Goal: Task Accomplishment & Management: Manage account settings

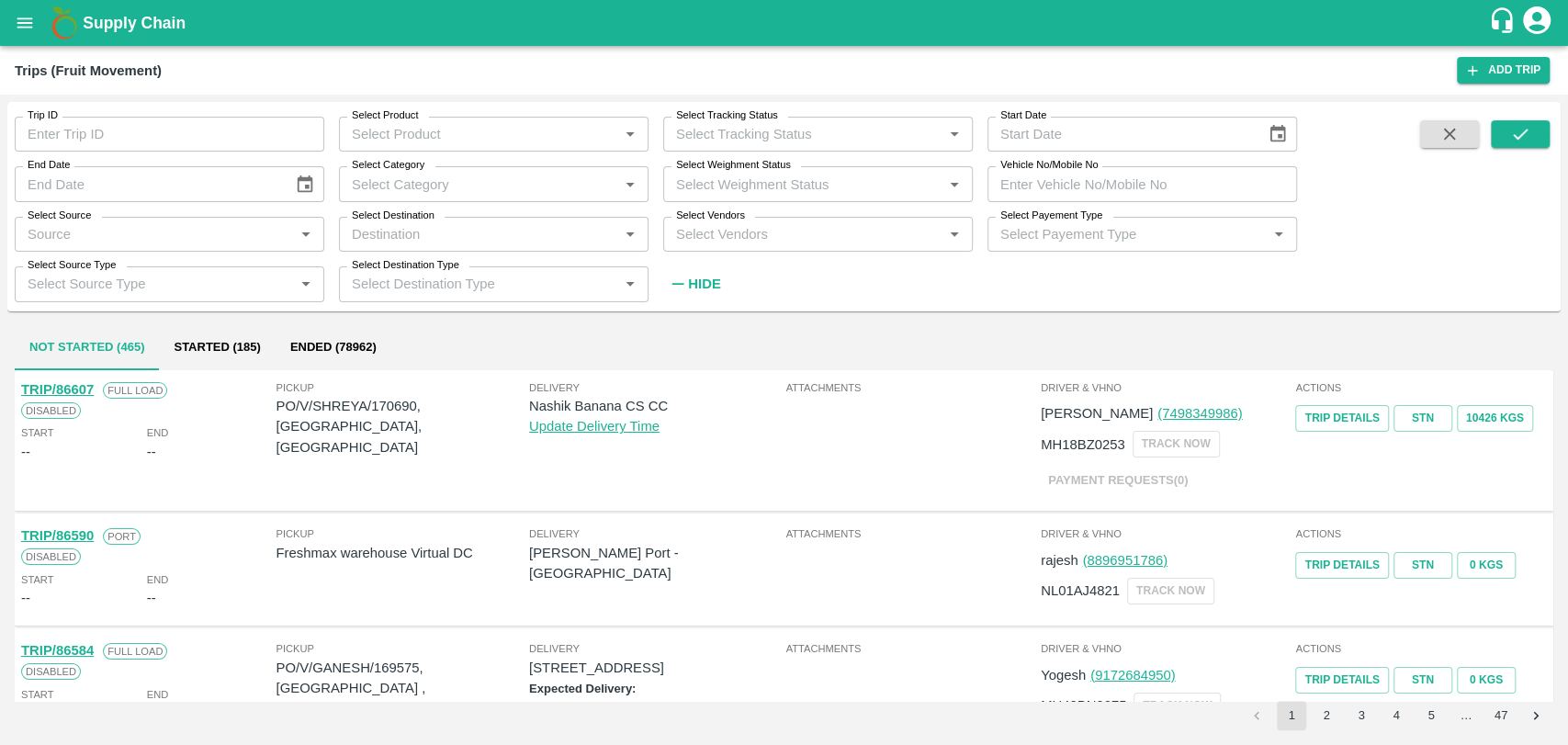
click at [1149, 181] on input "Vehicle No/Mobile No" at bounding box center [1142, 184] width 310 height 35
paste input "MH19CX0078"
type input "MH19CX0078"
click at [1524, 131] on icon "submit" at bounding box center [1519, 133] width 15 height 11
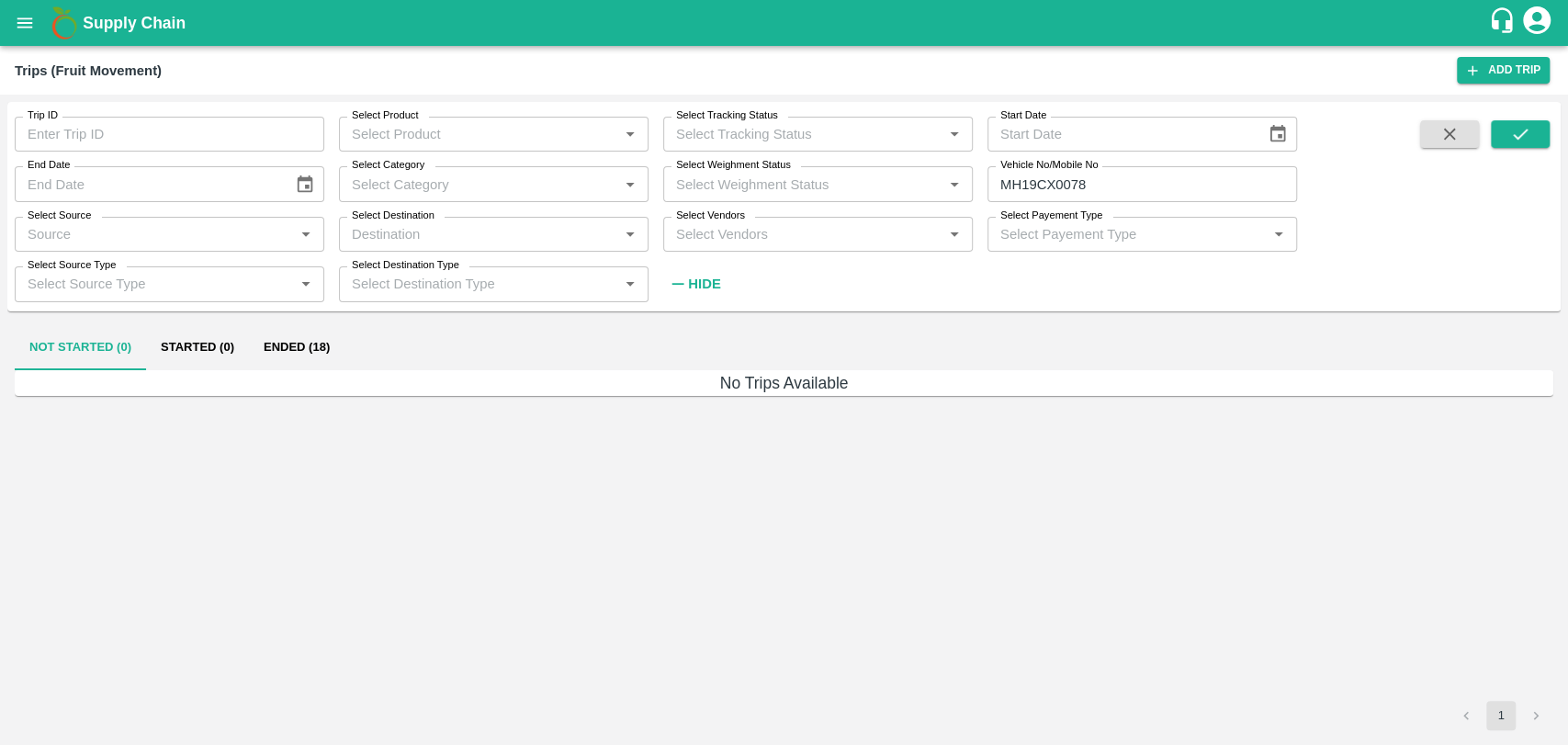
click at [312, 354] on button "Ended (18)" at bounding box center [297, 348] width 95 height 44
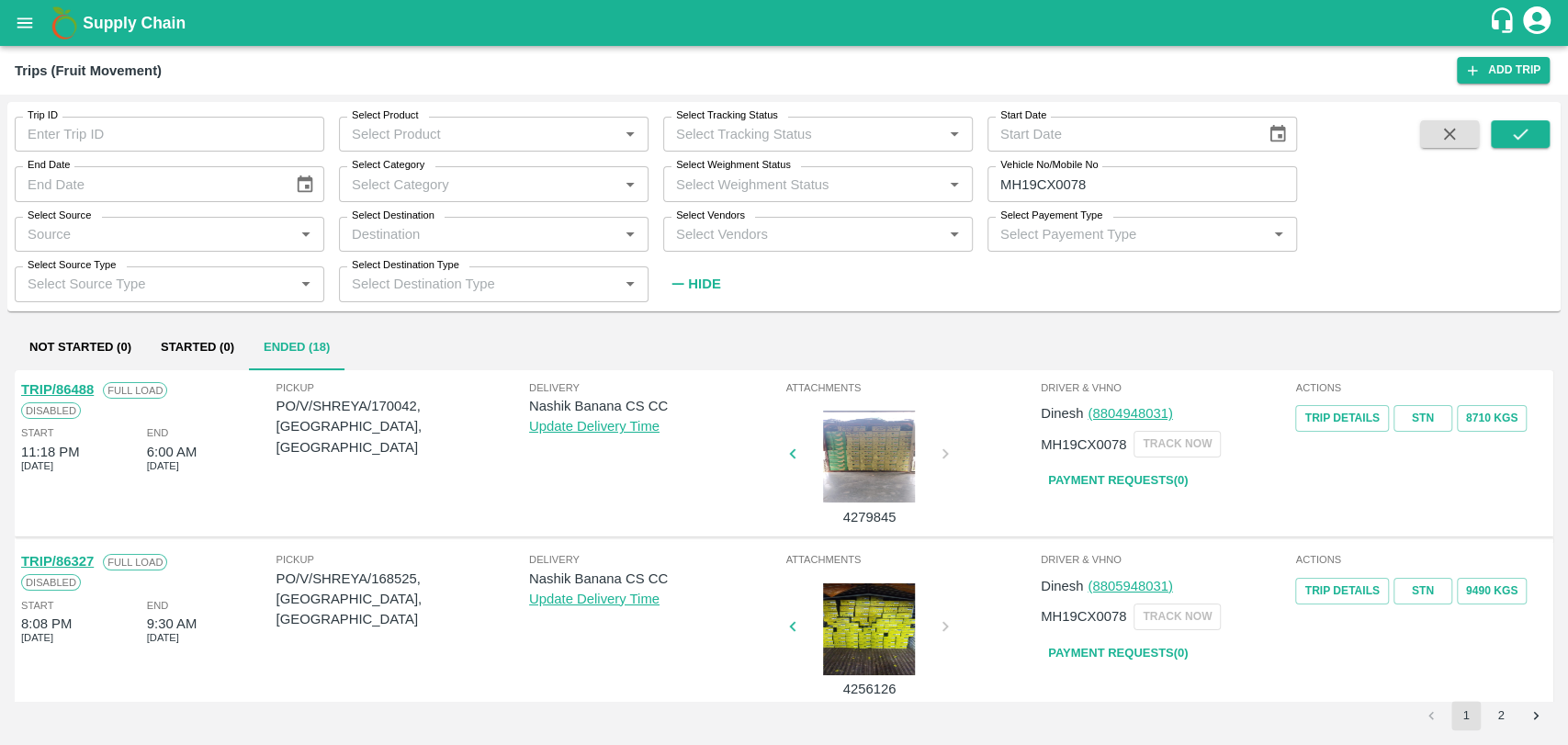
click at [81, 561] on link "TRIP/86327" at bounding box center [57, 561] width 72 height 15
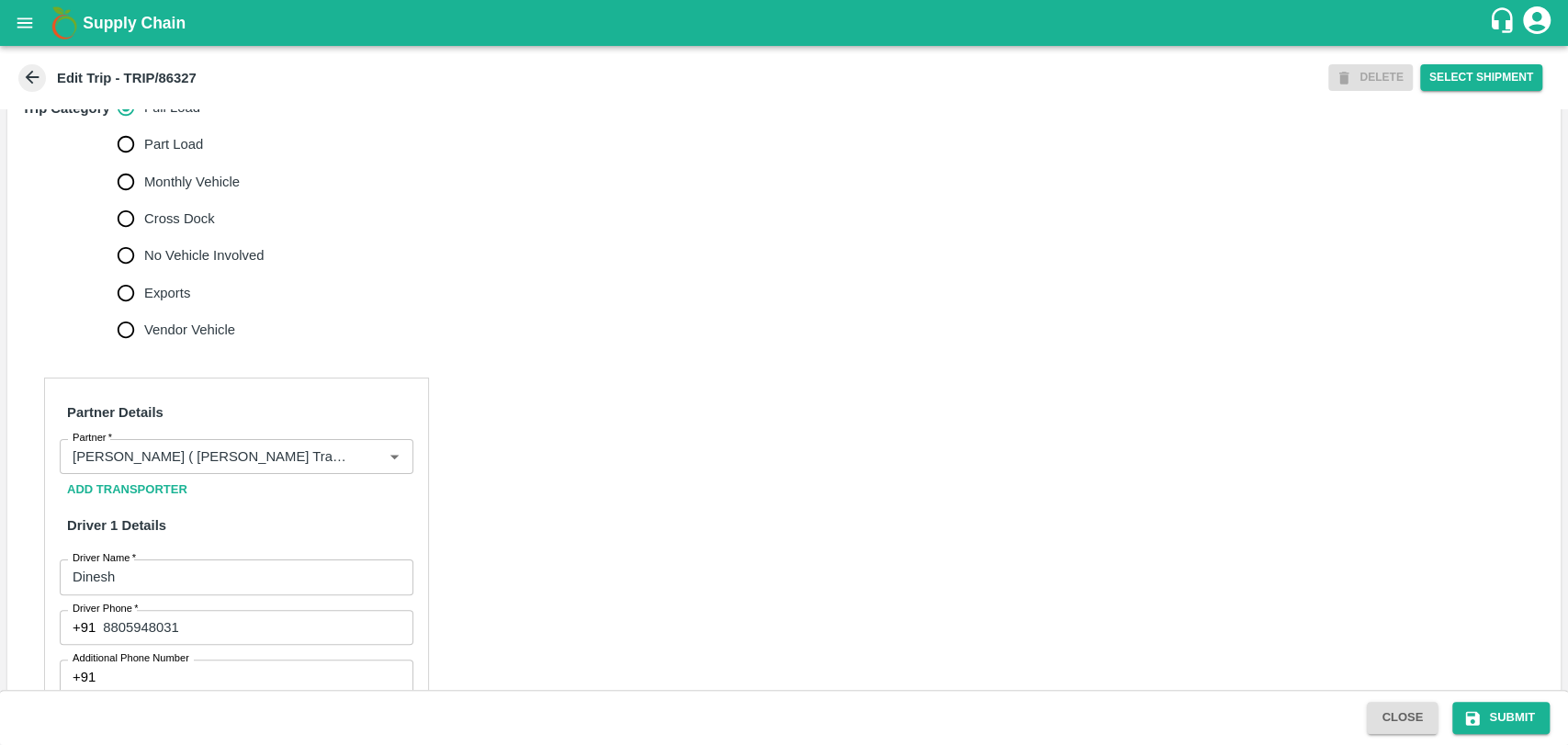
scroll to position [612, 0]
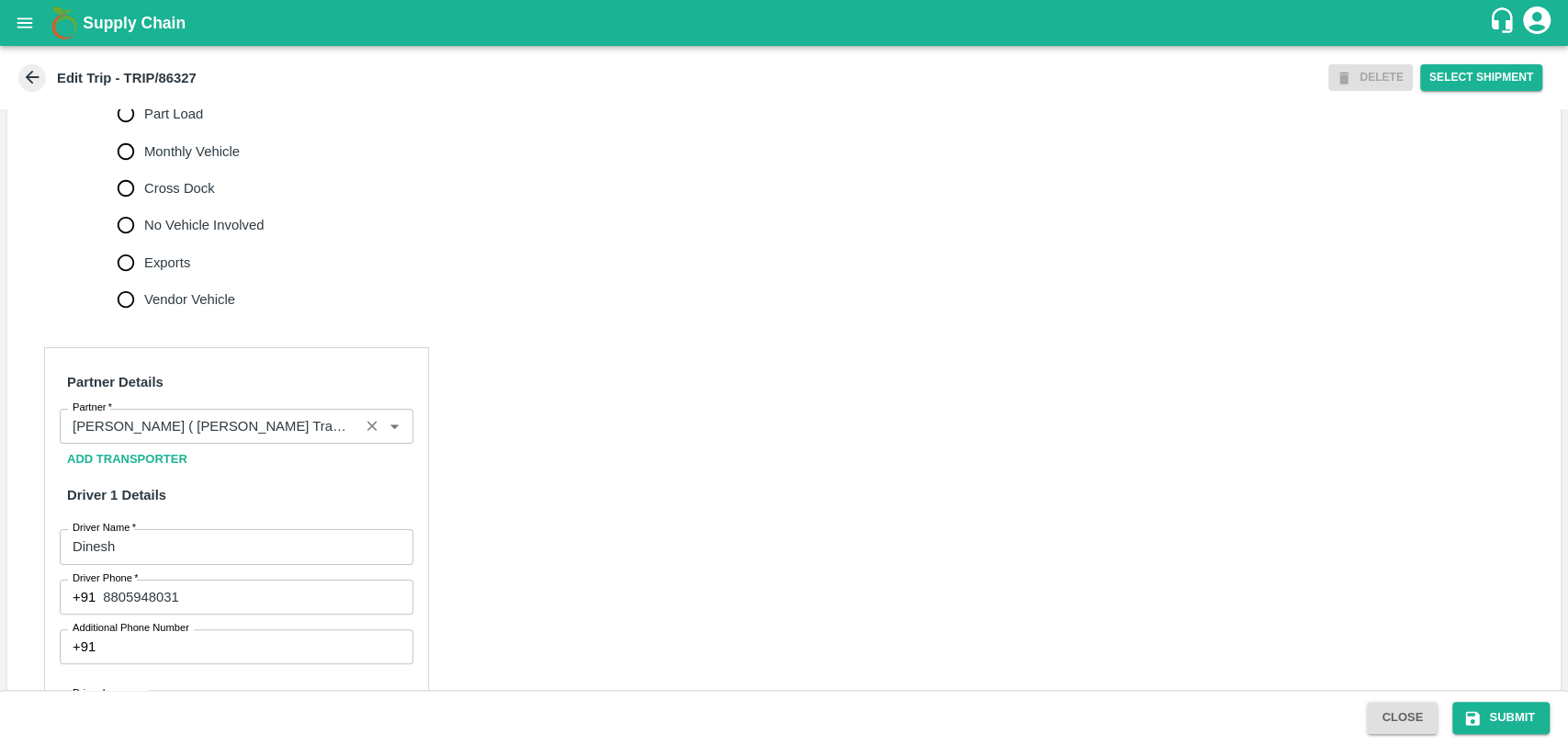
click at [304, 438] on input "Partner   *" at bounding box center [209, 426] width 288 height 24
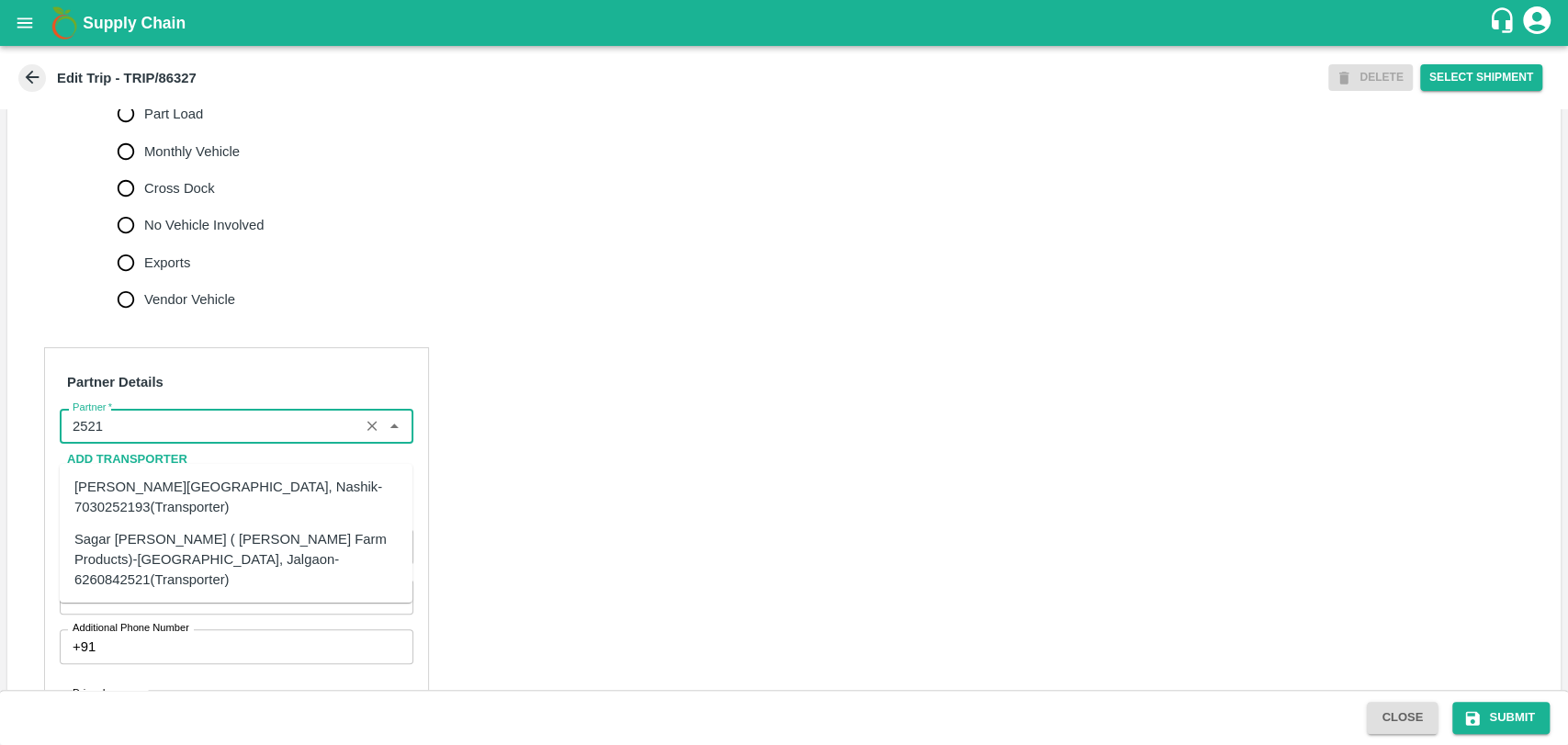
click at [157, 532] on div "Sagar Pramod Patil ( Shreyansh Farm Products)-Jalgaon, Jalgaon-6260842521(Trans…" at bounding box center [236, 558] width 323 height 61
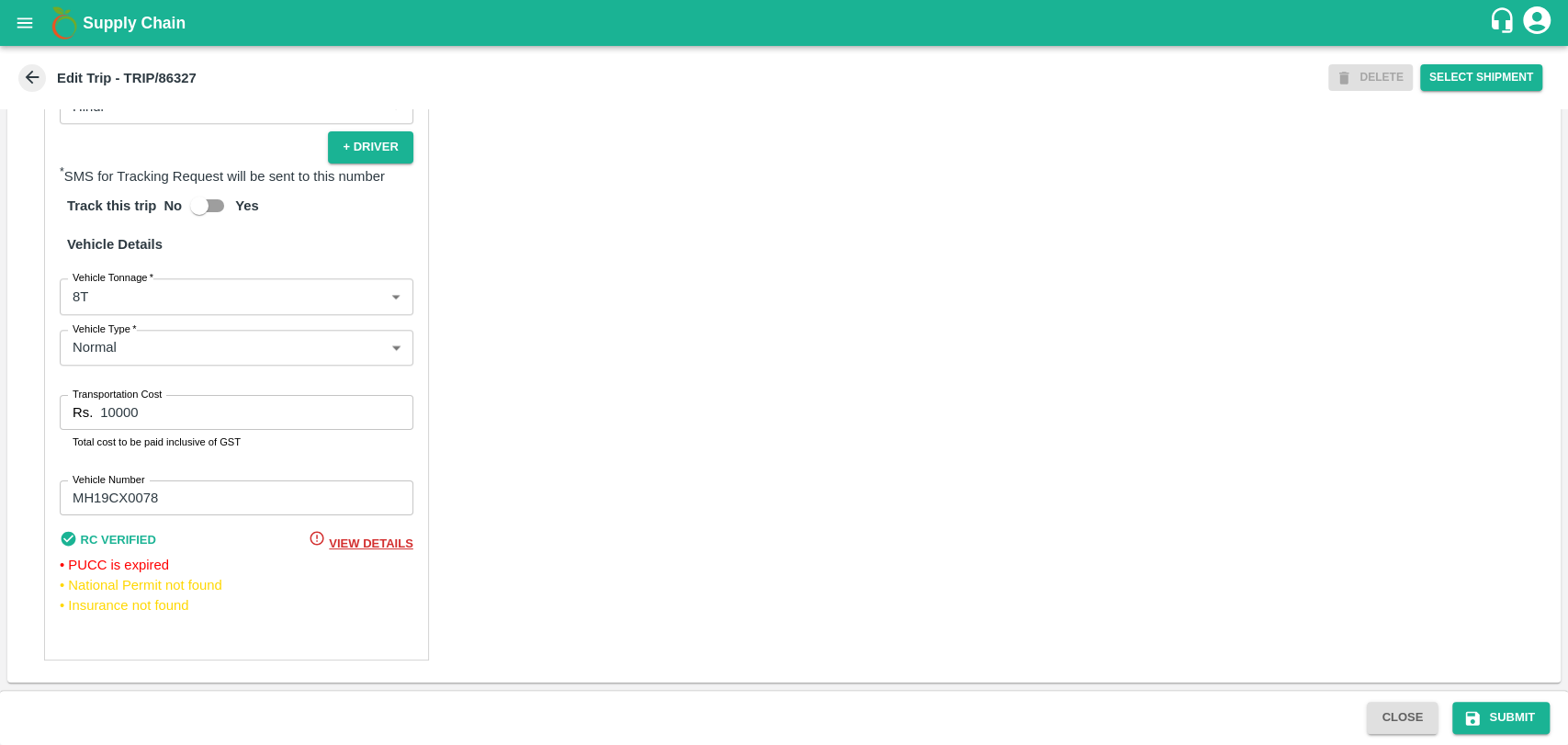
scroll to position [1224, 0]
type input "Sagar Pramod Patil ( Shreyansh Farm Products)-Jalgaon, Jalgaon-6260842521(Trans…"
click at [119, 316] on body "Supply Chain Edit Trip - TRIP/86327 DELETE Select Shipment Trip Details Trip Ty…" at bounding box center [784, 372] width 1568 height 745
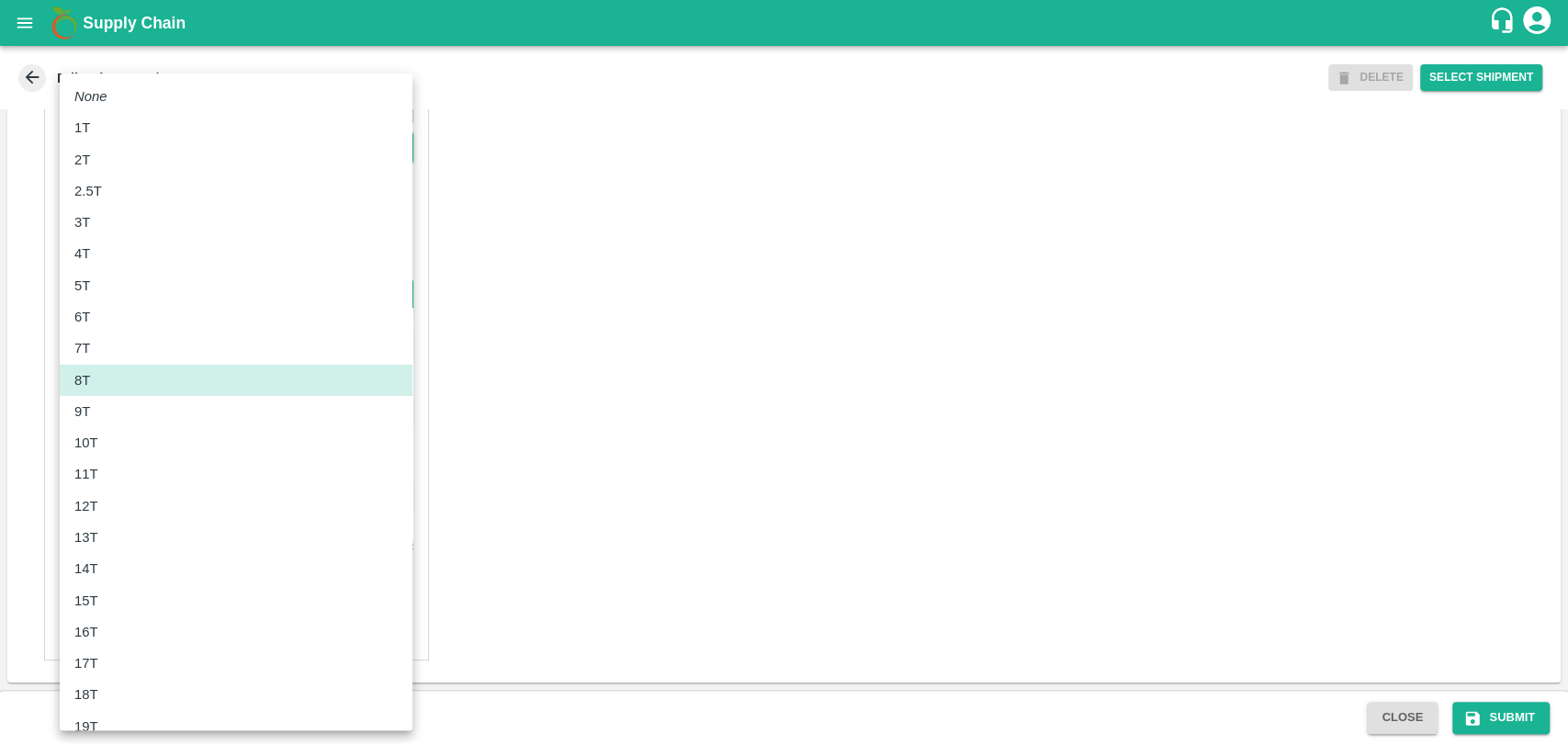
click at [91, 468] on p "11T" at bounding box center [86, 473] width 24 height 20
type input "11000"
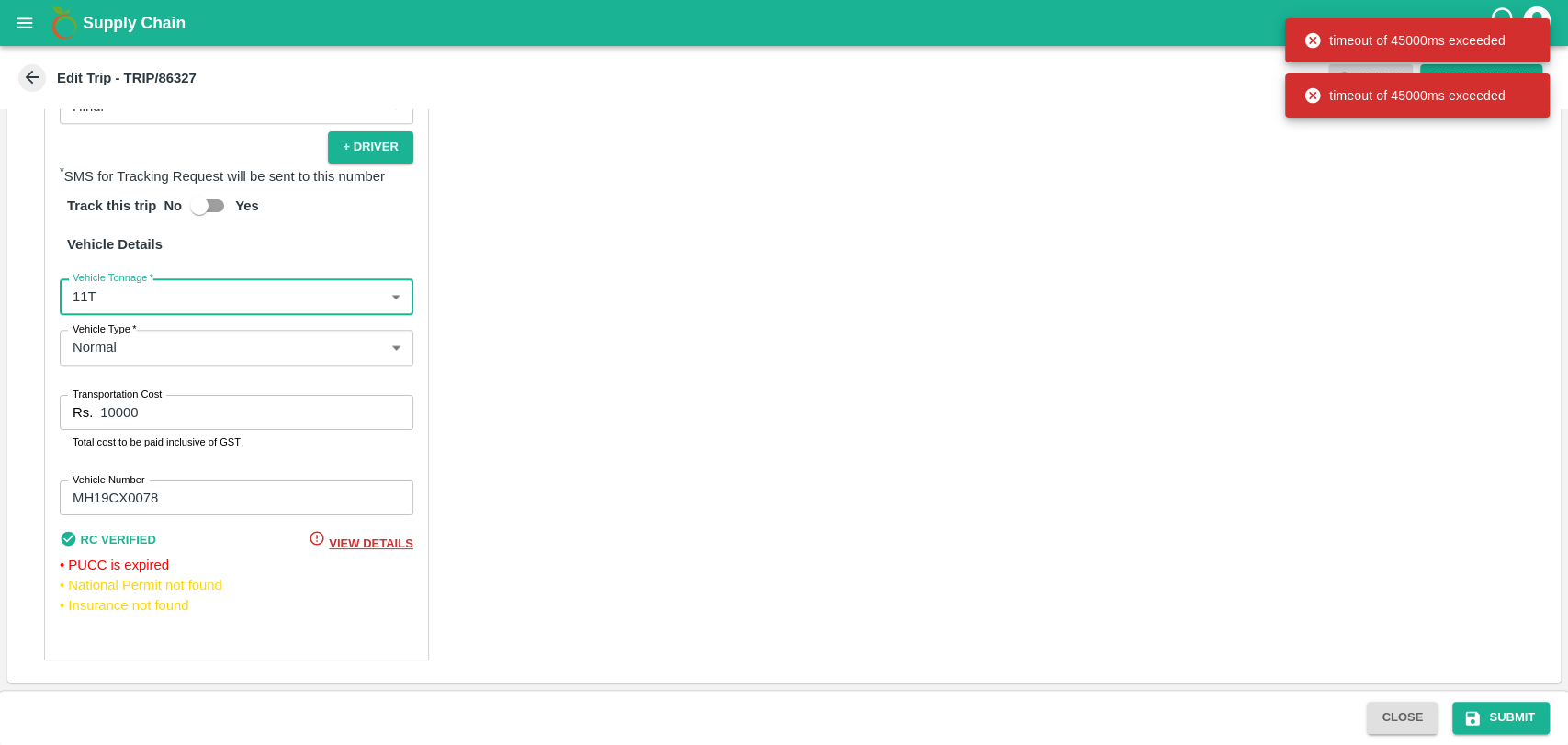
drag, startPoint x: 162, startPoint y: 421, endPoint x: 64, endPoint y: 421, distance: 98.0
click at [65, 421] on div "Rs. 10000 Transportation Cost" at bounding box center [236, 413] width 354 height 35
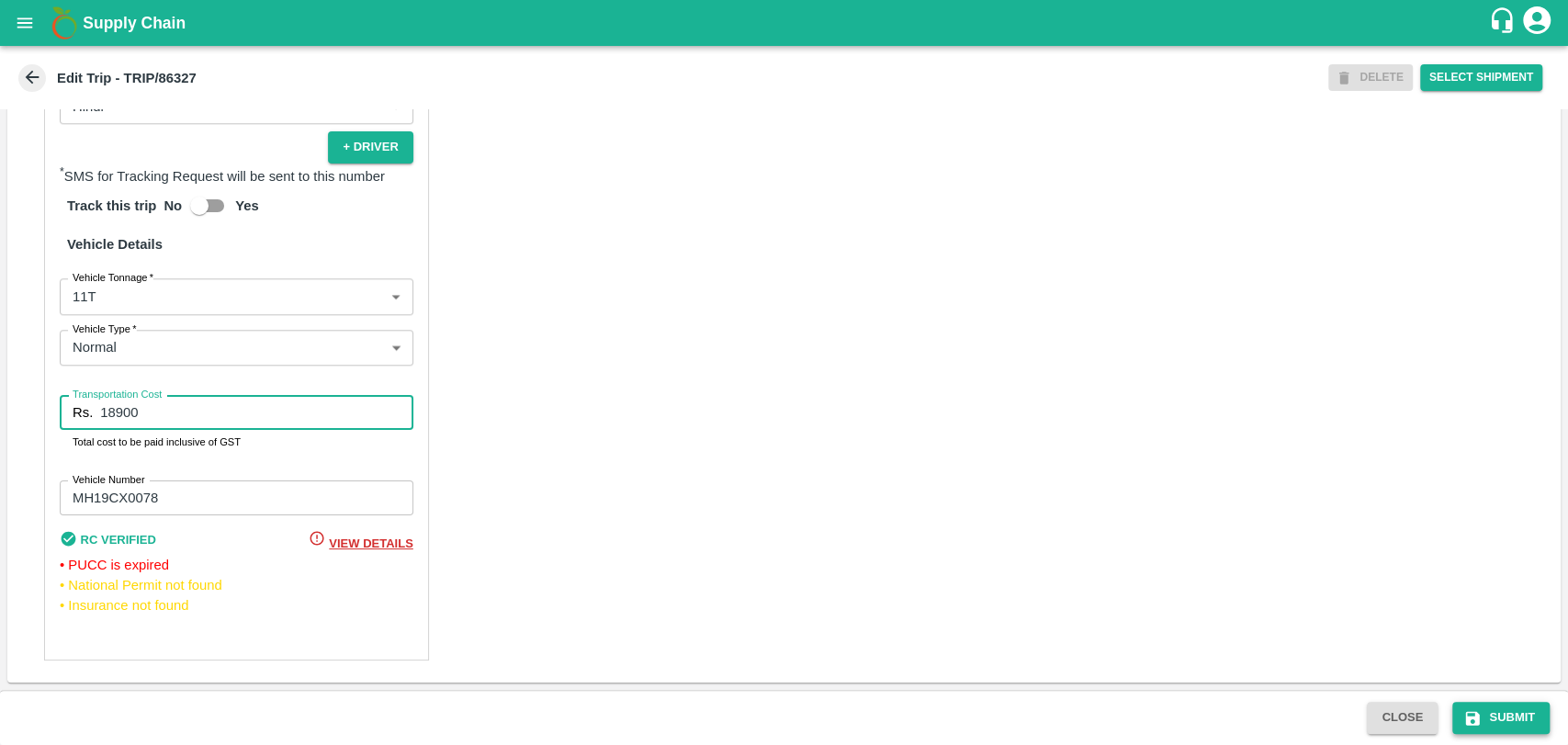
type input "18900"
click at [1518, 720] on button "Submit" at bounding box center [1501, 717] width 97 height 32
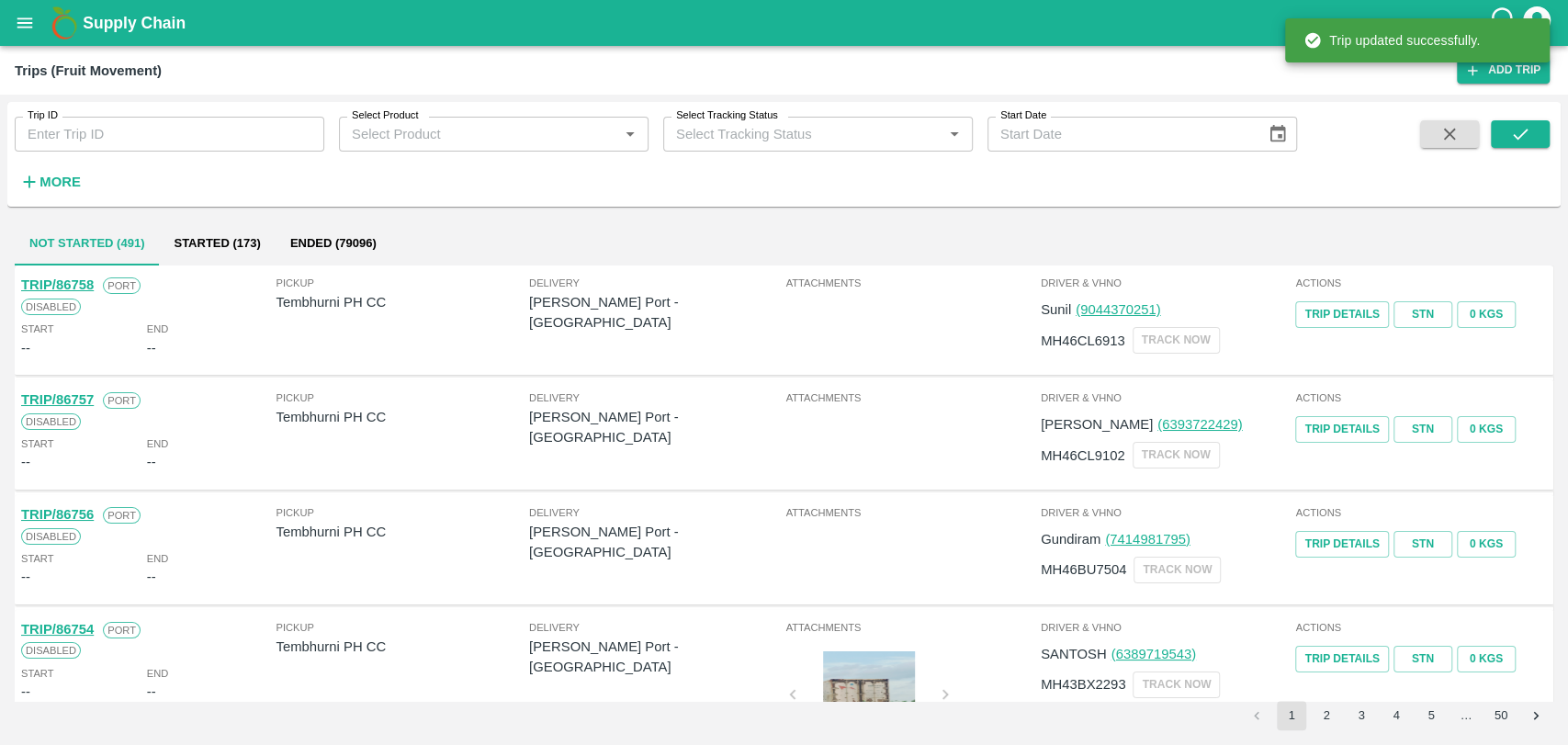
click at [64, 191] on h6 "More" at bounding box center [60, 181] width 41 height 24
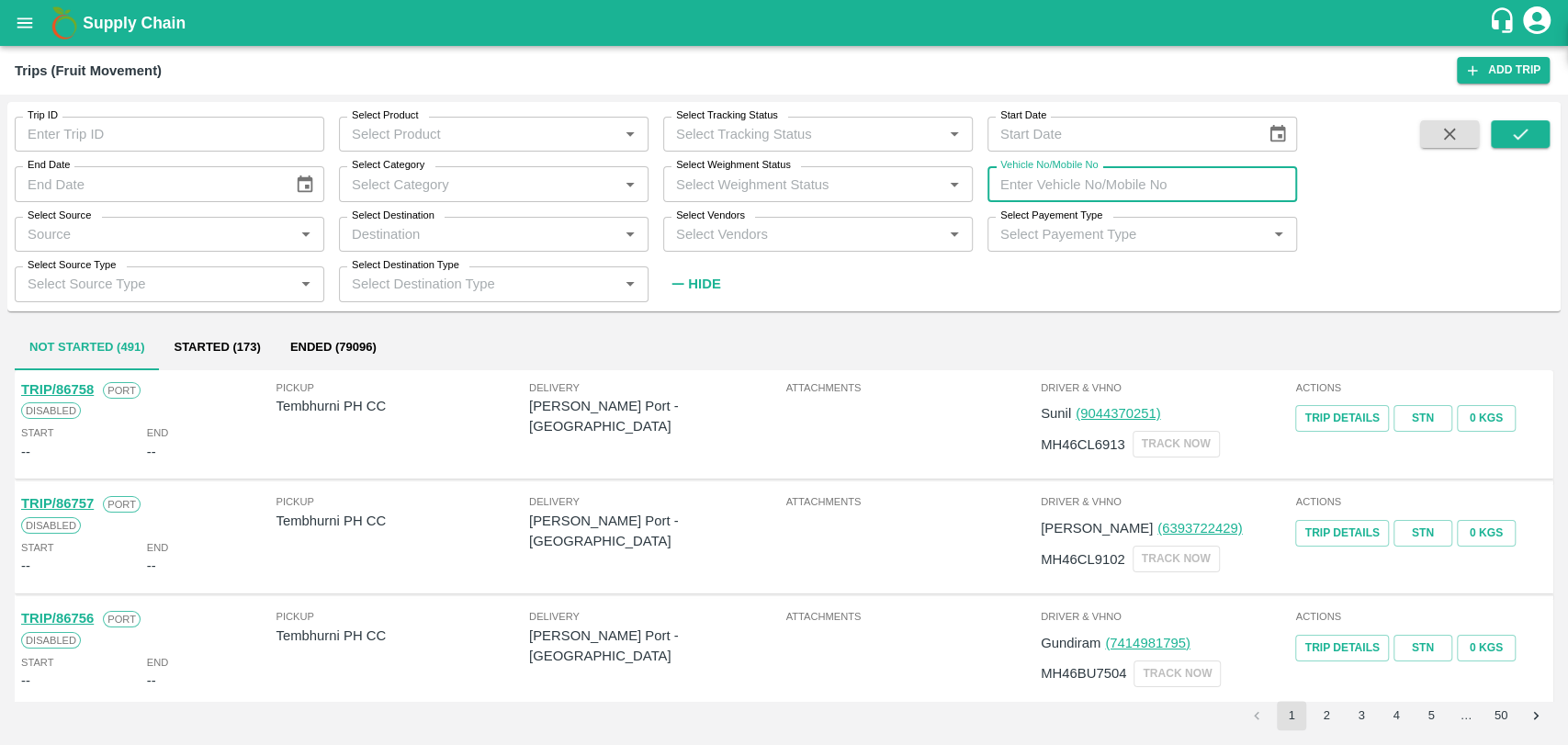
click at [1139, 175] on input "Vehicle No/Mobile No" at bounding box center [1142, 184] width 310 height 35
paste input "MH18BZ4057"
type input "MH18BZ4057"
drag, startPoint x: 1490, startPoint y: 131, endPoint x: 1440, endPoint y: 154, distance: 55.0
click at [1491, 130] on button "submit" at bounding box center [1520, 134] width 58 height 27
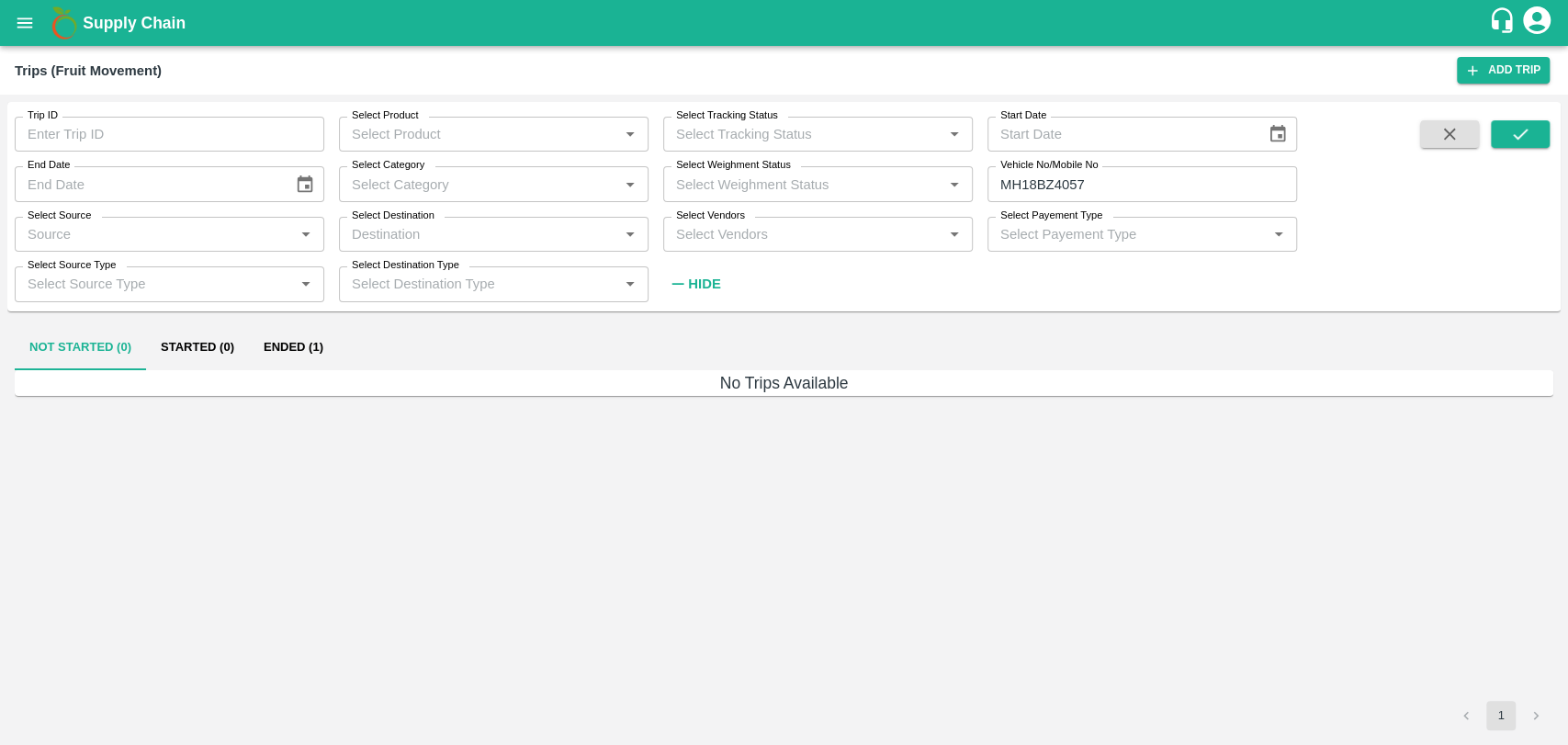
click at [301, 349] on button "Ended (1)" at bounding box center [293, 348] width 89 height 44
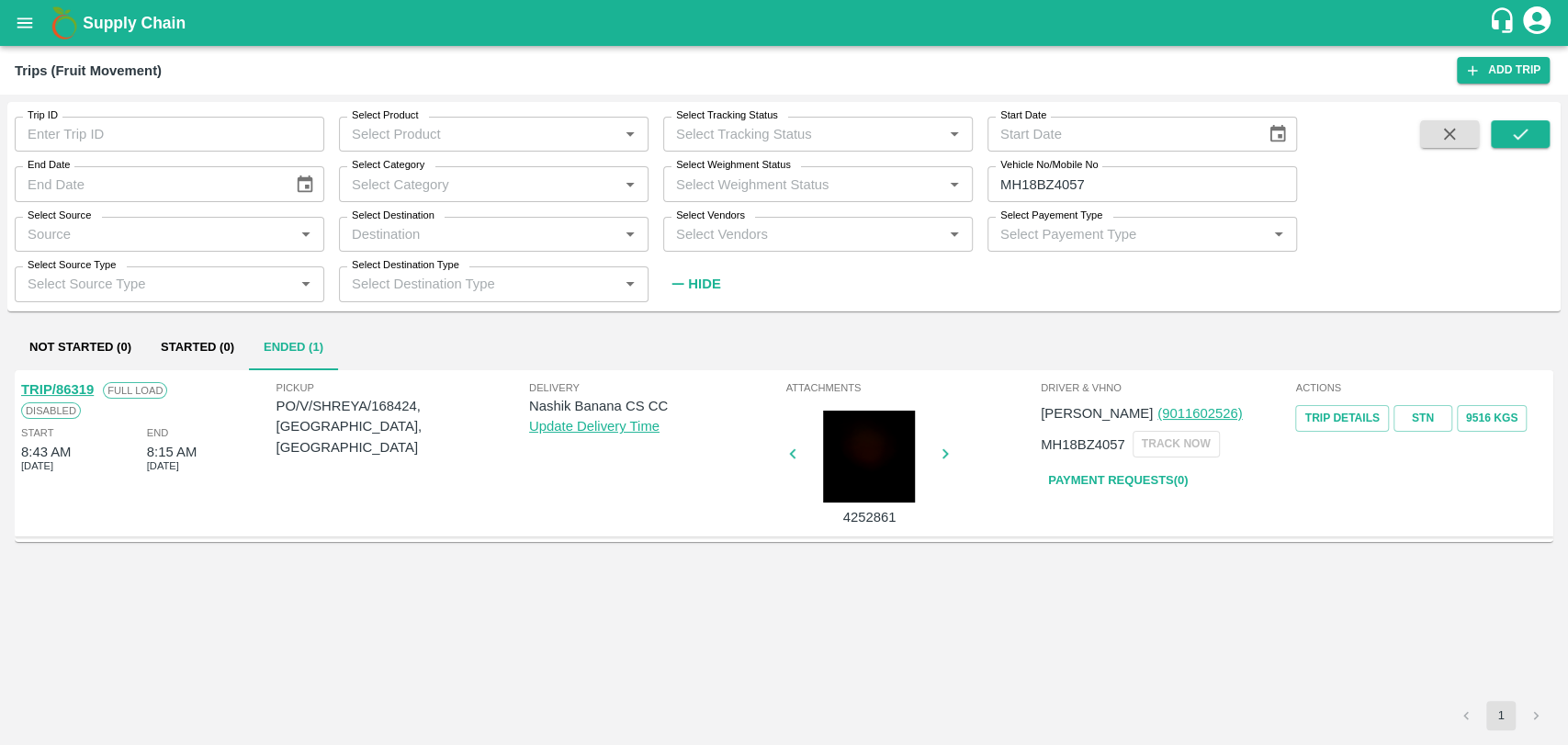
click at [84, 392] on link "TRIP/86319" at bounding box center [57, 389] width 72 height 15
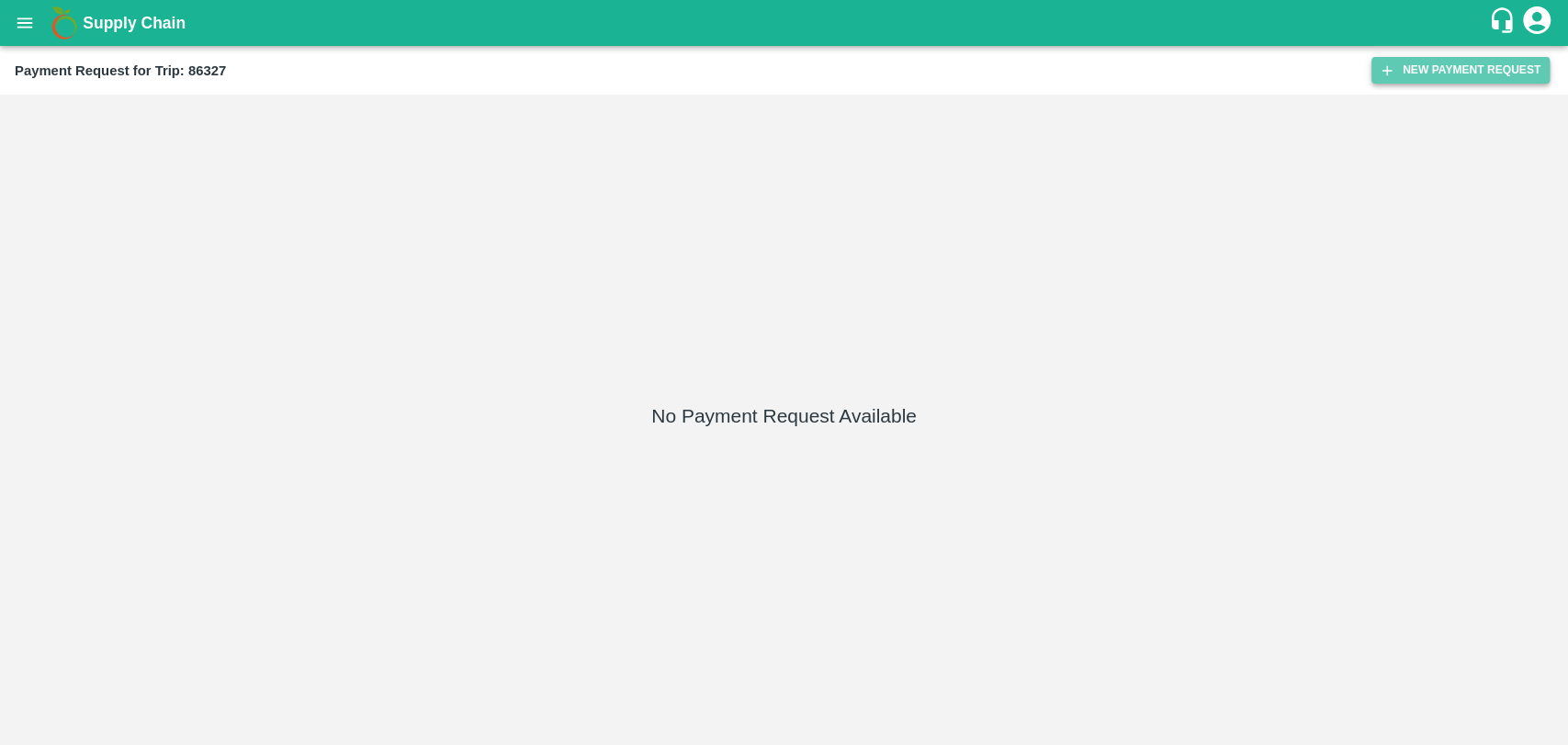
click at [1471, 69] on button "New Payment Request" at bounding box center [1460, 69] width 178 height 26
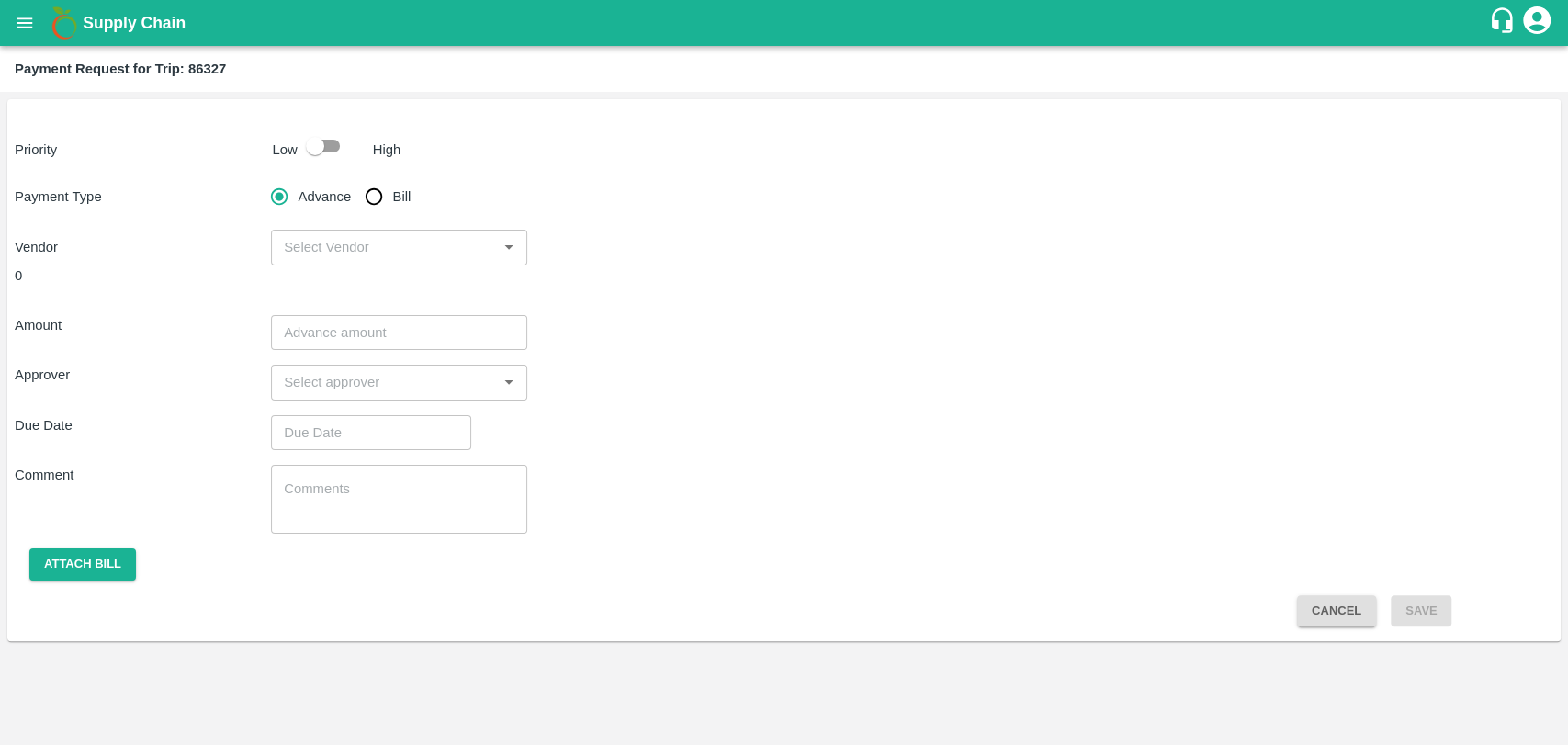
click at [329, 136] on input "checkbox" at bounding box center [316, 146] width 105 height 35
checkbox input "true"
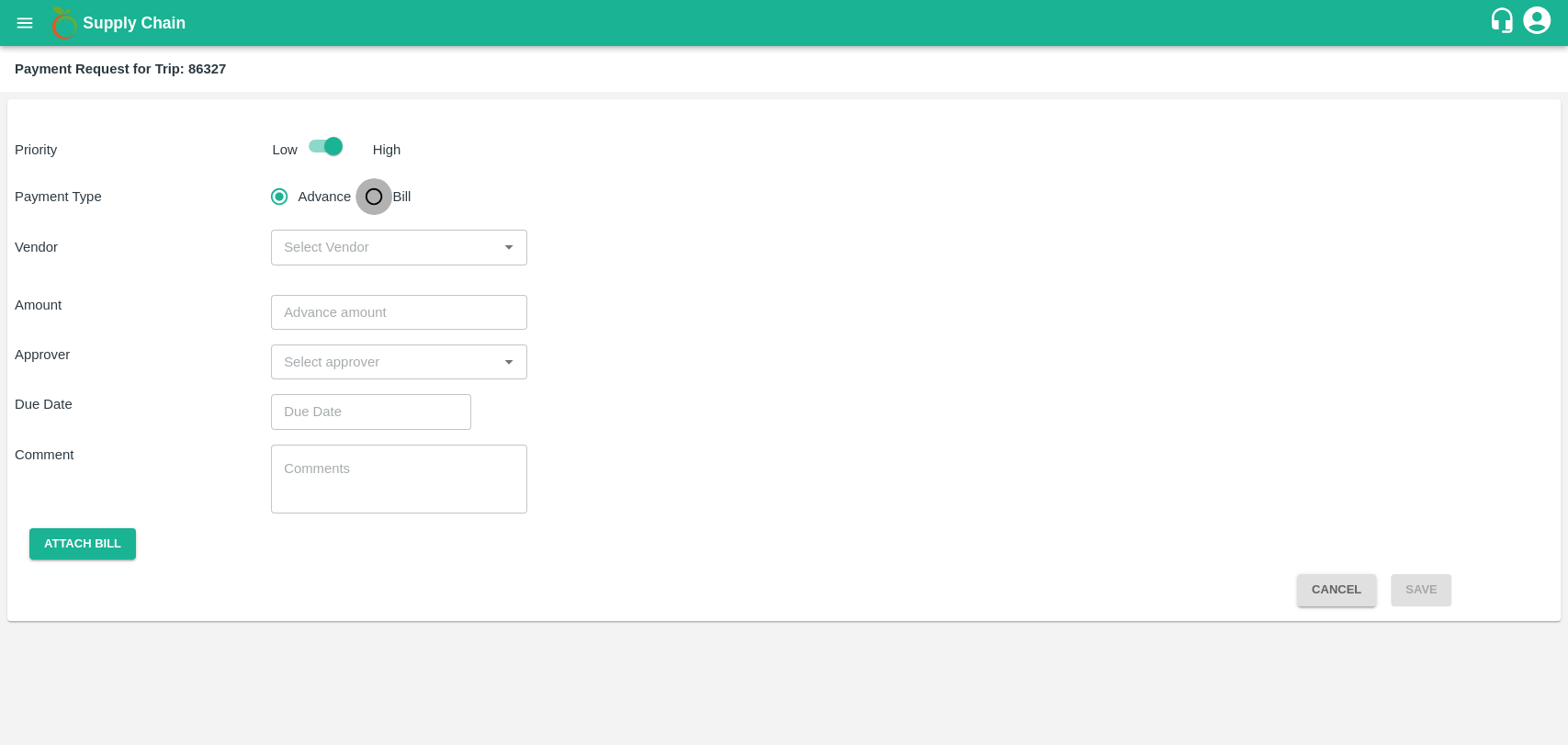
drag, startPoint x: 373, startPoint y: 201, endPoint x: 400, endPoint y: 217, distance: 31.4
click at [374, 201] on input "Bill" at bounding box center [374, 197] width 37 height 37
radio input "true"
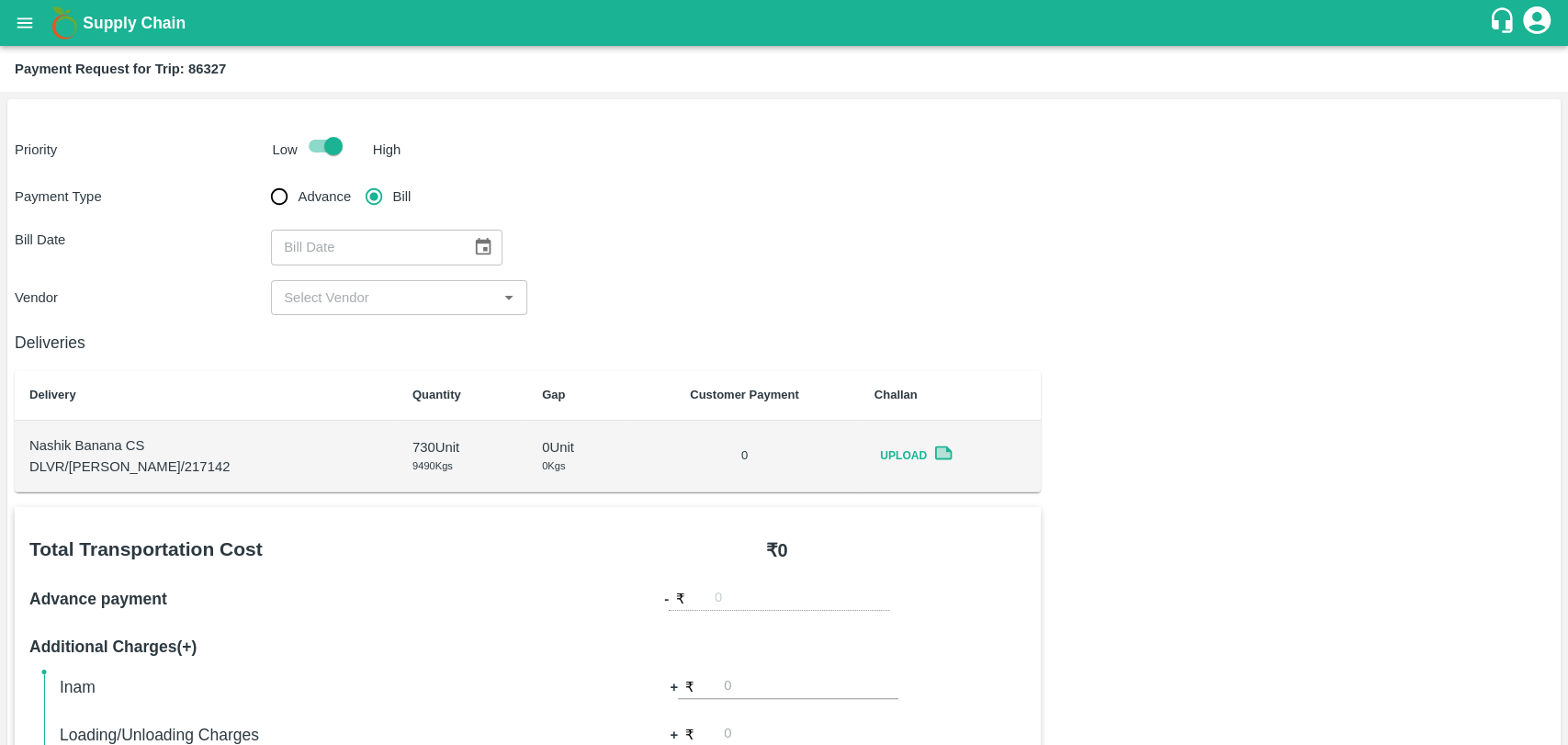
click at [475, 242] on icon "Choose date" at bounding box center [483, 246] width 16 height 18
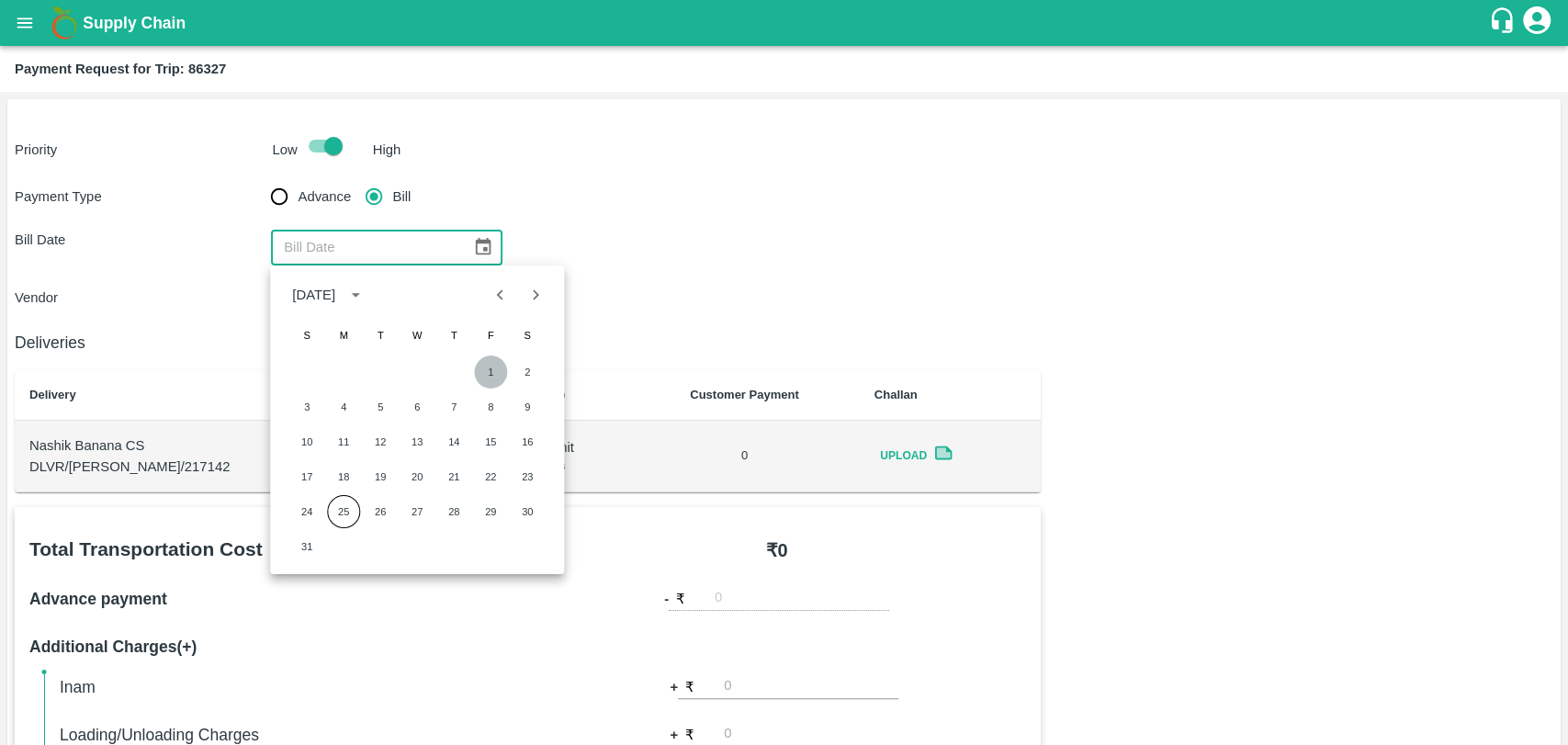
click at [478, 376] on button "1" at bounding box center [491, 372] width 33 height 33
type input "01/08/2025"
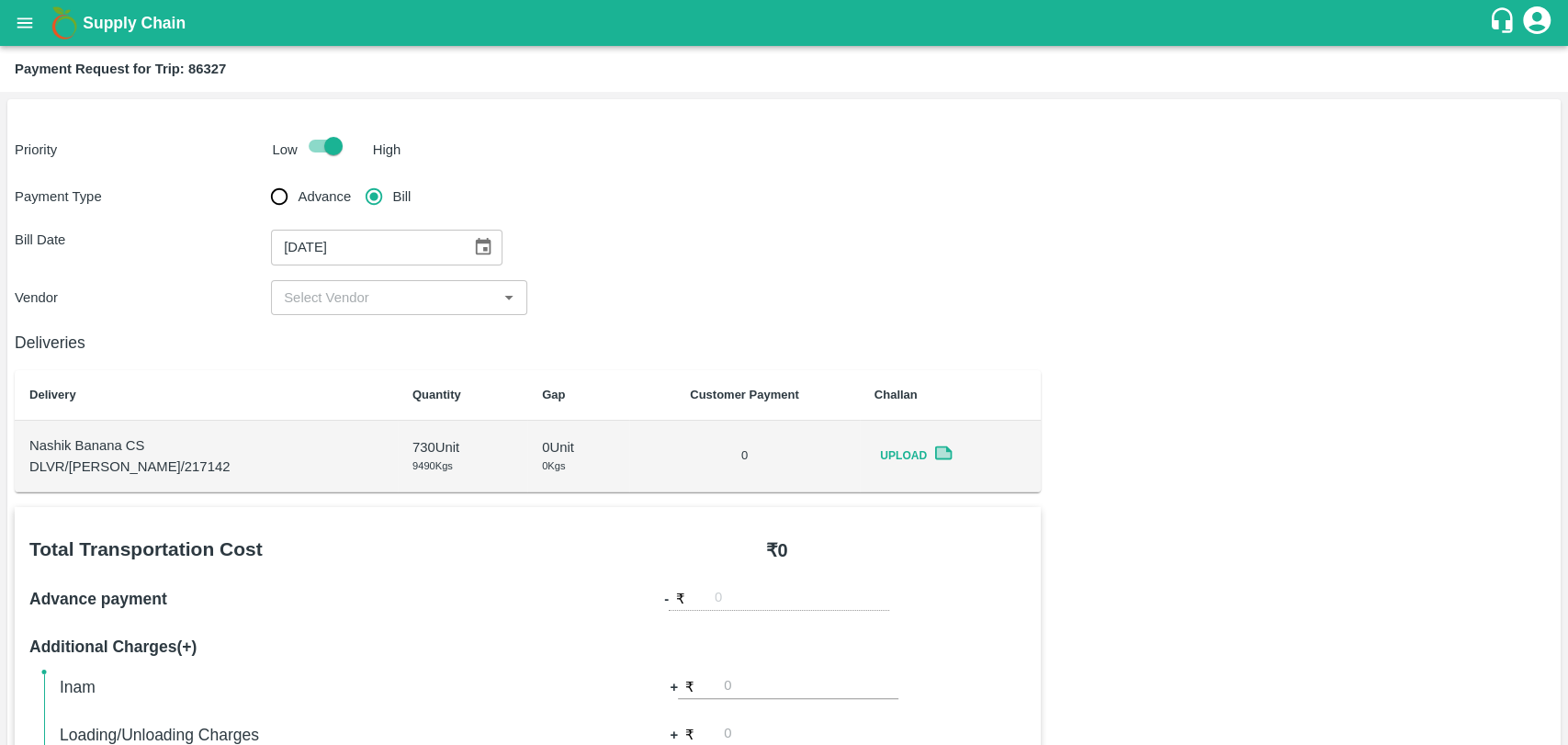
click at [323, 308] on input "input" at bounding box center [384, 297] width 215 height 24
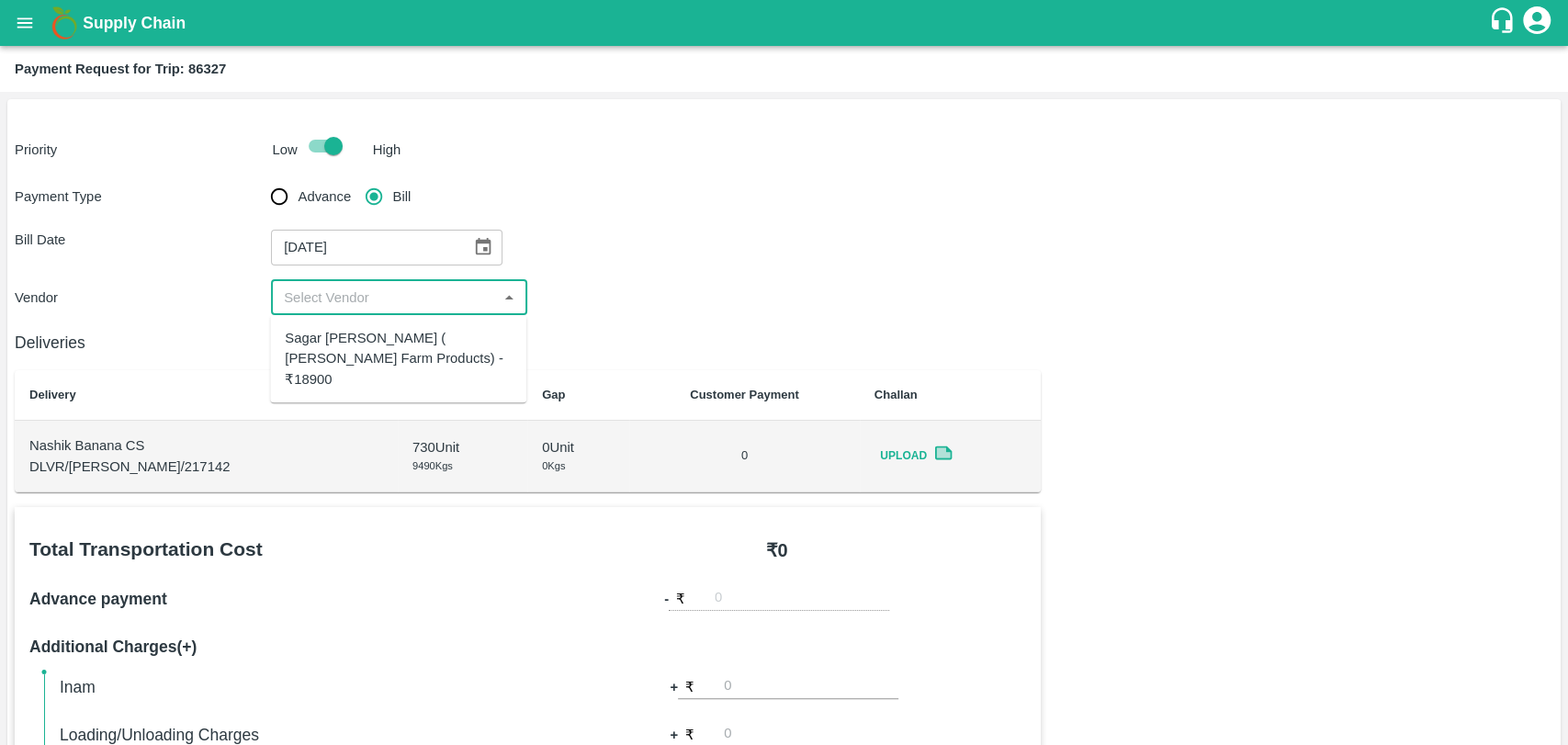
click at [333, 340] on div "Sagar Pramod Patil ( Shreyansh Farm Products) - ₹18900" at bounding box center [397, 358] width 227 height 61
type input "Sagar Pramod Patil ( Shreyansh Farm Products) - ₹18900"
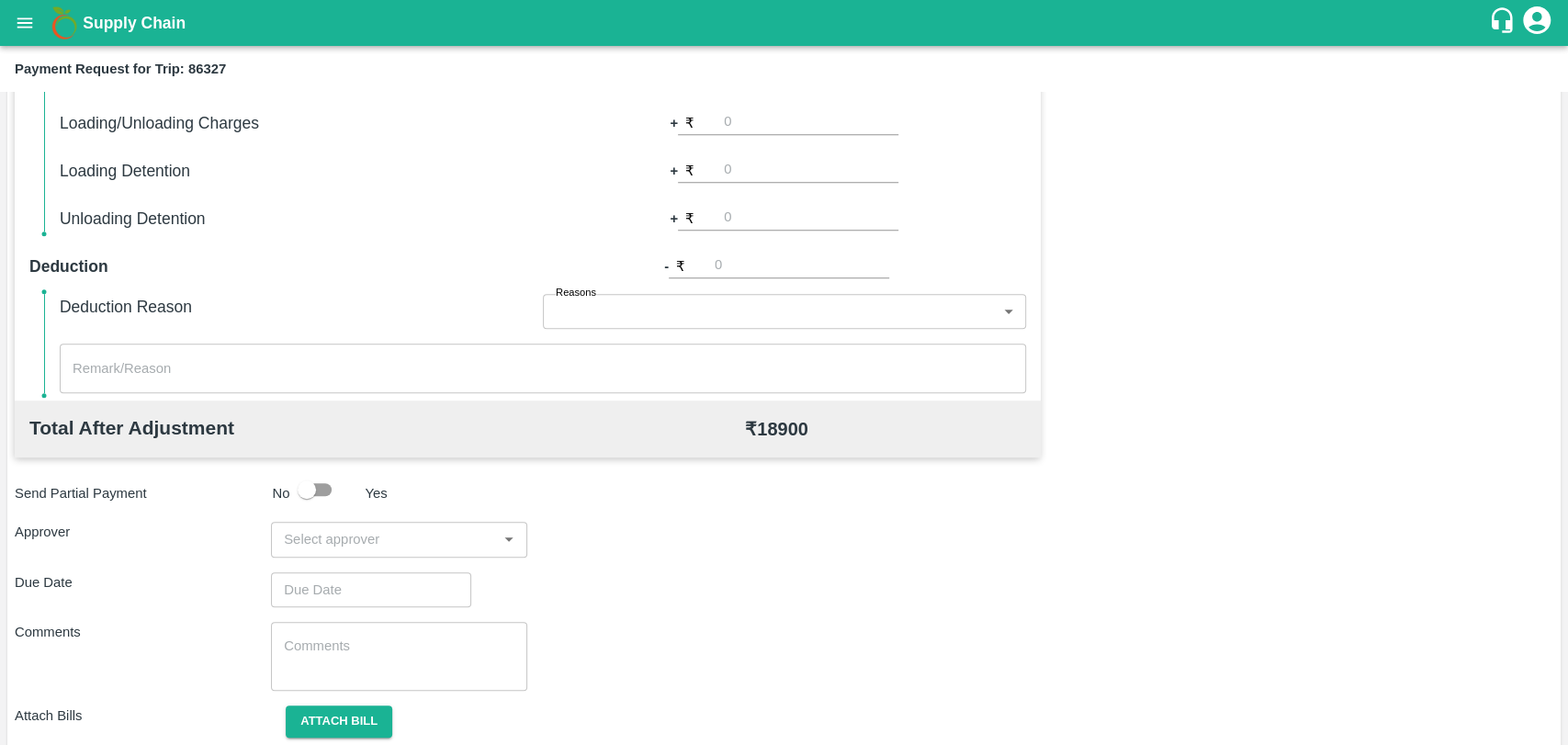
scroll to position [672, 0]
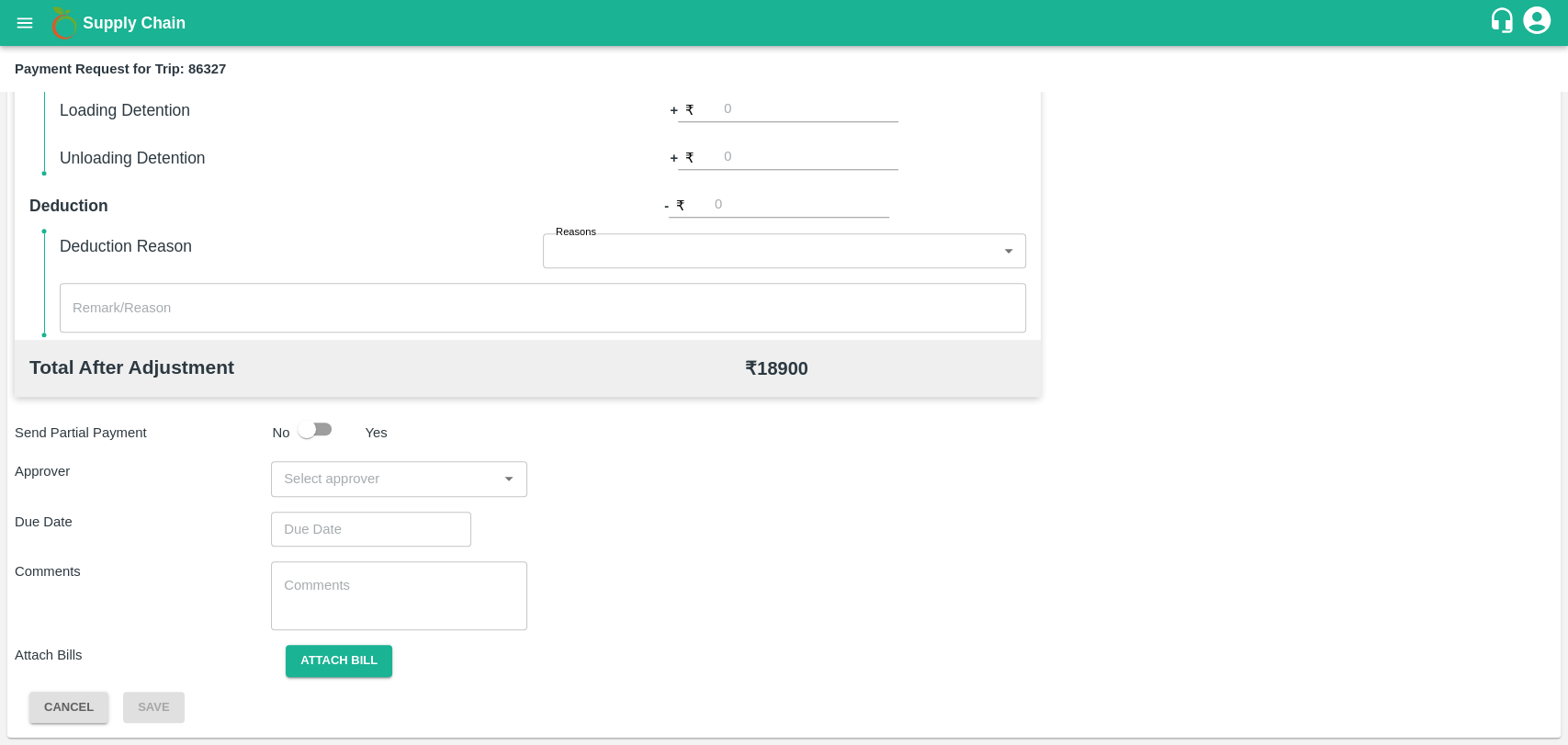
click at [367, 475] on input "input" at bounding box center [384, 478] width 215 height 24
type input "wagh"
click at [323, 533] on div "Prasad Waghade" at bounding box center [397, 527] width 256 height 48
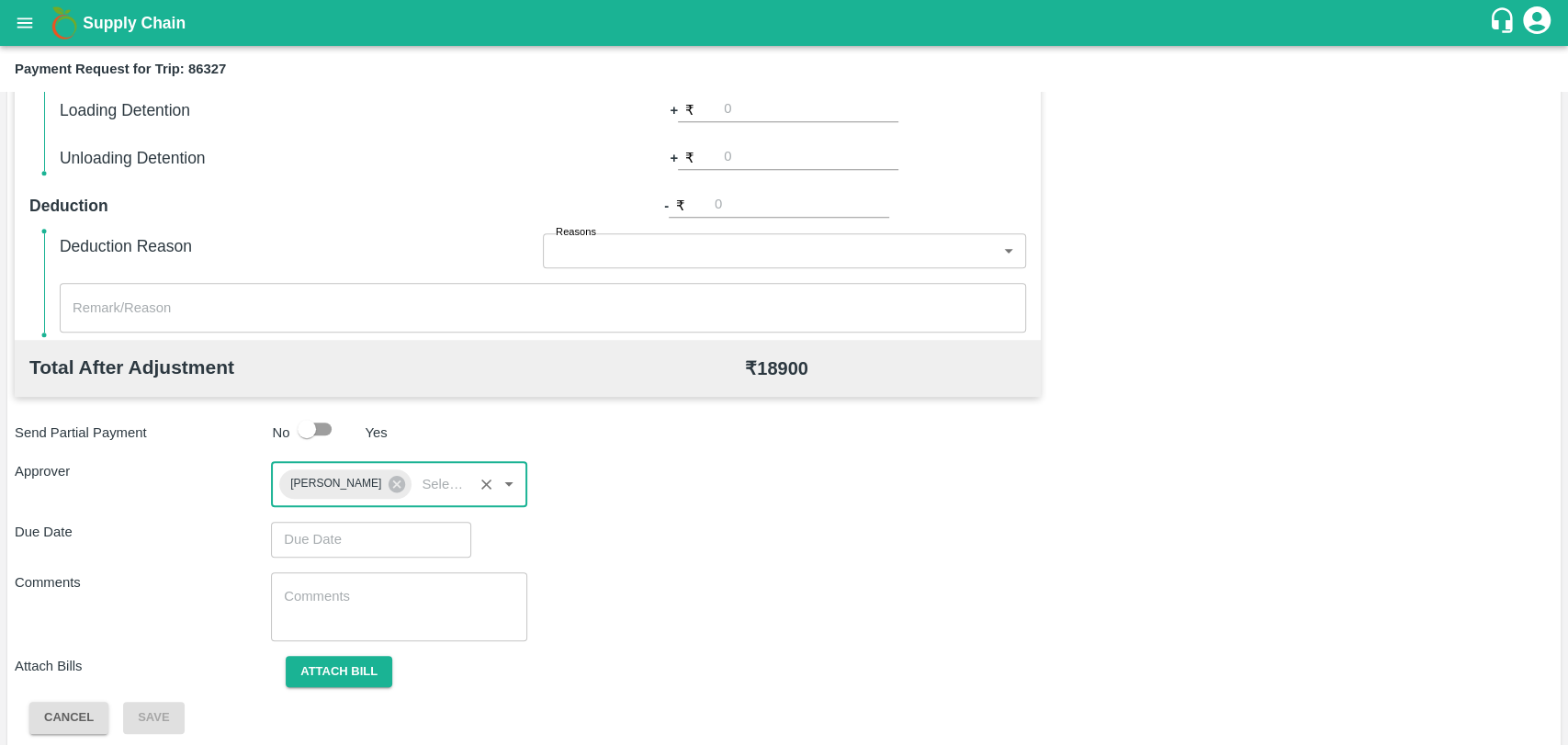
click at [353, 553] on input "Choose date" at bounding box center [364, 540] width 187 height 35
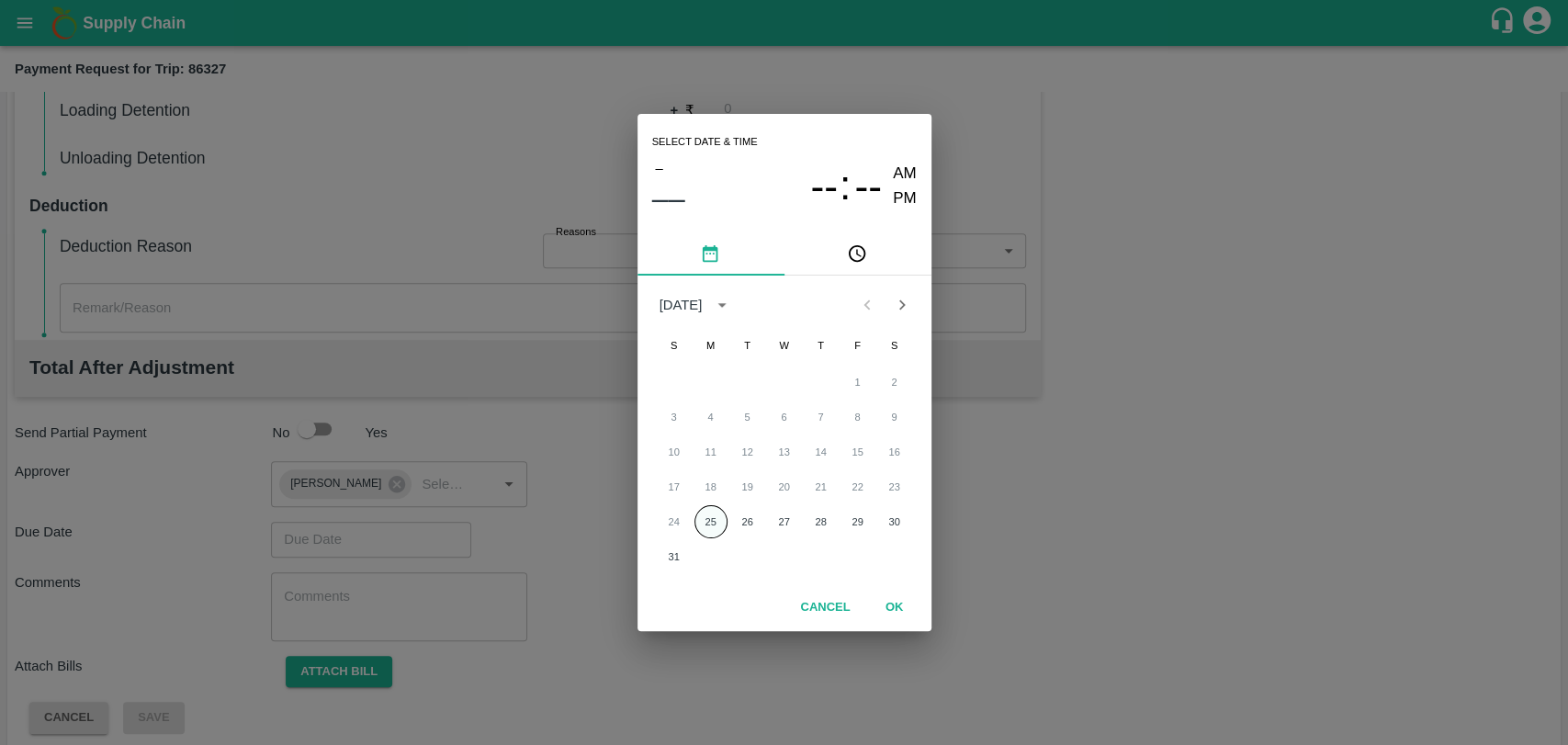
click at [720, 514] on button "25" at bounding box center [711, 522] width 33 height 33
type input "25/08/2025 12:00 AM"
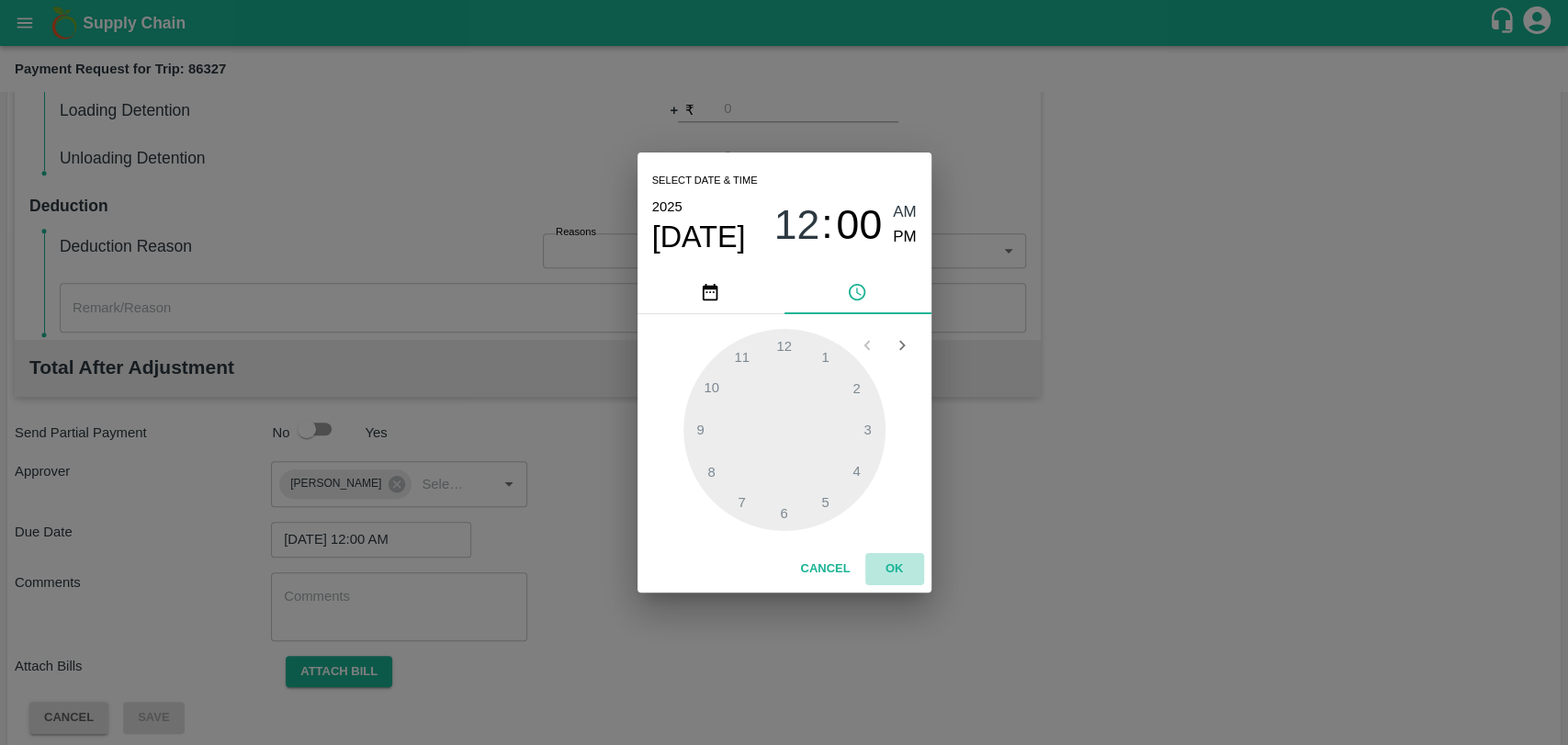
click at [905, 571] on button "OK" at bounding box center [894, 569] width 58 height 32
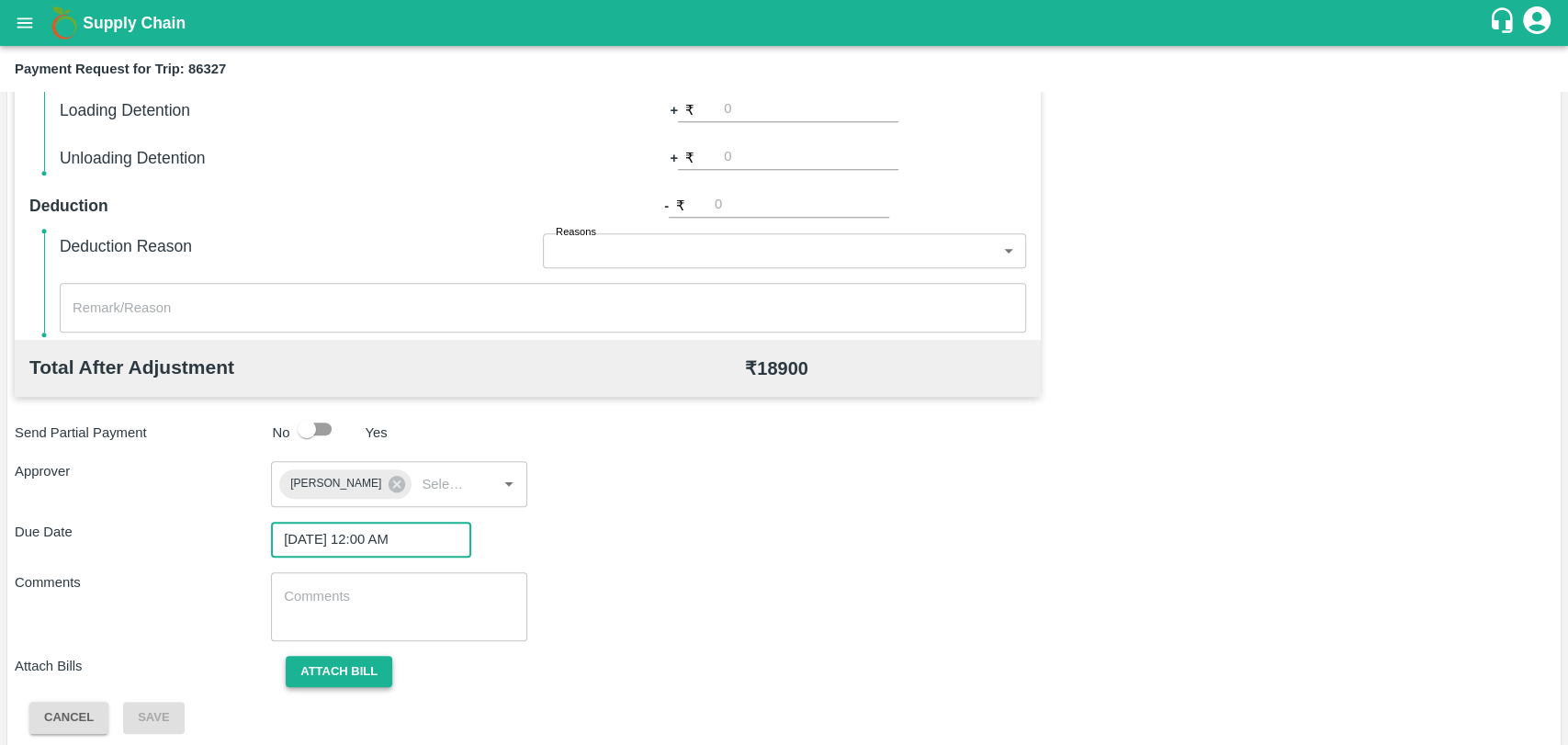
click at [360, 685] on button "Attach bill" at bounding box center [338, 671] width 106 height 32
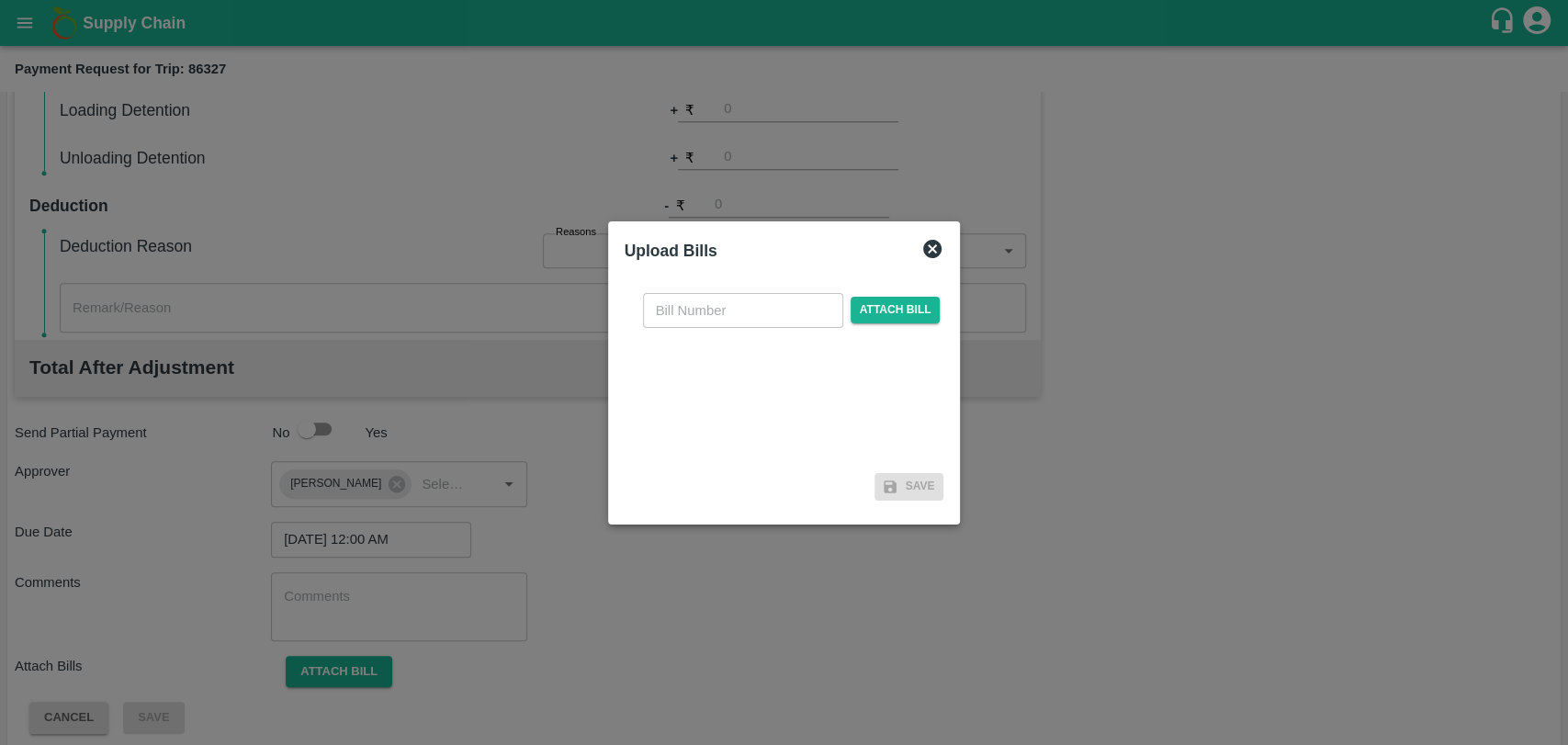
click at [676, 303] on input "text" at bounding box center [743, 311] width 201 height 35
type input "362"
click at [901, 305] on span "Attach bill" at bounding box center [895, 310] width 90 height 26
click at [0, 0] on input "Attach bill" at bounding box center [0, 0] width 0 height 0
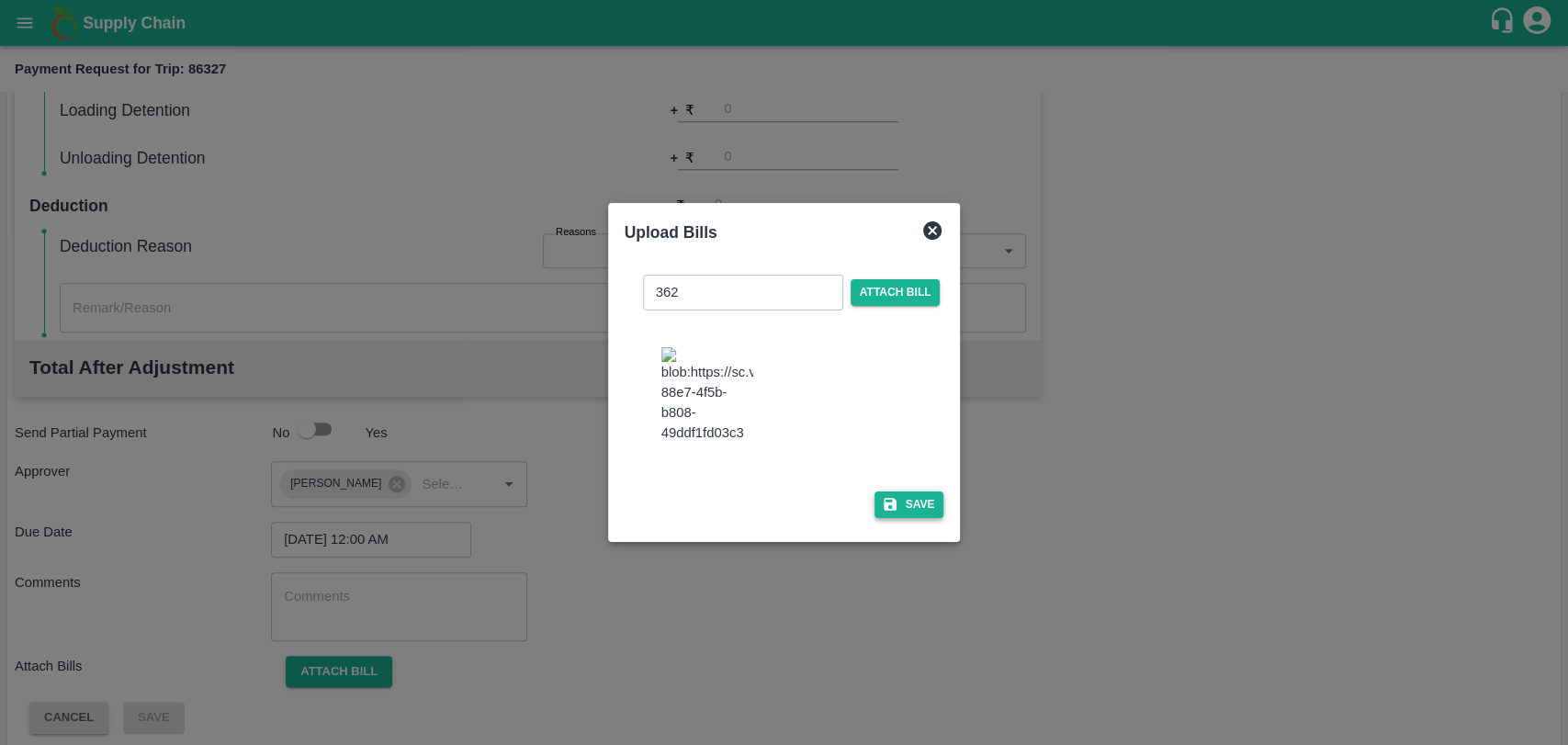
click at [891, 492] on button "Save" at bounding box center [910, 504] width 70 height 26
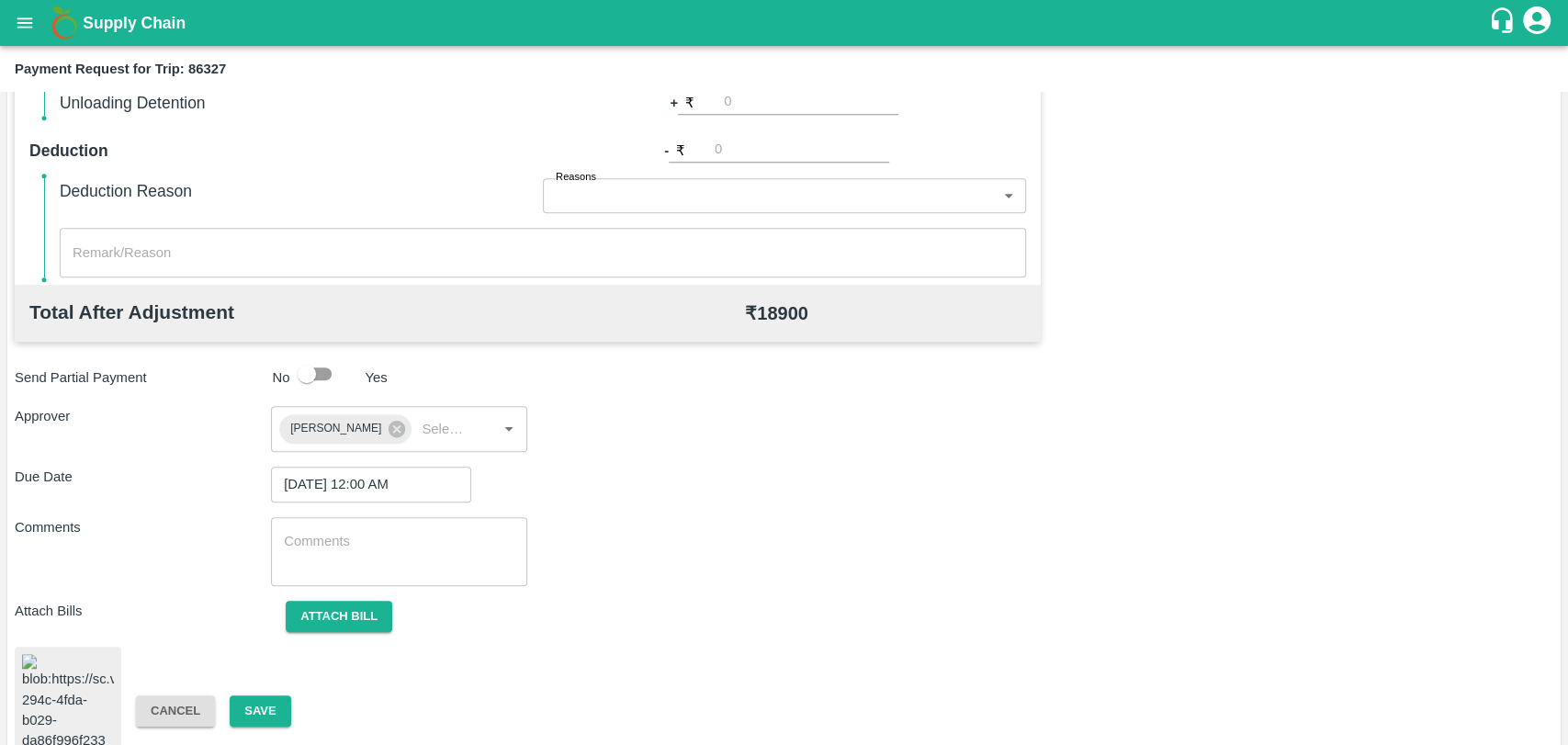
scroll to position [757, 0]
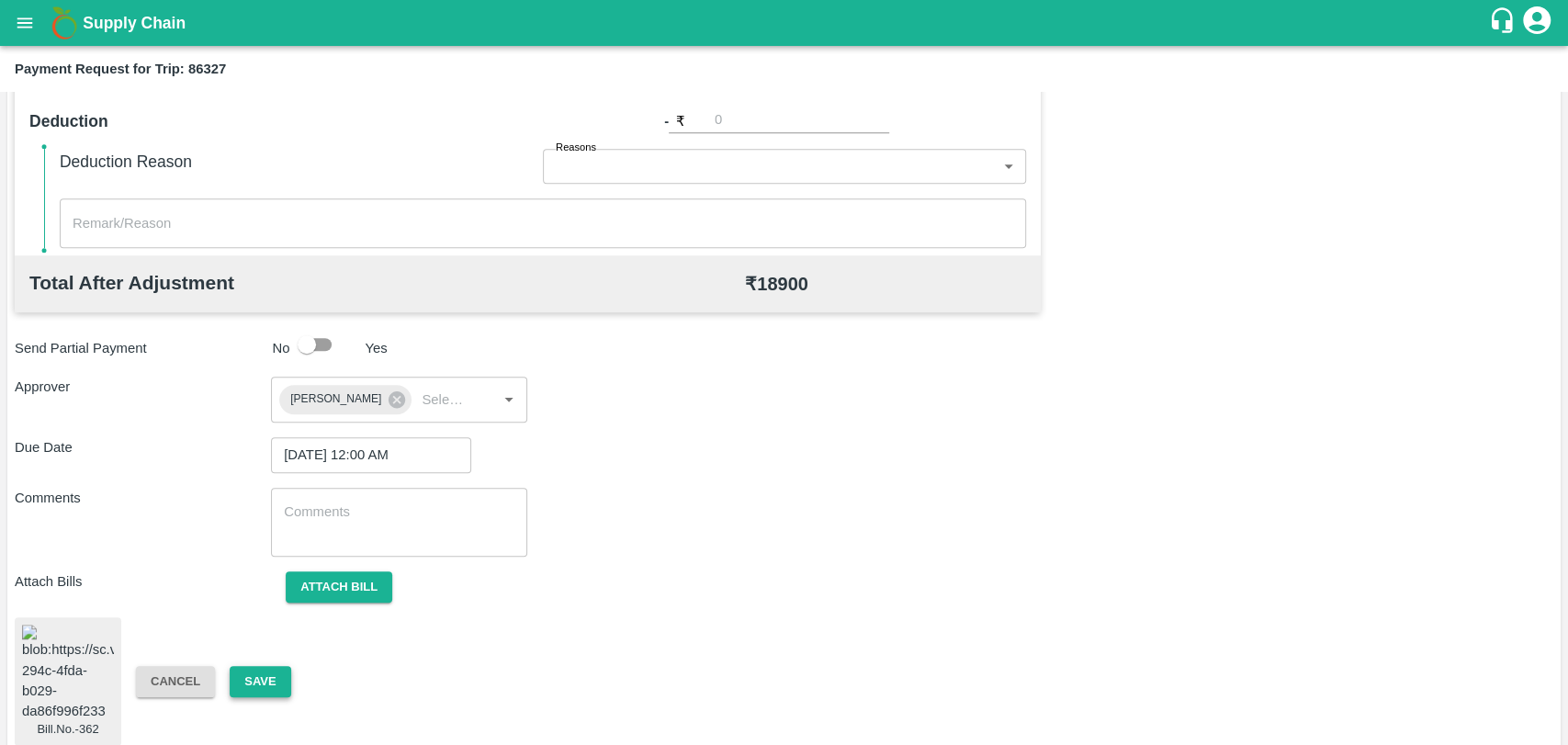
click at [259, 666] on button "Save" at bounding box center [260, 682] width 60 height 32
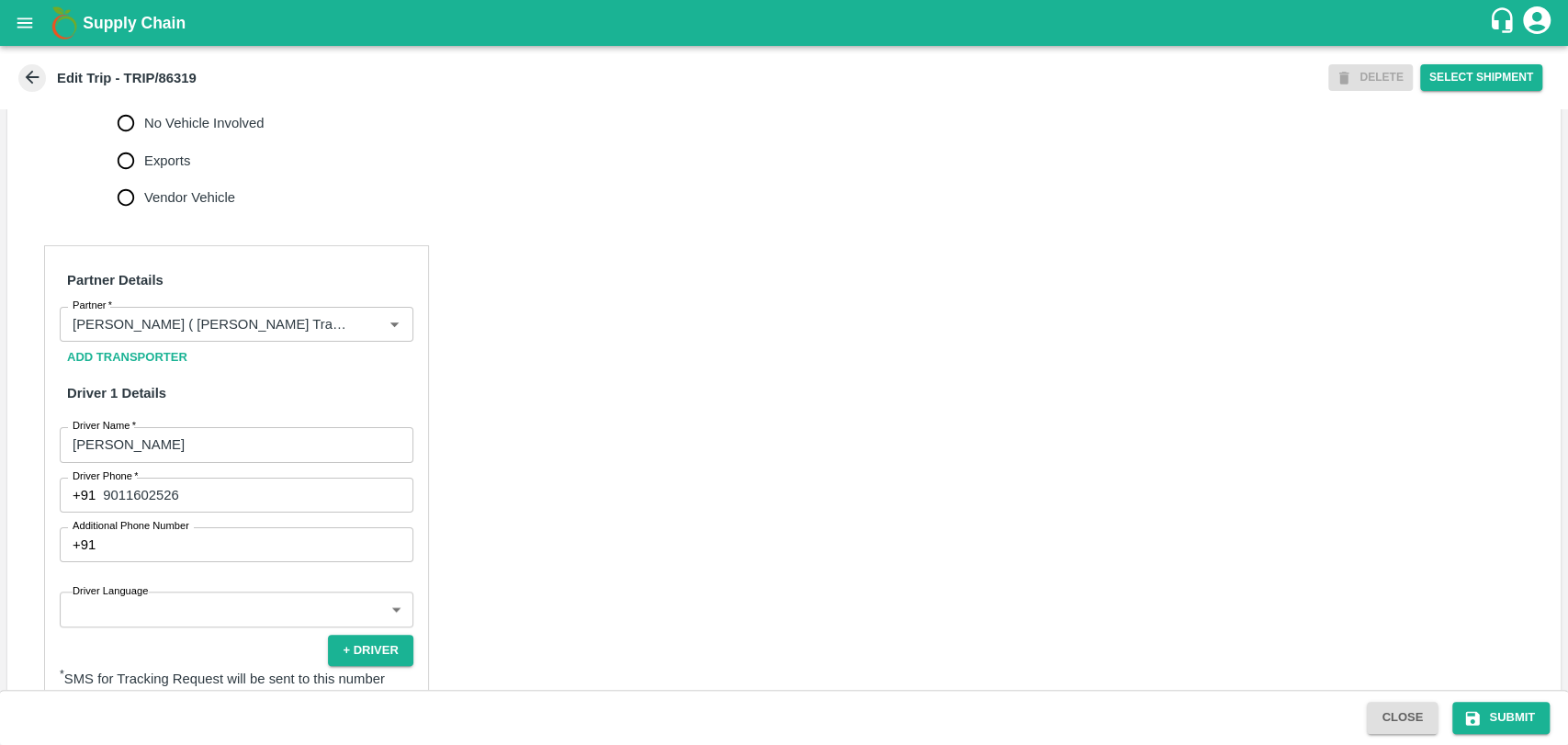
scroll to position [918, 0]
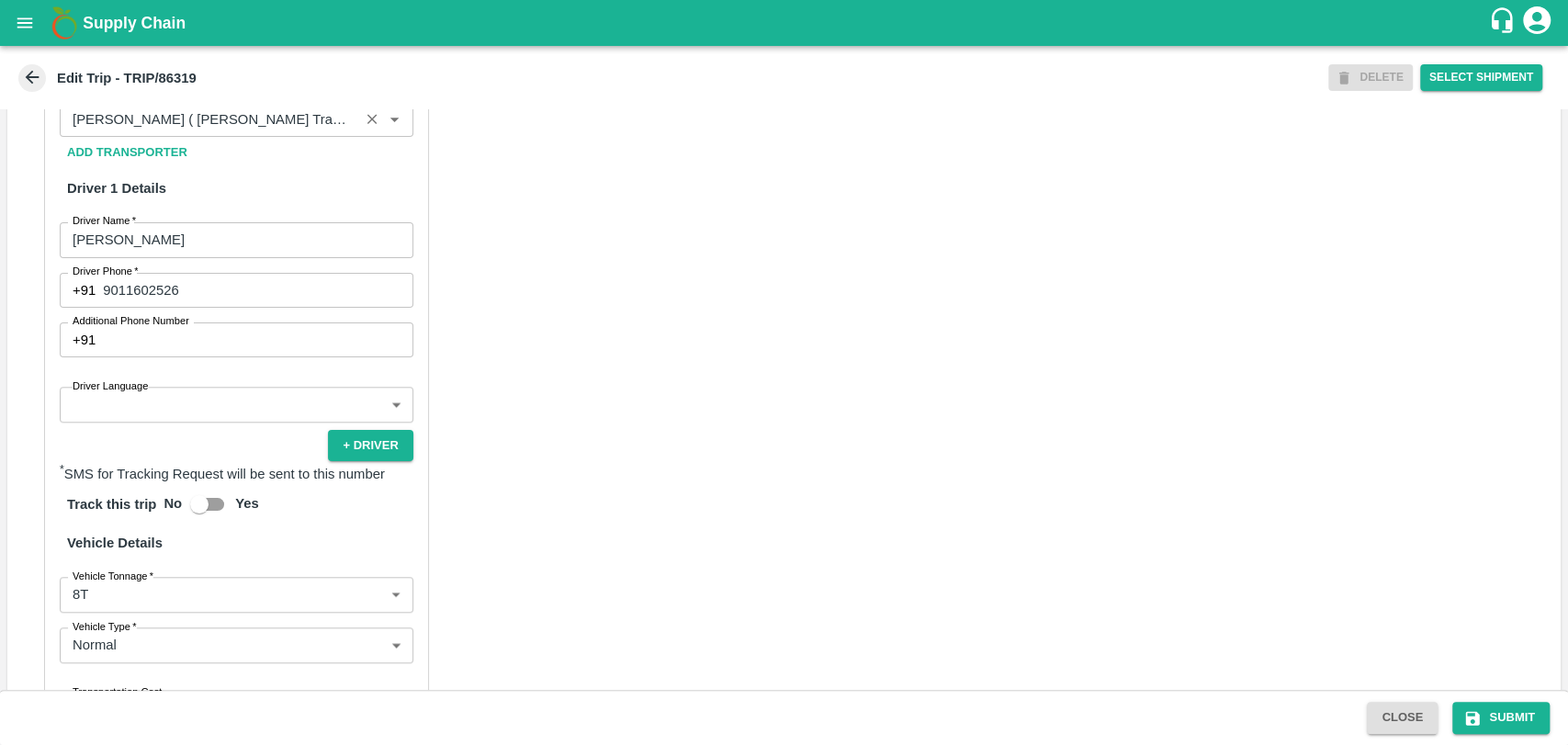
click at [231, 131] on input "Partner   *" at bounding box center [209, 119] width 288 height 24
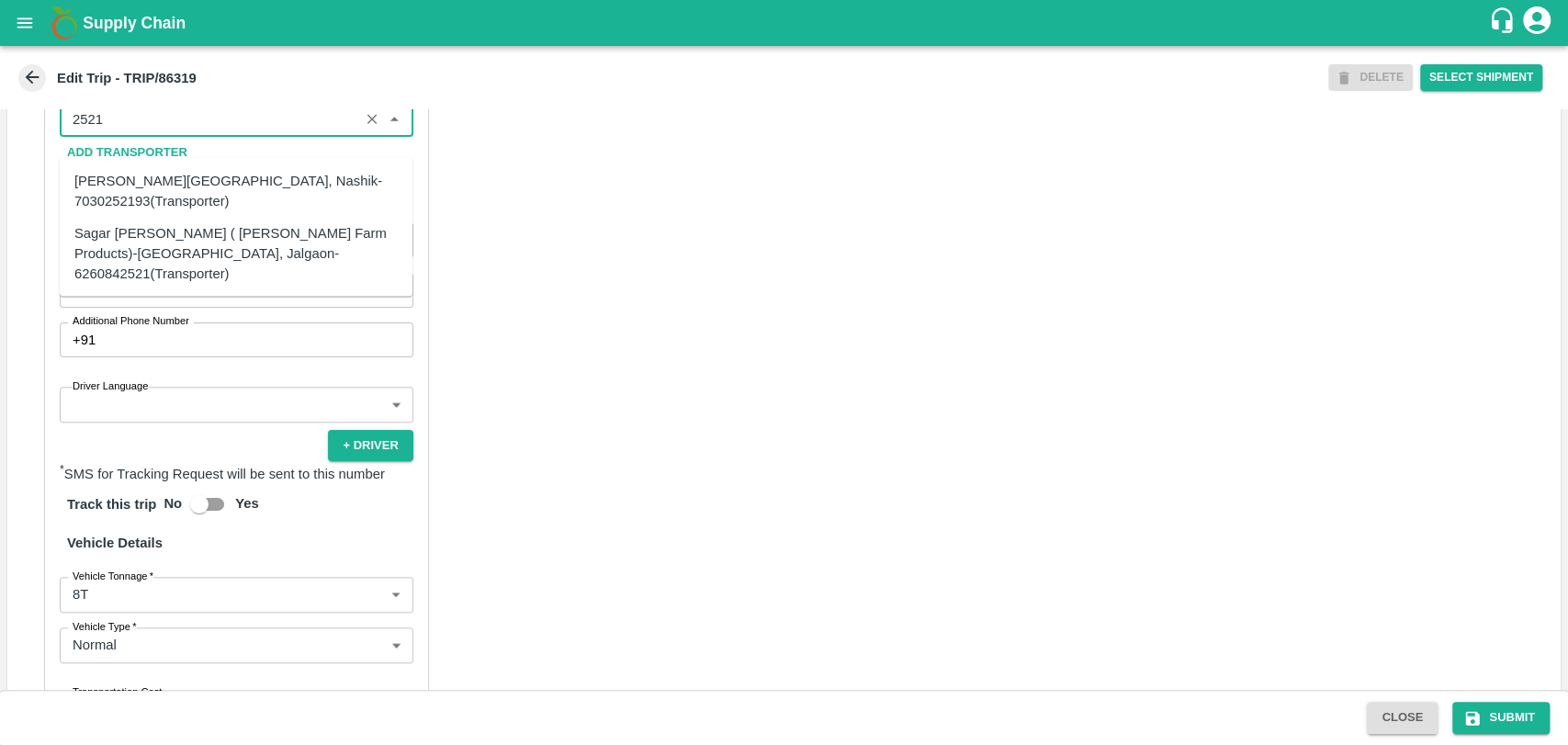
click at [133, 242] on div "Sagar Pramod Patil ( Shreyansh Farm Products)-Jalgaon, Jalgaon-6260842521(Trans…" at bounding box center [236, 252] width 323 height 61
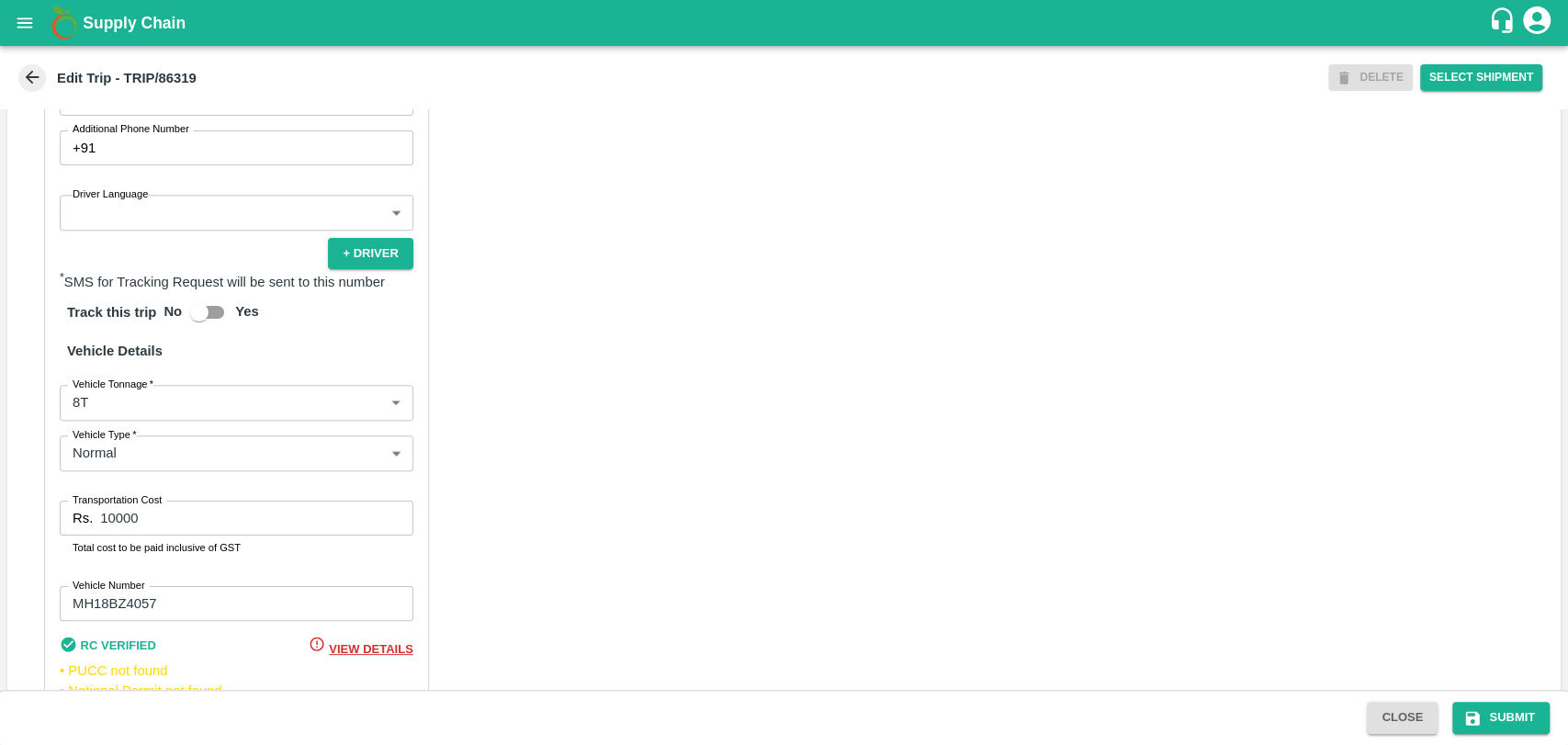
scroll to position [1215, 0]
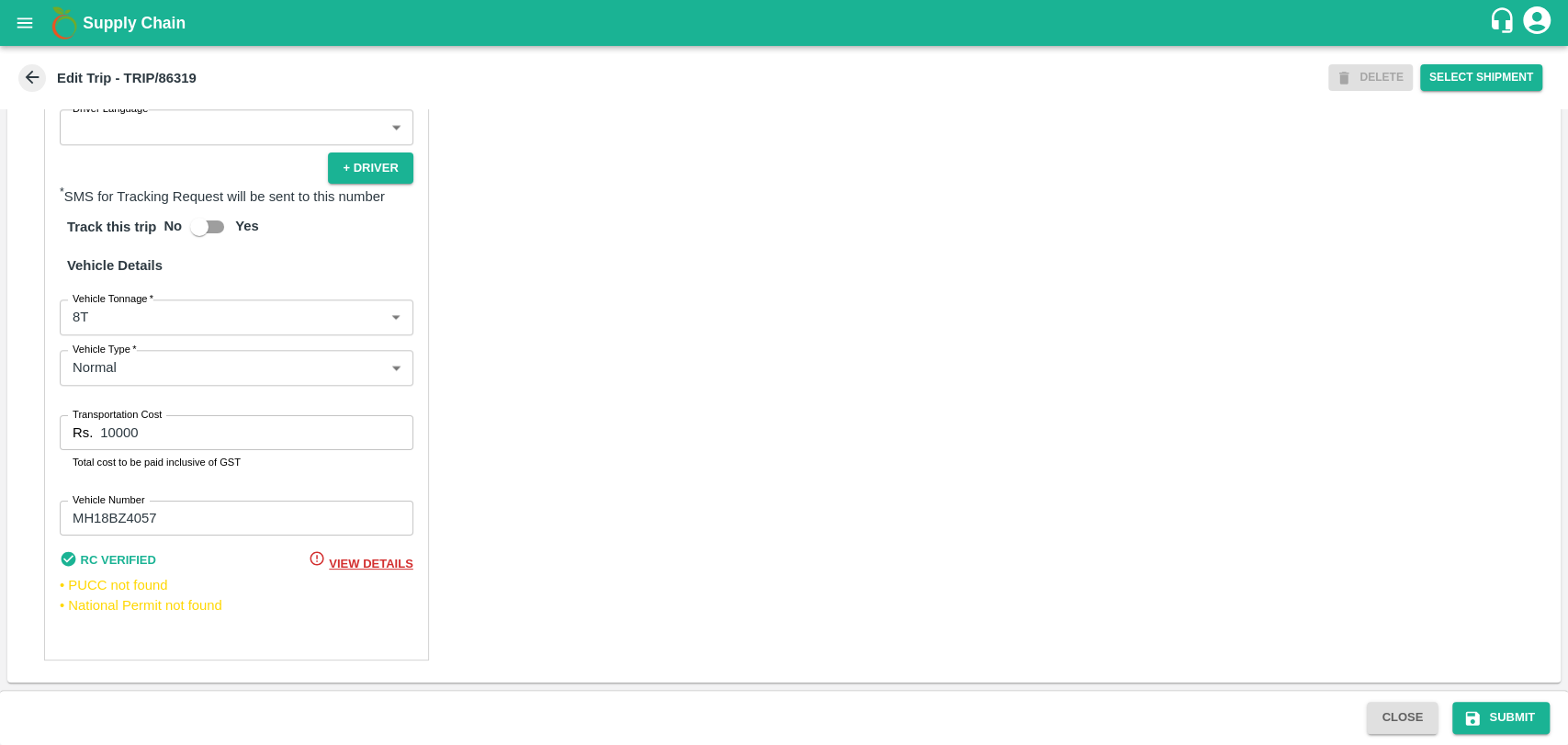
type input "Sagar Pramod Patil ( Shreyansh Farm Products)-Jalgaon, Jalgaon-6260842521(Trans…"
click at [129, 311] on body "Supply Chain Edit Trip - TRIP/86319 DELETE Select Shipment Trip Details Trip Ty…" at bounding box center [784, 372] width 1568 height 745
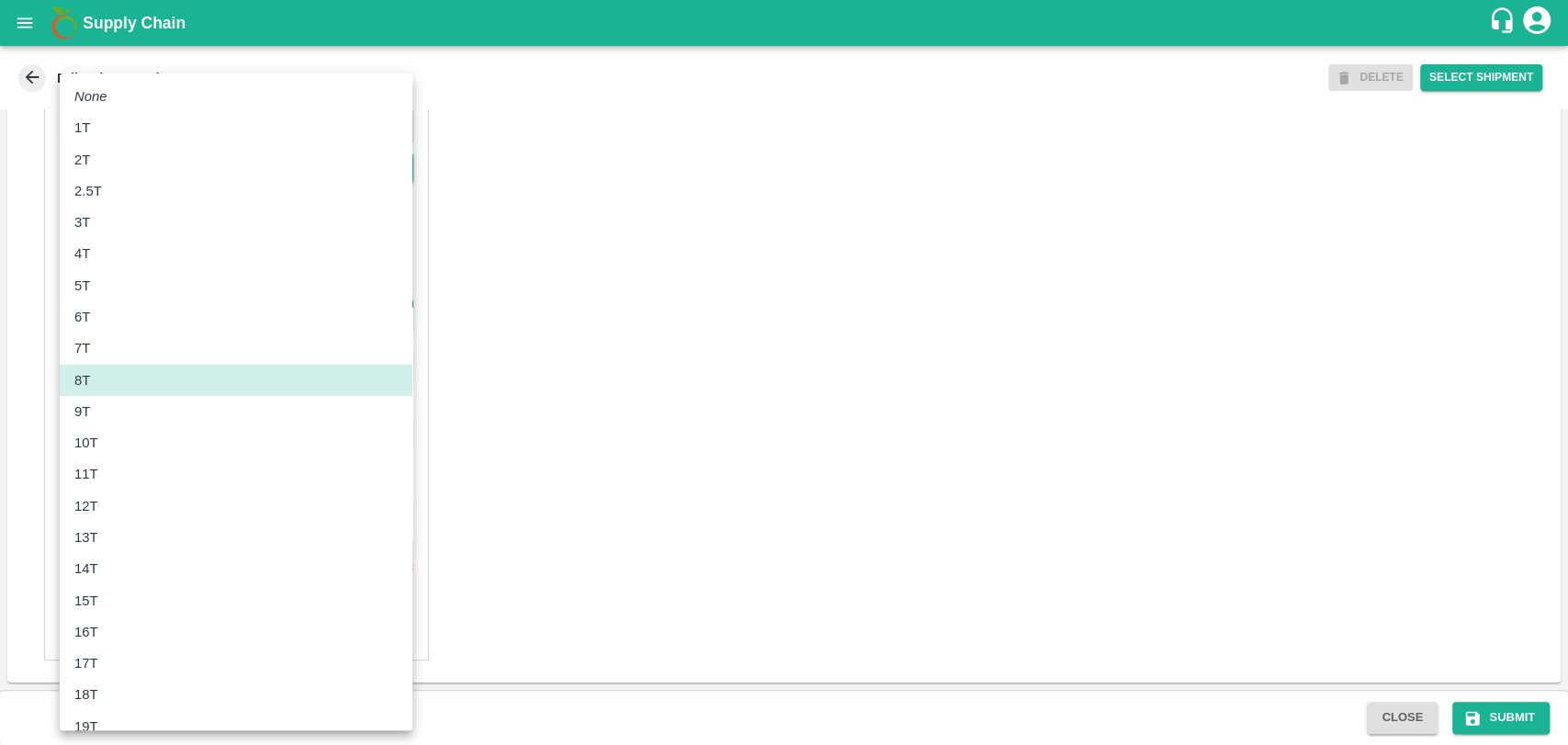
click at [95, 435] on p "10T" at bounding box center [86, 442] width 24 height 20
type input "10000"
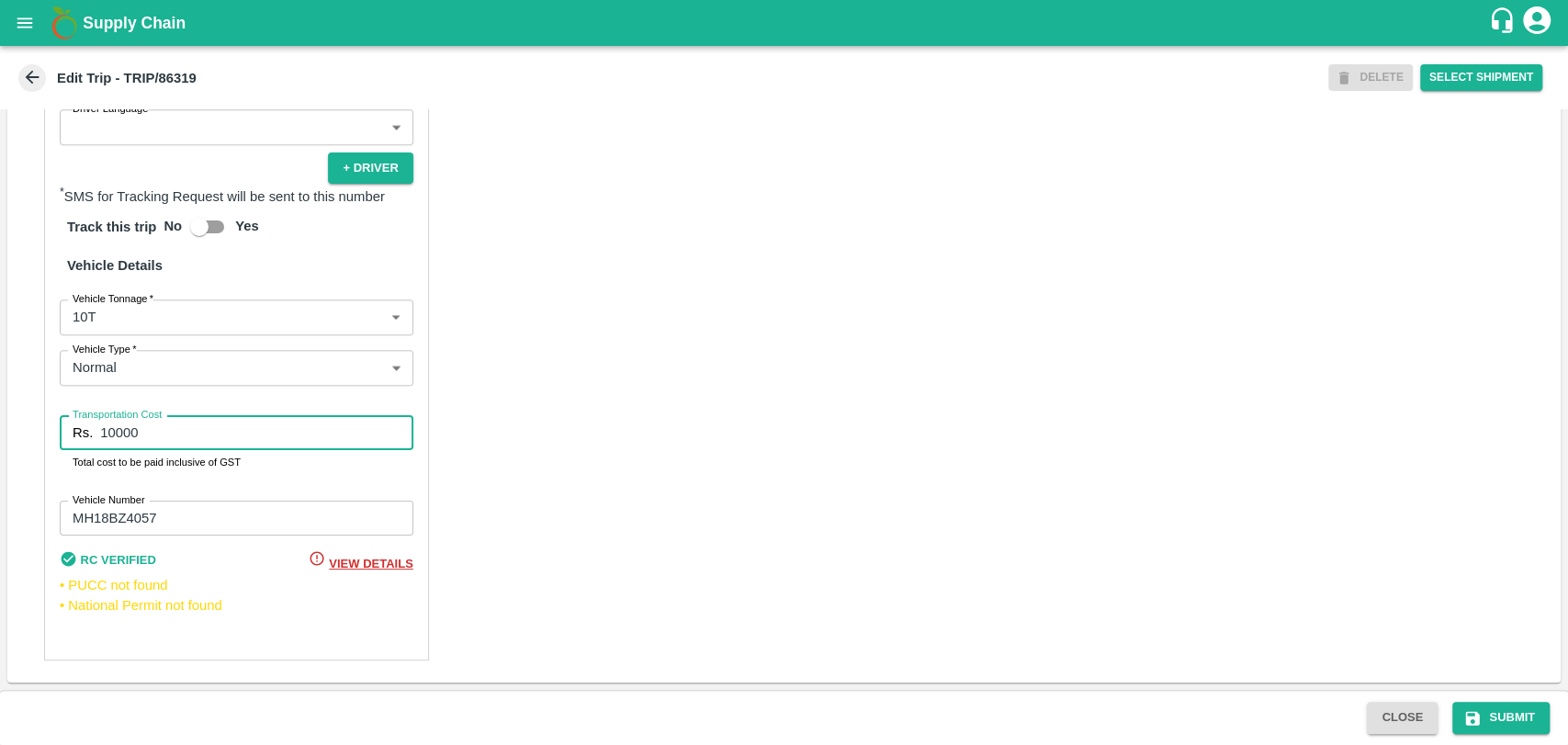
drag, startPoint x: 178, startPoint y: 427, endPoint x: 10, endPoint y: 436, distance: 168.2
click at [12, 435] on div "Partner Details Partner   * Partner Add Transporter Driver 1 Details Driver Nam…" at bounding box center [784, 211] width 1553 height 942
type input "18000"
click at [1481, 718] on button "Submit" at bounding box center [1501, 717] width 97 height 32
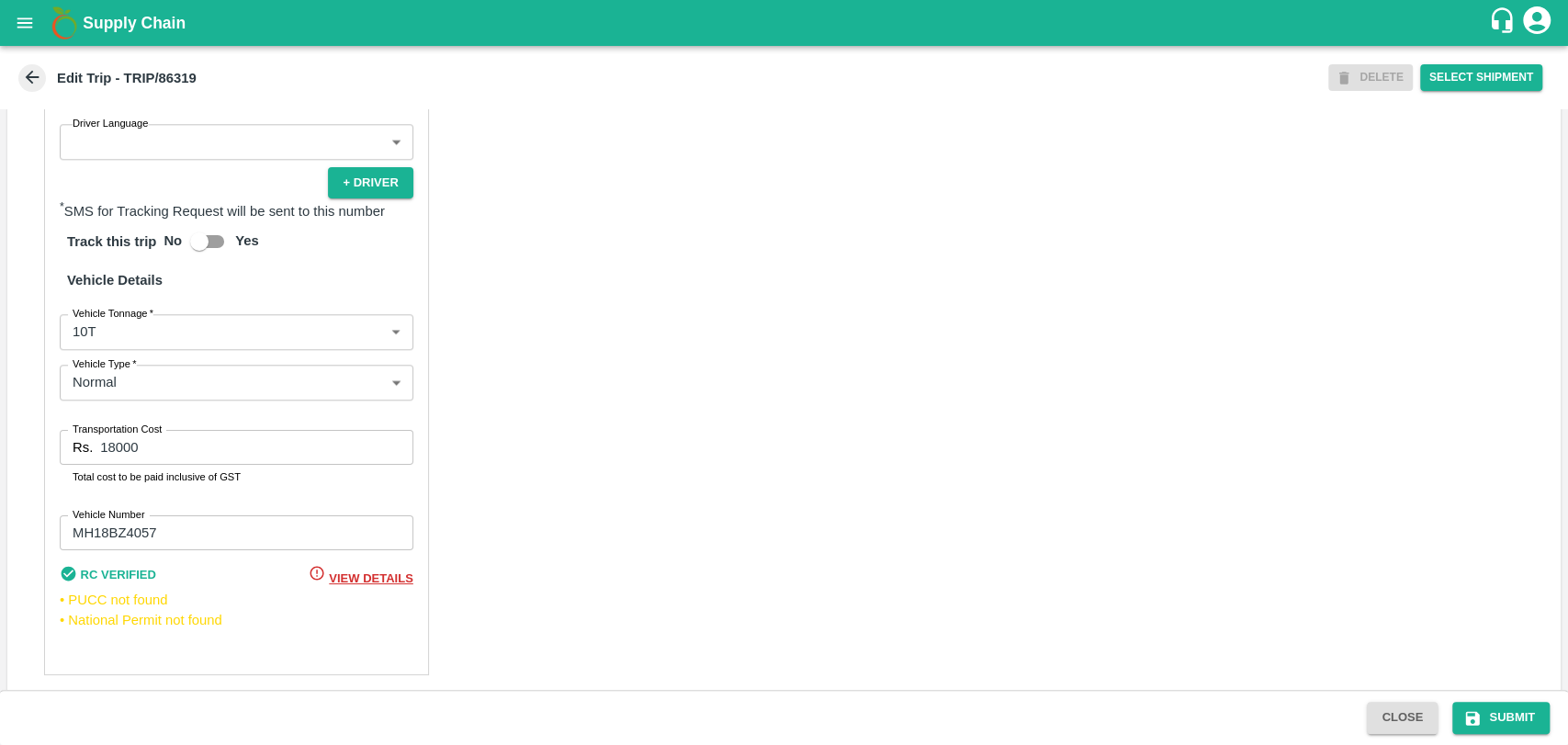
scroll to position [1215, 0]
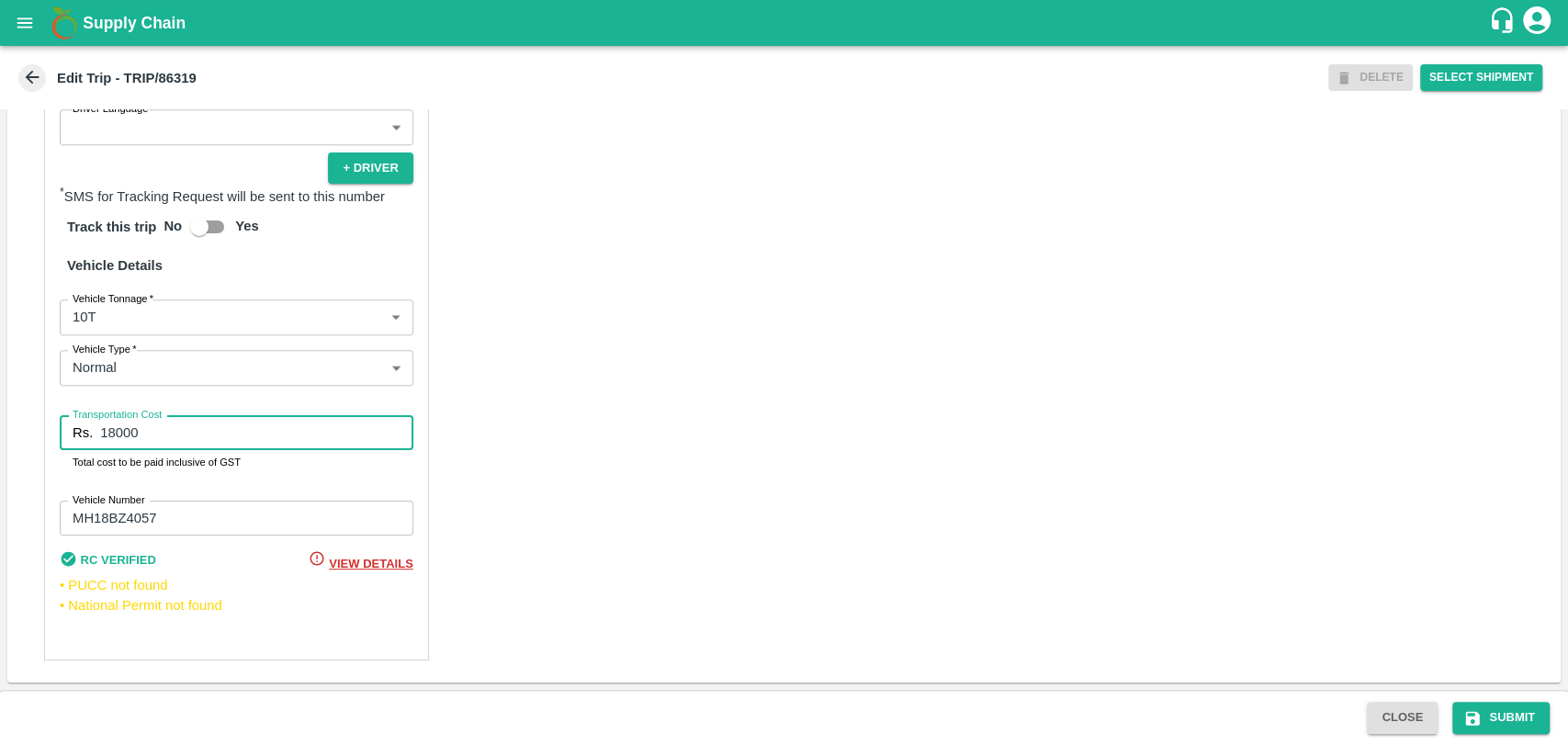
drag, startPoint x: 164, startPoint y: 437, endPoint x: 27, endPoint y: 428, distance: 137.3
click at [33, 430] on div "Partner Details Partner   * Partner Add Transporter Driver 1 Details Driver Nam…" at bounding box center [784, 211] width 1553 height 942
type input "18540"
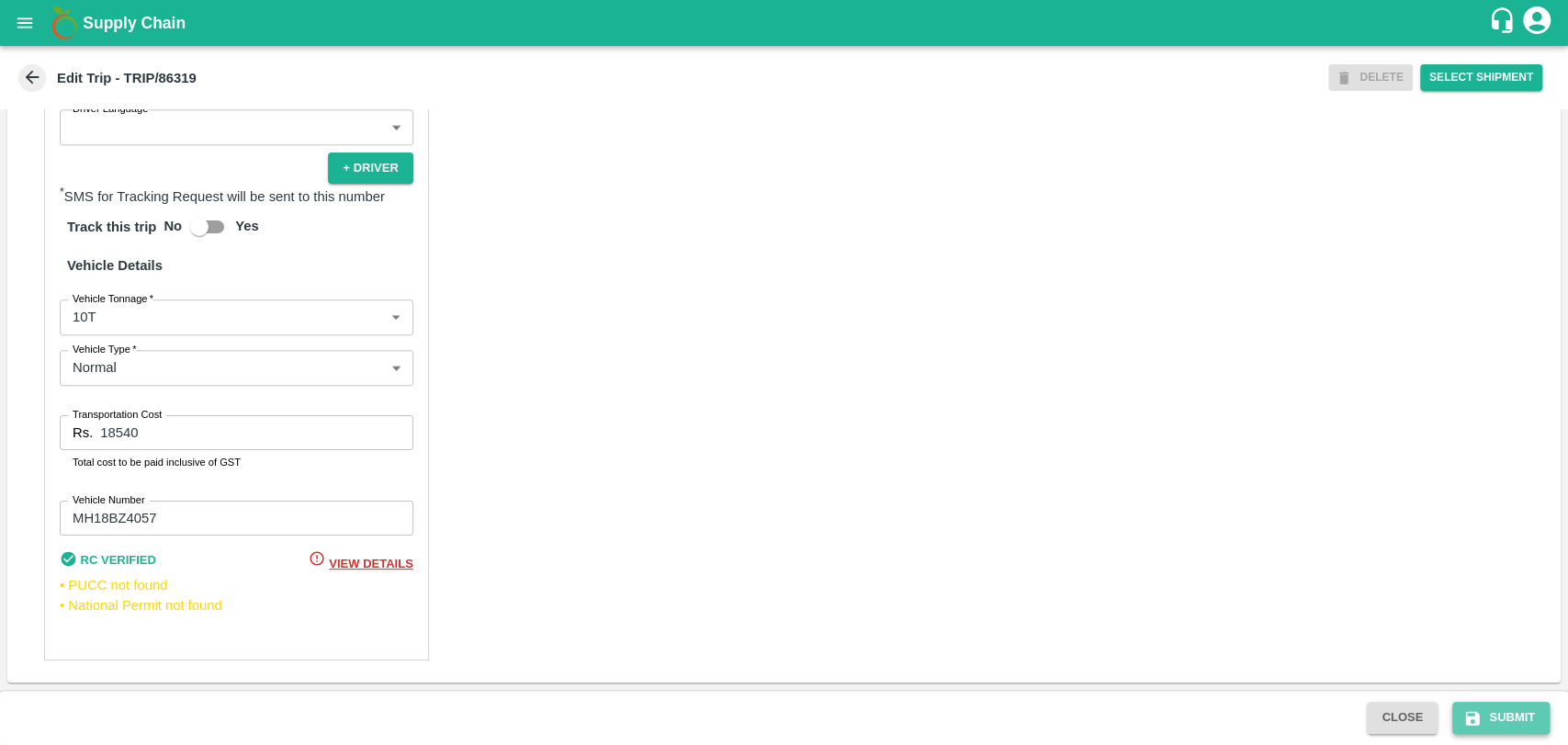
click at [1494, 701] on button "Submit" at bounding box center [1501, 717] width 97 height 32
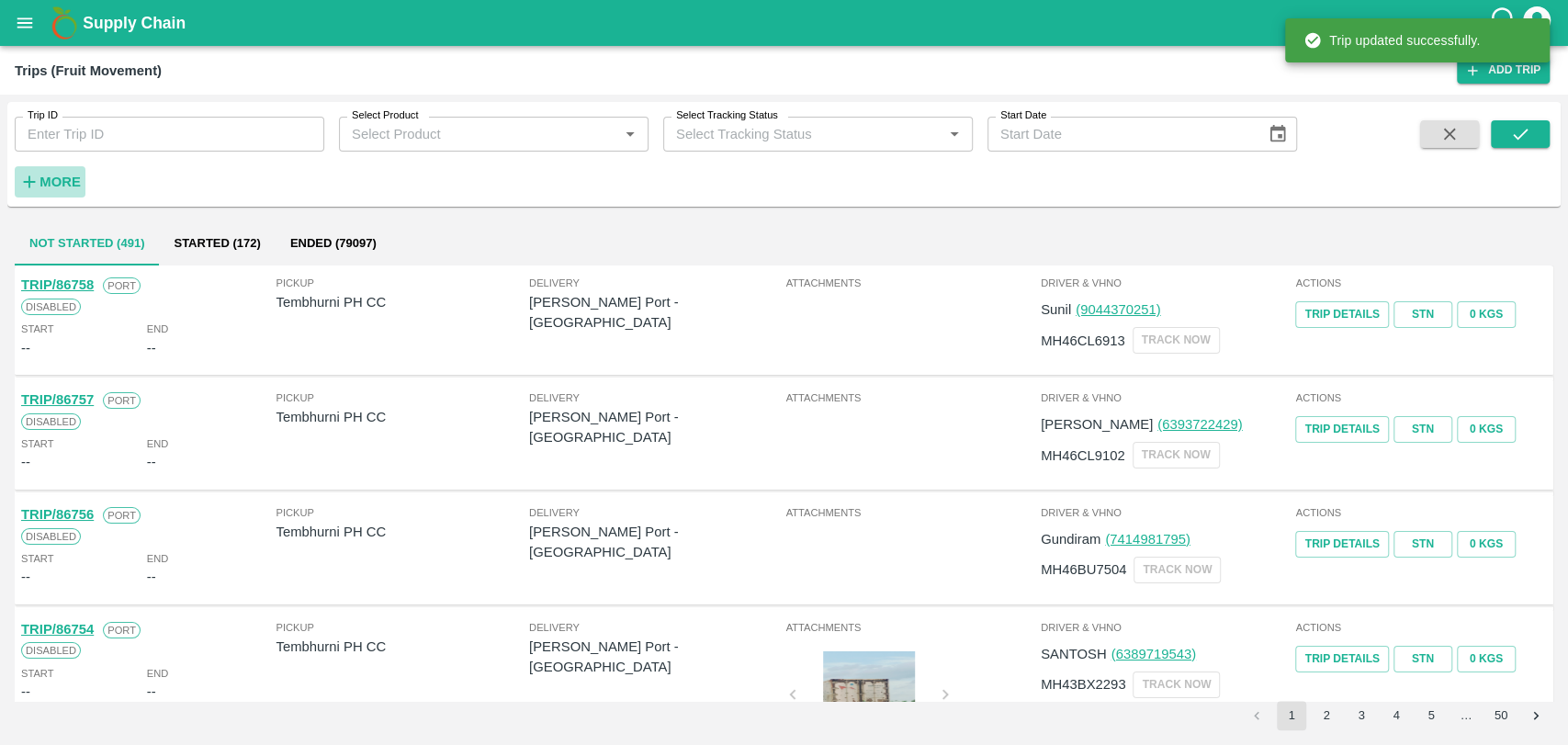
click at [58, 176] on strong "More" at bounding box center [60, 181] width 41 height 15
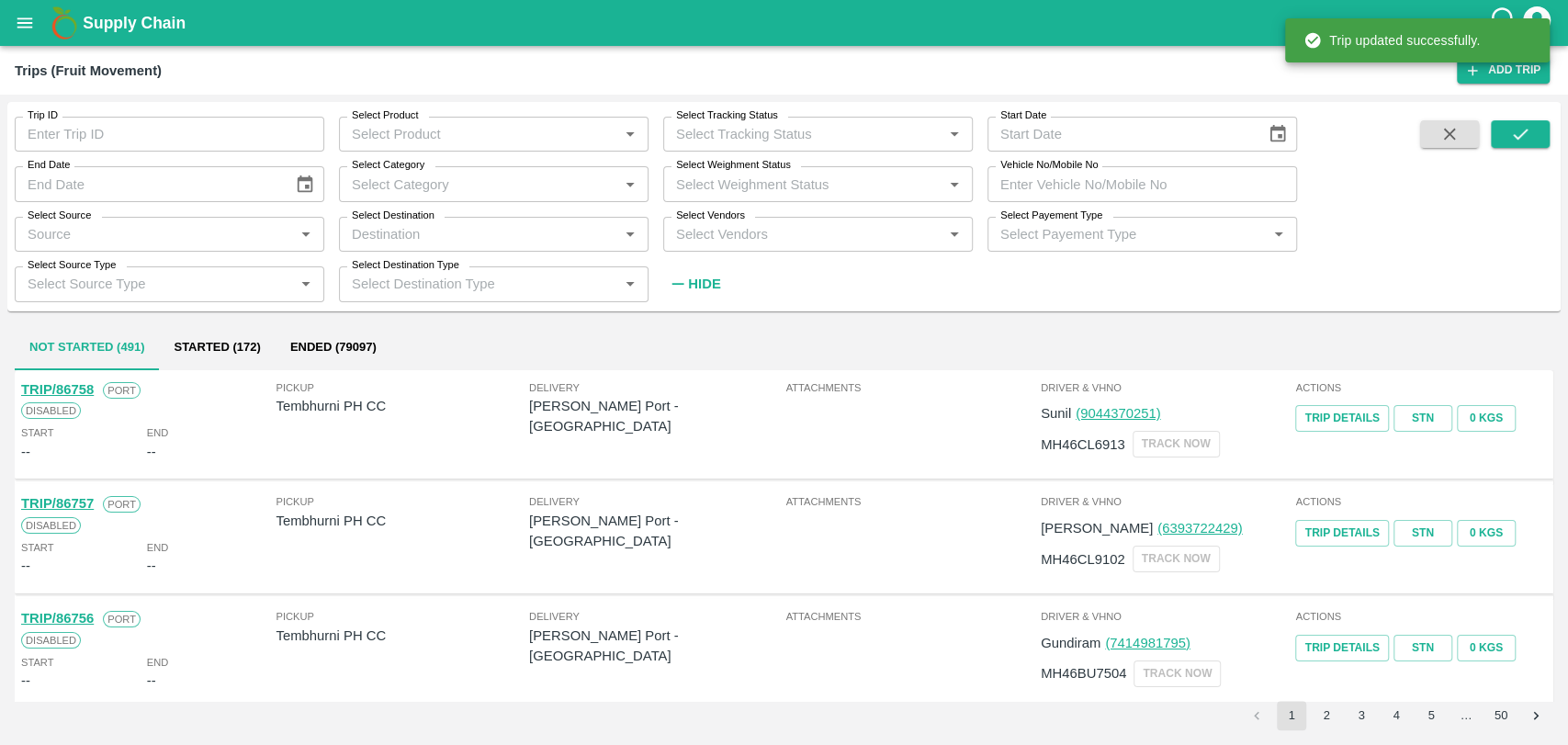
click at [1135, 186] on input "Vehicle No/Mobile No" at bounding box center [1142, 184] width 310 height 35
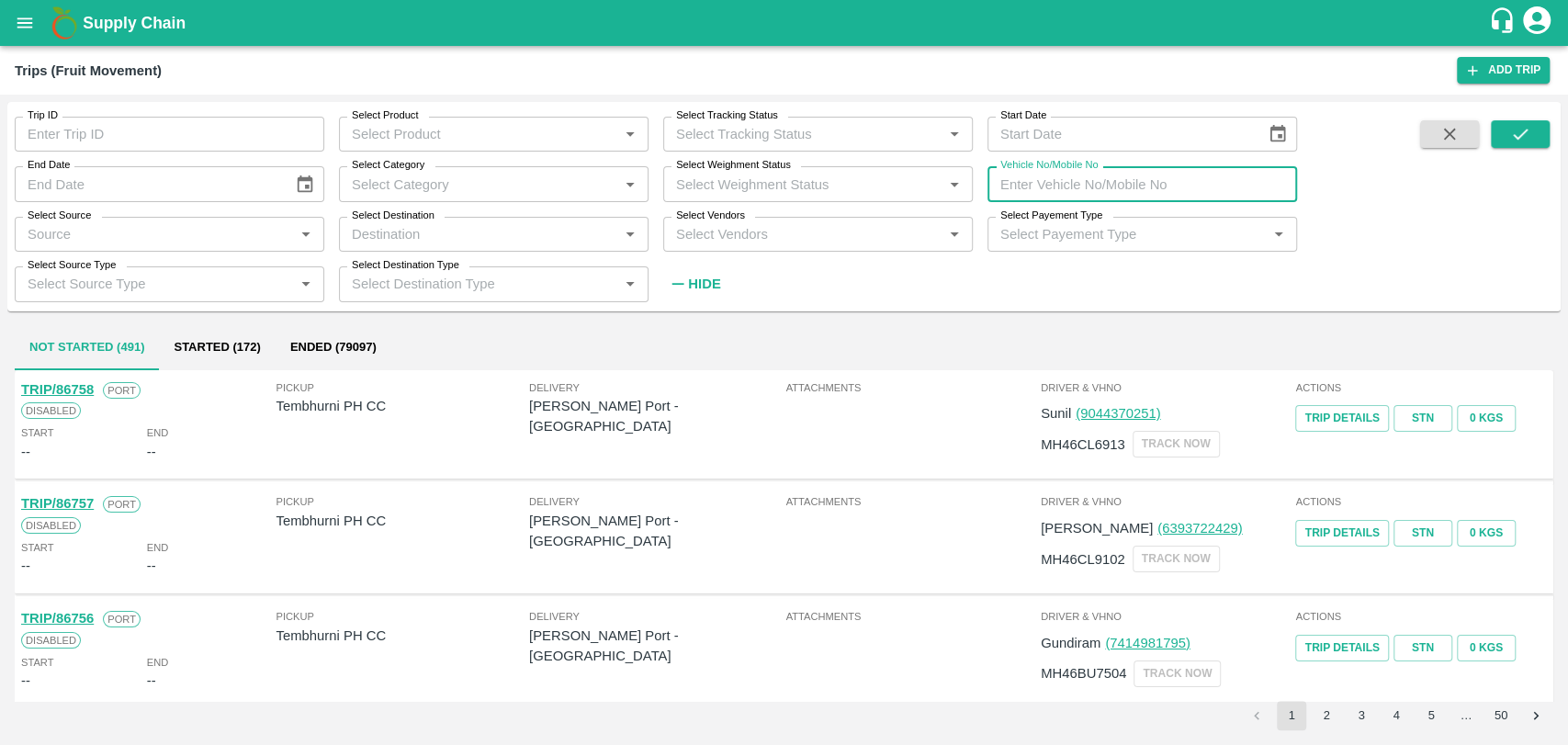
paste input "MH15FV4378"
type input "MH15FV4378"
click at [1554, 123] on div "Trip ID Trip ID Select Product Select Product   * Select Tracking Status Select…" at bounding box center [784, 205] width 1553 height 194
drag, startPoint x: 1524, startPoint y: 139, endPoint x: 1363, endPoint y: 227, distance: 183.5
click at [1526, 140] on icon "submit" at bounding box center [1519, 133] width 20 height 20
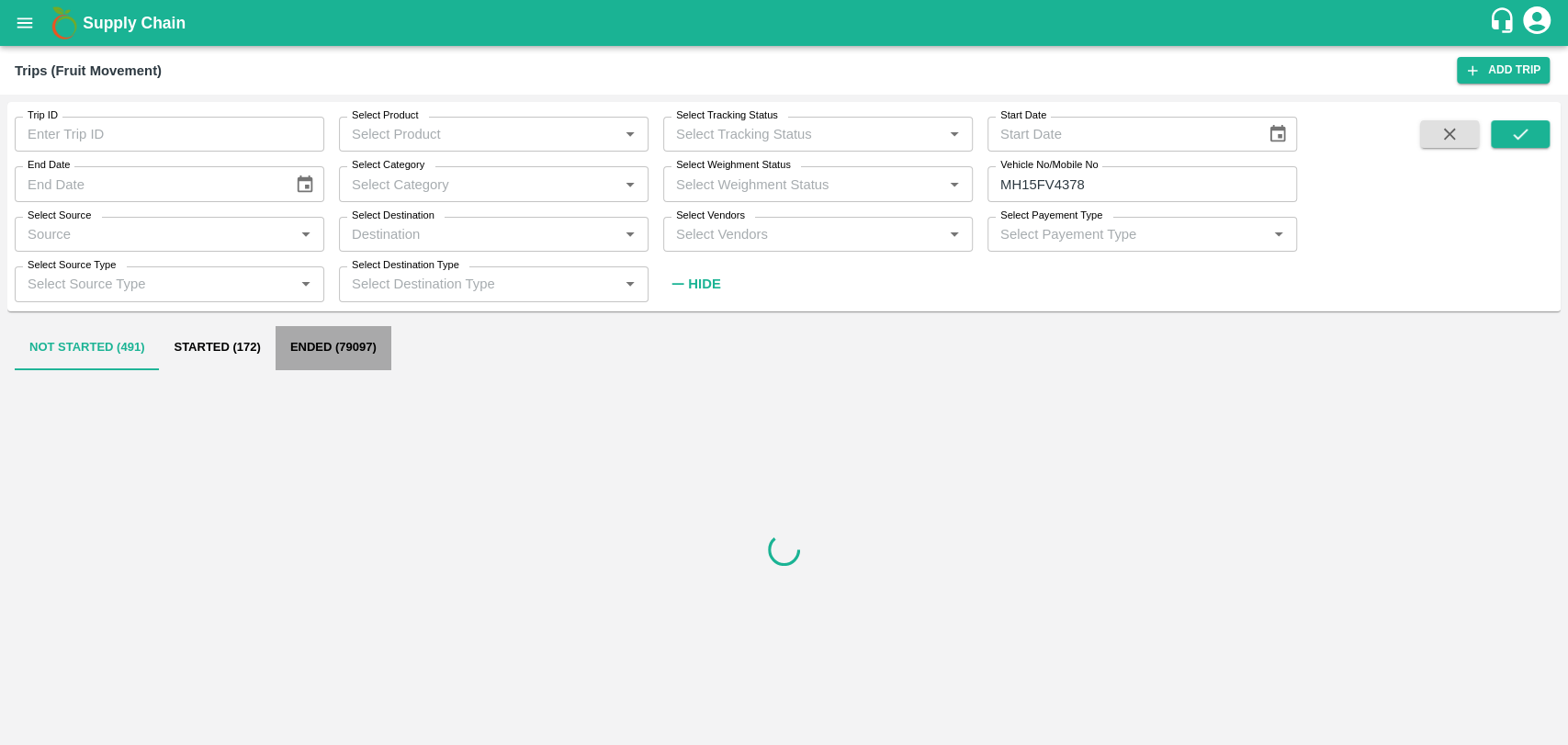
click at [330, 366] on button "Ended (79097)" at bounding box center [333, 348] width 116 height 44
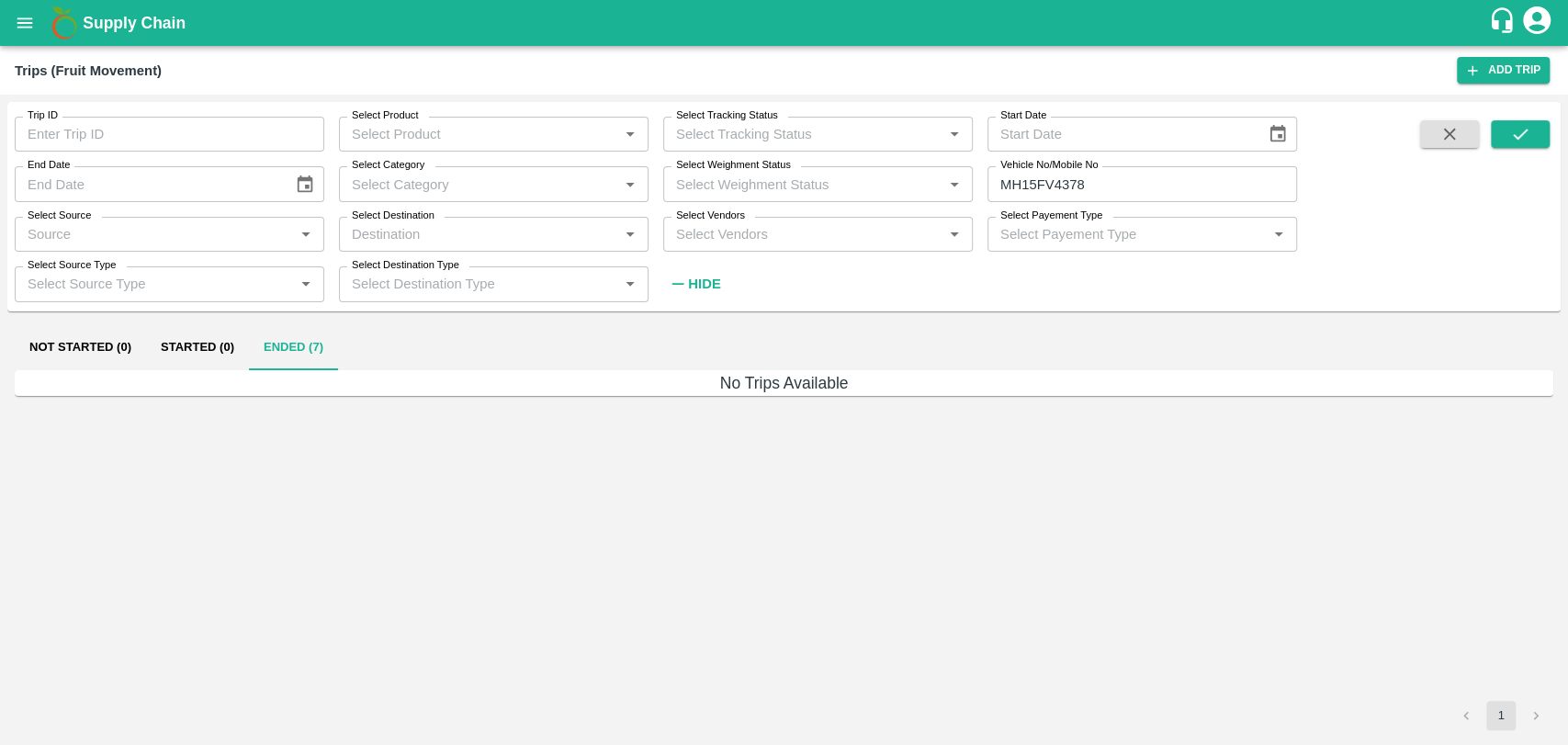
click at [228, 339] on button "Started (0)" at bounding box center [198, 348] width 103 height 44
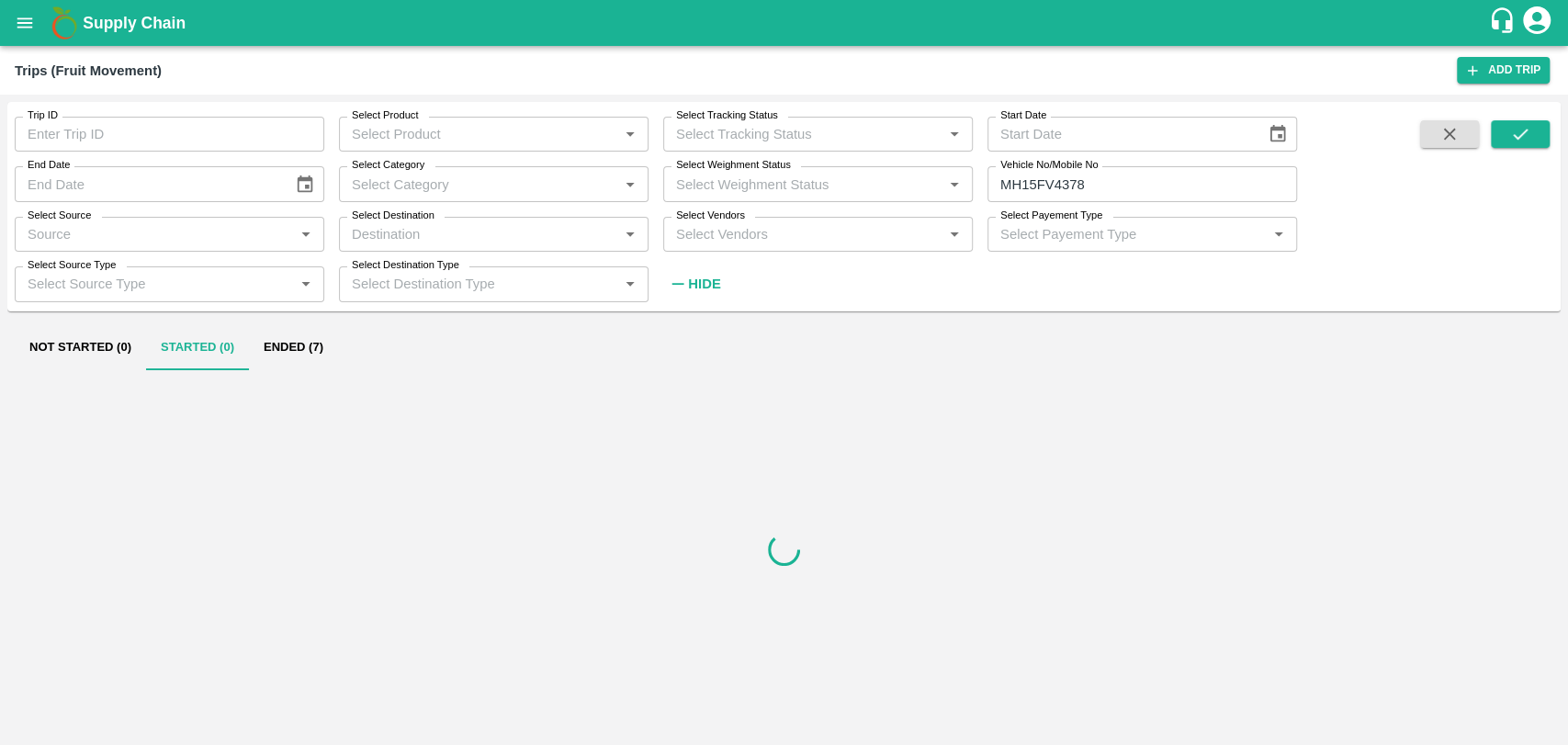
click at [275, 338] on button "Ended (7)" at bounding box center [293, 348] width 89 height 44
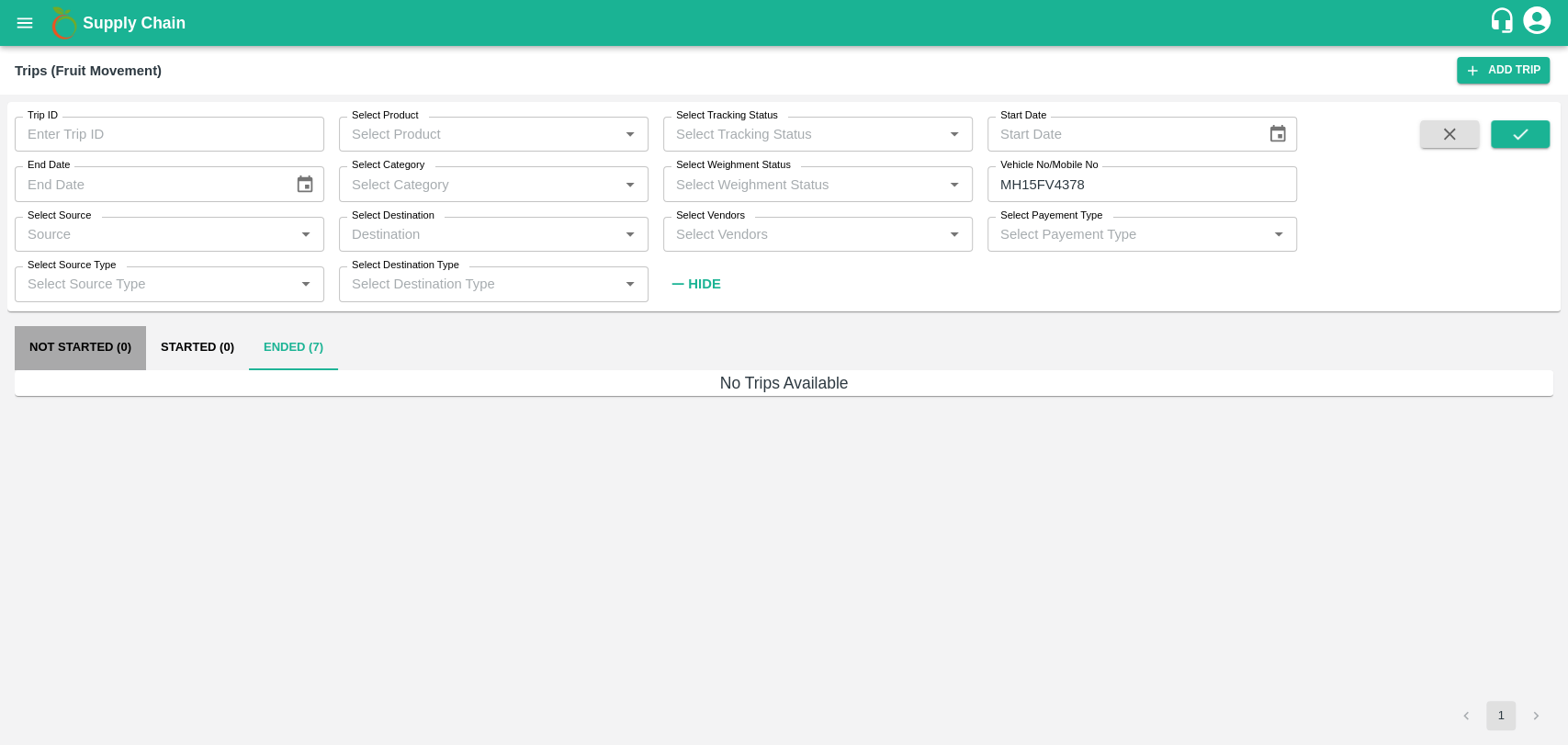
click at [84, 333] on button "Not Started (0)" at bounding box center [80, 348] width 131 height 44
click at [176, 345] on button "Started (0)" at bounding box center [198, 348] width 103 height 44
click at [285, 334] on button "Ended (7)" at bounding box center [293, 348] width 89 height 44
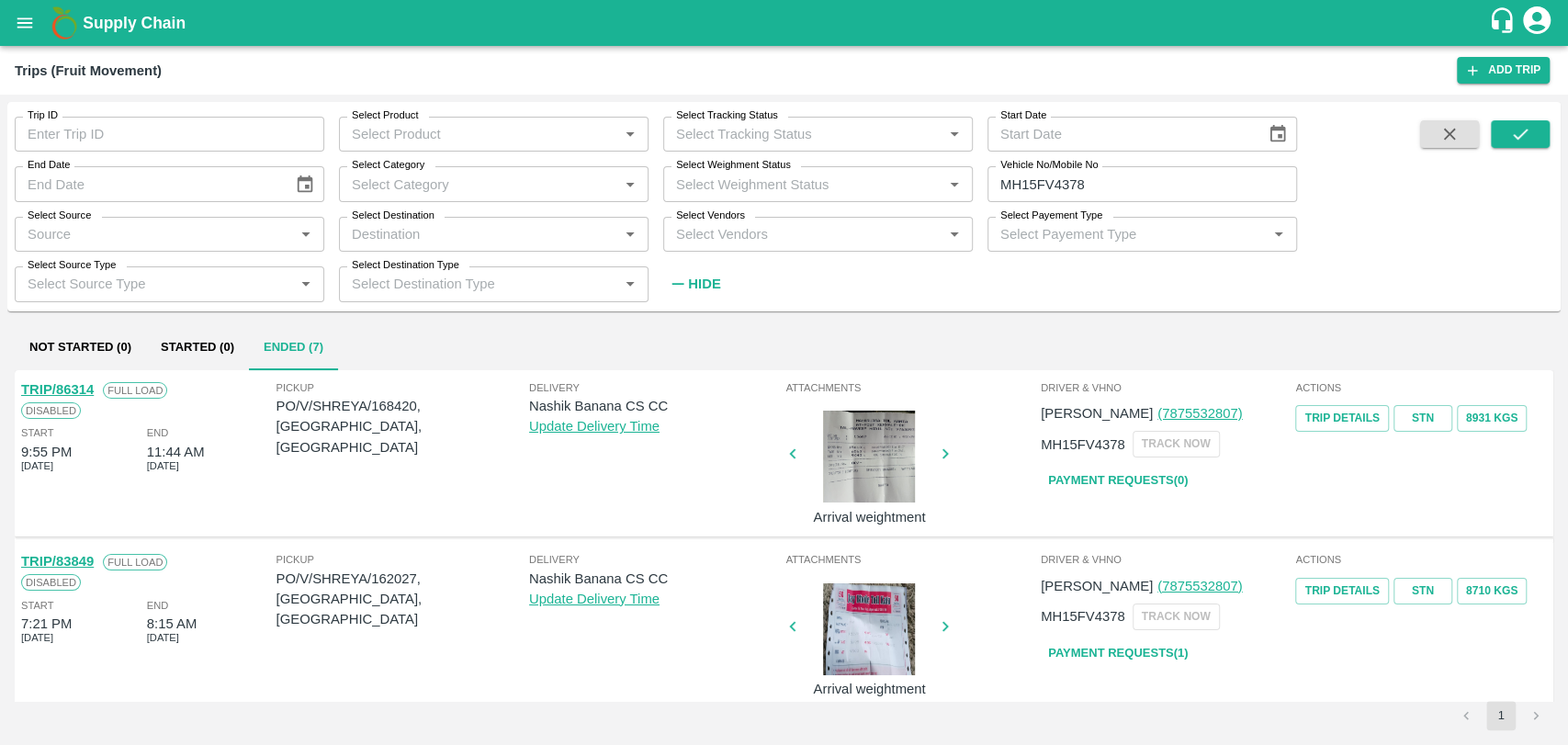
click at [74, 385] on link "TRIP/86314" at bounding box center [57, 389] width 72 height 15
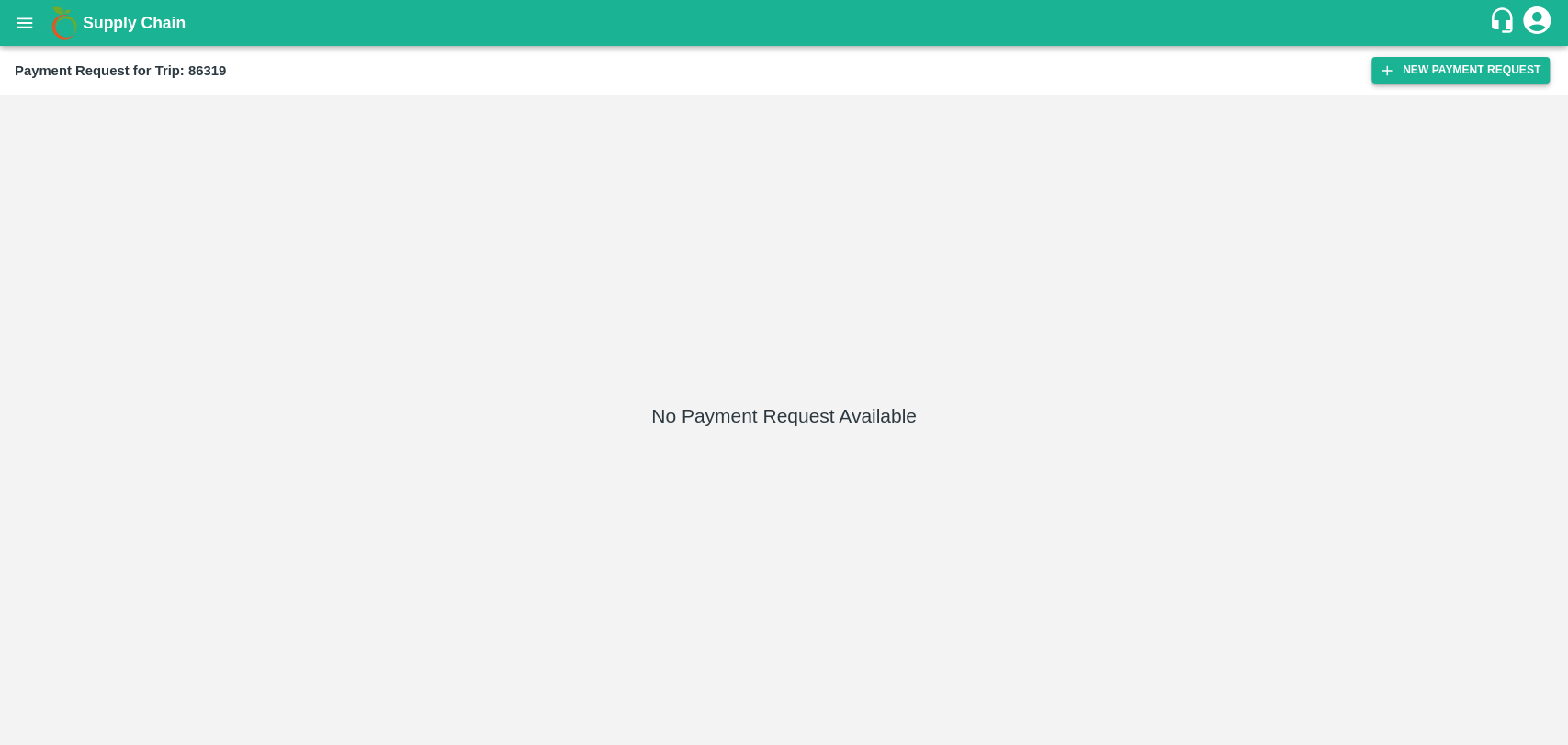
click at [1449, 70] on button "New Payment Request" at bounding box center [1460, 69] width 178 height 26
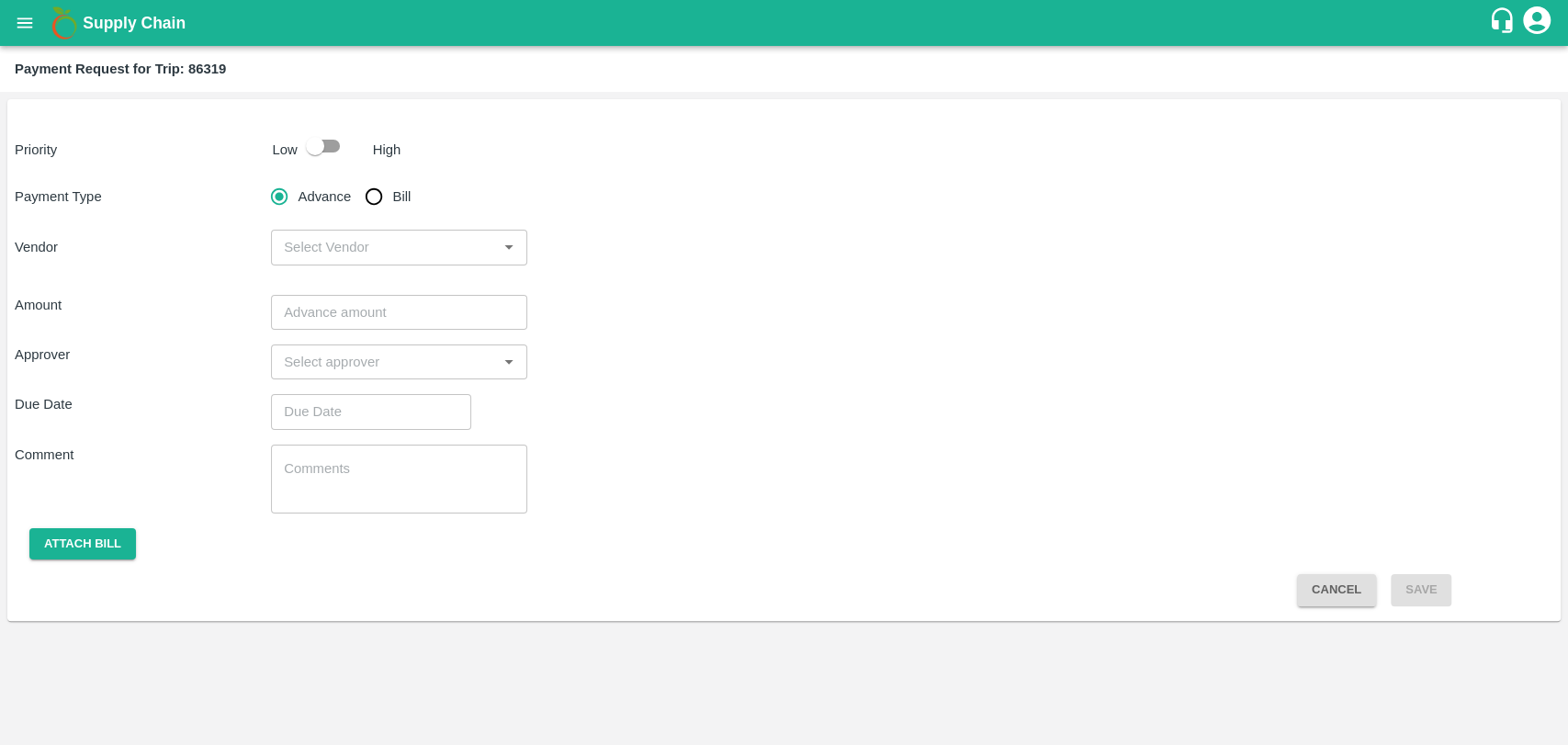
click at [324, 149] on input "checkbox" at bounding box center [316, 146] width 105 height 35
checkbox input "true"
click at [358, 191] on input "Bill" at bounding box center [374, 197] width 37 height 37
radio input "true"
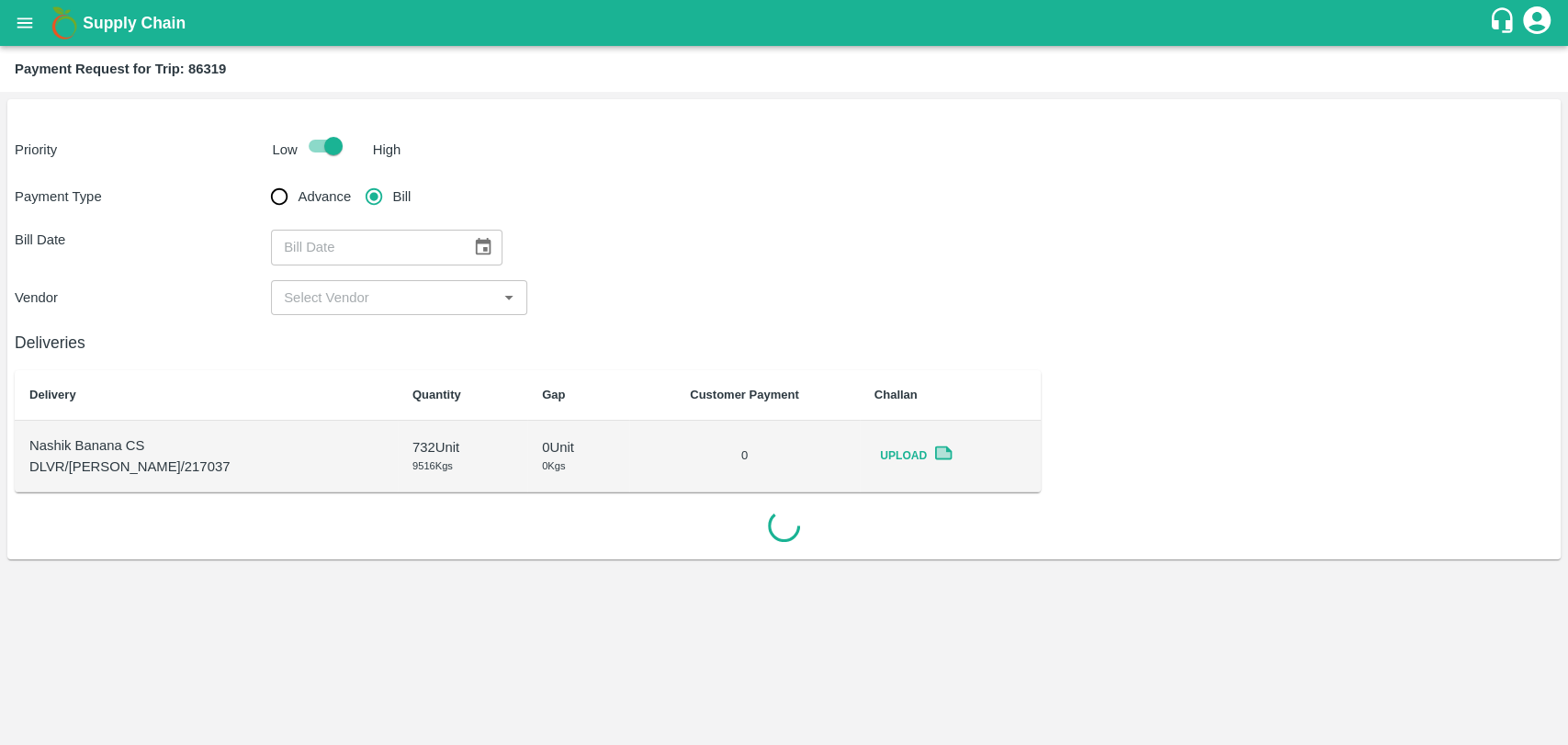
click at [466, 240] on button "Choose date" at bounding box center [483, 247] width 35 height 35
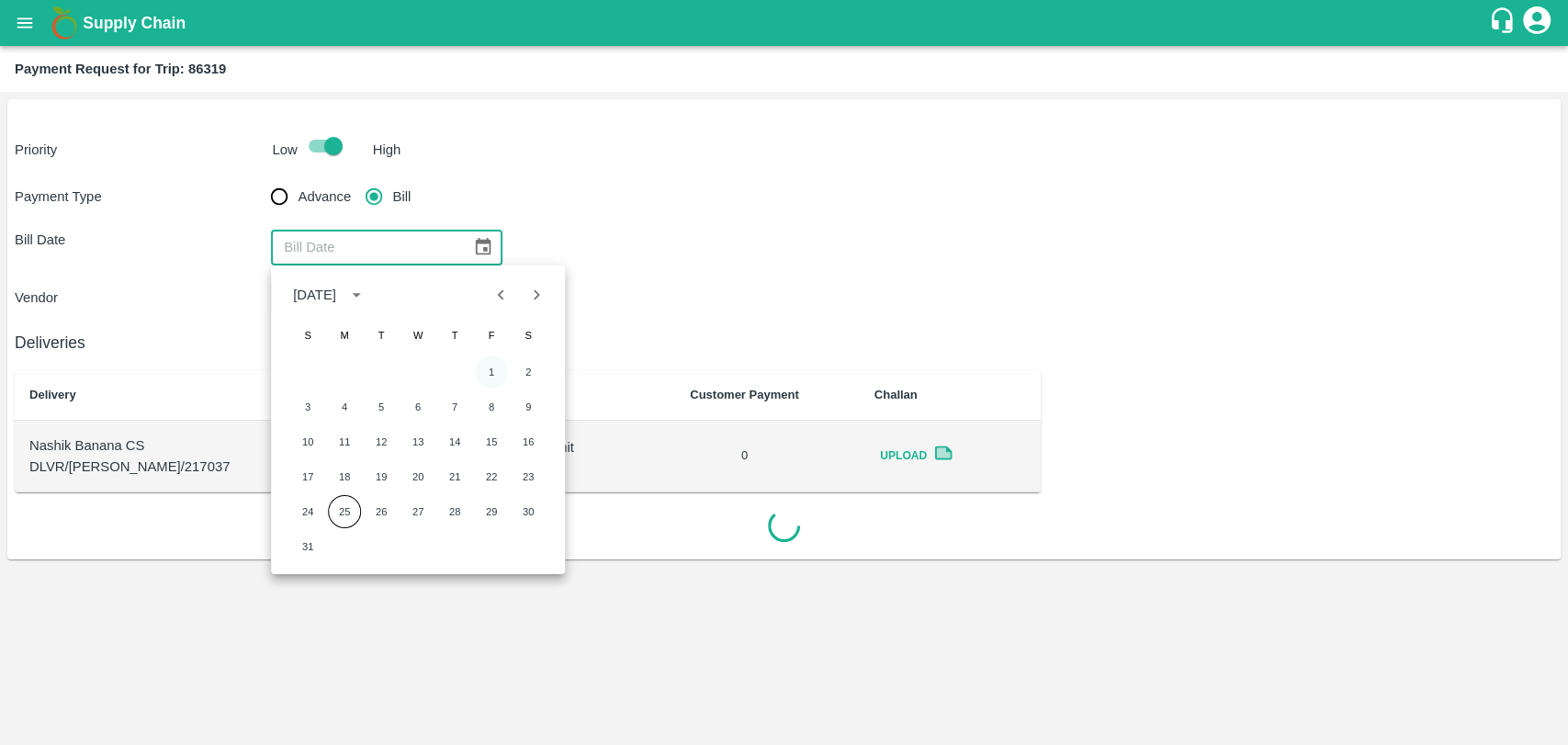
click at [488, 375] on button "1" at bounding box center [492, 372] width 33 height 33
type input "[DATE]"
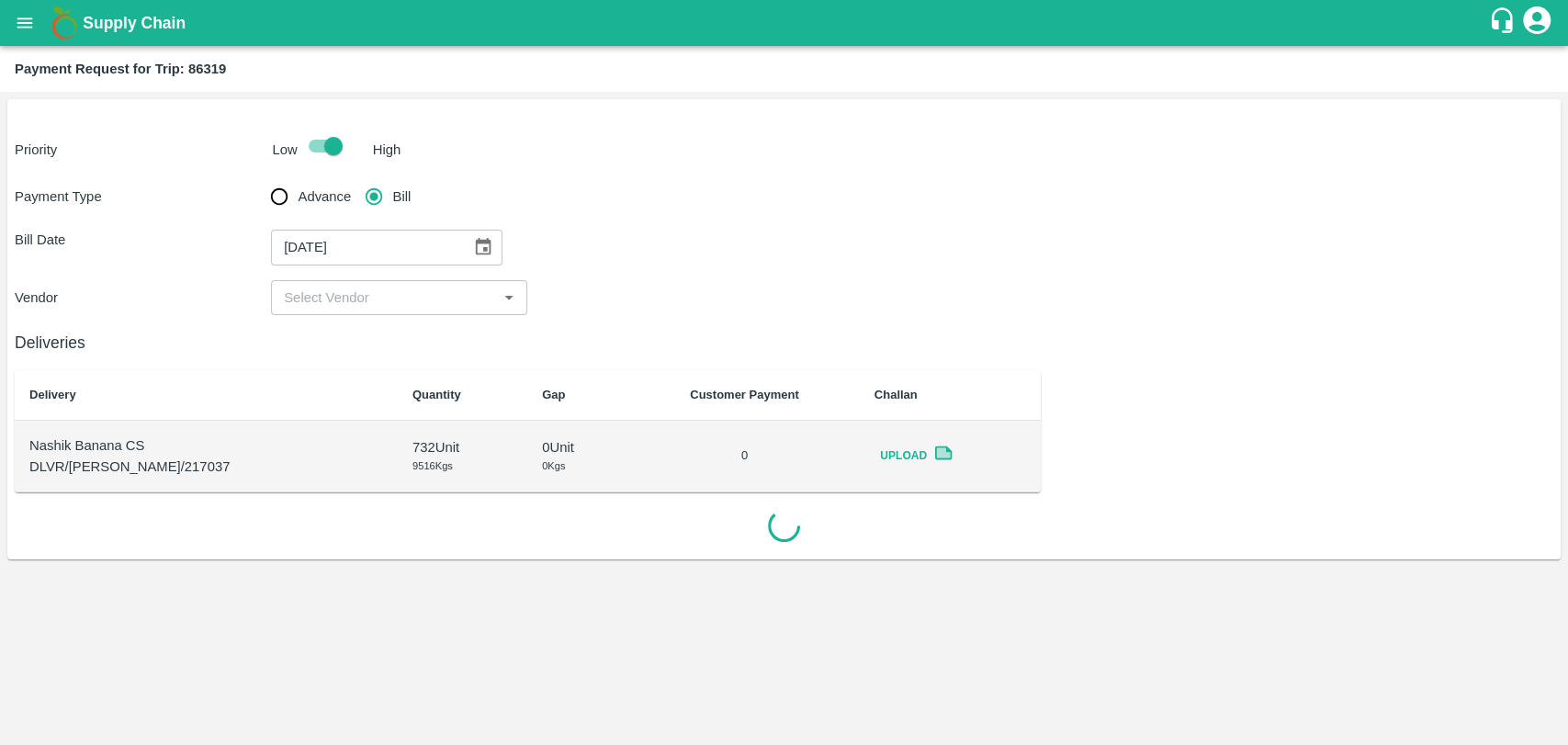
click at [322, 301] on input "input" at bounding box center [384, 297] width 215 height 24
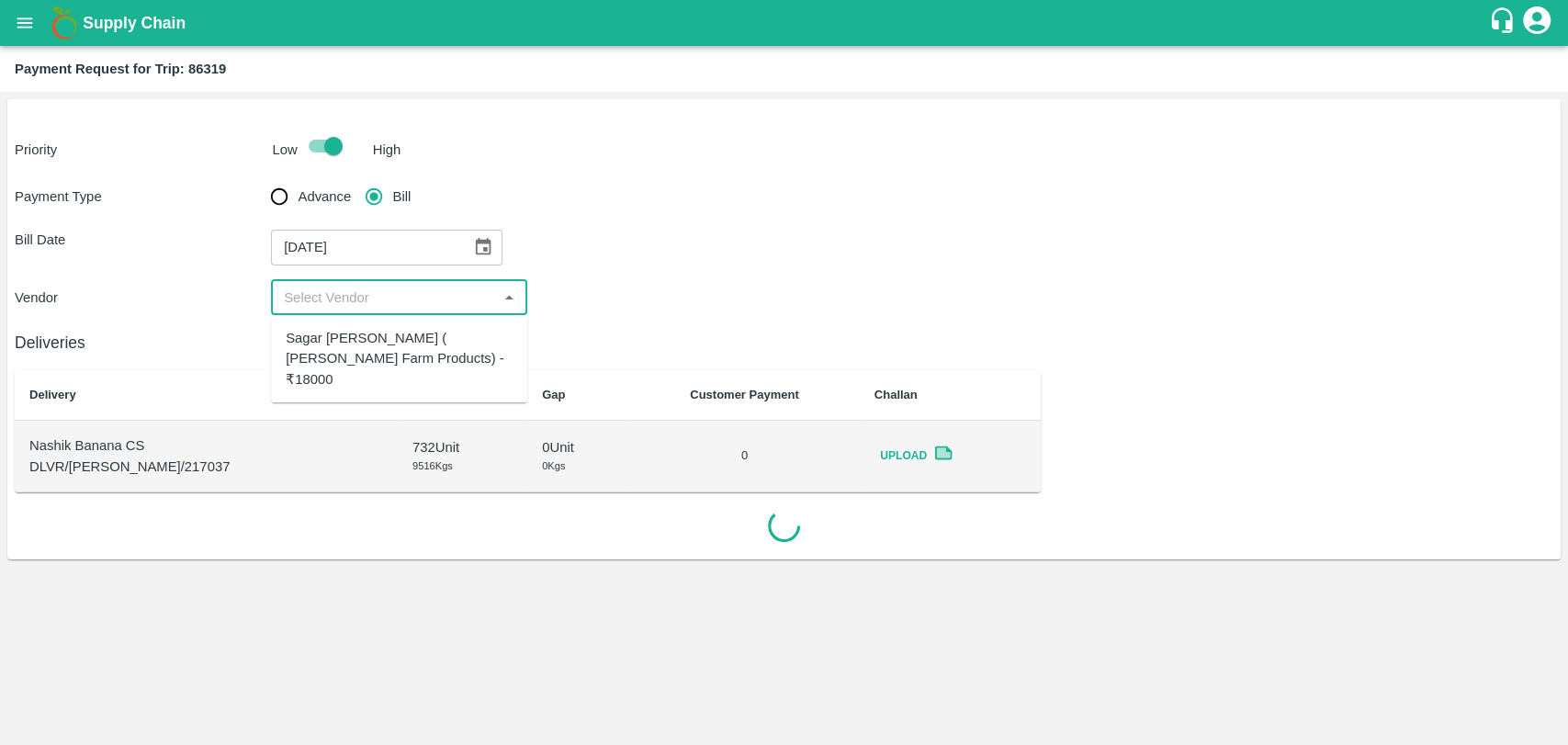
click at [335, 341] on div "Sagar Pramod Patil ( Shreyansh Farm Products) - ₹18000" at bounding box center [398, 358] width 227 height 61
type input "Sagar Pramod Patil ( Shreyansh Farm Products) - ₹18000"
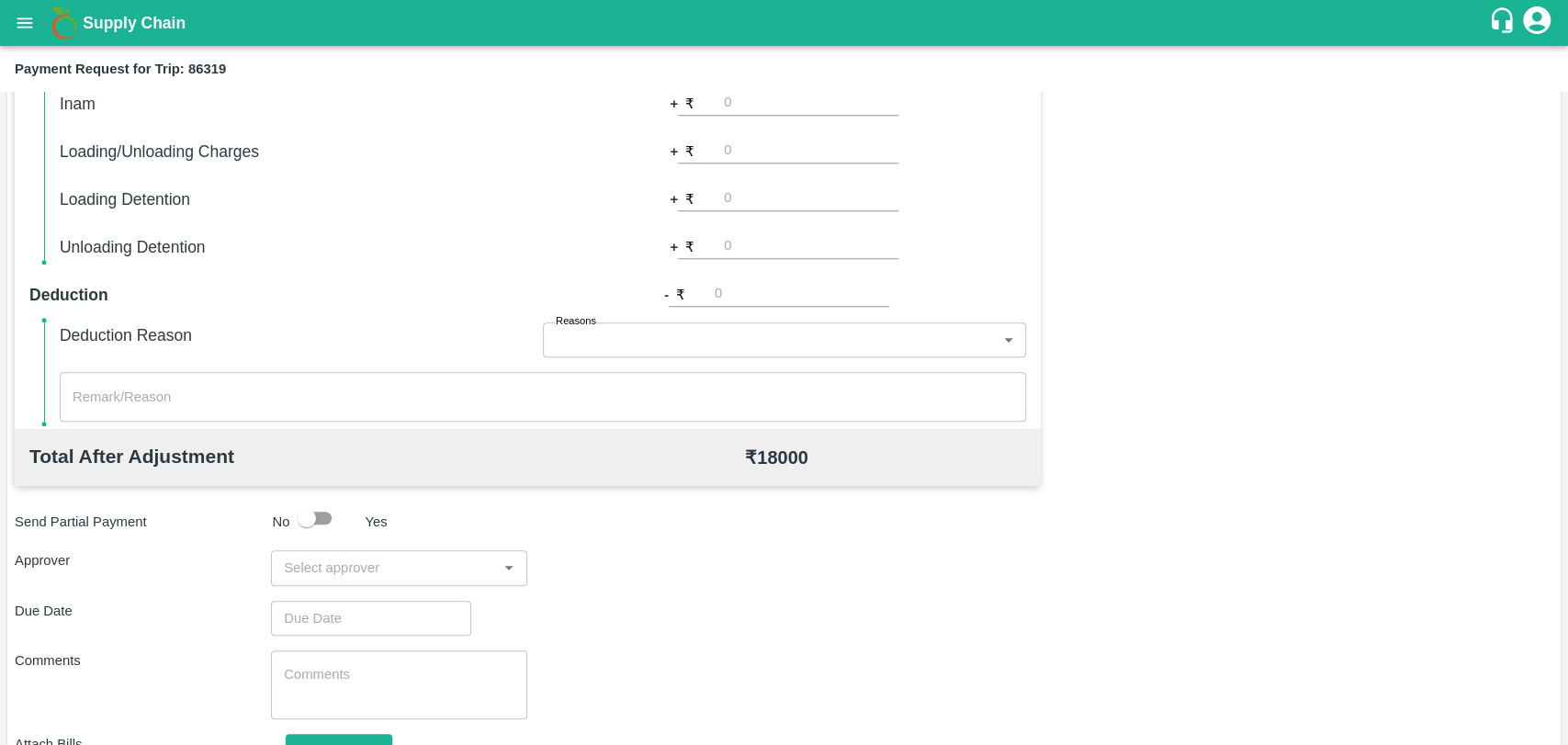
scroll to position [672, 0]
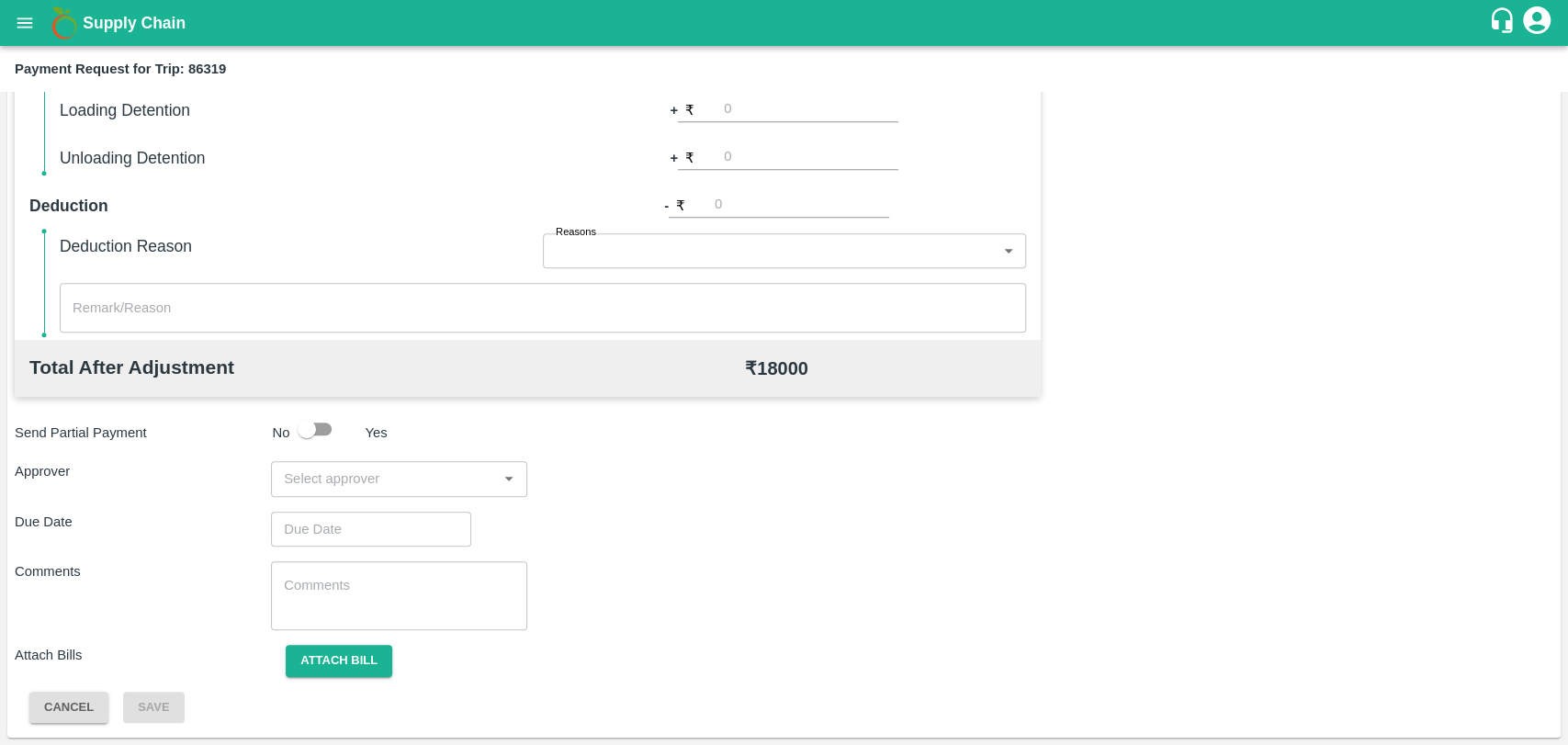
click at [337, 474] on input "input" at bounding box center [384, 478] width 215 height 24
type input "waghad"
type input "e"
click at [339, 482] on input "input" at bounding box center [384, 478] width 215 height 24
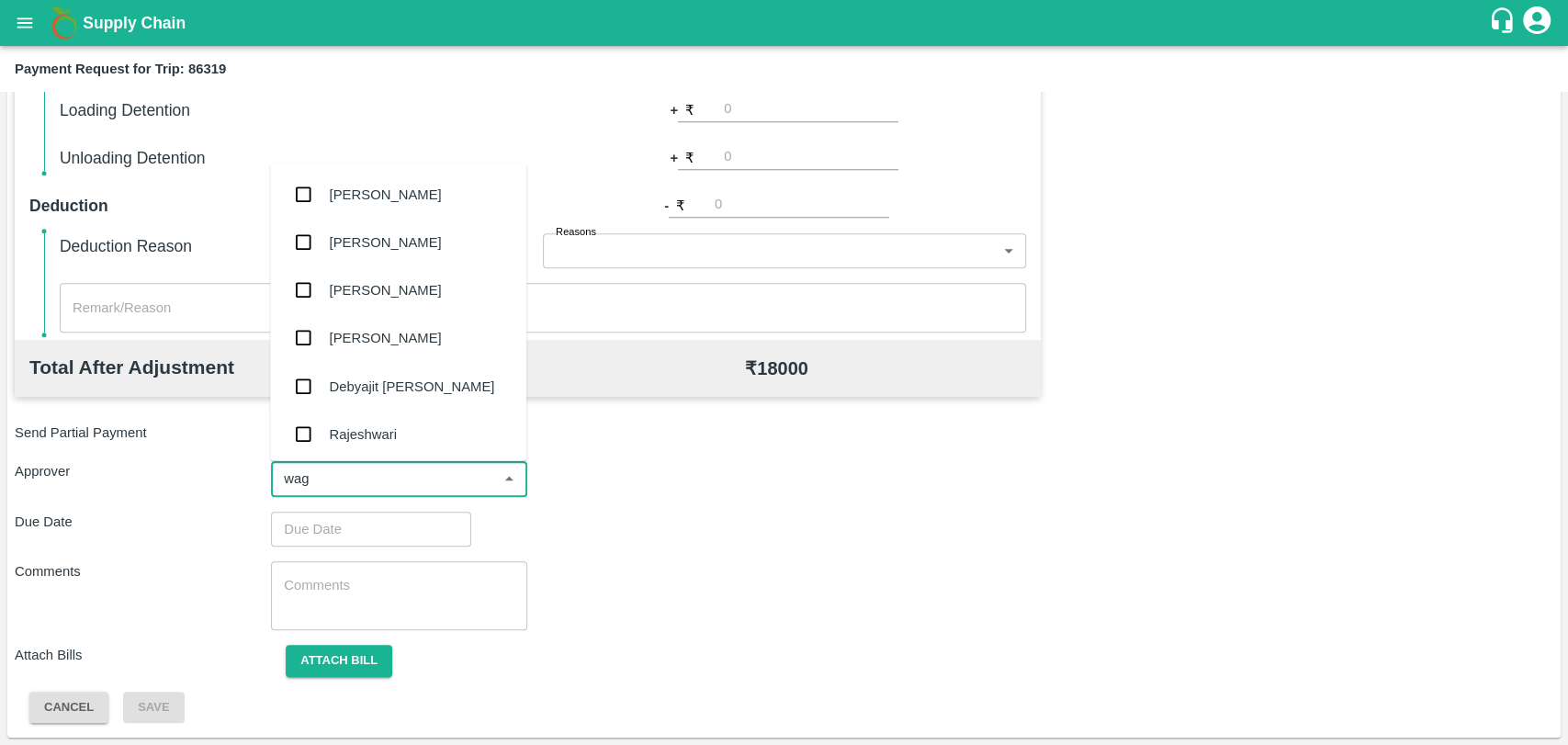
type input "[PERSON_NAME]"
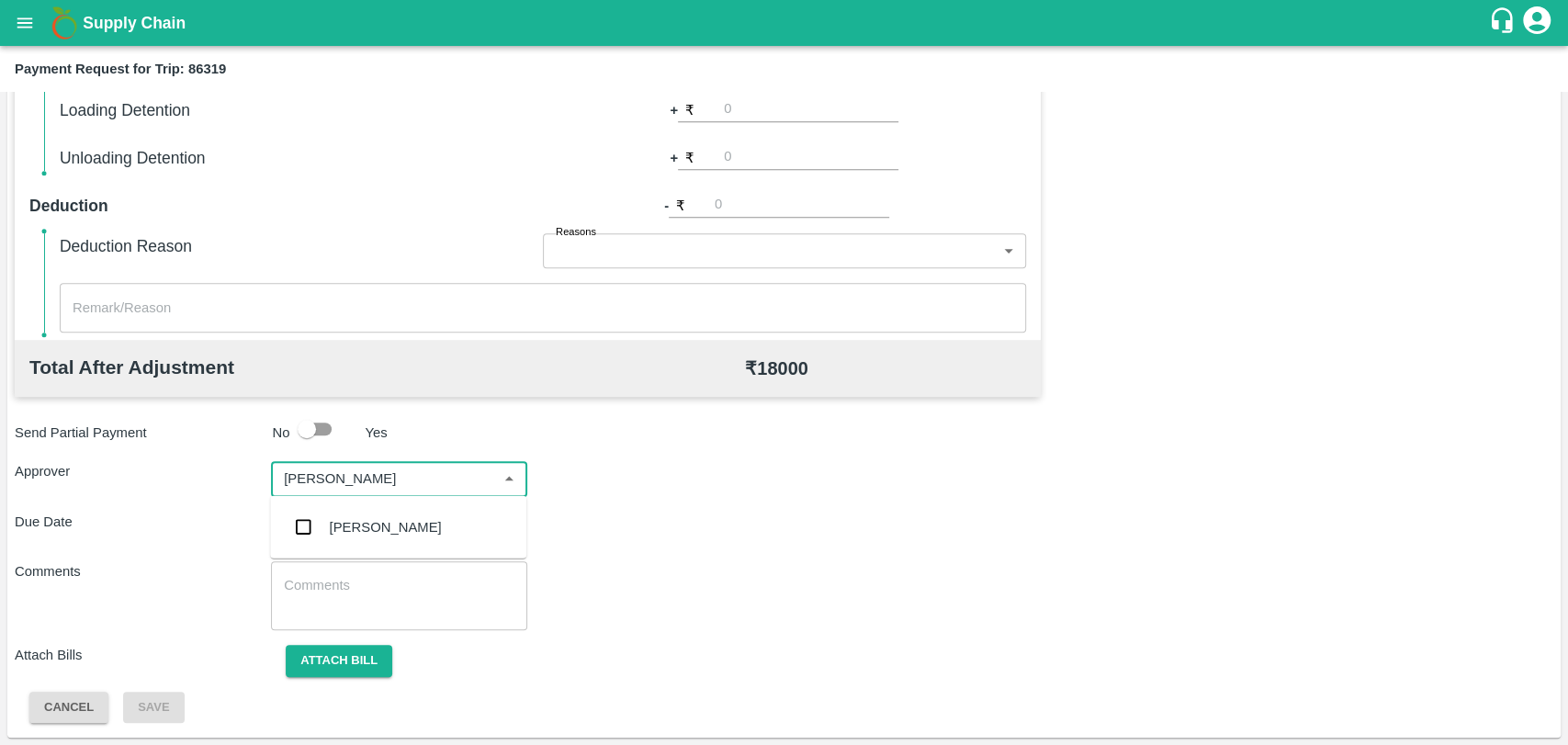
click at [327, 542] on div "[PERSON_NAME]" at bounding box center [397, 527] width 256 height 48
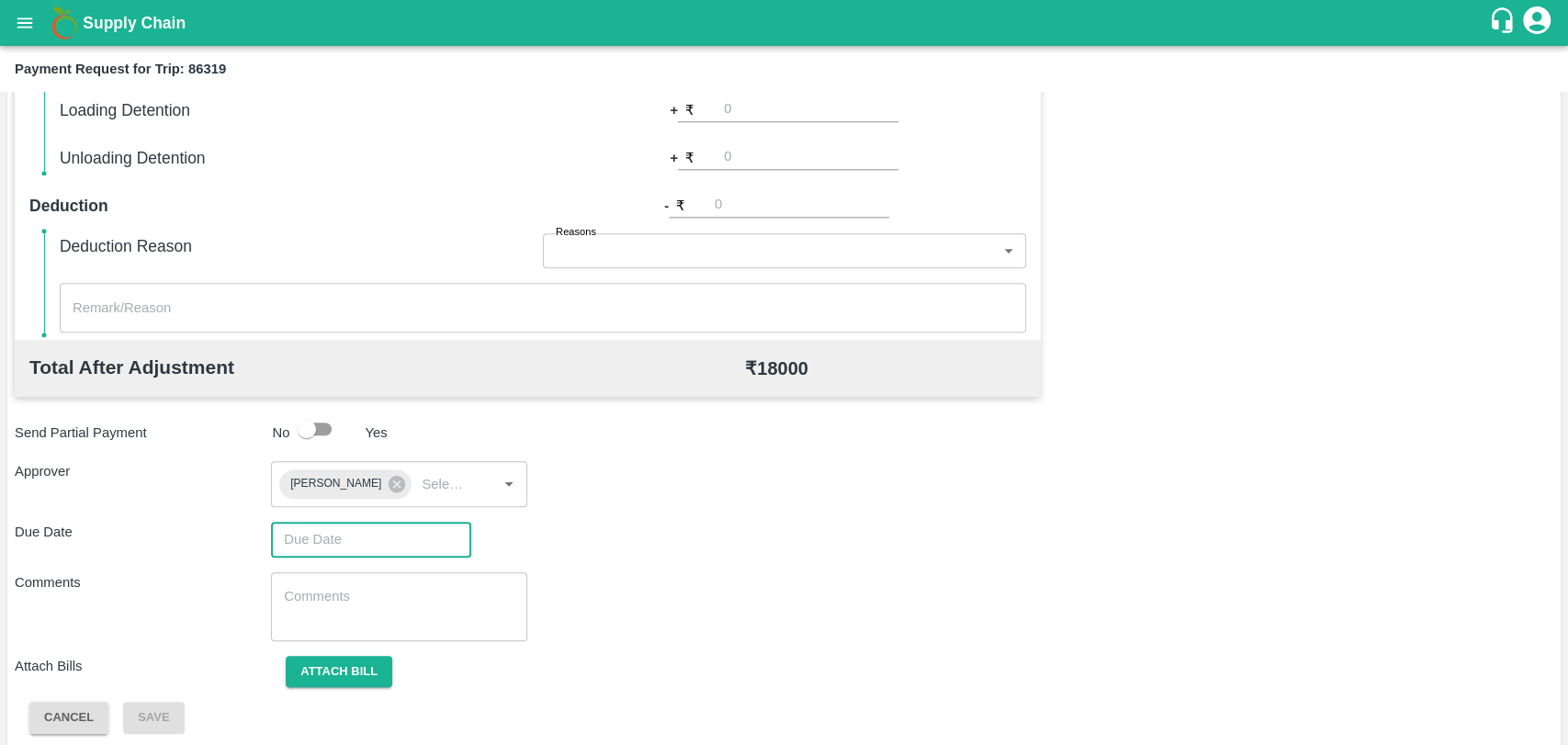
type input "DD/MM/YYYY hh:mm aa"
click at [332, 540] on input "DD/MM/YYYY hh:mm aa" at bounding box center [364, 540] width 187 height 35
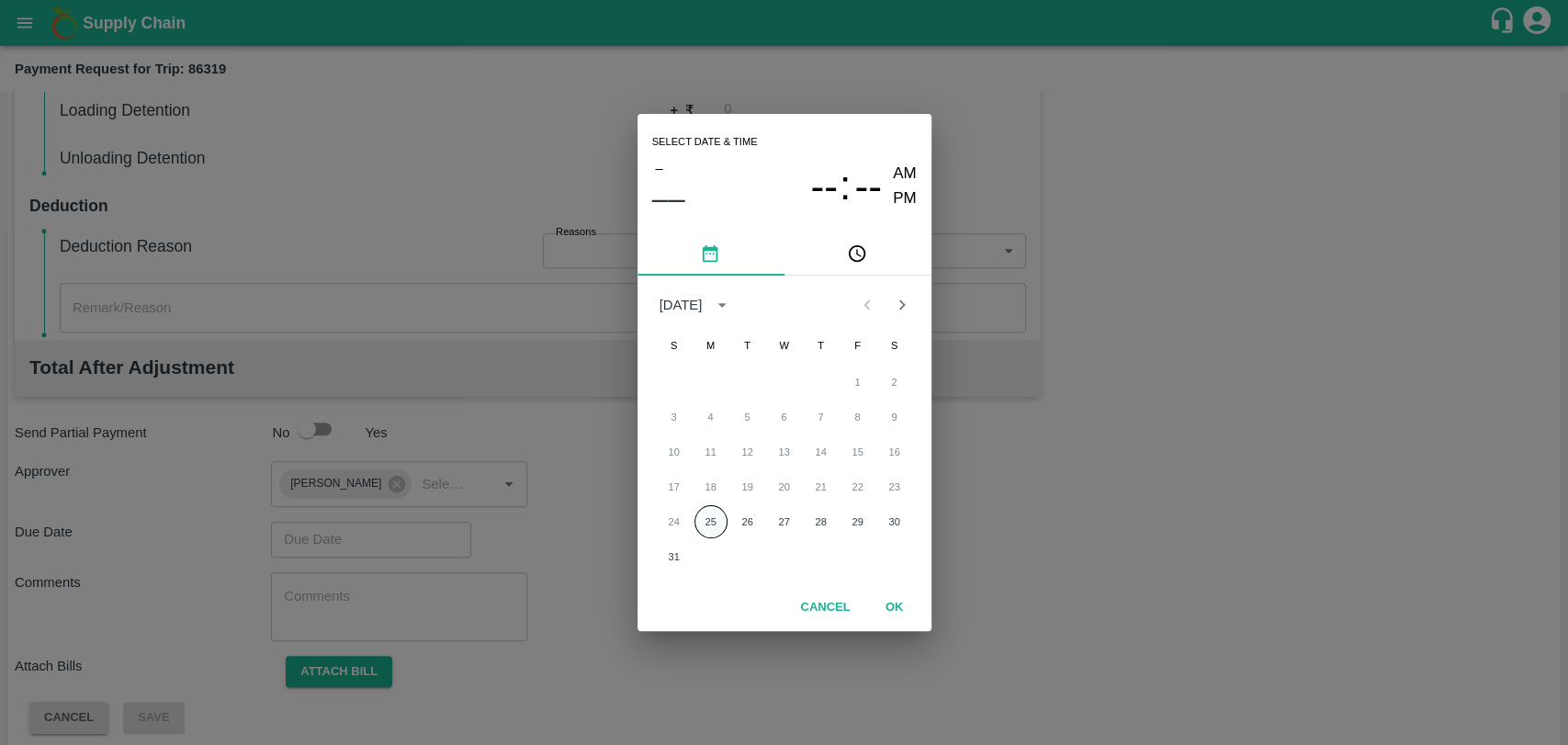
click at [700, 521] on button "25" at bounding box center [711, 522] width 33 height 33
type input "[DATE] 12:00 AM"
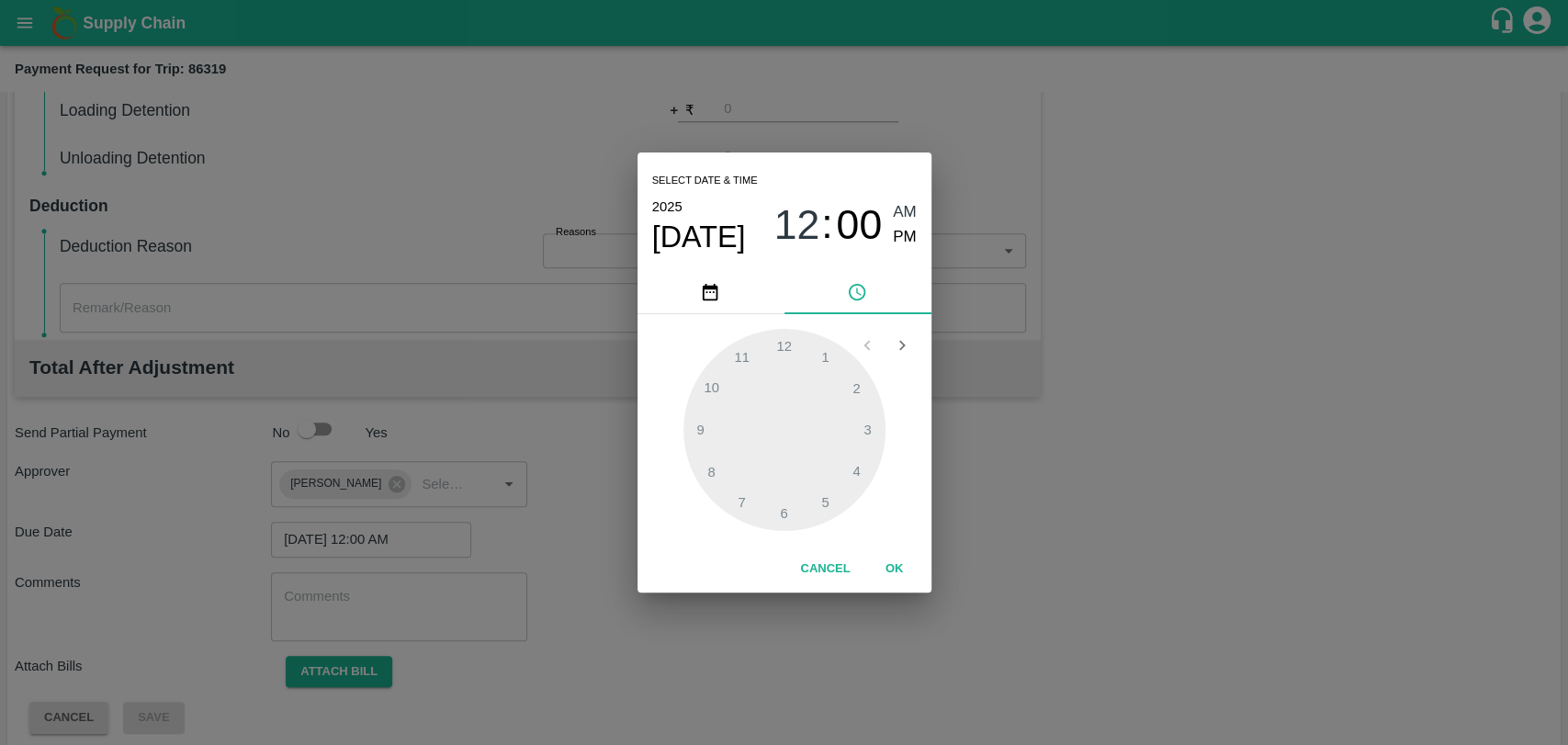
click at [885, 573] on button "OK" at bounding box center [894, 569] width 58 height 32
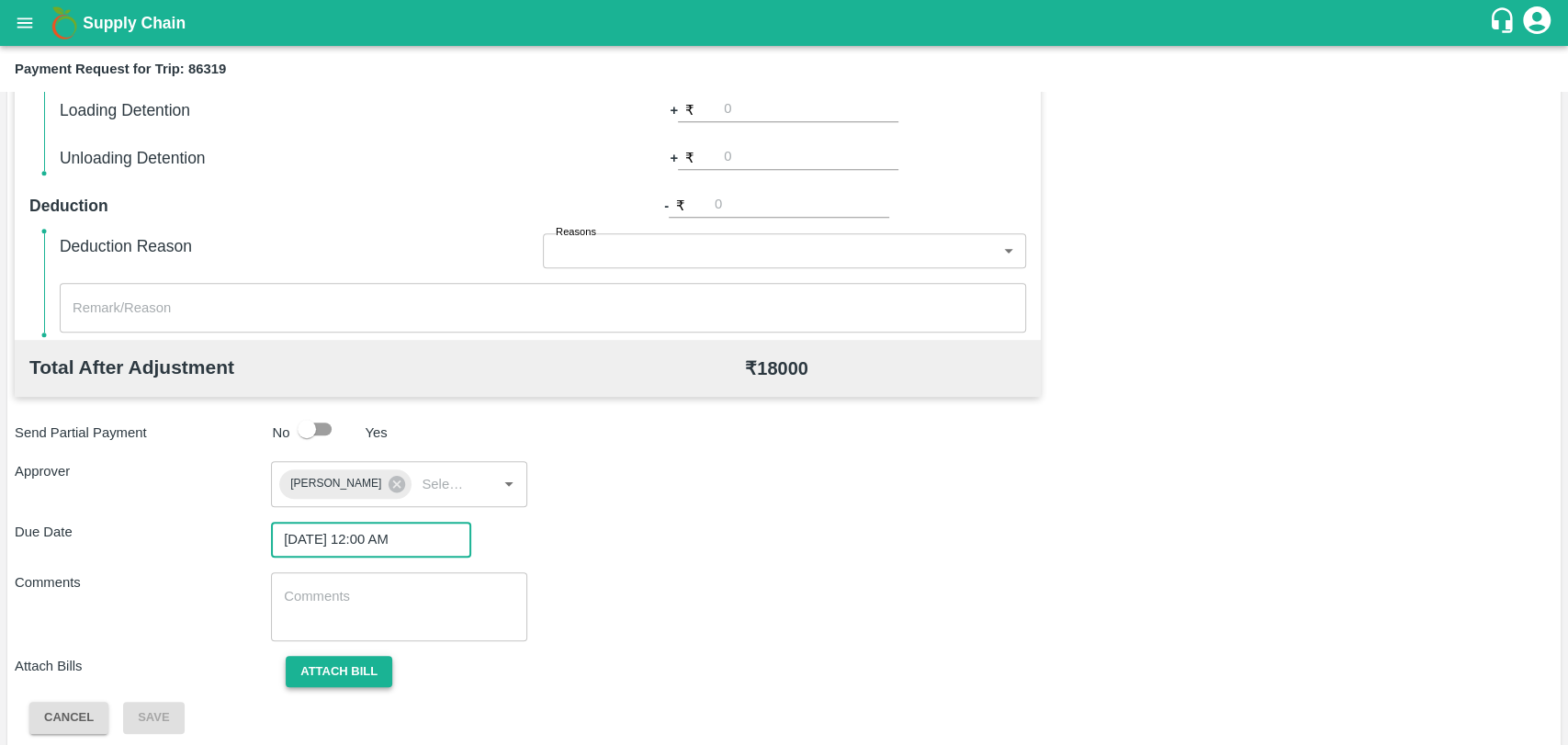
click at [337, 685] on button "Attach bill" at bounding box center [338, 671] width 106 height 32
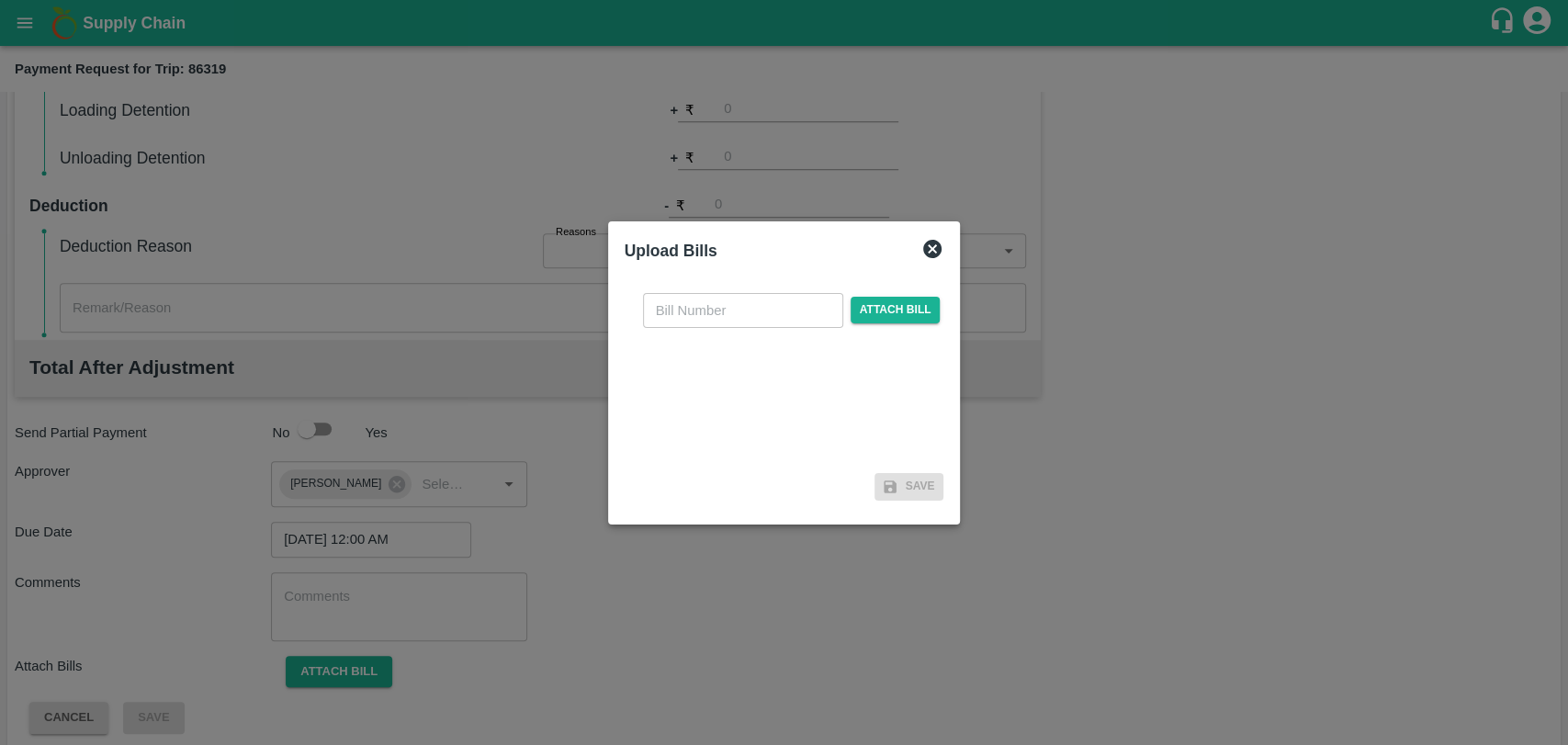
click at [929, 247] on icon at bounding box center [932, 248] width 22 height 22
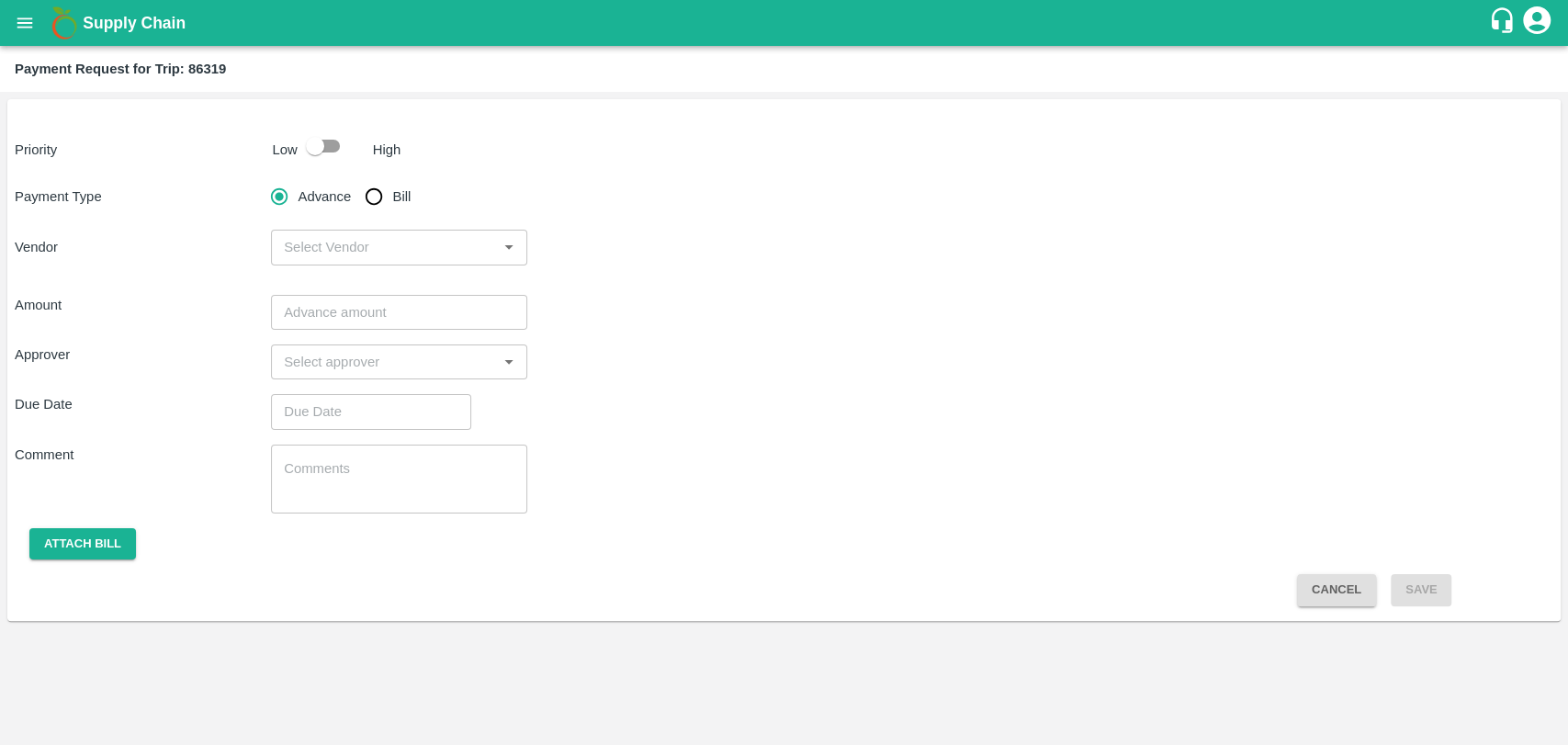
click at [315, 153] on input "checkbox" at bounding box center [316, 146] width 105 height 35
checkbox input "true"
click at [382, 202] on input "Bill" at bounding box center [374, 197] width 37 height 37
radio input "true"
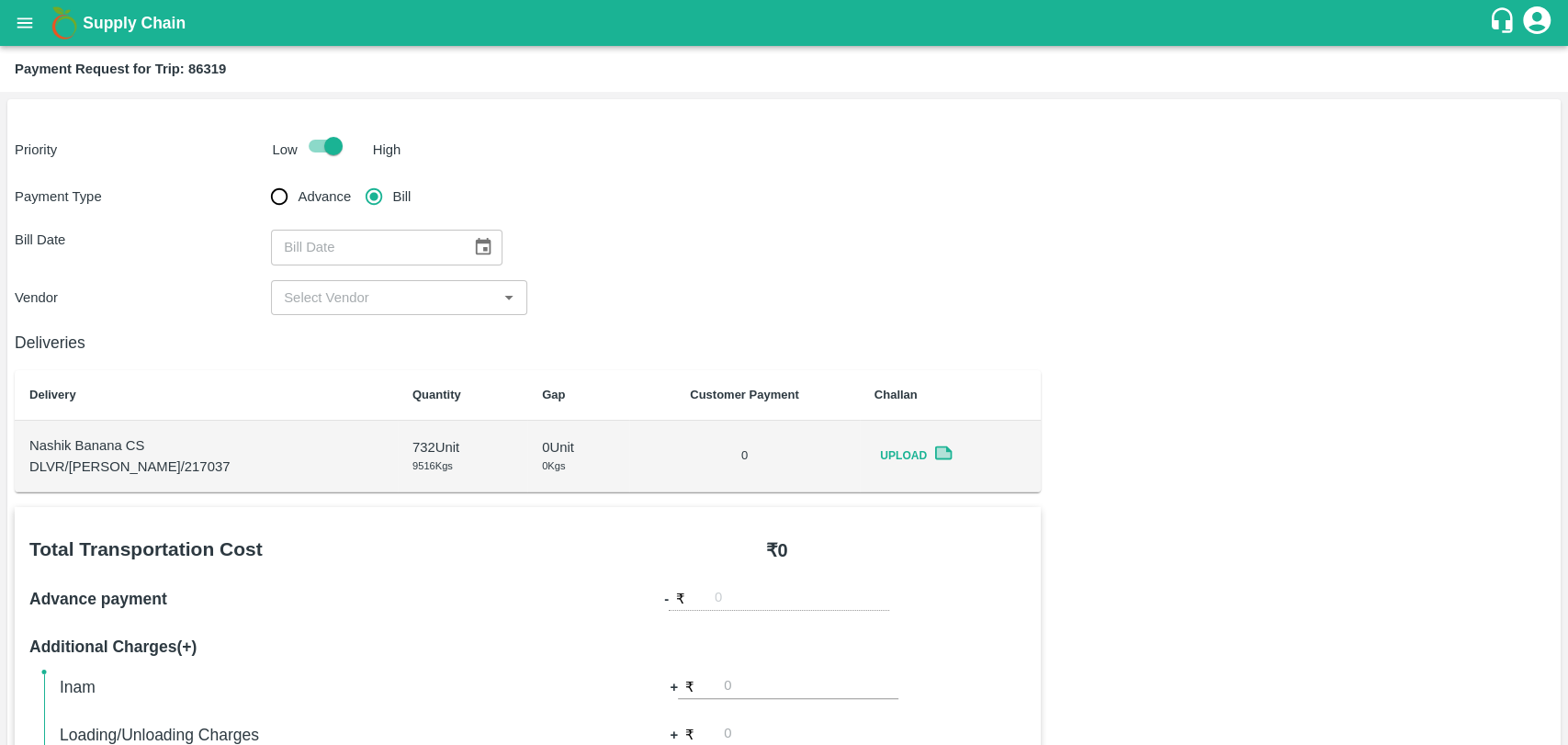
click at [455, 243] on div "​" at bounding box center [387, 247] width 232 height 35
type input "DD/MM/YYYY"
click at [485, 247] on icon "Choose date" at bounding box center [483, 246] width 20 height 20
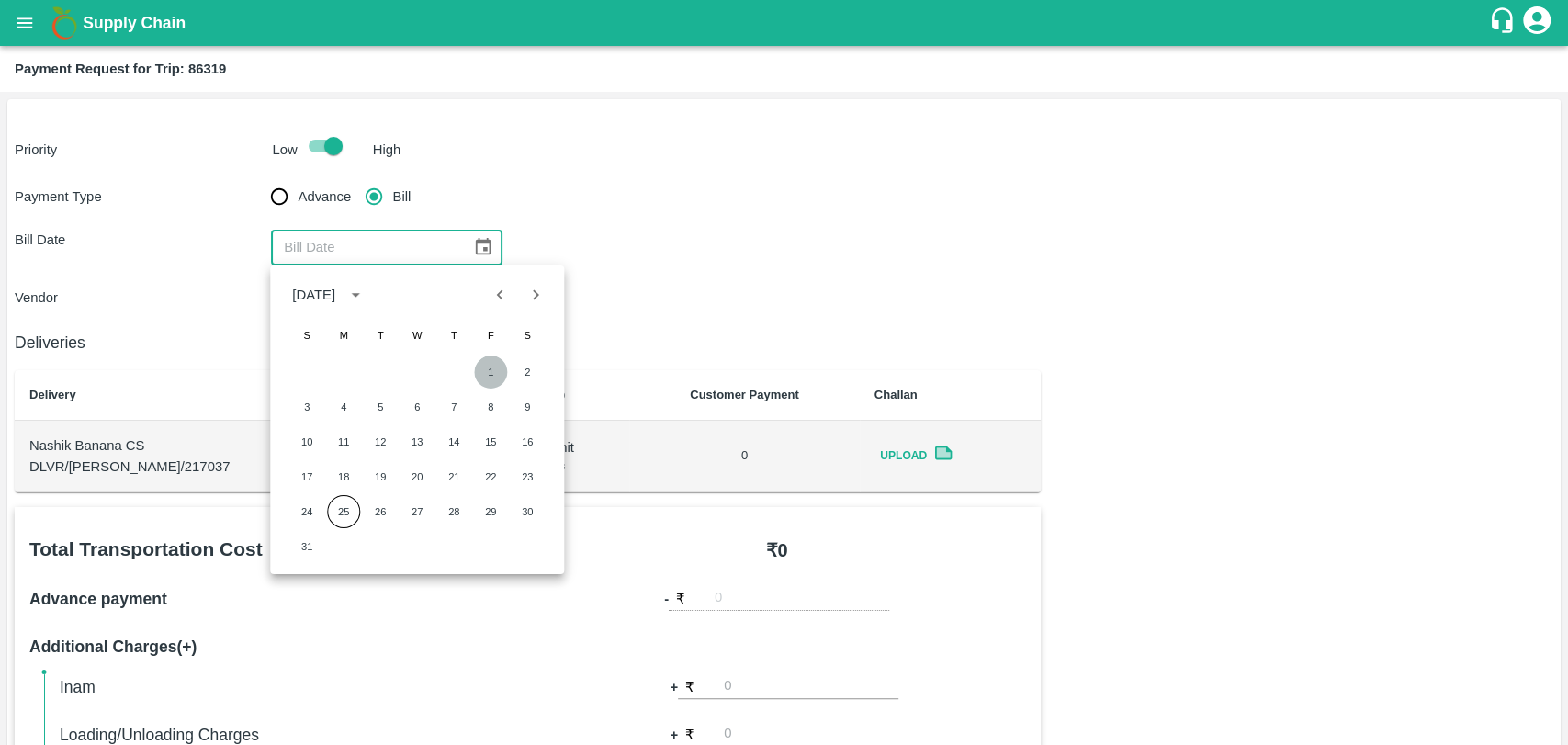
click at [475, 366] on button "1" at bounding box center [491, 372] width 33 height 33
type input "[DATE]"
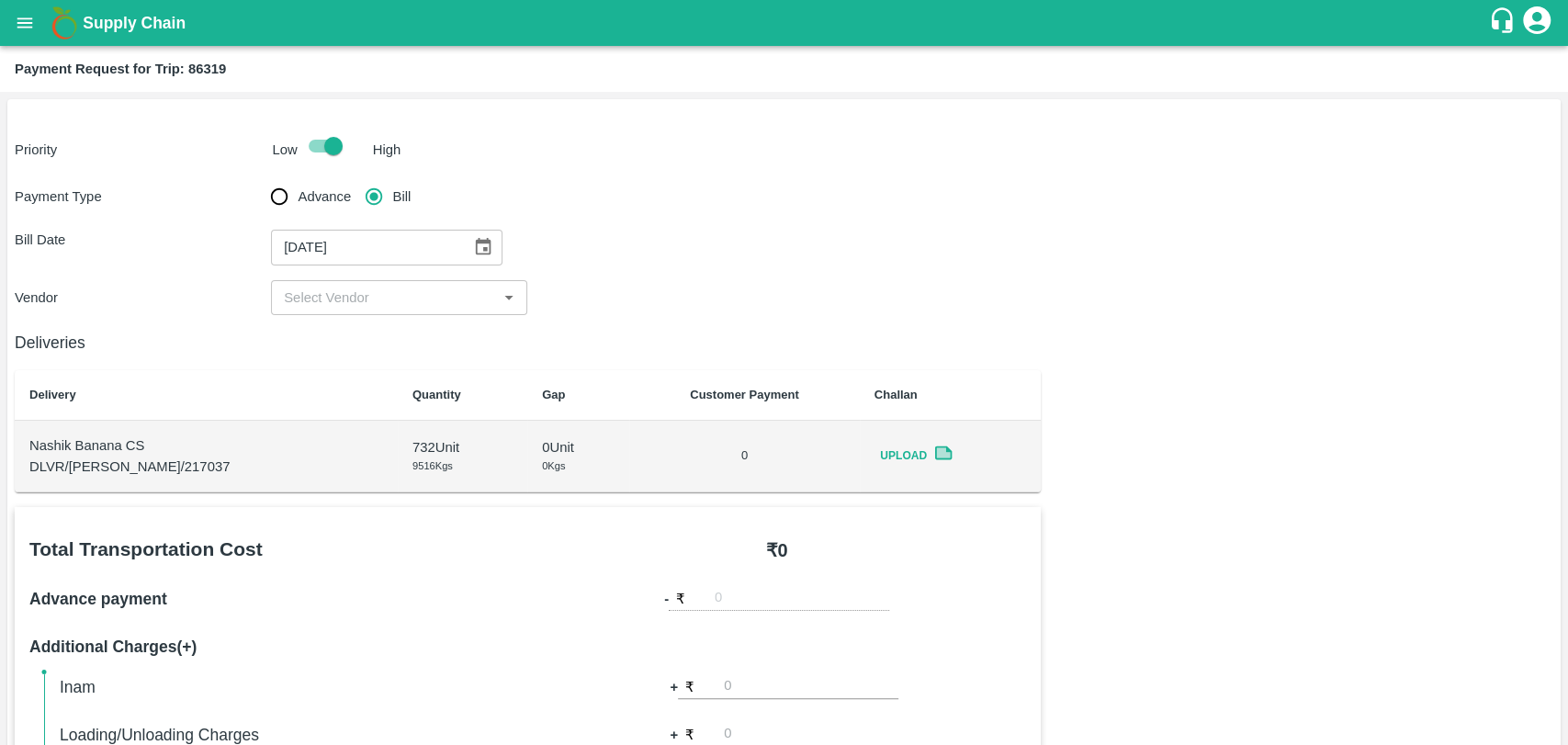
click at [376, 295] on input "input" at bounding box center [384, 297] width 215 height 24
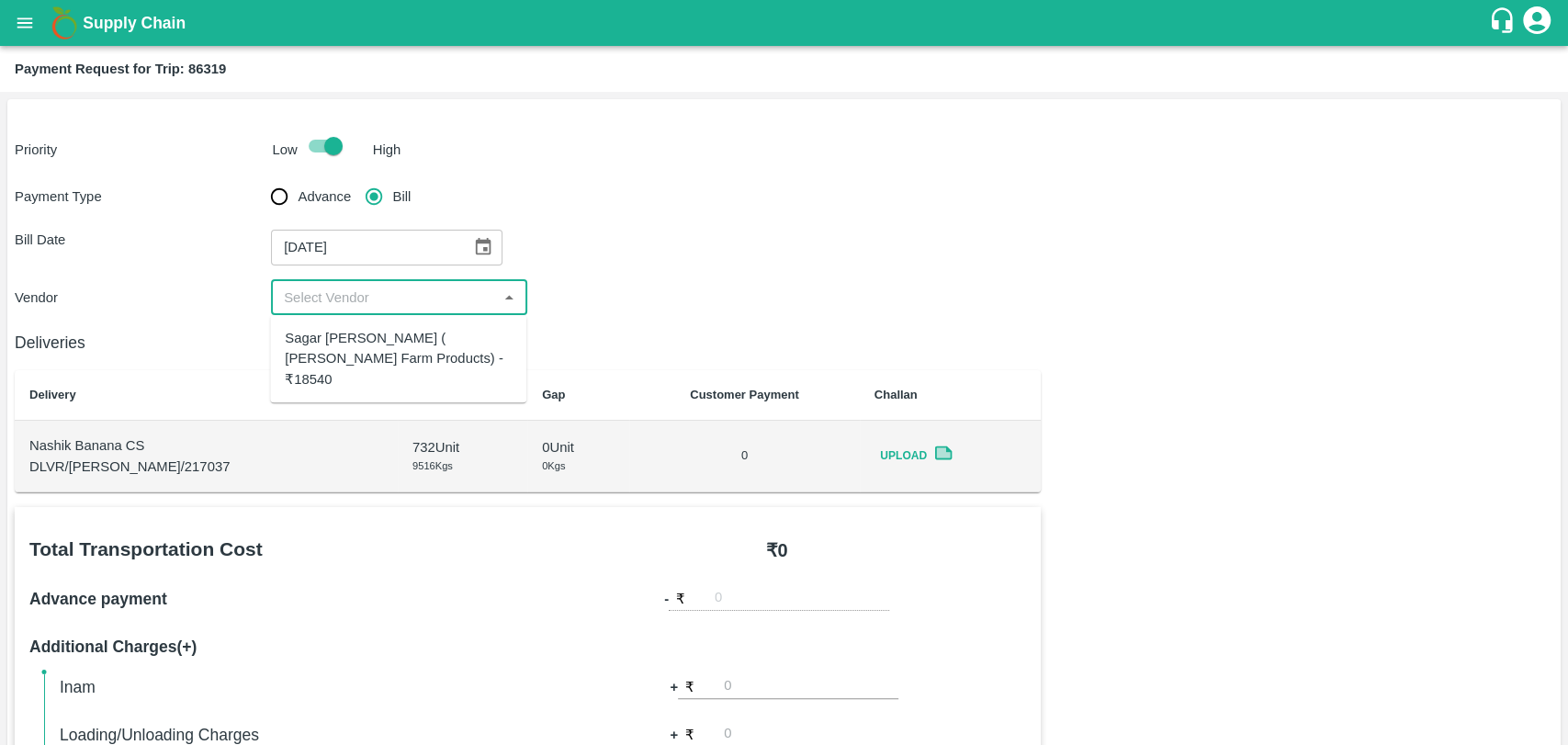
click at [383, 340] on div "Sagar Pramod Patil ( Shreyansh Farm Products) - ₹18540" at bounding box center [397, 358] width 227 height 61
type input "Sagar Pramod Patil ( Shreyansh Farm Products) - ₹18540"
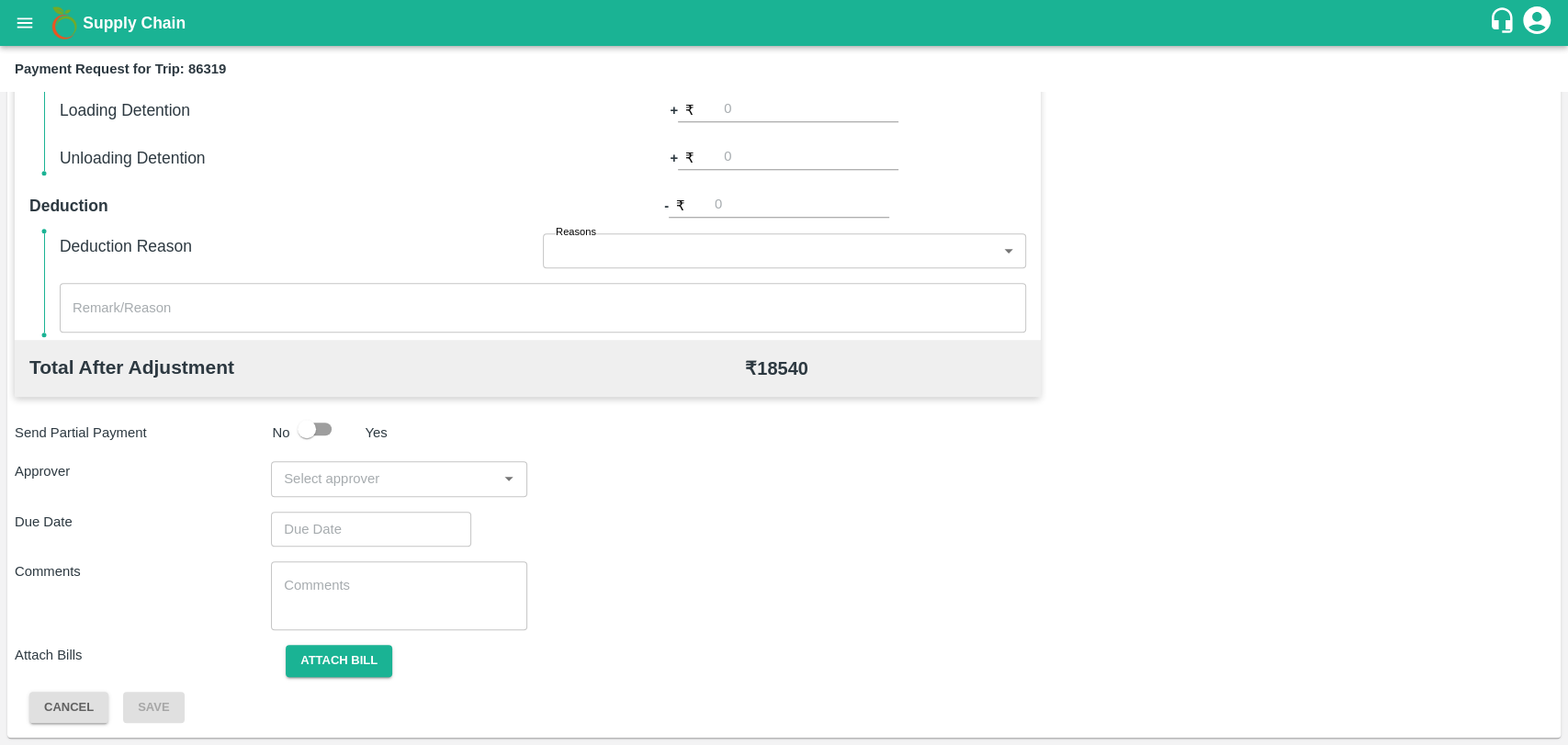
scroll to position [571, 0]
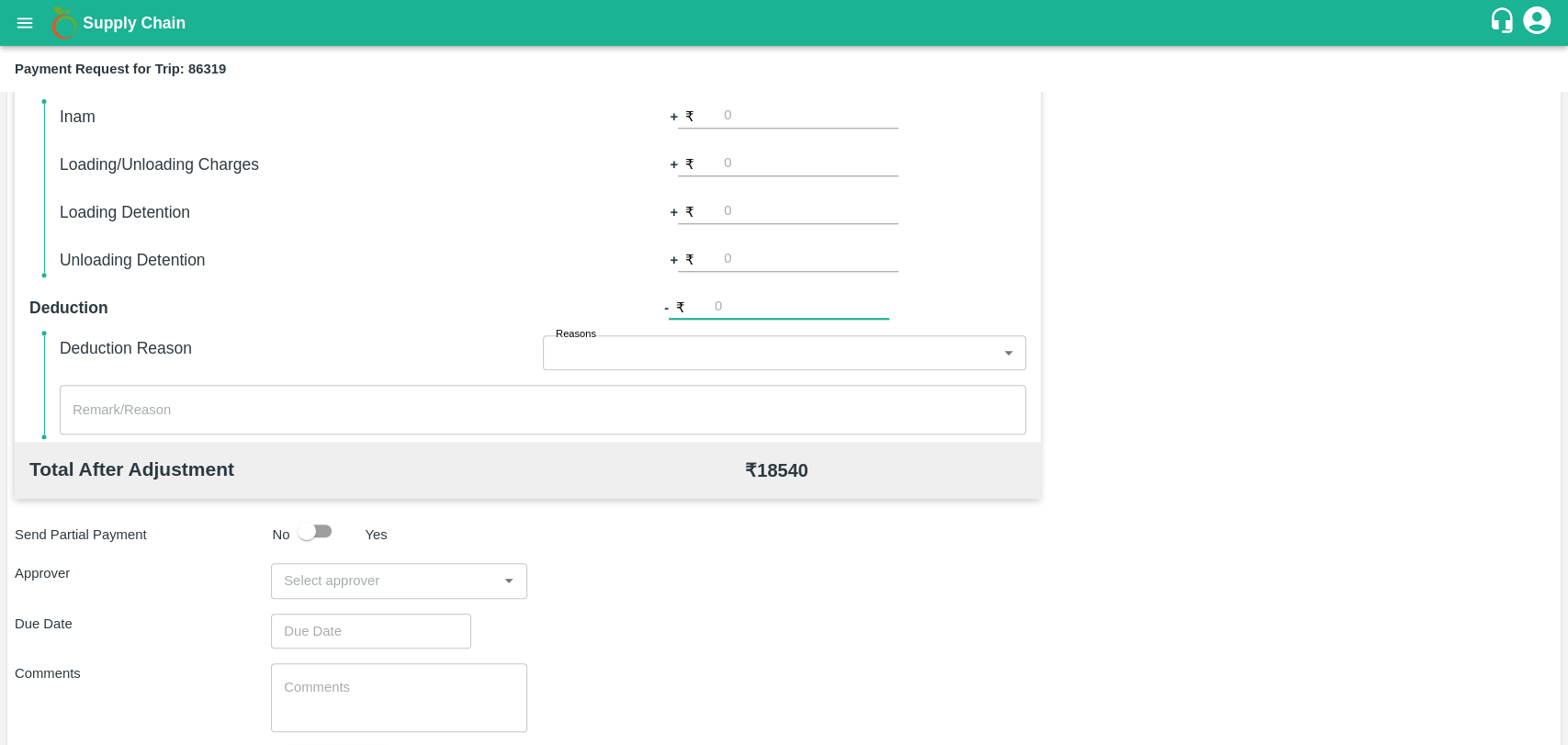
click at [717, 315] on input "number" at bounding box center [802, 307] width 174 height 24
type input "540"
click at [1271, 387] on div "Total Transportation Cost ₹ 18540 Advance payment - ₹ Additional Charges(+) Ina…" at bounding box center [784, 381] width 1539 height 889
click at [320, 577] on input "input" at bounding box center [384, 580] width 215 height 24
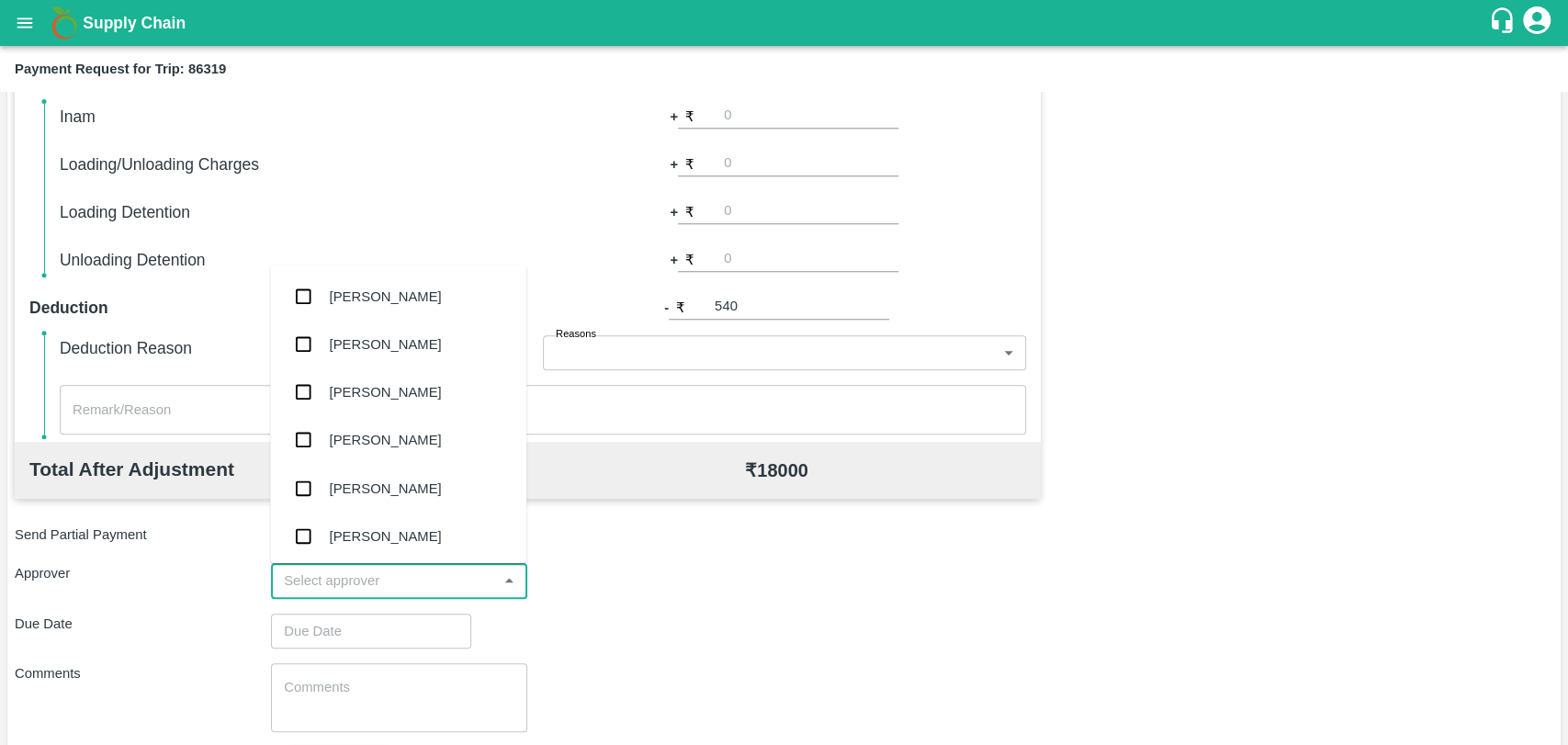
type input "w"
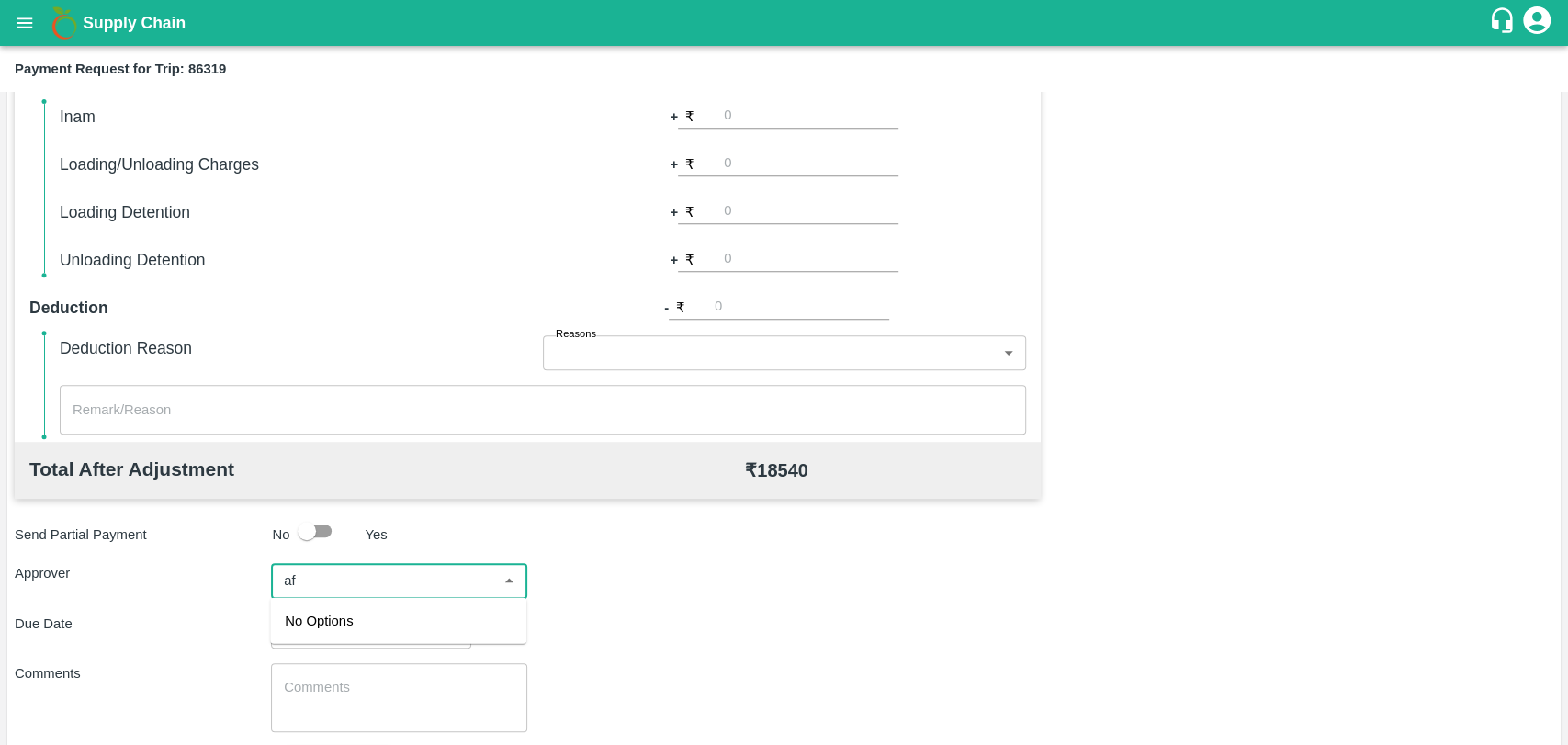
type input "a"
type input "wagh"
click at [324, 621] on div "Prasad Waghade" at bounding box center [397, 628] width 256 height 48
click at [543, 423] on div "x ​" at bounding box center [542, 409] width 966 height 50
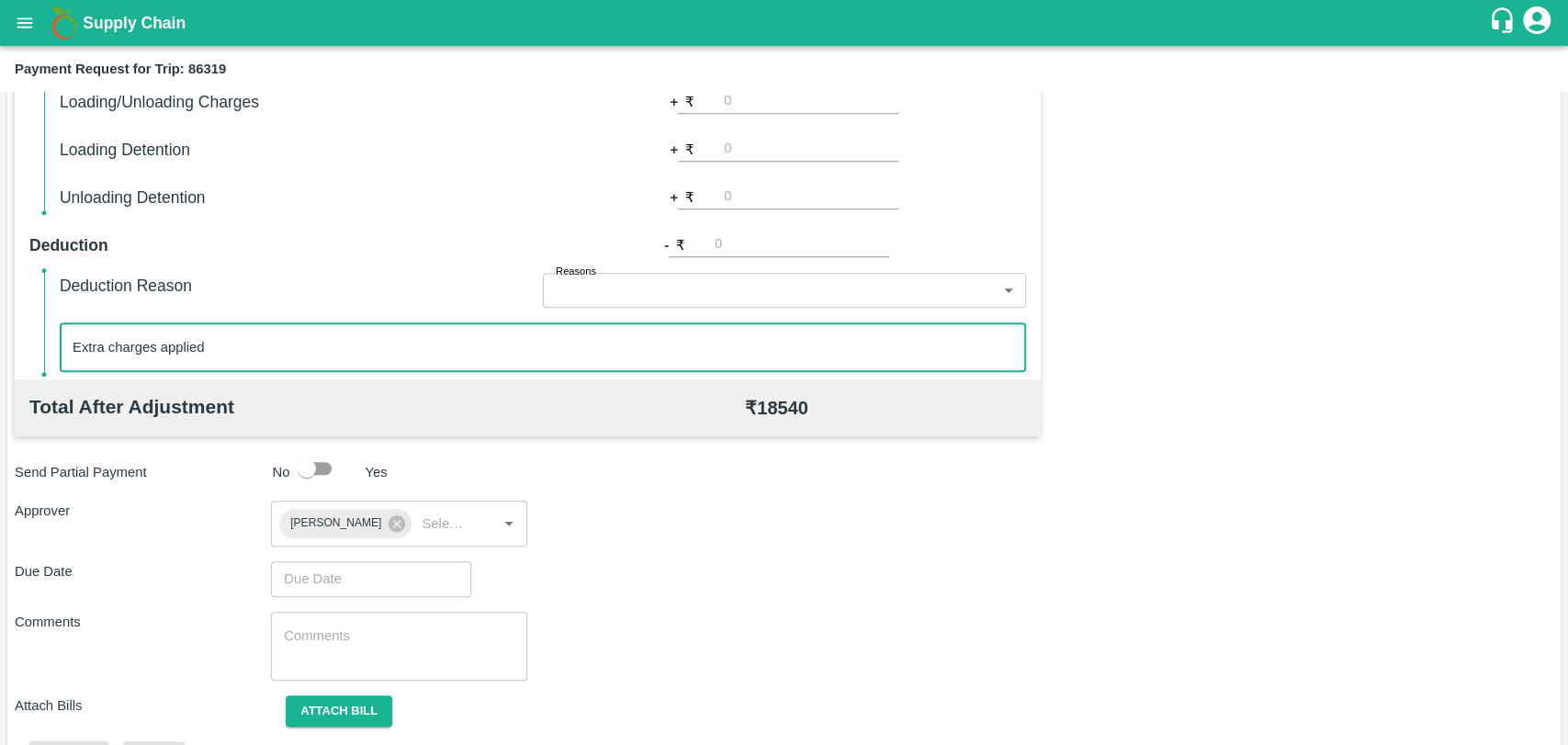
scroll to position [684, 0]
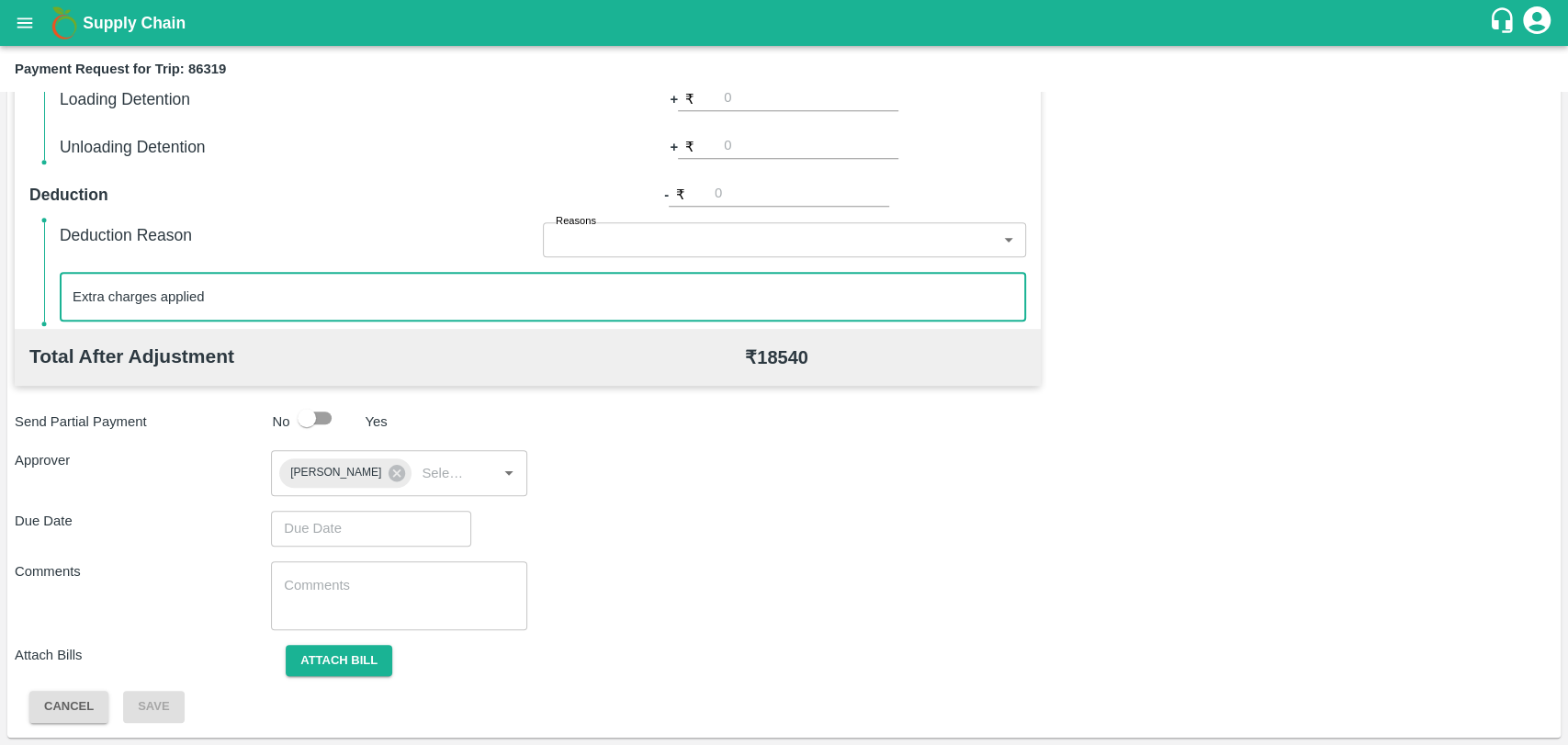
type textarea "Extra charges applied"
click at [374, 518] on input "Choose date" at bounding box center [364, 528] width 187 height 35
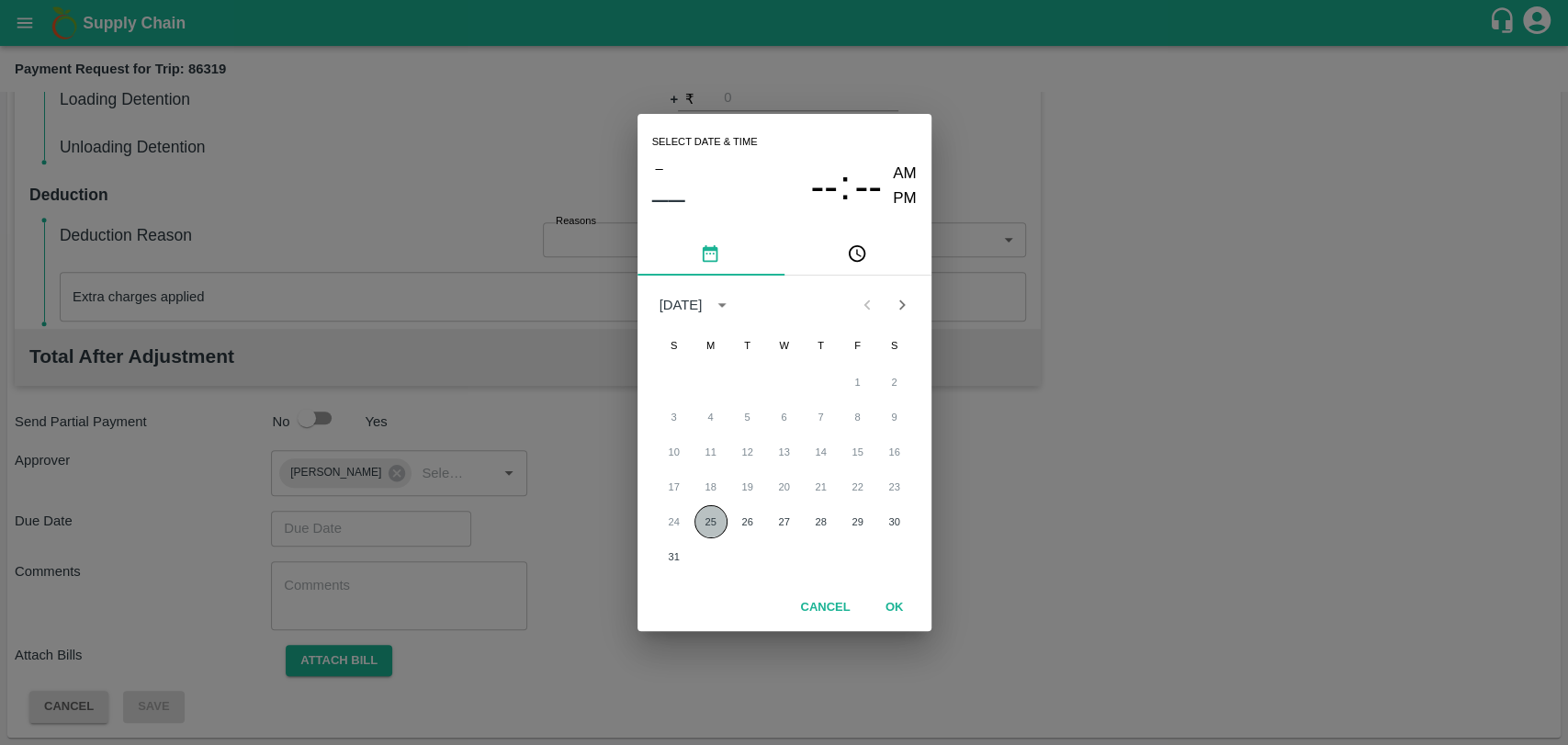
click at [714, 516] on button "25" at bounding box center [711, 522] width 33 height 33
type input "25/08/2025 12:00 AM"
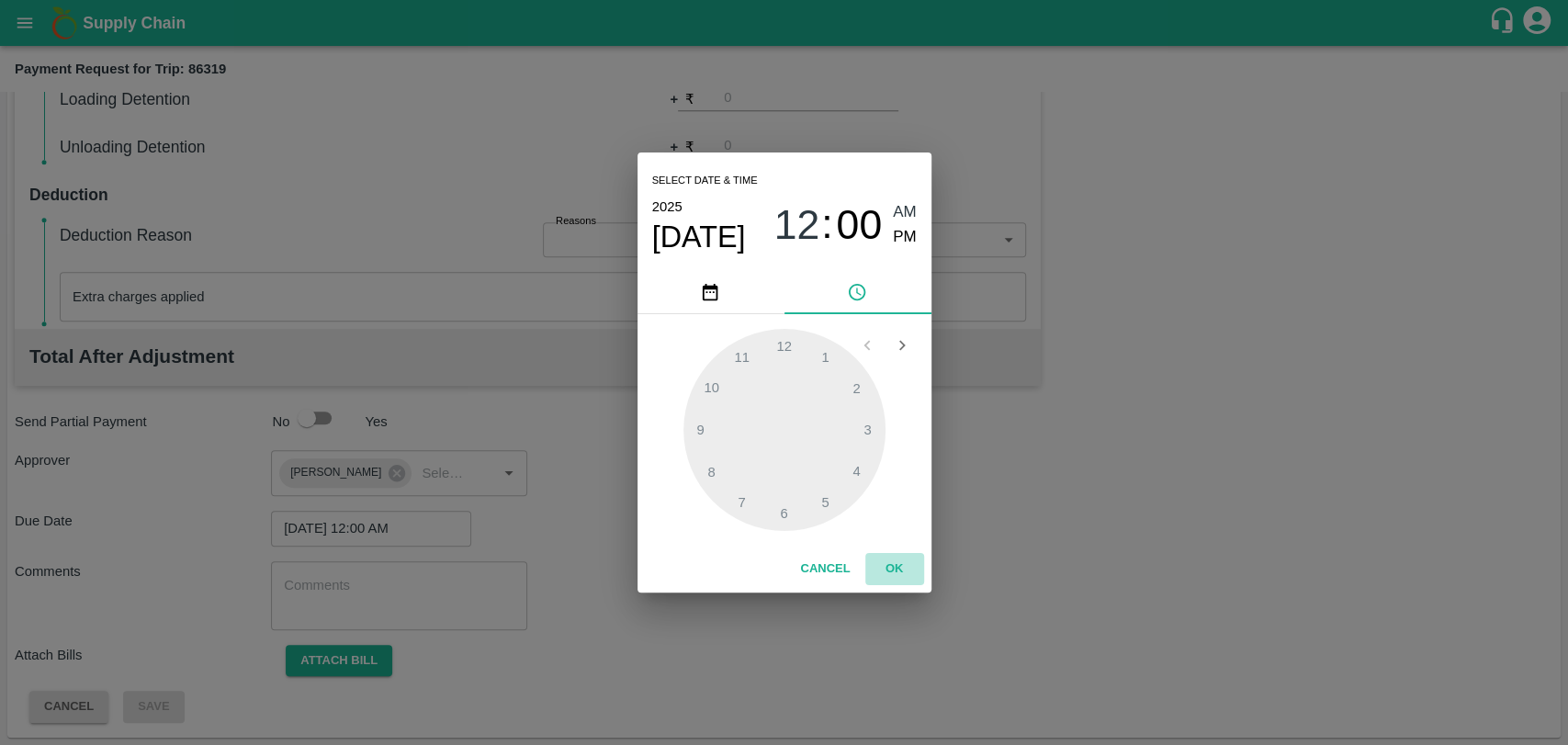
click at [878, 558] on button "OK" at bounding box center [894, 569] width 58 height 32
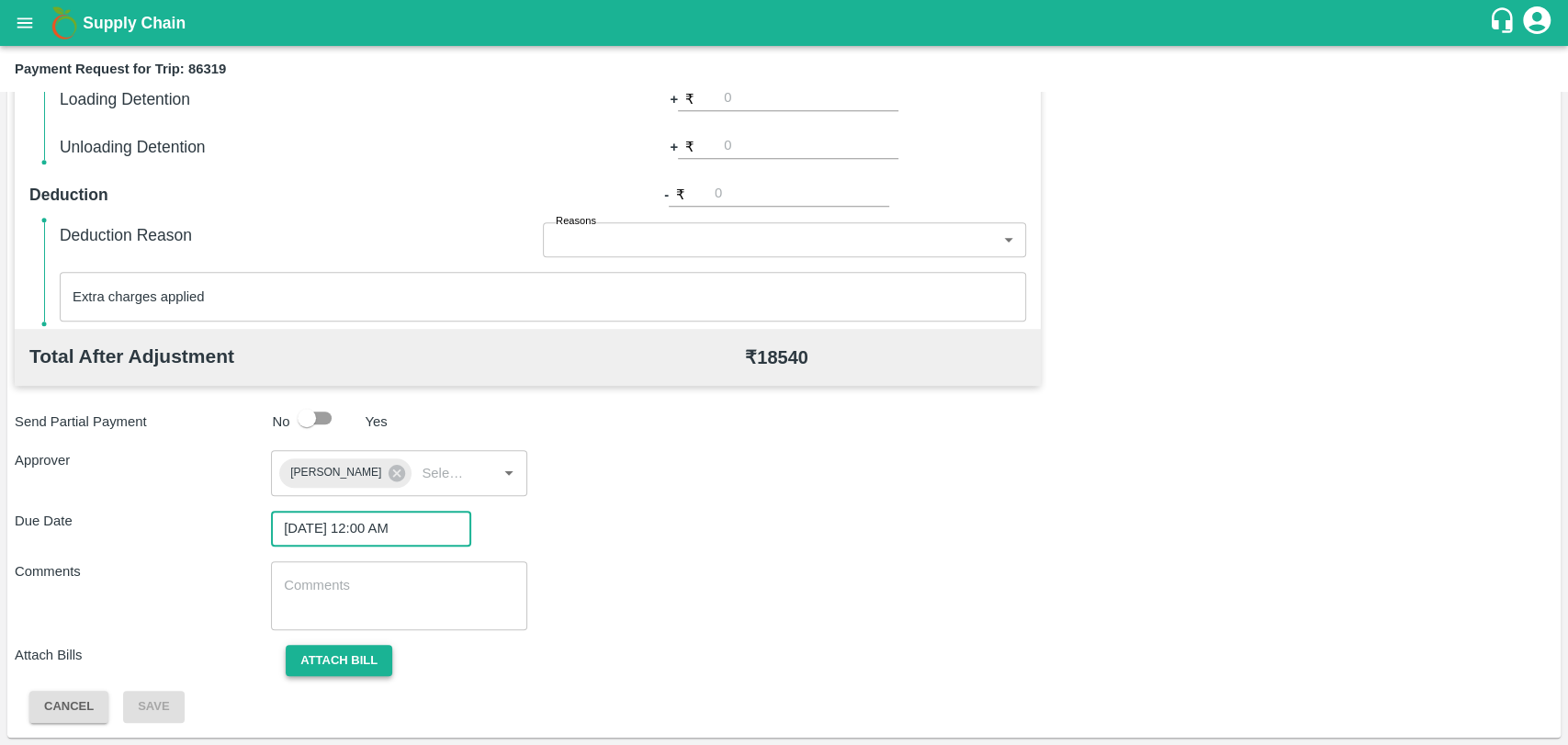
click at [379, 671] on button "Attach bill" at bounding box center [338, 660] width 106 height 32
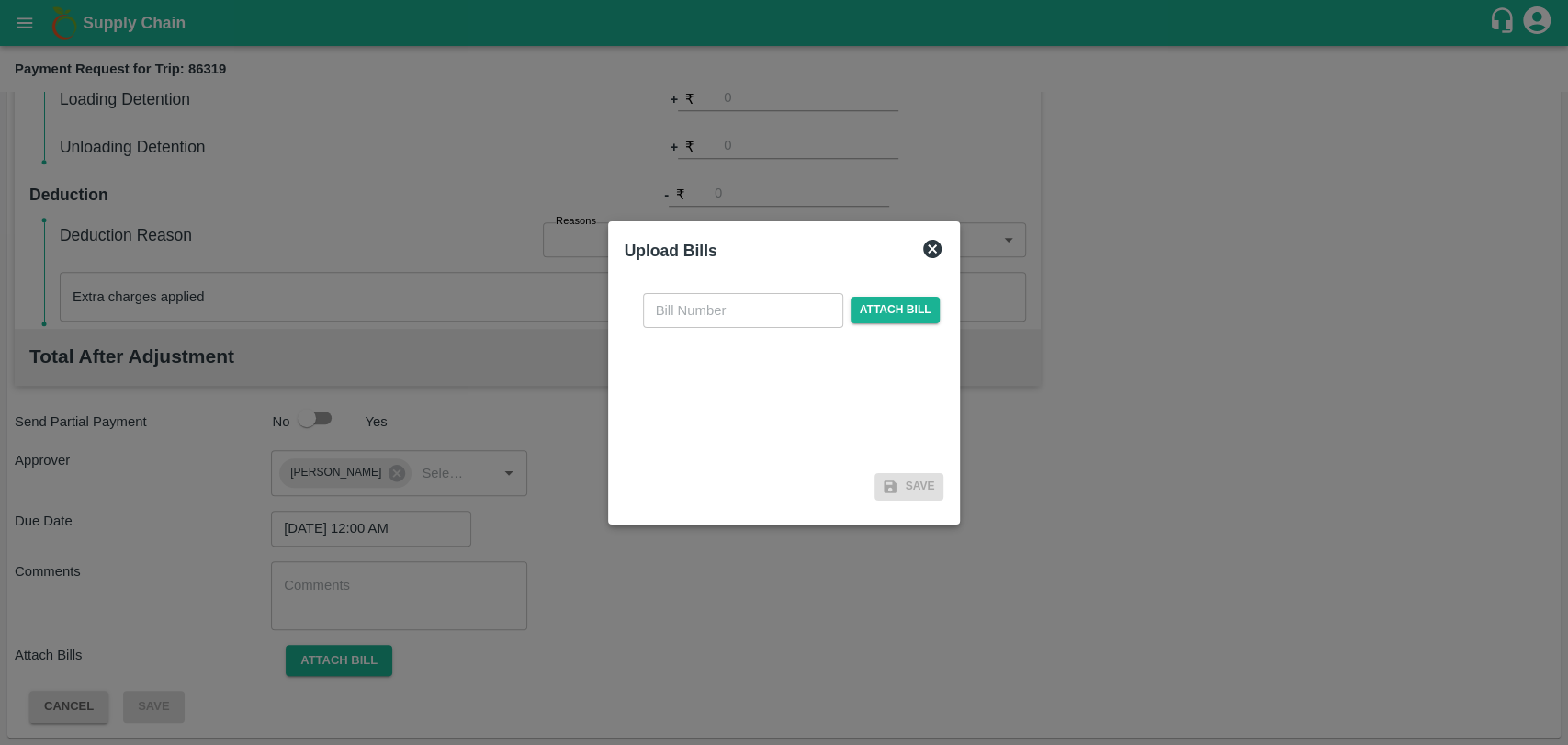
click at [710, 296] on input "text" at bounding box center [743, 311] width 201 height 35
type input "361"
click at [877, 311] on span "Attach bill" at bounding box center [895, 310] width 90 height 26
click at [0, 0] on input "Attach bill" at bounding box center [0, 0] width 0 height 0
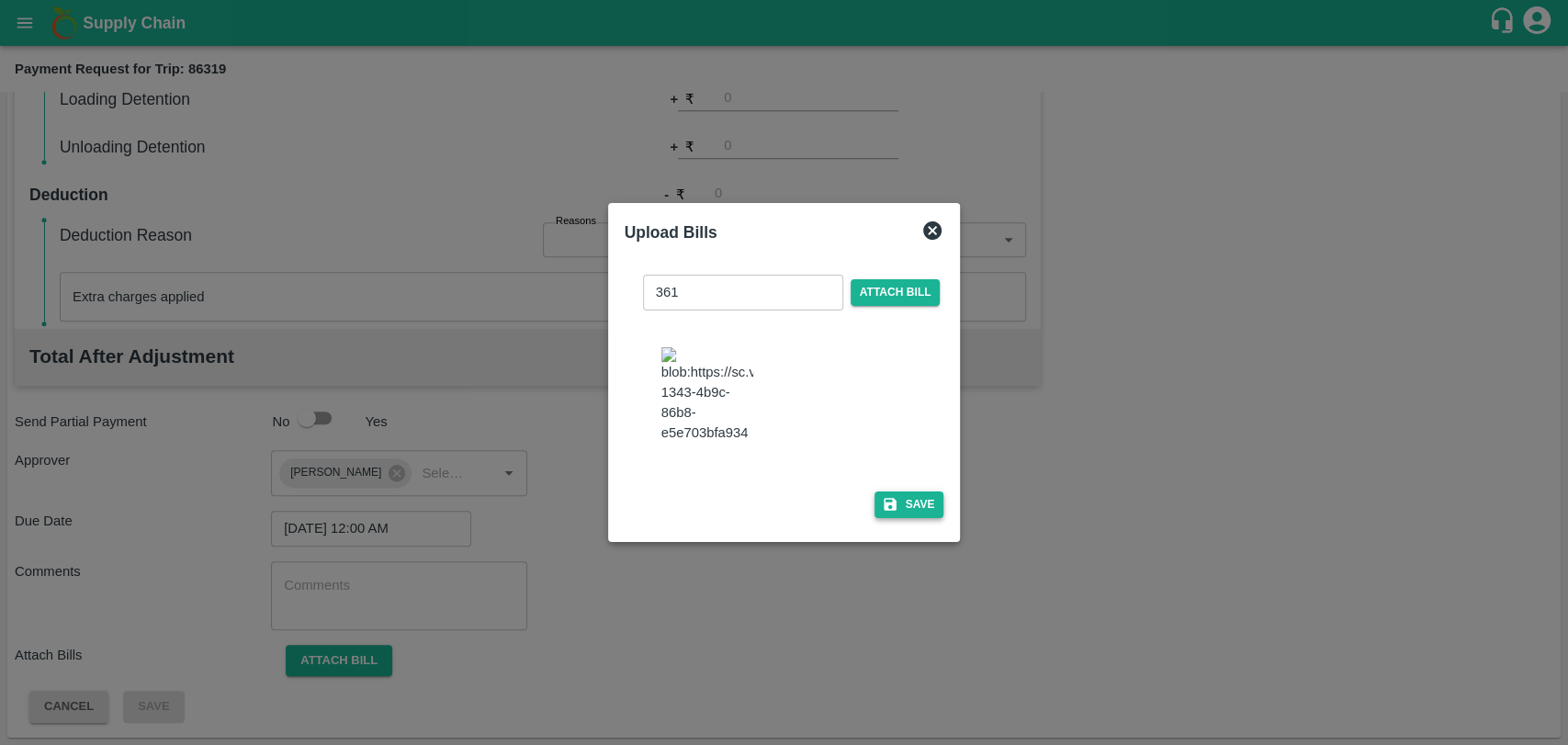
click at [902, 492] on button "Save" at bounding box center [910, 504] width 70 height 26
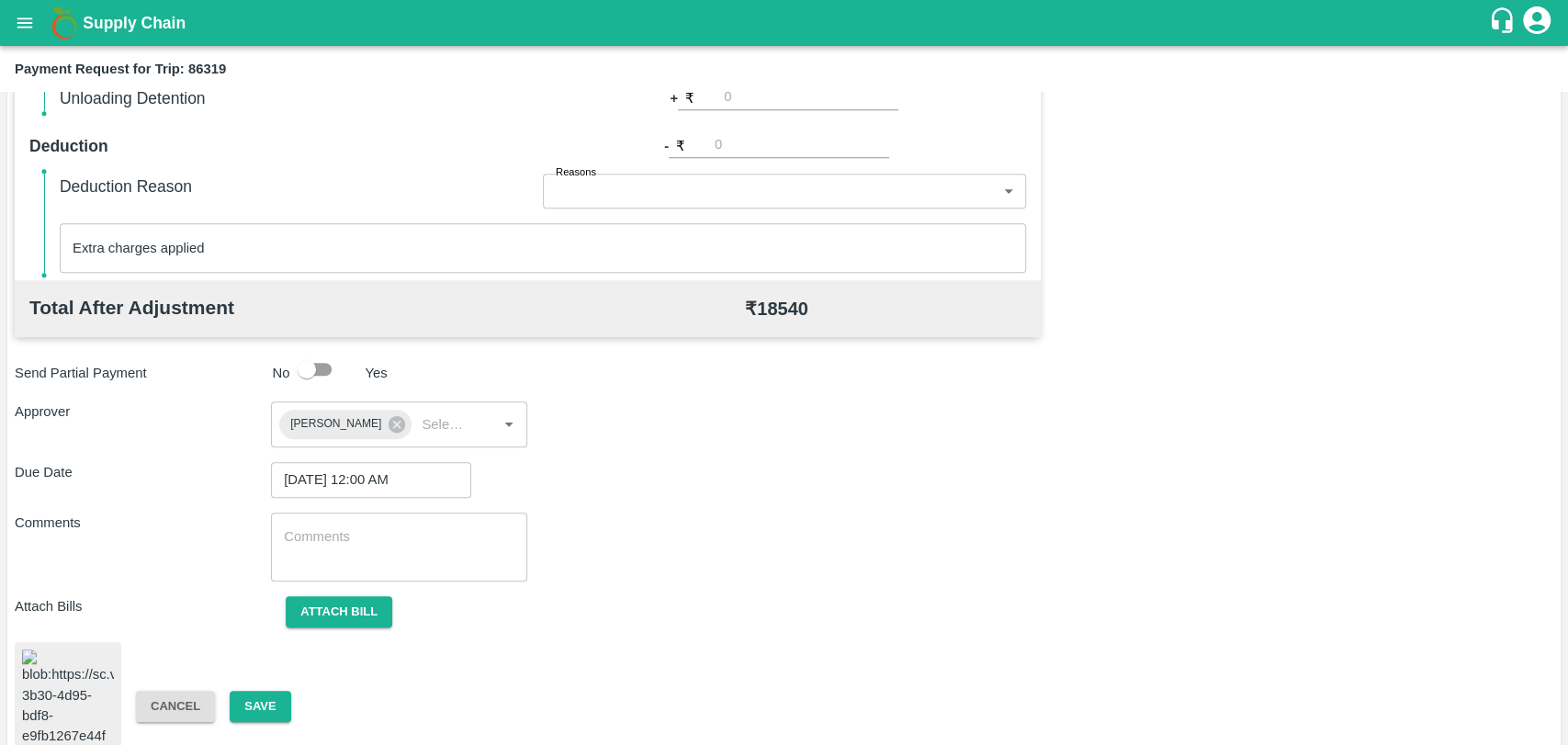
scroll to position [755, 0]
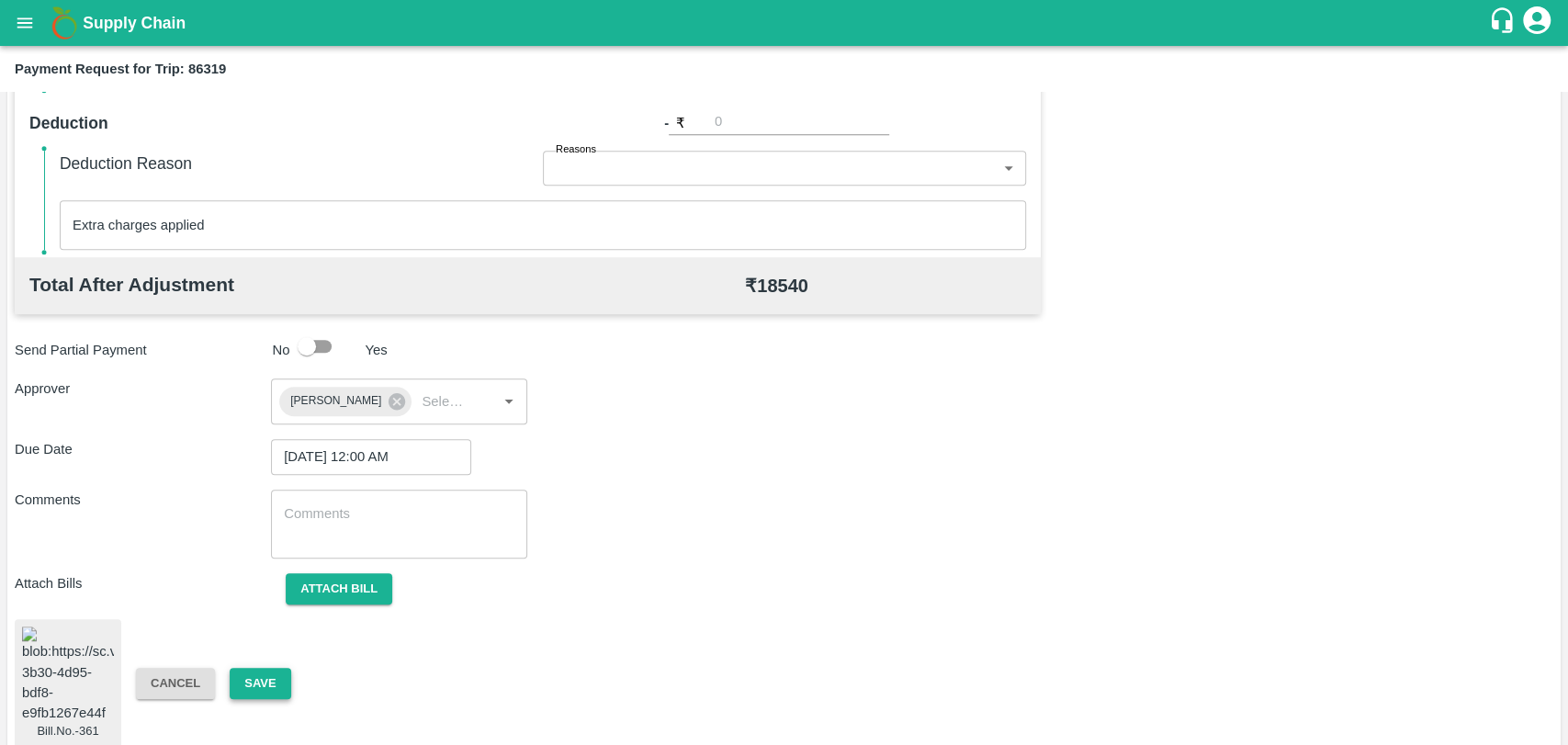
click at [278, 669] on button "Save" at bounding box center [260, 684] width 60 height 32
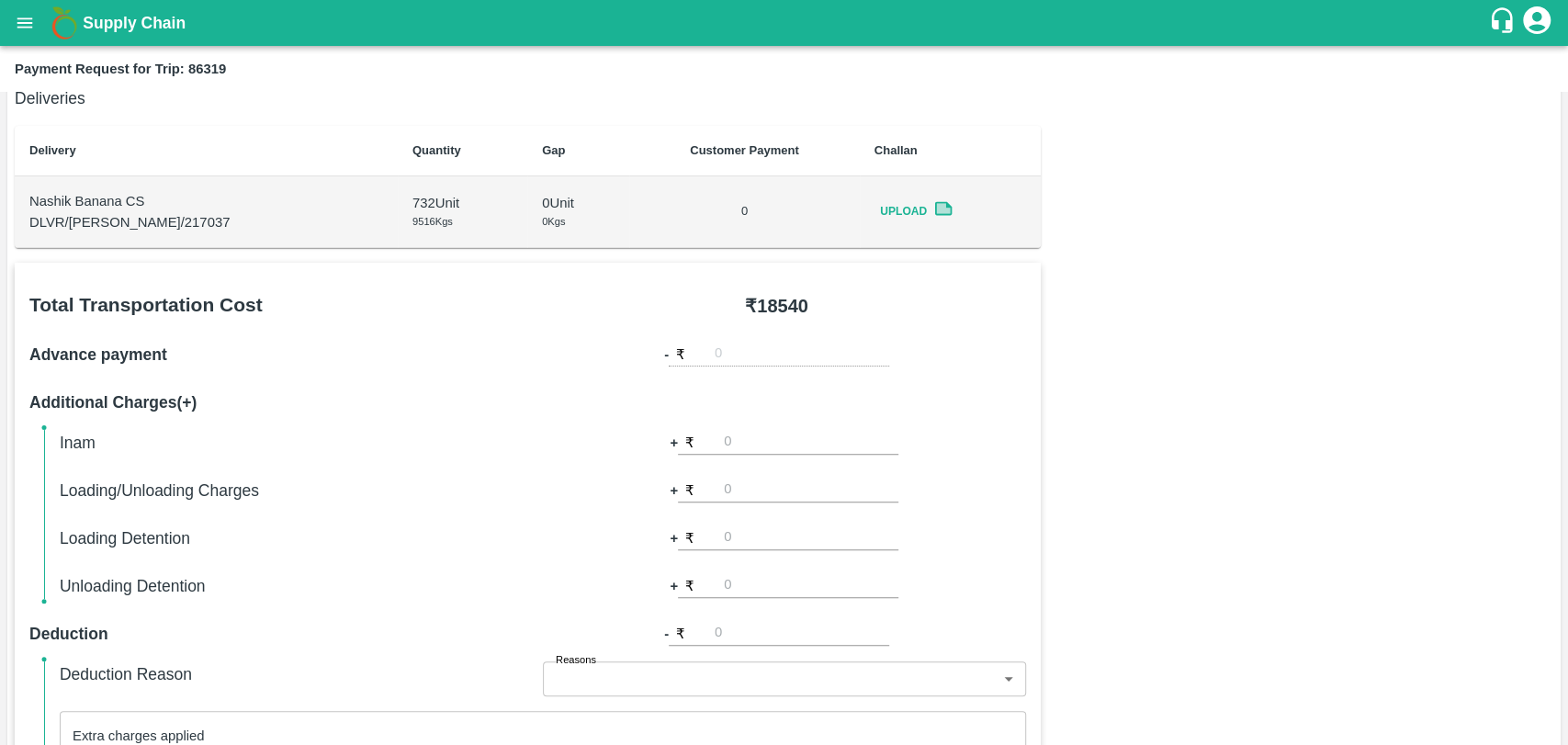
scroll to position [0, 0]
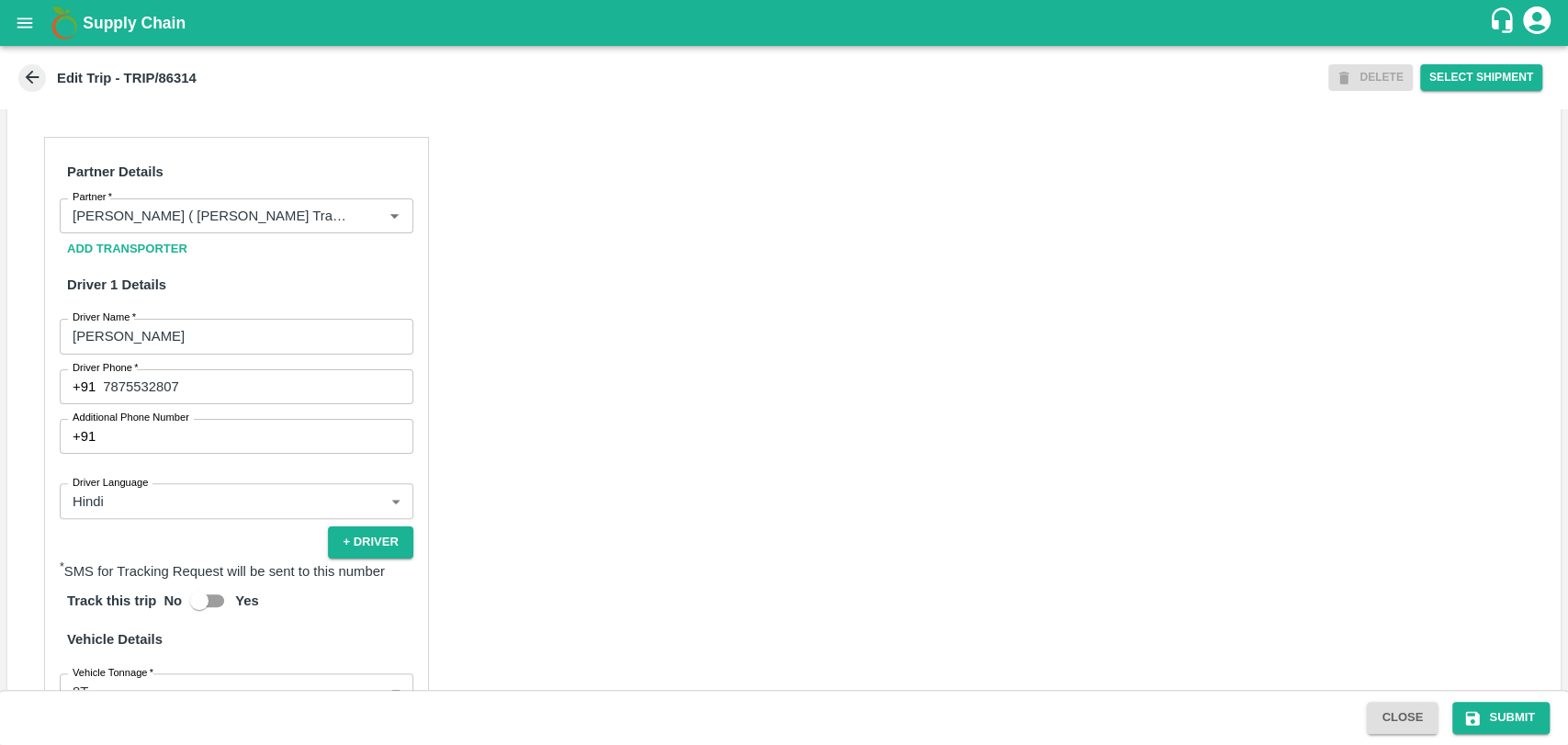
scroll to position [918, 0]
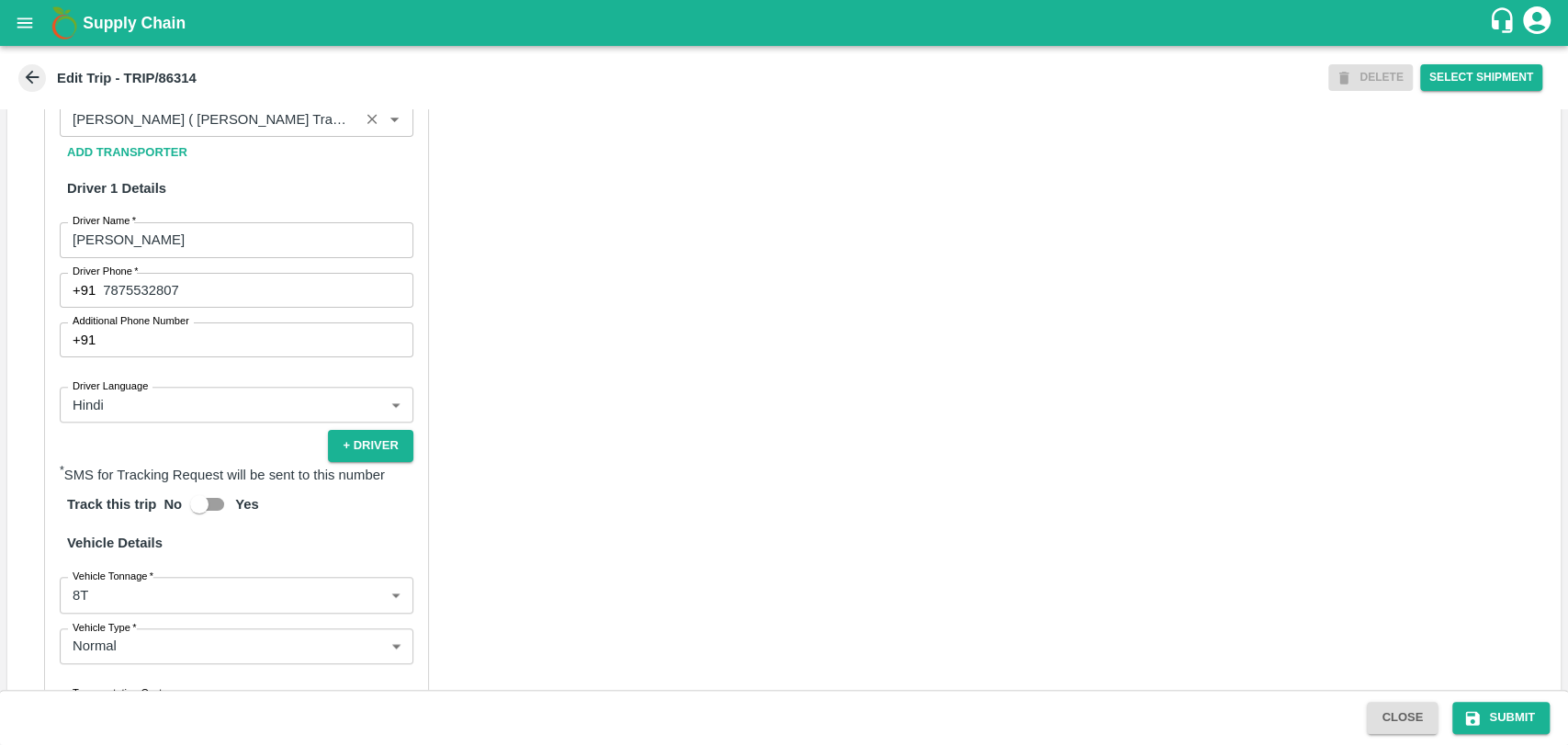
click at [205, 131] on input "Partner   *" at bounding box center [209, 119] width 288 height 24
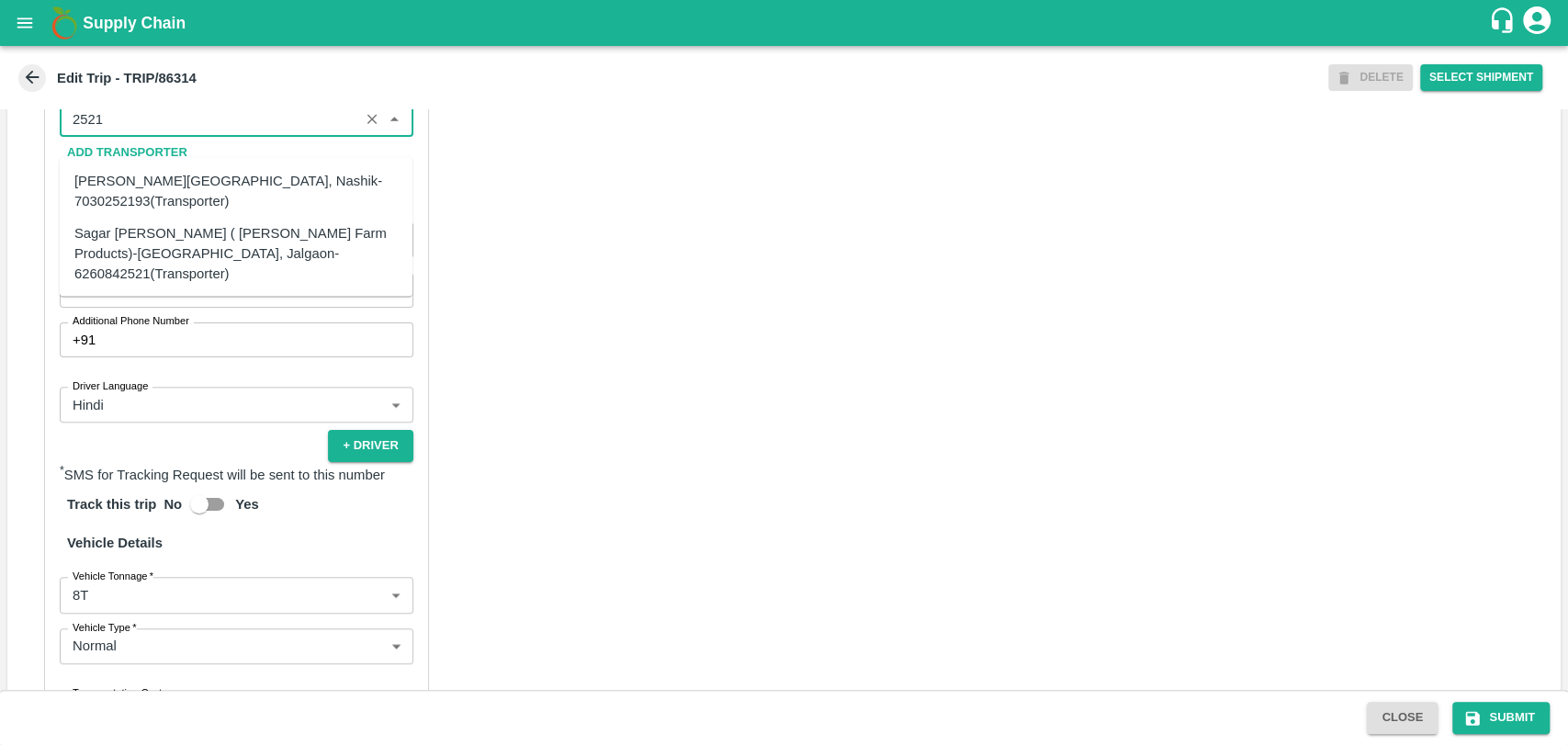
click at [137, 240] on div "Sagar Pramod Patil ( Shreyansh Farm Products)-Jalgaon, Jalgaon-6260842521(Trans…" at bounding box center [236, 252] width 323 height 61
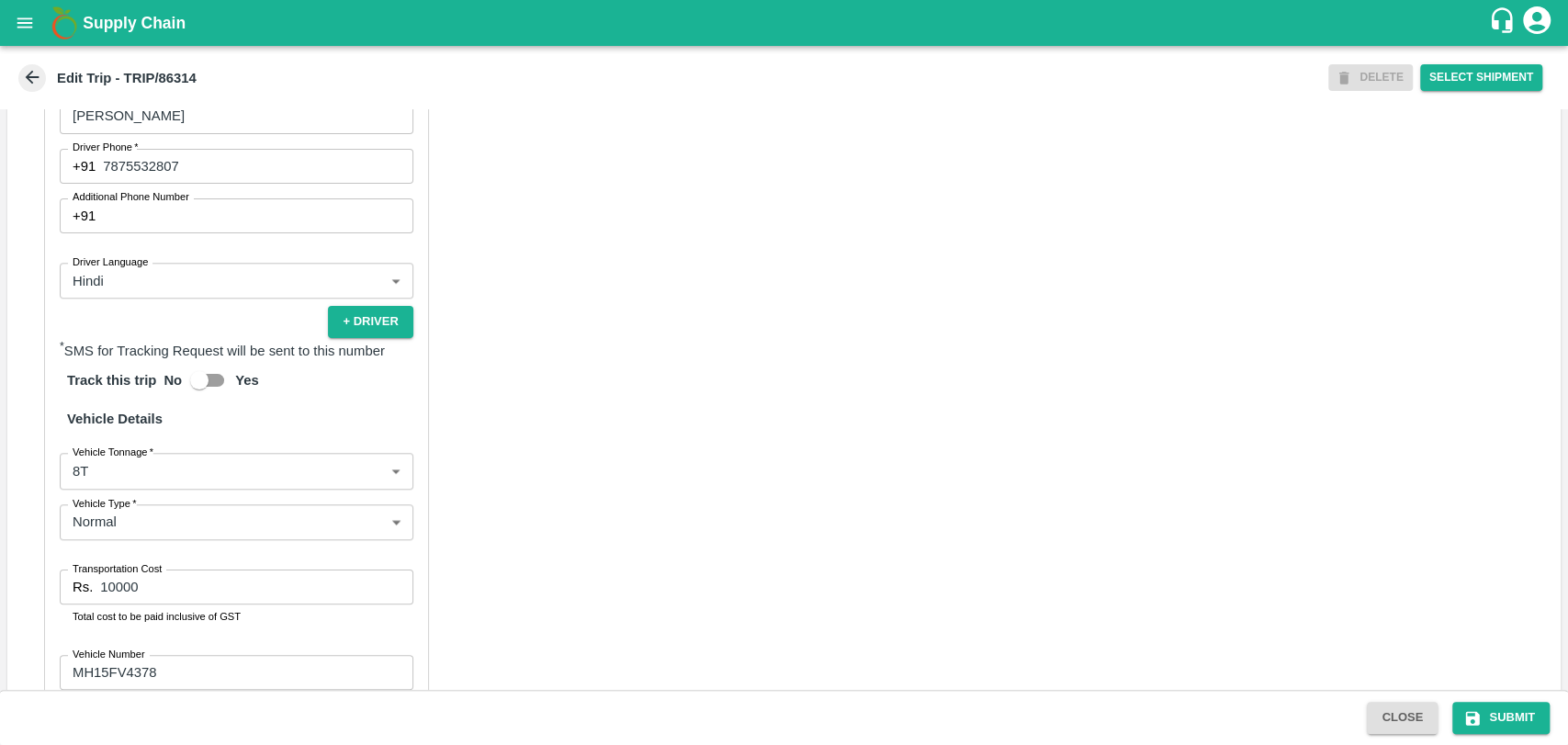
scroll to position [1196, 0]
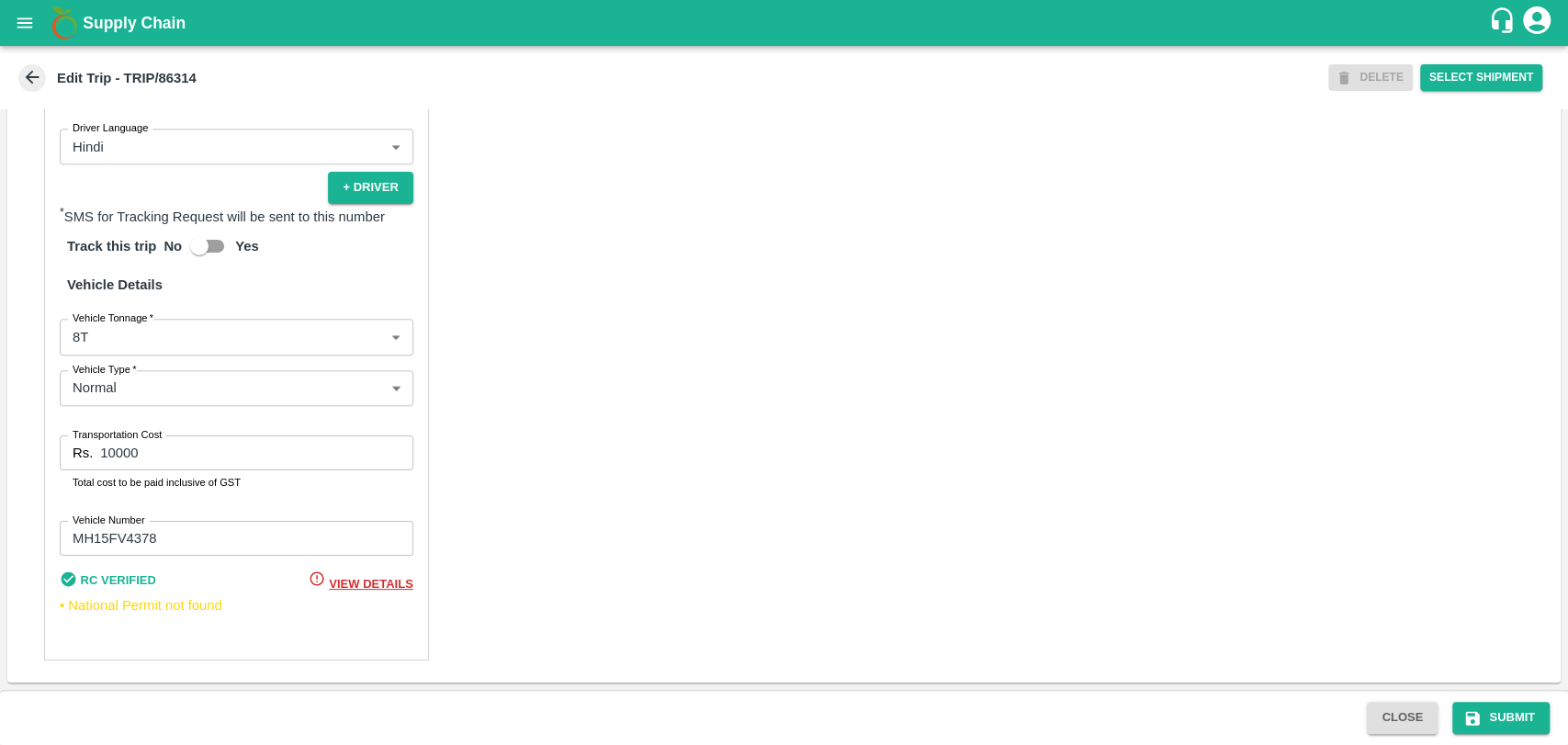
type input "Sagar Pramod Patil ( Shreyansh Farm Products)-Jalgaon, Jalgaon-6260842521(Trans…"
click at [119, 336] on body "Supply Chain Edit Trip - TRIP/86314 DELETE Select Shipment Trip Details Trip Ty…" at bounding box center [784, 372] width 1568 height 745
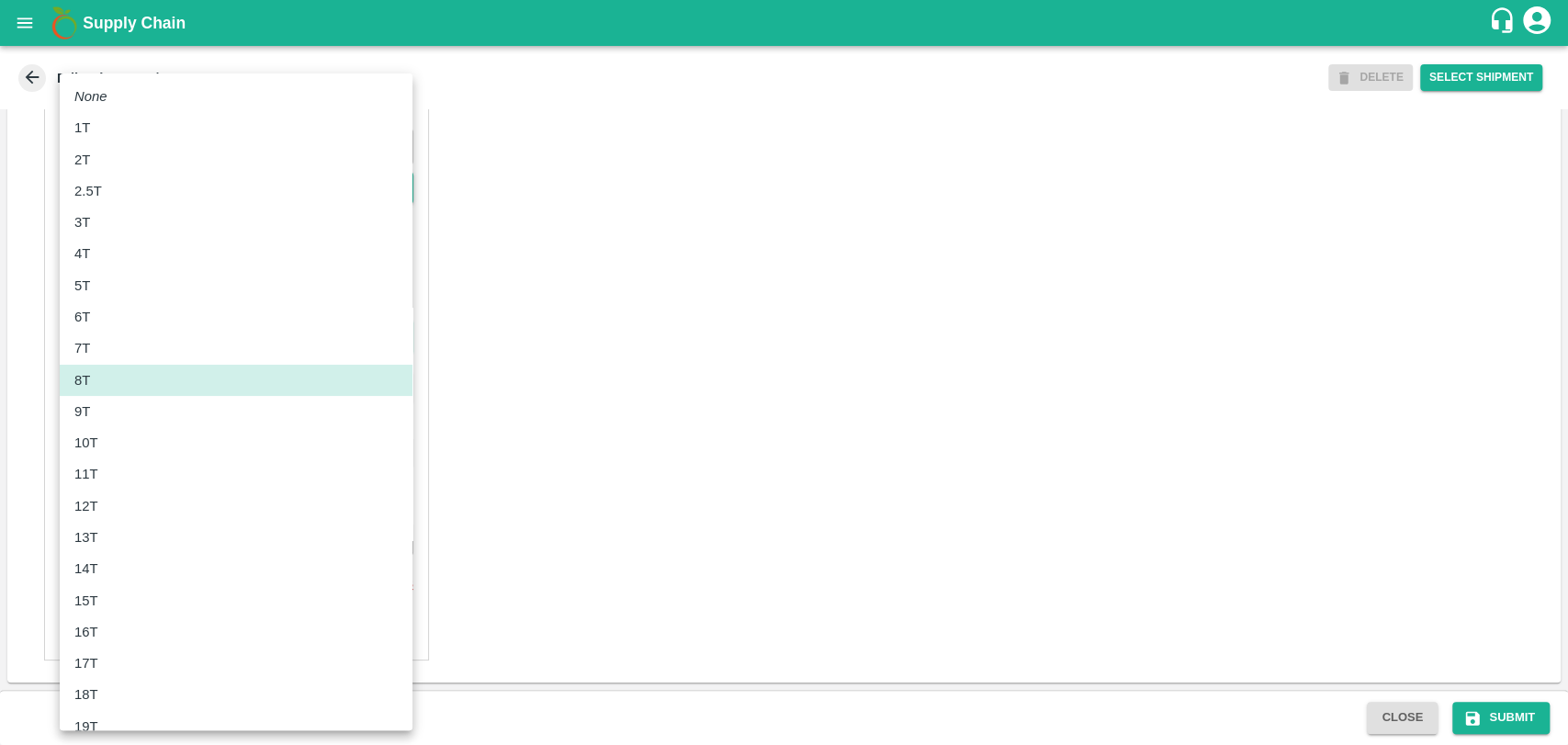
click at [105, 437] on div "10T" at bounding box center [91, 442] width 33 height 20
type input "10000"
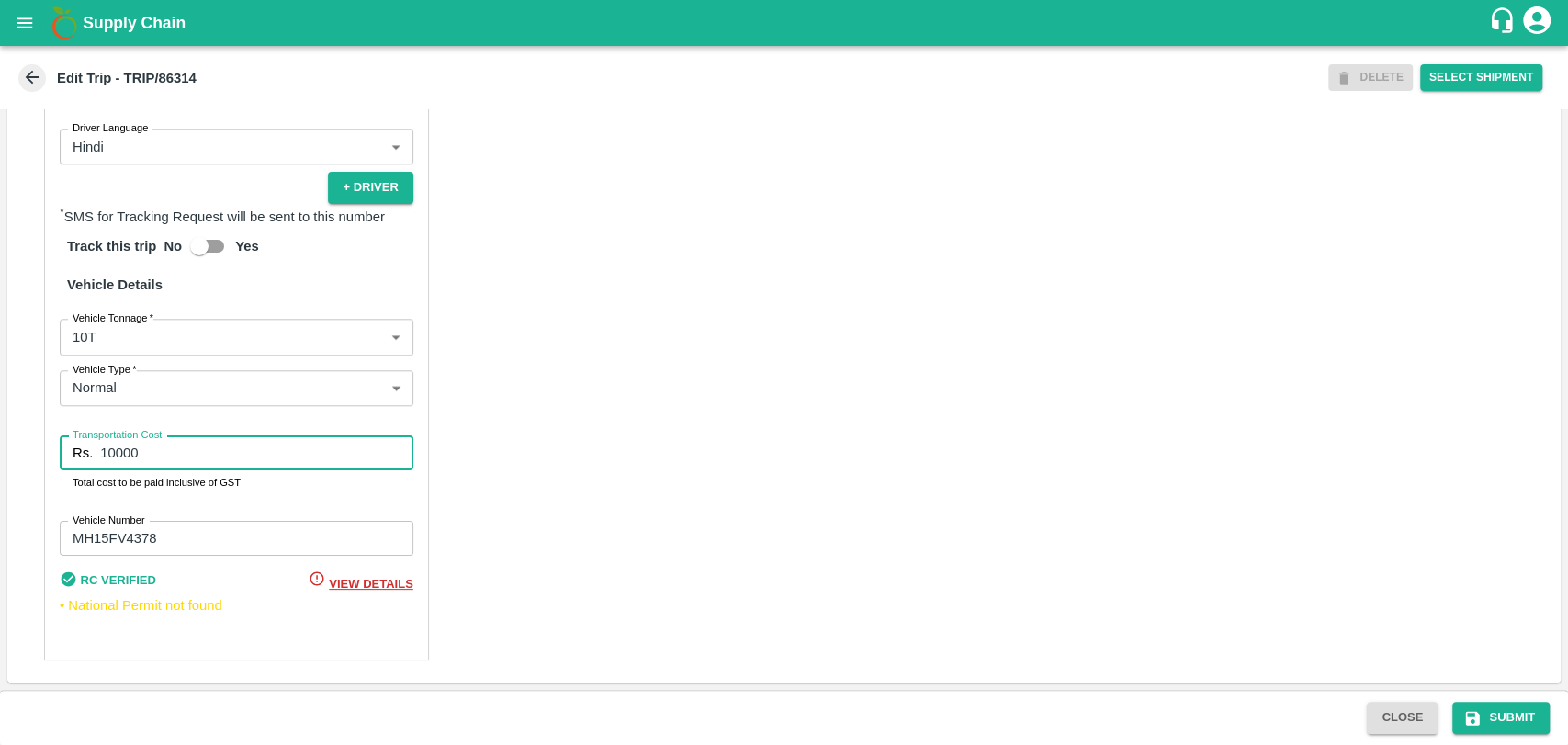
drag, startPoint x: 146, startPoint y: 460, endPoint x: 37, endPoint y: 455, distance: 109.1
click at [38, 456] on div "Partner Details Partner   * Partner Add Transporter Driver 1 Details Driver Nam…" at bounding box center [784, 221] width 1553 height 922
type input "19000"
click at [1479, 717] on icon "submit" at bounding box center [1472, 718] width 19 height 19
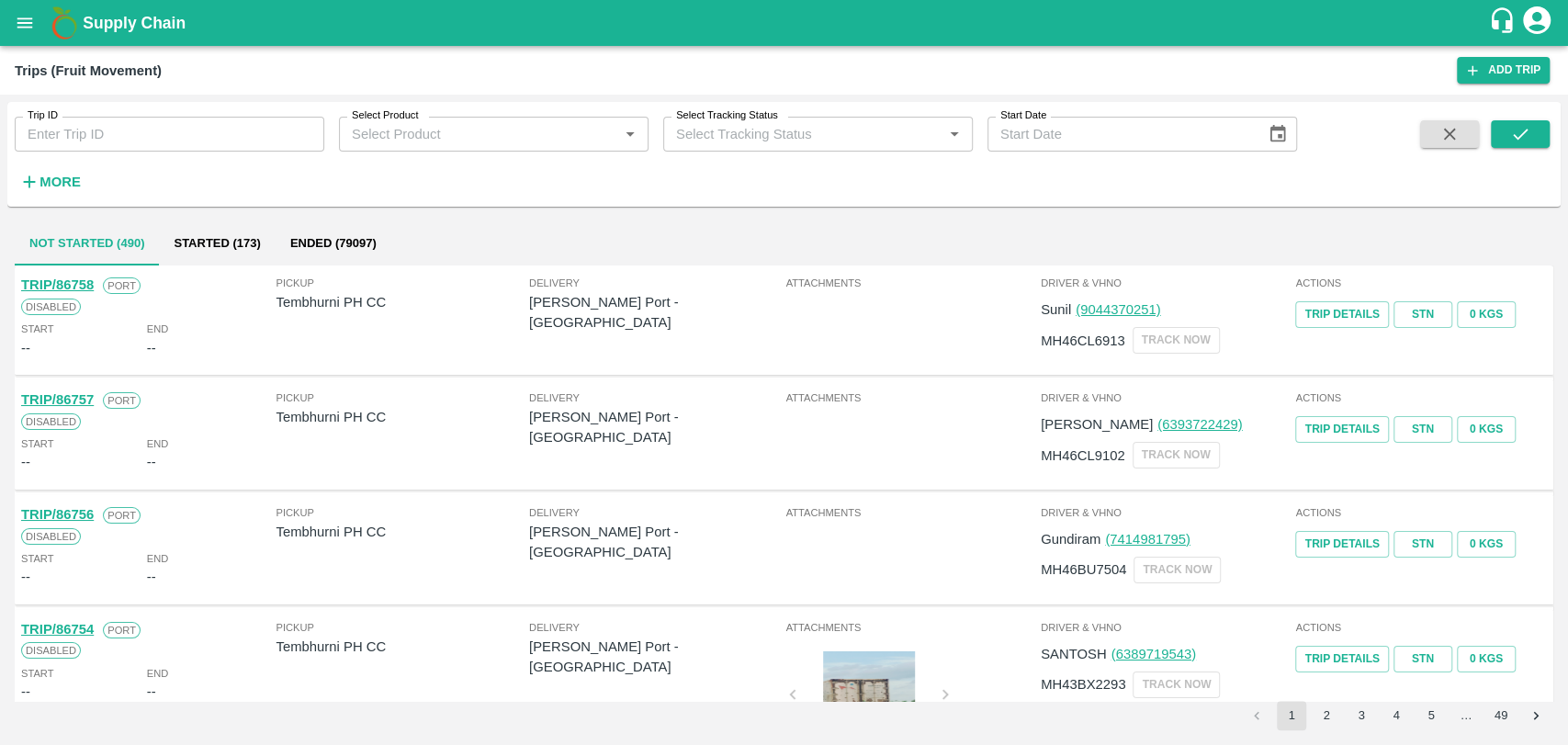
click at [21, 182] on icon "button" at bounding box center [29, 181] width 20 height 20
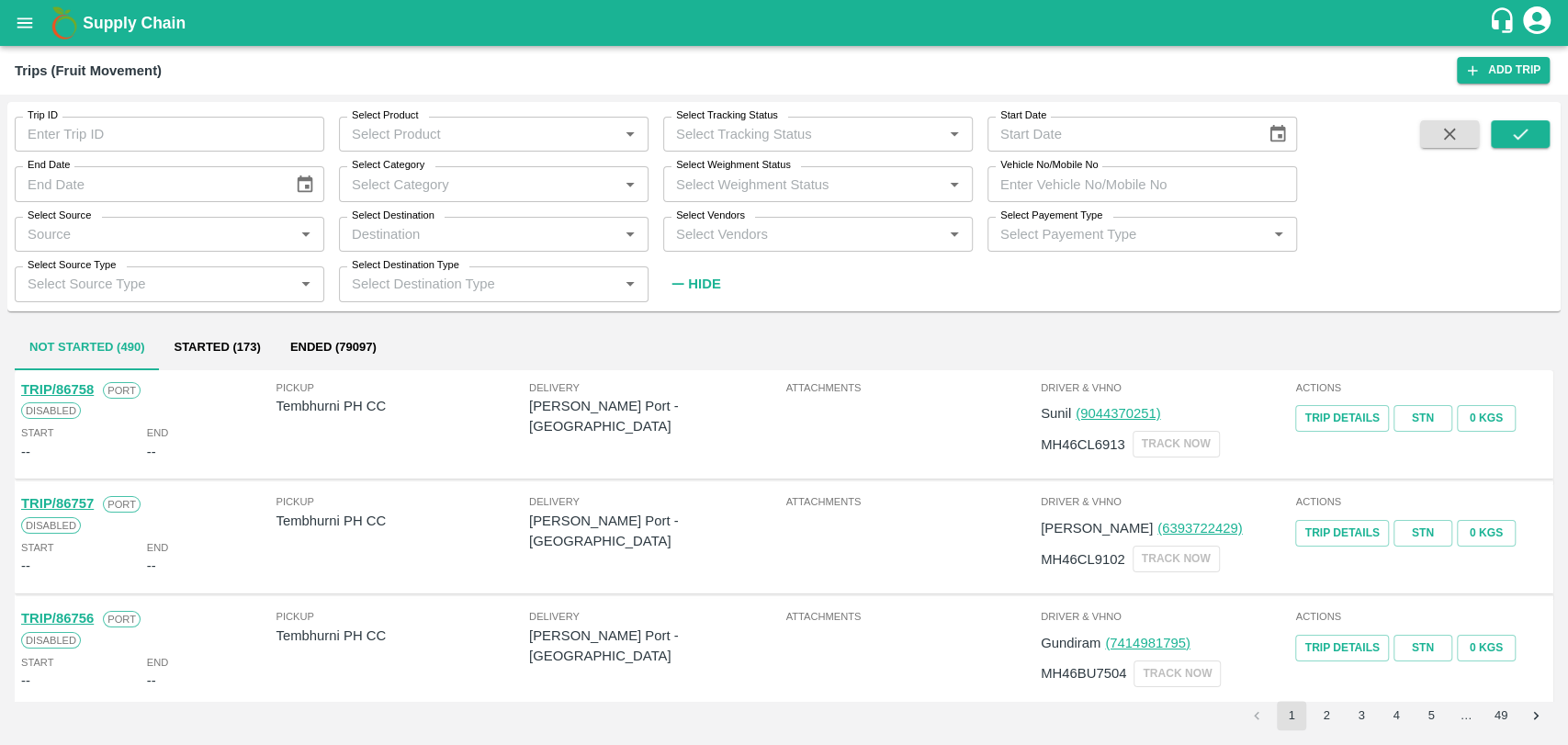
click at [1039, 185] on input "Vehicle No/Mobile No" at bounding box center [1142, 184] width 310 height 35
paste input "MH04CY3755"
type input "MH04CY3755"
click at [1507, 137] on button "submit" at bounding box center [1520, 134] width 58 height 27
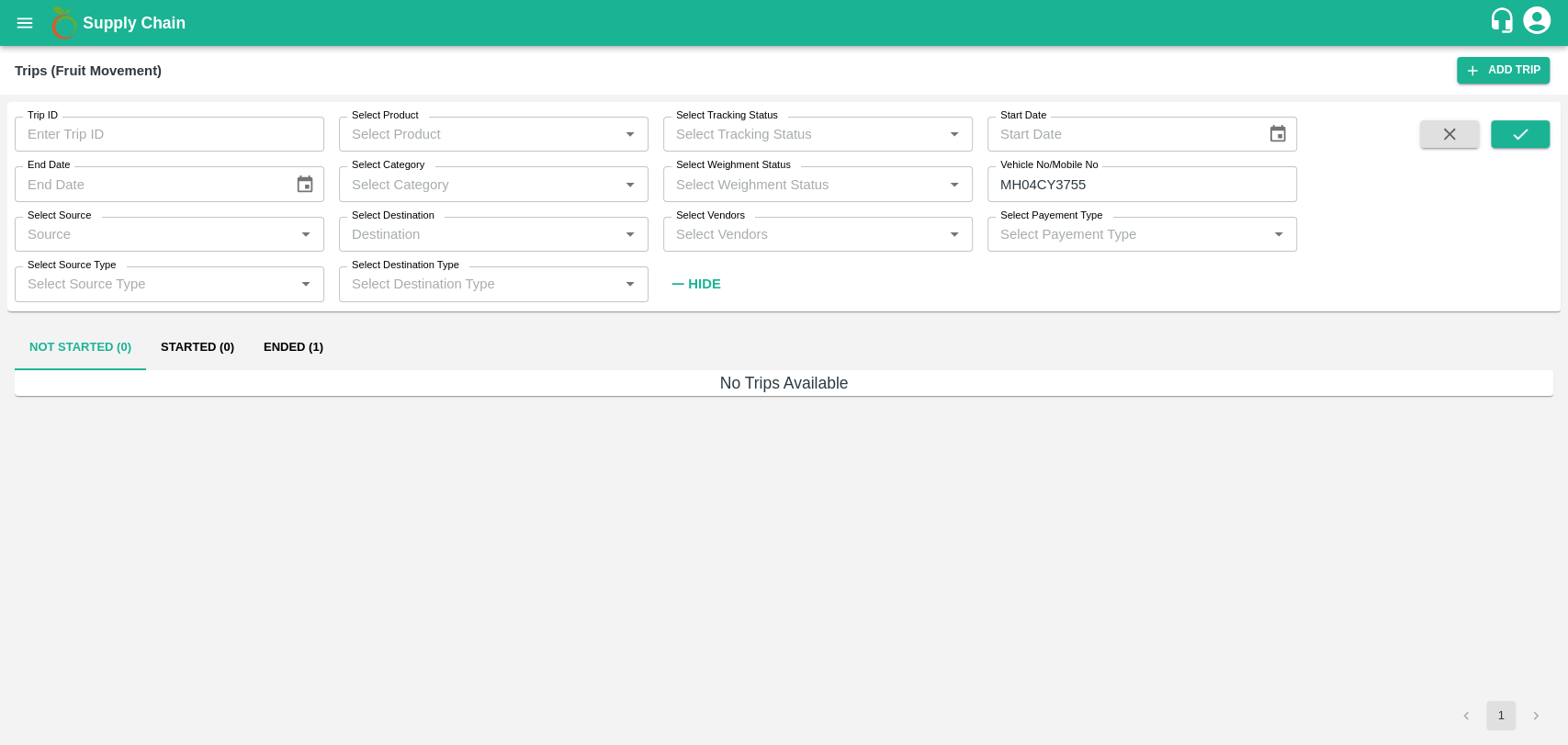
click at [313, 354] on button "Ended (1)" at bounding box center [293, 348] width 89 height 44
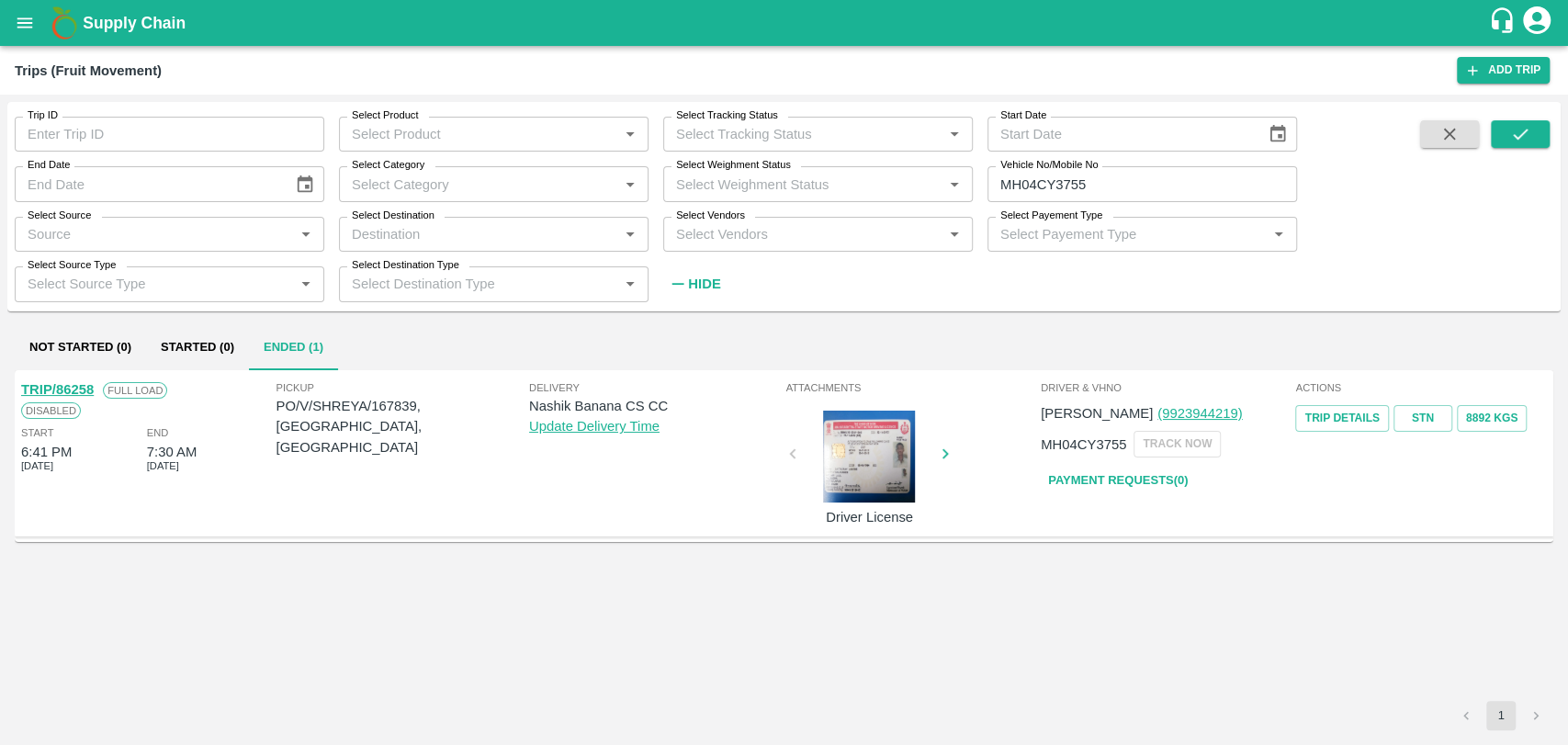
click at [86, 385] on link "TRIP/86258" at bounding box center [57, 389] width 72 height 15
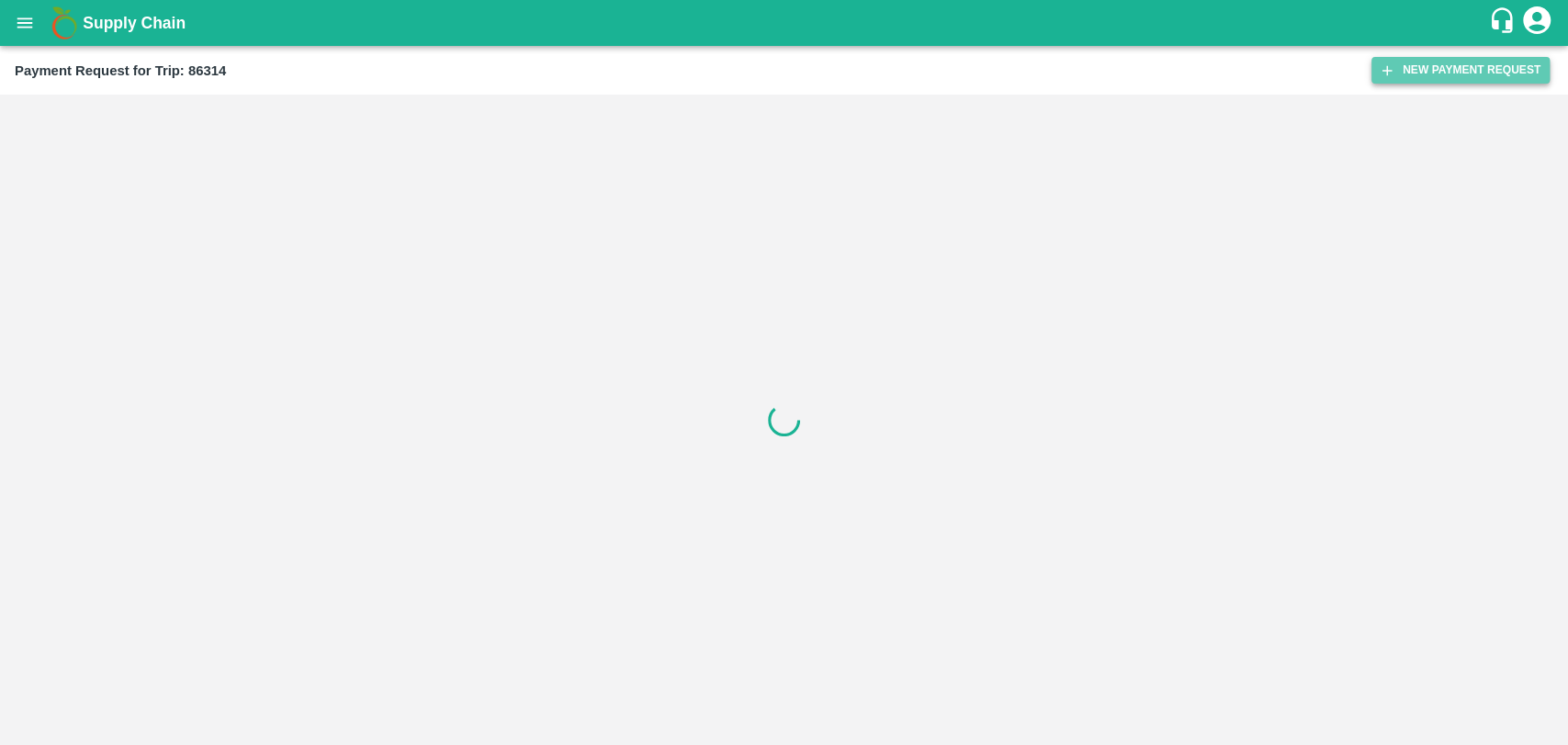
click at [1414, 71] on button "New Payment Request" at bounding box center [1460, 69] width 178 height 26
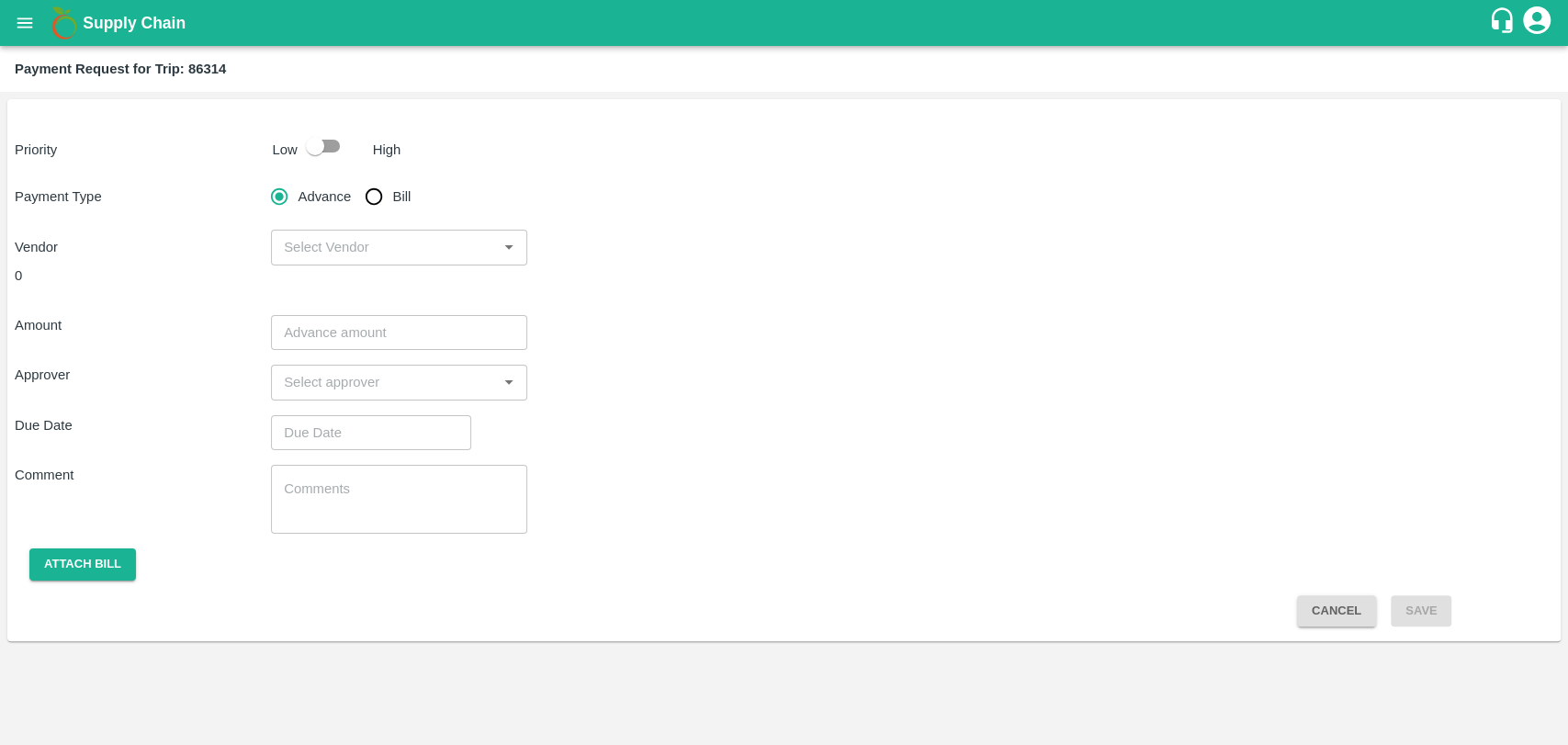
click at [314, 134] on input "checkbox" at bounding box center [316, 146] width 105 height 35
checkbox input "true"
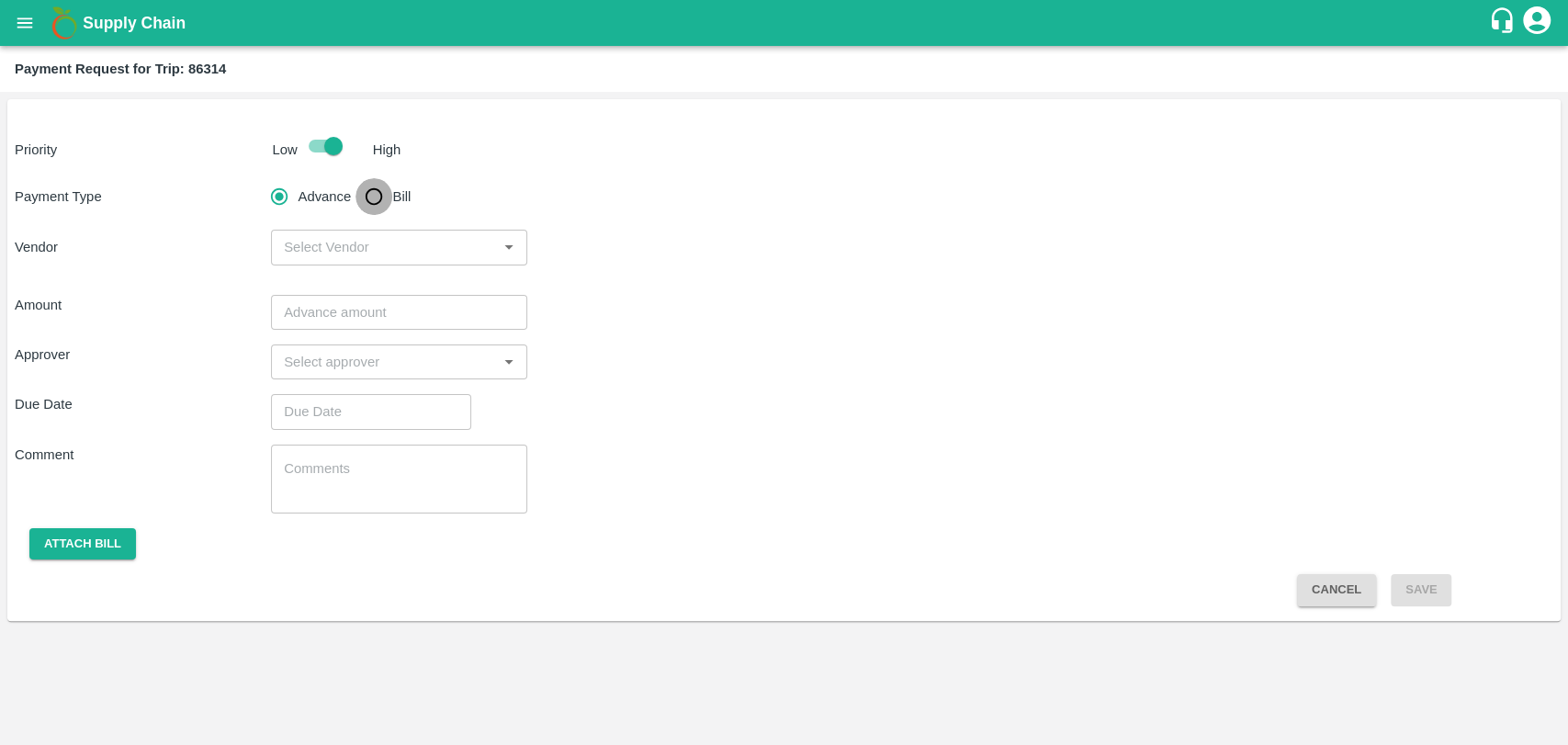
click at [362, 187] on input "Bill" at bounding box center [374, 197] width 37 height 37
radio input "true"
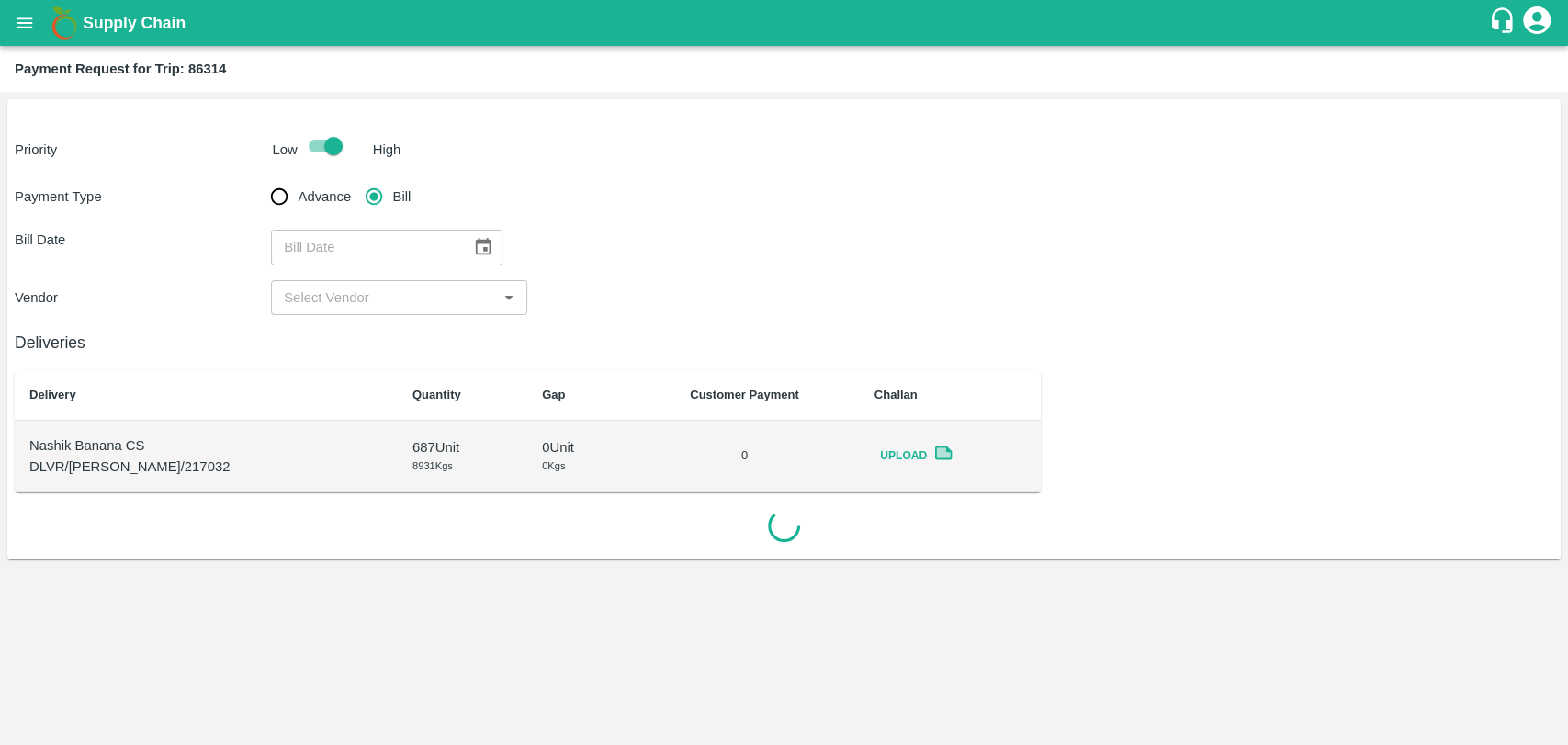
click at [457, 239] on div "​" at bounding box center [387, 247] width 232 height 35
type input "DD/MM/YYYY"
click at [473, 241] on icon "Choose date" at bounding box center [483, 246] width 20 height 20
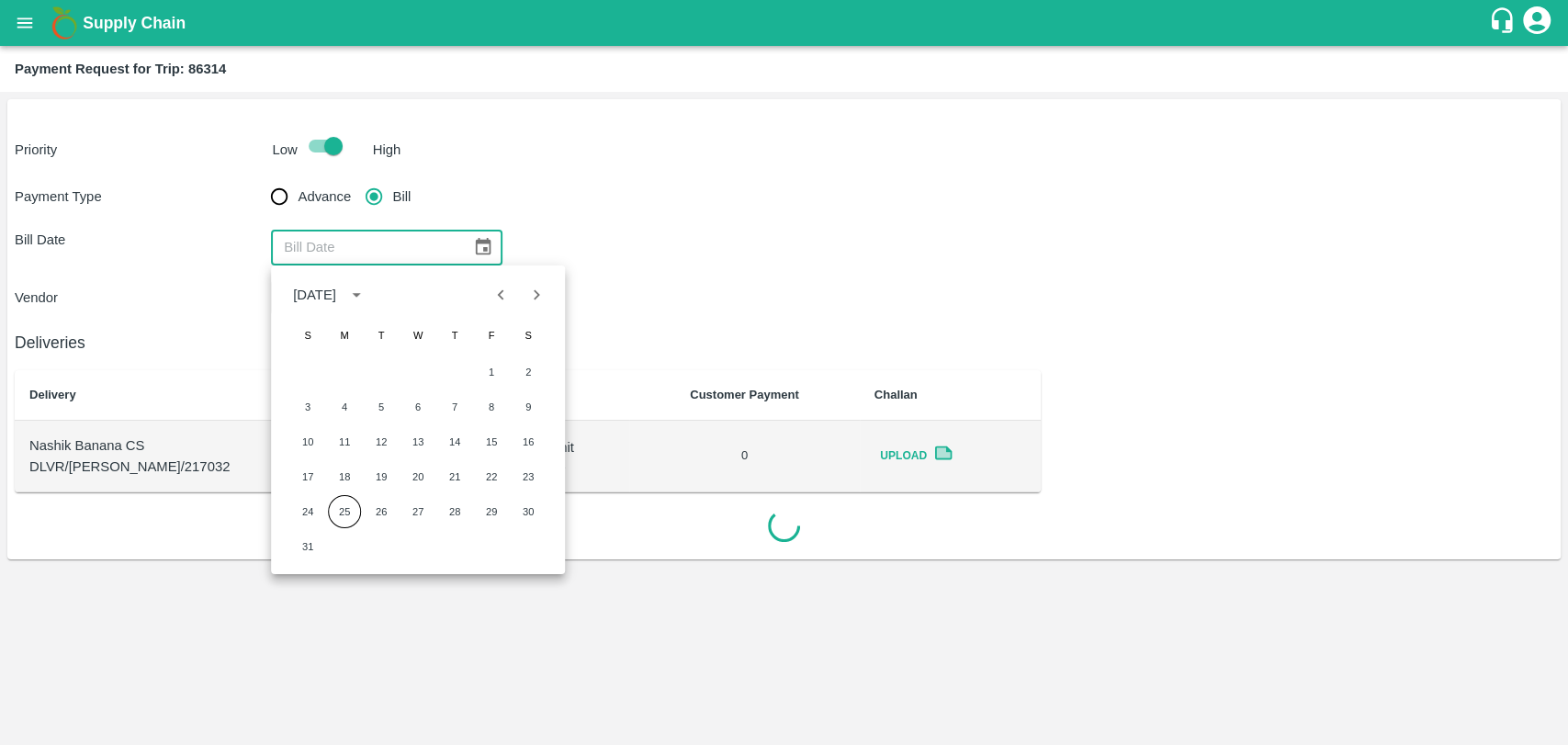
click at [481, 356] on div "1 2" at bounding box center [418, 372] width 294 height 33
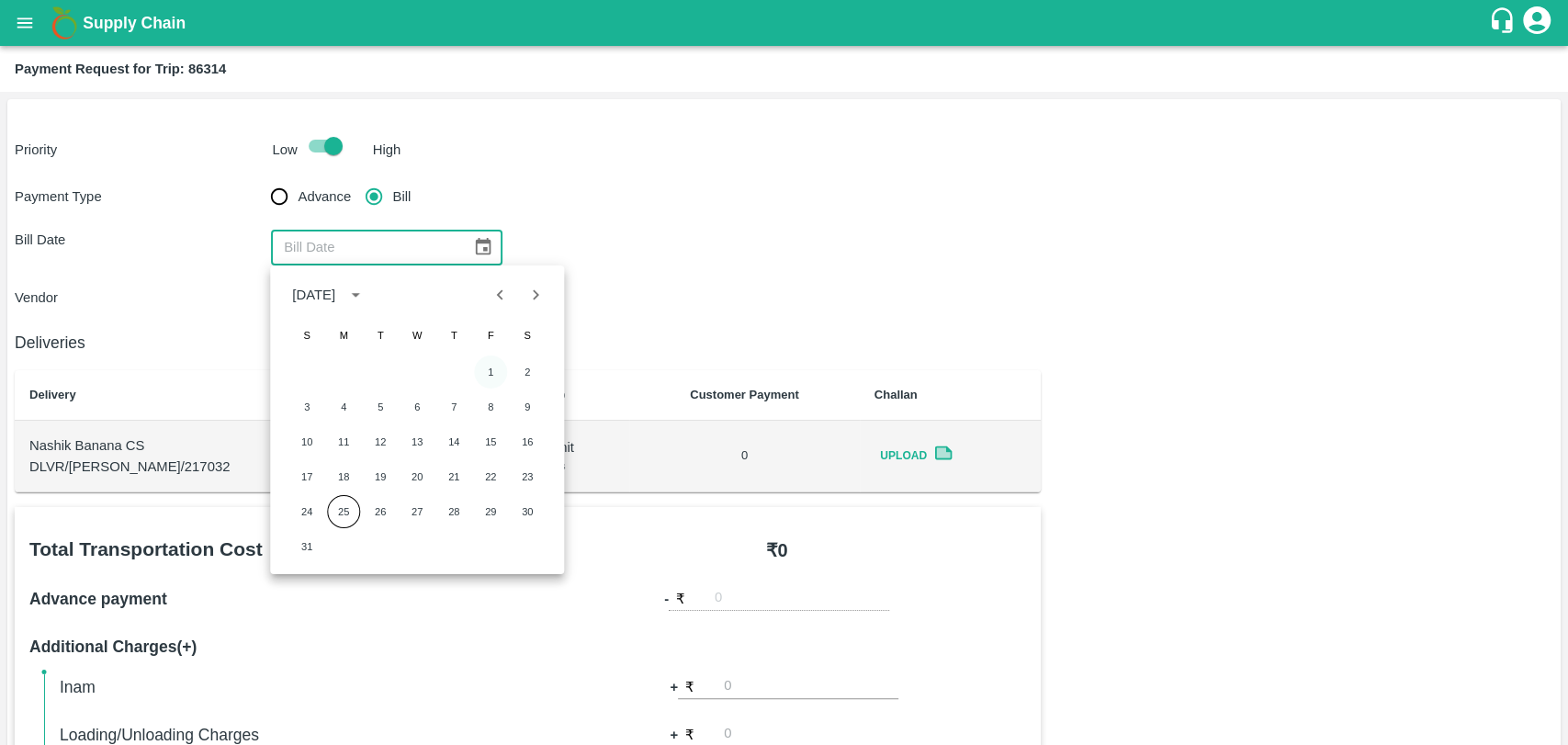
click at [496, 374] on button "1" at bounding box center [491, 372] width 33 height 33
type input "01/08/2025"
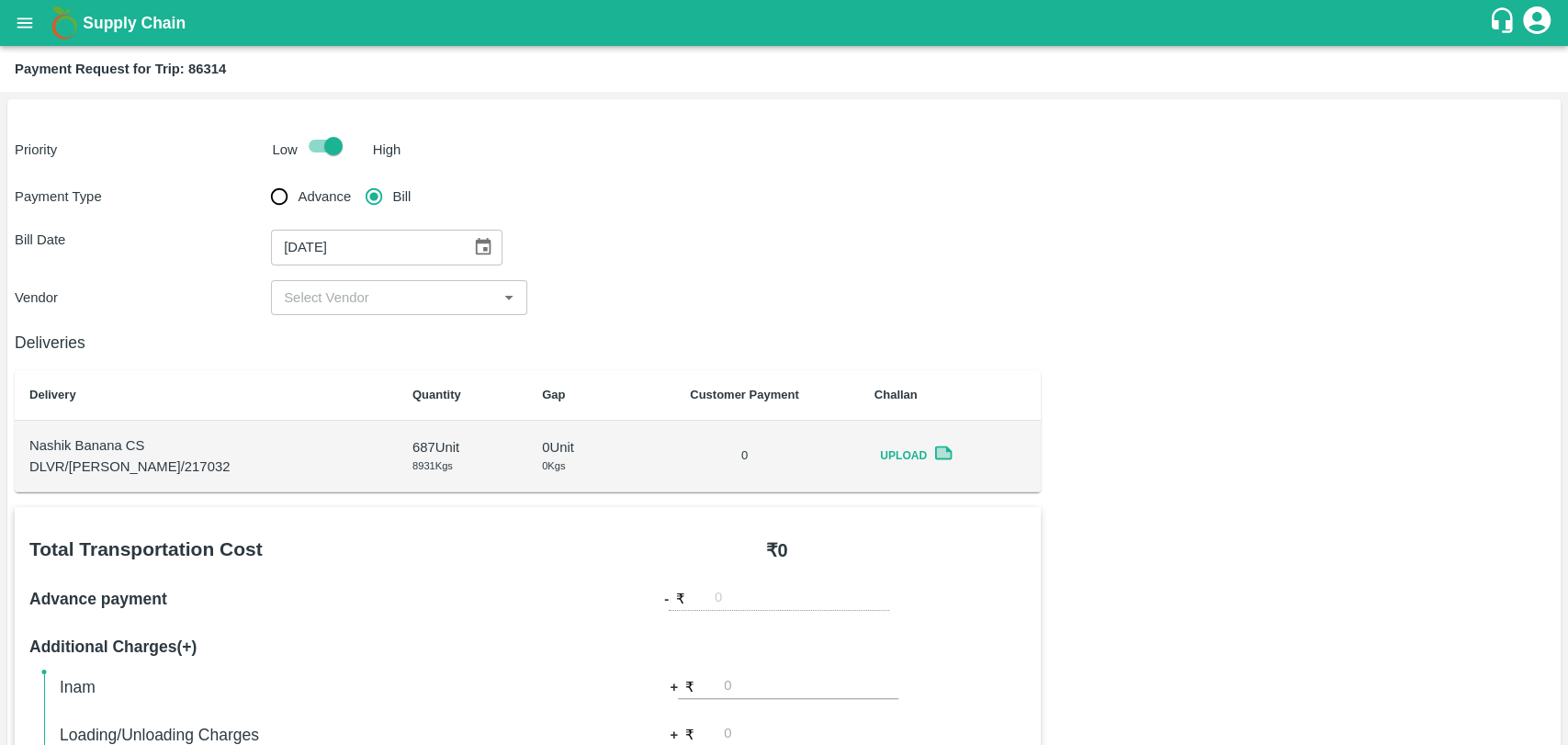
drag, startPoint x: 382, startPoint y: 303, endPoint x: 389, endPoint y: 314, distance: 13.0
click at [382, 303] on input "input" at bounding box center [384, 297] width 215 height 24
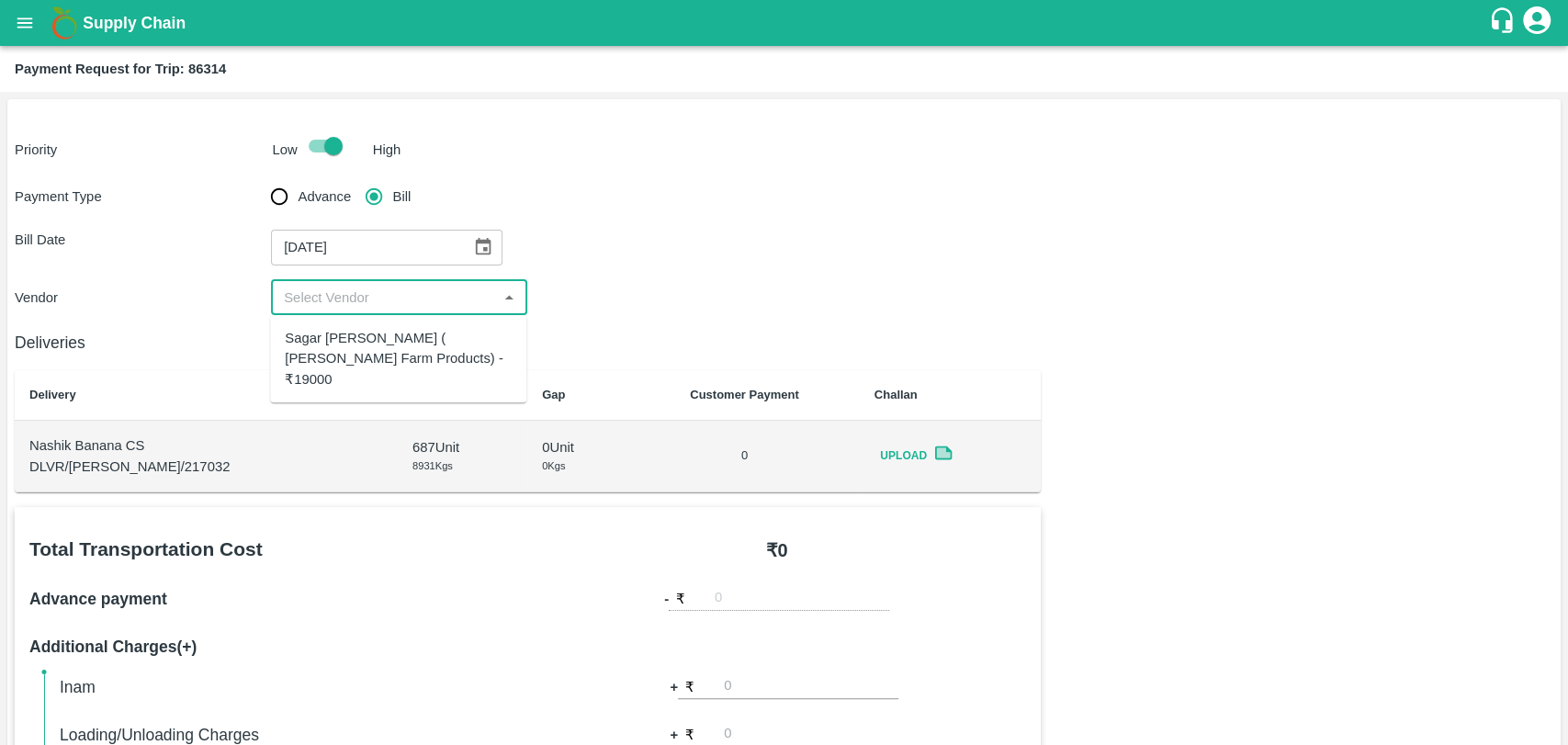
click at [390, 334] on div "Sagar Pramod Patil ( Shreyansh Farm Products) - ₹19000" at bounding box center [397, 358] width 227 height 61
type input "Sagar Pramod Patil ( Shreyansh Farm Products) - ₹19000"
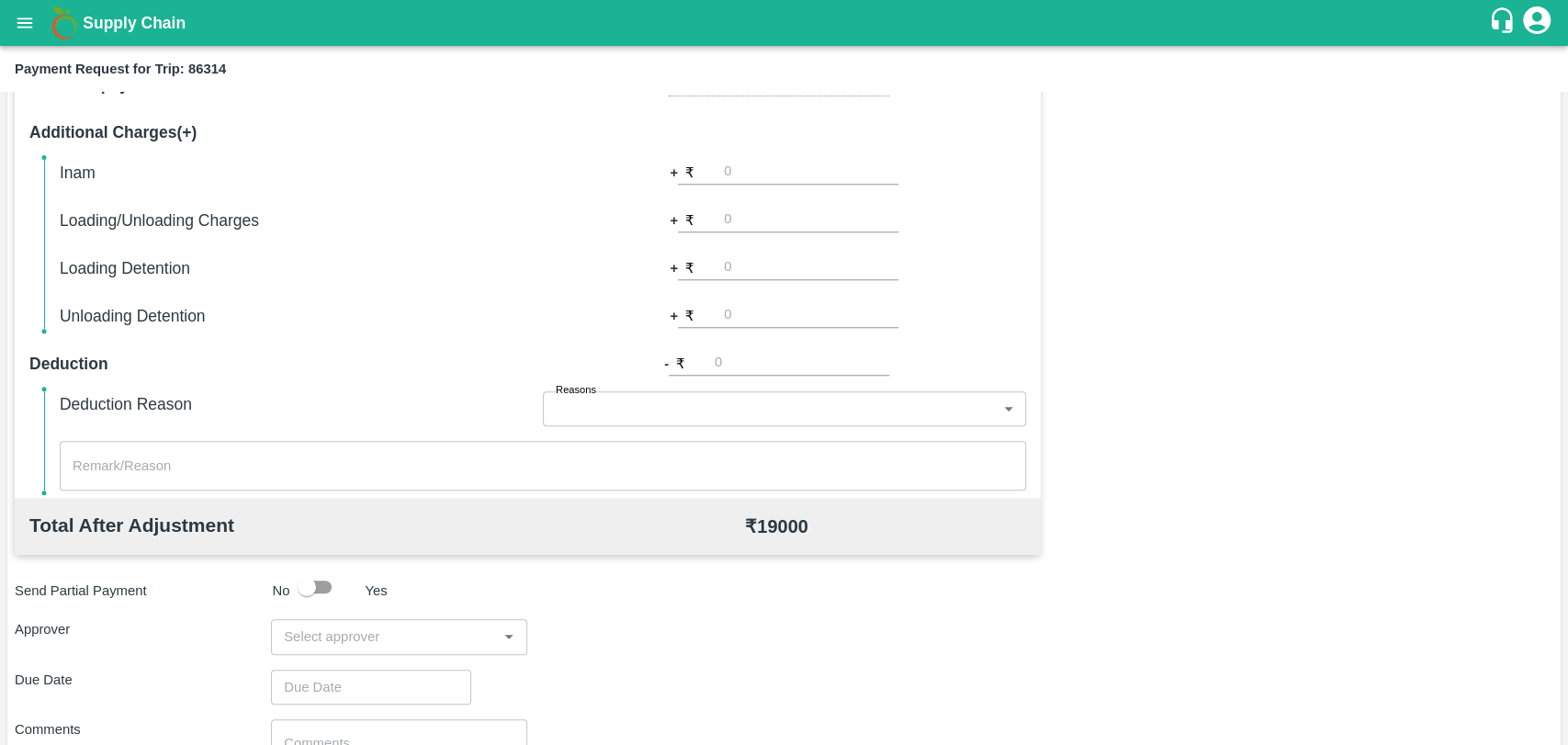
scroll to position [672, 0]
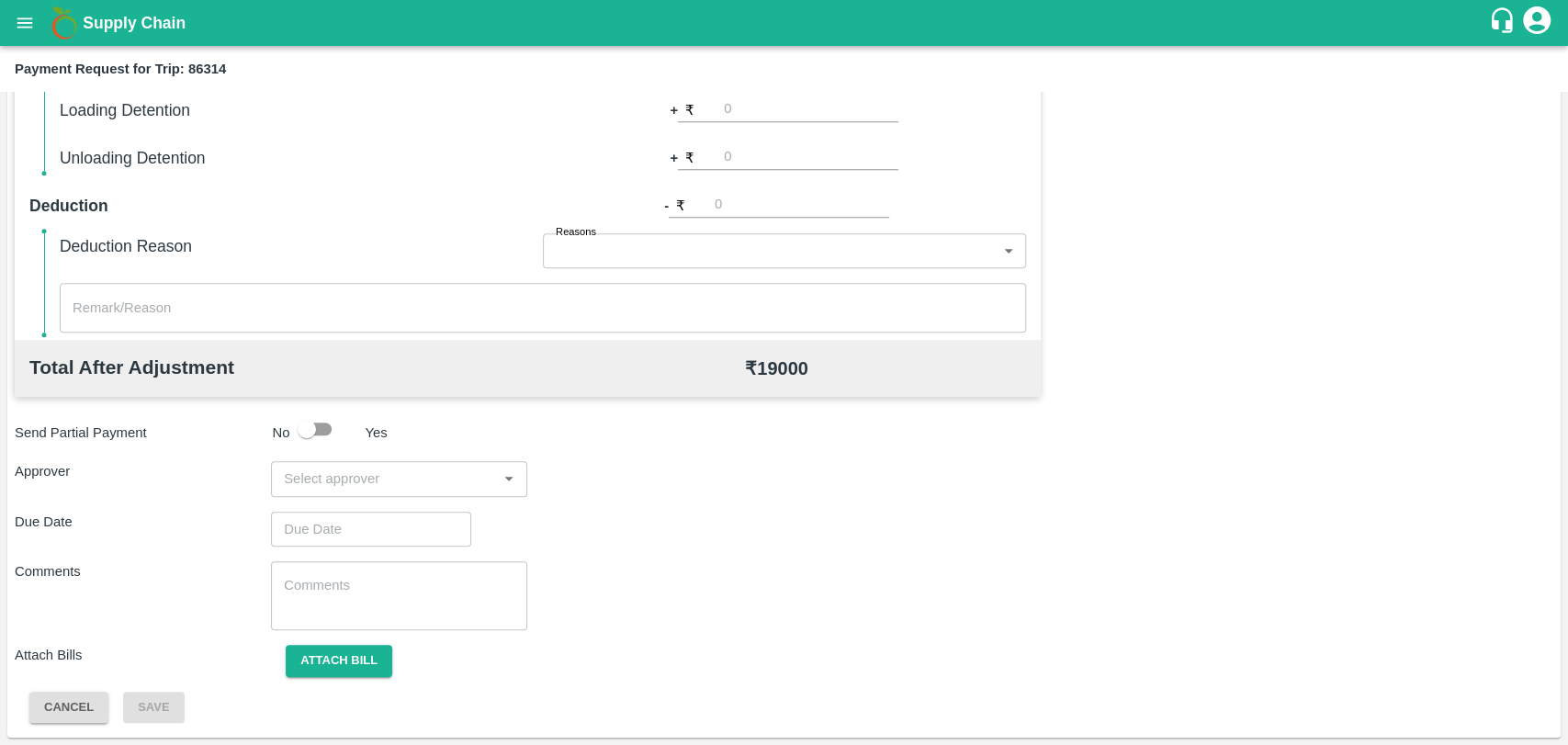
click at [411, 490] on input "input" at bounding box center [384, 478] width 215 height 24
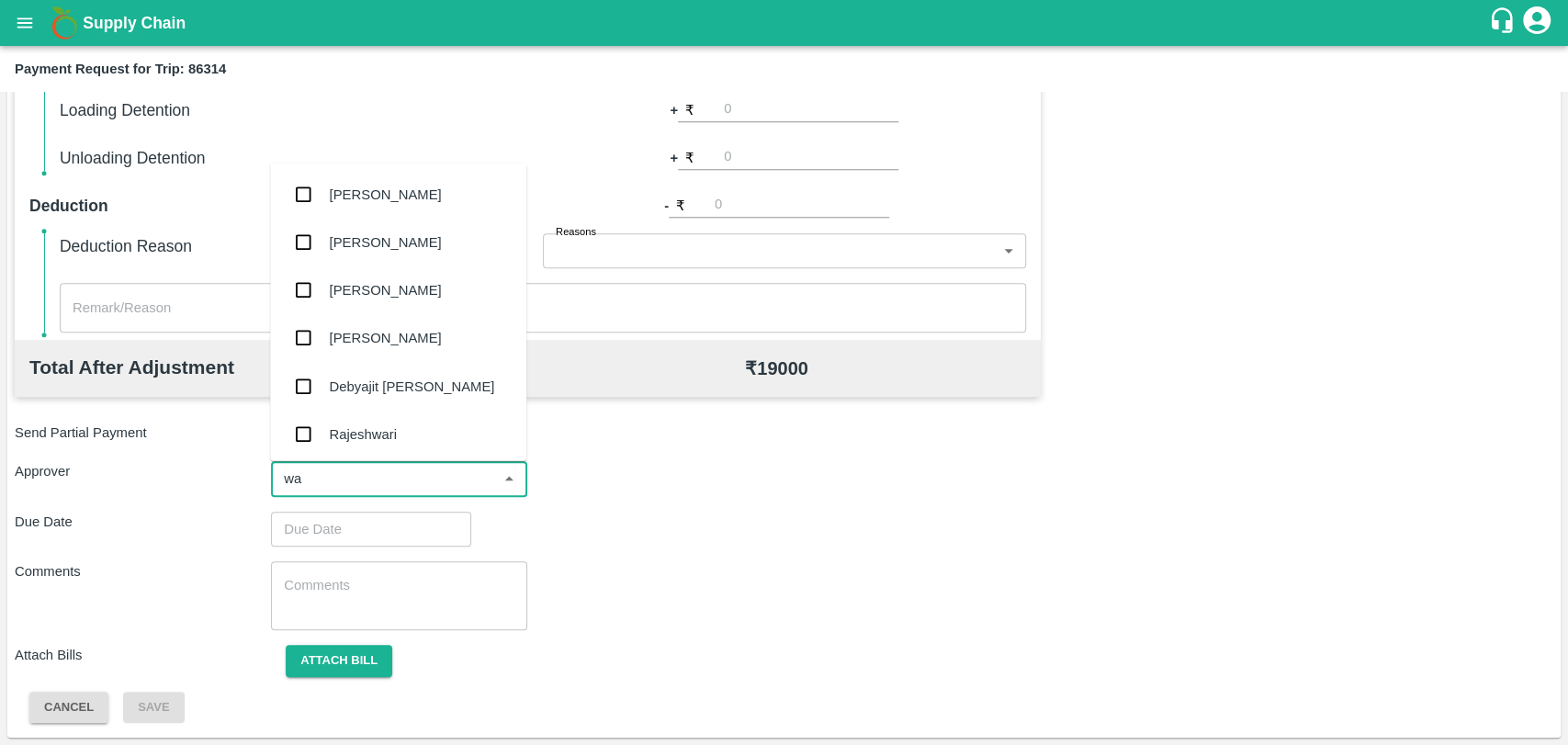
type input "wag"
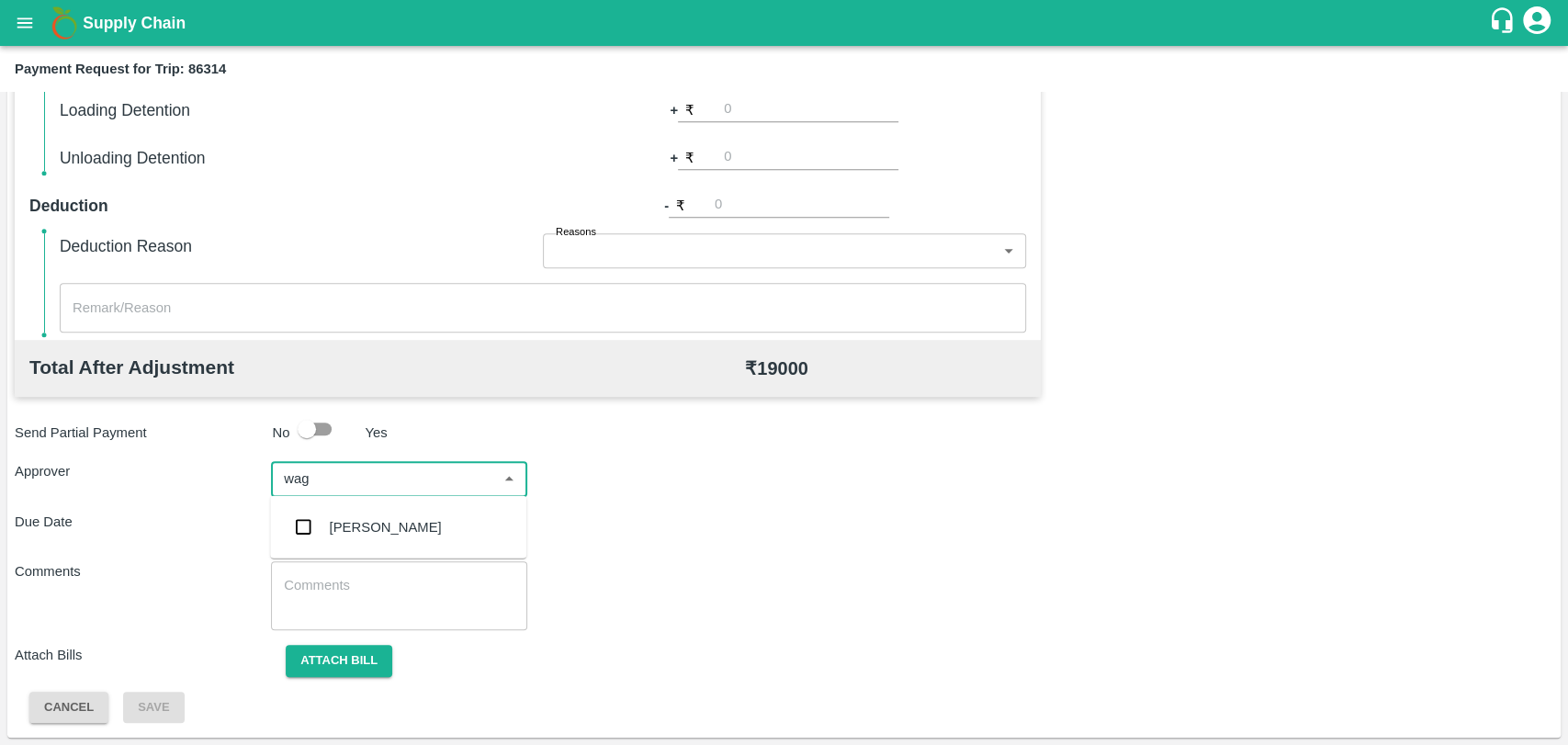
click at [374, 512] on div "Prasad Waghade" at bounding box center [397, 527] width 256 height 48
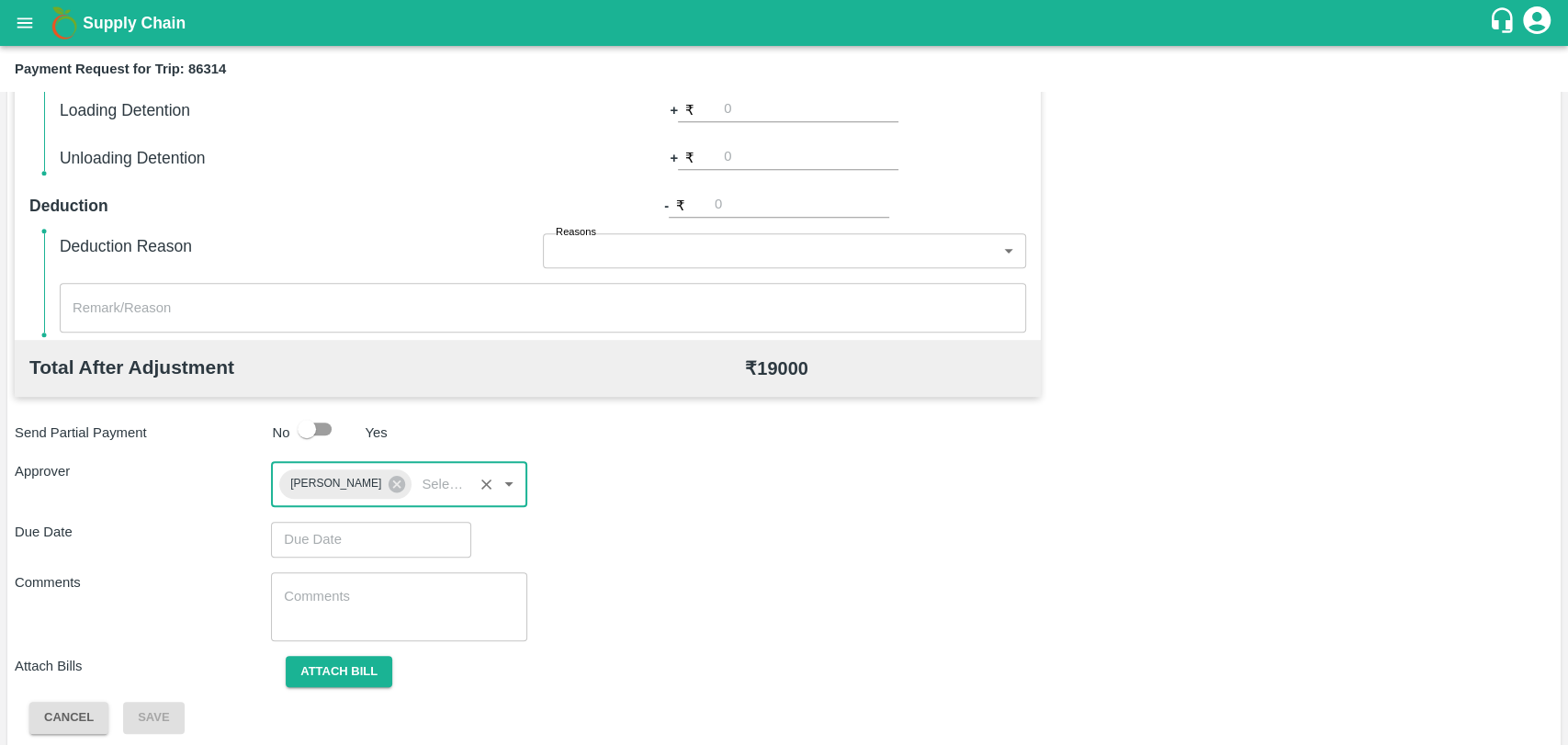
type input "DD/MM/YYYY hh:mm aa"
click at [378, 542] on input "DD/MM/YYYY hh:mm aa" at bounding box center [364, 540] width 187 height 35
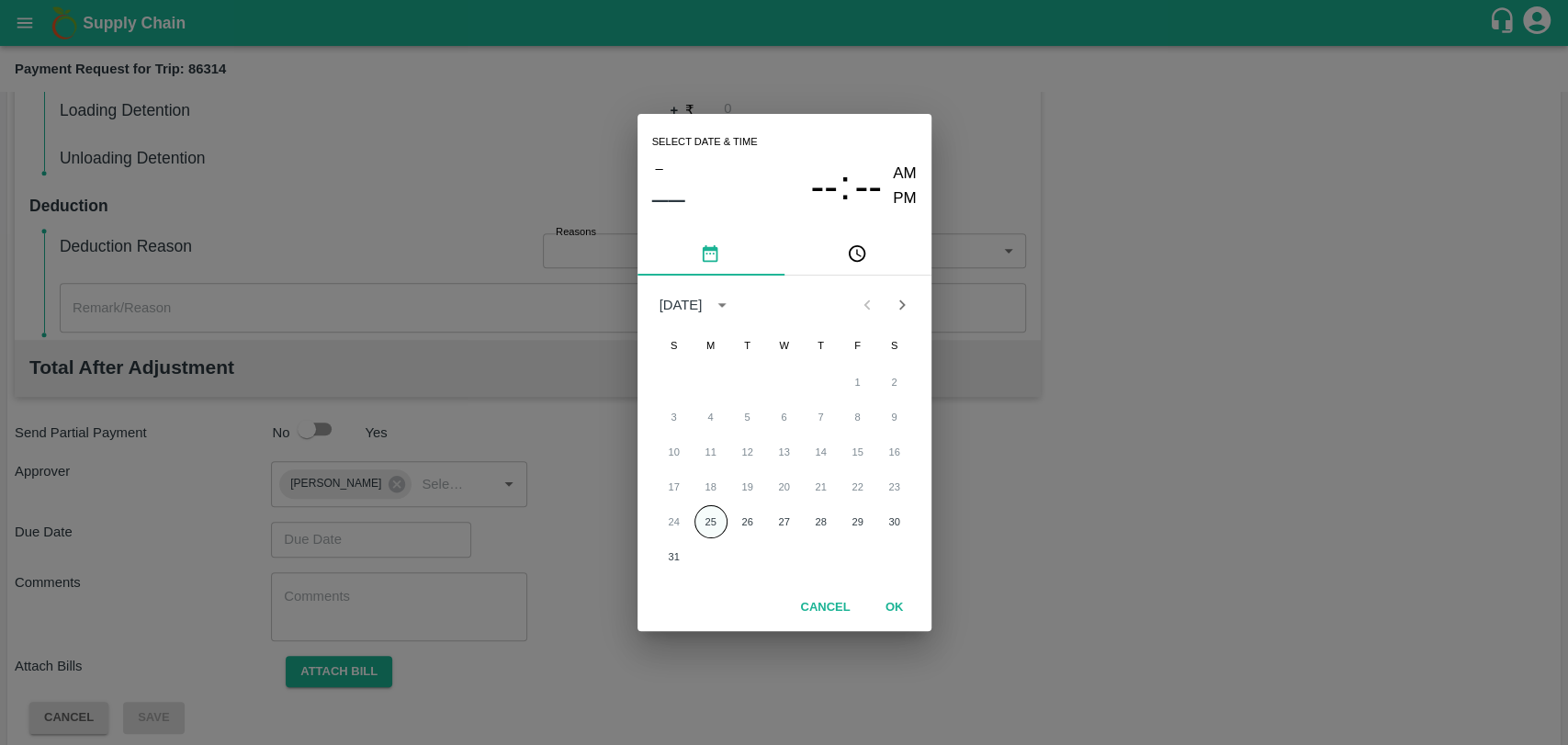
click at [706, 522] on button "25" at bounding box center [711, 522] width 33 height 33
type input "25/08/2025 12:00 AM"
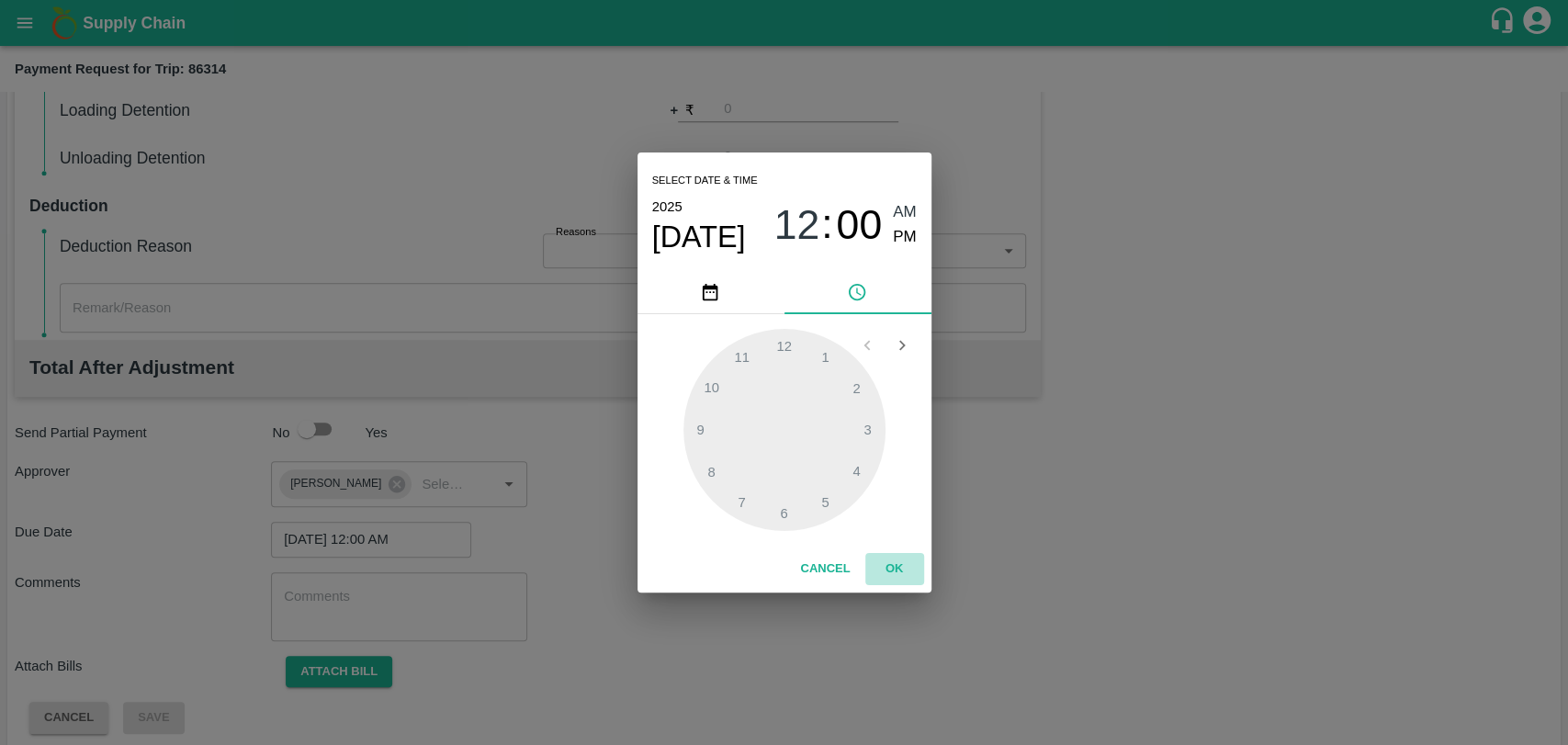
click at [892, 572] on button "OK" at bounding box center [894, 569] width 58 height 32
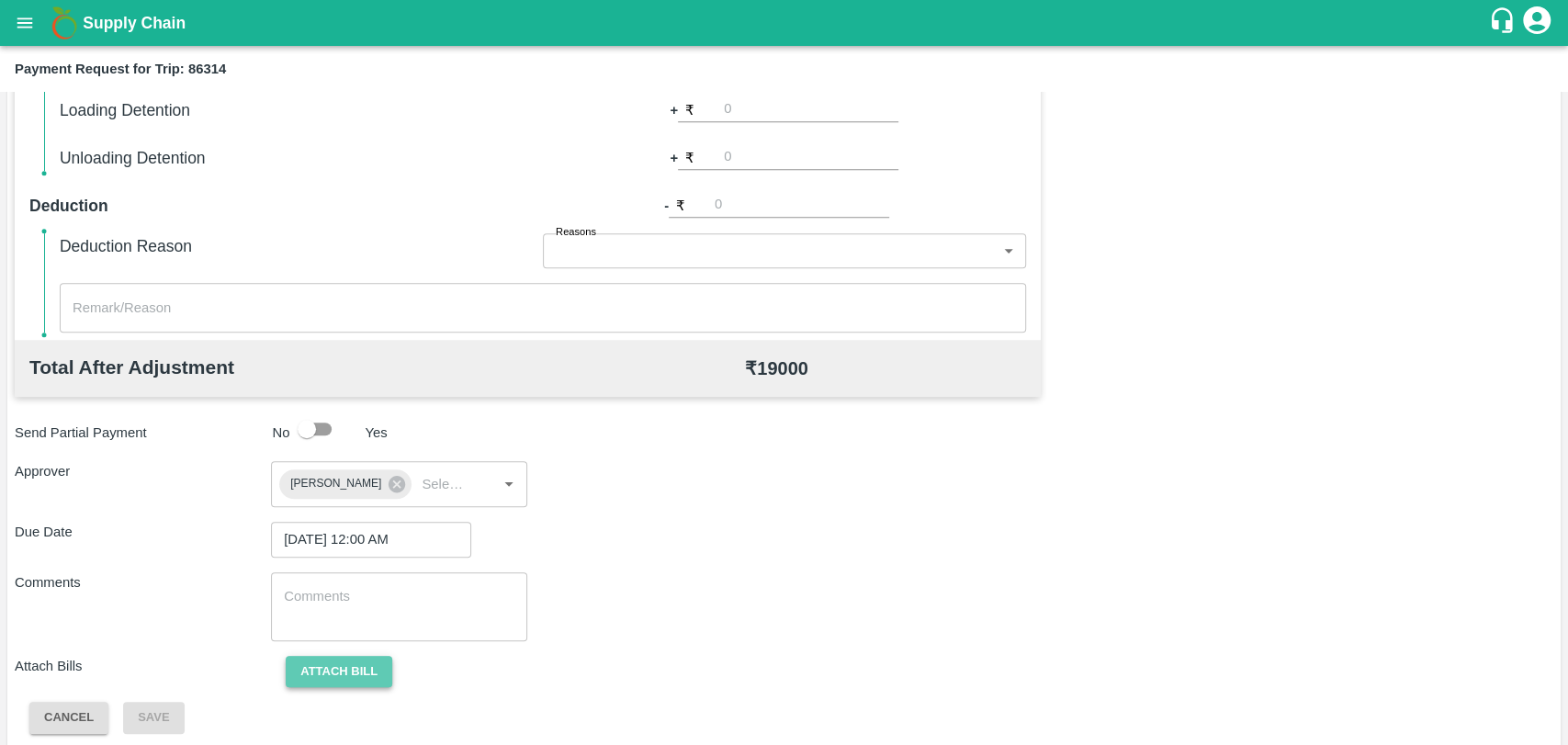
click at [372, 676] on button "Attach bill" at bounding box center [338, 671] width 106 height 32
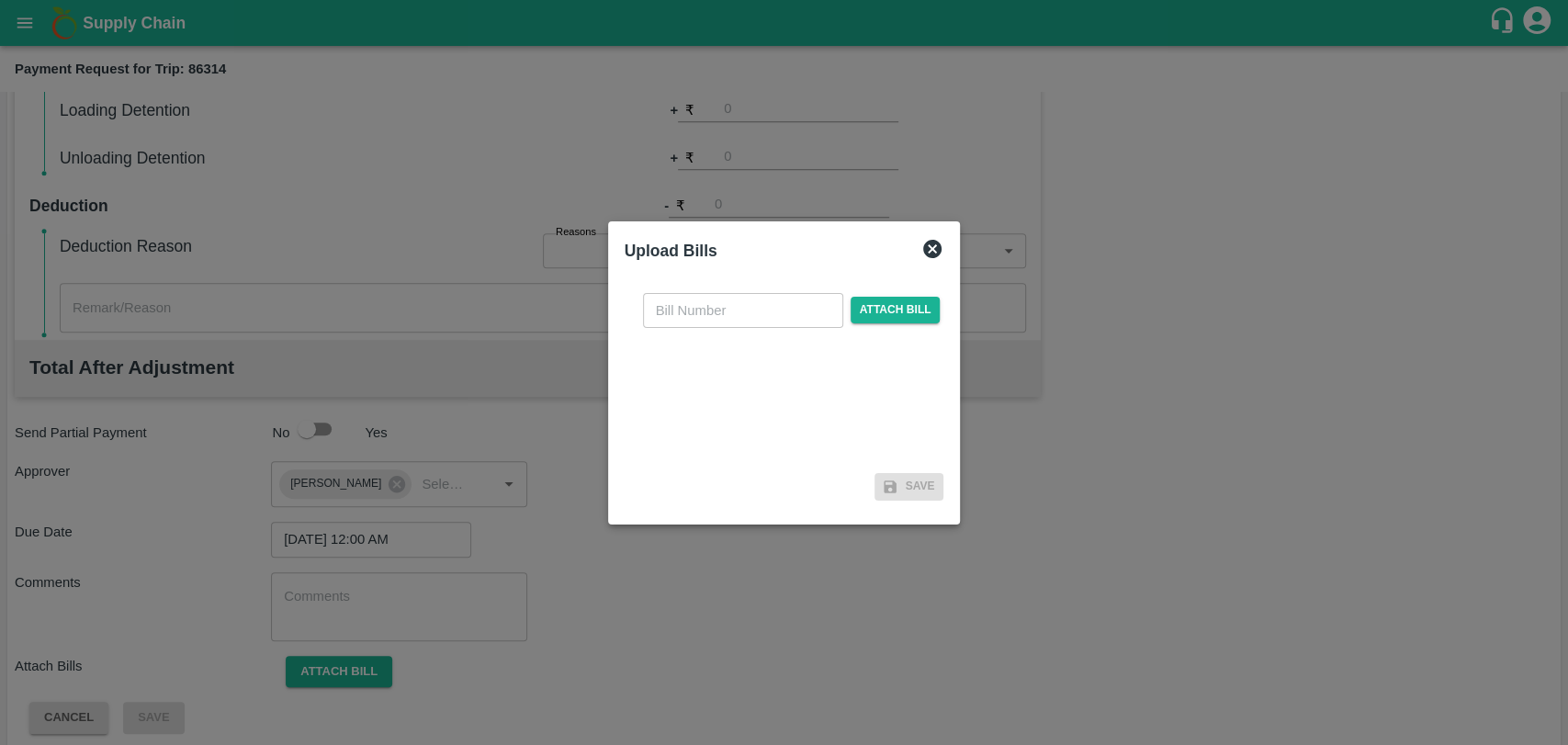
click at [655, 307] on input "text" at bounding box center [743, 311] width 201 height 35
type input "360"
click at [910, 300] on span "Attach bill" at bounding box center [895, 310] width 90 height 26
click at [0, 0] on input "Attach bill" at bounding box center [0, 0] width 0 height 0
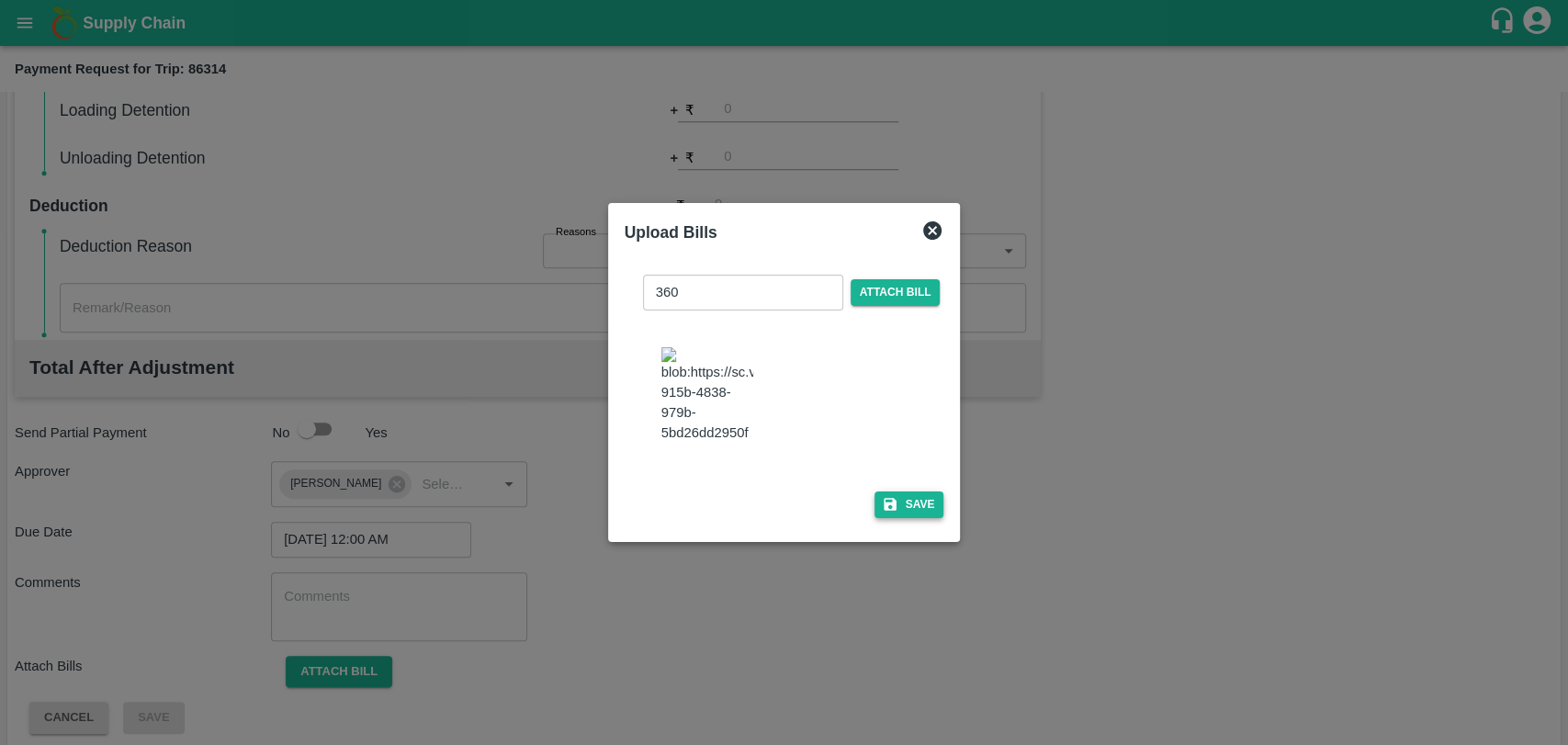
click at [911, 492] on button "Save" at bounding box center [910, 504] width 70 height 26
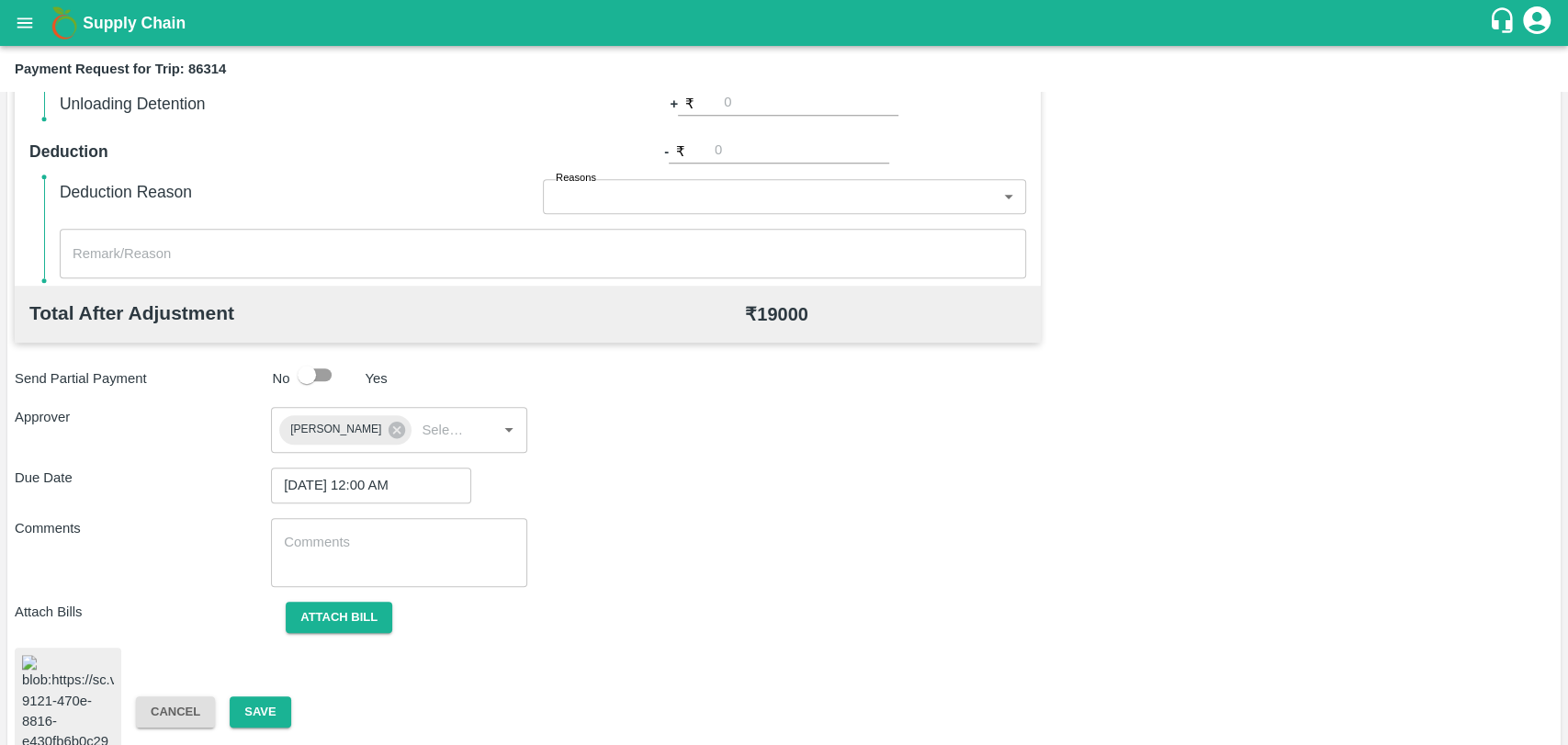
scroll to position [754, 0]
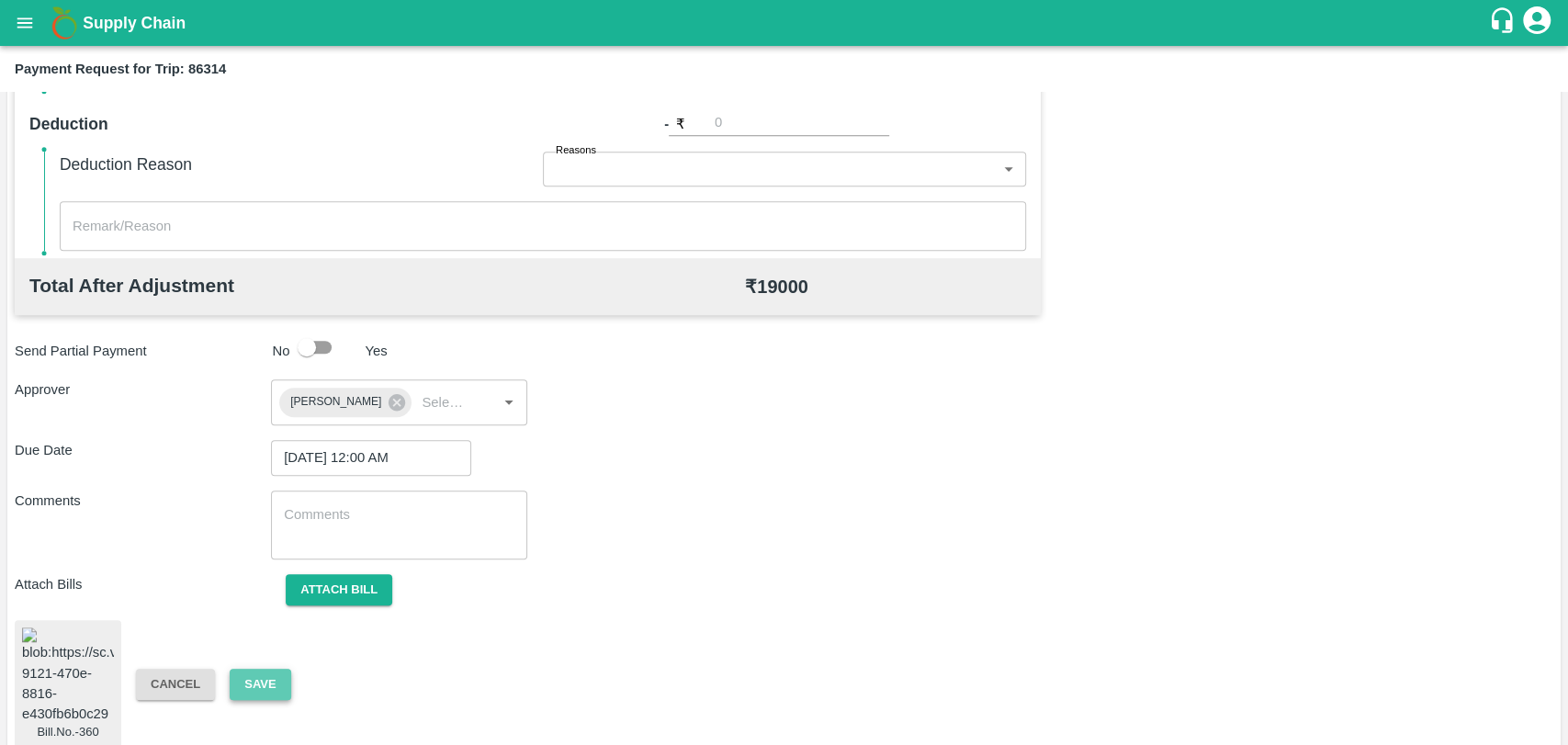
click at [287, 670] on button "Save" at bounding box center [260, 685] width 60 height 32
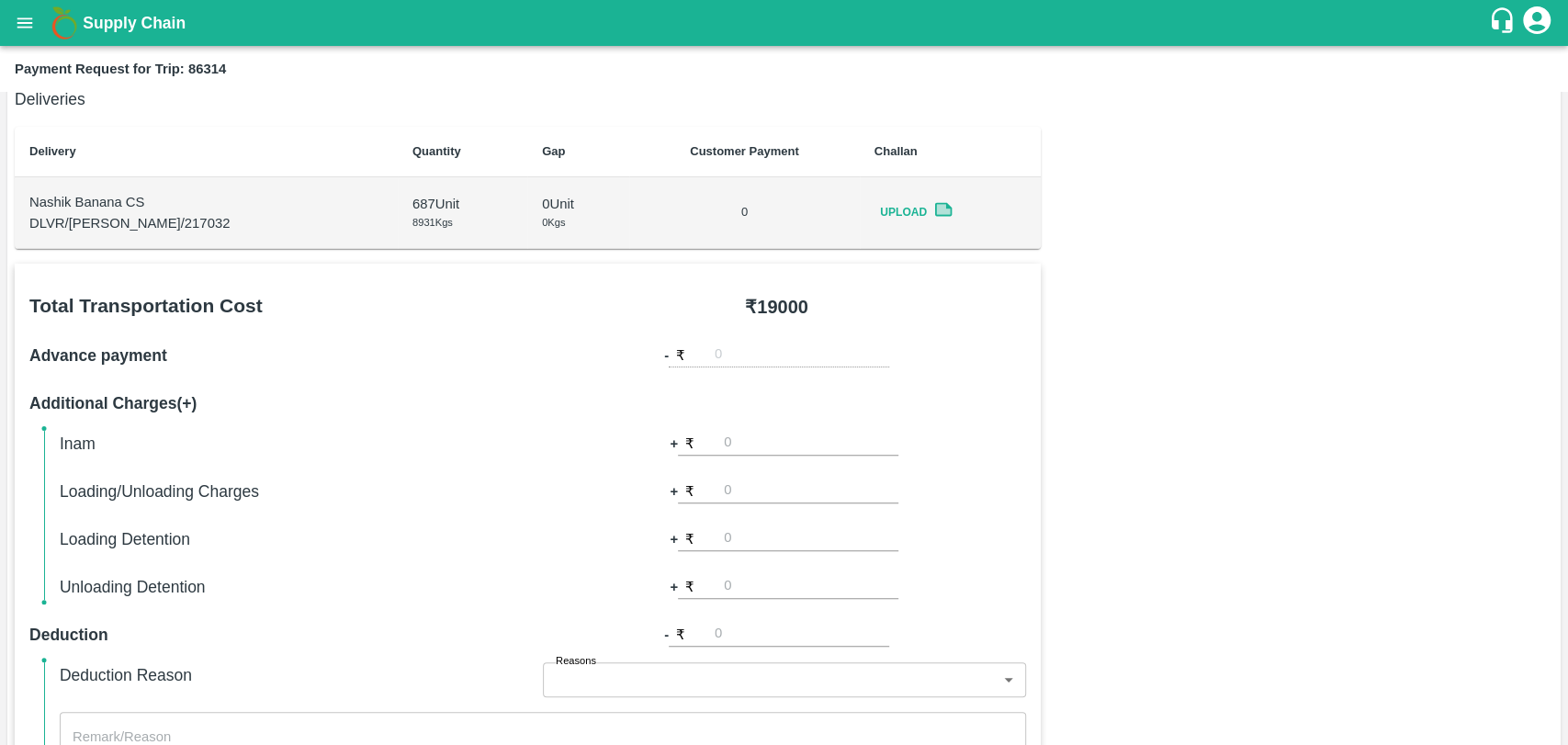
scroll to position [0, 0]
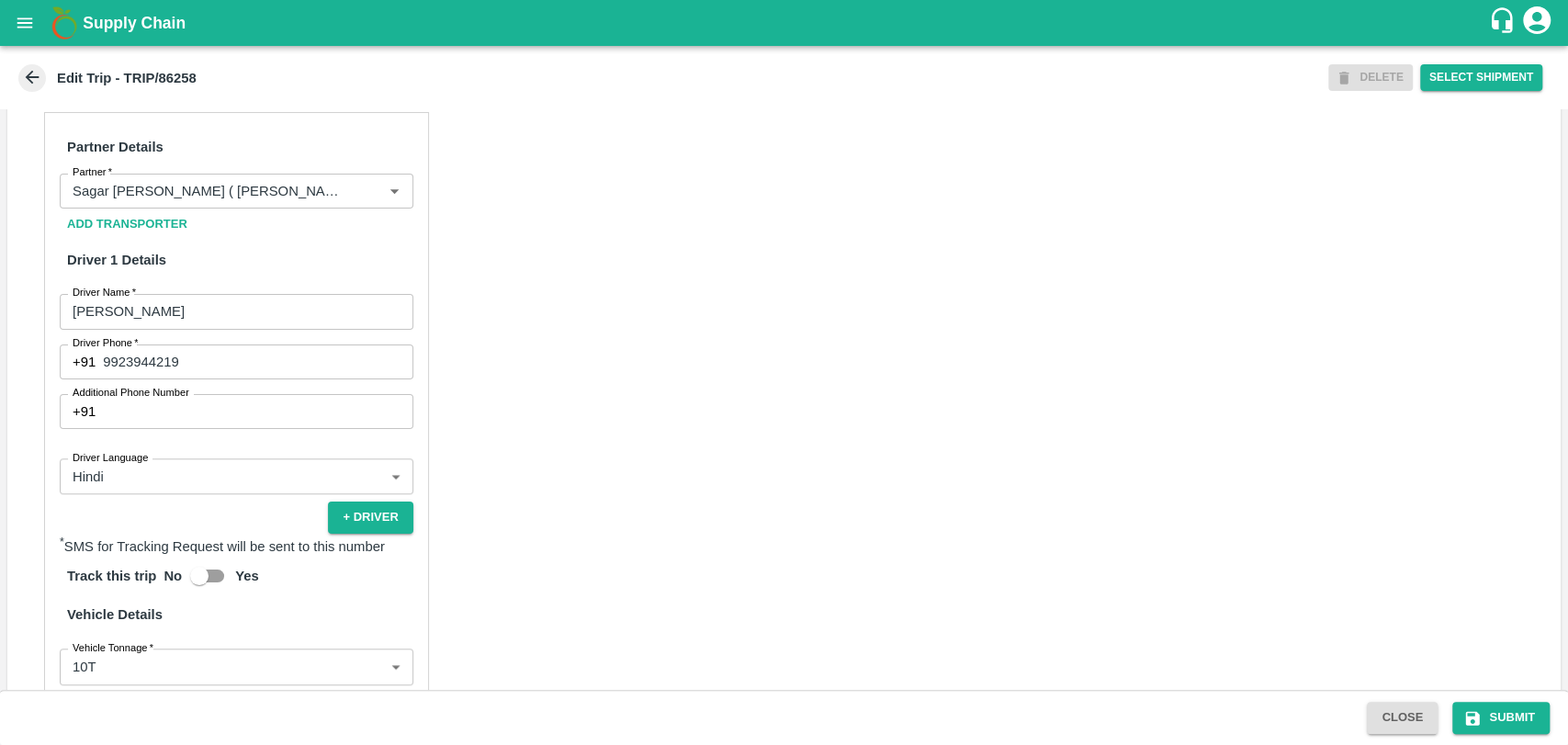
scroll to position [685, 0]
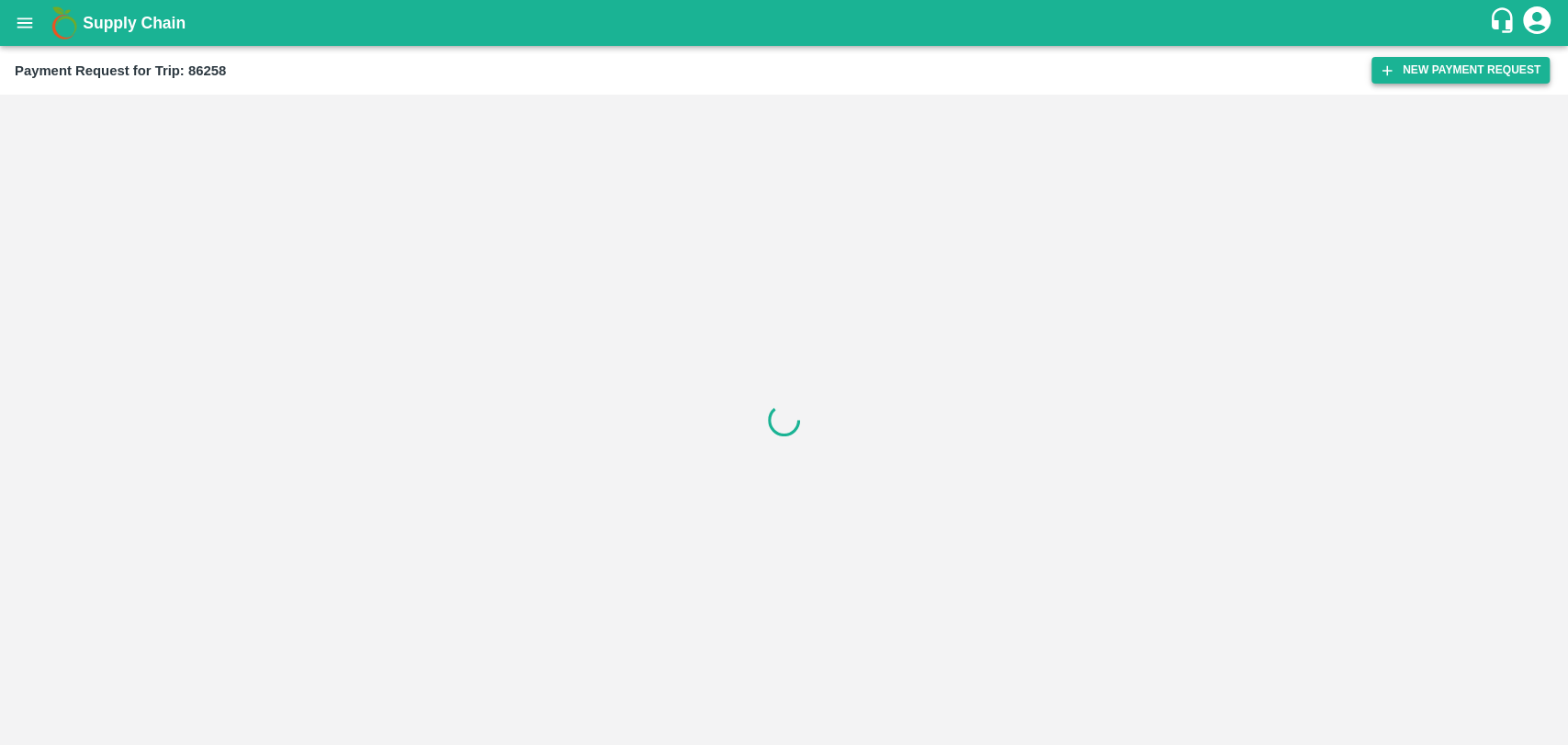
click at [1426, 68] on button "New Payment Request" at bounding box center [1460, 69] width 178 height 26
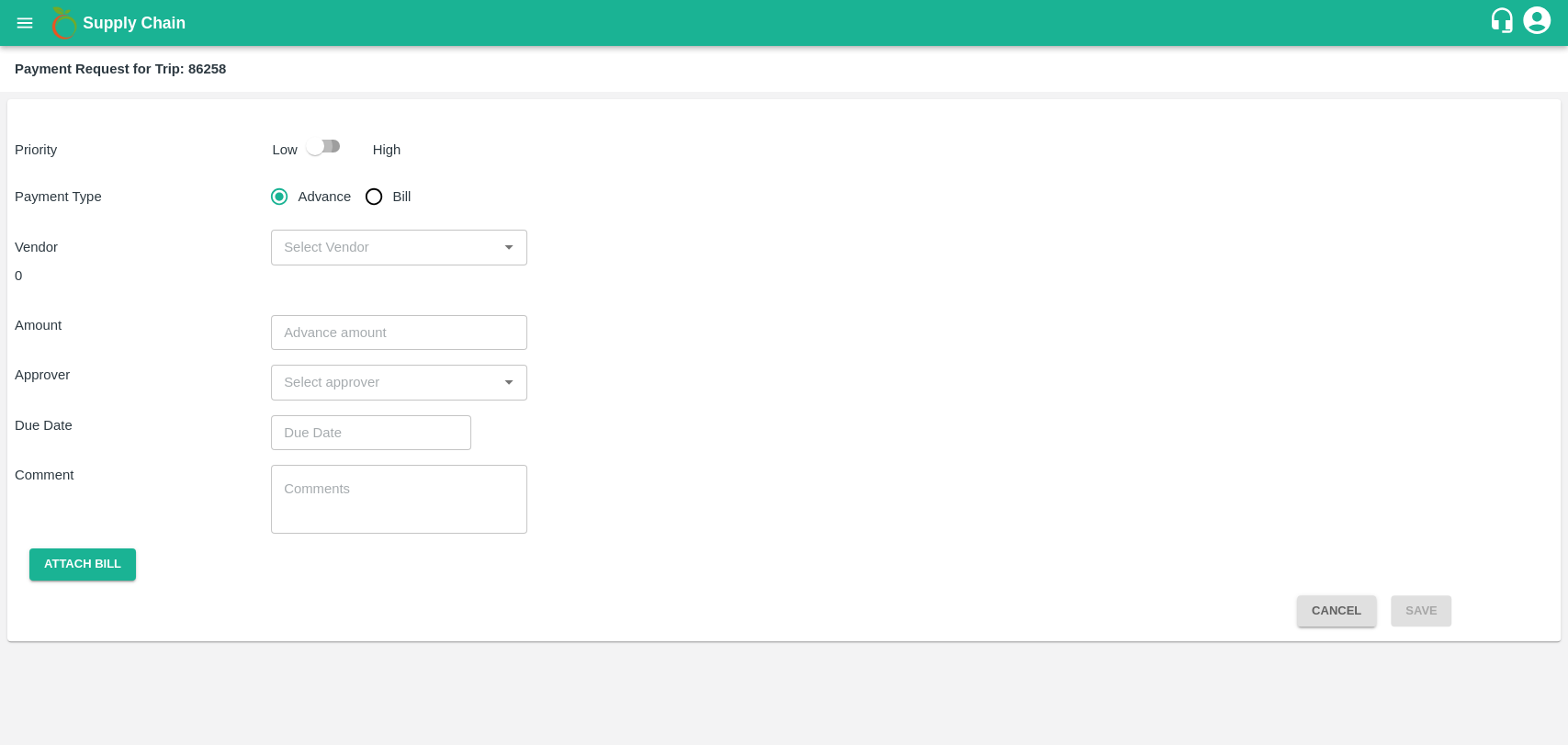
click at [330, 147] on input "checkbox" at bounding box center [316, 146] width 105 height 35
checkbox input "true"
click at [390, 207] on input "Bill" at bounding box center [374, 197] width 37 height 37
radio input "true"
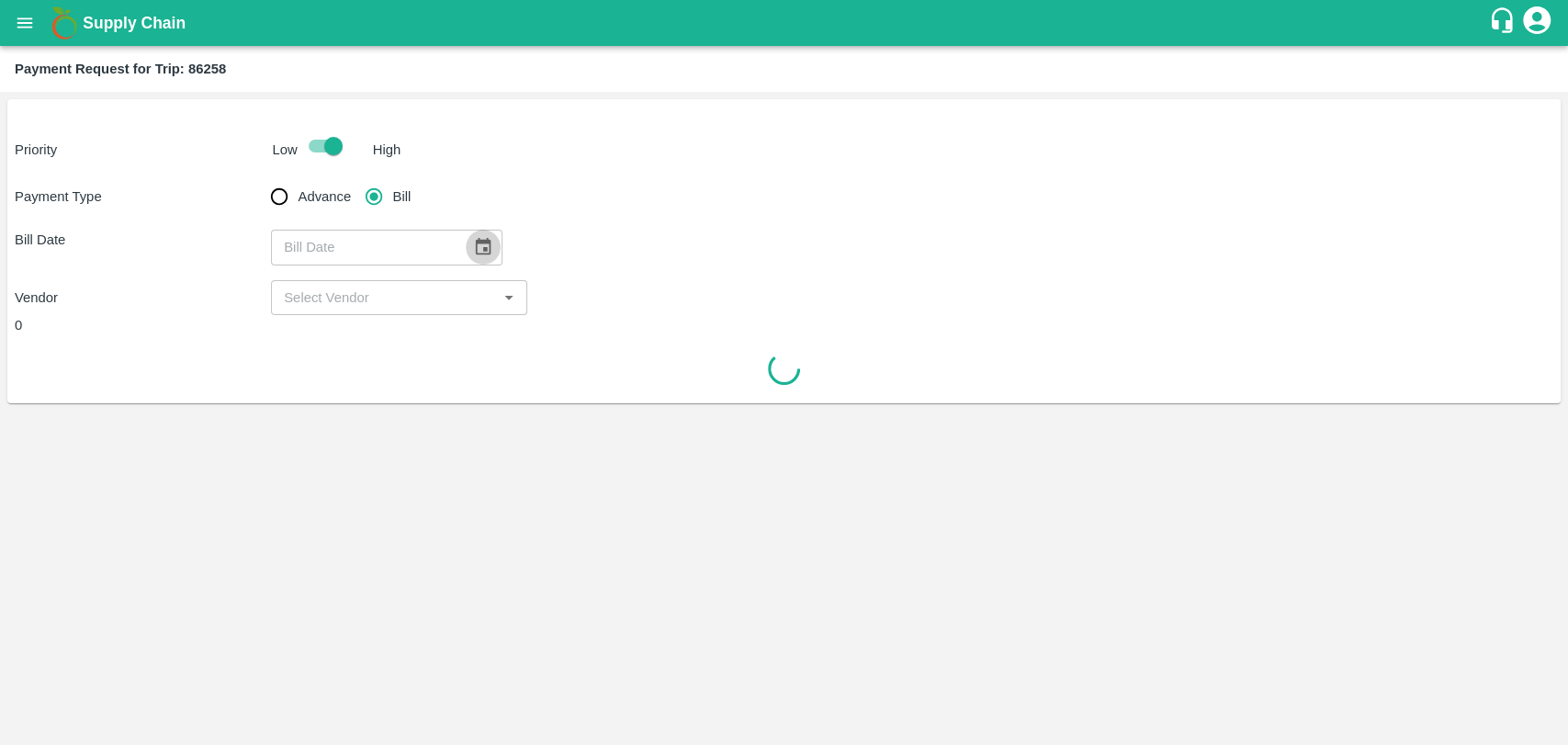
click at [485, 239] on icon "Choose date" at bounding box center [483, 246] width 20 height 20
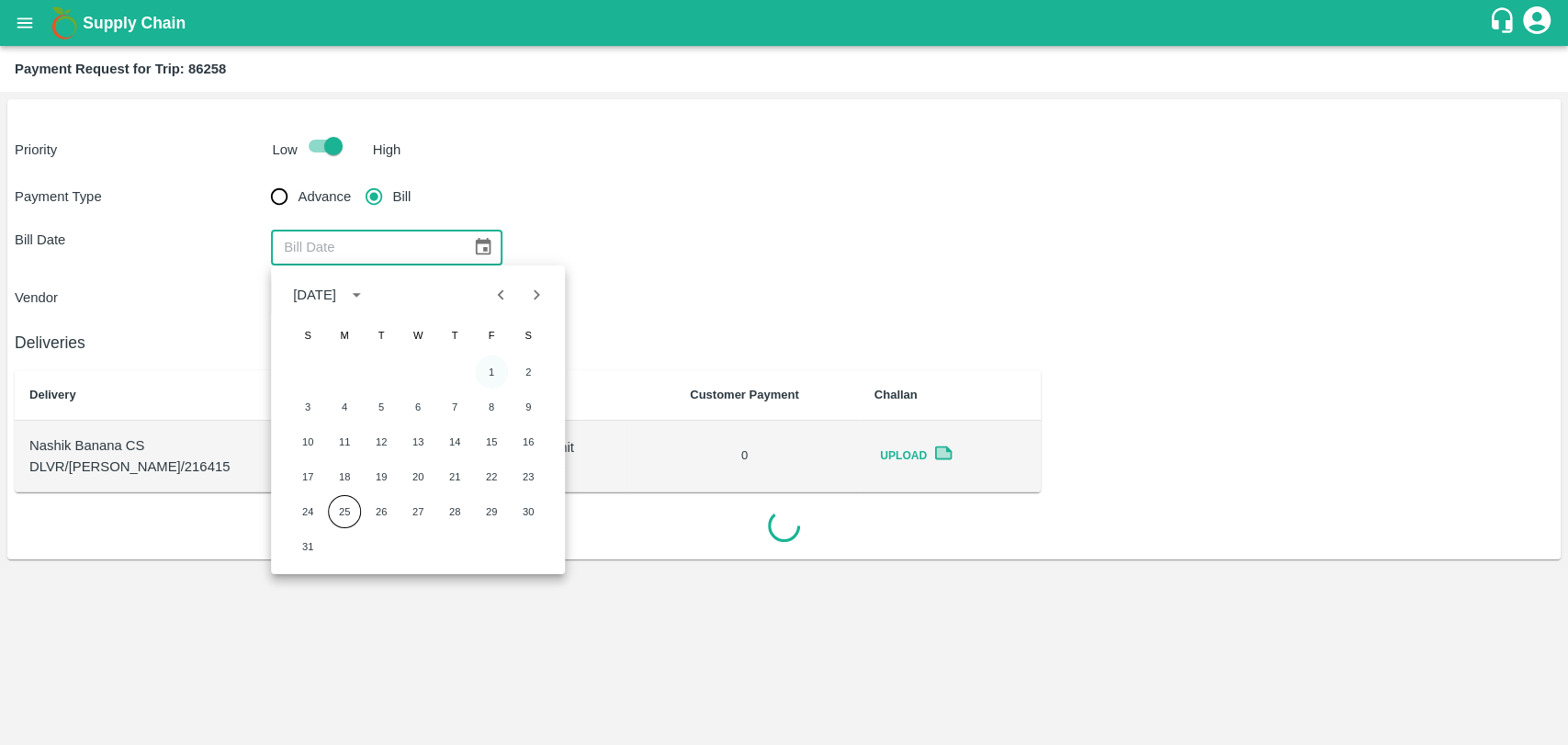
click at [492, 372] on button "1" at bounding box center [492, 372] width 33 height 33
type input "01/08/2025"
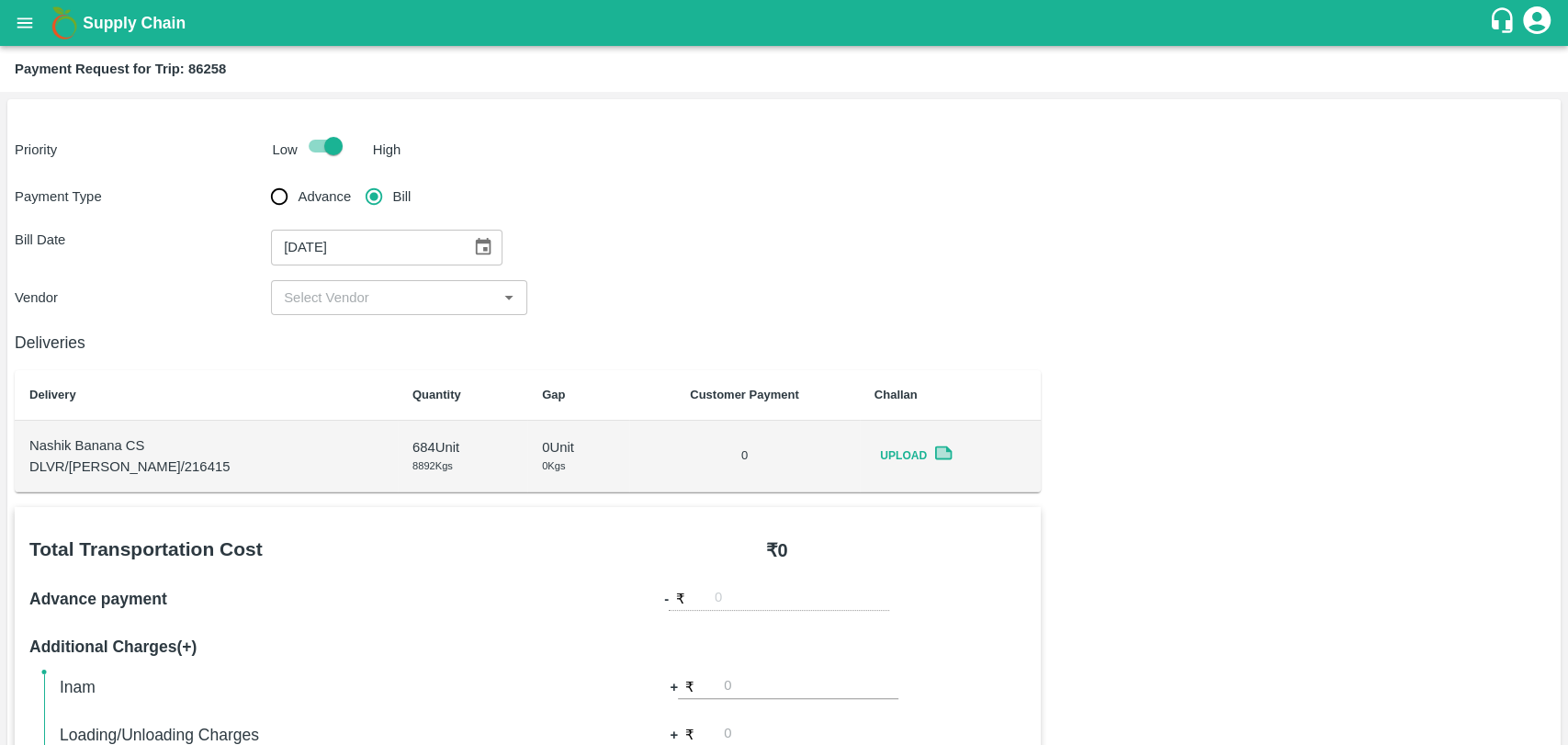
click at [367, 297] on input "input" at bounding box center [384, 297] width 215 height 24
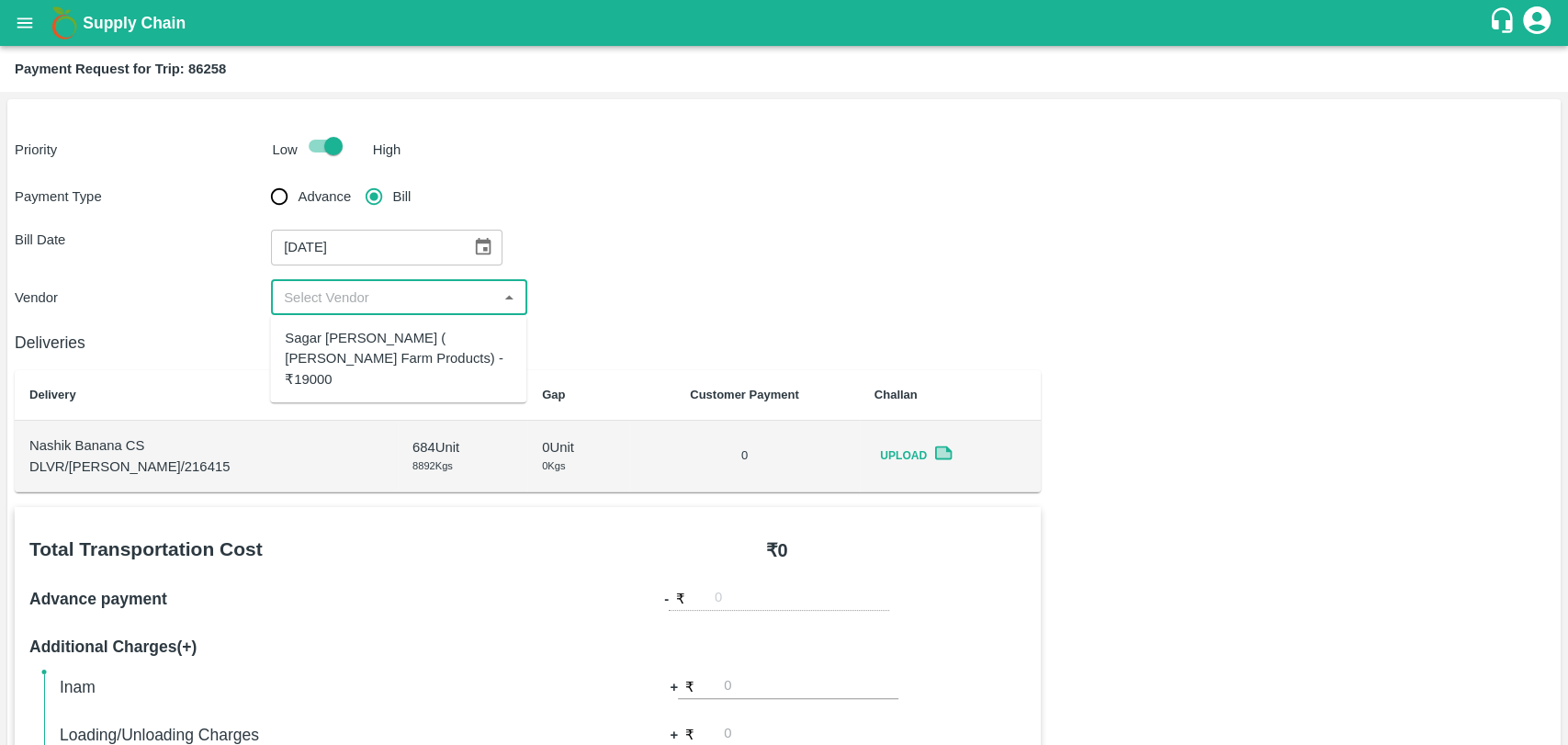
click at [363, 330] on div "Sagar Pramod Patil ( Shreyansh Farm Products) - ₹19000" at bounding box center [397, 358] width 227 height 61
type input "Sagar Pramod Patil ( Shreyansh Farm Products) - ₹19000"
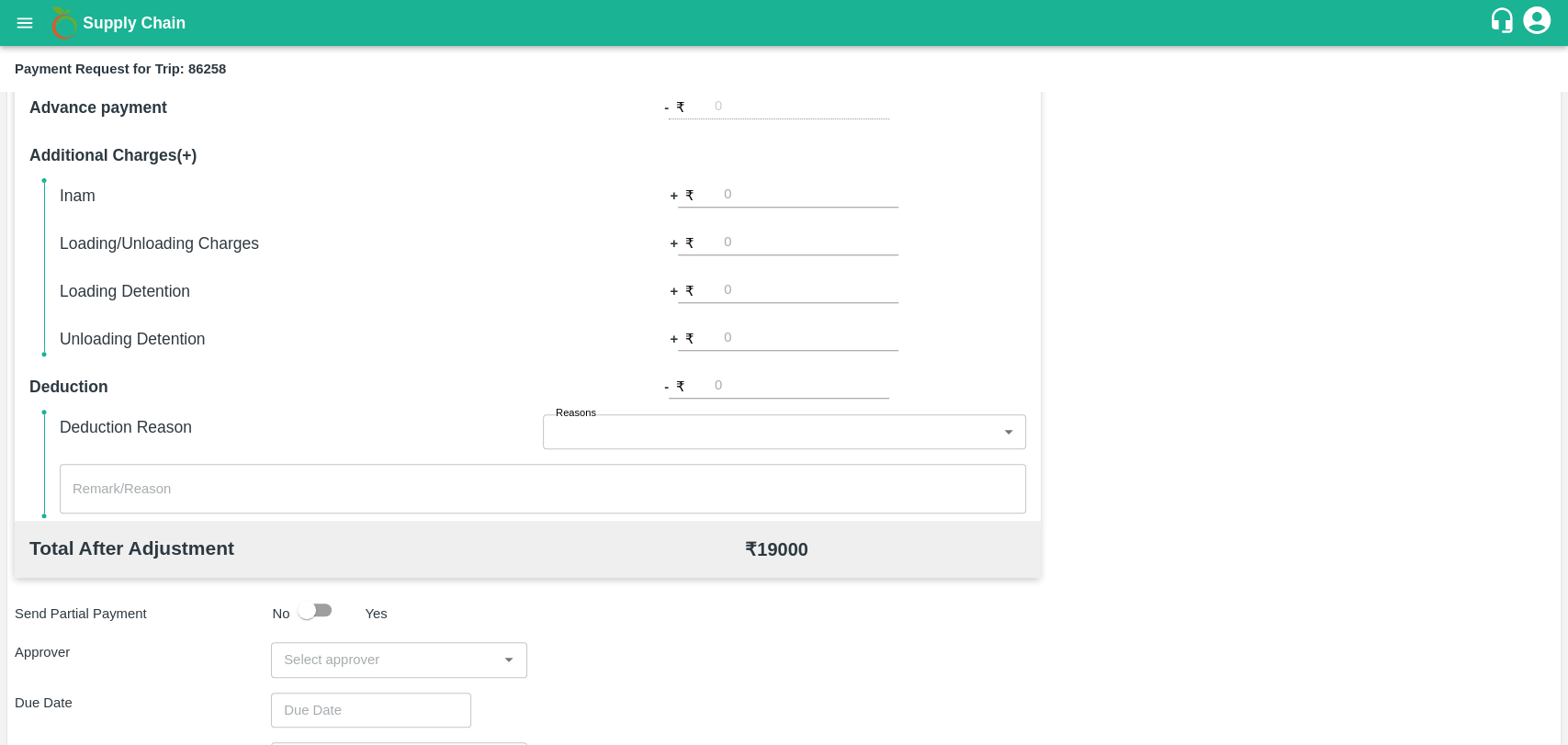
scroll to position [672, 0]
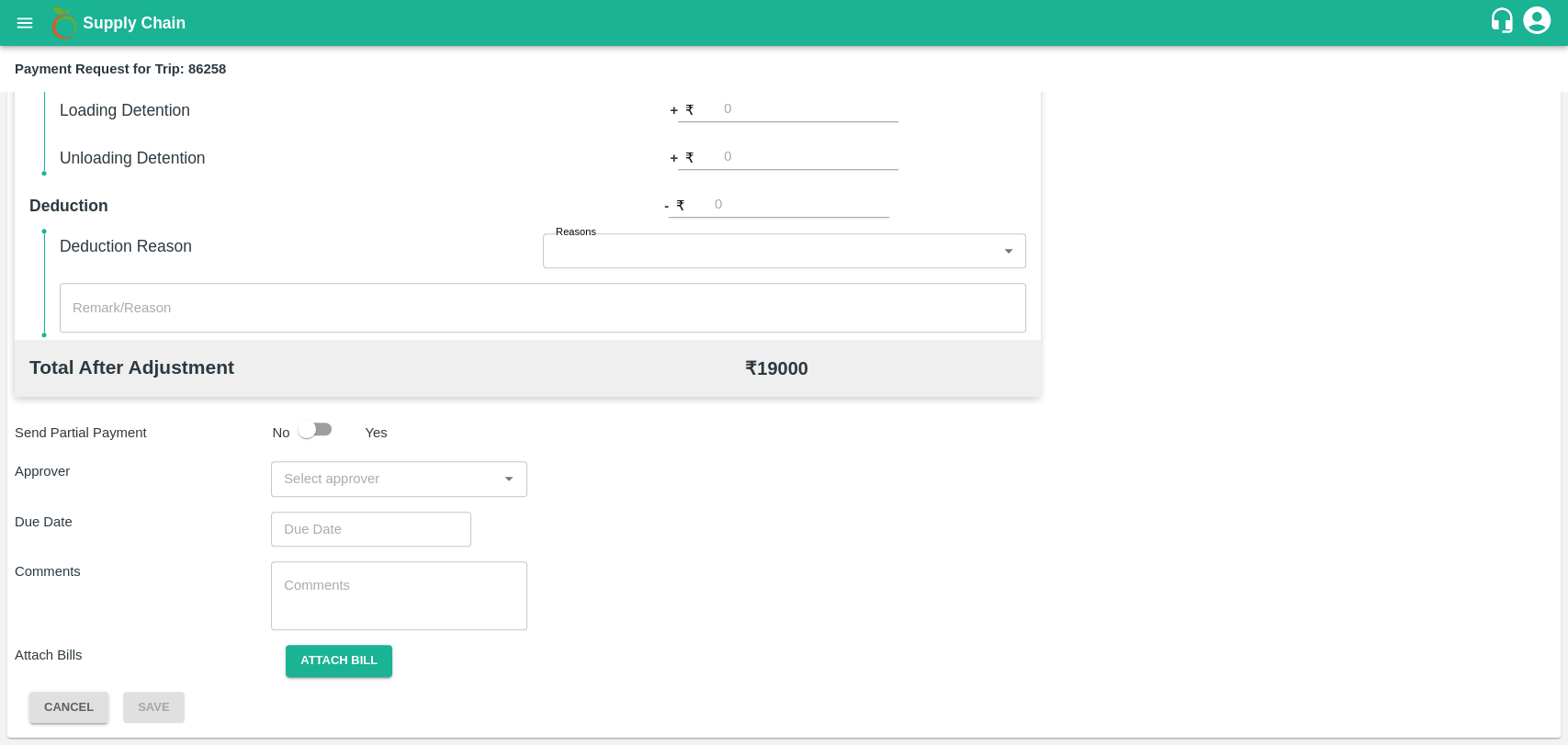
click at [359, 479] on input "input" at bounding box center [384, 478] width 215 height 24
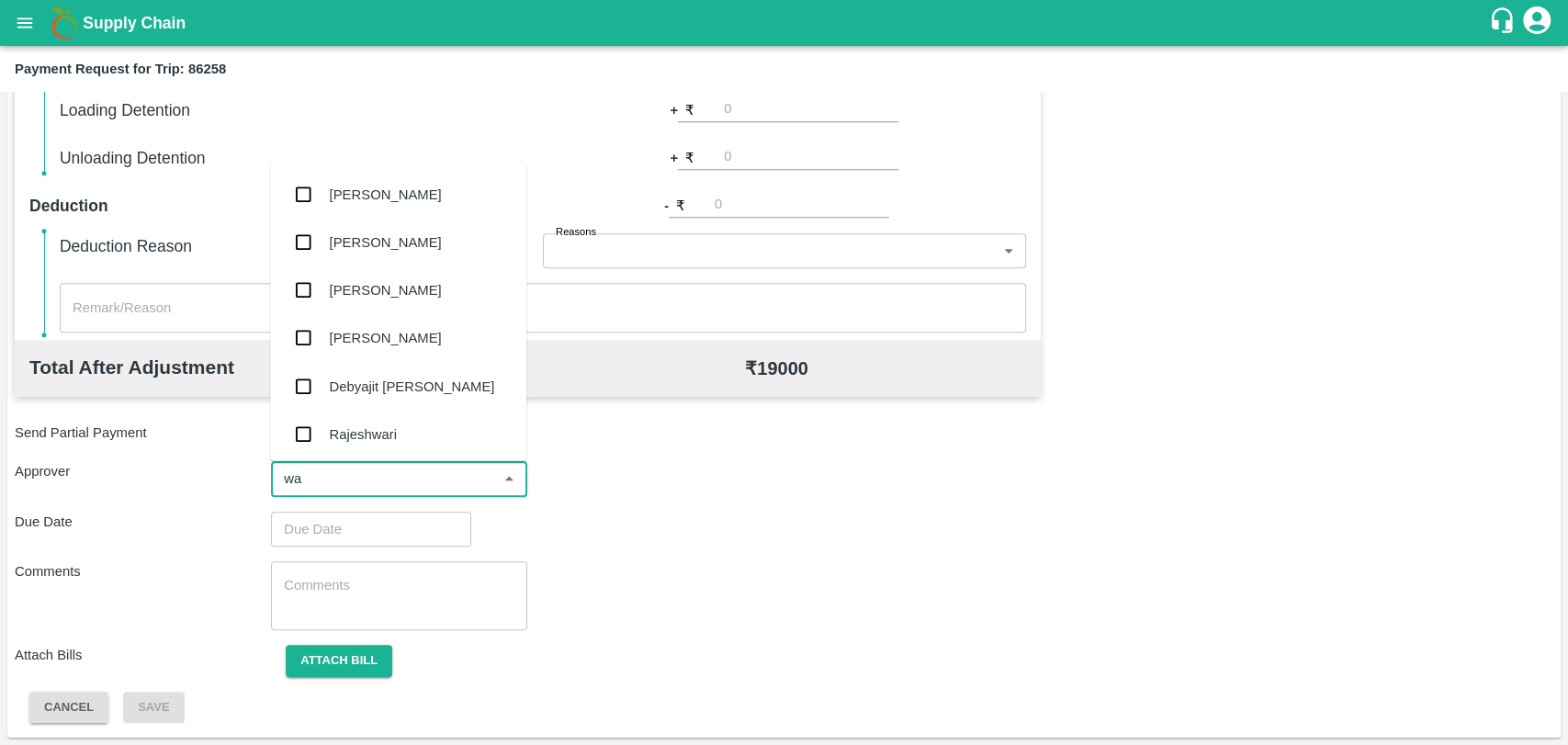
type input "wag"
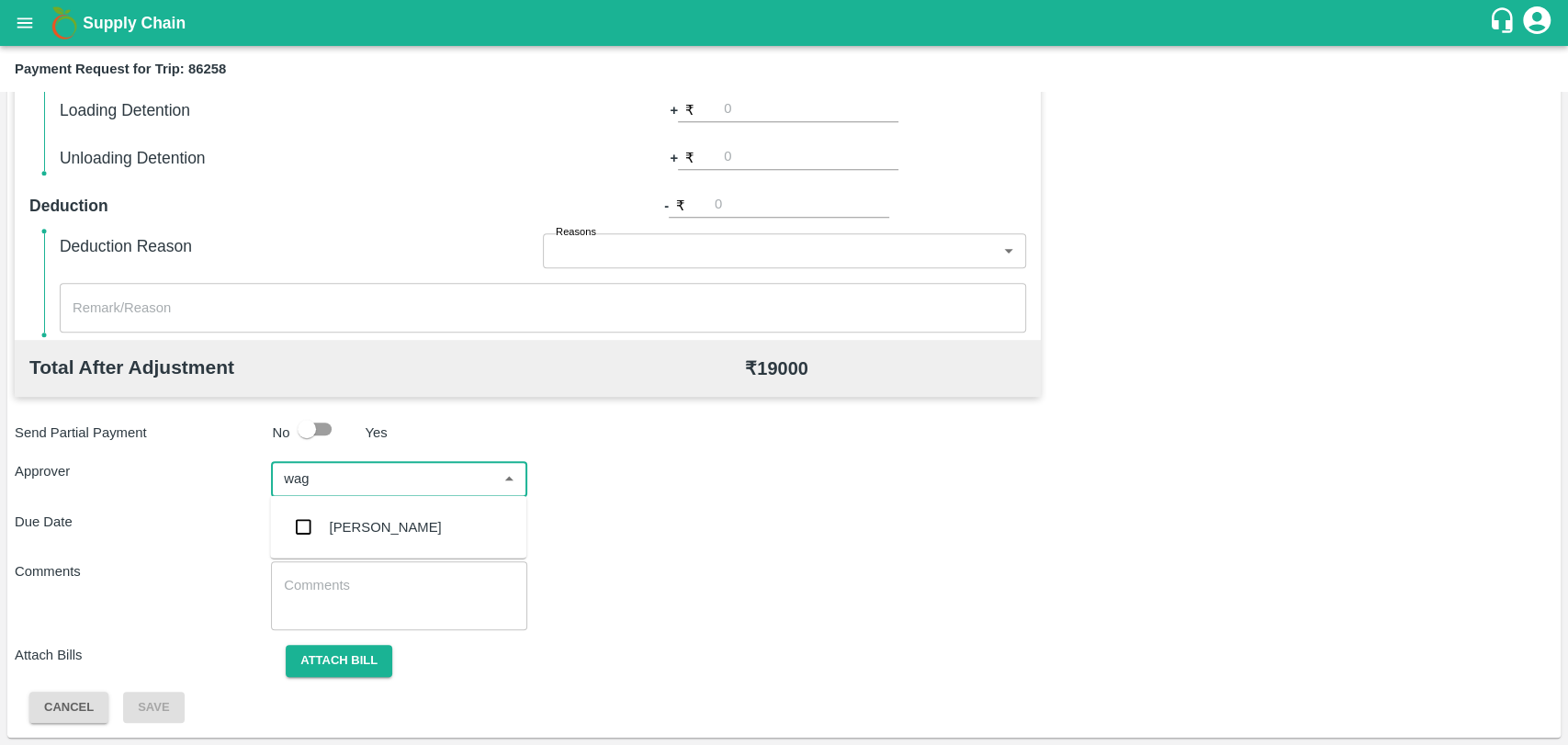
click at [360, 505] on div "Prasad Waghade" at bounding box center [397, 527] width 256 height 48
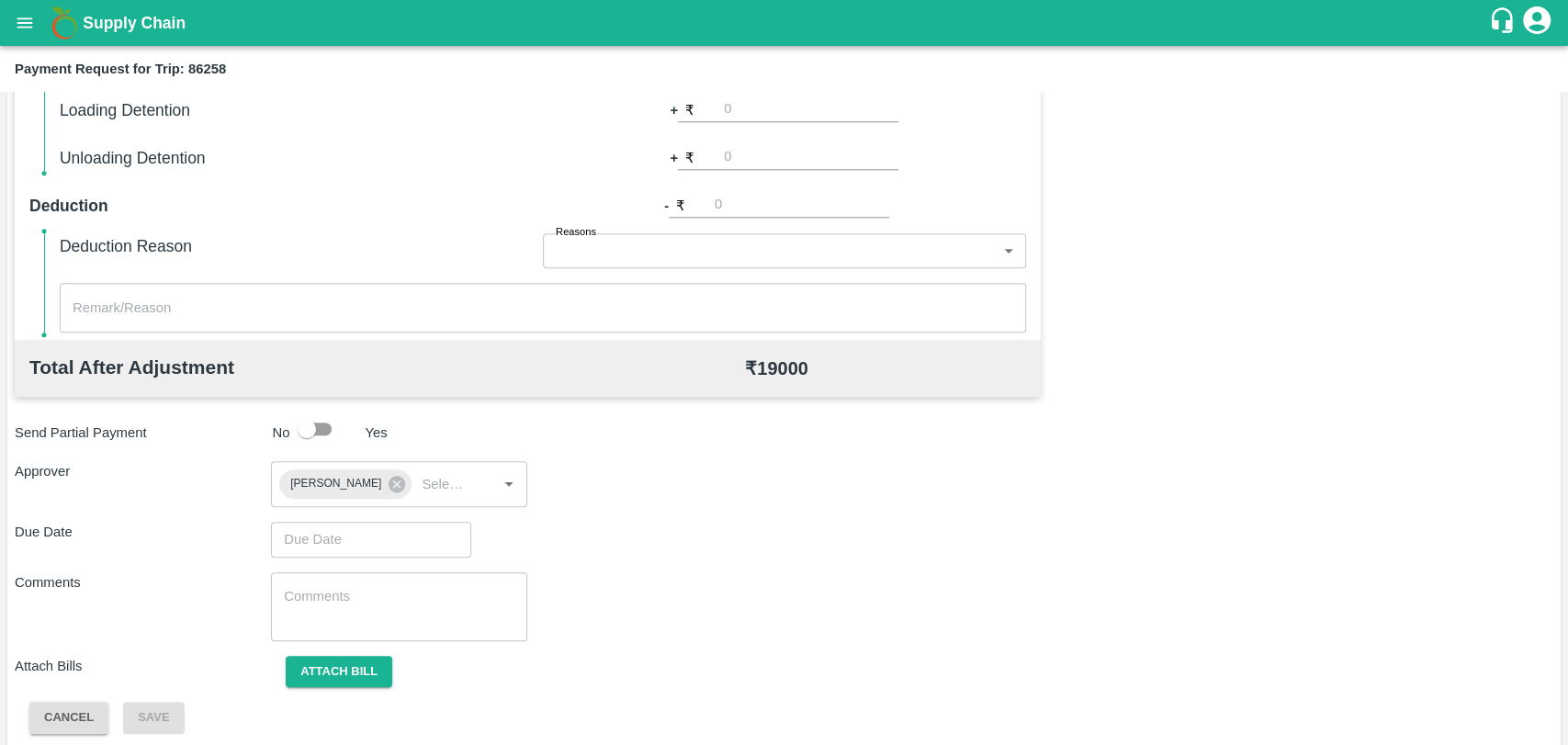
click at [360, 512] on div "Total Transportation Cost ₹ 19000 Advance payment - ₹ Additional Charges(+) Ina…" at bounding box center [784, 283] width 1539 height 899
type input "DD/MM/YYYY hh:mm aa"
click at [359, 535] on input "DD/MM/YYYY hh:mm aa" at bounding box center [364, 540] width 187 height 35
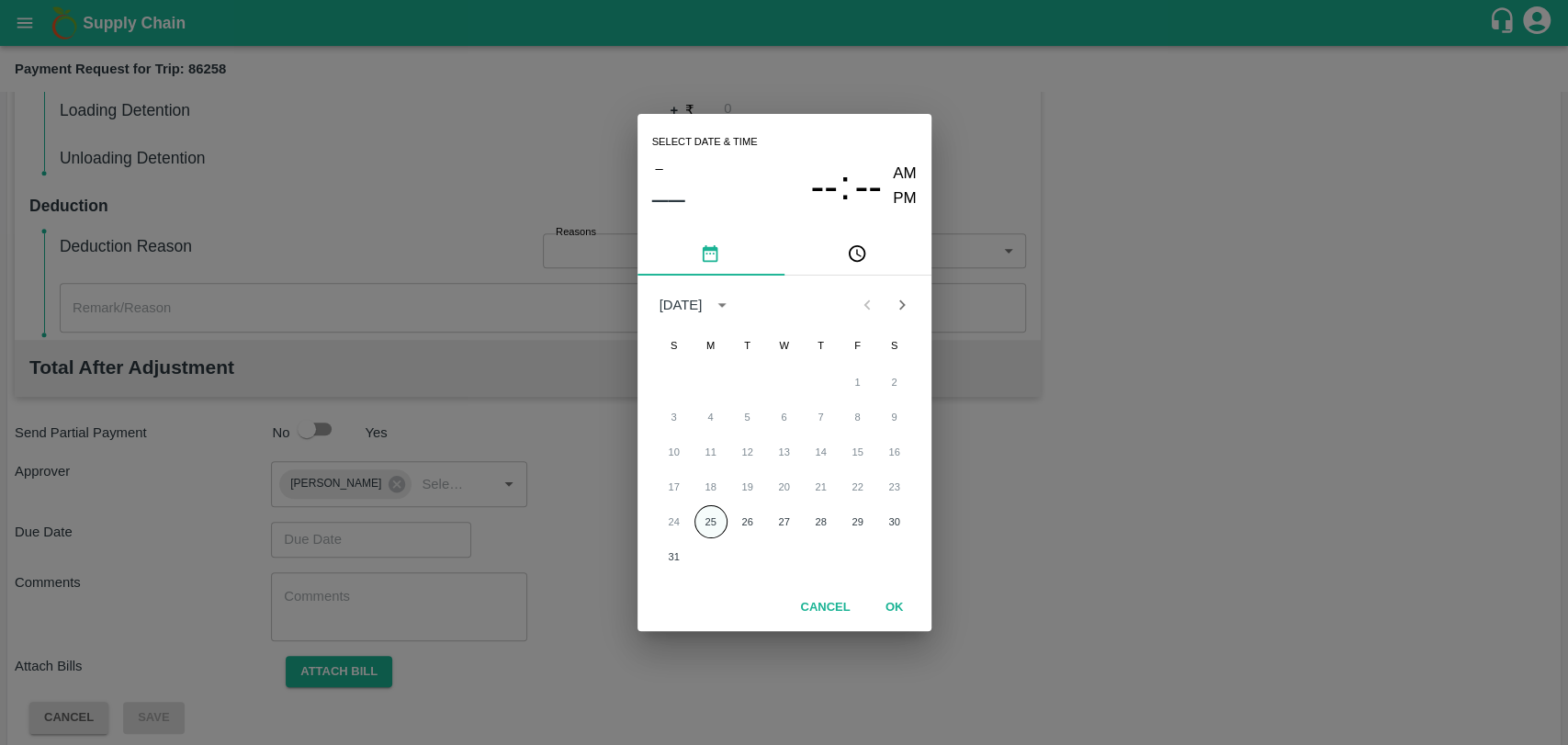
click at [705, 511] on button "25" at bounding box center [711, 522] width 33 height 33
type input "25/08/2025 12:00 AM"
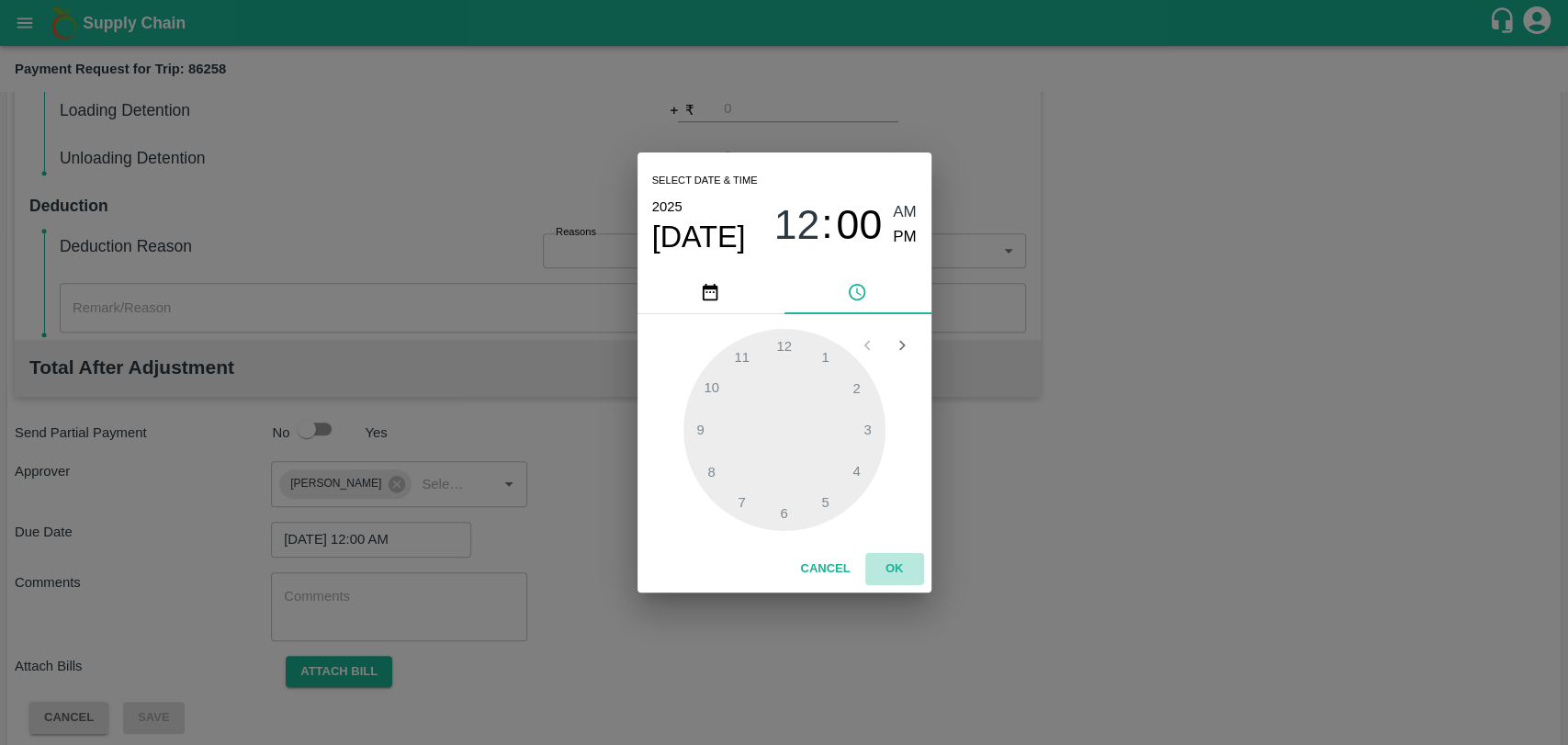
click at [903, 566] on button "OK" at bounding box center [894, 569] width 58 height 32
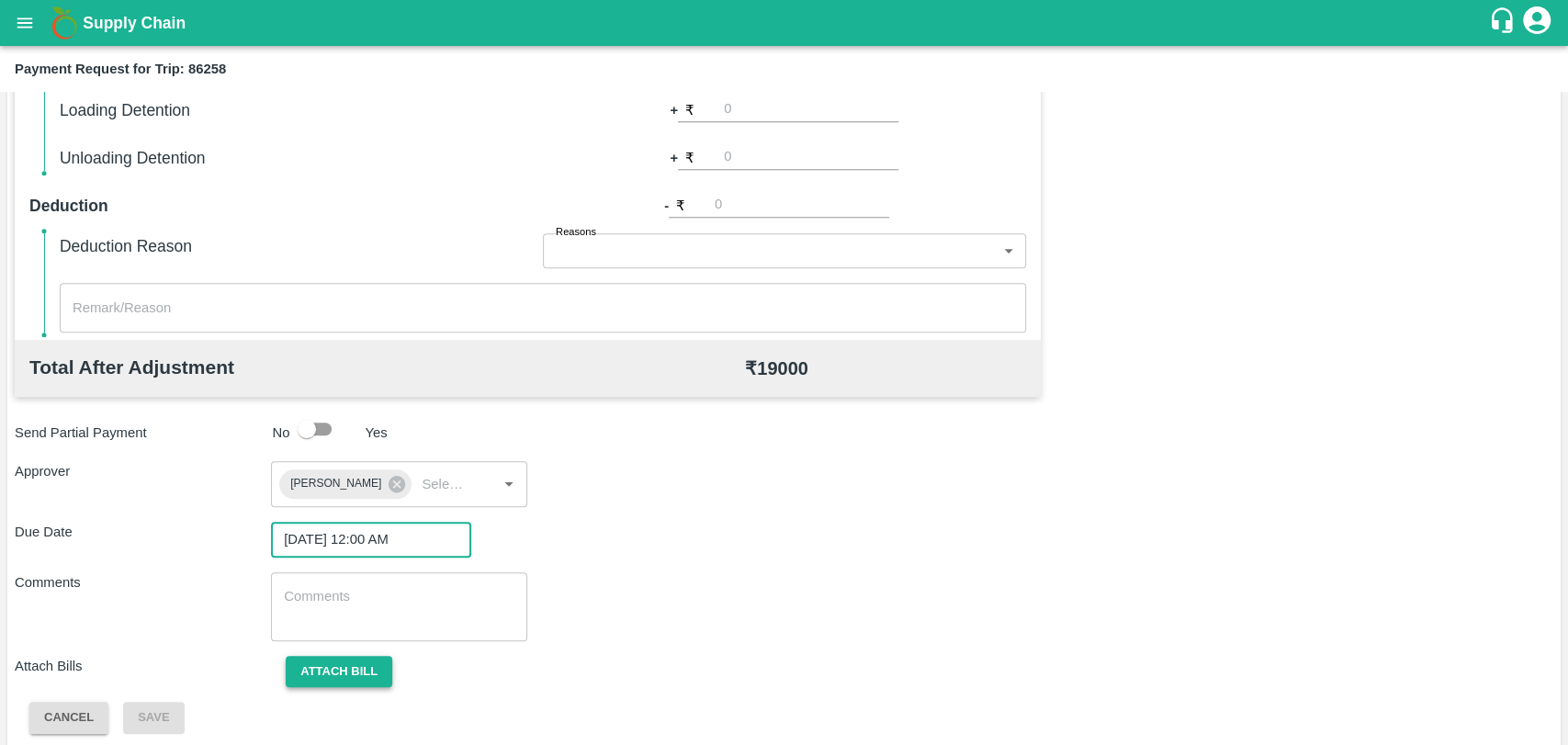
drag, startPoint x: 405, startPoint y: 670, endPoint x: 376, endPoint y: 672, distance: 29.1
click at [404, 670] on span "Attach bill" at bounding box center [339, 670] width 136 height 15
click at [375, 672] on button "Attach bill" at bounding box center [338, 671] width 106 height 32
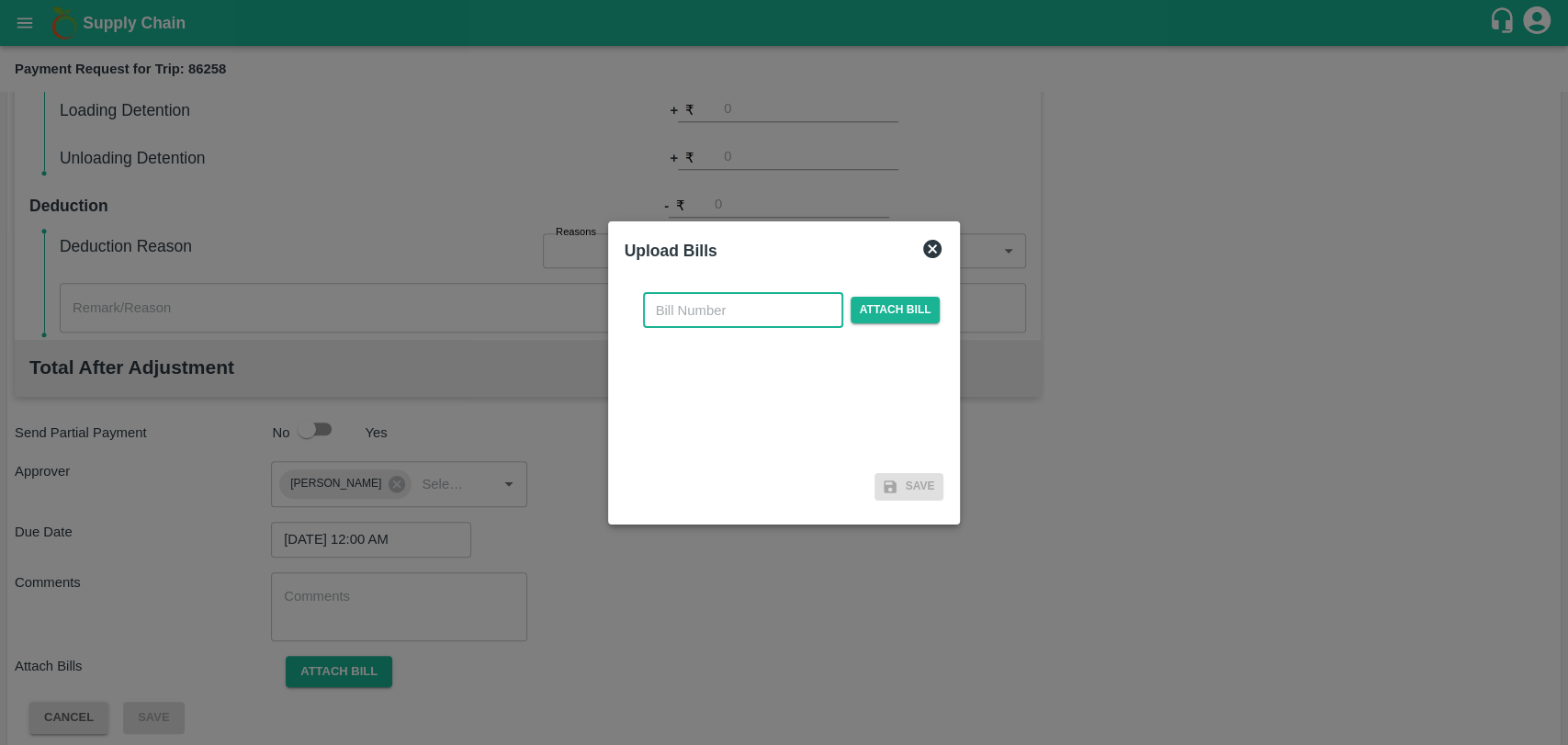
click at [702, 318] on input "text" at bounding box center [743, 311] width 201 height 35
type input "359"
click at [908, 303] on span "Attach bill" at bounding box center [895, 310] width 90 height 26
click at [0, 0] on input "Attach bill" at bounding box center [0, 0] width 0 height 0
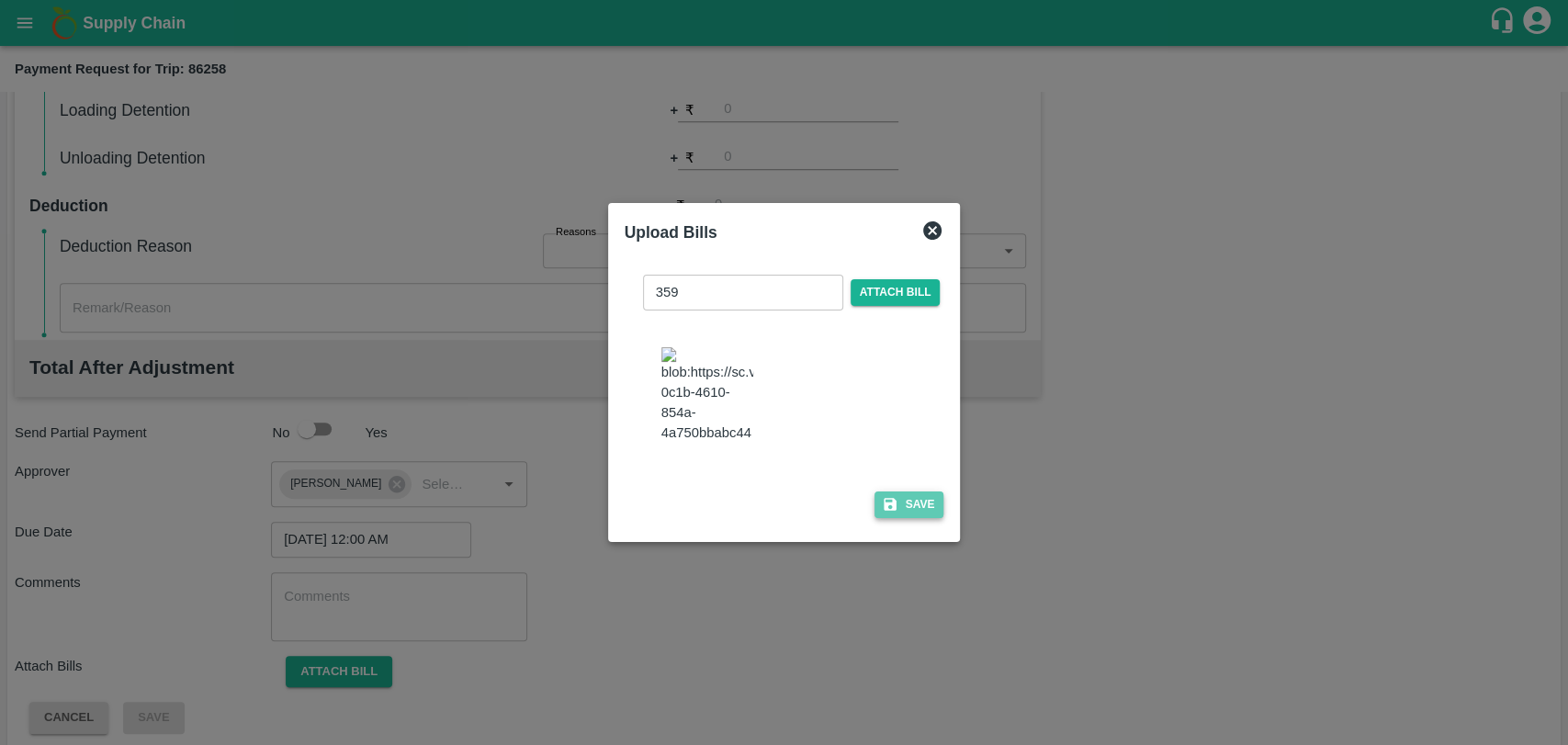
click at [908, 492] on button "Save" at bounding box center [910, 504] width 70 height 26
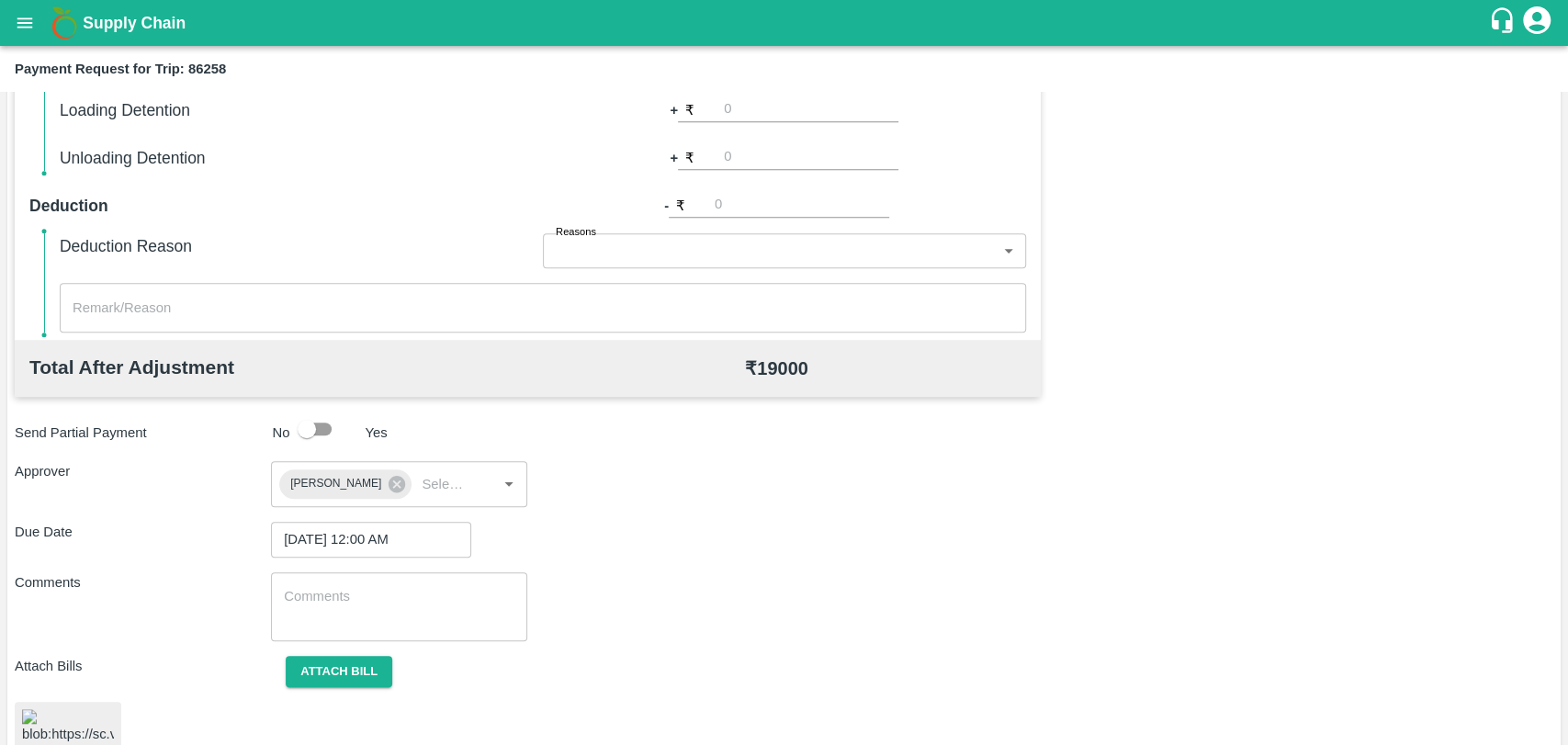
scroll to position [755, 0]
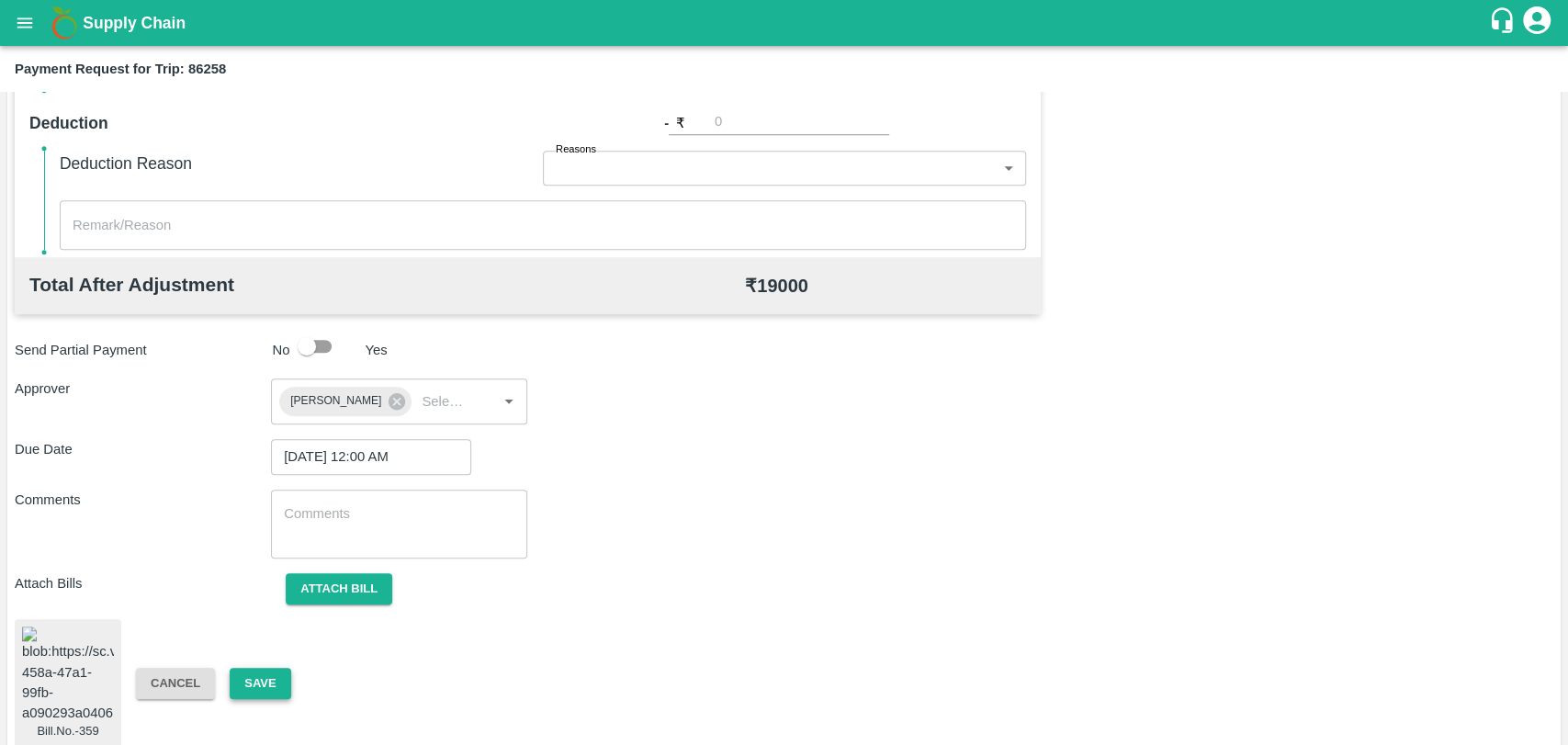
click at [244, 668] on button "Save" at bounding box center [260, 684] width 60 height 32
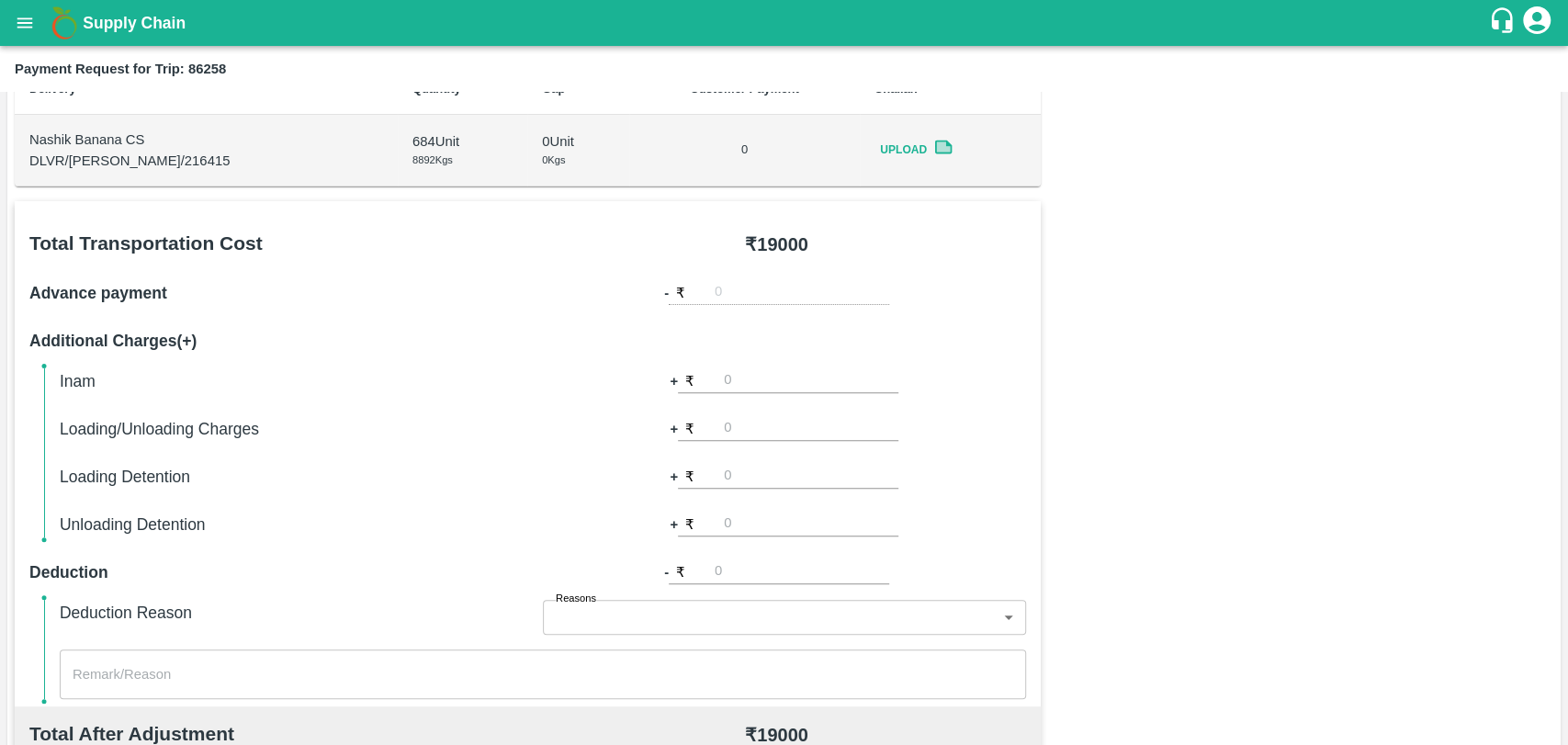
scroll to position [0, 0]
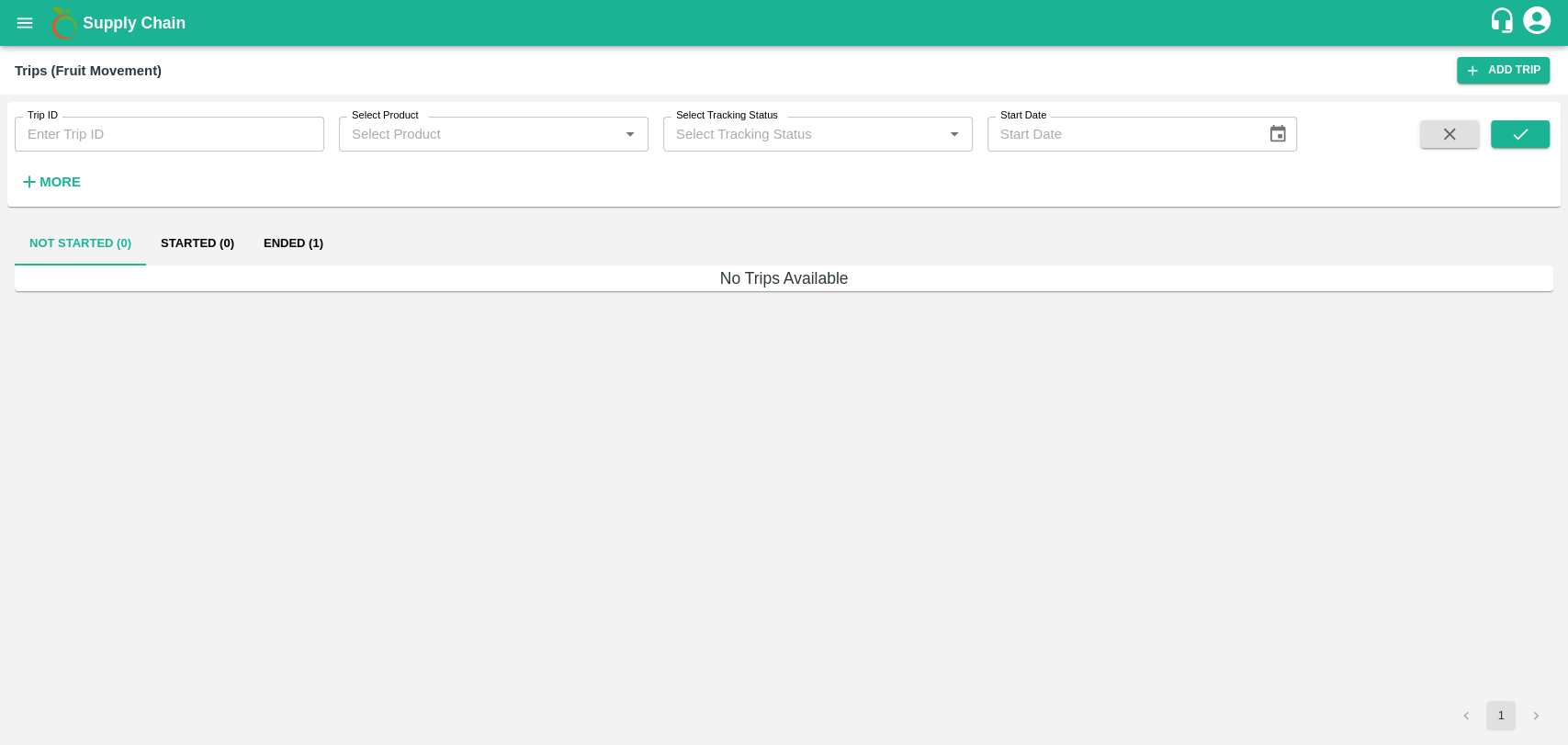
click at [52, 186] on strong "More" at bounding box center [60, 181] width 41 height 15
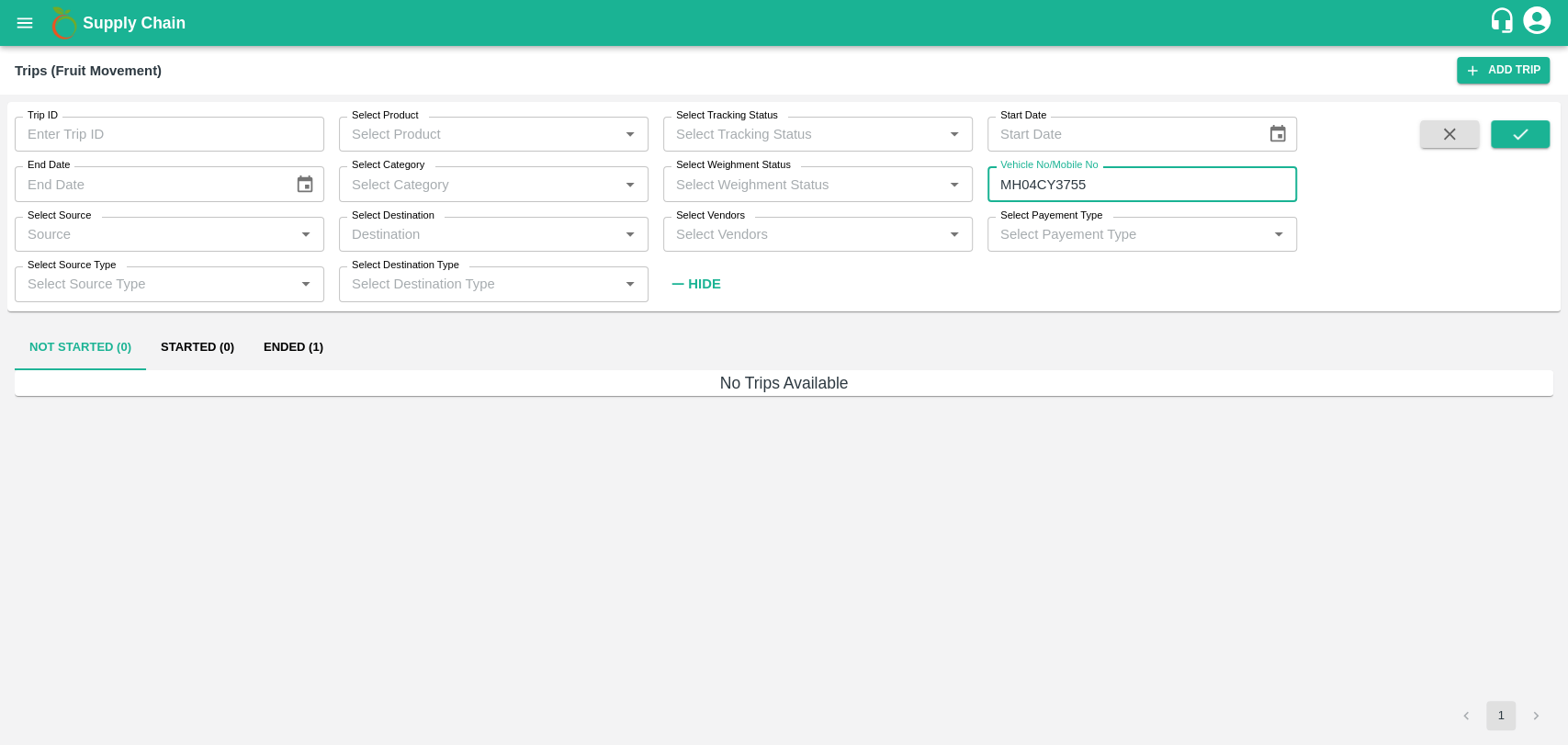
drag, startPoint x: 1114, startPoint y: 187, endPoint x: 864, endPoint y: 204, distance: 250.6
click at [865, 204] on div "Trip ID Trip ID Select Product Select Product   * Select Tracking Status Select…" at bounding box center [649, 202] width 1297 height 200
drag, startPoint x: 1065, startPoint y: 185, endPoint x: 957, endPoint y: 195, distance: 108.5
click at [970, 195] on div "Trip ID Trip ID Select Product Select Product   * Select Tracking Status Select…" at bounding box center [649, 202] width 1297 height 200
paste input "text"
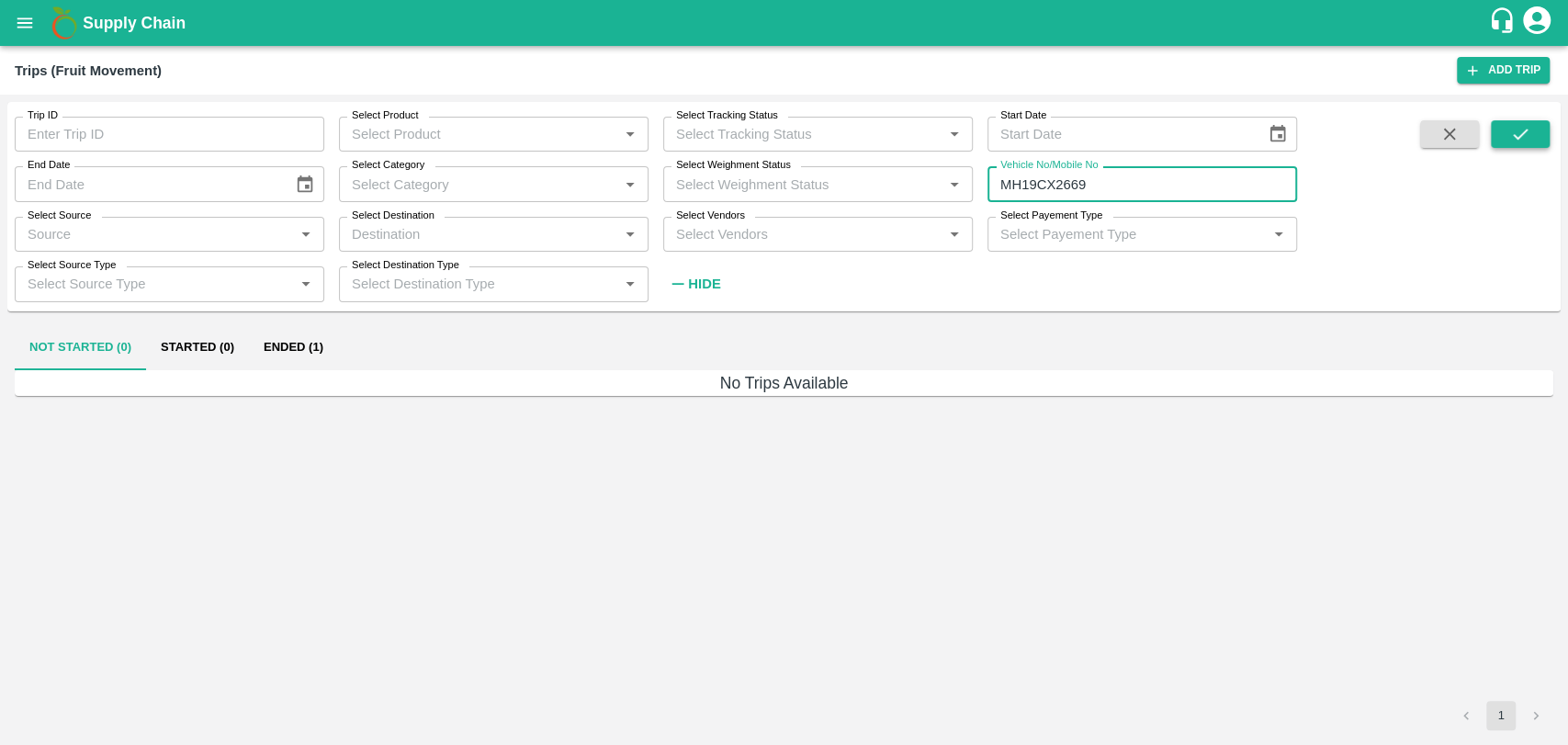
type input "MH19CX2669"
click at [1524, 127] on icon "submit" at bounding box center [1519, 133] width 20 height 20
click at [305, 340] on button "Ended (1)" at bounding box center [293, 348] width 89 height 44
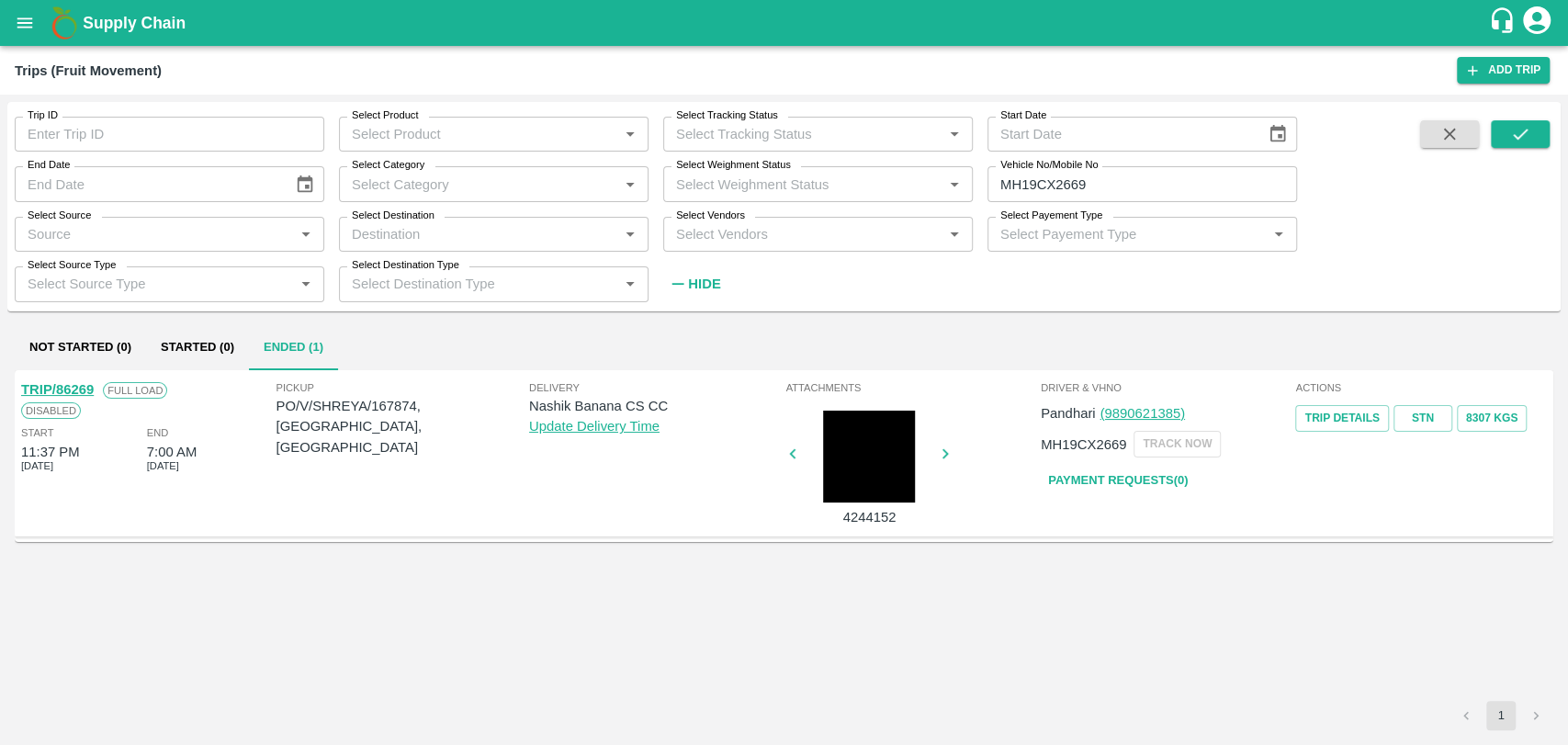
click at [82, 391] on link "TRIP/86269" at bounding box center [57, 389] width 72 height 15
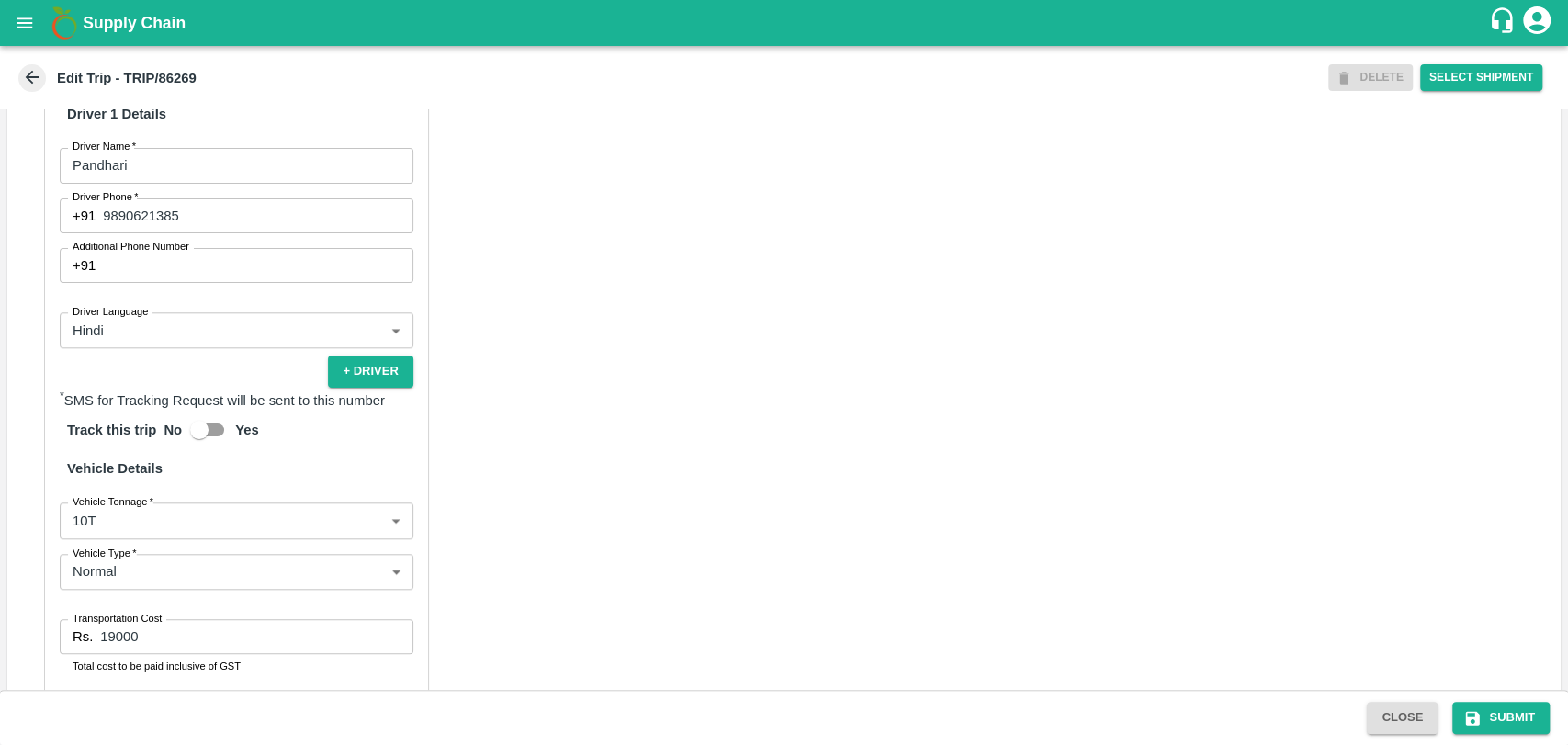
scroll to position [889, 0]
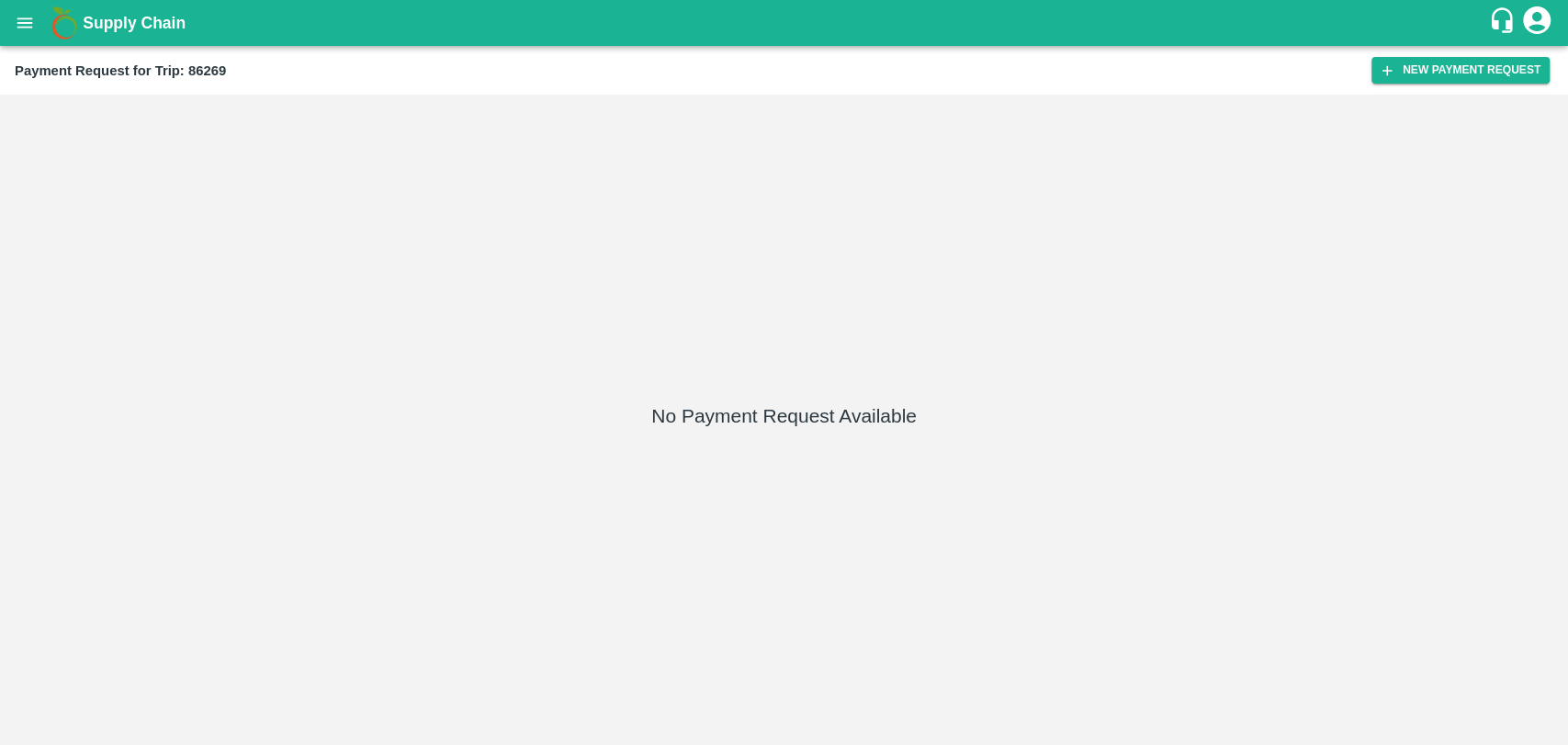
click at [1499, 53] on div "Payment Request for Trip: 86269 New Payment Request" at bounding box center [784, 70] width 1568 height 49
click at [1473, 68] on button "New Payment Request" at bounding box center [1460, 69] width 178 height 26
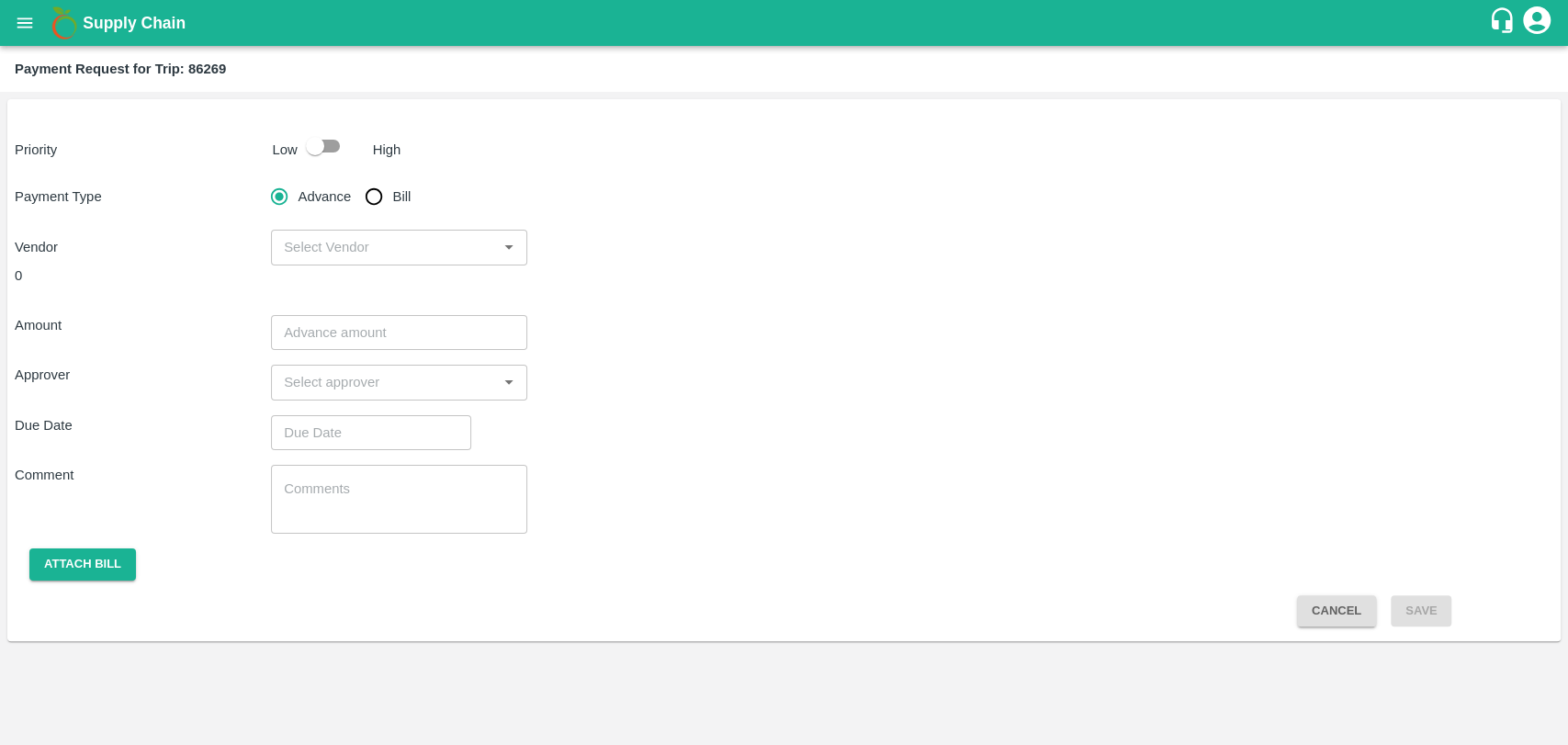
click at [293, 151] on p "Low" at bounding box center [284, 149] width 24 height 20
click at [319, 167] on div "Priority Low High Payment Type Advance Bill Vendor ​ 0 Amount ​ Approver ​ Due …" at bounding box center [784, 370] width 1553 height 541
click at [319, 155] on input "checkbox" at bounding box center [316, 146] width 105 height 35
checkbox input "true"
click at [374, 196] on input "Bill" at bounding box center [374, 197] width 37 height 37
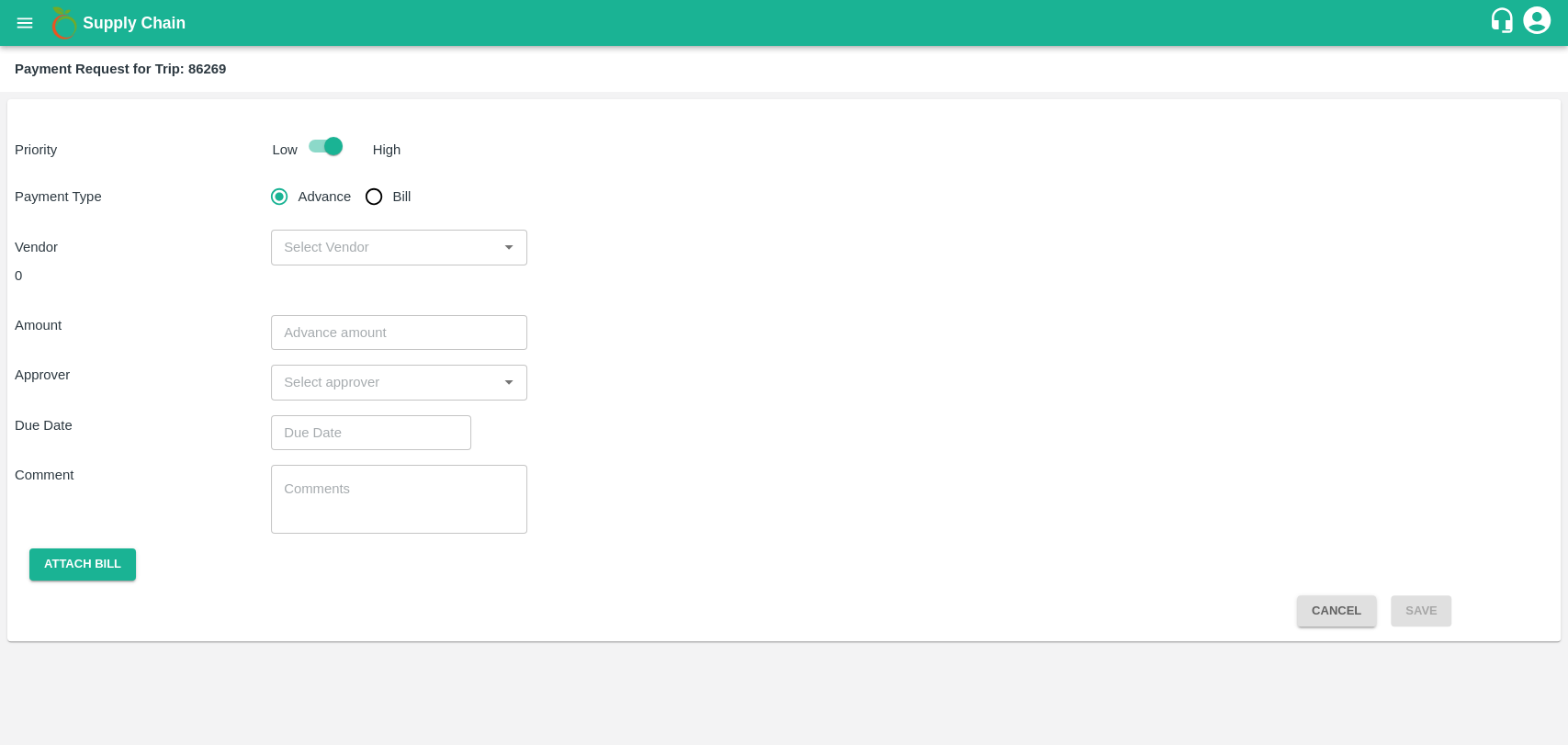
radio input "true"
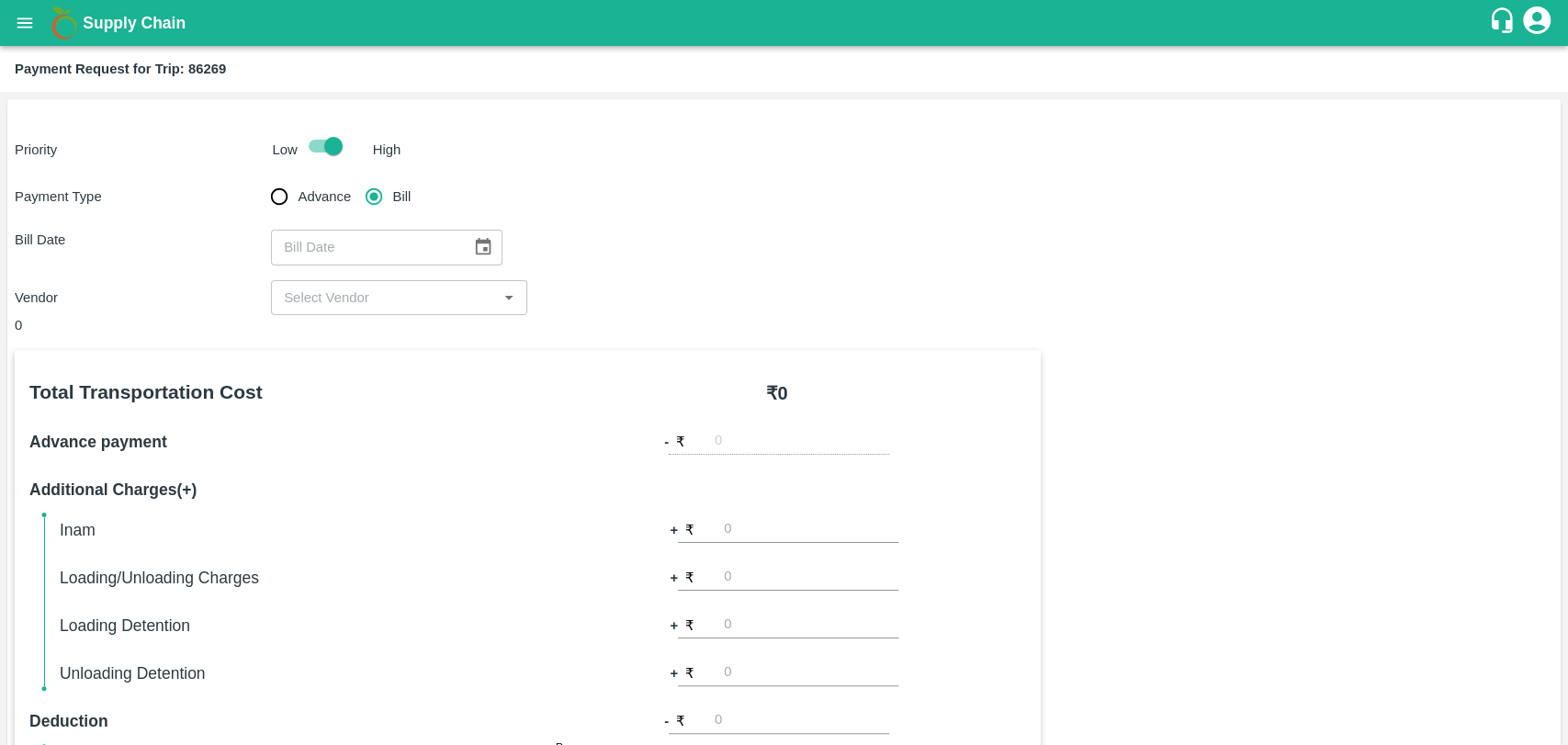
click at [478, 243] on icon "Choose date" at bounding box center [483, 246] width 16 height 18
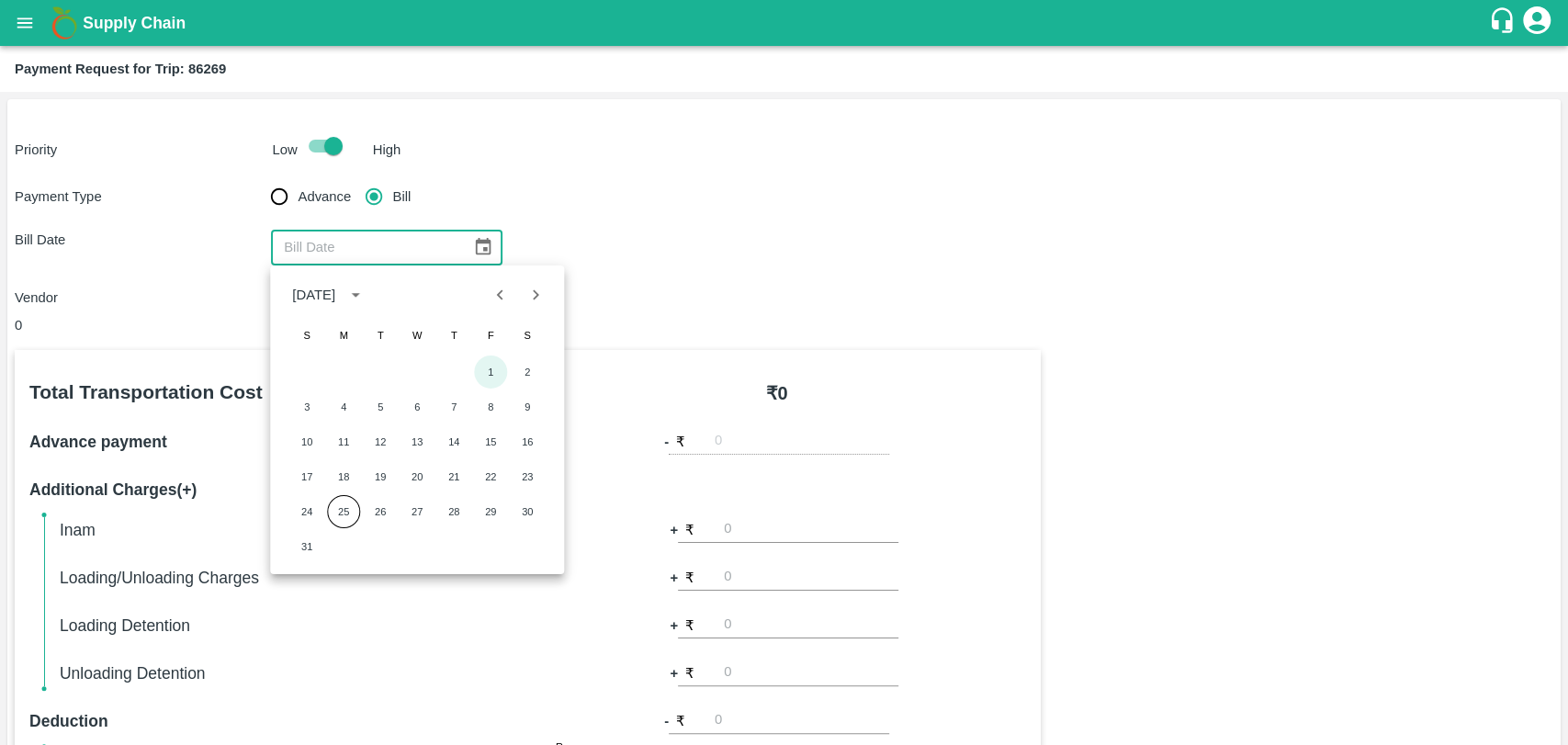
drag, startPoint x: 489, startPoint y: 366, endPoint x: 406, endPoint y: 345, distance: 85.6
click at [488, 367] on button "1" at bounding box center [491, 372] width 33 height 33
type input "01/08/2025"
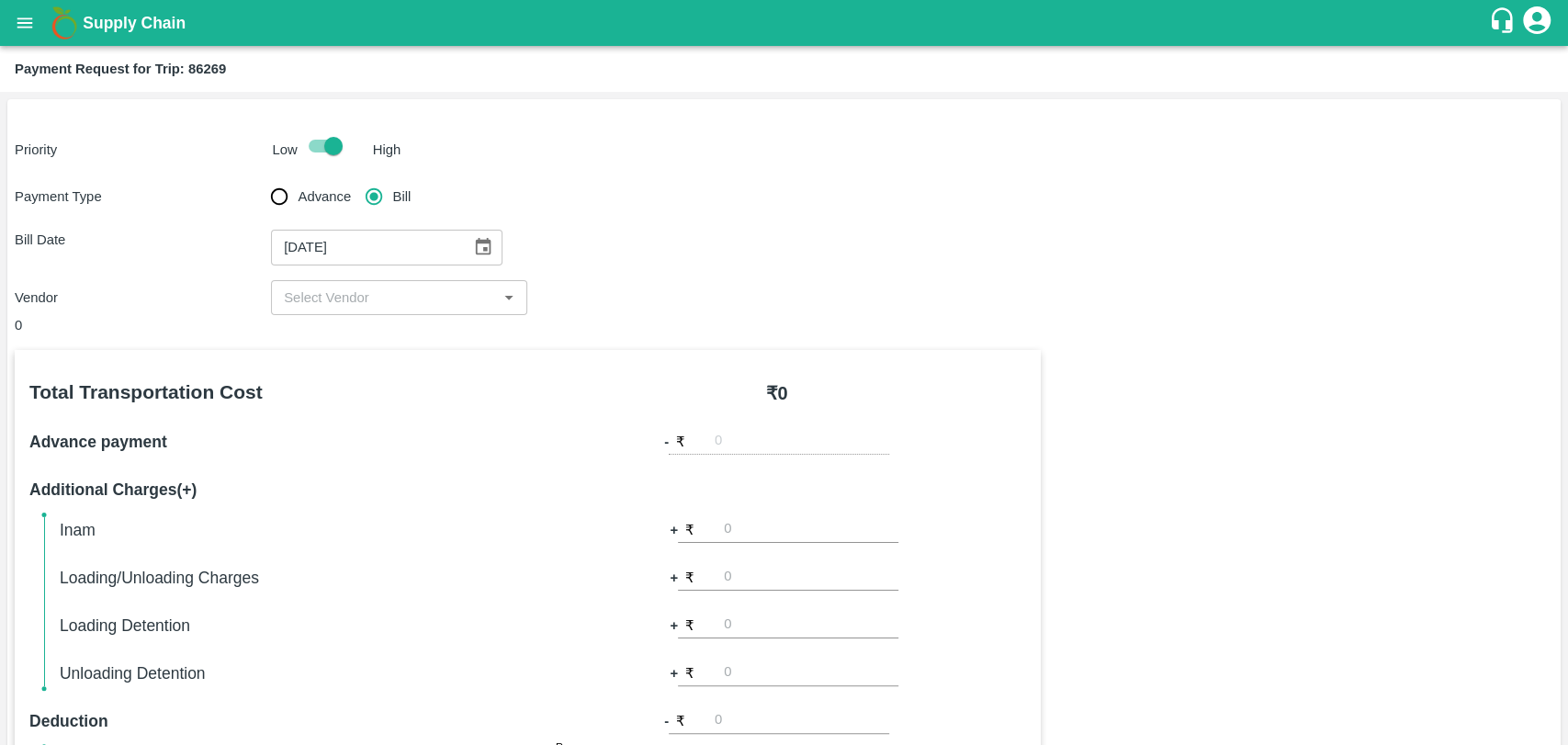
click at [328, 317] on div "0" at bounding box center [527, 324] width 1026 height 20
click at [322, 305] on input "input" at bounding box center [384, 297] width 215 height 24
click at [330, 330] on span "No Options" at bounding box center [318, 337] width 68 height 15
click at [344, 300] on input "input" at bounding box center [384, 297] width 215 height 24
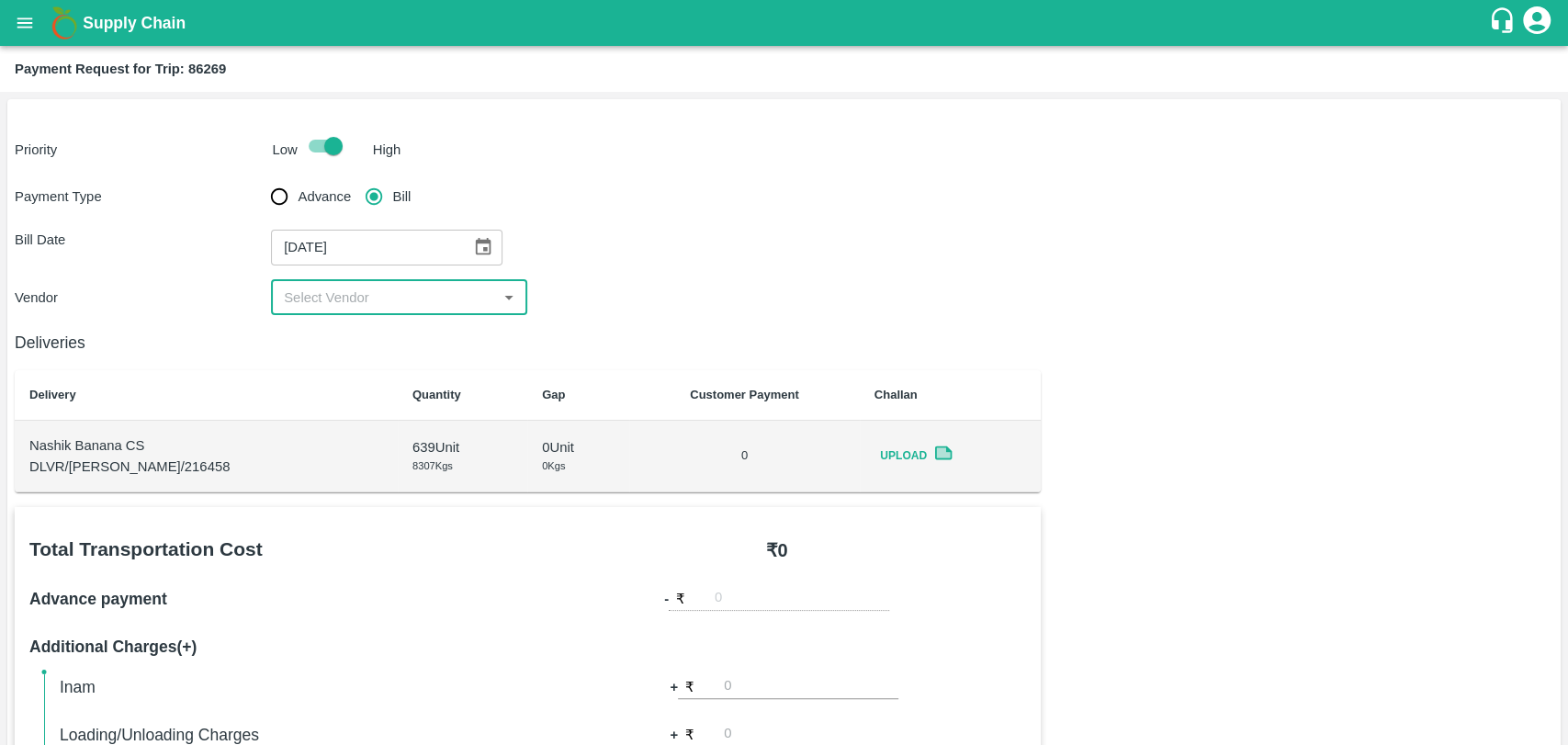
click at [315, 296] on input "input" at bounding box center [384, 297] width 215 height 24
click at [331, 330] on div "Sagar Pramod Patil ( Shreyansh Farm Products) - ₹19000" at bounding box center [397, 358] width 227 height 61
type input "Sagar Pramod Patil ( Shreyansh Farm Products) - ₹19000"
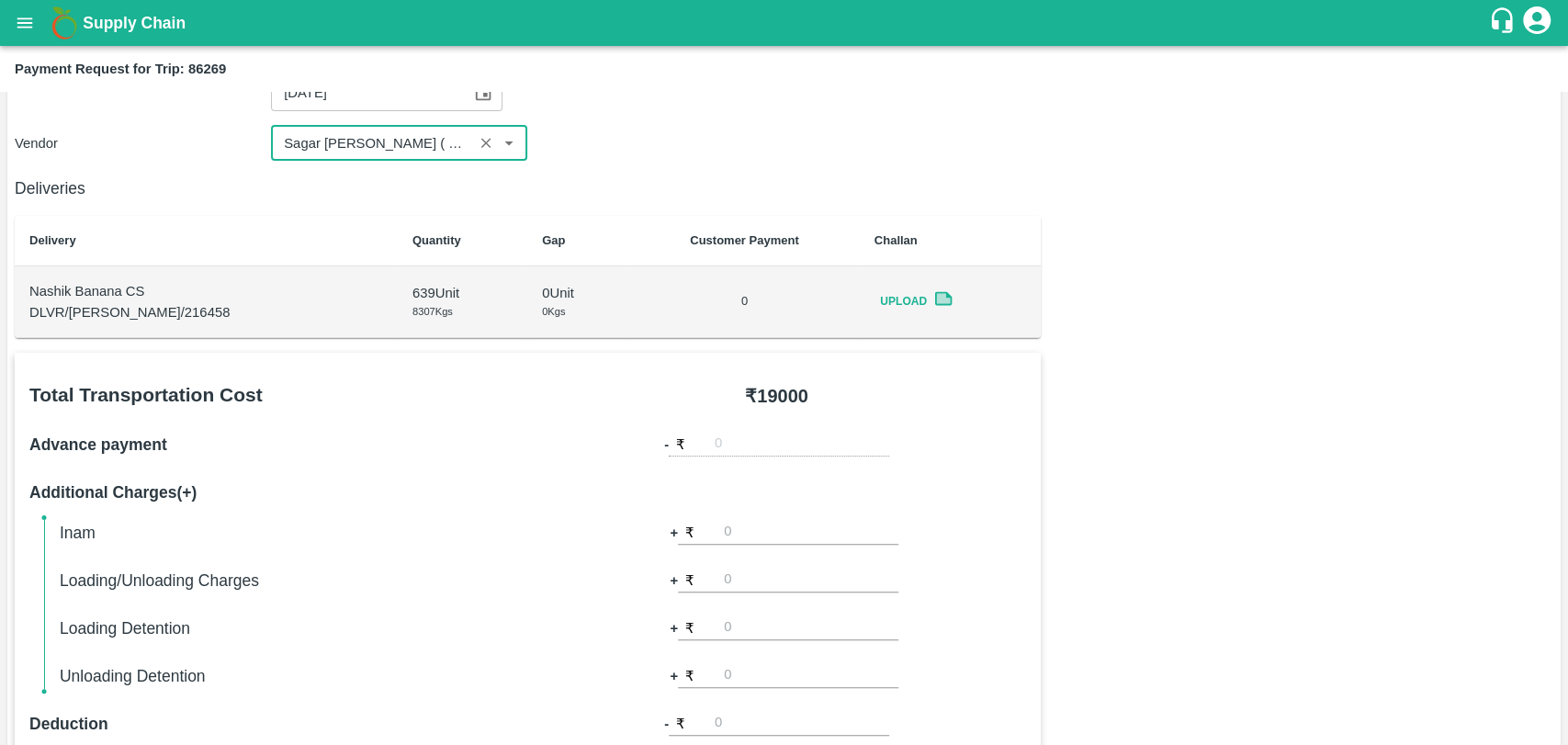
scroll to position [672, 0]
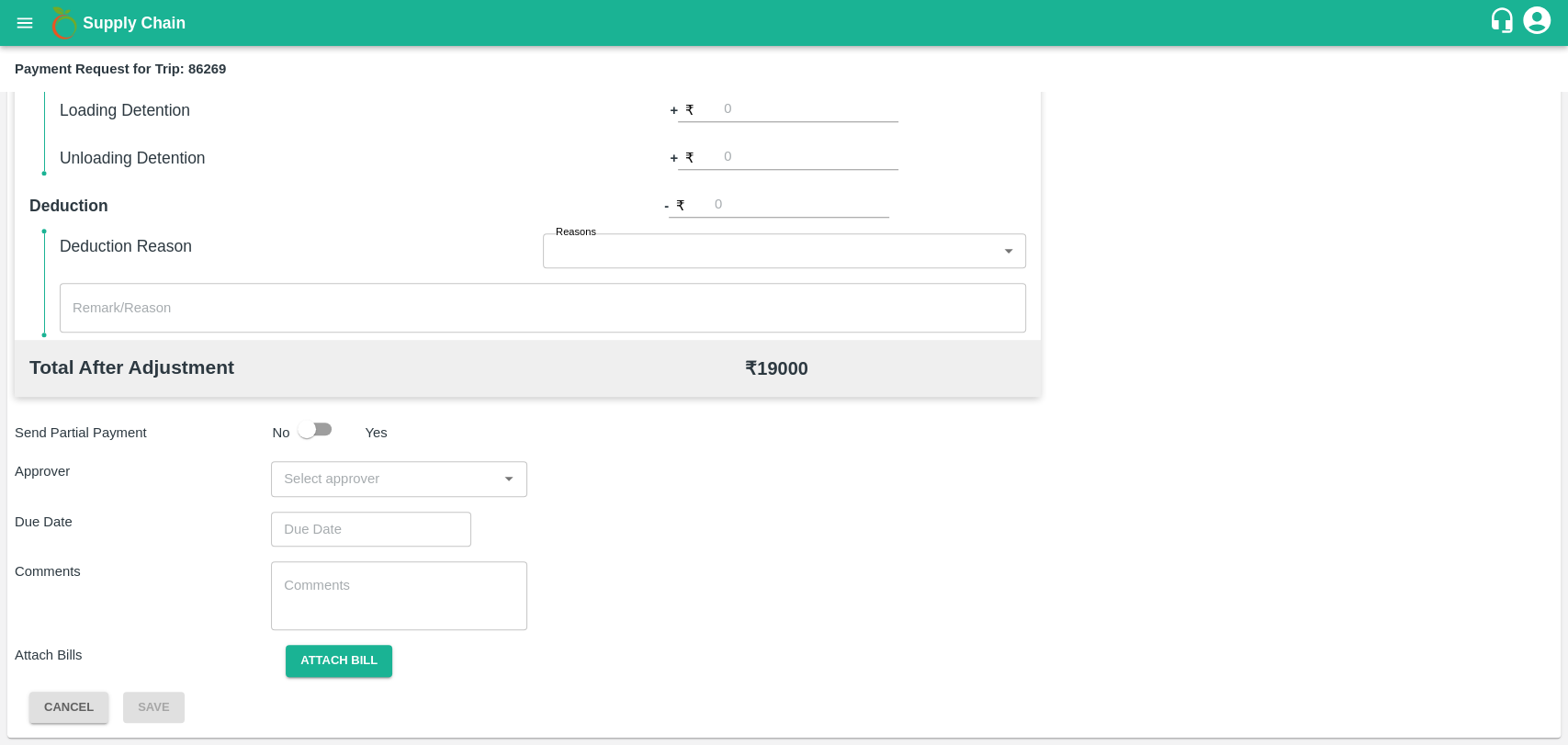
click at [324, 479] on input "input" at bounding box center [384, 478] width 215 height 24
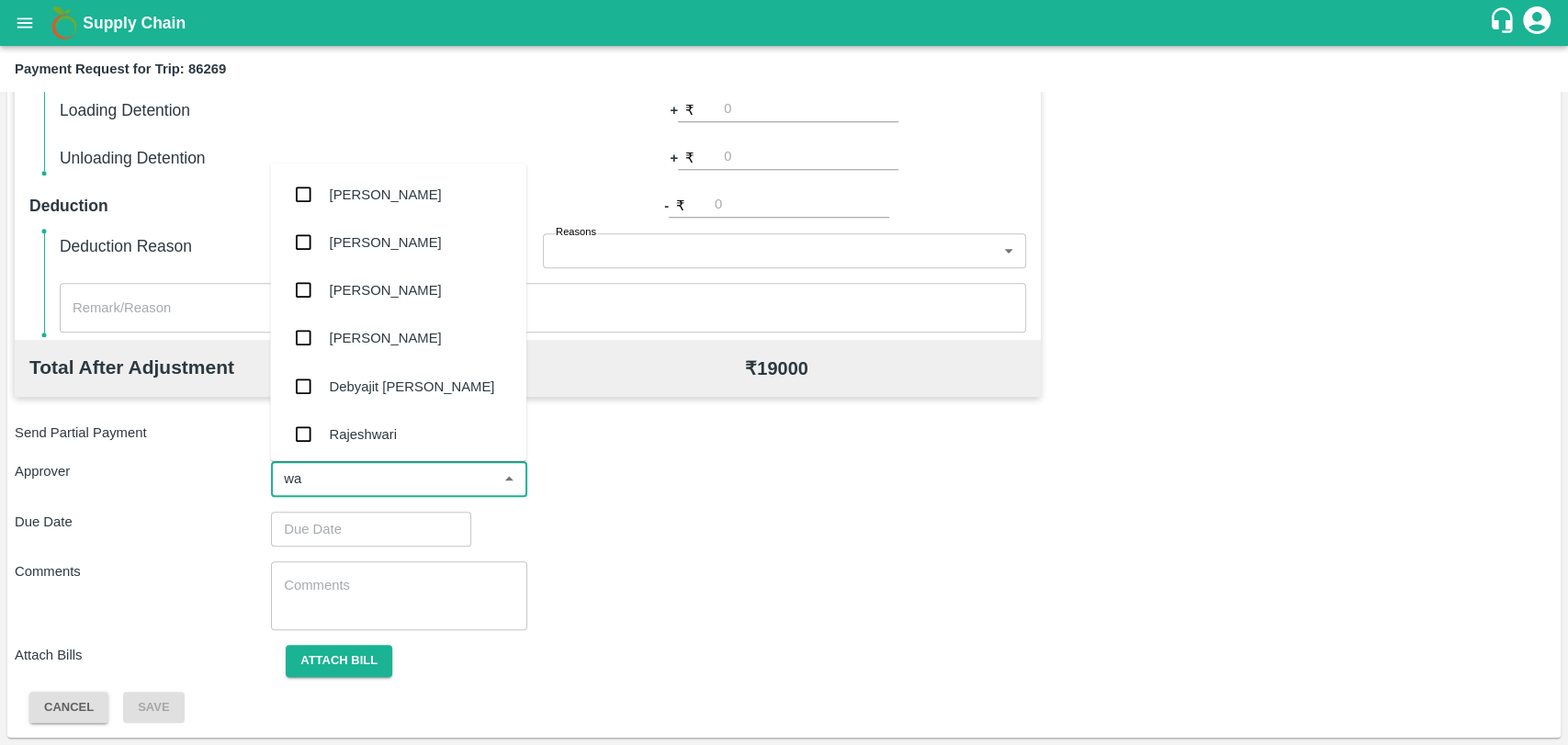
type input "wag"
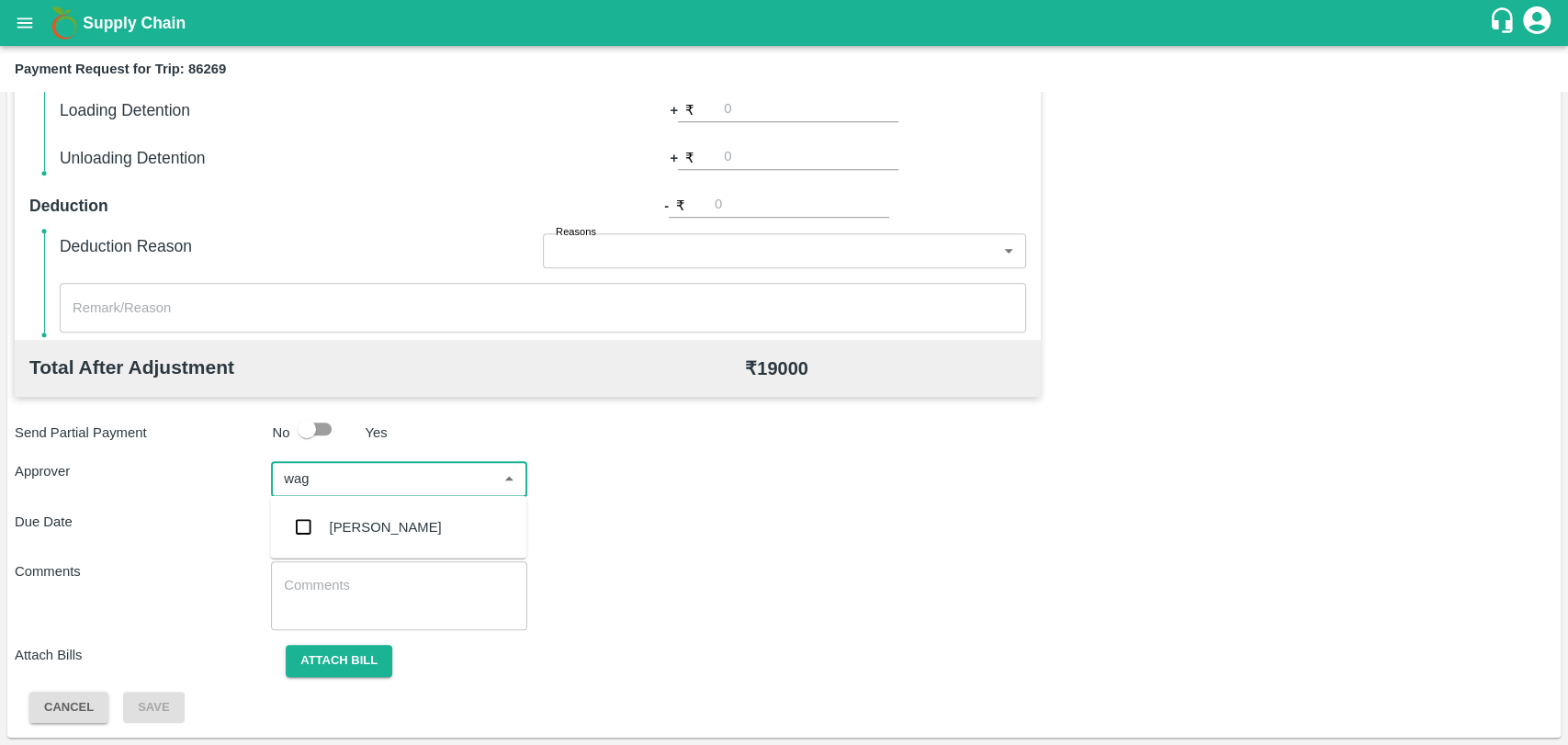
click at [336, 507] on div "Prasad Waghade" at bounding box center [397, 527] width 256 height 48
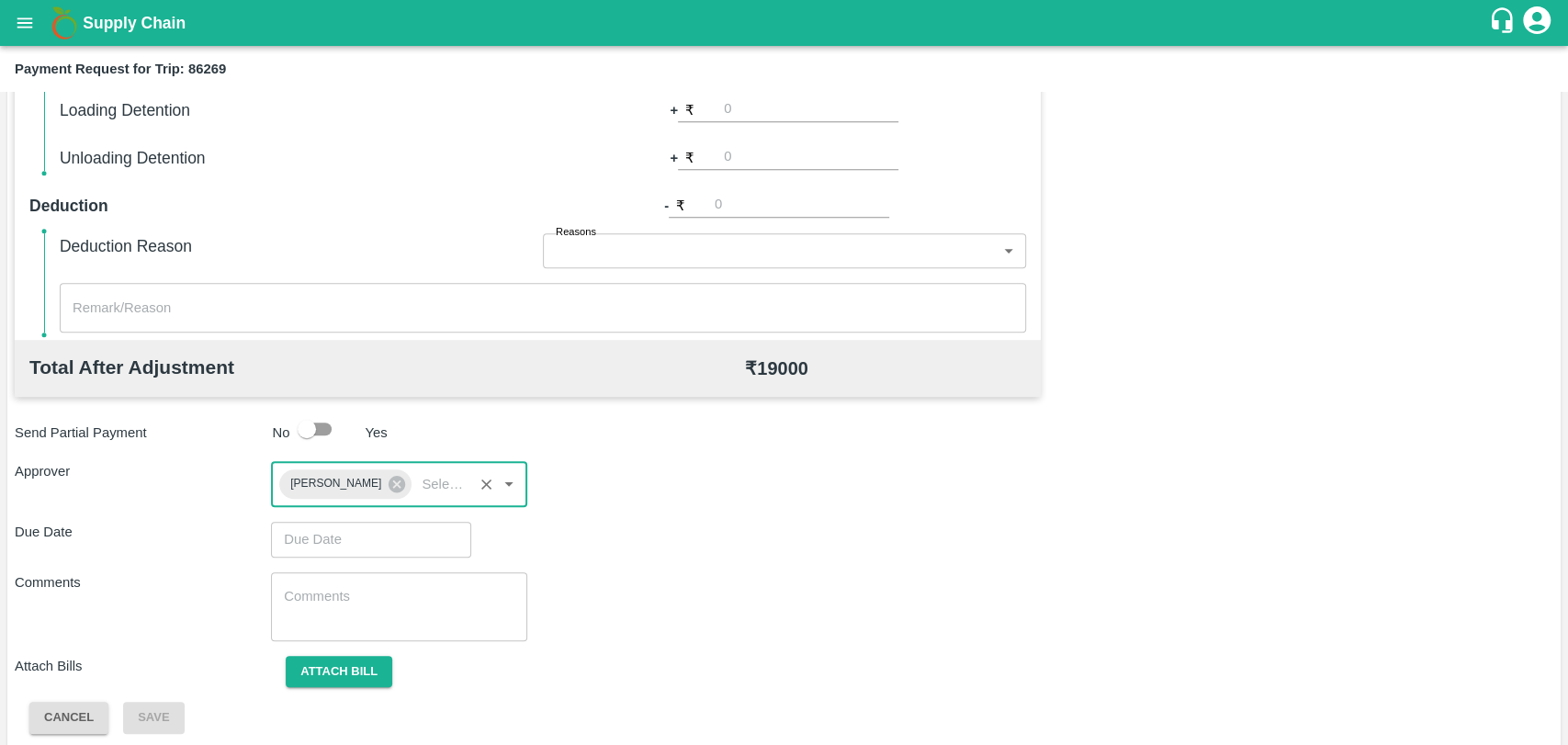
click at [338, 530] on input "Choose date" at bounding box center [364, 540] width 187 height 35
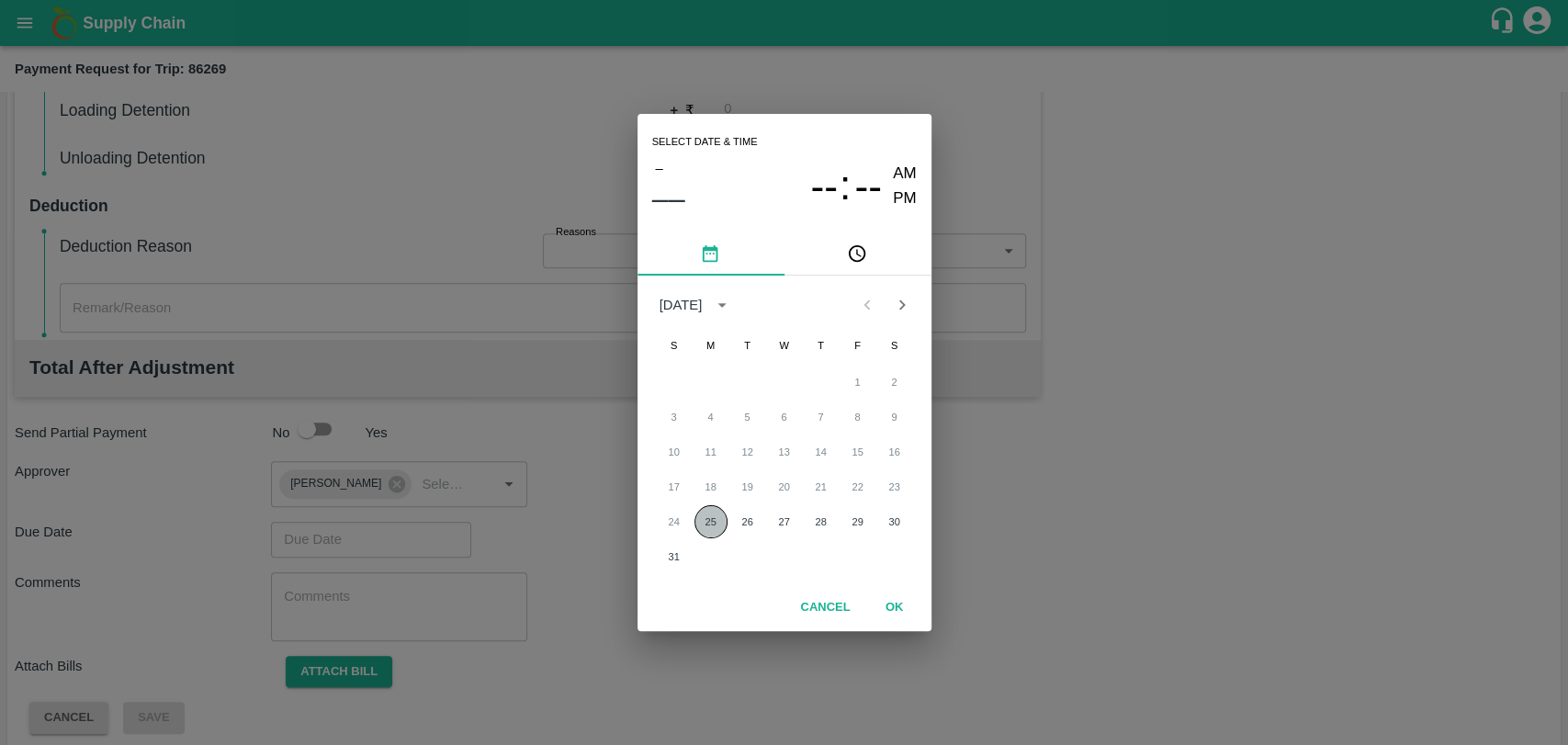
click at [713, 511] on button "25" at bounding box center [711, 522] width 33 height 33
type input "25/08/2025 12:00 AM"
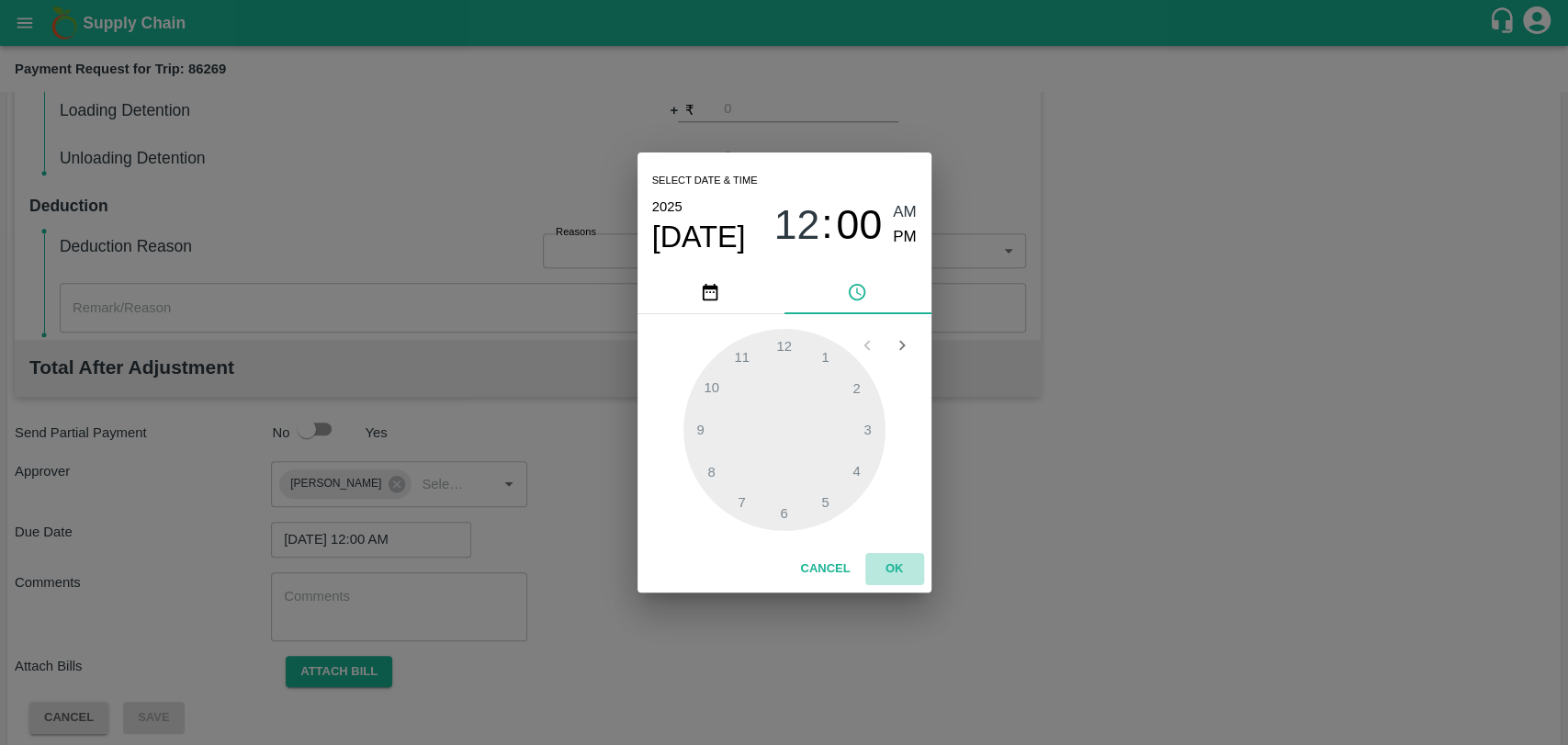
click at [903, 564] on button "OK" at bounding box center [894, 569] width 58 height 32
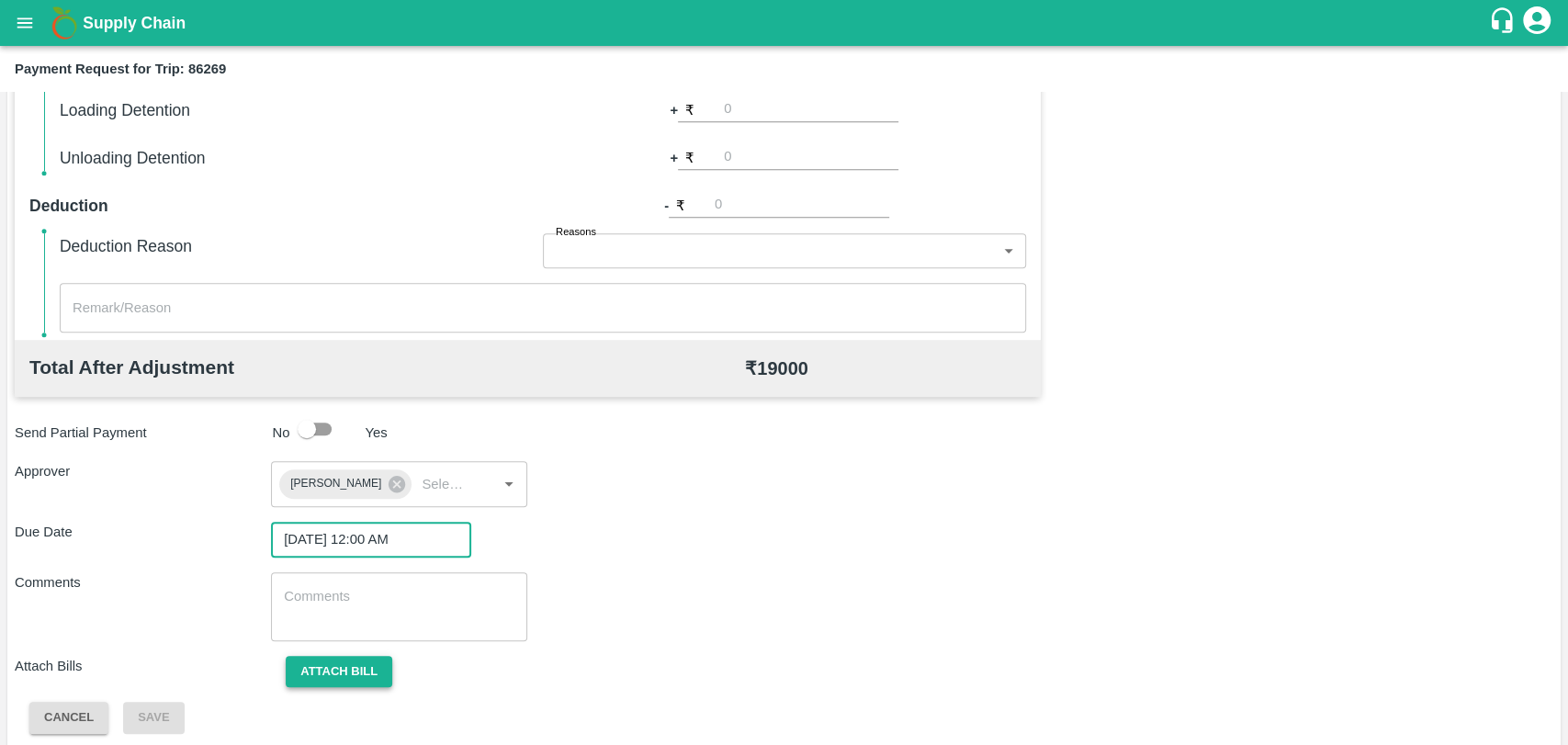
click at [342, 663] on button "Attach bill" at bounding box center [338, 671] width 106 height 32
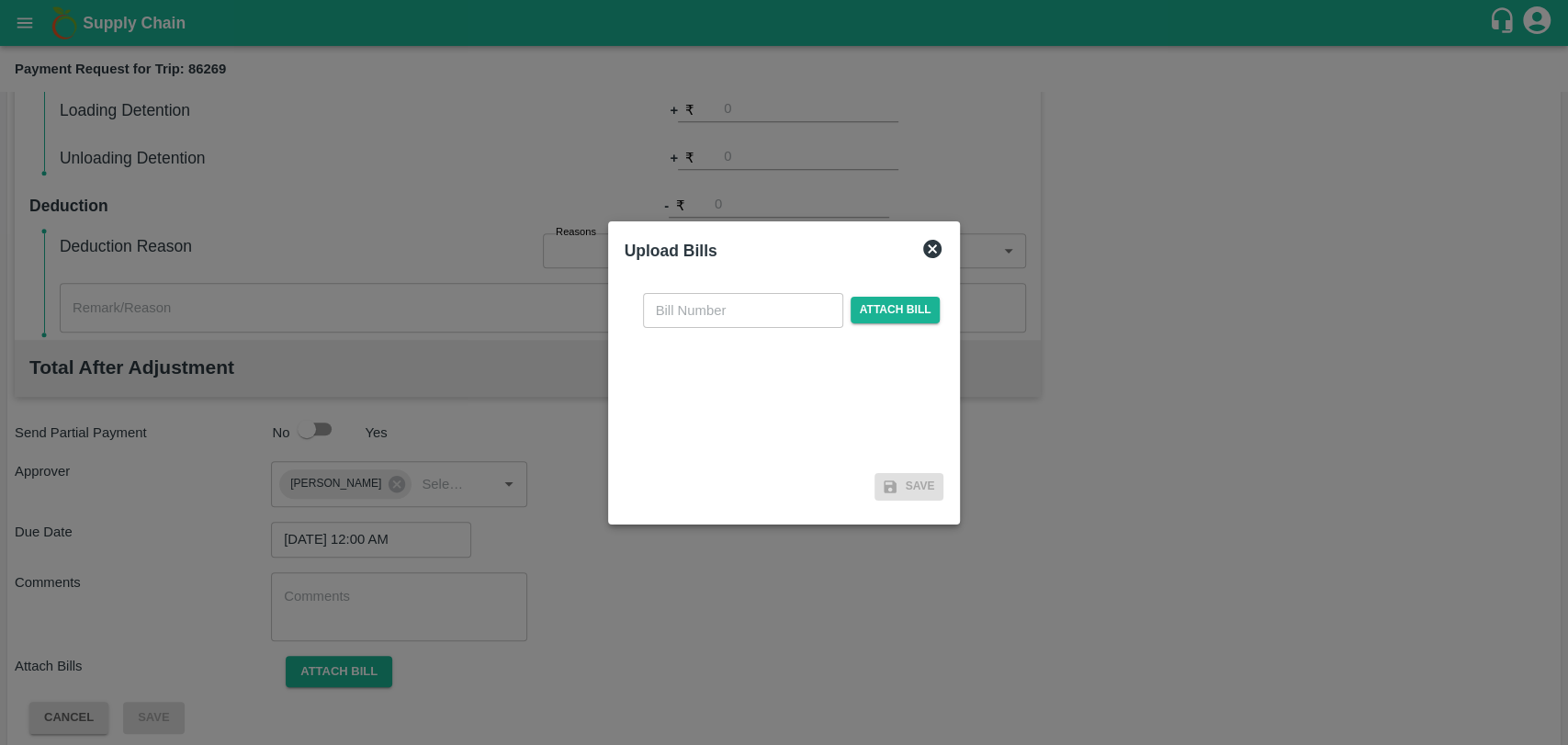
click at [709, 276] on div "​ Attach bill Save" at bounding box center [784, 392] width 334 height 244
drag, startPoint x: 704, startPoint y: 303, endPoint x: 670, endPoint y: 290, distance: 36.4
click at [704, 303] on input "text" at bounding box center [743, 311] width 201 height 35
type input "358"
click at [881, 309] on span "Attach bill" at bounding box center [895, 310] width 90 height 26
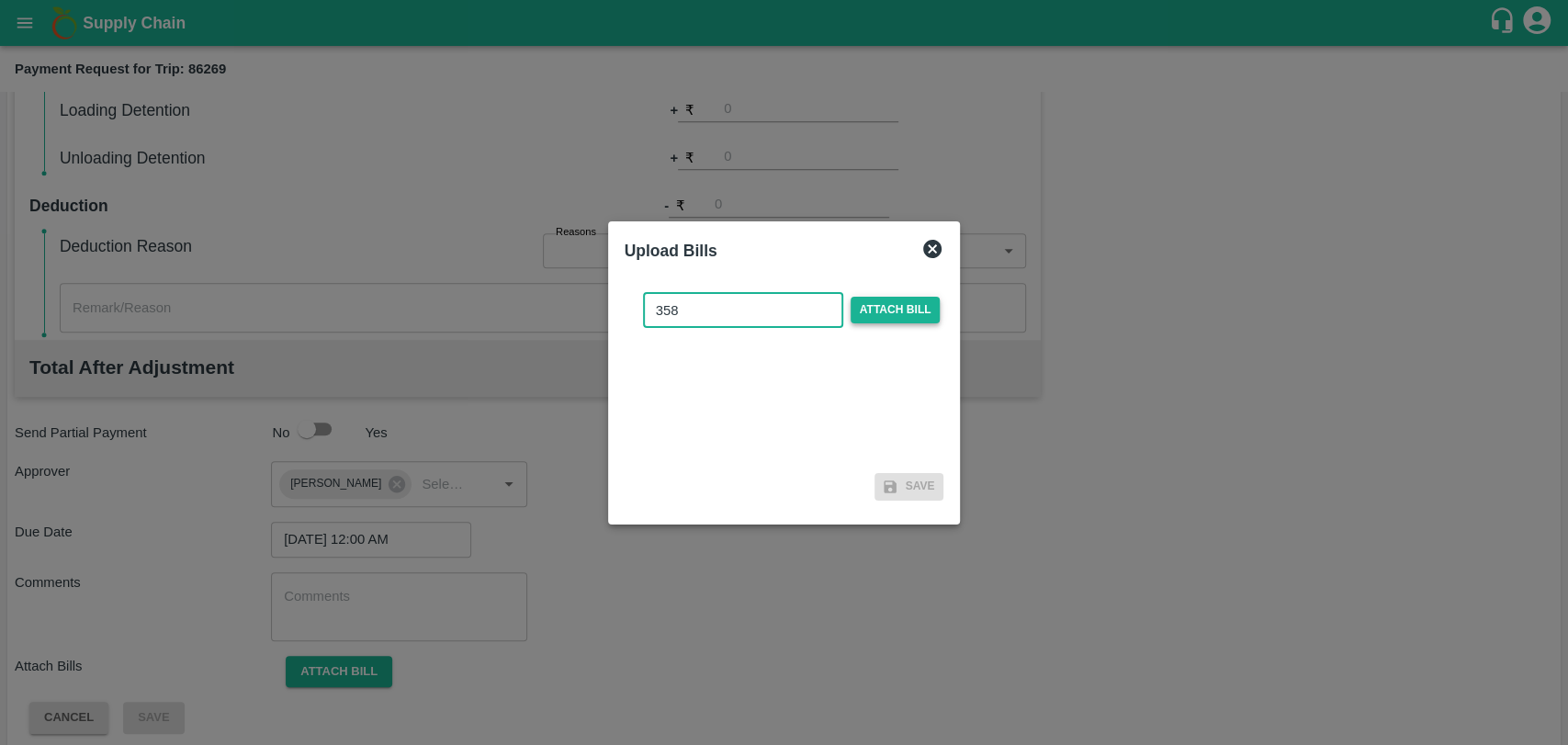
click at [0, 0] on input "Attach bill" at bounding box center [0, 0] width 0 height 0
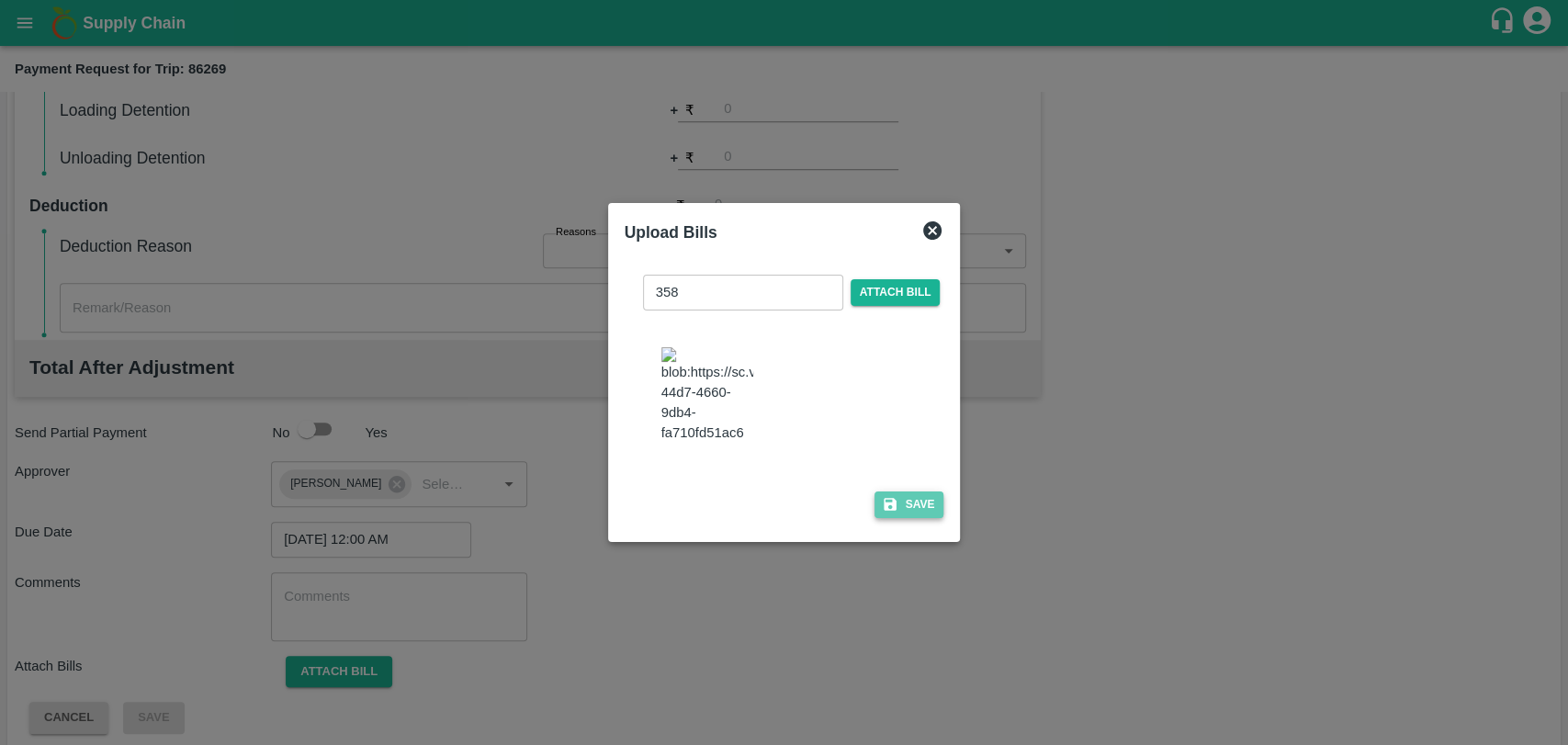
click at [881, 496] on icon "button" at bounding box center [889, 503] width 17 height 17
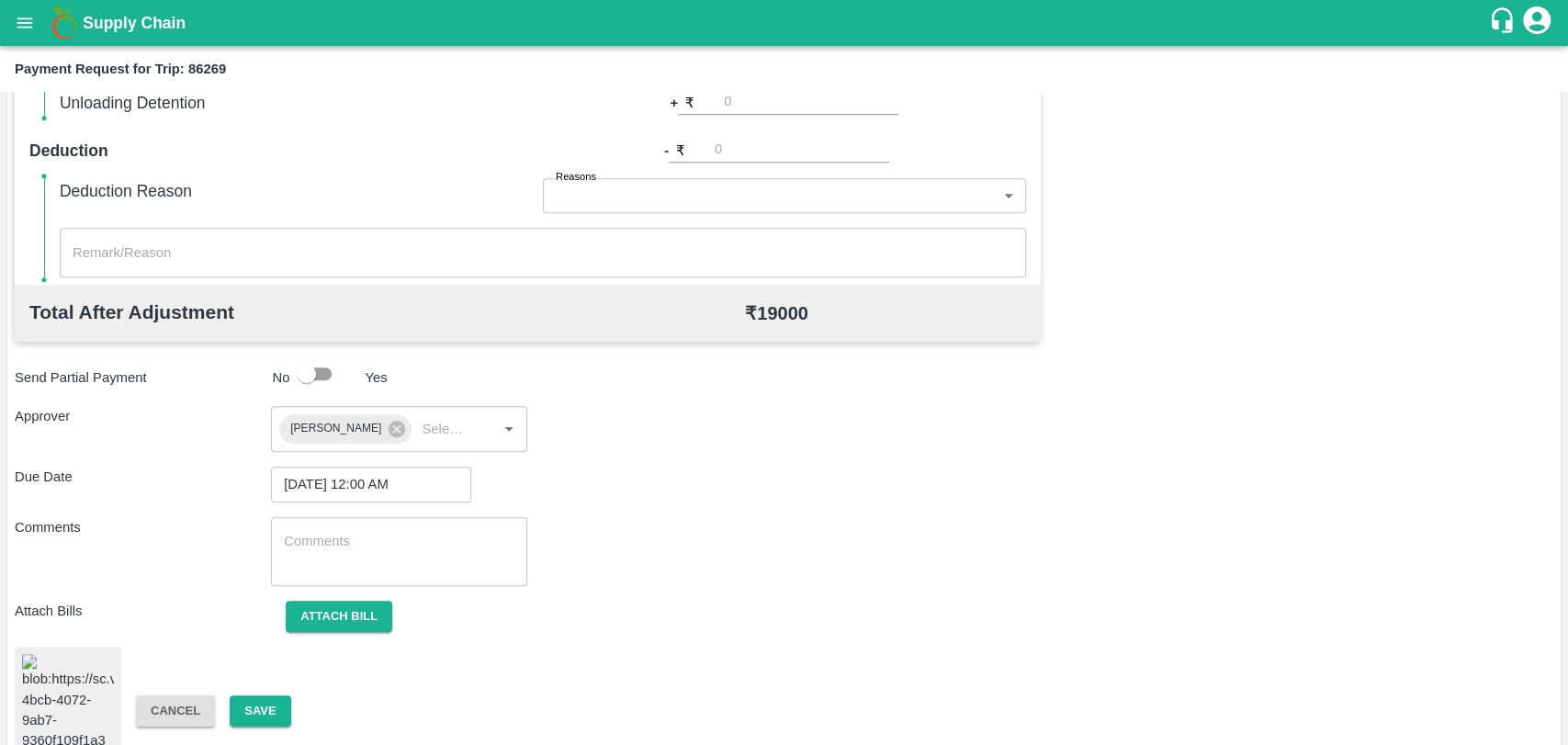
scroll to position [754, 0]
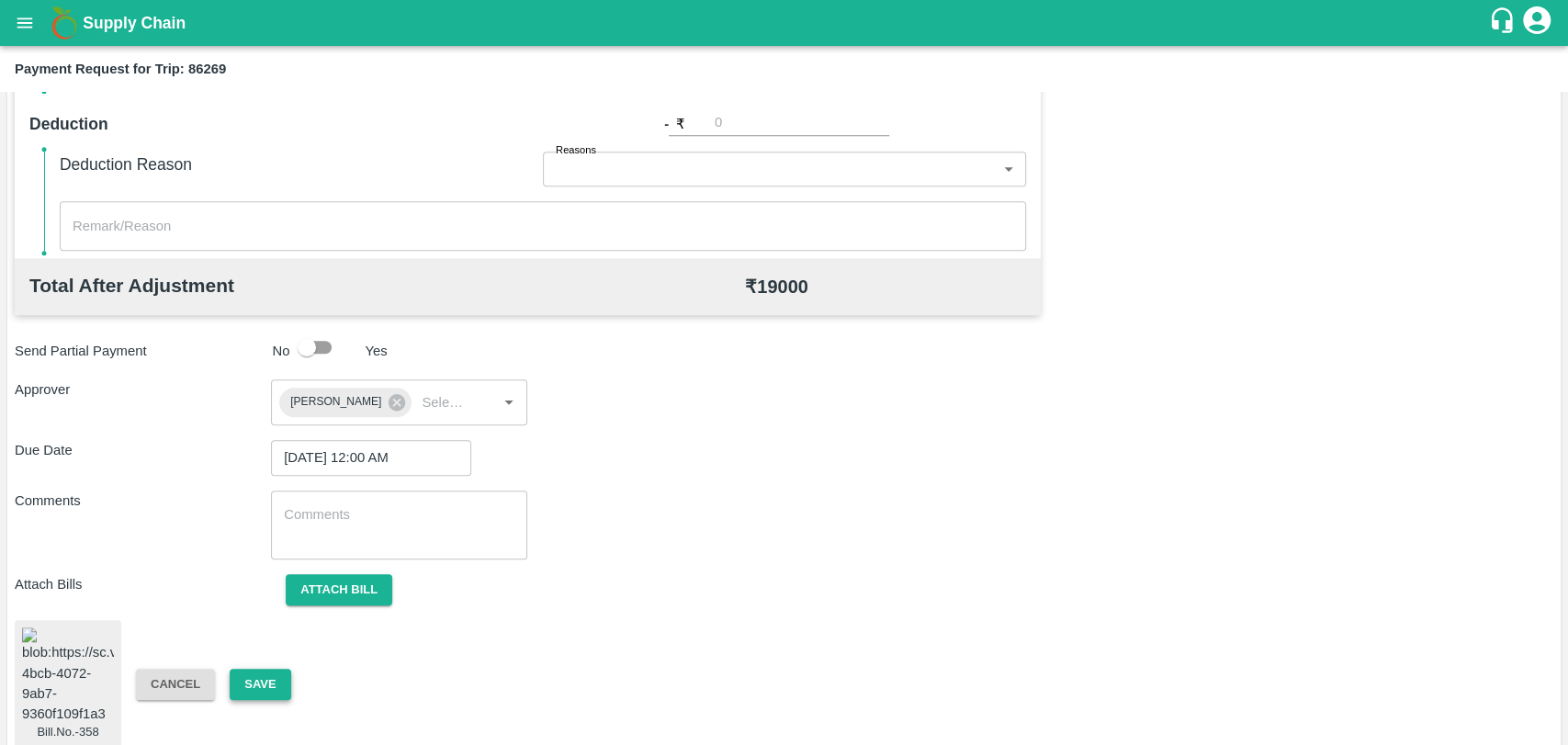
click at [287, 669] on button "Save" at bounding box center [260, 685] width 60 height 32
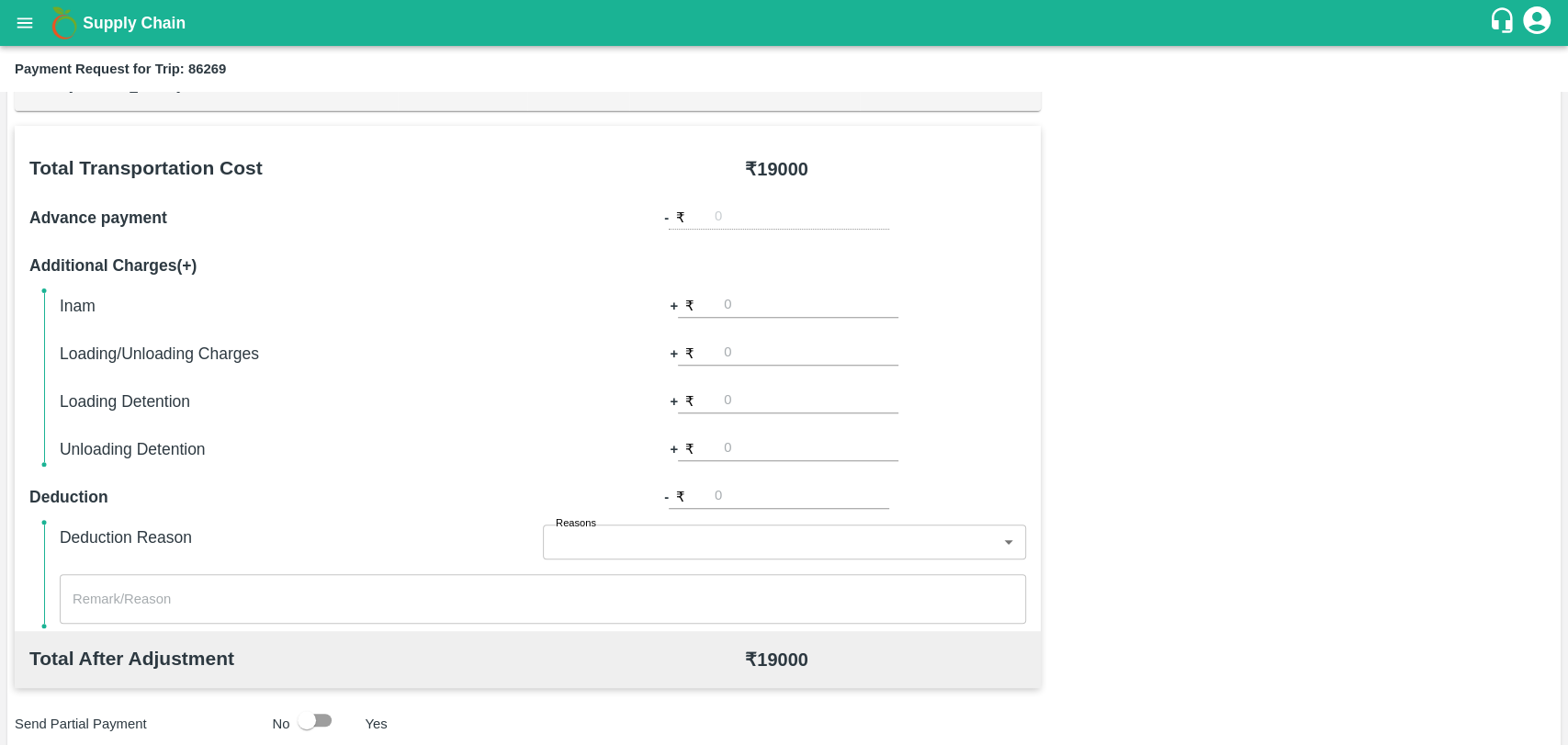
scroll to position [243, 0]
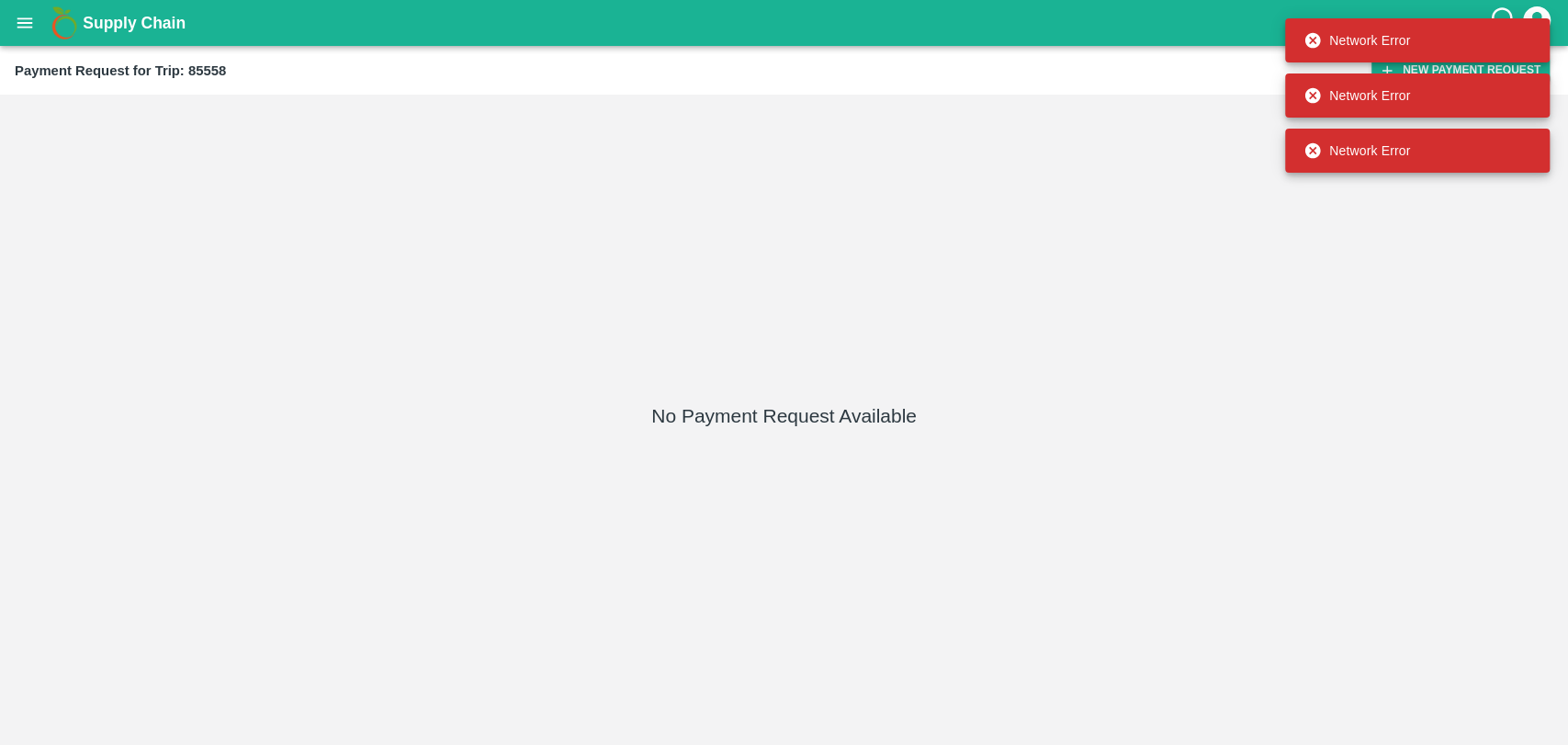
click at [1336, 331] on div "No Payment Request Available" at bounding box center [784, 420] width 1553 height 636
click at [1396, 71] on div "Network Error" at bounding box center [1417, 95] width 265 height 56
click at [1049, 113] on div "No Payment Request Available" at bounding box center [784, 420] width 1553 height 636
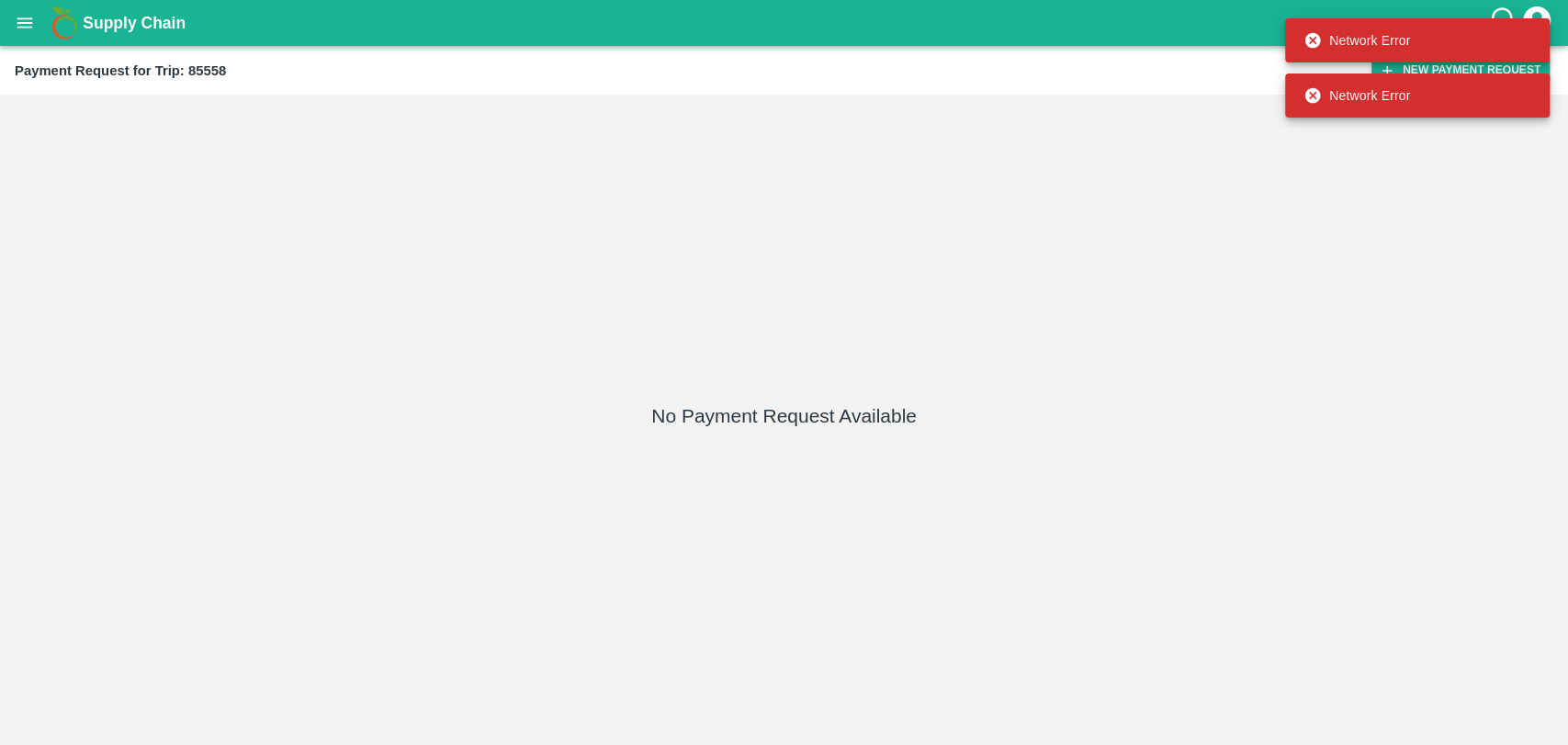
click at [1405, 67] on div "Network Error" at bounding box center [1417, 40] width 265 height 56
click at [1357, 196] on div "No Payment Request Available" at bounding box center [784, 420] width 1553 height 636
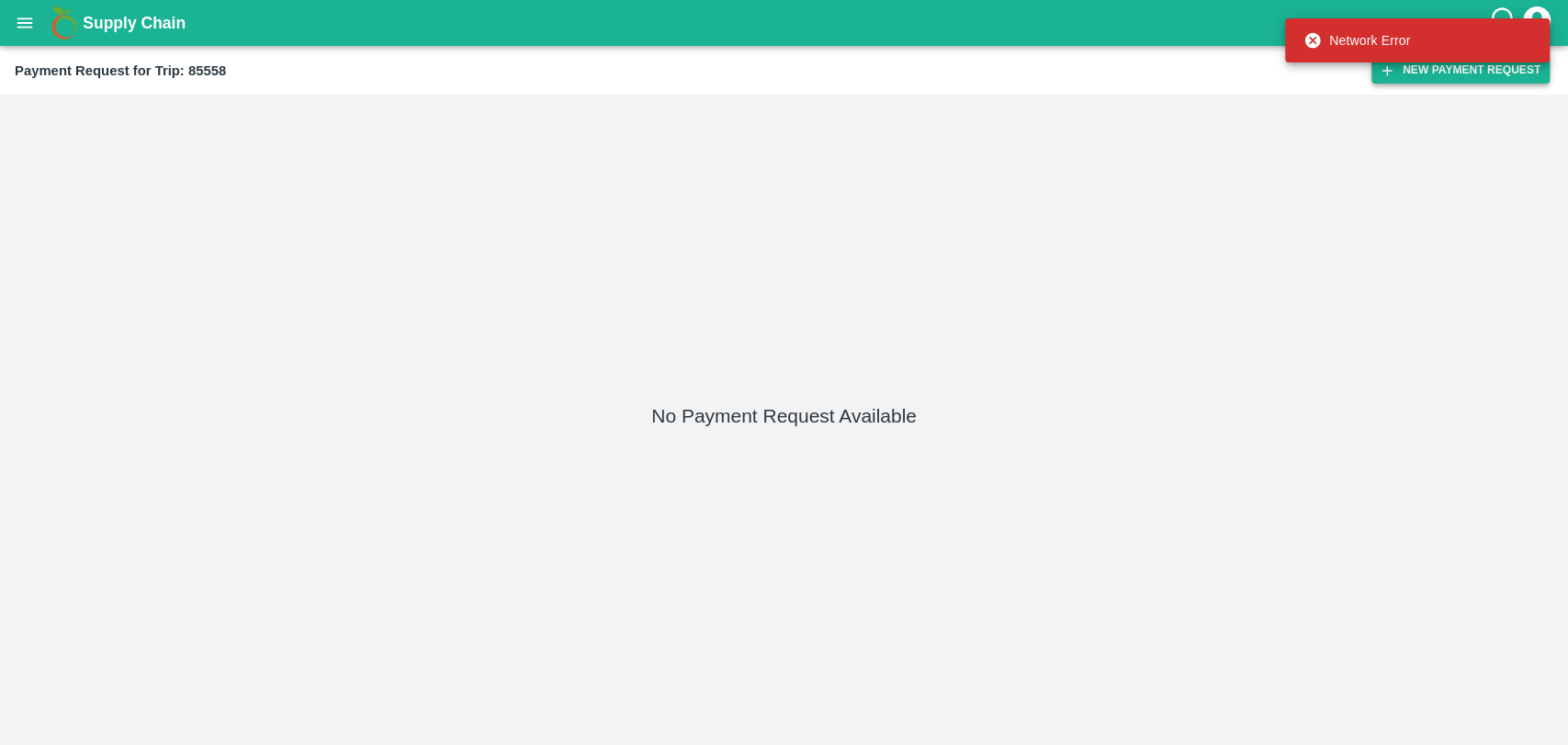
click at [1378, 71] on icon "button" at bounding box center [1386, 70] width 17 height 17
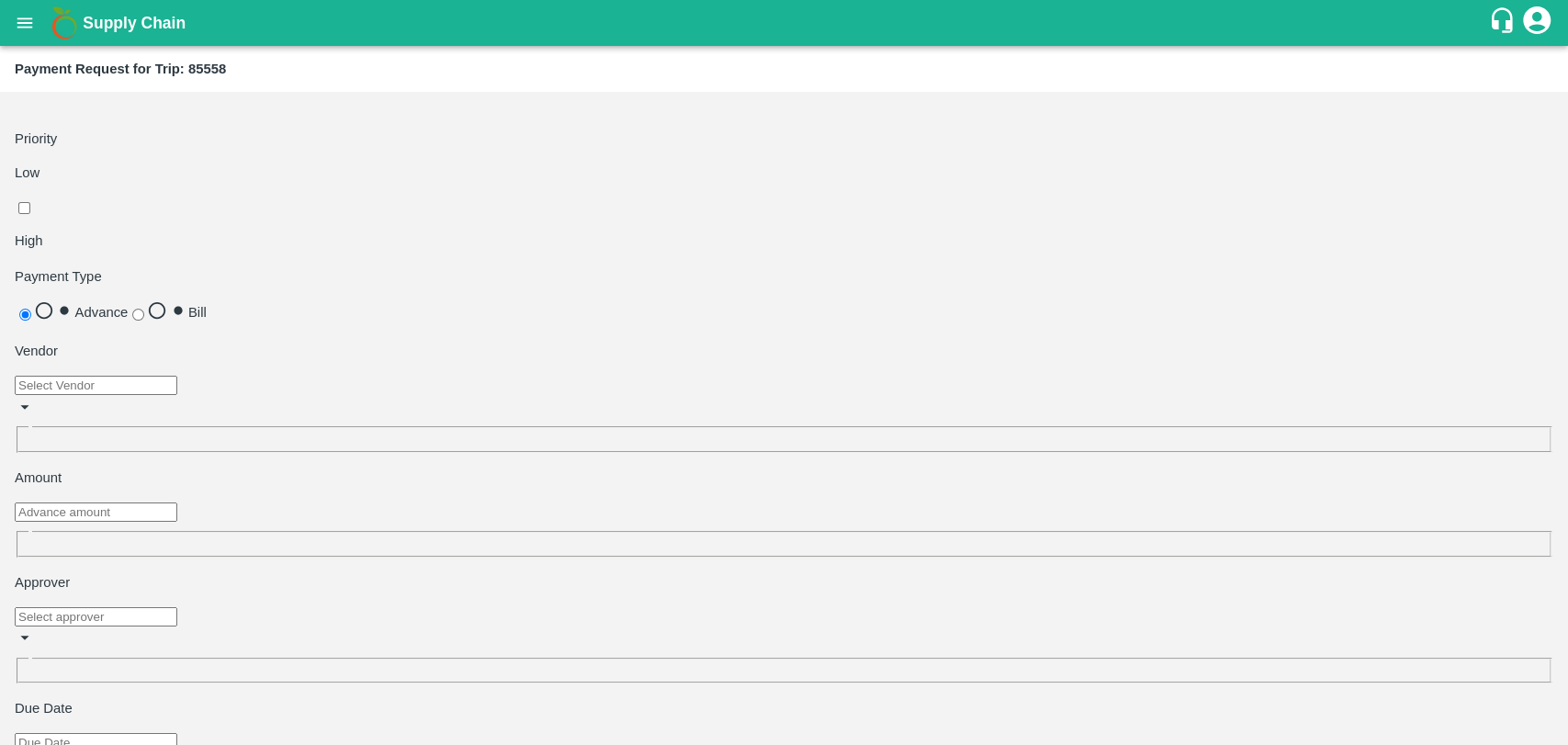
click at [30, 202] on input "checkbox" at bounding box center [24, 207] width 12 height 12
checkbox input "true"
drag, startPoint x: 364, startPoint y: 188, endPoint x: 393, endPoint y: 206, distance: 34.1
click at [144, 309] on input "Bill" at bounding box center [138, 315] width 12 height 12
radio input "true"
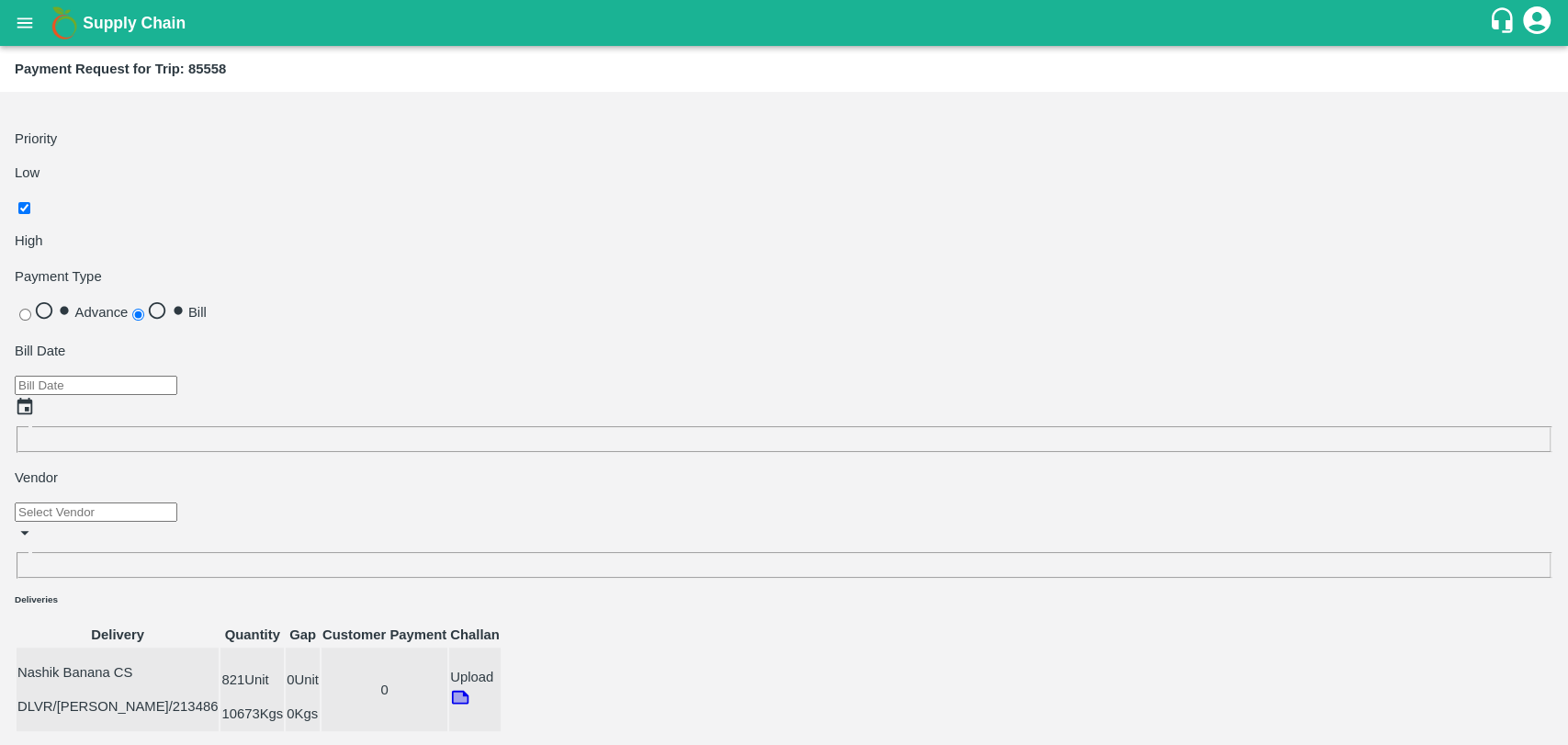
click at [35, 396] on icon "Choose date" at bounding box center [24, 406] width 20 height 20
click at [277, 378] on button "1" at bounding box center [273, 380] width 7 height 14
type input "01/08/2025"
click at [177, 503] on input "input" at bounding box center [95, 512] width 163 height 19
click at [374, 340] on div "Sagar Pramod Patil ( Shreyansh Farm Products) - ₹25300" at bounding box center [416, 359] width 219 height 61
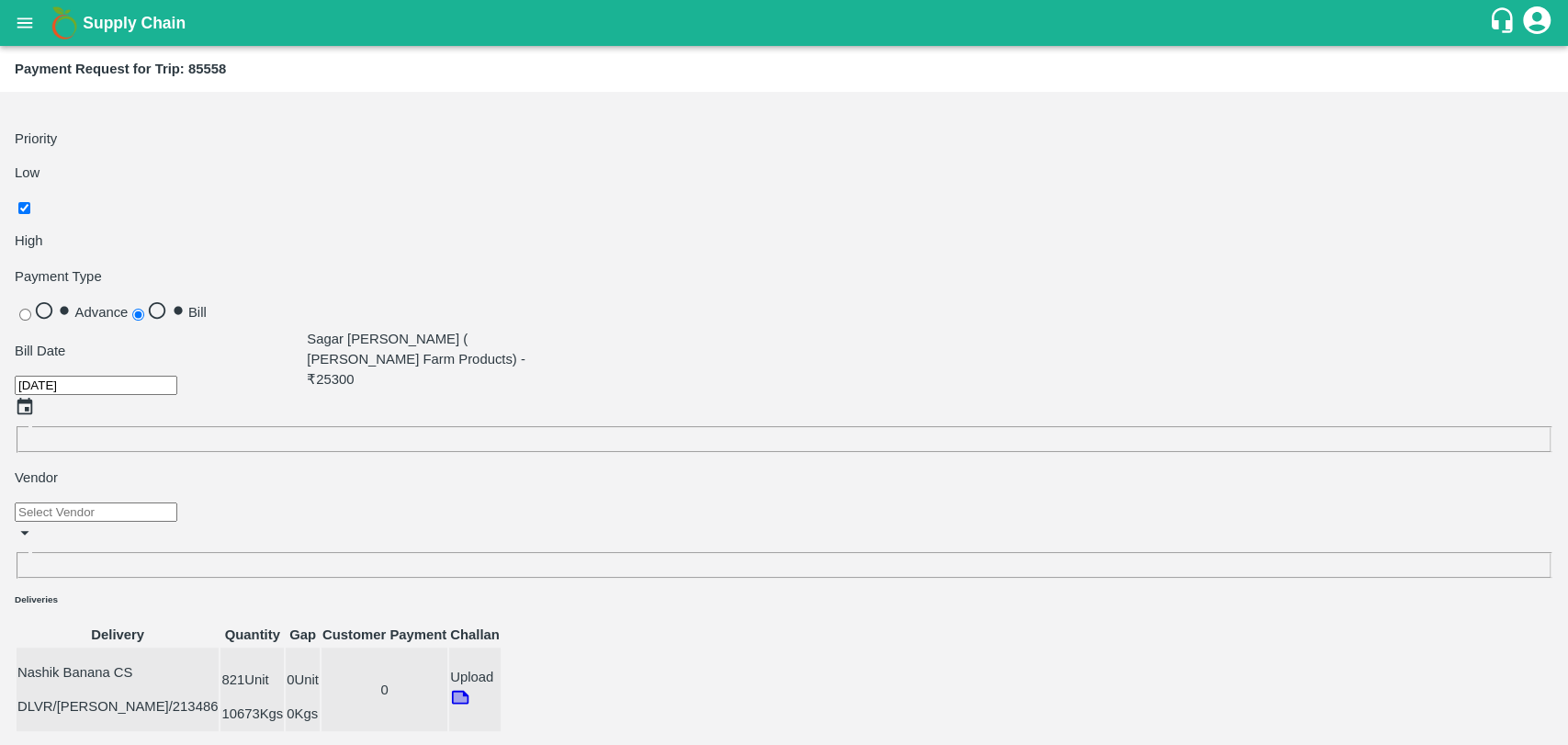
type input "Sagar Pramod Patil ( Shreyansh Farm Products) - ₹25300"
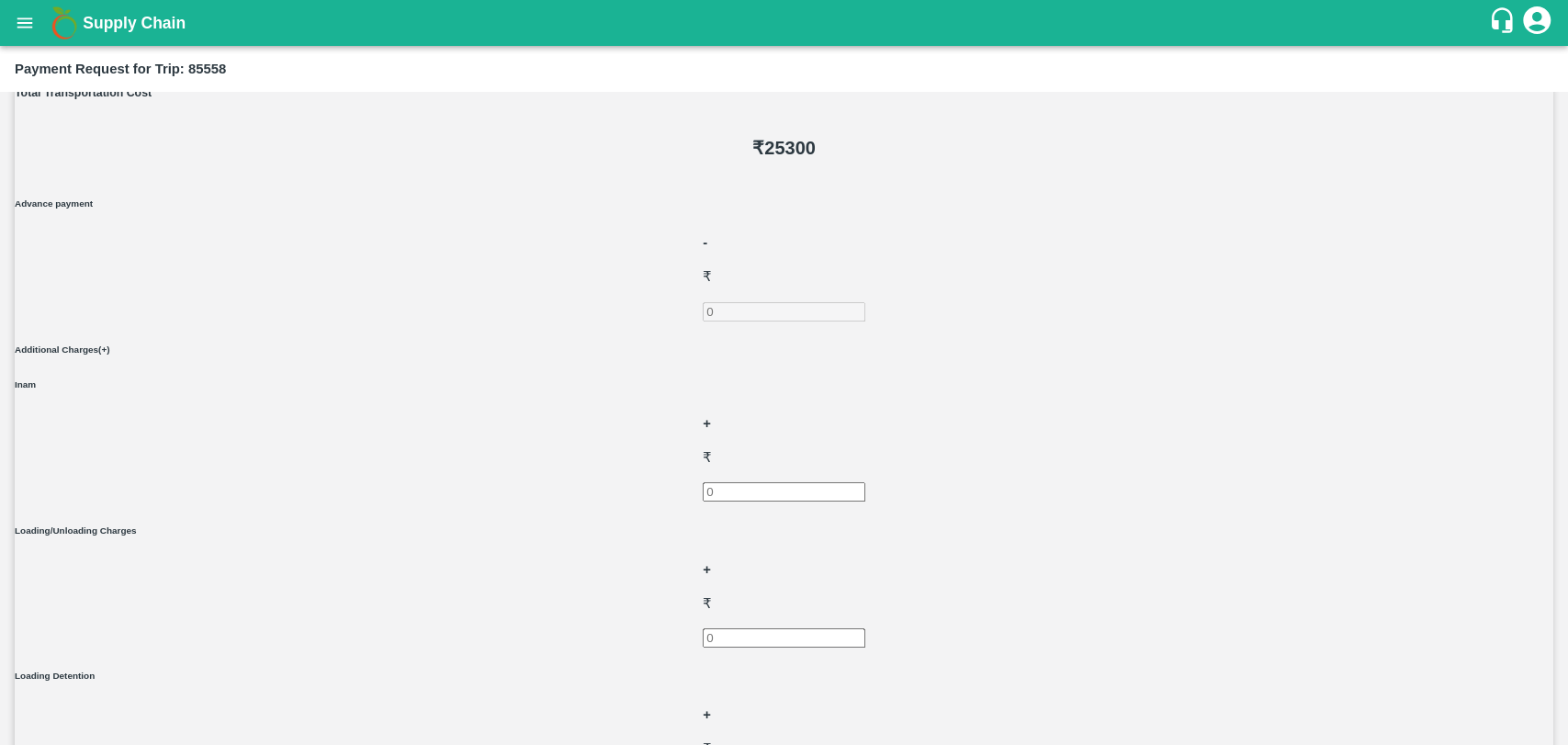
scroll to position [672, 0]
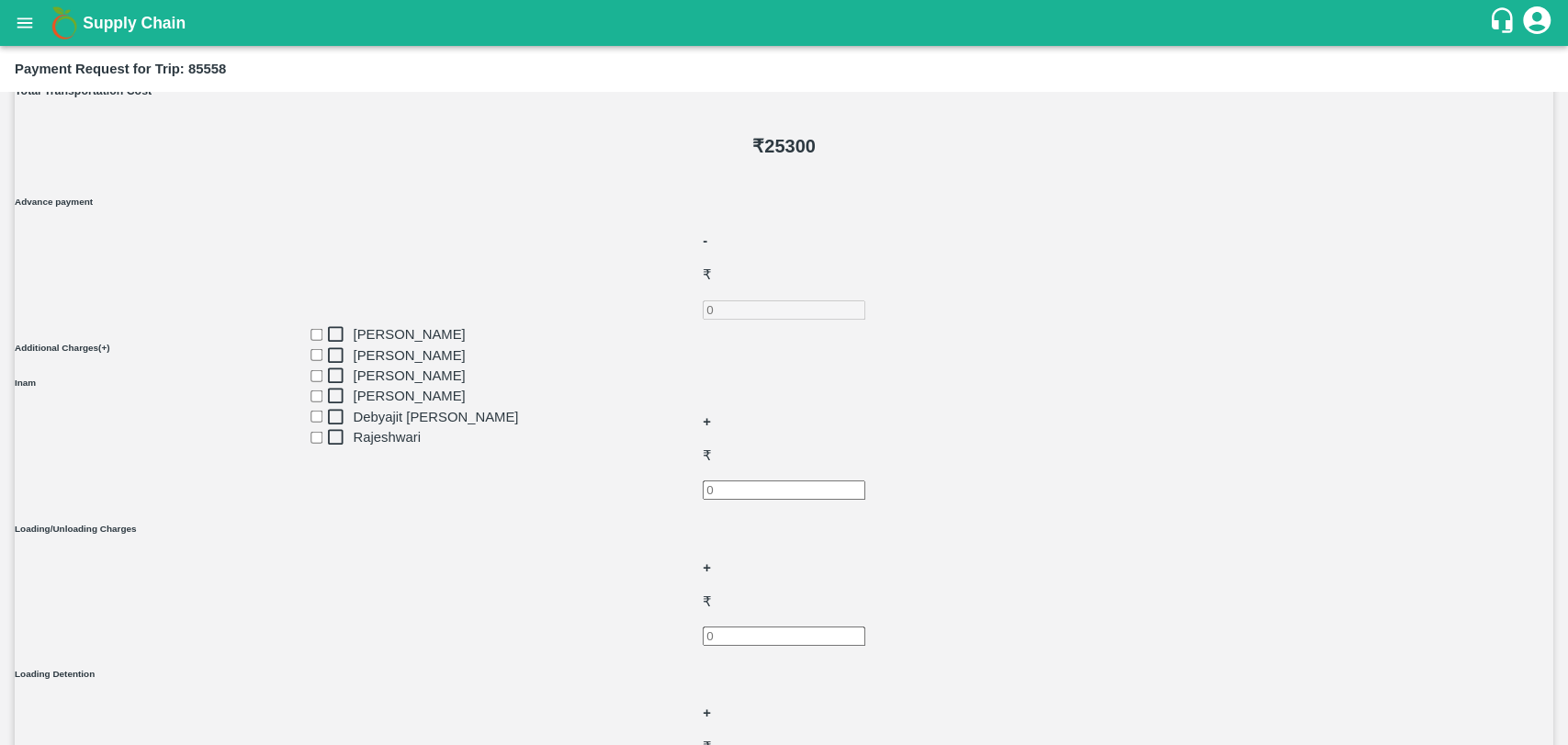
type input "wag"
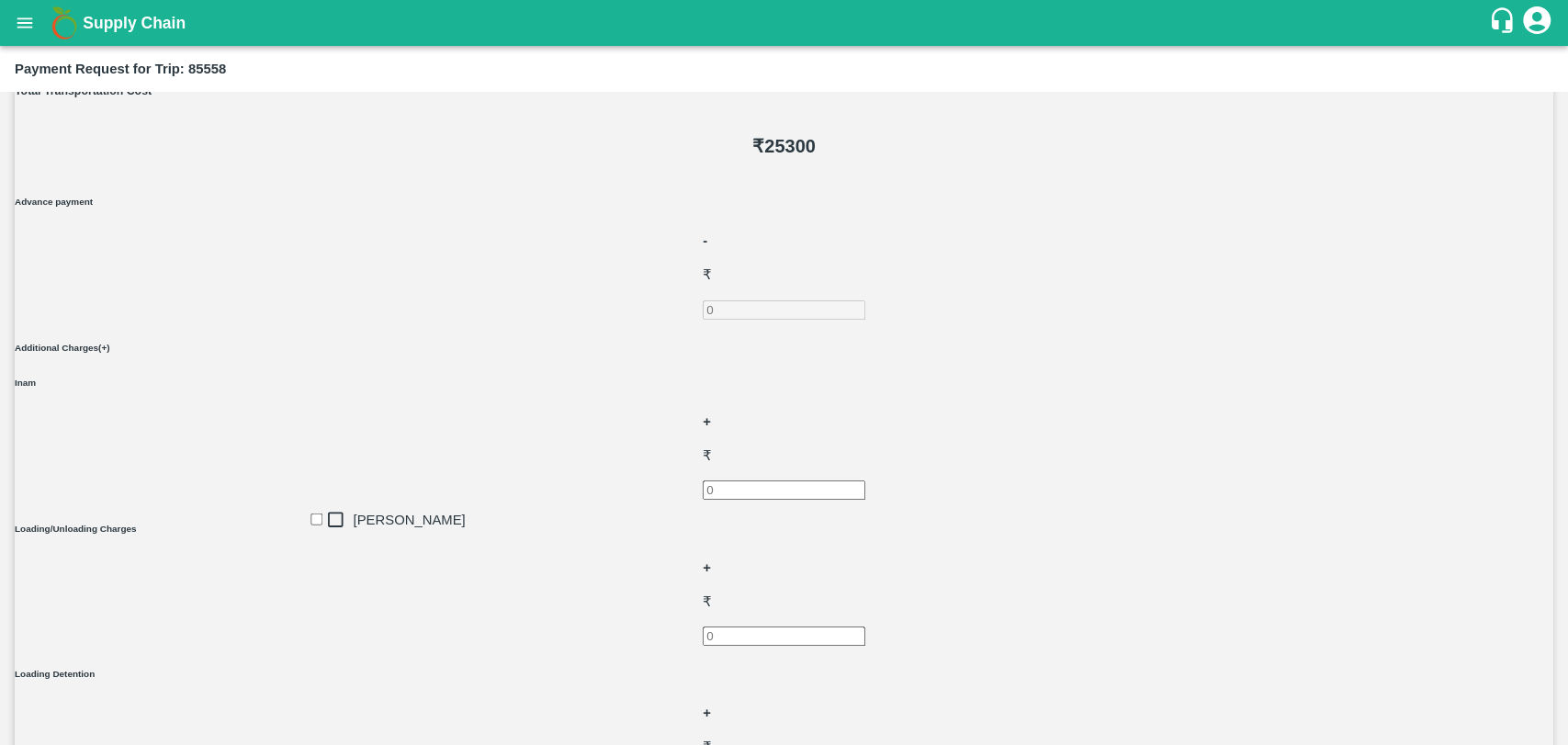
click at [326, 529] on div "Prasad Waghade" at bounding box center [416, 518] width 219 height 20
type input "25/08/2025 12:00 AM"
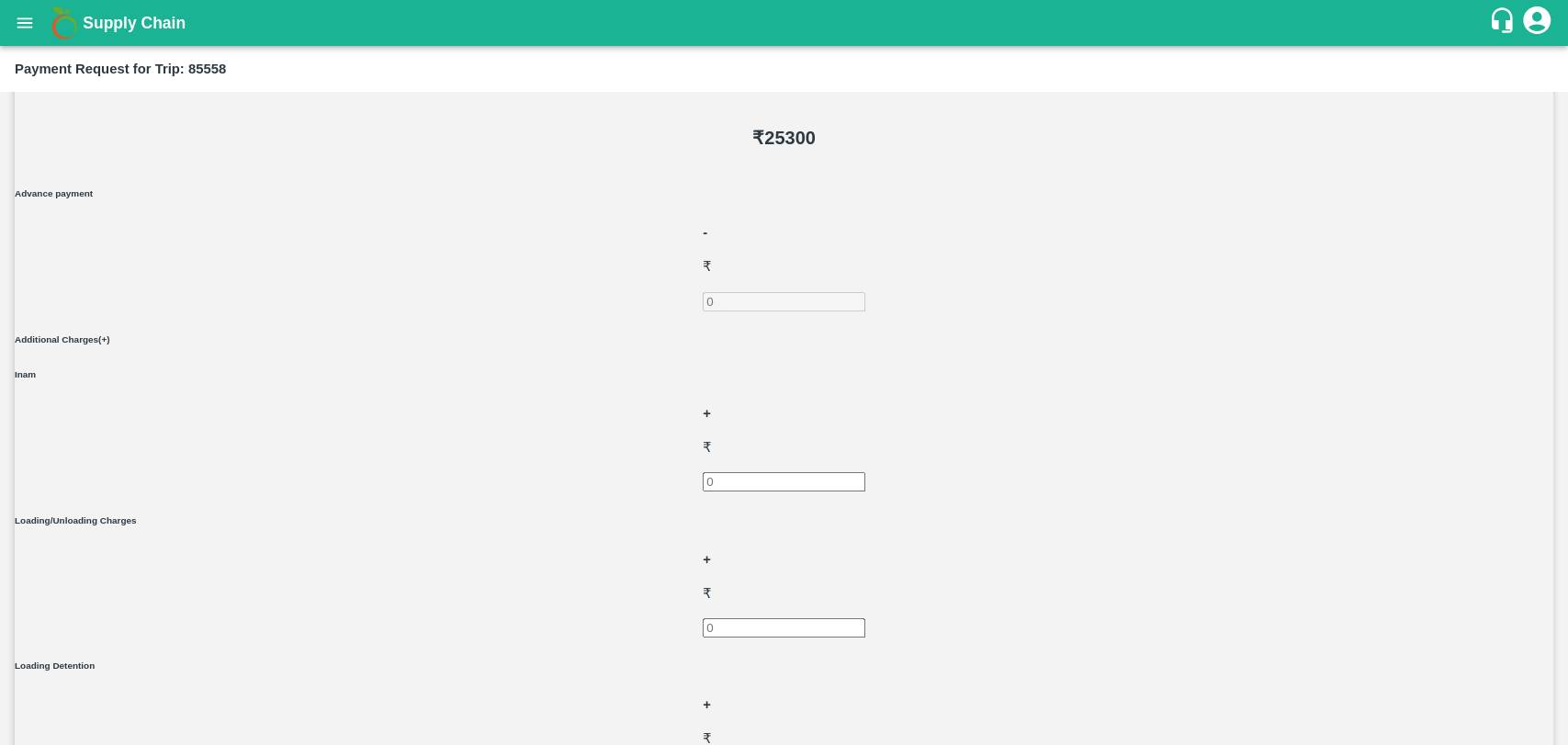
scroll to position [684, 0]
type input "318"
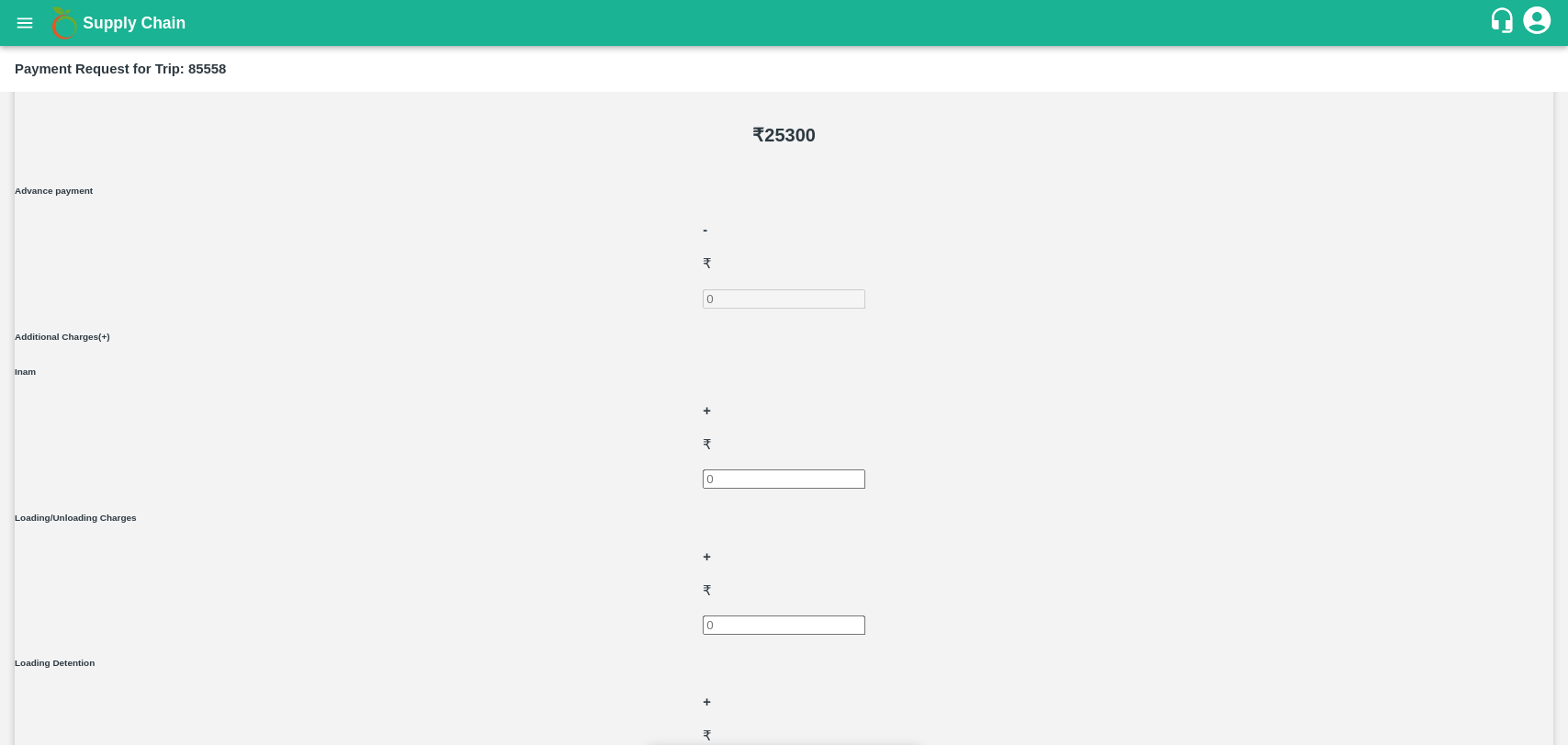
click at [0, 0] on input "Attach bill" at bounding box center [0, 0] width 0 height 0
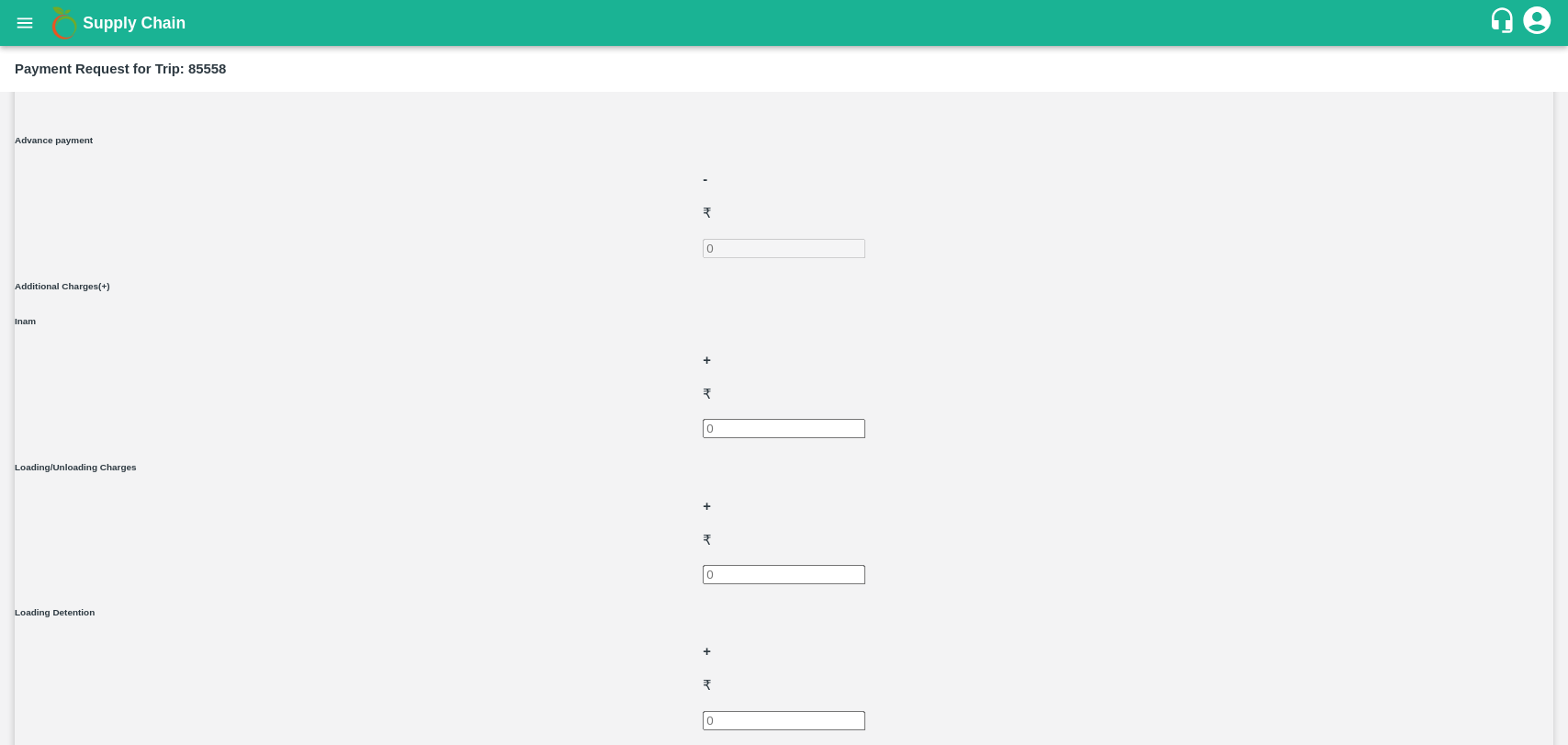
scroll to position [760, 0]
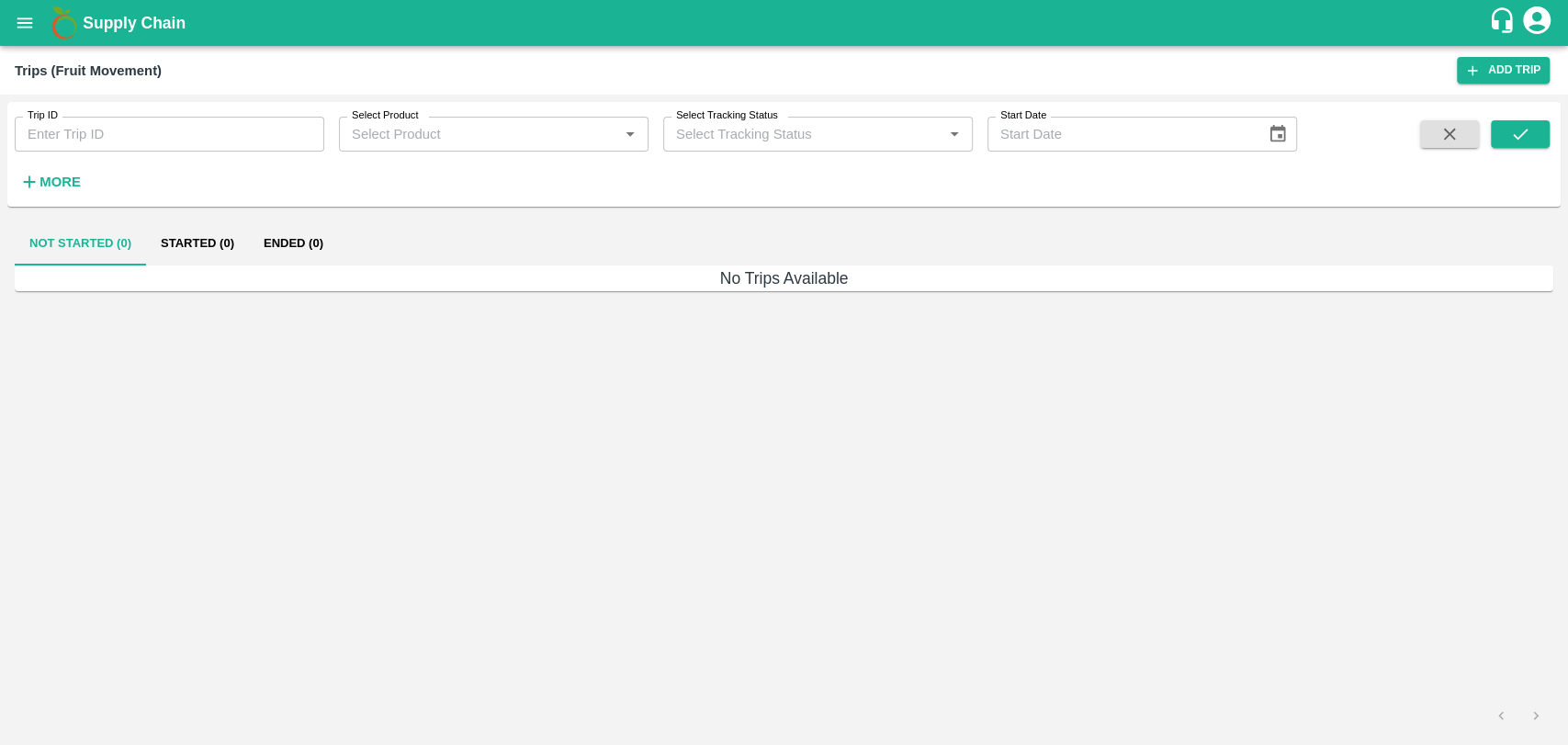
click at [73, 187] on strong "More" at bounding box center [60, 181] width 41 height 15
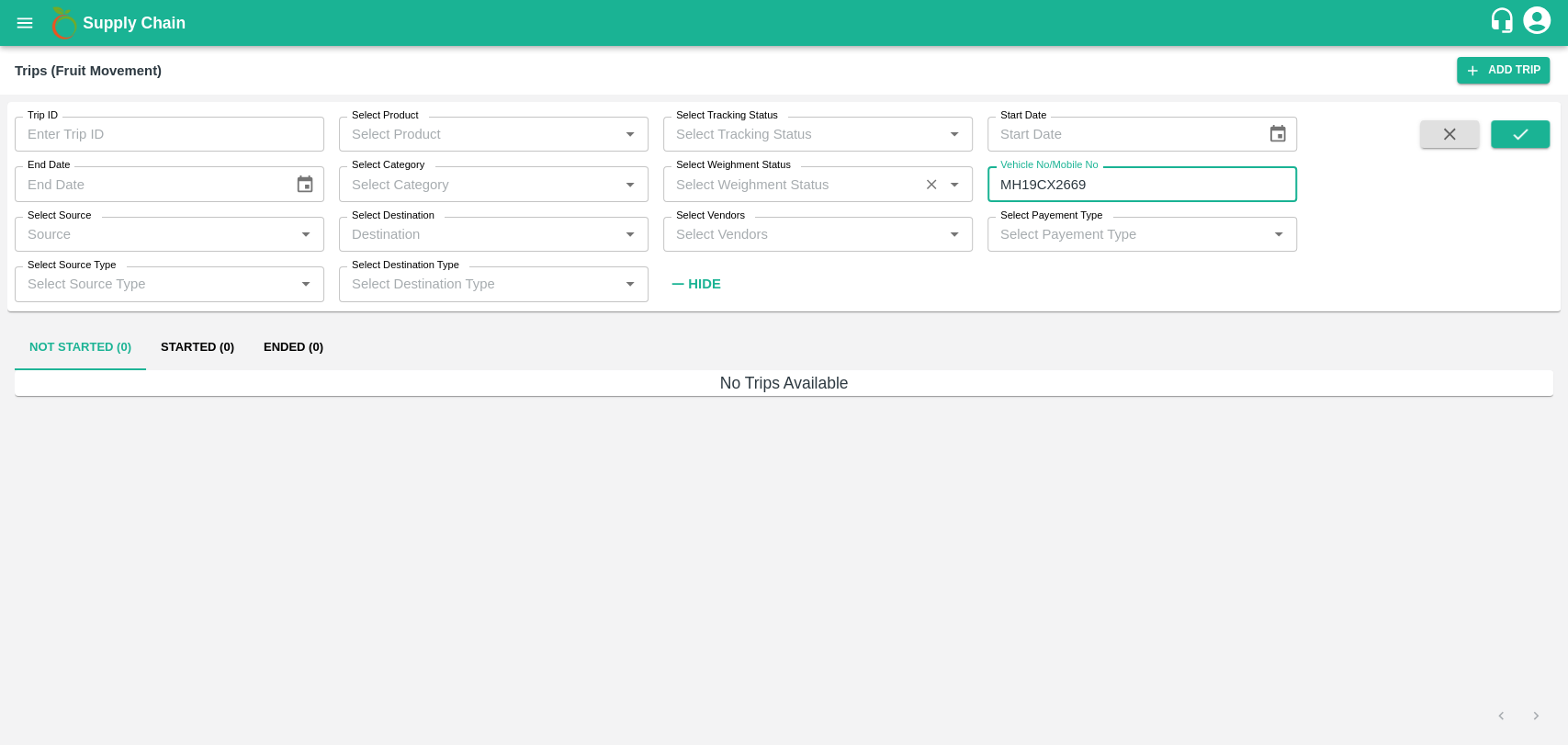
drag, startPoint x: 1095, startPoint y: 186, endPoint x: 926, endPoint y: 197, distance: 169.4
click at [935, 198] on div "Trip ID Trip ID Select Product Select Product   * Select Tracking Status Select…" at bounding box center [649, 202] width 1297 height 200
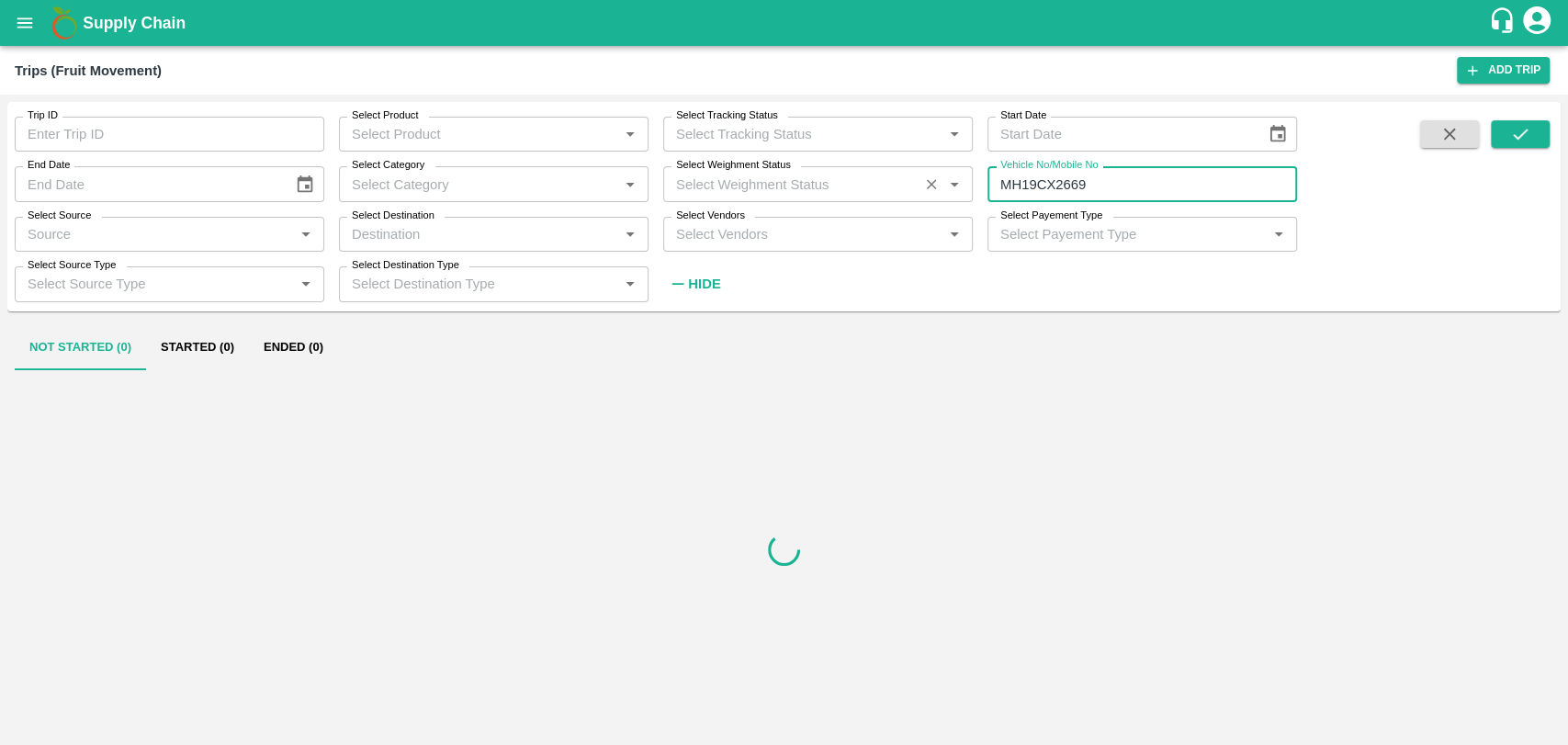
paste input "text"
type input "MH19CY9586"
click at [1521, 137] on icon "submit" at bounding box center [1519, 133] width 20 height 20
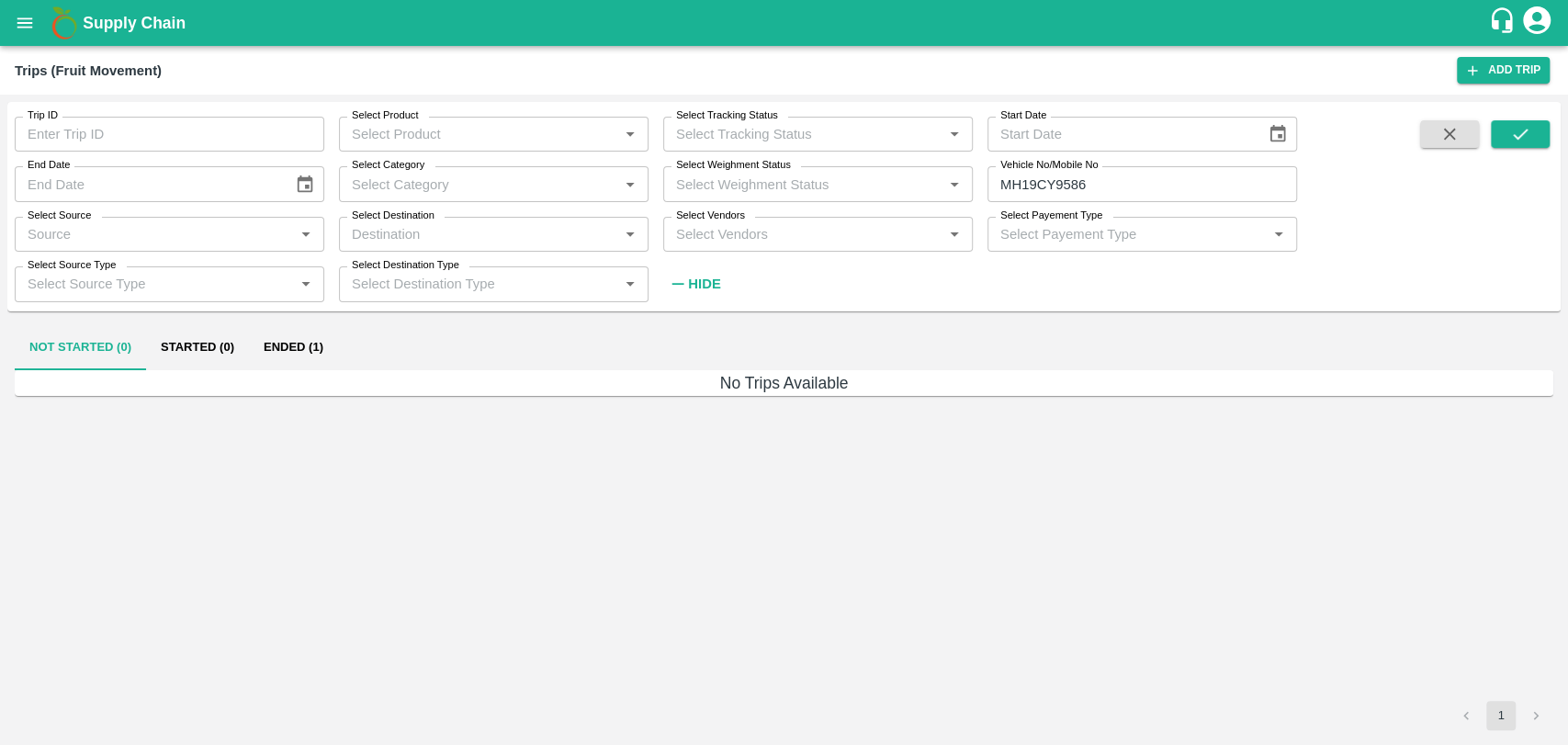
click at [309, 345] on button "Ended (1)" at bounding box center [293, 348] width 89 height 44
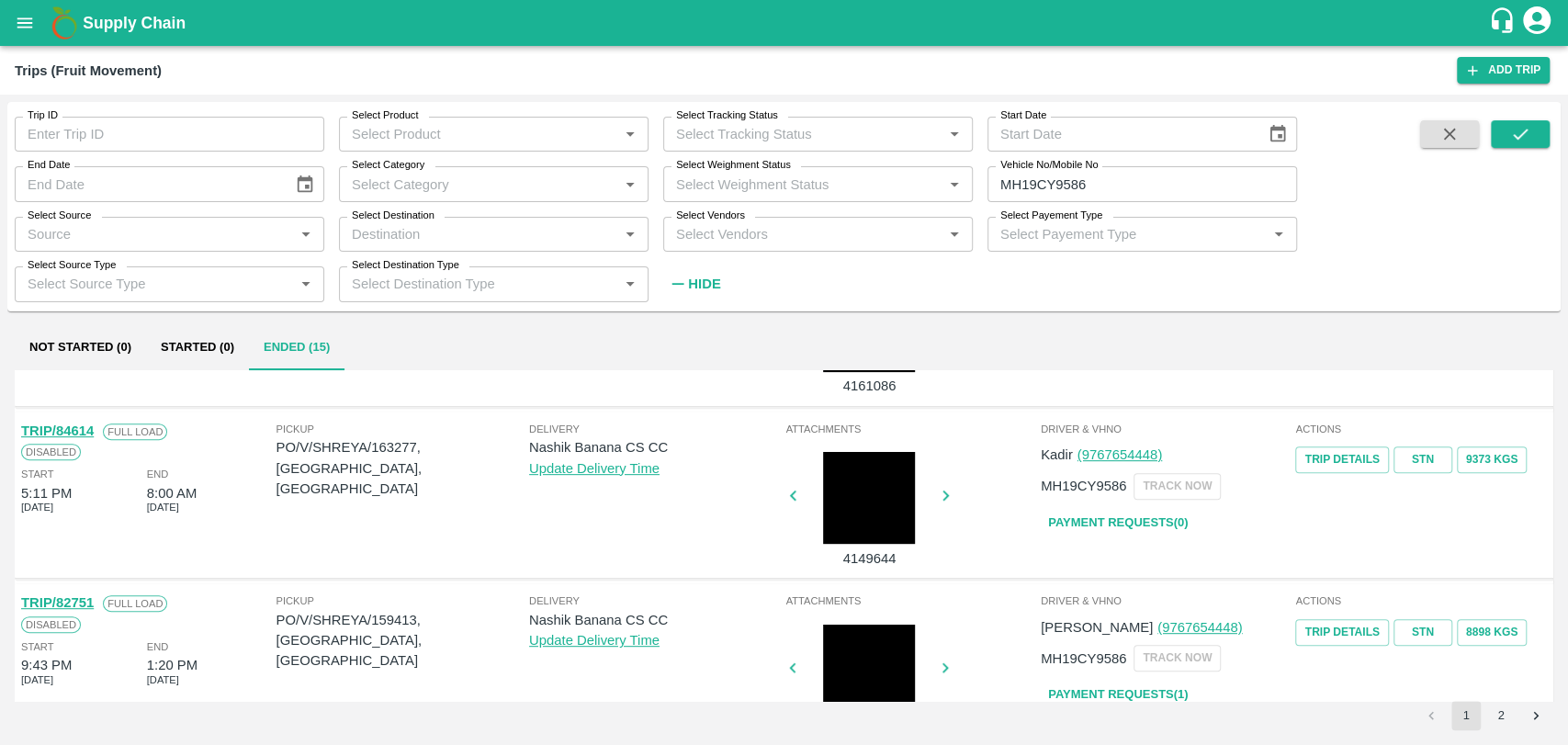
scroll to position [612, 0]
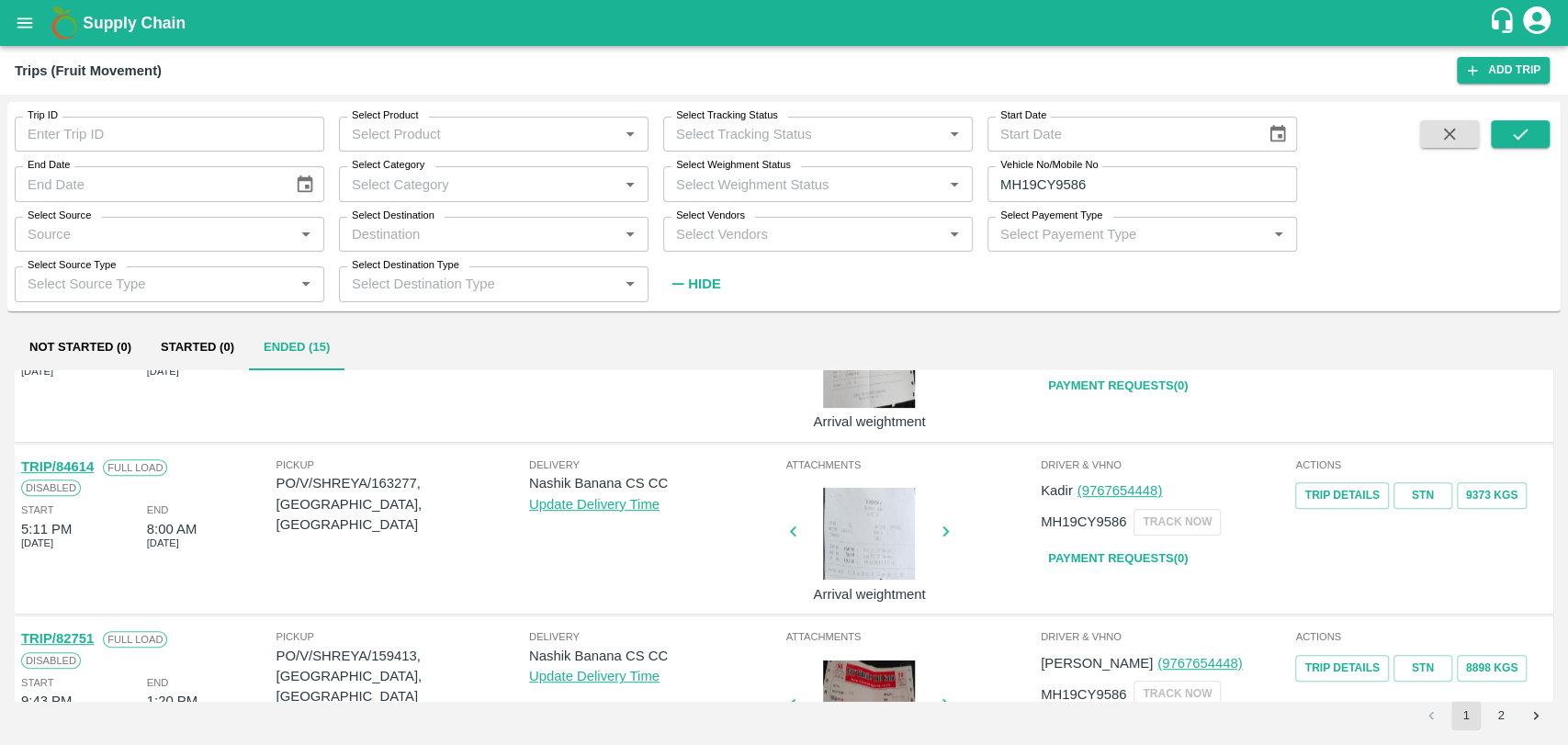
click at [89, 467] on link "TRIP/84614" at bounding box center [57, 466] width 72 height 15
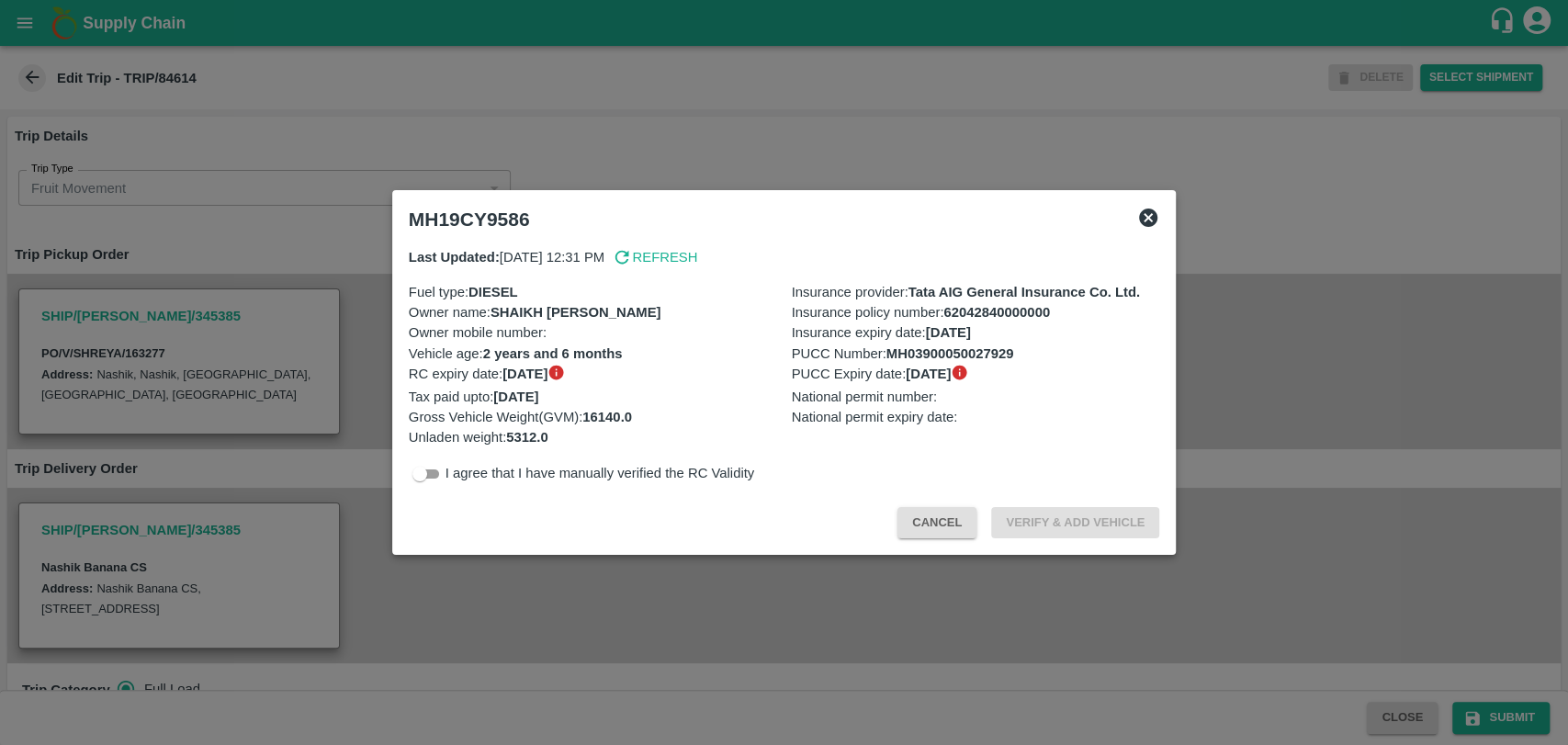
click at [942, 514] on button "Cancel" at bounding box center [936, 523] width 79 height 32
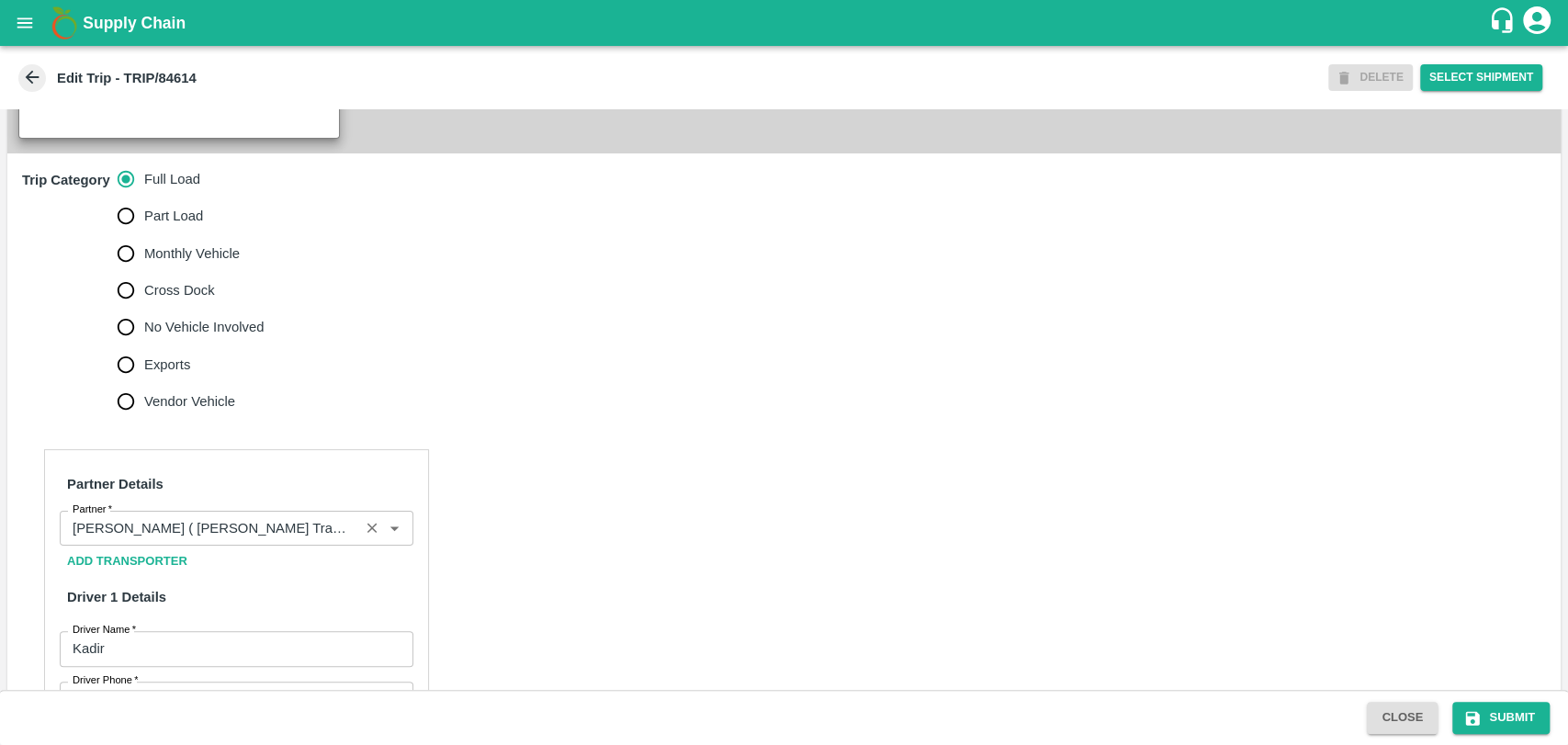
scroll to position [815, 0]
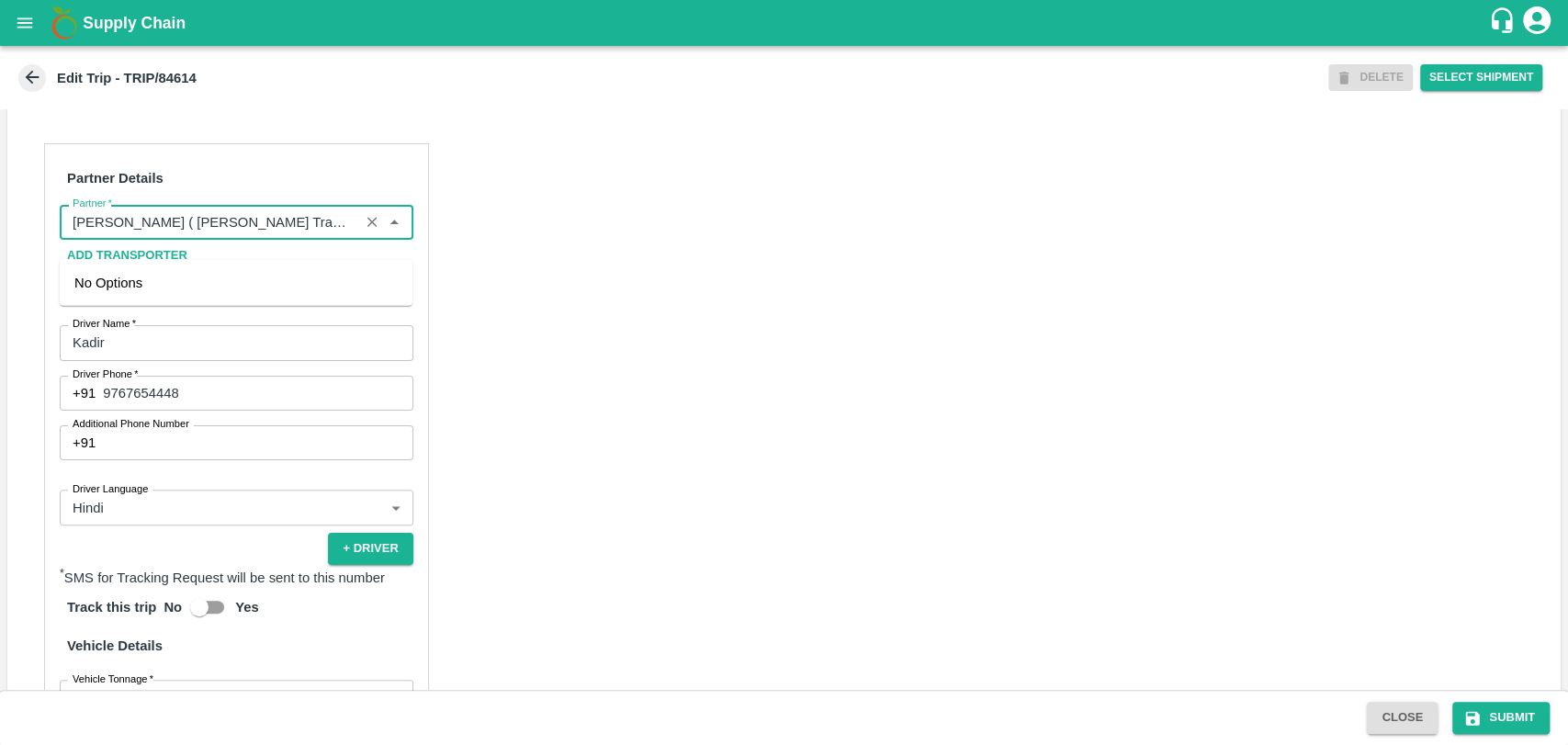
click at [186, 234] on input "Partner   *" at bounding box center [209, 222] width 288 height 24
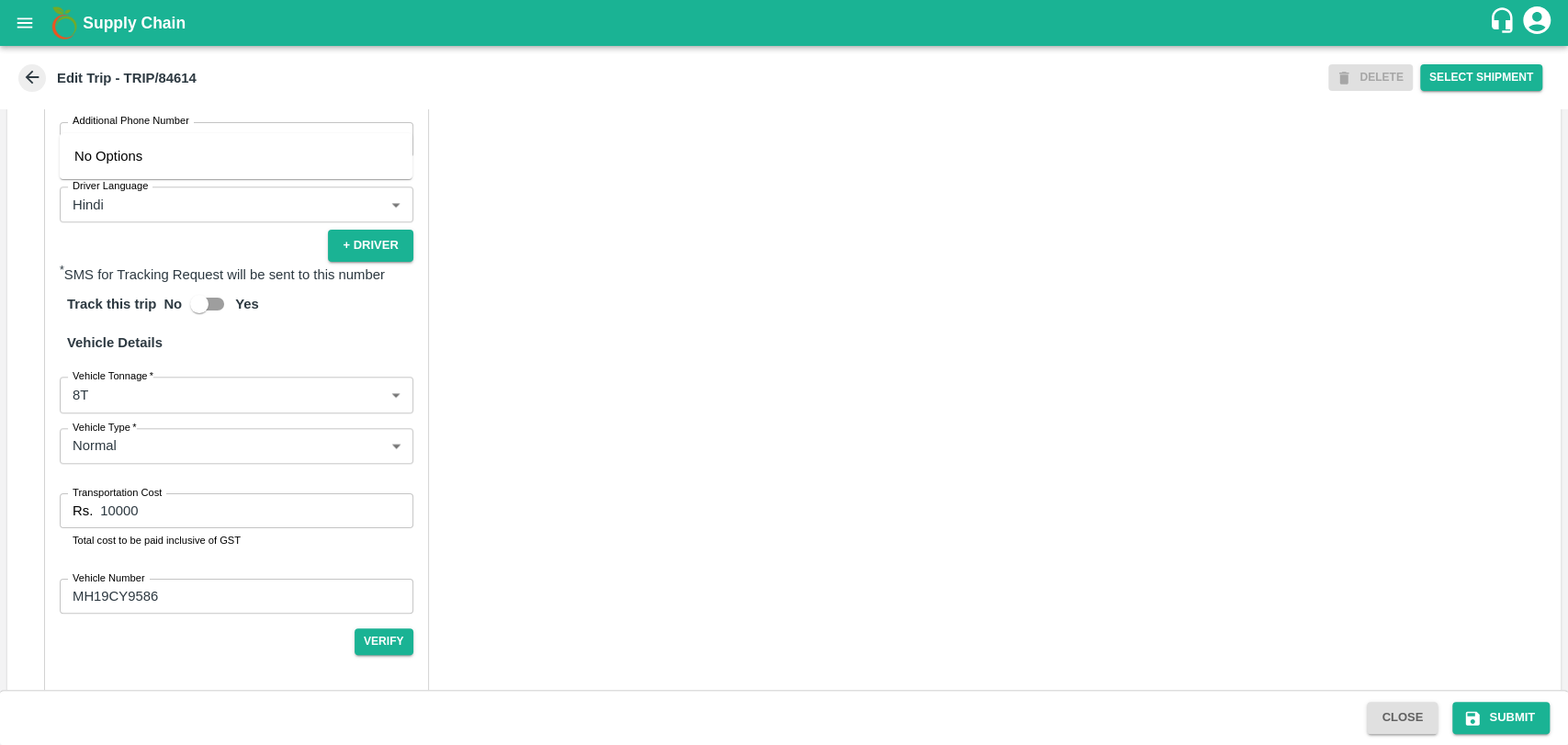
scroll to position [1178, 0]
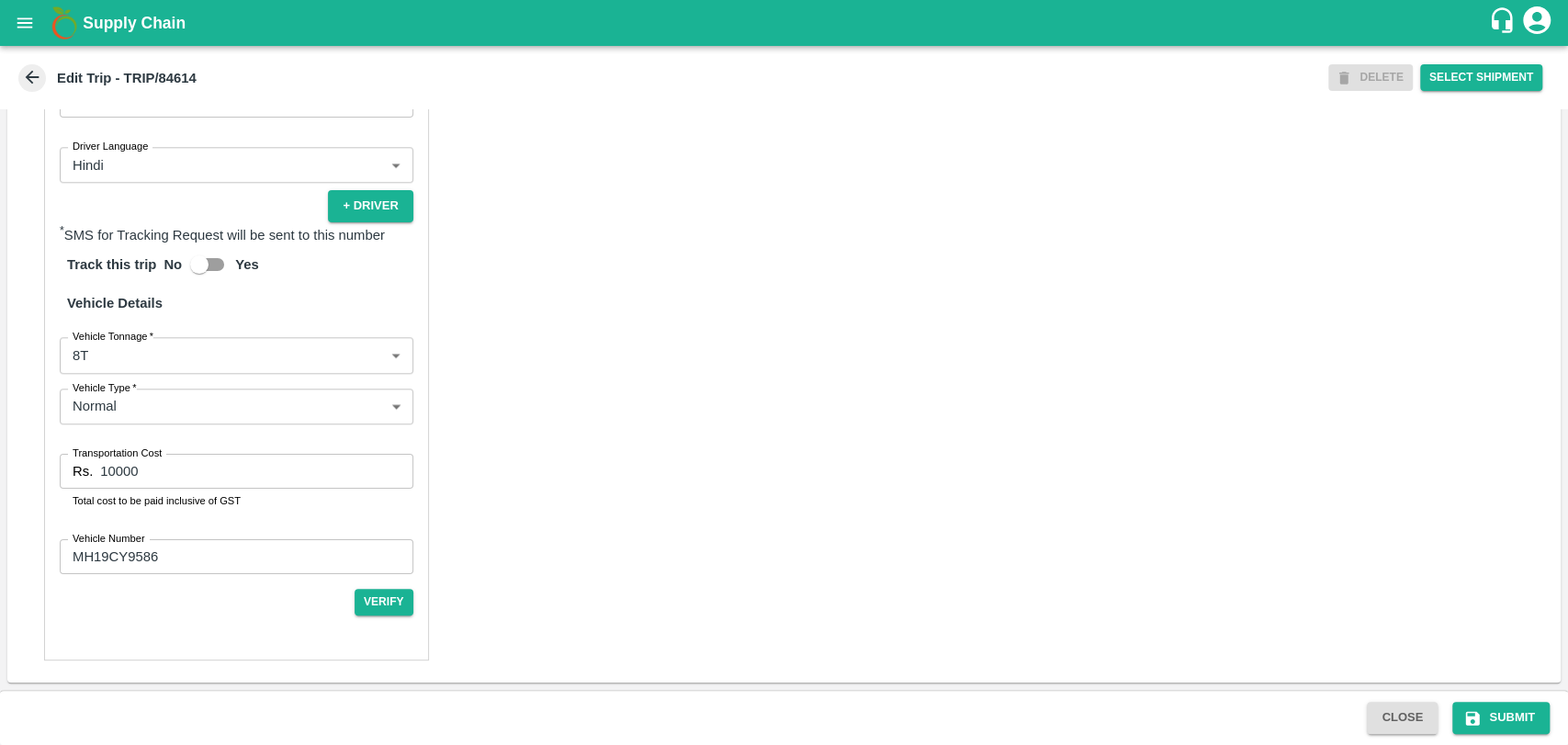
click at [119, 362] on body "Supply Chain Edit Trip - TRIP/84614 DELETE Select Shipment Trip Details Trip Ty…" at bounding box center [784, 372] width 1568 height 745
type input "Nitin Rasal ( Bhairavnath Transport )-Deulgaon, Pune-9860466997(Transporter)"
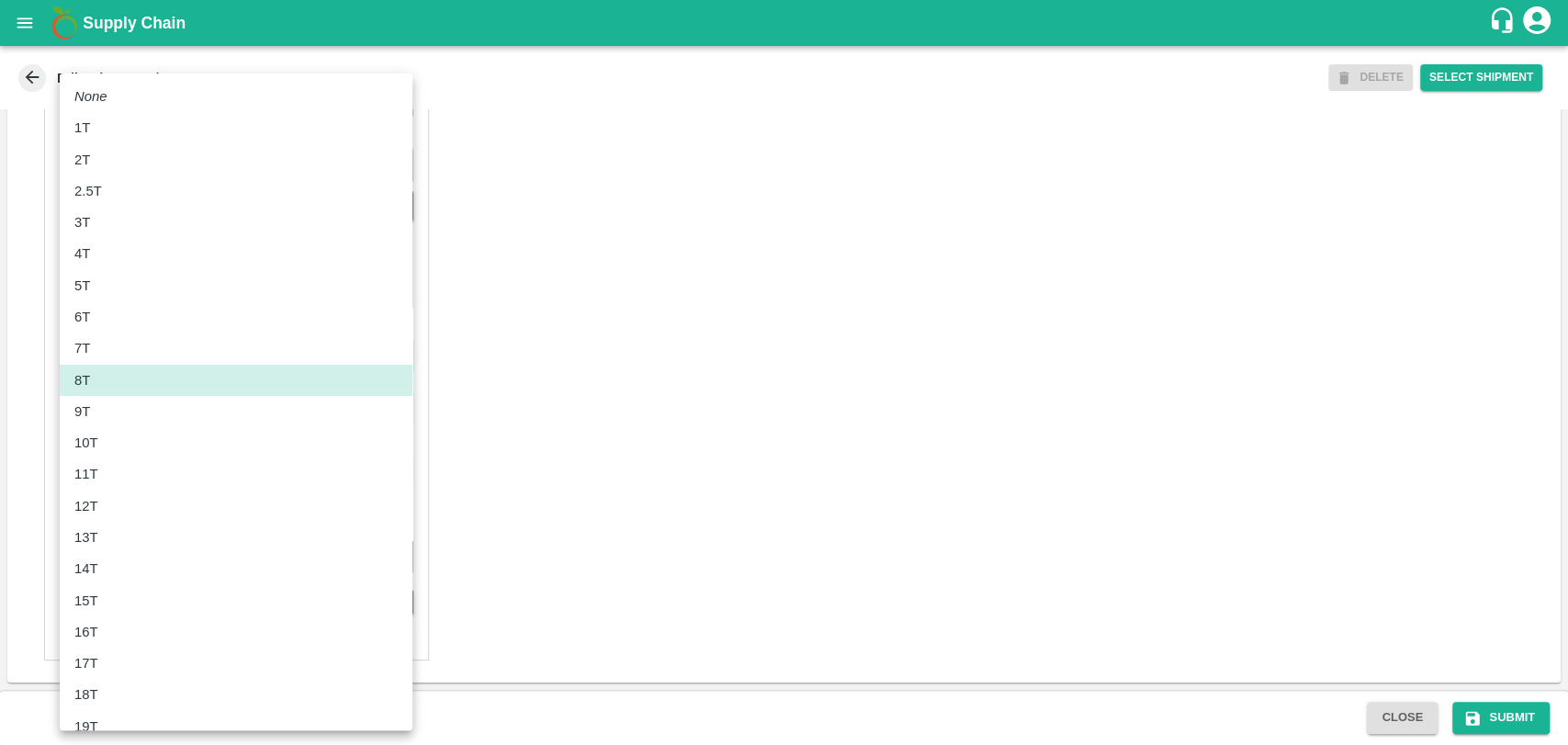
click at [96, 443] on p "10T" at bounding box center [86, 442] width 24 height 20
type input "10000"
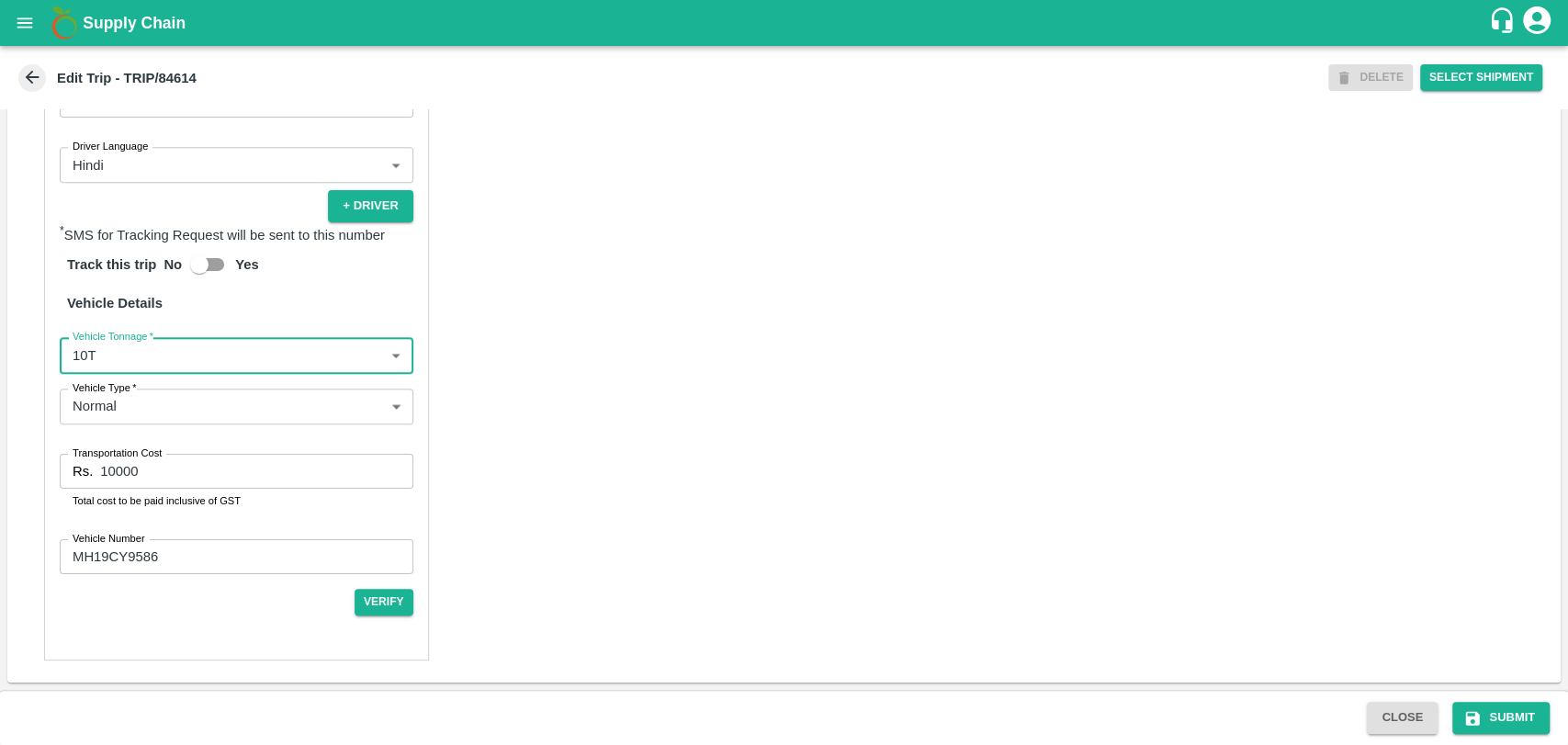
drag, startPoint x: 143, startPoint y: 461, endPoint x: 68, endPoint y: 470, distance: 75.5
click at [68, 470] on div "Rs. 10000 Transportation Cost" at bounding box center [236, 471] width 354 height 35
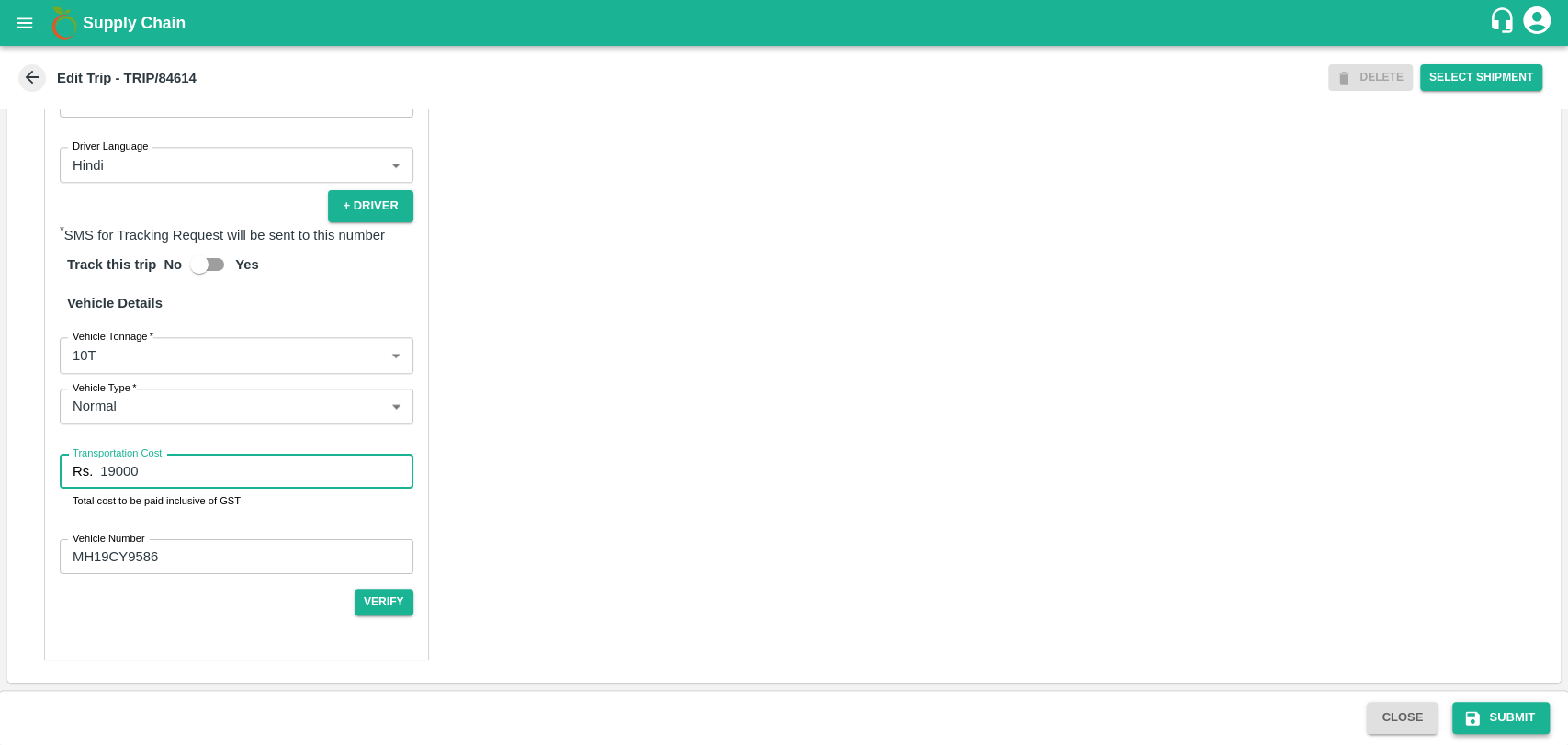
type input "19000"
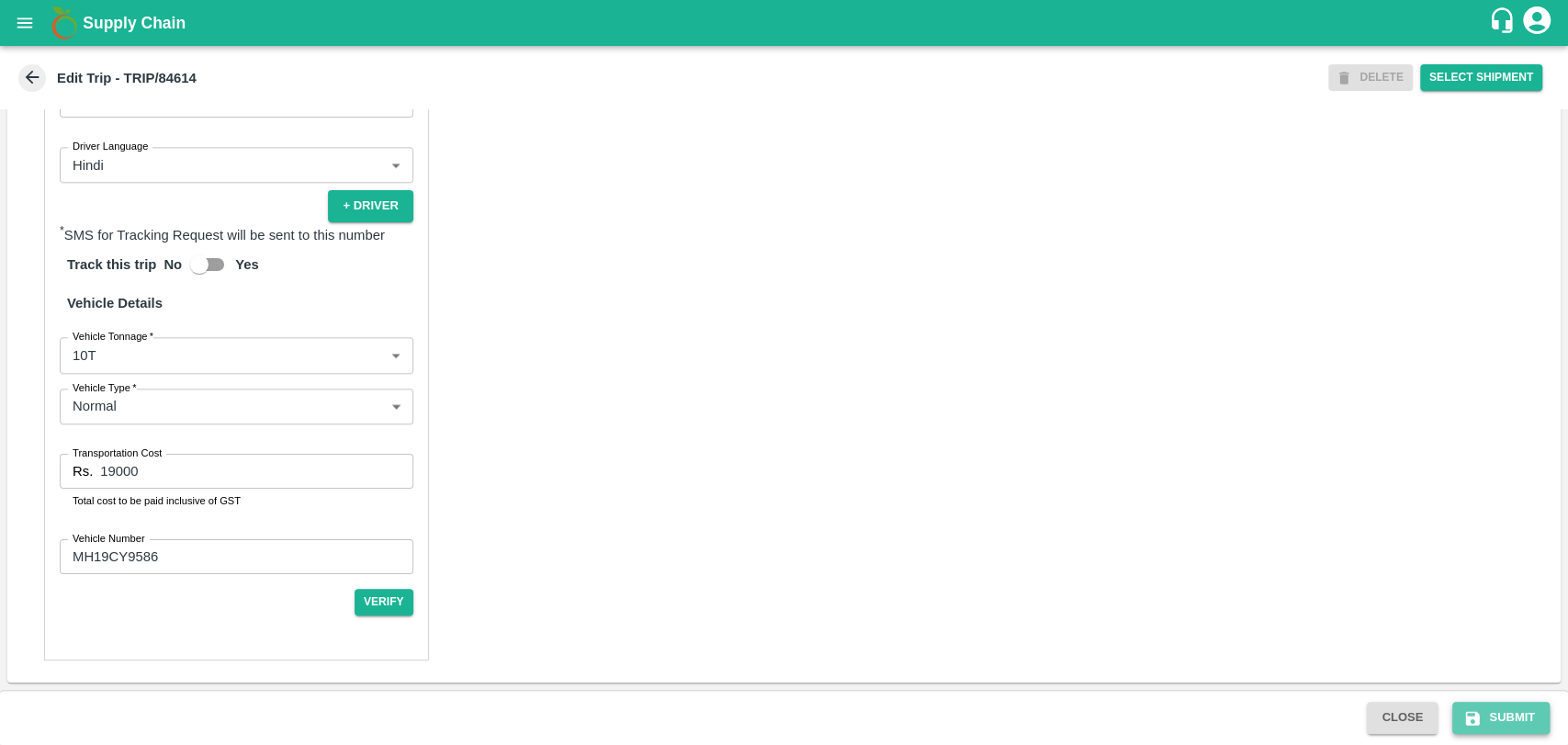
click at [1478, 710] on icon "submit" at bounding box center [1472, 718] width 19 height 19
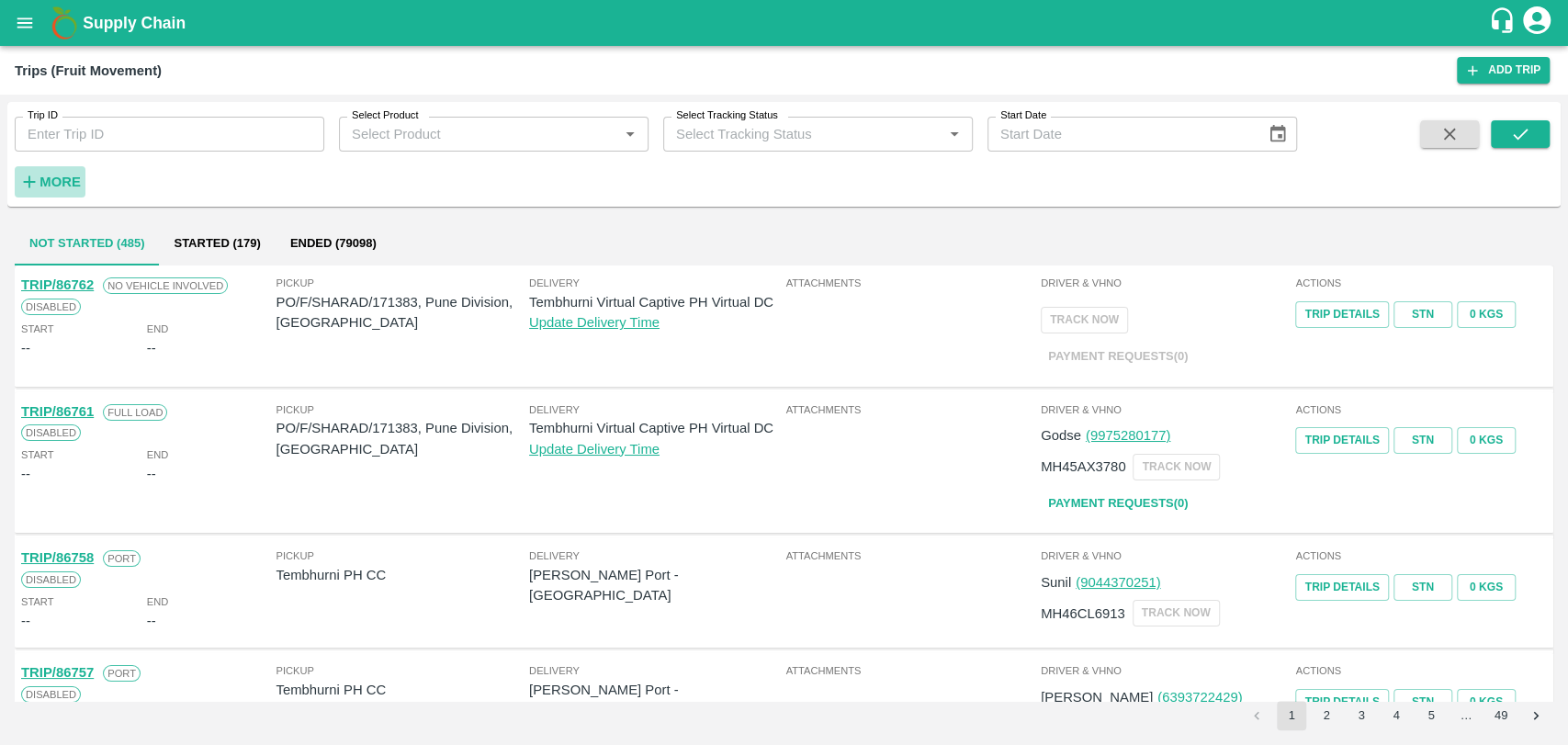
click at [55, 170] on h6 "More" at bounding box center [60, 181] width 41 height 24
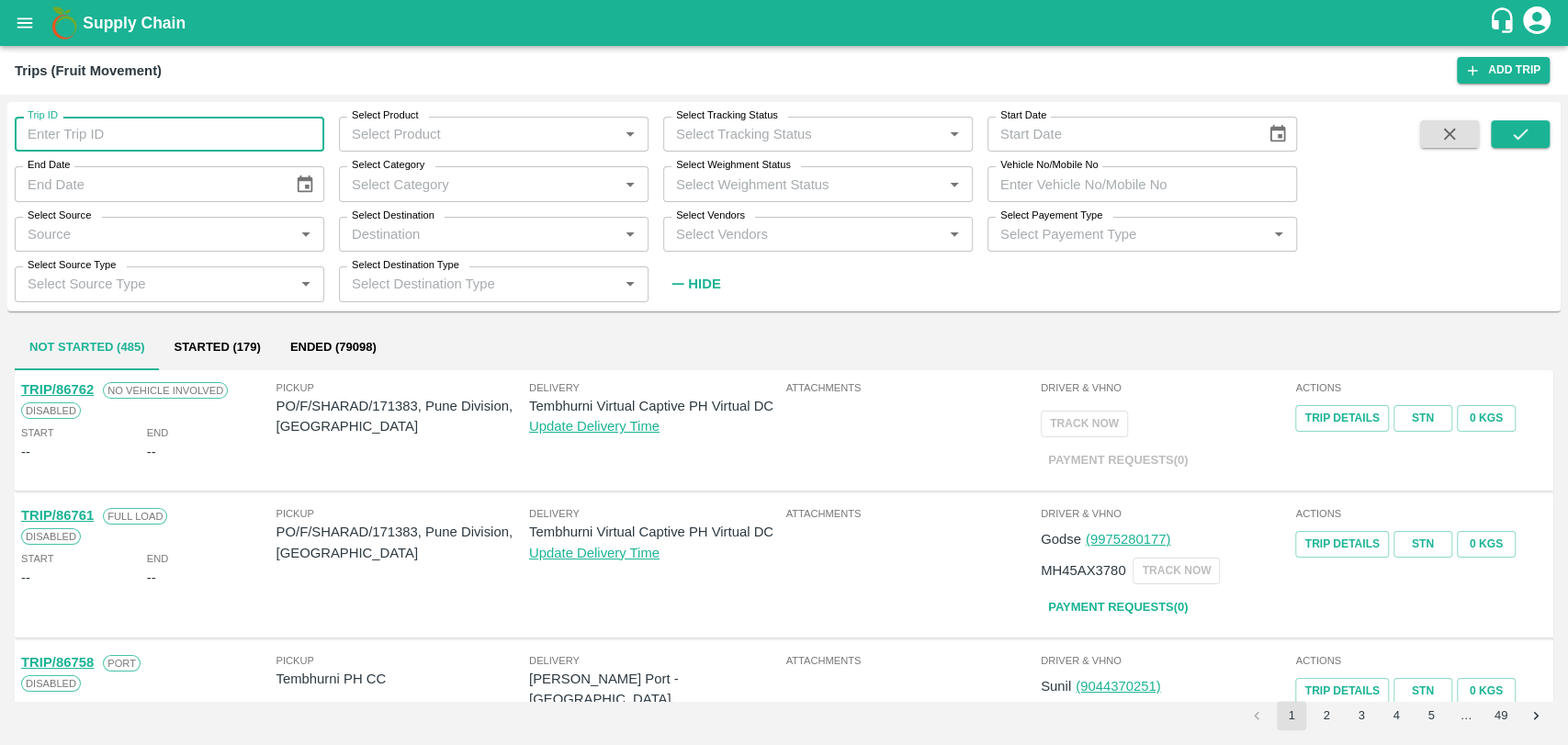
click at [68, 122] on input "Trip ID" at bounding box center [169, 134] width 310 height 35
type input "84614"
click at [1536, 130] on button "submit" at bounding box center [1520, 134] width 58 height 27
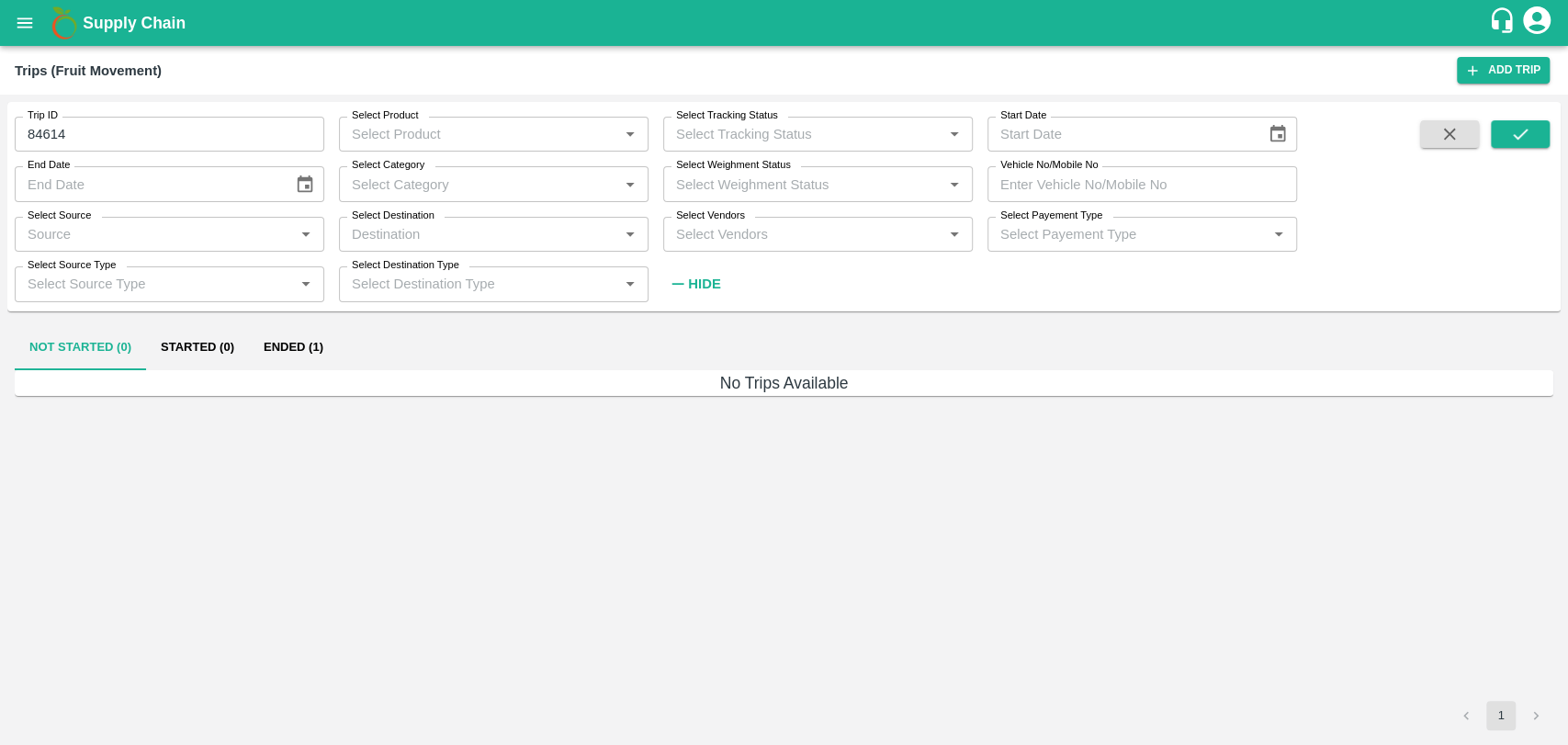
click at [257, 337] on button "Ended (1)" at bounding box center [293, 348] width 89 height 44
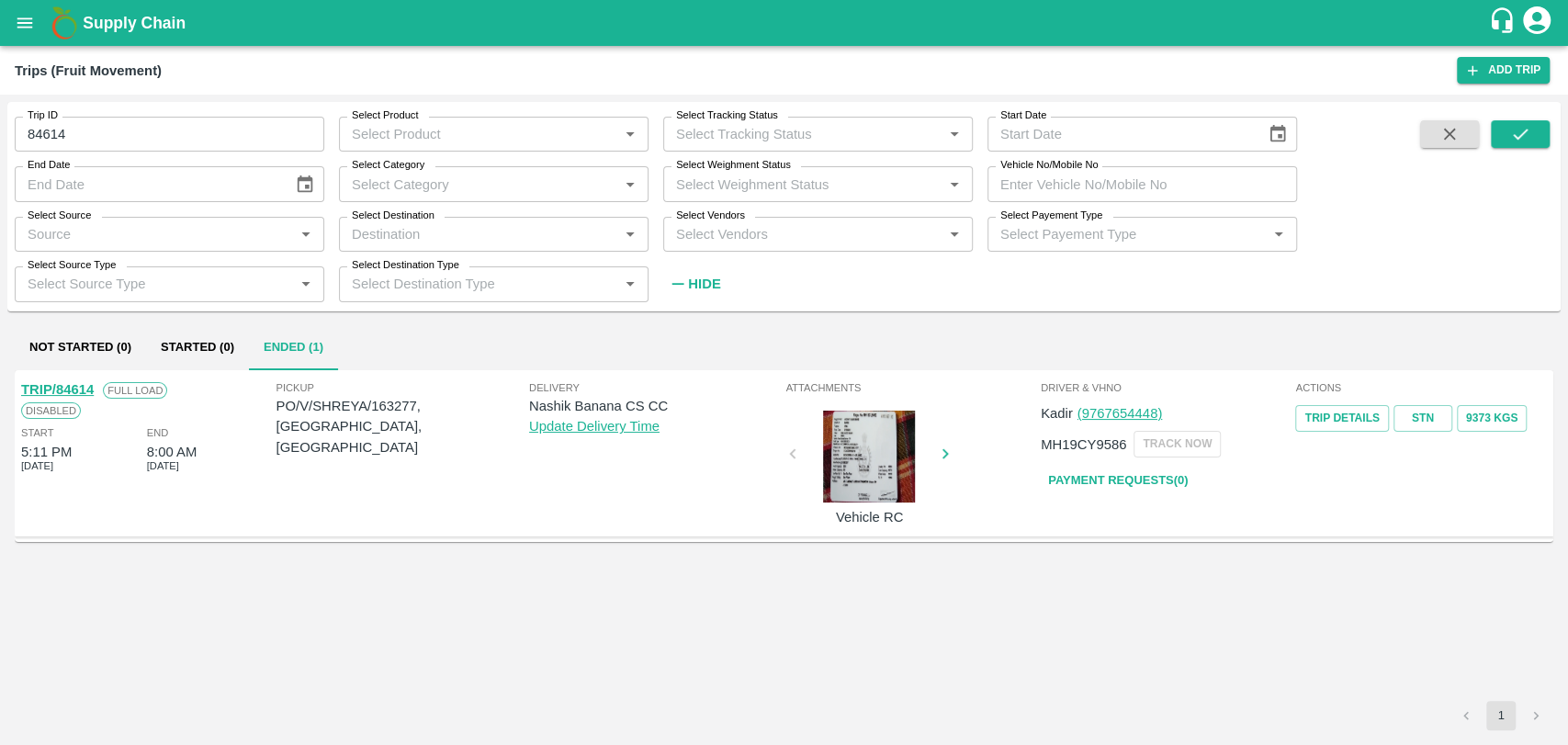
click at [81, 392] on link "TRIP/84614" at bounding box center [57, 389] width 72 height 15
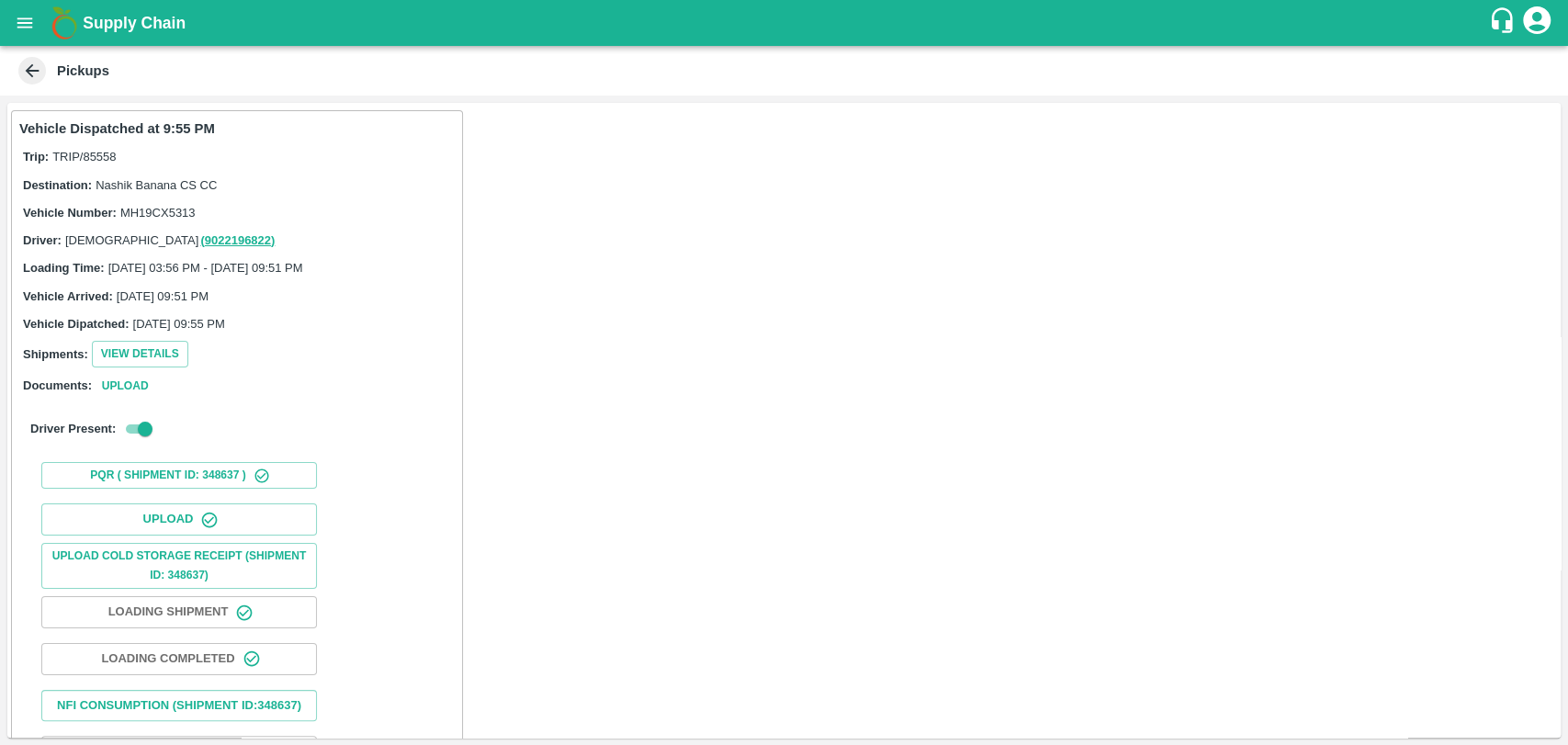
scroll to position [119, 0]
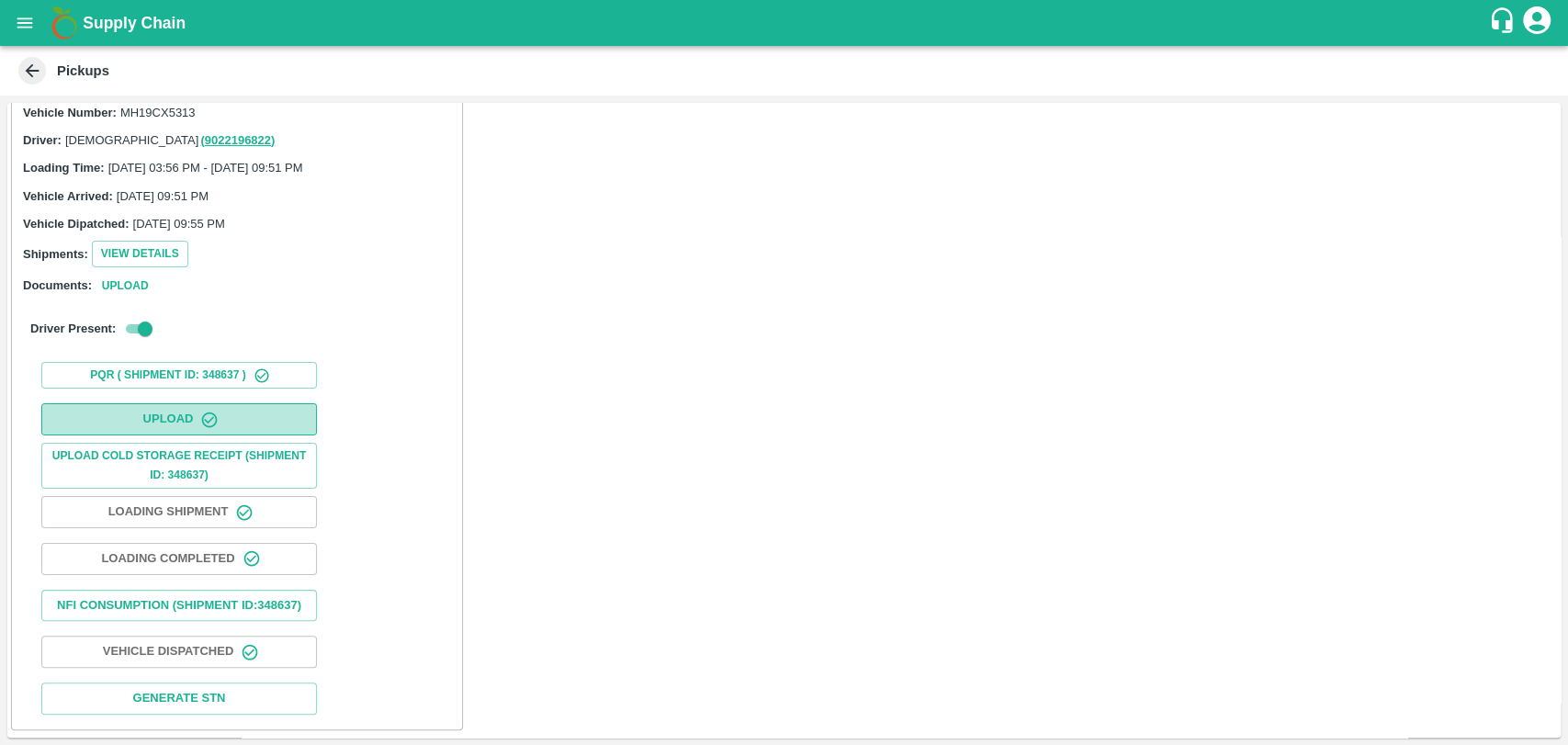
click at [217, 411] on icon "button" at bounding box center [209, 420] width 19 height 19
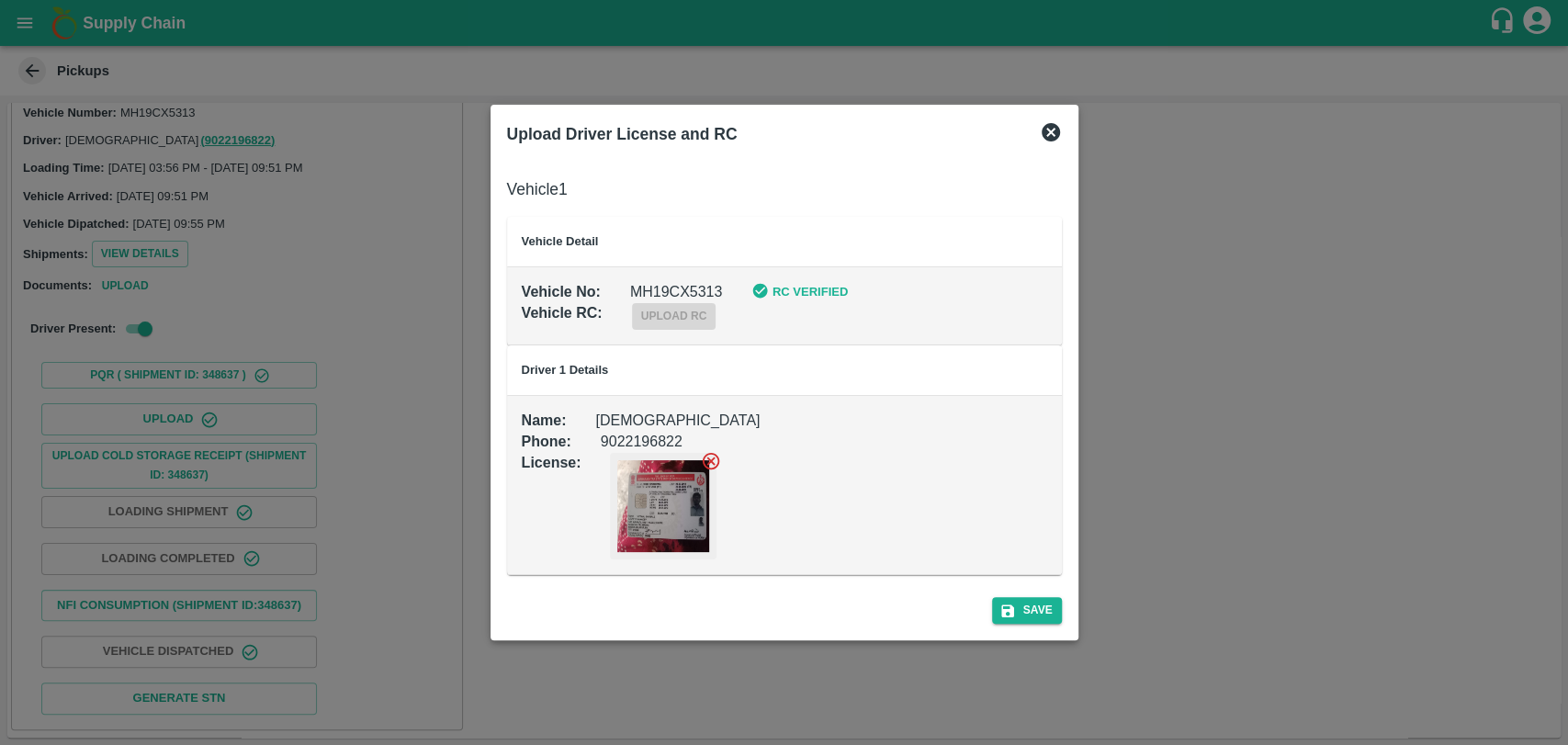
click at [1189, 352] on div at bounding box center [784, 372] width 1568 height 745
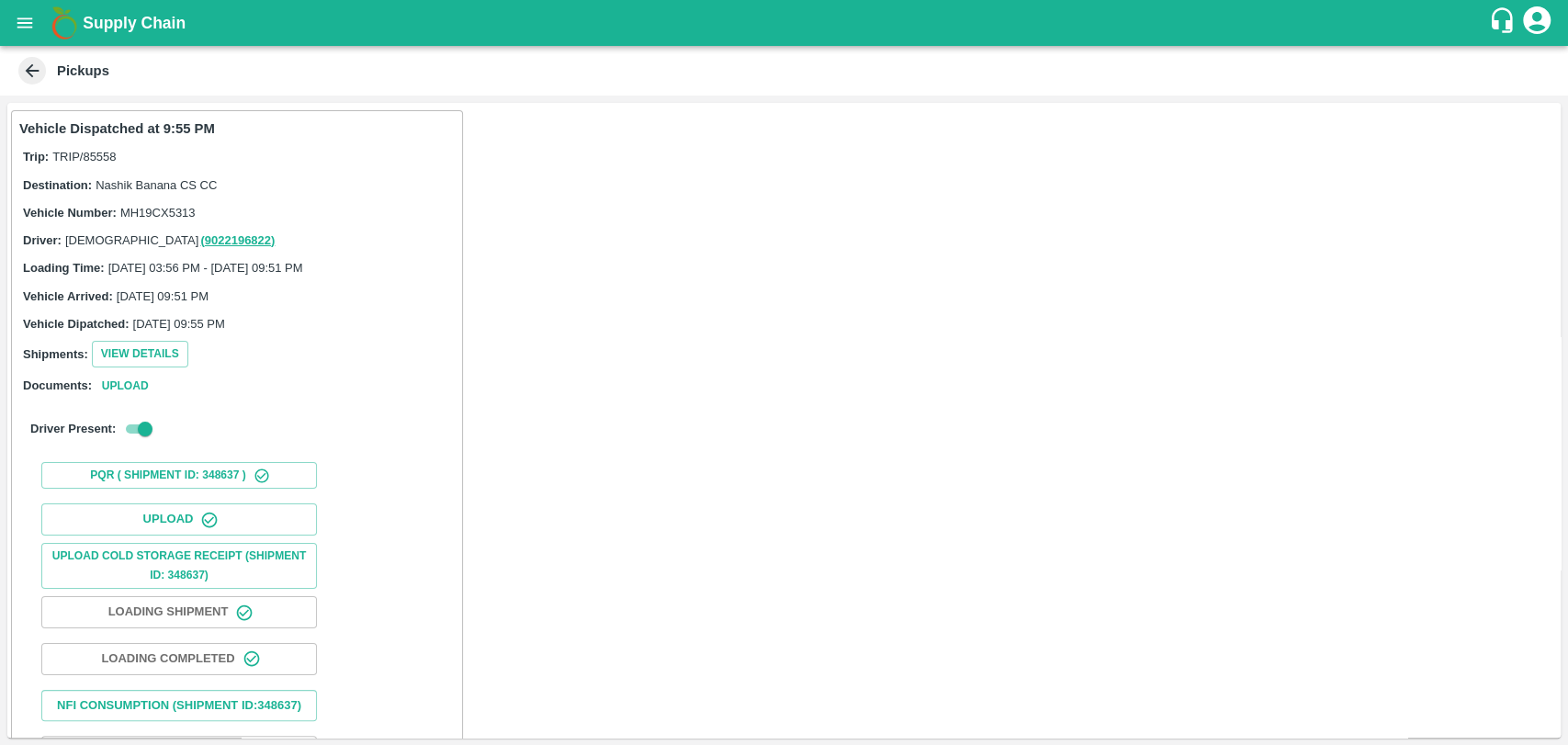
scroll to position [0, 0]
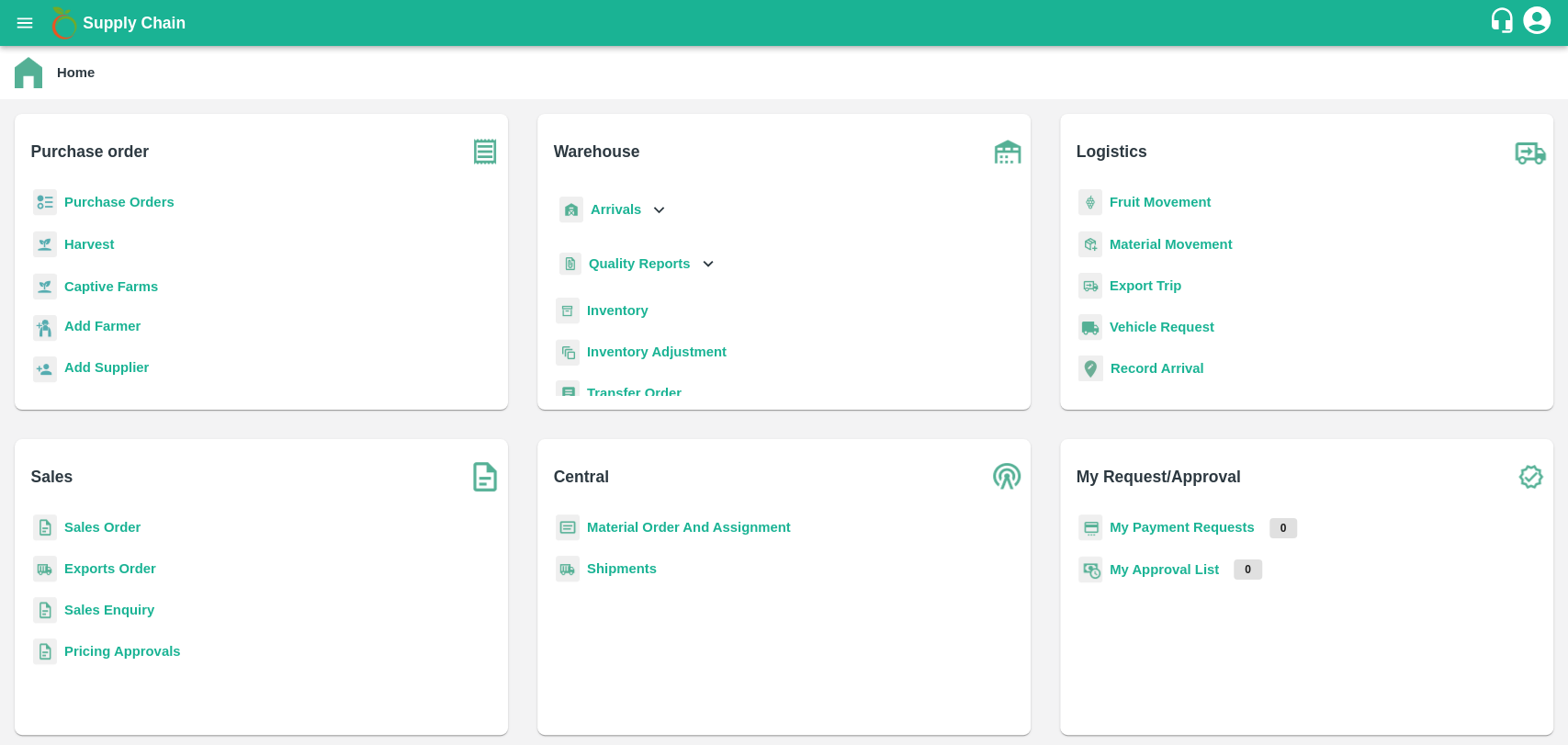
click at [1156, 517] on p "My Payment Requests" at bounding box center [1181, 527] width 145 height 20
click at [1156, 526] on b "My Payment Requests" at bounding box center [1181, 527] width 145 height 15
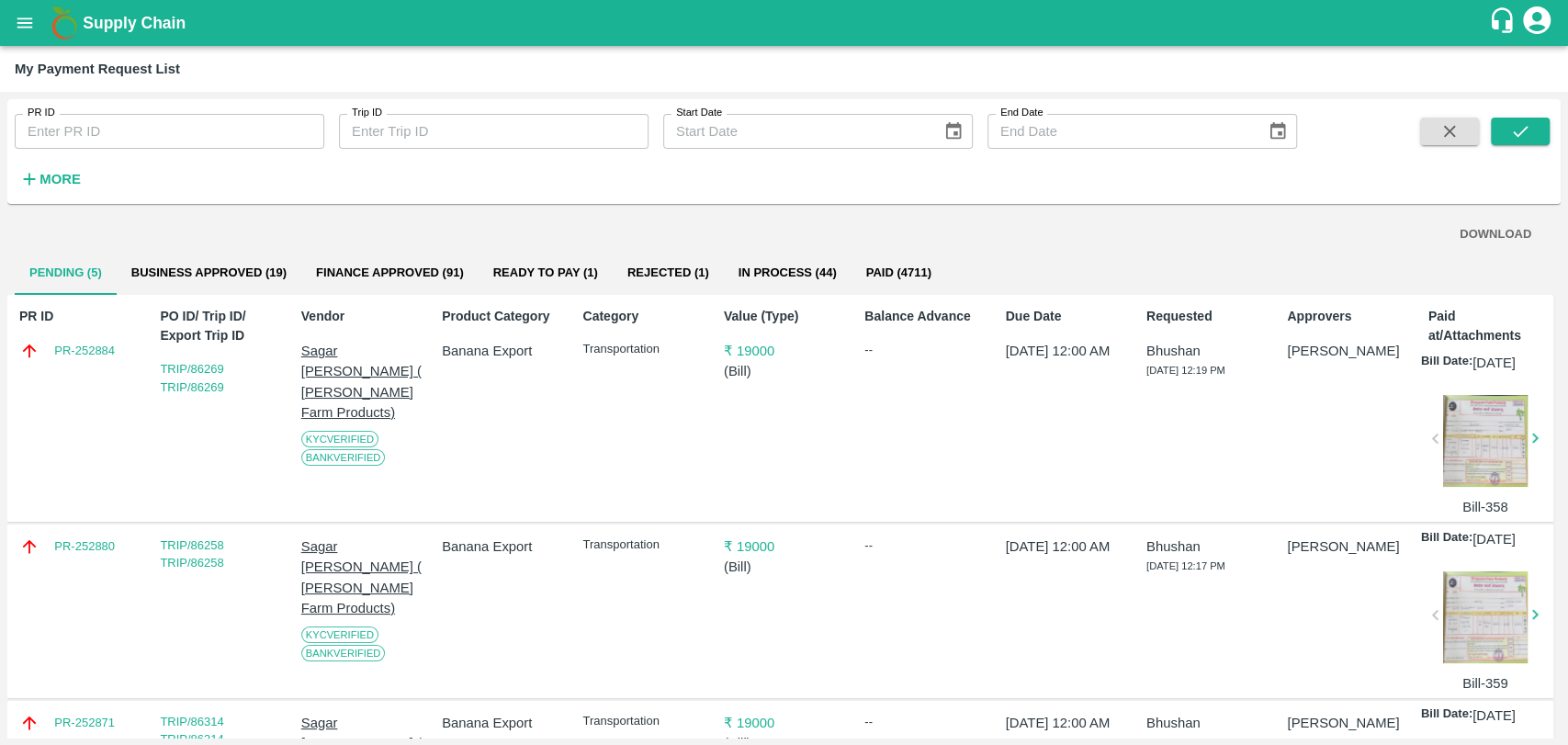
click at [60, 186] on h6 "More" at bounding box center [60, 179] width 41 height 24
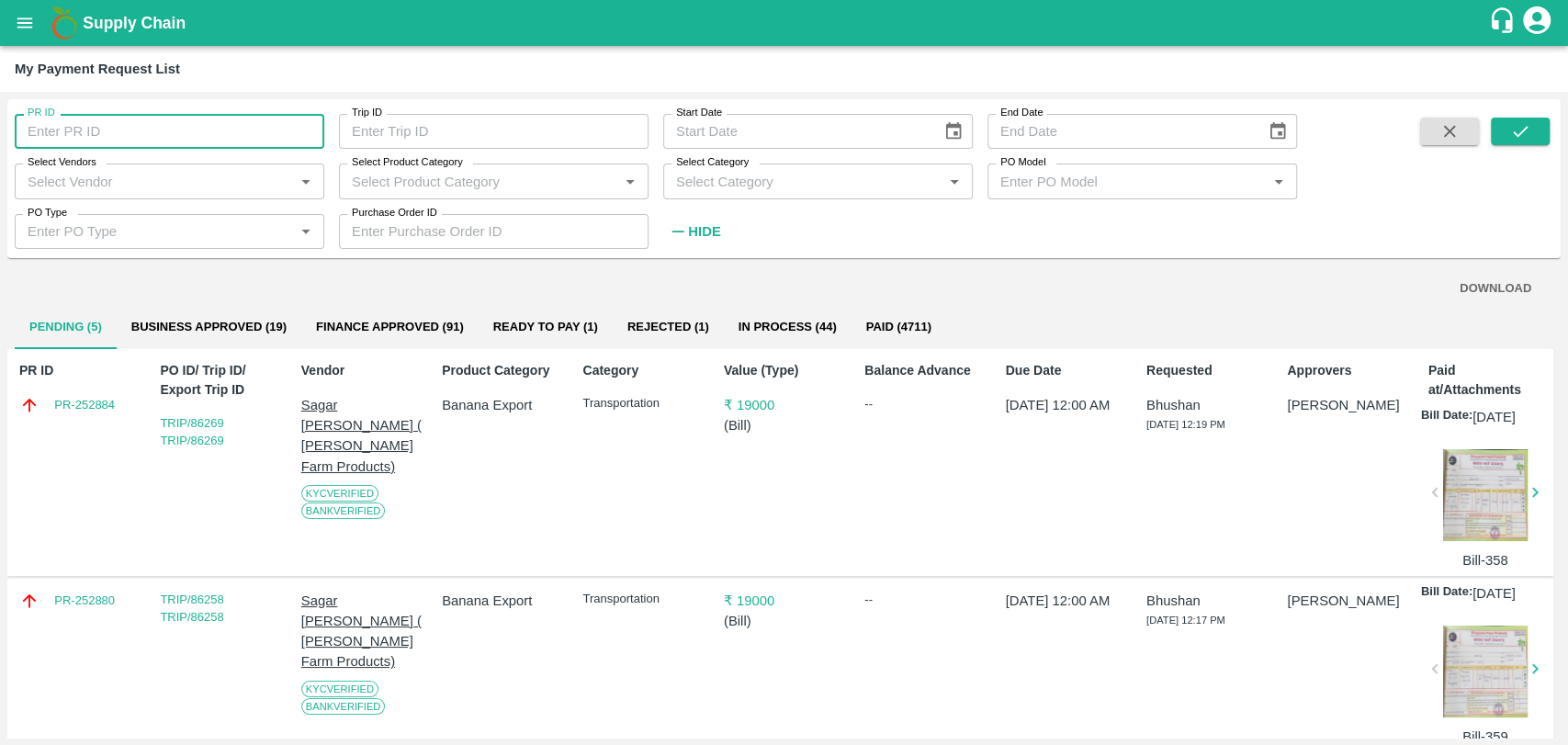
click at [81, 126] on input "PR ID" at bounding box center [169, 131] width 310 height 35
type input "250635"
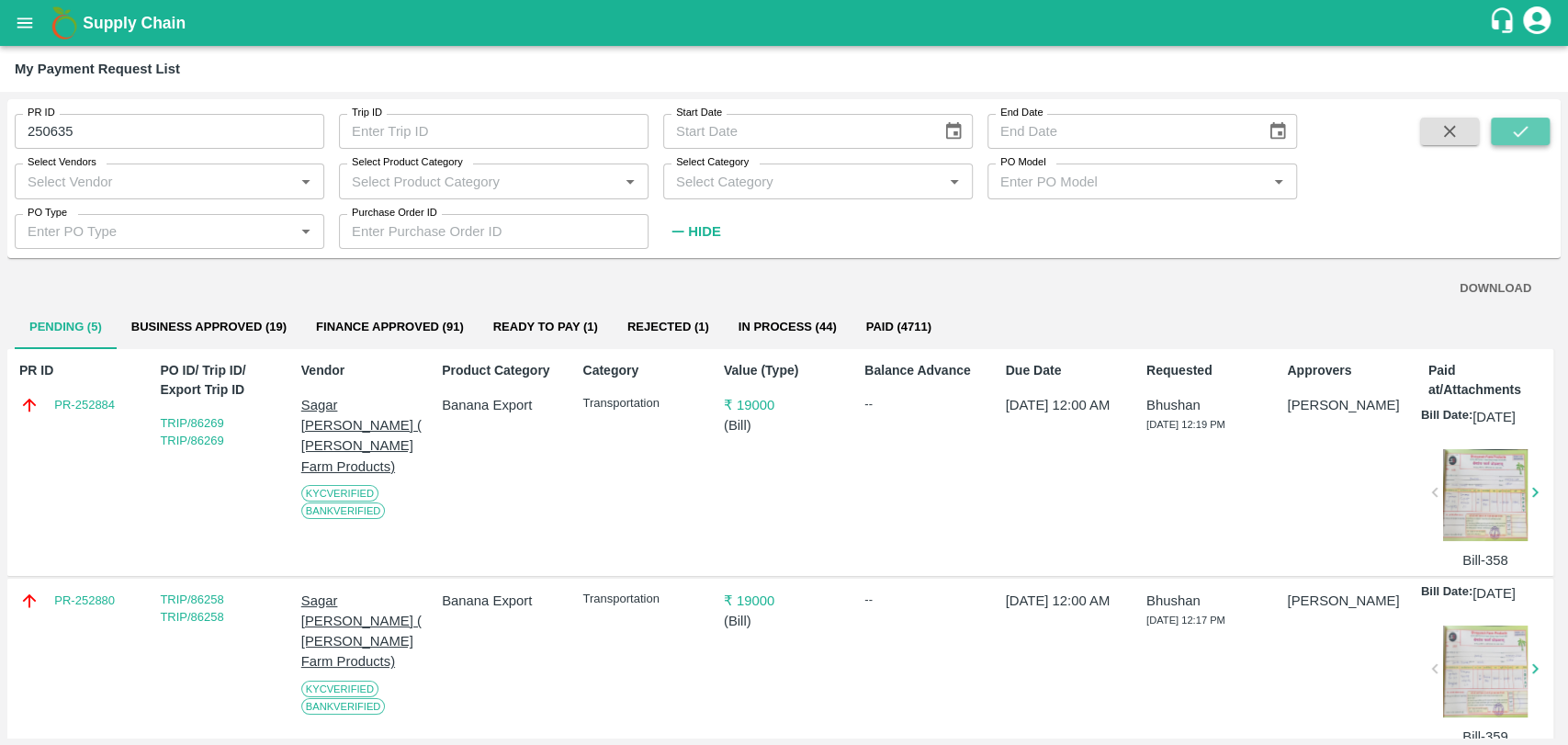
click at [1501, 120] on button "submit" at bounding box center [1520, 131] width 58 height 27
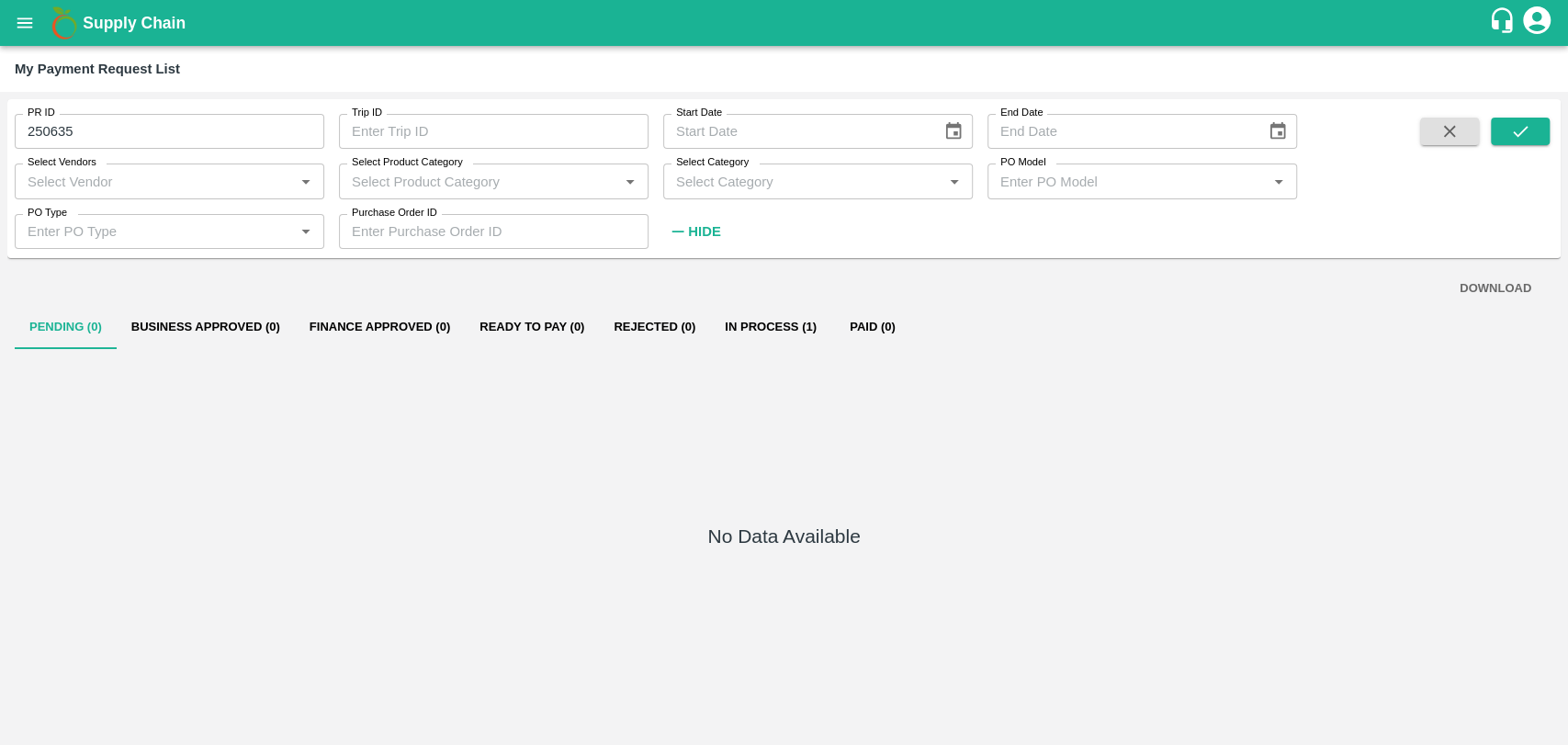
click at [830, 334] on button "In Process (1)" at bounding box center [770, 326] width 121 height 44
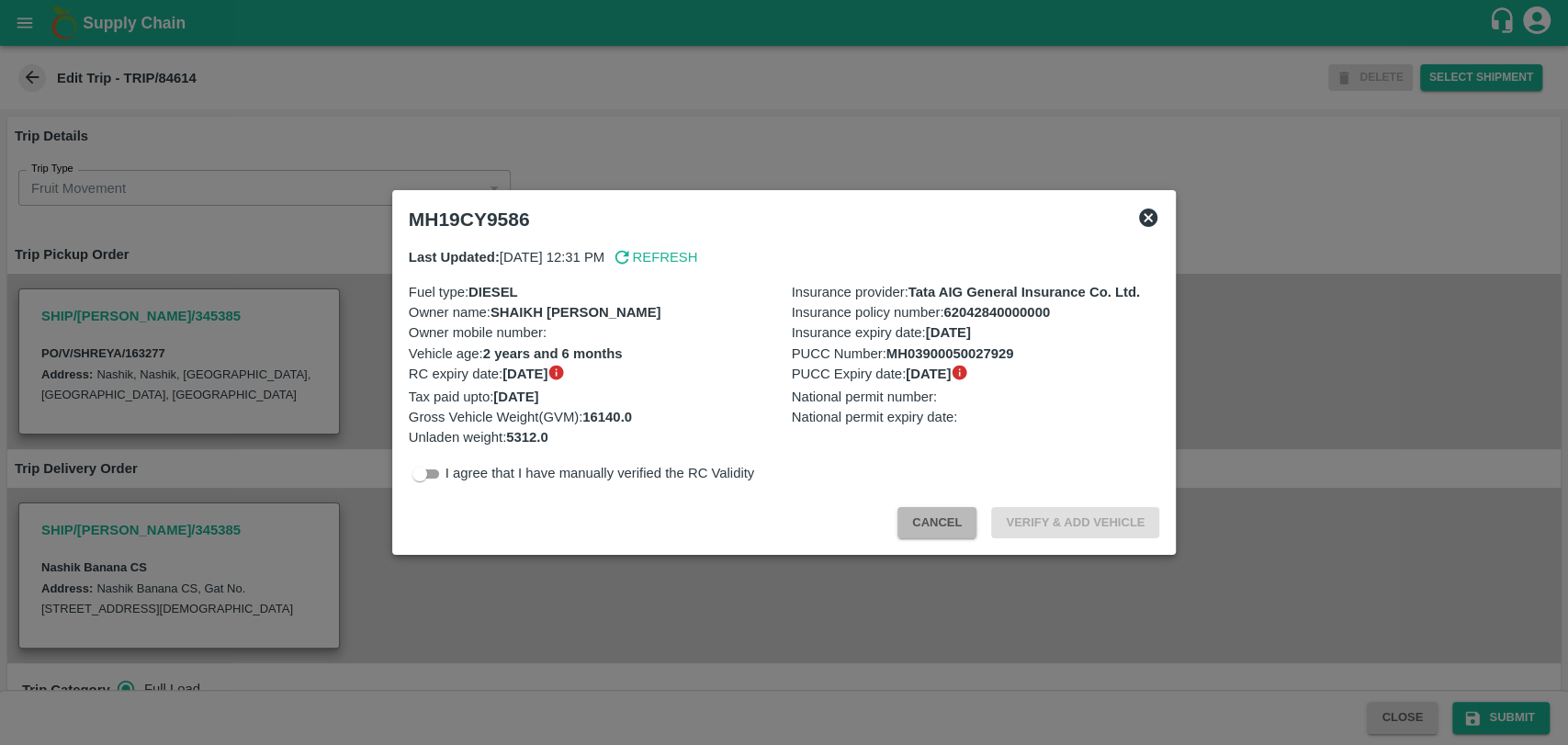
click at [919, 525] on button "Cancel" at bounding box center [936, 523] width 79 height 32
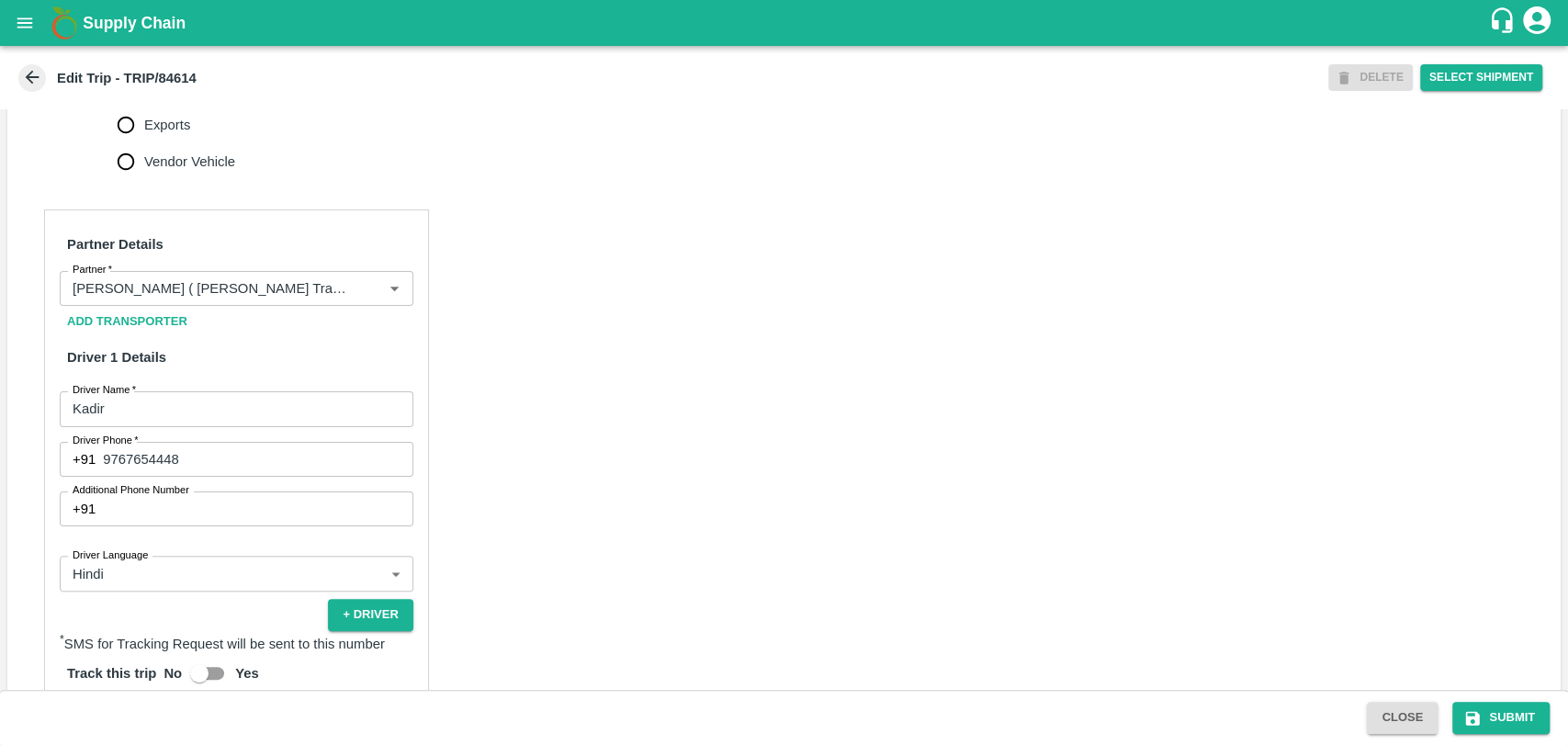
scroll to position [918, 0]
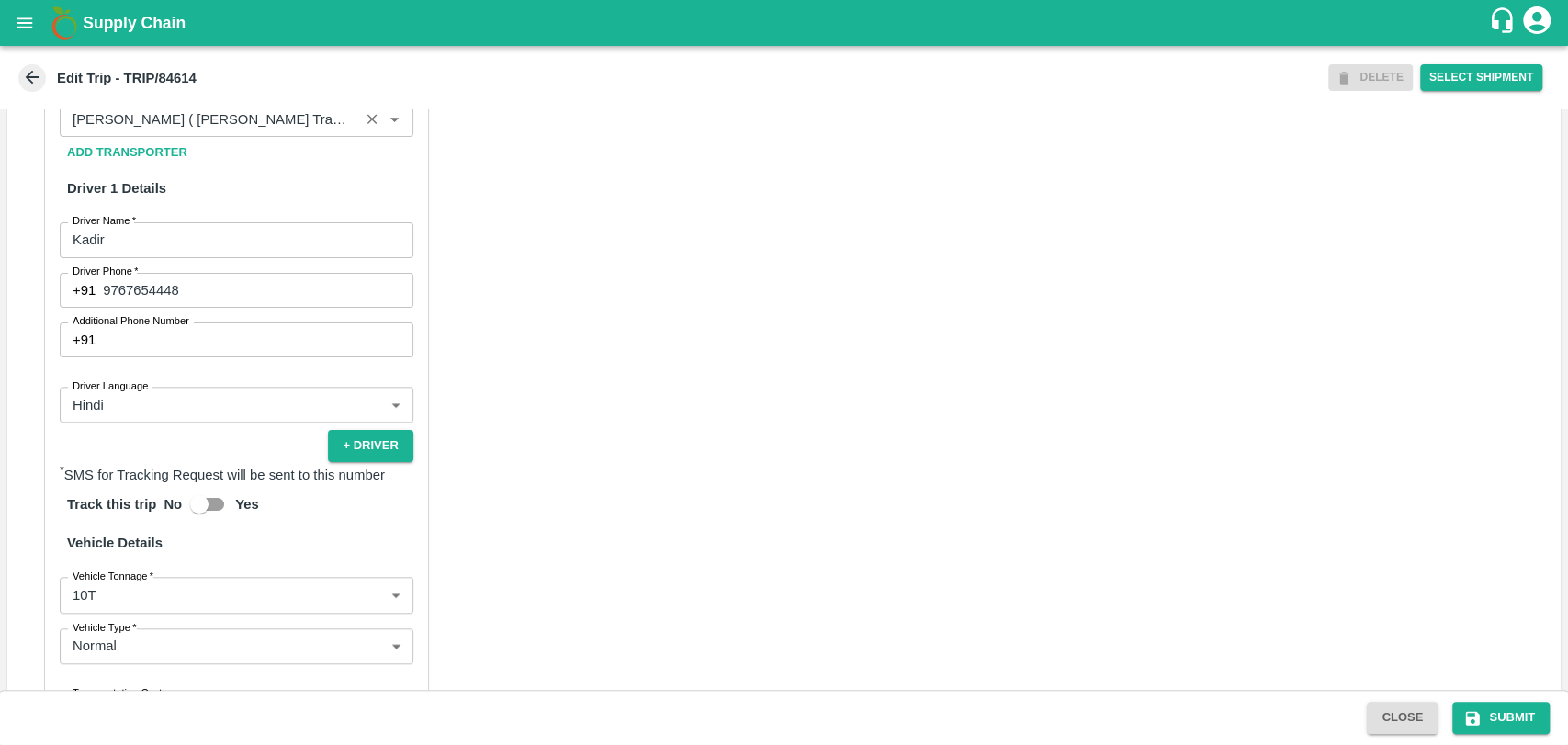
click at [266, 131] on input "Partner   *" at bounding box center [209, 119] width 288 height 24
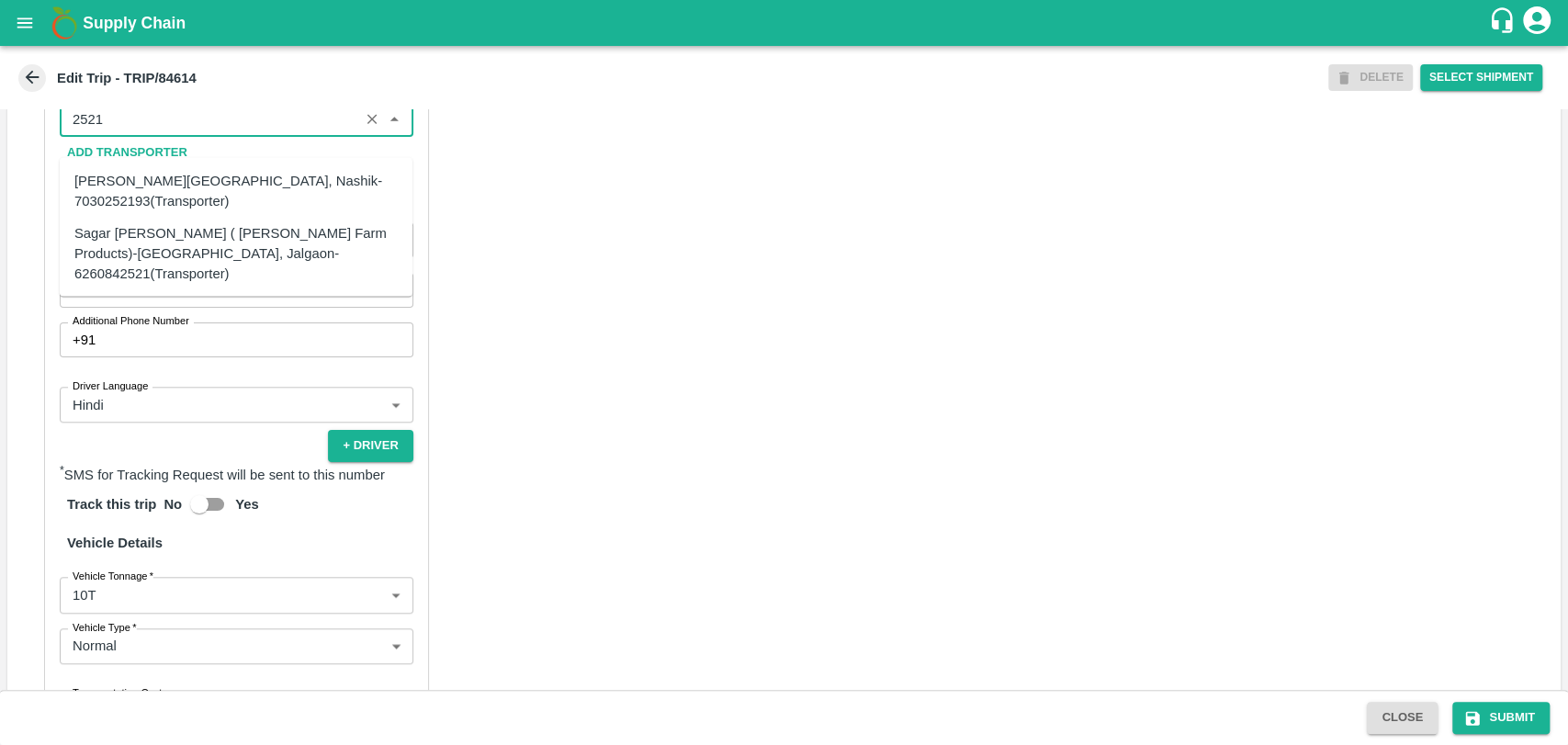
click at [127, 230] on div "Sagar [PERSON_NAME] ( [PERSON_NAME] Farm Products)-[GEOGRAPHIC_DATA], Jalgaon-6…" at bounding box center [236, 252] width 323 height 61
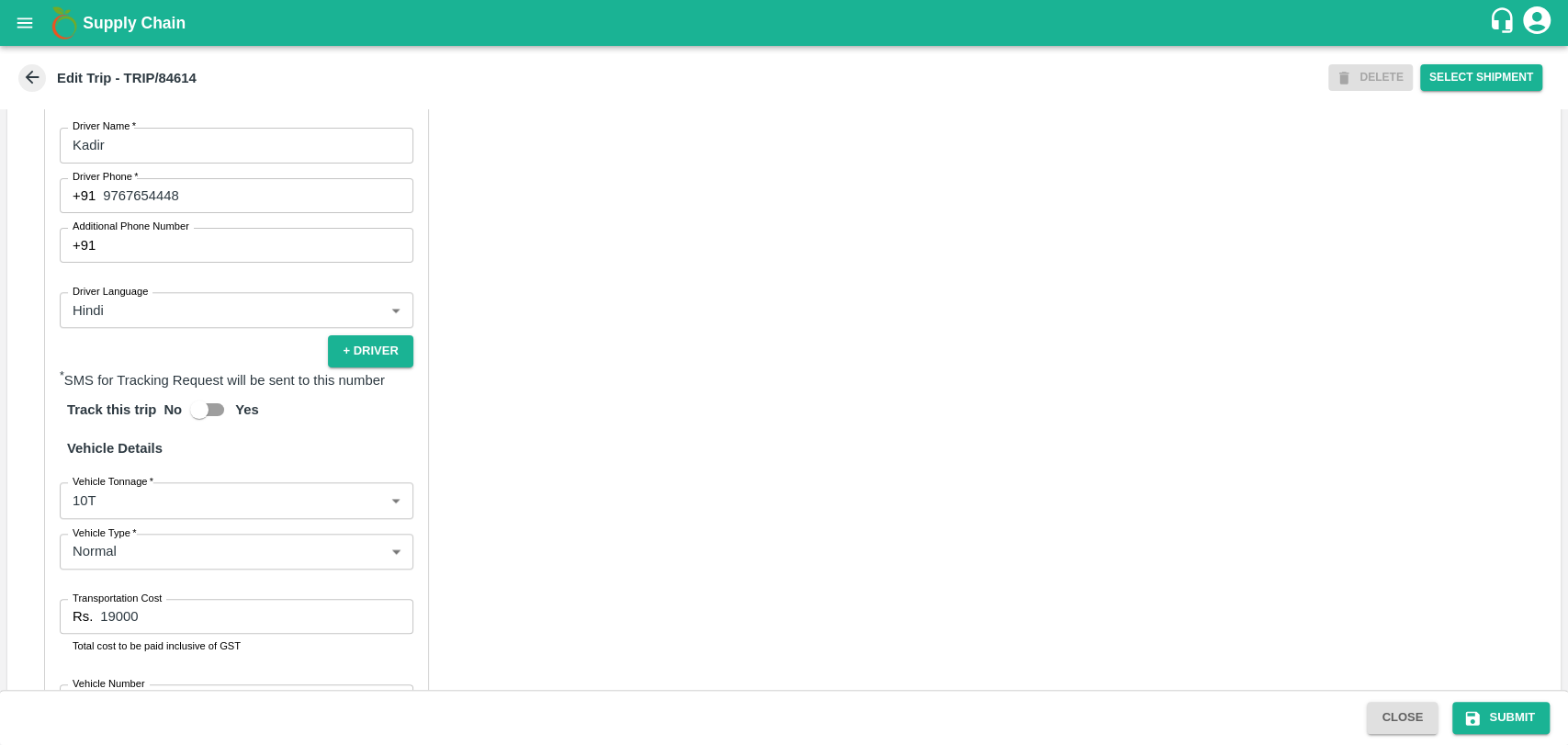
scroll to position [1178, 0]
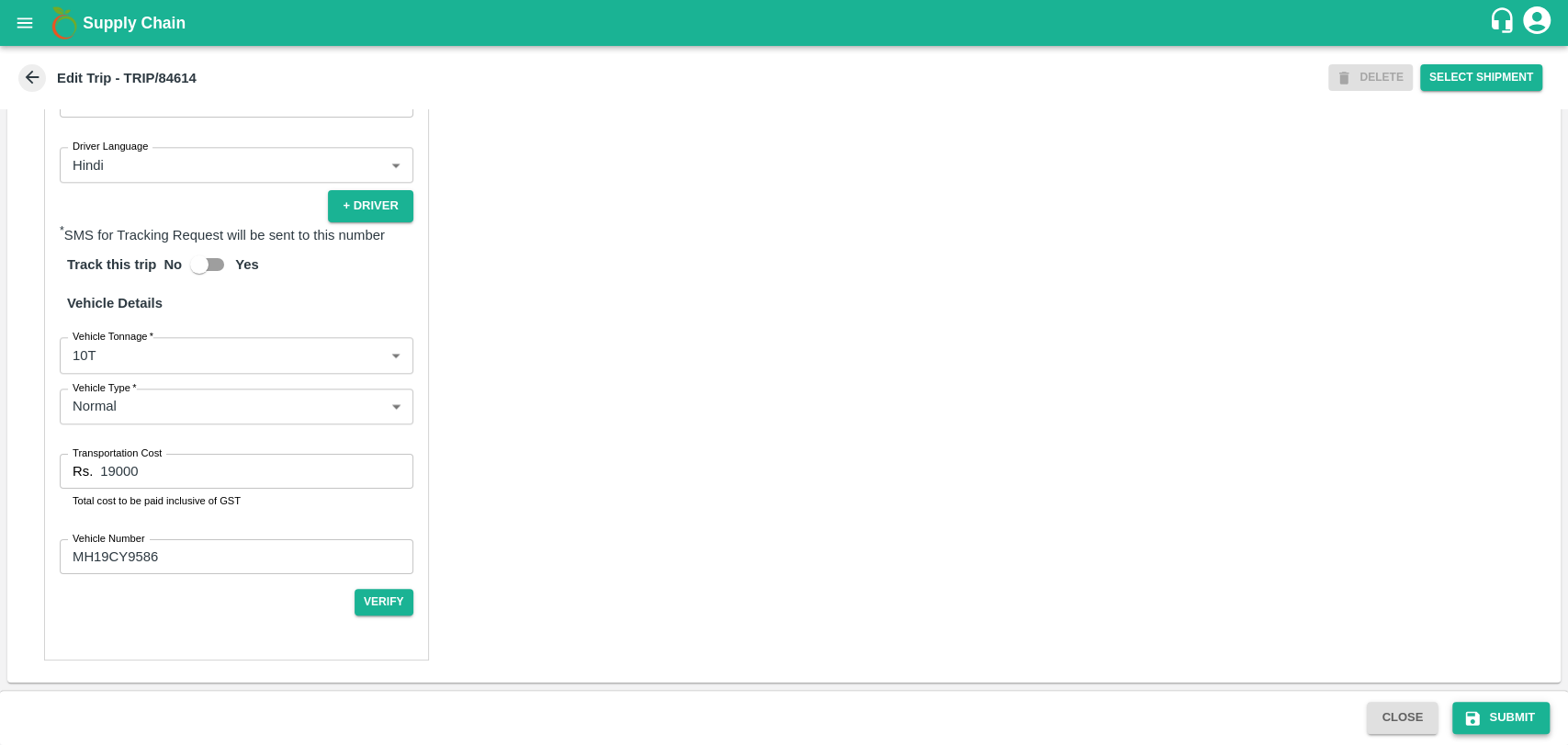
type input "Sagar [PERSON_NAME] ( [PERSON_NAME] Farm Products)-[GEOGRAPHIC_DATA], Jalgaon-6…"
click at [1507, 725] on button "Submit" at bounding box center [1501, 717] width 97 height 32
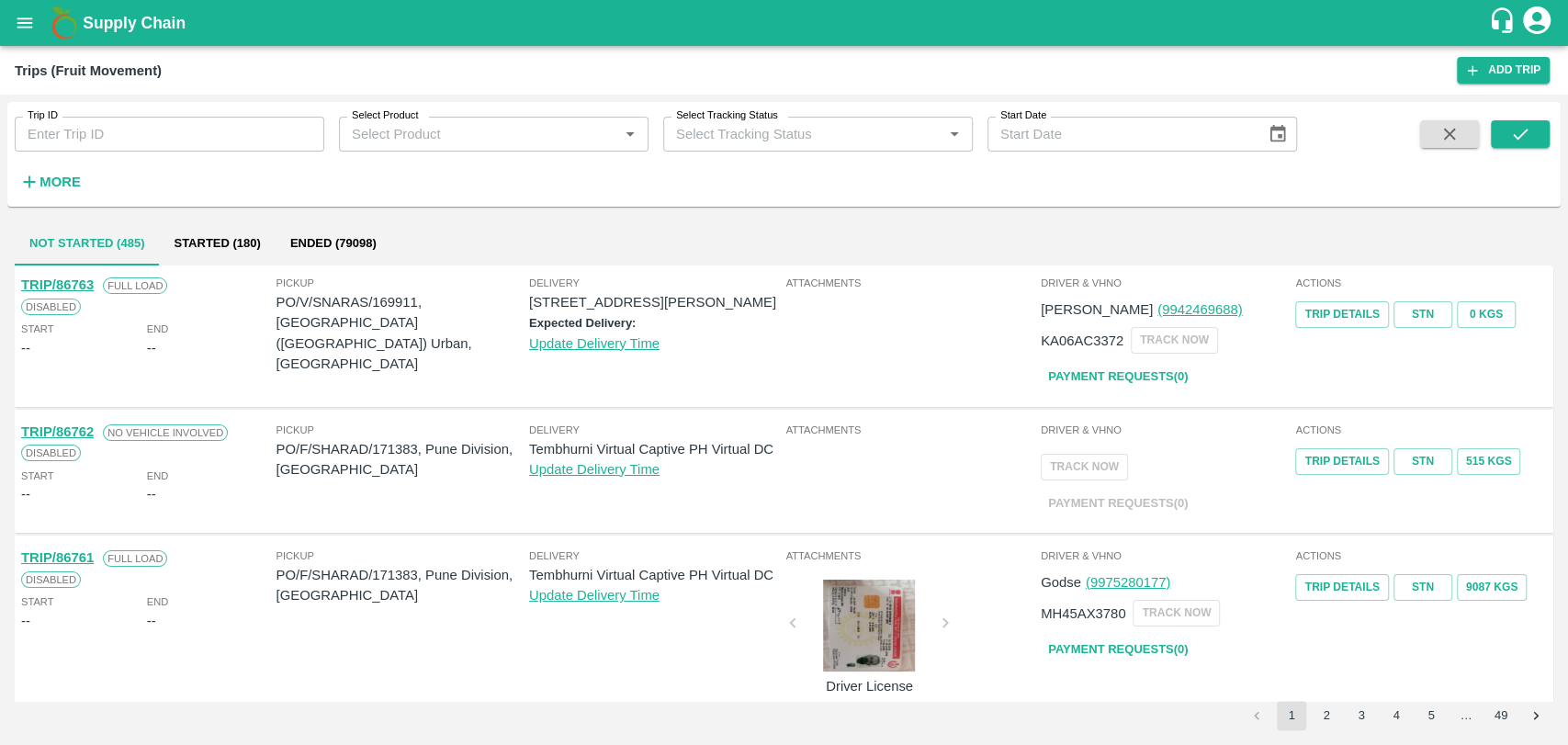
click at [89, 169] on div "Trip ID Trip ID Select Product Select Product   * Select Tracking Status Select…" at bounding box center [649, 150] width 1297 height 95
click at [56, 185] on strong "More" at bounding box center [60, 181] width 41 height 15
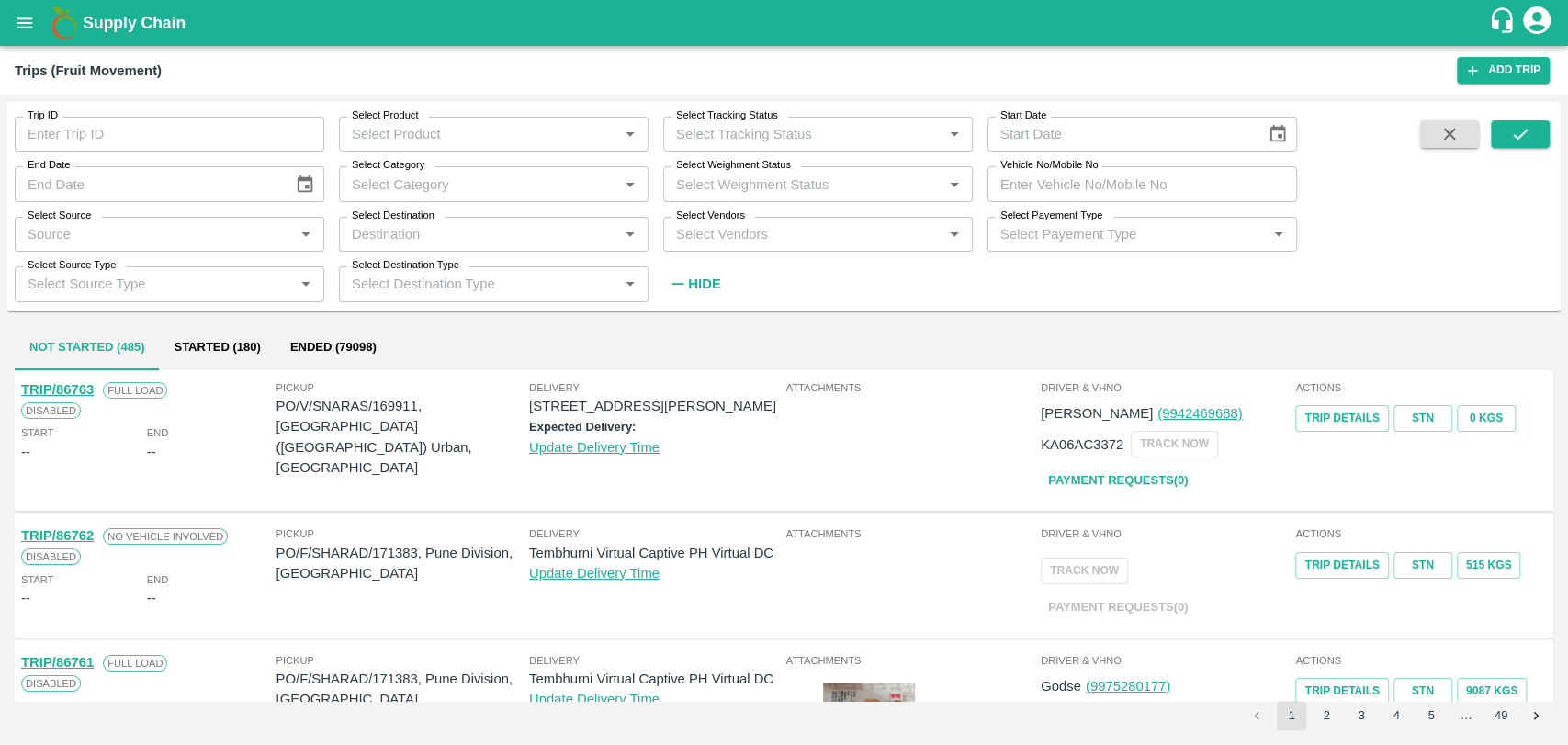
click at [1116, 175] on input "Vehicle No/Mobile No" at bounding box center [1142, 184] width 310 height 35
paste input "MH19CX0078"
type input "MH19CX0078"
click at [1507, 136] on button "submit" at bounding box center [1520, 134] width 58 height 27
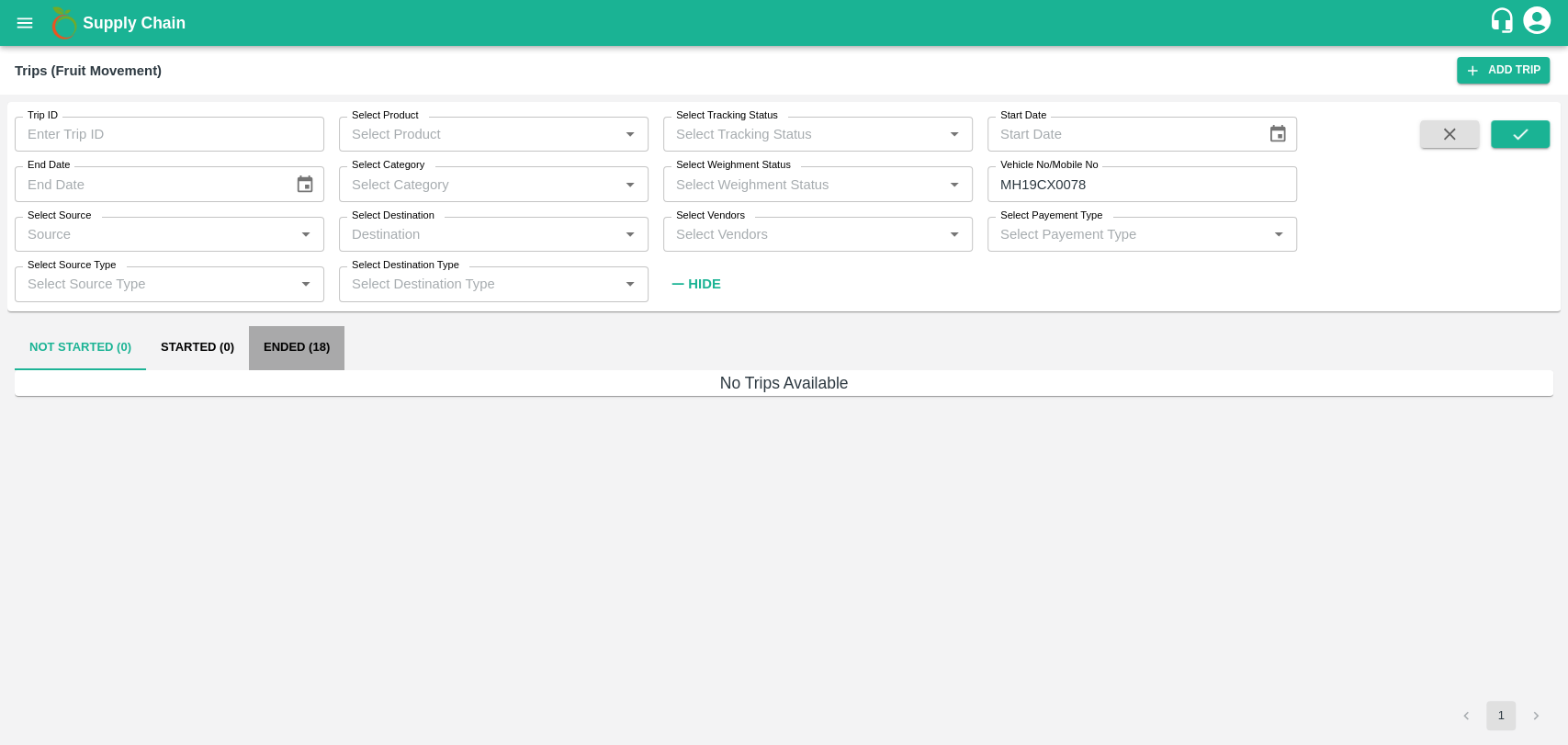
click at [280, 354] on button "Ended (18)" at bounding box center [297, 348] width 95 height 44
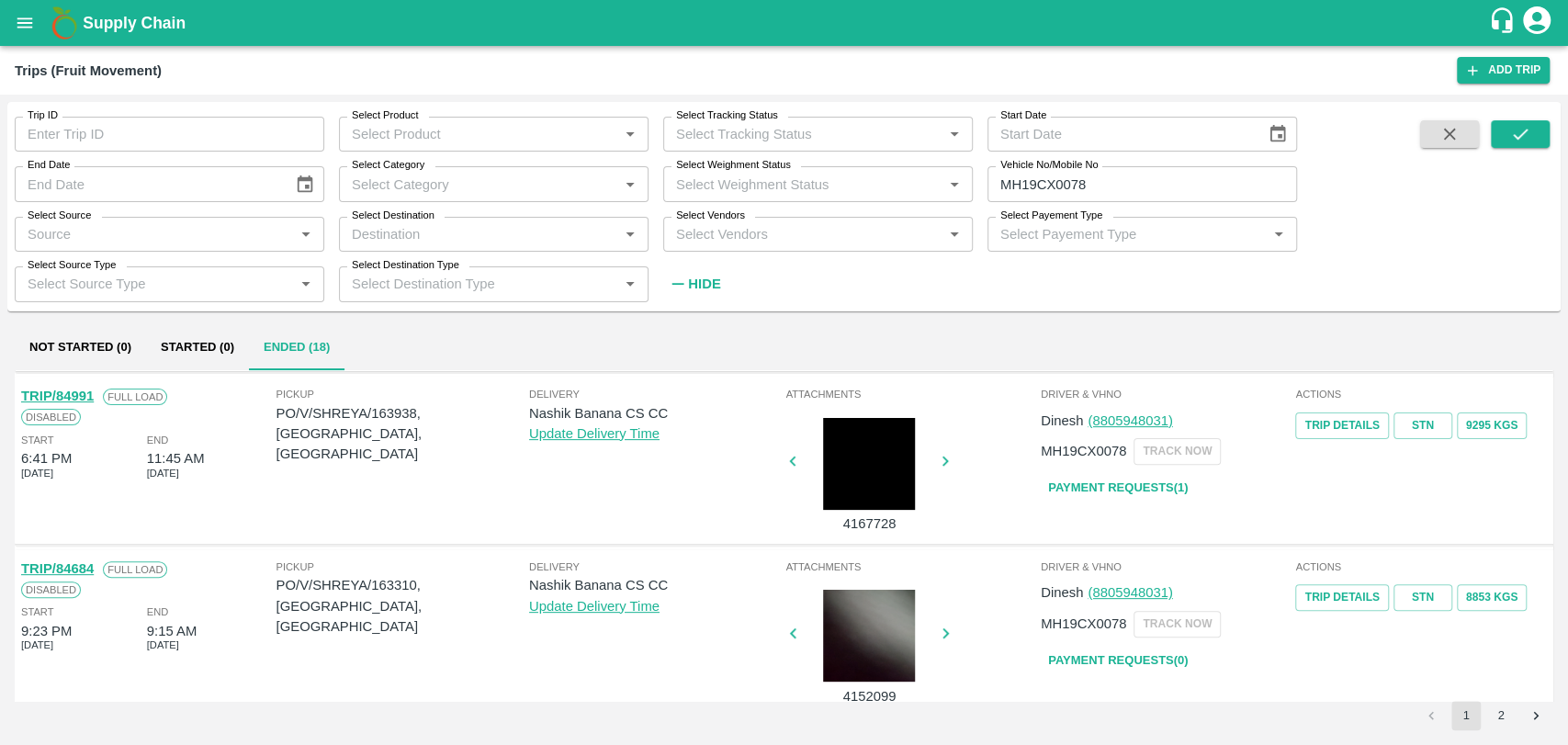
scroll to position [612, 0]
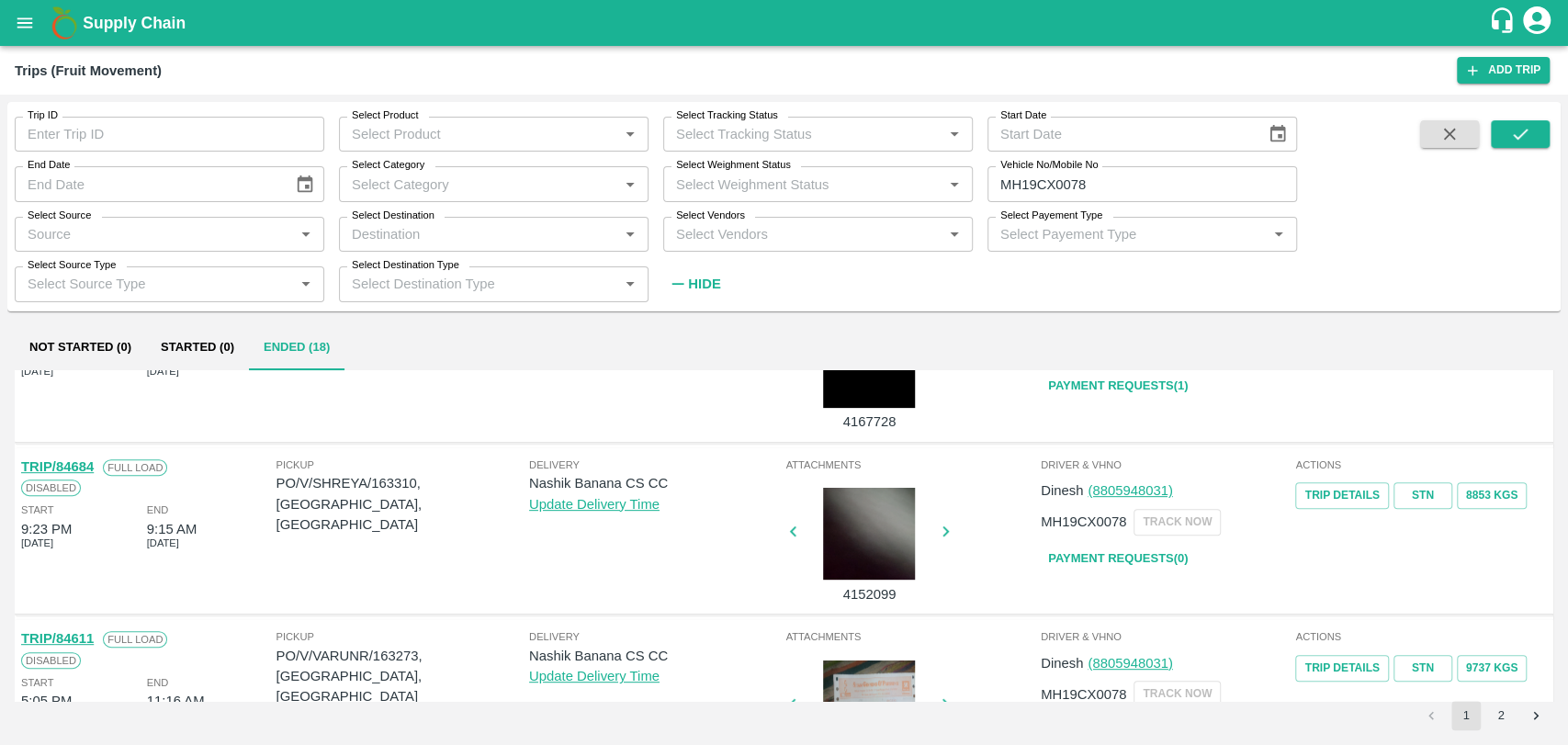
click at [89, 466] on link "TRIP/84684" at bounding box center [57, 466] width 72 height 15
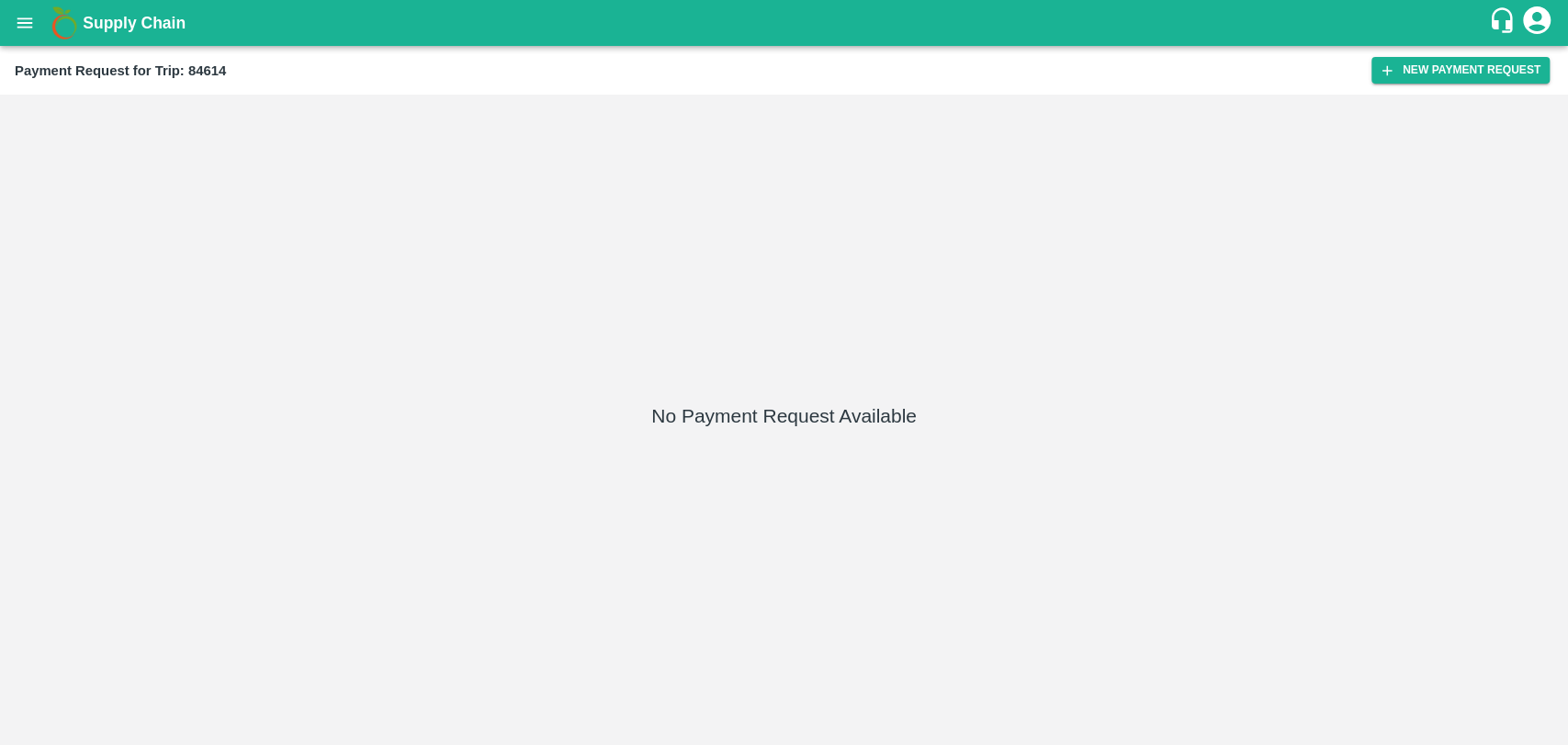
click at [1400, 87] on div "Payment Request for Trip: 84614 New Payment Request" at bounding box center [784, 70] width 1568 height 49
click at [1400, 61] on button "New Payment Request" at bounding box center [1460, 69] width 178 height 26
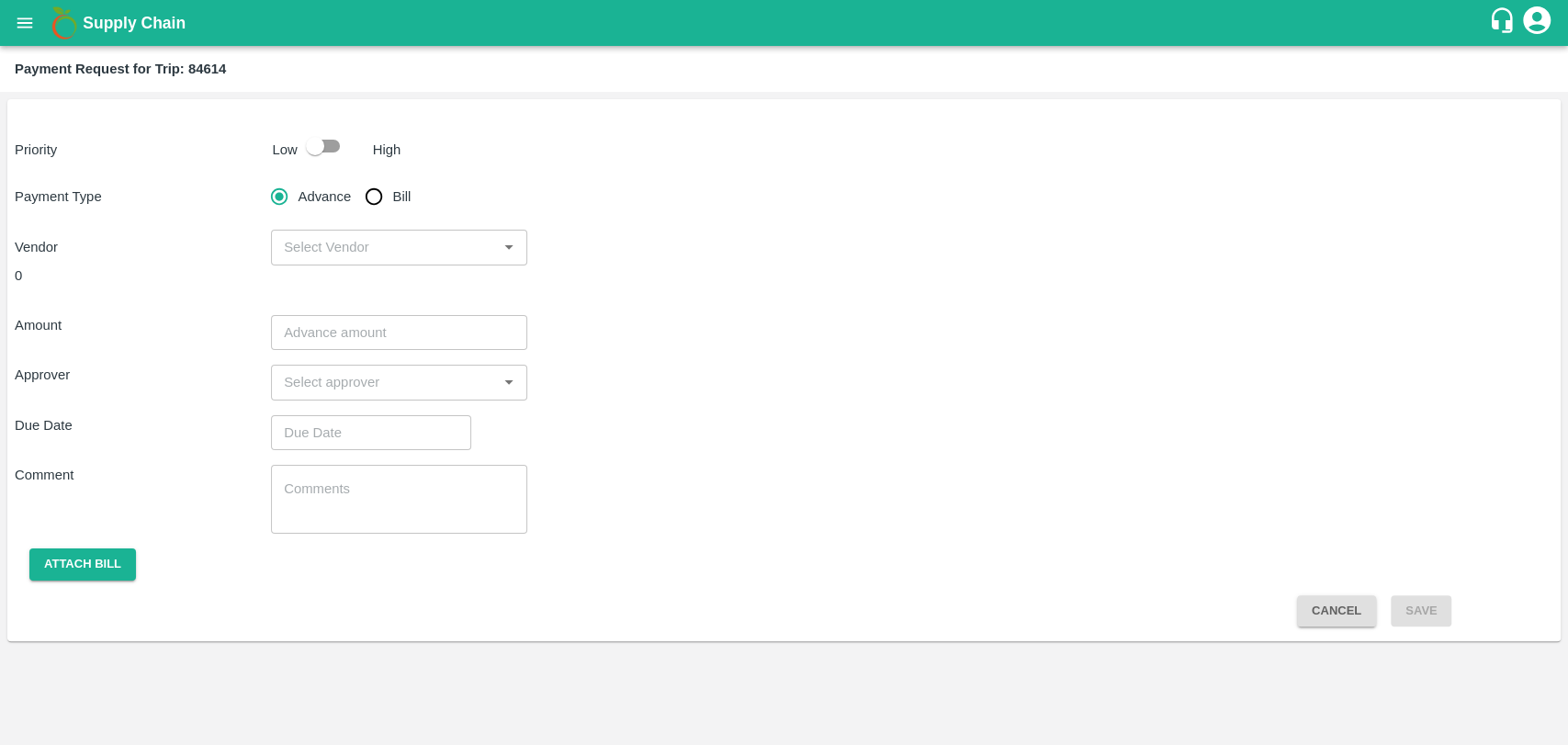
click at [346, 159] on input "checkbox" at bounding box center [316, 146] width 105 height 35
checkbox input "true"
click at [379, 202] on input "Bill" at bounding box center [374, 197] width 37 height 37
radio input "true"
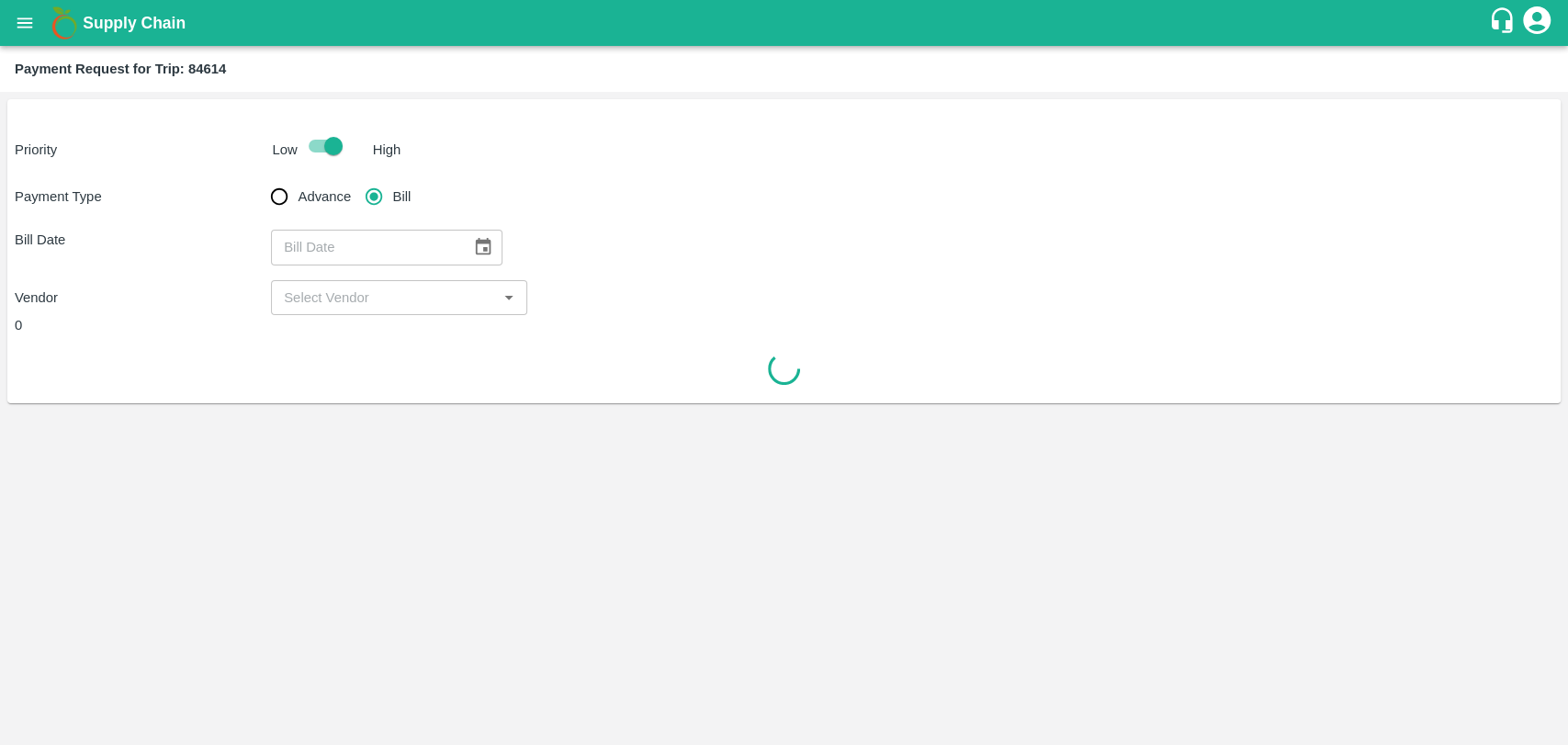
click at [457, 240] on div "​" at bounding box center [387, 247] width 232 height 35
type input "DD/MM/YYYY"
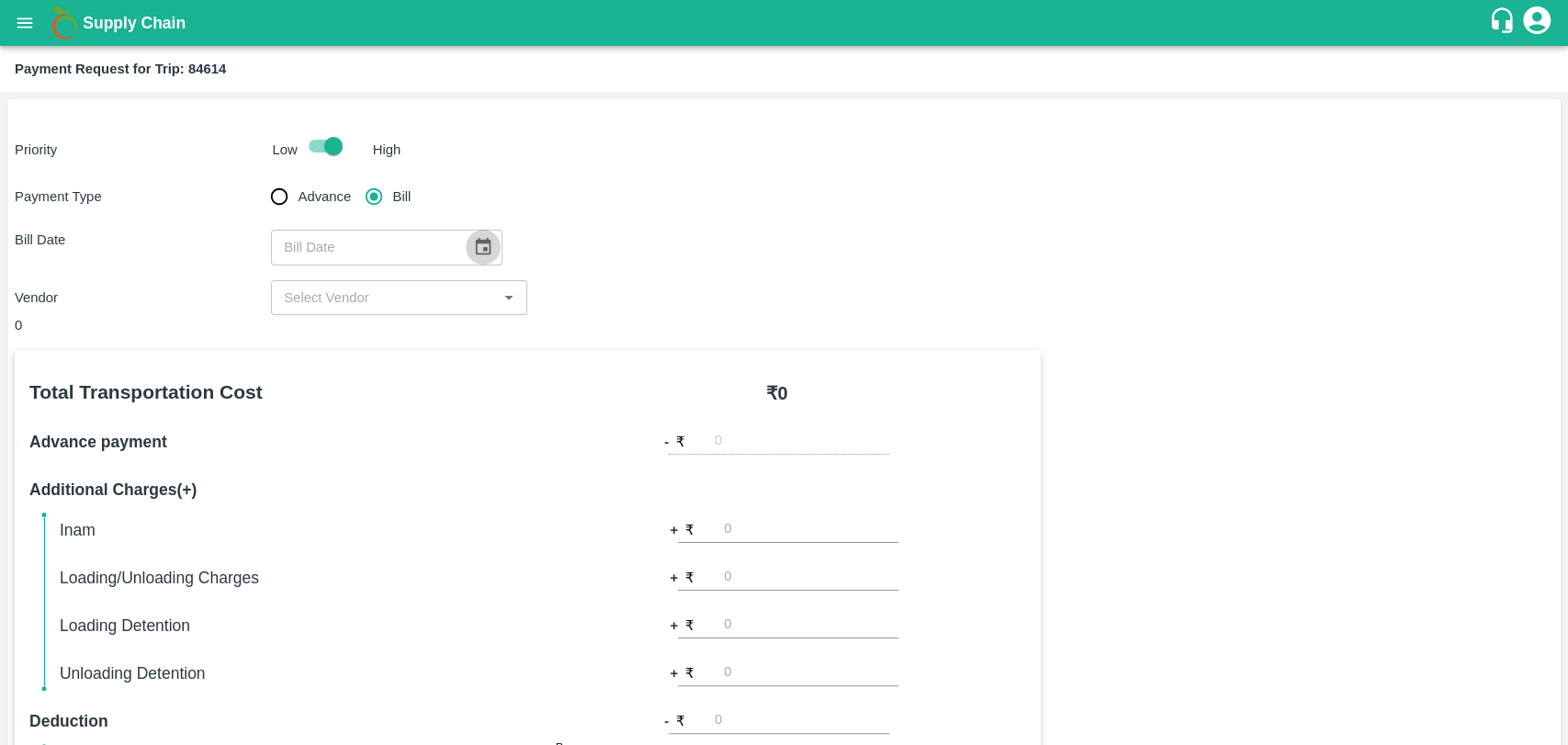
click at [475, 243] on icon "Choose date" at bounding box center [483, 246] width 16 height 18
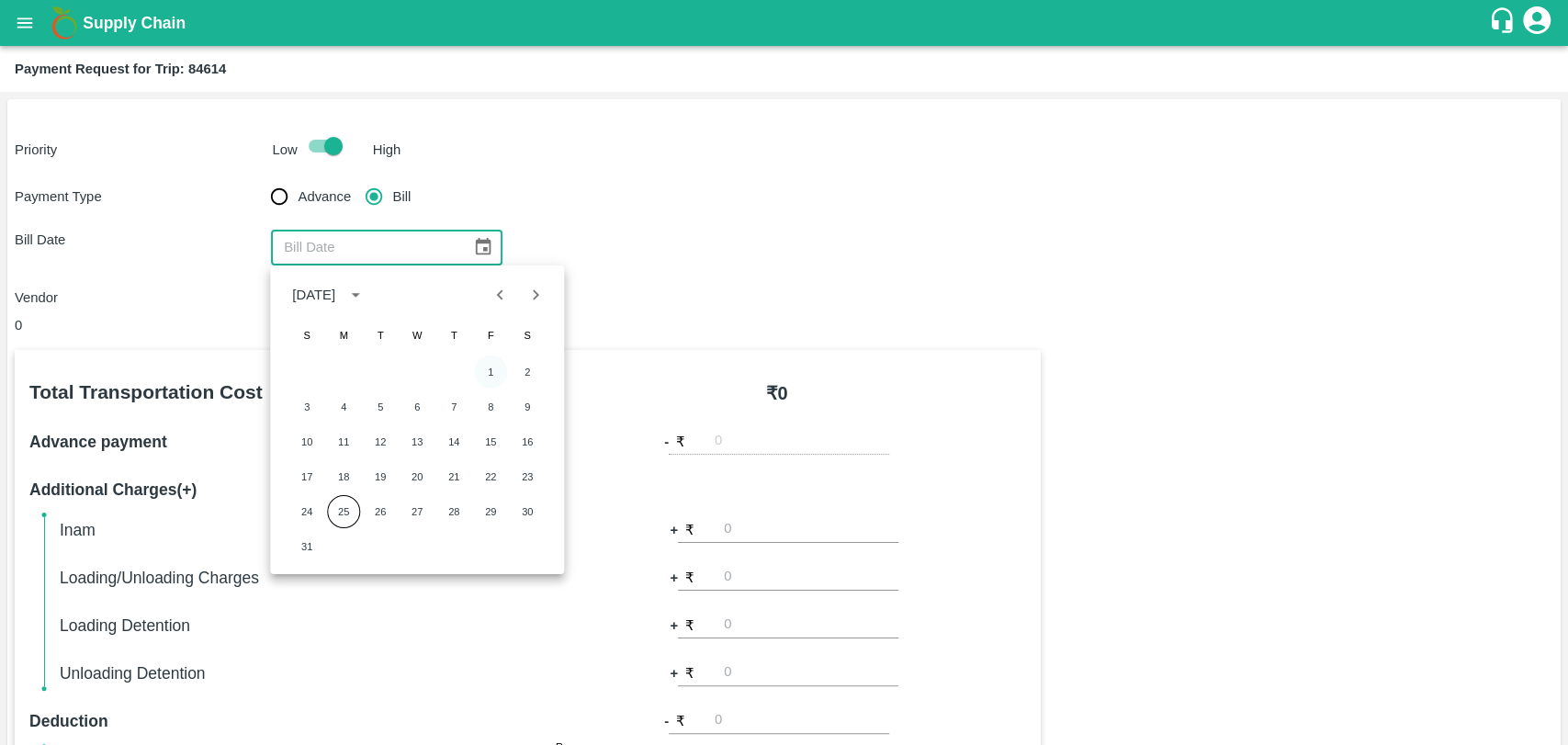
click at [484, 377] on button "1" at bounding box center [491, 372] width 33 height 33
type input "[DATE]"
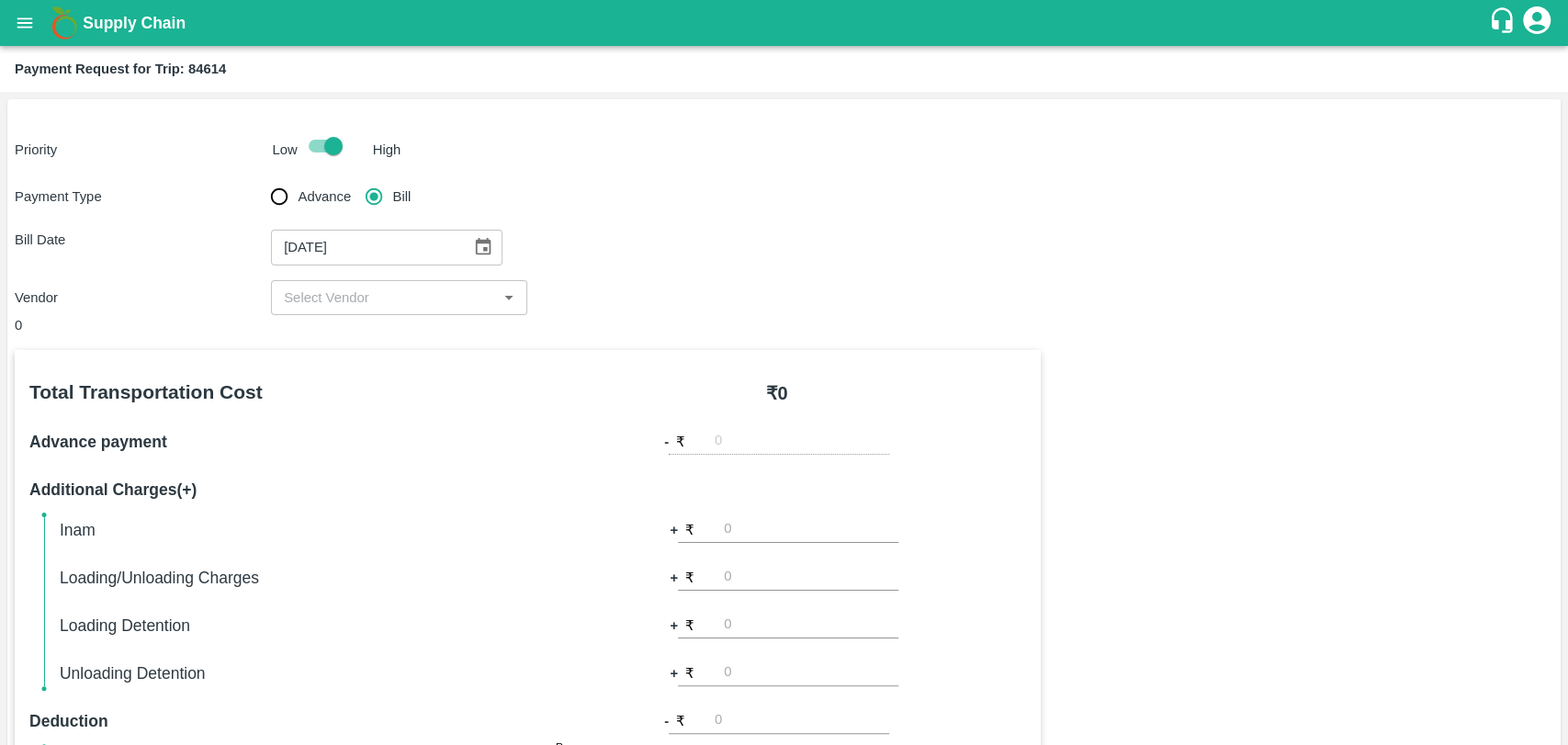
click at [332, 303] on input "input" at bounding box center [384, 297] width 215 height 24
click at [341, 337] on span "No Options" at bounding box center [318, 337] width 68 height 15
click at [585, 304] on div "Vendor ​" at bounding box center [784, 298] width 1539 height 35
click at [382, 285] on input "input" at bounding box center [384, 297] width 215 height 24
click at [309, 344] on span "No Options" at bounding box center [318, 337] width 68 height 15
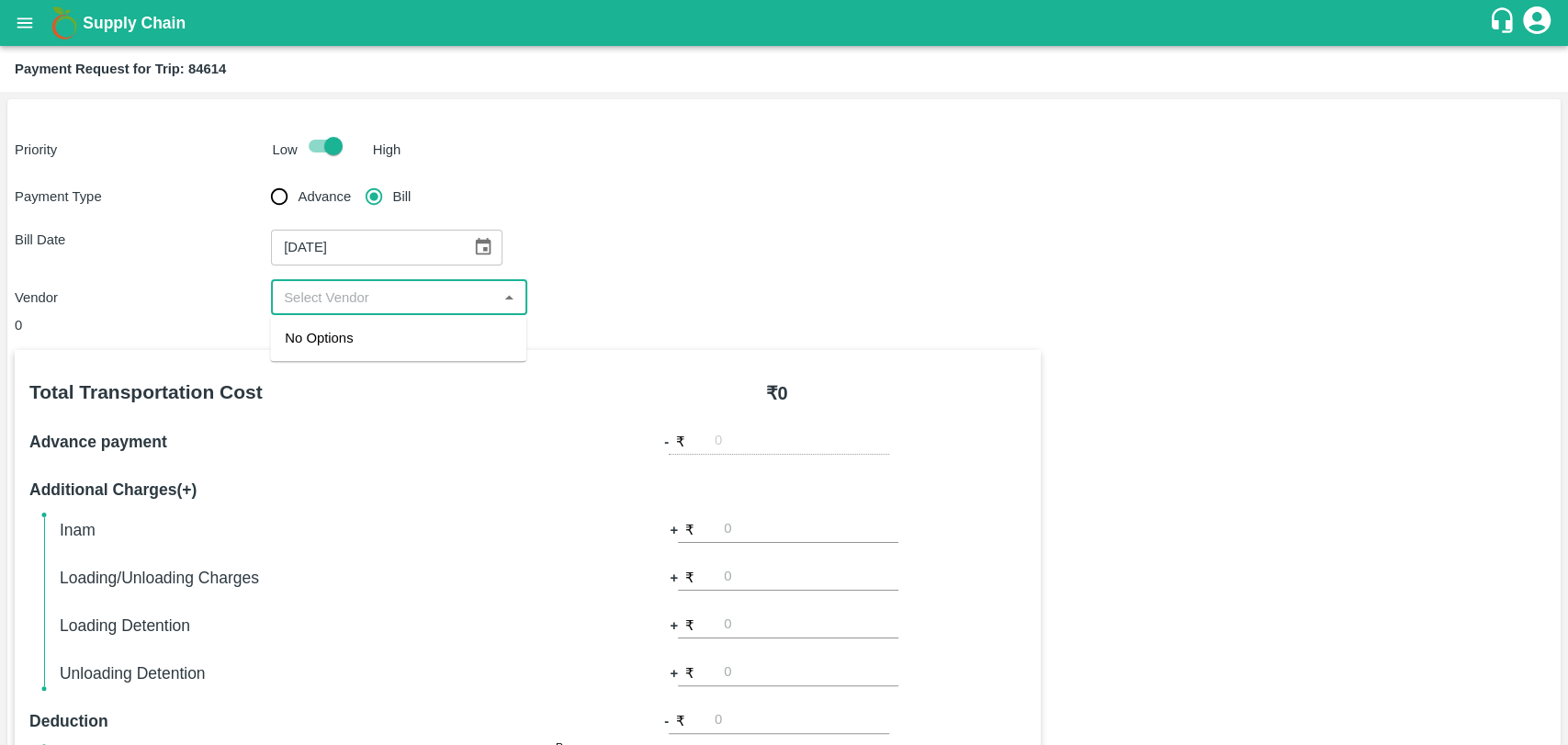
click at [828, 303] on div "Vendor ​" at bounding box center [784, 298] width 1539 height 35
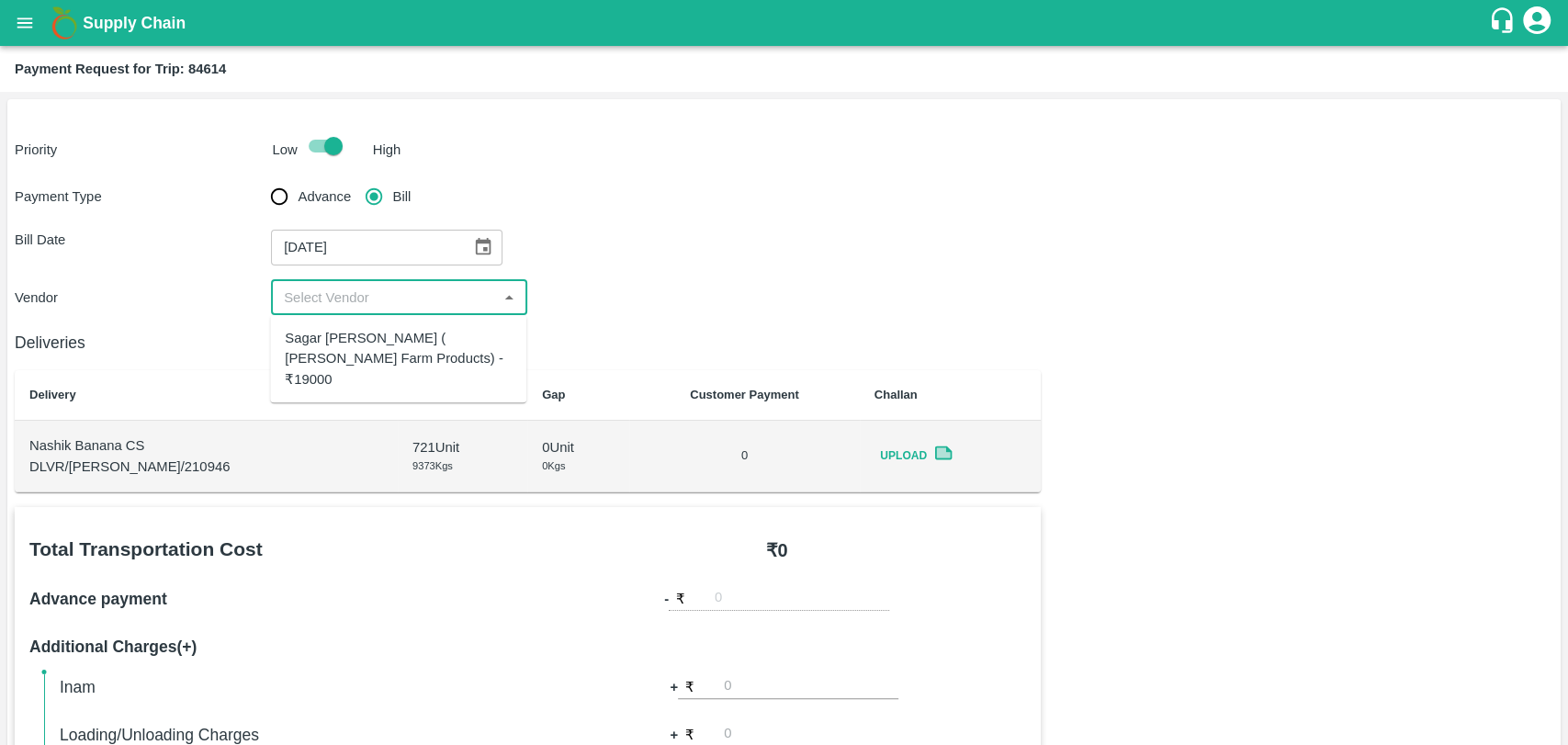
click at [311, 287] on input "input" at bounding box center [384, 297] width 215 height 24
click at [328, 347] on div "Sagar [PERSON_NAME] ( [PERSON_NAME] Farm Products) - ₹19000" at bounding box center [397, 358] width 227 height 61
type input "Sagar [PERSON_NAME] ( [PERSON_NAME] Farm Products) - ₹19000"
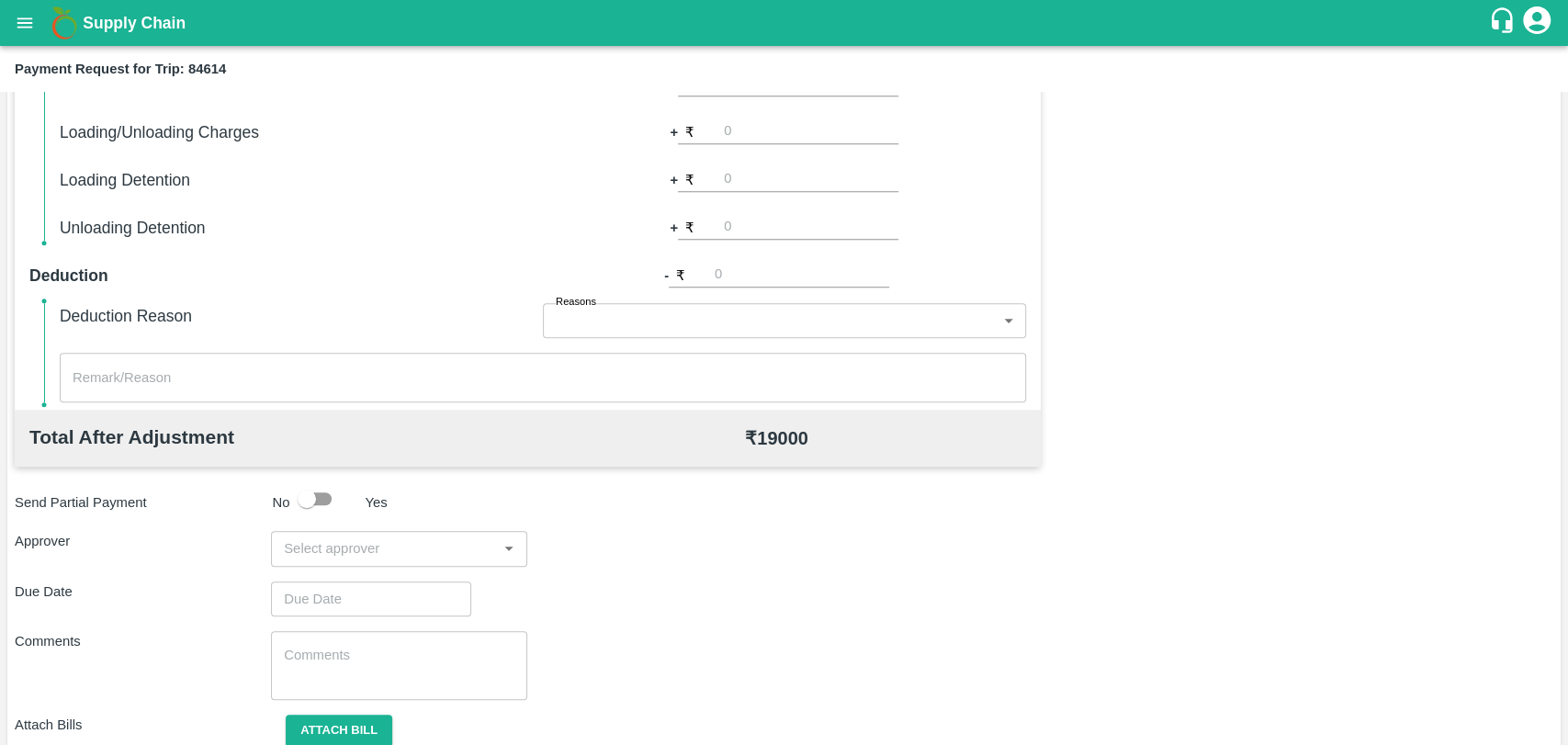
scroll to position [672, 0]
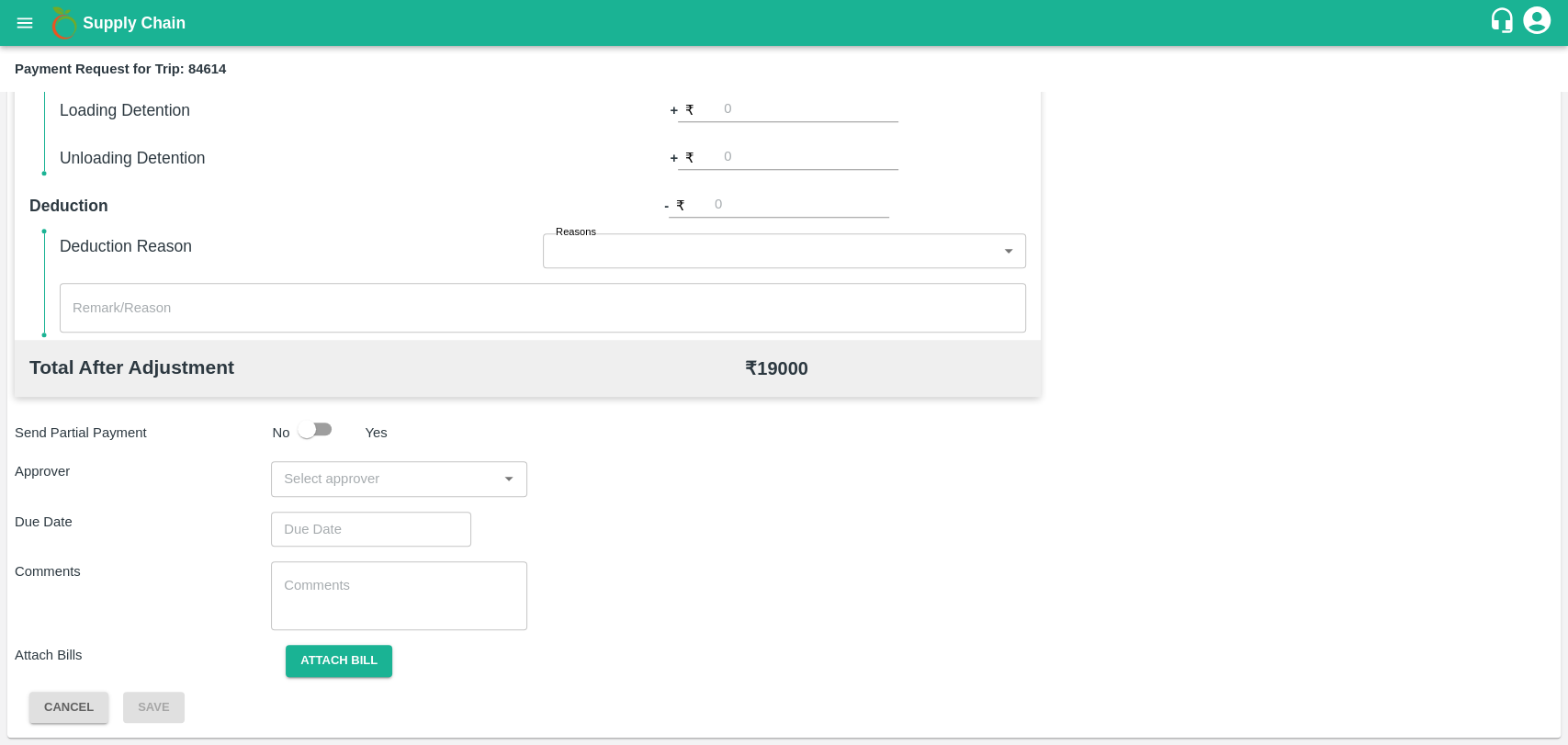
click at [328, 484] on input "input" at bounding box center [384, 478] width 215 height 24
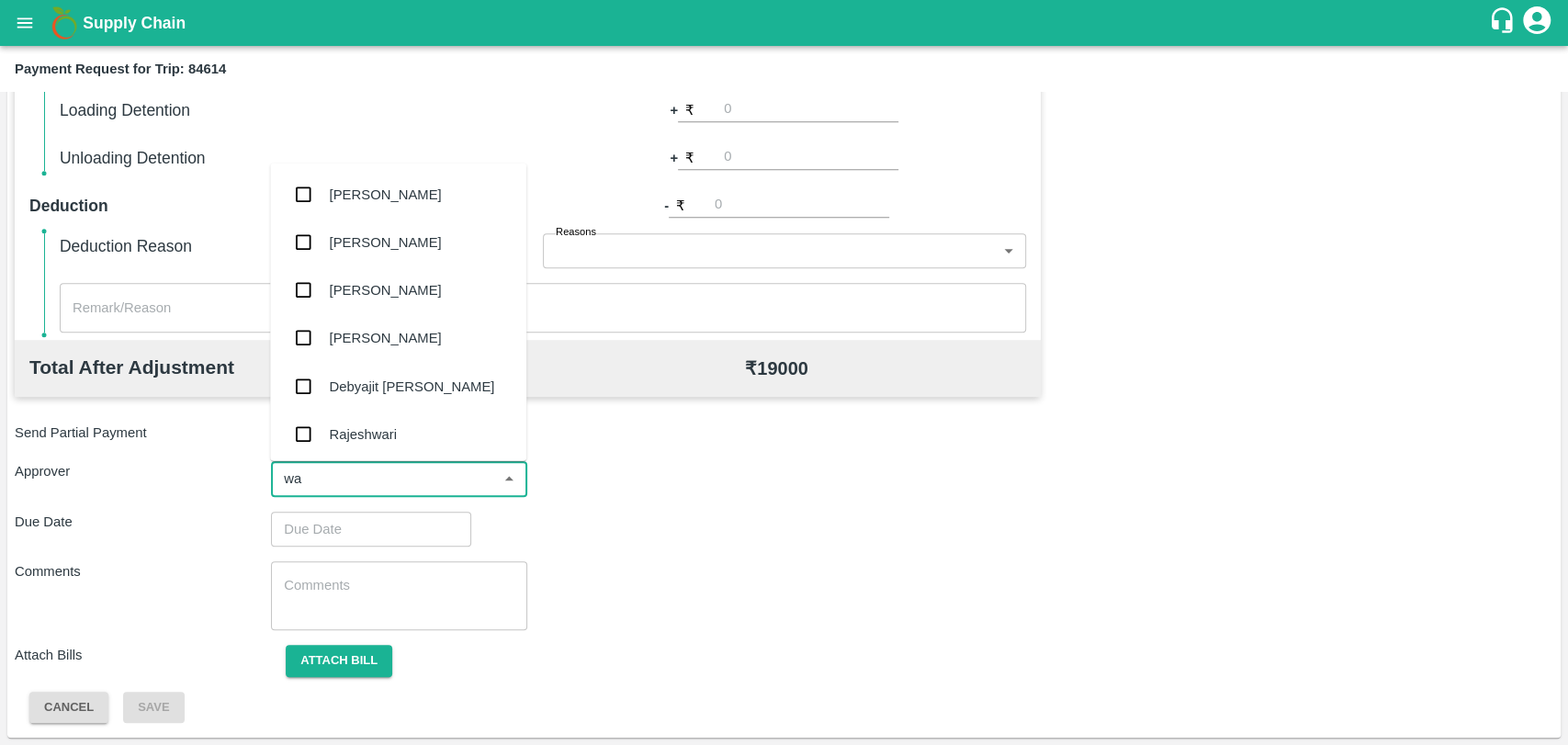
type input "wag"
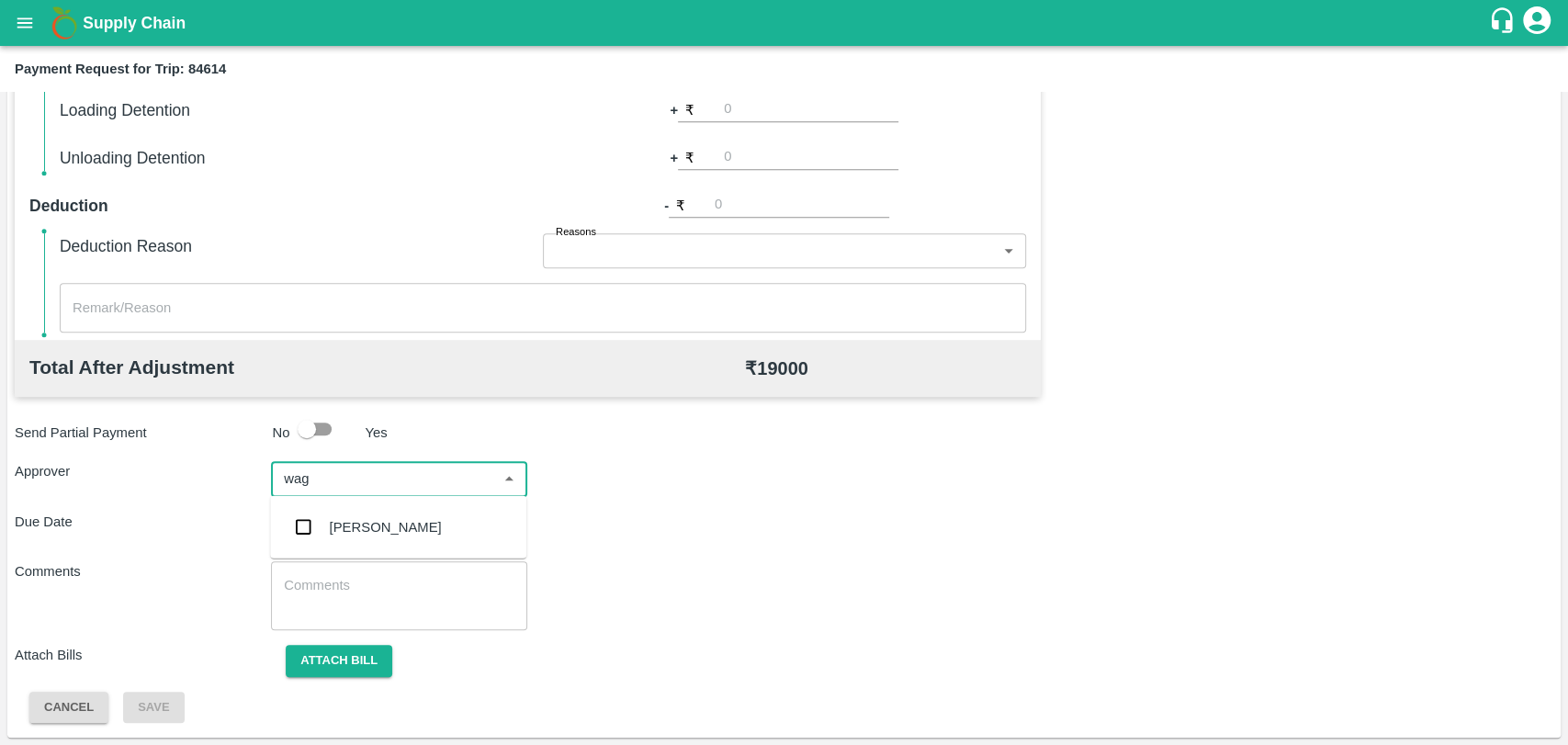
click at [324, 507] on div "[PERSON_NAME]" at bounding box center [397, 527] width 256 height 48
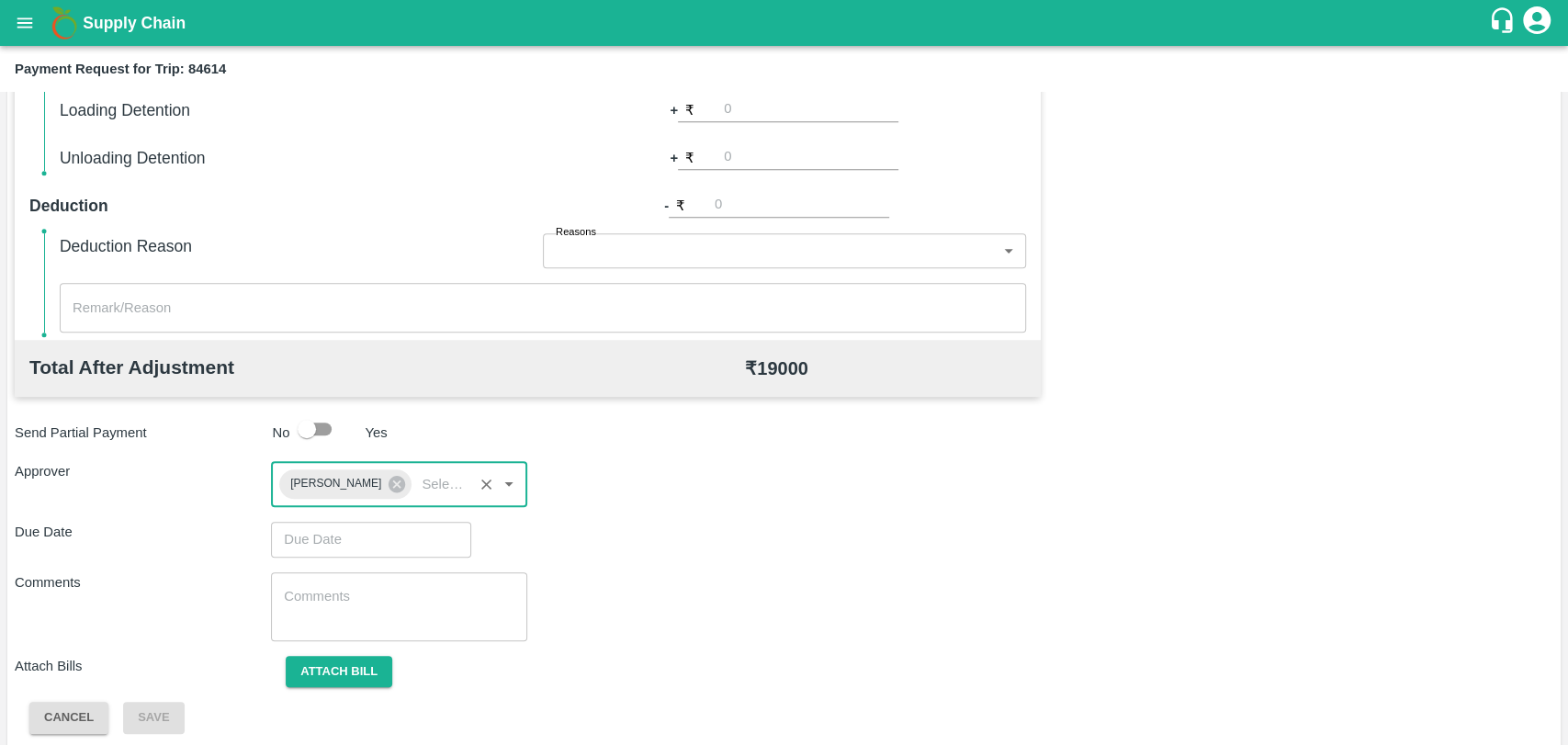
type input "DD/MM/YYYY hh:mm aa"
click at [297, 532] on input "DD/MM/YYYY hh:mm aa" at bounding box center [364, 540] width 187 height 35
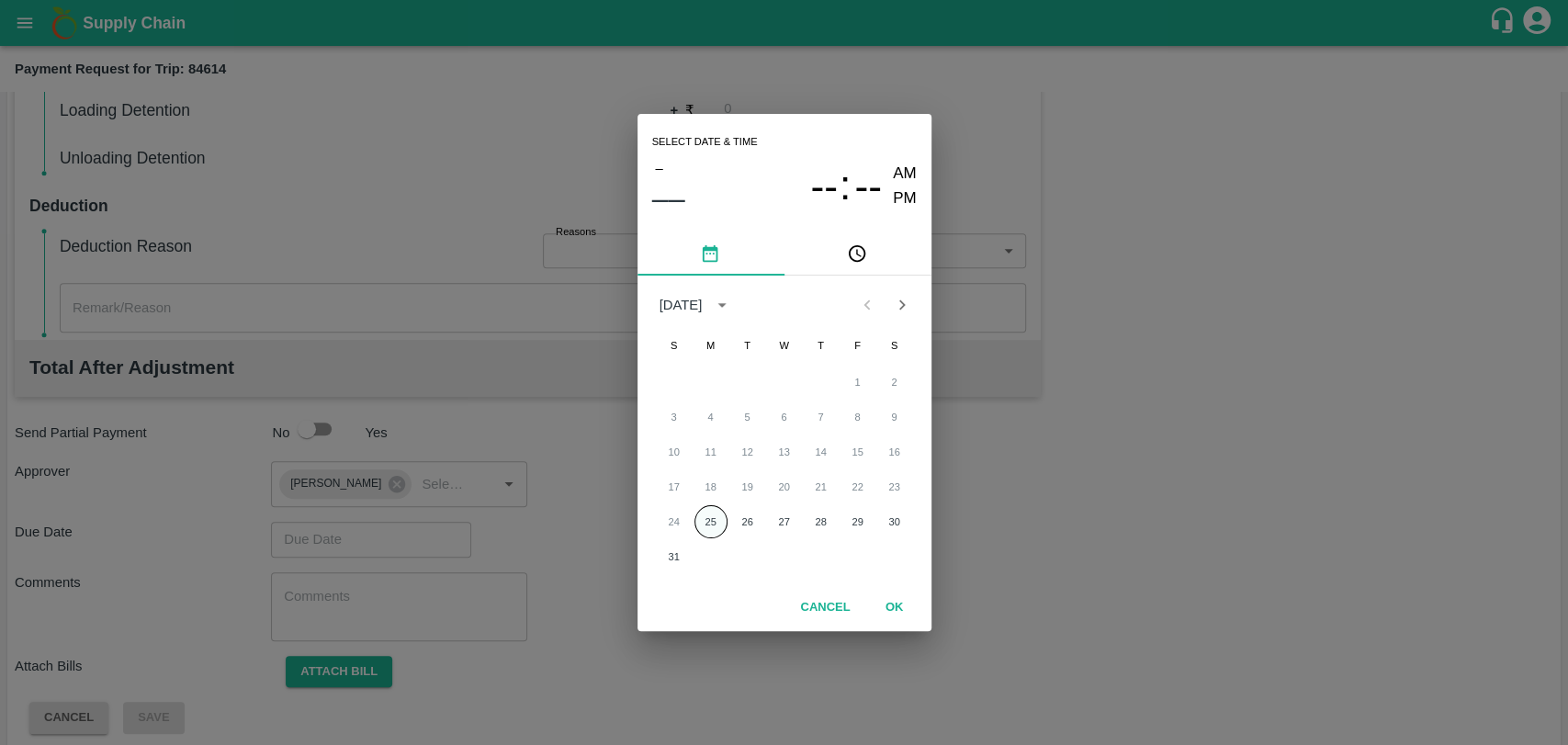
click at [711, 520] on button "25" at bounding box center [711, 522] width 33 height 33
type input "[DATE] 12:00 AM"
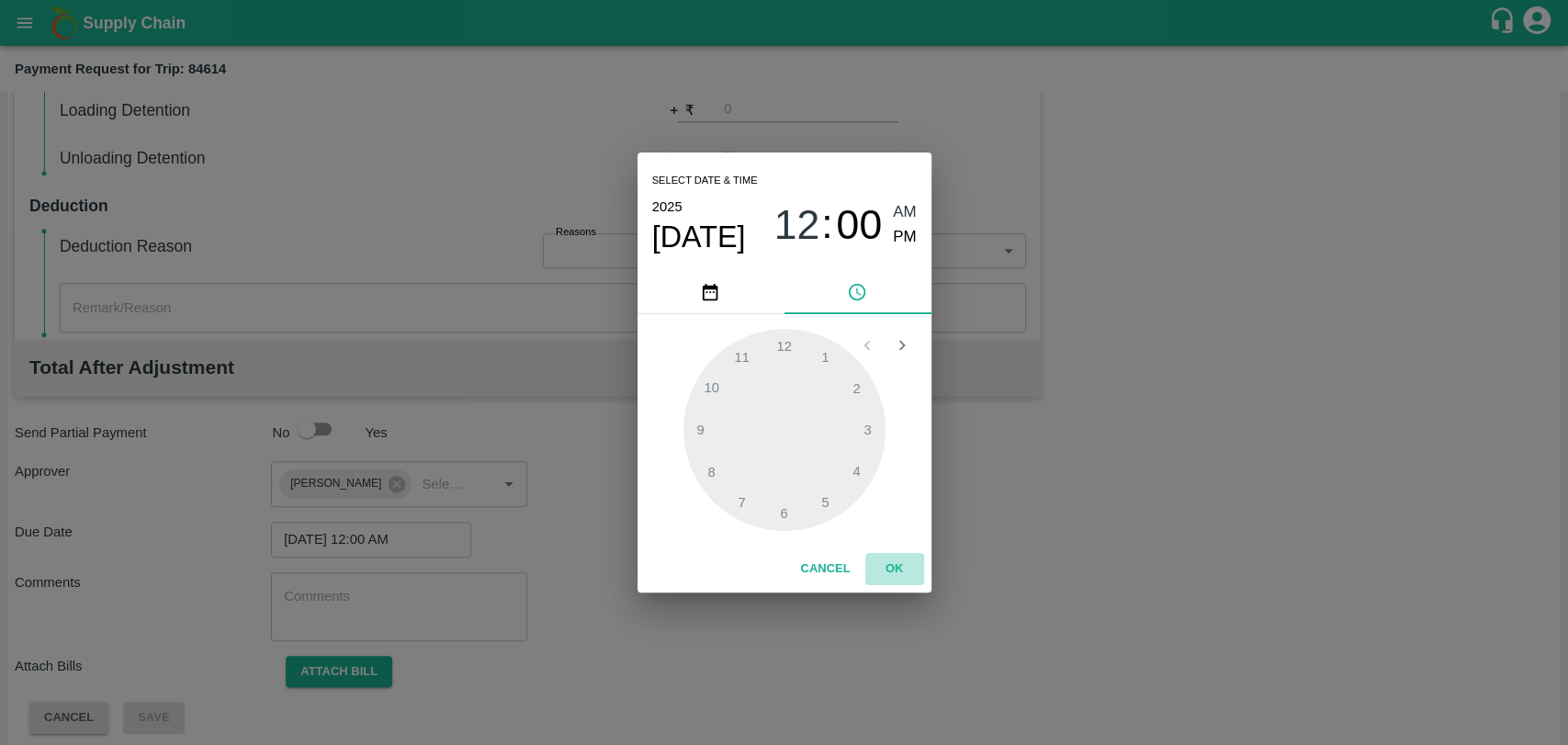
click at [890, 568] on button "OK" at bounding box center [894, 569] width 58 height 32
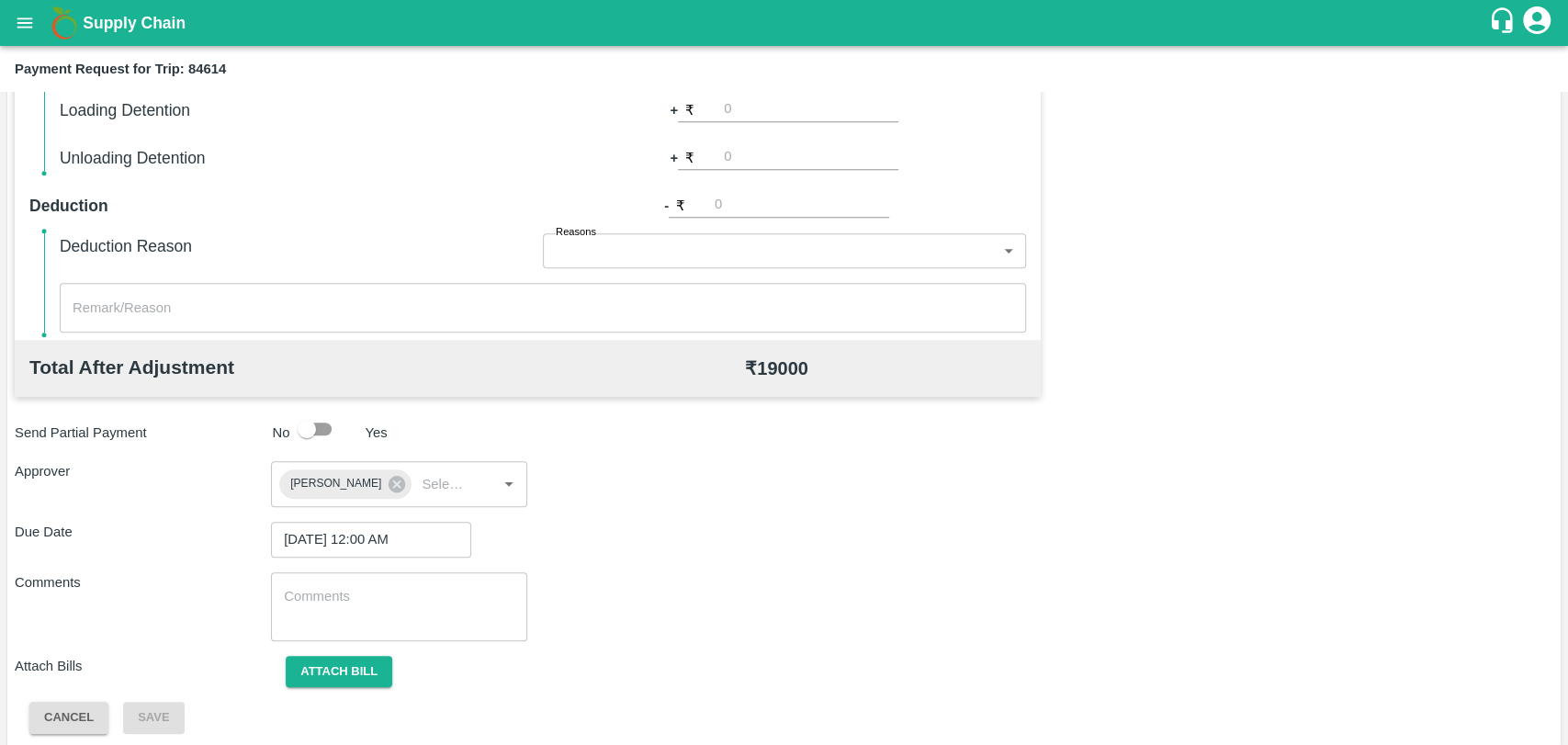
click at [394, 655] on div "Attach bill" at bounding box center [398, 671] width 256 height 32
click at [360, 666] on button "Attach bill" at bounding box center [338, 671] width 106 height 32
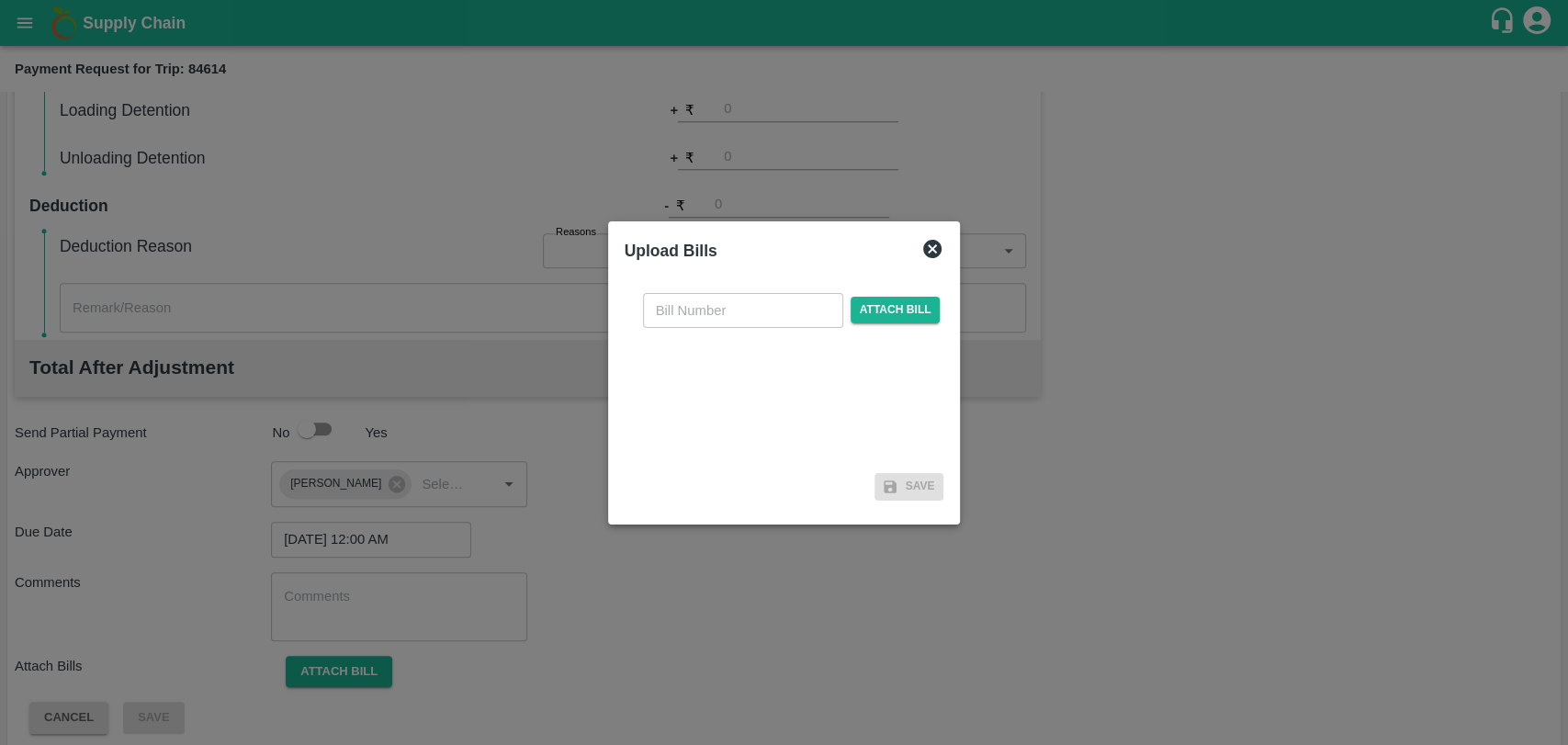
click at [686, 320] on input "text" at bounding box center [743, 311] width 201 height 35
type input "298"
click at [868, 312] on span "Attach bill" at bounding box center [895, 310] width 90 height 26
click at [0, 0] on input "Attach bill" at bounding box center [0, 0] width 0 height 0
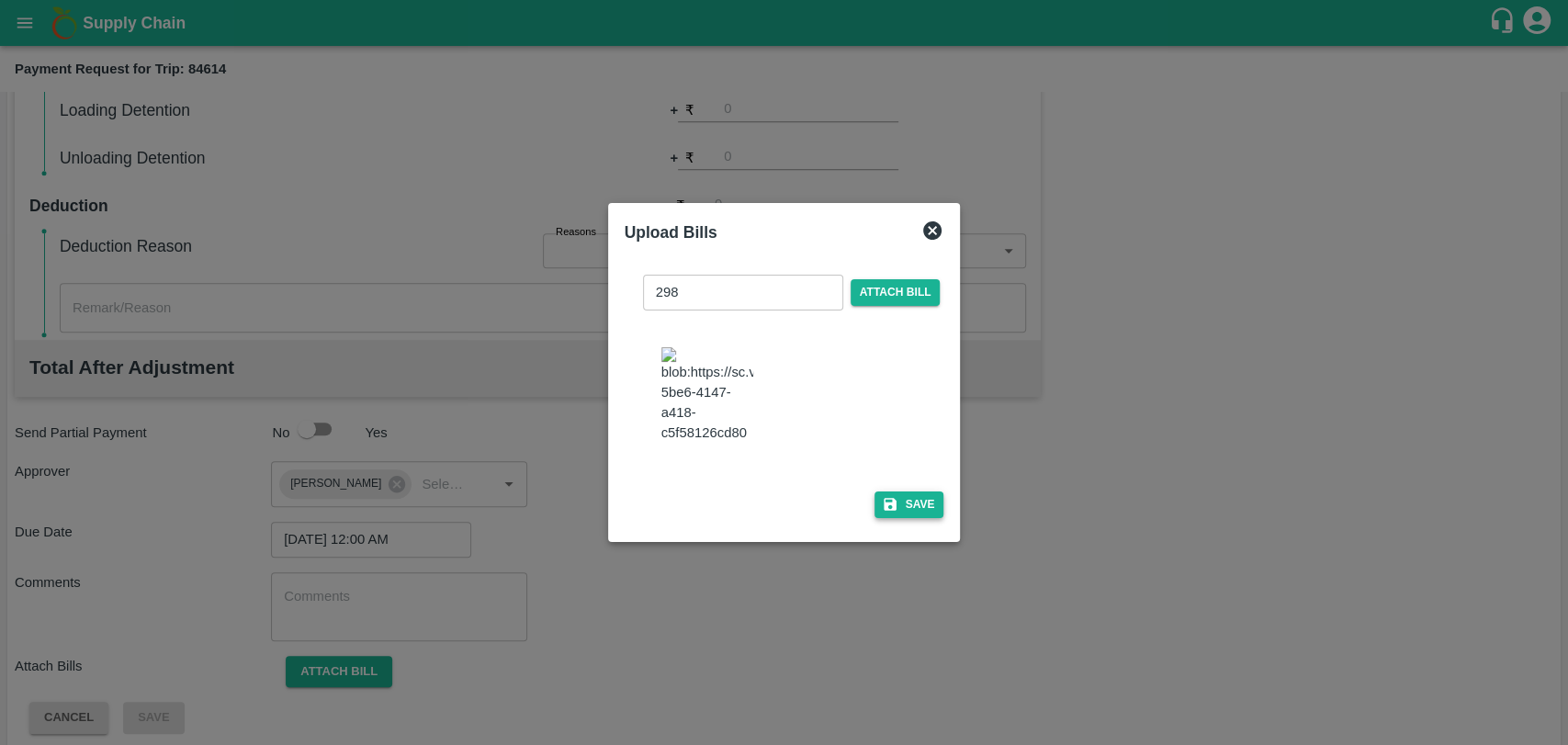
click at [888, 496] on icon "button" at bounding box center [889, 503] width 17 height 17
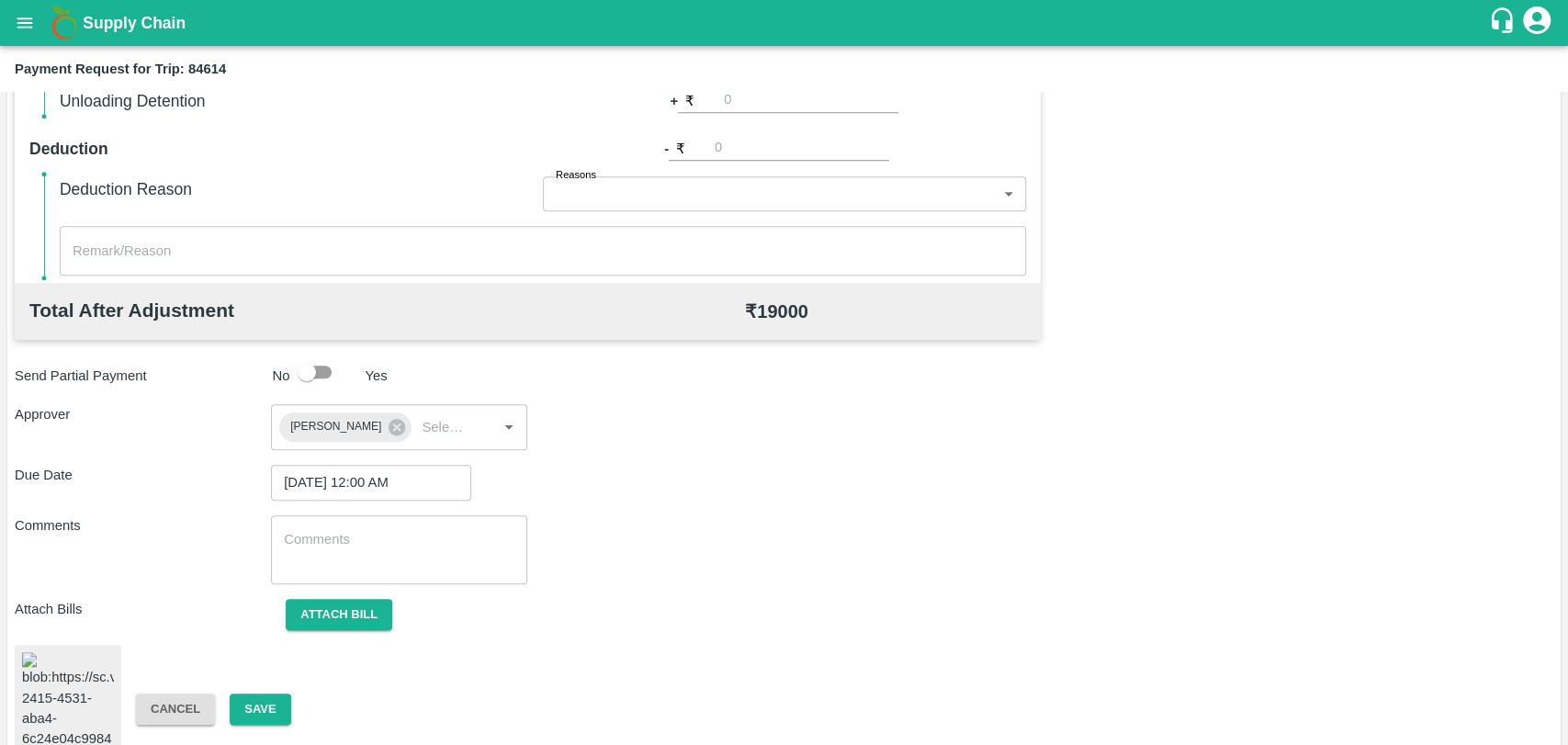
scroll to position [760, 0]
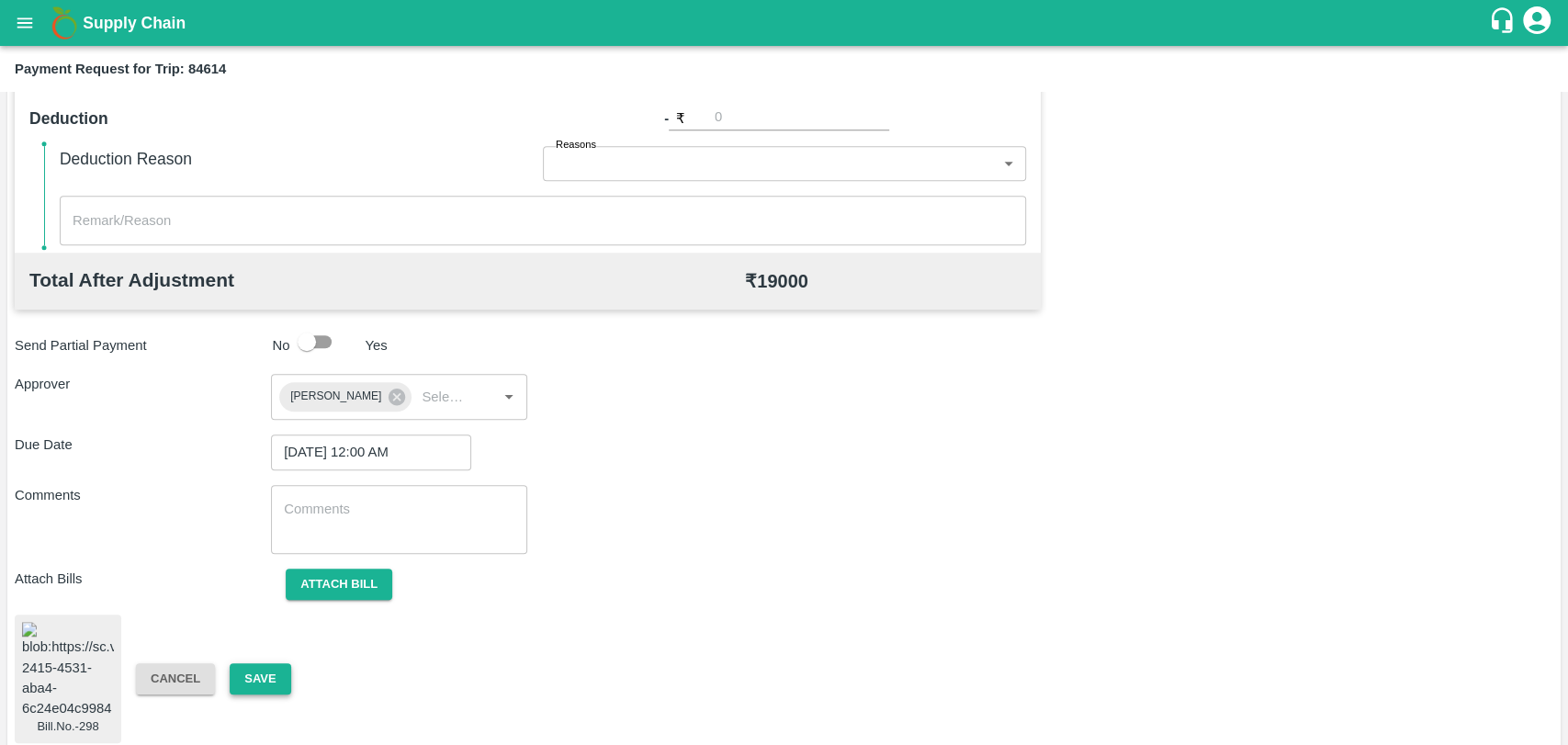
click at [254, 672] on button "Save" at bounding box center [260, 679] width 60 height 32
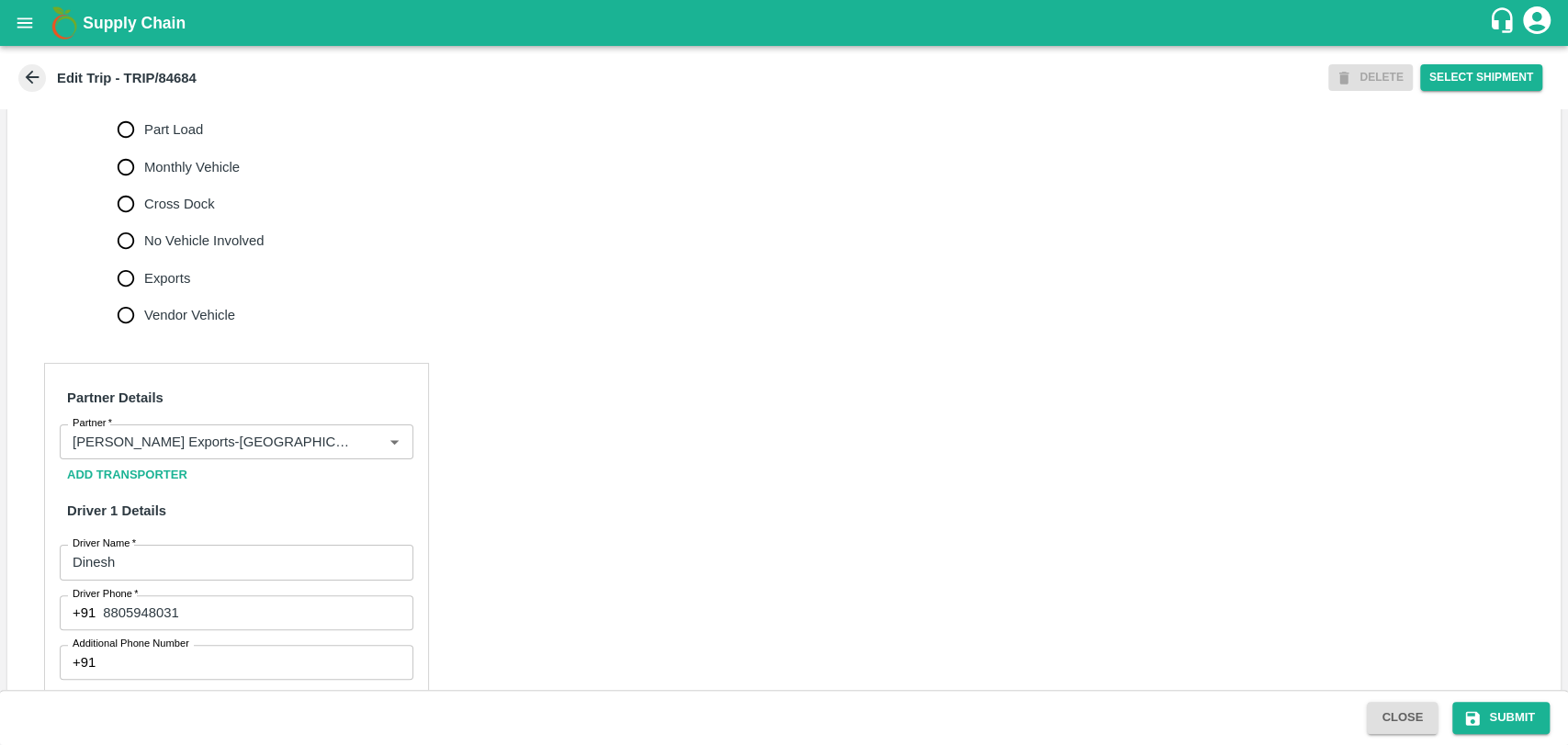
scroll to position [612, 0]
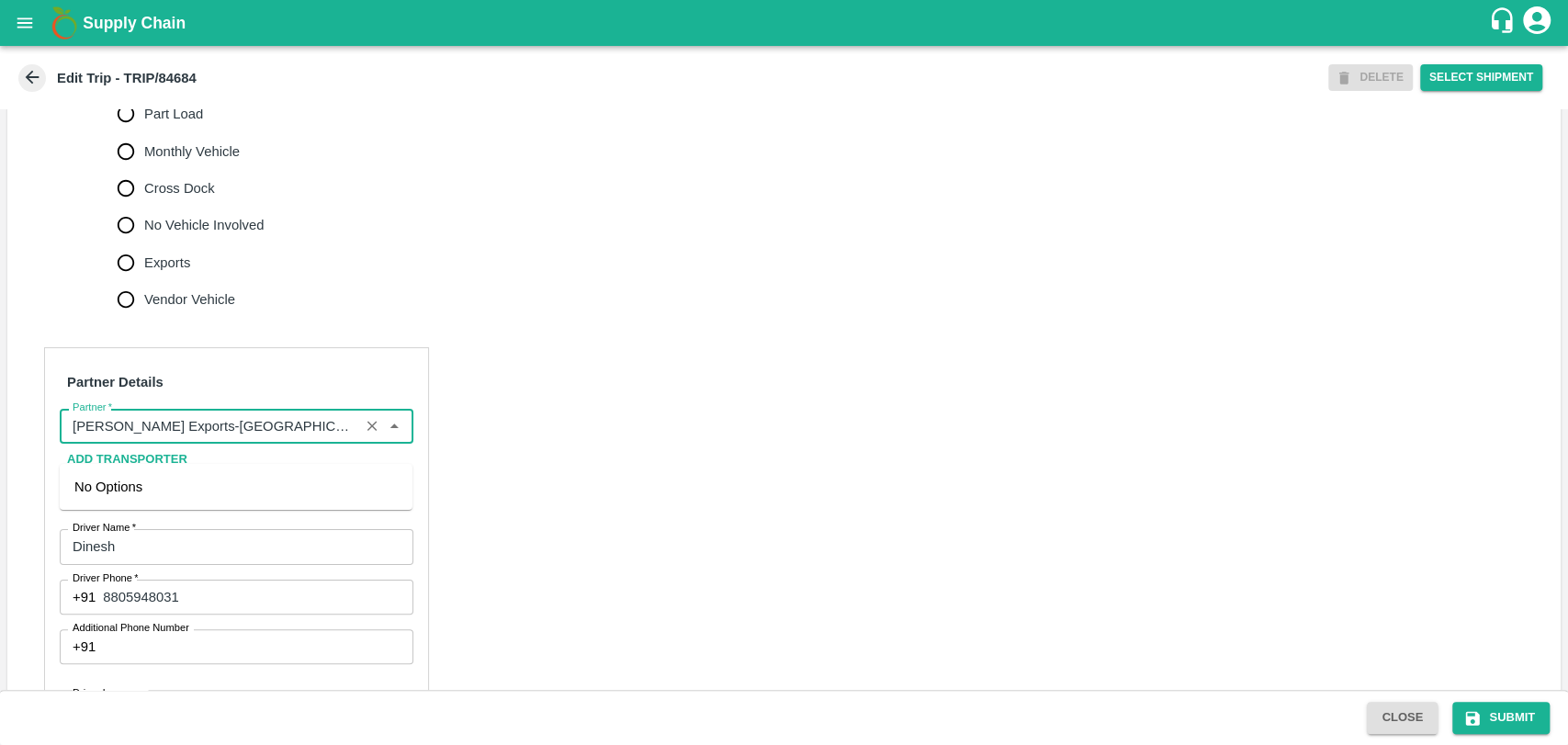
click at [202, 438] on input "Partner   *" at bounding box center [209, 426] width 288 height 24
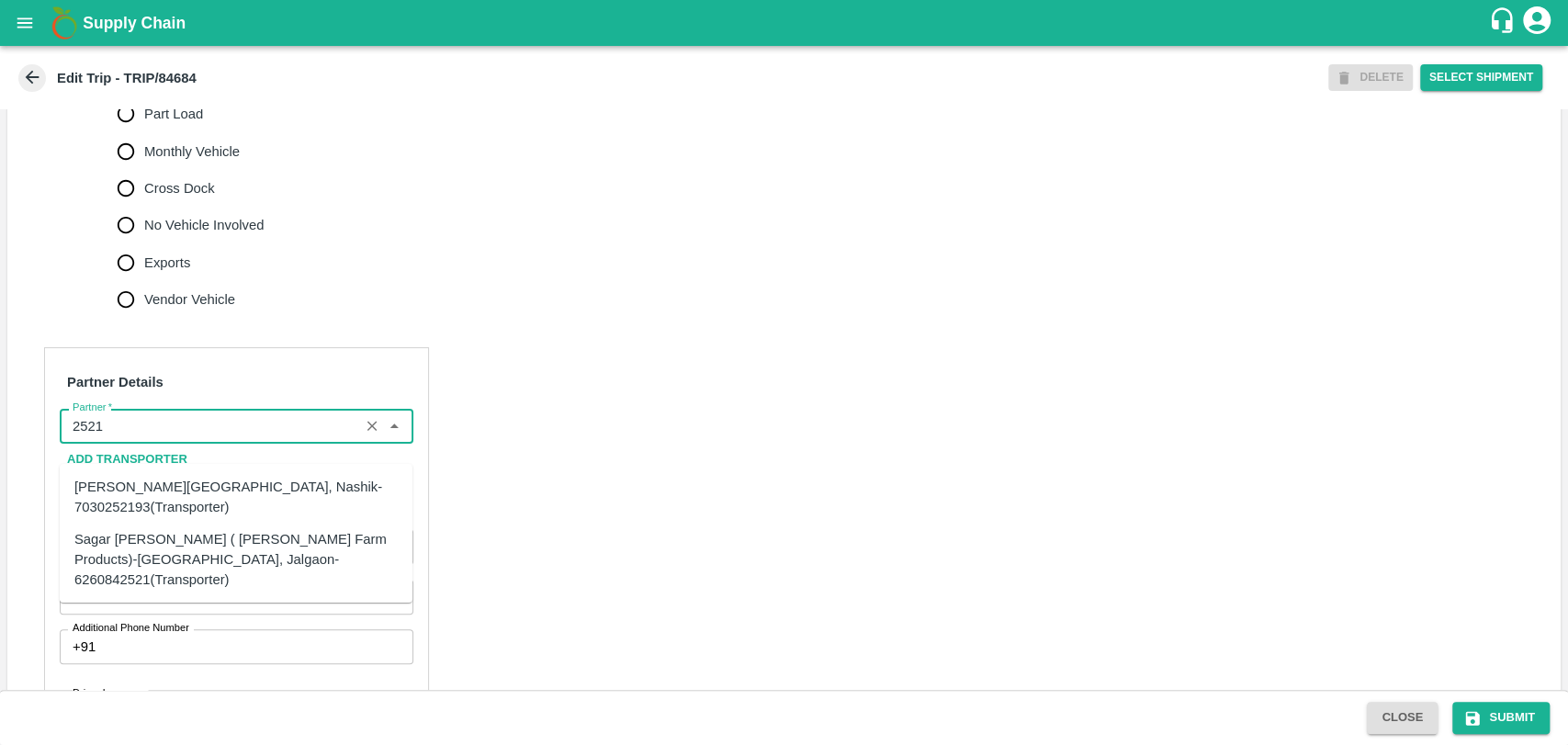
click at [144, 528] on div "Sagar Pramod Patil ( Shreyansh Farm Products)-Jalgaon, Jalgaon-6260842521(Trans…" at bounding box center [236, 558] width 323 height 61
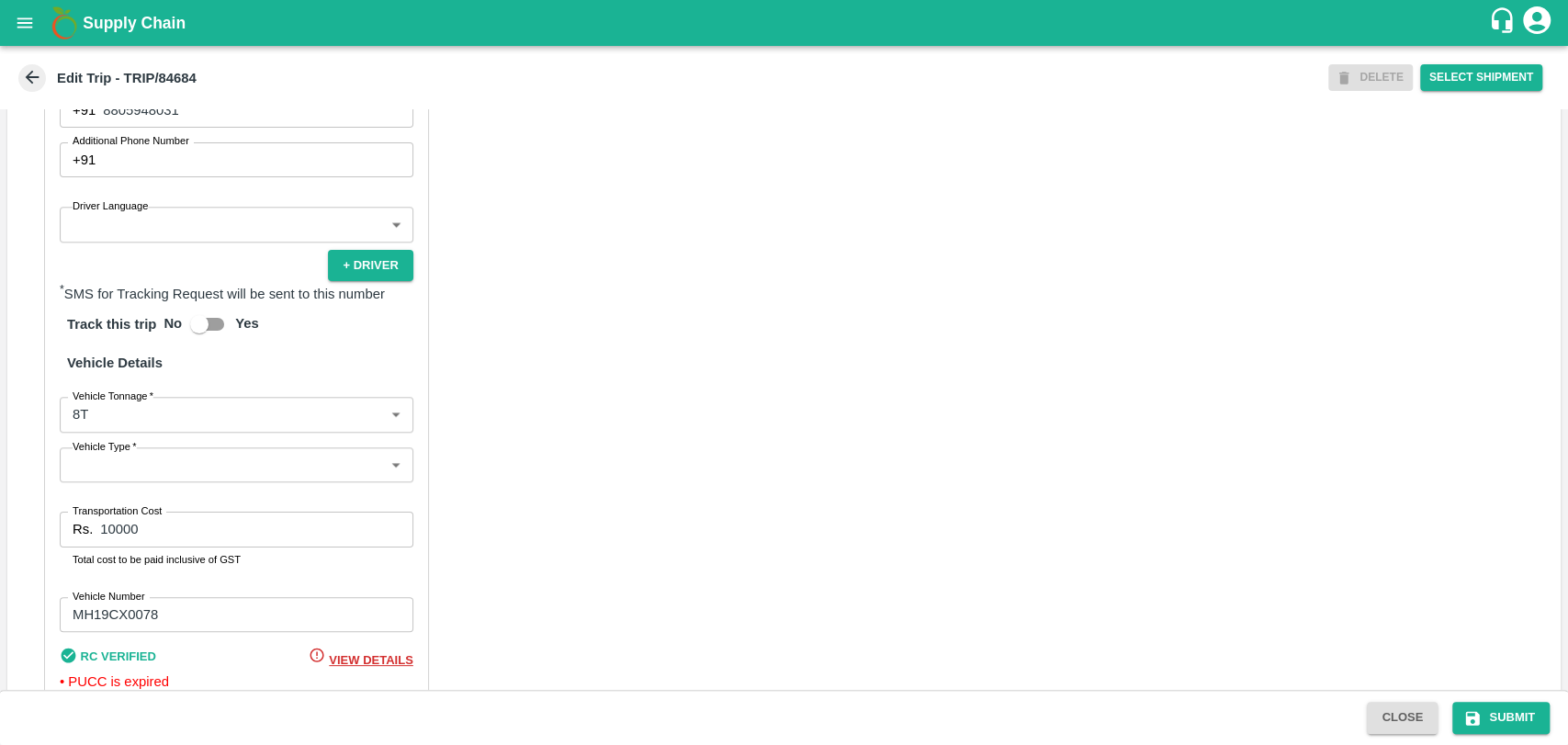
scroll to position [1122, 0]
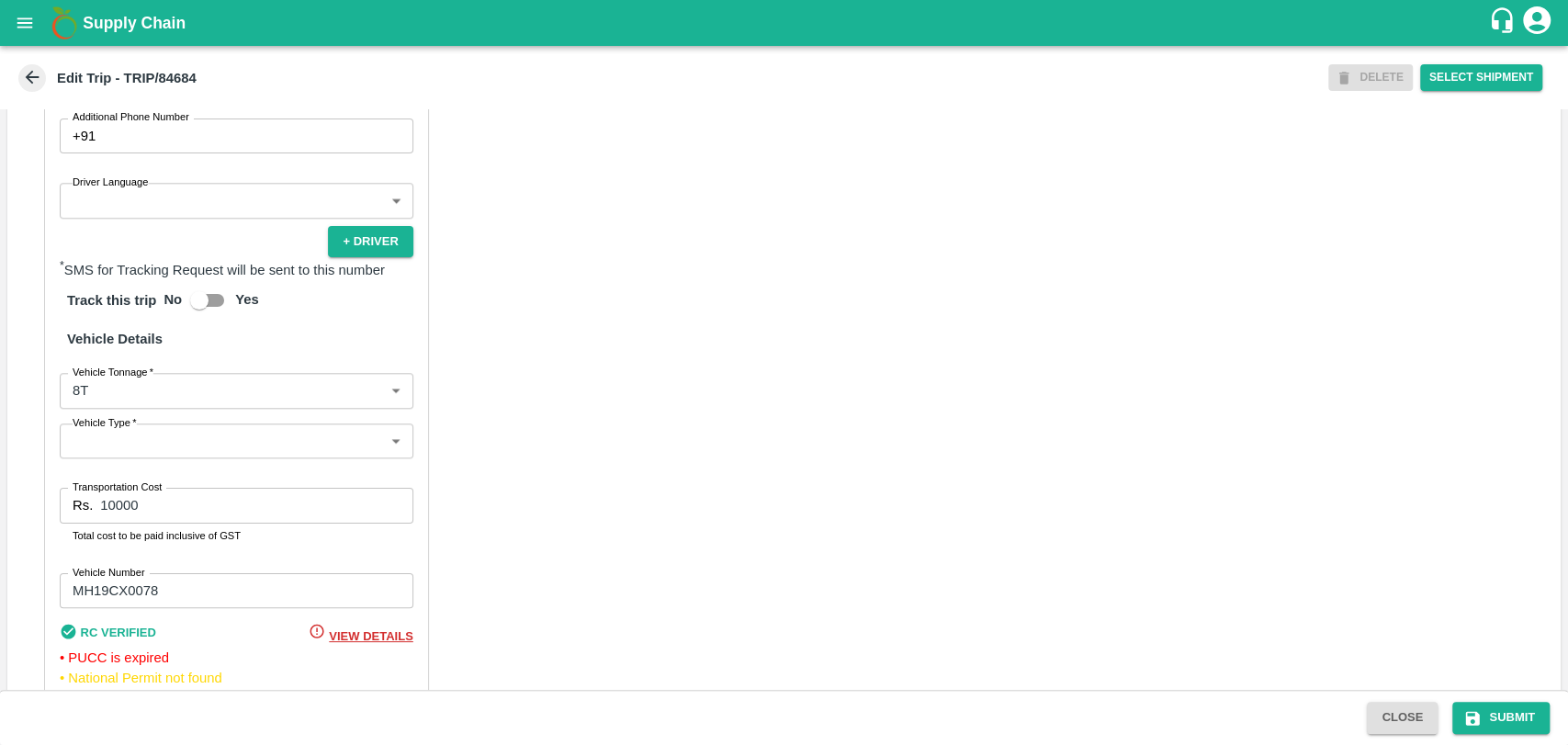
type input "Sagar Pramod Patil ( Shreyansh Farm Products)-Jalgaon, Jalgaon-6260842521(Trans…"
click at [112, 406] on body "Supply Chain Edit Trip - TRIP/84684 DELETE Select Shipment Trip Details Trip Ty…" at bounding box center [784, 372] width 1568 height 745
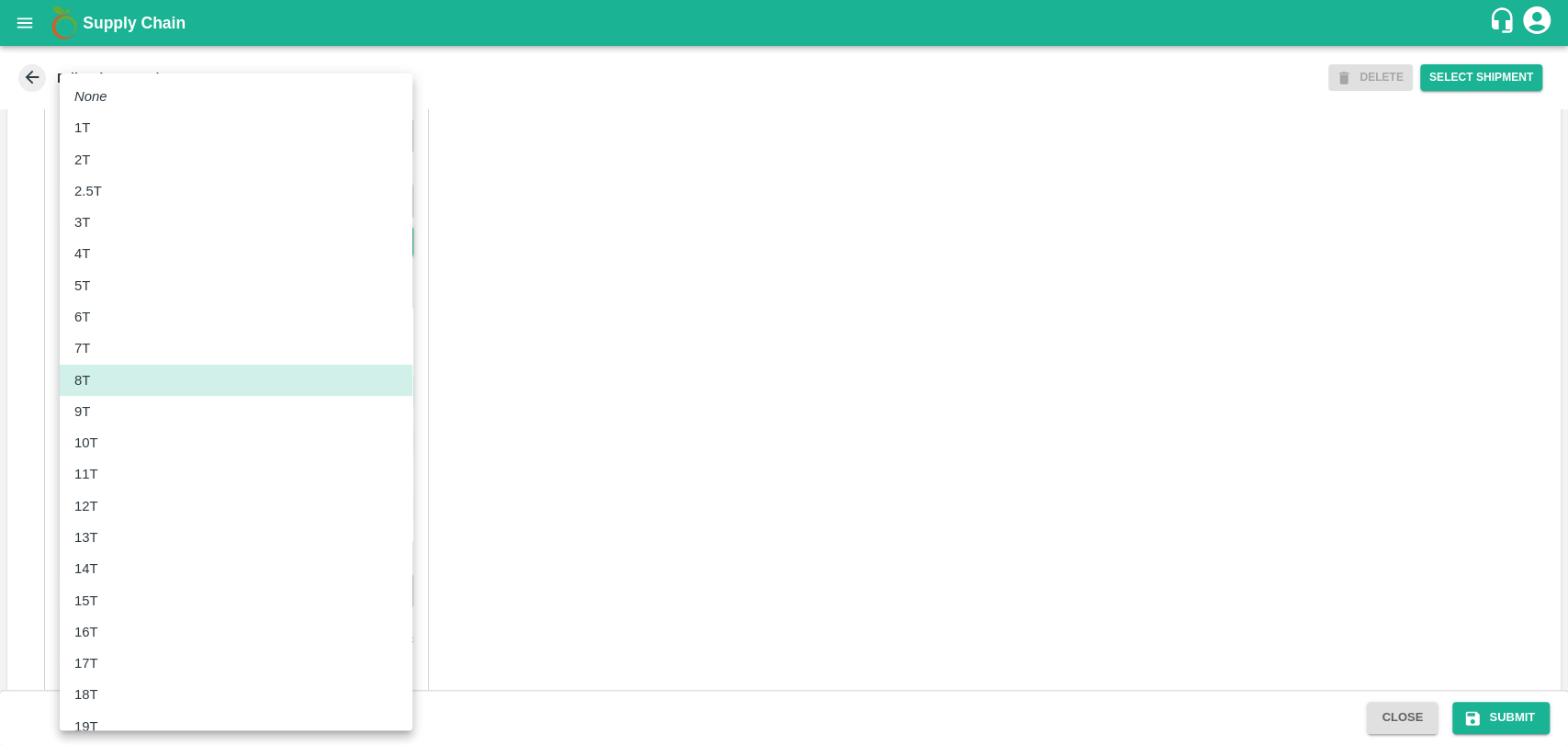
click at [109, 449] on div "10T" at bounding box center [236, 442] width 323 height 20
type input "10000"
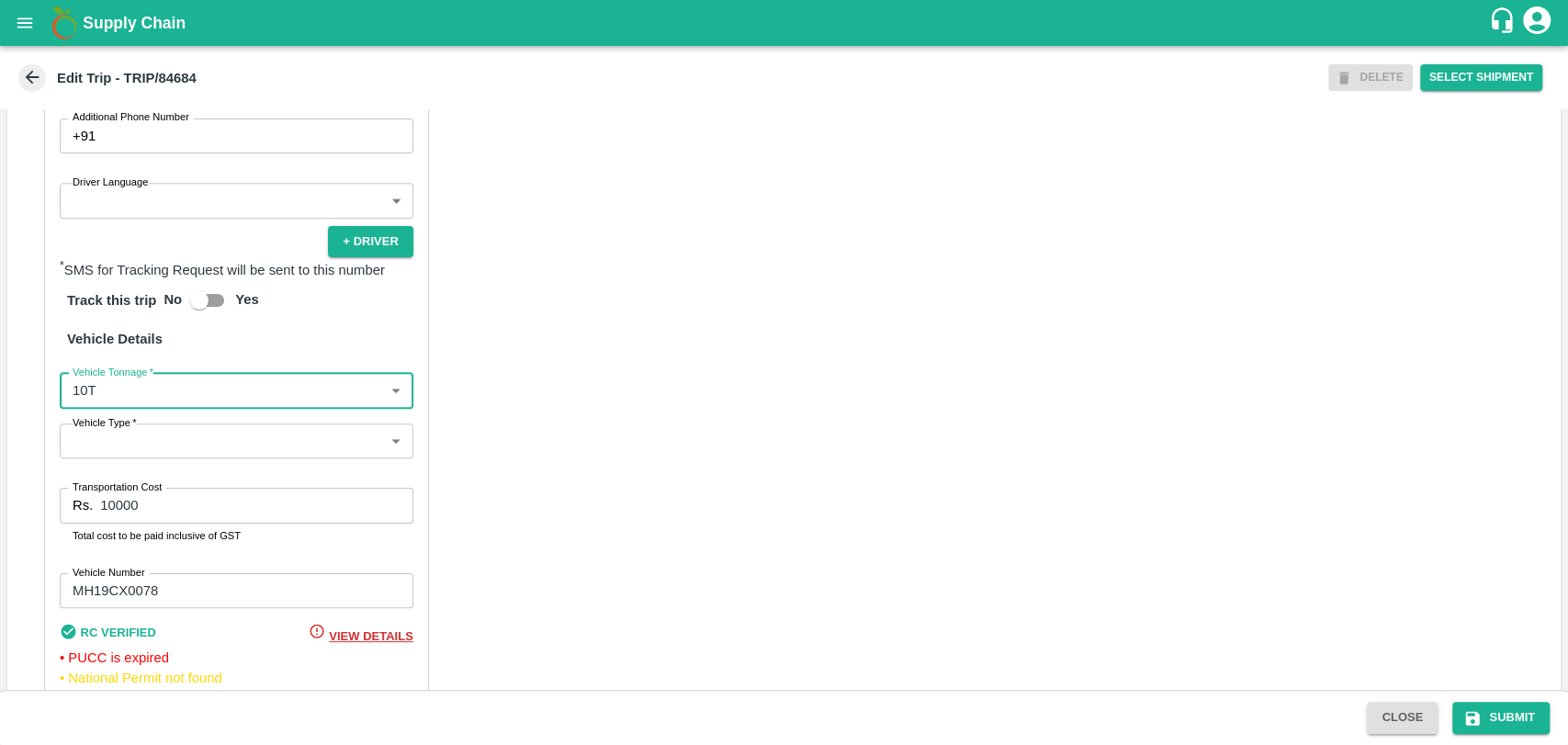
drag, startPoint x: 139, startPoint y: 532, endPoint x: 68, endPoint y: 525, distance: 71.3
click at [69, 523] on div "Rs. 10000 Transportation Cost" at bounding box center [236, 505] width 354 height 35
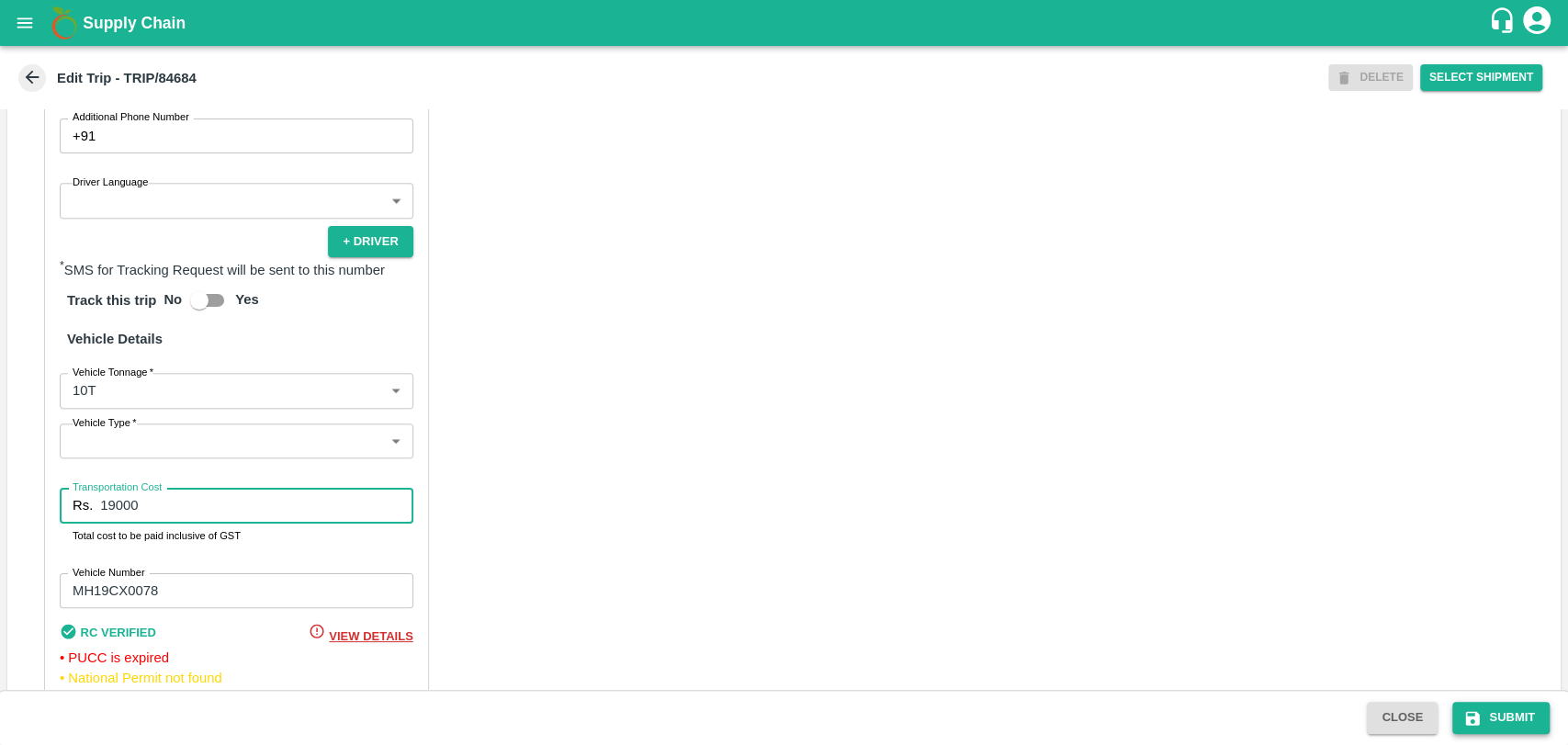
type input "19000"
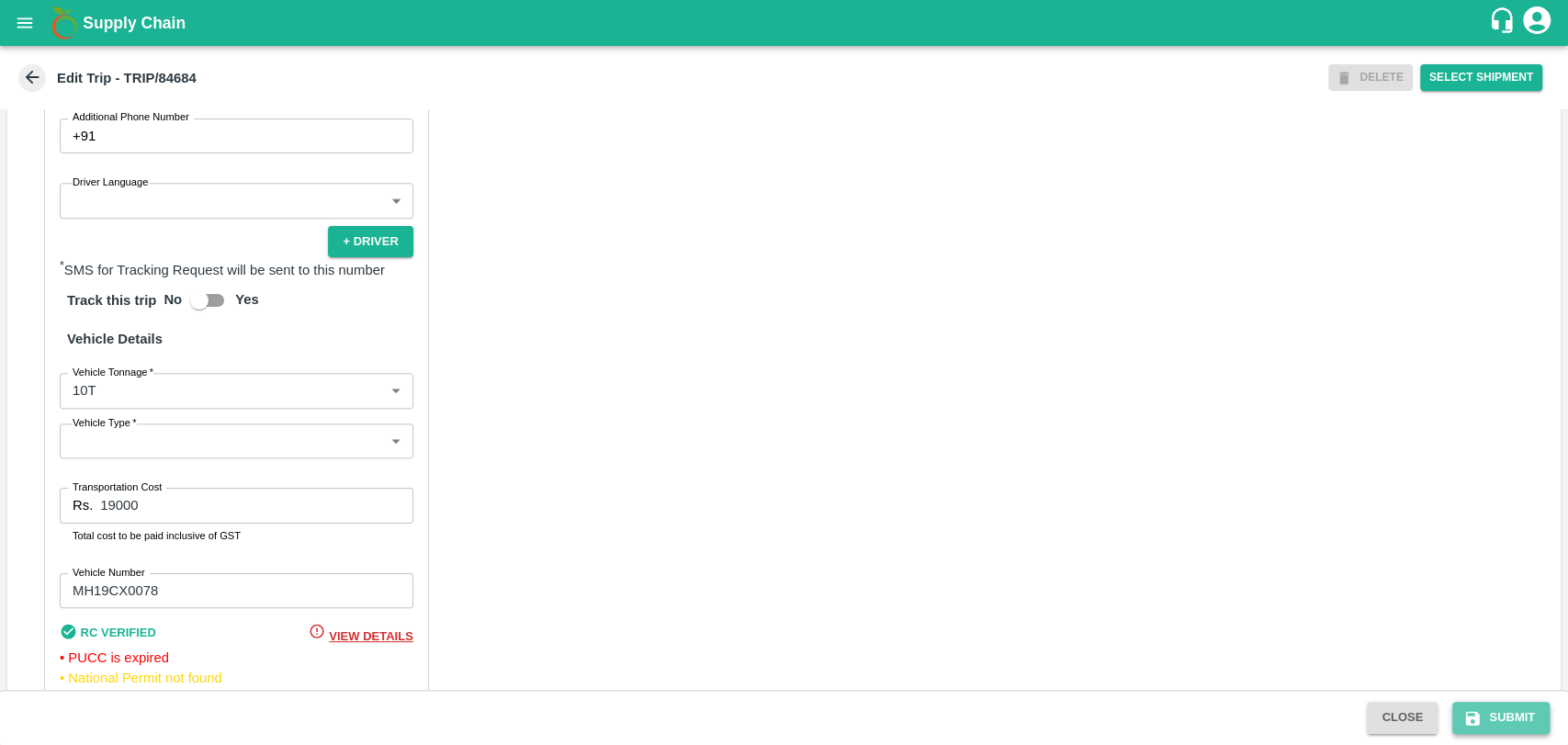
click at [1525, 708] on button "Submit" at bounding box center [1501, 717] width 97 height 32
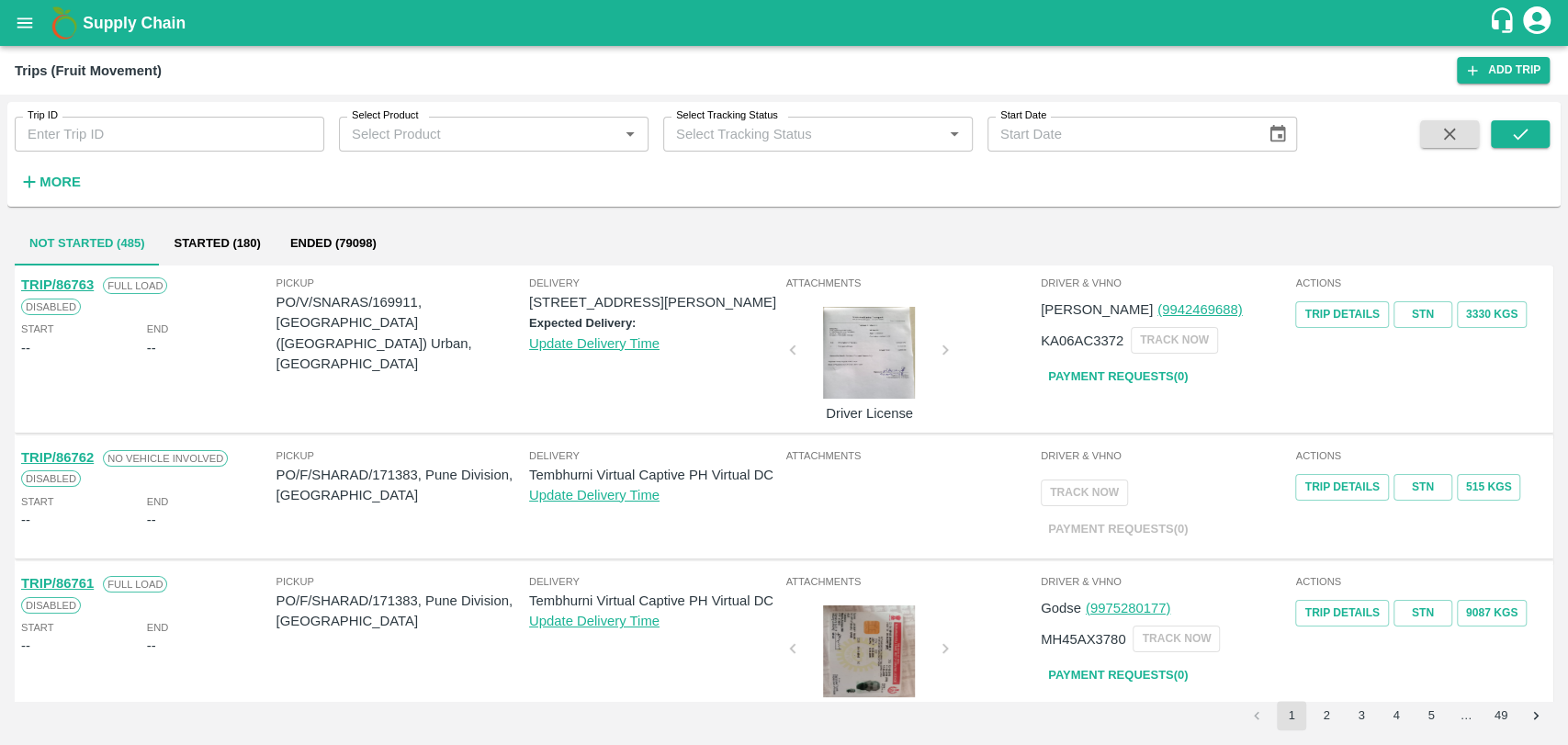
click at [74, 178] on strong "More" at bounding box center [60, 181] width 41 height 15
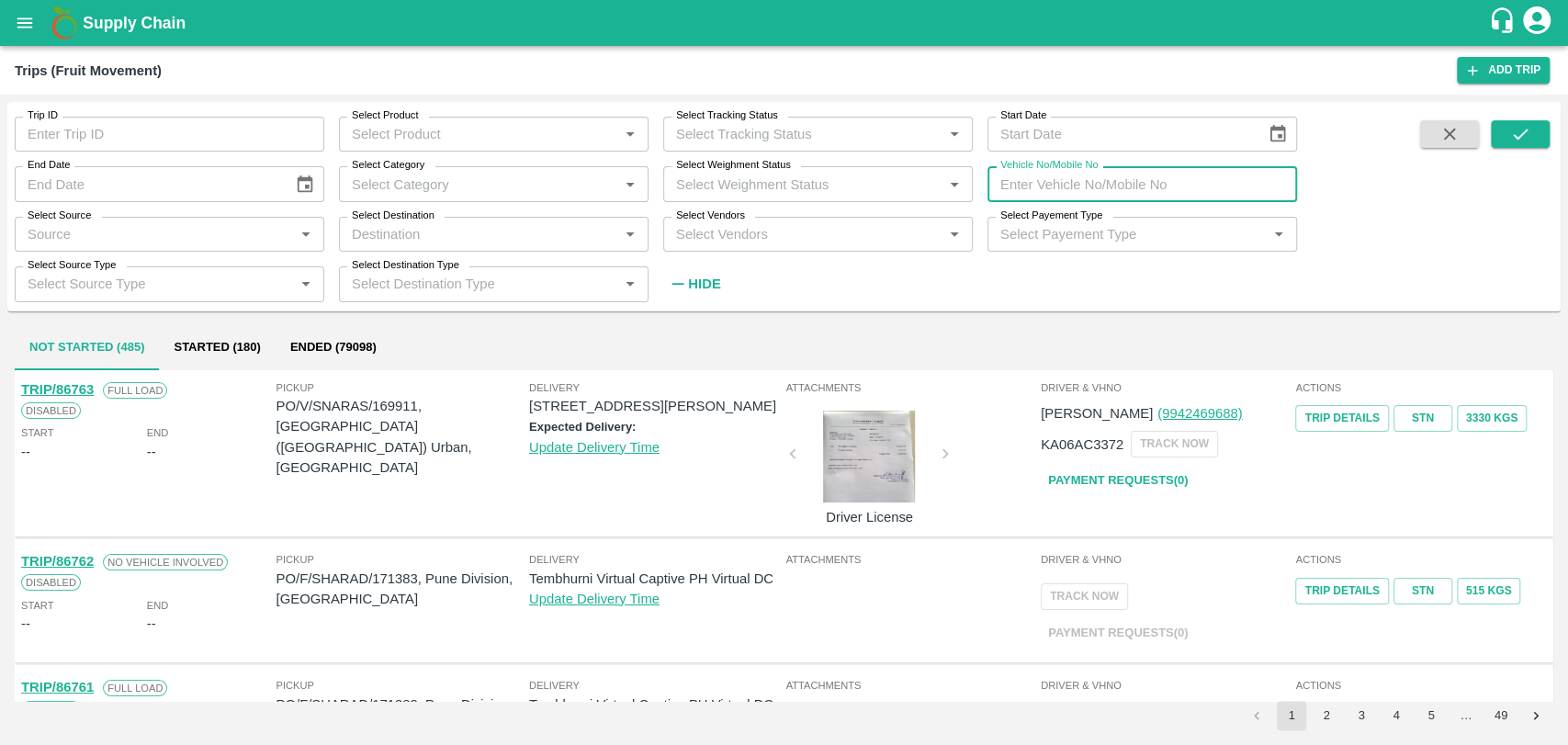
click at [1171, 177] on input "Vehicle No/Mobile No" at bounding box center [1142, 184] width 310 height 35
paste input "MH18BZ5631"
type input "MH18BZ5631"
click at [1523, 121] on button "submit" at bounding box center [1520, 134] width 58 height 27
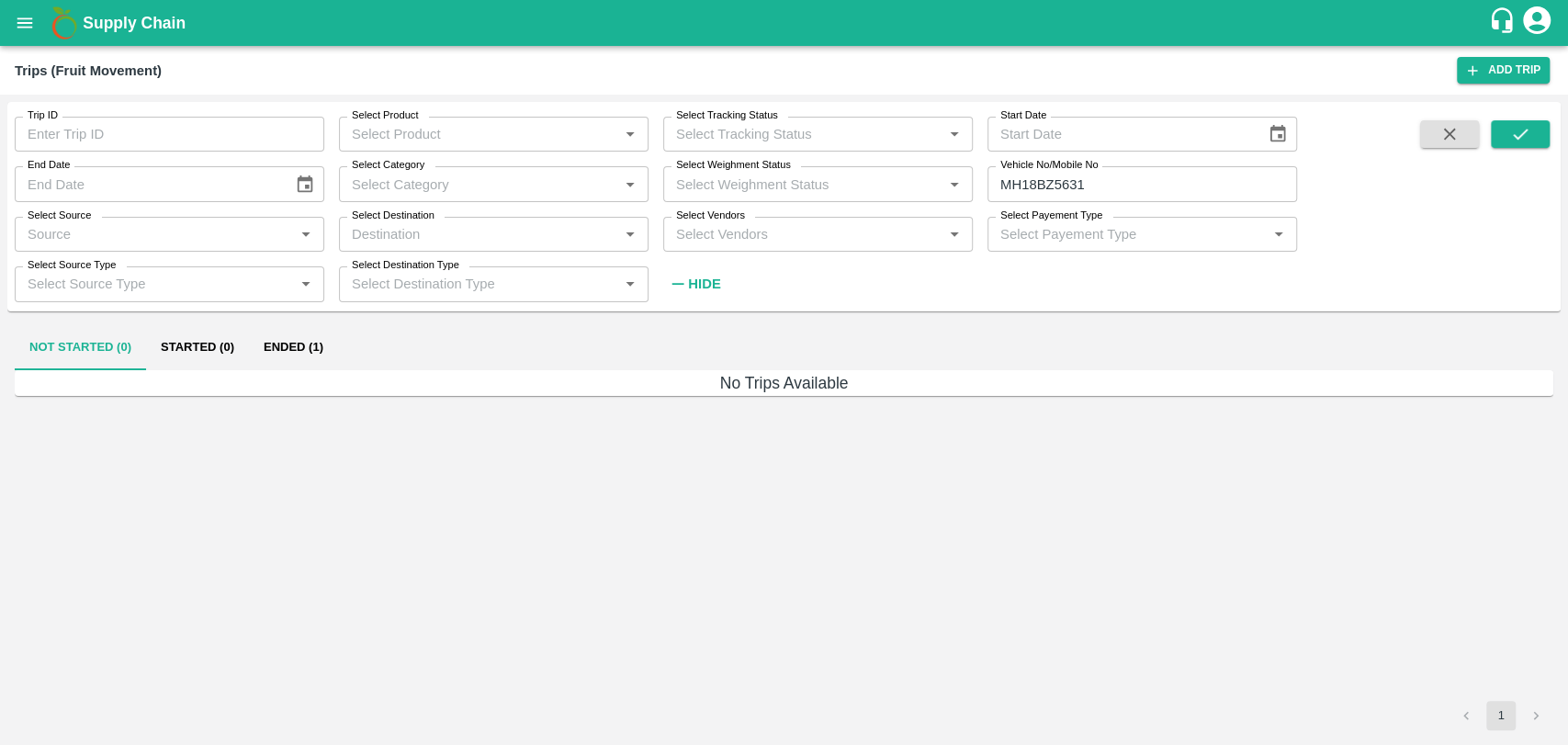
click at [311, 361] on button "Ended (1)" at bounding box center [293, 348] width 89 height 44
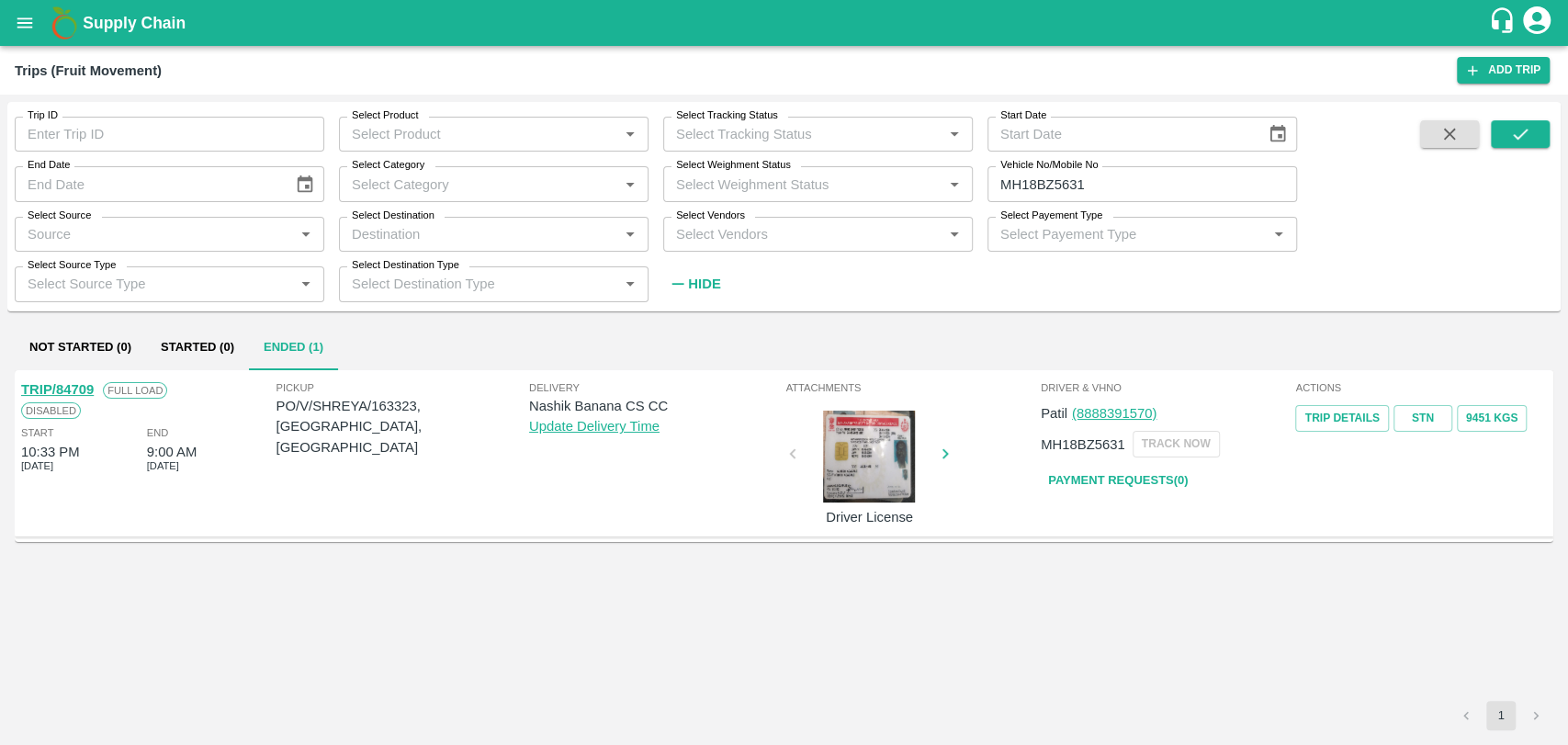
click at [67, 387] on link "TRIP/84709" at bounding box center [57, 389] width 72 height 15
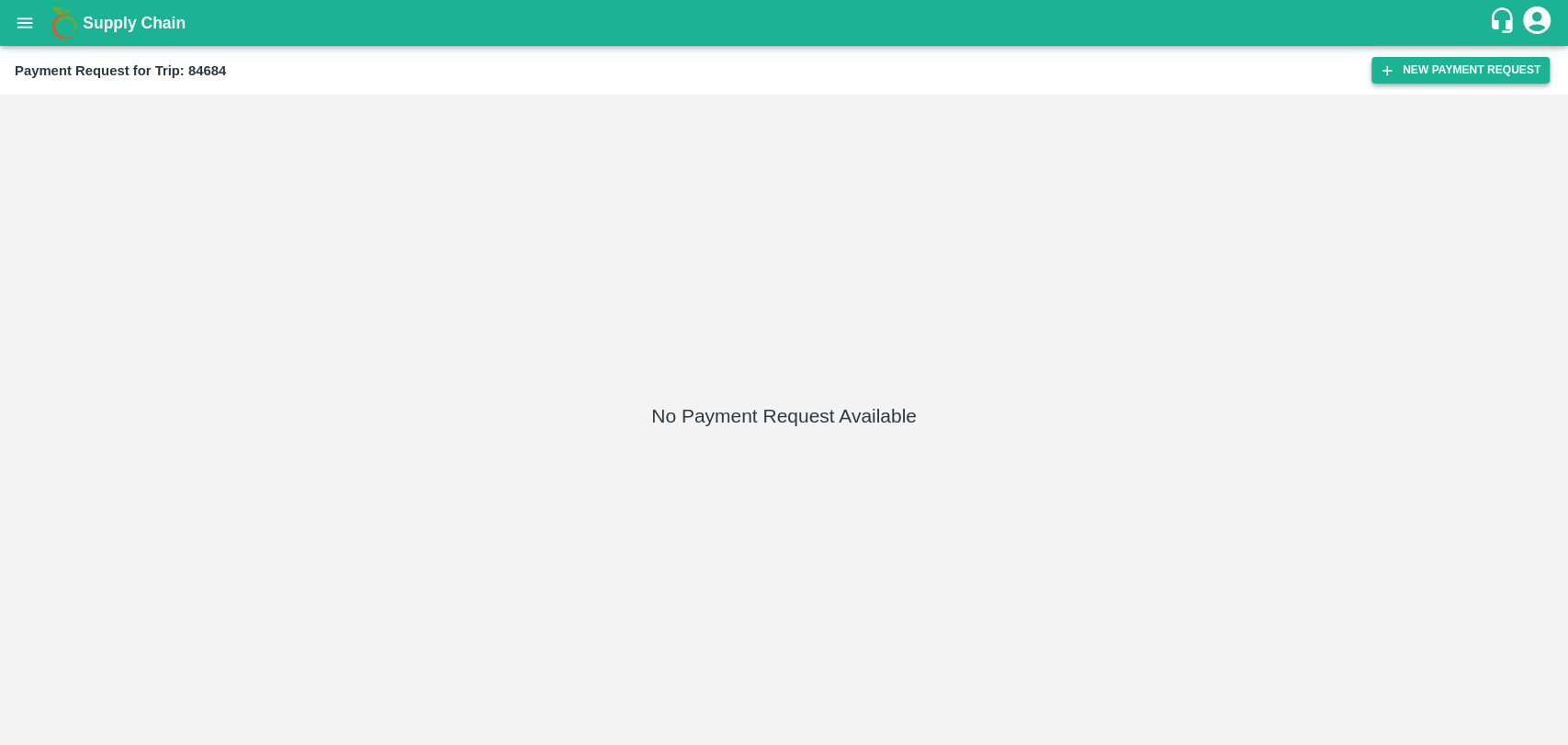
click at [1378, 69] on icon "button" at bounding box center [1386, 70] width 17 height 17
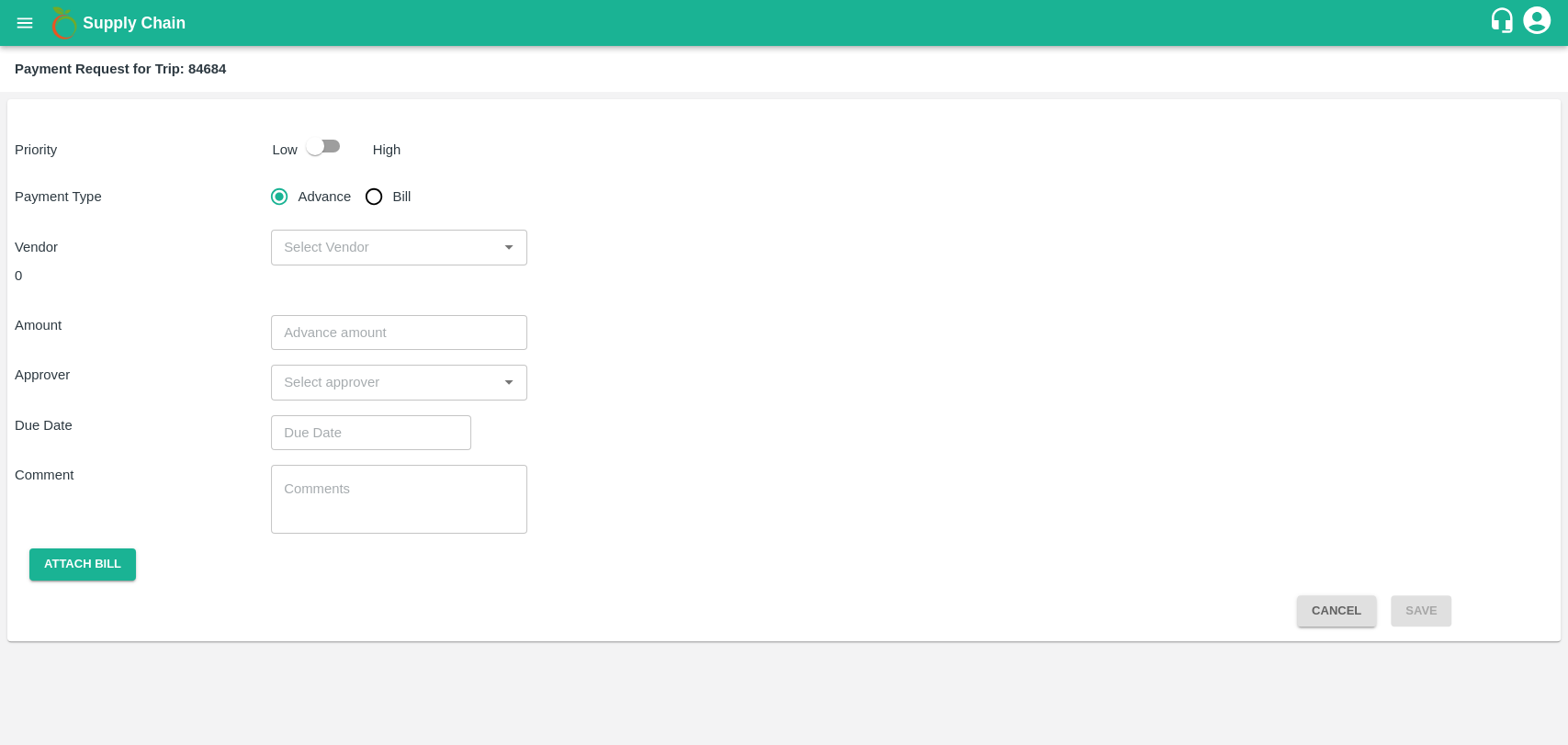
click at [313, 151] on input "checkbox" at bounding box center [316, 146] width 105 height 35
checkbox input "true"
click at [386, 196] on input "Bill" at bounding box center [374, 197] width 37 height 37
radio input "true"
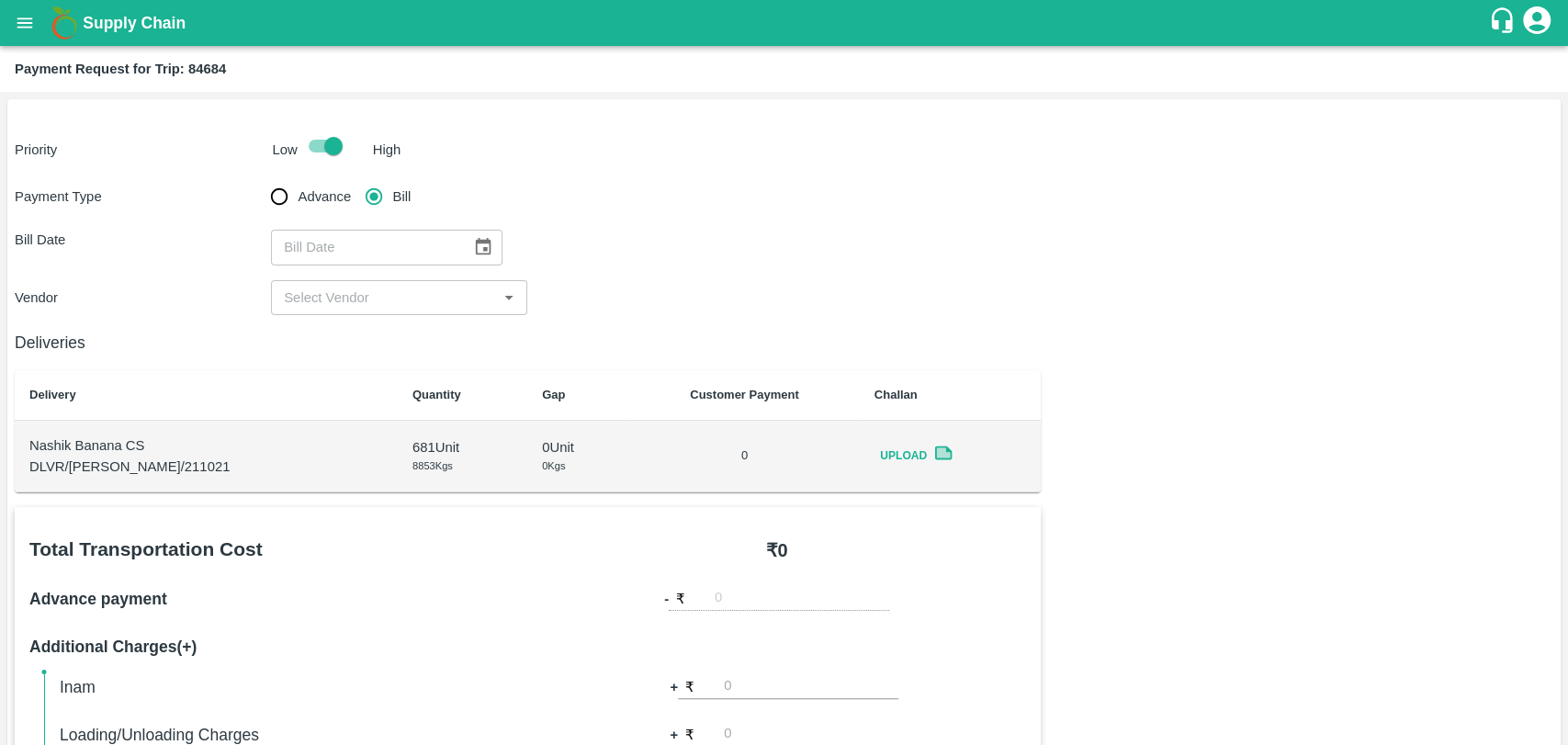
click at [475, 250] on icon "Choose date" at bounding box center [483, 246] width 16 height 18
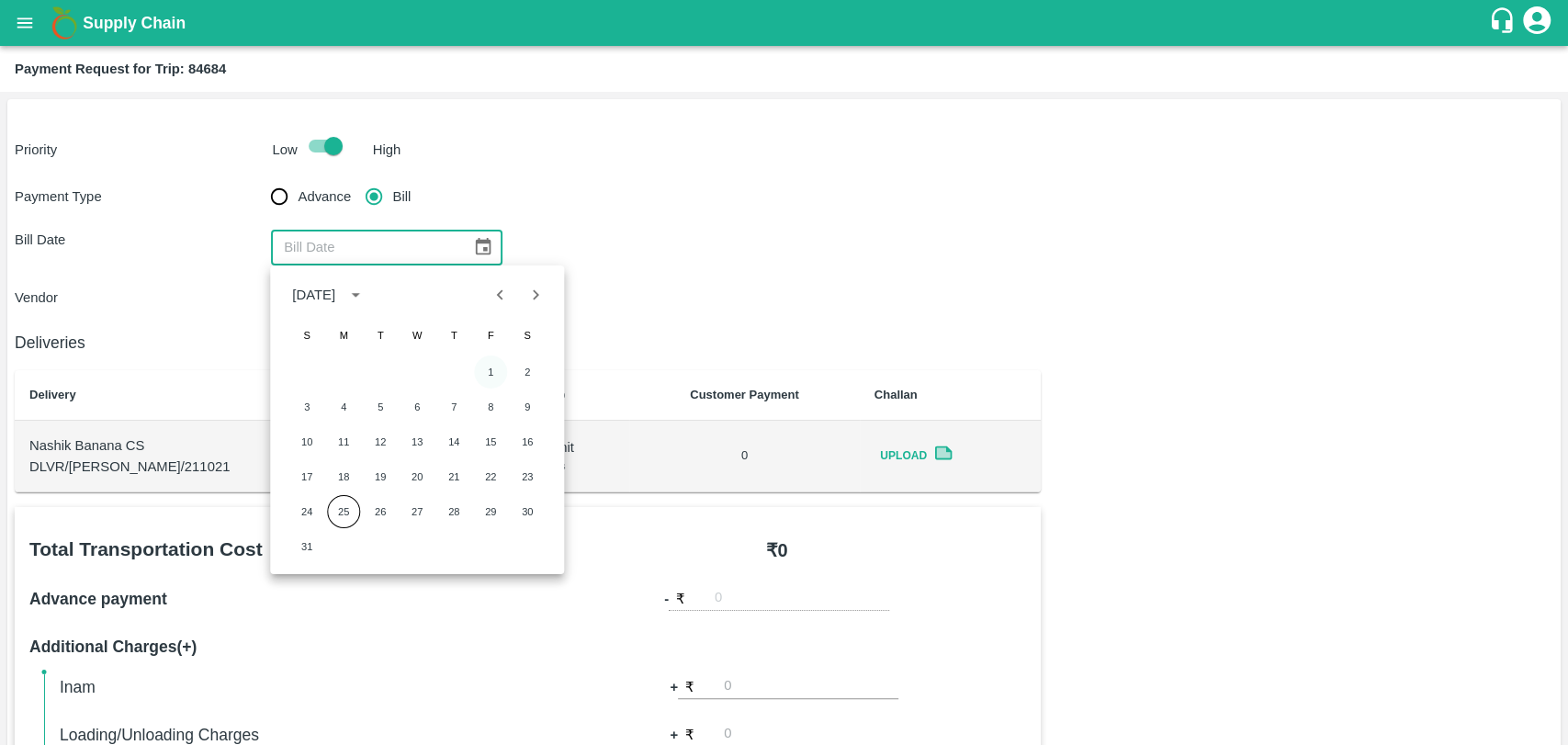
click at [485, 378] on button "1" at bounding box center [491, 372] width 33 height 33
type input "[DATE]"
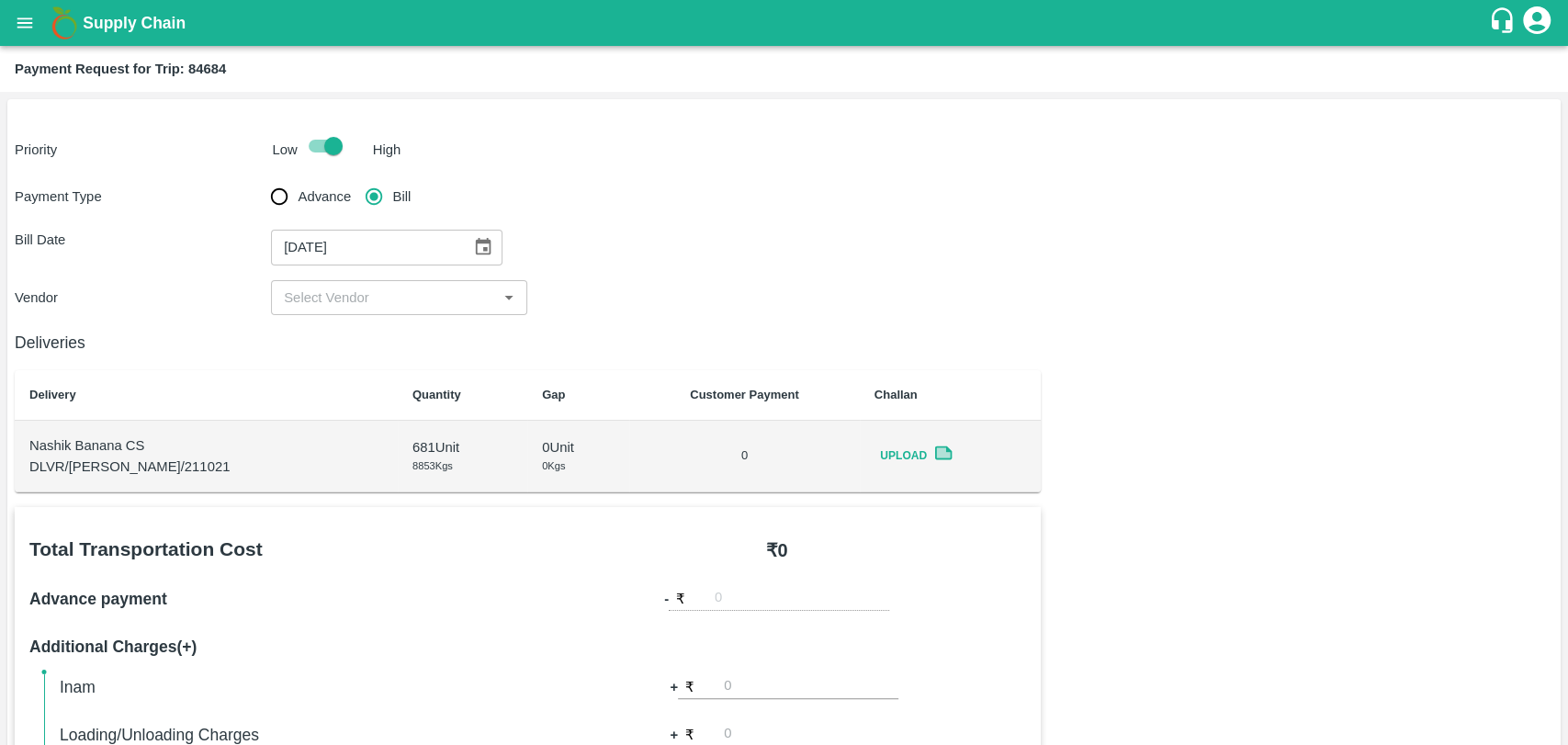
click at [347, 309] on input "input" at bounding box center [384, 297] width 215 height 24
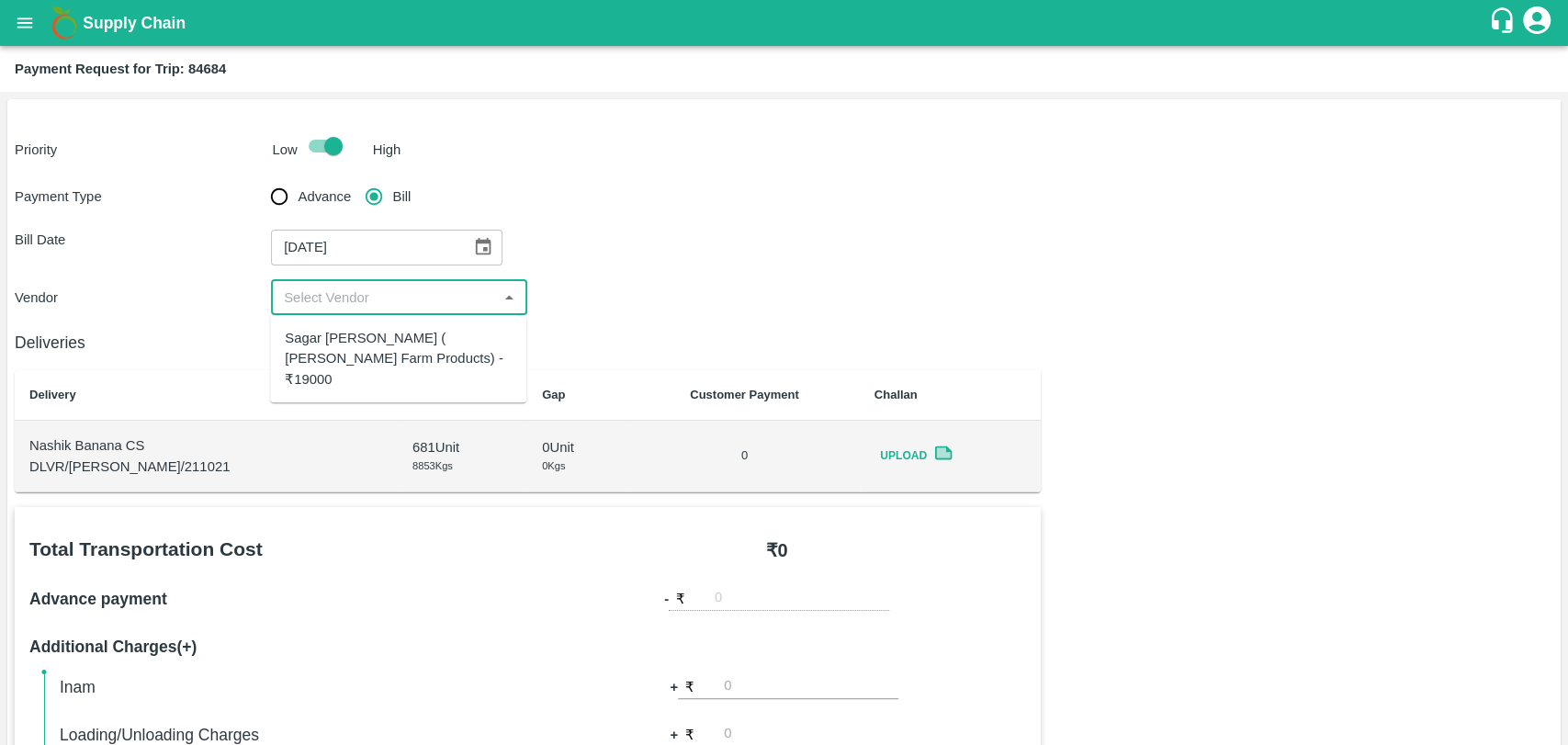
click at [330, 339] on div "Sagar [PERSON_NAME] ( [PERSON_NAME] Farm Products) - ₹19000" at bounding box center [397, 358] width 227 height 61
type input "Sagar [PERSON_NAME] ( [PERSON_NAME] Farm Products) - ₹19000"
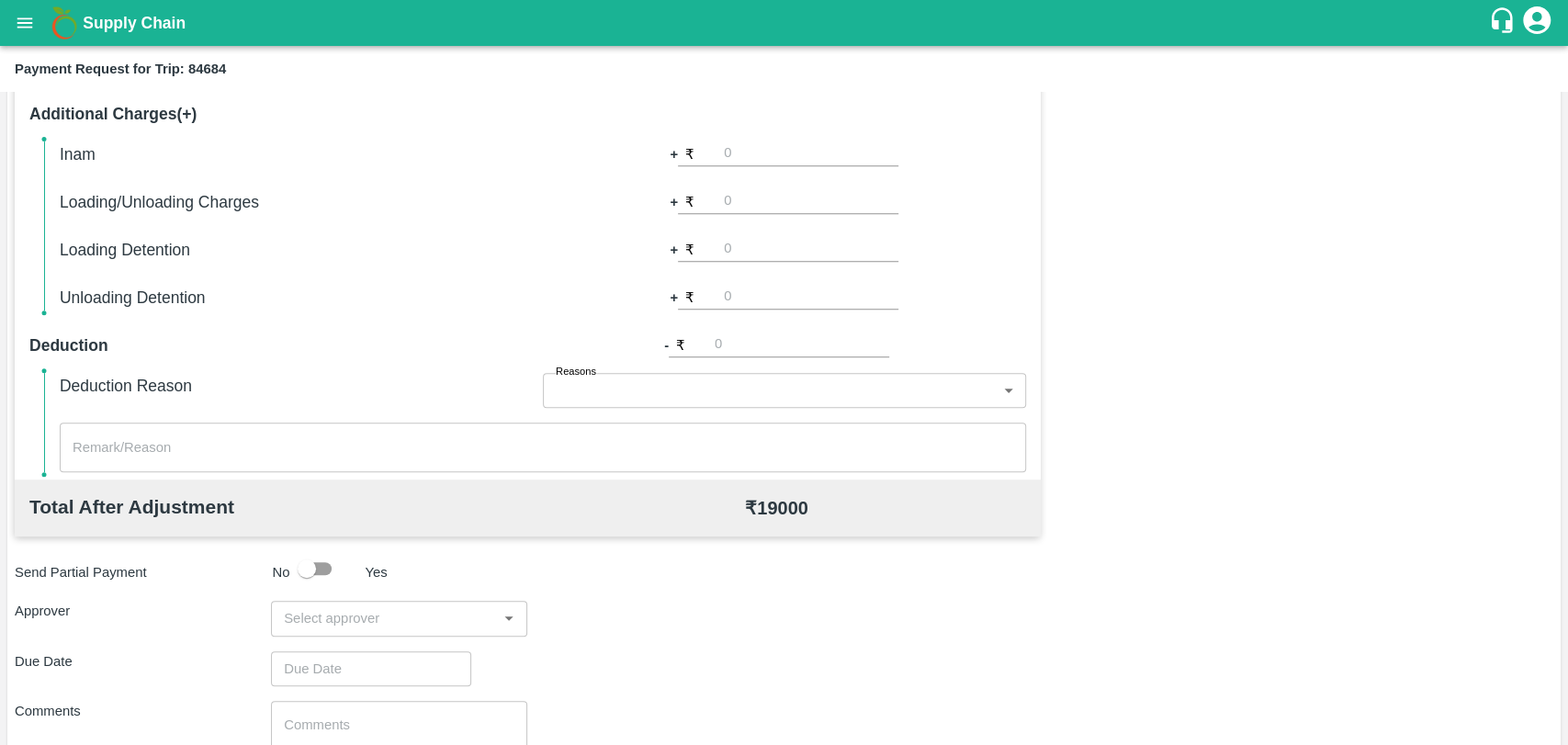
scroll to position [672, 0]
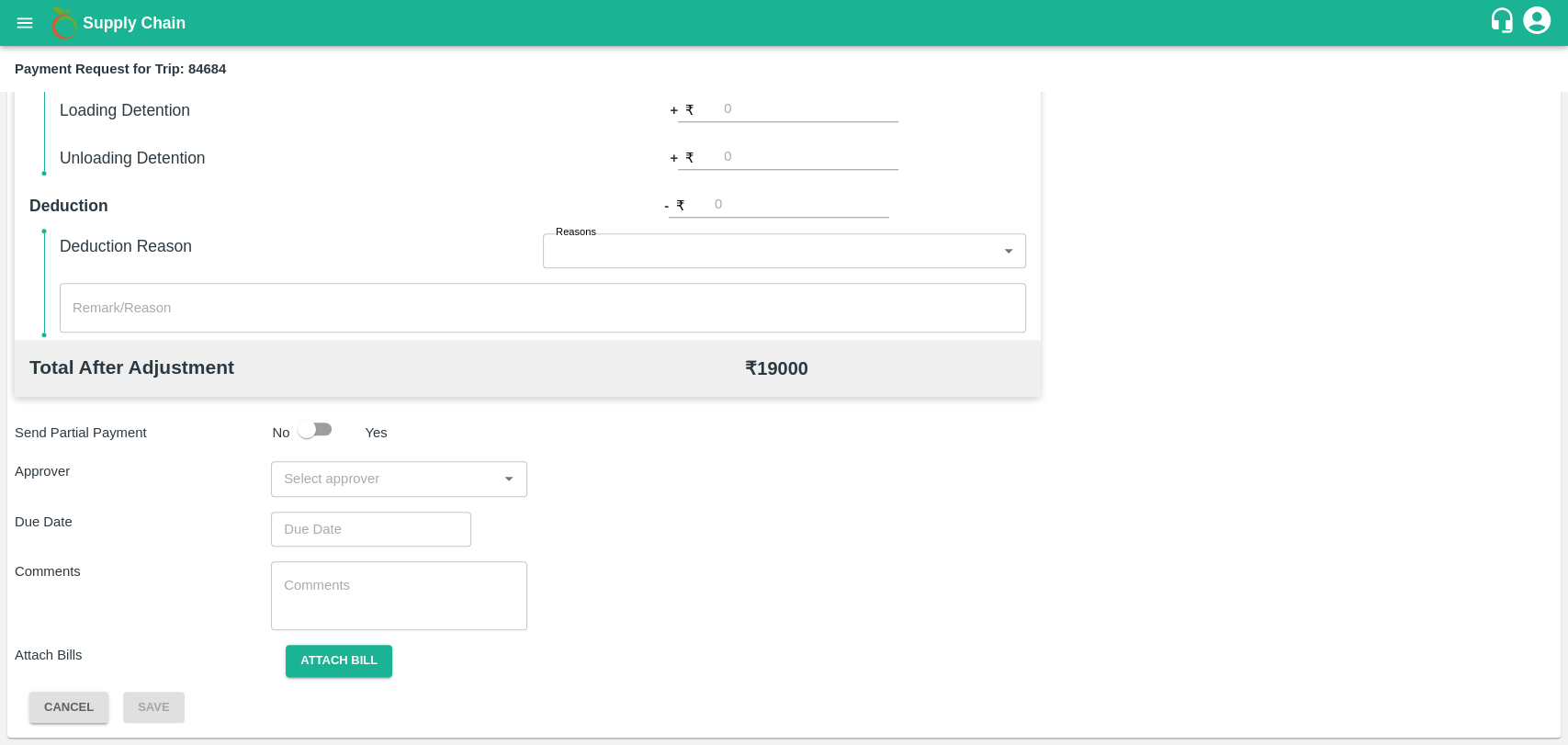
click at [382, 481] on input "input" at bounding box center [384, 478] width 215 height 24
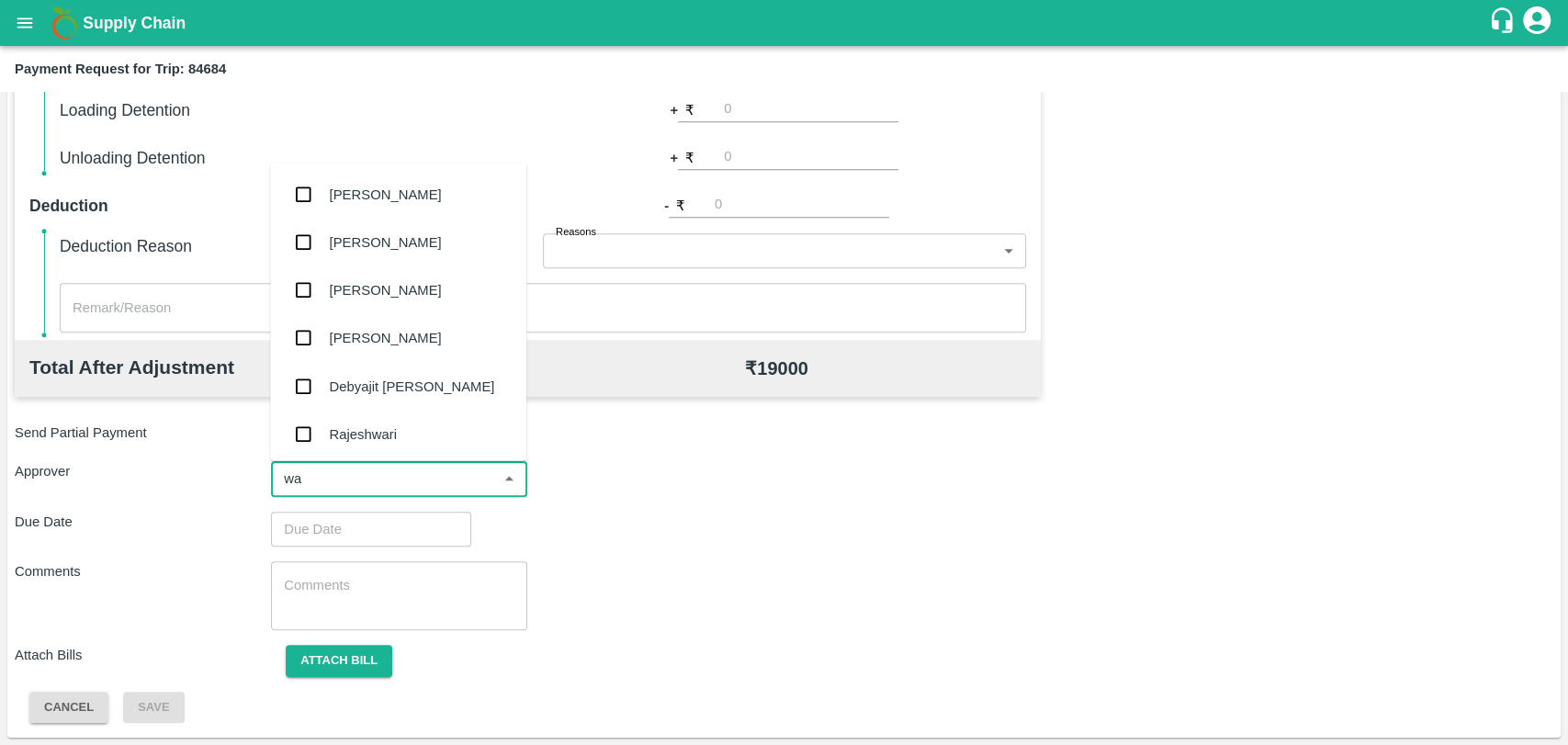
type input "wag"
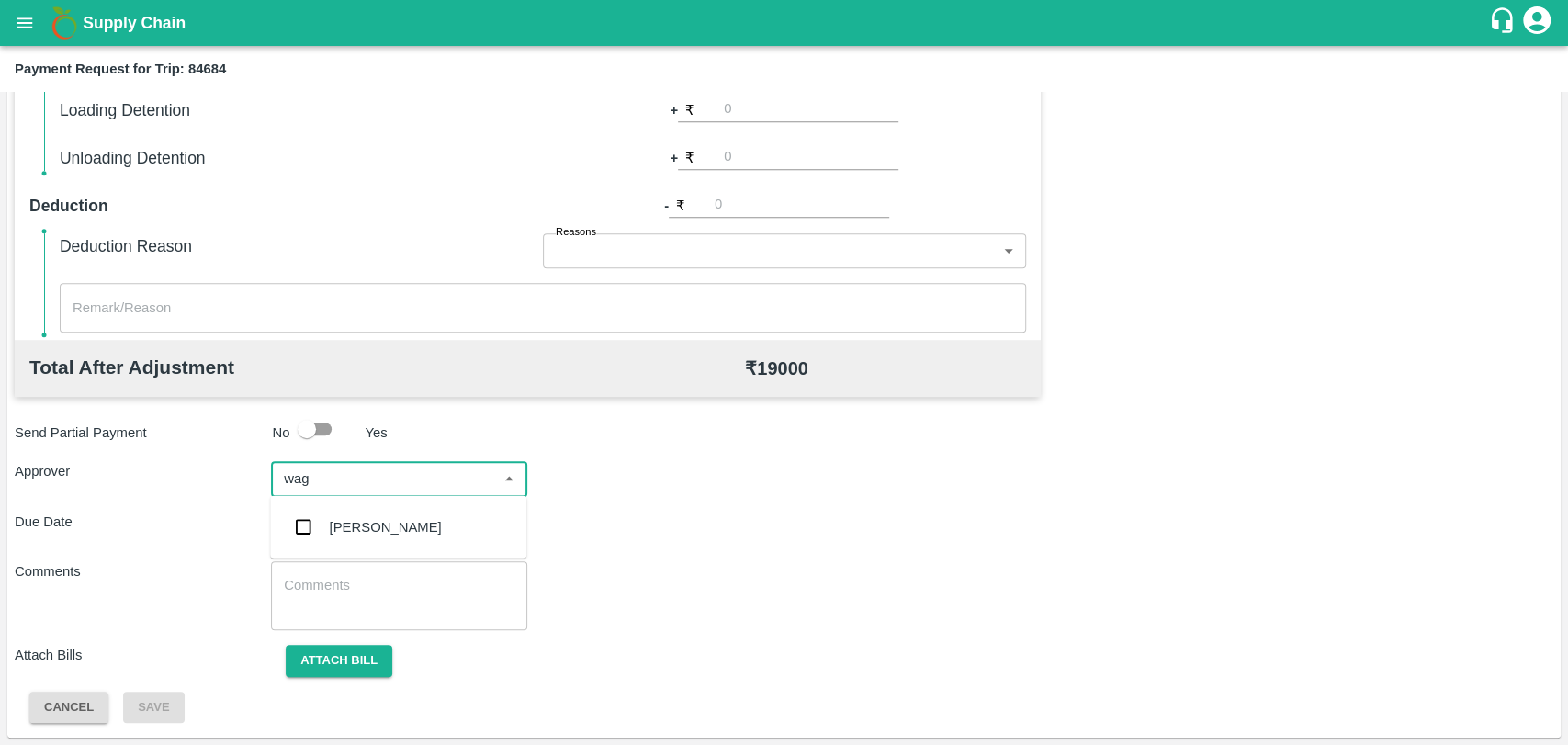
drag, startPoint x: 341, startPoint y: 527, endPoint x: 318, endPoint y: 526, distance: 23.0
click at [338, 527] on div "[PERSON_NAME]" at bounding box center [386, 527] width 112 height 20
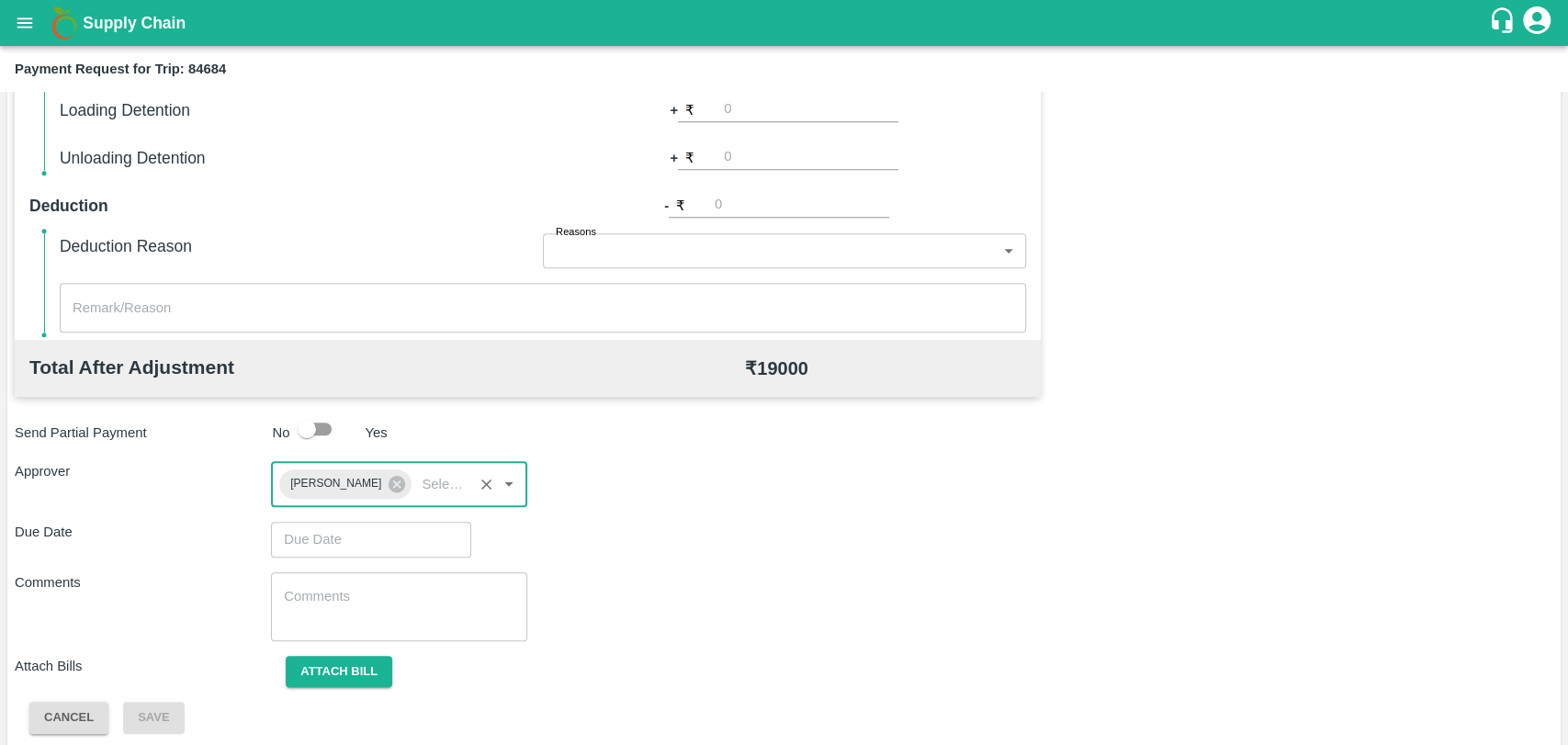
type input "DD/MM/YYYY hh:mm aa"
click at [317, 526] on input "DD/MM/YYYY hh:mm aa" at bounding box center [364, 540] width 187 height 35
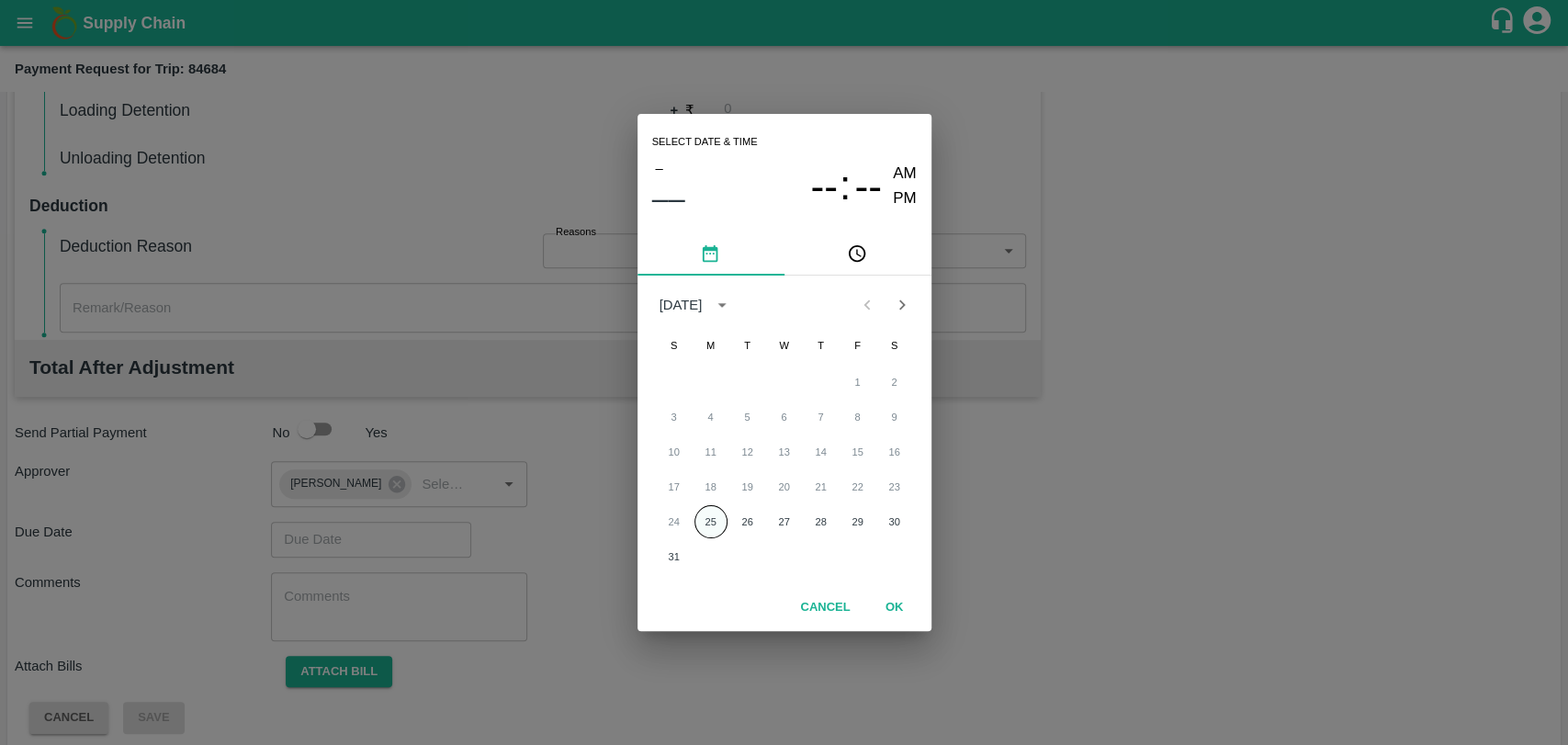
click at [720, 516] on button "25" at bounding box center [711, 522] width 33 height 33
type input "[DATE] 12:00 AM"
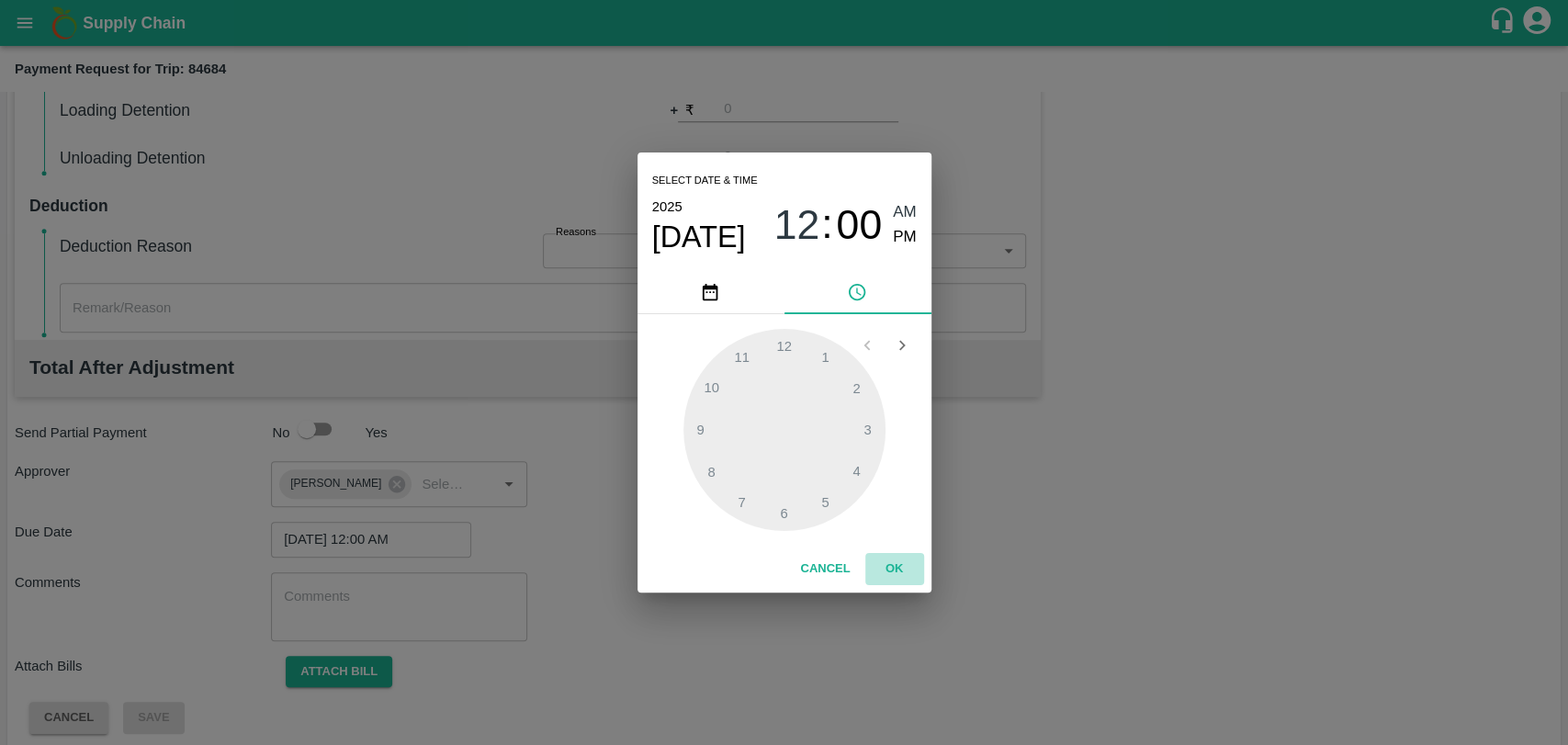
click at [896, 565] on button "OK" at bounding box center [894, 569] width 58 height 32
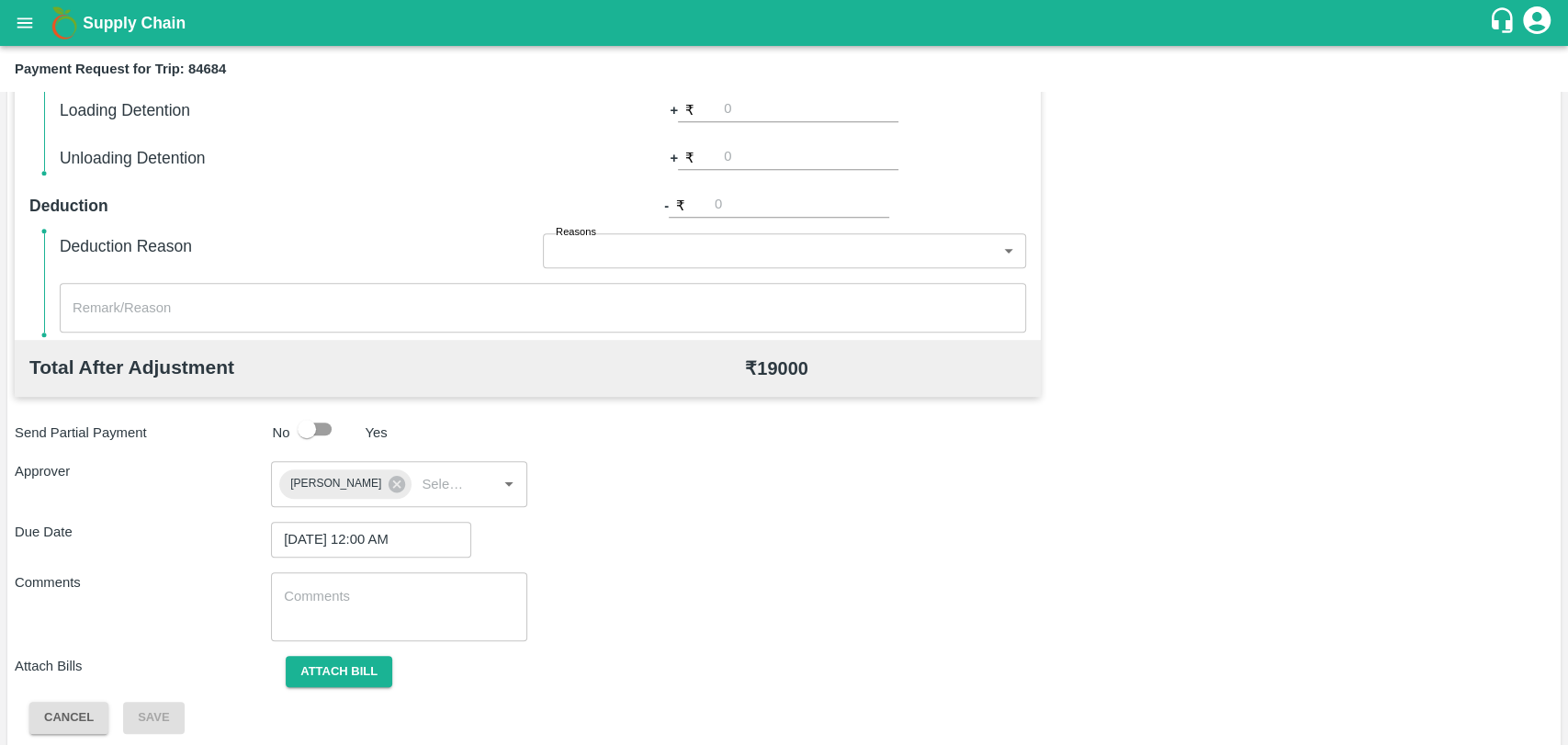
click at [405, 668] on span "Attach bill" at bounding box center [339, 670] width 136 height 15
click at [360, 671] on button "Attach bill" at bounding box center [338, 671] width 106 height 32
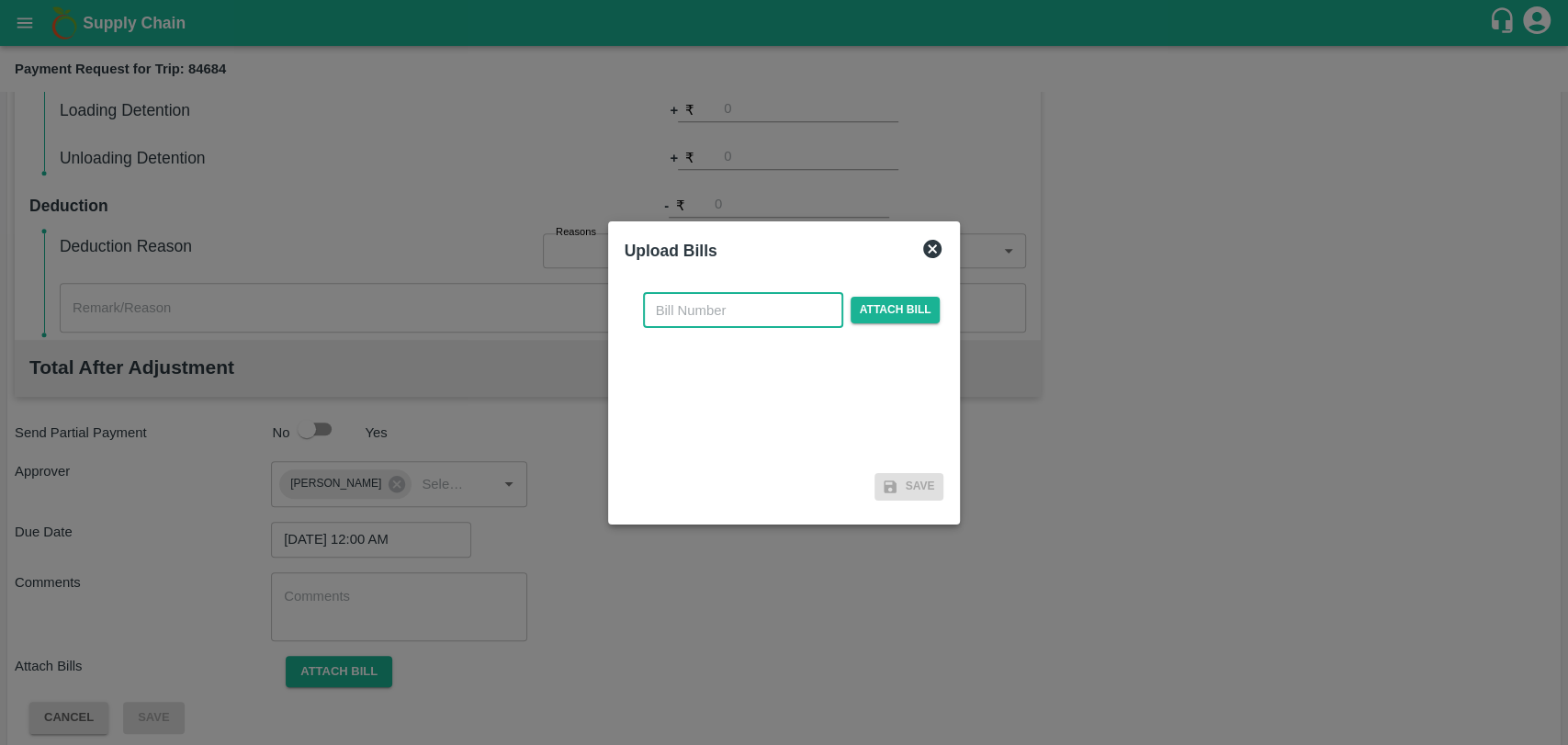
click at [669, 305] on input "text" at bounding box center [743, 311] width 201 height 35
type input "299"
click at [878, 307] on span "Attach bill" at bounding box center [895, 310] width 90 height 26
click at [0, 0] on input "Attach bill" at bounding box center [0, 0] width 0 height 0
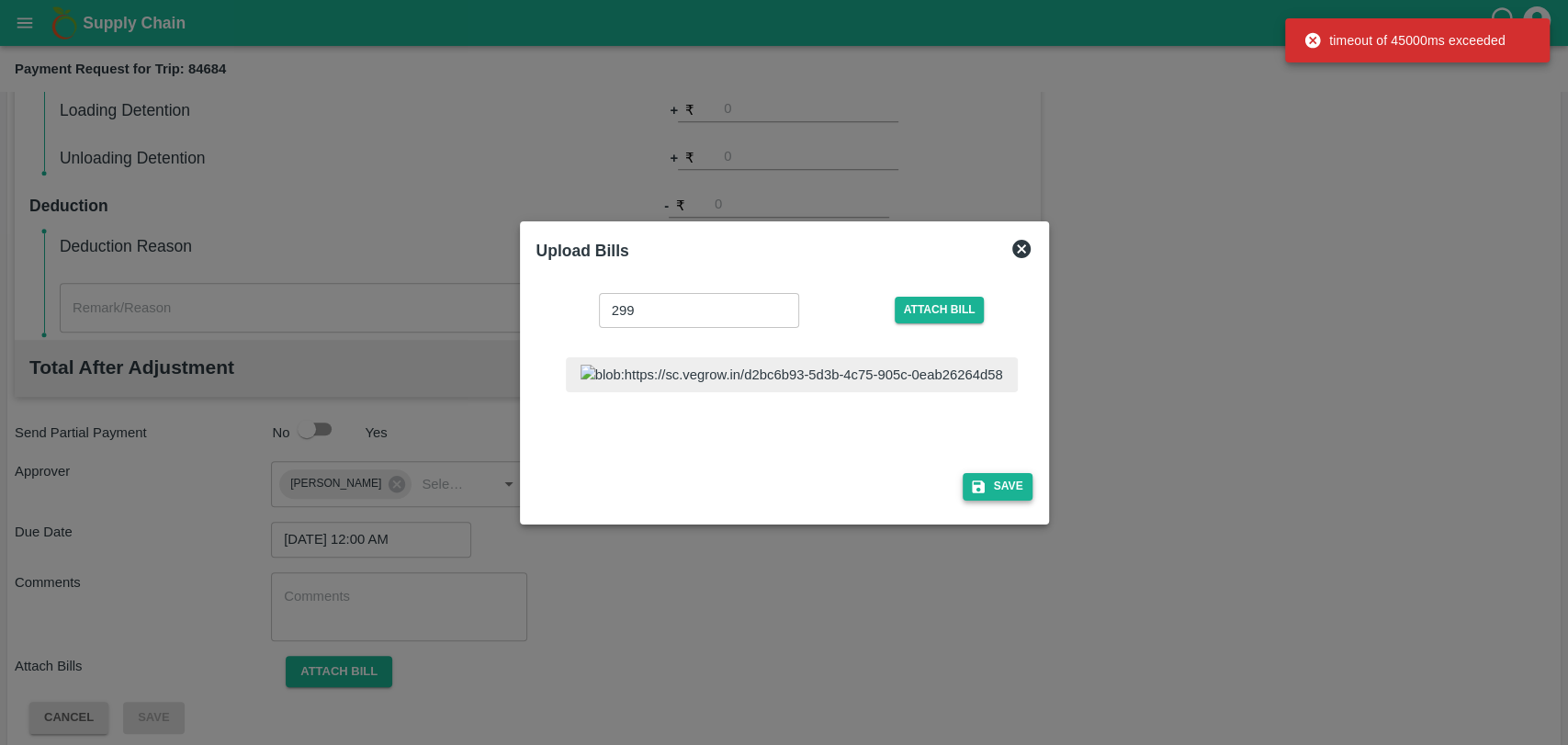
click at [962, 492] on button "Save" at bounding box center [997, 486] width 70 height 26
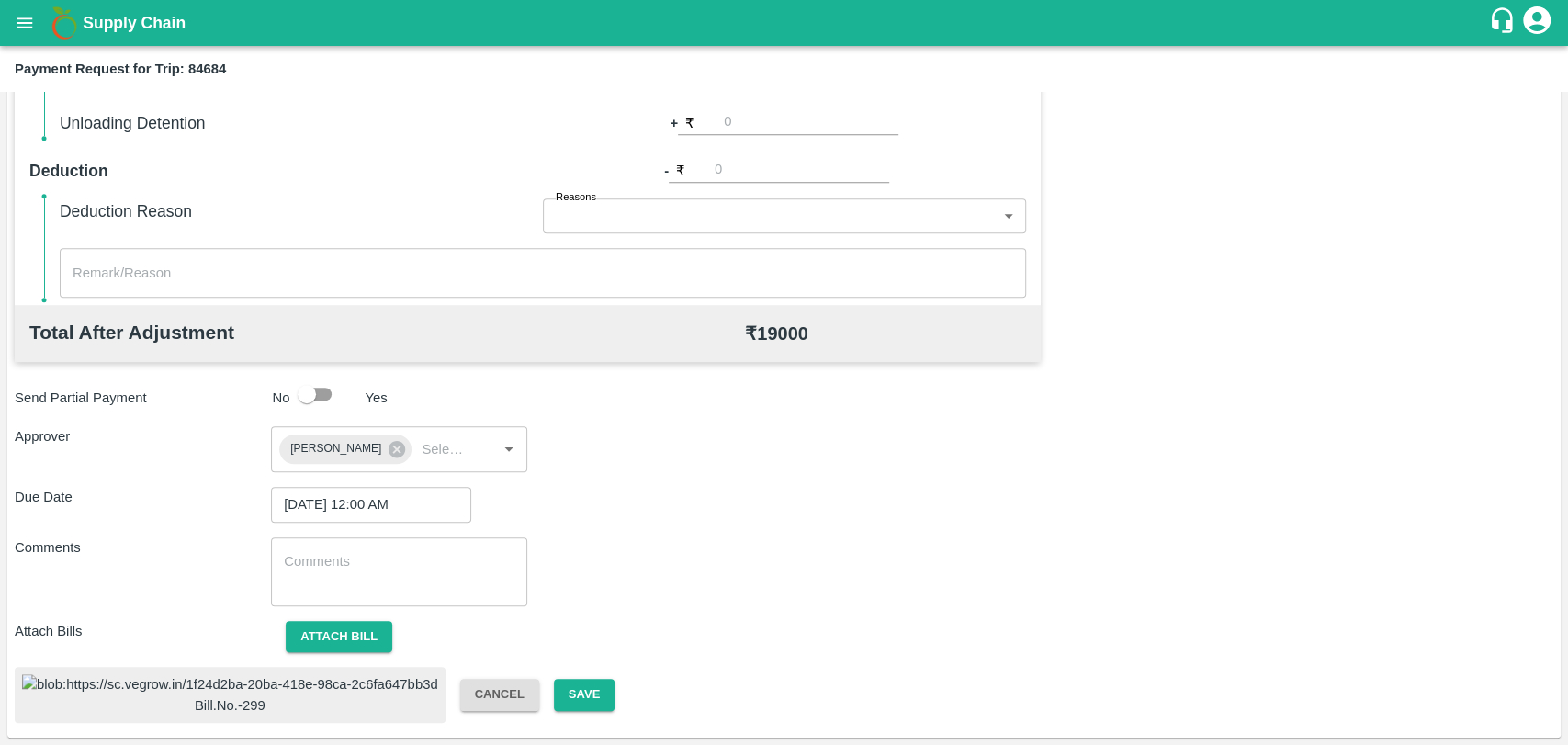
scroll to position [753, 0]
click at [554, 685] on button "Save" at bounding box center [584, 694] width 60 height 32
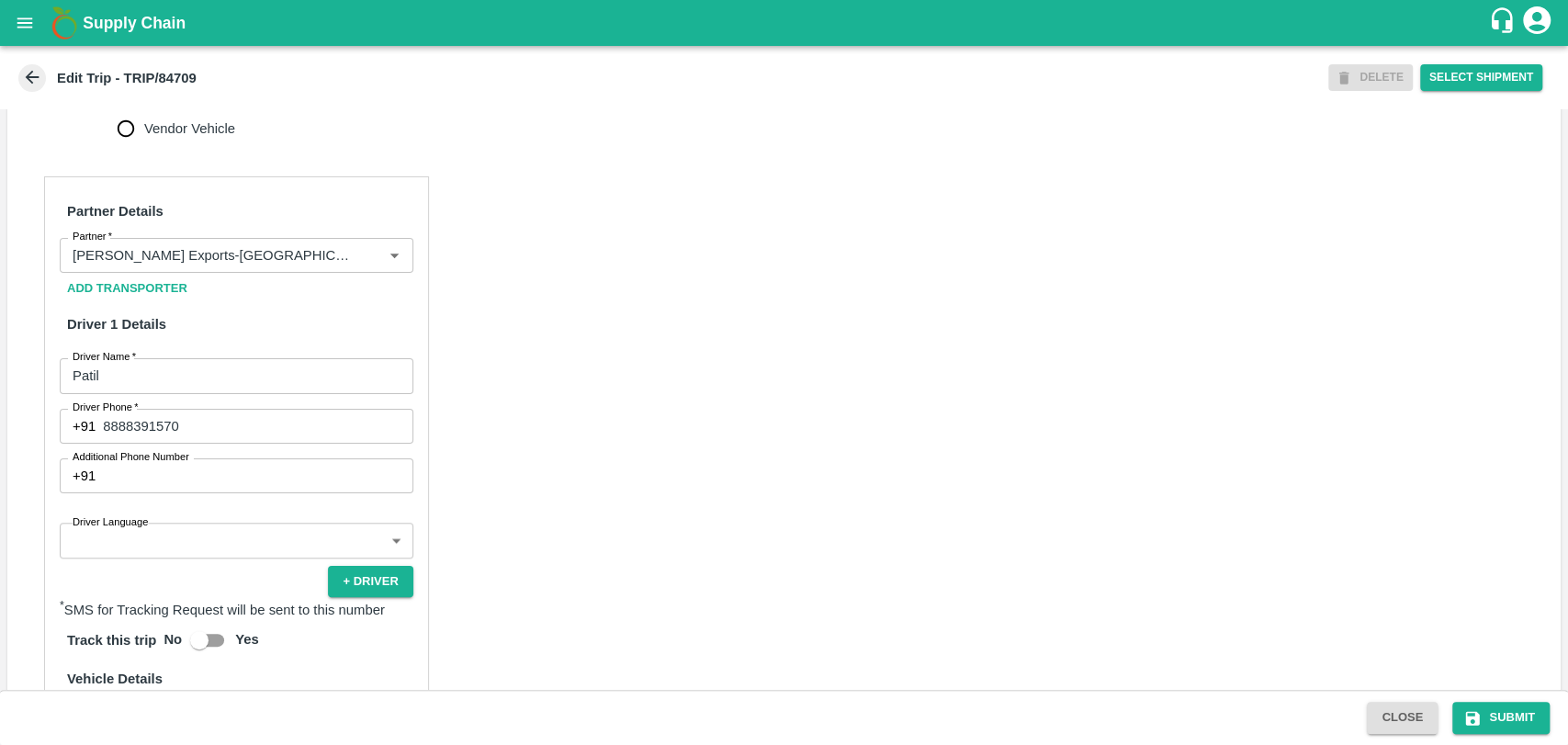
scroll to position [918, 0]
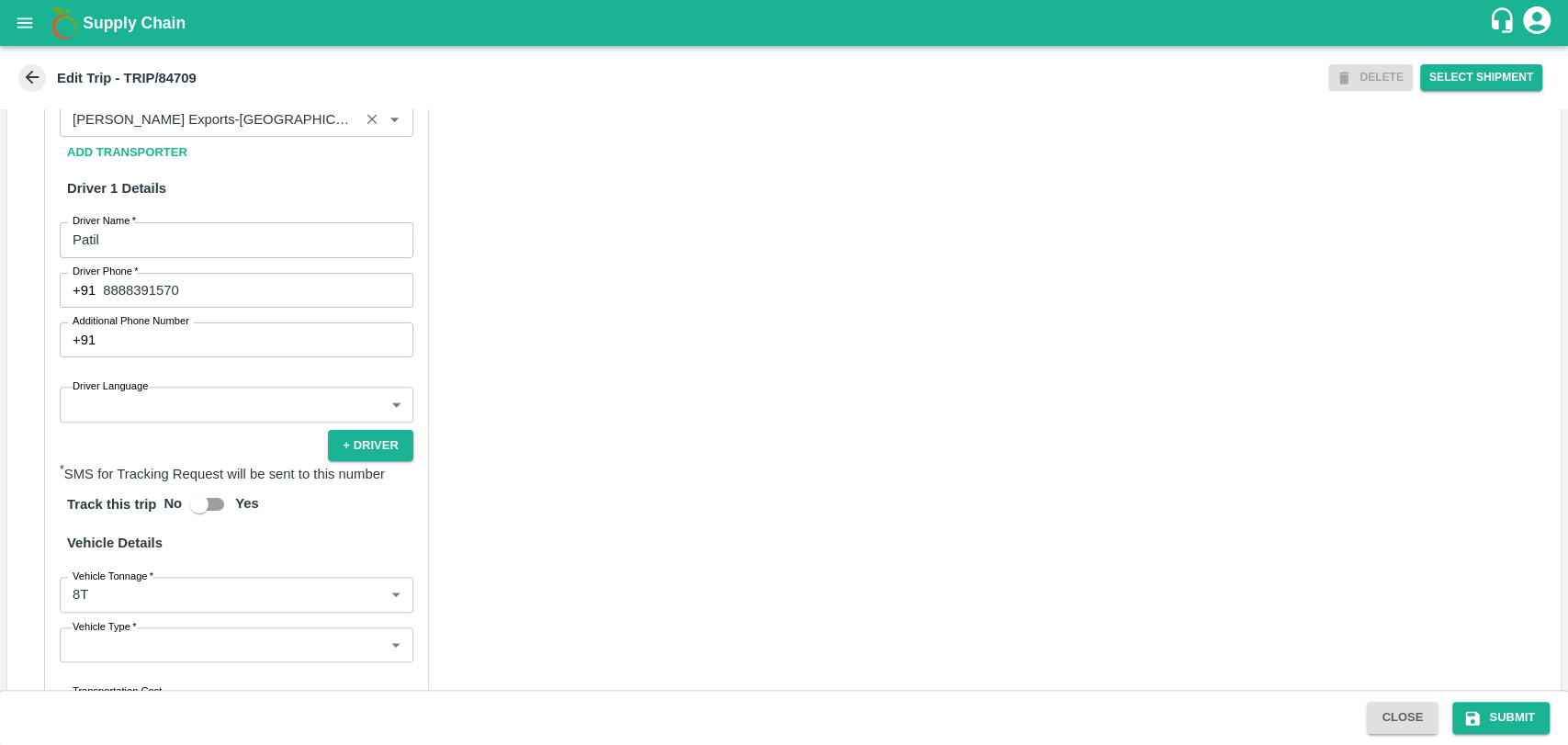
click at [308, 131] on input "Partner   *" at bounding box center [209, 119] width 288 height 24
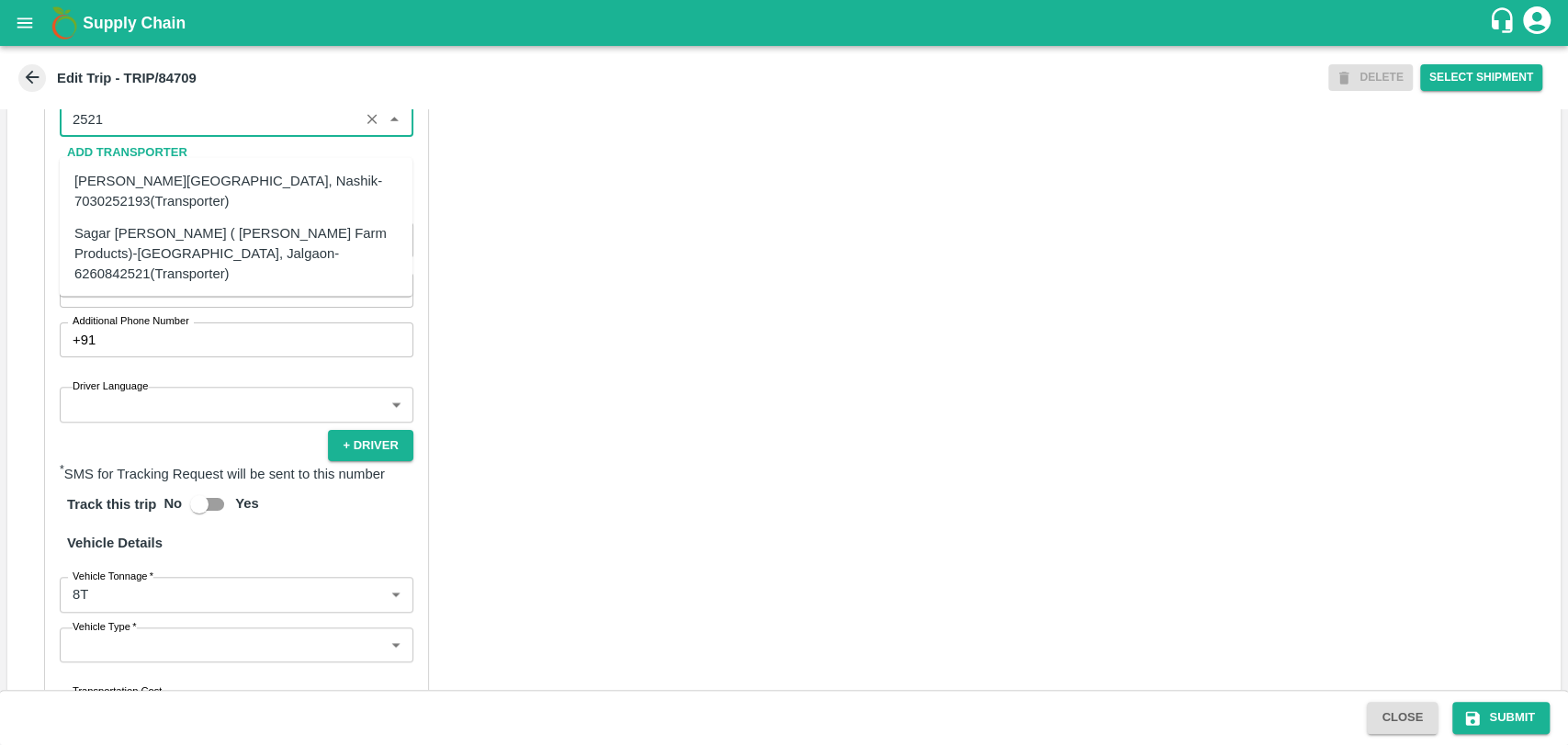
click at [228, 244] on div "Sagar [PERSON_NAME] ( [PERSON_NAME] Farm Products)-[GEOGRAPHIC_DATA], Jalgaon-6…" at bounding box center [236, 252] width 323 height 61
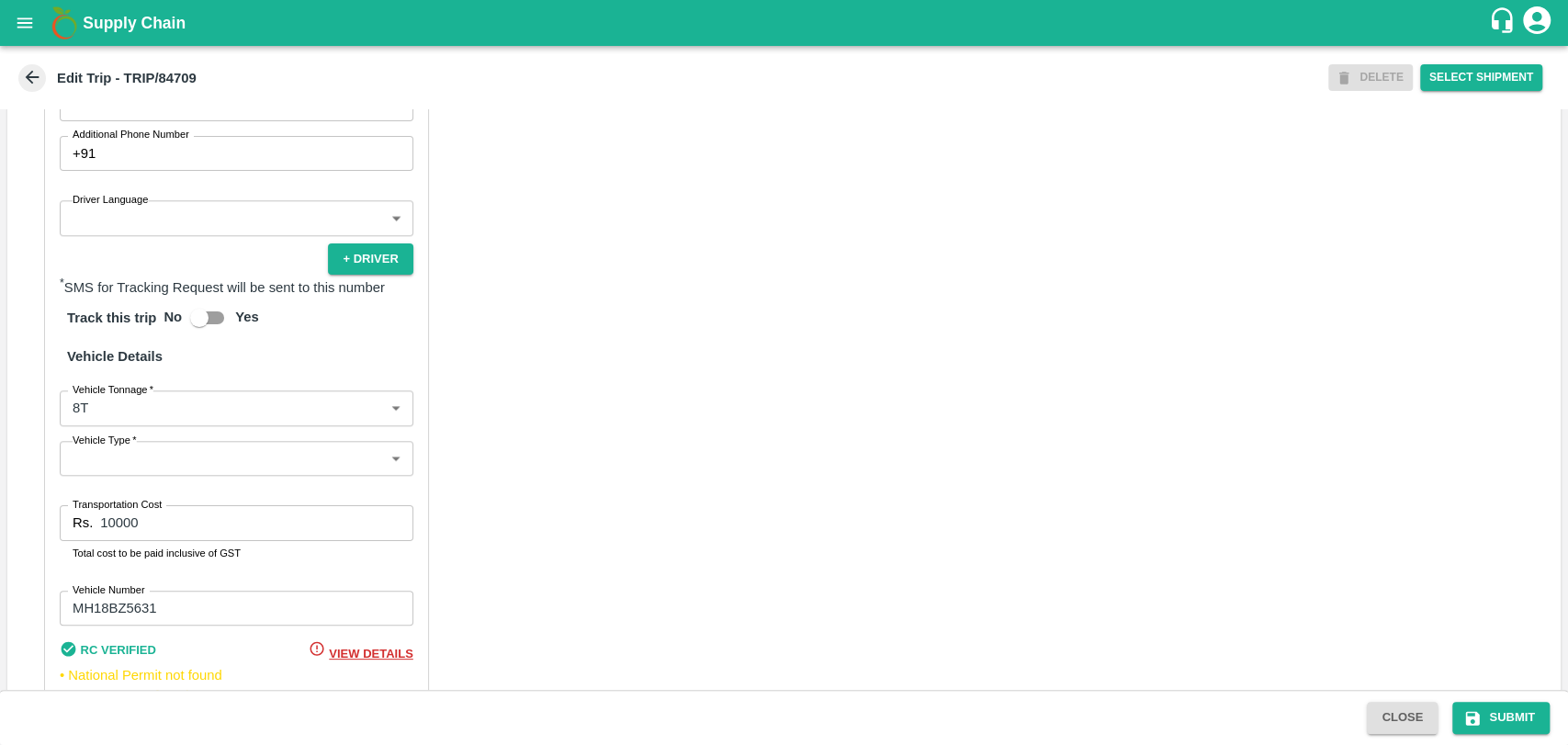
scroll to position [1214, 0]
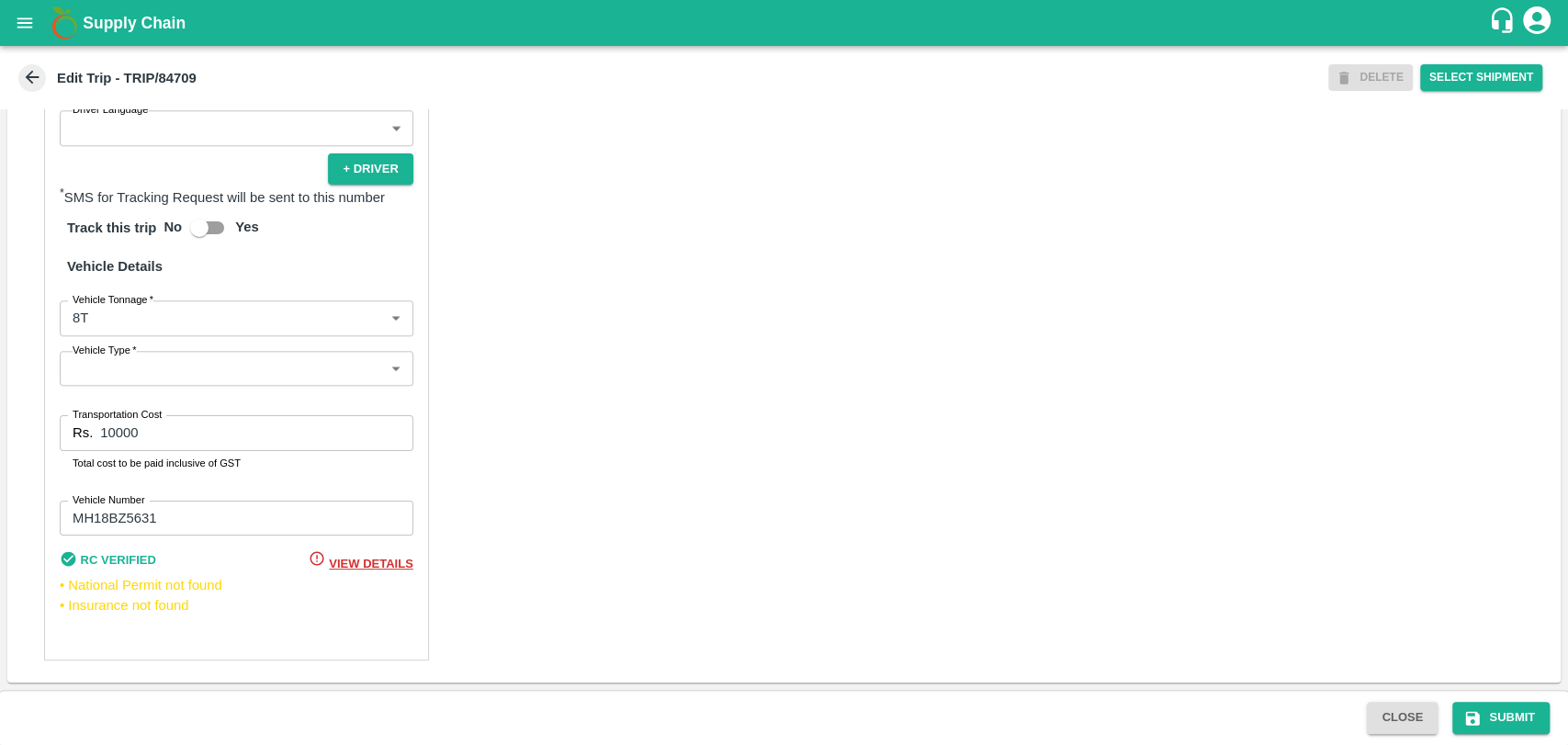
type input "Sagar [PERSON_NAME] ( [PERSON_NAME] Farm Products)-[GEOGRAPHIC_DATA], Jalgaon-6…"
click at [106, 319] on body "Supply Chain Edit Trip - TRIP/84709 DELETE Select Shipment Trip Details Trip Ty…" at bounding box center [784, 372] width 1568 height 745
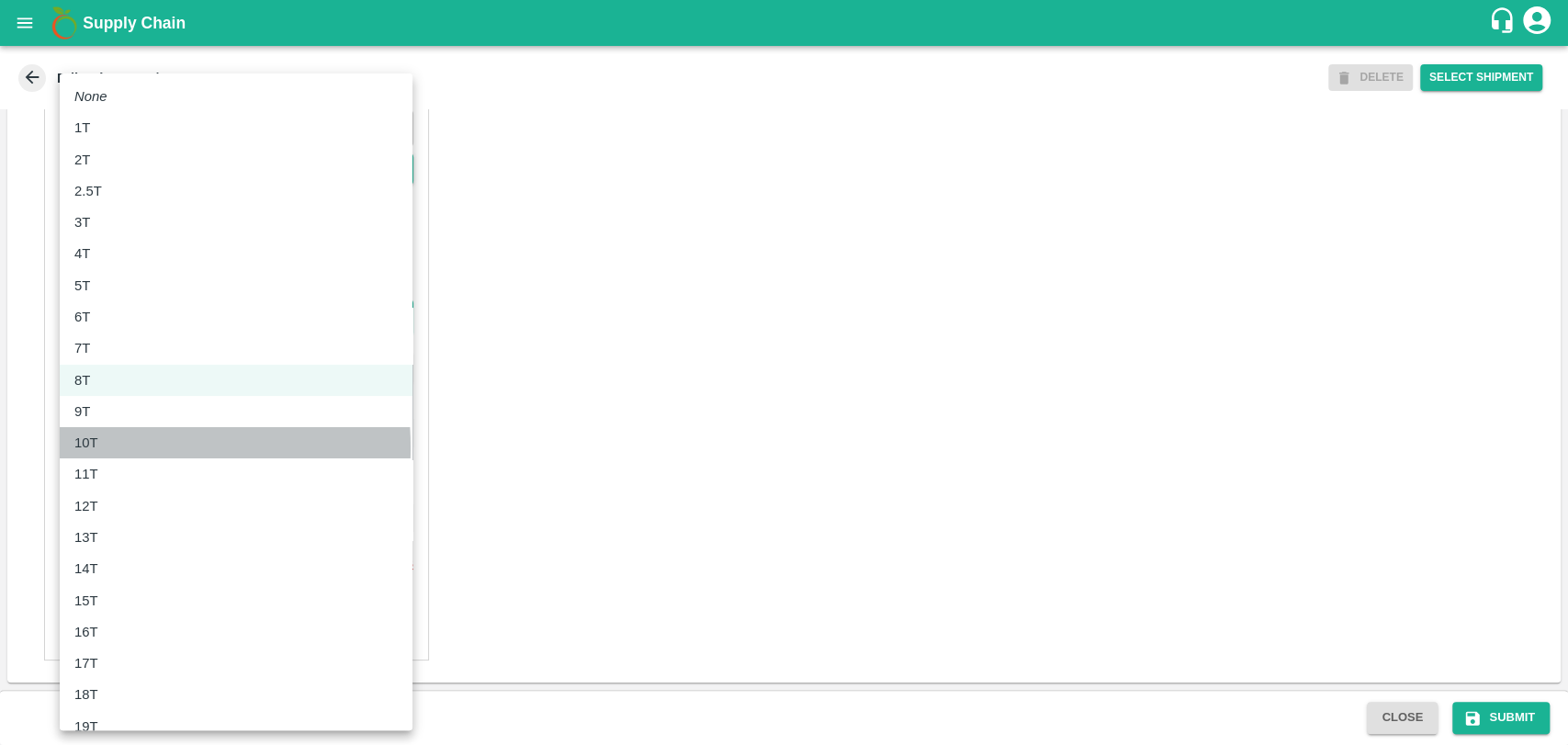
click at [92, 447] on p "10T" at bounding box center [86, 442] width 24 height 20
type input "10000"
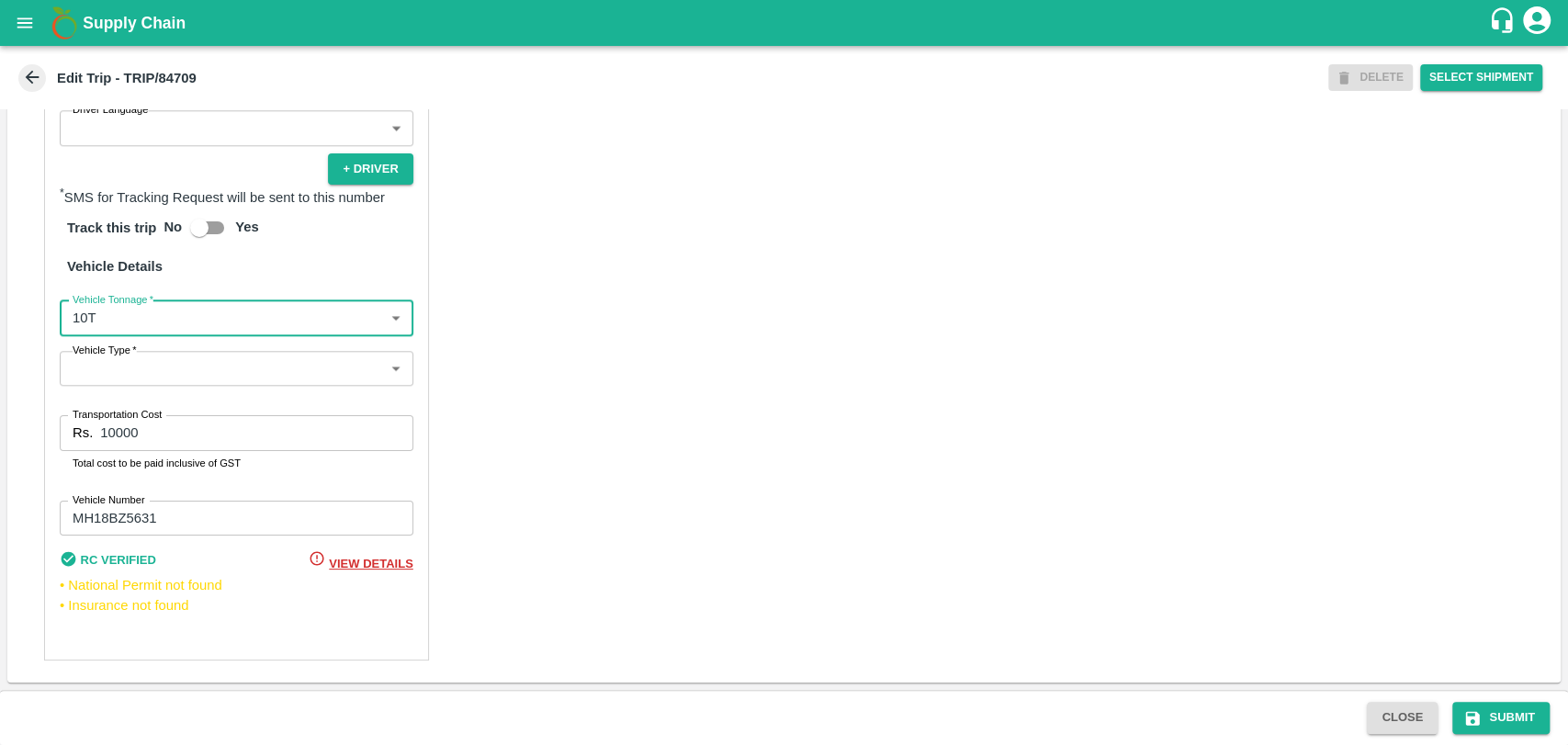
drag, startPoint x: 152, startPoint y: 431, endPoint x: 26, endPoint y: 429, distance: 126.0
click at [28, 429] on div "Partner Details Partner   * Partner Add Transporter Driver 1 Details Driver Nam…" at bounding box center [784, 212] width 1553 height 941
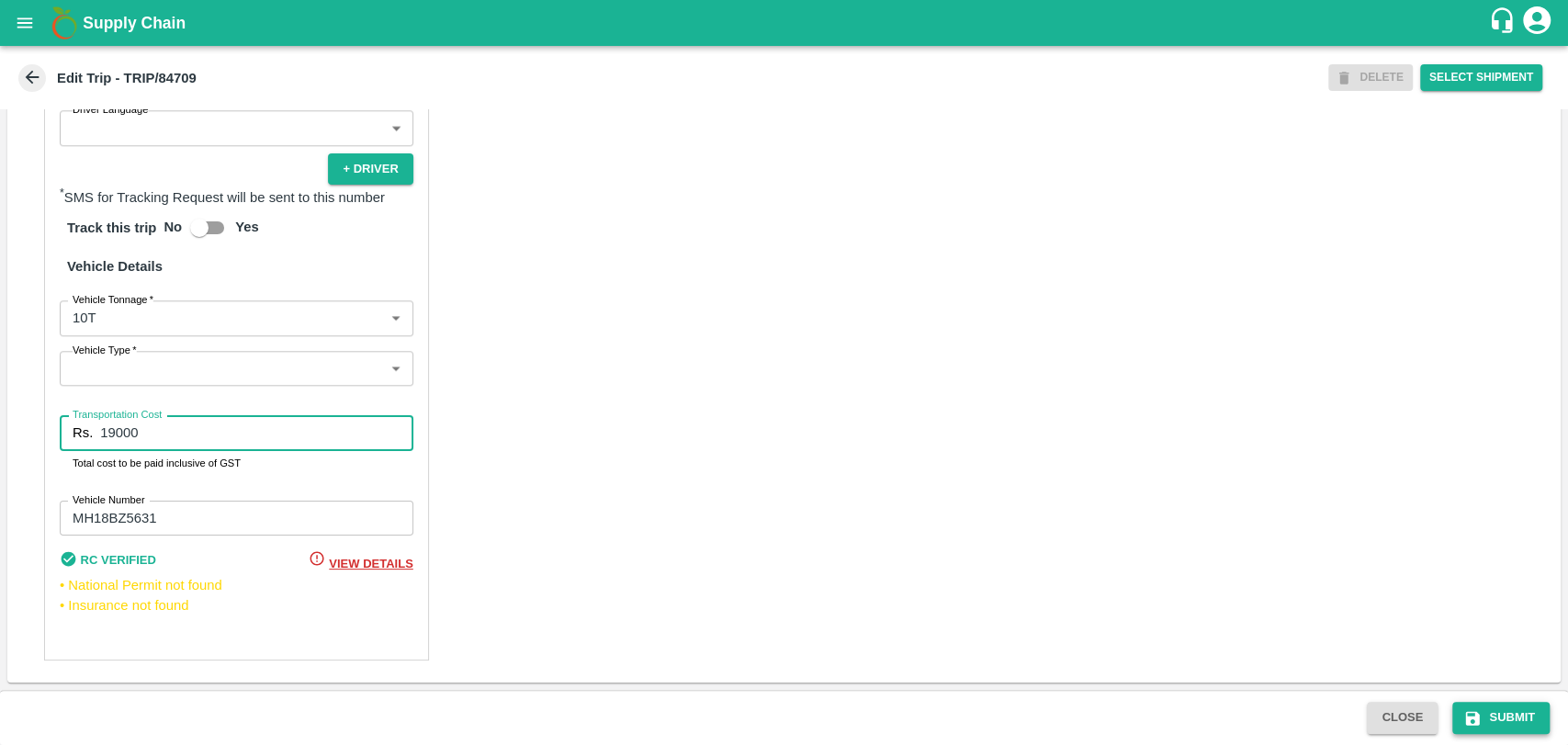
type input "19000"
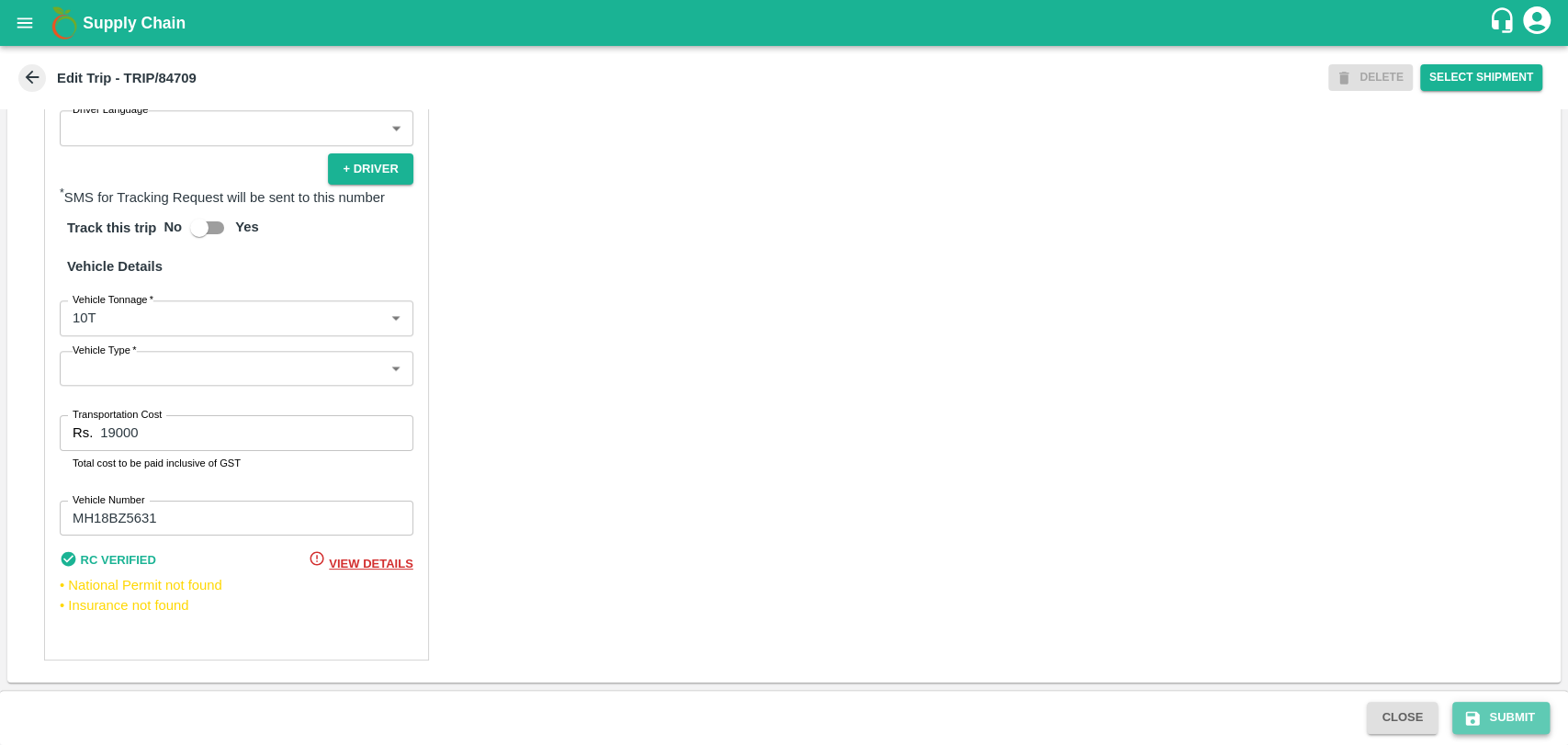
click at [1467, 712] on icon "submit" at bounding box center [1473, 718] width 14 height 14
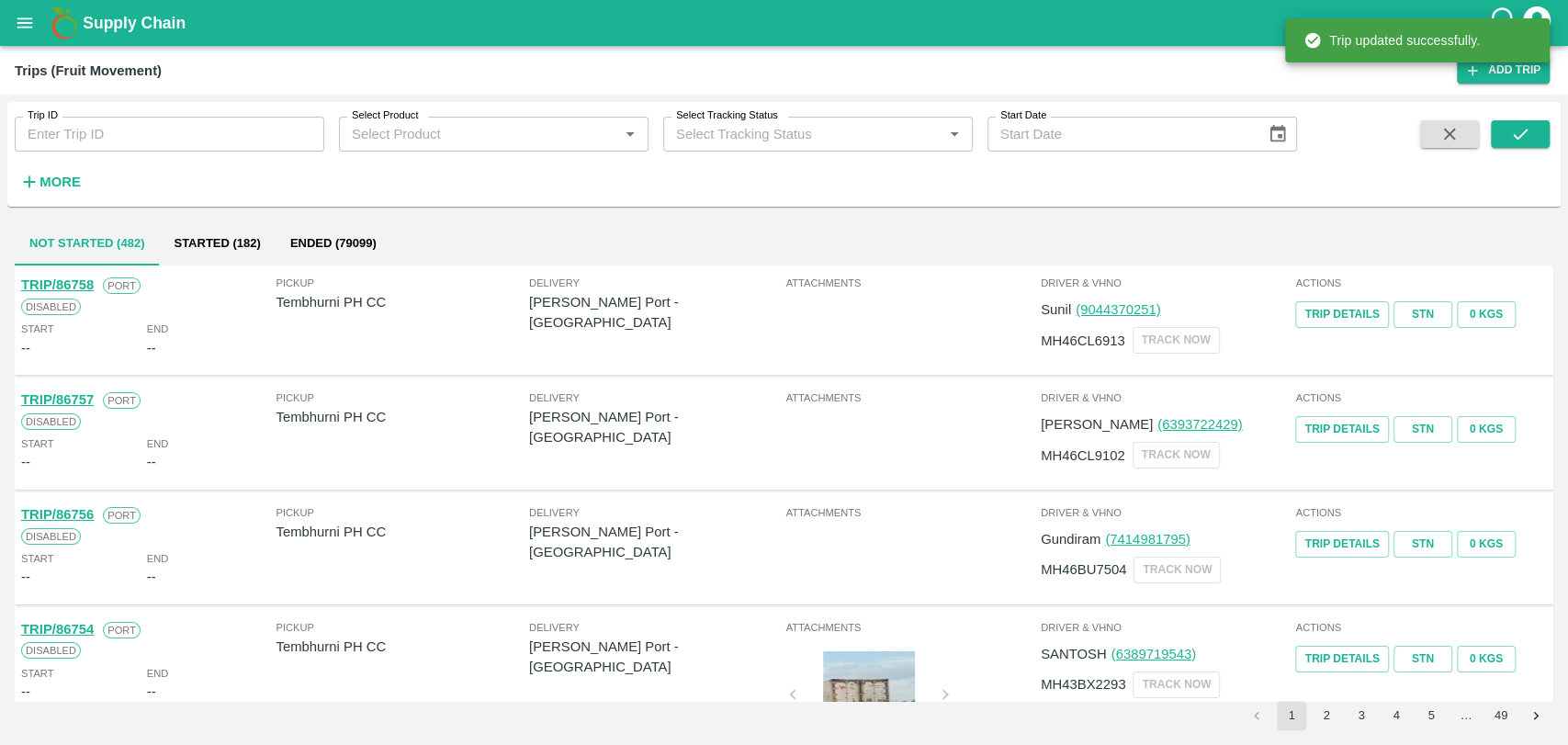
click at [41, 185] on strong "More" at bounding box center [60, 181] width 41 height 15
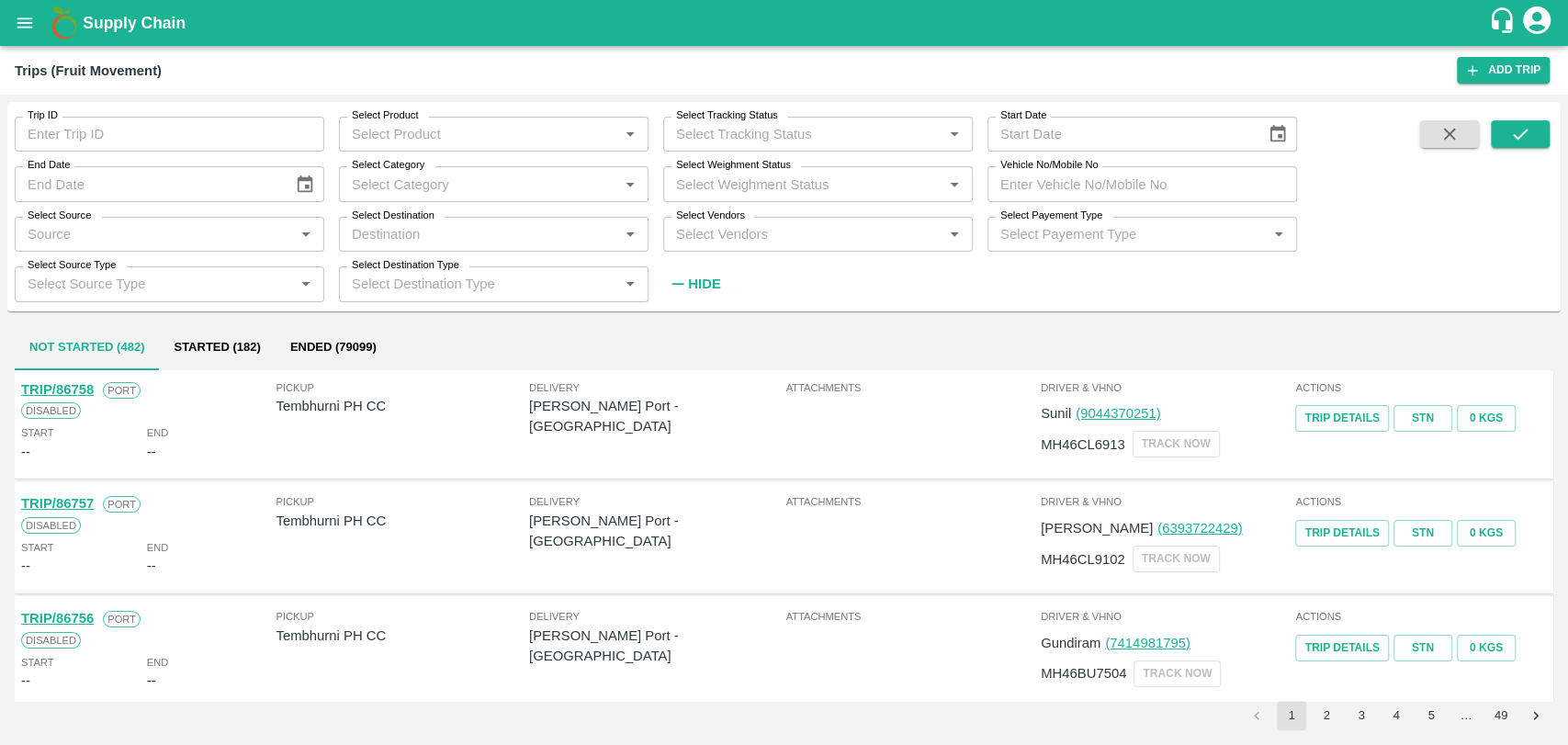
click at [1146, 176] on input "Vehicle No/Mobile No" at bounding box center [1142, 184] width 310 height 35
paste input "MH30BG6309"
click at [1528, 124] on icon "submit" at bounding box center [1519, 133] width 20 height 20
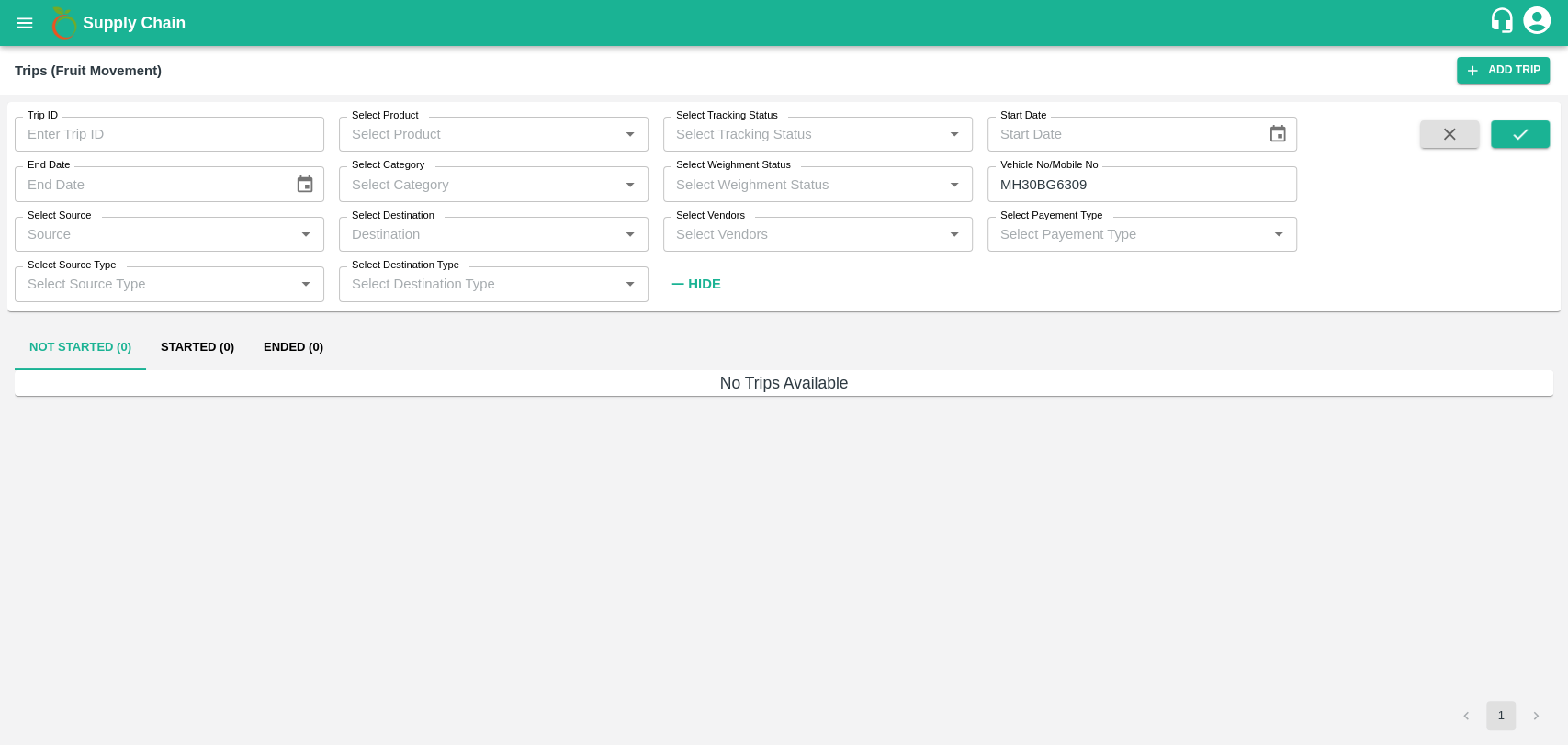
click at [280, 354] on button "Ended (0)" at bounding box center [293, 348] width 89 height 44
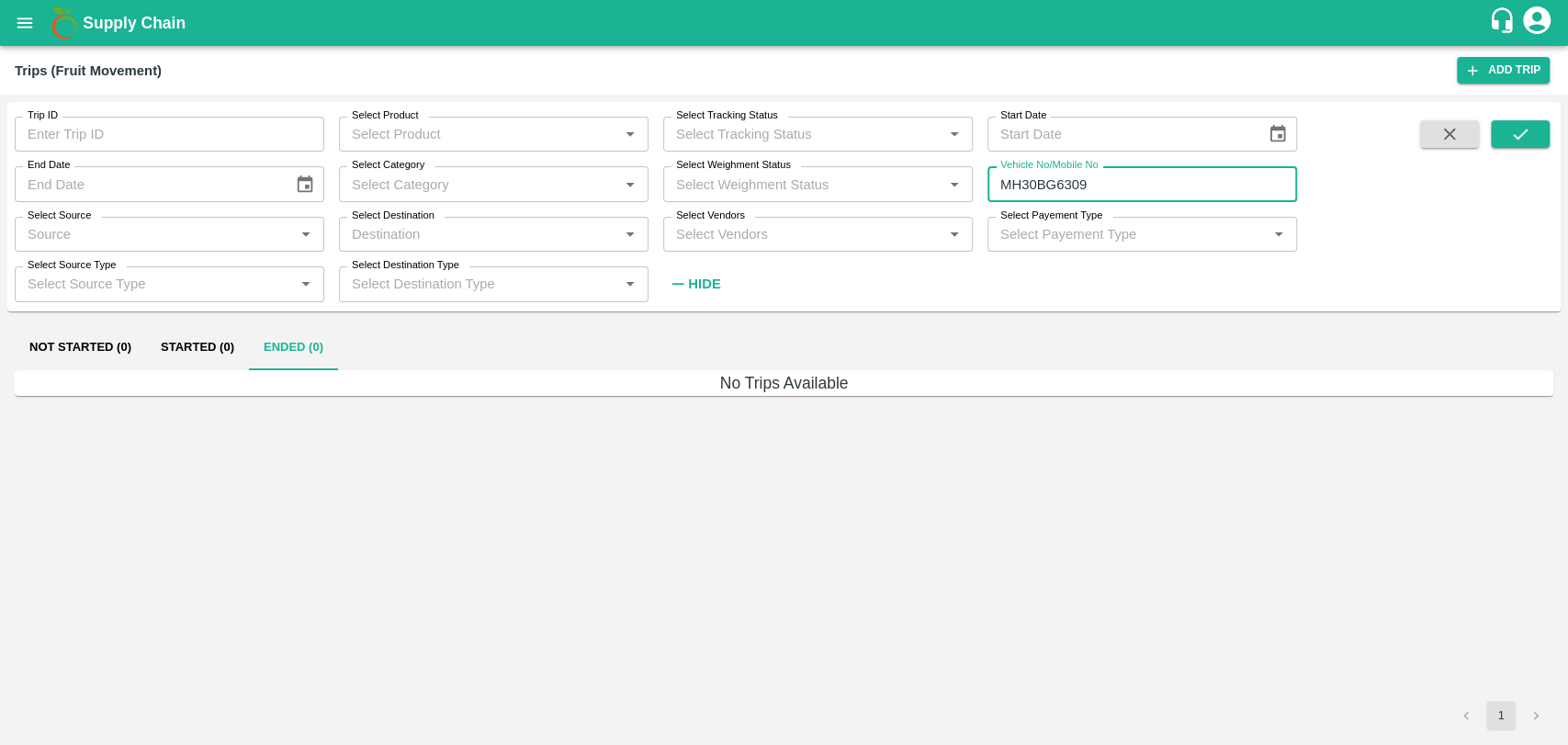
click at [1056, 183] on input "MH30BG6309" at bounding box center [1142, 184] width 310 height 35
click at [1054, 183] on input "MH30BG6309" at bounding box center [1142, 184] width 310 height 35
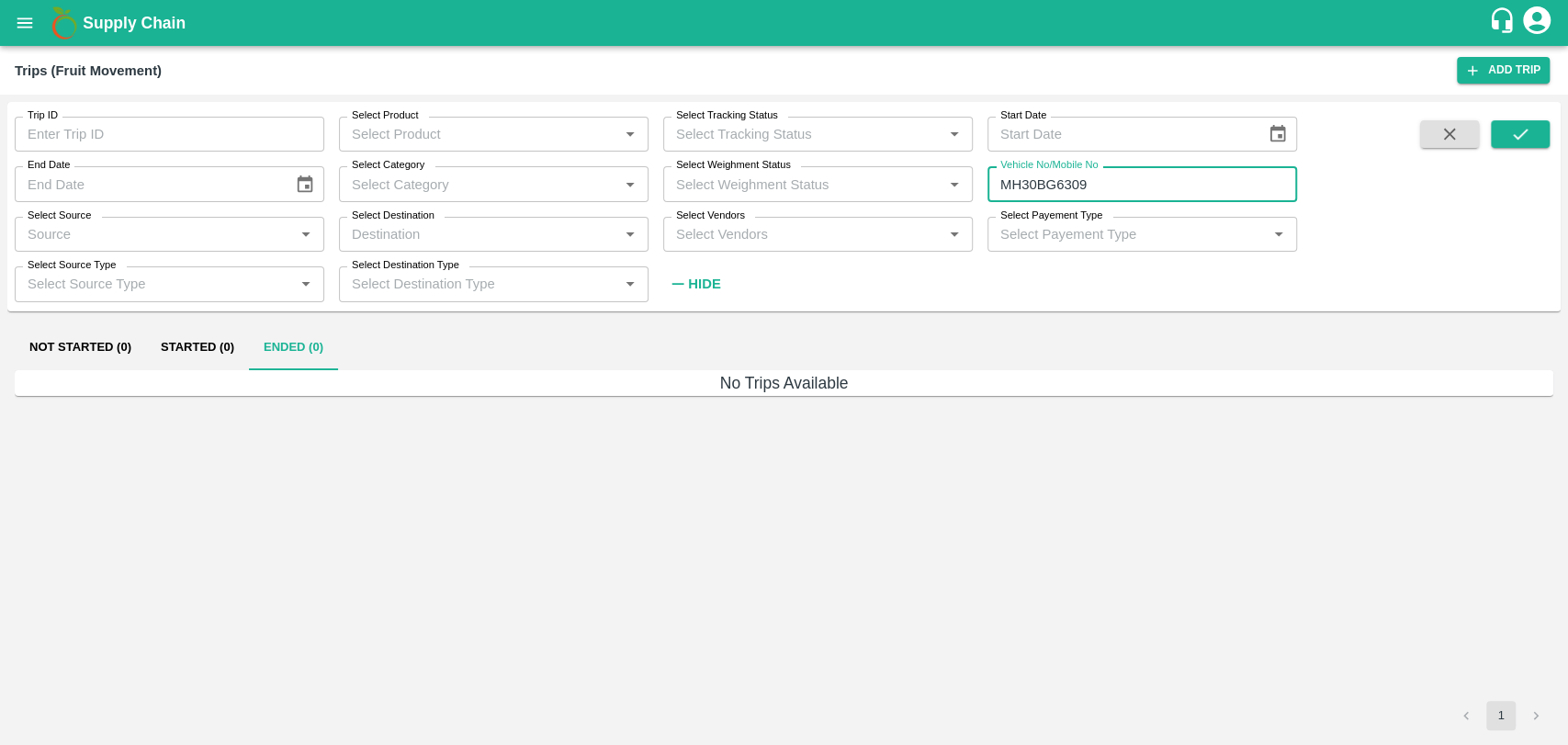
click at [1054, 183] on input "MH30BG6309" at bounding box center [1142, 184] width 310 height 35
type input "6309"
click at [1544, 129] on button "submit" at bounding box center [1520, 134] width 58 height 27
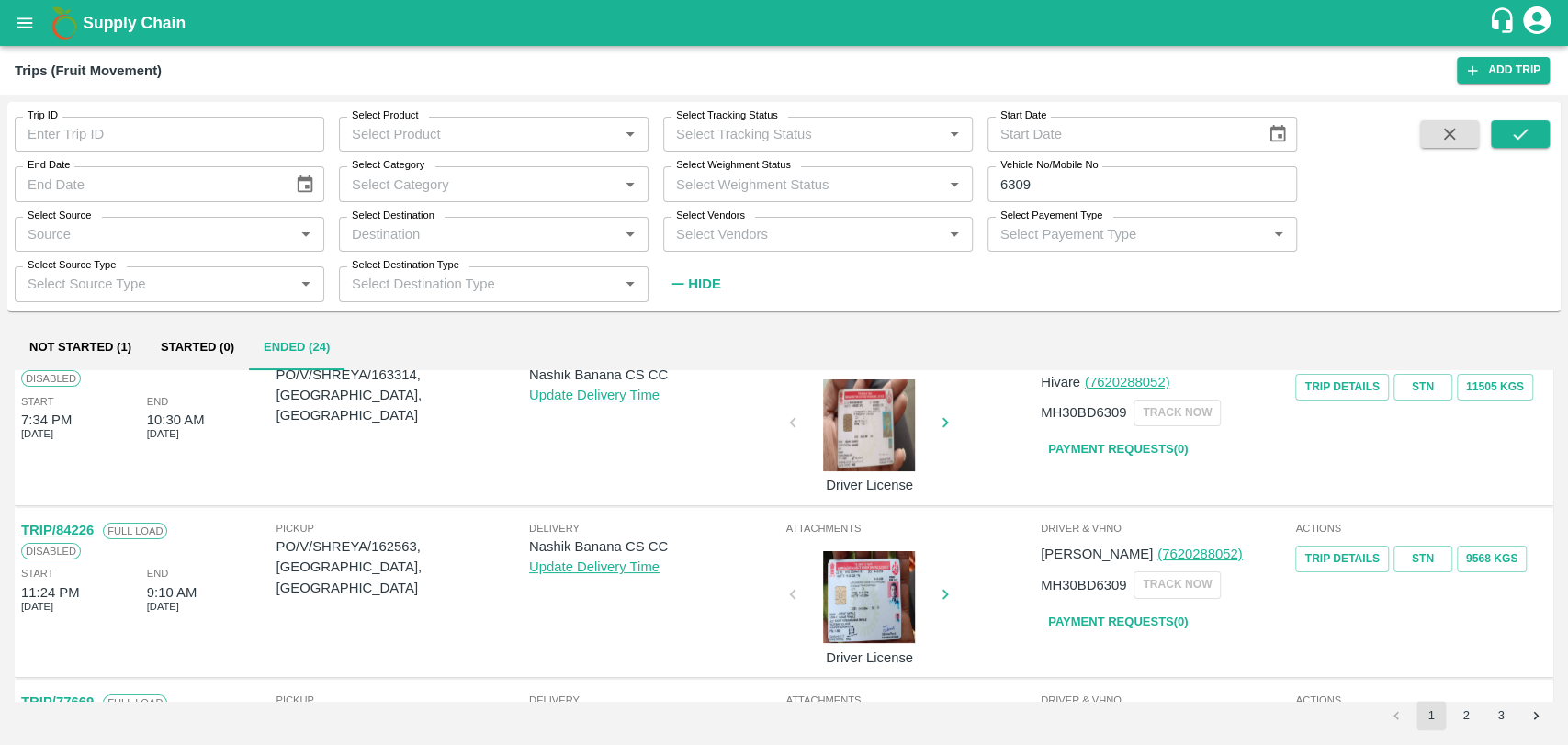
scroll to position [102, 0]
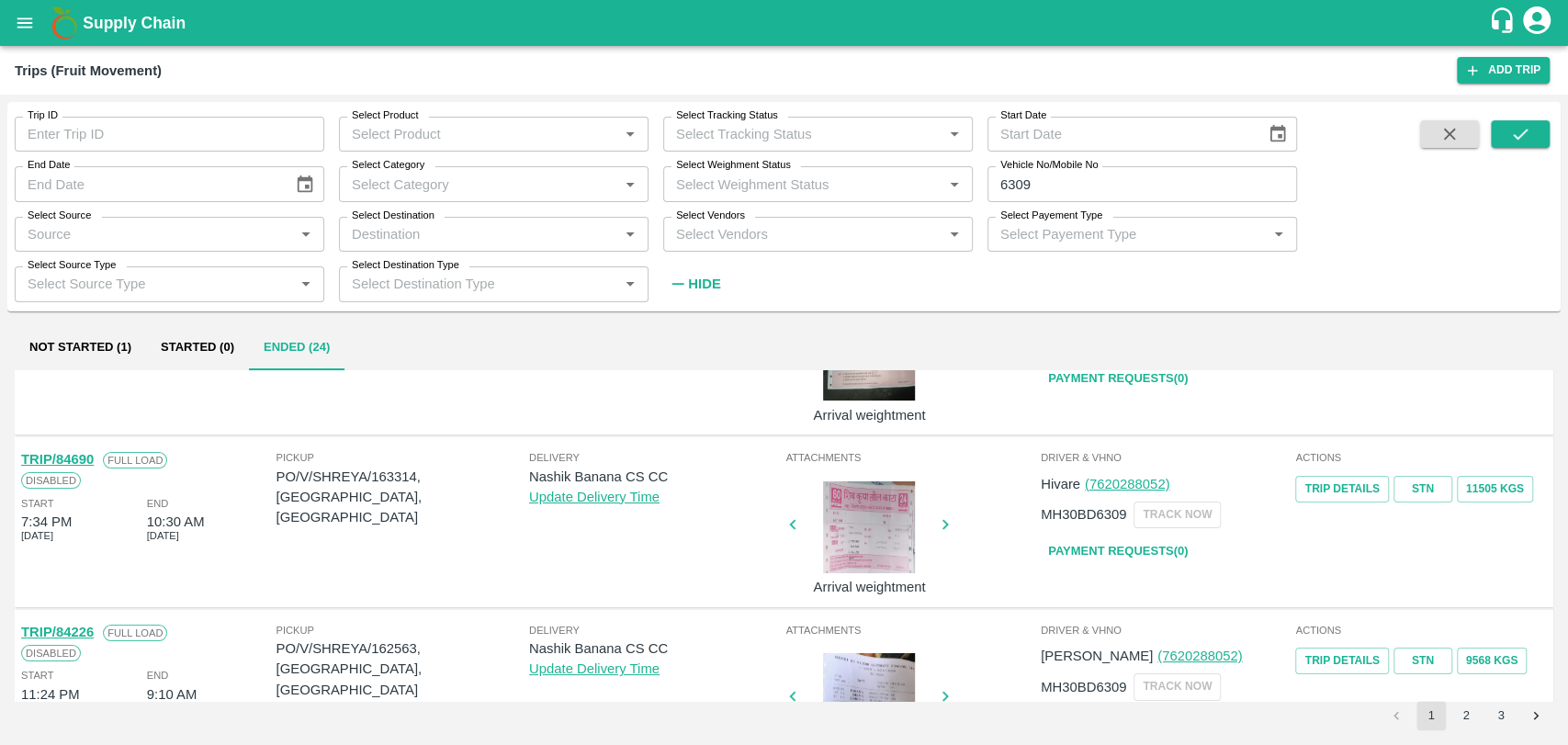
click at [79, 463] on link "TRIP/84690" at bounding box center [57, 459] width 72 height 15
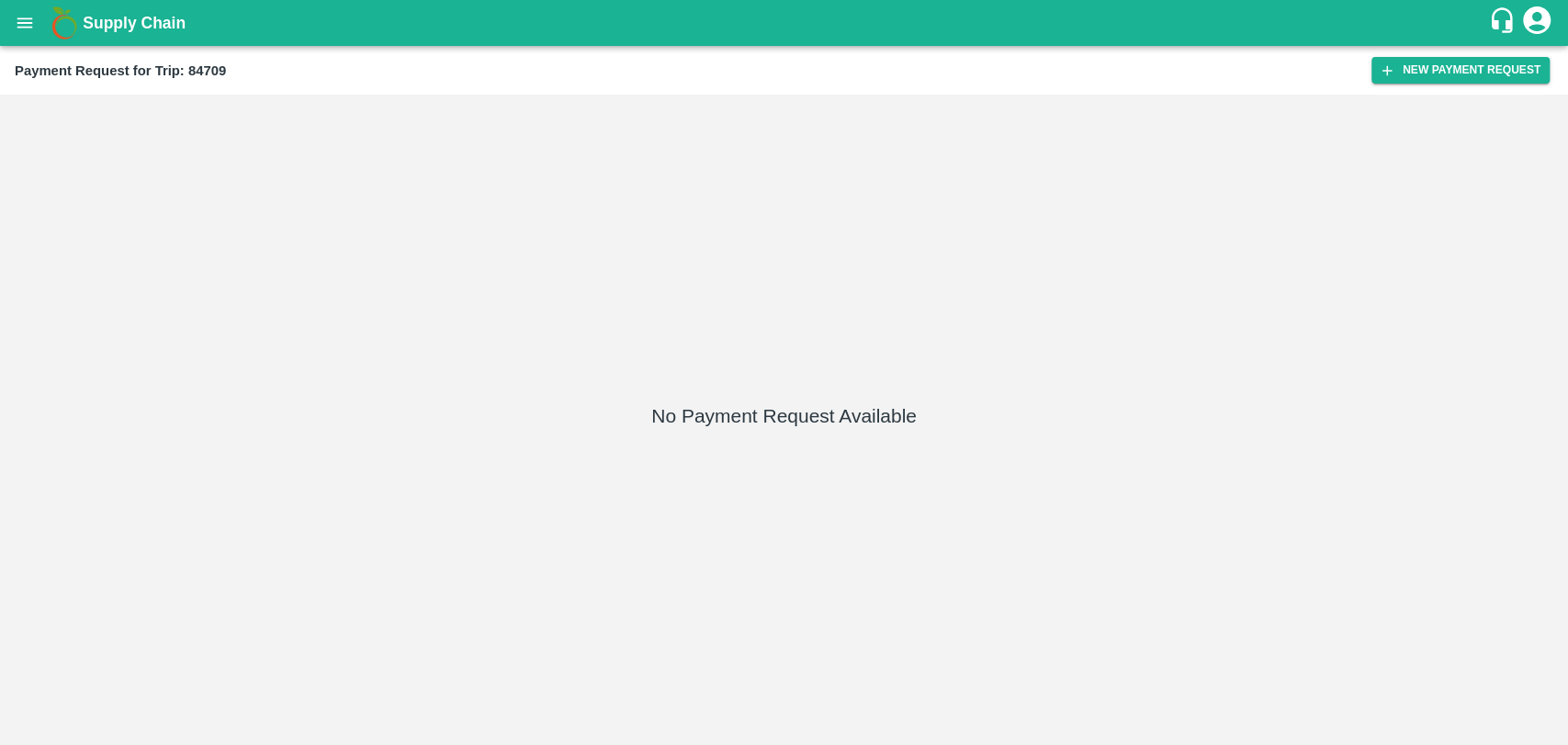
click at [1483, 51] on div "Payment Request for Trip: 84709 New Payment Request" at bounding box center [784, 70] width 1568 height 49
click at [1456, 69] on button "New Payment Request" at bounding box center [1460, 69] width 178 height 26
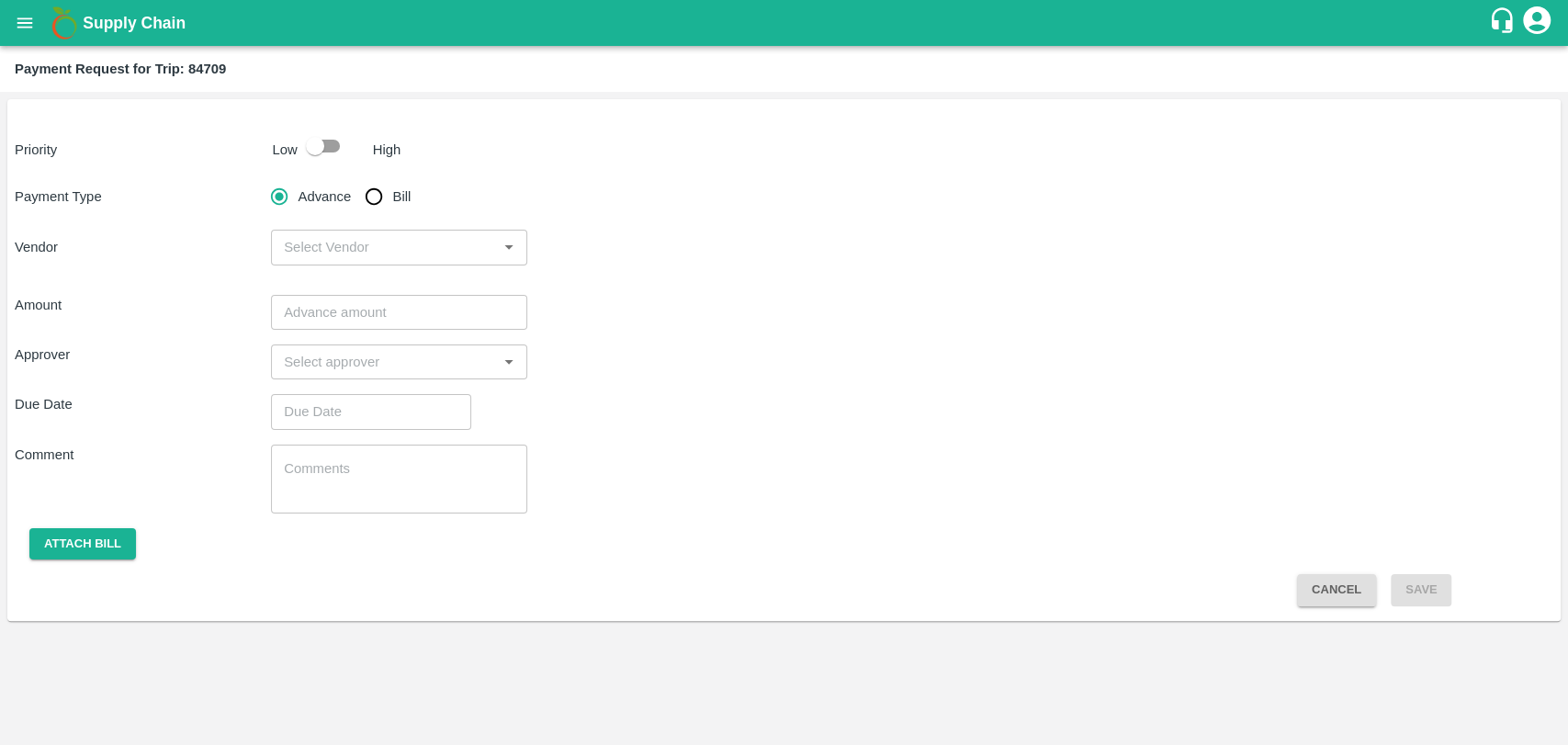
click at [312, 151] on input "checkbox" at bounding box center [316, 146] width 105 height 35
checkbox input "true"
click at [369, 202] on input "Bill" at bounding box center [374, 197] width 37 height 37
radio input "true"
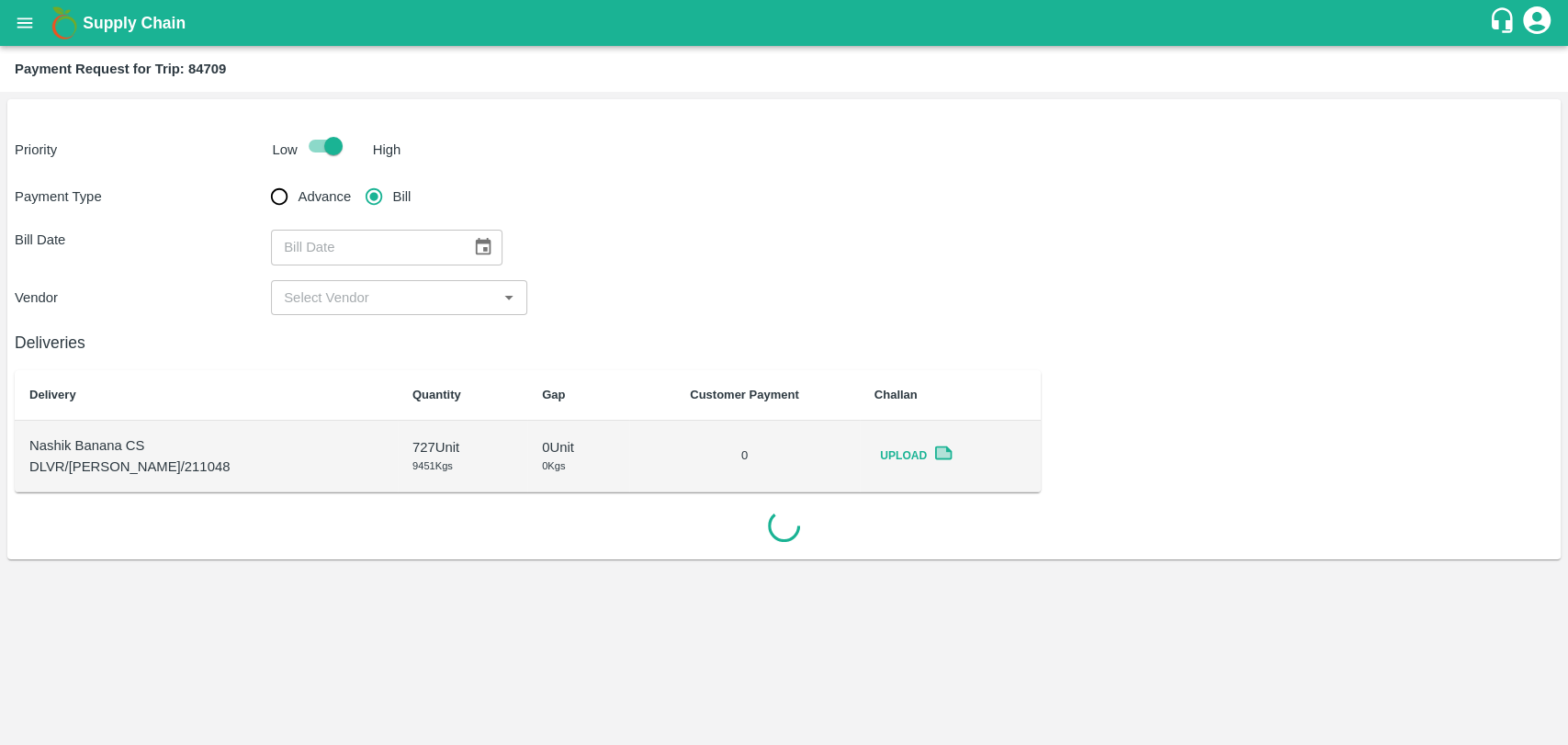
click at [475, 244] on icon "Choose date" at bounding box center [483, 246] width 20 height 20
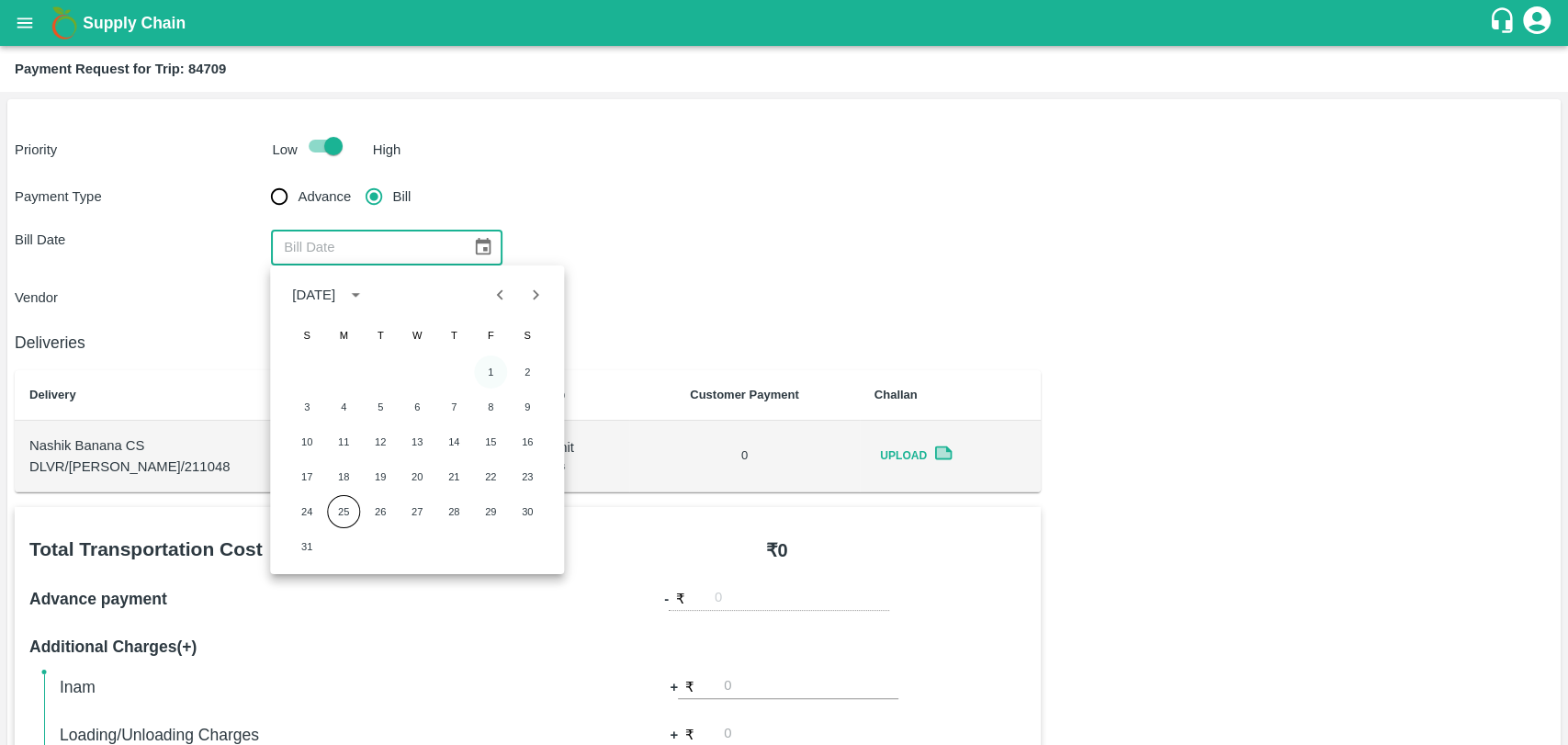
click at [496, 368] on button "1" at bounding box center [491, 372] width 33 height 33
type input "01/08/2025"
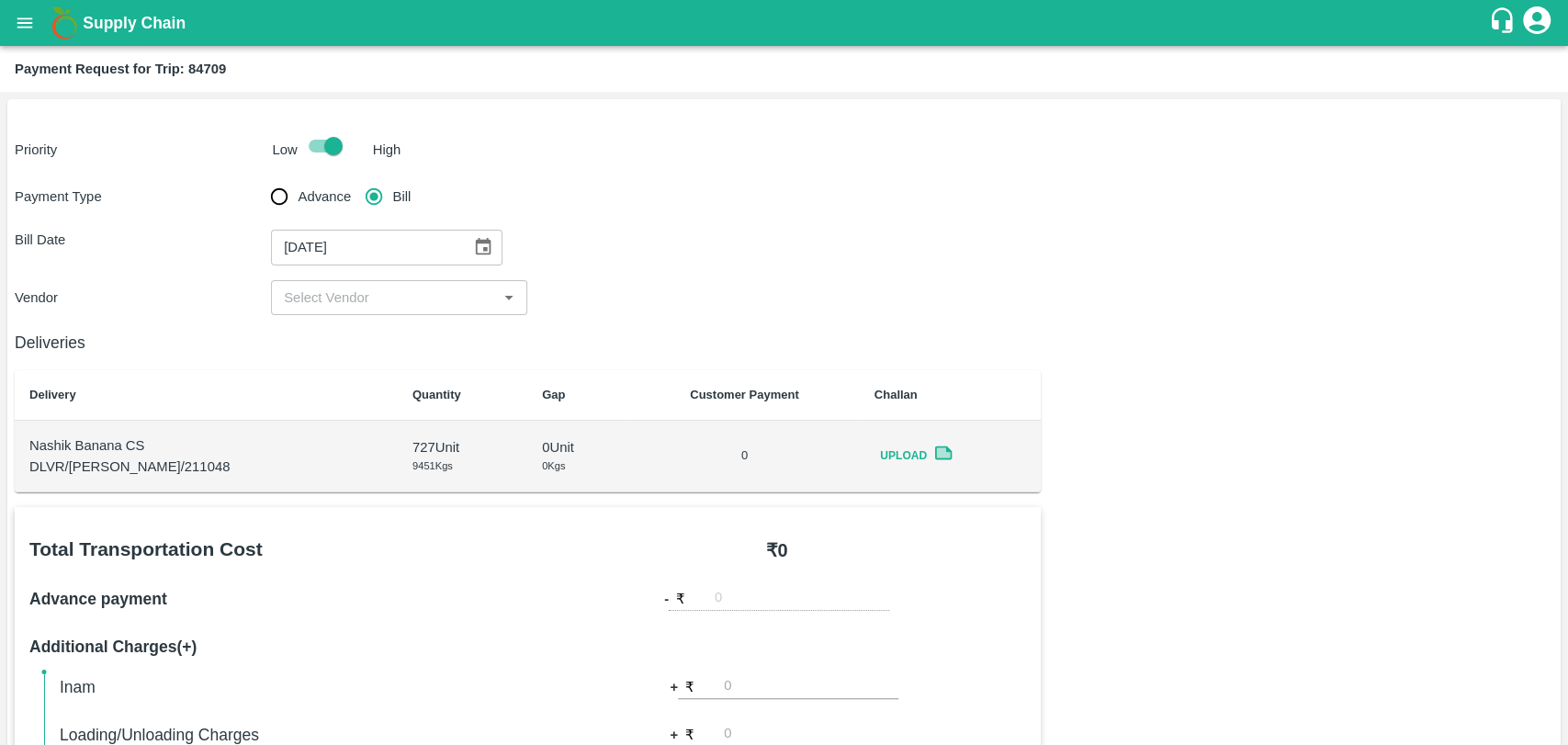
click at [398, 283] on div "​" at bounding box center [398, 298] width 256 height 35
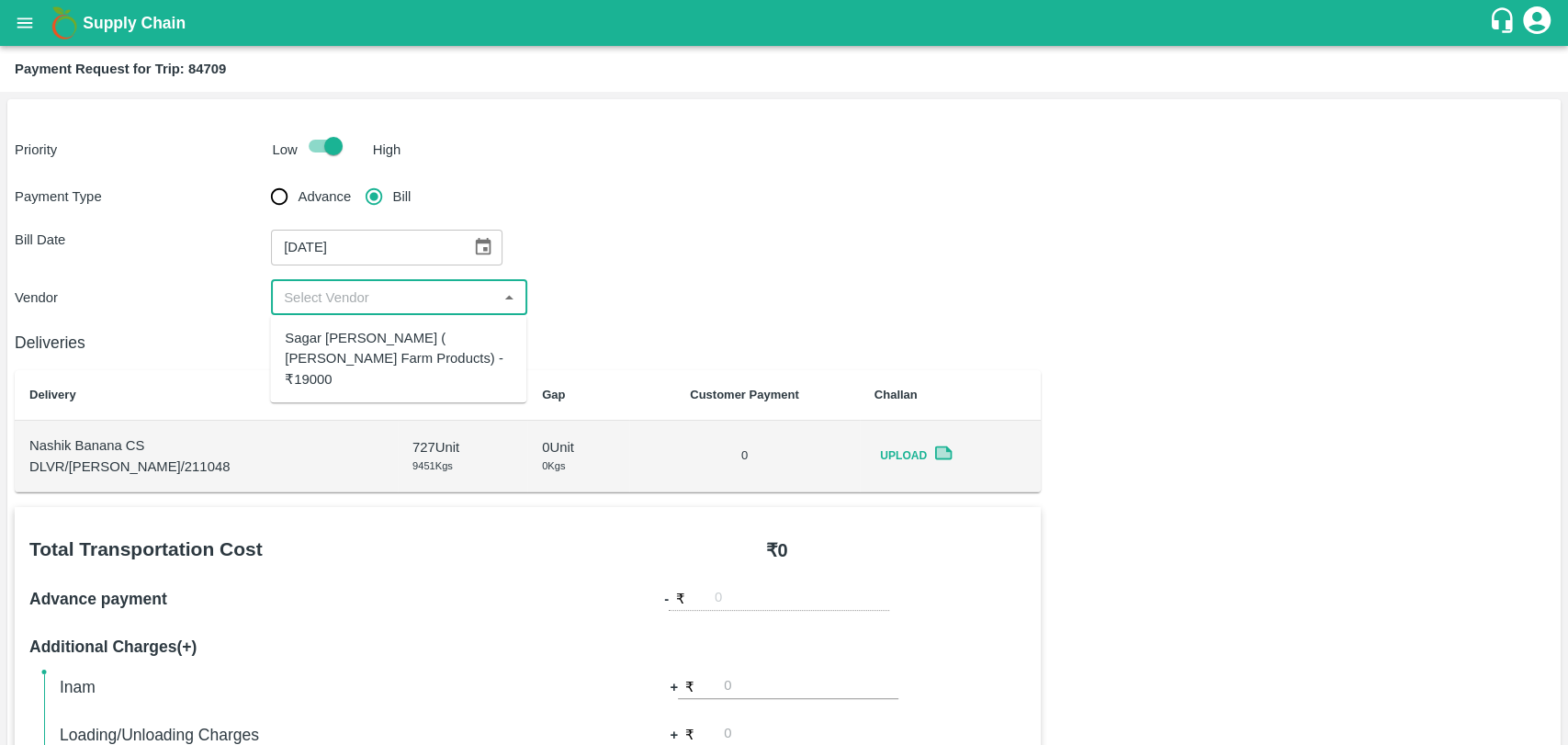
click at [362, 349] on div "Sagar Pramod Patil ( Shreyansh Farm Products) - ₹19000" at bounding box center [397, 358] width 227 height 61
type input "Sagar Pramod Patil ( Shreyansh Farm Products) - ₹19000"
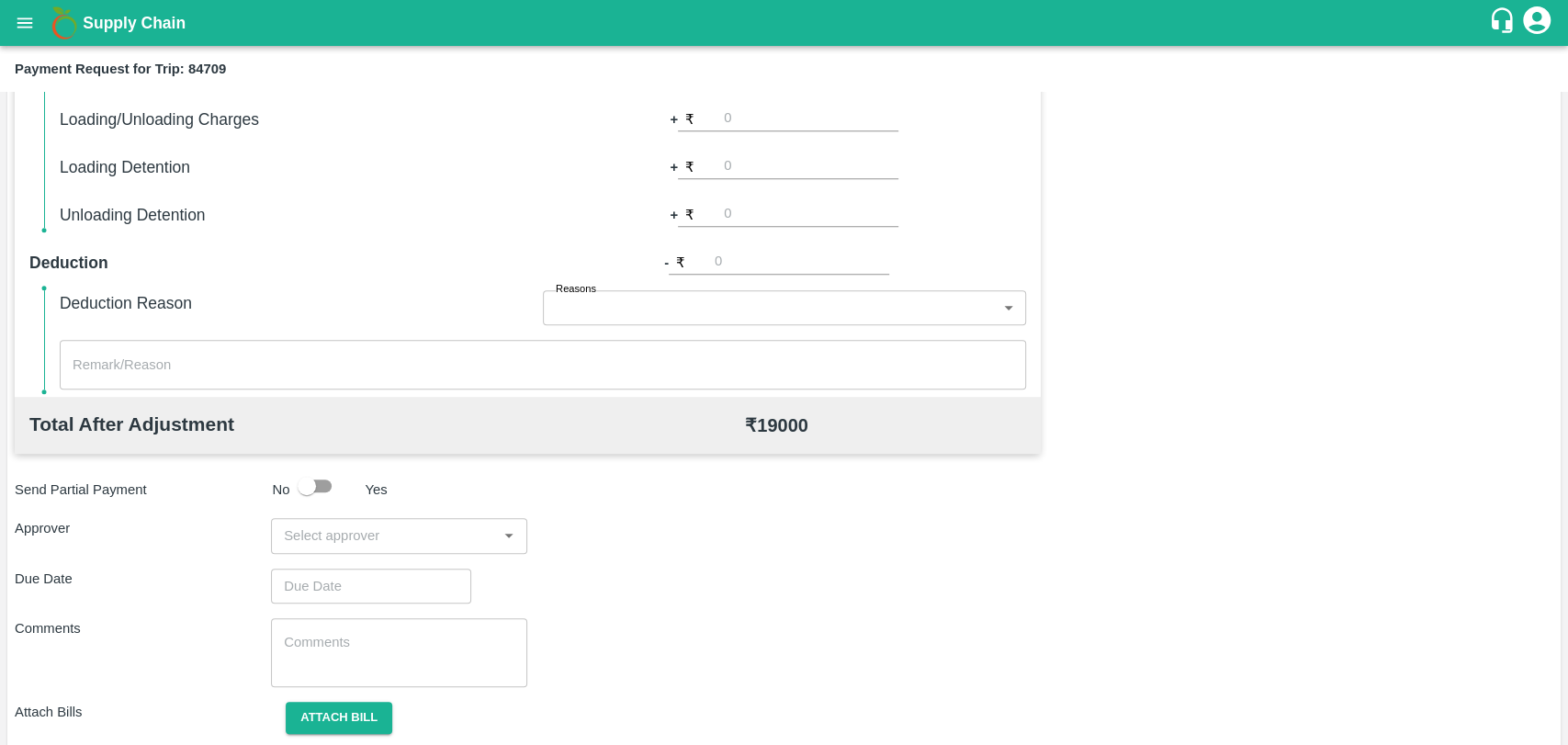
scroll to position [672, 0]
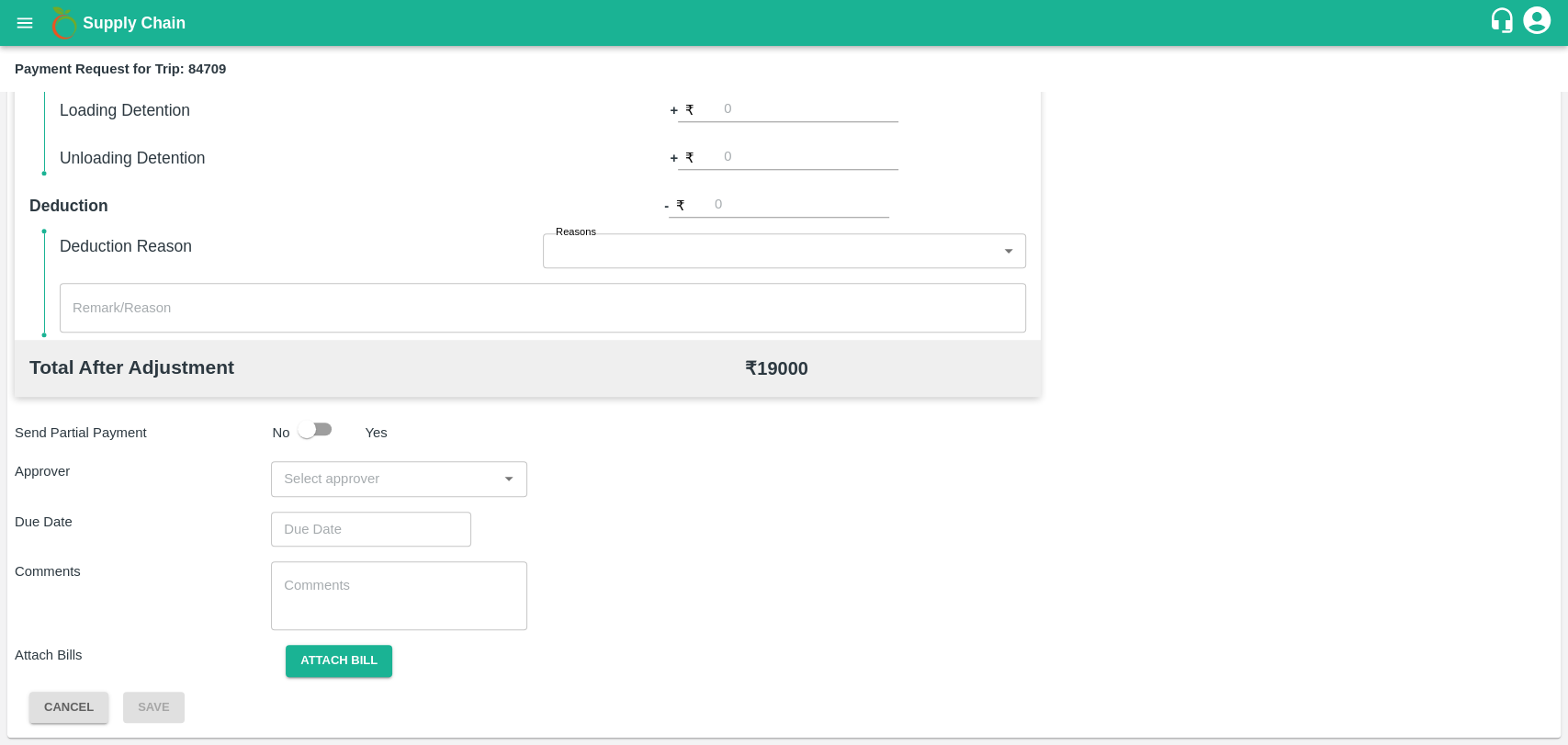
click at [347, 485] on input "input" at bounding box center [384, 478] width 215 height 24
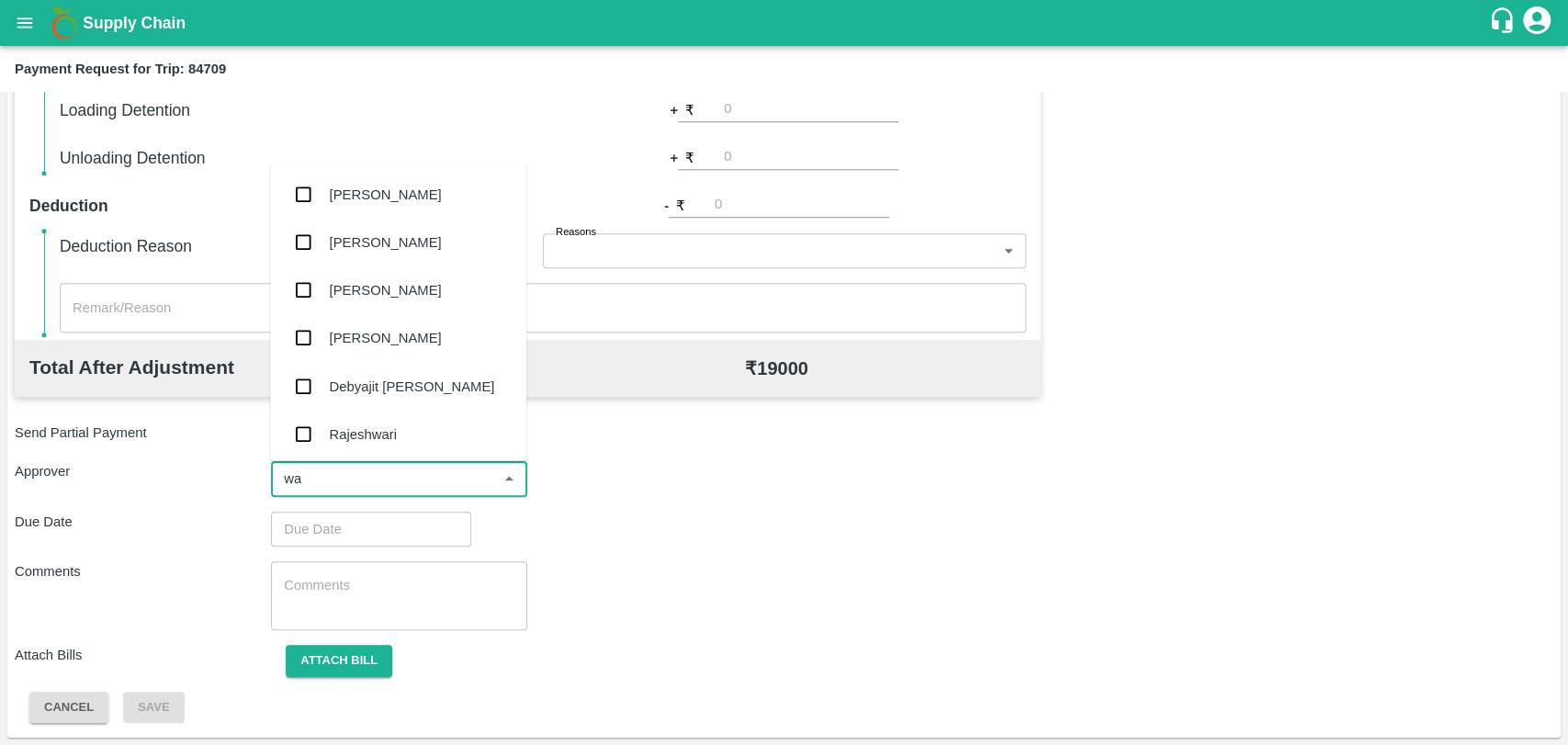
type input "wag"
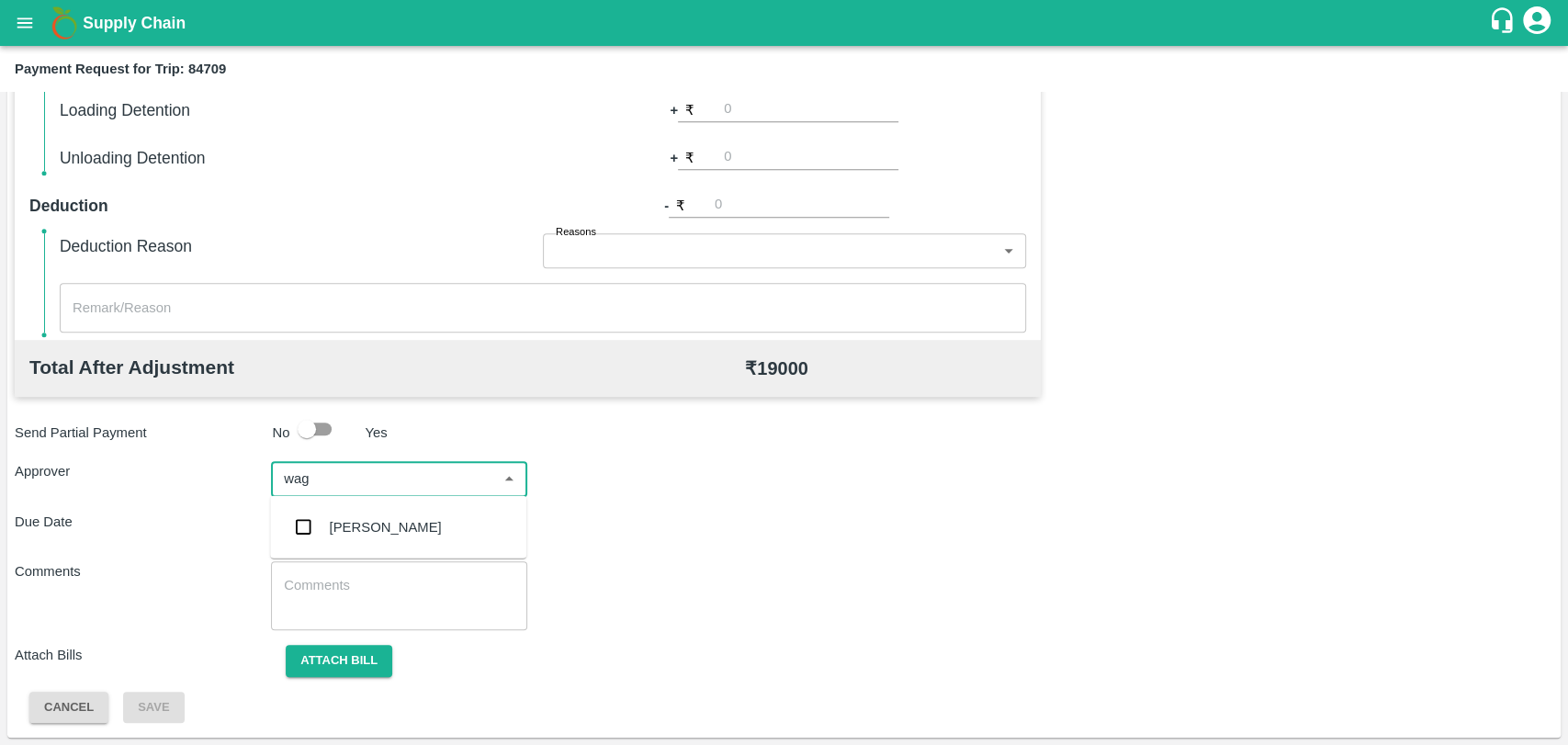
drag, startPoint x: 363, startPoint y: 489, endPoint x: 360, endPoint y: 513, distance: 24.2
click at [362, 489] on input "input" at bounding box center [384, 478] width 215 height 24
click at [359, 517] on div "[PERSON_NAME]" at bounding box center [386, 527] width 112 height 20
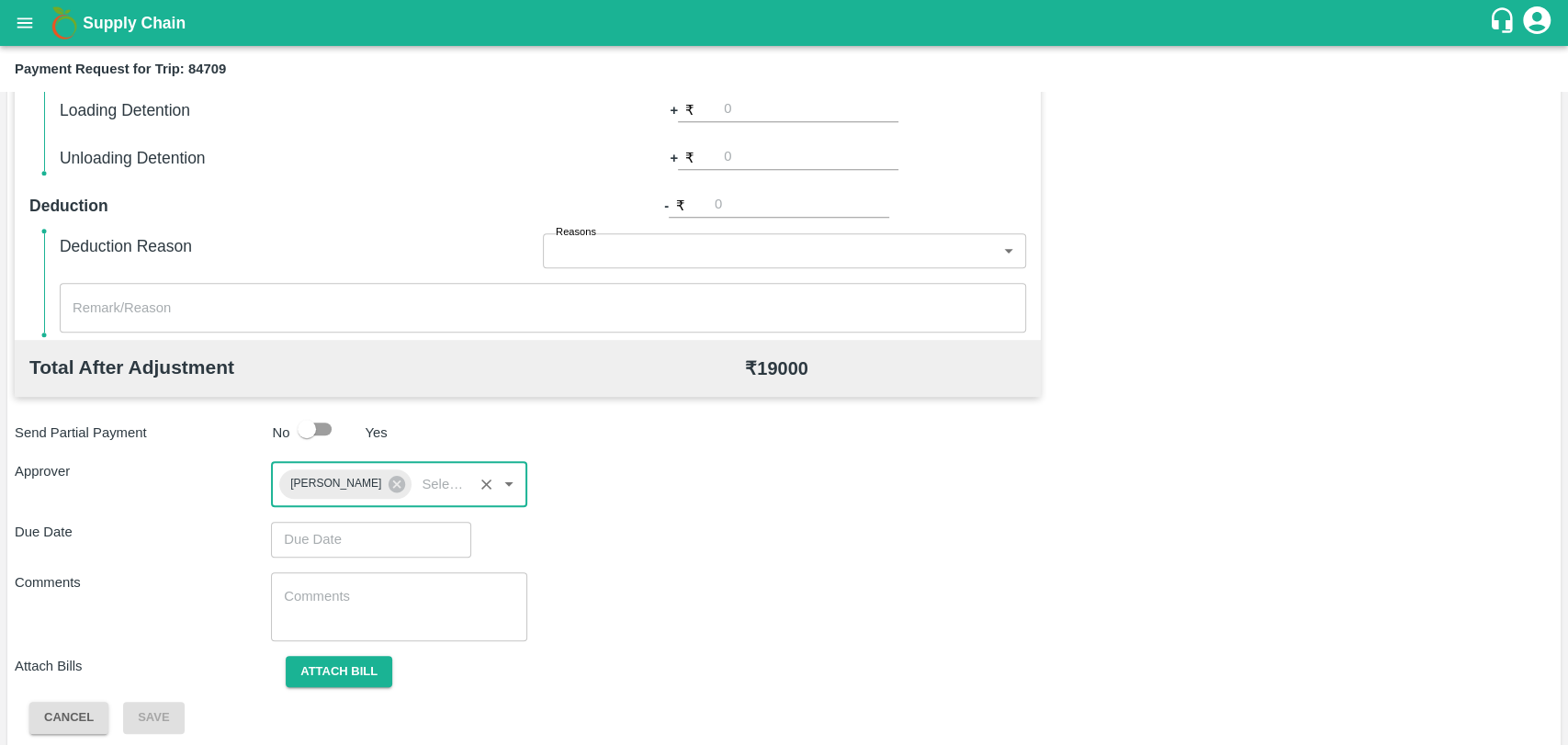
type input "DD/MM/YYYY hh:mm aa"
click at [359, 533] on input "DD/MM/YYYY hh:mm aa" at bounding box center [364, 540] width 187 height 35
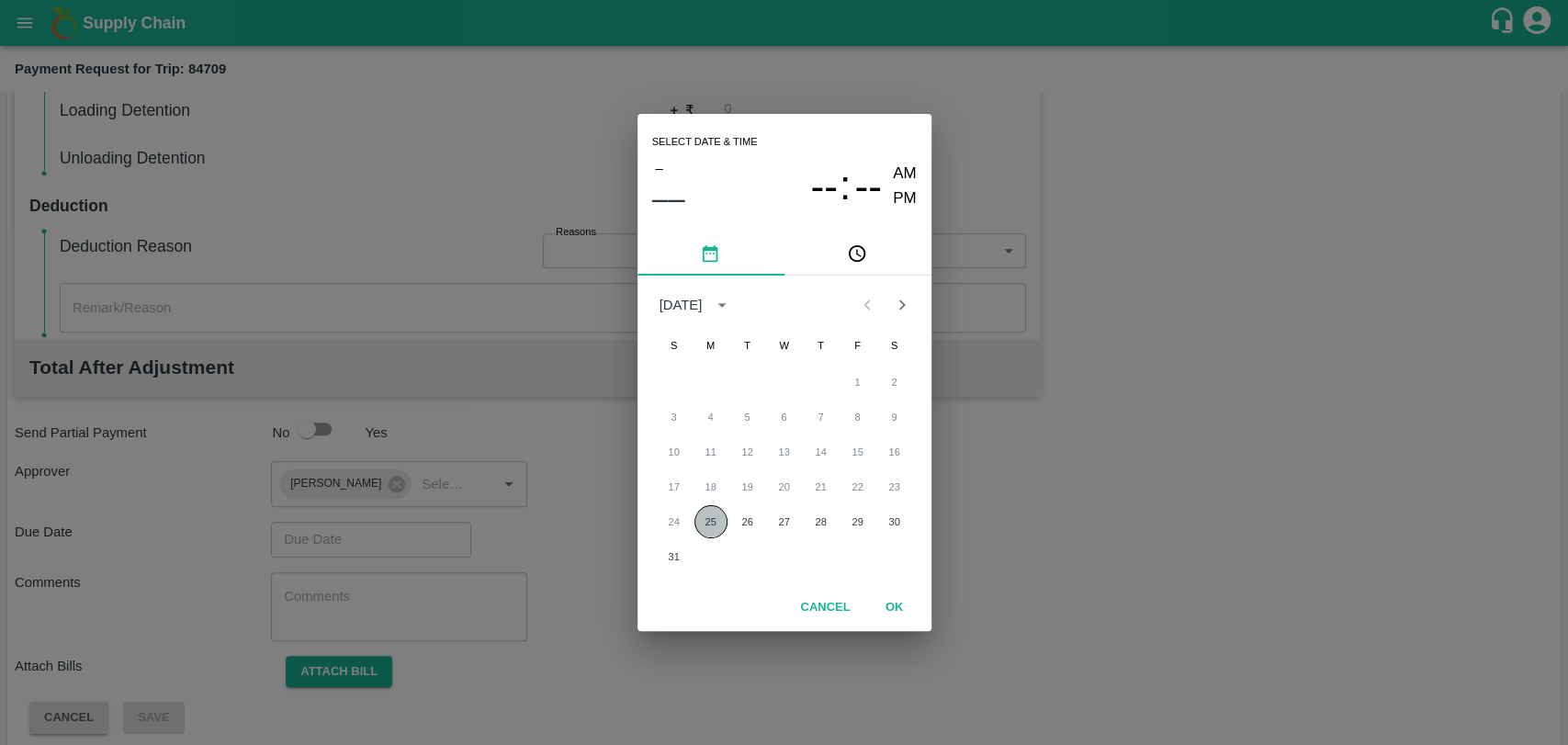
click at [701, 518] on button "25" at bounding box center [711, 522] width 33 height 33
type input "[DATE] 12:00 AM"
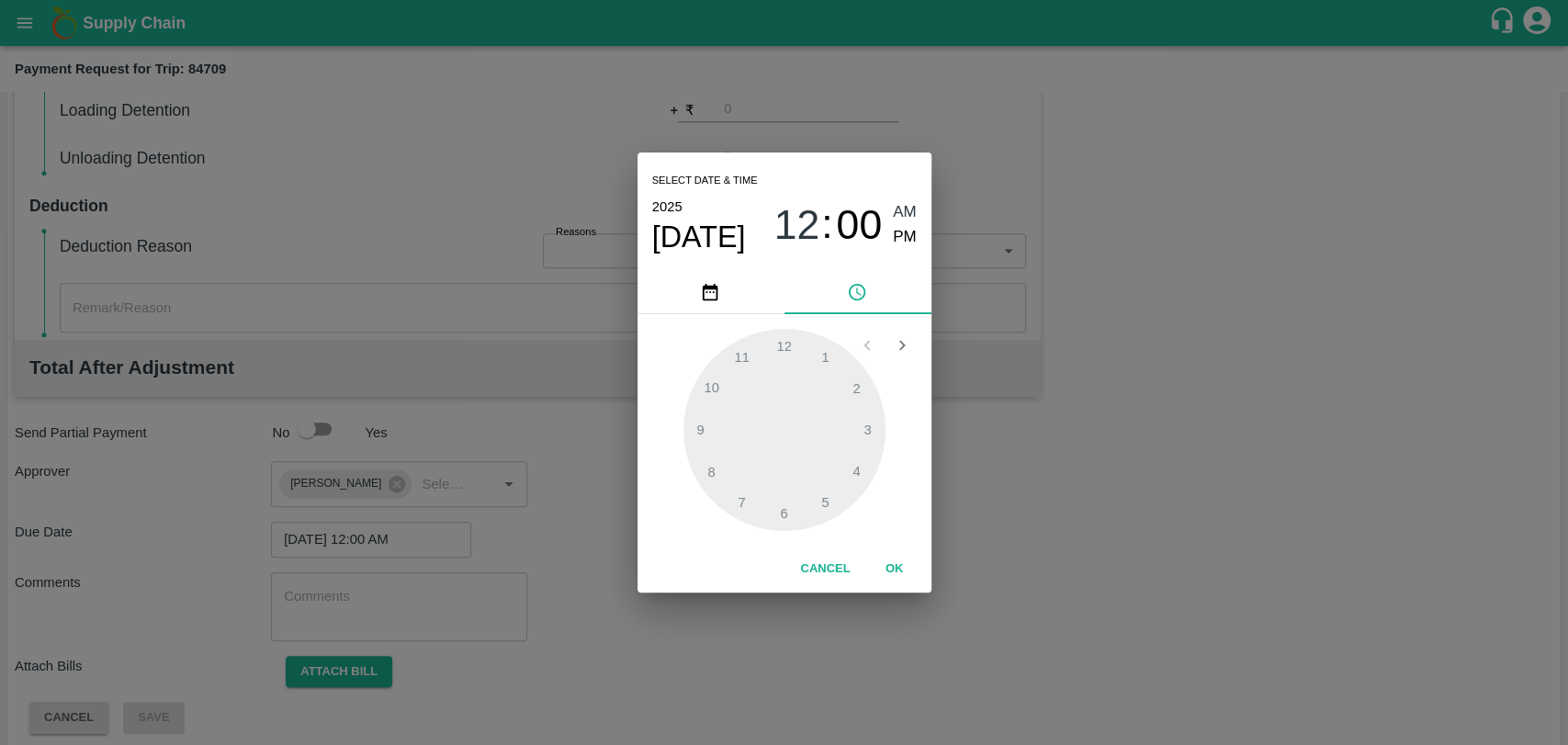
click at [885, 571] on button "OK" at bounding box center [894, 569] width 58 height 32
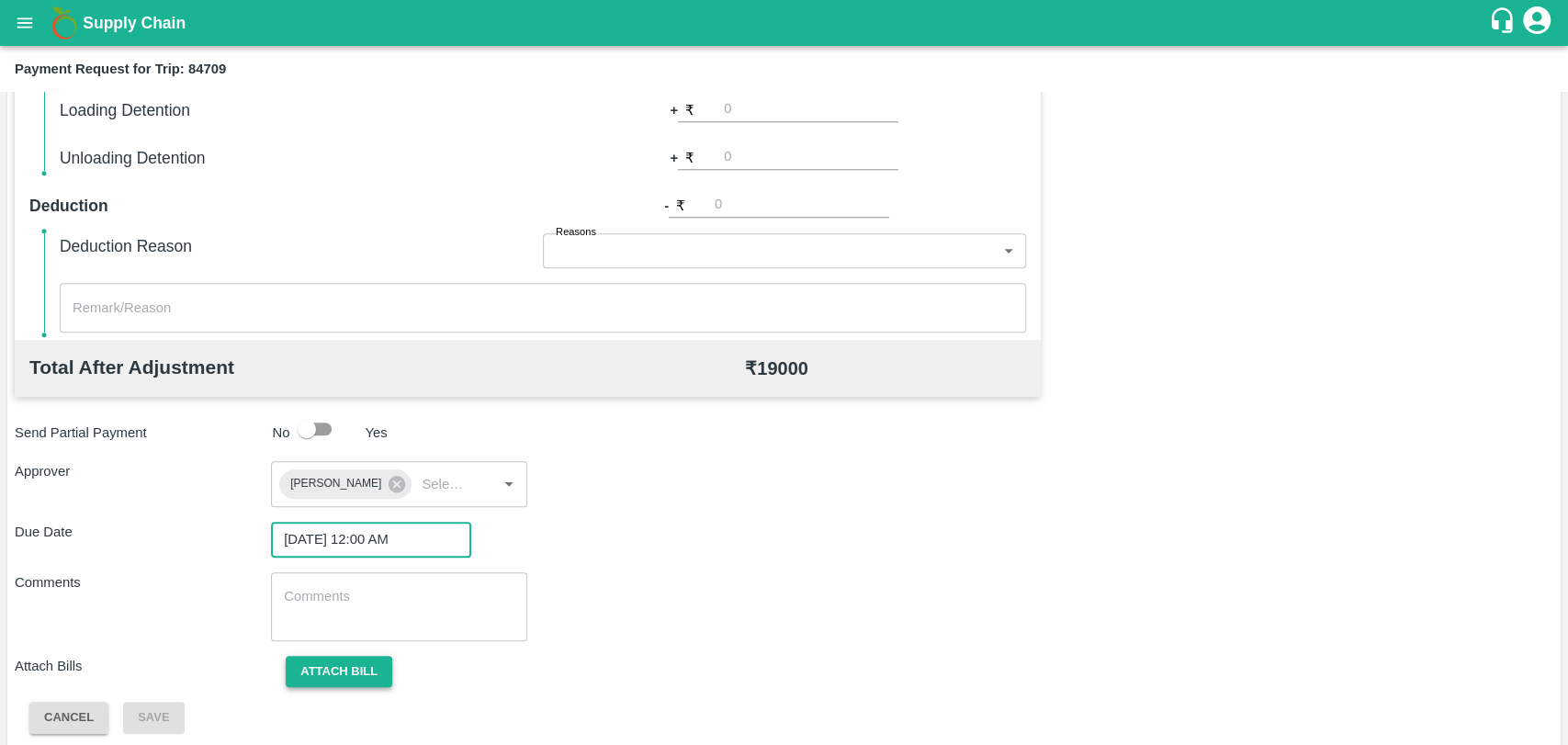
click at [310, 672] on button "Attach bill" at bounding box center [338, 671] width 106 height 32
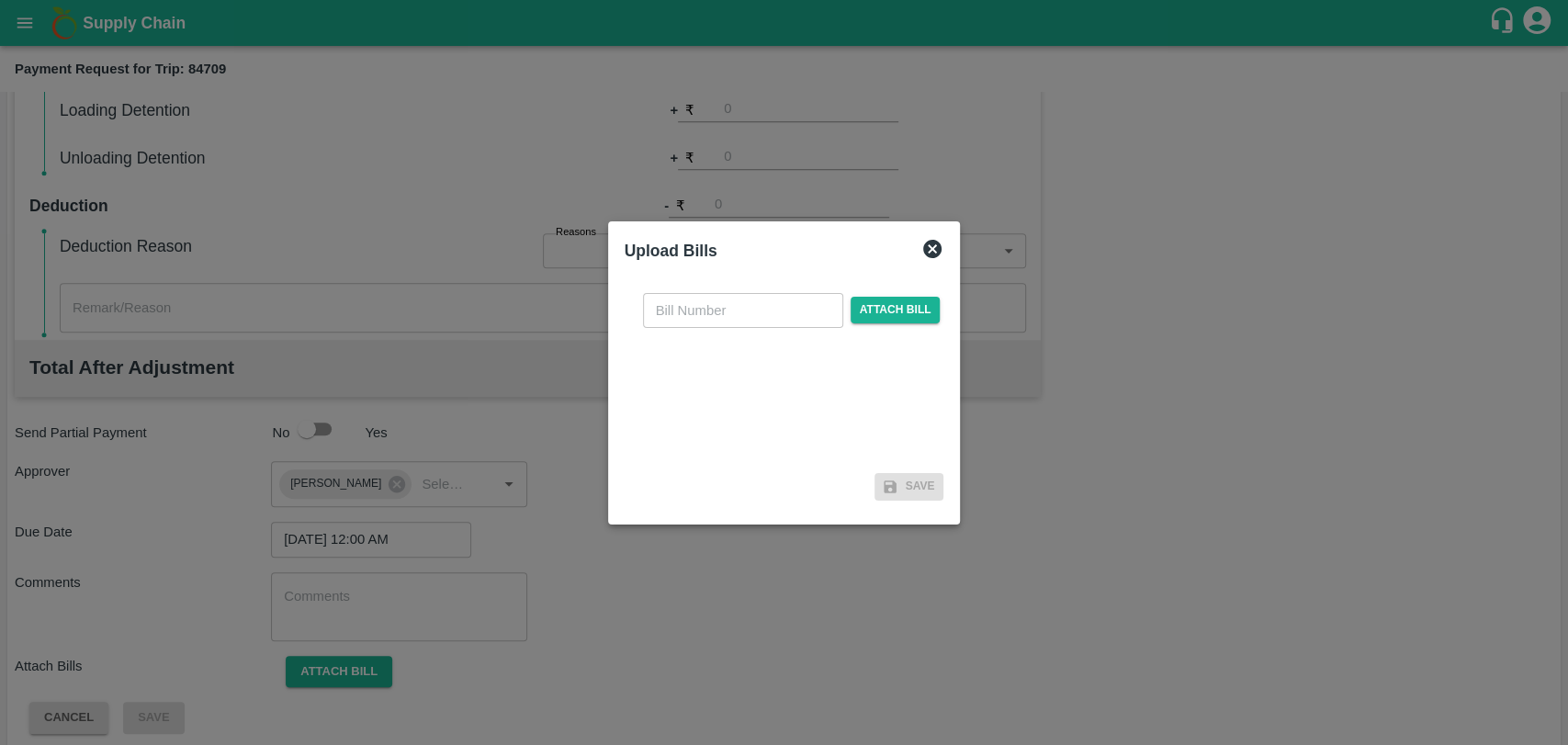
click at [742, 313] on input "text" at bounding box center [743, 311] width 201 height 35
type input "300"
click at [856, 297] on span "Attach bill" at bounding box center [895, 310] width 90 height 26
click at [0, 0] on input "Attach bill" at bounding box center [0, 0] width 0 height 0
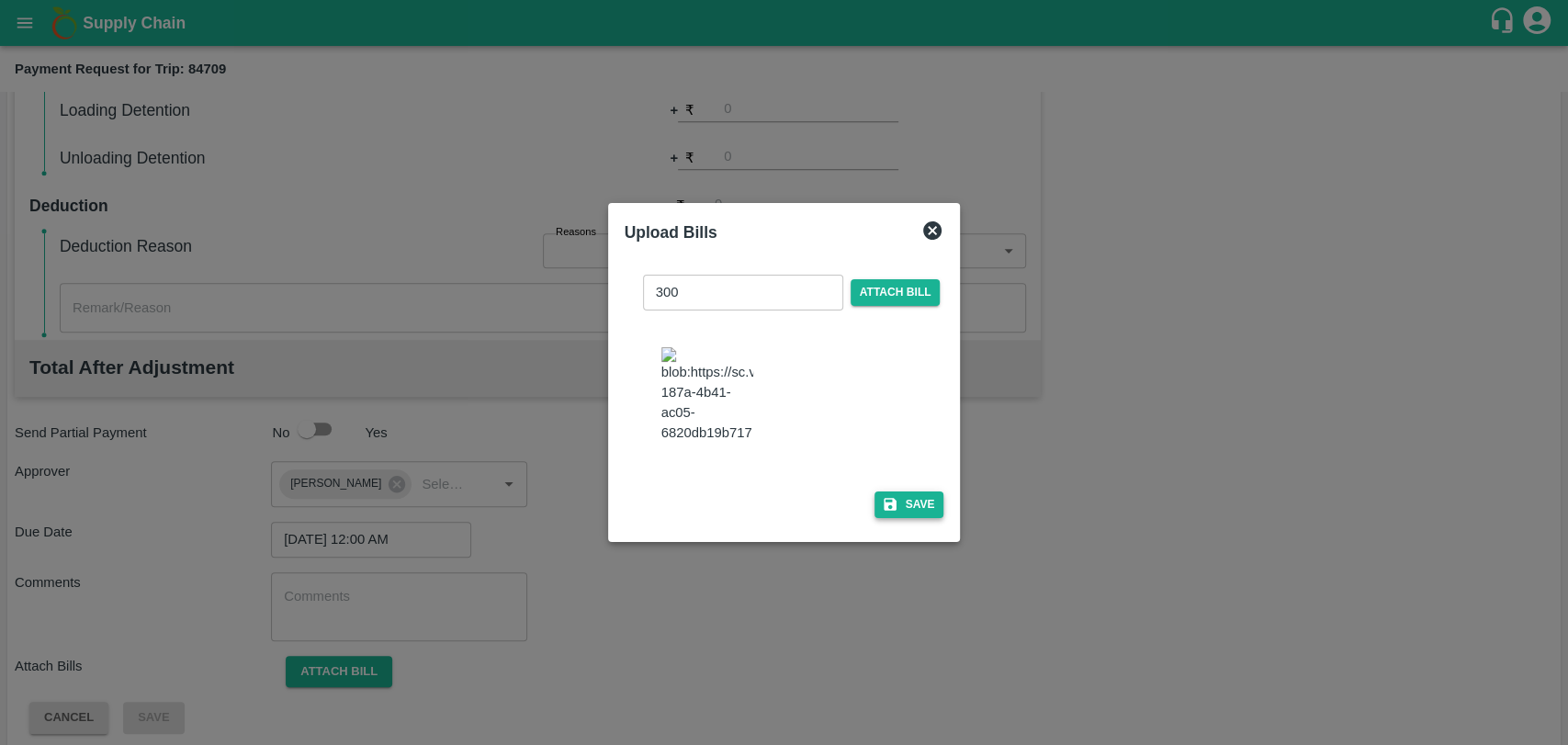
click at [924, 495] on button "Save" at bounding box center [910, 504] width 70 height 26
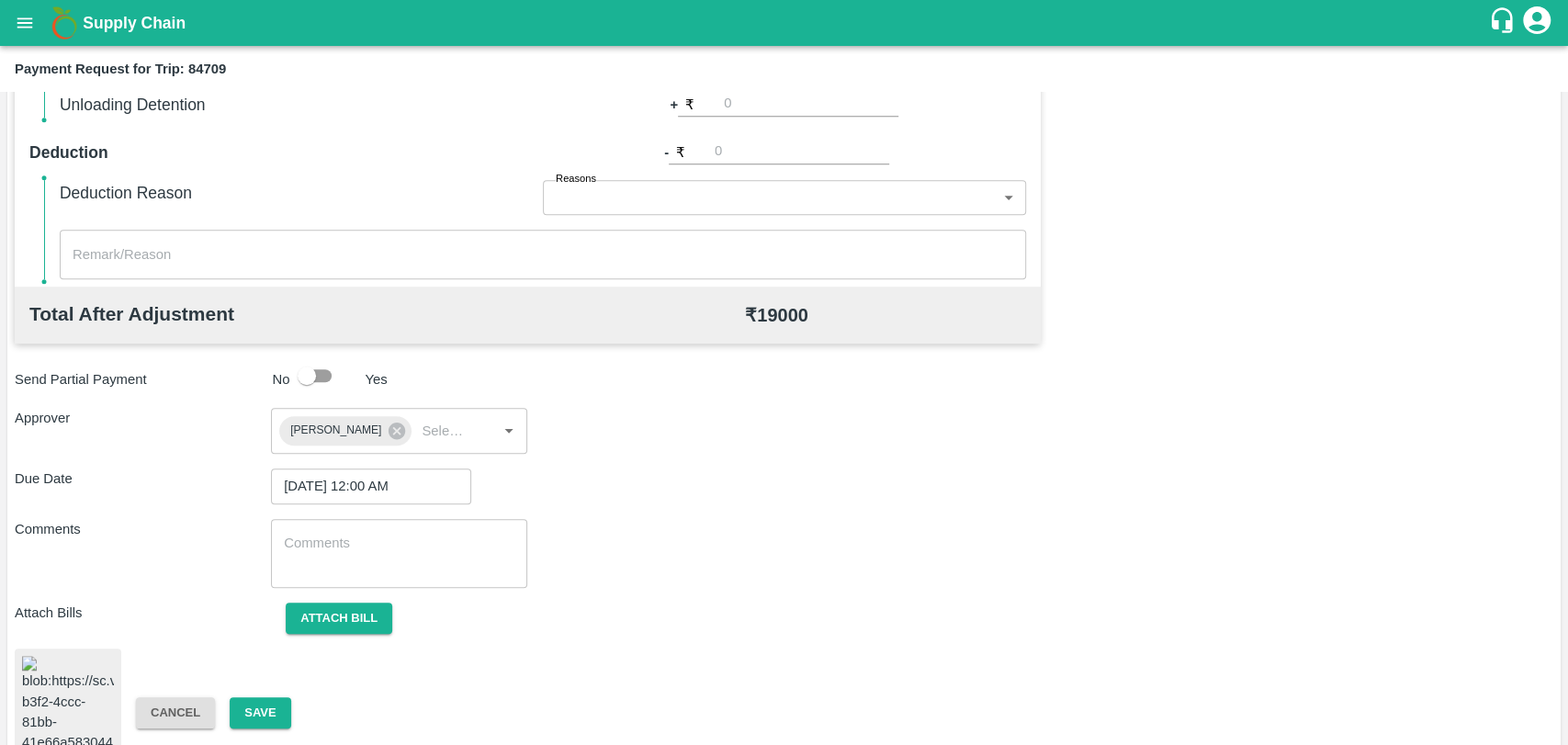
scroll to position [751, 0]
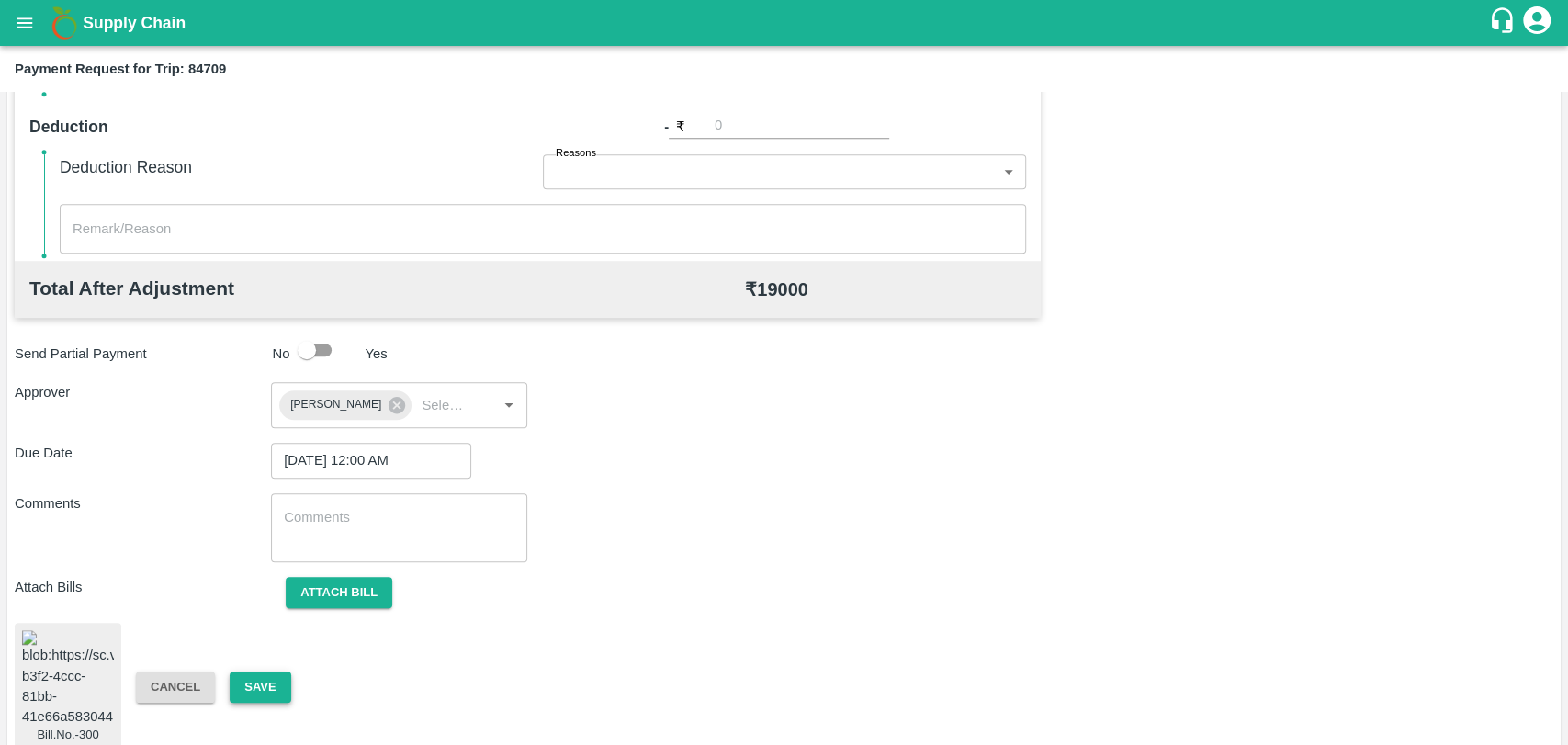
click at [274, 671] on button "Save" at bounding box center [260, 687] width 60 height 32
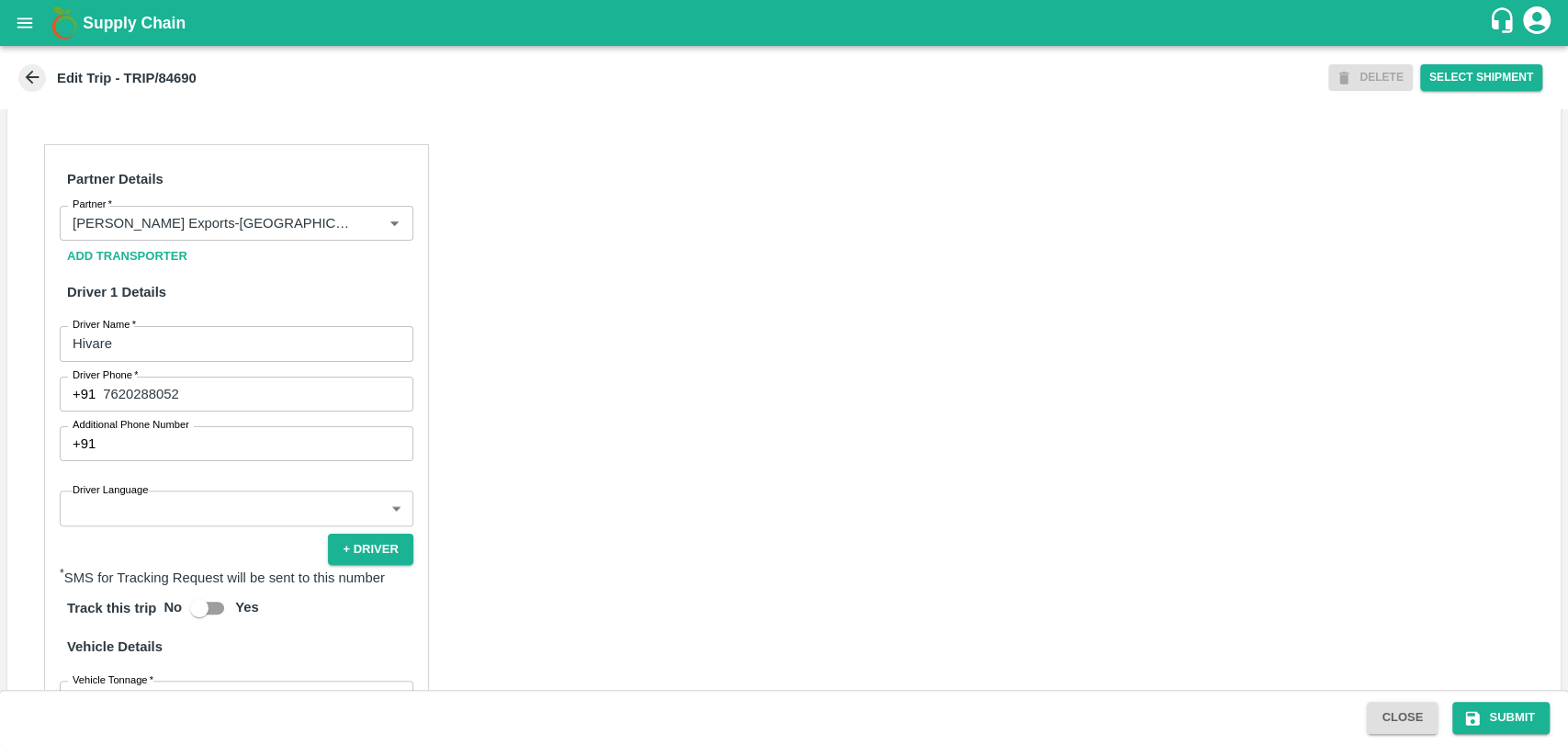
scroll to position [815, 0]
click at [217, 234] on input "Partner   *" at bounding box center [209, 222] width 288 height 24
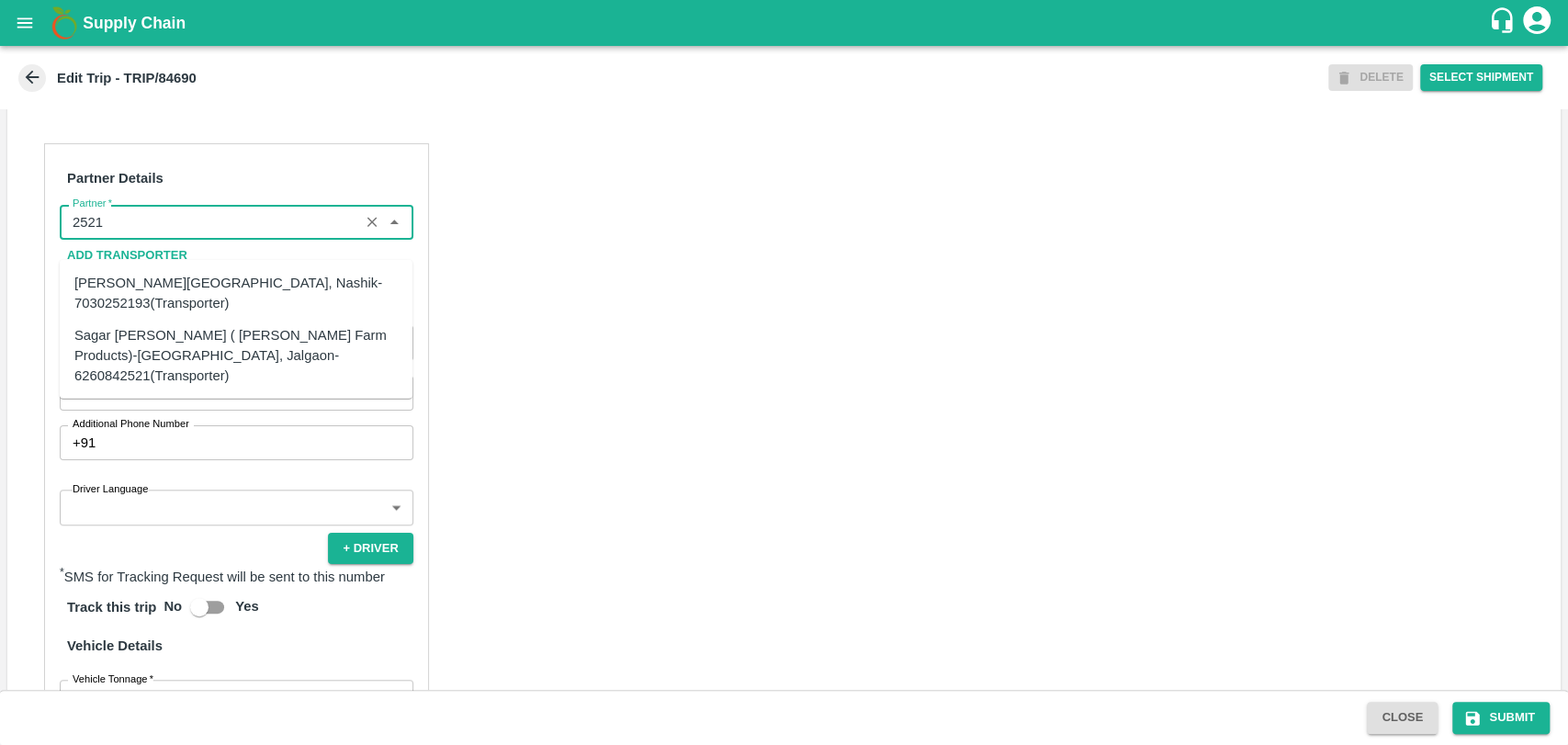
click at [106, 331] on div "Sagar Pramod Patil ( Shreyansh Farm Products)-Jalgaon, Jalgaon-6260842521(Trans…" at bounding box center [236, 354] width 323 height 61
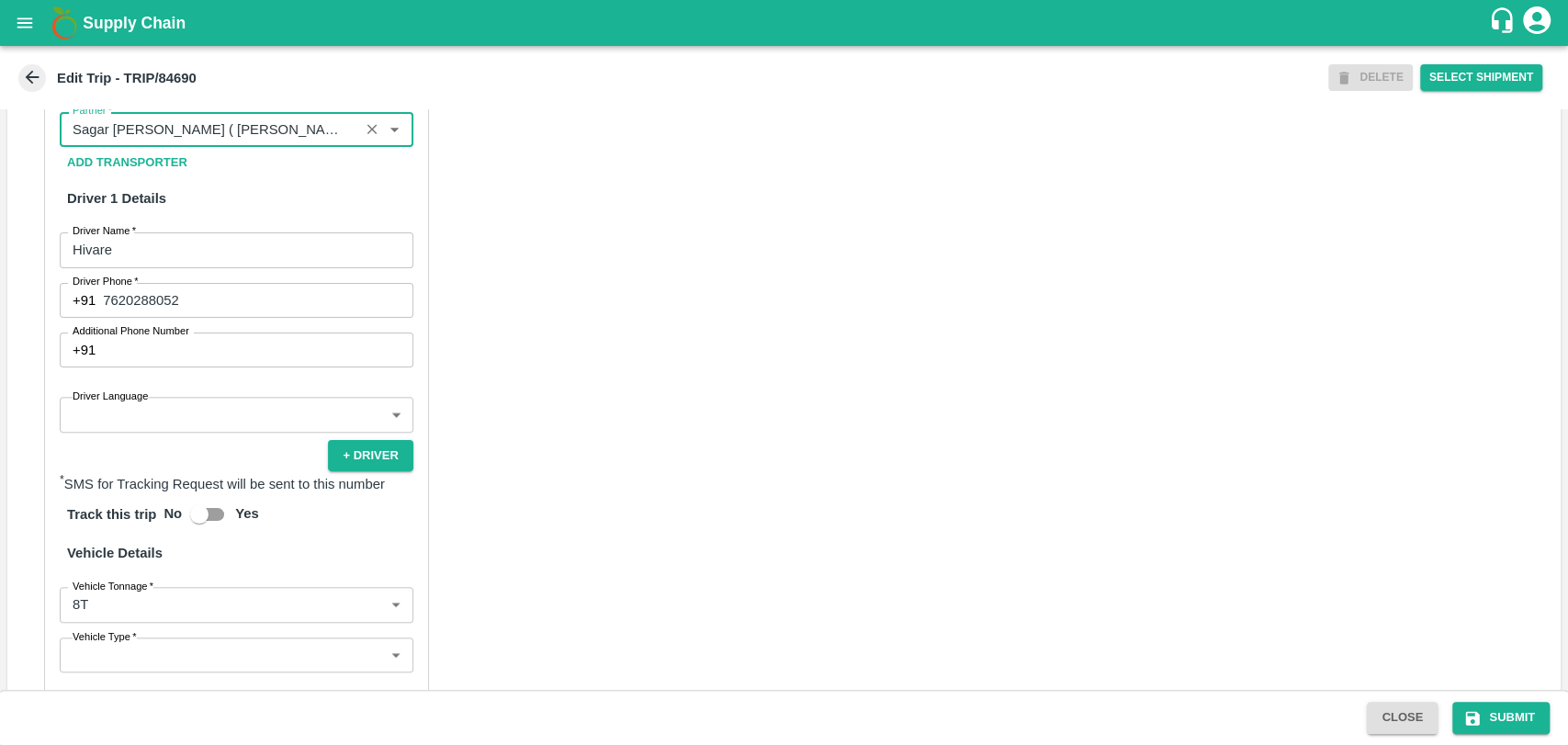
scroll to position [1194, 0]
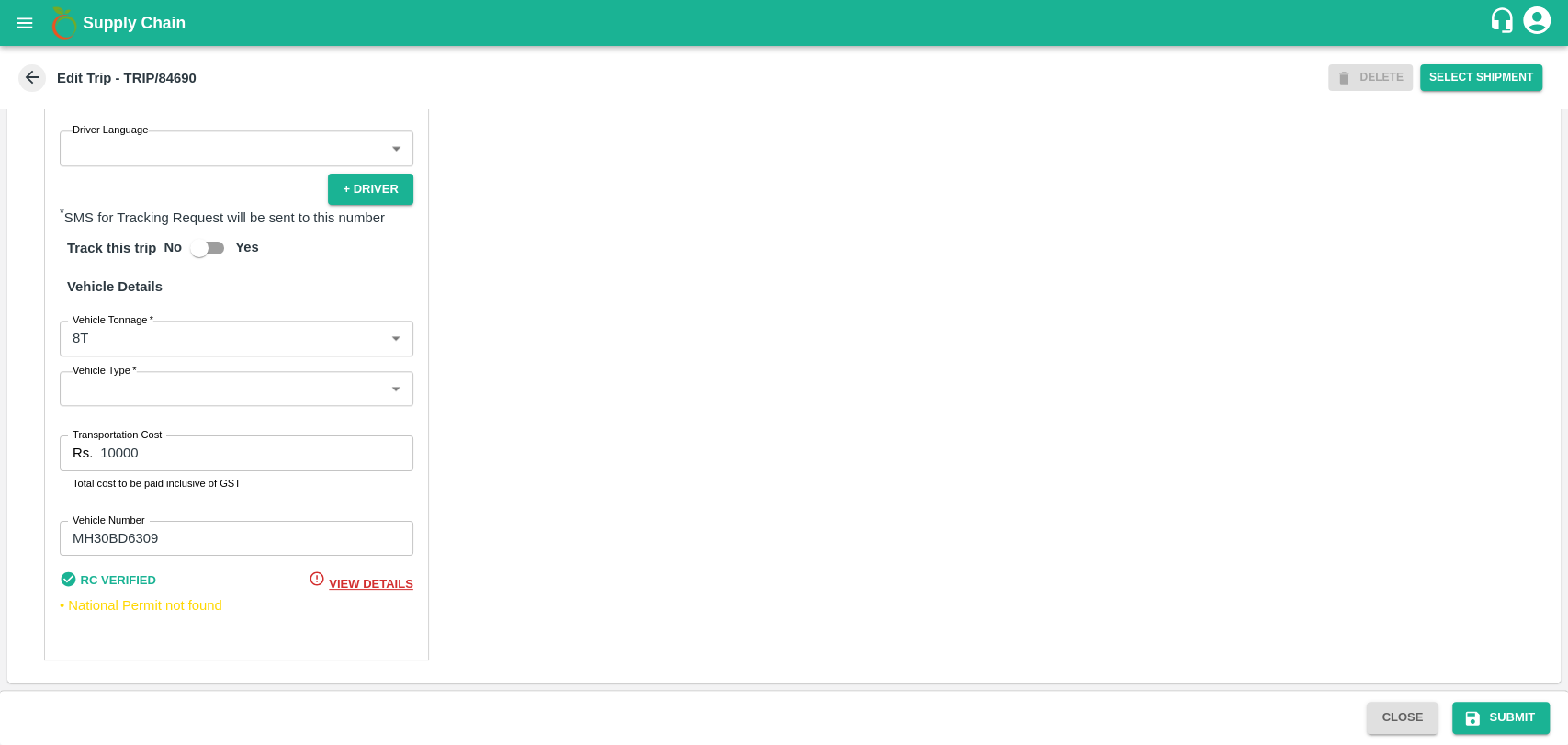
type input "Sagar Pramod Patil ( Shreyansh Farm Products)-Jalgaon, Jalgaon-6260842521(Trans…"
click at [114, 355] on body "Supply Chain Edit Trip - TRIP/84690 DELETE Select Shipment Trip Details Trip Ty…" at bounding box center [784, 372] width 1568 height 745
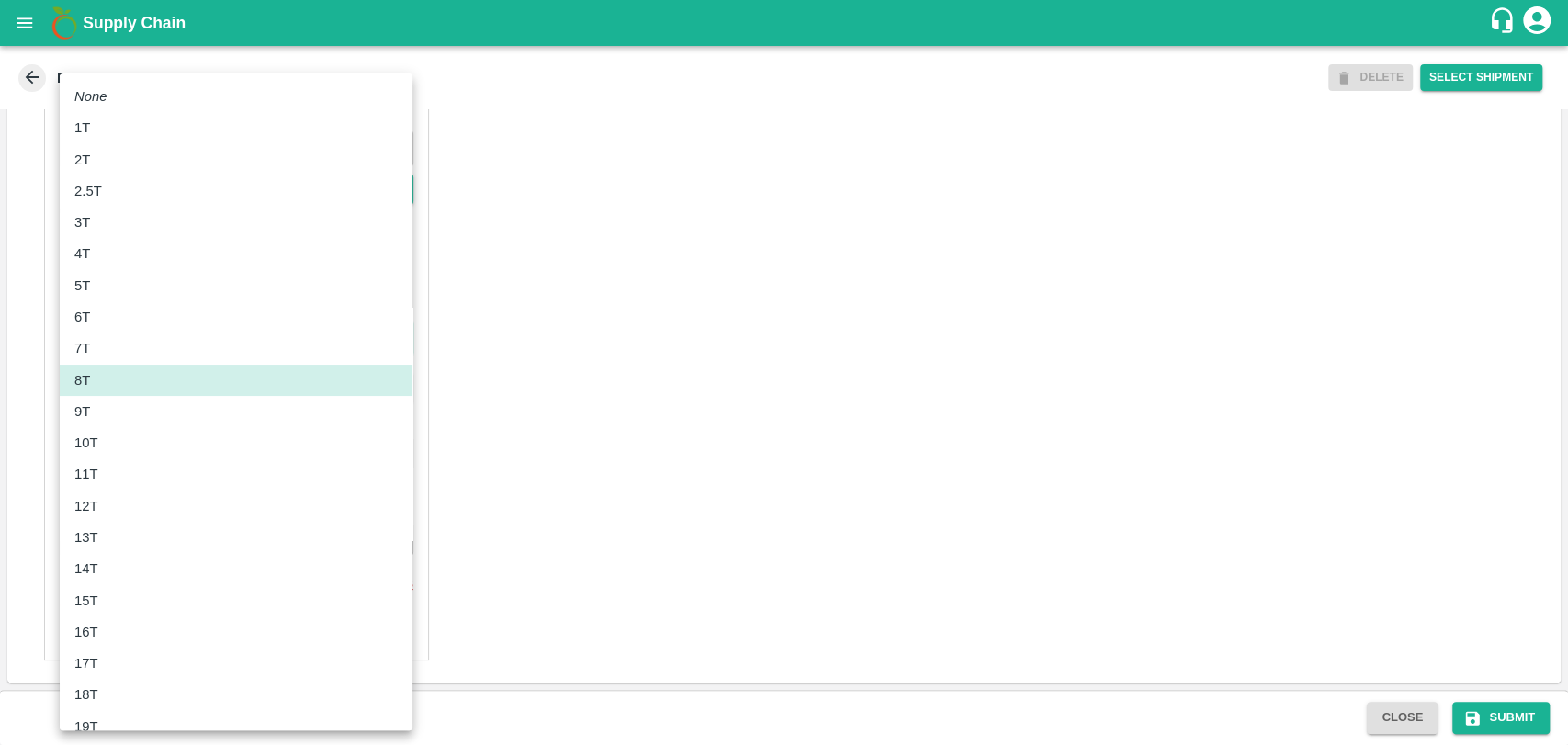
click at [114, 350] on div "7T" at bounding box center [236, 348] width 323 height 20
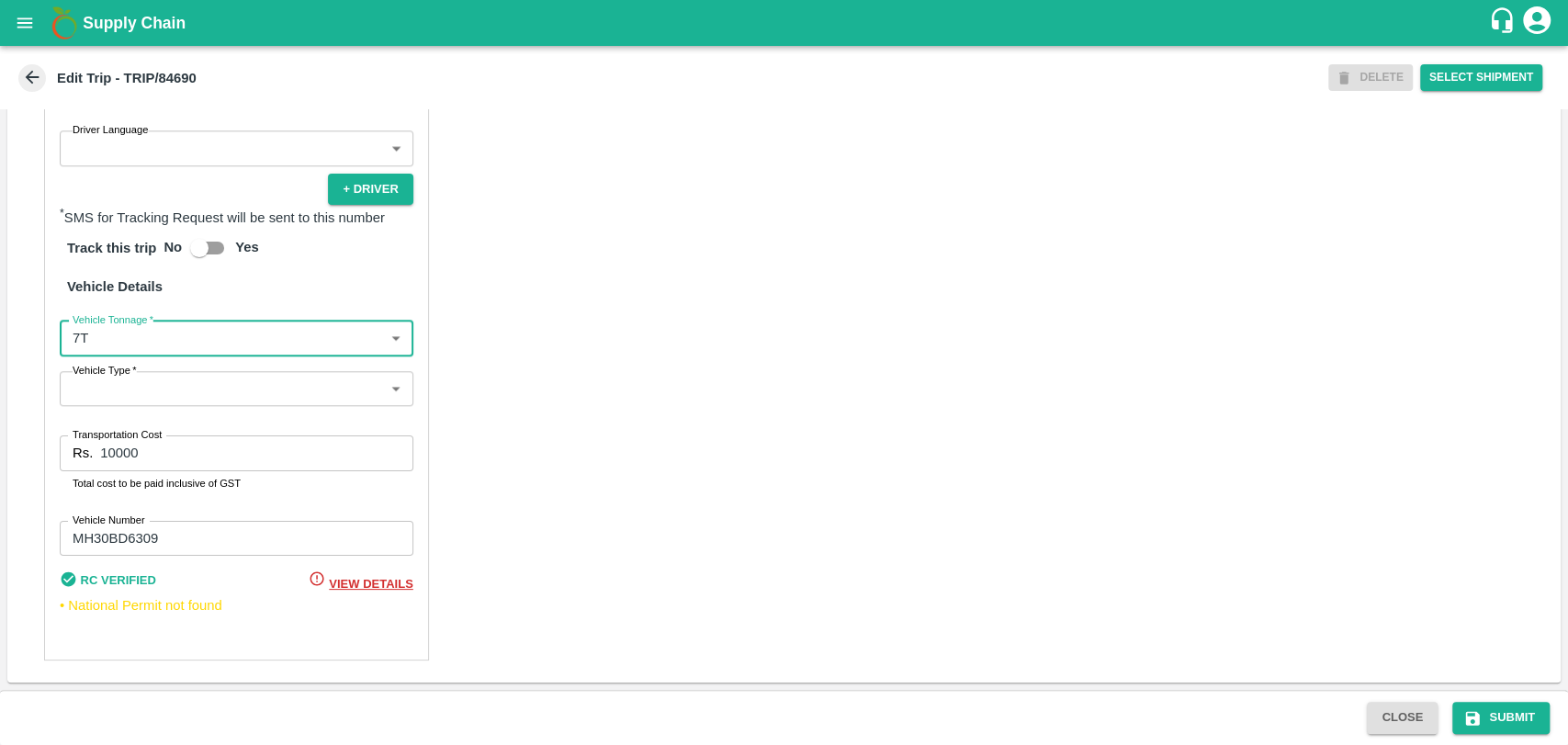
click at [114, 350] on body "Supply Chain Edit Trip - TRIP/84690 DELETE Select Shipment Trip Details Trip Ty…" at bounding box center [784, 372] width 1568 height 745
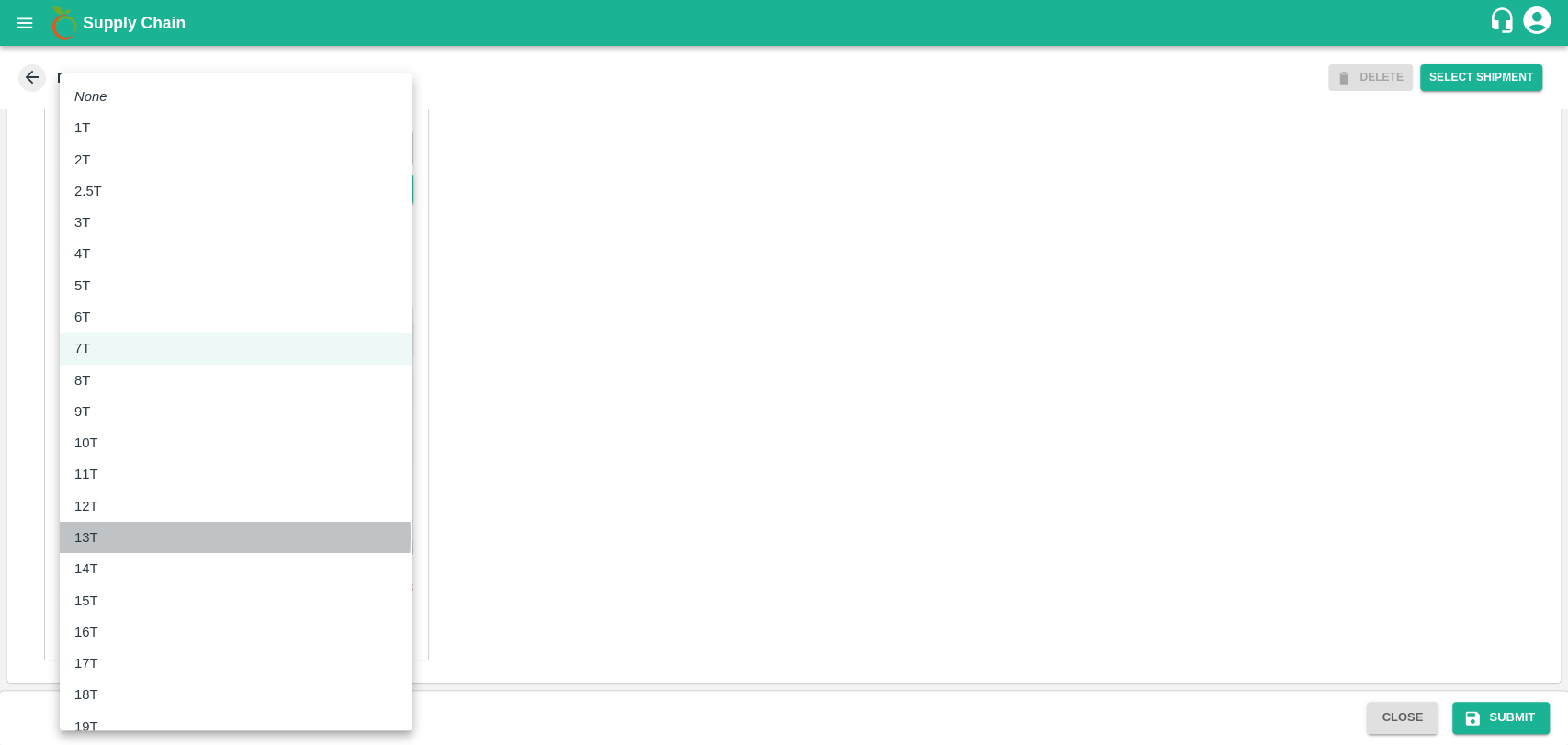
click at [98, 534] on div "13T" at bounding box center [91, 537] width 33 height 20
type input "13000"
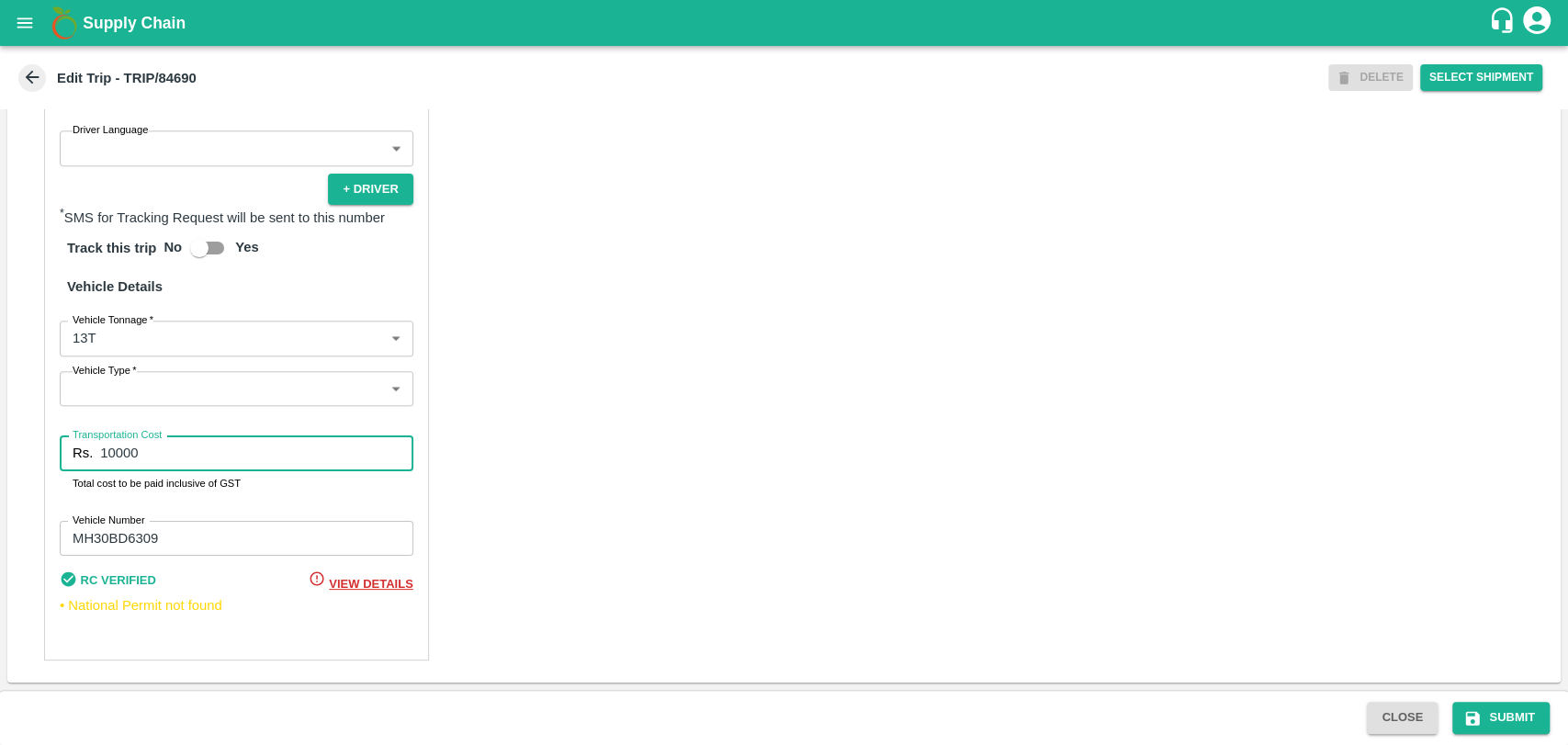
drag, startPoint x: 148, startPoint y: 455, endPoint x: 95, endPoint y: 450, distance: 53.2
click at [95, 450] on div "Rs. 10000 Transportation Cost" at bounding box center [236, 453] width 354 height 35
type input "23750"
click at [1480, 729] on button "Submit" at bounding box center [1501, 717] width 97 height 32
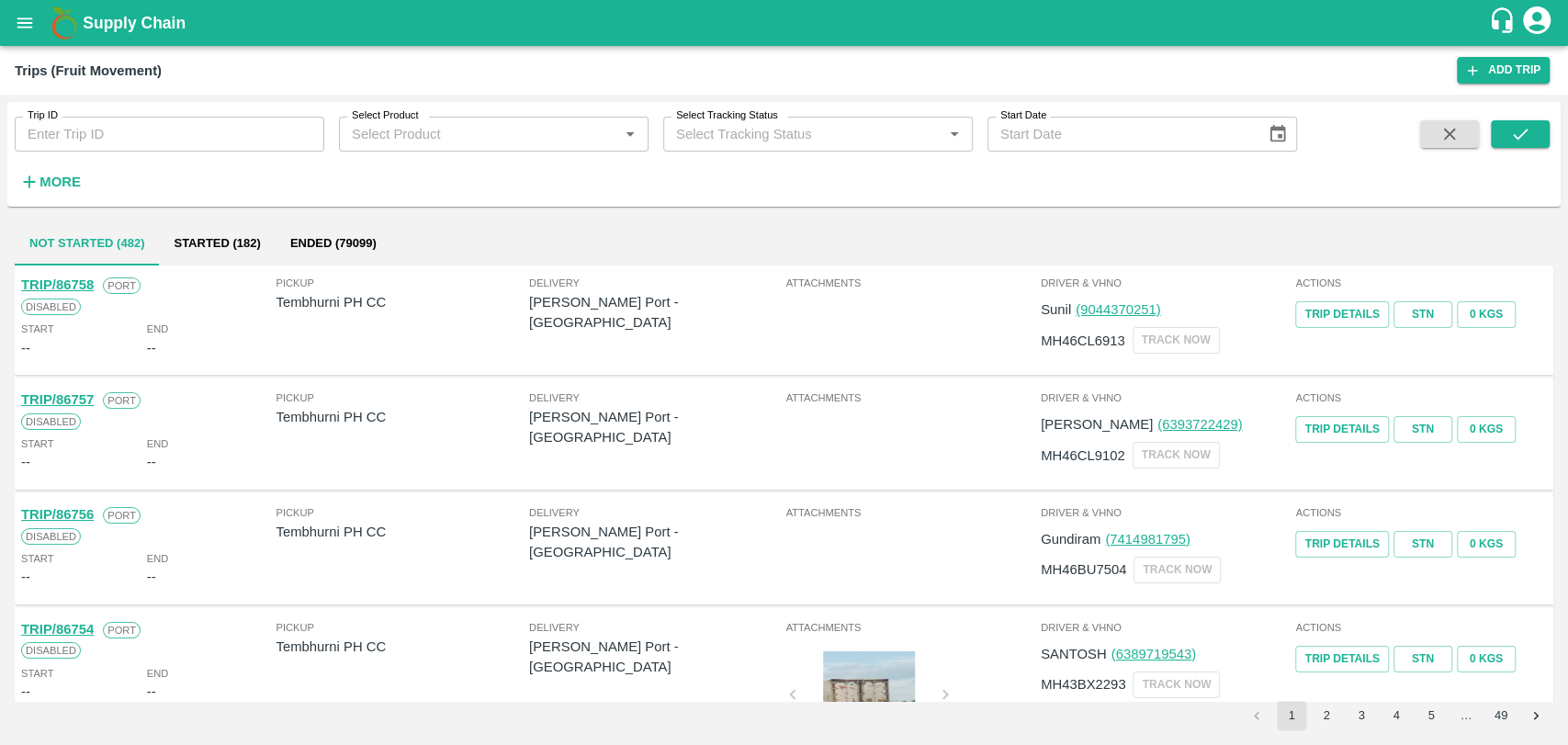
click at [56, 187] on strong "More" at bounding box center [60, 181] width 41 height 15
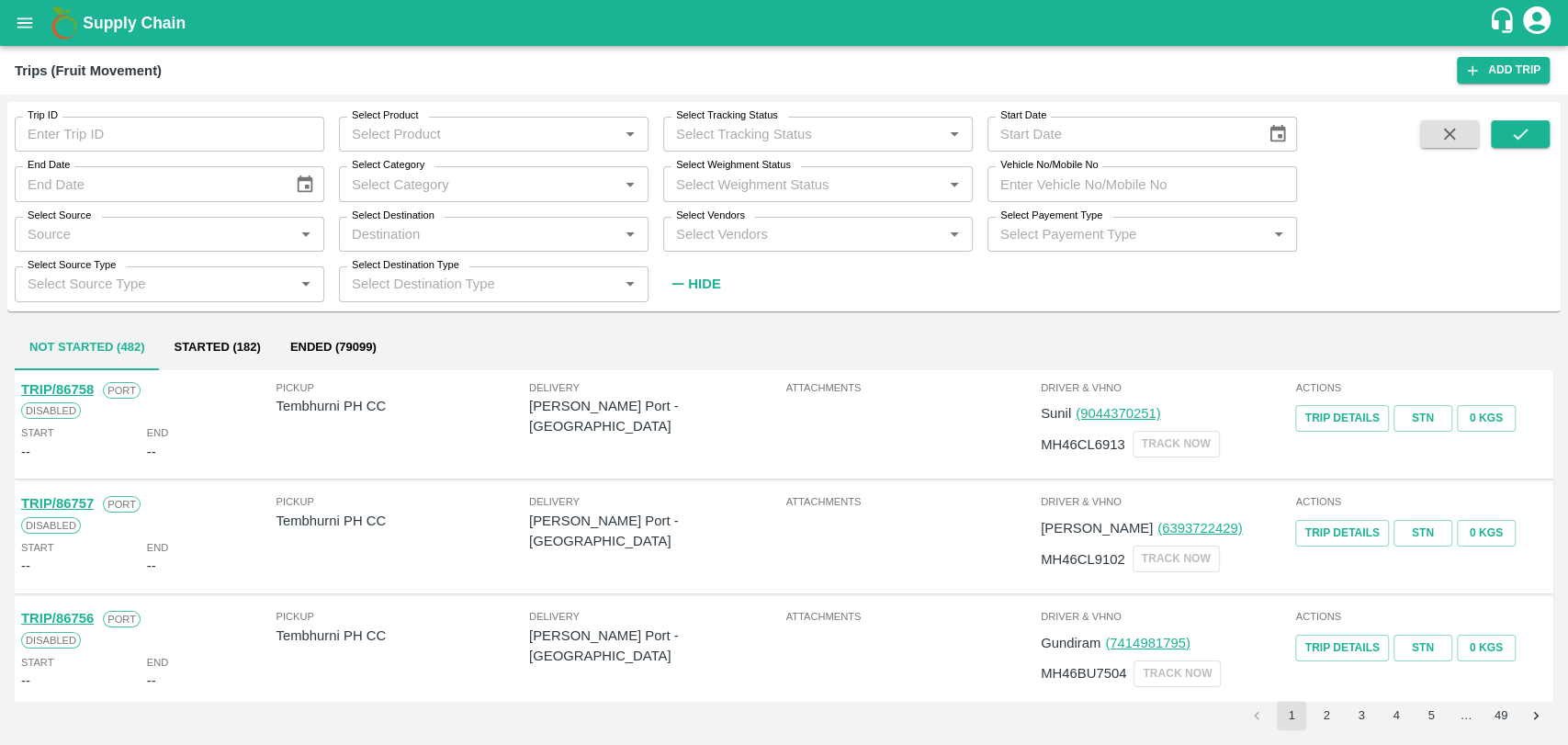
click at [1061, 188] on input "Vehicle No/Mobile No" at bounding box center [1142, 184] width 310 height 35
paste input "MH19Z3904"
type input "MH19Z3904"
click at [1508, 134] on button "submit" at bounding box center [1520, 134] width 58 height 27
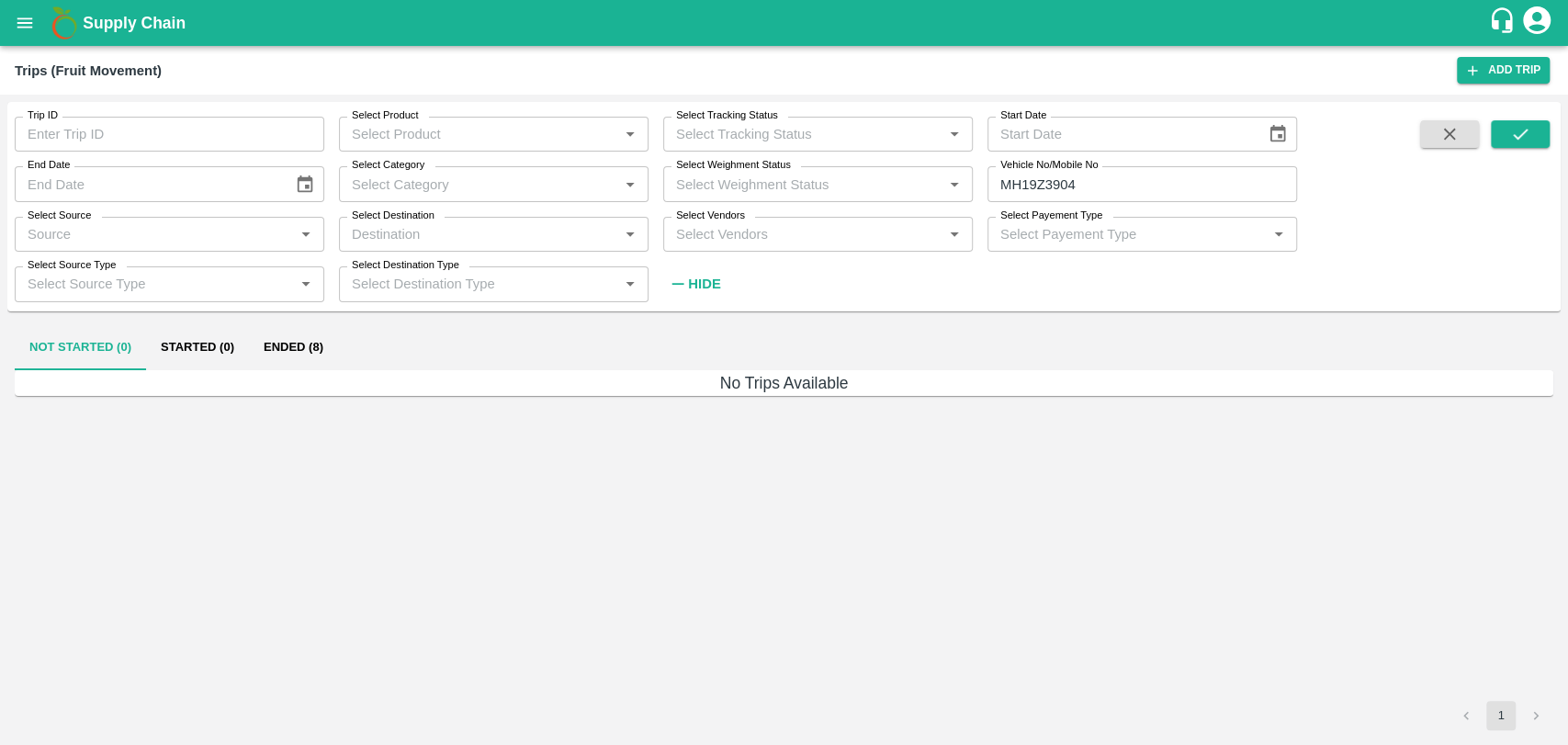
click at [310, 353] on button "Ended (8)" at bounding box center [293, 348] width 89 height 44
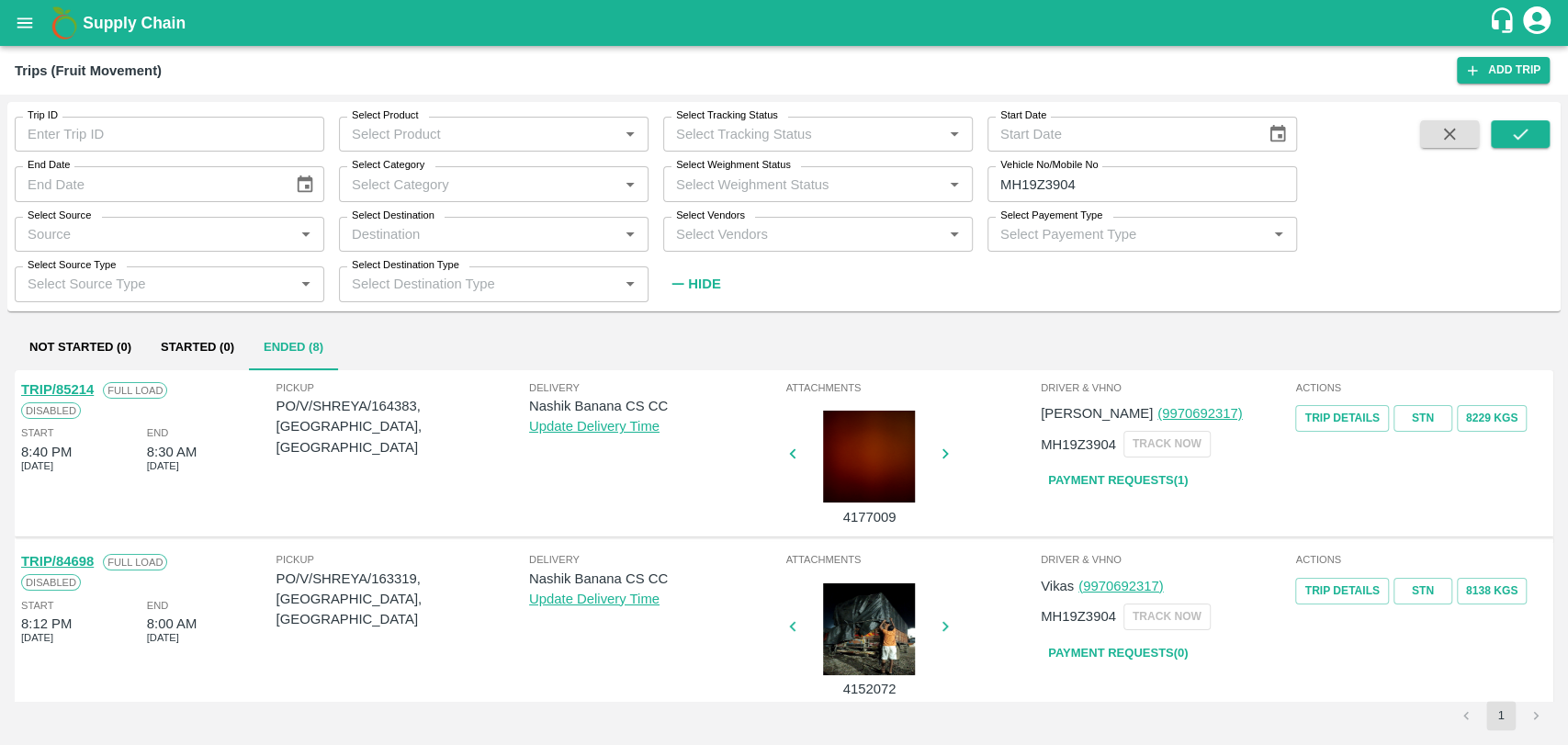
click at [85, 566] on link "TRIP/84698" at bounding box center [57, 561] width 72 height 15
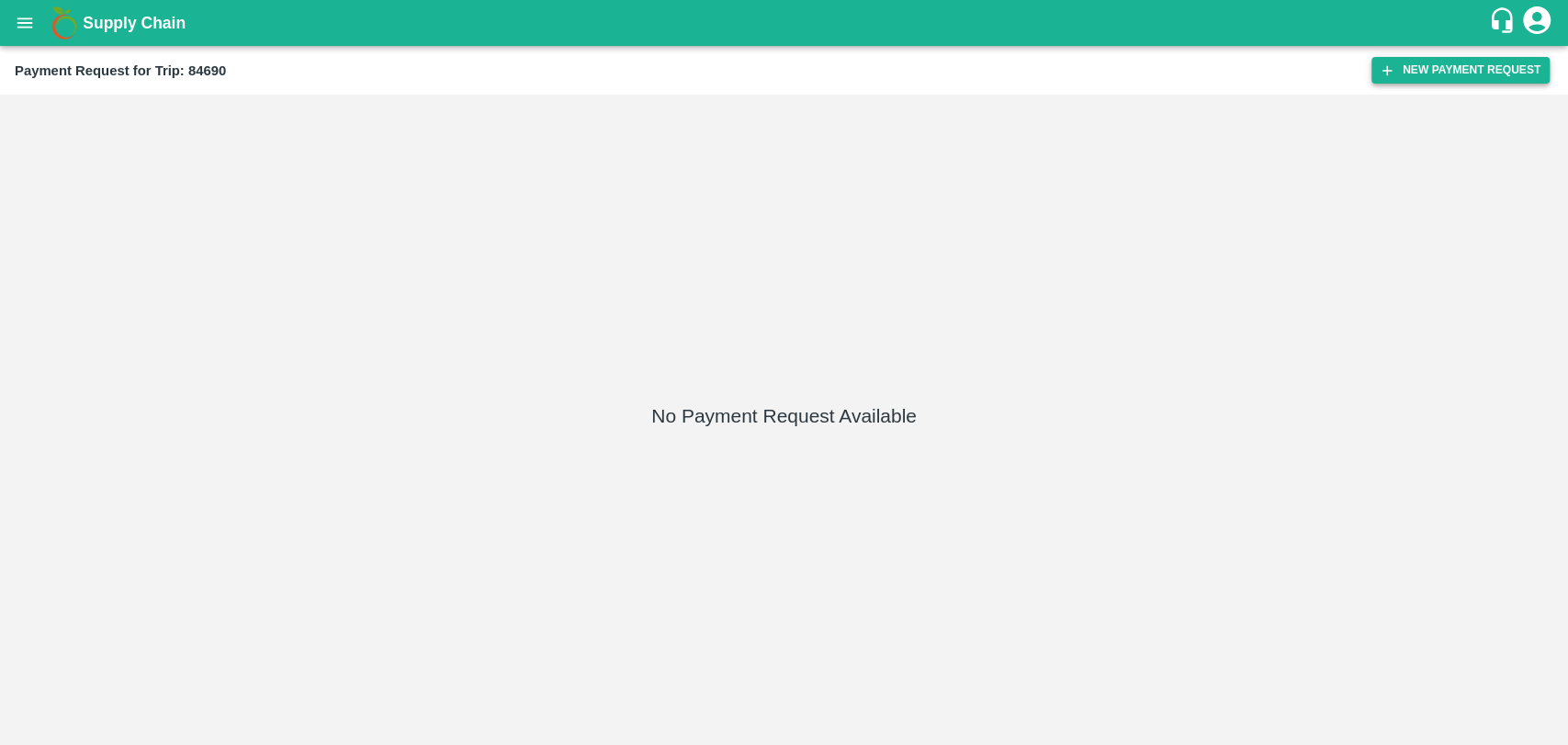
click at [1403, 60] on button "New Payment Request" at bounding box center [1460, 69] width 178 height 26
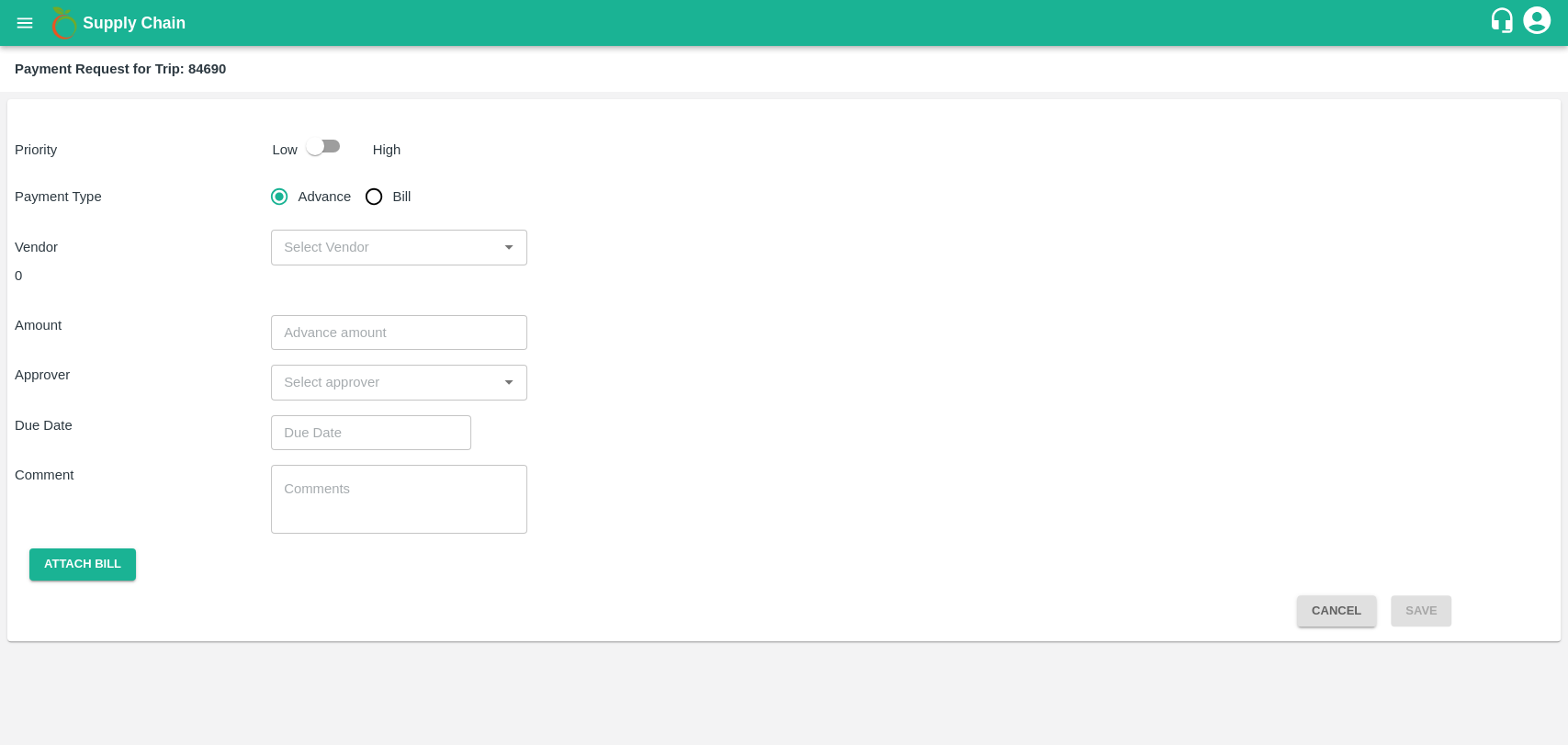
click at [330, 152] on input "checkbox" at bounding box center [316, 146] width 105 height 35
checkbox input "true"
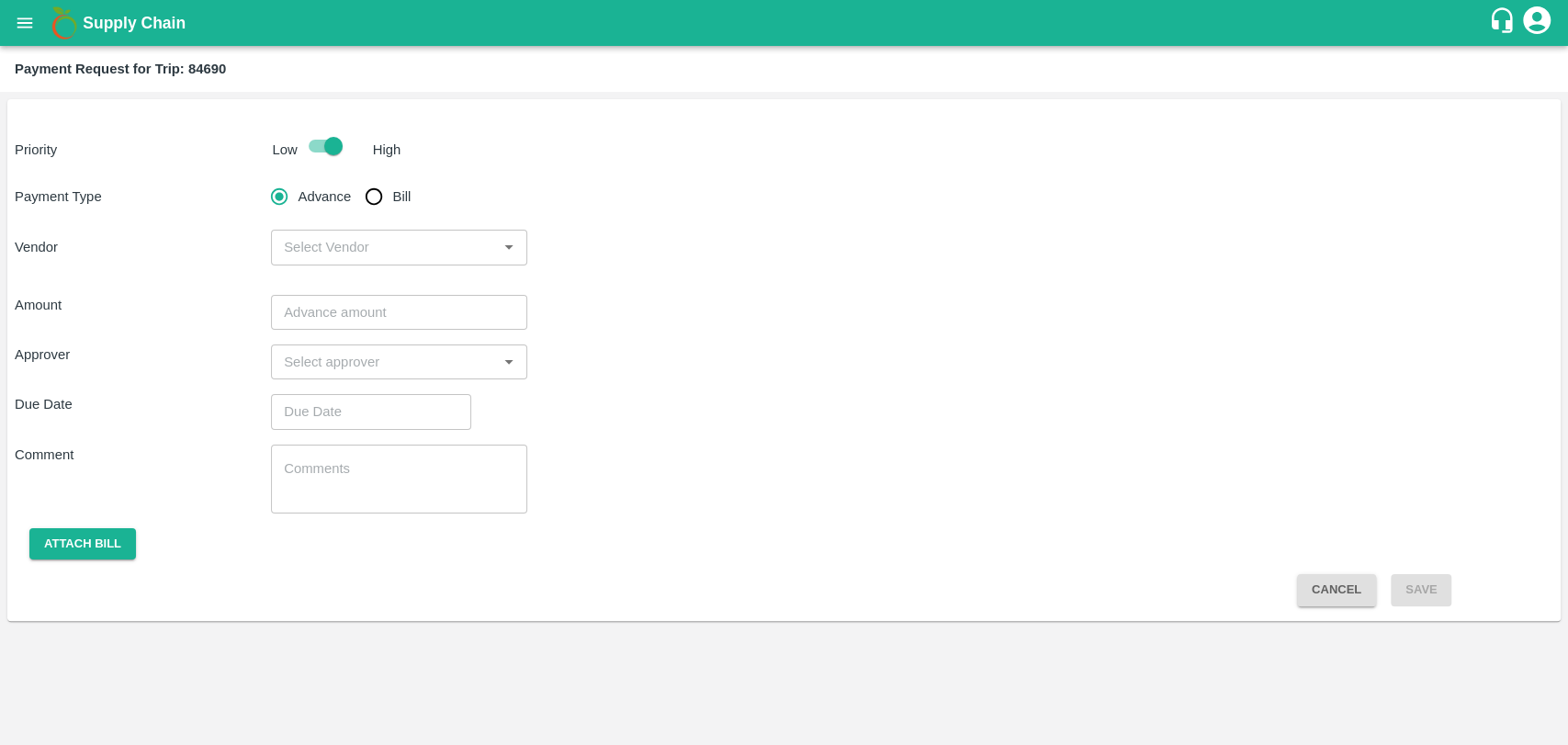
click at [382, 202] on input "Bill" at bounding box center [374, 197] width 37 height 37
radio input "true"
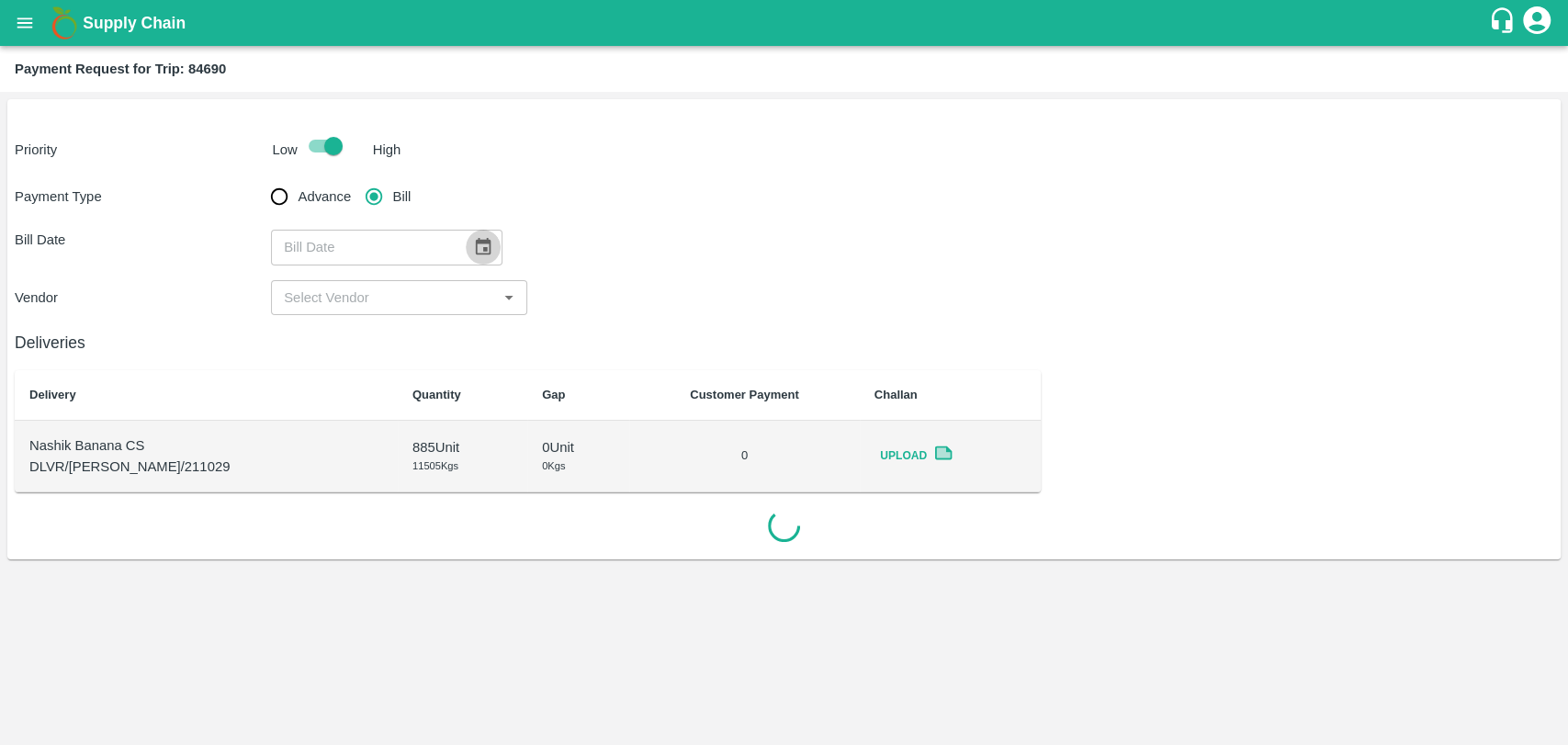
click at [475, 240] on icon "Choose date" at bounding box center [483, 246] width 16 height 18
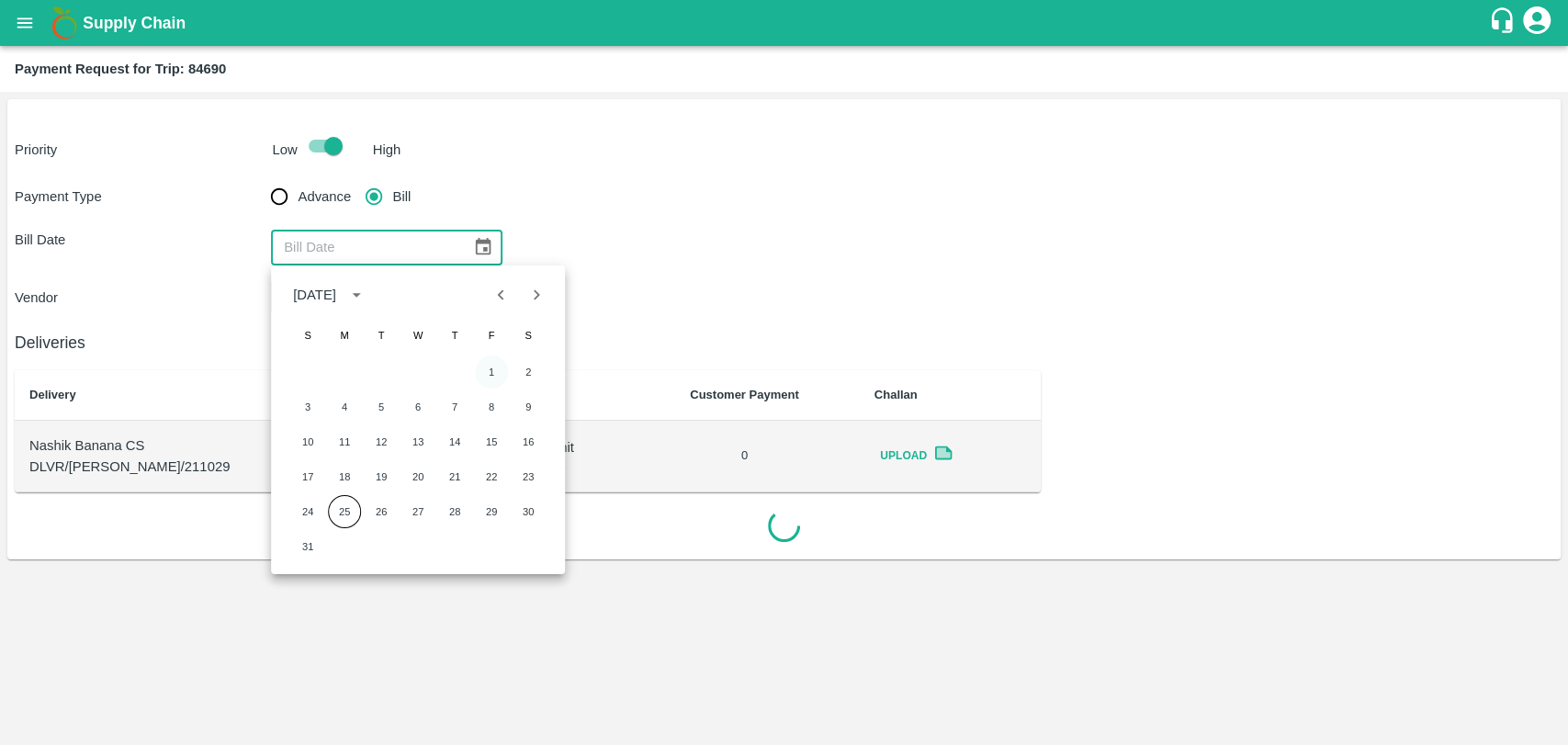
click at [495, 365] on button "1" at bounding box center [492, 372] width 33 height 33
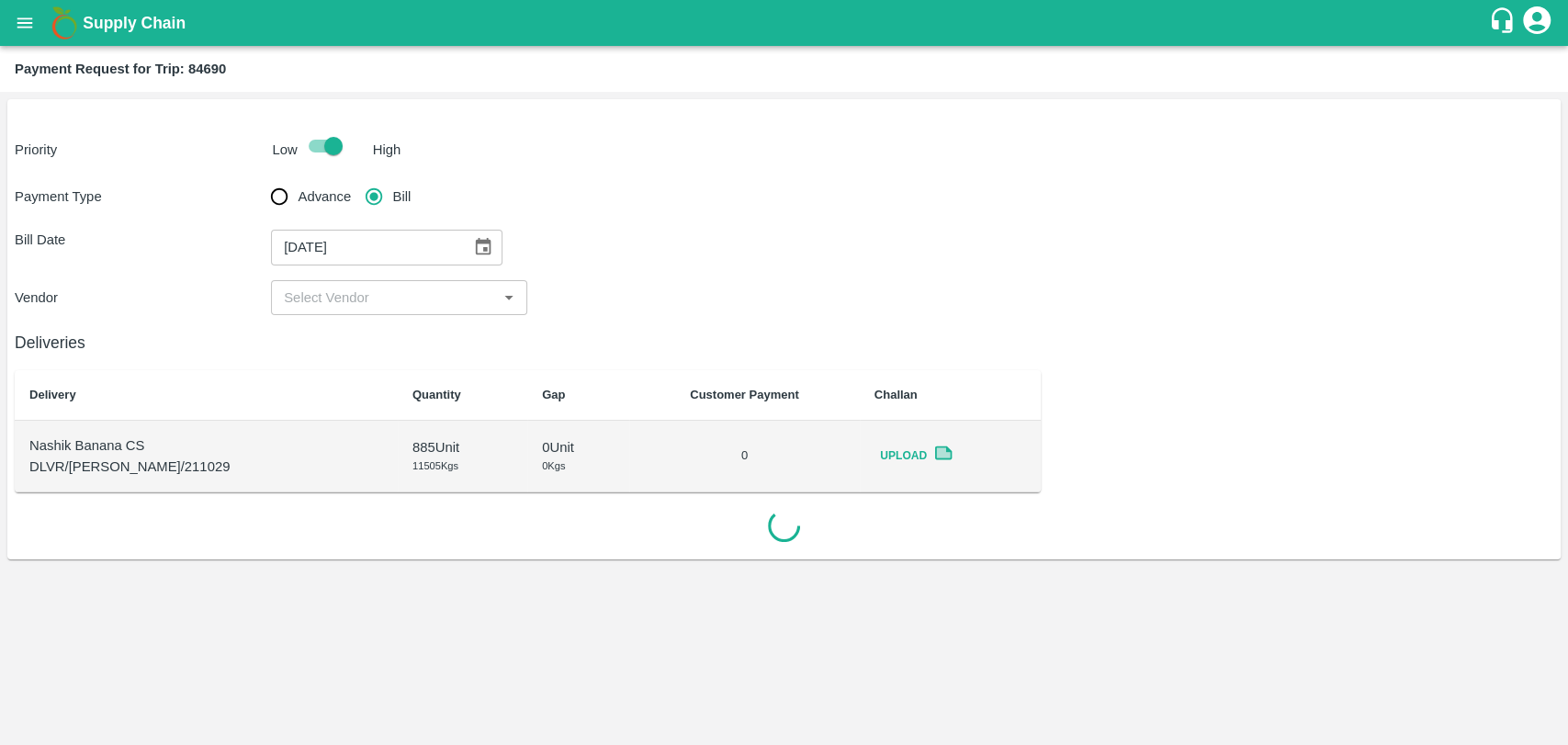
type input "[DATE]"
click at [364, 298] on input "input" at bounding box center [384, 297] width 215 height 24
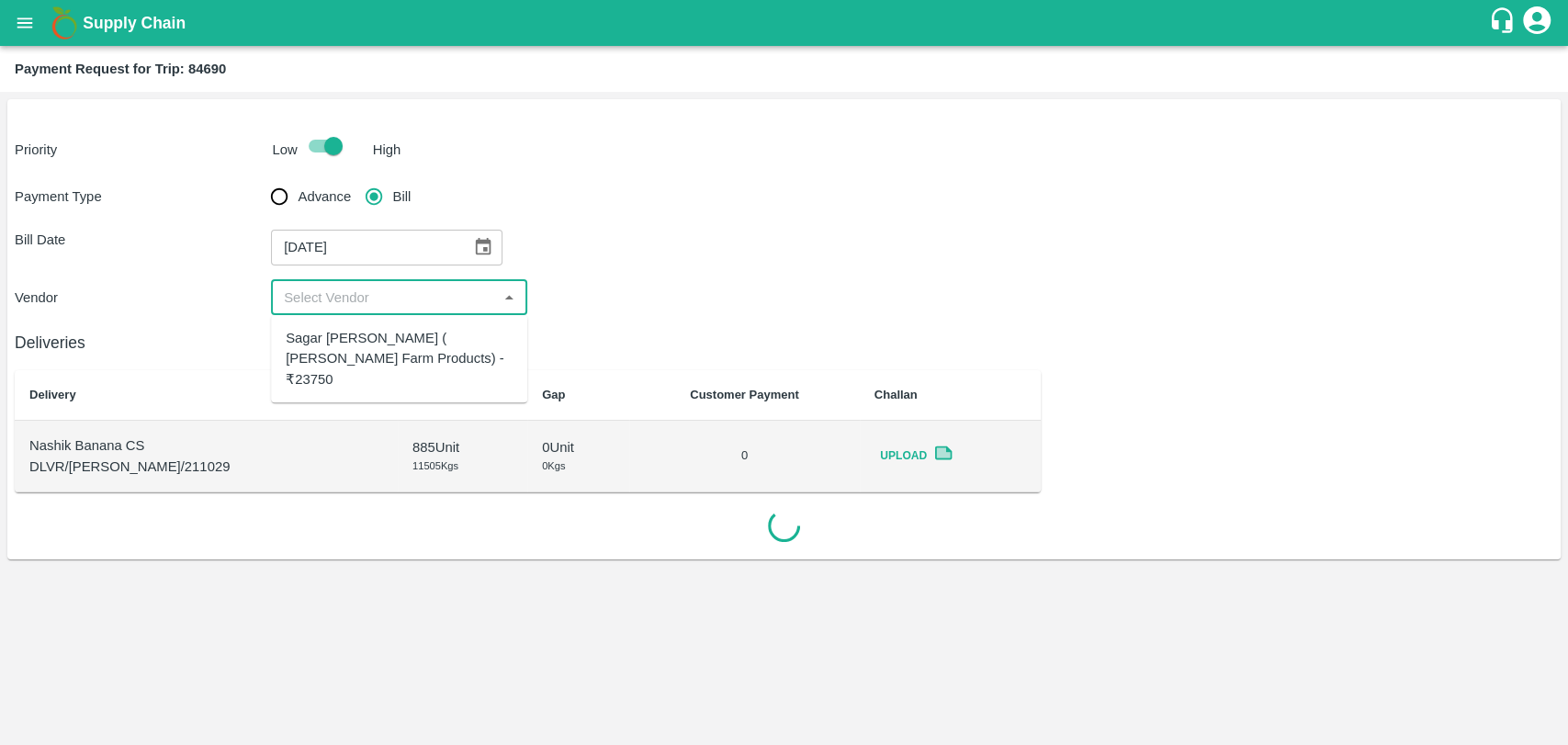
click at [353, 332] on div "Sagar [PERSON_NAME] ( [PERSON_NAME] Farm Products) - ₹23750" at bounding box center [398, 358] width 227 height 61
type input "Sagar [PERSON_NAME] ( [PERSON_NAME] Farm Products) - ₹23750"
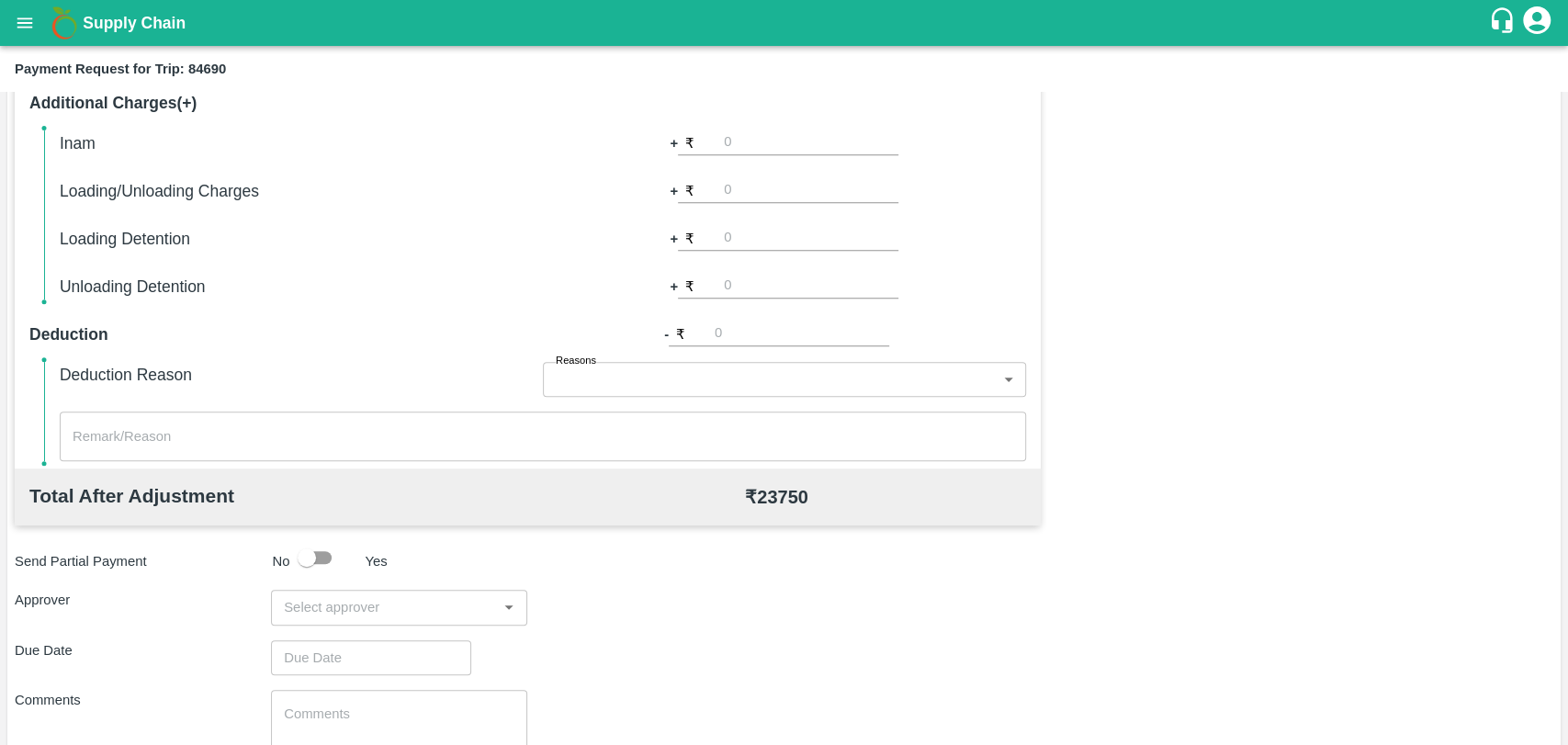
scroll to position [672, 0]
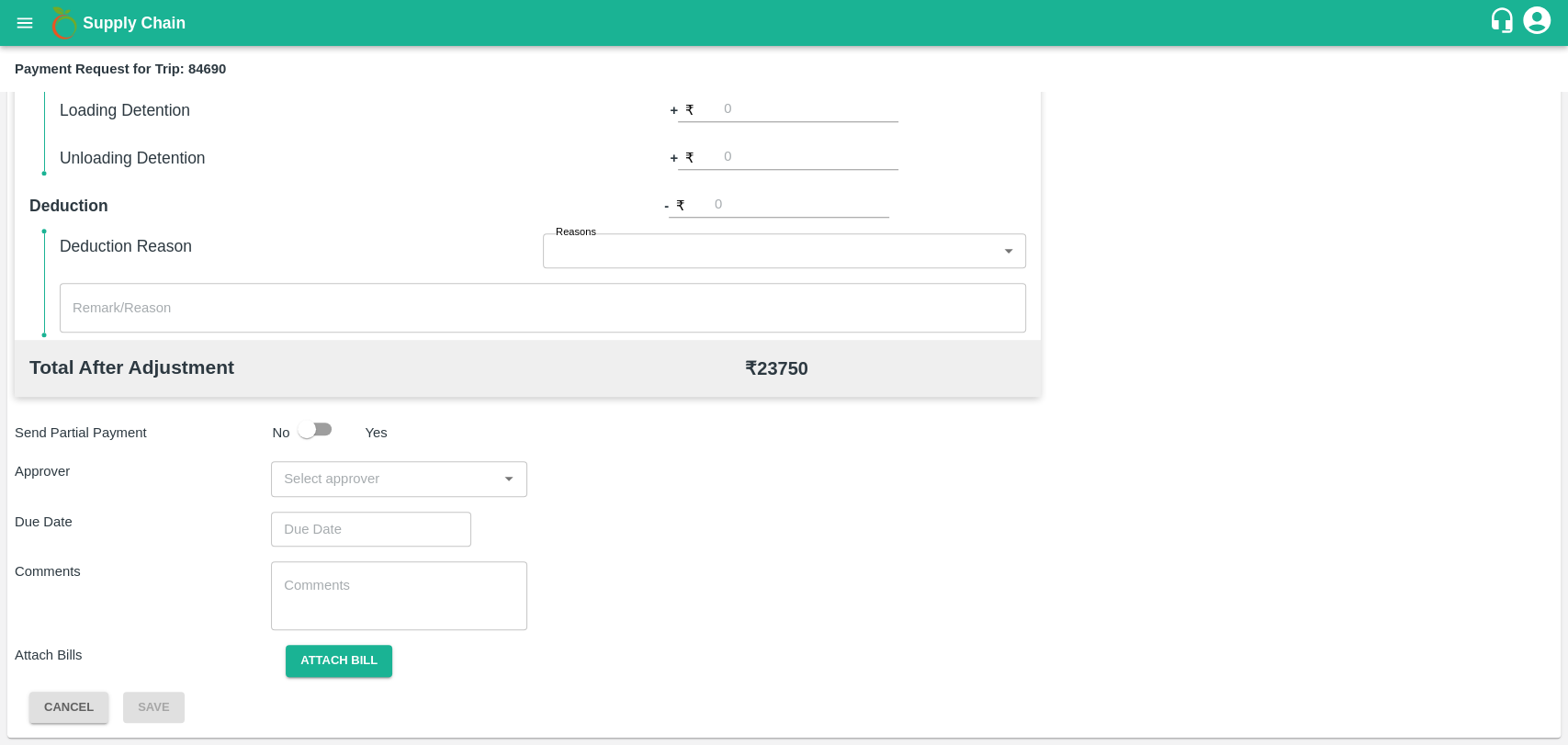
click at [350, 483] on input "input" at bounding box center [384, 478] width 215 height 24
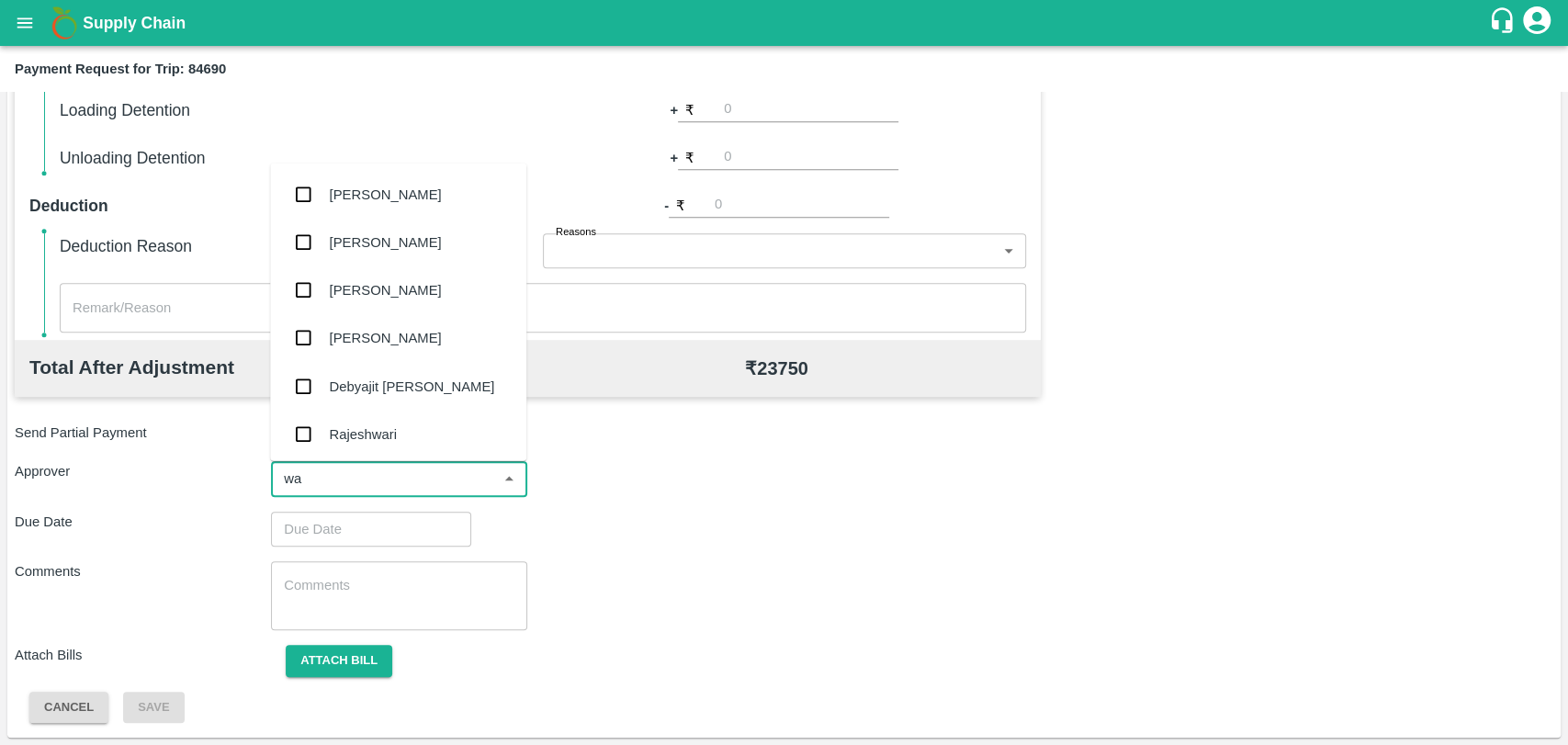
type input "wag"
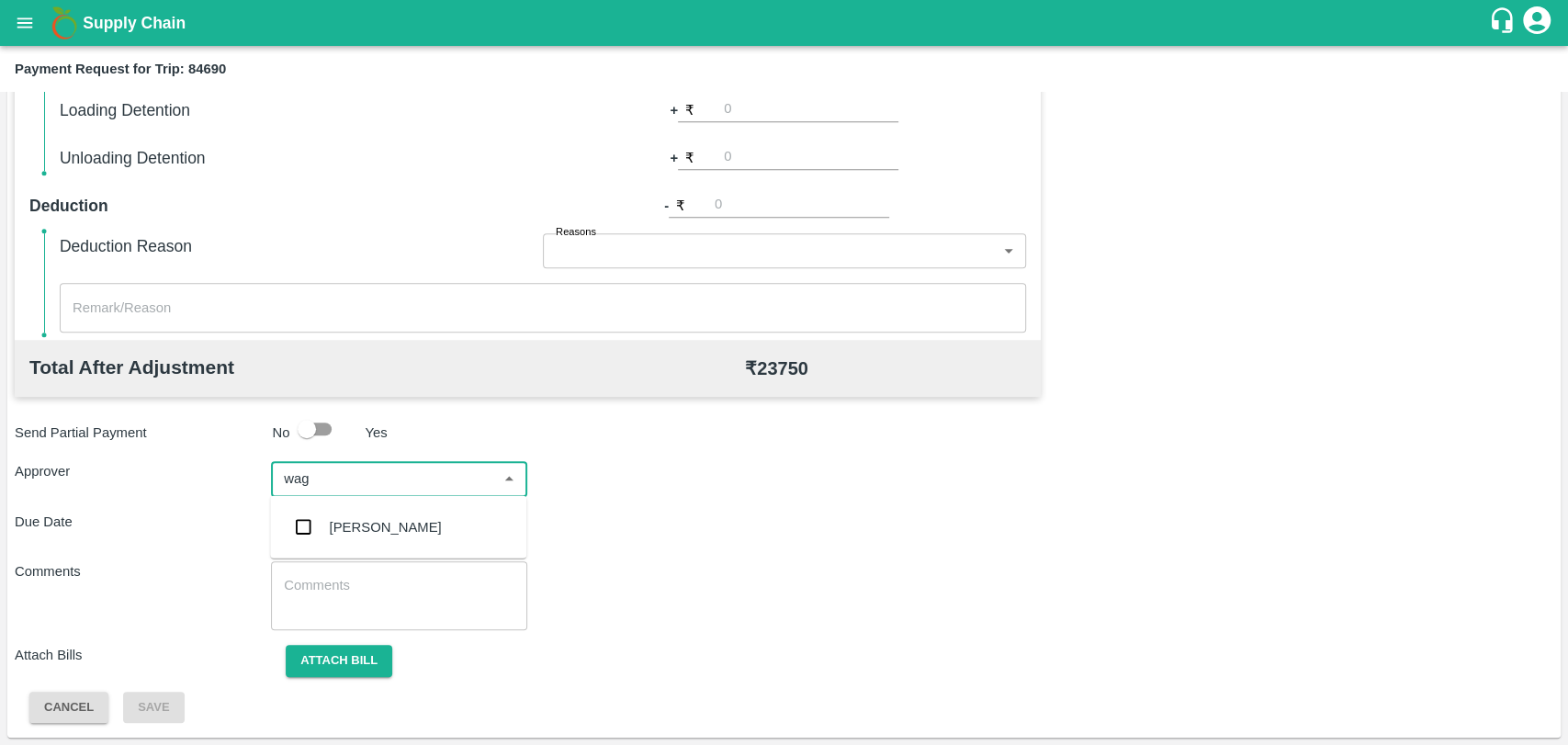
click at [330, 521] on div "[PERSON_NAME]" at bounding box center [386, 527] width 112 height 20
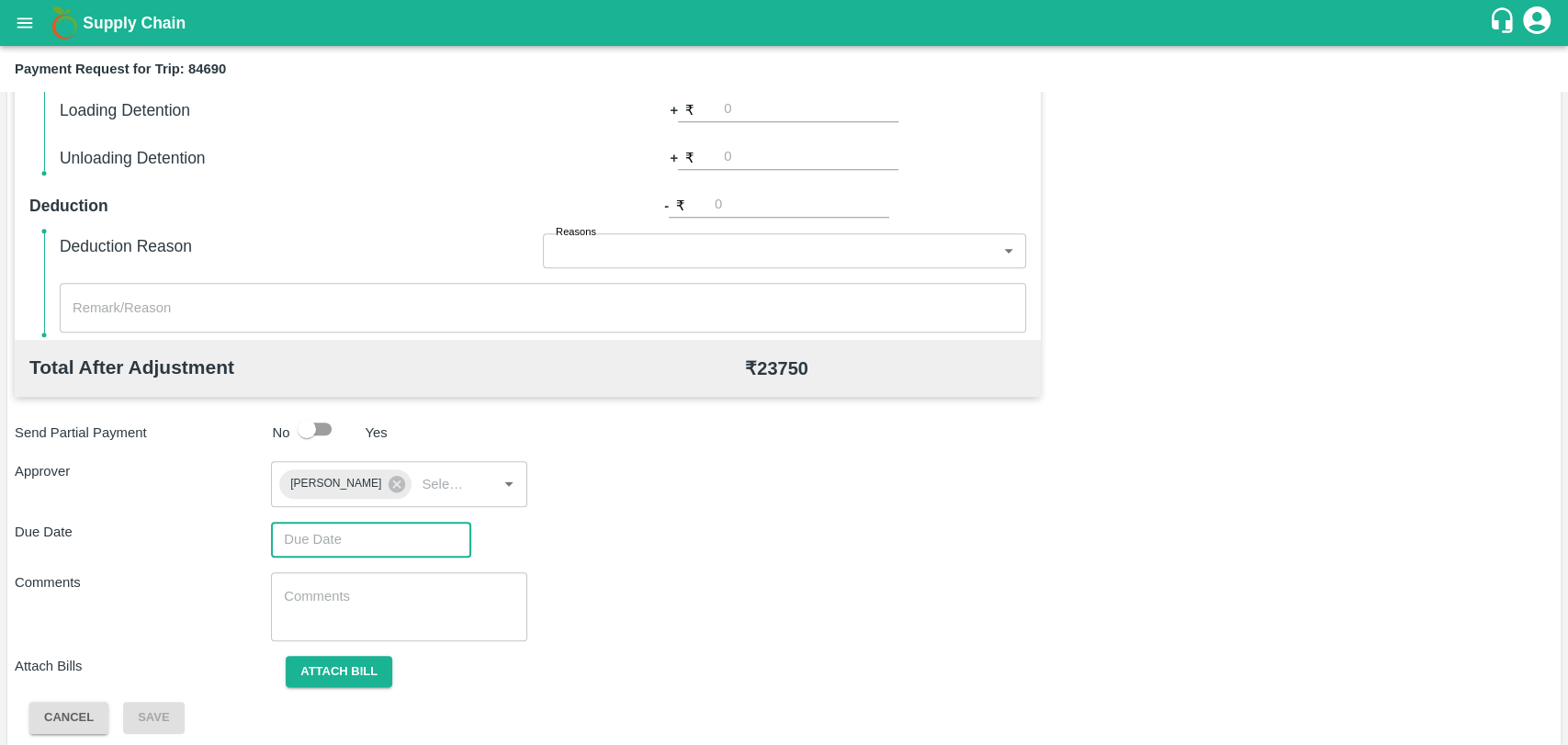
click at [323, 524] on input "Choose date" at bounding box center [364, 540] width 187 height 35
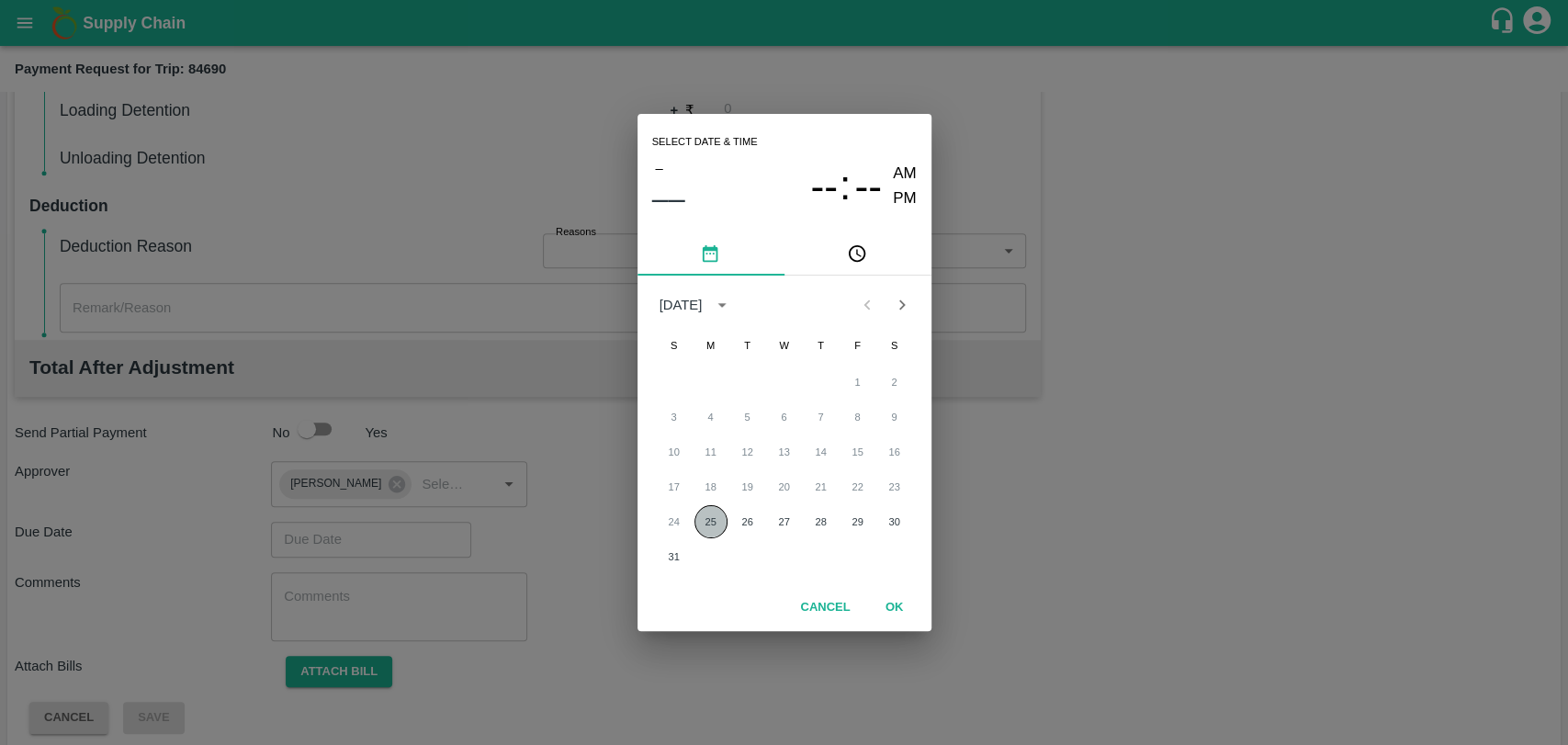
click at [704, 523] on button "25" at bounding box center [711, 522] width 33 height 33
type input "[DATE] 12:00 AM"
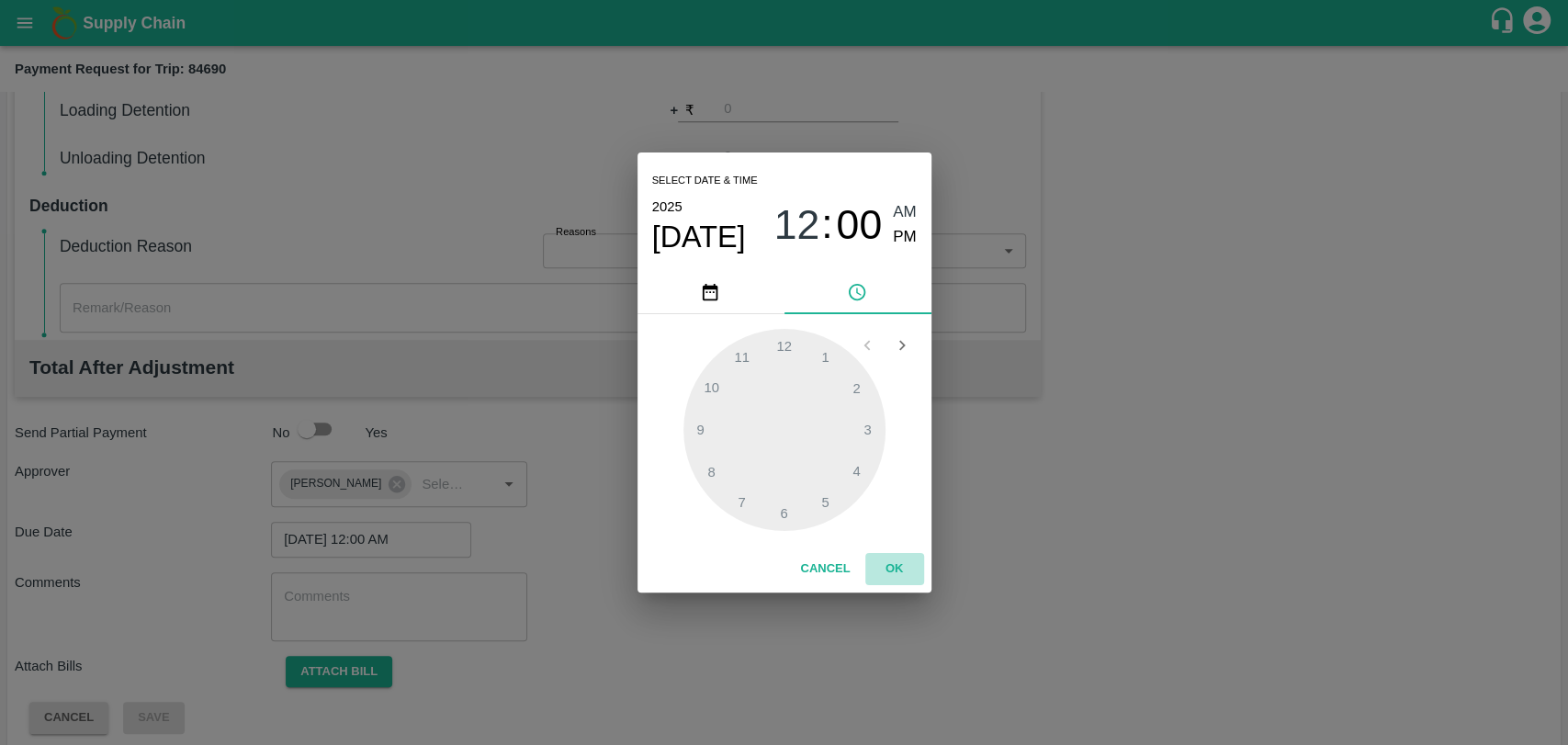
click at [887, 556] on button "OK" at bounding box center [894, 569] width 58 height 32
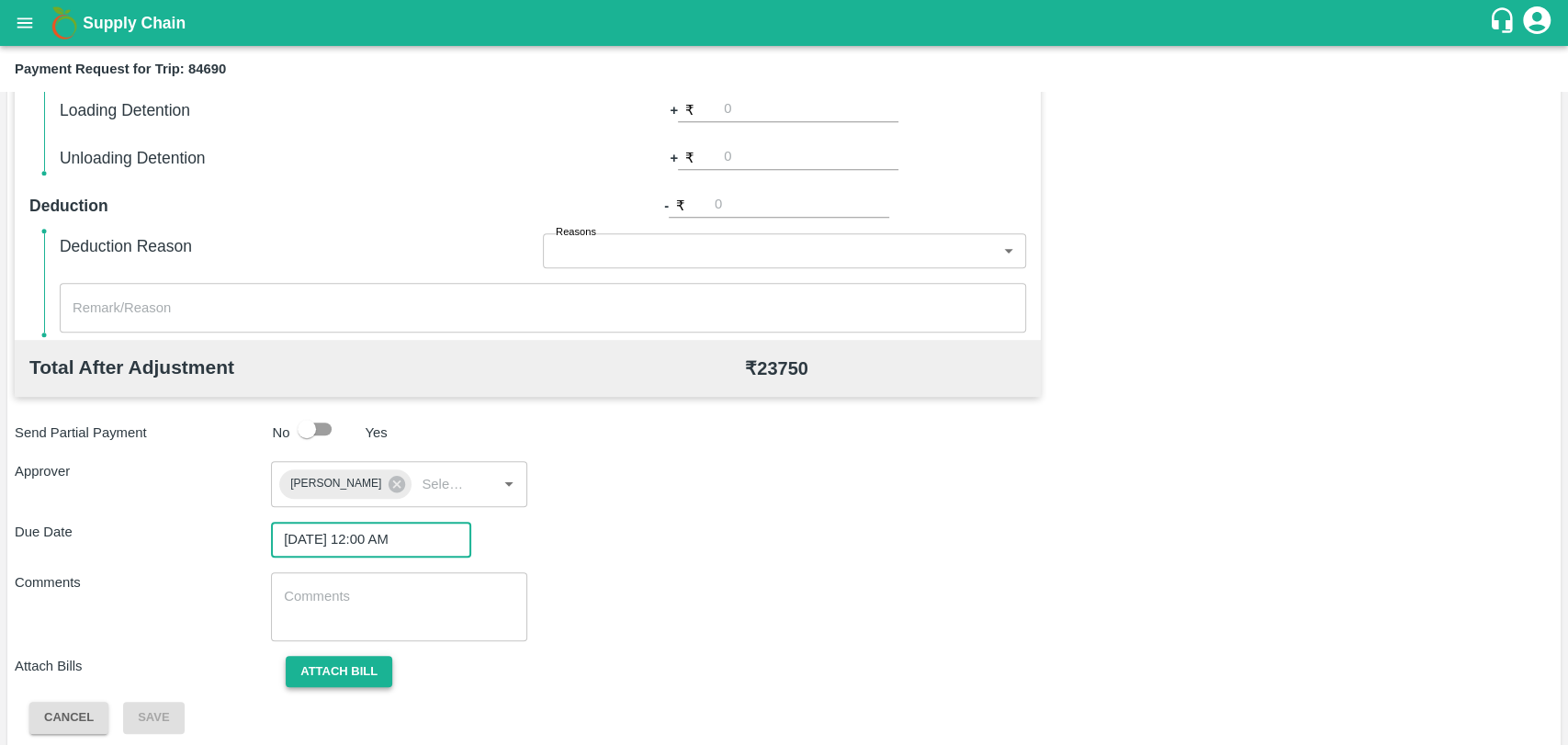
click at [342, 663] on button "Attach bill" at bounding box center [338, 671] width 106 height 32
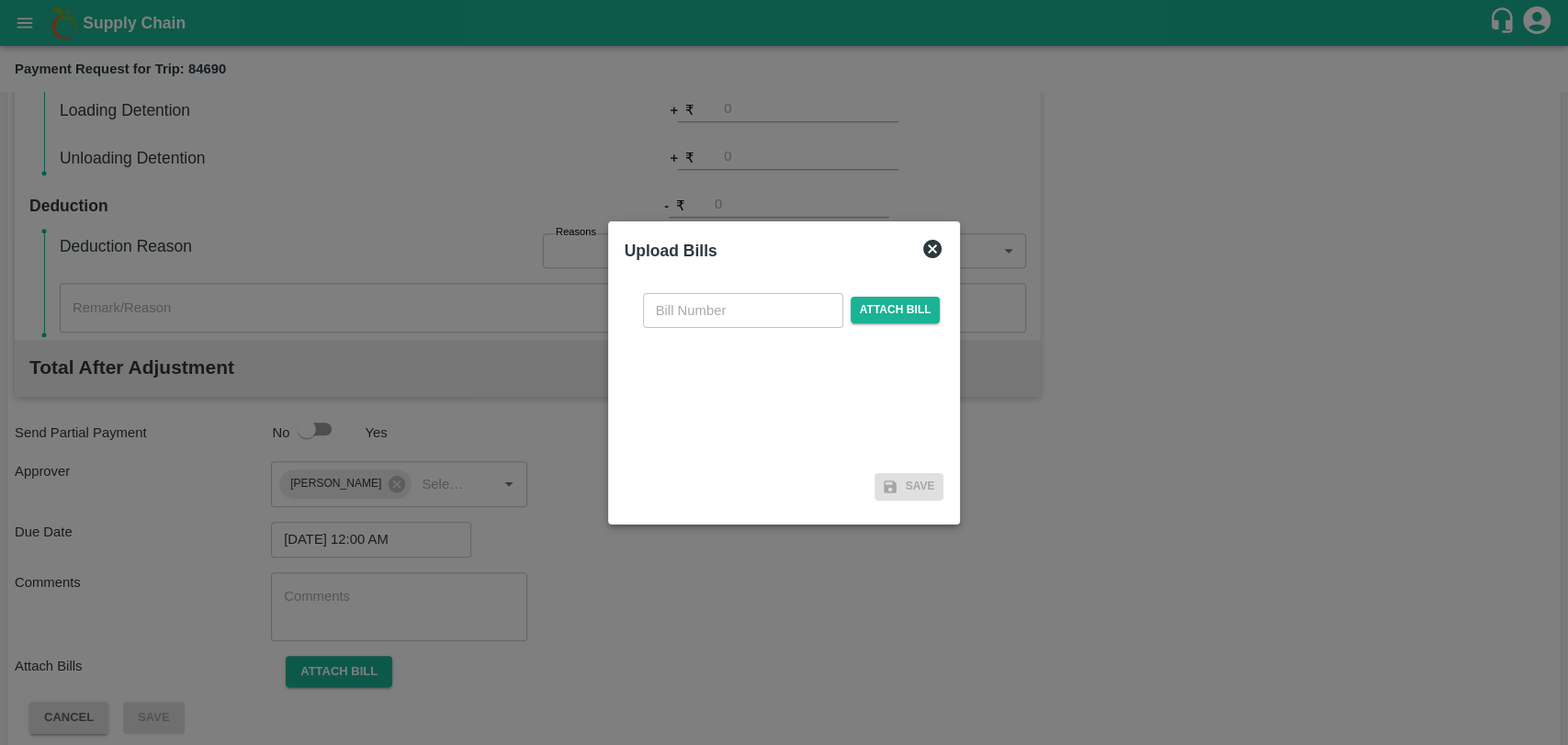
click at [749, 316] on input "text" at bounding box center [743, 311] width 201 height 35
type input "301"
click at [908, 307] on span "Attach bill" at bounding box center [895, 310] width 90 height 26
click at [0, 0] on input "Attach bill" at bounding box center [0, 0] width 0 height 0
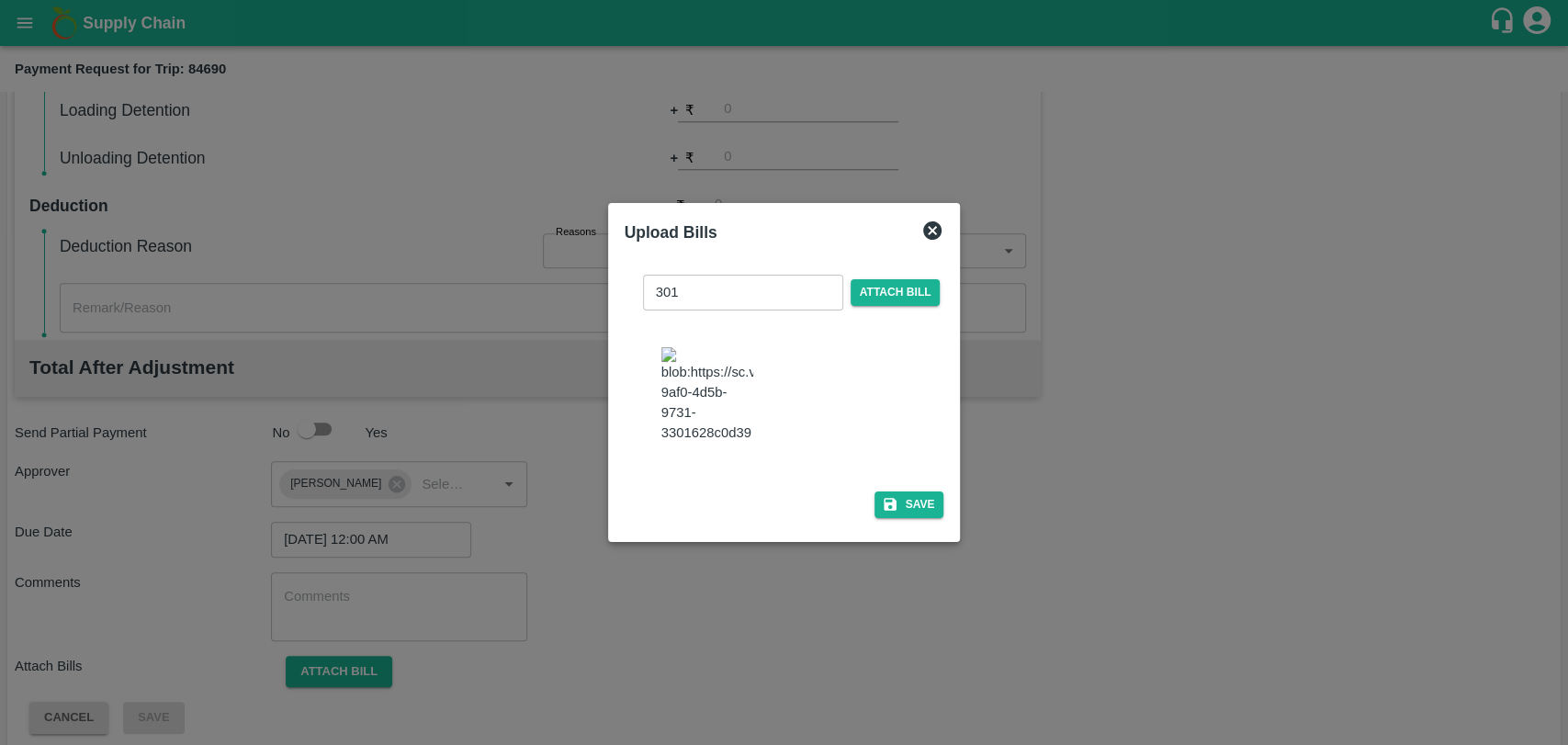
click at [905, 492] on button "Save" at bounding box center [910, 504] width 70 height 26
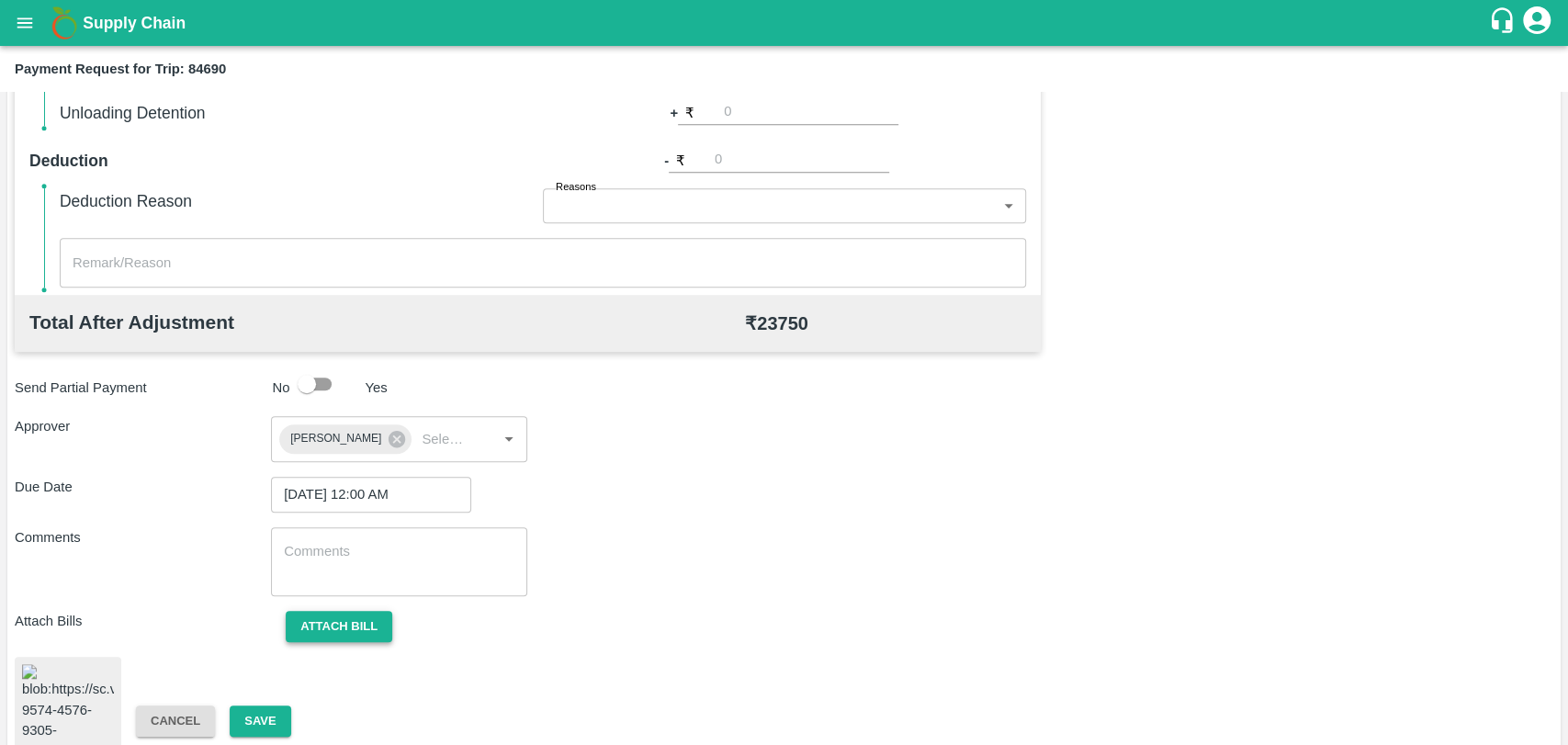
scroll to position [755, 0]
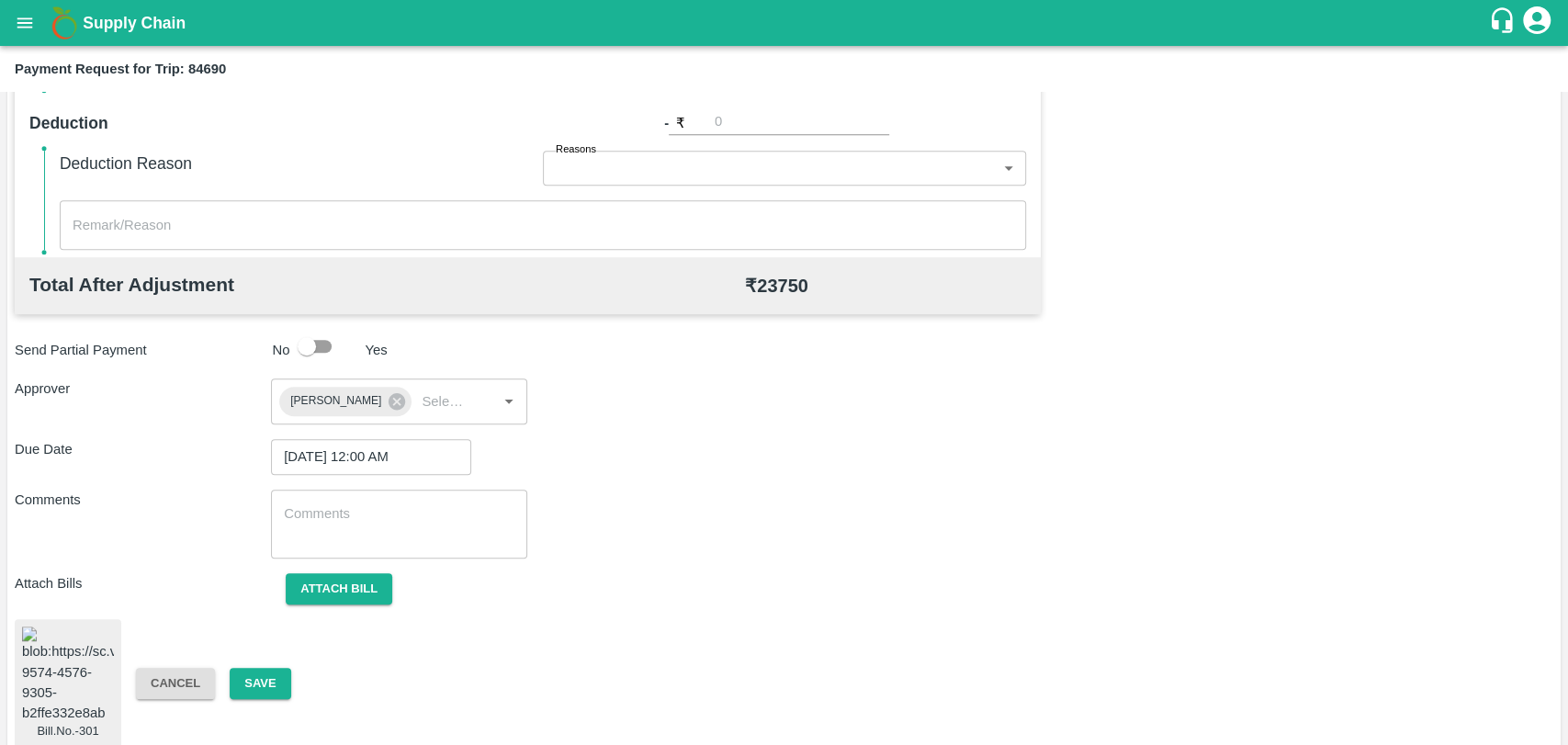
click at [282, 649] on div "Bill.No.-301 Cancel Save" at bounding box center [784, 684] width 1539 height 129
click at [280, 668] on button "Save" at bounding box center [260, 684] width 60 height 32
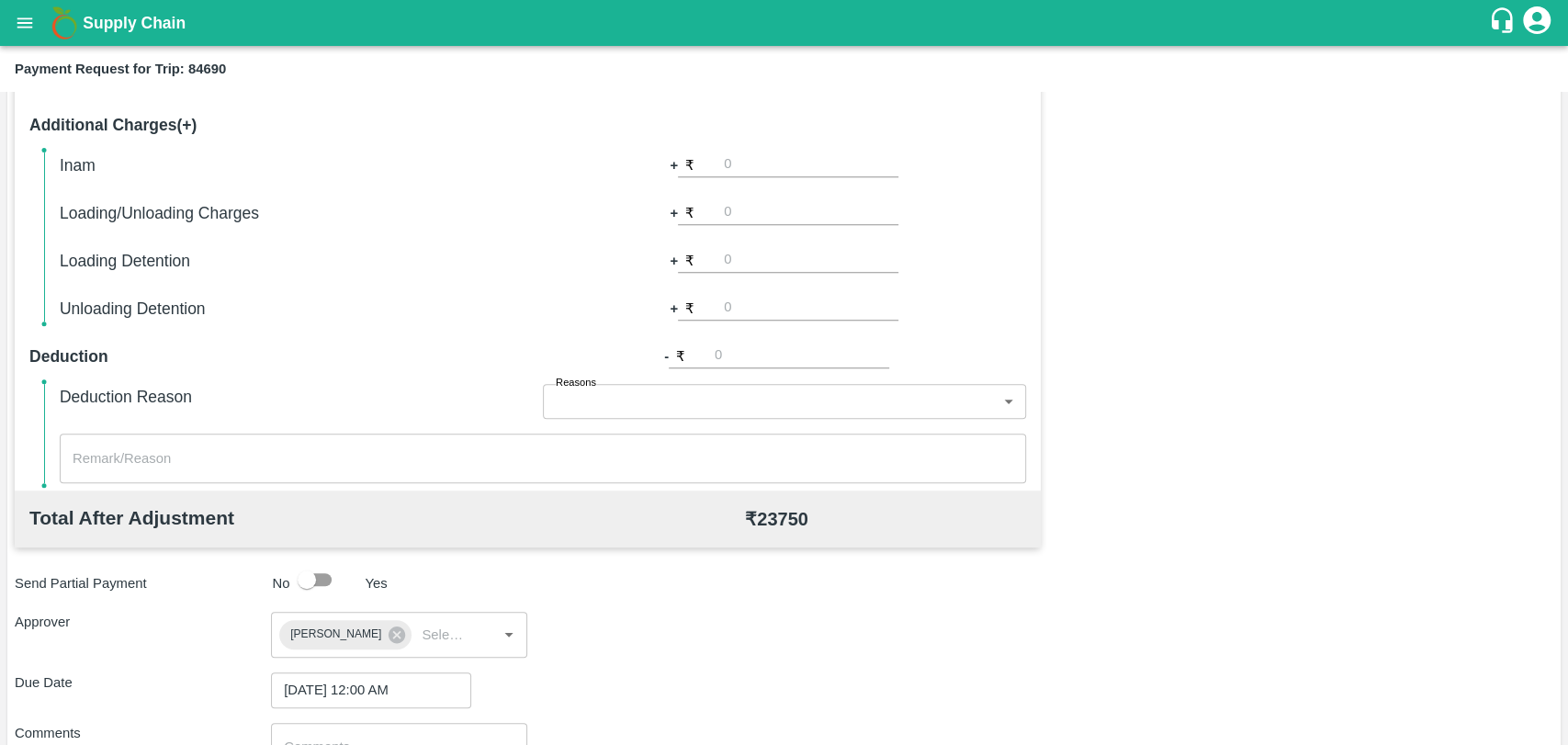
scroll to position [244, 0]
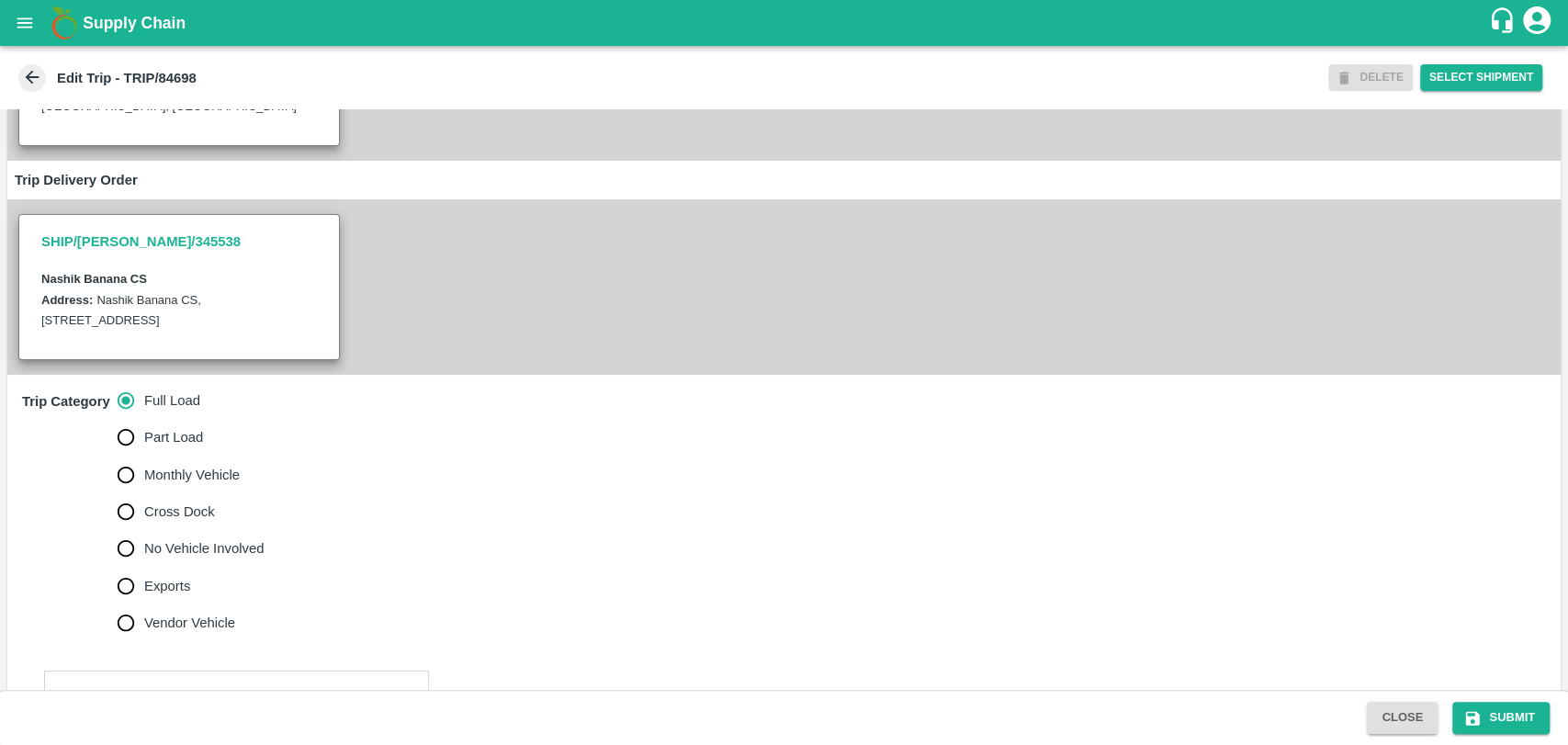
scroll to position [612, 0]
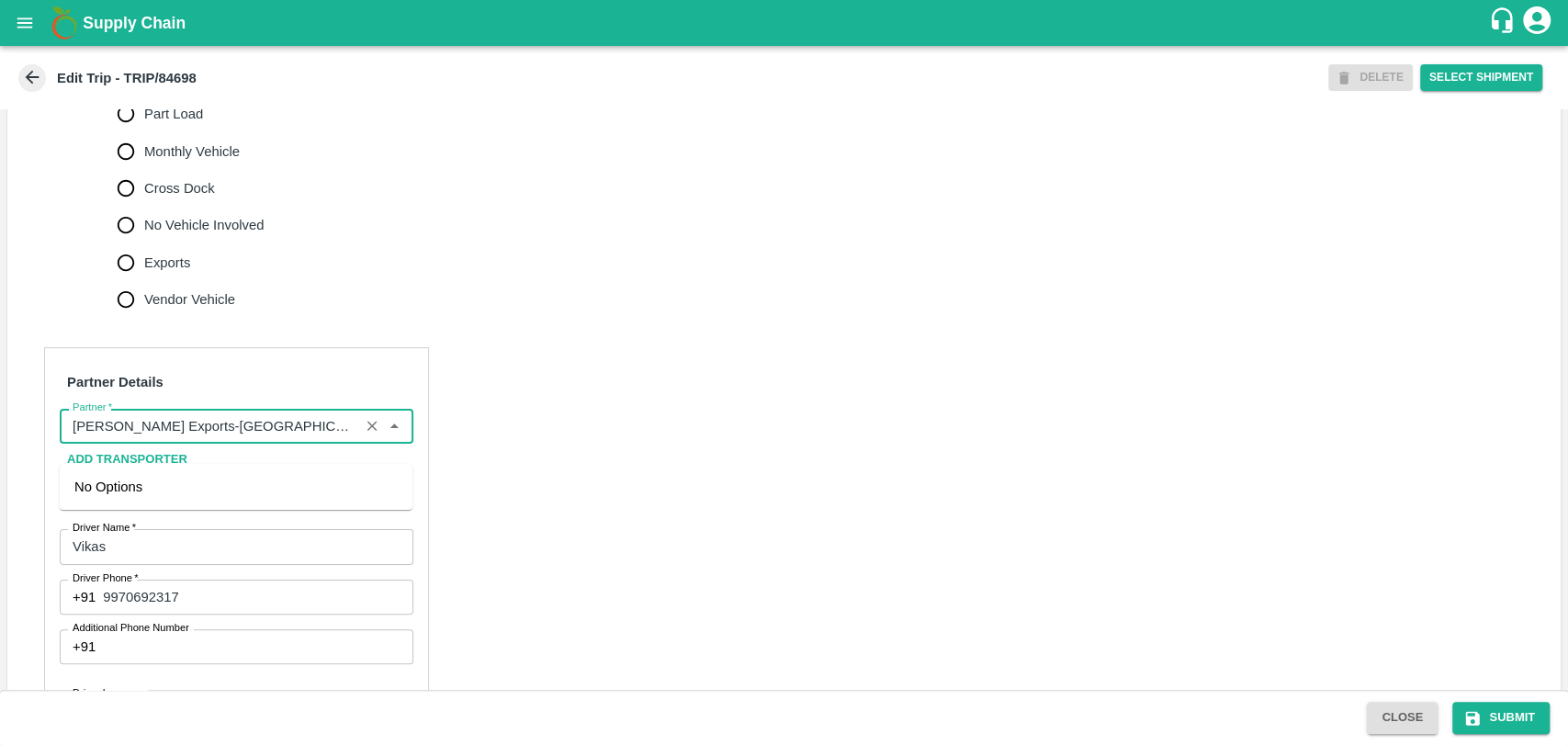
click at [233, 438] on input "Partner   *" at bounding box center [209, 426] width 288 height 24
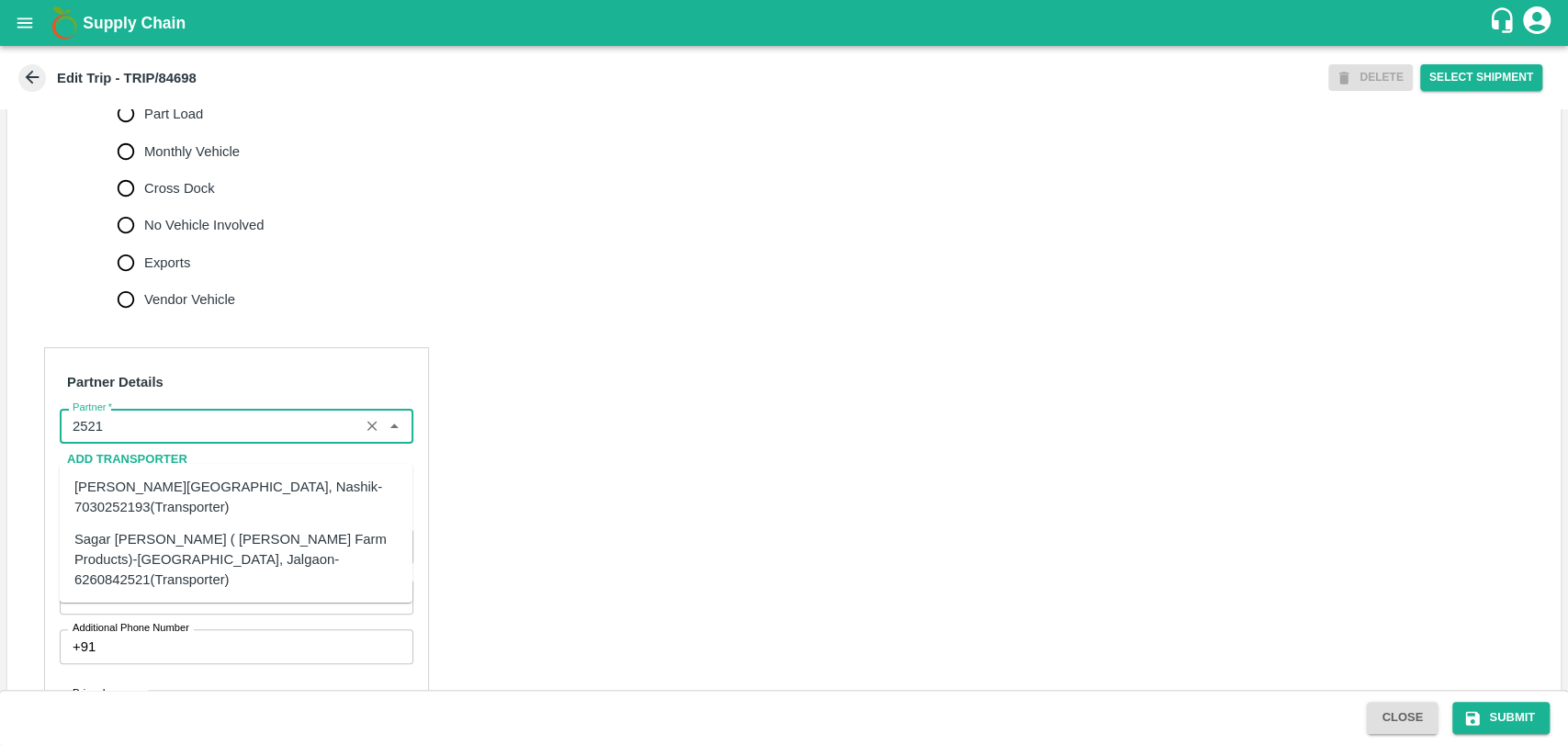
click at [164, 524] on div "Sagar Pramod Patil ( Shreyansh Farm Products)-Jalgaon, Jalgaon-6260842521(Trans…" at bounding box center [236, 559] width 353 height 72
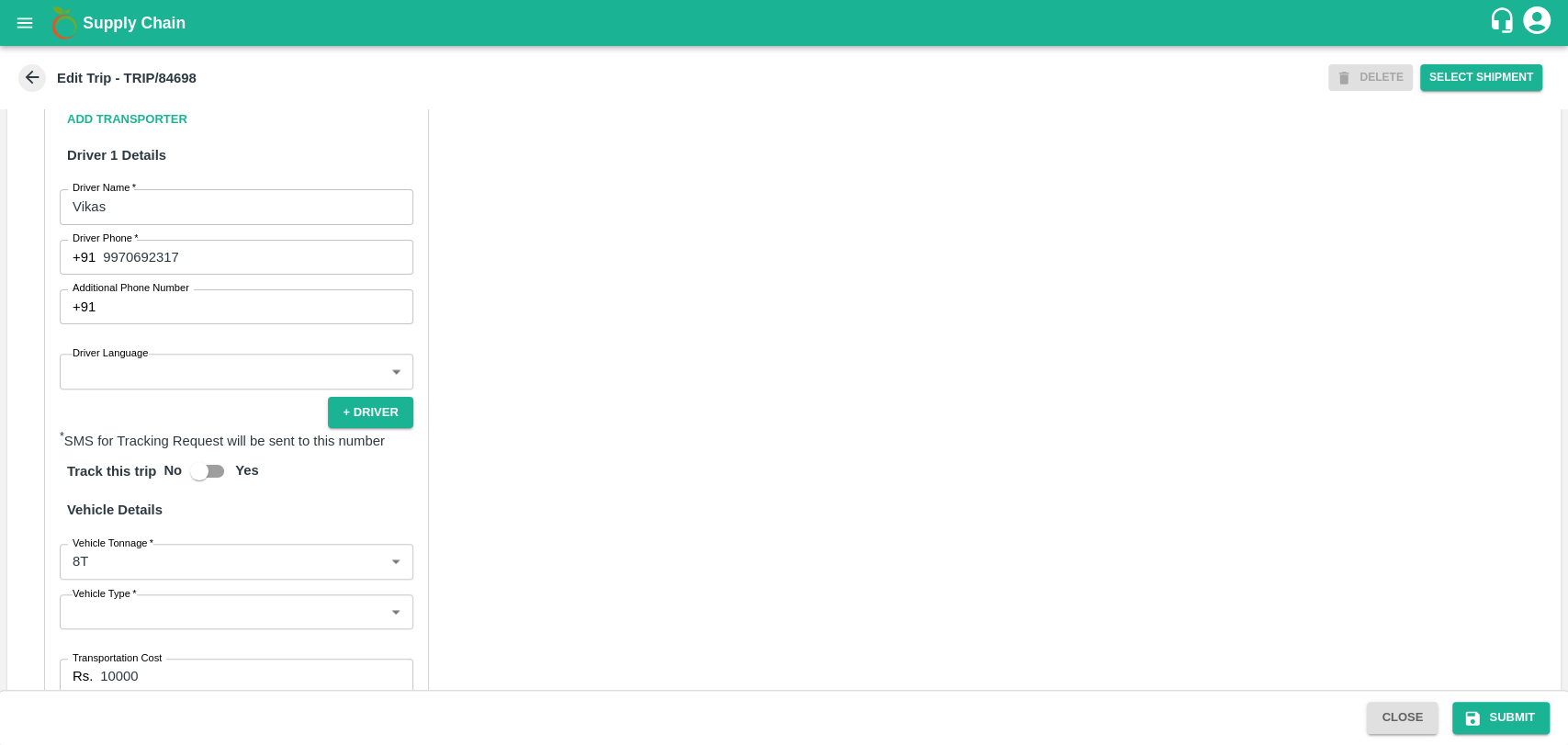
scroll to position [1214, 0]
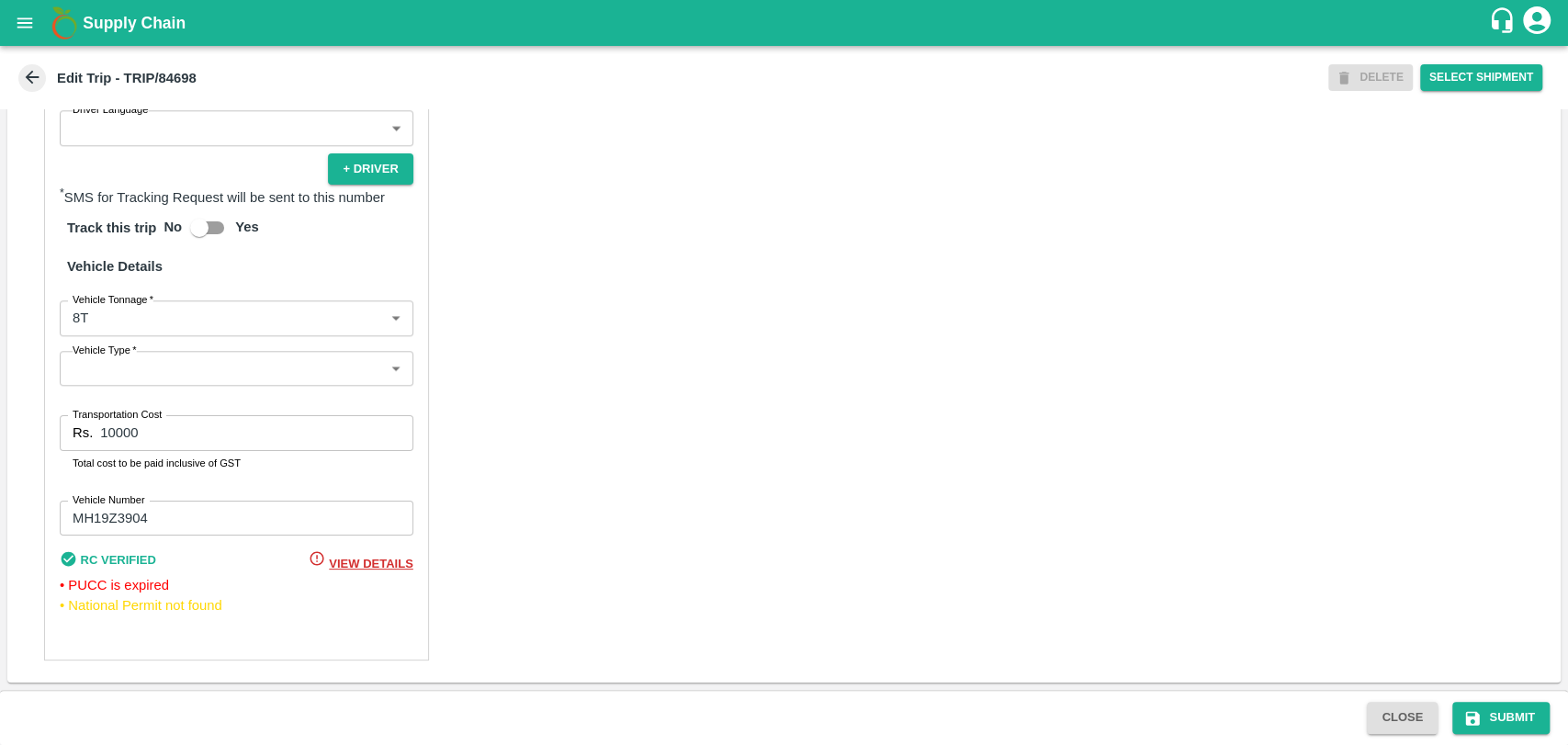
type input "Sagar [PERSON_NAME] ( [PERSON_NAME] Farm Products)-[GEOGRAPHIC_DATA], Jalgaon-6…"
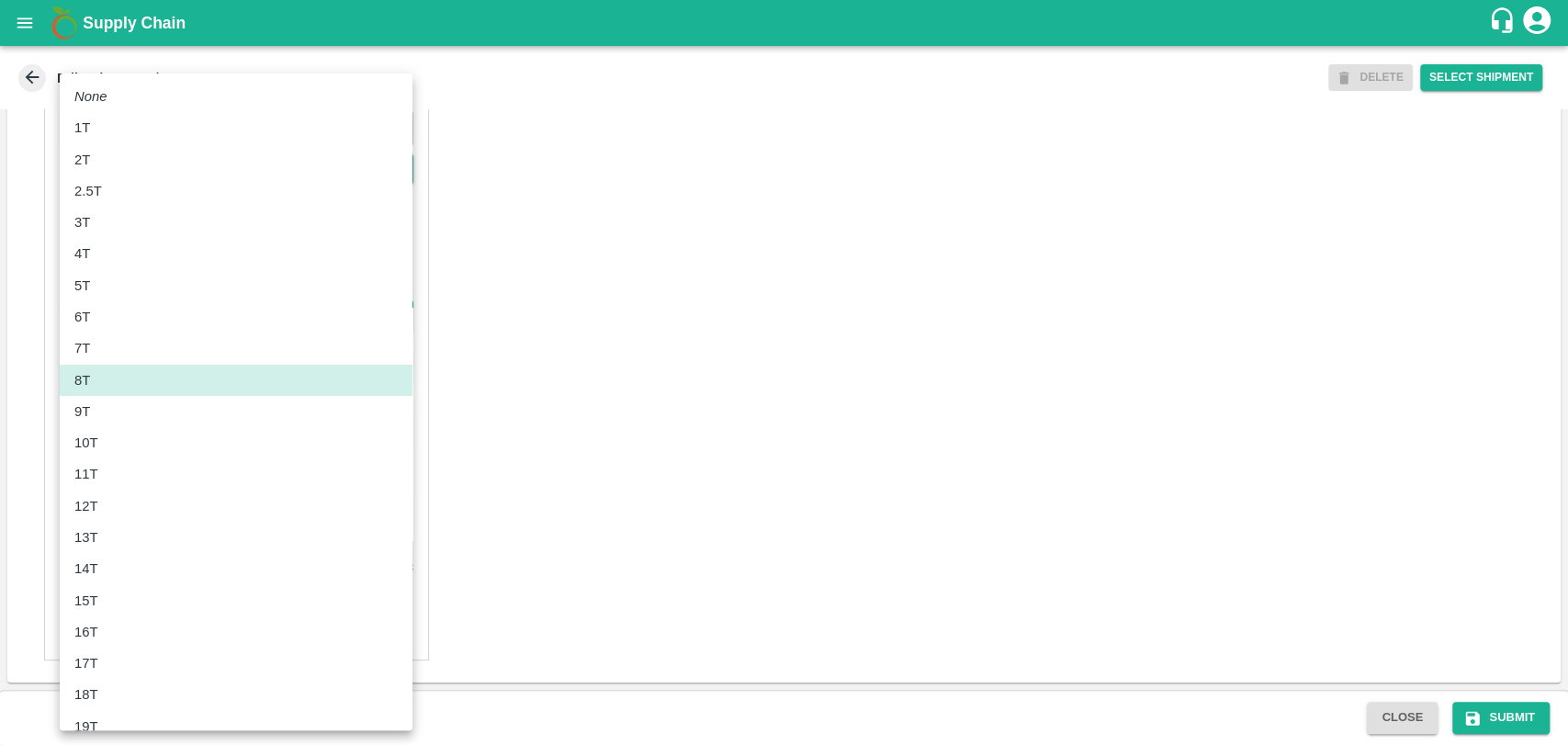
drag, startPoint x: 115, startPoint y: 311, endPoint x: 10, endPoint y: 309, distance: 105.0
click at [11, 309] on body "Supply Chain Edit Trip - TRIP/84698 DELETE Select Shipment Trip Details Trip Ty…" at bounding box center [784, 372] width 1568 height 745
click at [116, 444] on div "10T" at bounding box center [236, 442] width 323 height 20
type input "10000"
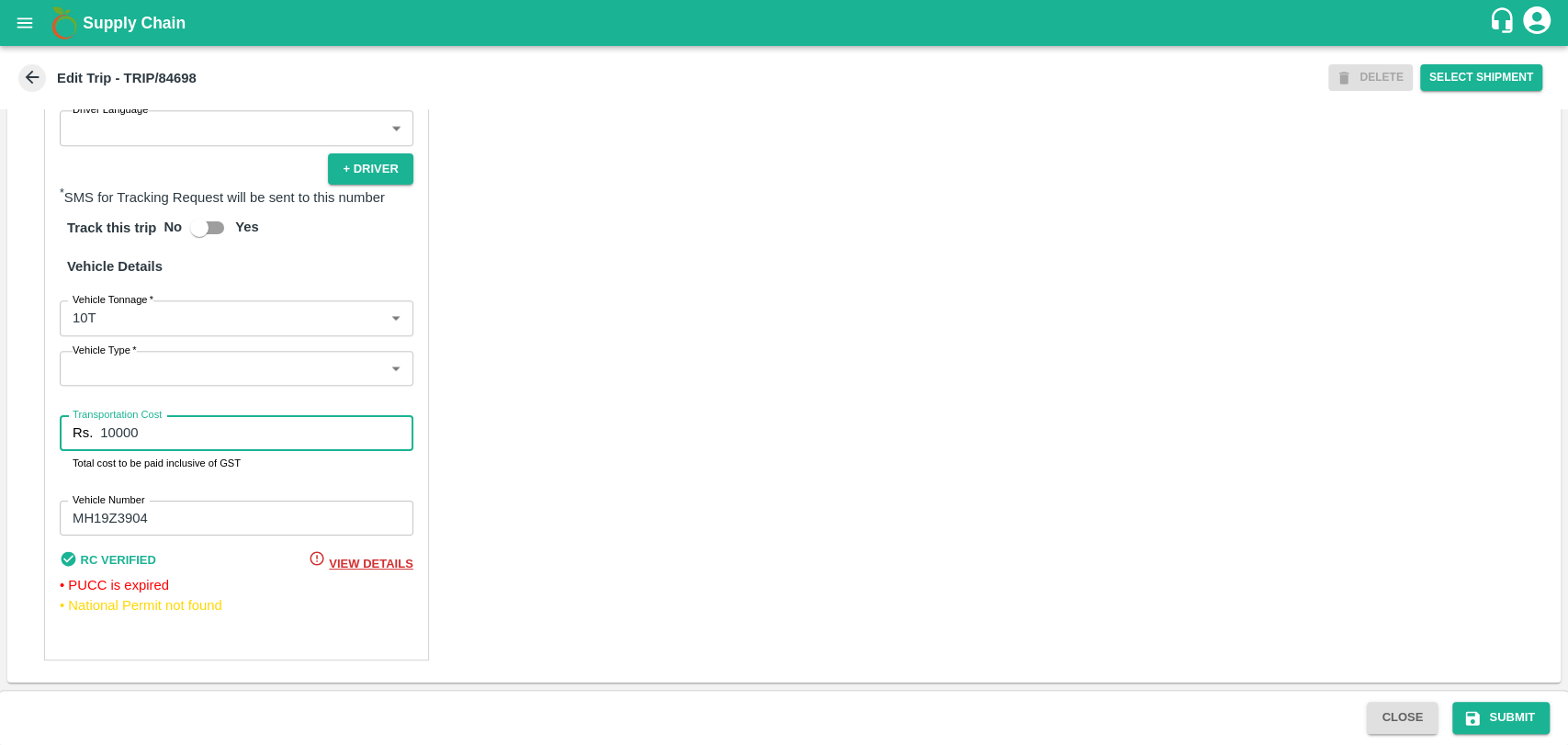
drag, startPoint x: 128, startPoint y: 440, endPoint x: 0, endPoint y: 428, distance: 128.6
click at [0, 428] on div "Trip Details Trip Type Fruit Movement 1 Trip Type Trip Pickup Order SHIP/NASH/3…" at bounding box center [784, 399] width 1568 height 580
type input "0"
type input "20000"
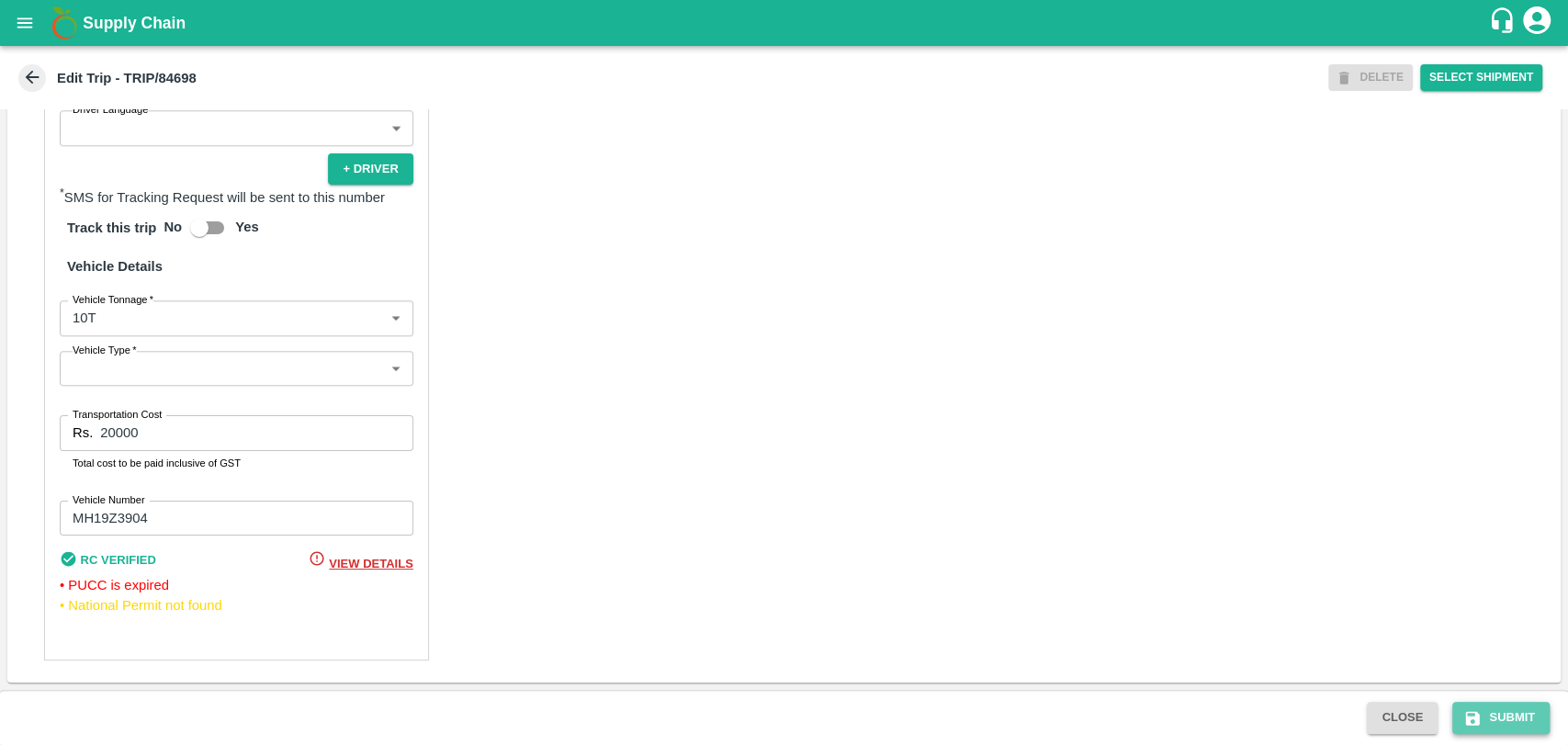
click at [1471, 712] on icon "submit" at bounding box center [1473, 718] width 14 height 14
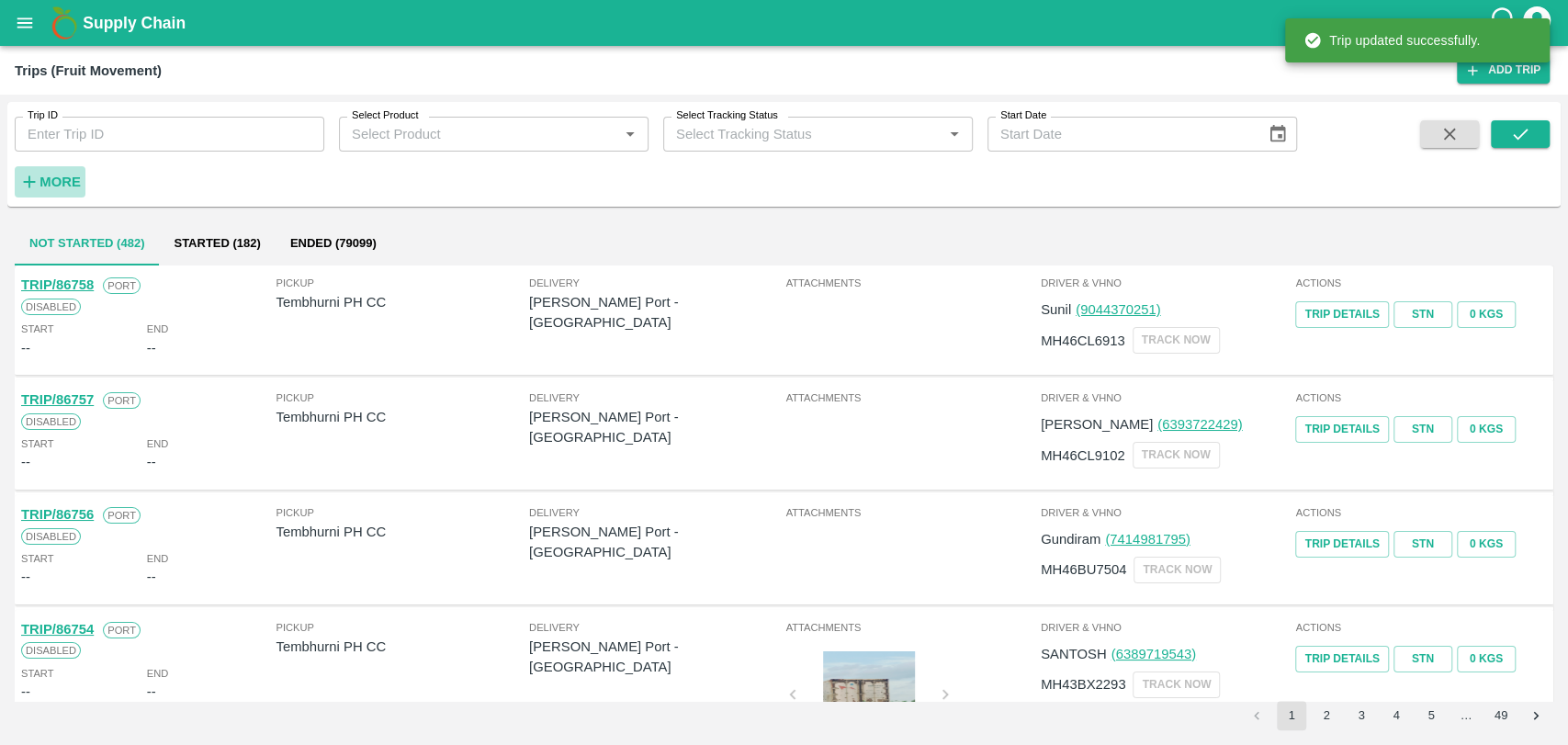
click at [72, 167] on button "More" at bounding box center [50, 182] width 71 height 31
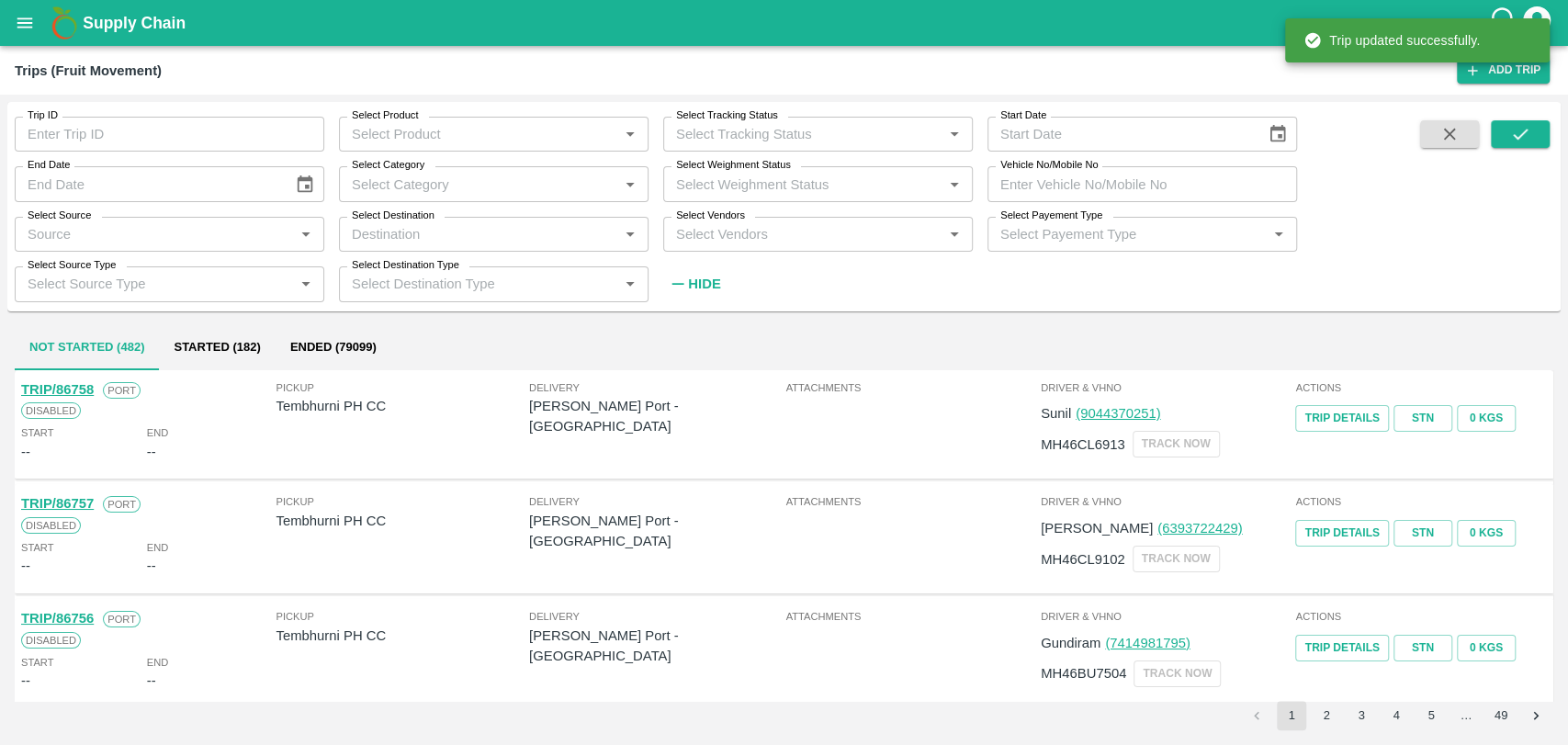
click at [1062, 187] on input "Vehicle No/Mobile No" at bounding box center [1142, 184] width 310 height 35
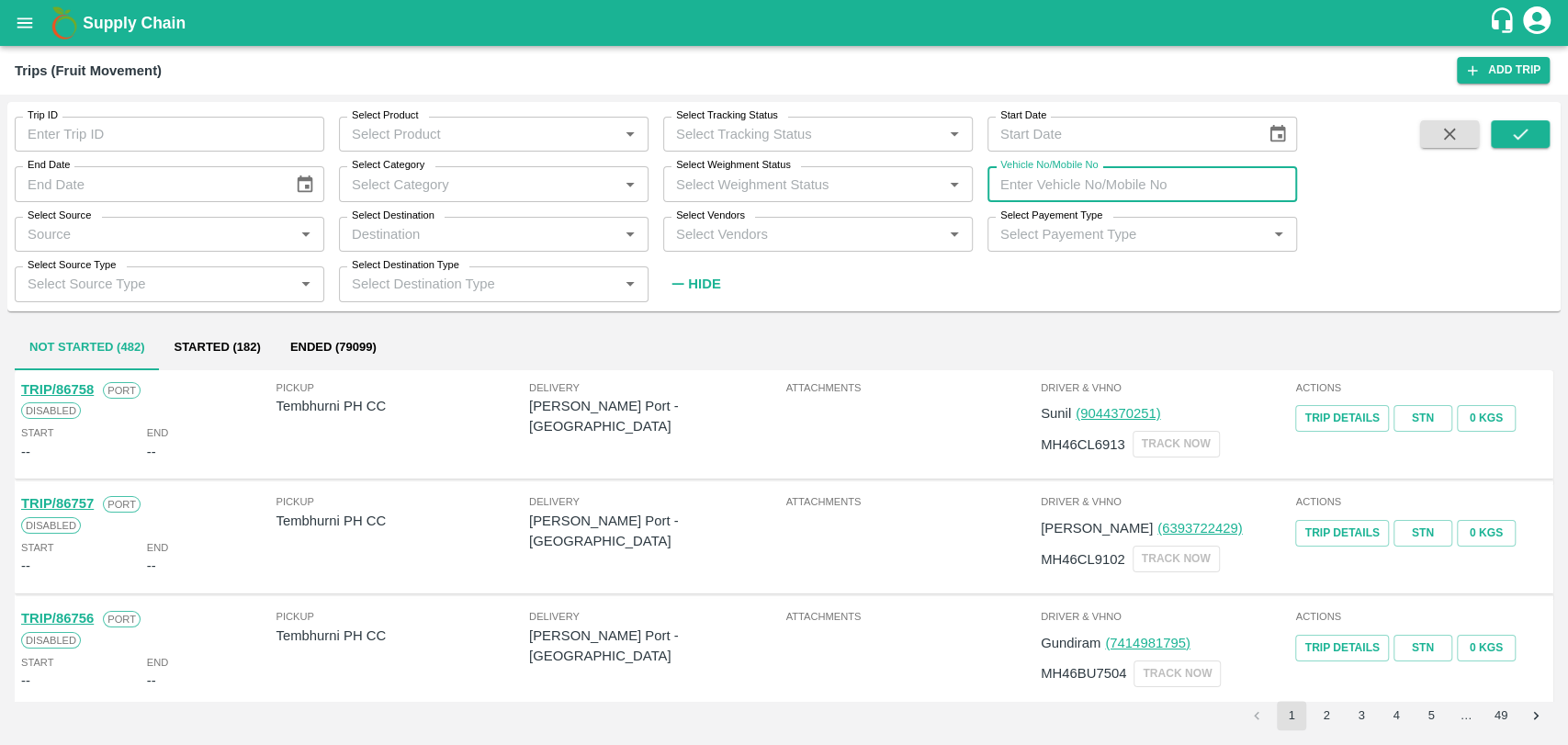
paste input "MH03CV0276"
type input "MH03CV0276"
click at [1494, 129] on button "submit" at bounding box center [1520, 134] width 58 height 27
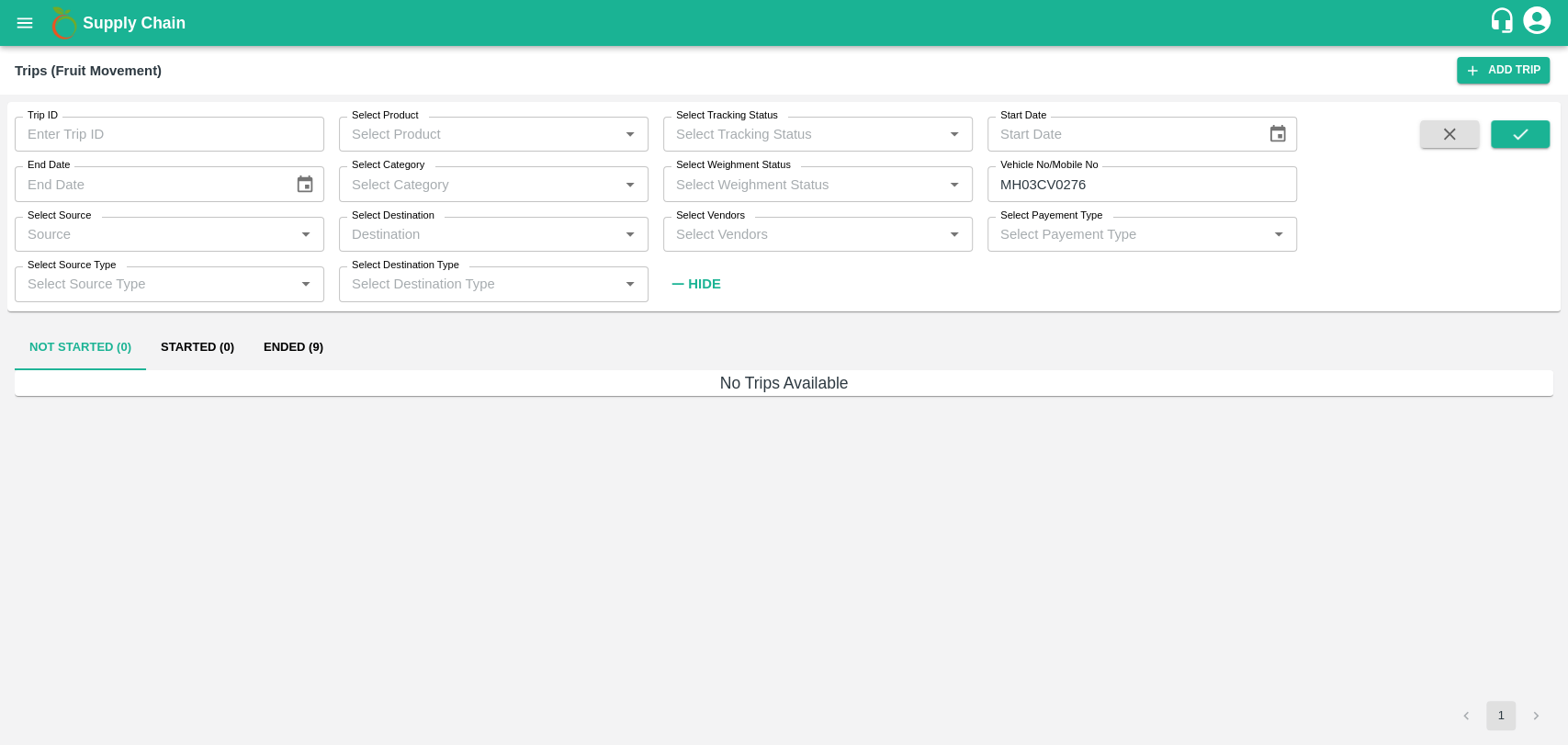
click at [306, 356] on button "Ended (9)" at bounding box center [293, 348] width 89 height 44
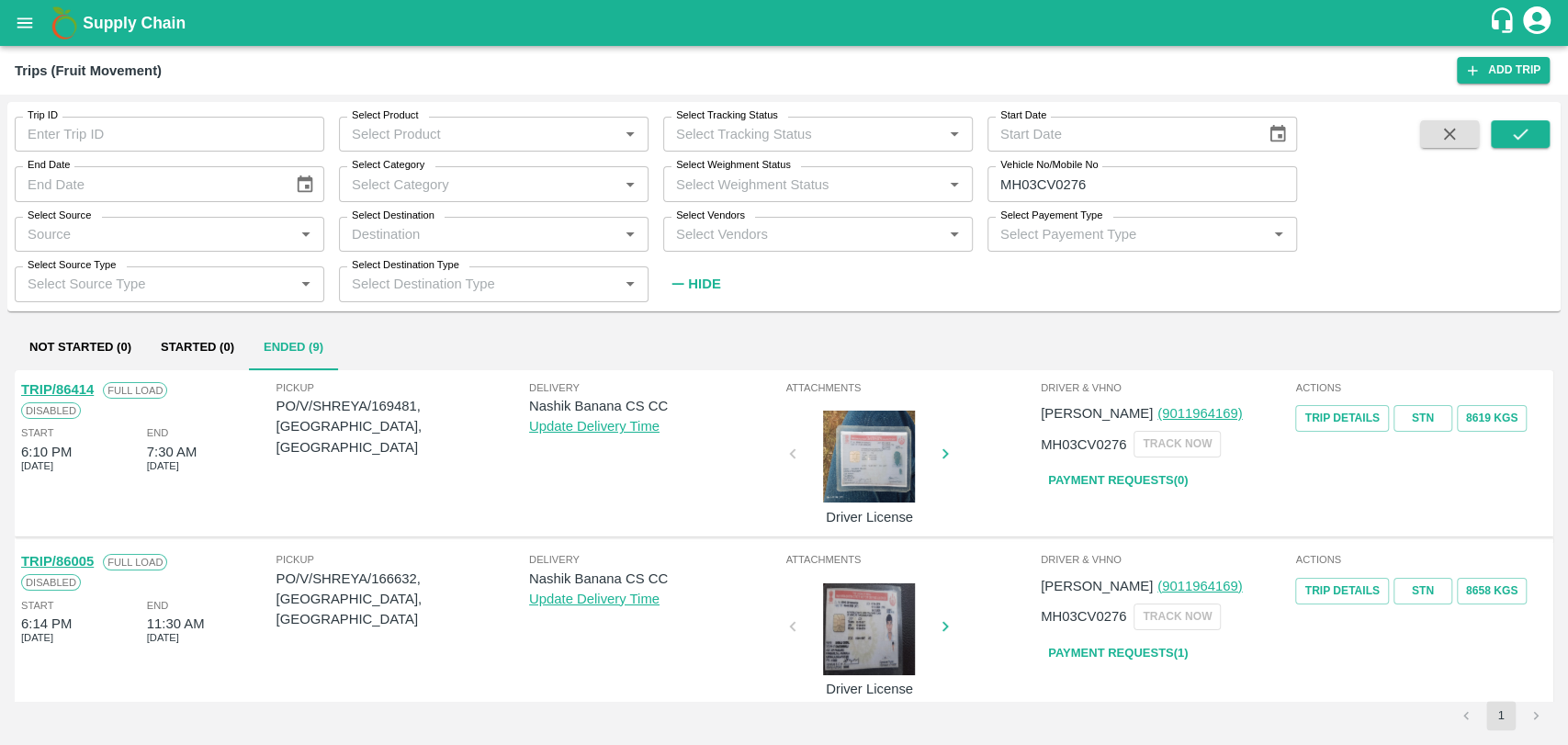
scroll to position [204, 0]
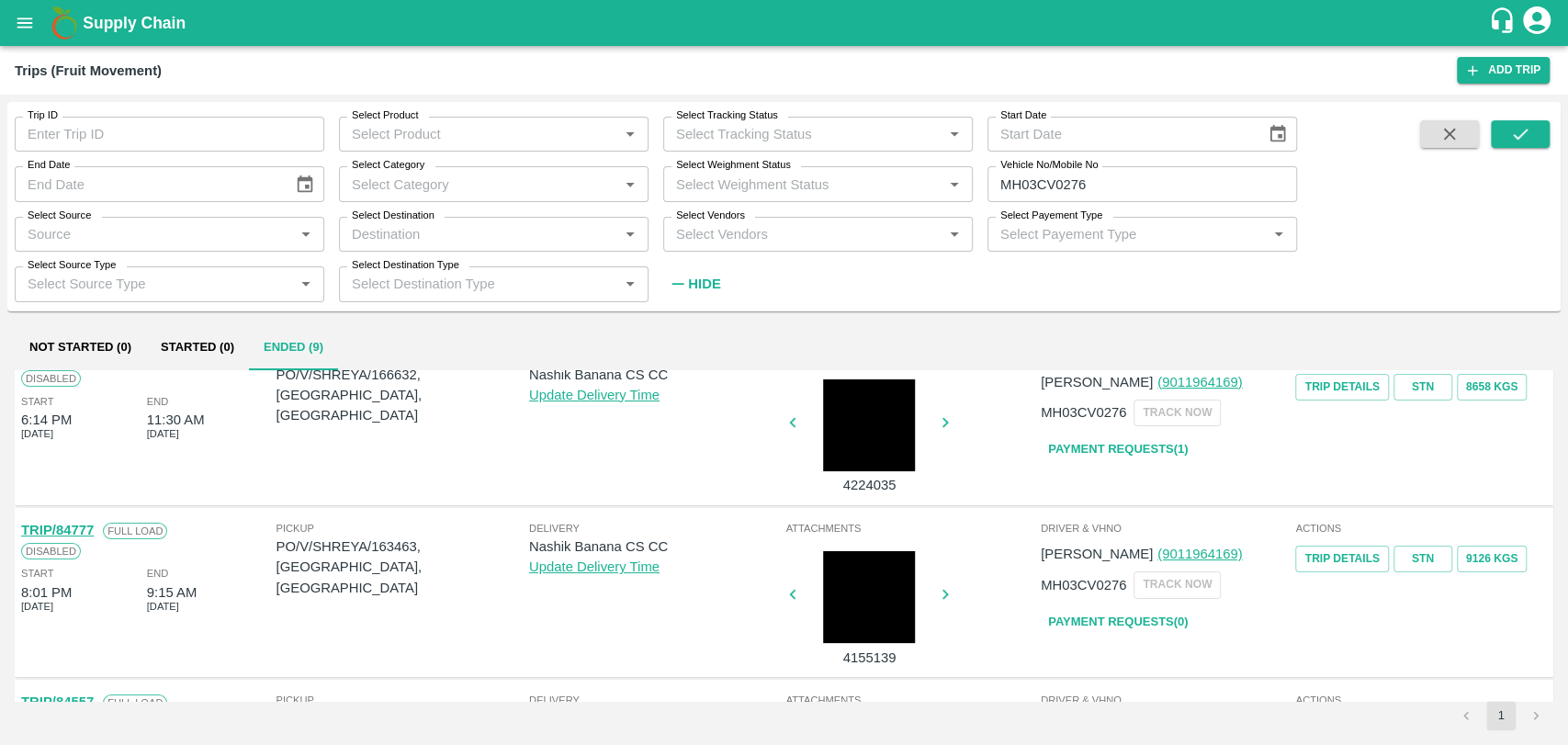
click at [81, 530] on link "TRIP/84777" at bounding box center [57, 530] width 72 height 15
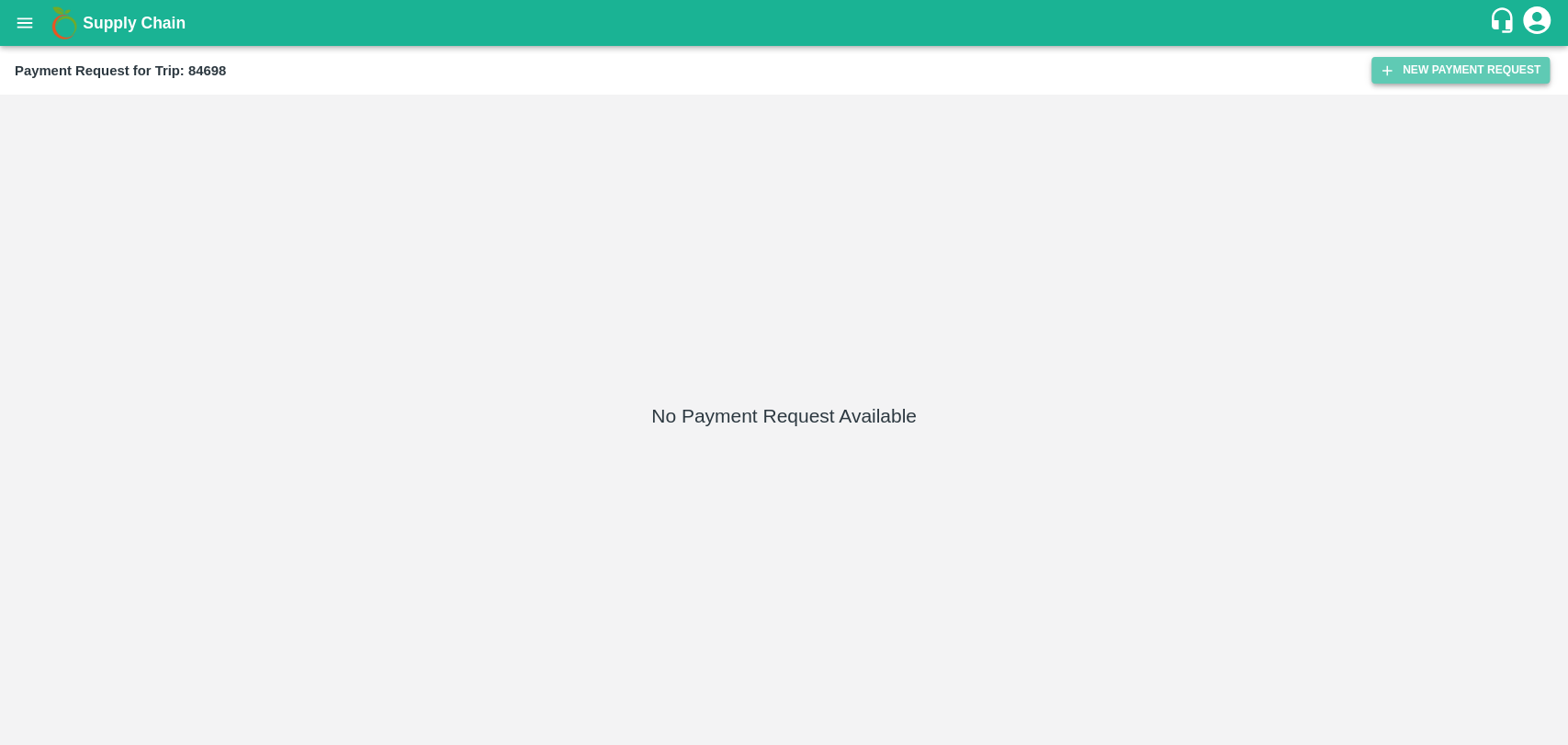
click at [1400, 58] on button "New Payment Request" at bounding box center [1460, 69] width 178 height 26
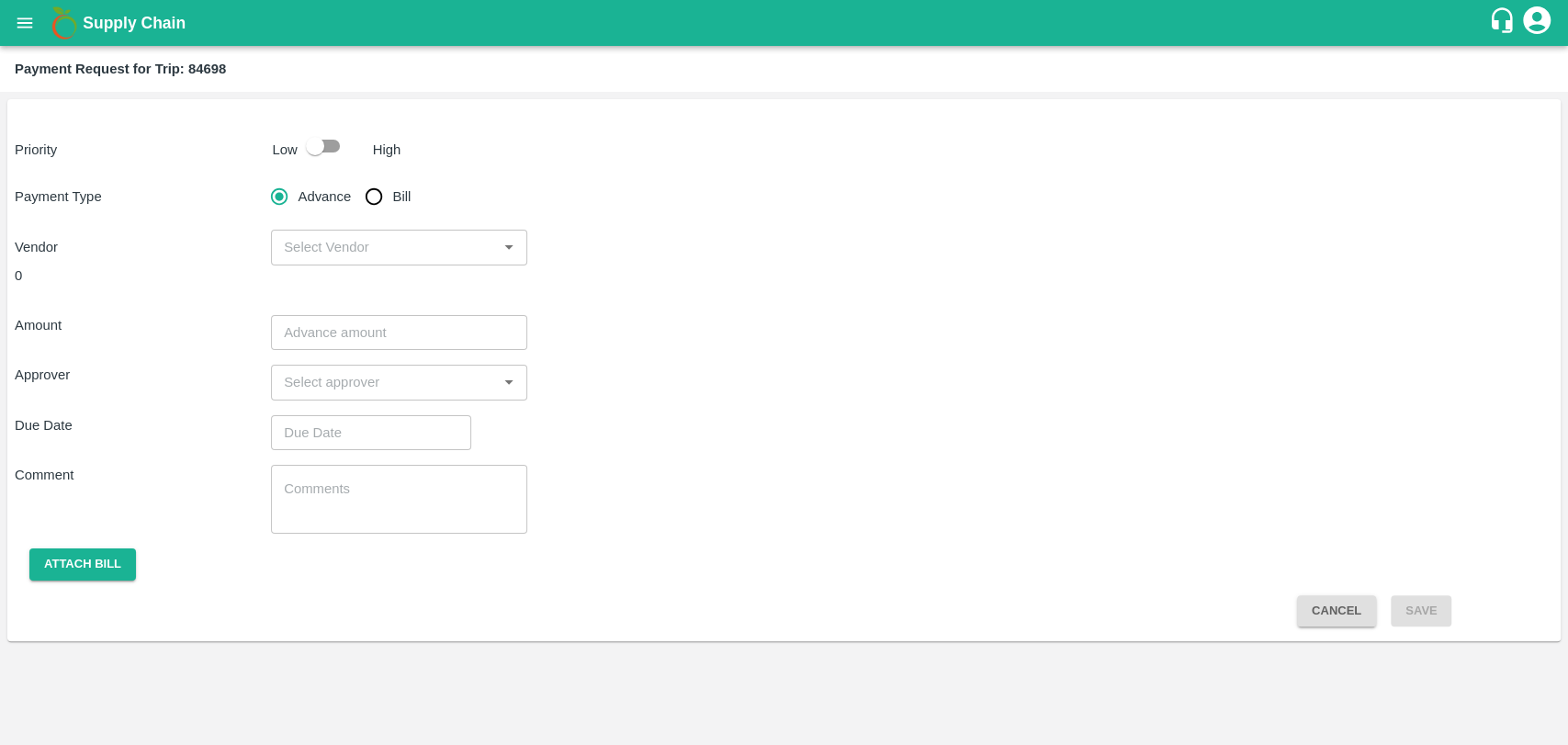
click at [286, 129] on div "Priority Low High" at bounding box center [780, 146] width 1546 height 35
click at [323, 149] on input "checkbox" at bounding box center [316, 146] width 105 height 35
checkbox input "true"
click at [366, 181] on input "Bill" at bounding box center [374, 197] width 37 height 37
radio input "true"
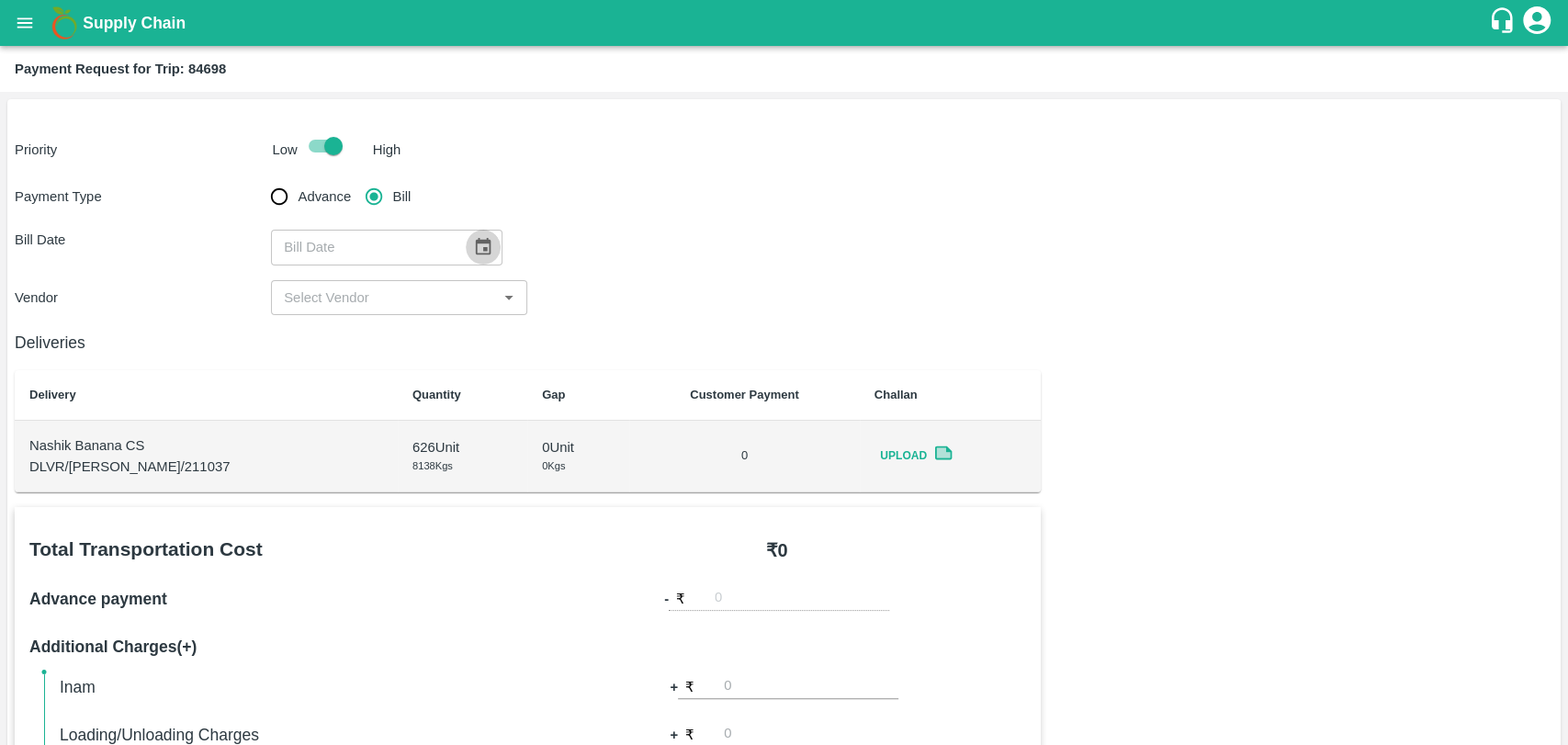
click at [478, 256] on icon "Choose date" at bounding box center [483, 246] width 20 height 20
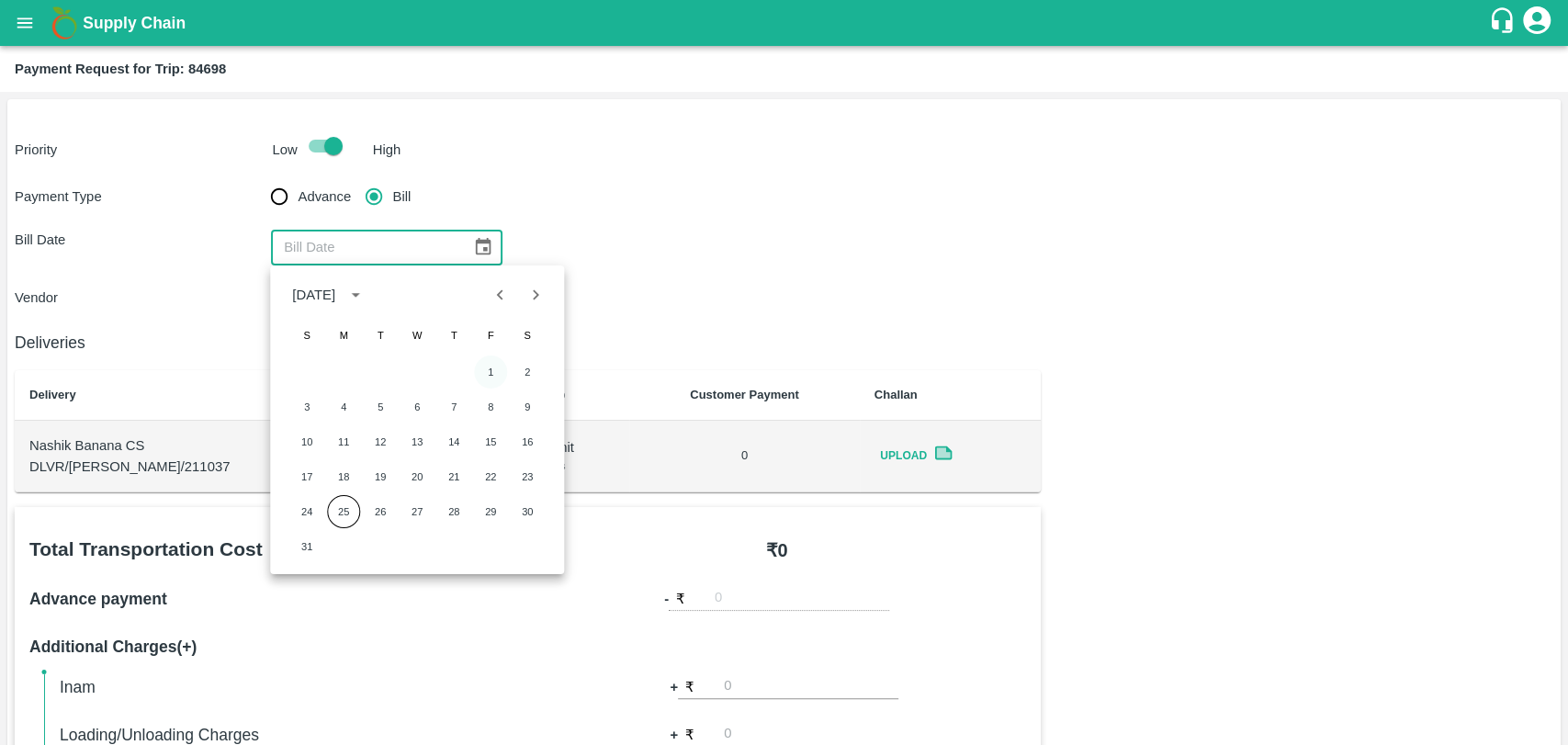
click at [486, 372] on button "1" at bounding box center [491, 372] width 33 height 33
type input "01/08/2025"
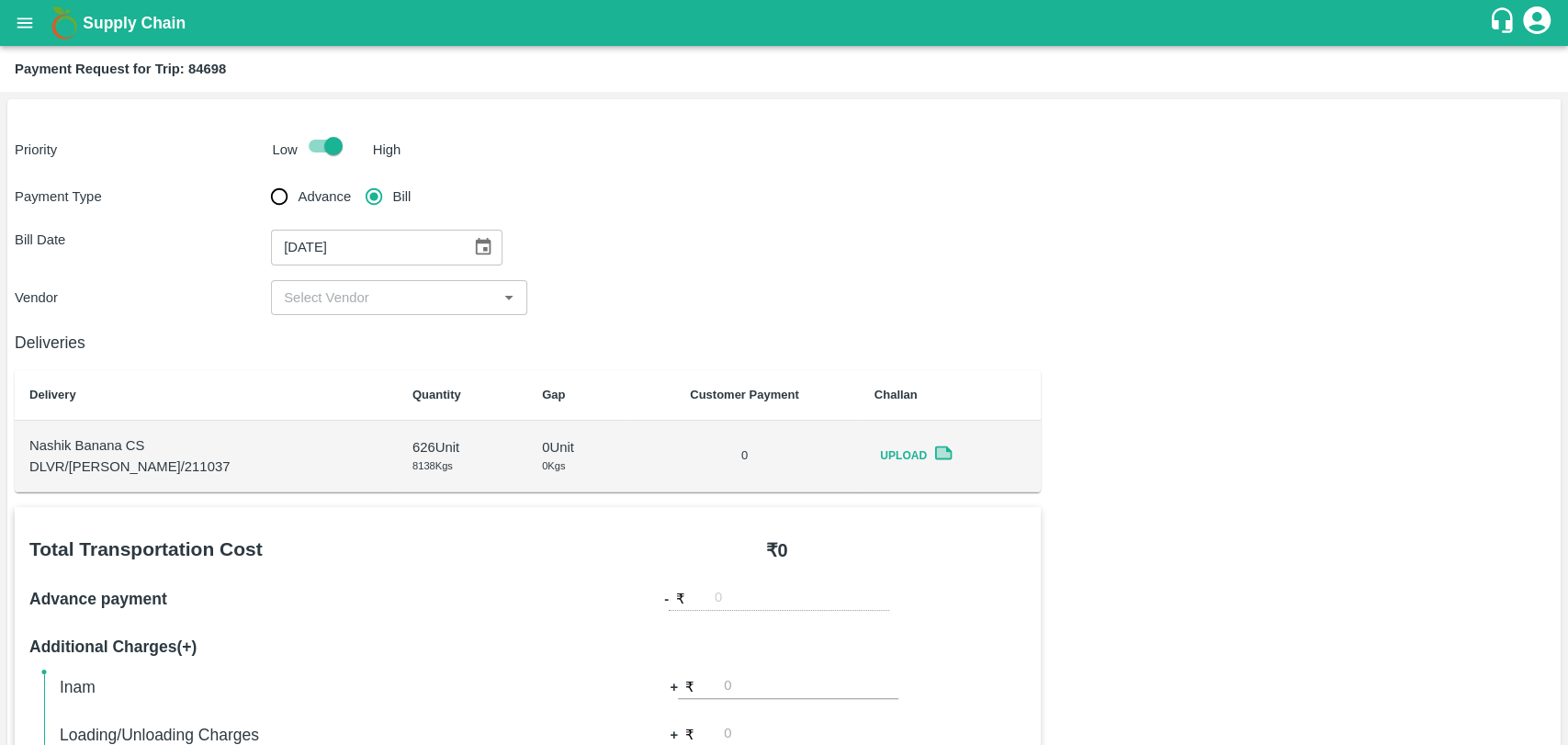
click at [395, 300] on input "input" at bounding box center [384, 297] width 215 height 24
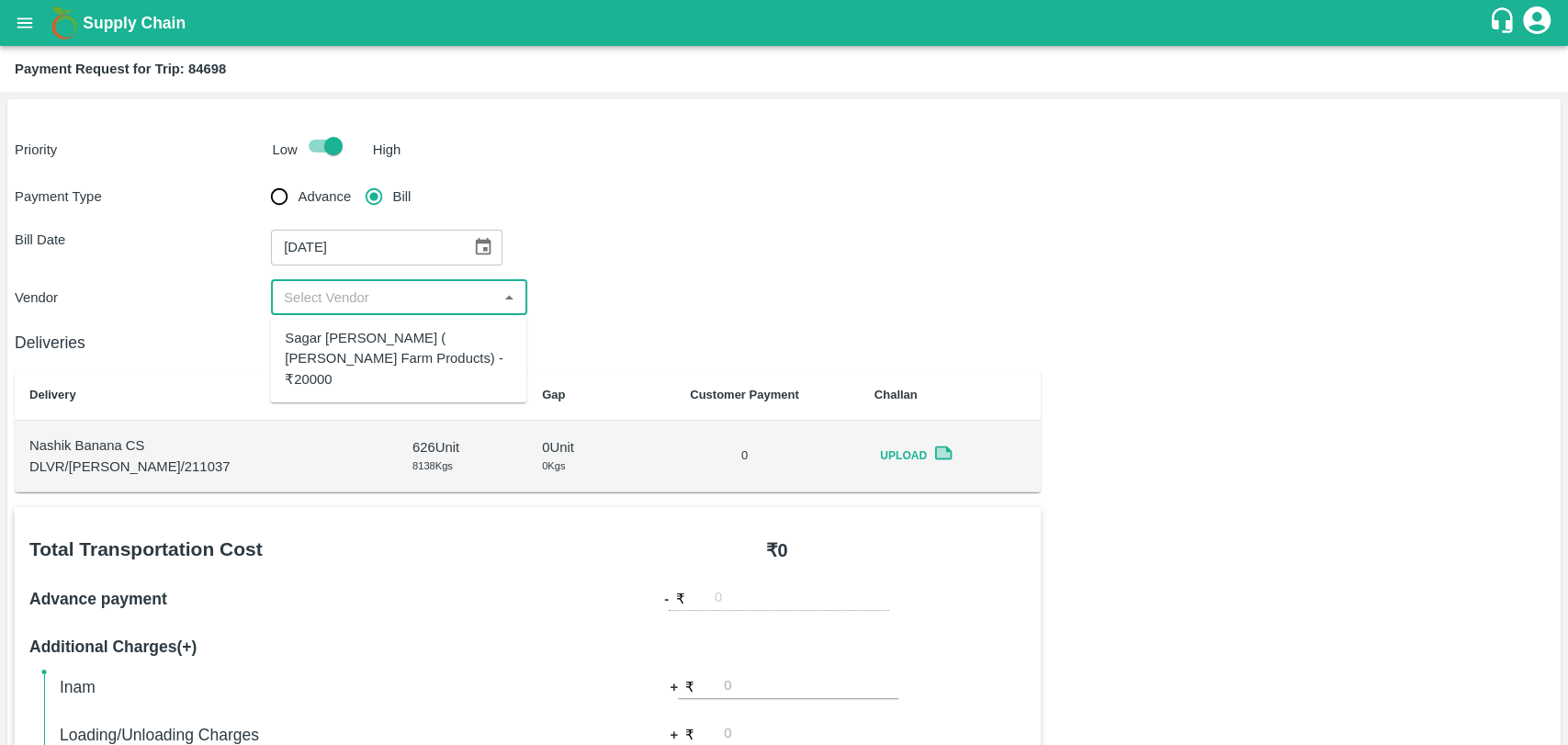
drag, startPoint x: 392, startPoint y: 335, endPoint x: 395, endPoint y: 347, distance: 12.4
click at [392, 337] on div "Sagar Pramod Patil ( Shreyansh Farm Products) - ₹20000" at bounding box center [397, 358] width 227 height 61
type input "Sagar Pramod Patil ( Shreyansh Farm Products) - ₹20000"
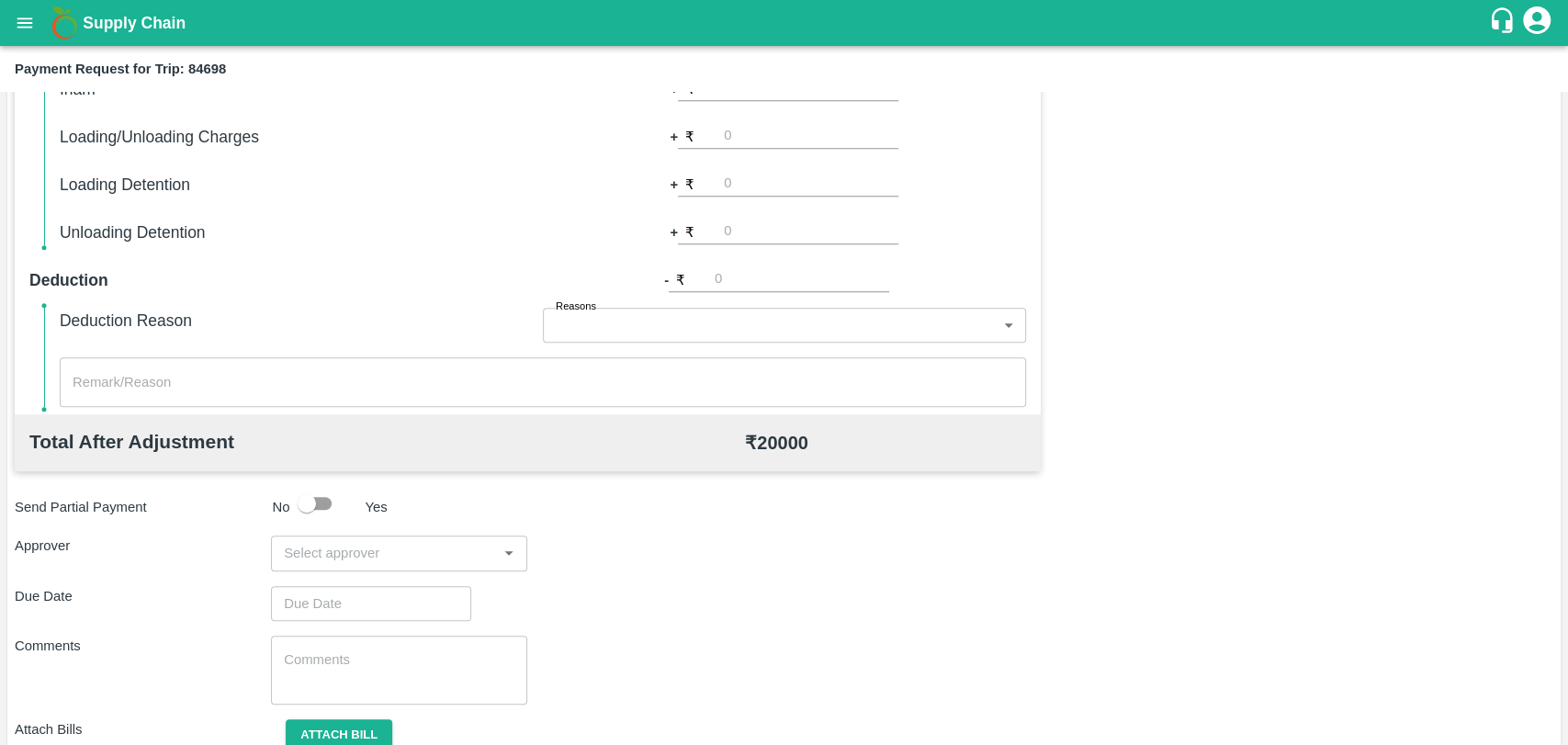
scroll to position [672, 0]
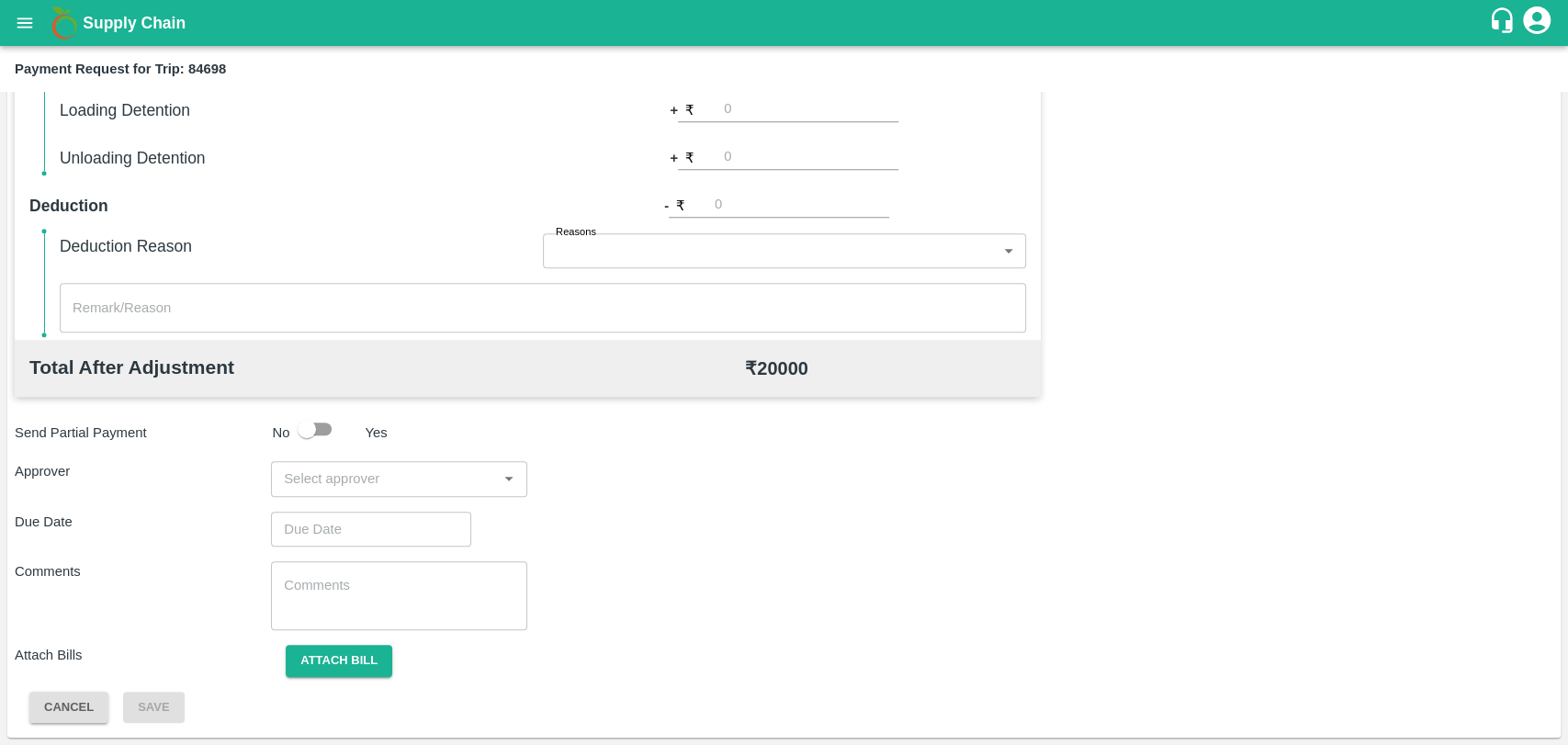
click at [422, 470] on input "input" at bounding box center [384, 478] width 215 height 24
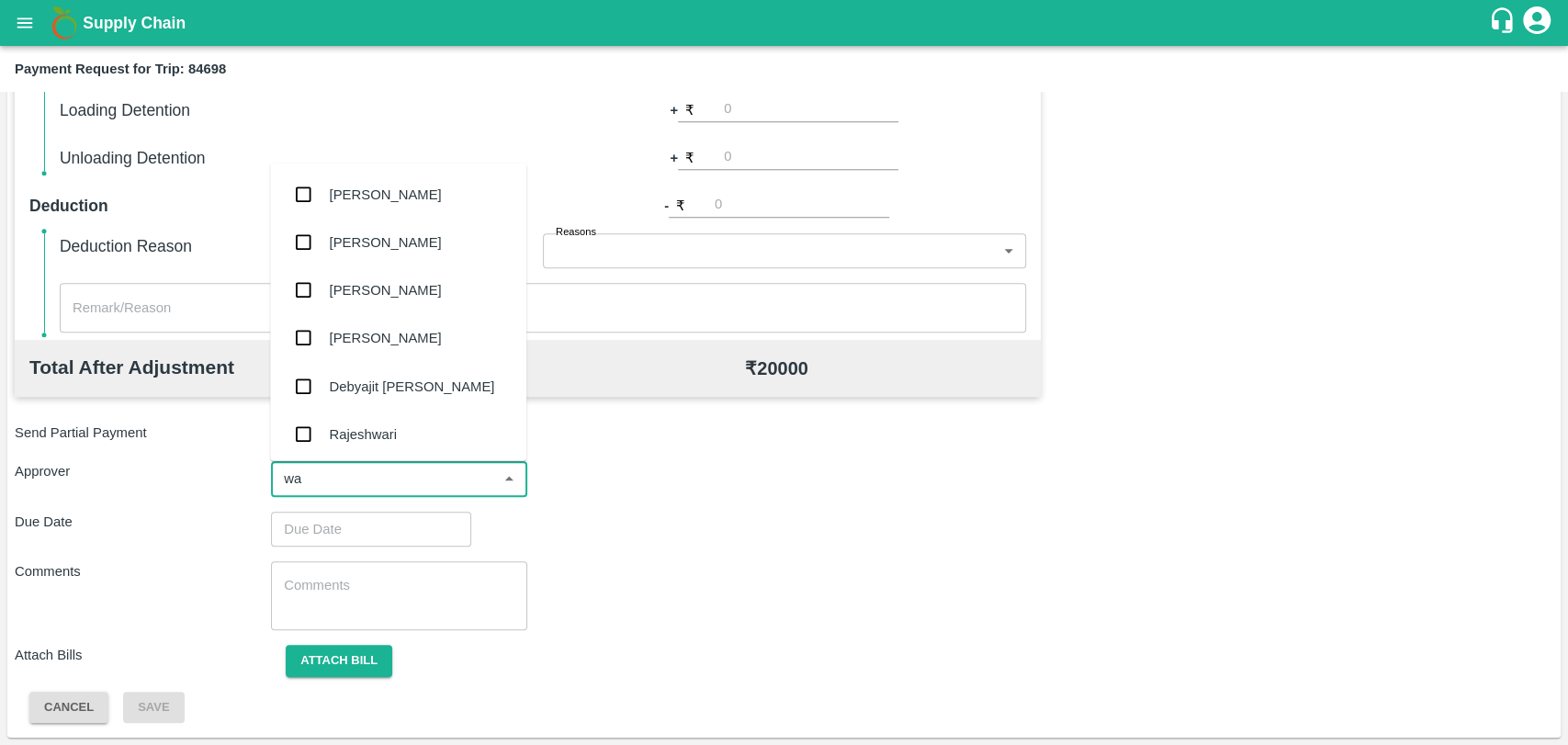
type input "wag"
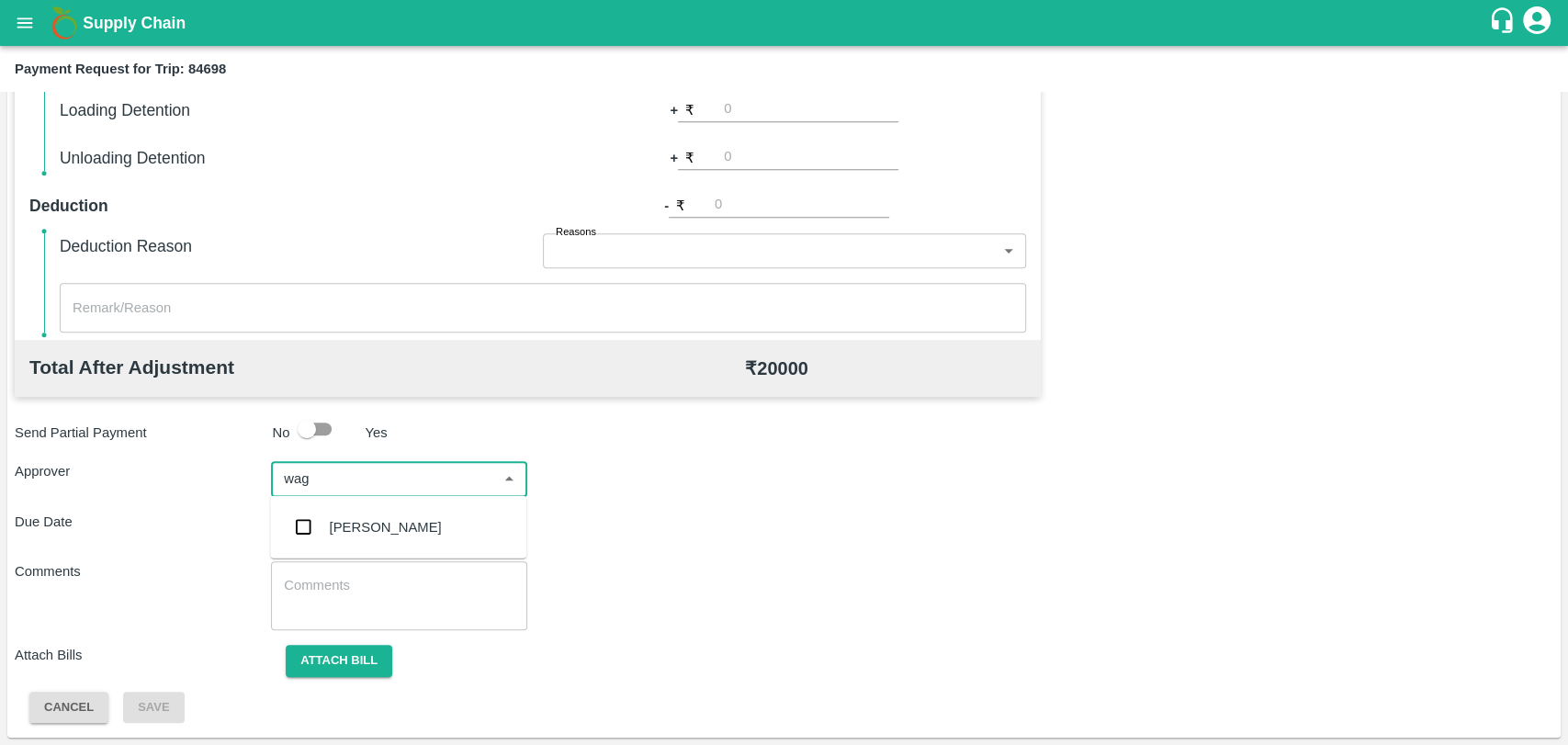
click at [434, 524] on div "Prasad Waghade" at bounding box center [397, 527] width 256 height 48
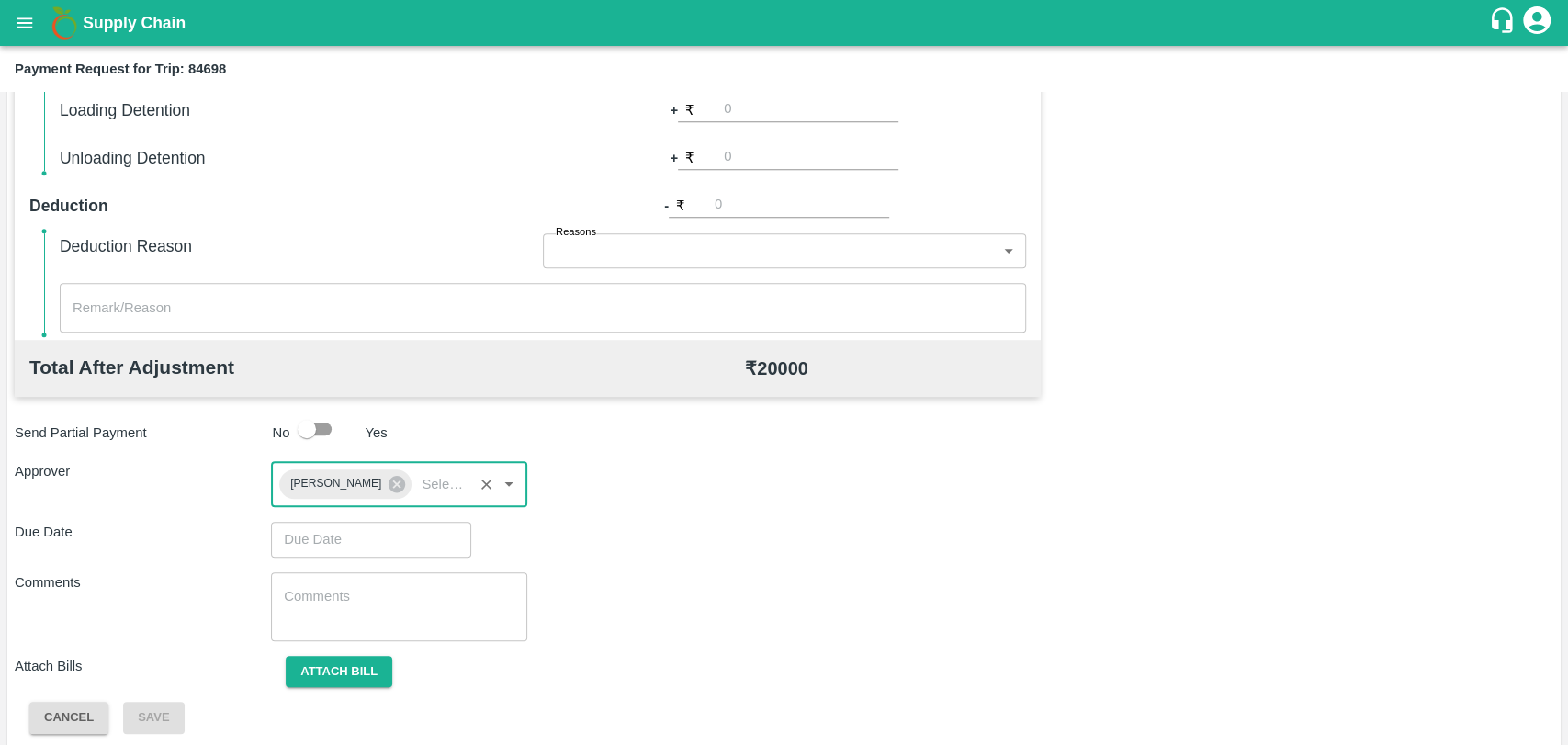
type input "DD/MM/YYYY hh:mm aa"
click at [391, 535] on input "DD/MM/YYYY hh:mm aa" at bounding box center [364, 540] width 187 height 35
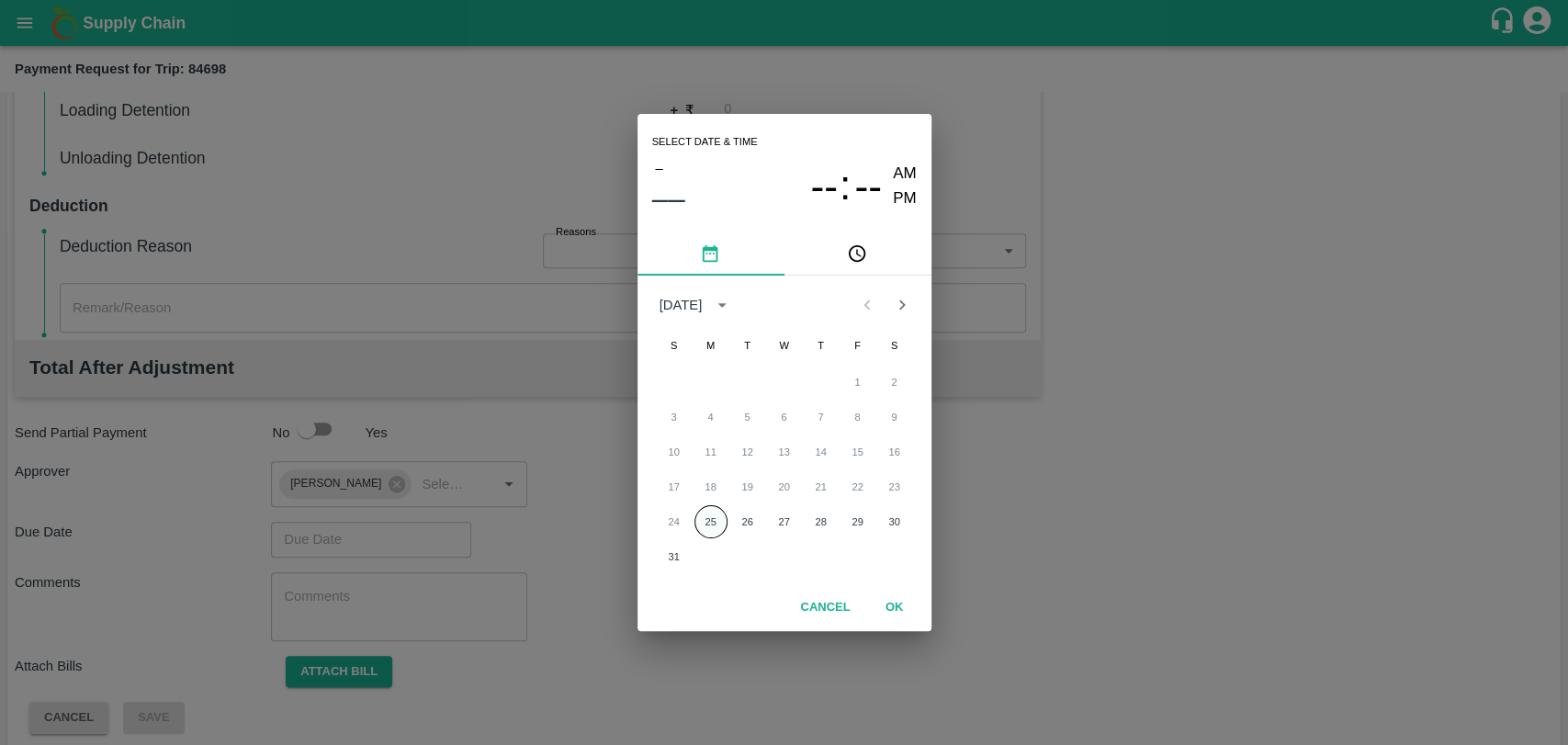
click at [702, 531] on button "25" at bounding box center [711, 522] width 33 height 33
type input "25/08/2025 12:00 AM"
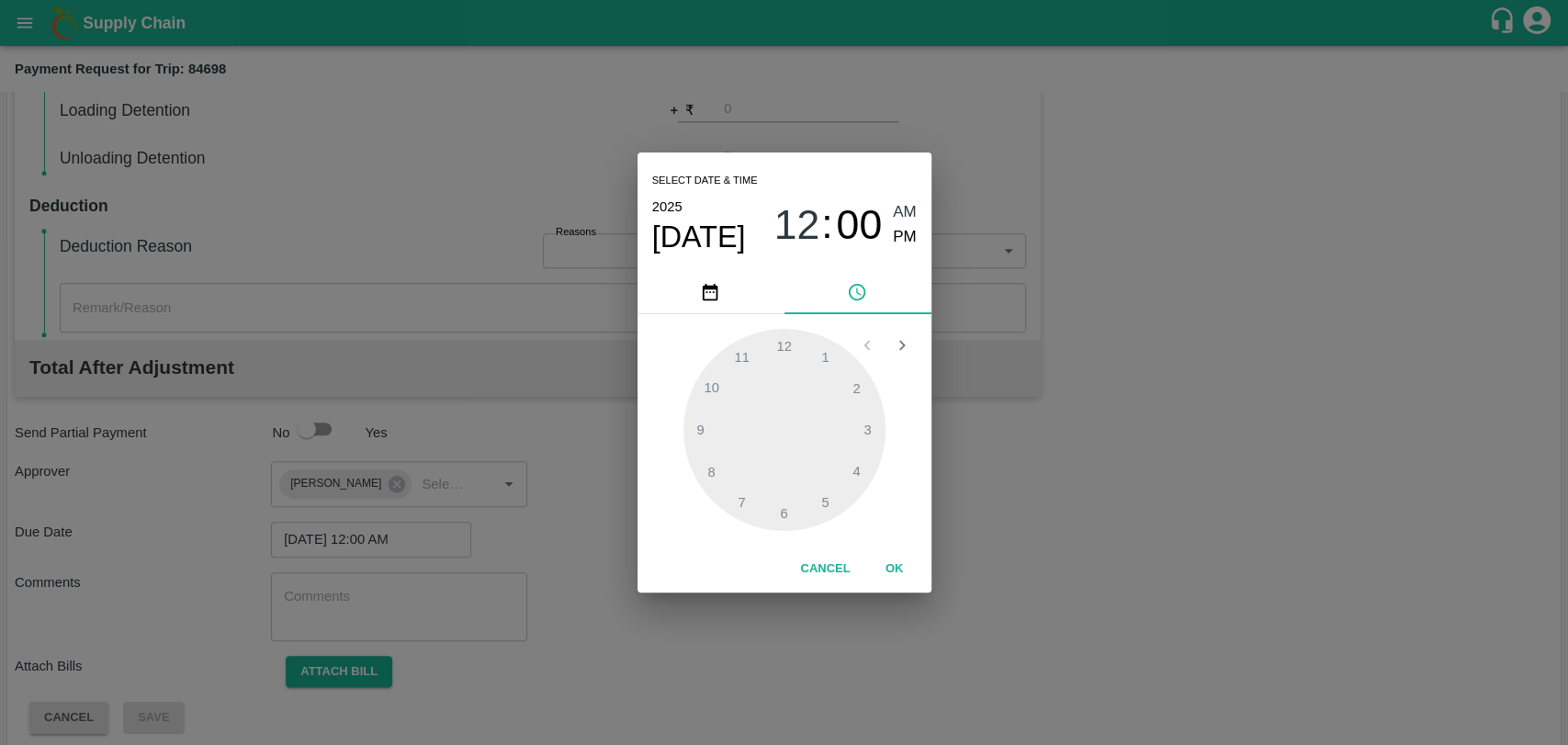
click at [881, 559] on button "OK" at bounding box center [894, 569] width 58 height 32
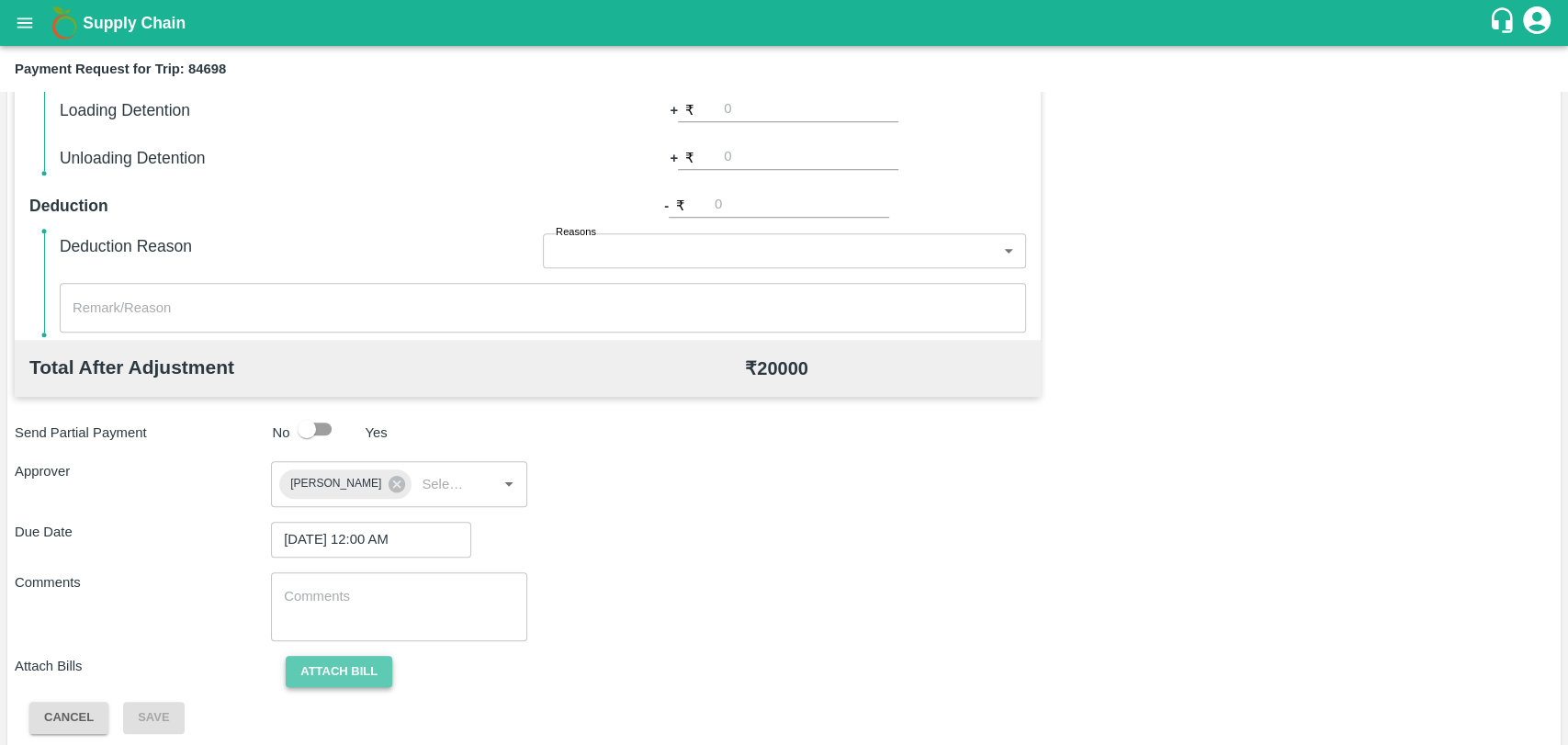
click at [321, 669] on button "Attach bill" at bounding box center [338, 671] width 106 height 32
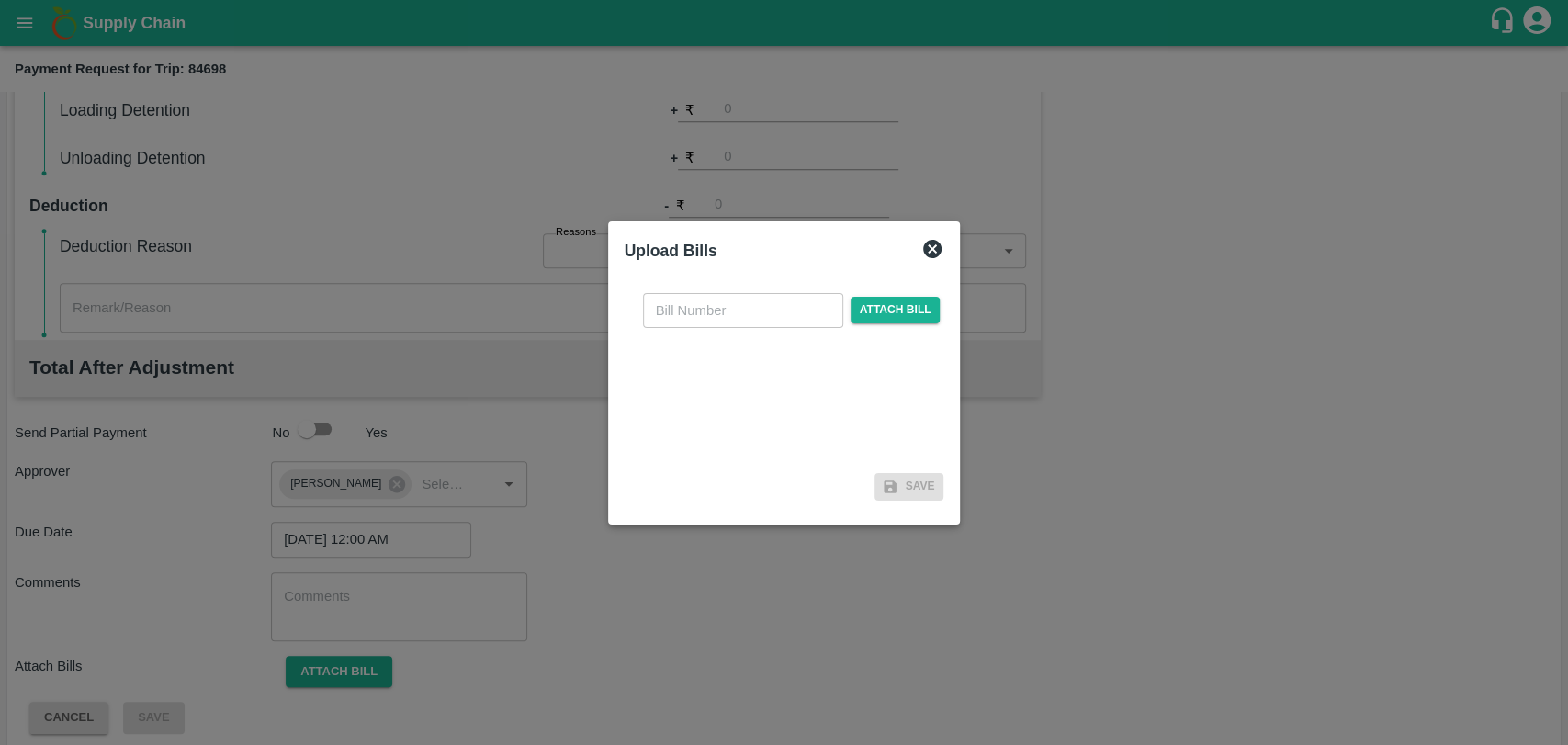
click at [731, 317] on input "text" at bounding box center [743, 311] width 201 height 35
type input "302"
click at [889, 295] on div "302 ​ Attach bill" at bounding box center [791, 311] width 305 height 35
click at [886, 297] on span "Attach bill" at bounding box center [895, 310] width 90 height 26
click at [0, 0] on input "Attach bill" at bounding box center [0, 0] width 0 height 0
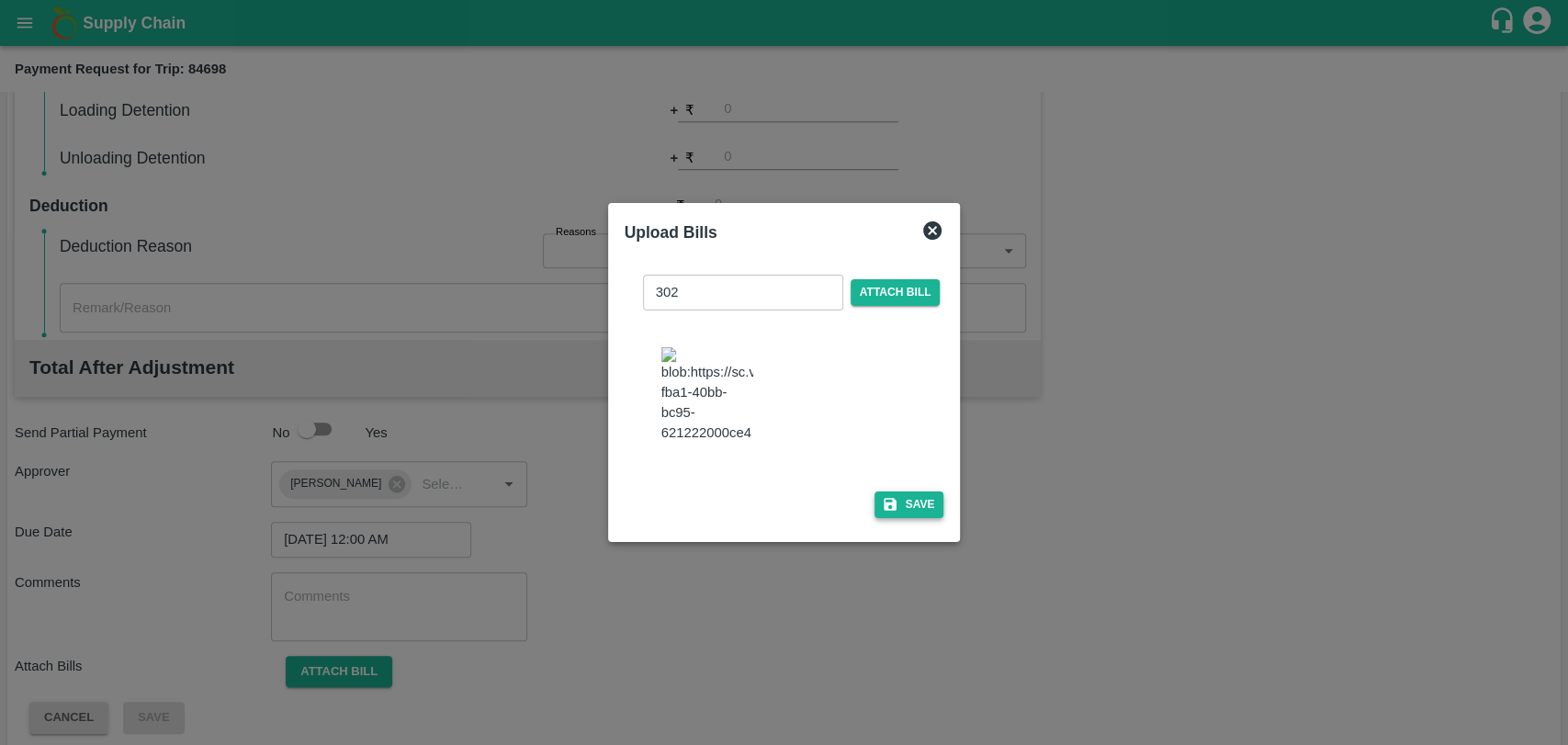
click at [903, 492] on button "Save" at bounding box center [910, 504] width 70 height 26
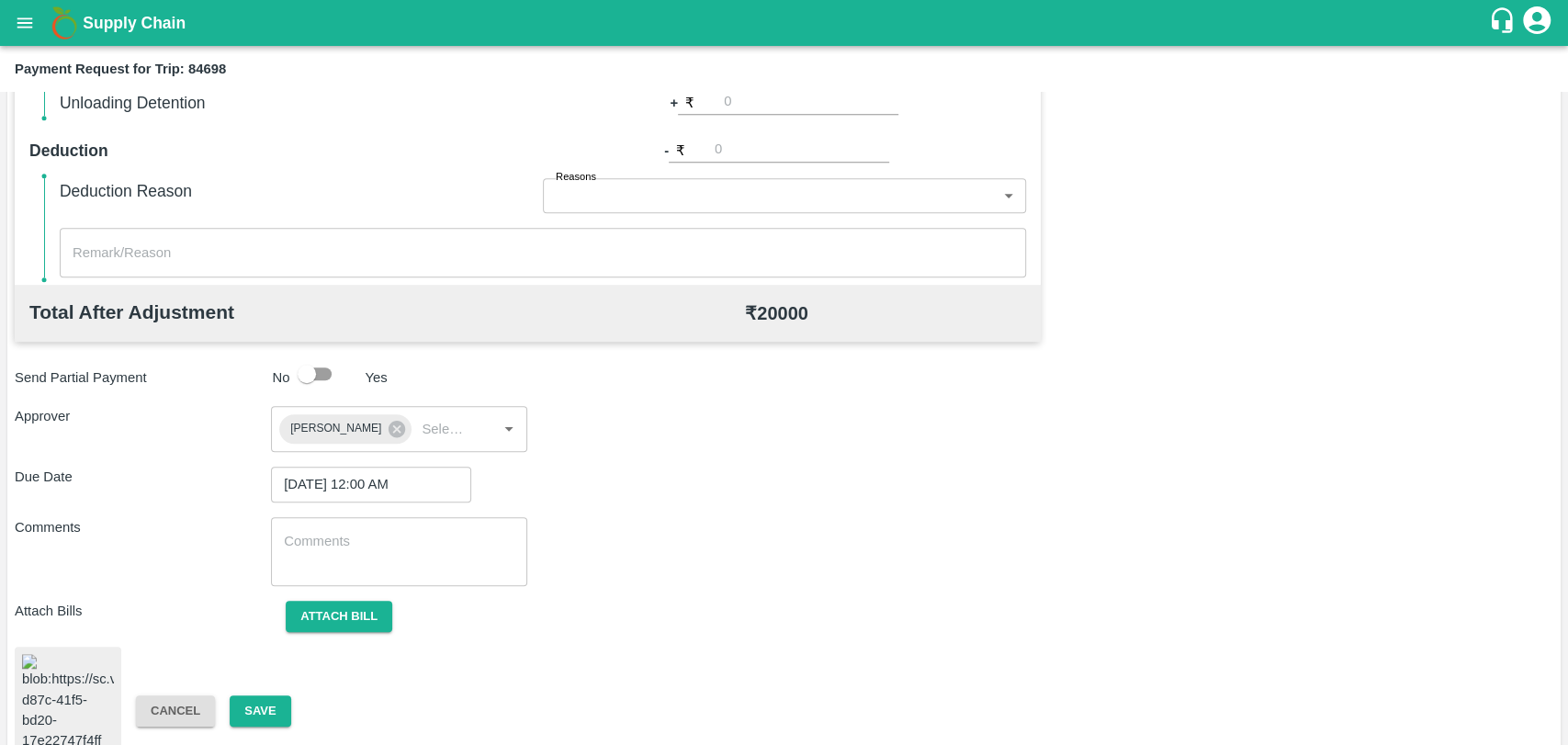
scroll to position [757, 0]
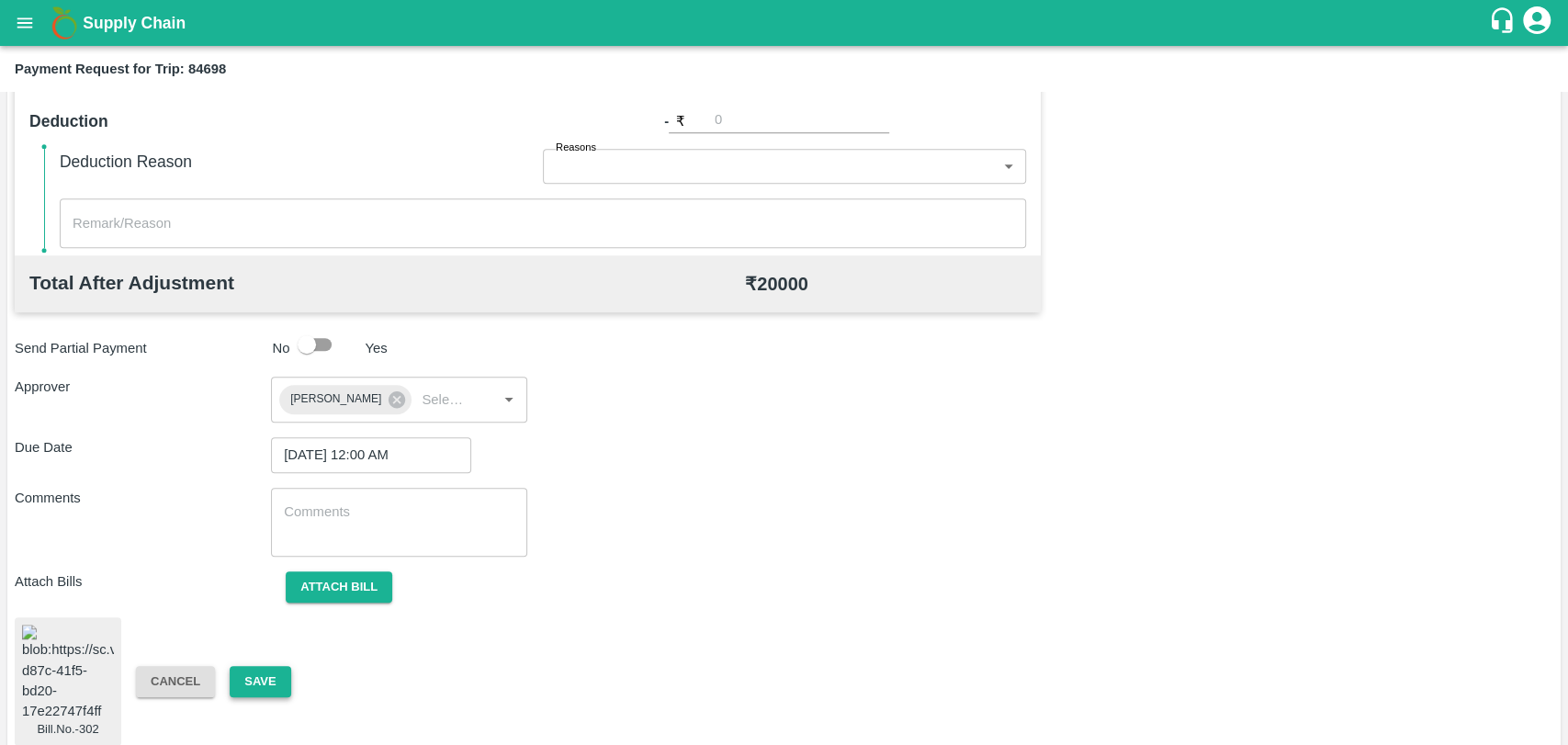
click at [276, 669] on button "Save" at bounding box center [260, 682] width 60 height 32
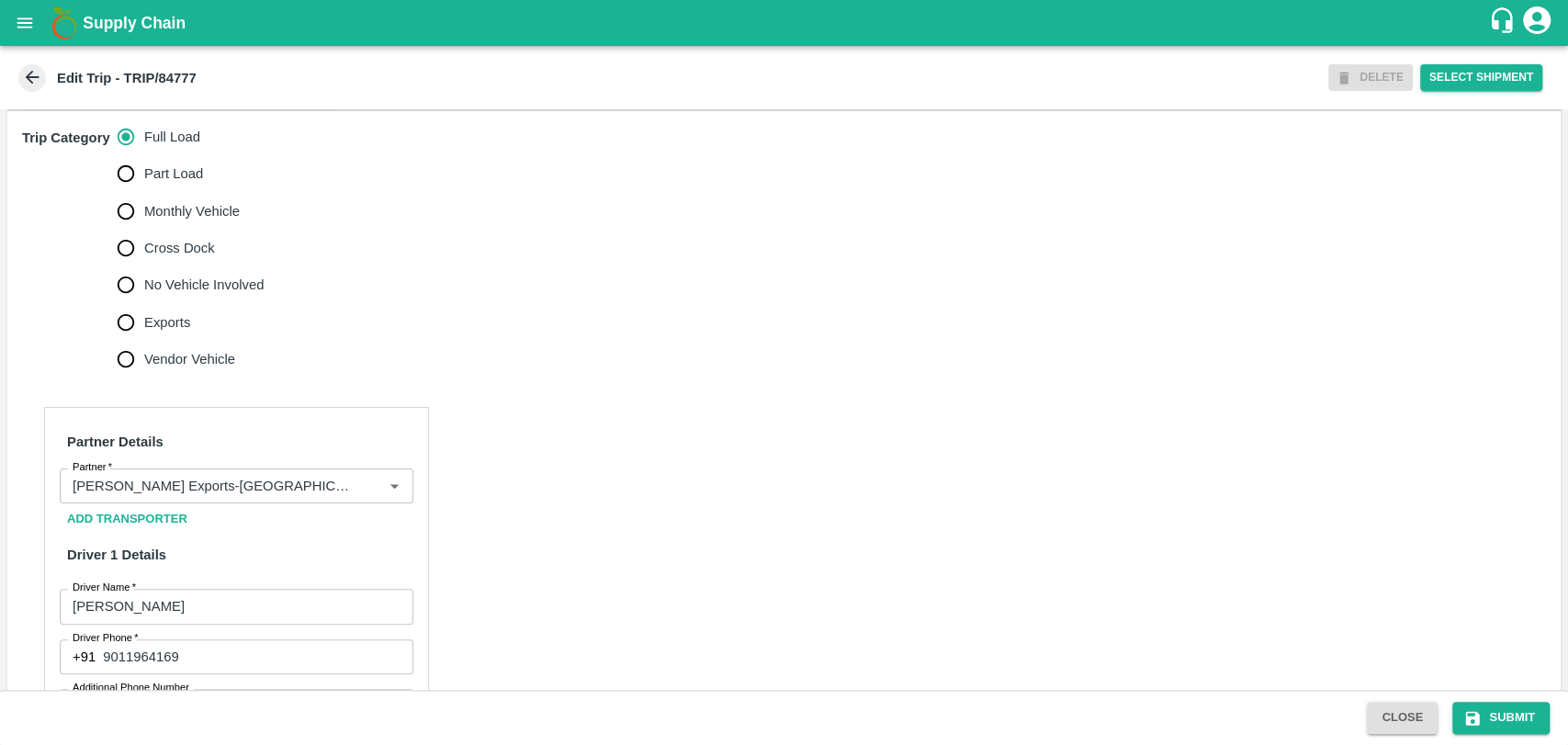
scroll to position [612, 0]
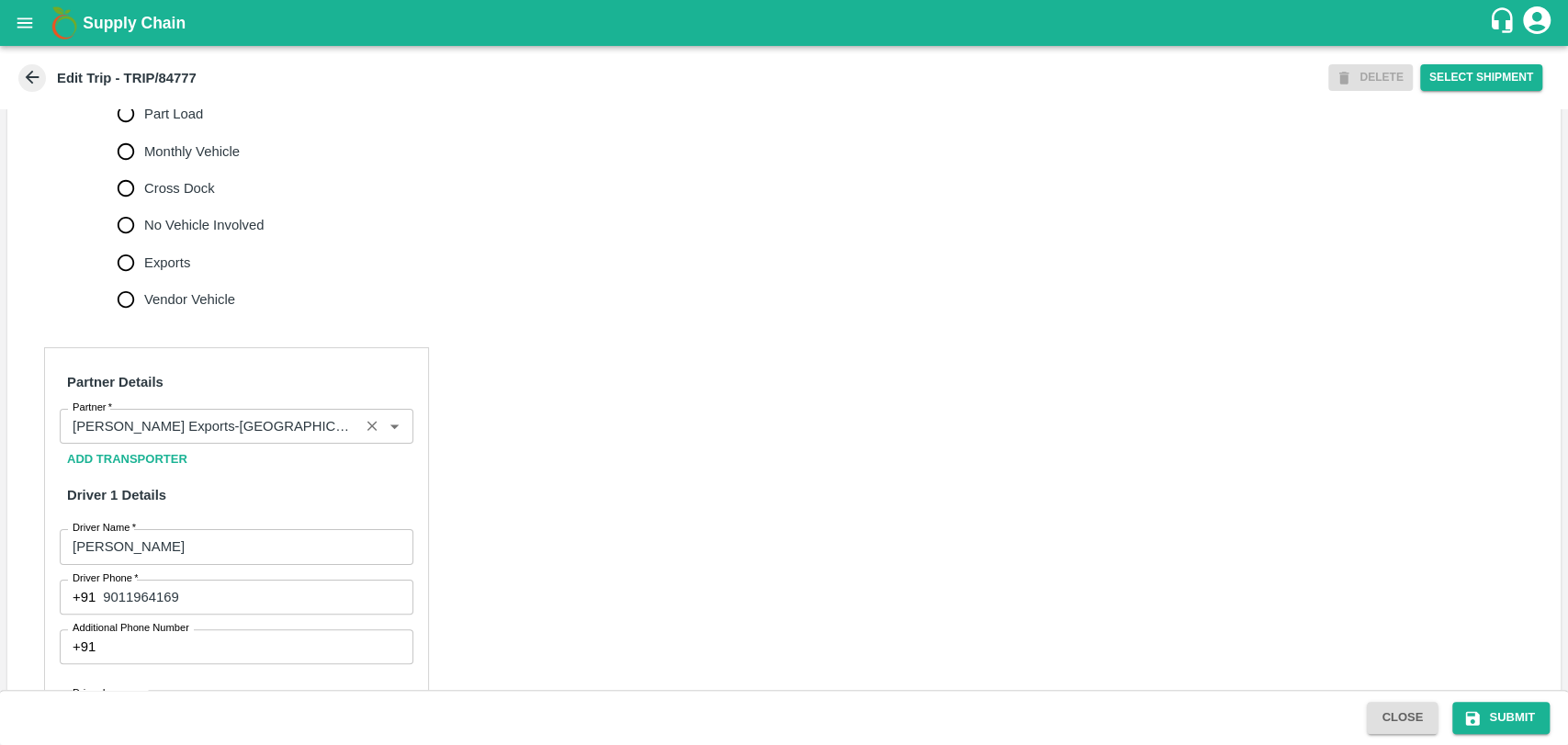
click at [211, 438] on input "Partner   *" at bounding box center [209, 426] width 288 height 24
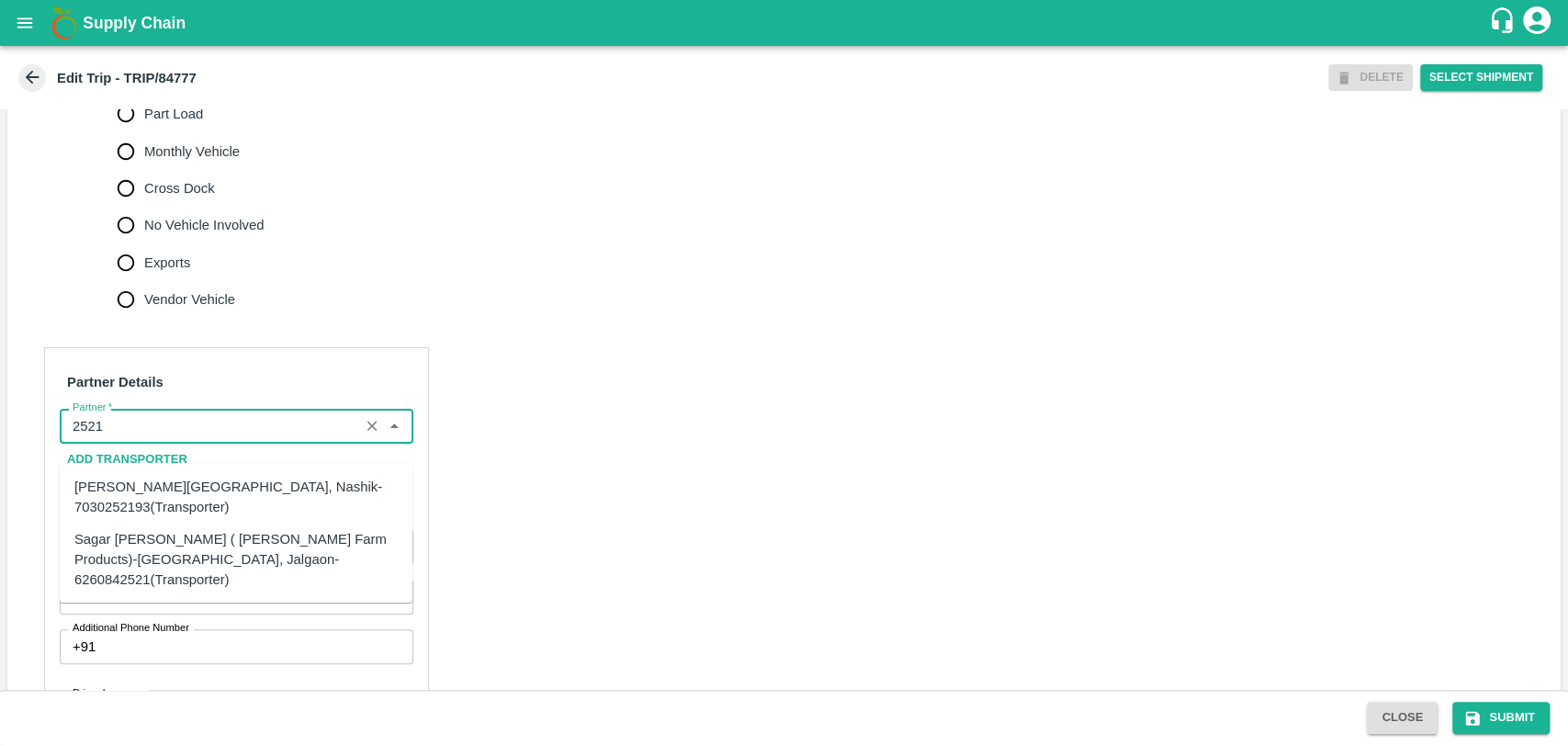
click at [142, 540] on div "Sagar [PERSON_NAME] ( [PERSON_NAME] Farm Products)-[GEOGRAPHIC_DATA], Jalgaon-6…" at bounding box center [236, 558] width 323 height 61
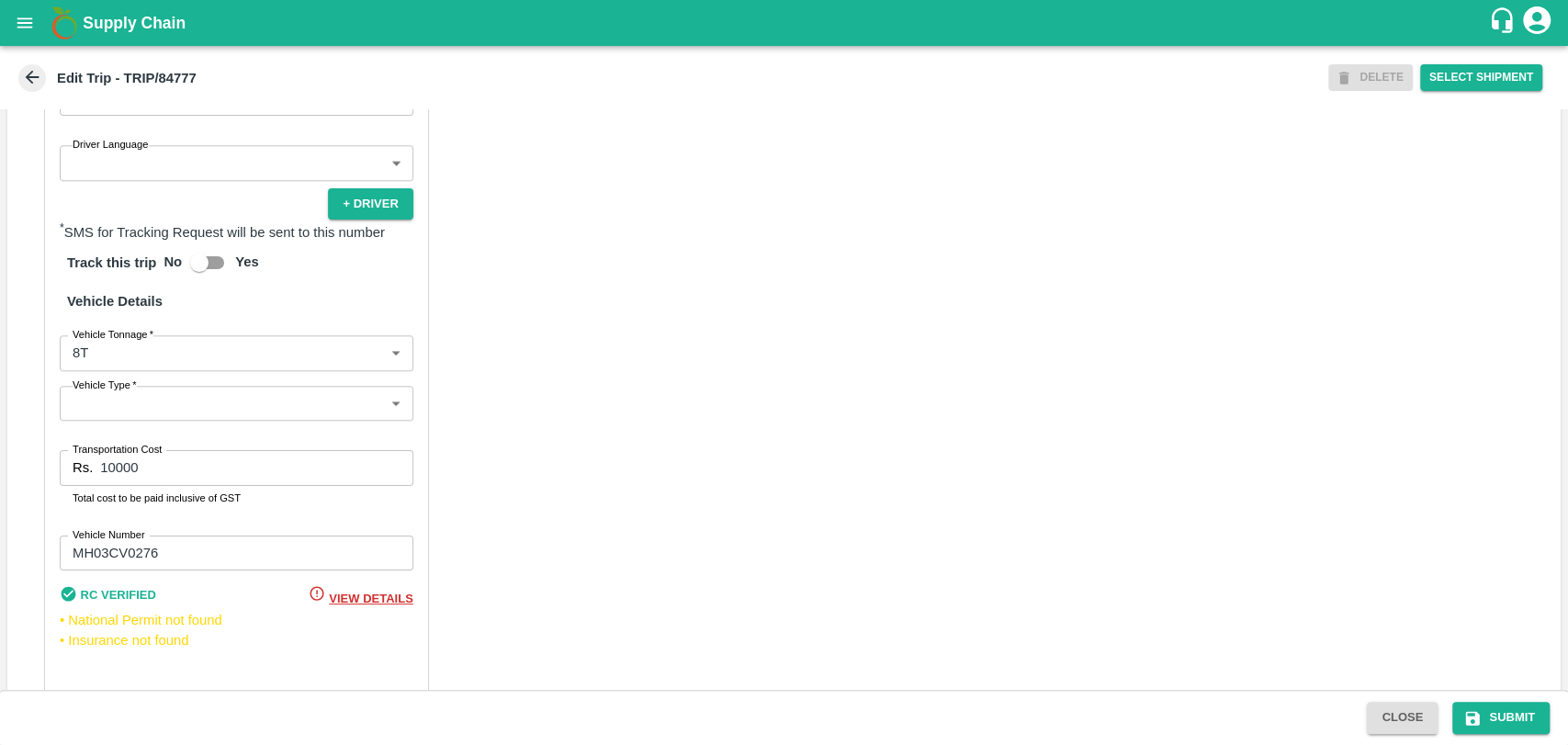
scroll to position [1214, 0]
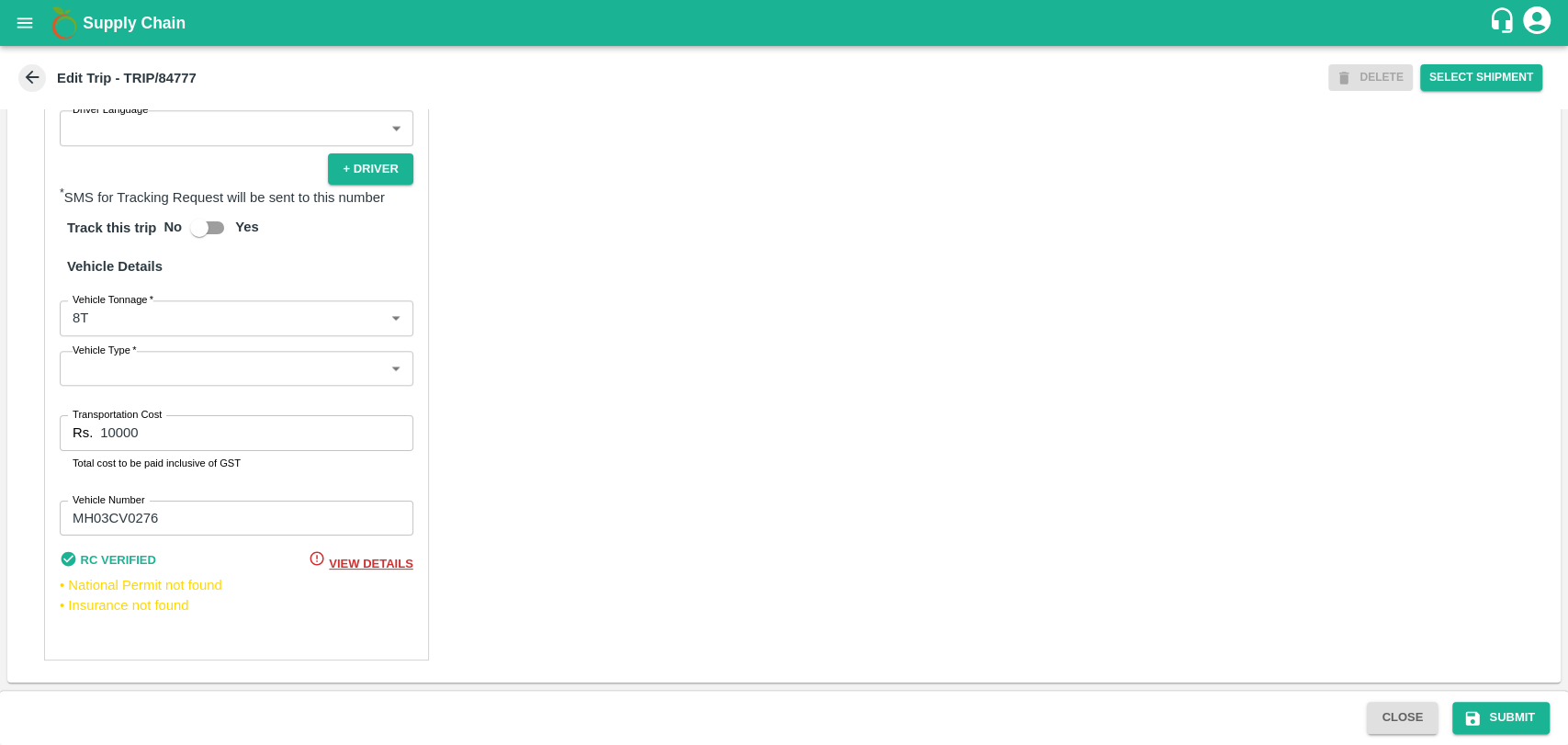
type input "Sagar [PERSON_NAME] ( [PERSON_NAME] Farm Products)-[GEOGRAPHIC_DATA], Jalgaon-6…"
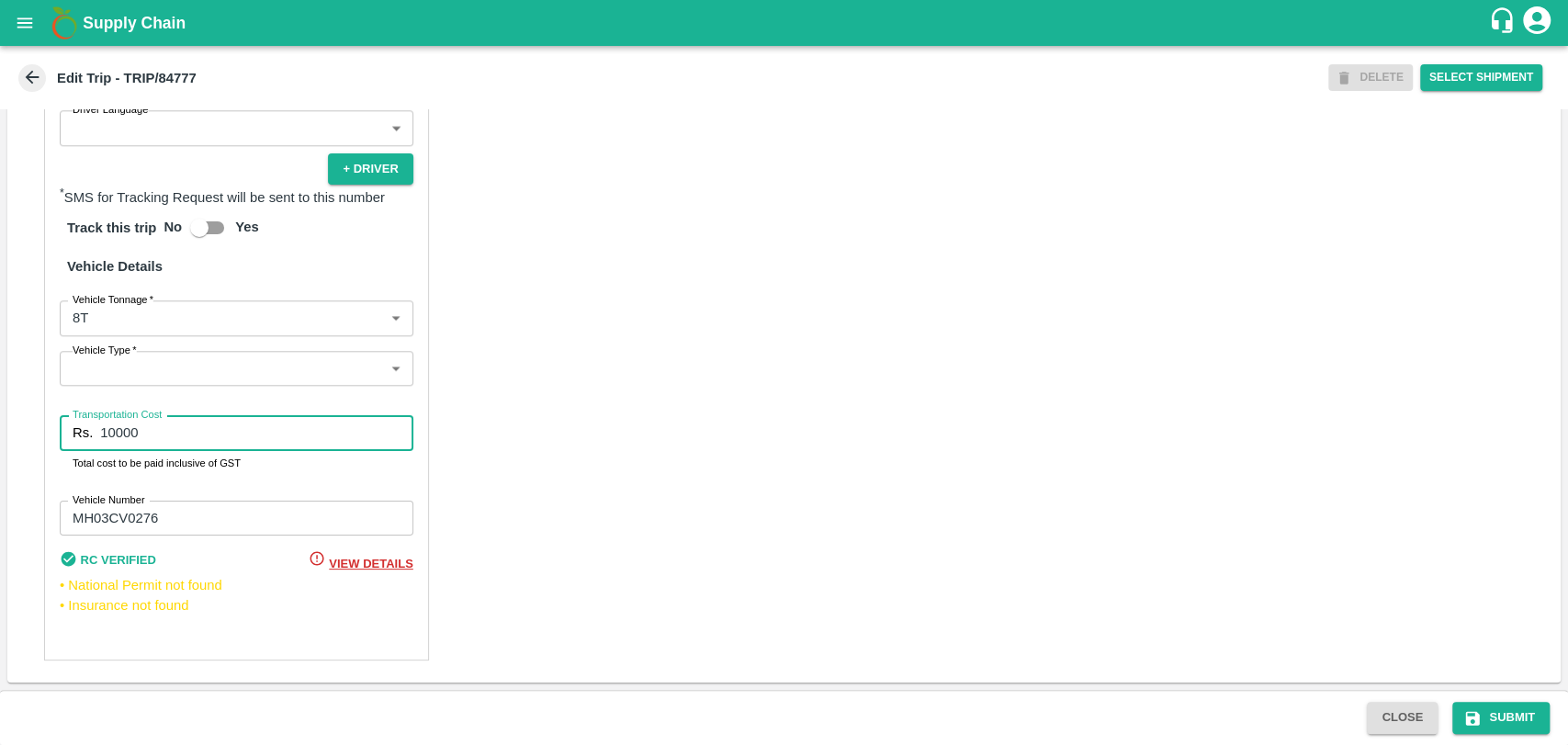
drag, startPoint x: 153, startPoint y: 433, endPoint x: 27, endPoint y: 431, distance: 126.0
click at [27, 431] on div "Partner Details Partner   * Partner Add Transporter Driver 1 Details Driver Nam…" at bounding box center [784, 212] width 1553 height 941
type input "20000"
click at [126, 311] on body "Supply Chain Edit Trip - TRIP/84777 DELETE Select Shipment Trip Details Trip Ty…" at bounding box center [784, 372] width 1568 height 745
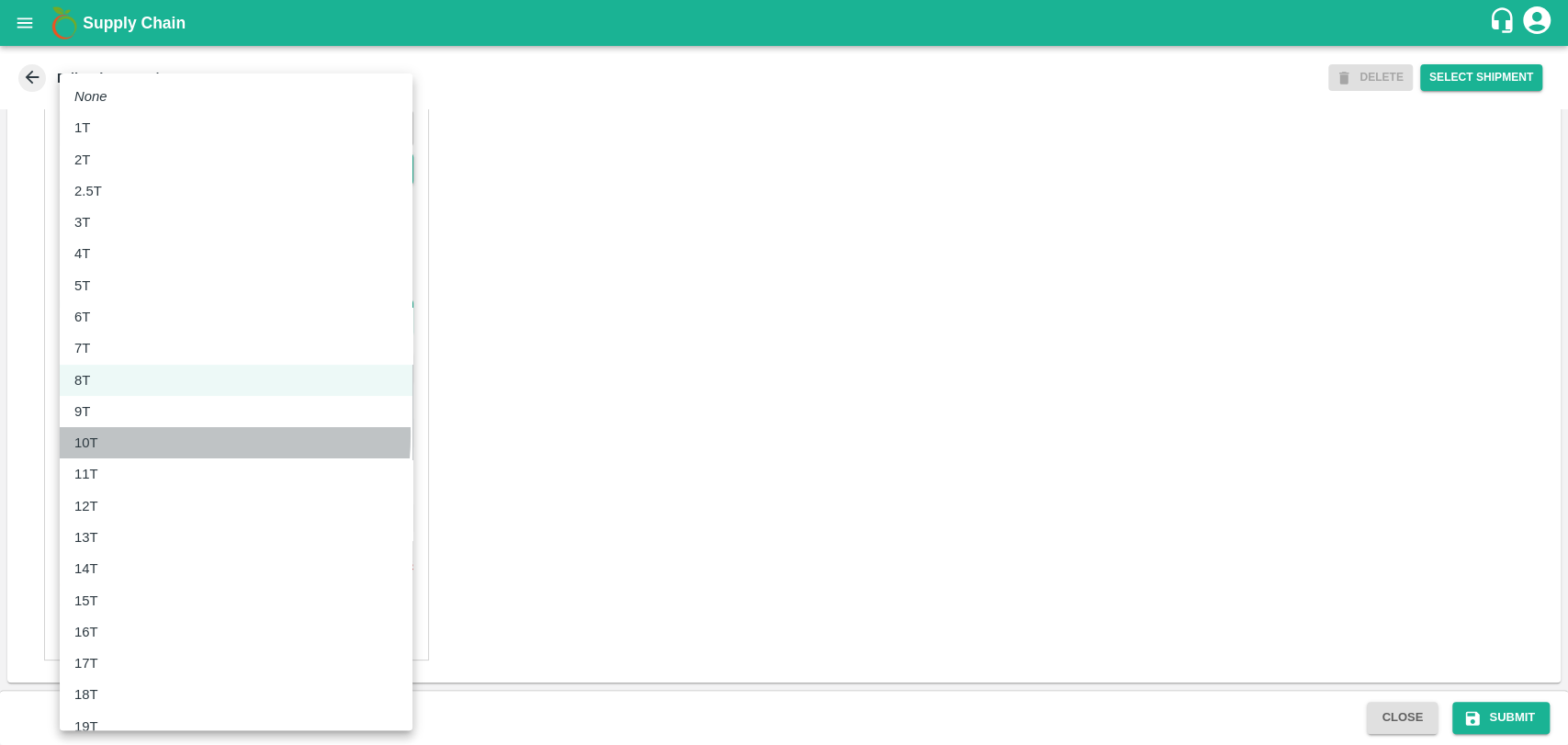
click at [120, 434] on div "10T" at bounding box center [236, 442] width 323 height 20
type input "10000"
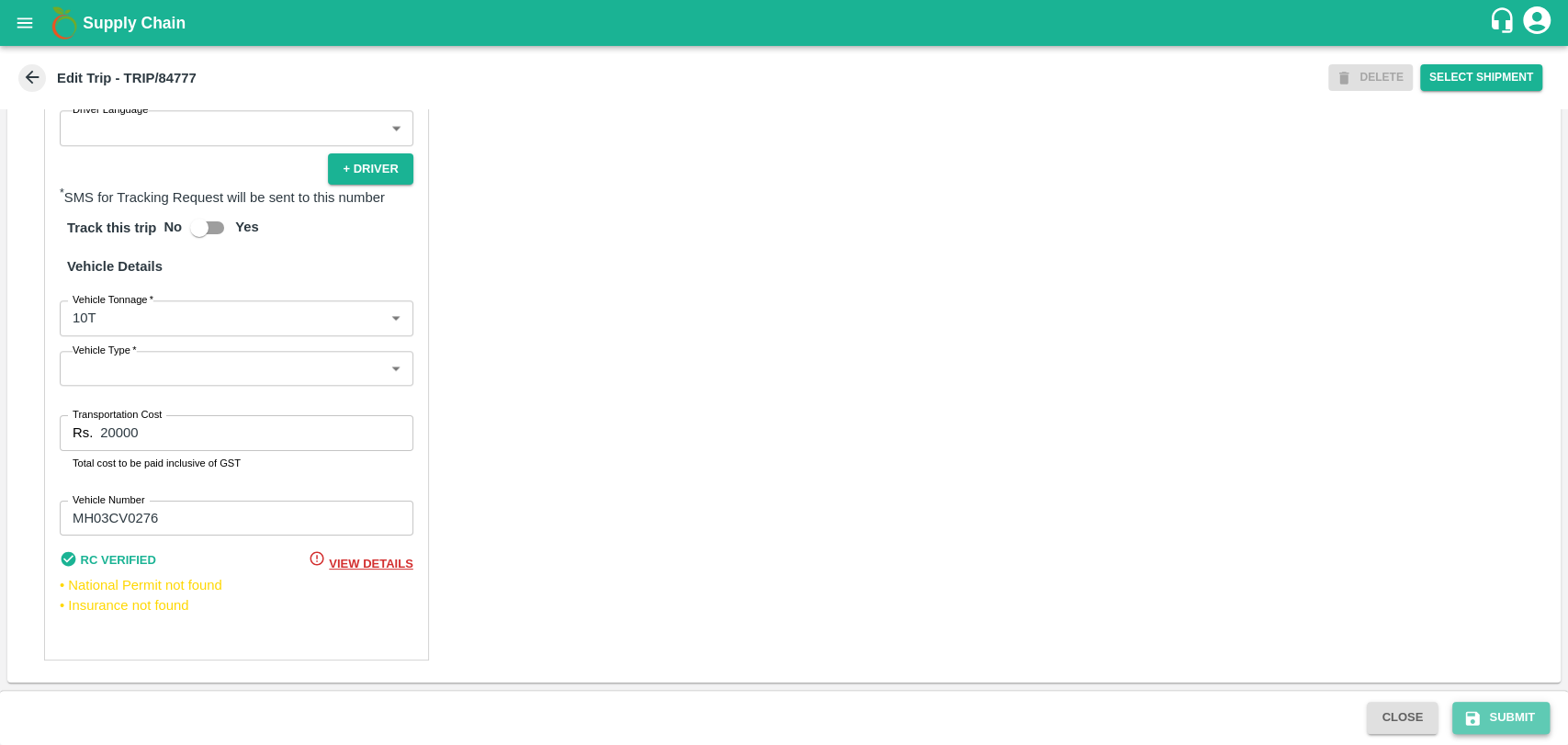
click at [1506, 711] on button "Submit" at bounding box center [1501, 717] width 97 height 32
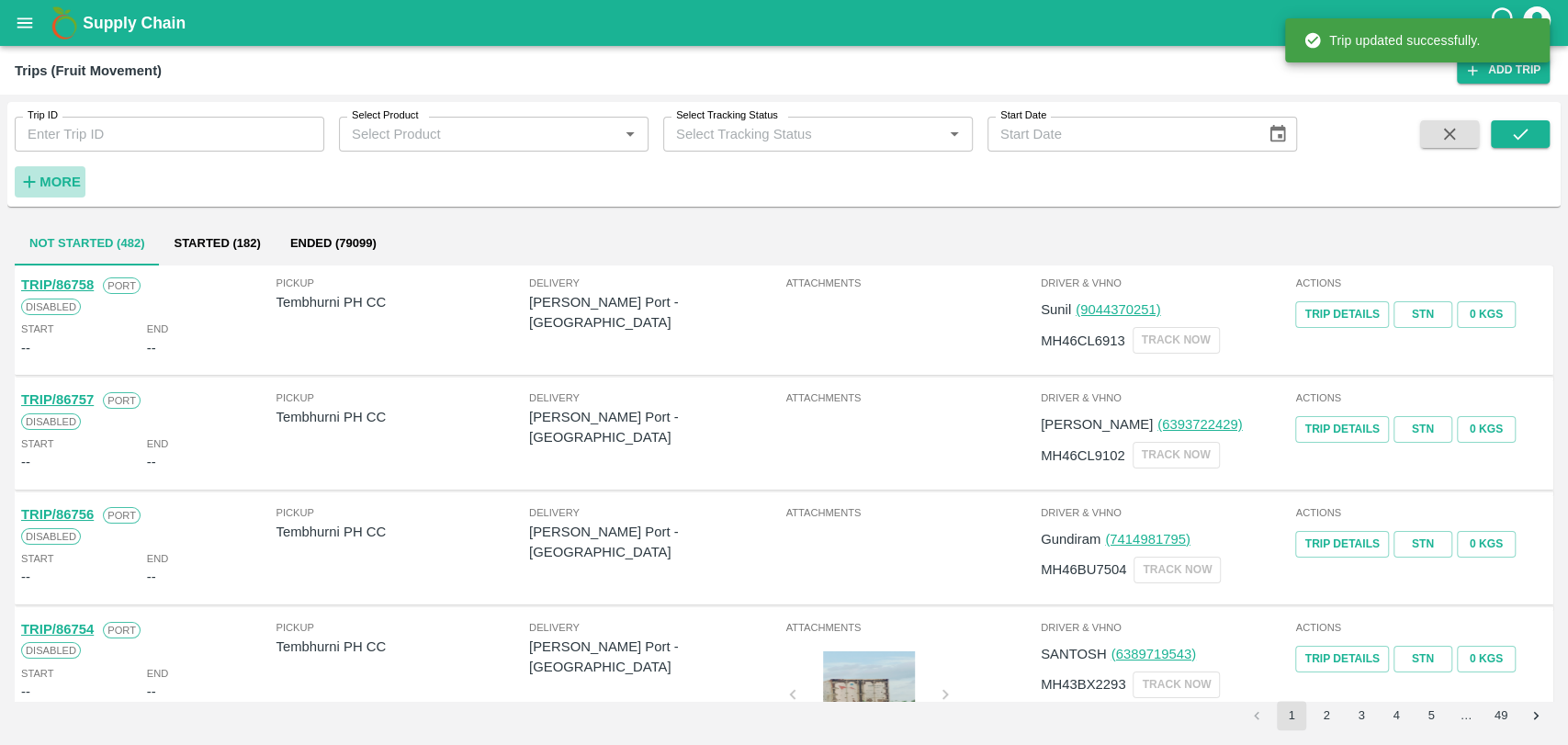
click at [58, 169] on button "More" at bounding box center [50, 182] width 71 height 31
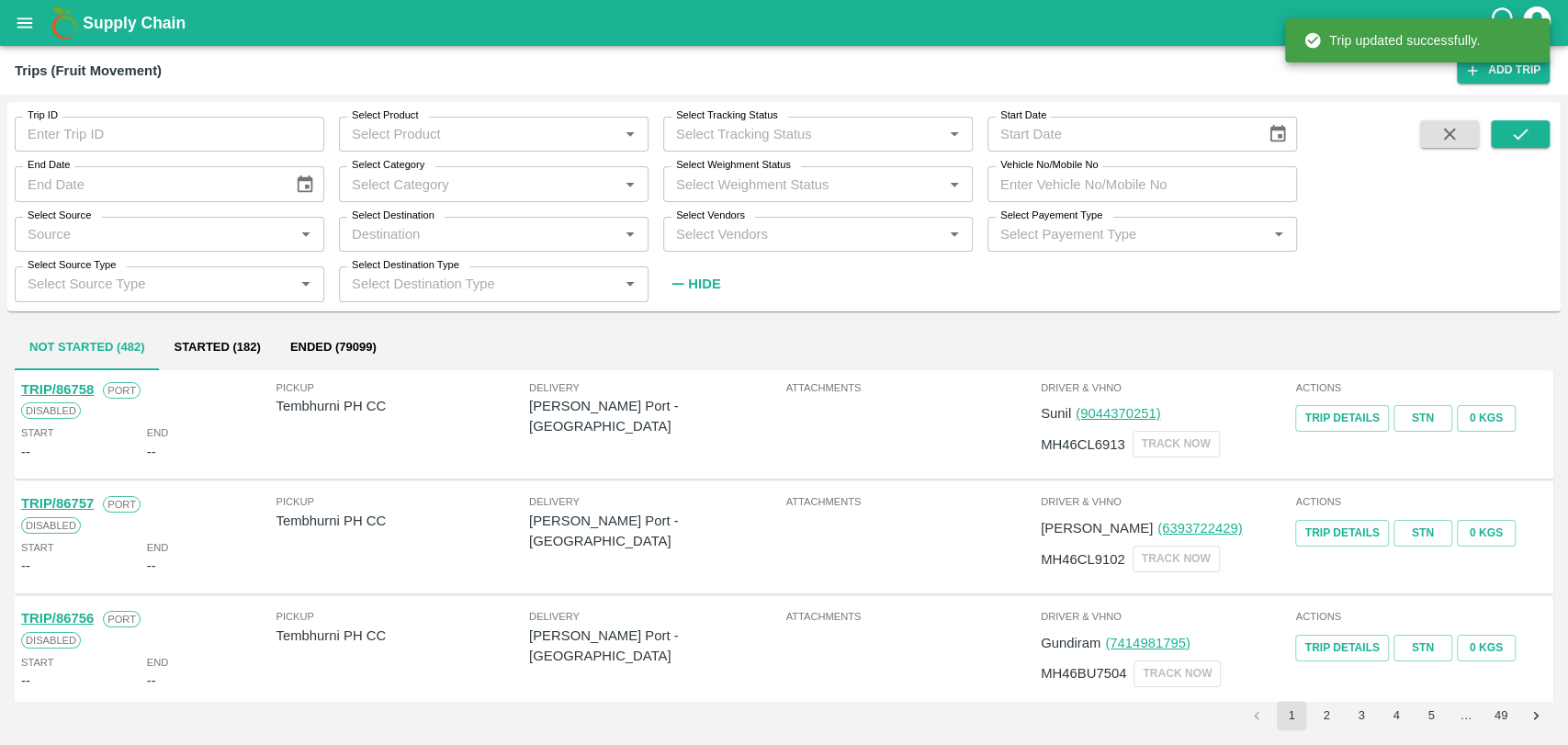
click at [1078, 186] on input "Vehicle No/Mobile No" at bounding box center [1142, 184] width 310 height 35
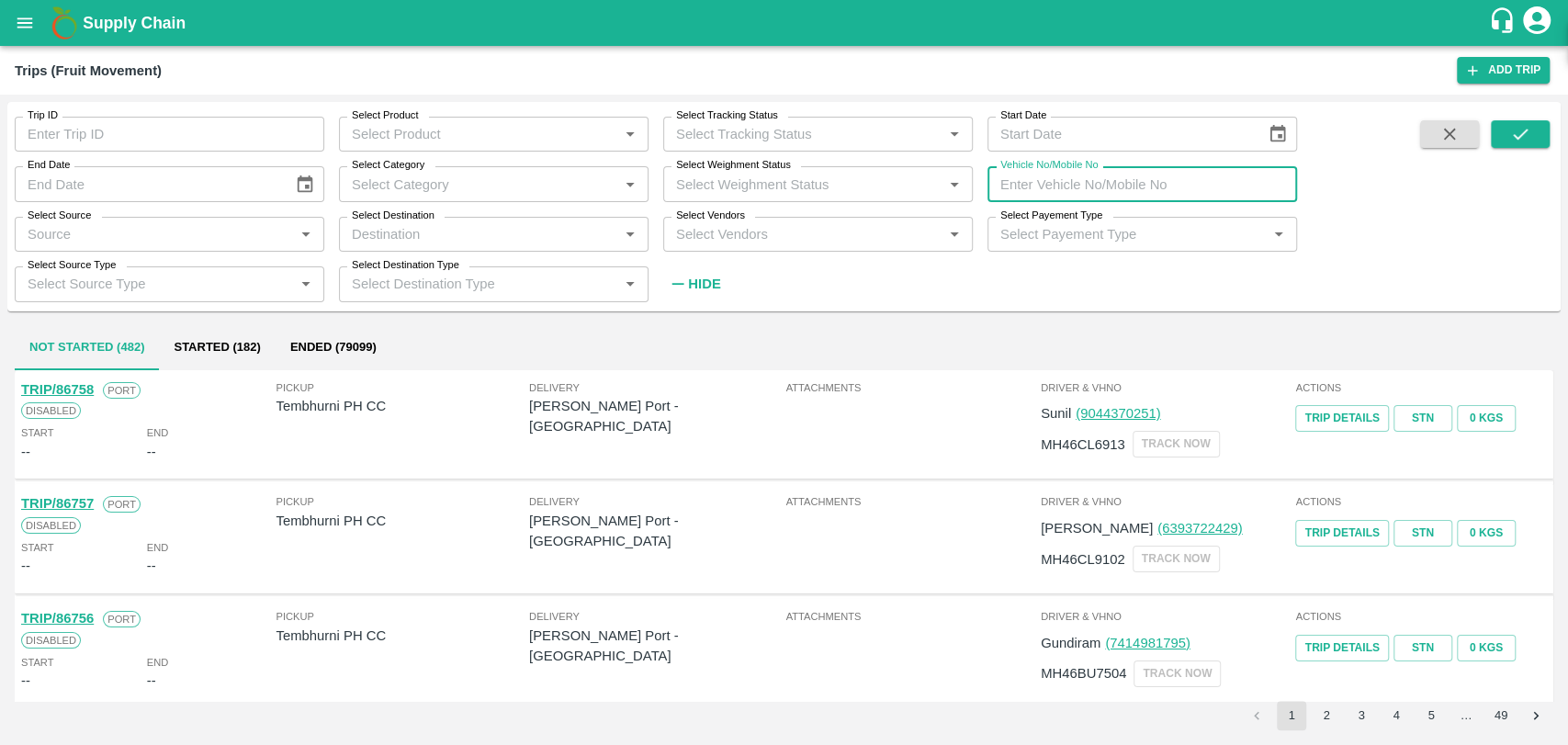
paste input "MH19CY7854"
type input "MH19CY7854"
click at [1506, 124] on button "submit" at bounding box center [1520, 134] width 58 height 27
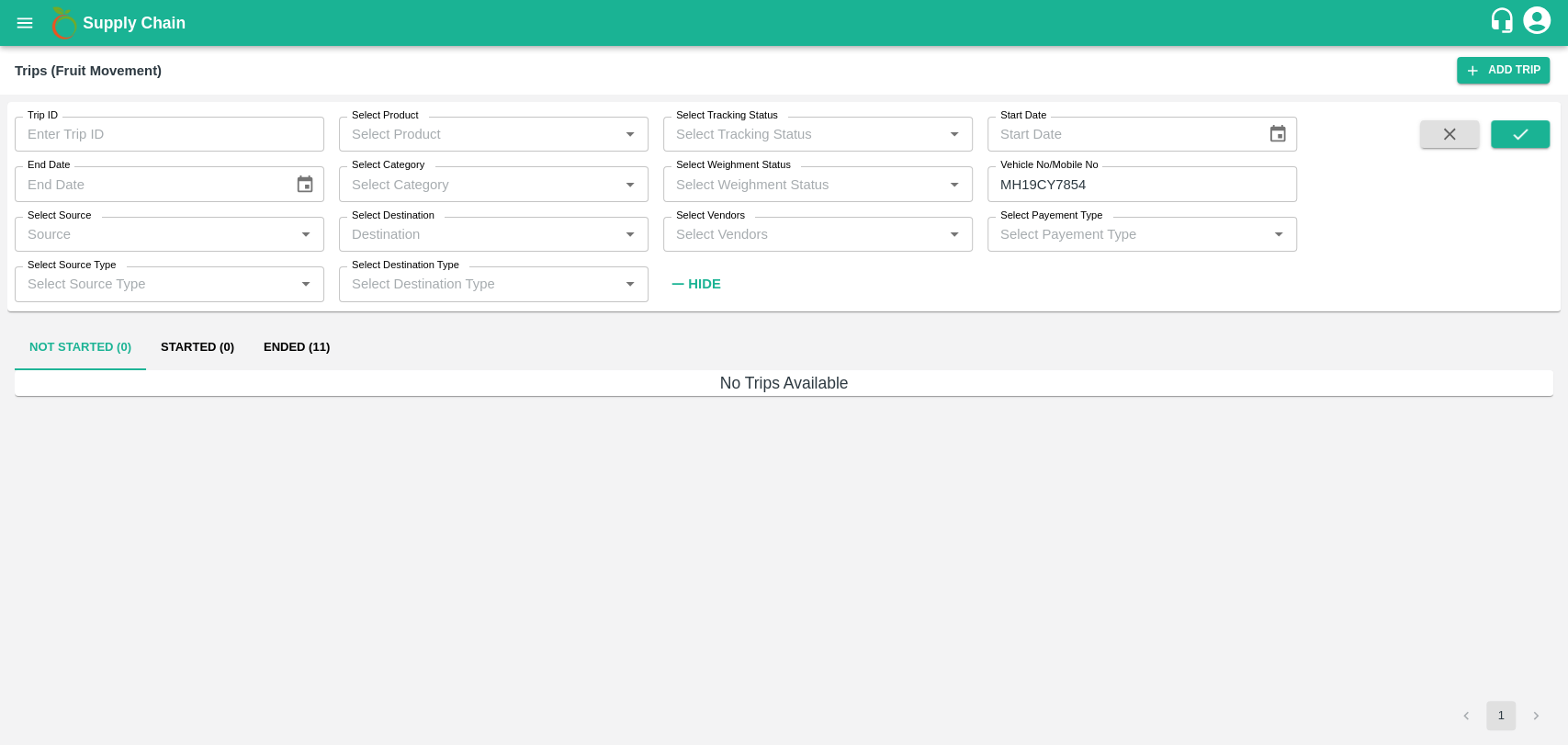
click at [324, 353] on button "Ended (11)" at bounding box center [297, 348] width 95 height 44
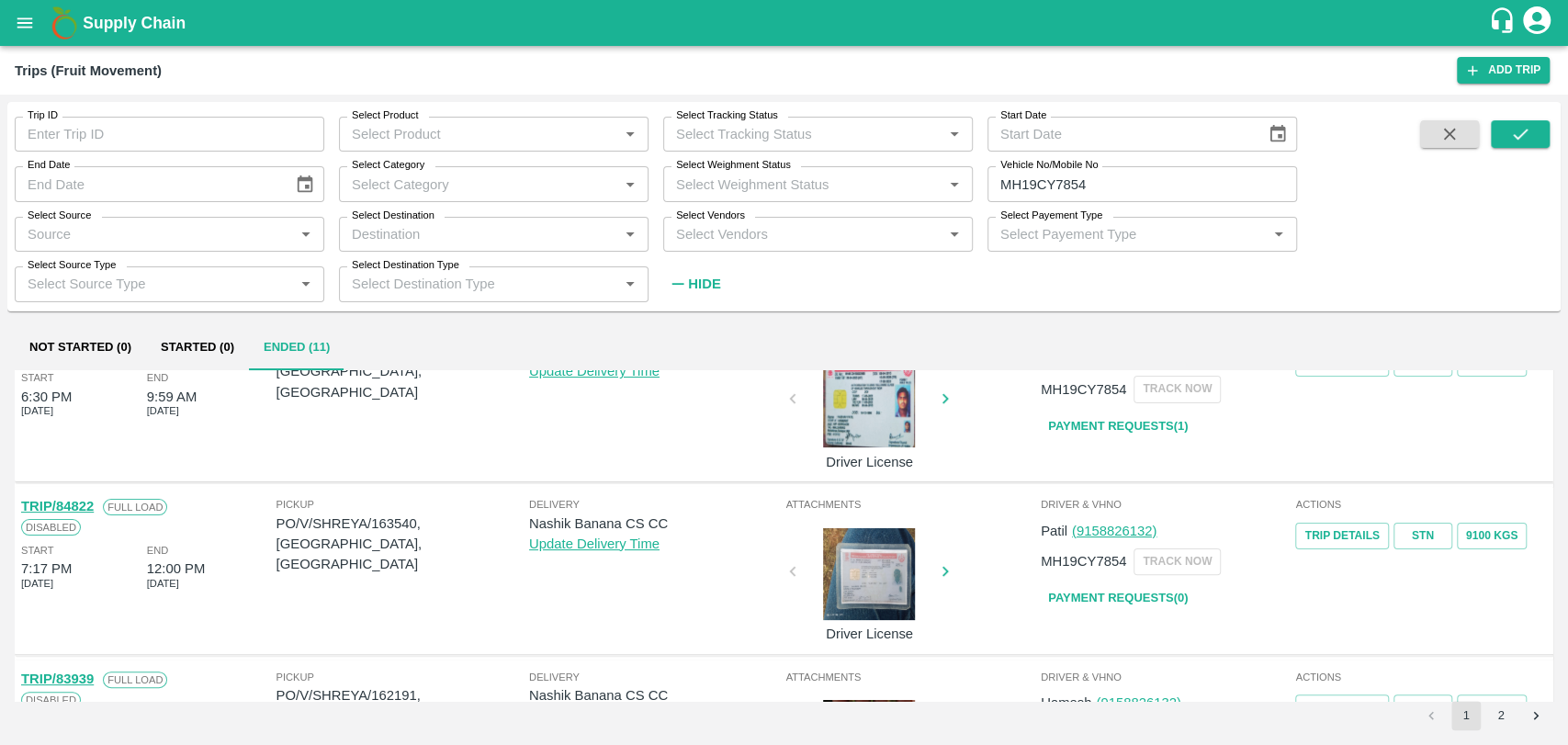
scroll to position [509, 0]
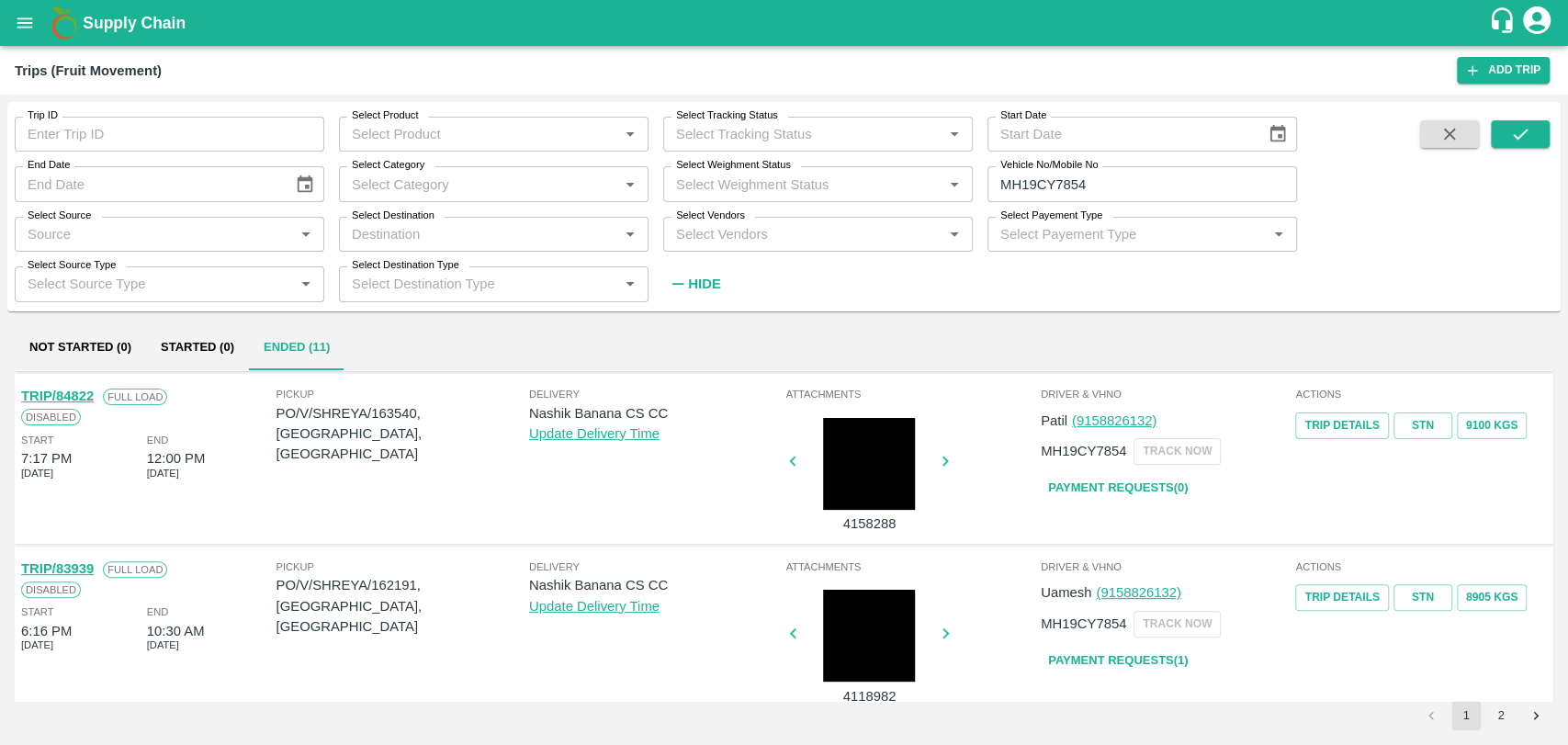
click at [56, 398] on link "TRIP/84822" at bounding box center [57, 395] width 72 height 15
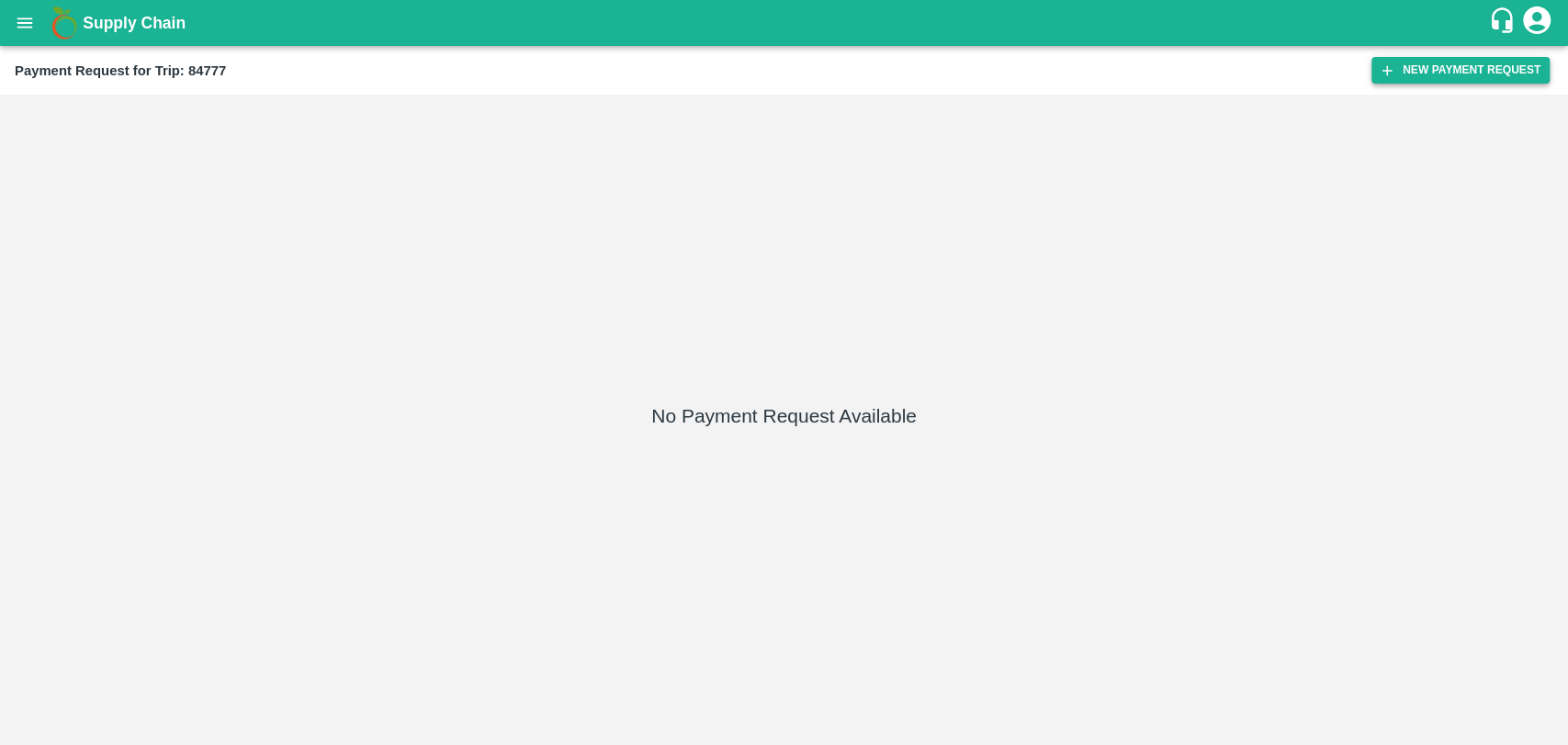
click at [1432, 66] on button "New Payment Request" at bounding box center [1460, 69] width 178 height 26
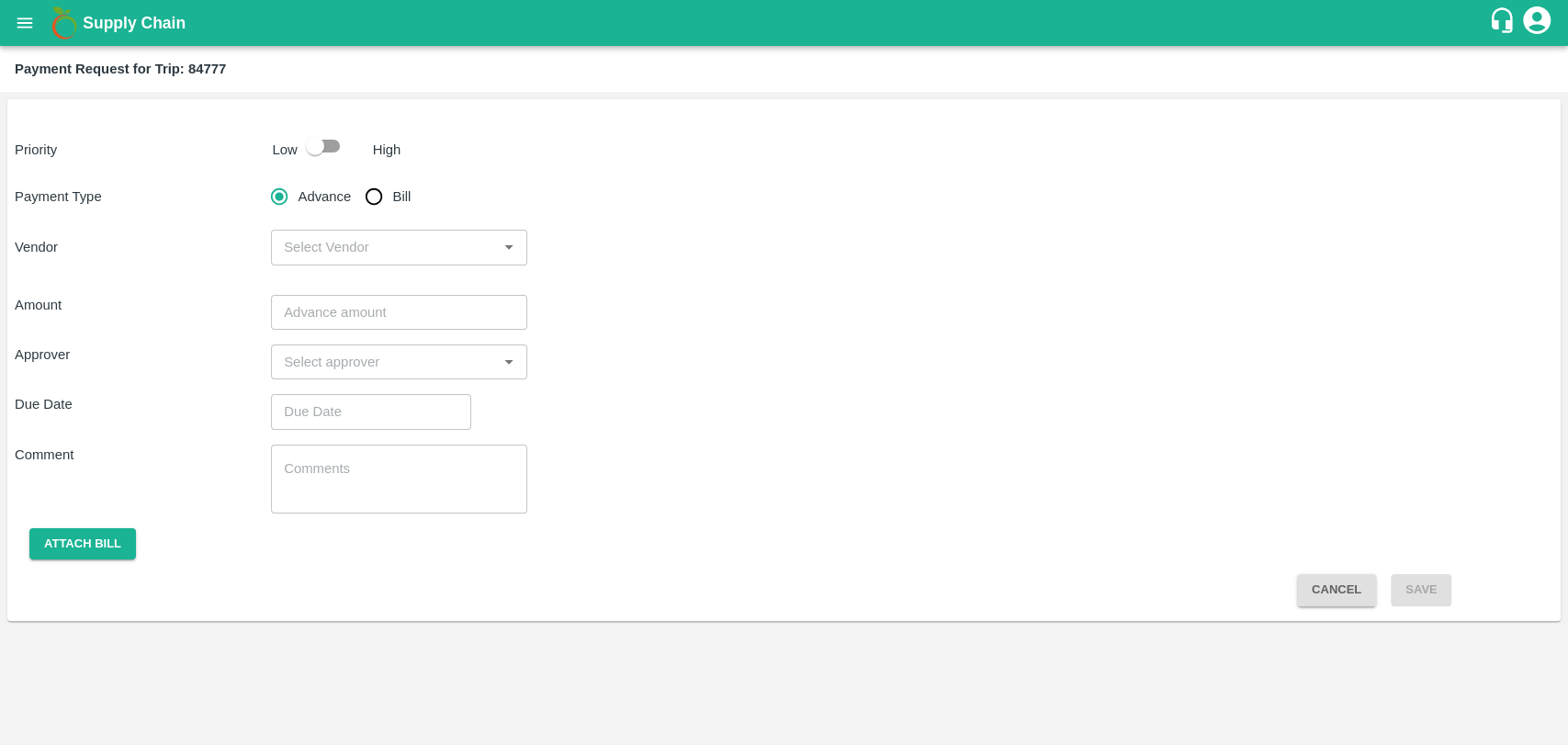
click at [338, 137] on input "checkbox" at bounding box center [316, 146] width 105 height 35
checkbox input "true"
click at [380, 205] on input "Bill" at bounding box center [374, 197] width 37 height 37
radio input "true"
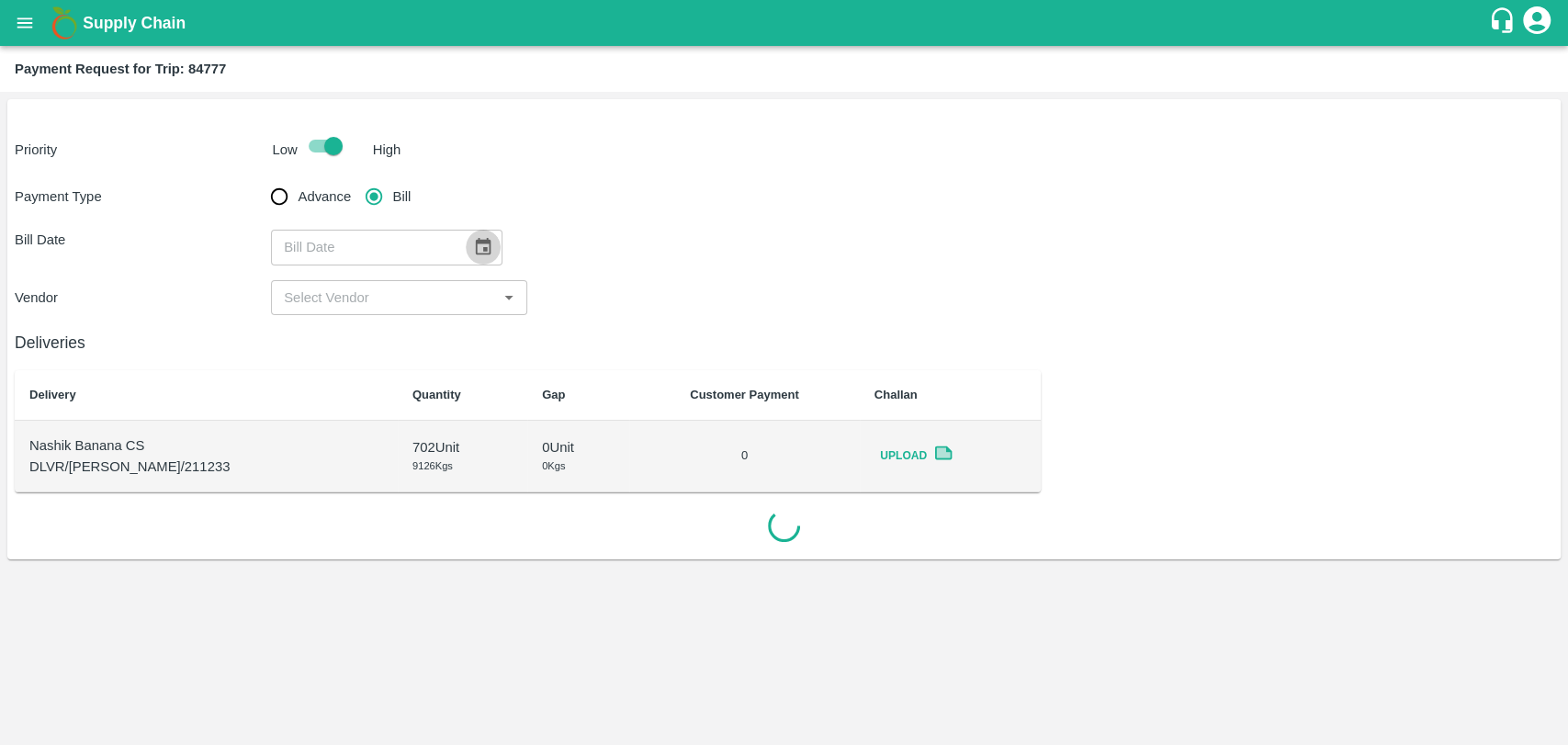
click at [475, 248] on icon "Choose date" at bounding box center [483, 246] width 16 height 18
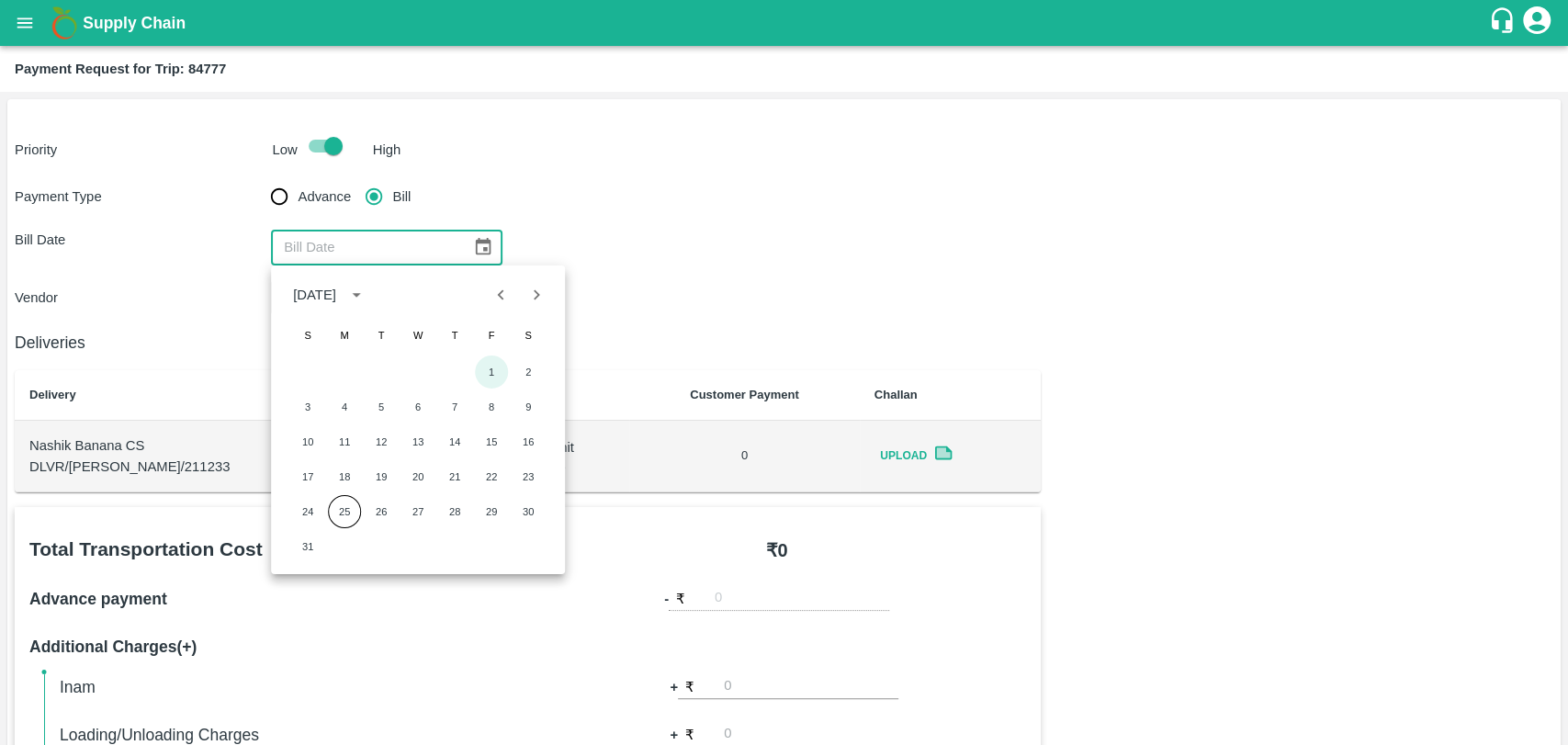
click at [482, 362] on button "1" at bounding box center [492, 372] width 33 height 33
type input "[DATE]"
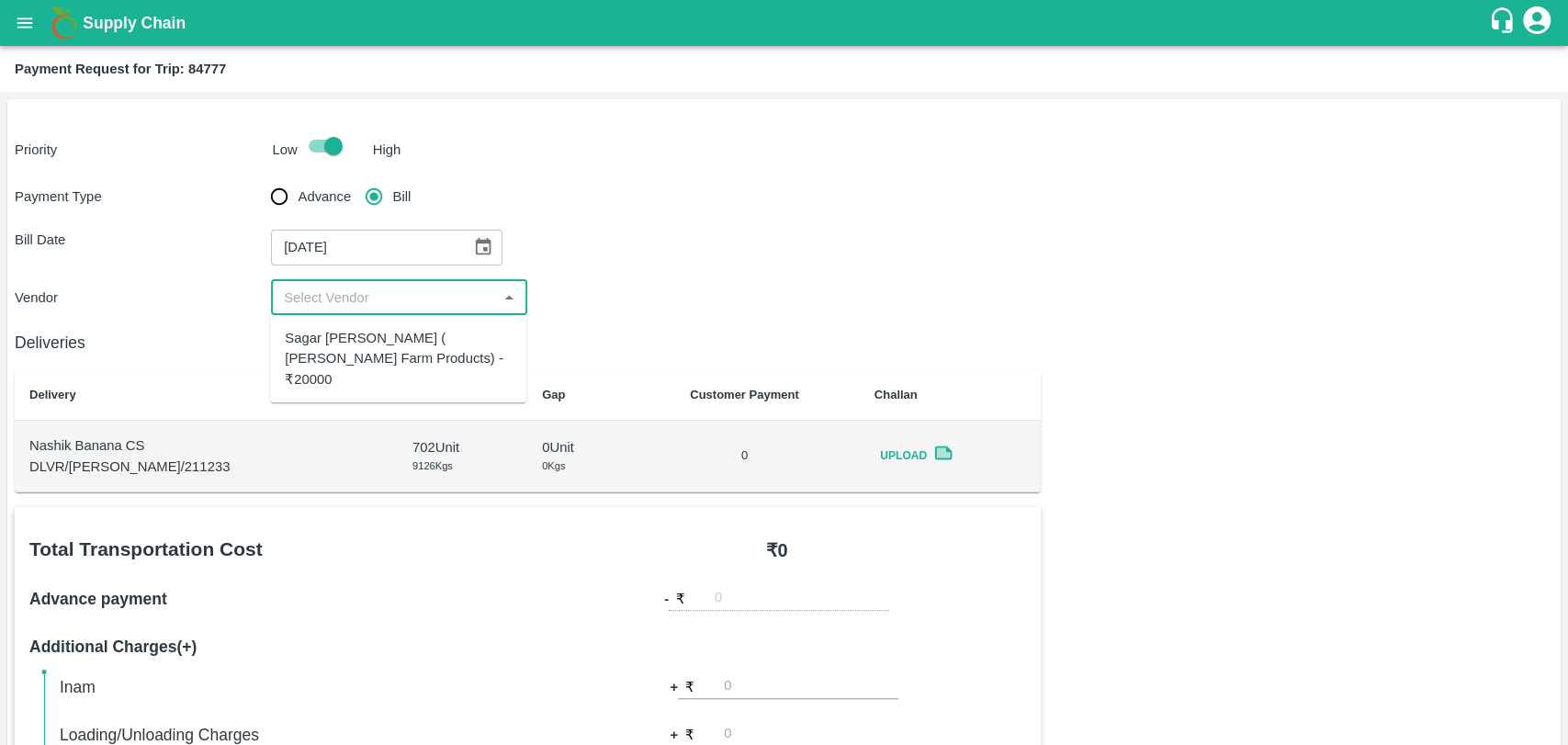
drag, startPoint x: 332, startPoint y: 296, endPoint x: 353, endPoint y: 333, distance: 42.5
click at [332, 298] on input "input" at bounding box center [384, 297] width 215 height 24
click at [351, 354] on div "Sagar [PERSON_NAME] ( [PERSON_NAME] Farm Products) - ₹20000" at bounding box center [397, 358] width 227 height 61
type input "Sagar [PERSON_NAME] ( [PERSON_NAME] Farm Products) - ₹20000"
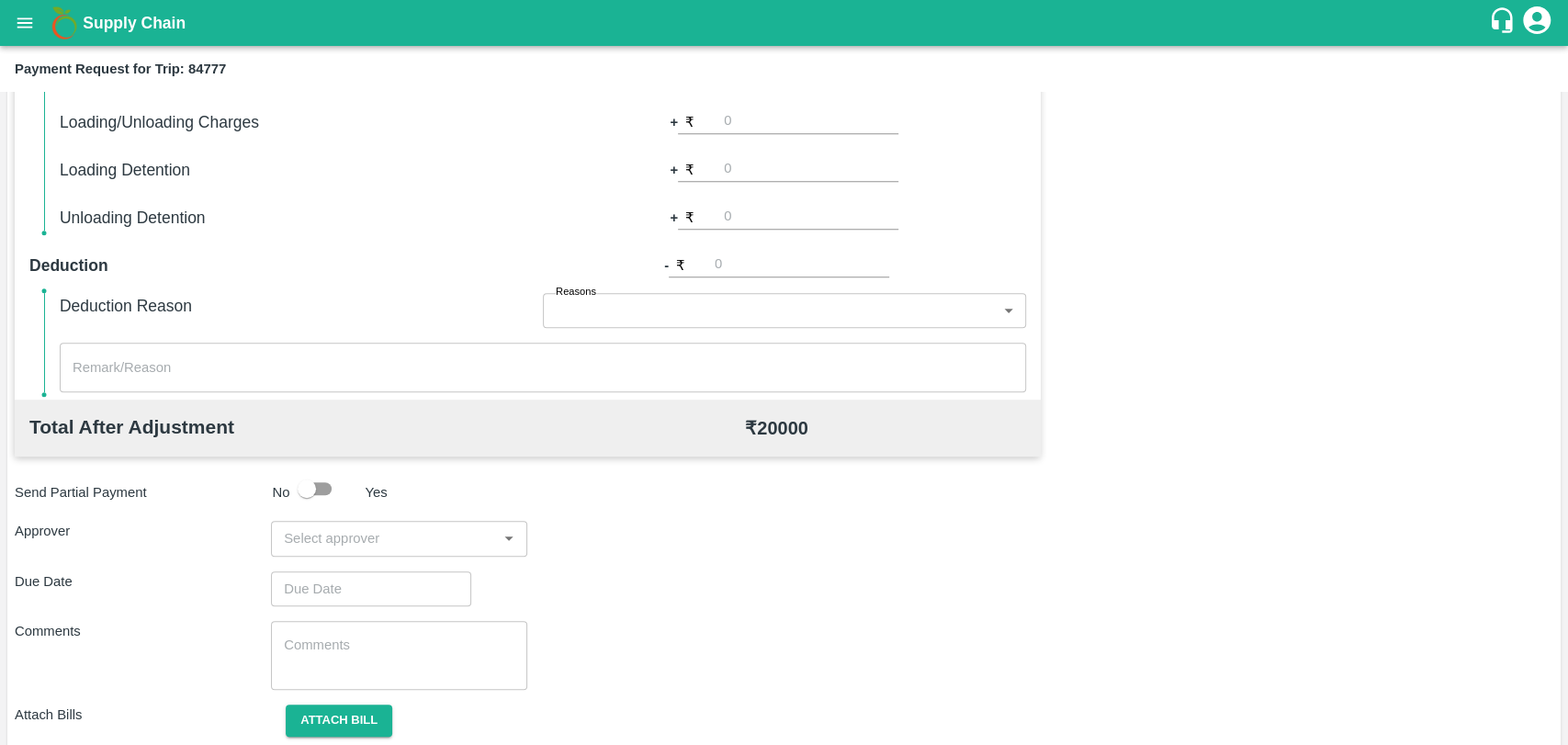
scroll to position [672, 0]
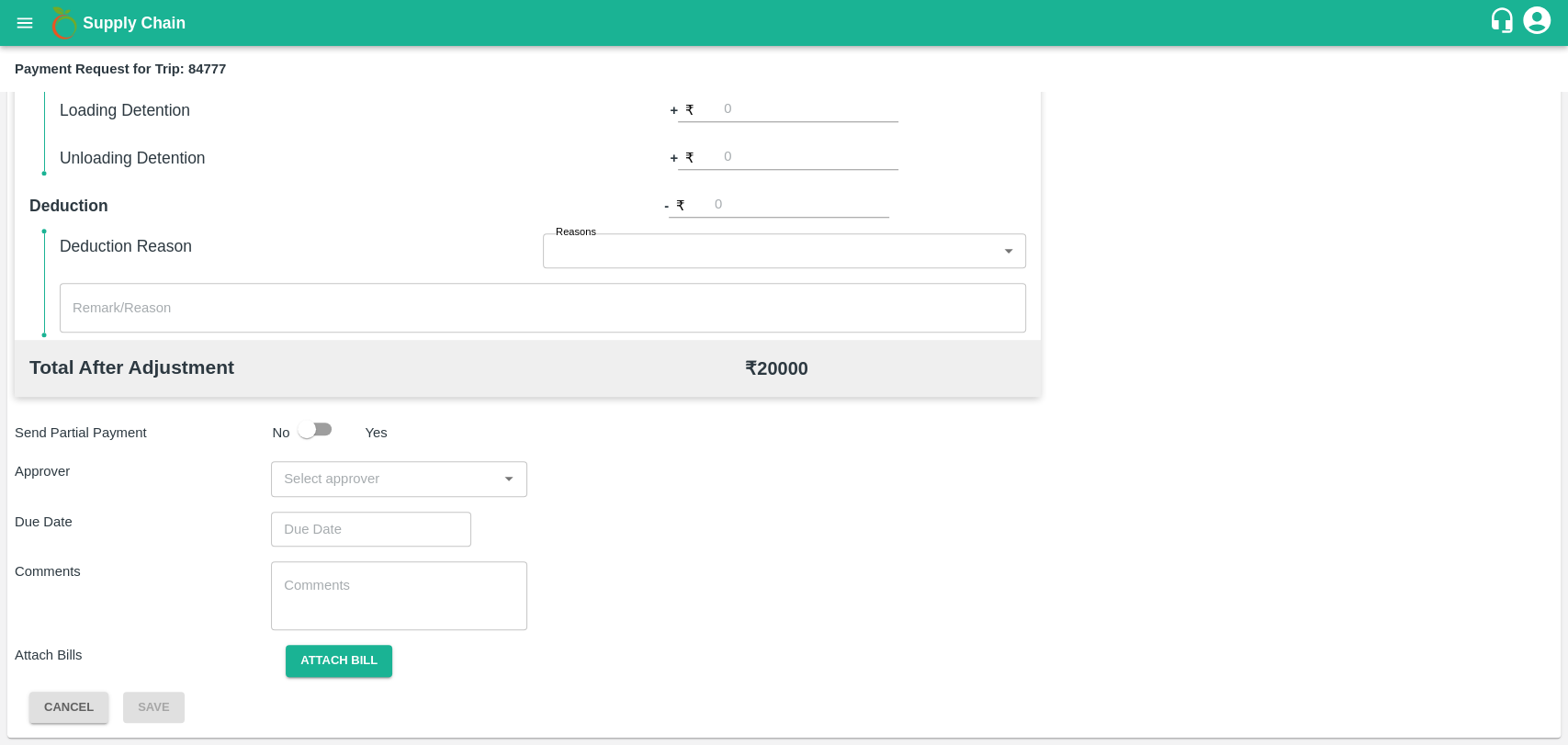
click at [382, 480] on input "input" at bounding box center [384, 478] width 215 height 24
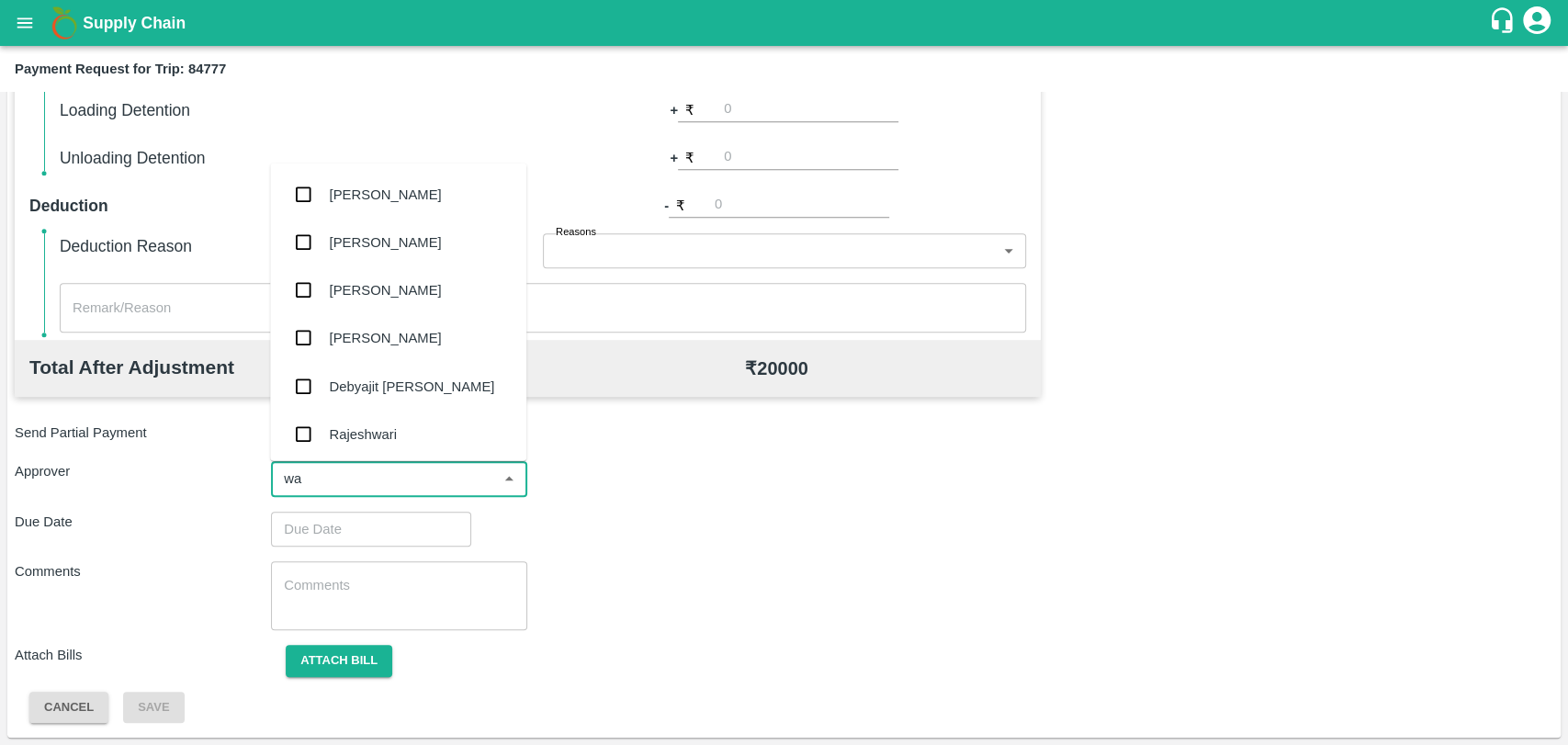
type input "wag"
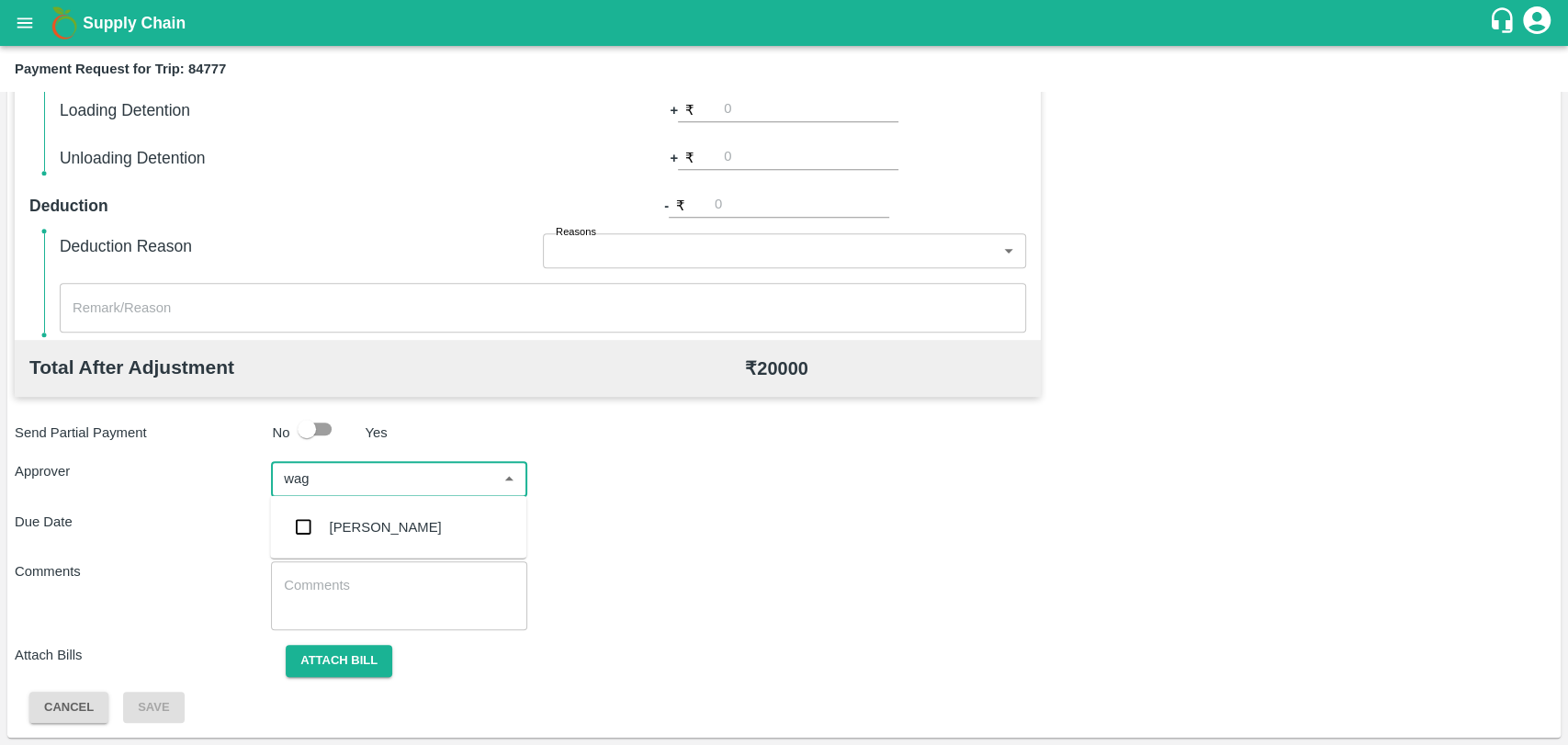
click at [360, 520] on div "[PERSON_NAME]" at bounding box center [386, 527] width 112 height 20
click at [355, 530] on input "Choose date" at bounding box center [364, 529] width 187 height 35
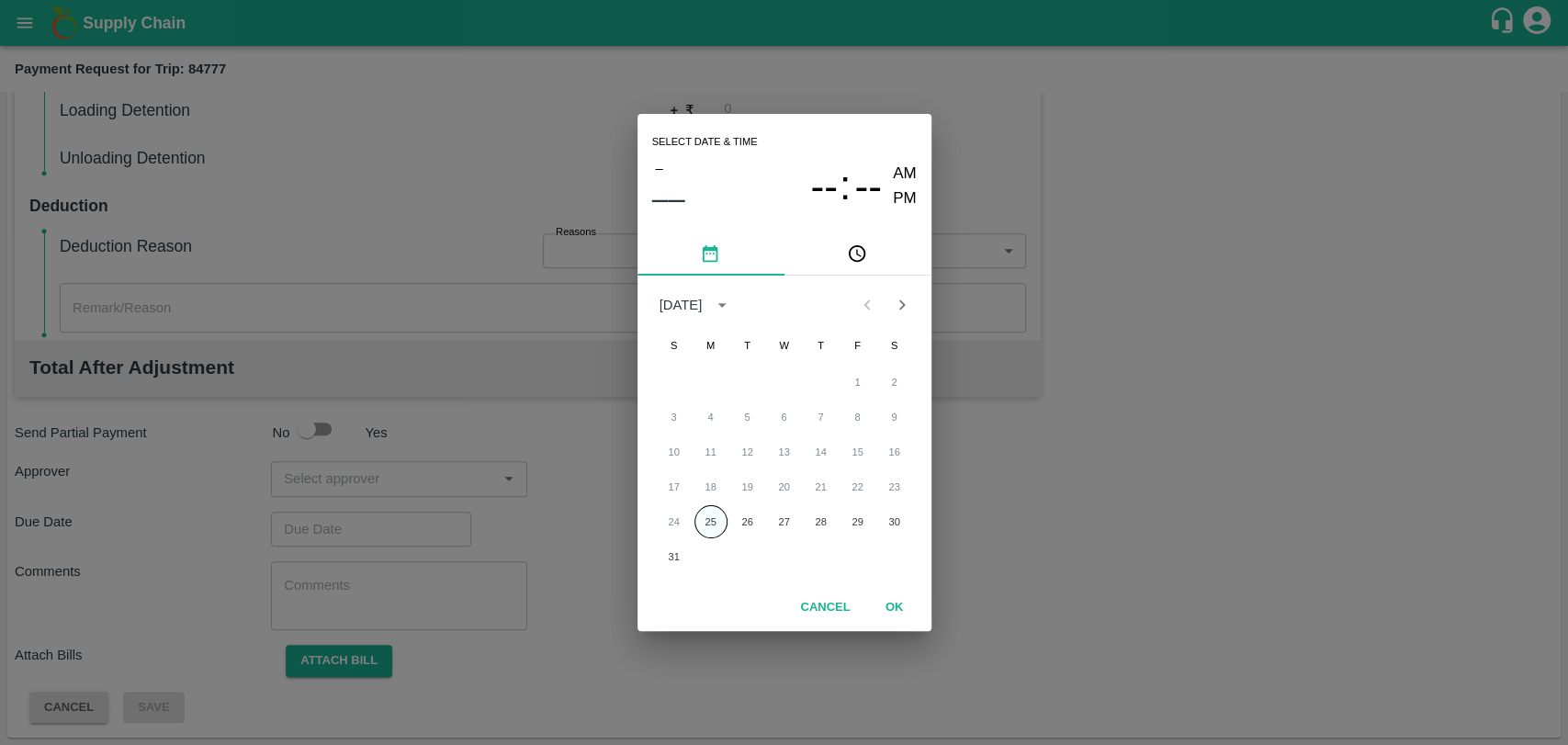
click at [708, 514] on button "25" at bounding box center [711, 522] width 33 height 33
type input "[DATE] 12:00 AM"
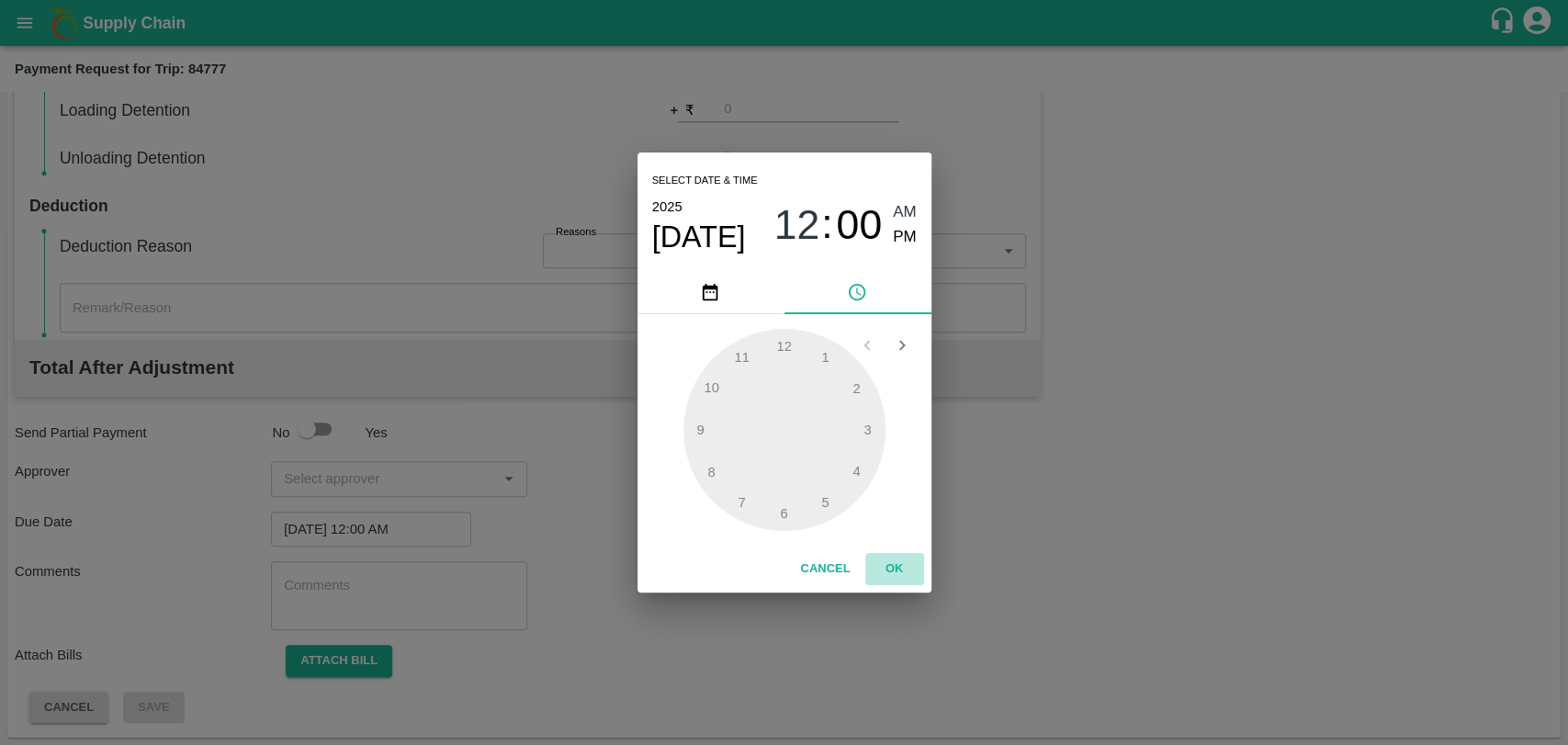
click at [891, 579] on button "OK" at bounding box center [894, 569] width 58 height 32
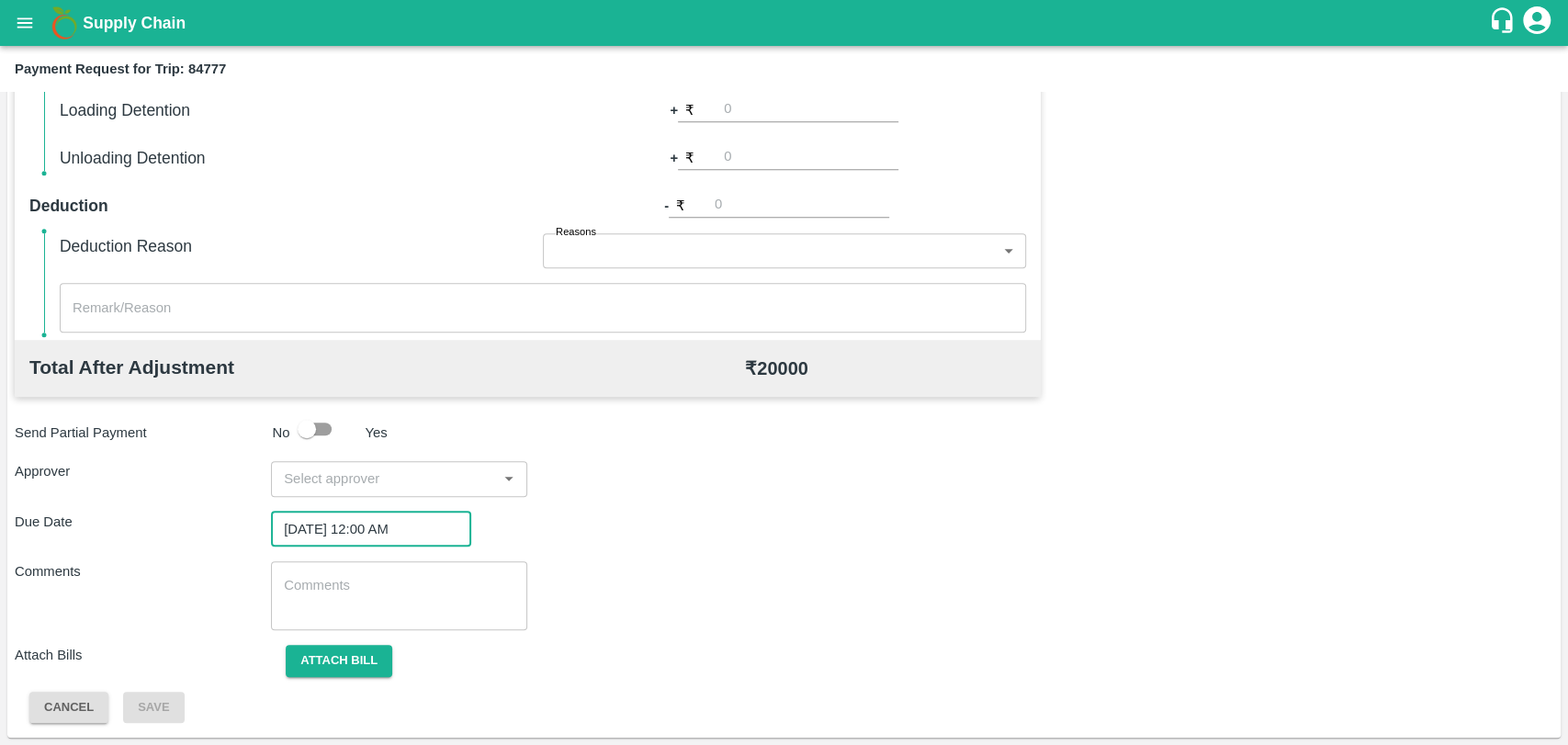
click at [328, 487] on input "input" at bounding box center [384, 478] width 215 height 24
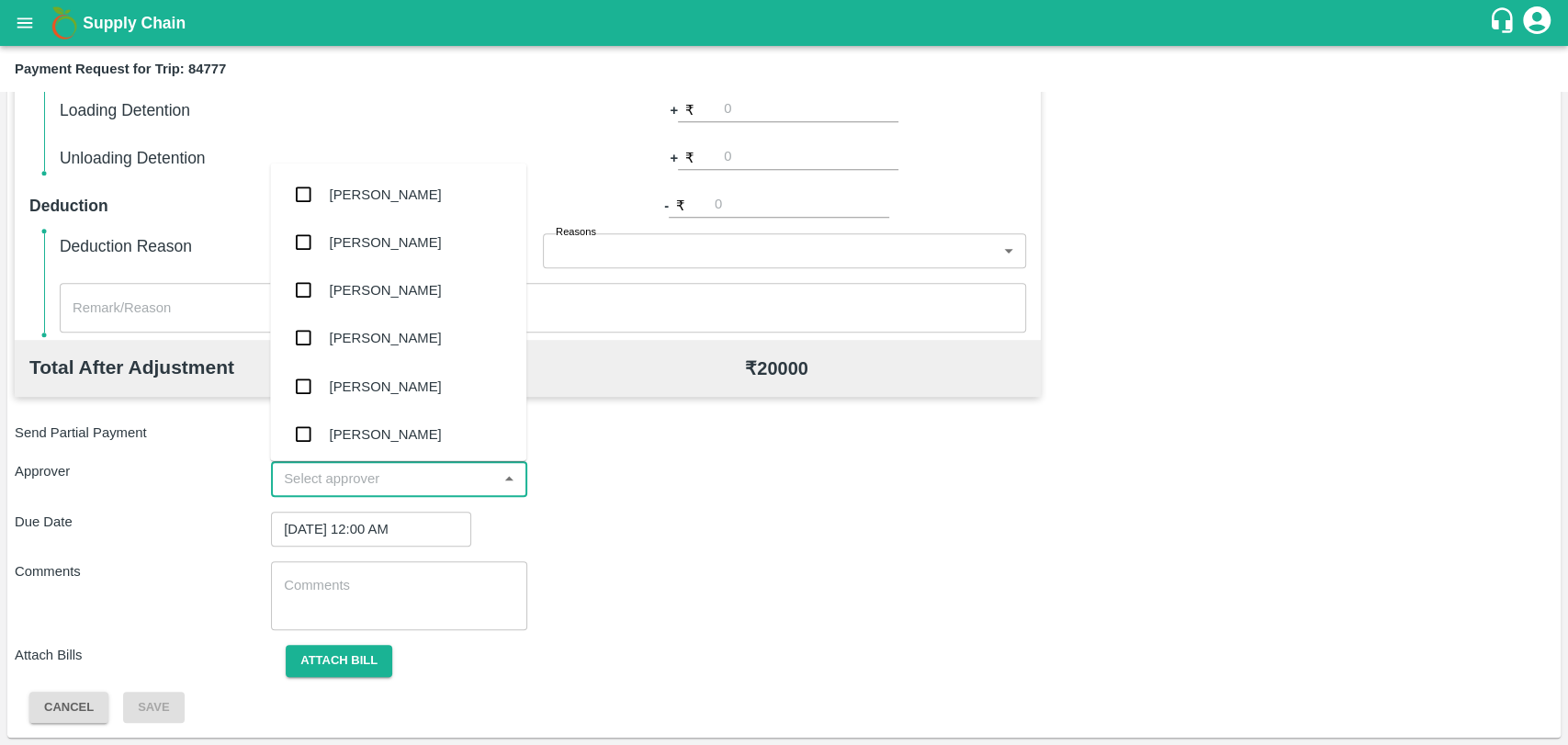
type input "w"
type input "ag"
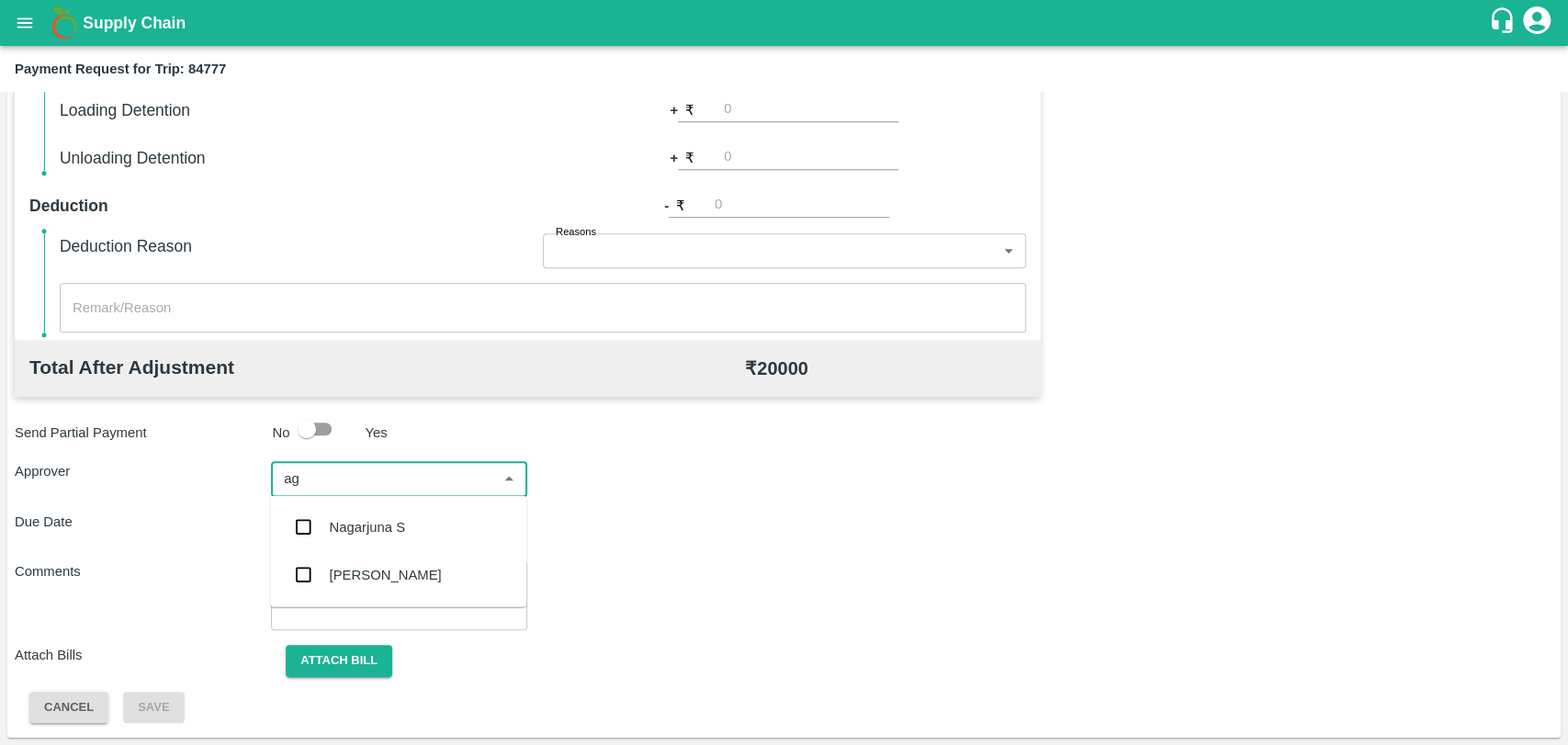
click at [327, 564] on div "[PERSON_NAME]" at bounding box center [397, 575] width 256 height 48
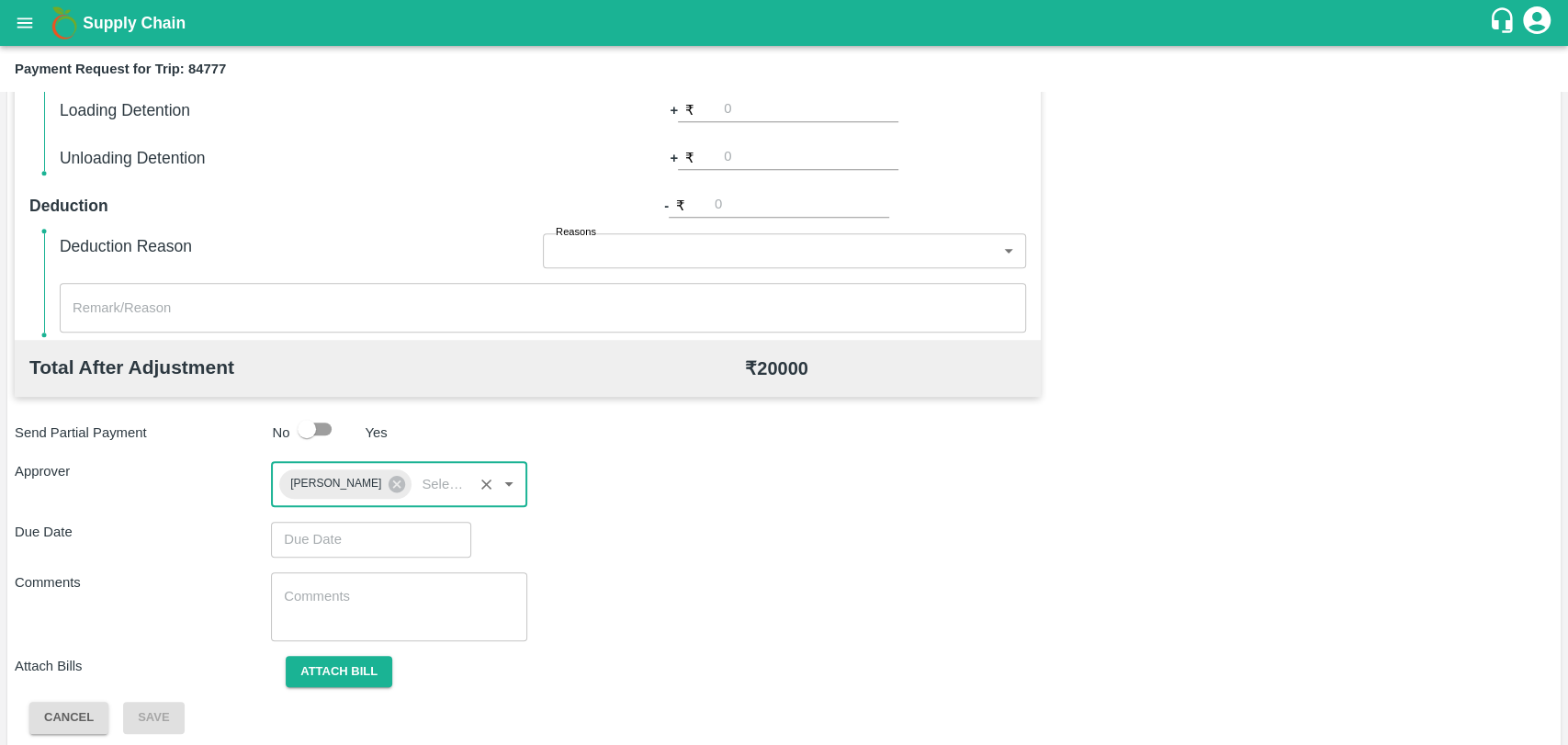
type input "DD/MM/YYYY hh:mm aa"
click at [320, 542] on input "DD/MM/YYYY hh:mm aa" at bounding box center [364, 540] width 187 height 35
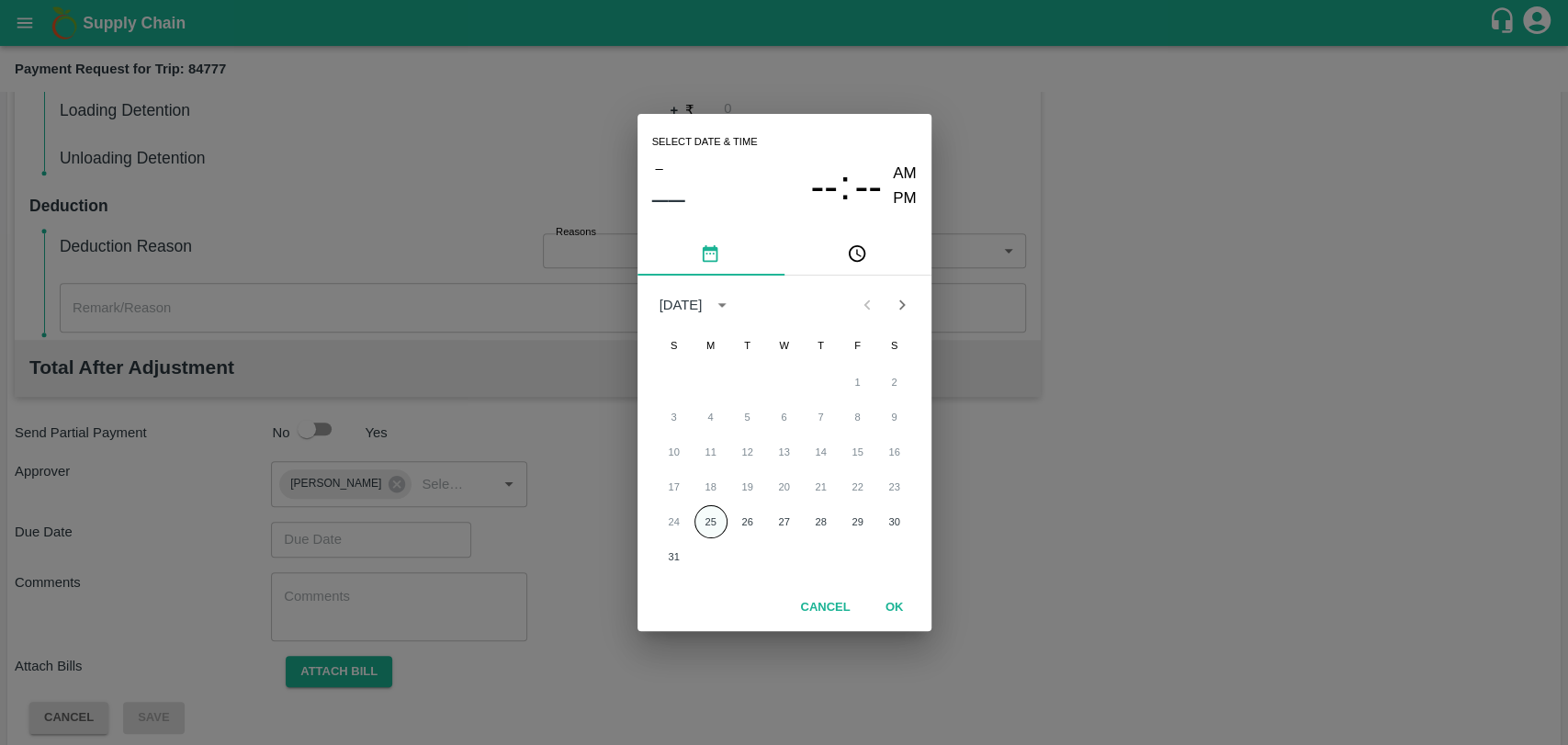
click at [709, 518] on button "25" at bounding box center [711, 522] width 33 height 33
type input "[DATE] 12:00 AM"
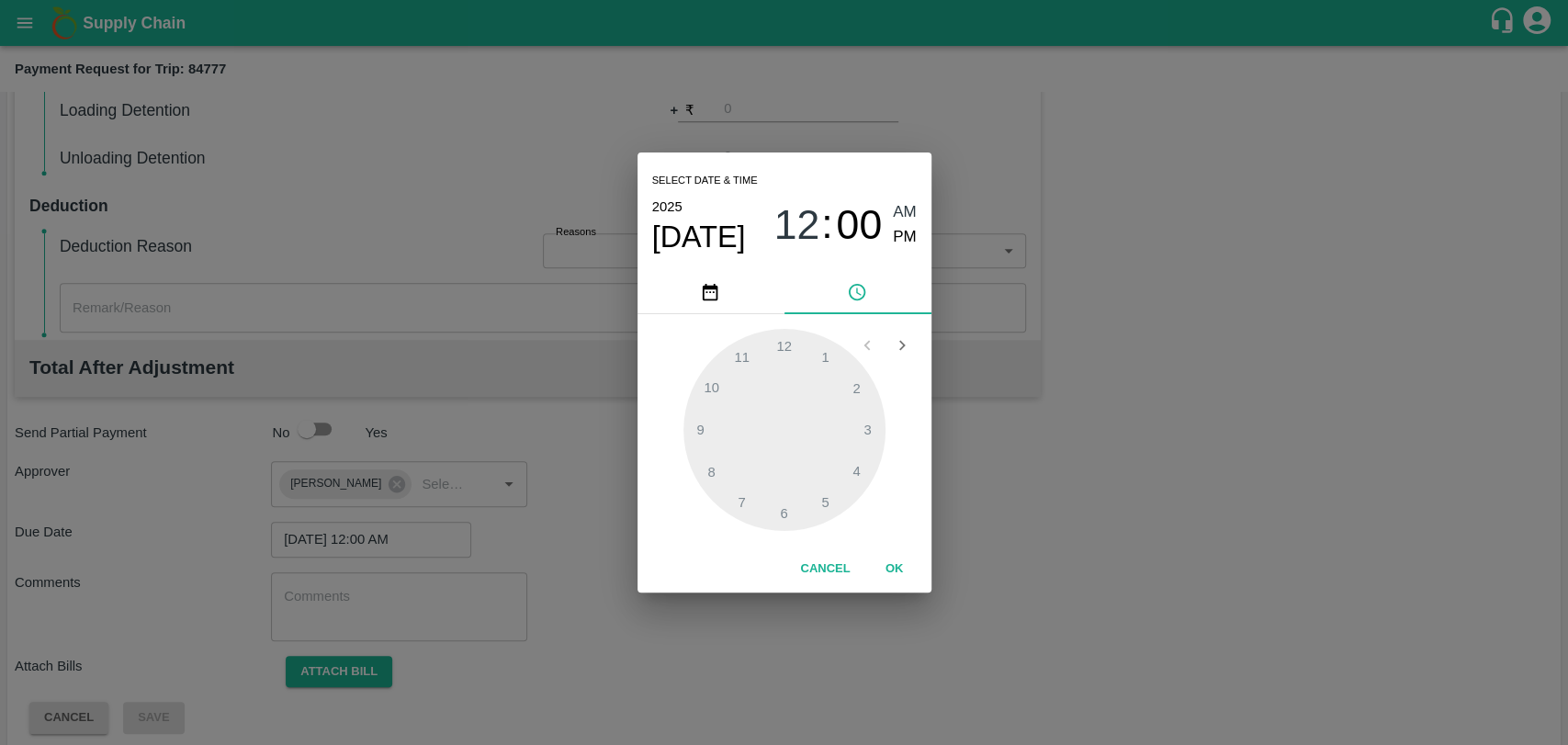
click at [899, 565] on button "OK" at bounding box center [894, 569] width 58 height 32
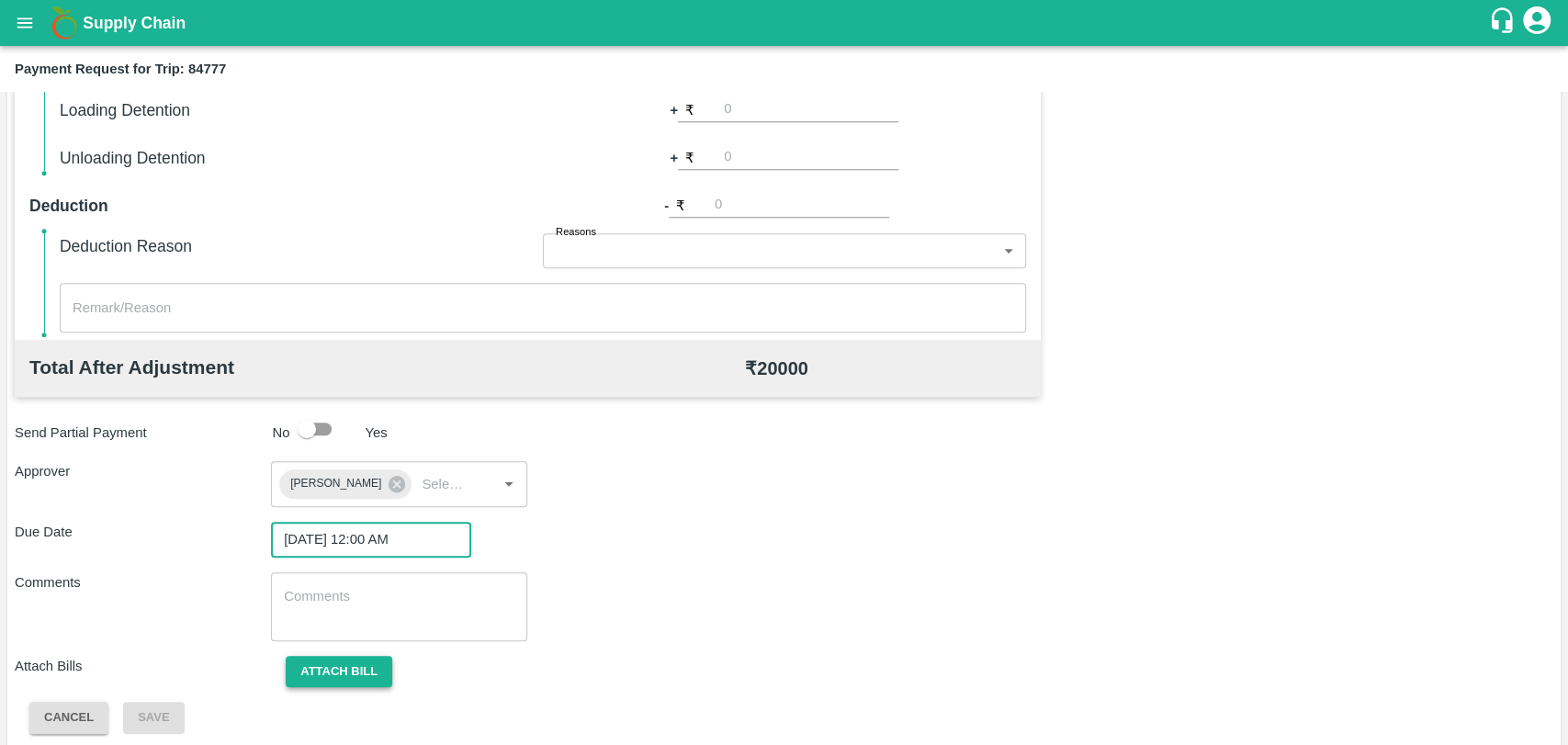
click at [330, 673] on button "Attach bill" at bounding box center [338, 671] width 106 height 32
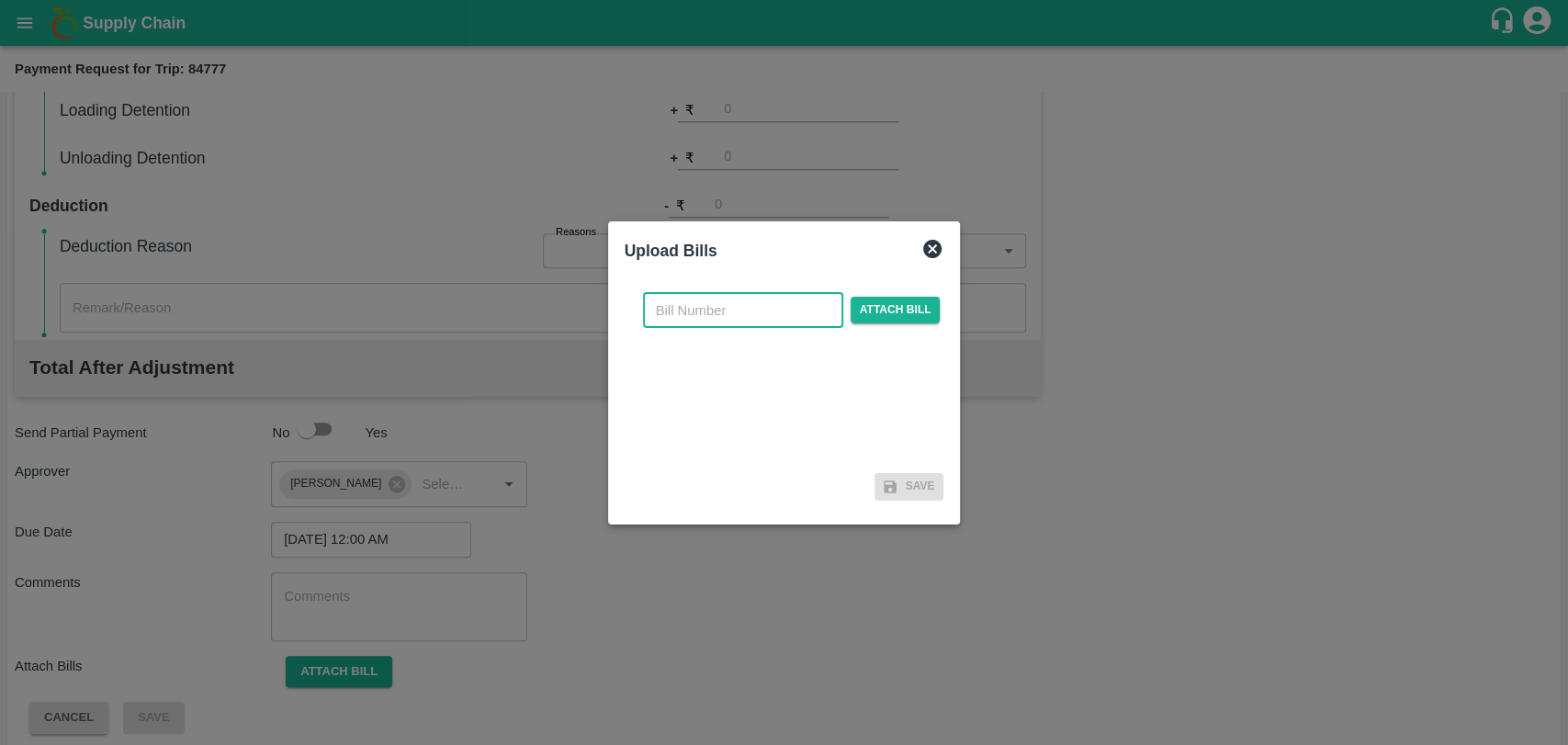
drag, startPoint x: 726, startPoint y: 316, endPoint x: 657, endPoint y: 269, distance: 83.5
click at [726, 316] on input "text" at bounding box center [743, 311] width 201 height 35
type input "303"
click at [890, 312] on span "Attach bill" at bounding box center [895, 310] width 90 height 26
click at [0, 0] on input "Attach bill" at bounding box center [0, 0] width 0 height 0
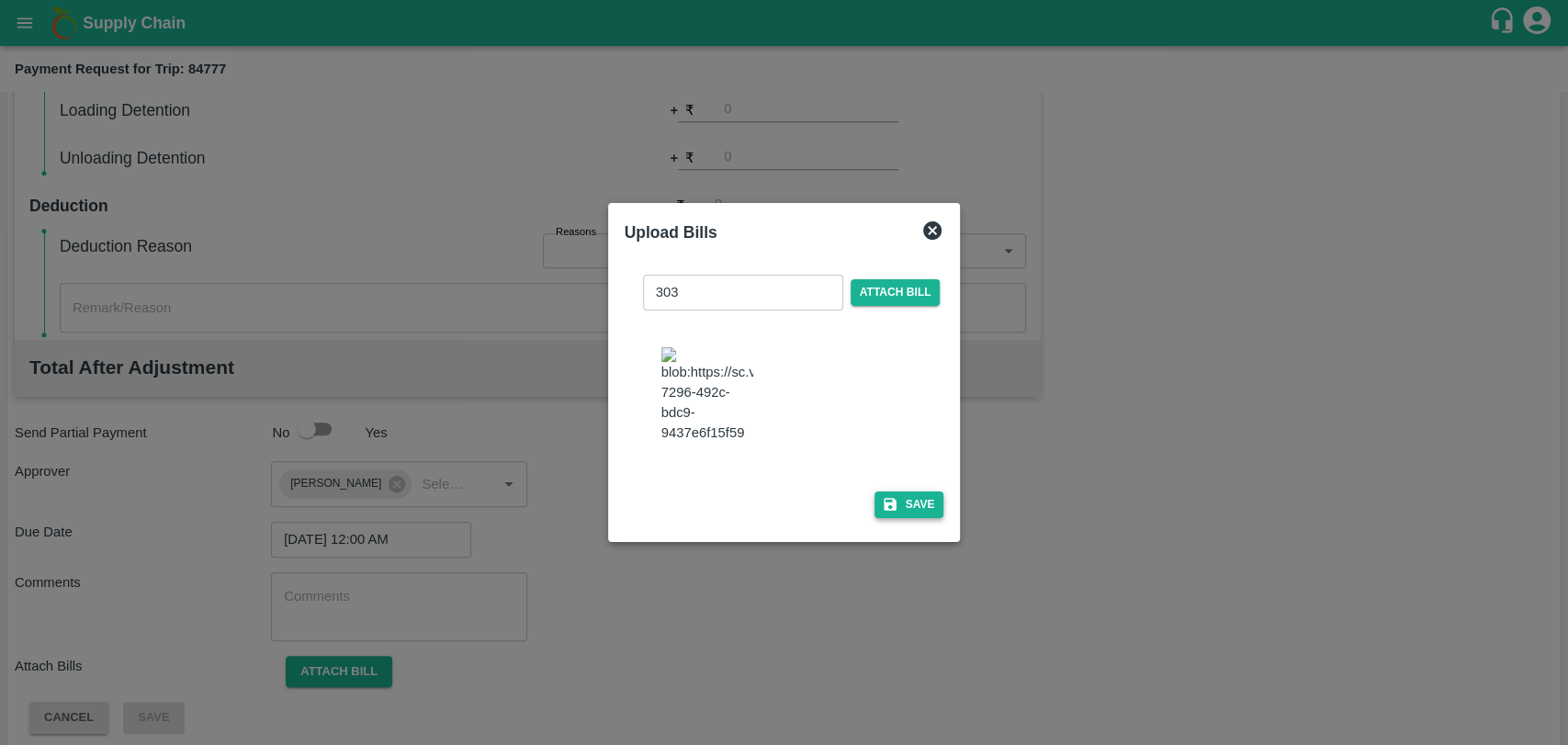
click at [914, 500] on button "Save" at bounding box center [910, 504] width 70 height 26
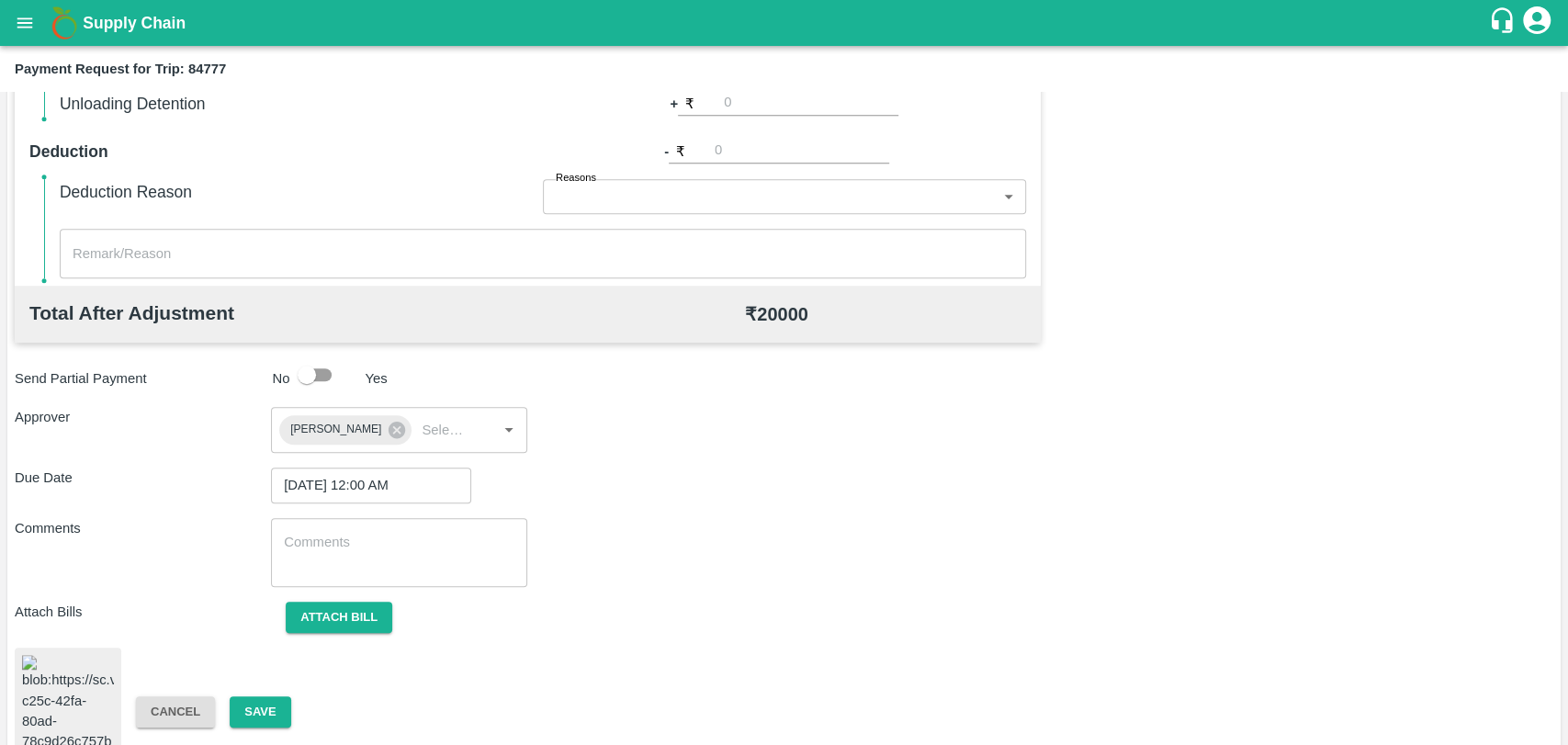
scroll to position [751, 0]
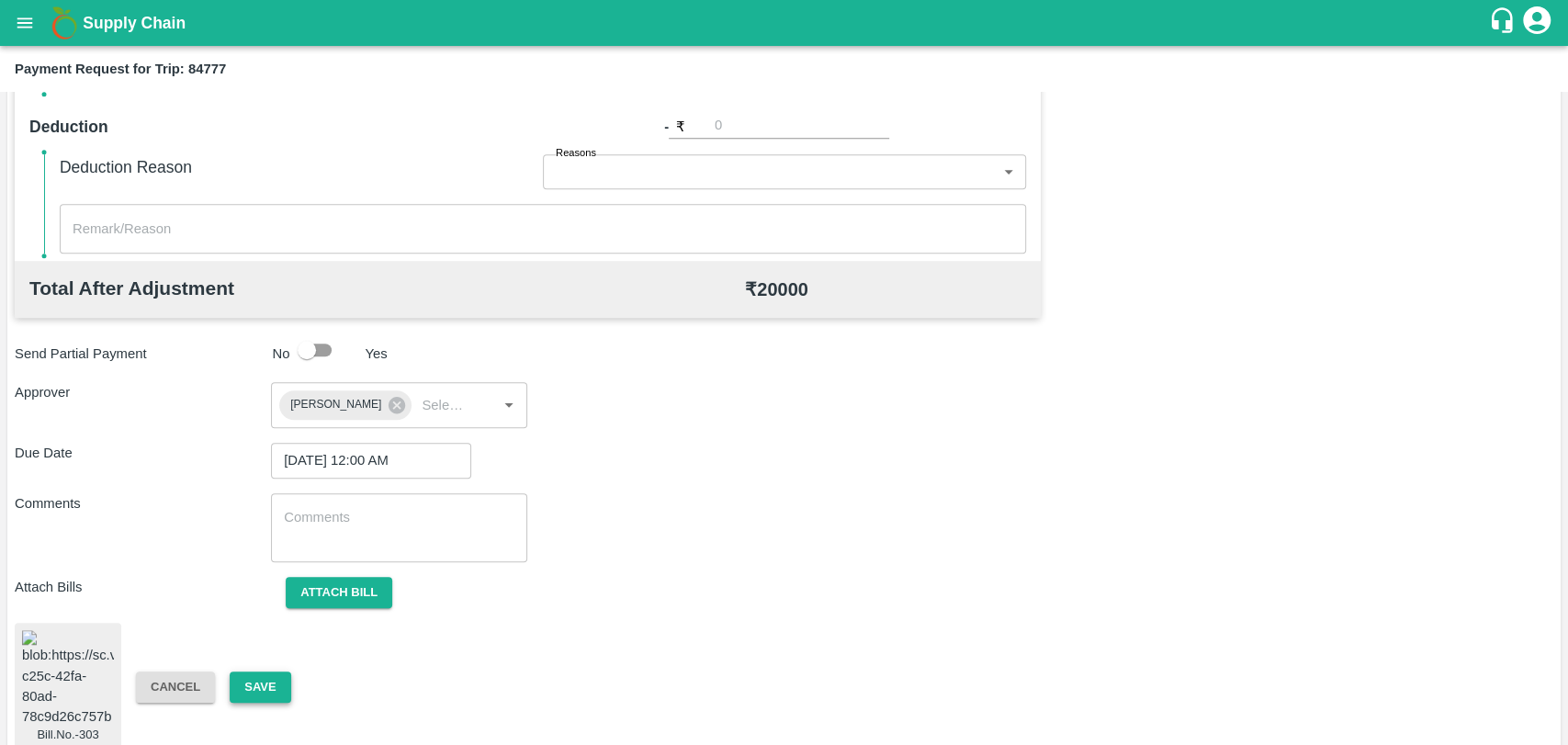
click at [269, 676] on button "Save" at bounding box center [260, 687] width 60 height 32
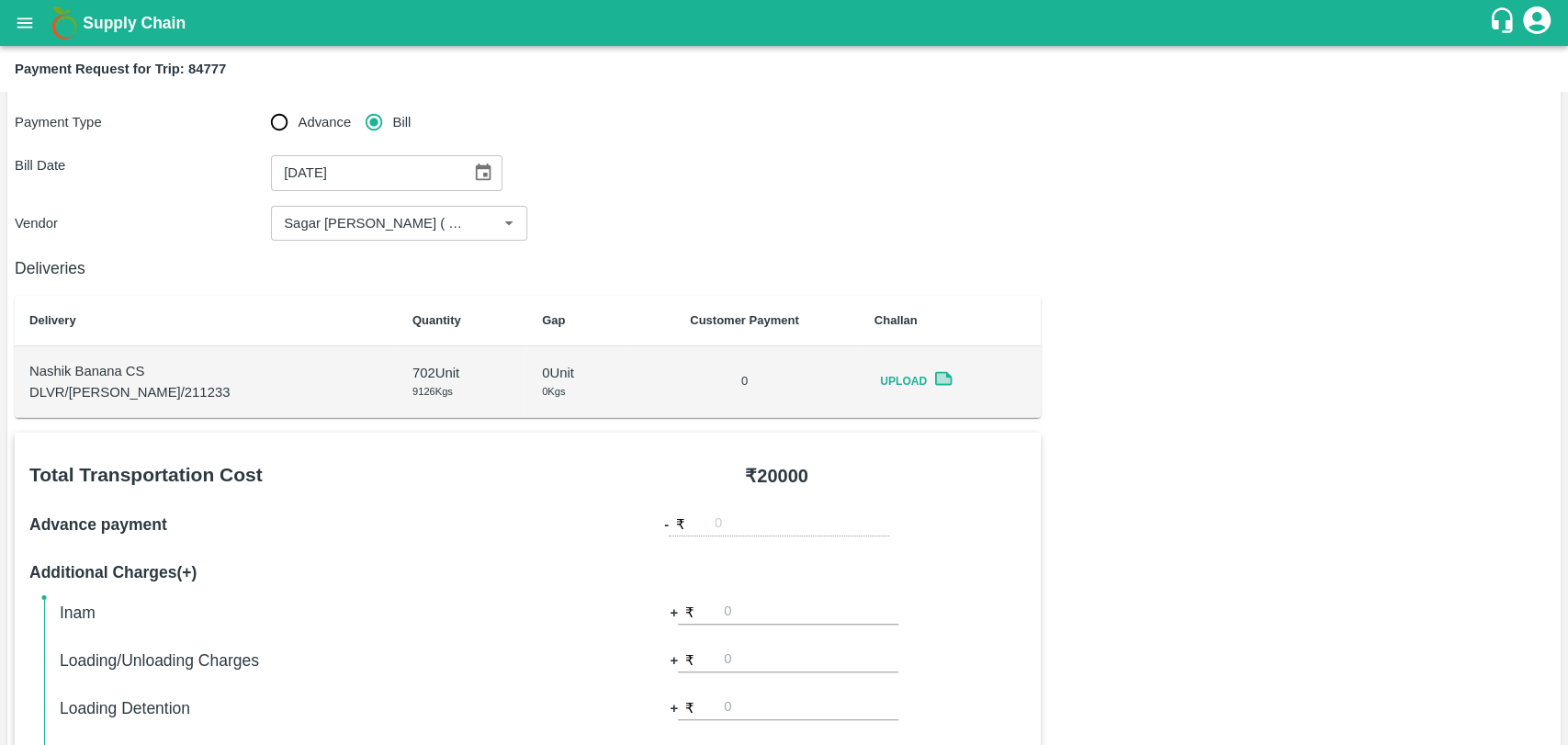
scroll to position [0, 0]
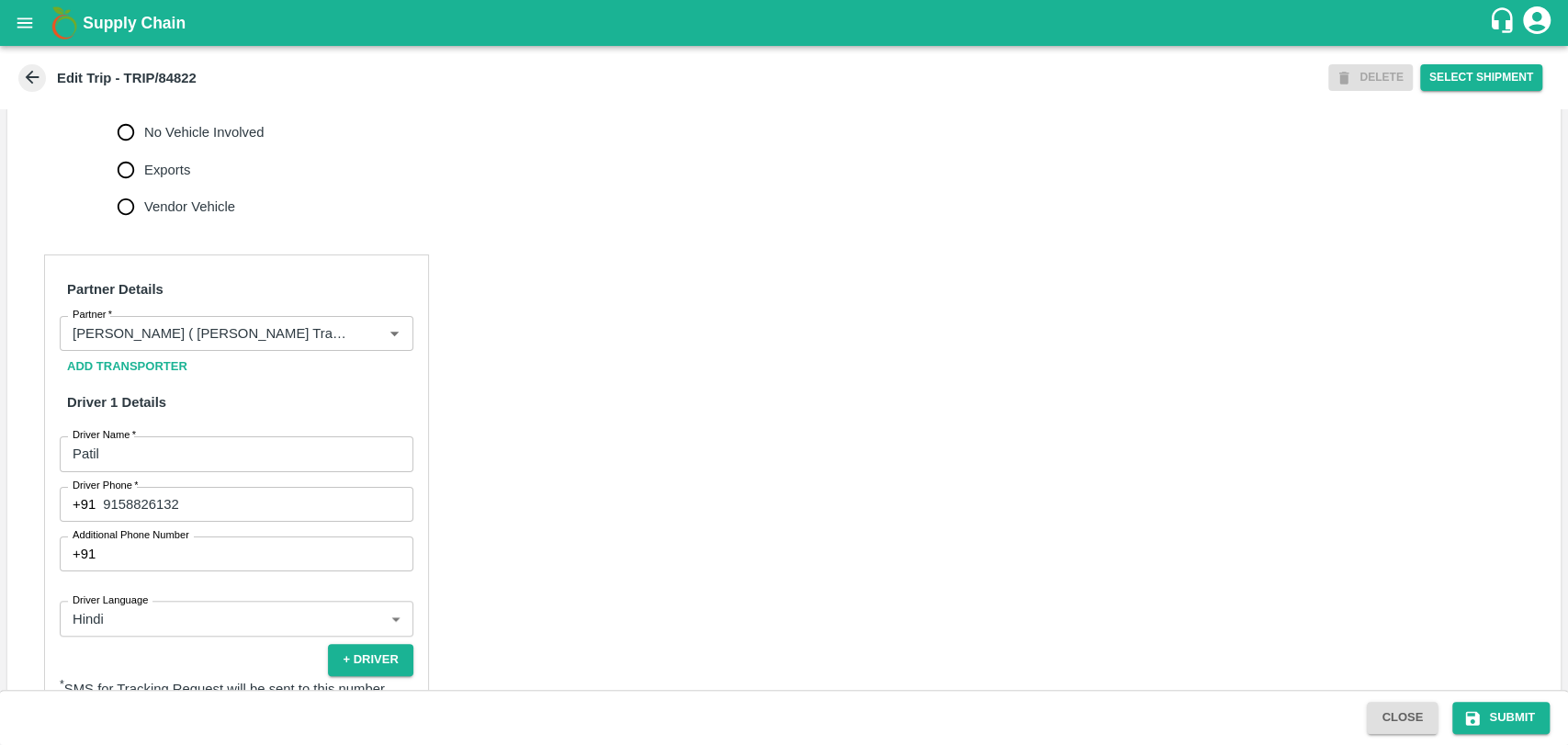
scroll to position [815, 0]
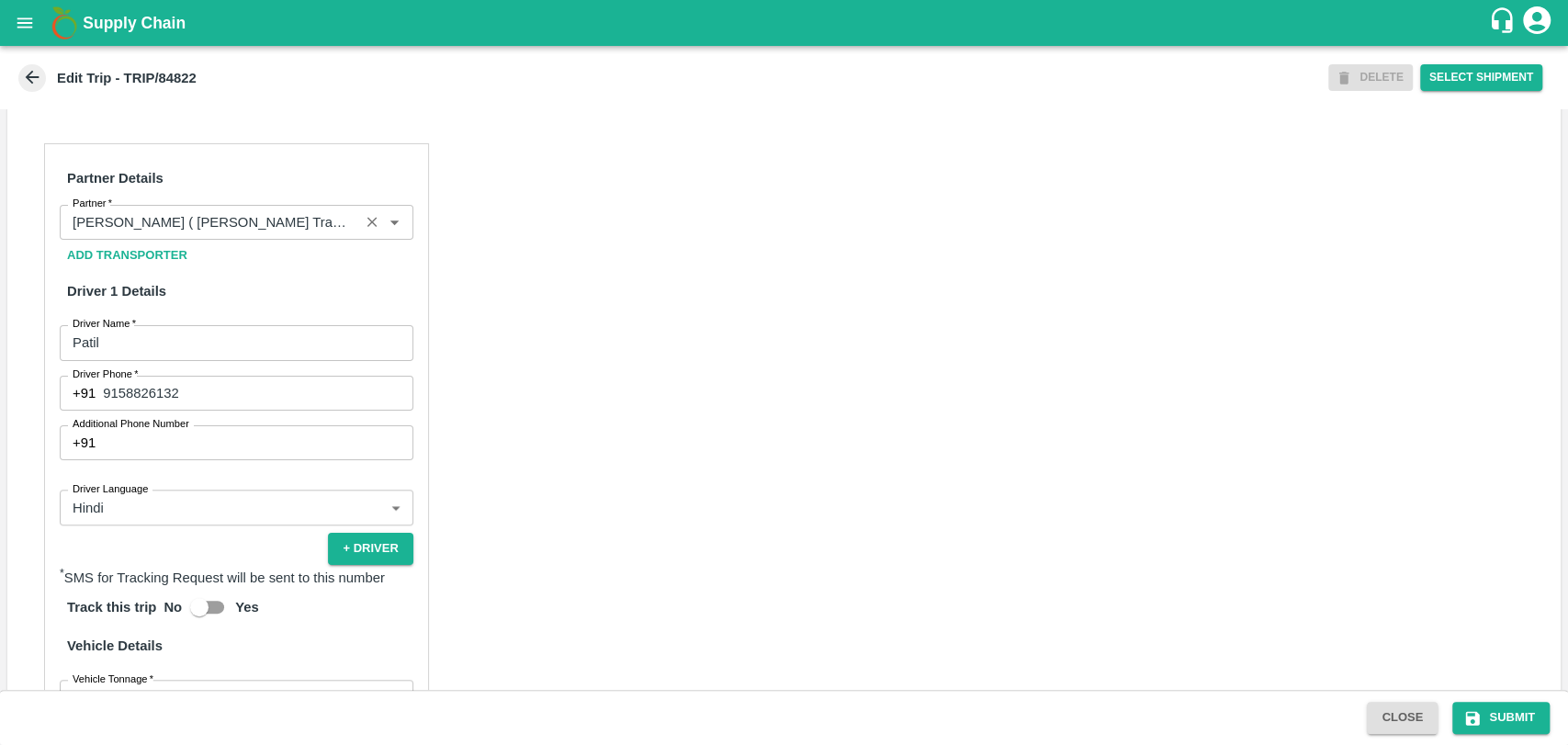
click at [221, 224] on div "Partner" at bounding box center [236, 222] width 354 height 35
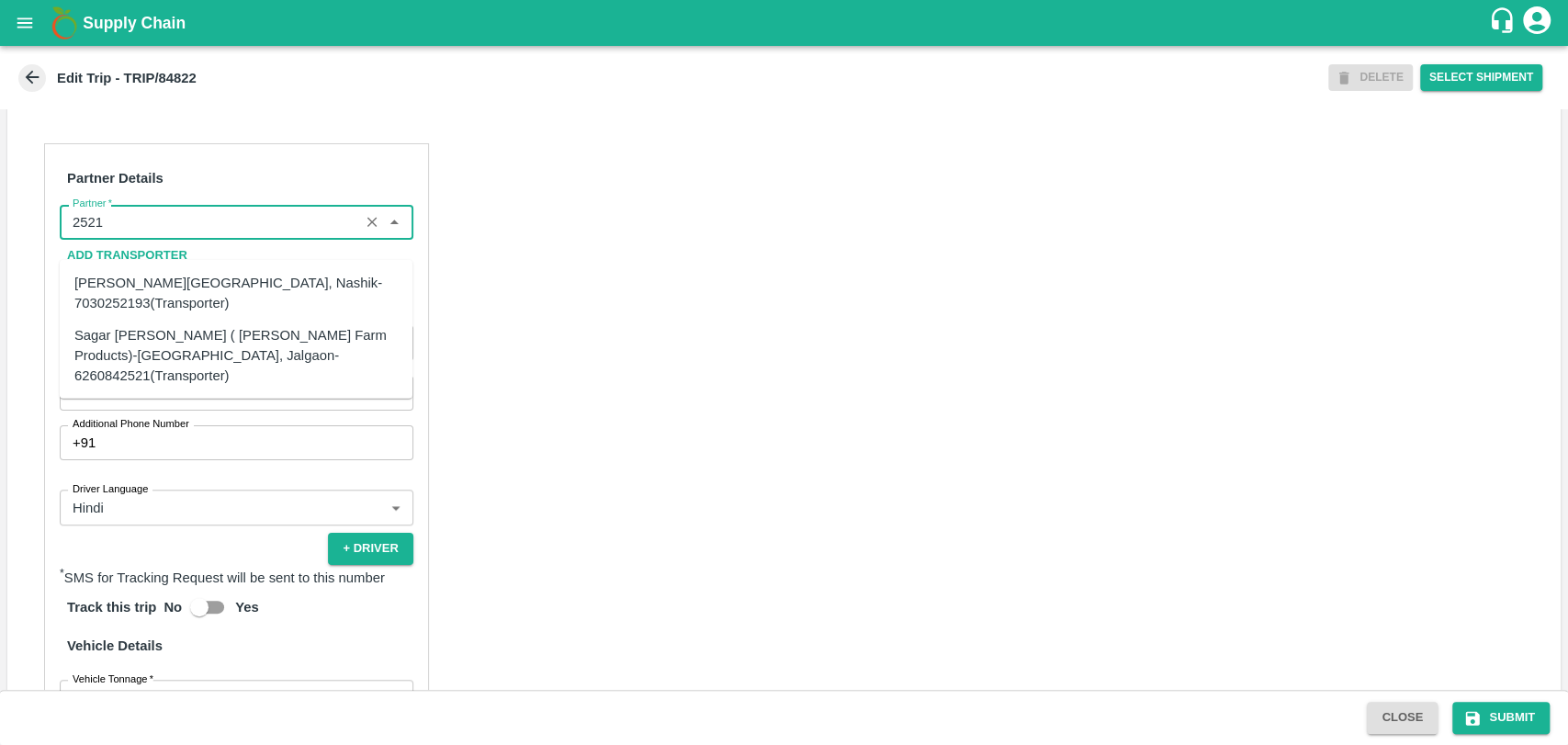
click at [161, 360] on div "Sagar Pramod Patil ( Shreyansh Farm Products)-Jalgaon, Jalgaon-6260842521(Trans…" at bounding box center [236, 354] width 323 height 61
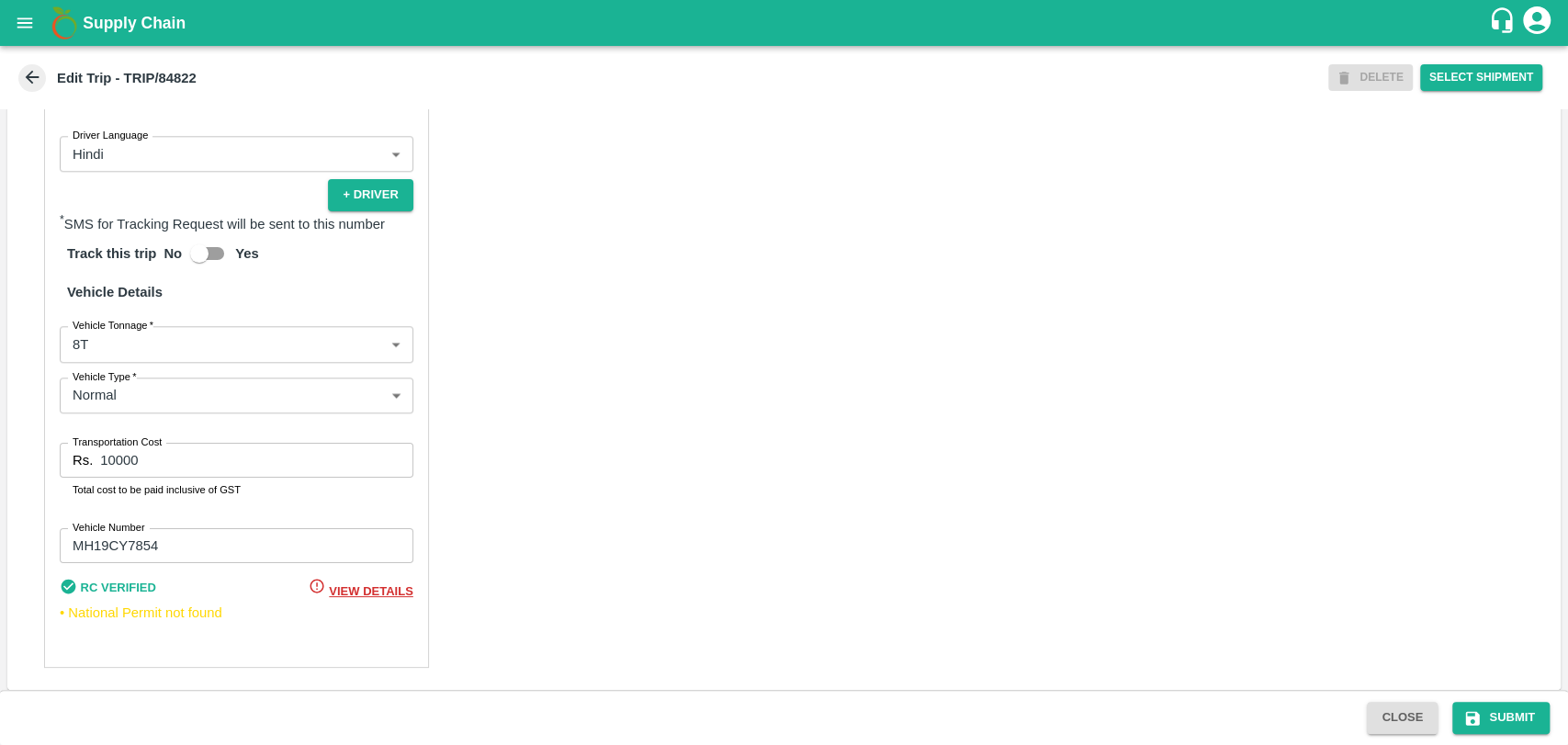
scroll to position [1196, 0]
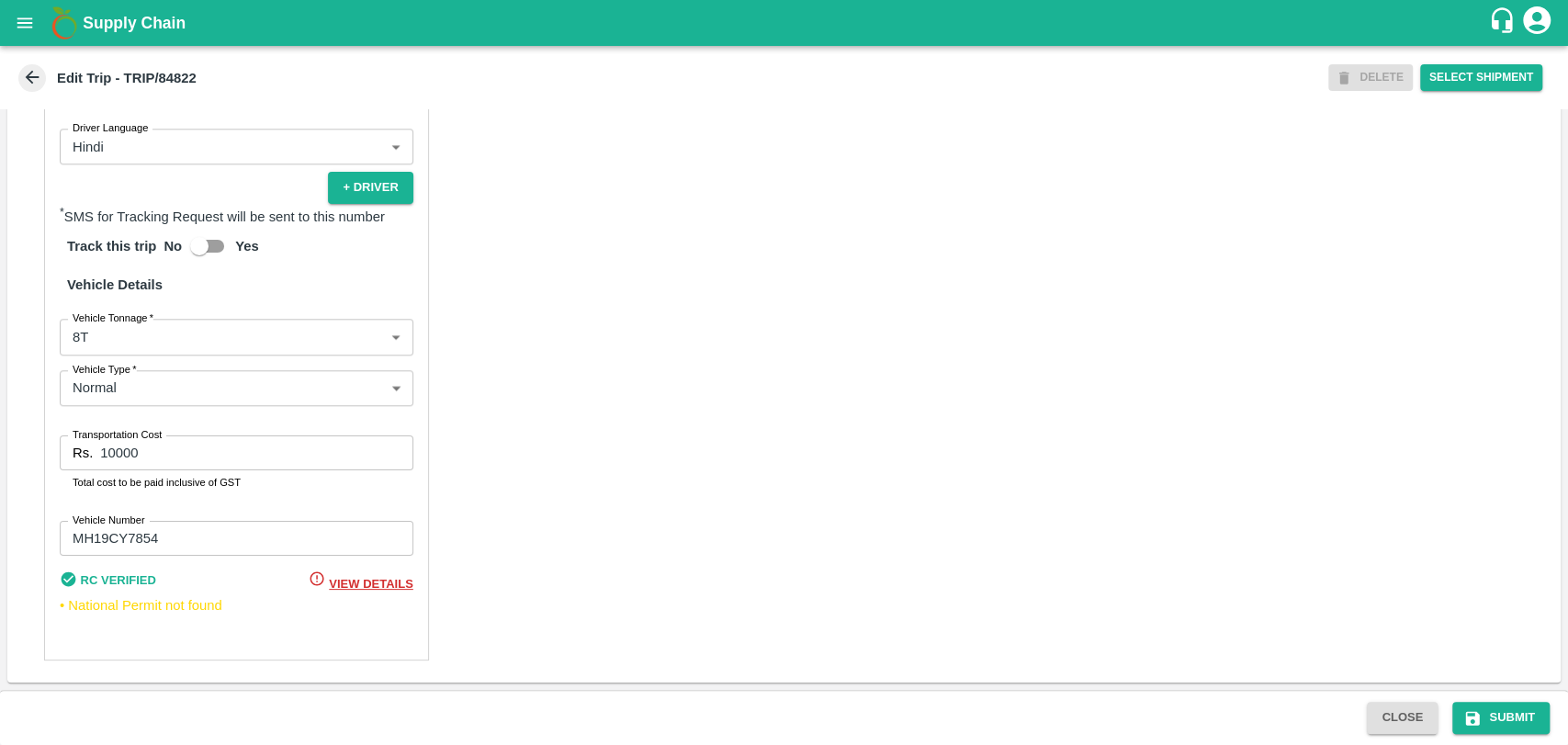
type input "Sagar Pramod Patil ( Shreyansh Farm Products)-Jalgaon, Jalgaon-6260842521(Trans…"
click at [94, 328] on body "Supply Chain Edit Trip - TRIP/84822 DELETE Select Shipment Trip Details Trip Ty…" at bounding box center [784, 372] width 1568 height 745
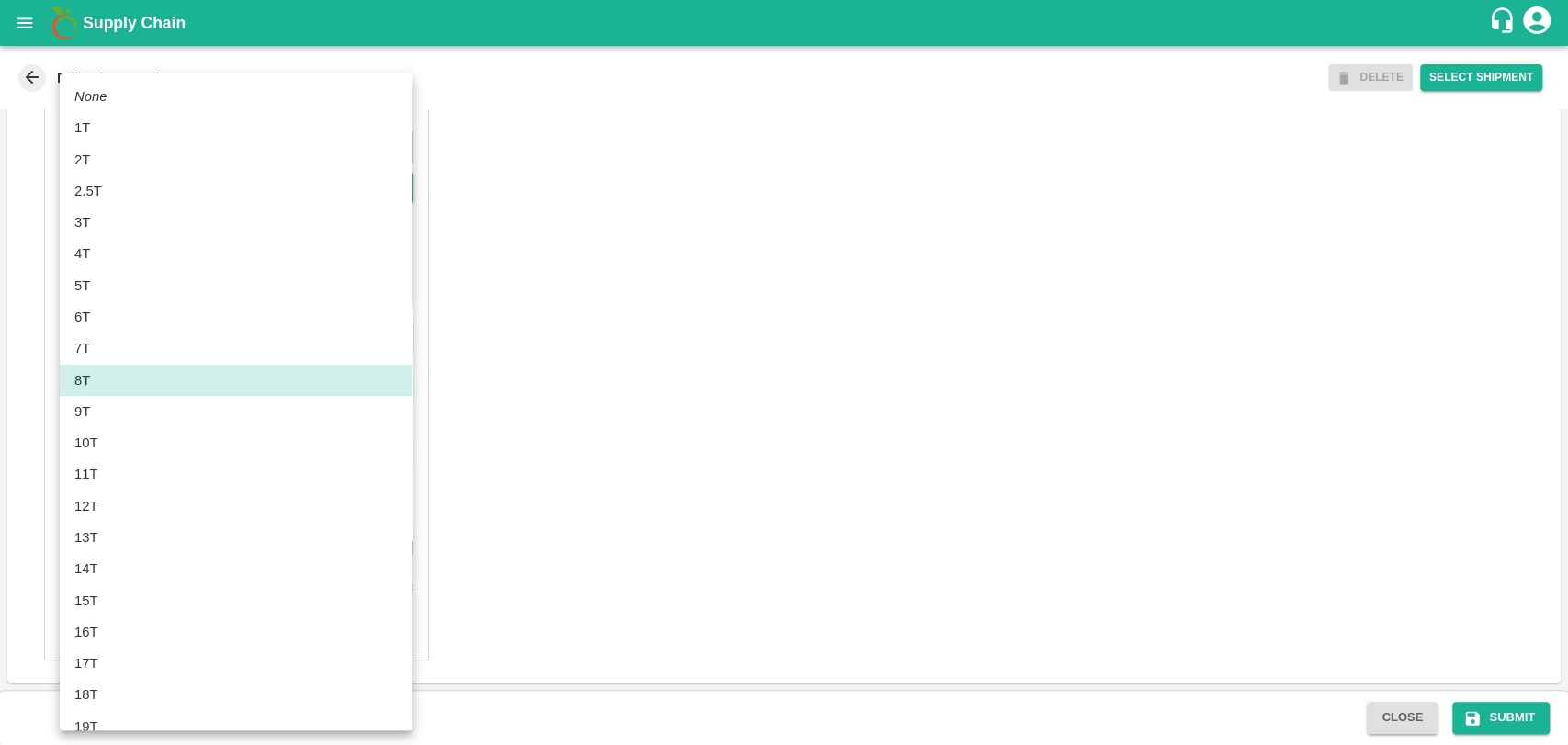
click at [97, 449] on div "10T" at bounding box center [91, 442] width 33 height 20
type input "10000"
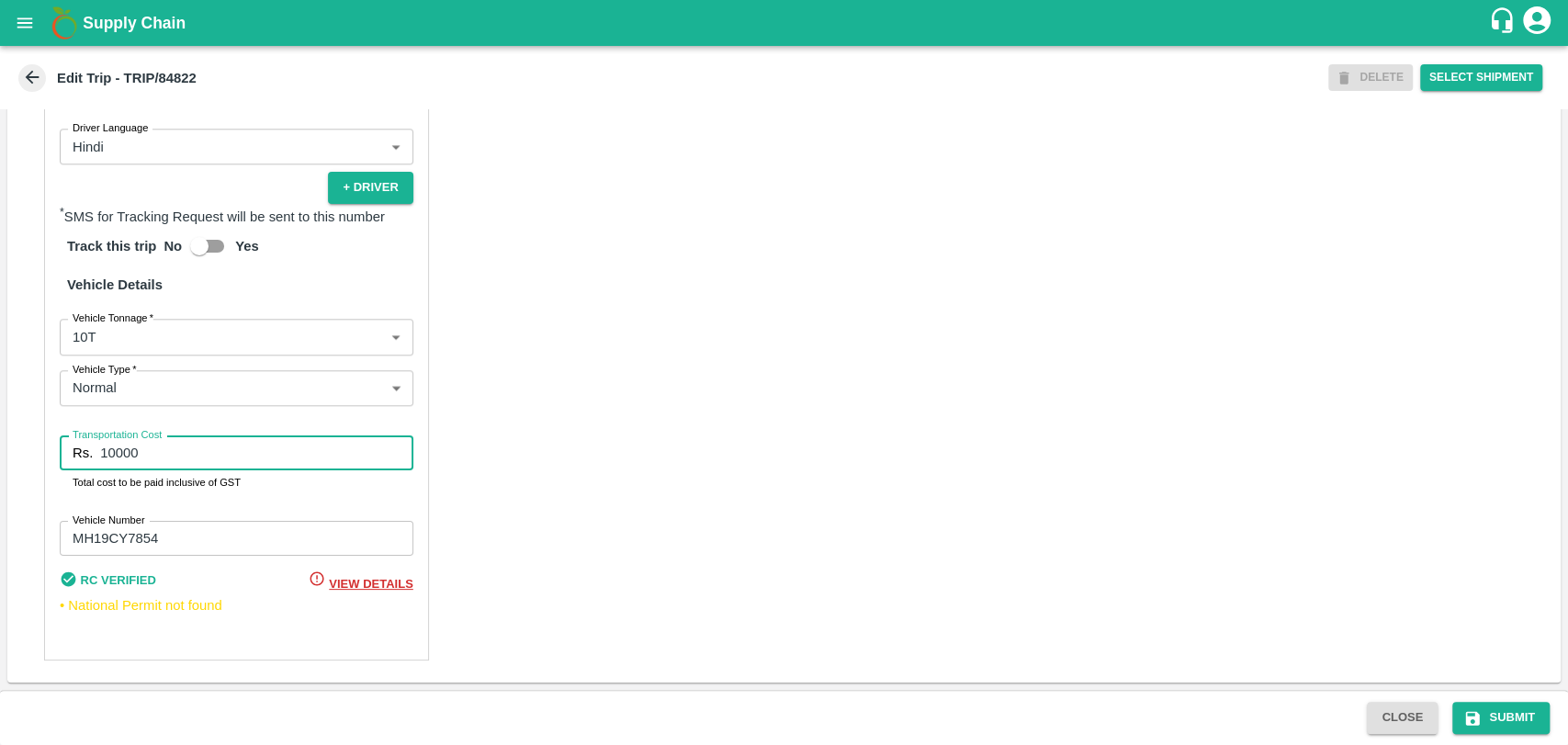
drag, startPoint x: 133, startPoint y: 445, endPoint x: 0, endPoint y: 443, distance: 133.0
click at [20, 445] on div "Partner Details Partner   * Partner Add Transporter Driver 1 Details Driver Nam…" at bounding box center [784, 221] width 1553 height 922
type input "20000"
click at [1515, 711] on button "Submit" at bounding box center [1501, 717] width 97 height 32
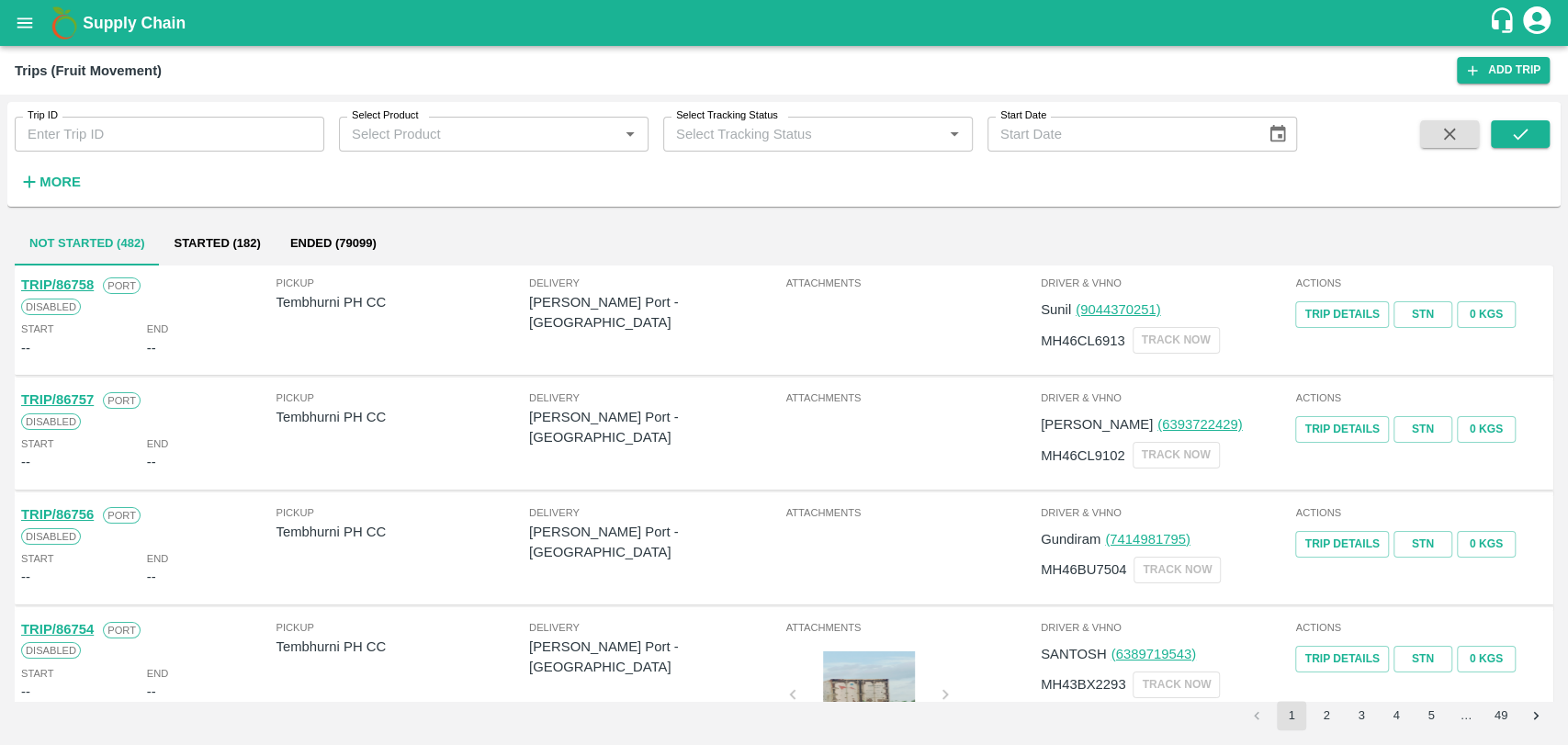
click at [30, 187] on icon "button" at bounding box center [29, 181] width 20 height 20
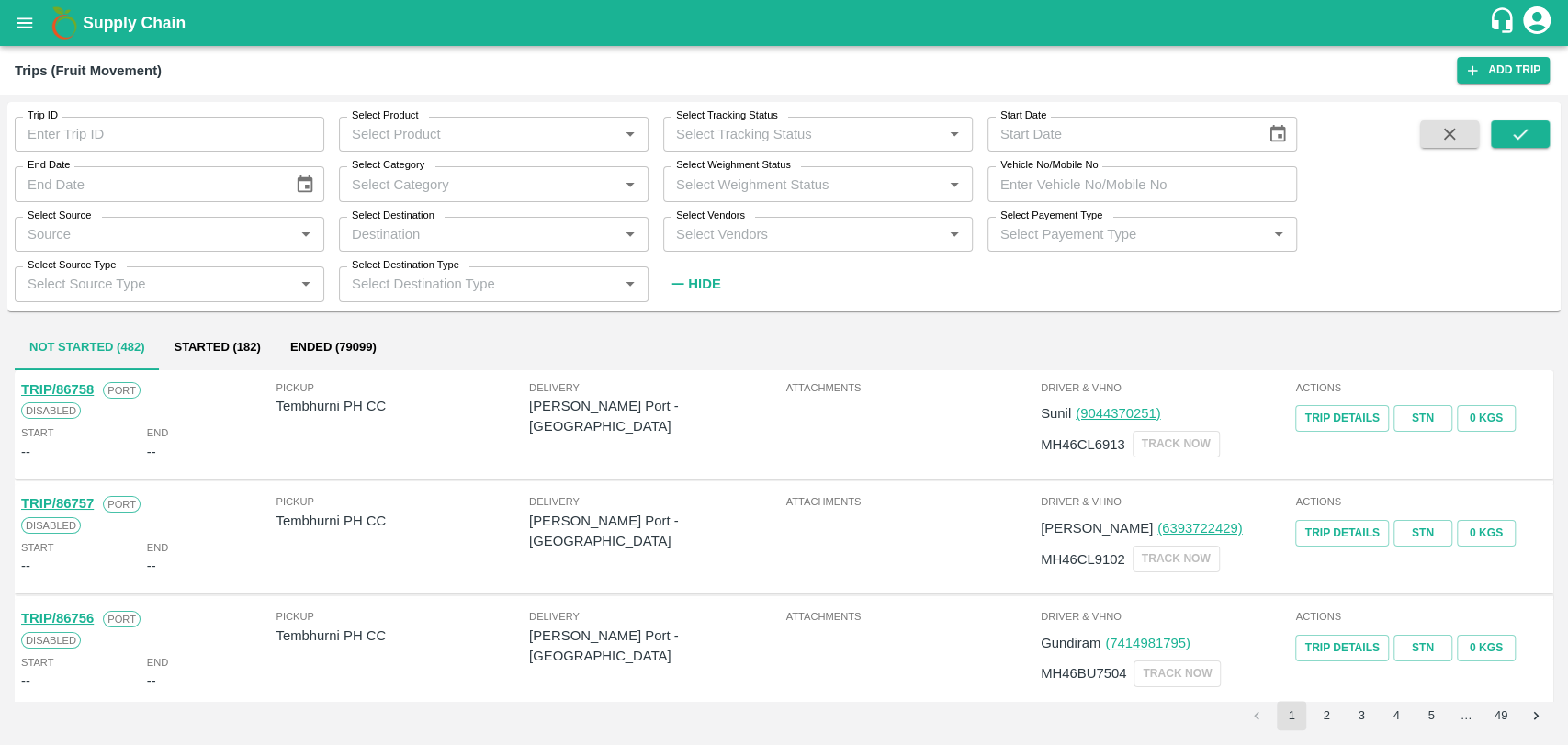
click at [1048, 184] on input "Vehicle No/Mobile No" at bounding box center [1142, 184] width 310 height 35
paste input "MH19CY9586"
type input "MH19CY9586"
click at [1525, 124] on icon "submit" at bounding box center [1519, 133] width 20 height 20
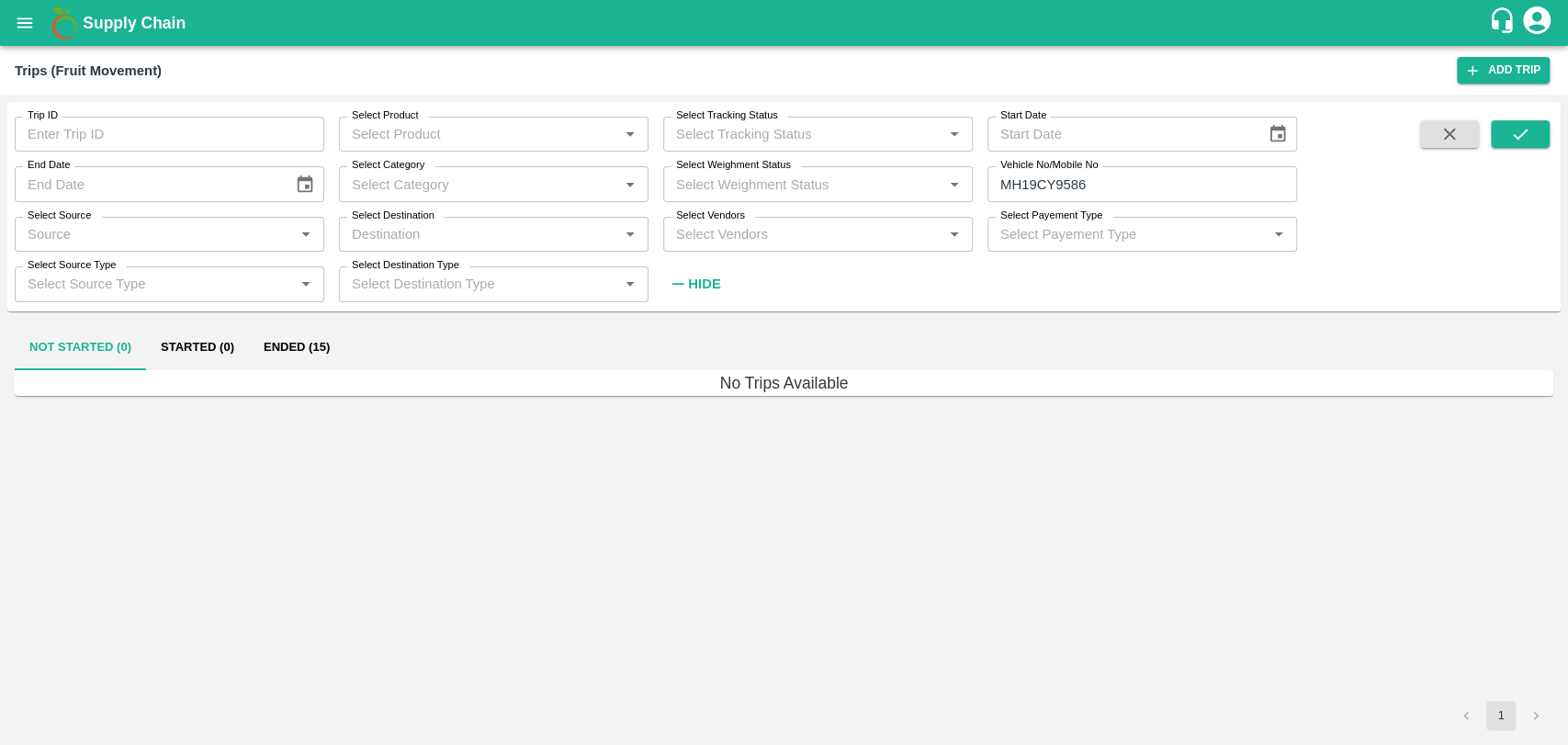
click at [286, 362] on button "Ended (15)" at bounding box center [297, 348] width 95 height 44
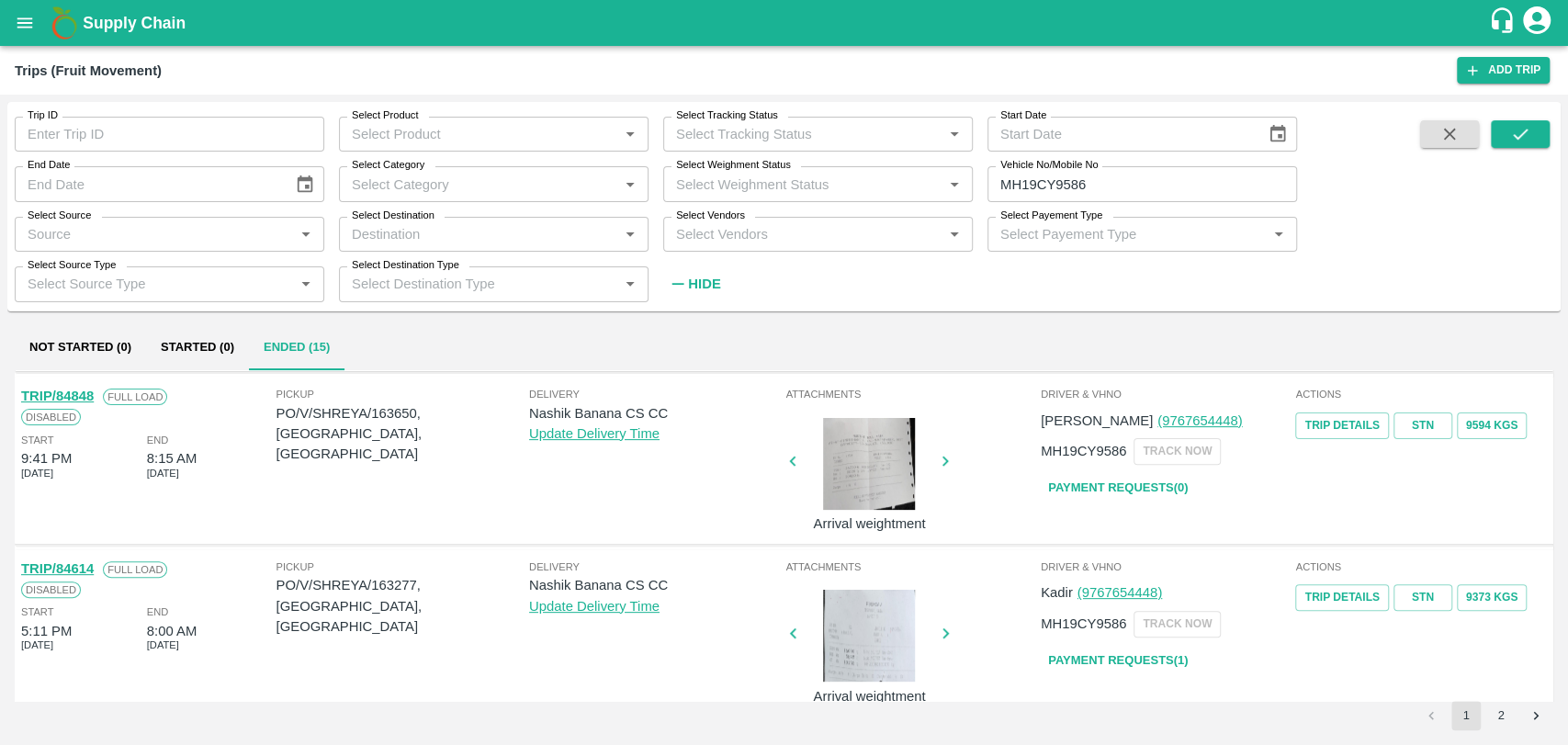
scroll to position [408, 0]
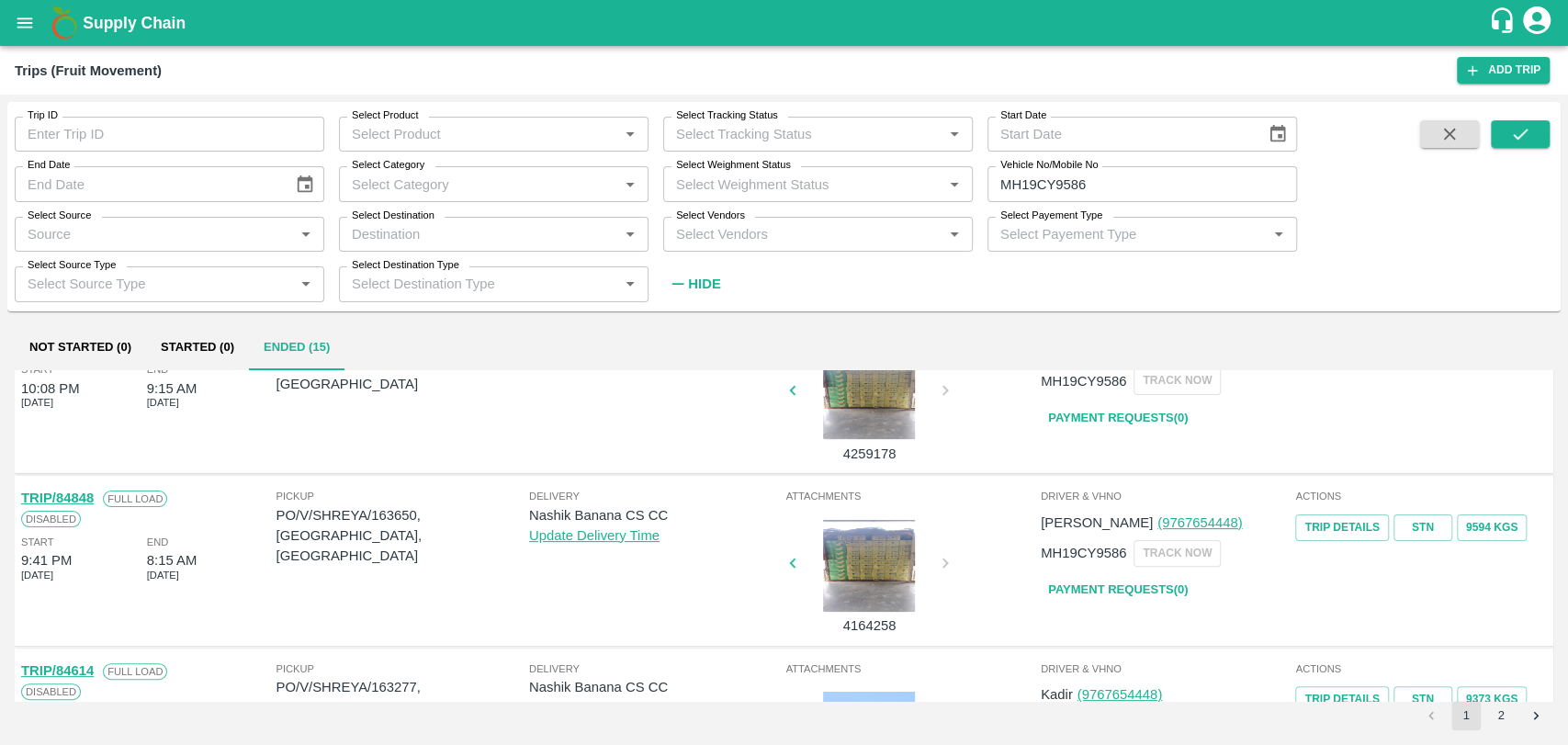
click at [89, 498] on link "TRIP/84848" at bounding box center [57, 498] width 72 height 15
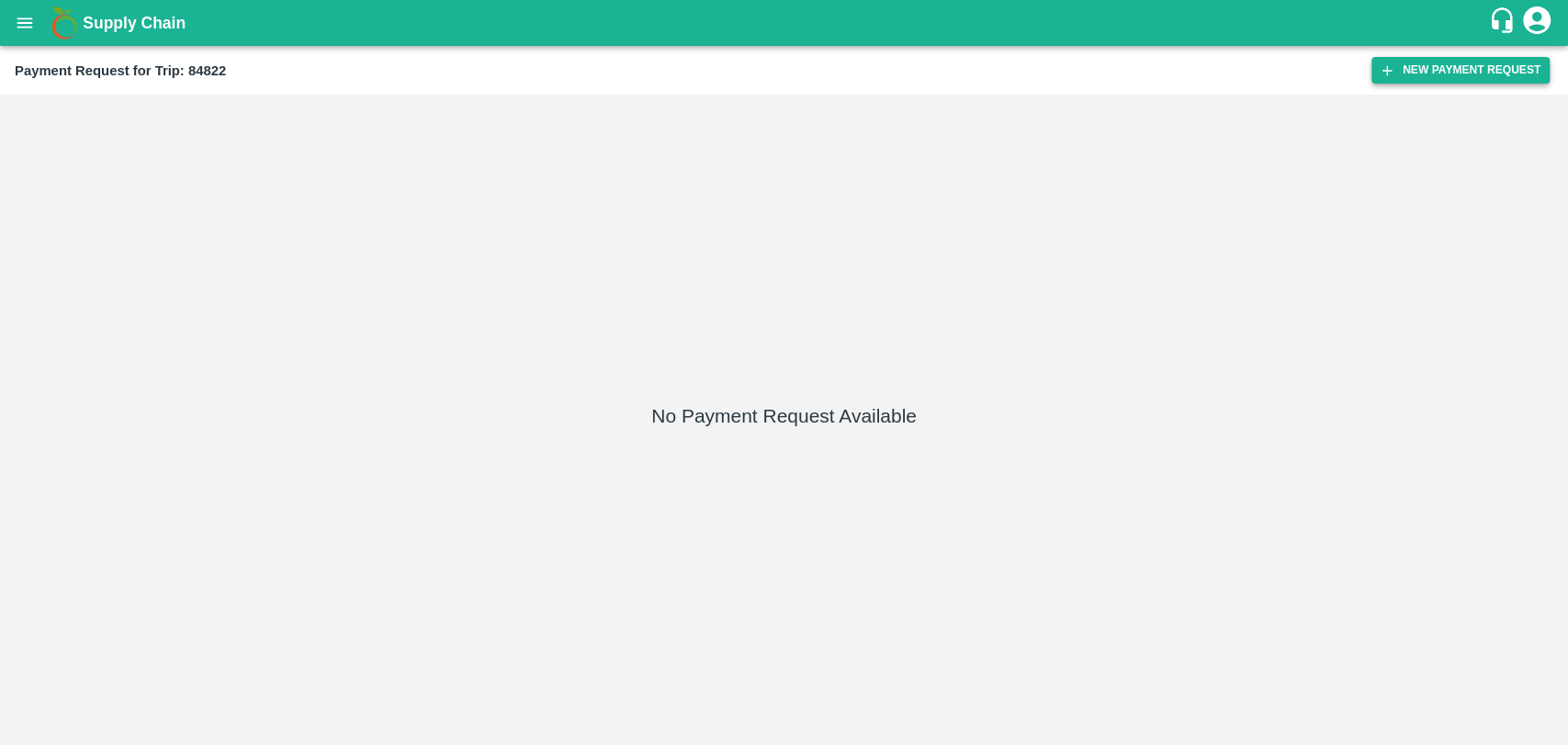
click at [1393, 79] on button "New Payment Request" at bounding box center [1460, 69] width 178 height 26
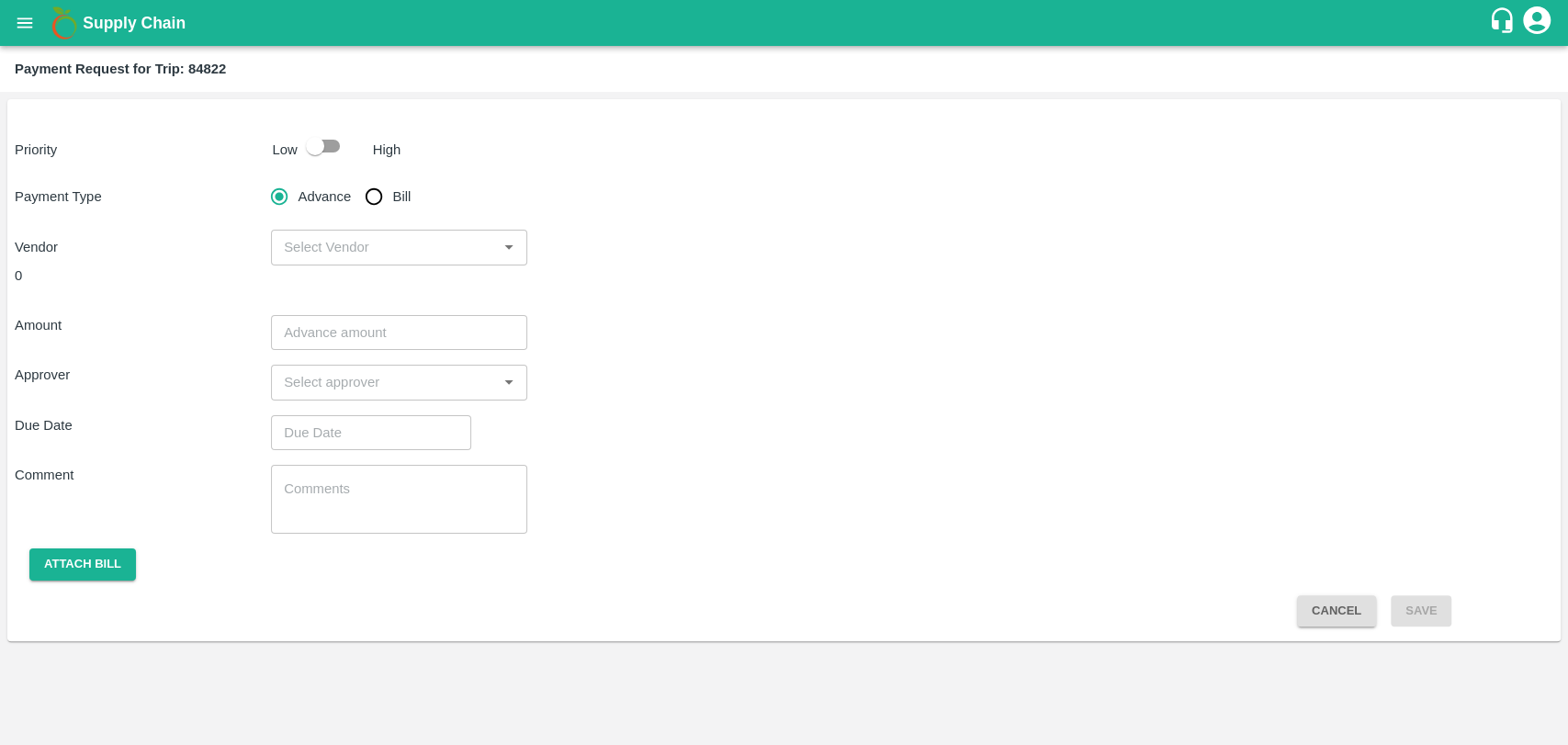
click at [341, 139] on input "checkbox" at bounding box center [316, 146] width 105 height 35
checkbox input "true"
click at [385, 201] on input "Bill" at bounding box center [374, 197] width 37 height 37
radio input "true"
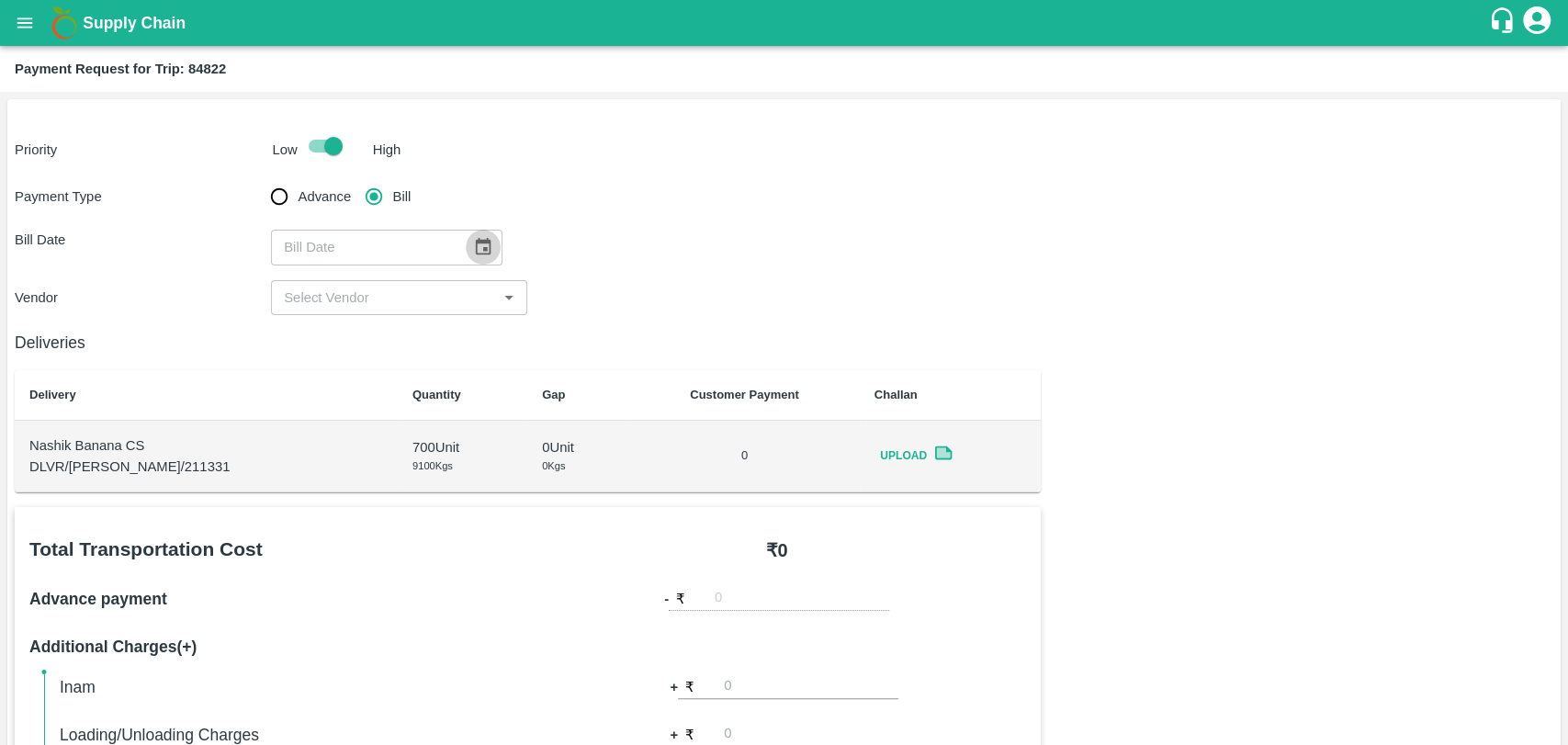
click at [473, 246] on icon "Choose date" at bounding box center [483, 246] width 20 height 20
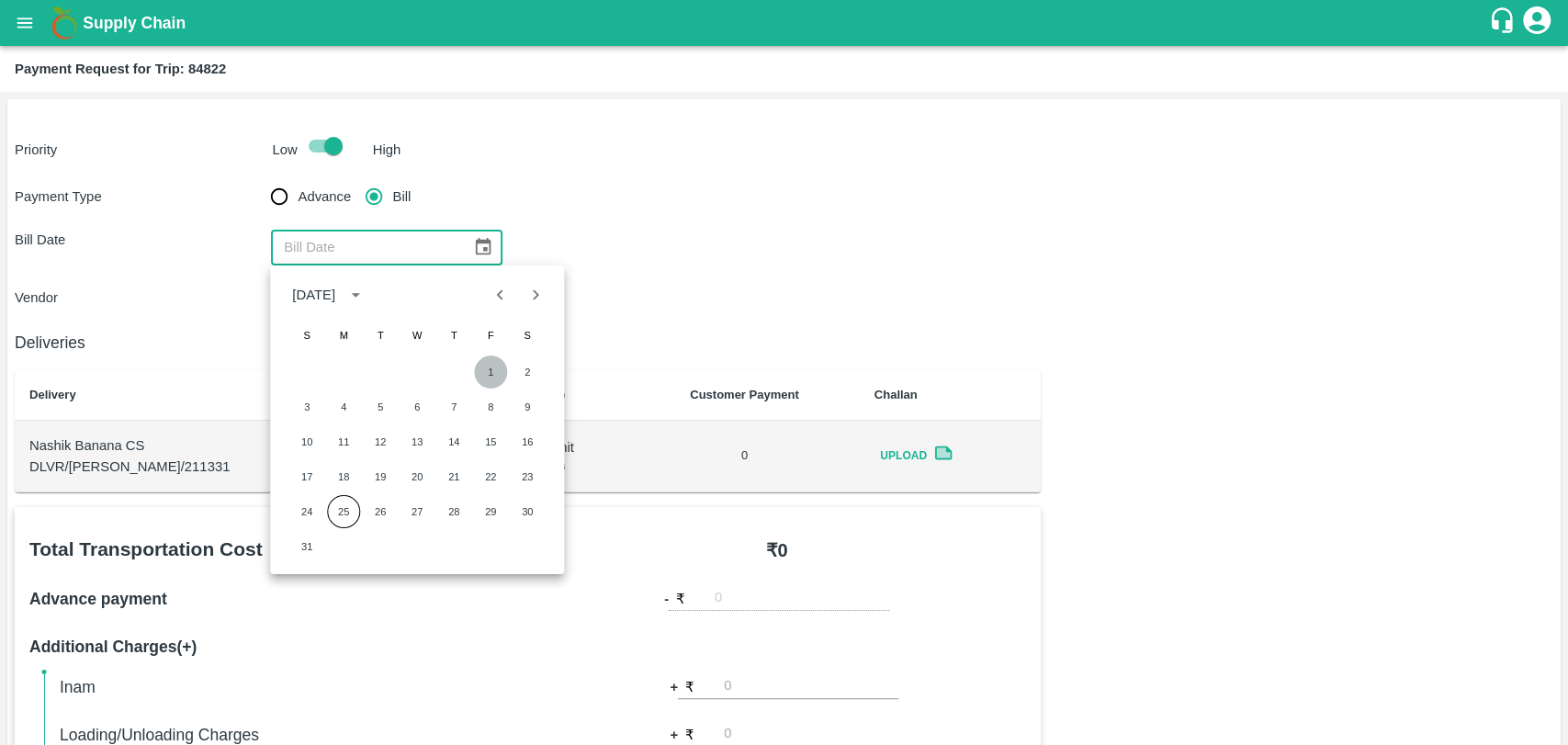
click at [477, 364] on button "1" at bounding box center [491, 372] width 33 height 33
type input "[DATE]"
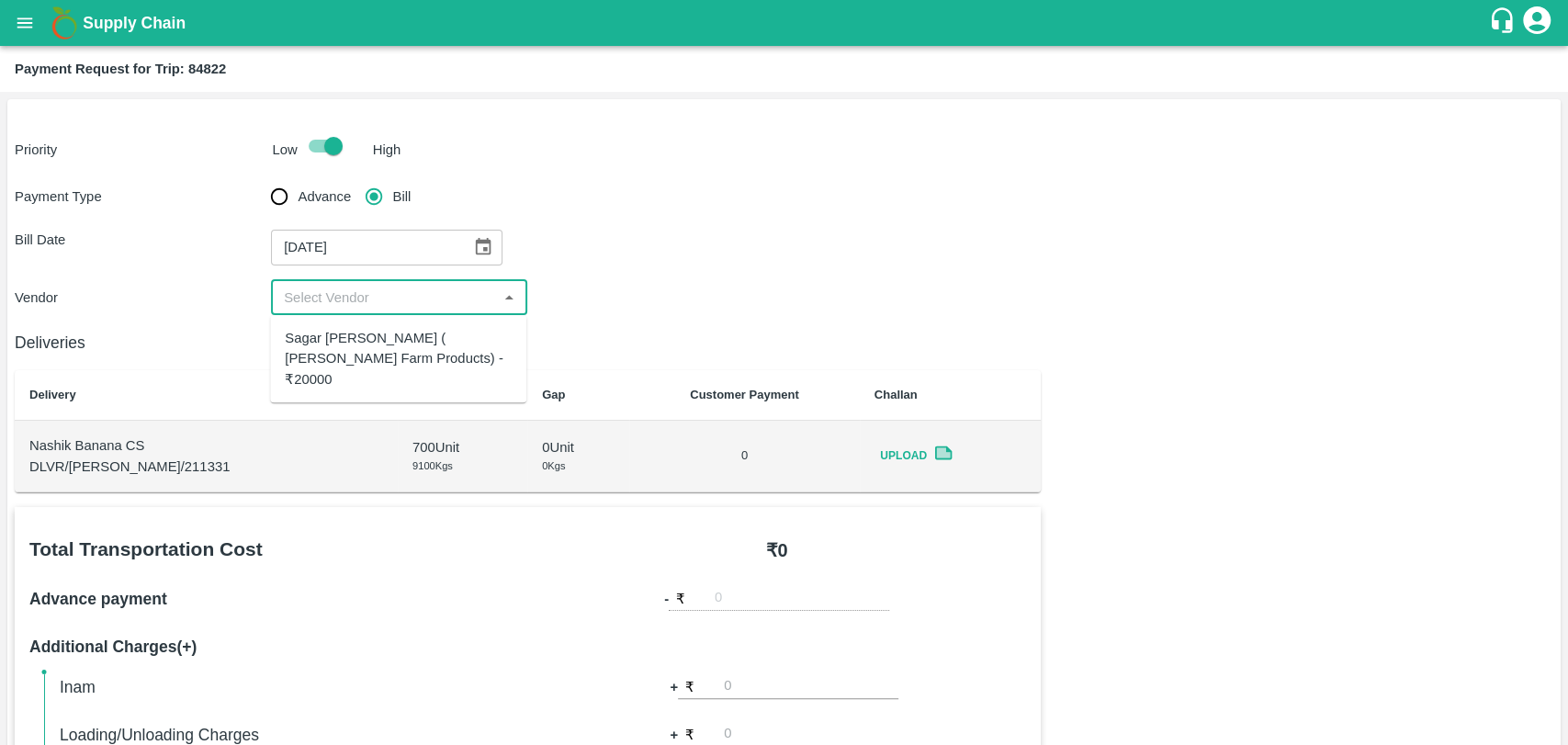
click at [308, 309] on input "input" at bounding box center [384, 297] width 215 height 24
click at [345, 347] on div "Sagar [PERSON_NAME] ( [PERSON_NAME] Farm Products) - ₹20000" at bounding box center [397, 358] width 227 height 61
type input "Sagar [PERSON_NAME] ( [PERSON_NAME] Farm Products) - ₹20000"
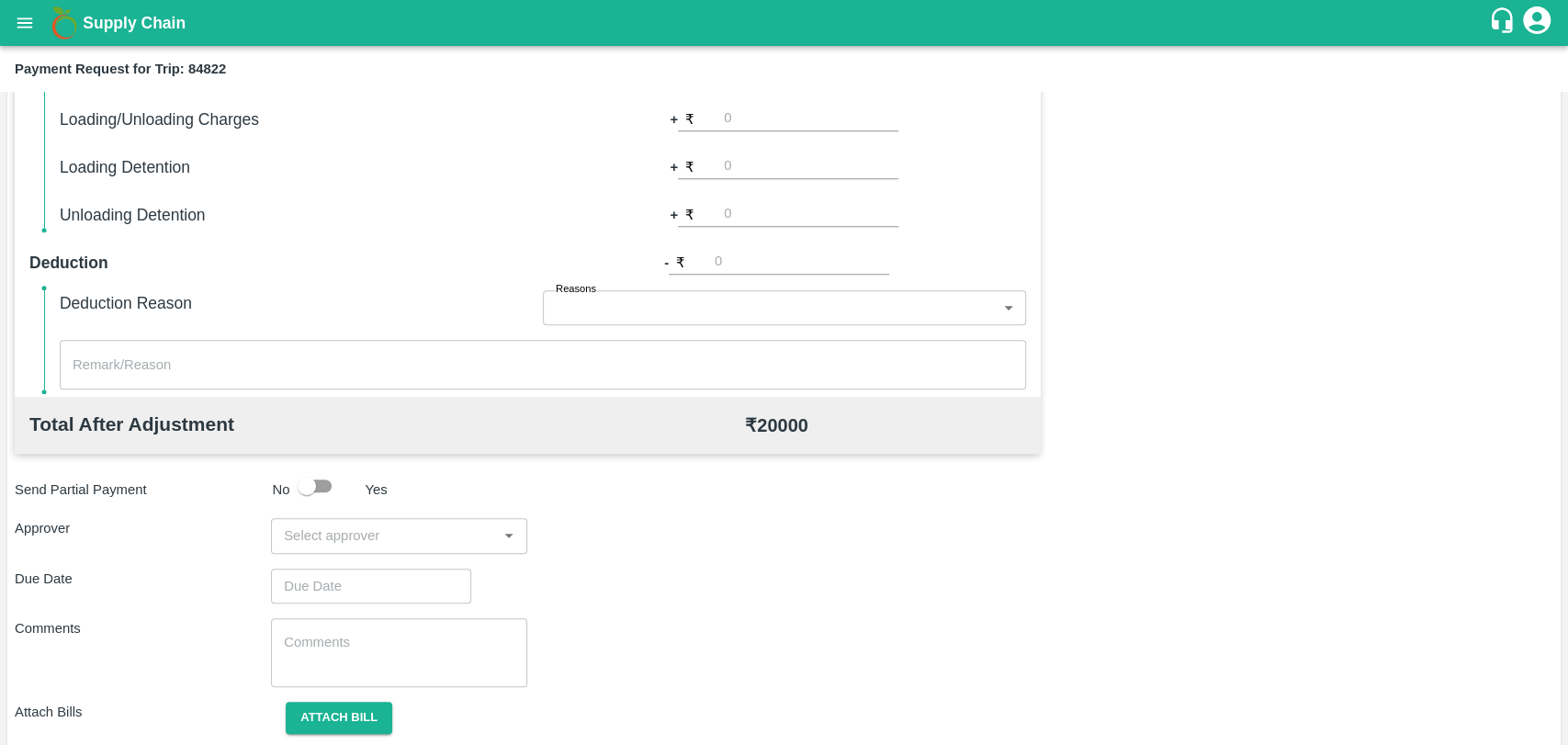
scroll to position [672, 0]
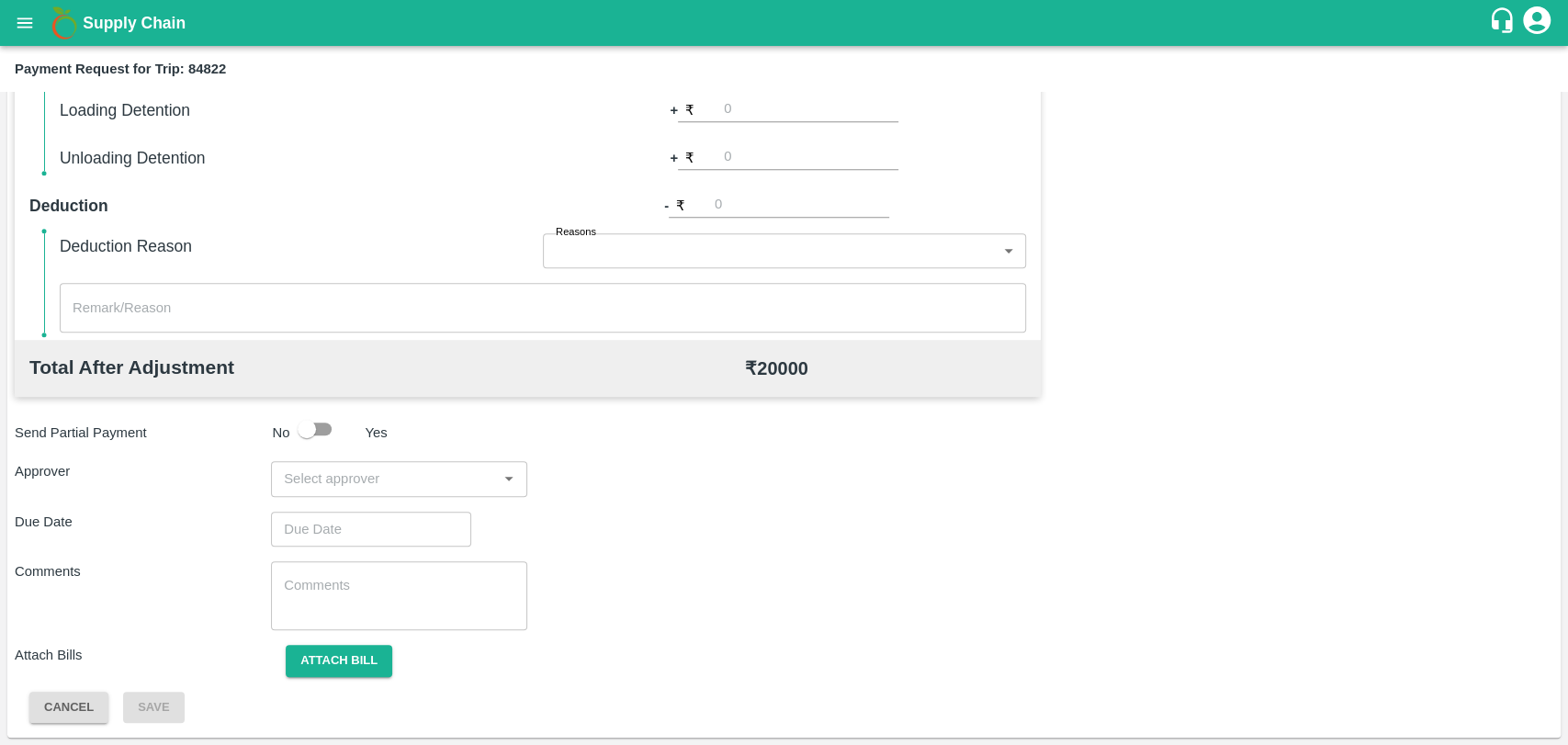
click at [365, 479] on input "input" at bounding box center [384, 478] width 215 height 24
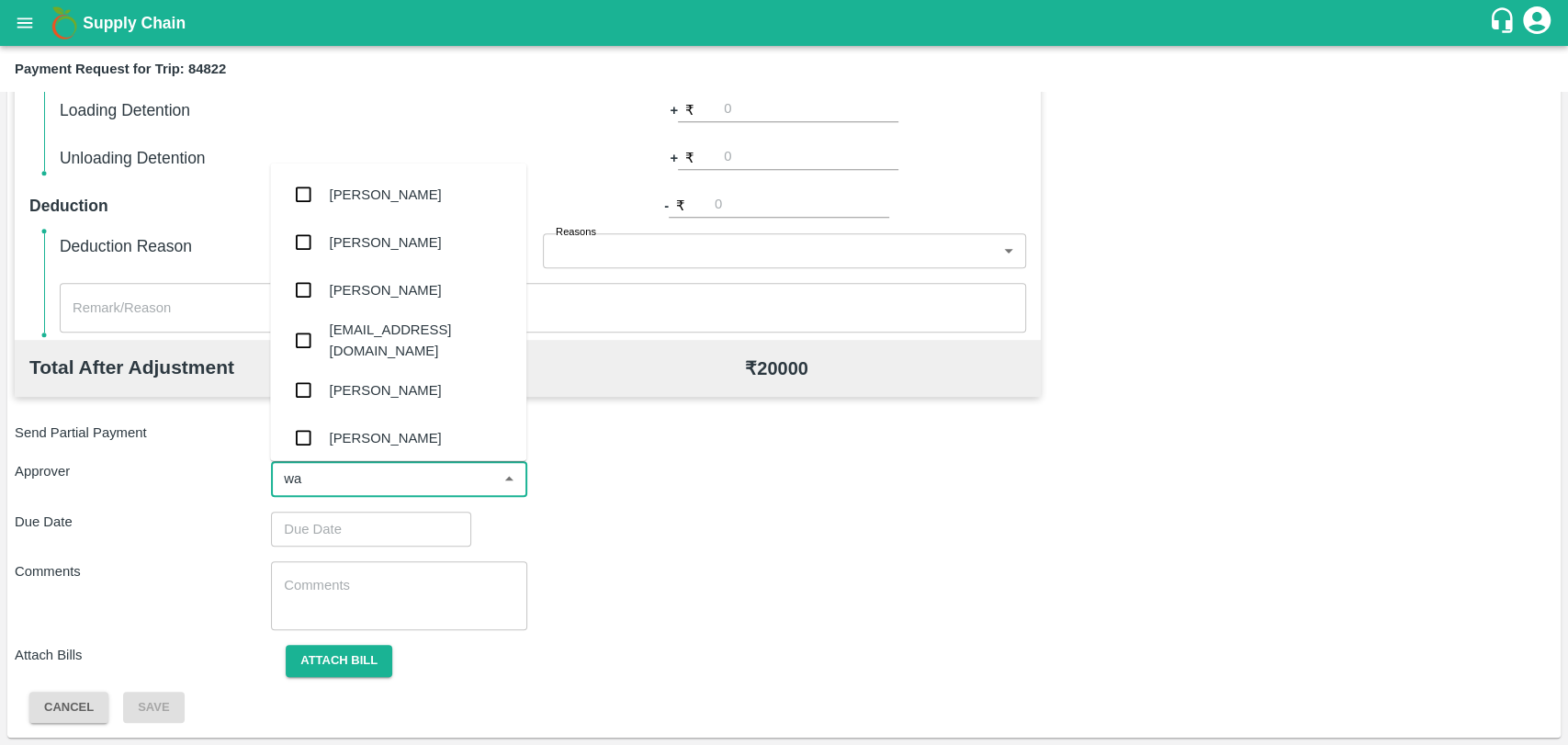
type input "wag"
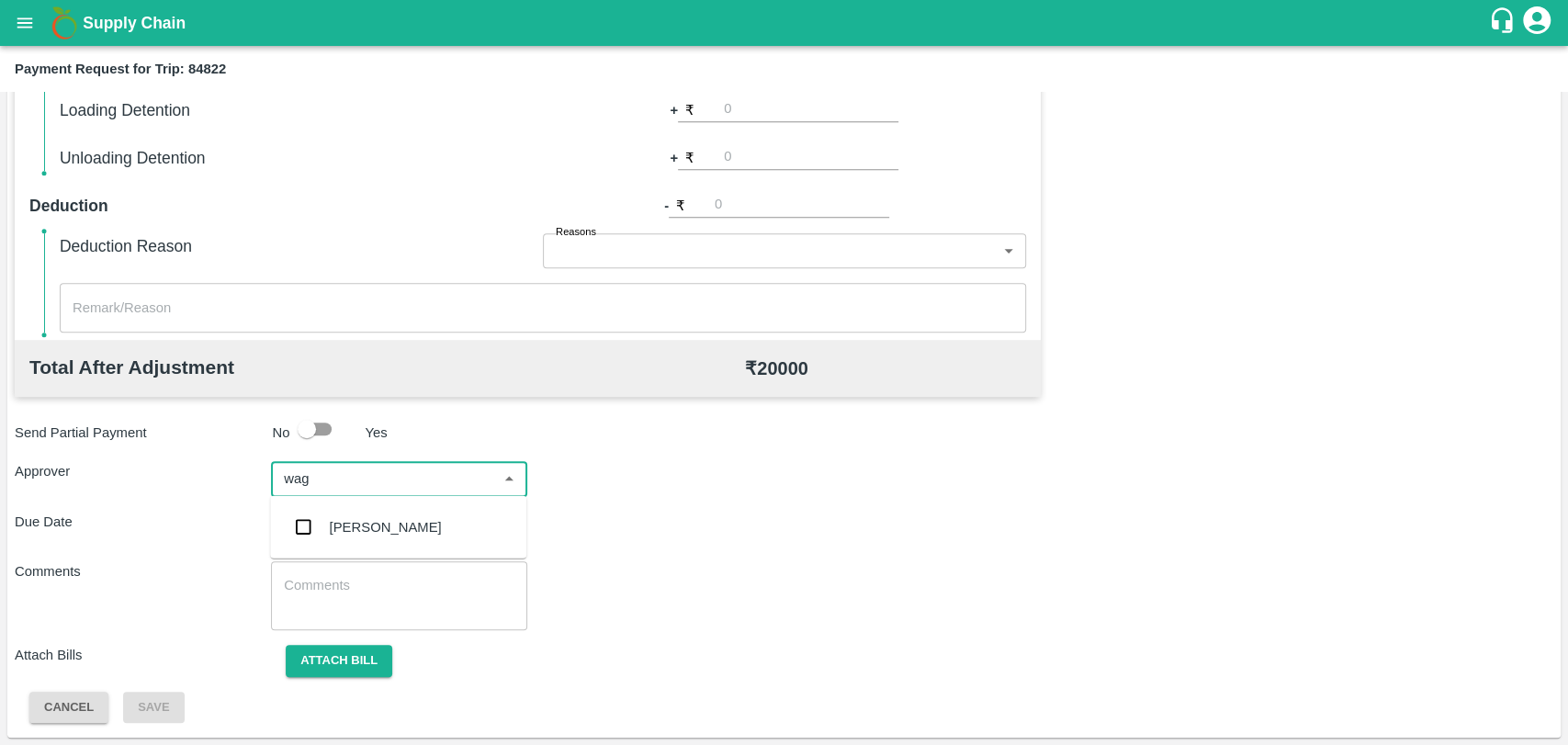
click at [353, 512] on div "[PERSON_NAME]" at bounding box center [397, 527] width 256 height 48
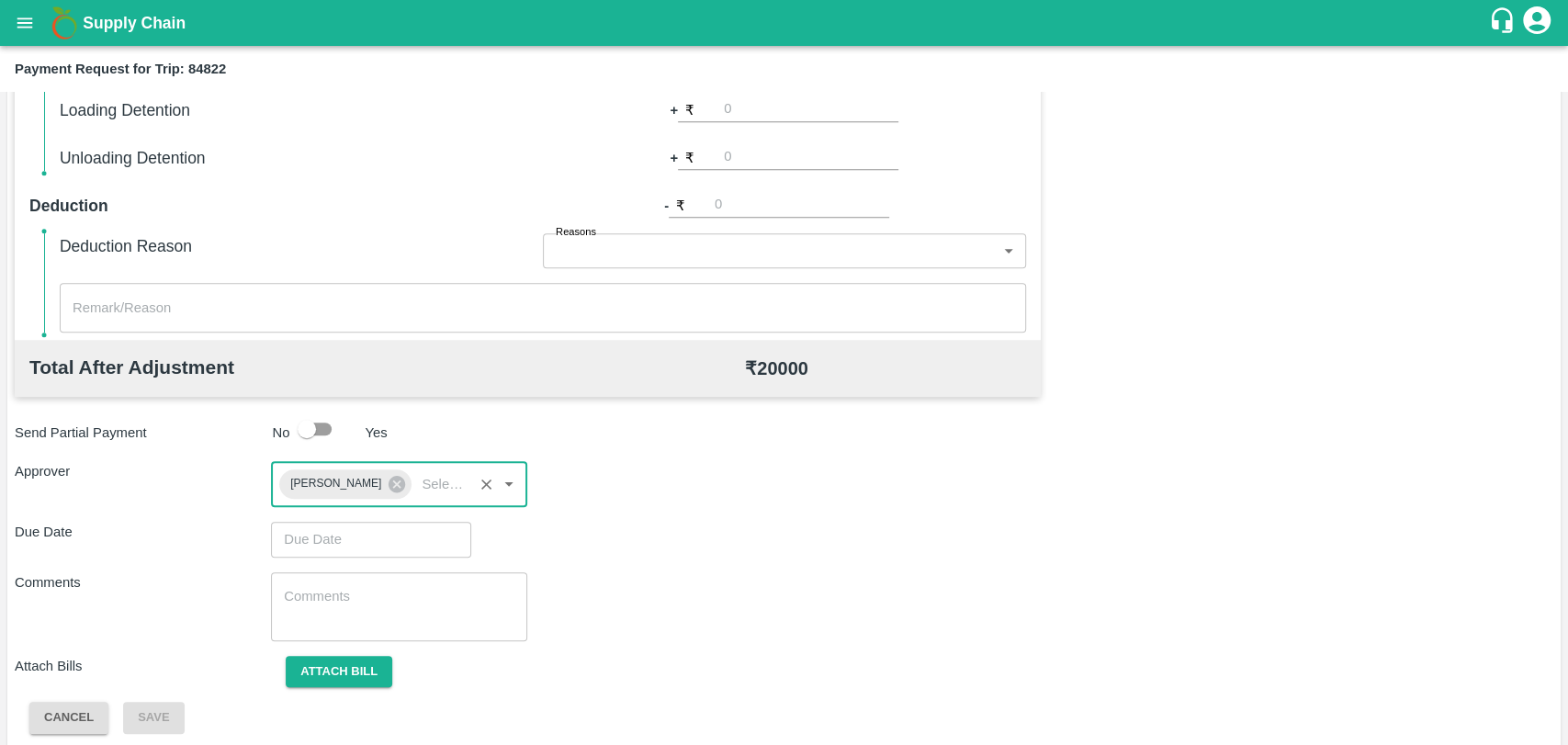
type input "DD/MM/YYYY hh:mm aa"
click at [351, 527] on input "DD/MM/YYYY hh:mm aa" at bounding box center [364, 540] width 187 height 35
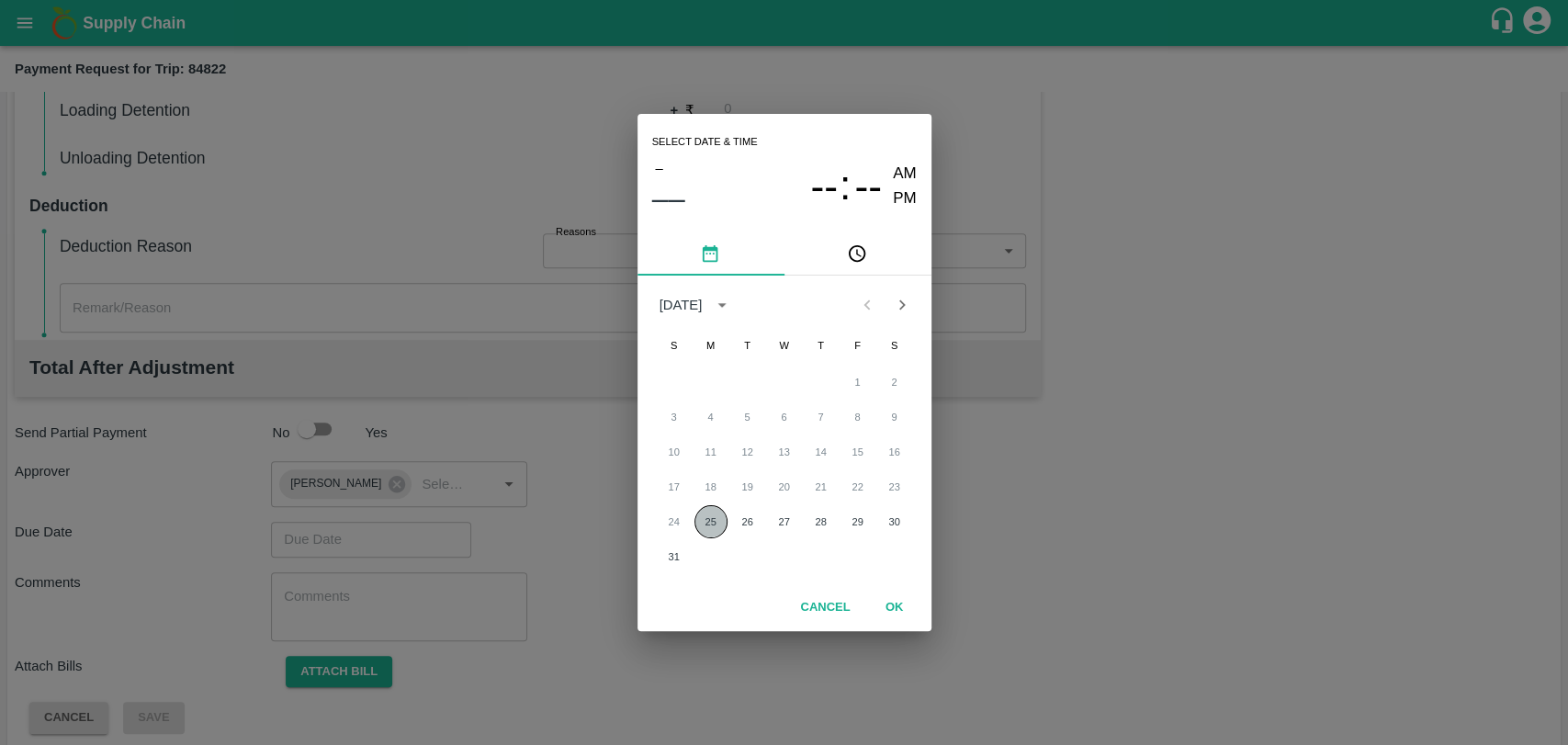
click at [703, 517] on button "25" at bounding box center [711, 522] width 33 height 33
type input "[DATE] 12:00 AM"
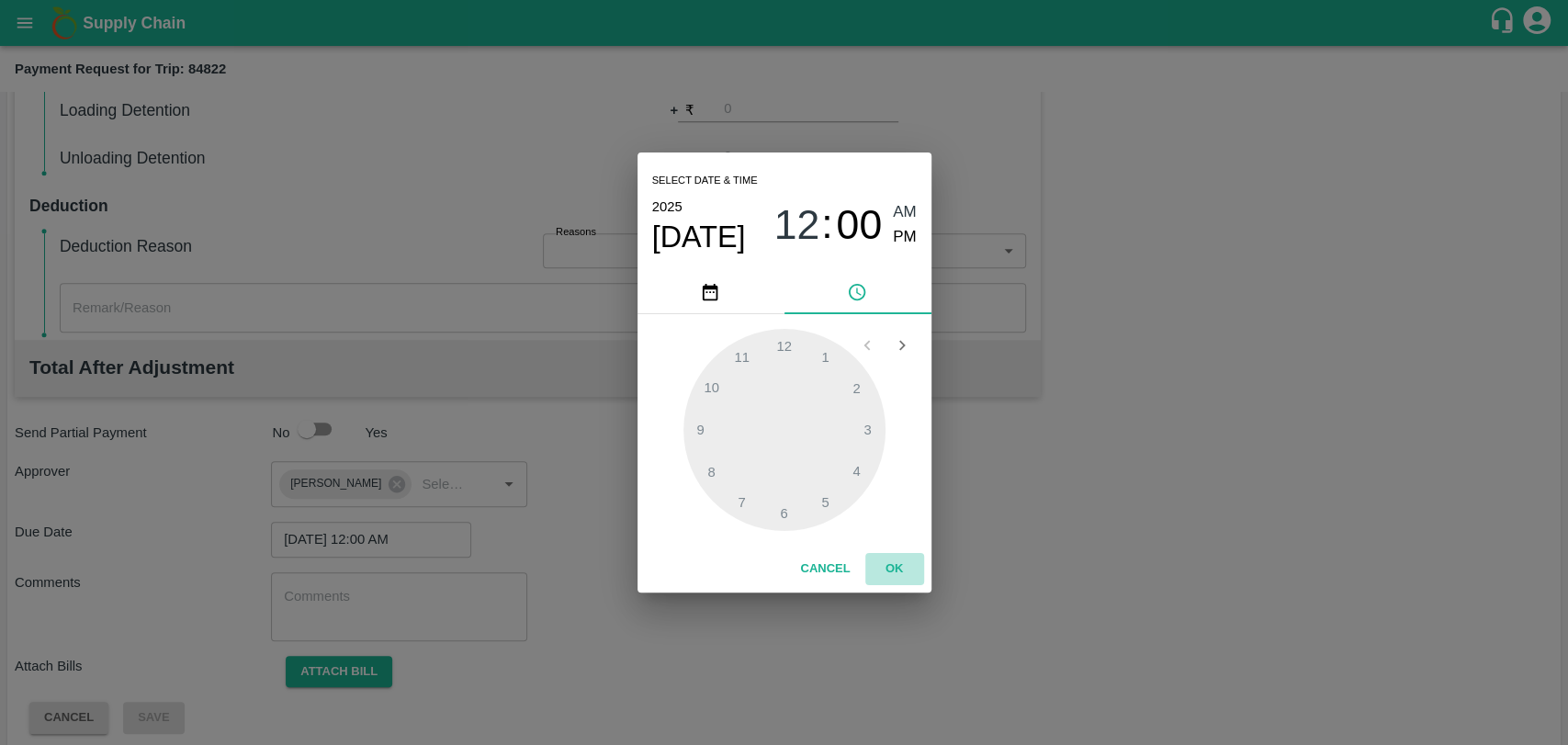
click at [899, 567] on button "OK" at bounding box center [894, 569] width 58 height 32
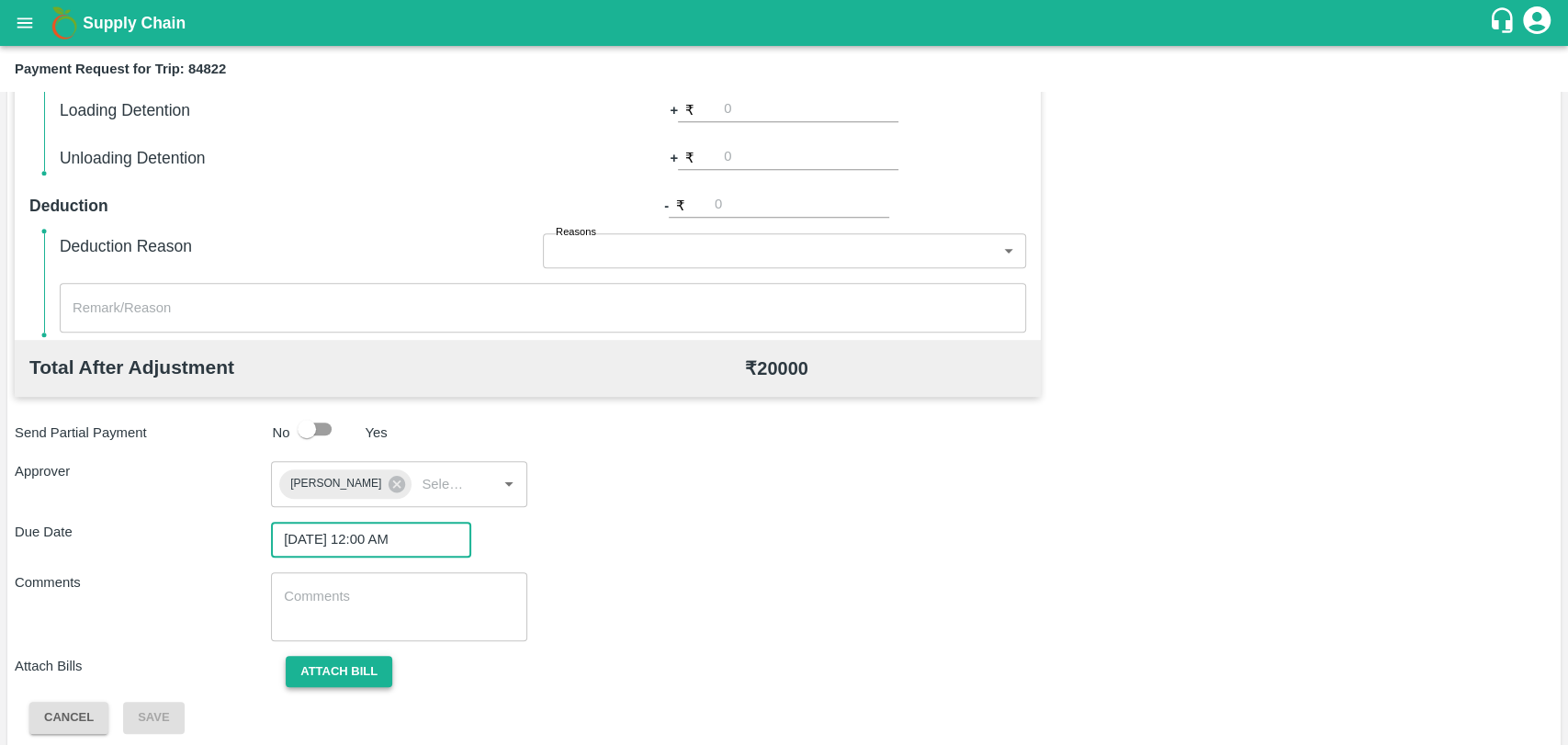
click at [302, 684] on button "Attach bill" at bounding box center [338, 671] width 106 height 32
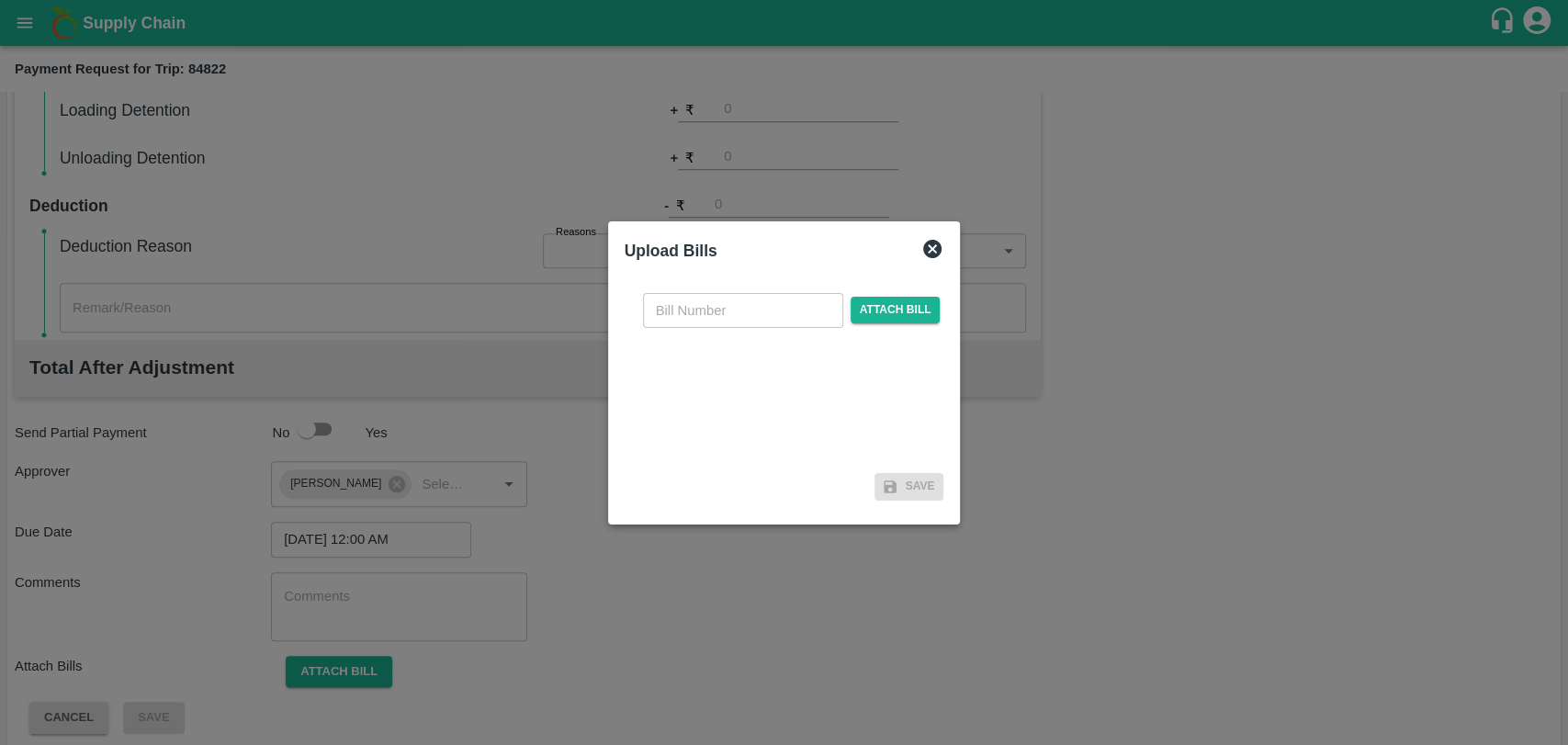
click at [739, 296] on input "text" at bounding box center [743, 311] width 201 height 35
type input "304"
click at [906, 315] on span "Attach bill" at bounding box center [895, 310] width 90 height 26
click at [0, 0] on input "Attach bill" at bounding box center [0, 0] width 0 height 0
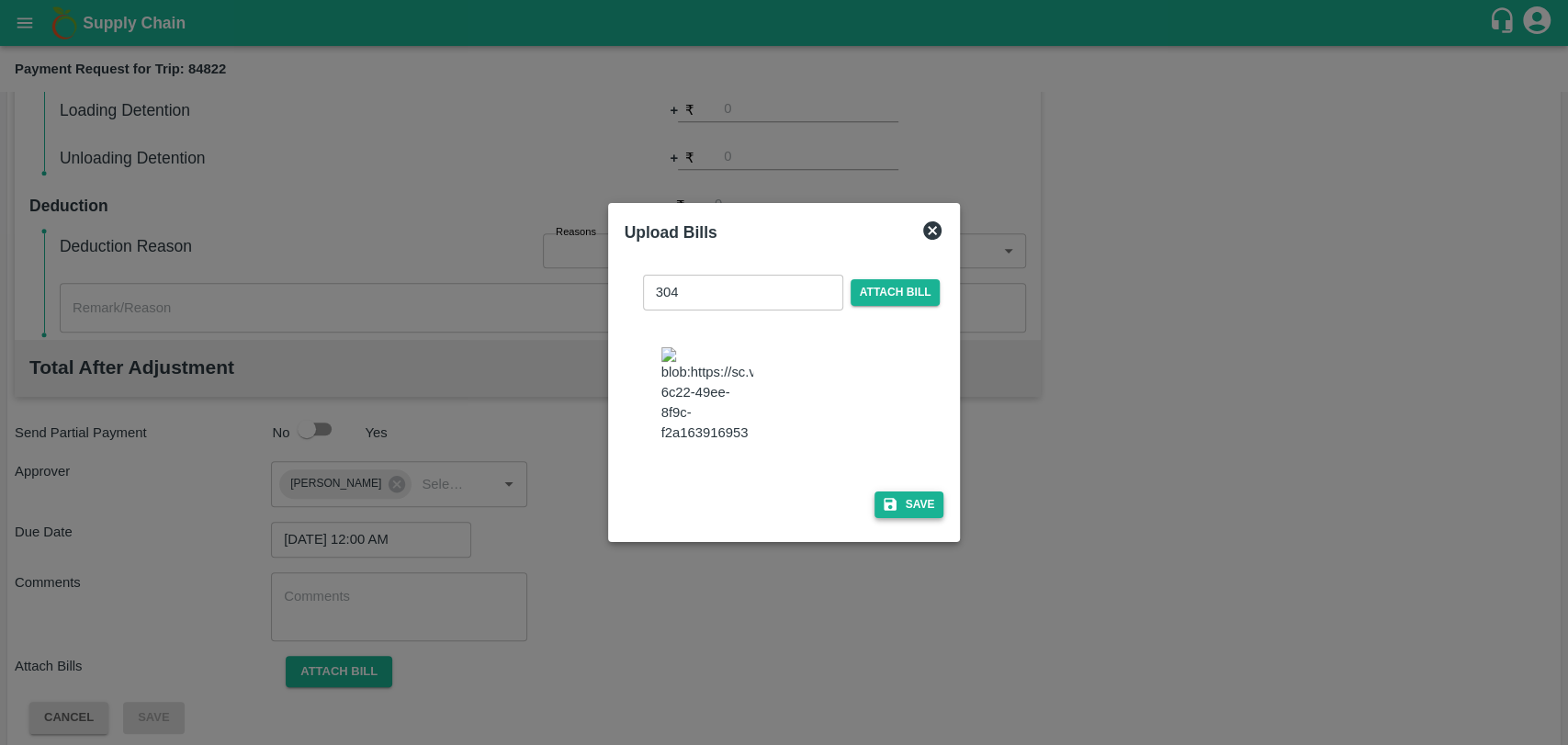
click at [921, 492] on button "Save" at bounding box center [910, 504] width 70 height 26
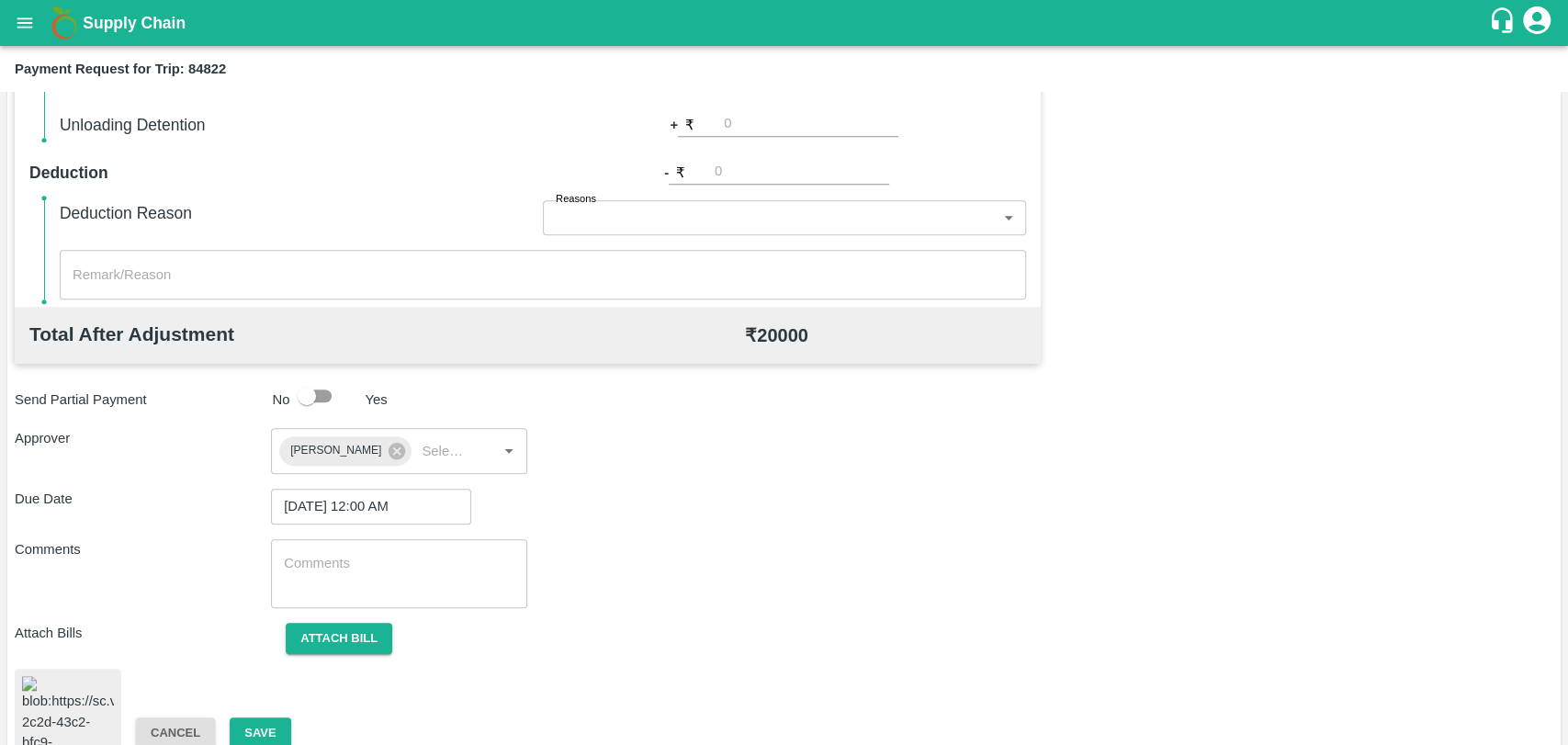
scroll to position [755, 0]
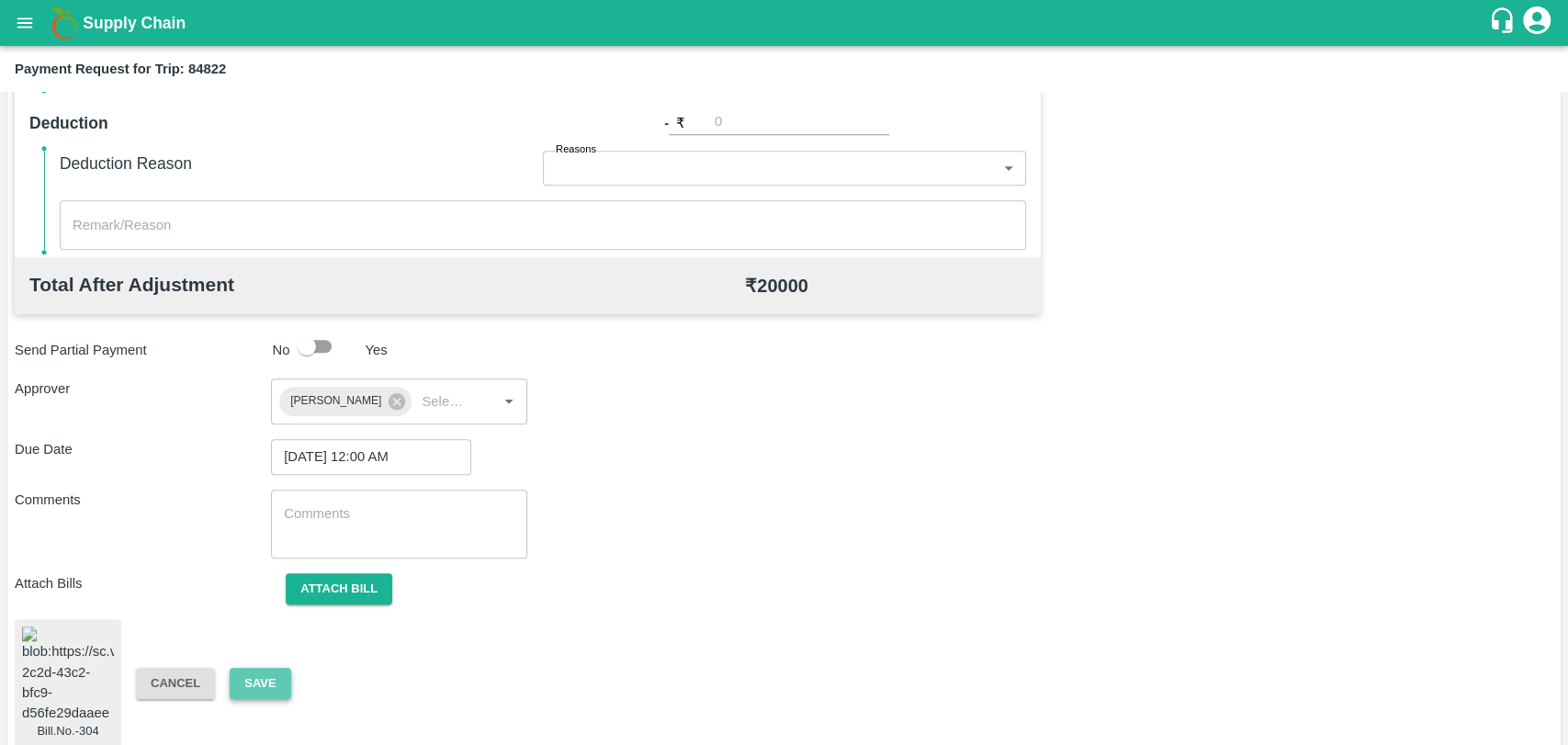
click at [243, 668] on button "Save" at bounding box center [260, 684] width 60 height 32
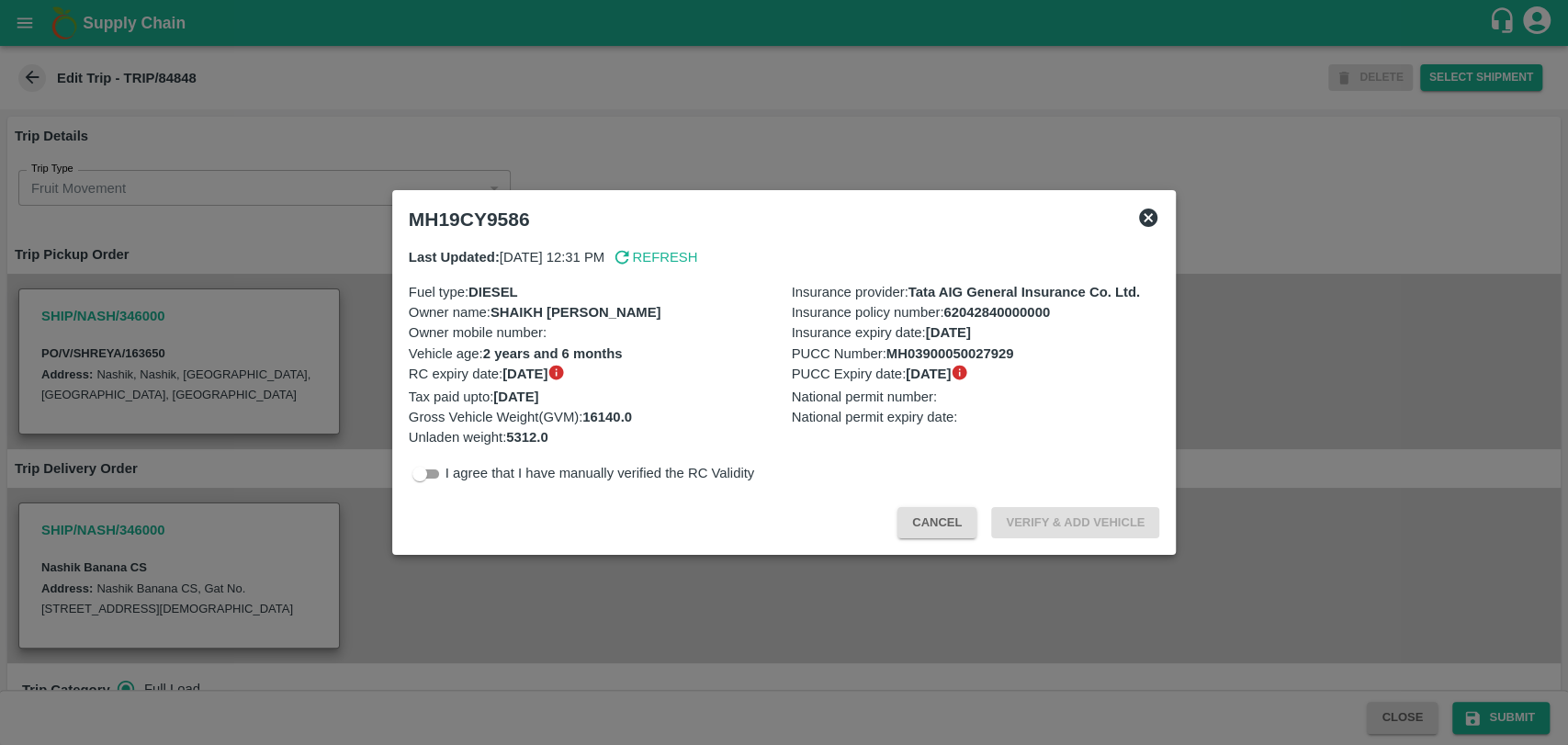
click at [255, 162] on div at bounding box center [784, 372] width 1568 height 745
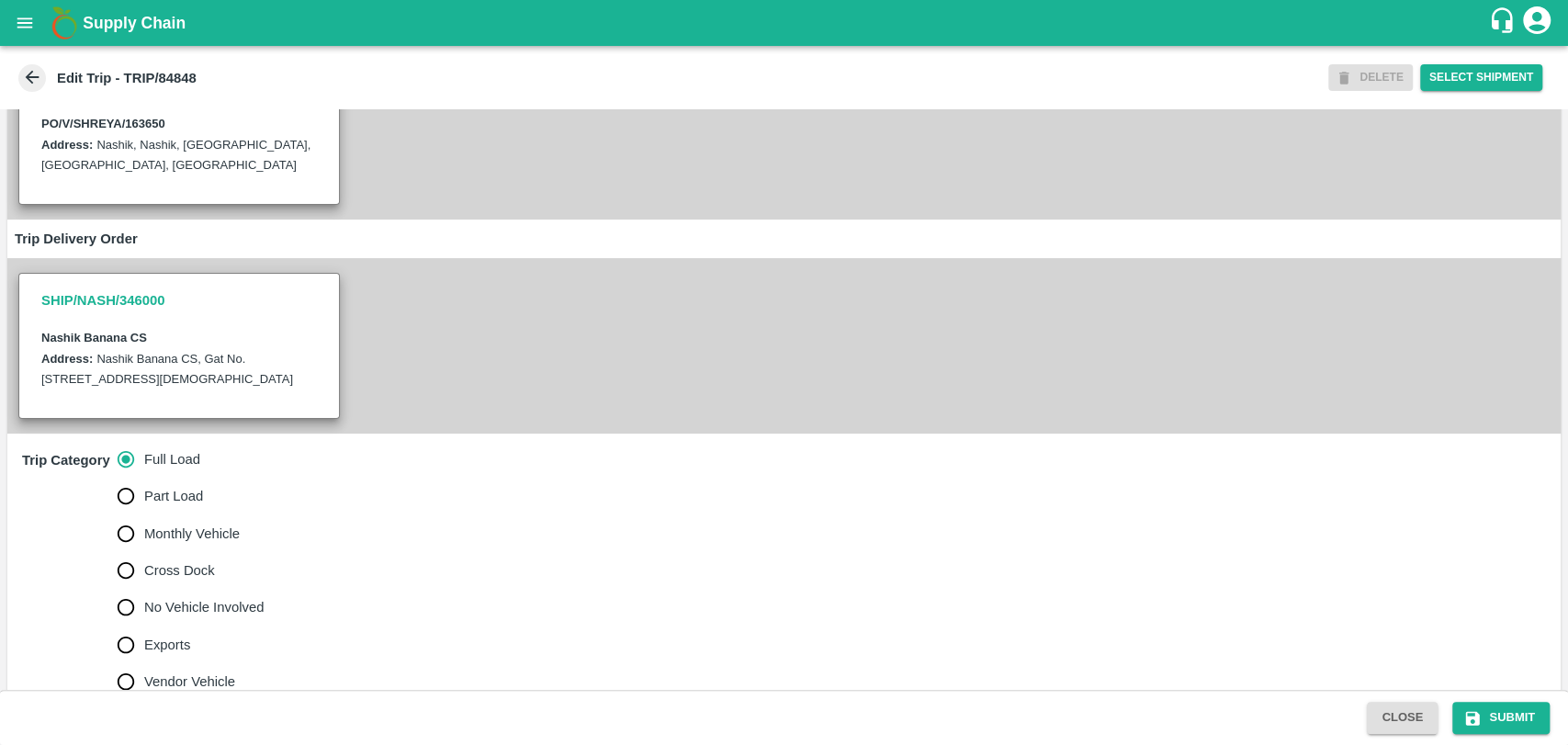
scroll to position [509, 0]
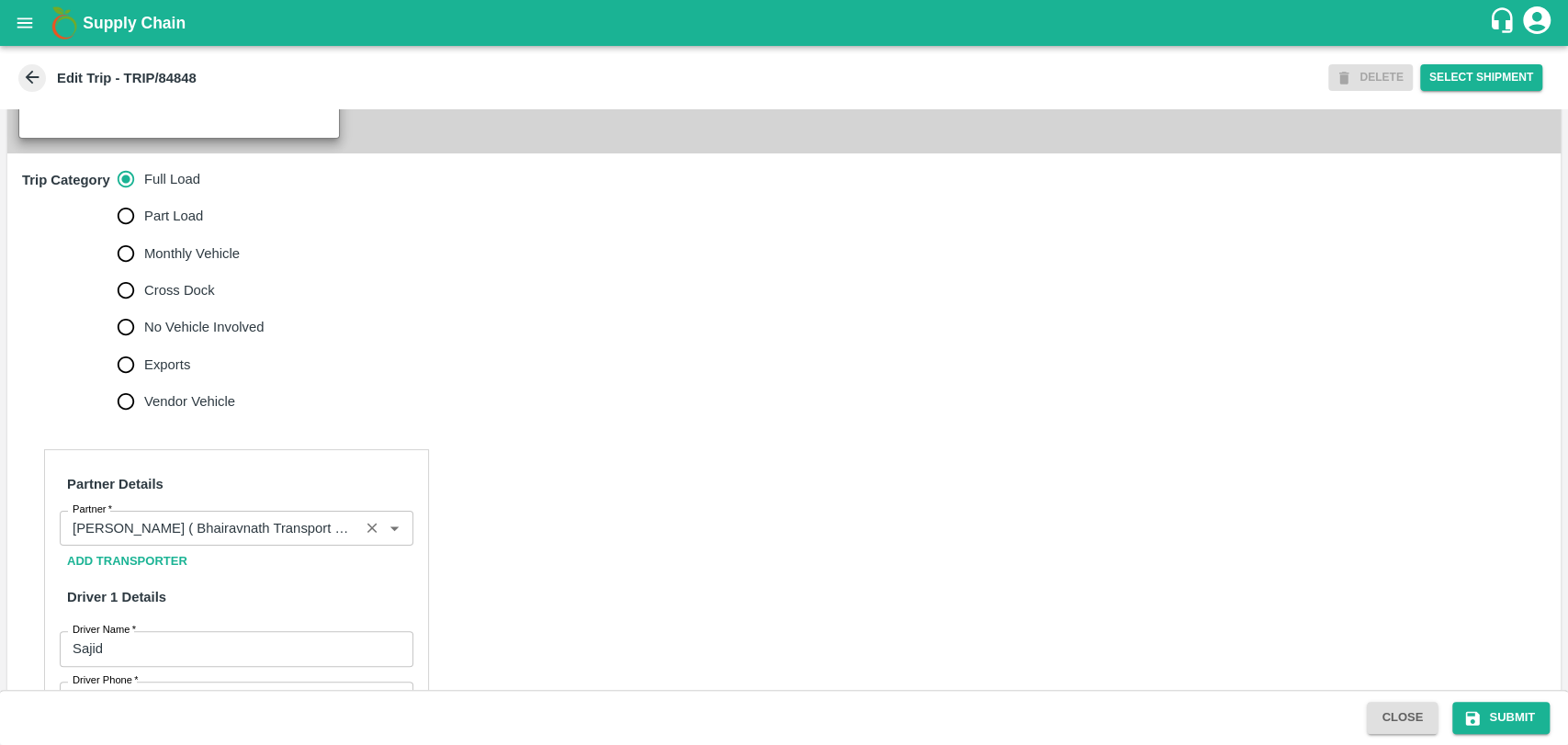
click at [190, 540] on input "Partner   *" at bounding box center [209, 528] width 288 height 24
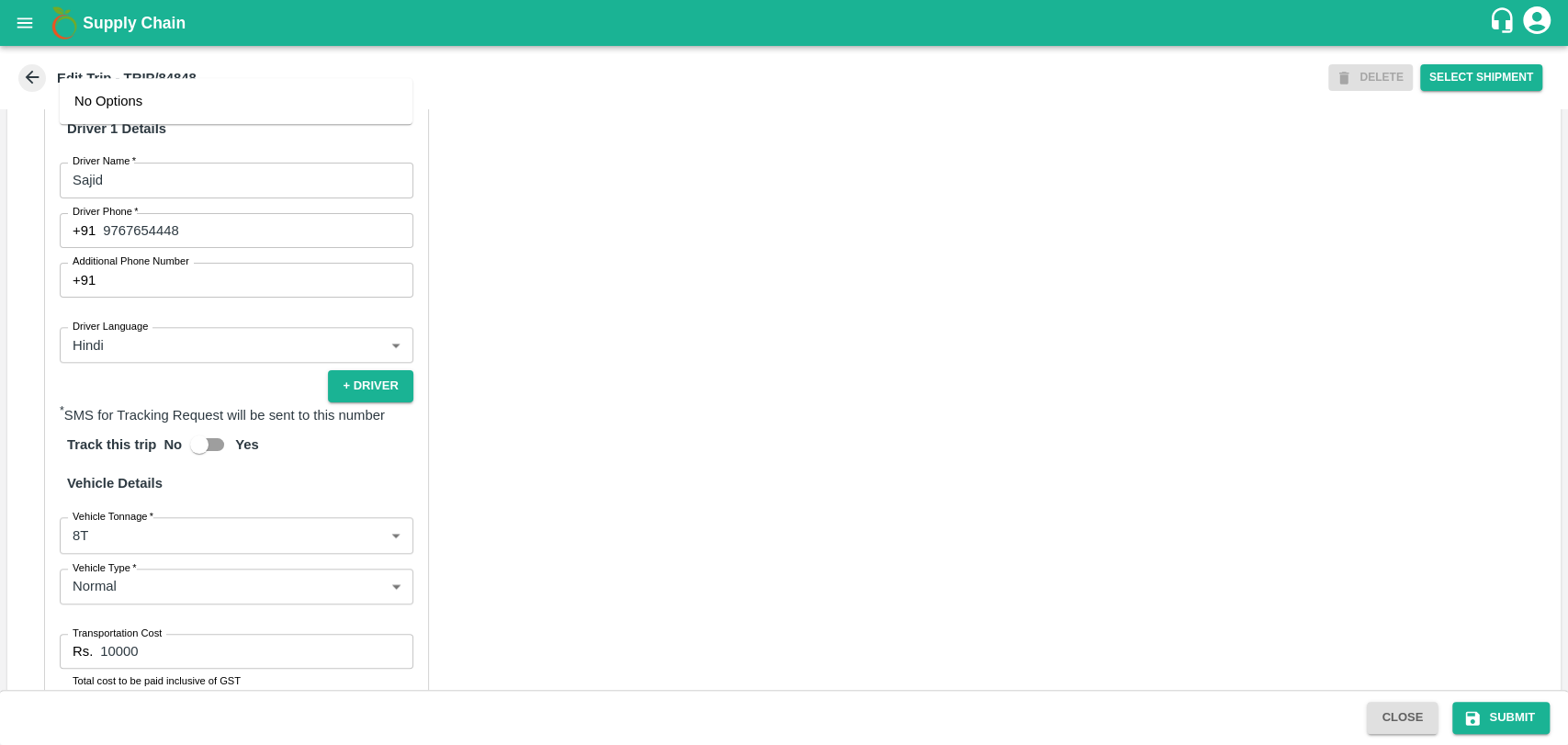
scroll to position [1021, 0]
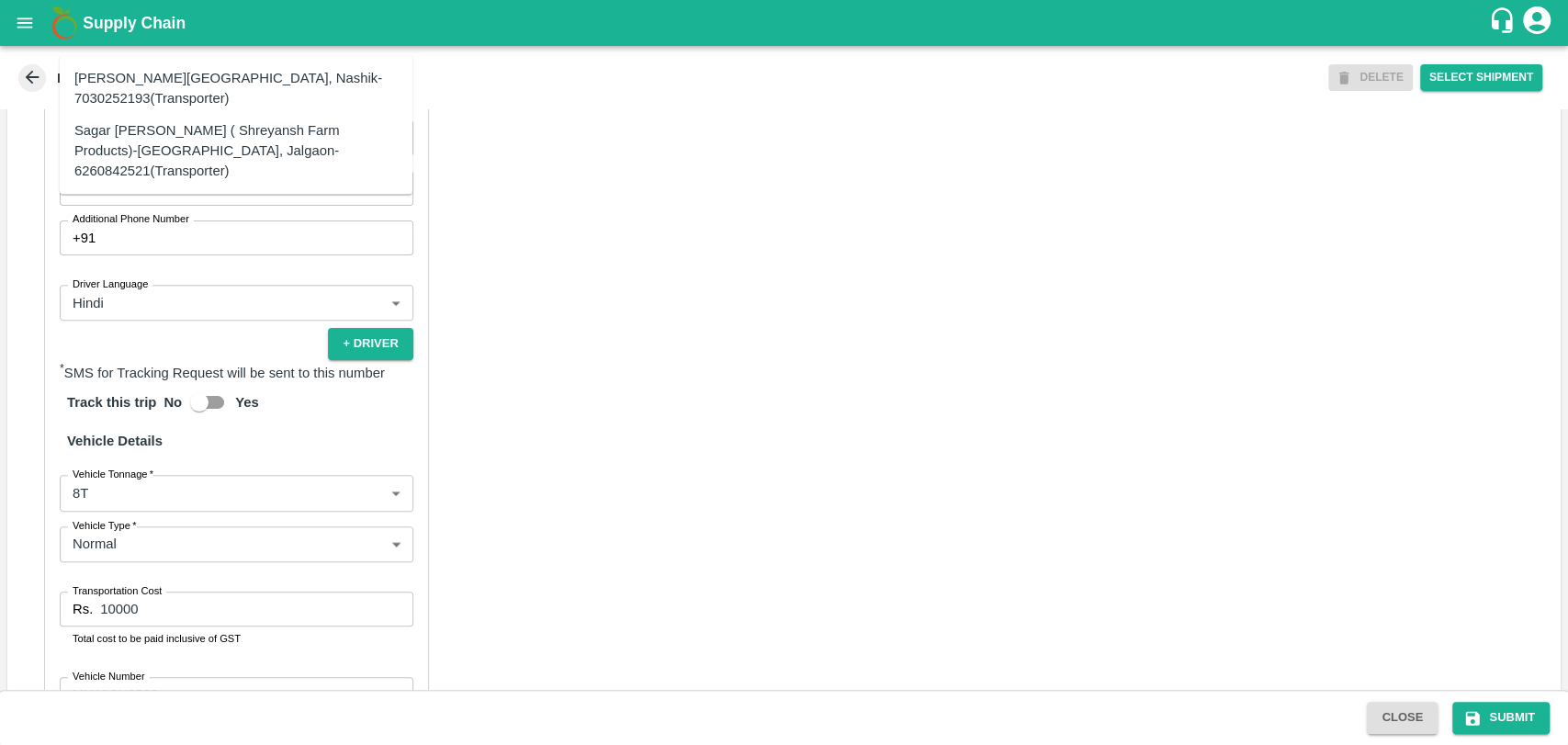
click at [193, 146] on div "Sagar [PERSON_NAME] ( Shreyansh Farm Products)-[GEOGRAPHIC_DATA], Jalgaon-62608…" at bounding box center [236, 151] width 323 height 61
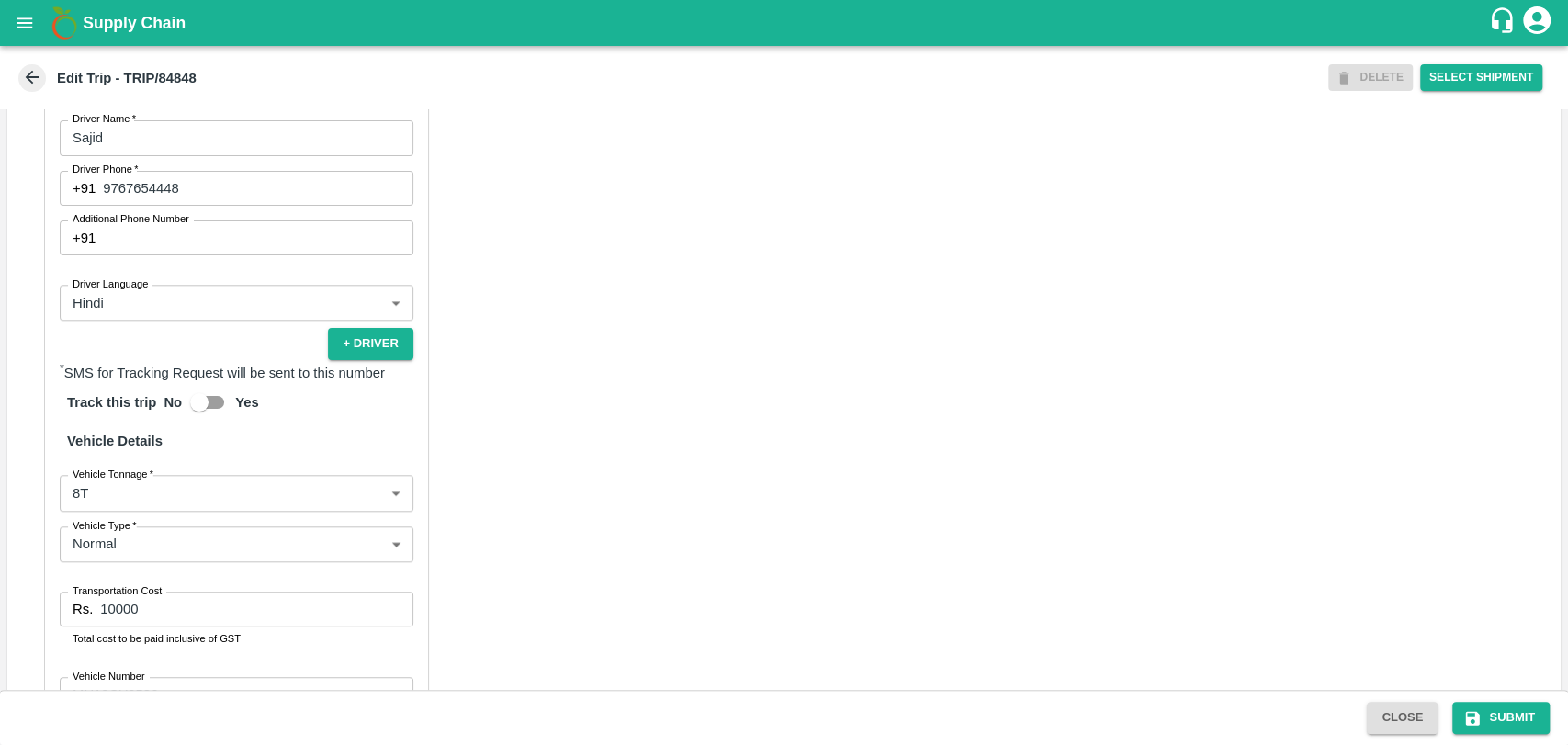
type input "Sagar [PERSON_NAME] ( Shreyansh Farm Products)-[GEOGRAPHIC_DATA], Jalgaon-62608…"
click at [126, 516] on body "Supply Chain Edit Trip - TRIP/84848 DELETE Select Shipment Trip Details Trip Ty…" at bounding box center [784, 372] width 1568 height 745
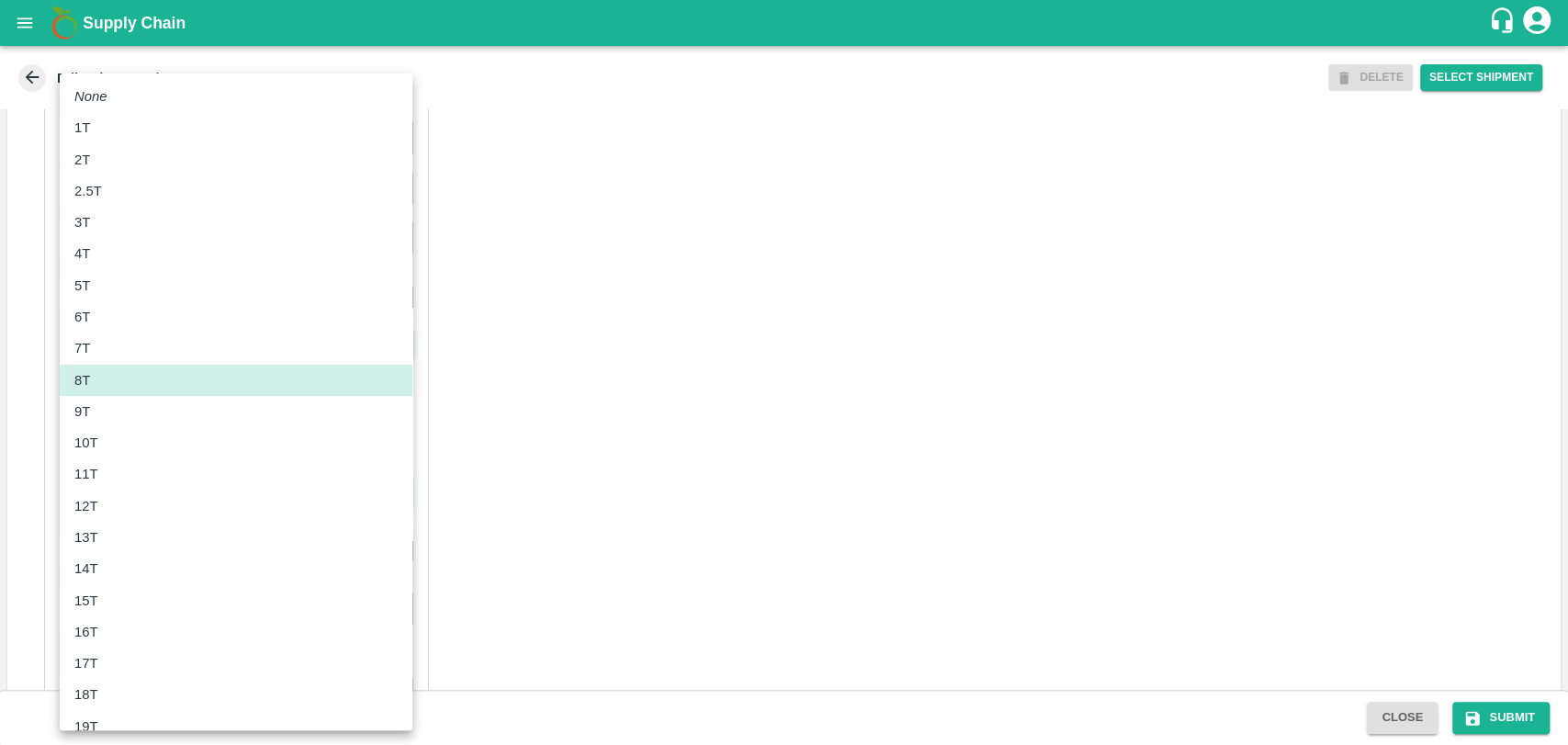
click at [105, 487] on li "11T" at bounding box center [236, 474] width 353 height 31
type input "11000"
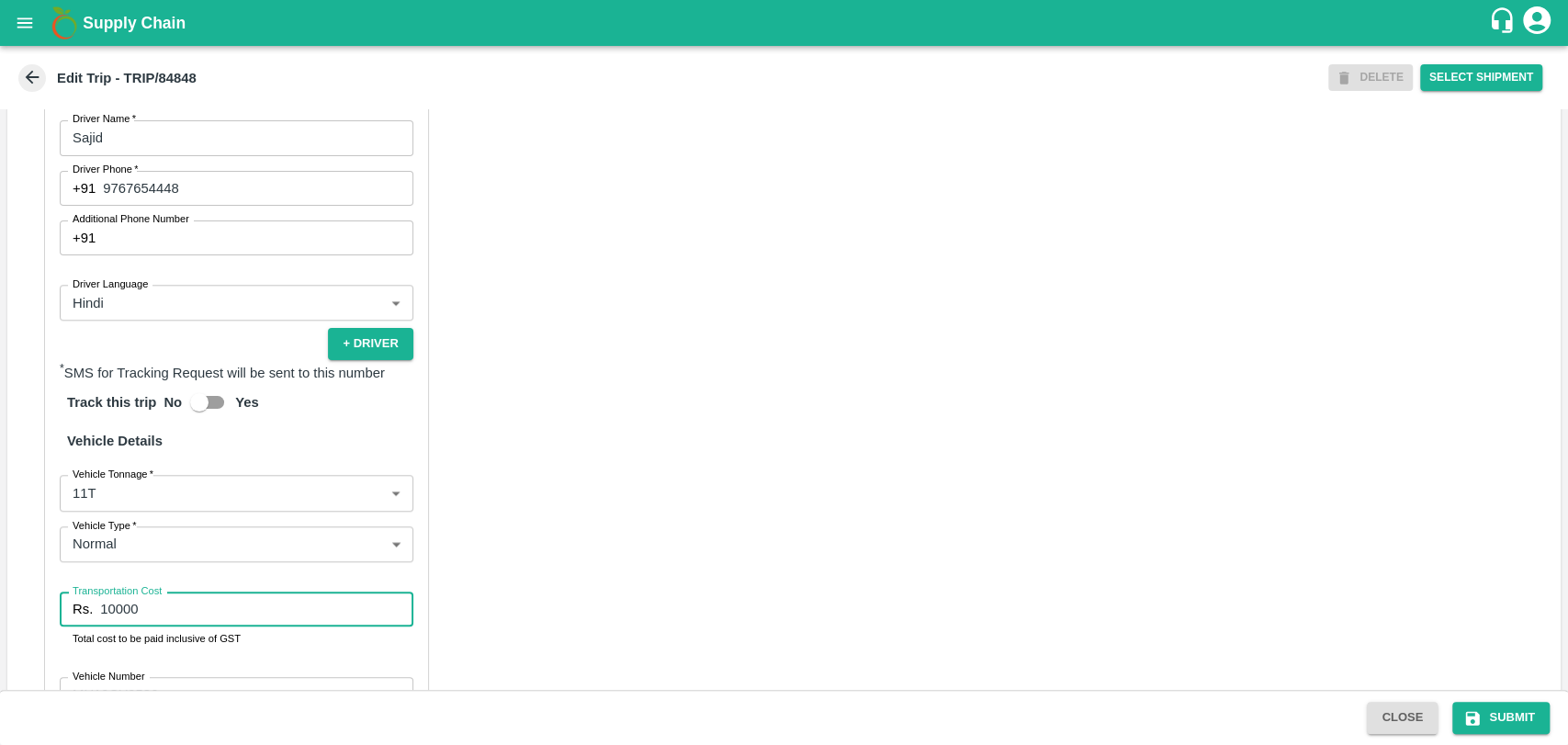
drag, startPoint x: 137, startPoint y: 629, endPoint x: 37, endPoint y: 620, distance: 100.4
click at [37, 620] on div "Partner Details Partner   * Partner Add Transporter Driver 1 Details Driver Nam…" at bounding box center [784, 368] width 1553 height 904
type input "19950"
click at [1538, 719] on button "Submit" at bounding box center [1501, 717] width 97 height 32
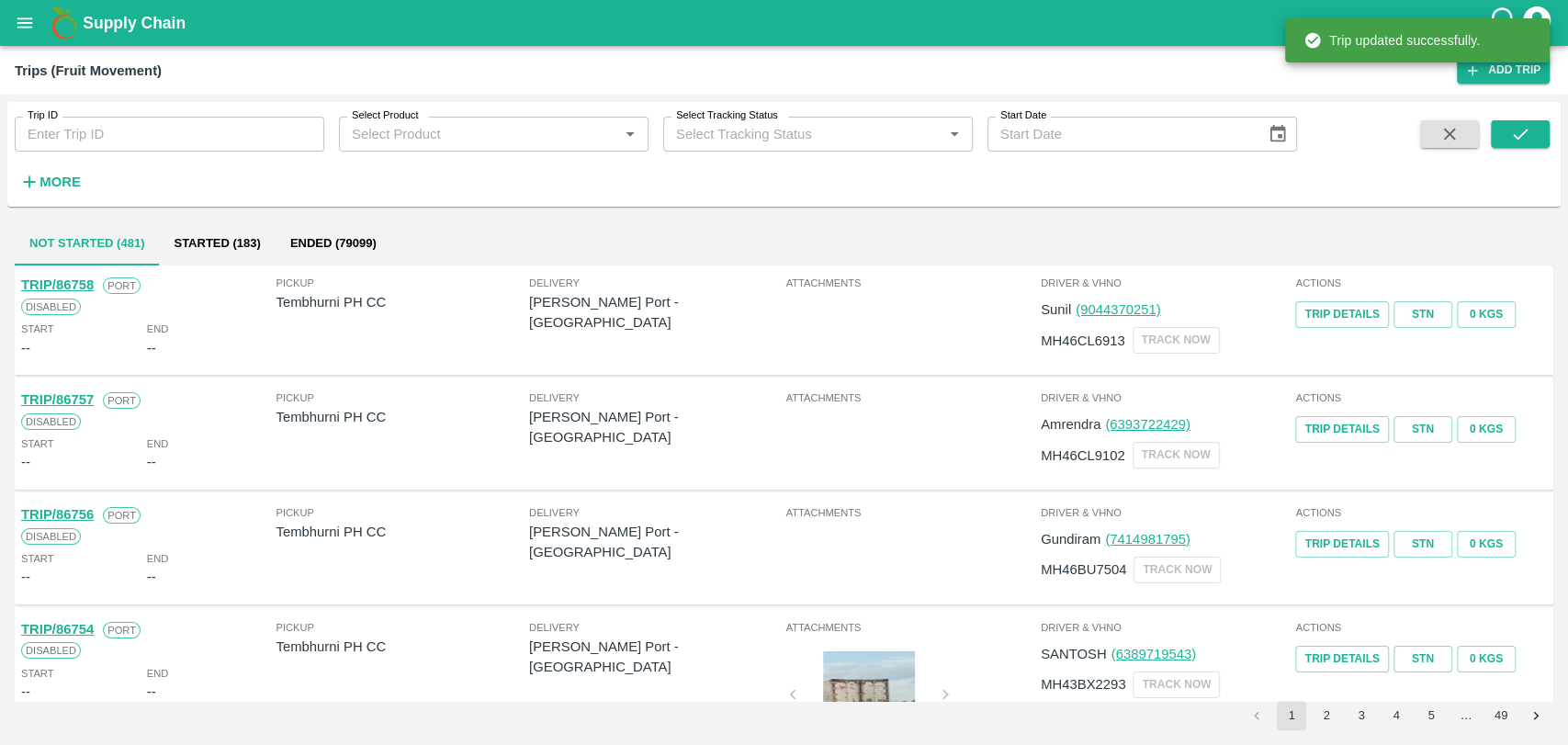
click at [33, 178] on icon "button" at bounding box center [29, 181] width 20 height 20
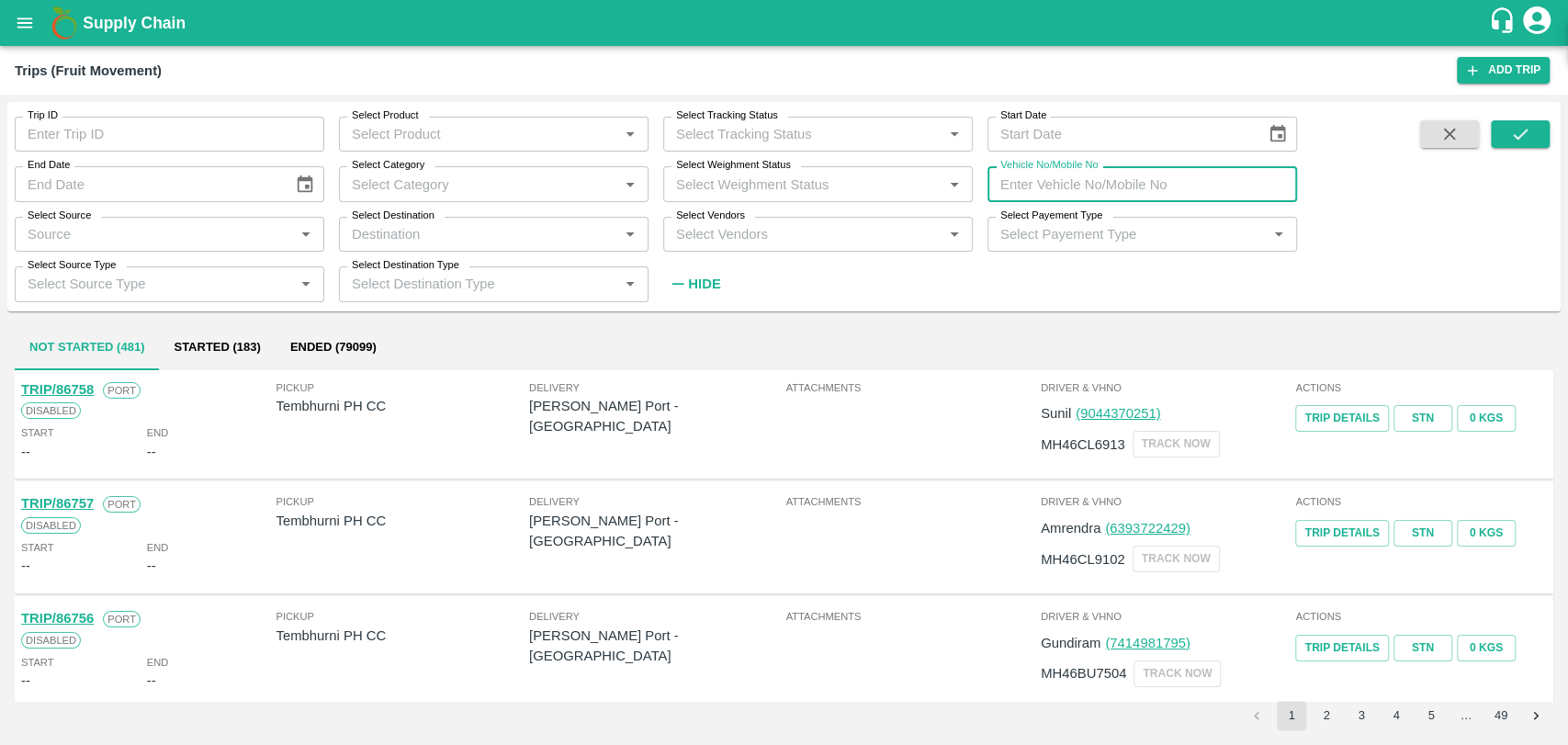
click at [1233, 185] on input "Vehicle No/Mobile No" at bounding box center [1142, 184] width 310 height 35
paste input "MH04HY3755"
type input "MH04HY3755"
click at [1531, 142] on button "submit" at bounding box center [1520, 134] width 58 height 27
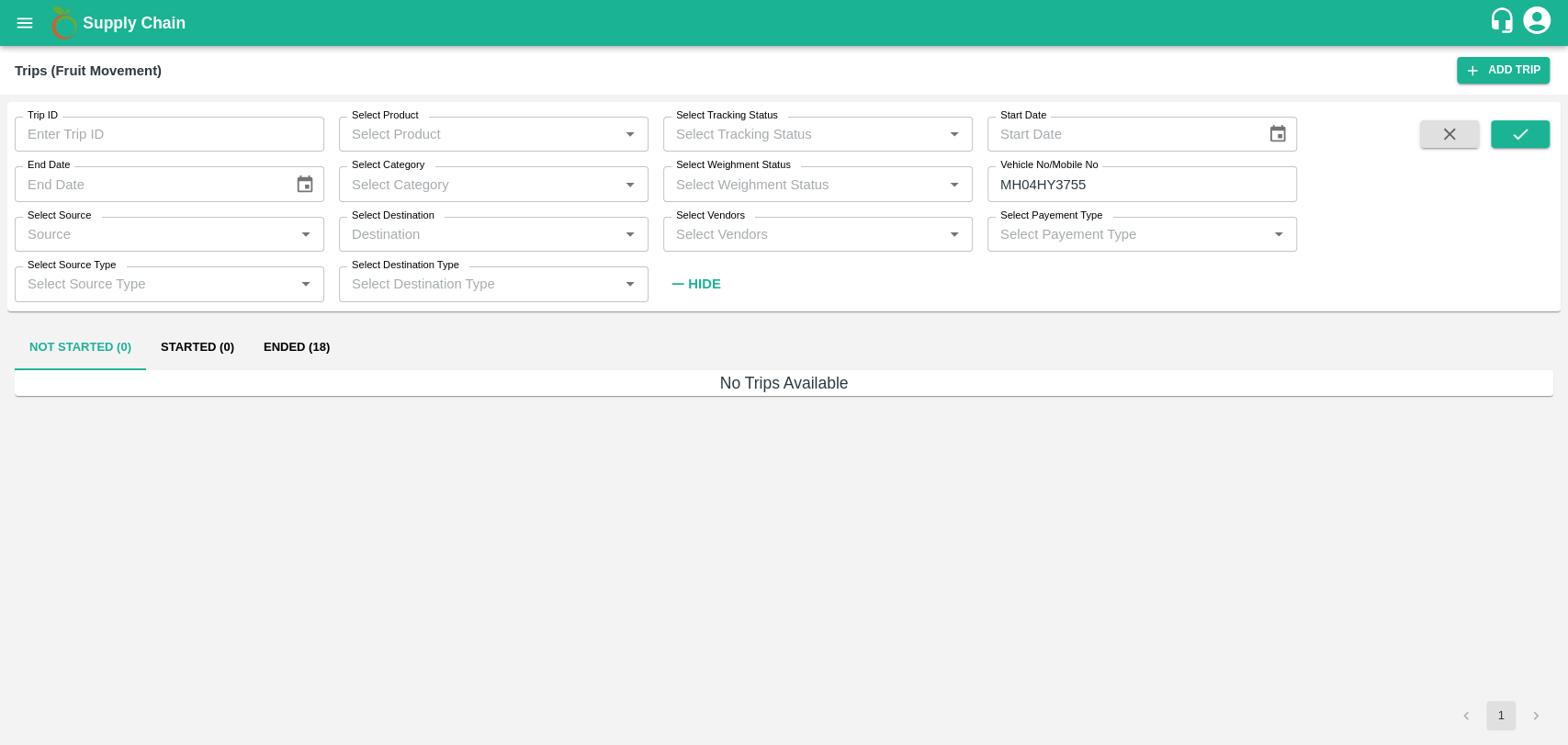
click at [280, 352] on button "Ended (18)" at bounding box center [297, 348] width 95 height 44
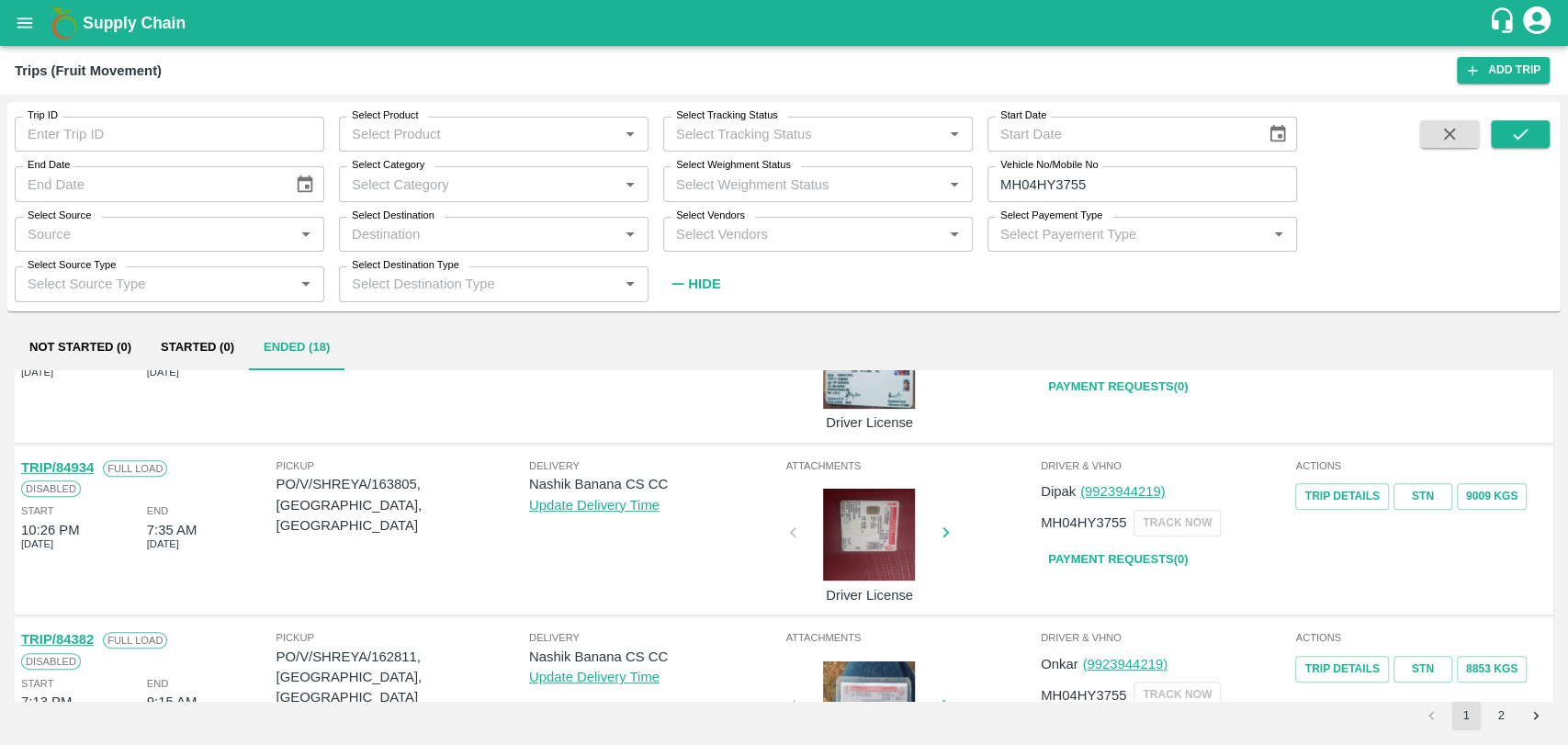
scroll to position [612, 0]
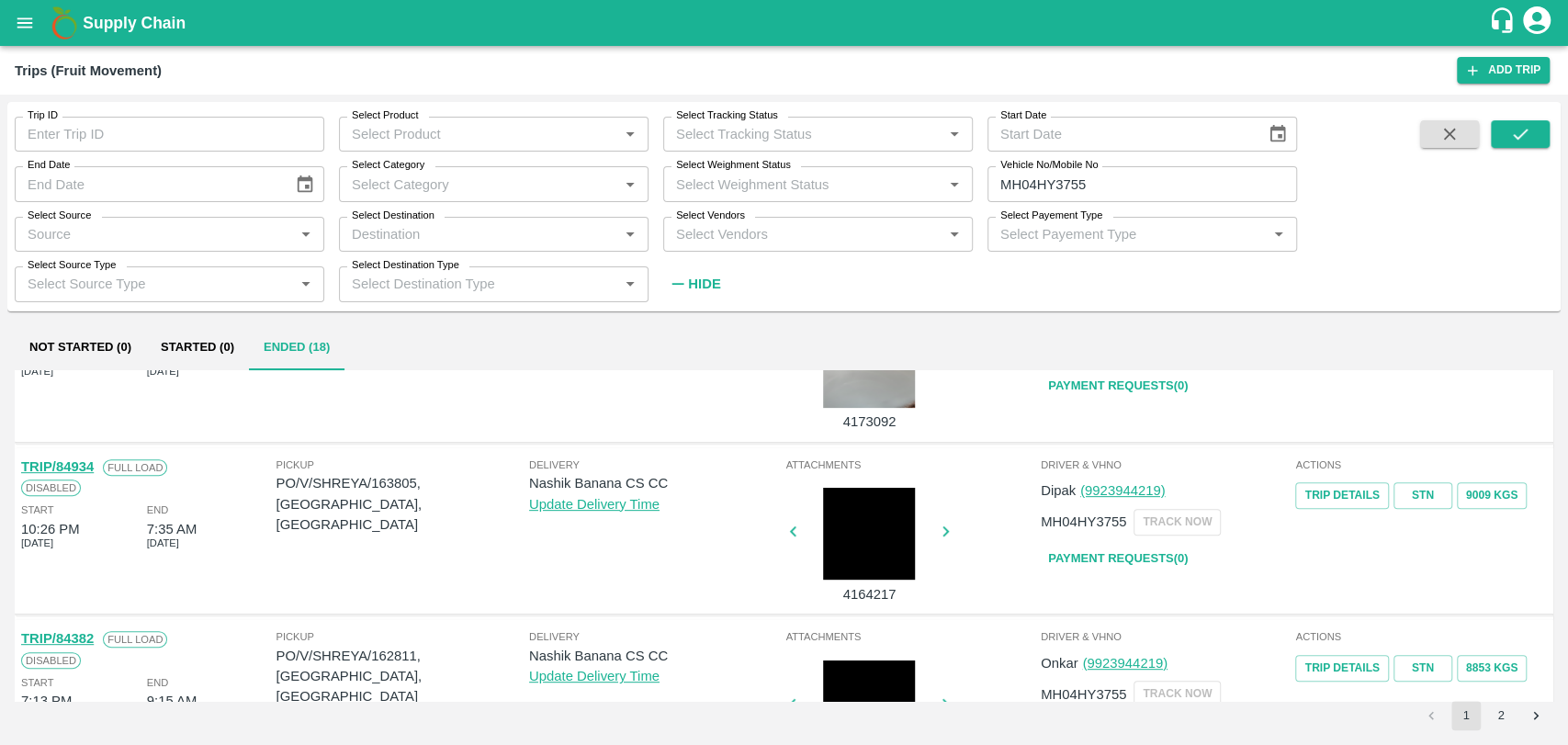
click at [76, 460] on link "TRIP/84934" at bounding box center [57, 466] width 72 height 15
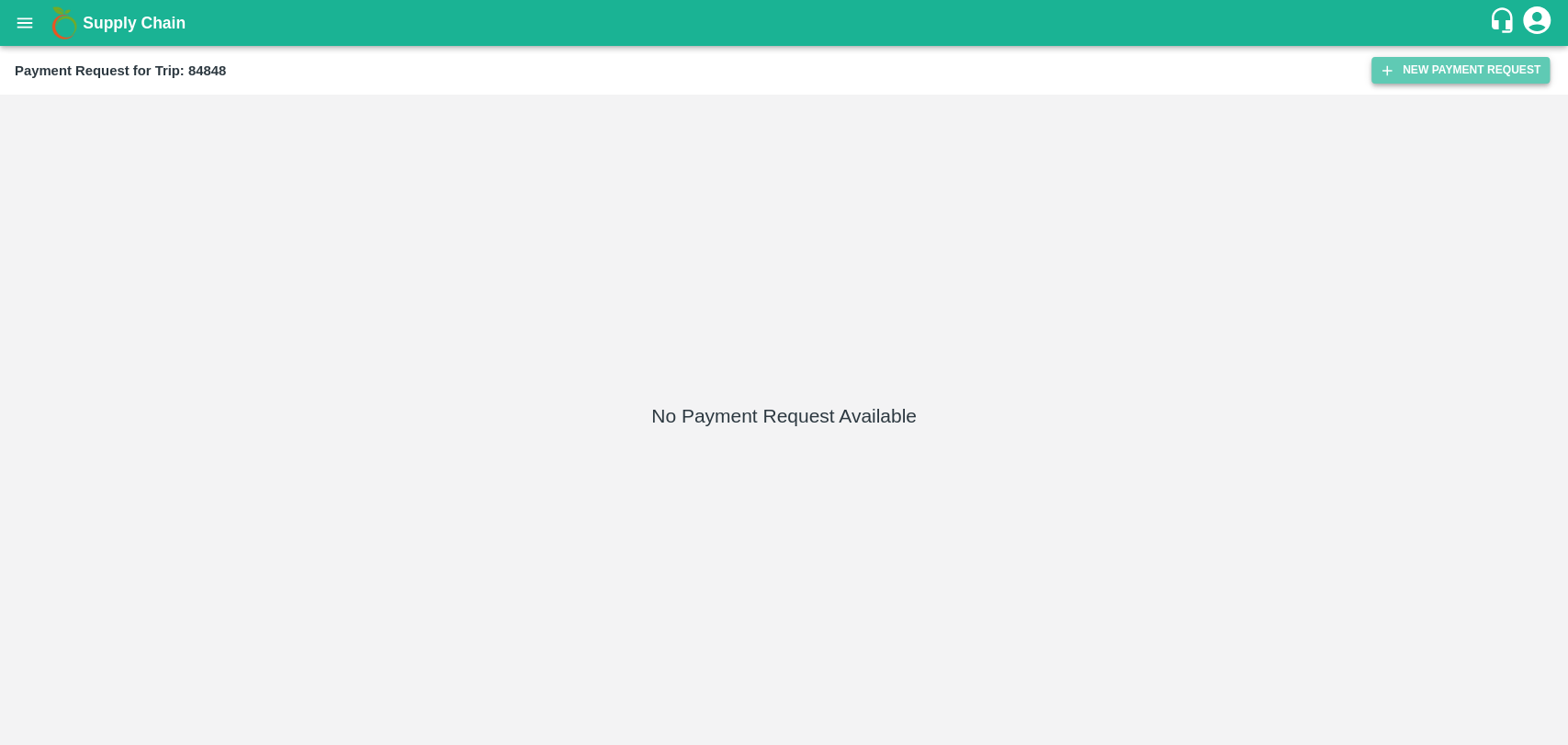
click at [1416, 68] on button "New Payment Request" at bounding box center [1460, 69] width 178 height 26
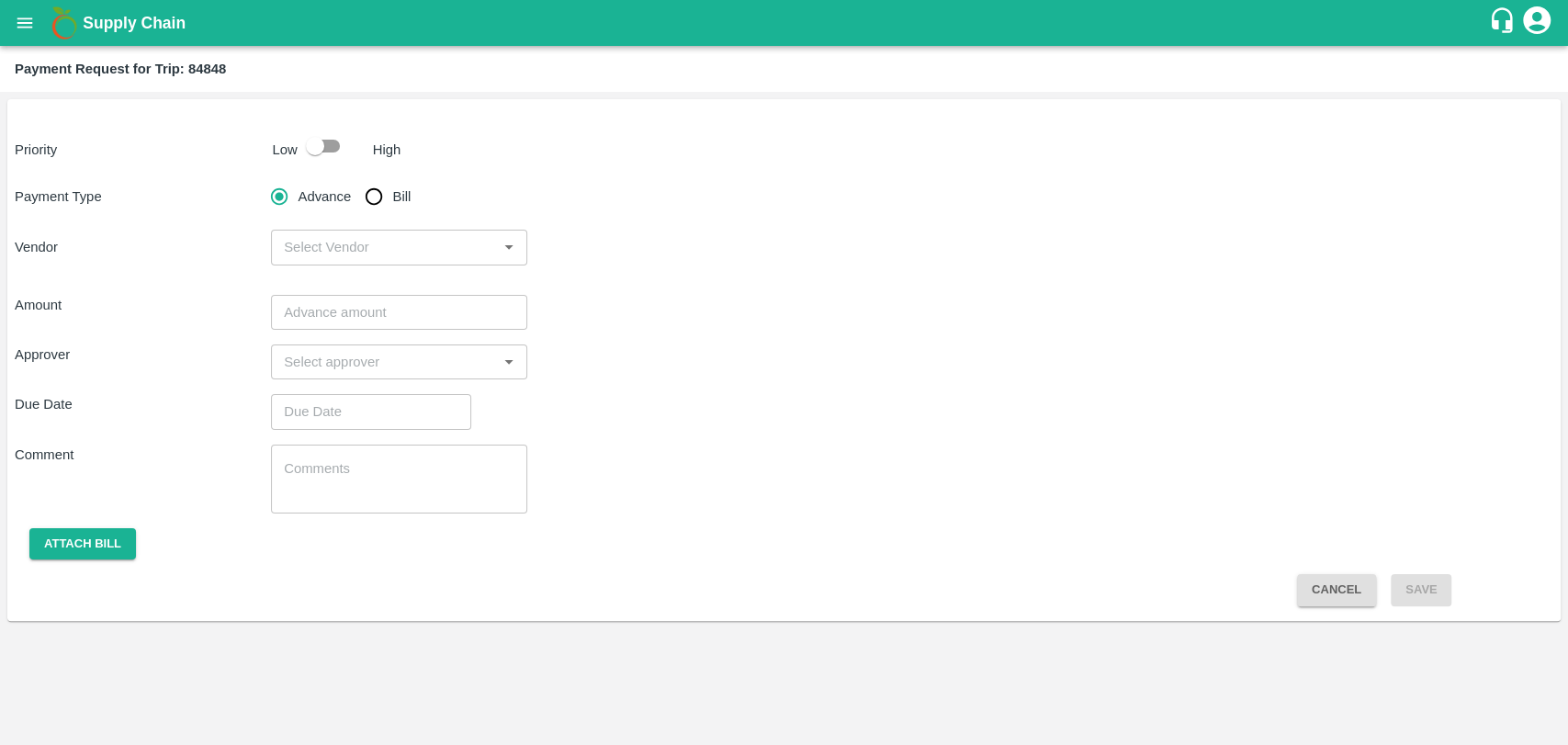
click at [318, 145] on input "checkbox" at bounding box center [316, 146] width 105 height 35
checkbox input "true"
click at [363, 196] on input "Bill" at bounding box center [374, 197] width 37 height 37
radio input "true"
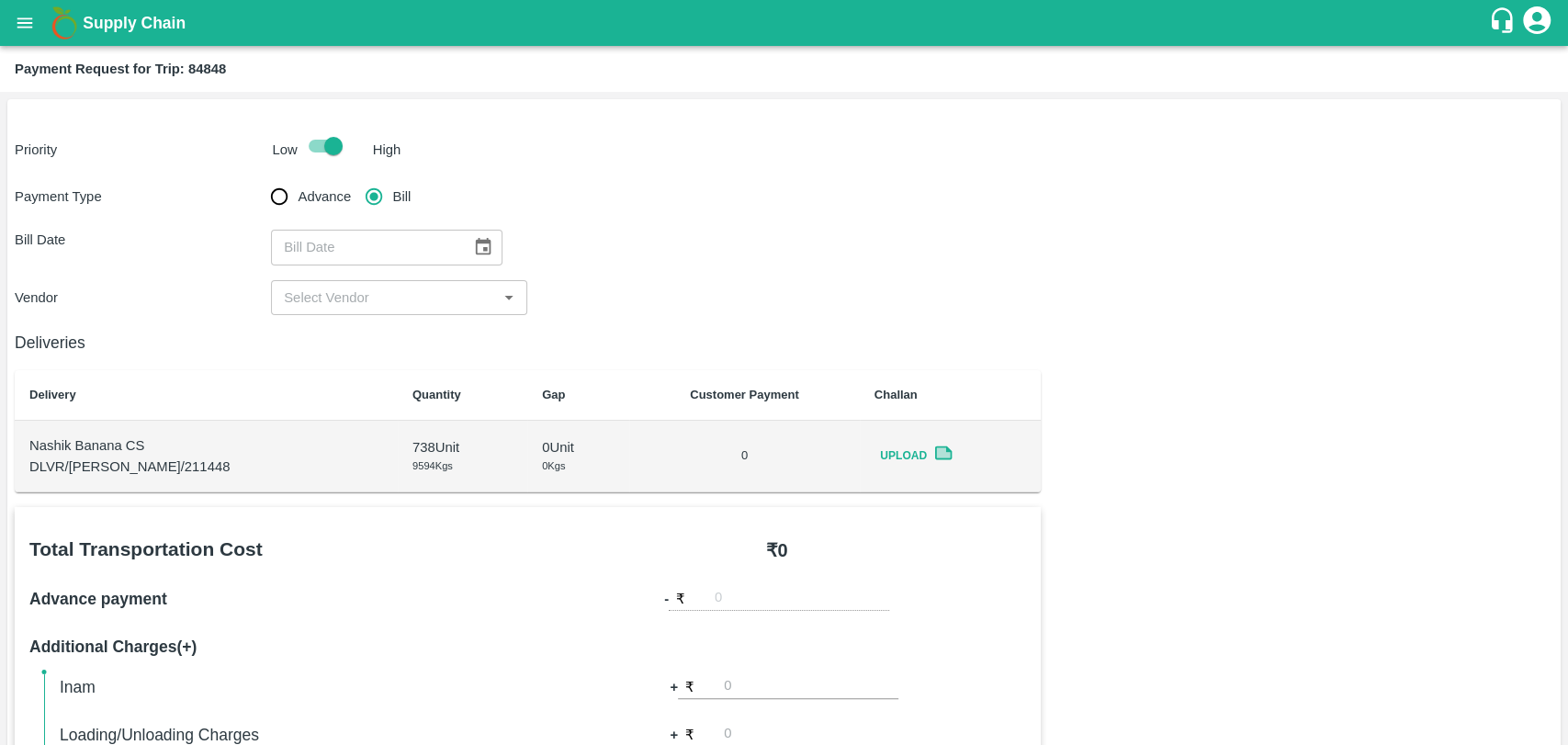
click at [473, 250] on icon "Choose date" at bounding box center [483, 246] width 20 height 20
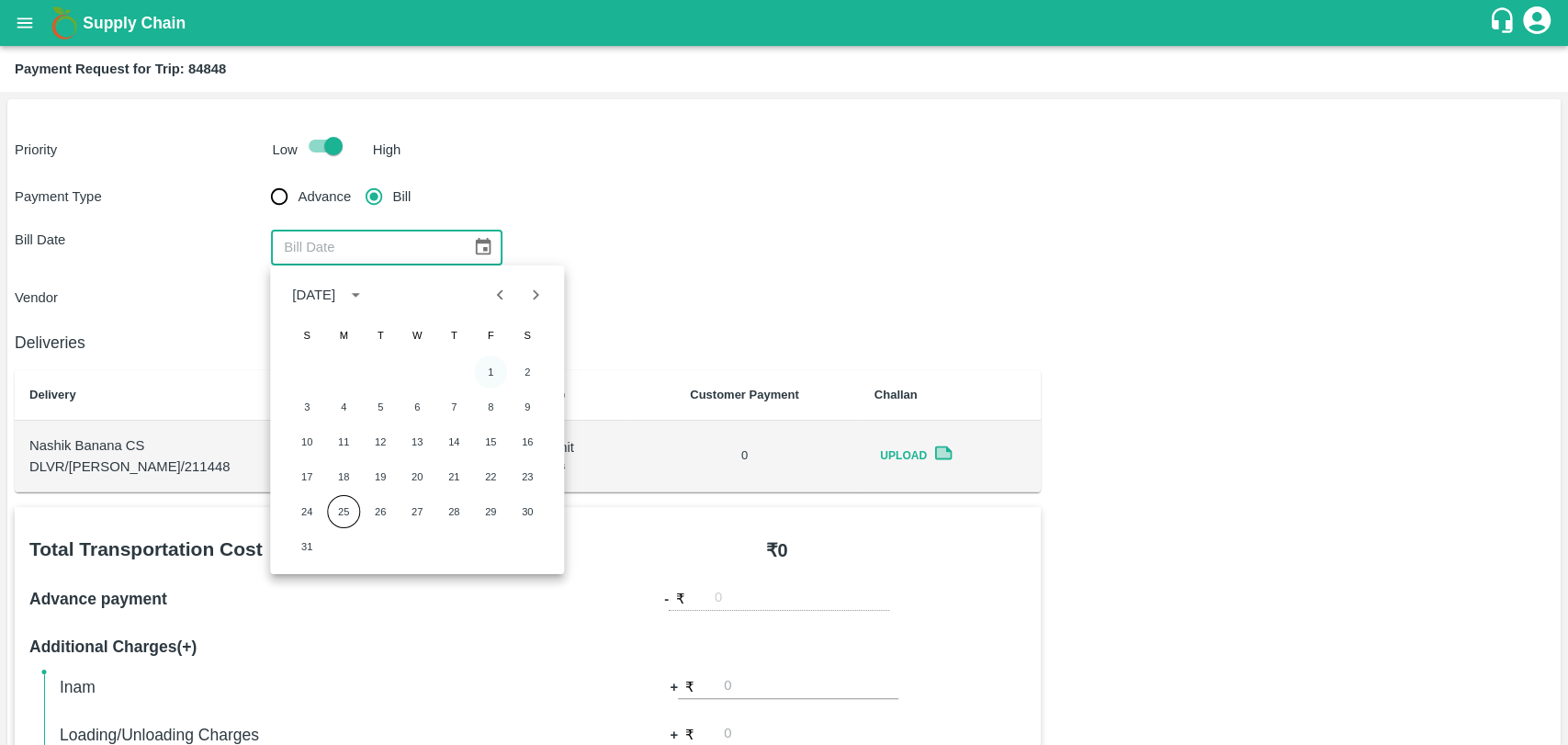
click at [482, 377] on button "1" at bounding box center [491, 372] width 33 height 33
type input "01/08/2025"
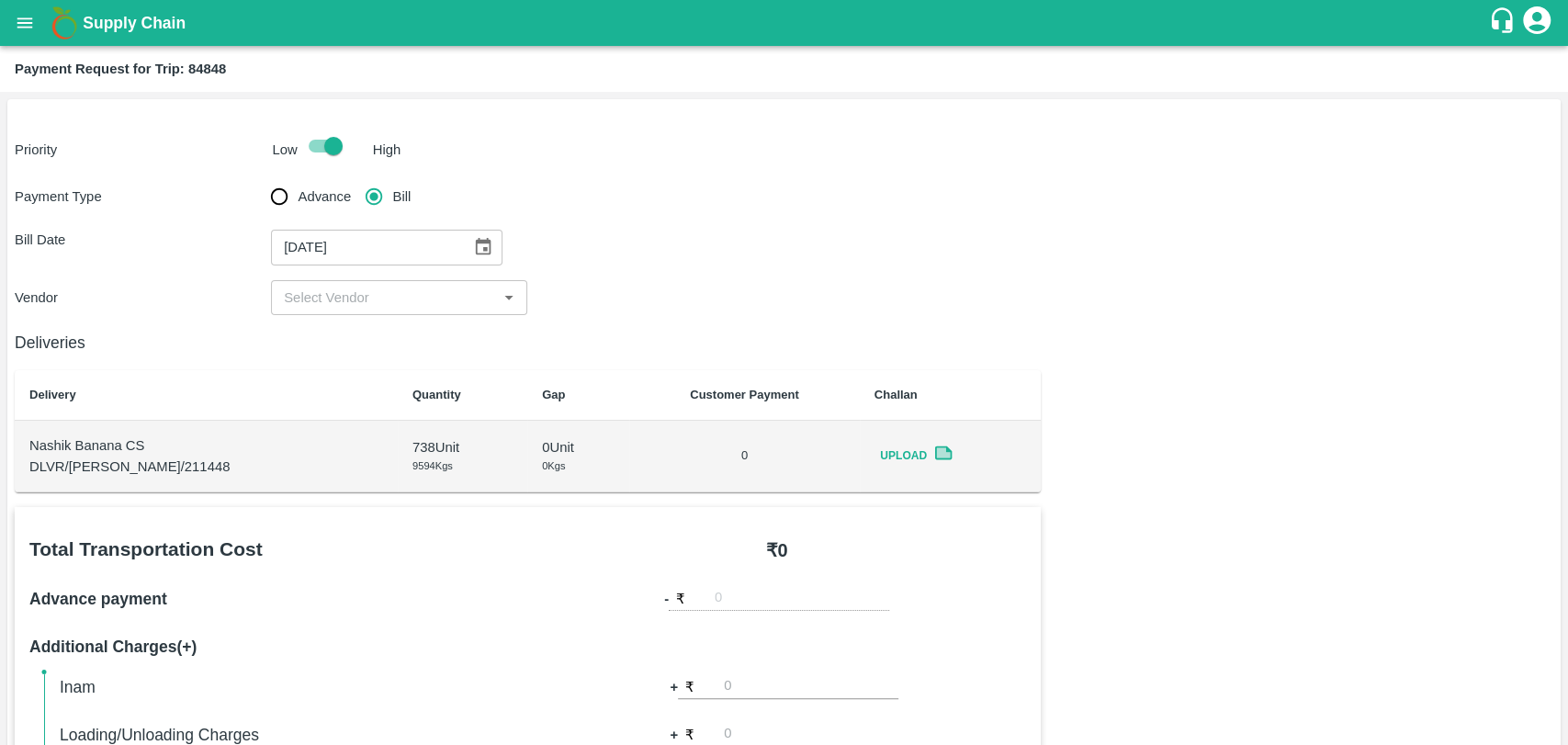
click at [301, 275] on div "Payment Type Advance Bill Bill Date 01/08/2025 ​ Vendor ​" at bounding box center [784, 246] width 1539 height 137
drag, startPoint x: 306, startPoint y: 294, endPoint x: 306, endPoint y: 312, distance: 18.0
click at [306, 302] on input "input" at bounding box center [384, 297] width 215 height 24
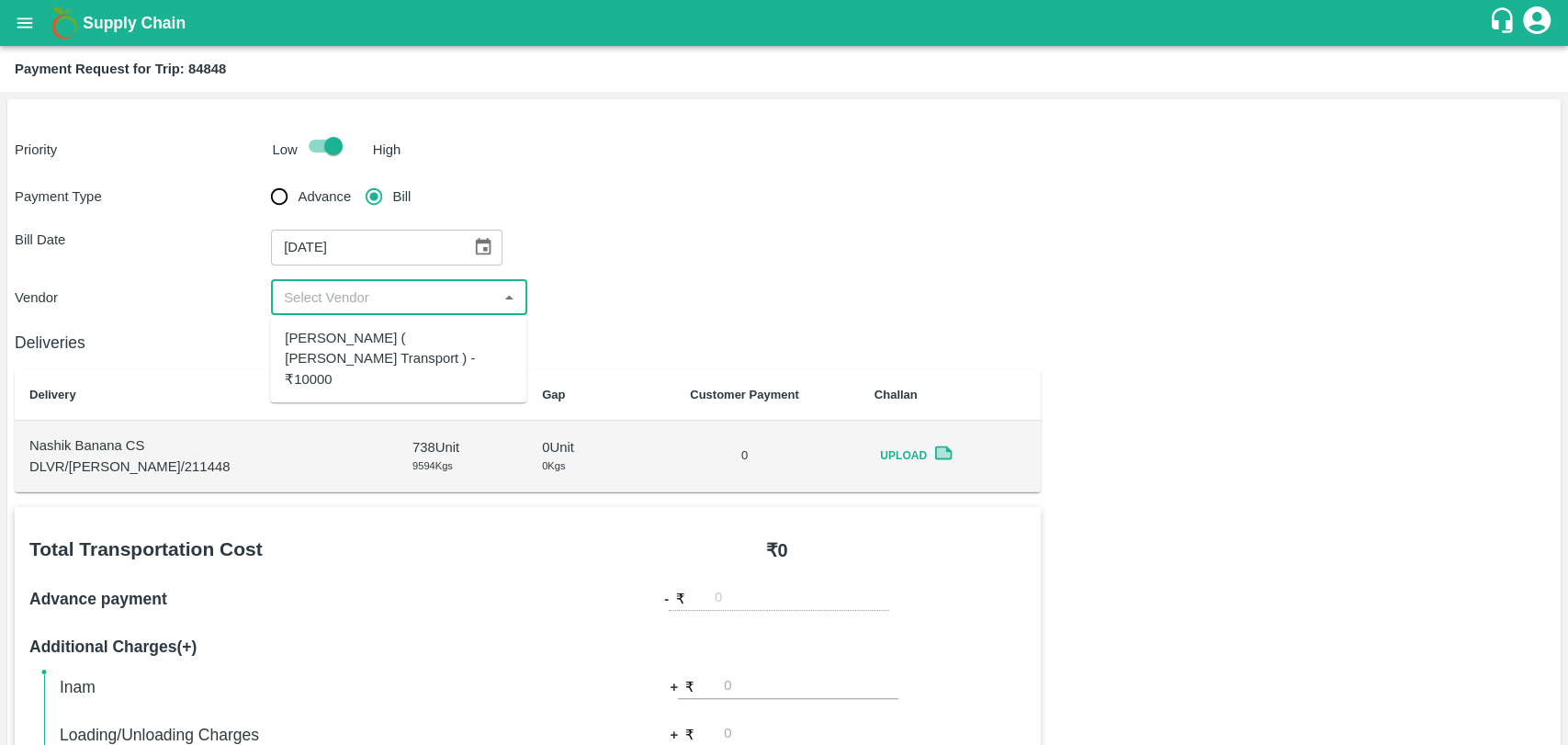
click at [316, 367] on div "Nitin Rasal ( Bhairavnath Transport ) - ₹10000" at bounding box center [397, 358] width 227 height 61
type input "Nitin Rasal ( Bhairavnath Transport ) - ₹10000"
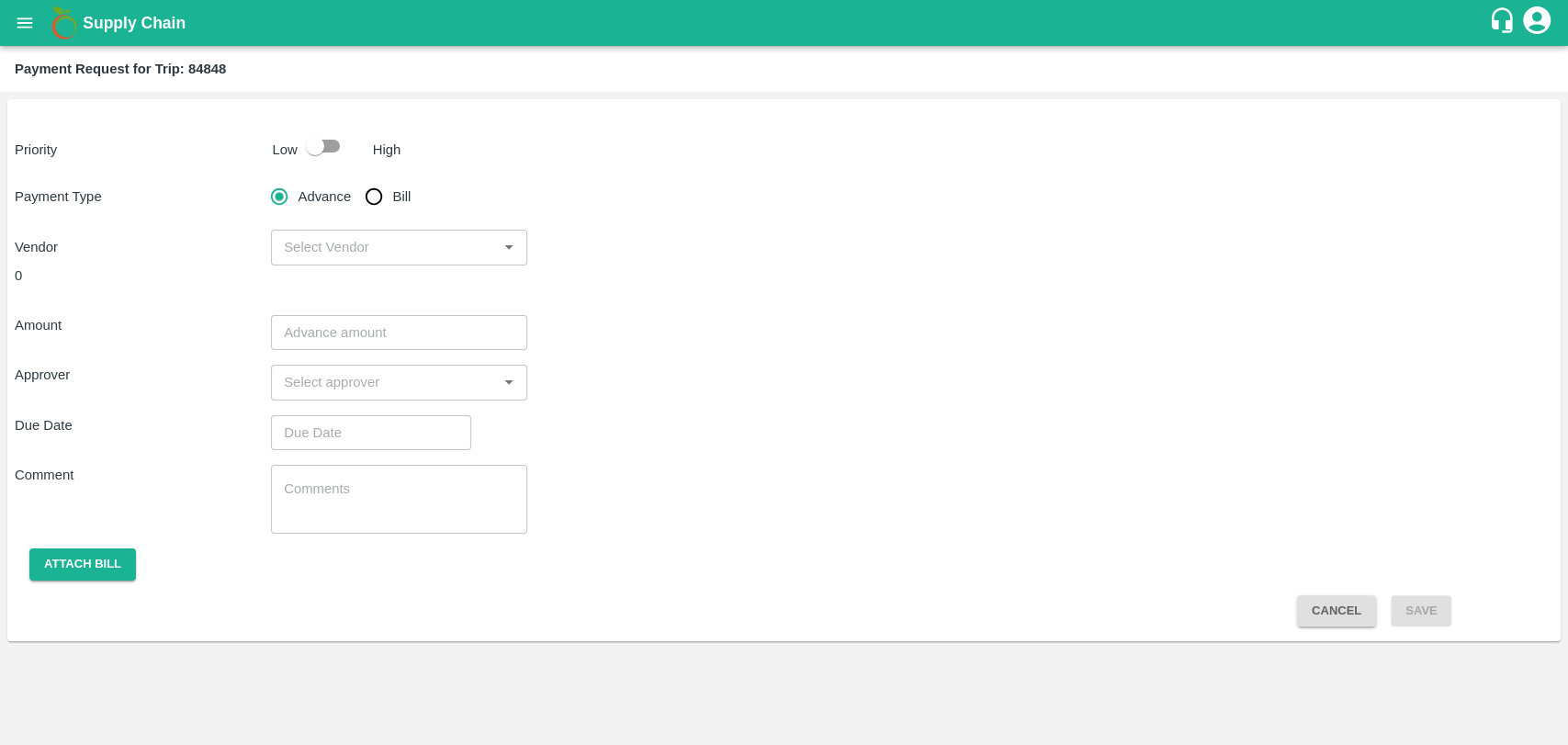
click at [331, 168] on div "Priority Low High Payment Type Advance Bill Vendor ​ 0 Amount ​ Approver ​ Due …" at bounding box center [784, 370] width 1553 height 541
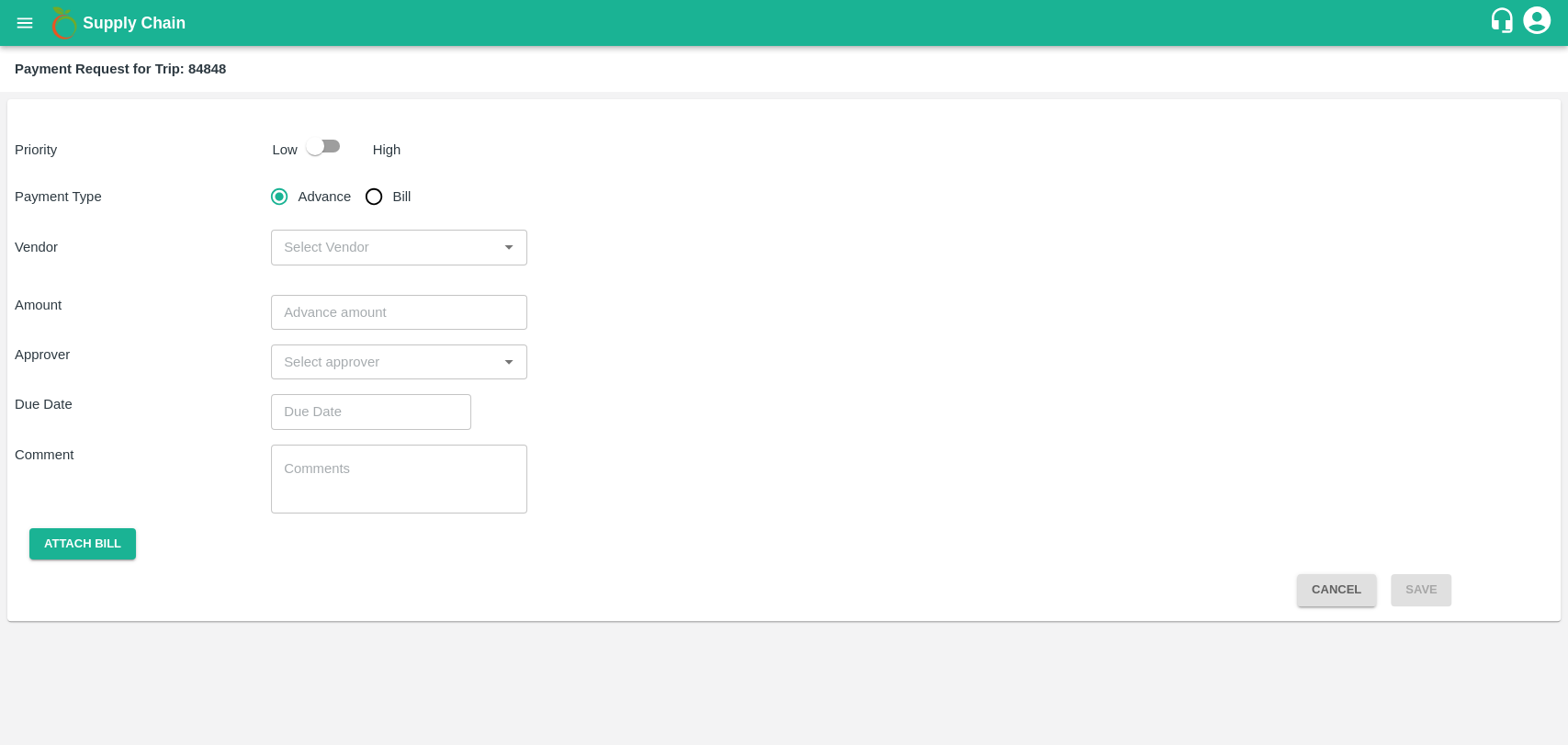
click at [325, 151] on input "checkbox" at bounding box center [316, 146] width 105 height 35
checkbox input "true"
click at [374, 194] on input "Bill" at bounding box center [374, 197] width 37 height 37
radio input "true"
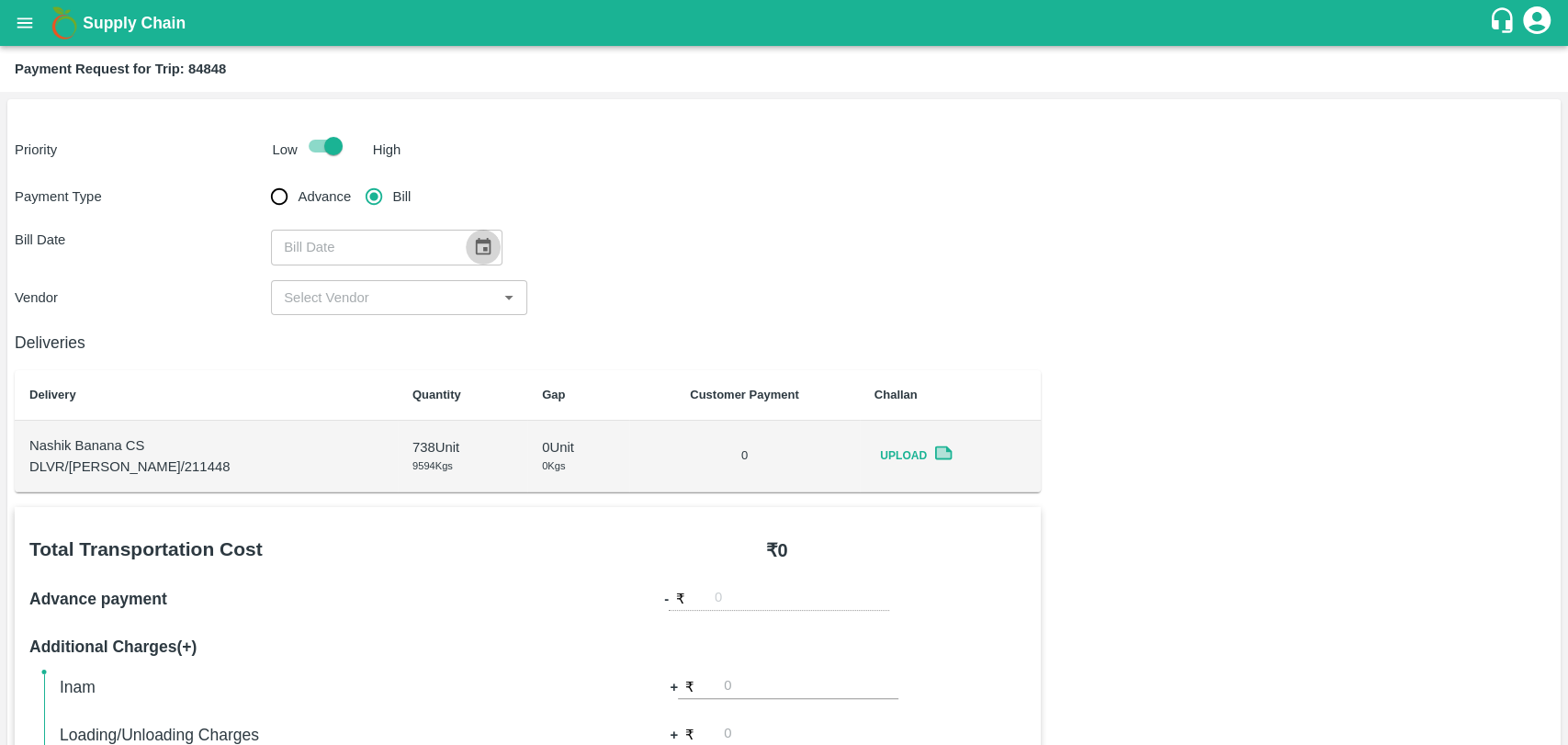
click at [473, 250] on icon "Choose date" at bounding box center [483, 246] width 20 height 20
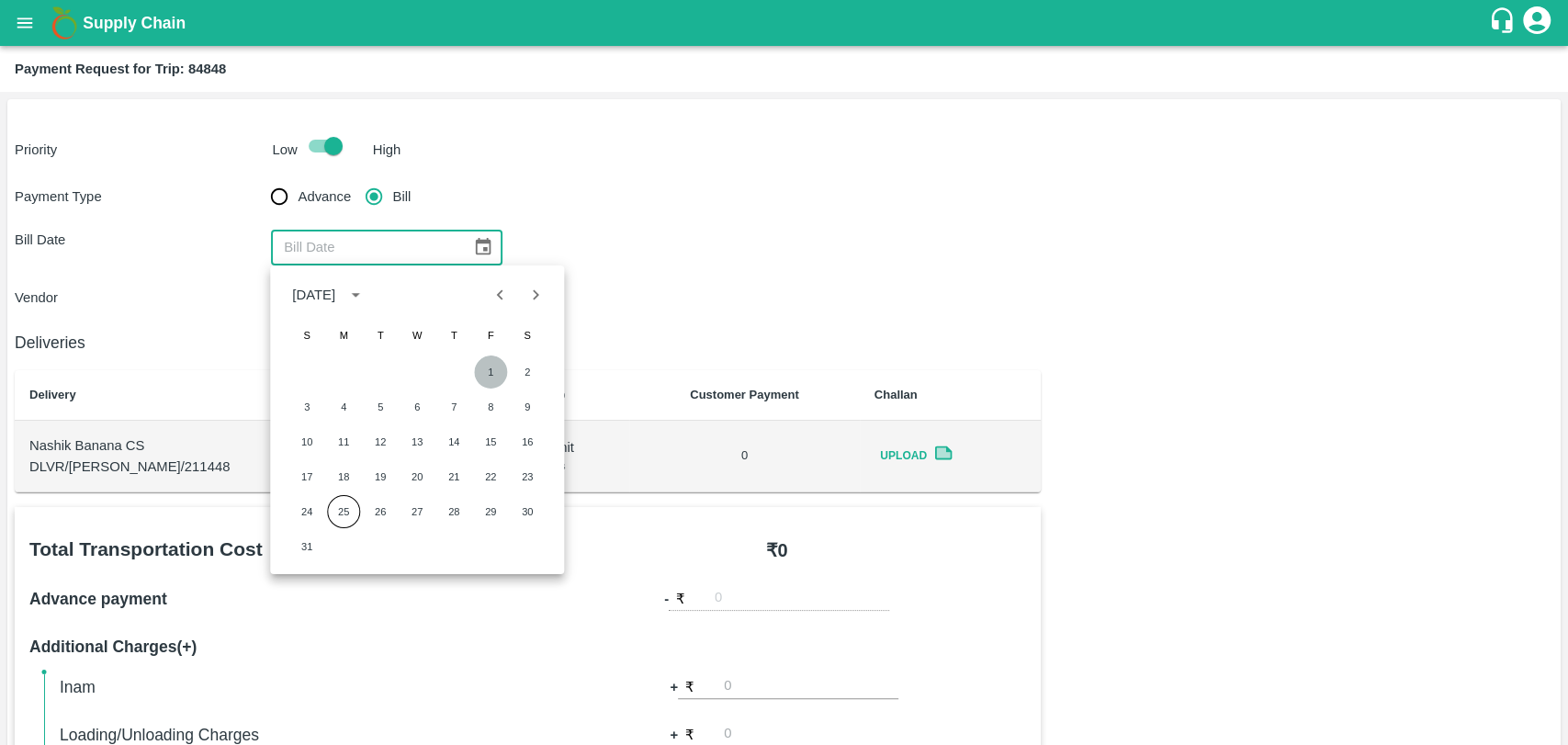
click at [482, 366] on button "1" at bounding box center [491, 372] width 33 height 33
type input "01/08/2025"
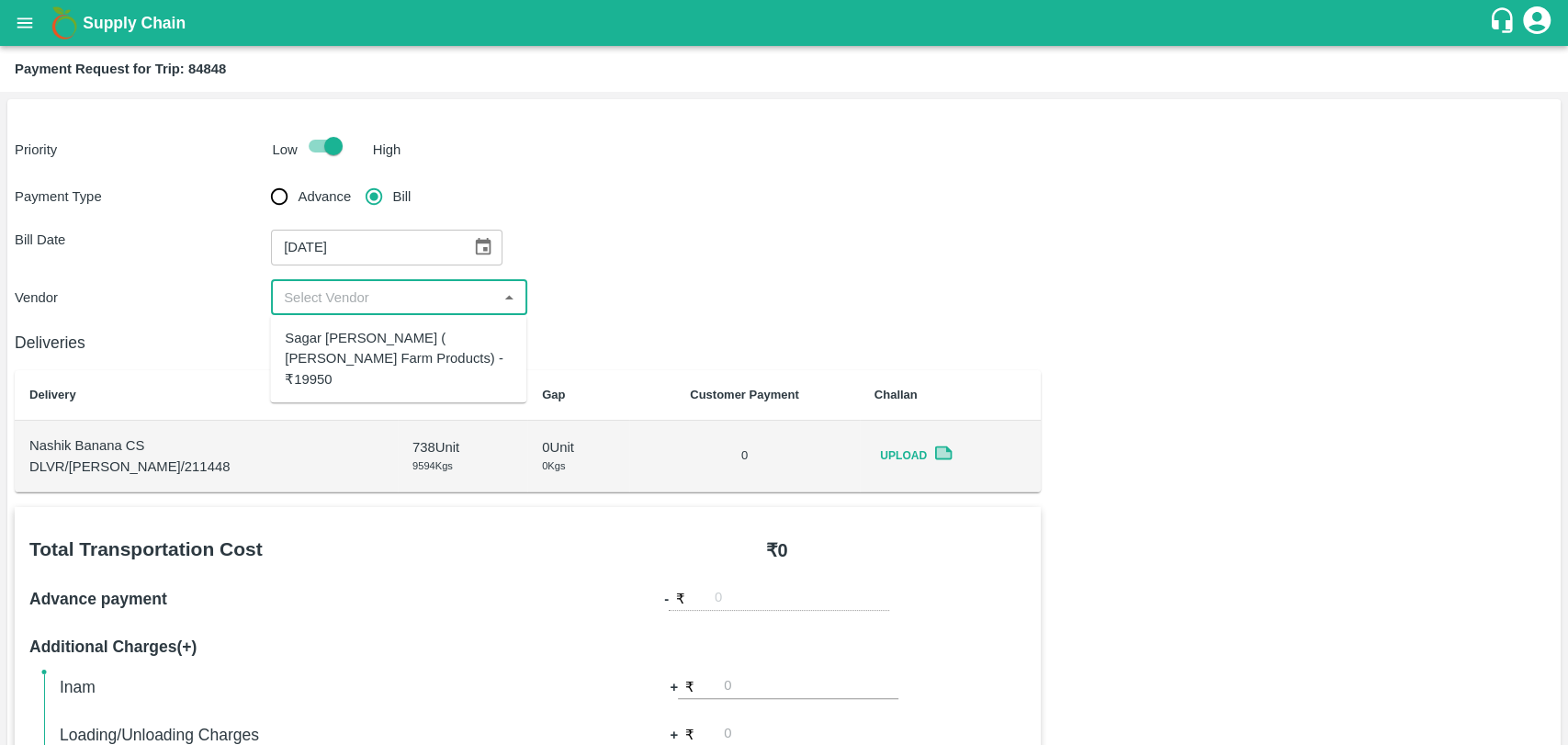
click at [381, 288] on input "input" at bounding box center [384, 297] width 215 height 24
click at [353, 328] on div "Sagar Pramod Patil ( Shreyansh Farm Products) - ₹19950" at bounding box center [397, 358] width 227 height 61
type input "Sagar Pramod Patil ( Shreyansh Farm Products) - ₹19950"
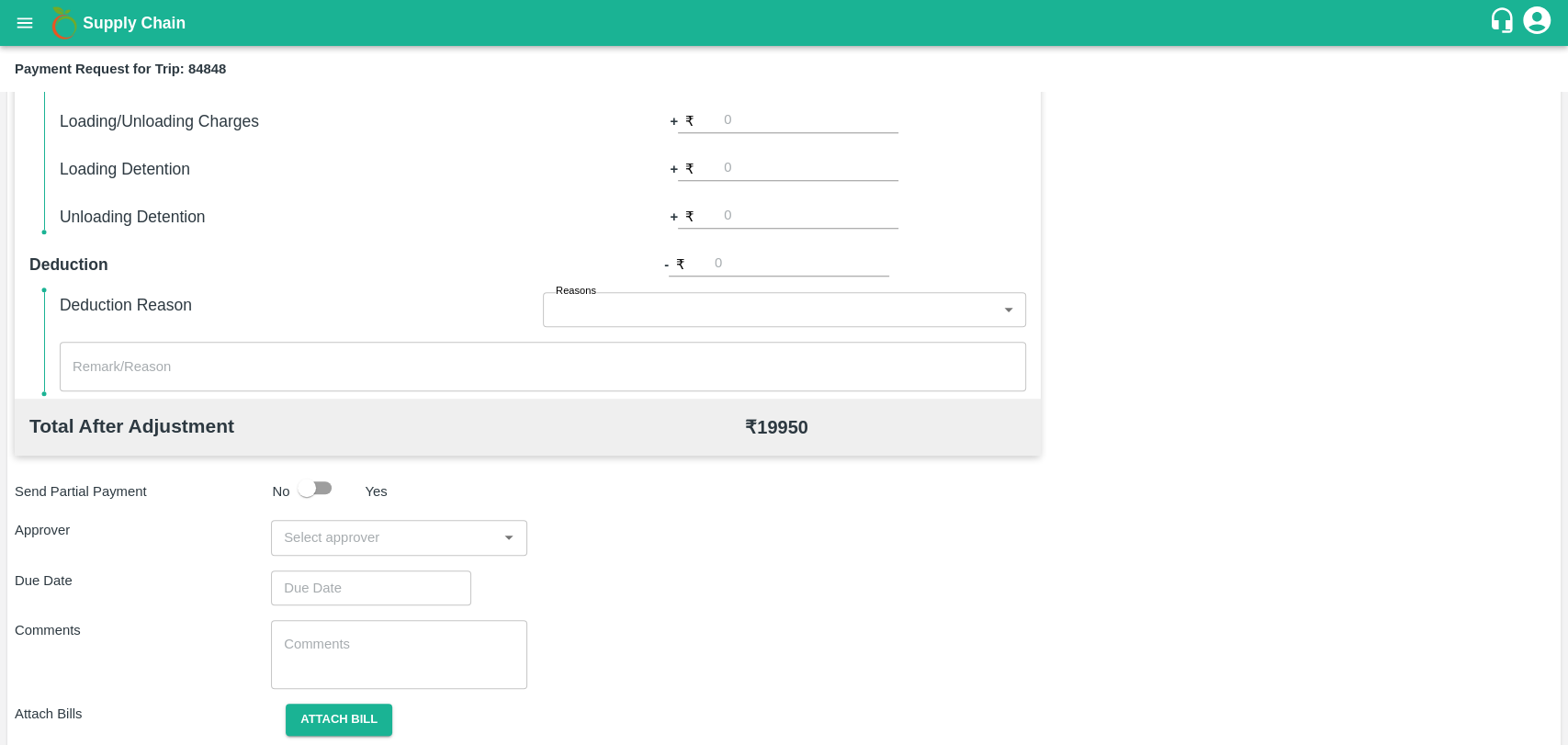
scroll to position [672, 0]
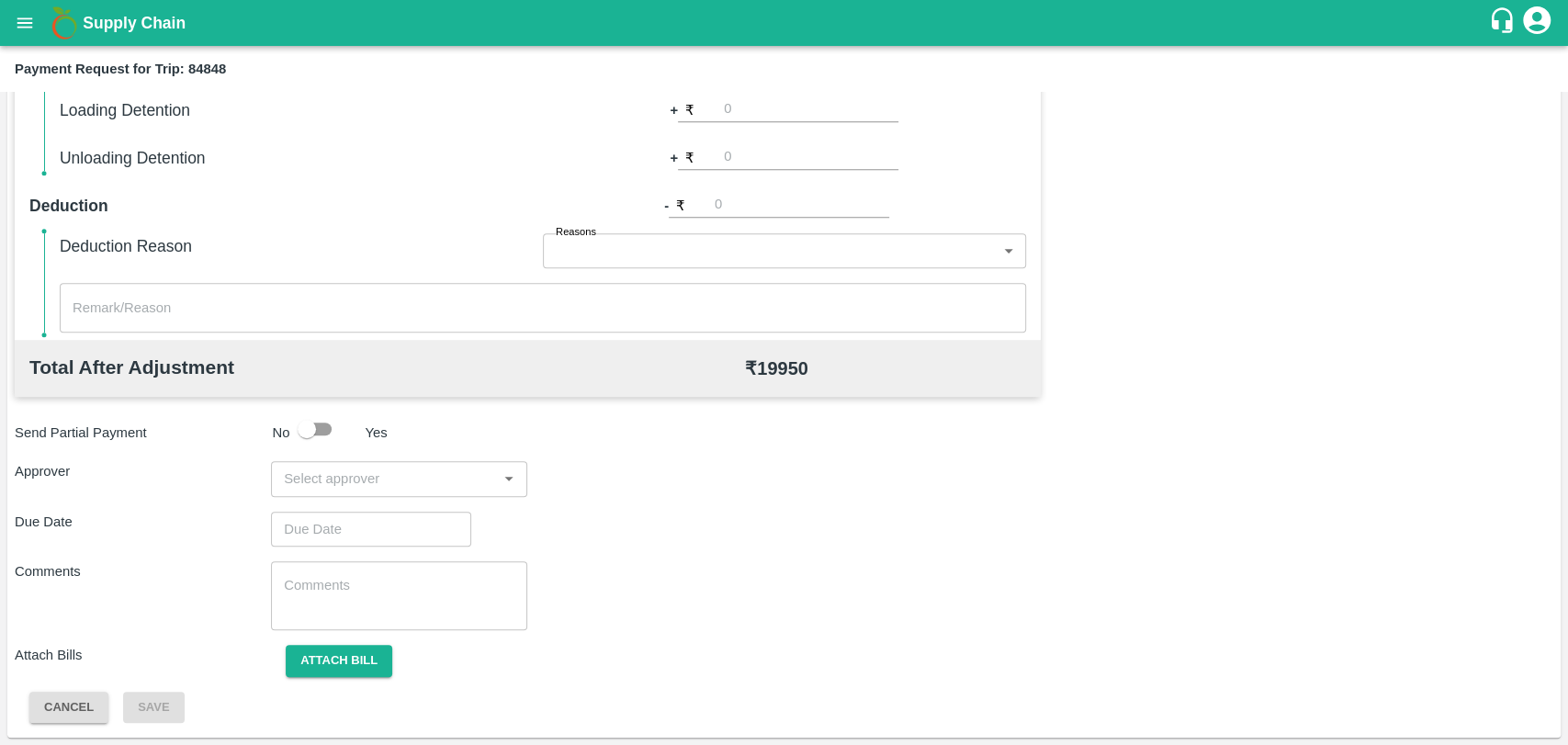
click at [384, 487] on input "input" at bounding box center [384, 478] width 215 height 24
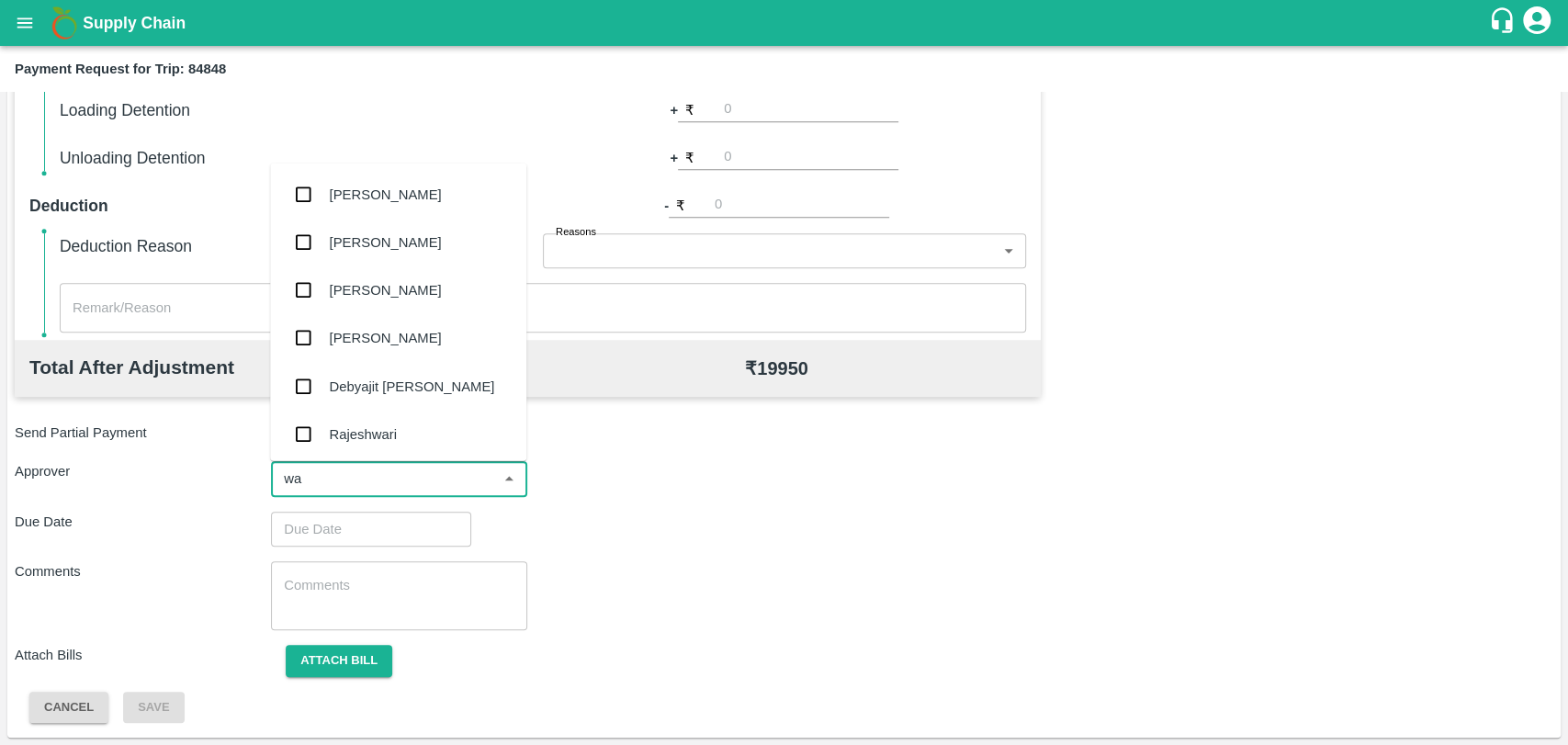
type input "wag"
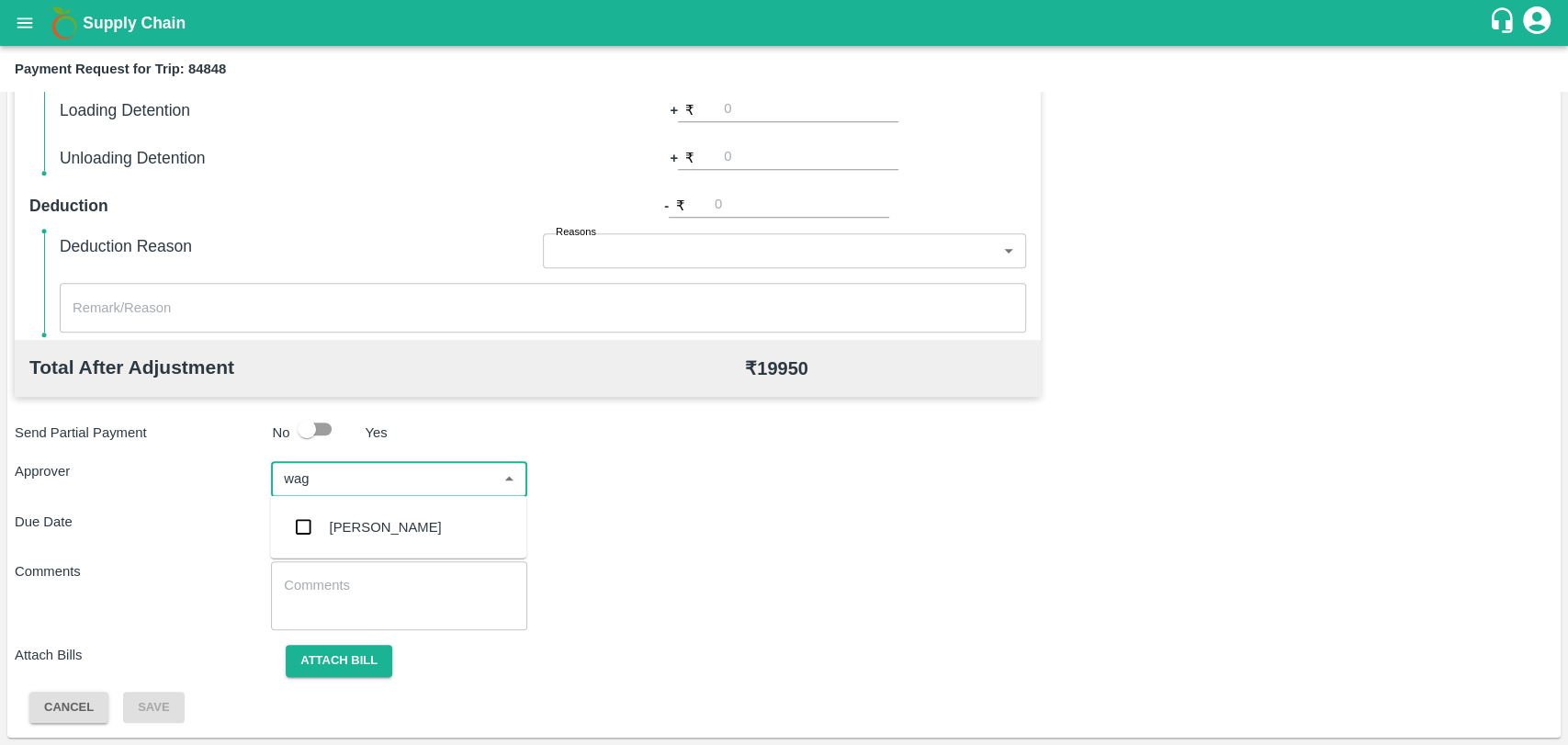
click at [373, 518] on div "[PERSON_NAME]" at bounding box center [386, 527] width 112 height 20
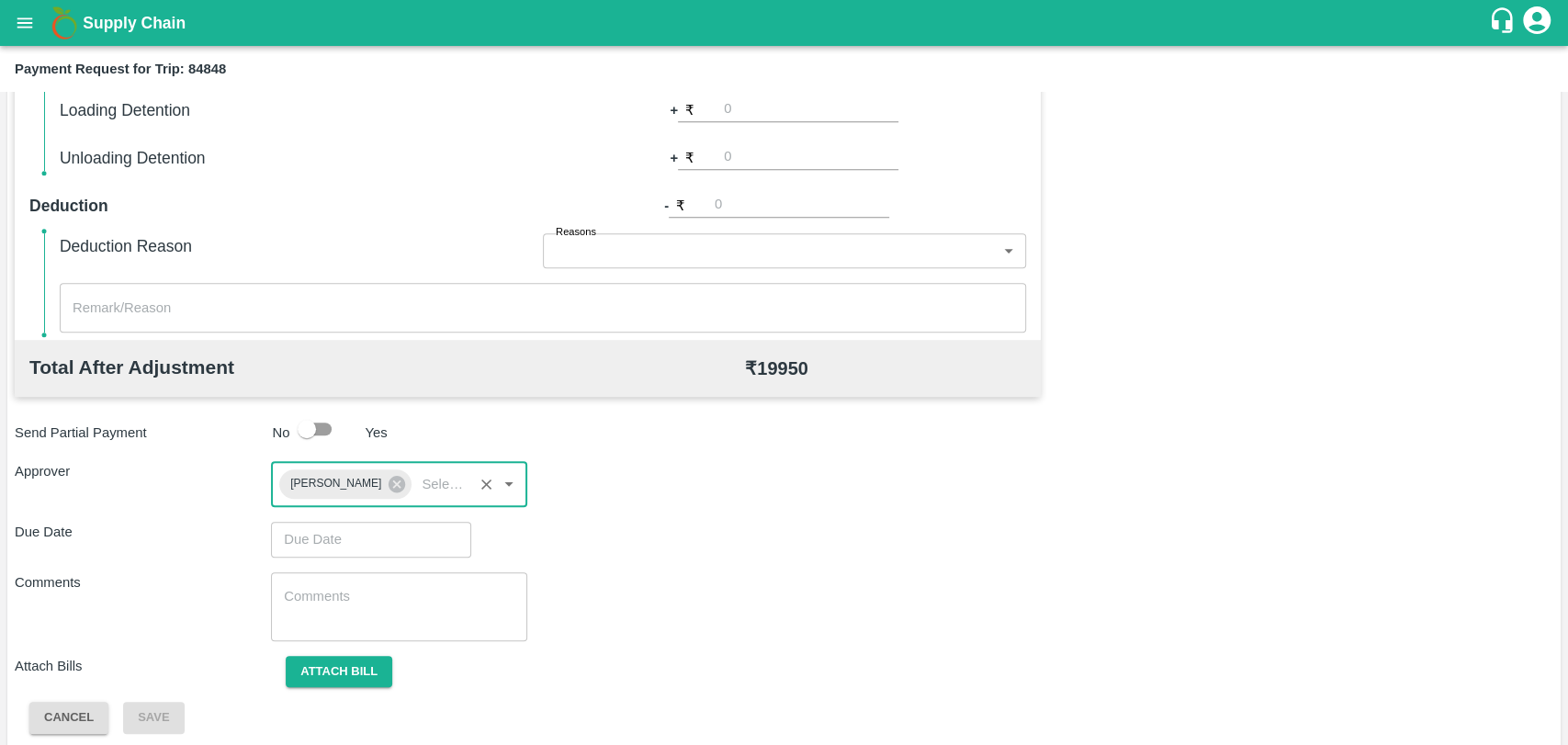
type input "DD/MM/YYYY hh:mm aa"
click at [359, 528] on input "DD/MM/YYYY hh:mm aa" at bounding box center [364, 540] width 187 height 35
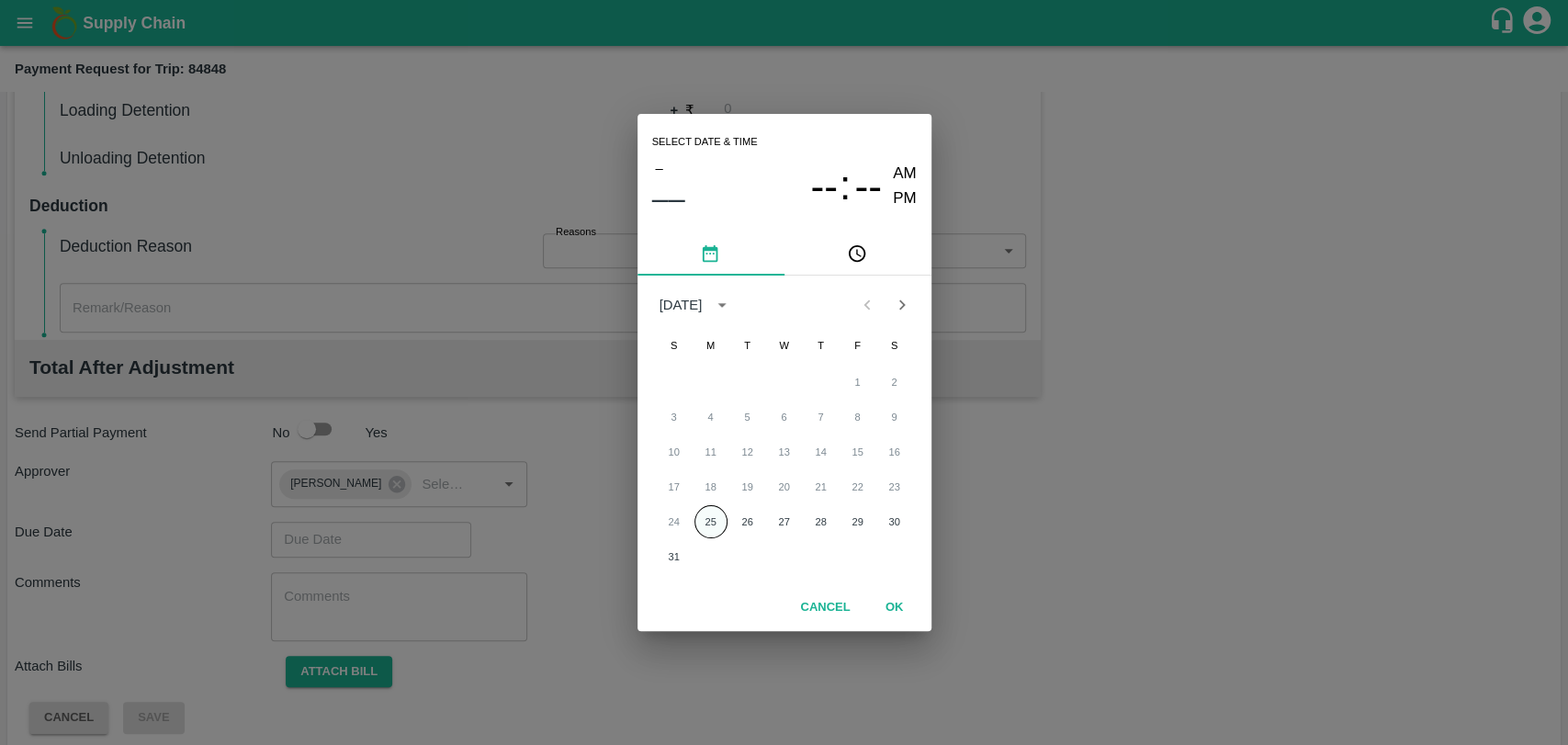
click at [710, 508] on button "25" at bounding box center [711, 522] width 33 height 33
type input "[DATE] 12:00 AM"
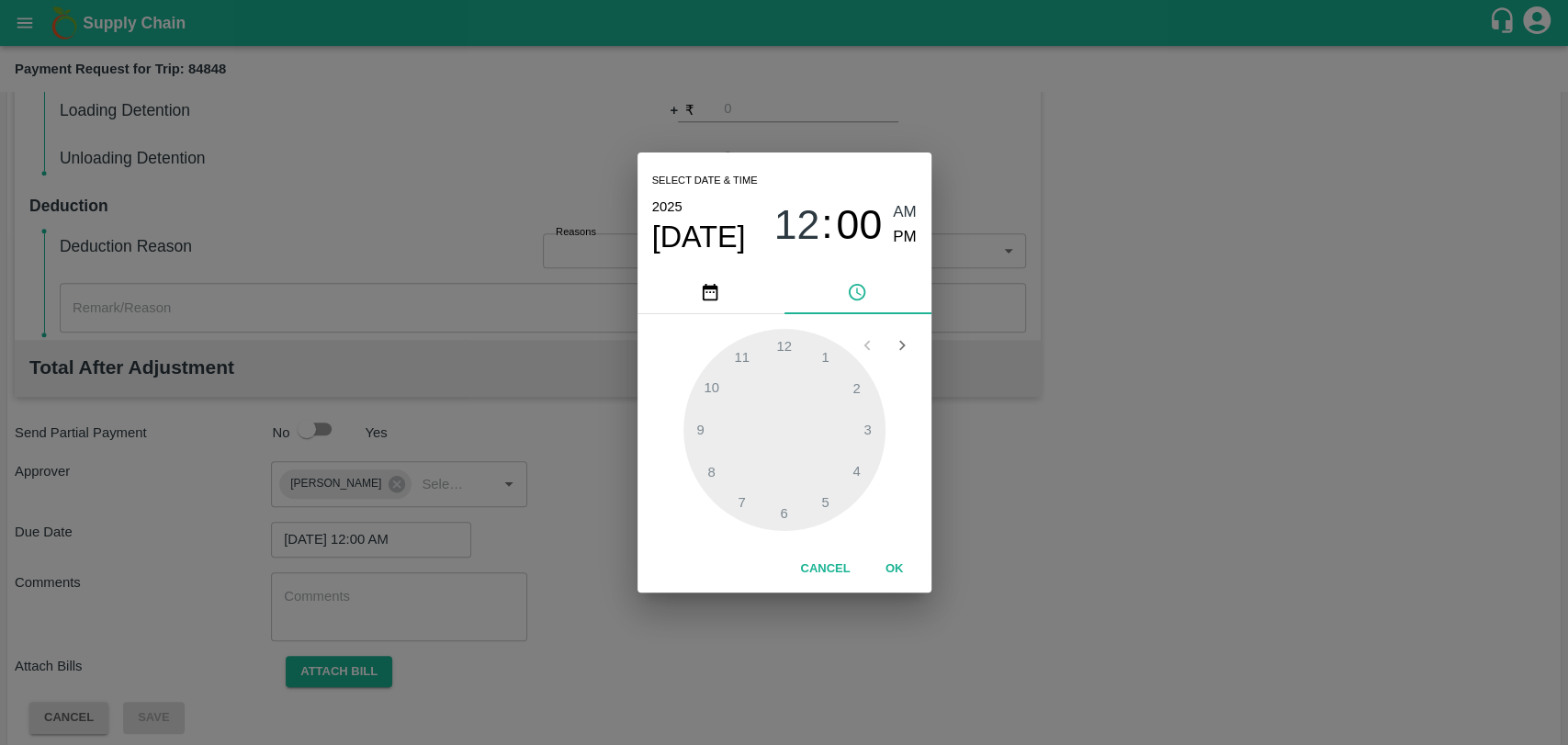
click at [887, 540] on div "1 2 3 4 5 6 7 8 9 10 11 12" at bounding box center [784, 430] width 294 height 232
click at [895, 574] on button "OK" at bounding box center [894, 569] width 58 height 32
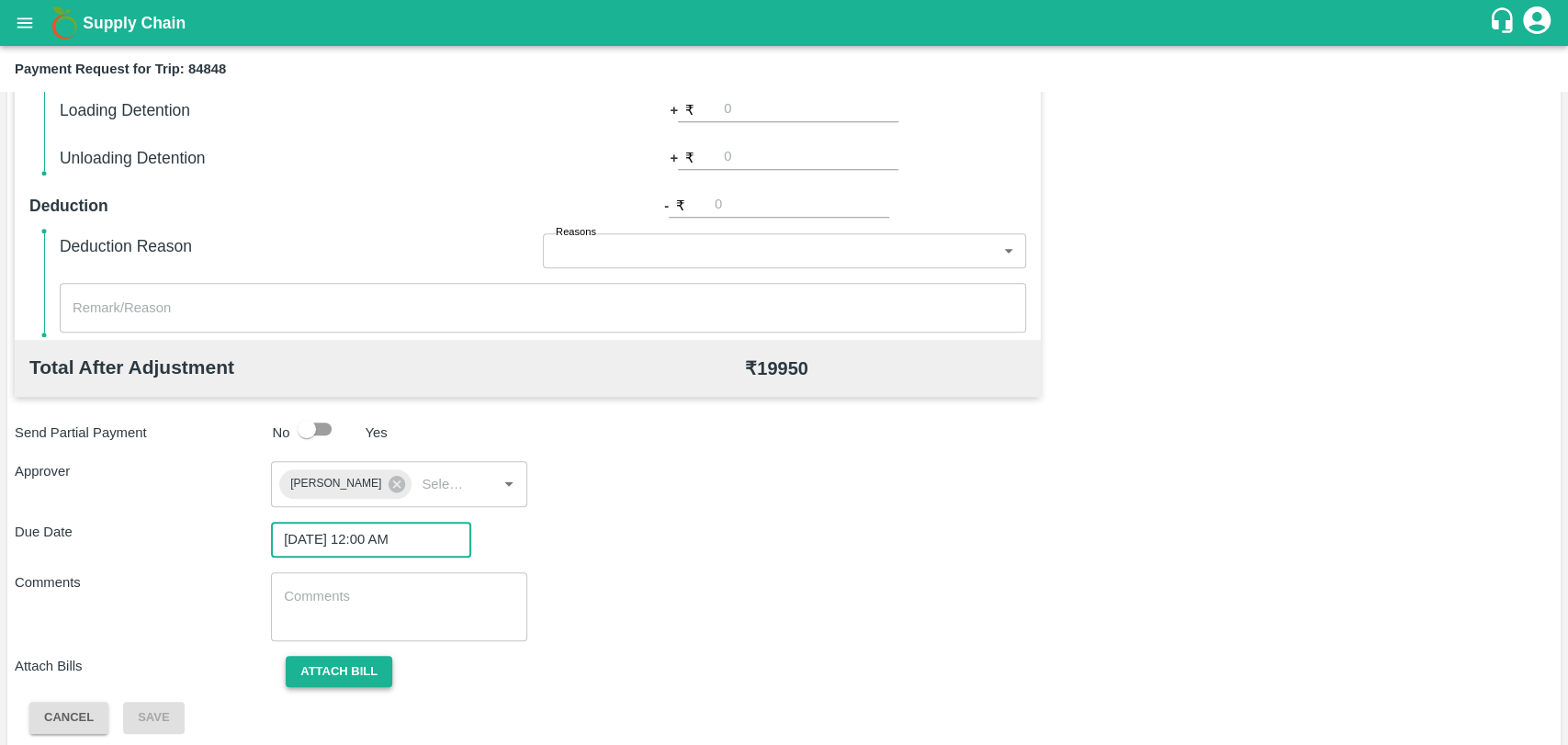
click at [380, 669] on button "Attach bill" at bounding box center [338, 671] width 106 height 32
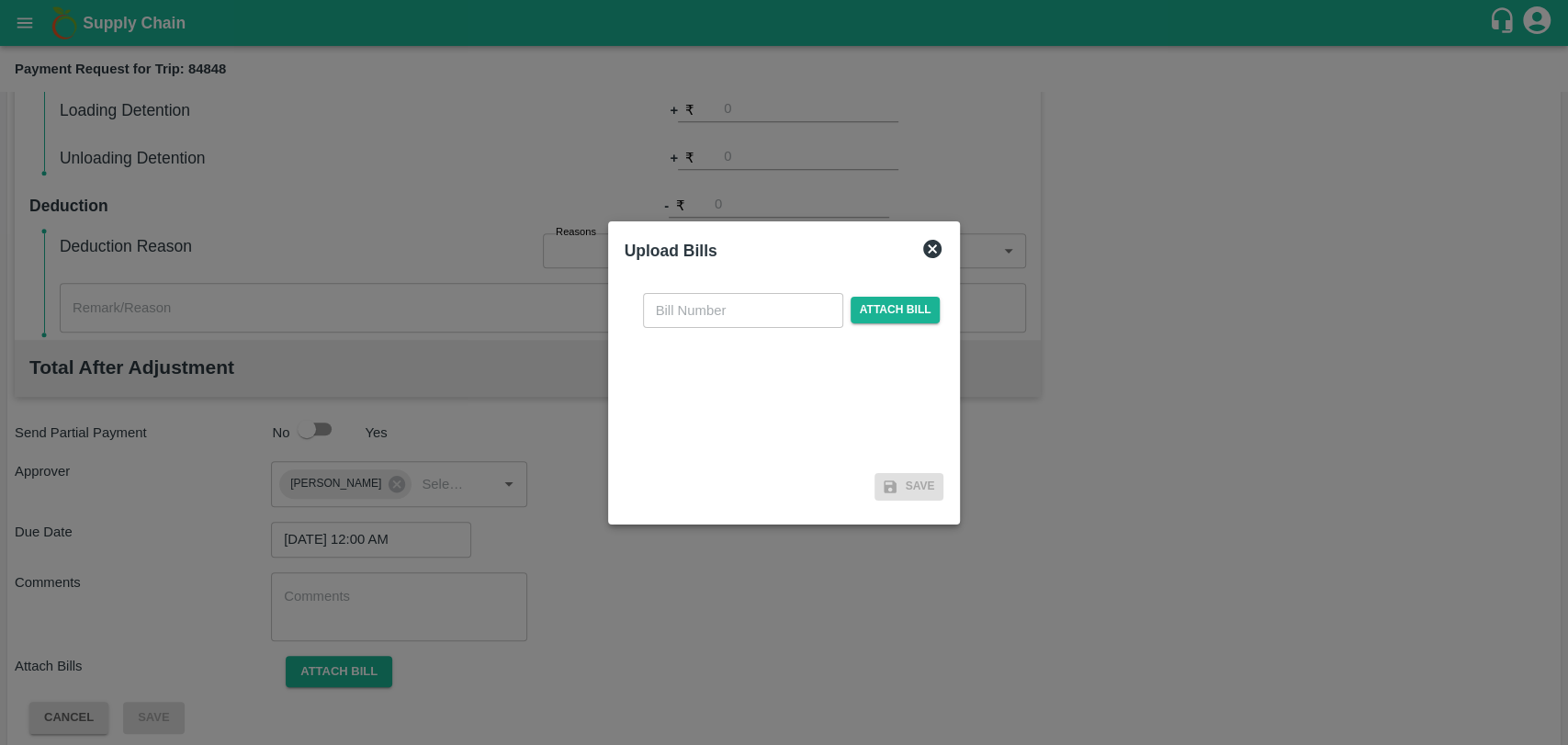
click at [699, 317] on input "text" at bounding box center [743, 311] width 201 height 35
type input "307"
click at [900, 297] on span "Attach bill" at bounding box center [895, 310] width 90 height 26
click at [0, 0] on input "Attach bill" at bounding box center [0, 0] width 0 height 0
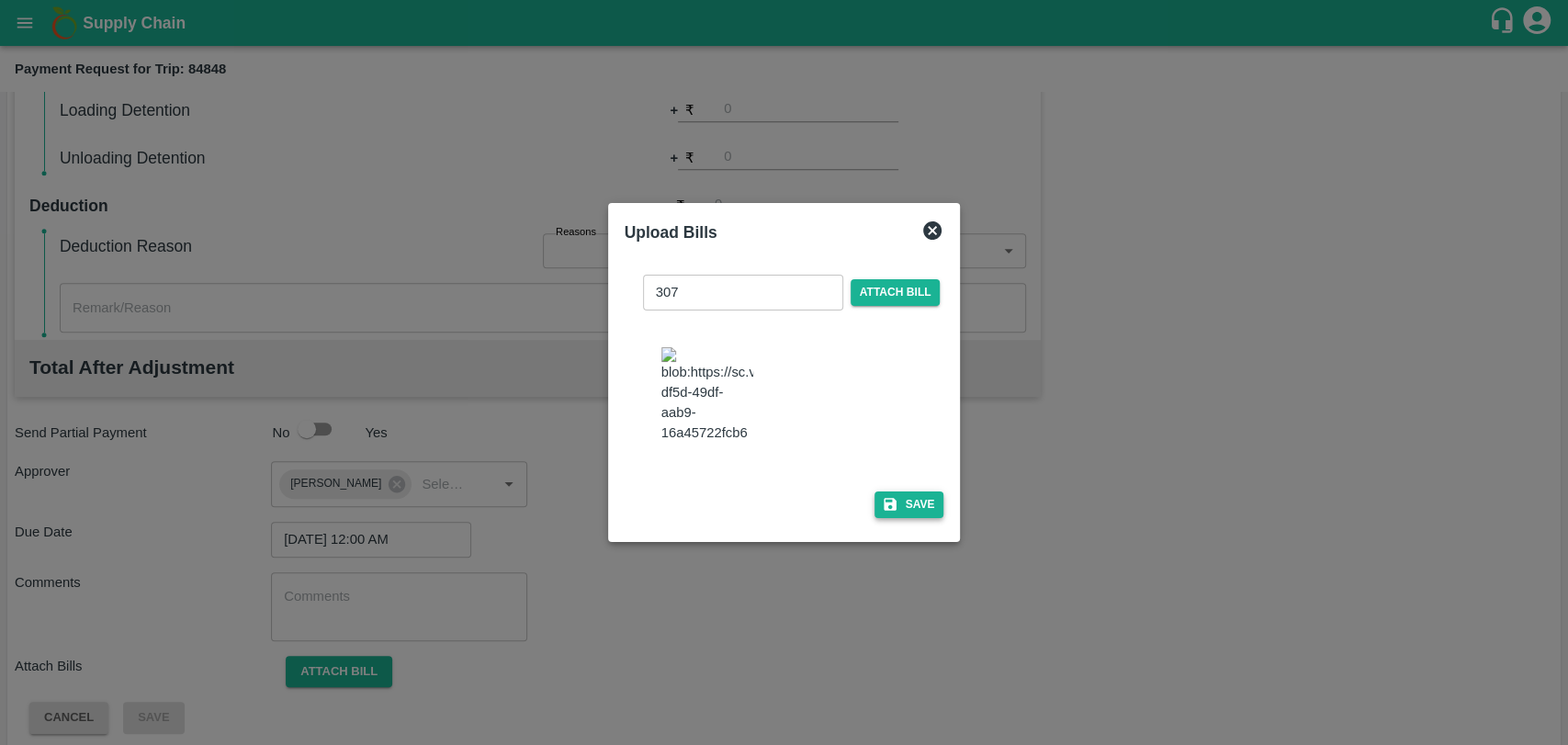
click at [911, 499] on button "Save" at bounding box center [910, 504] width 70 height 26
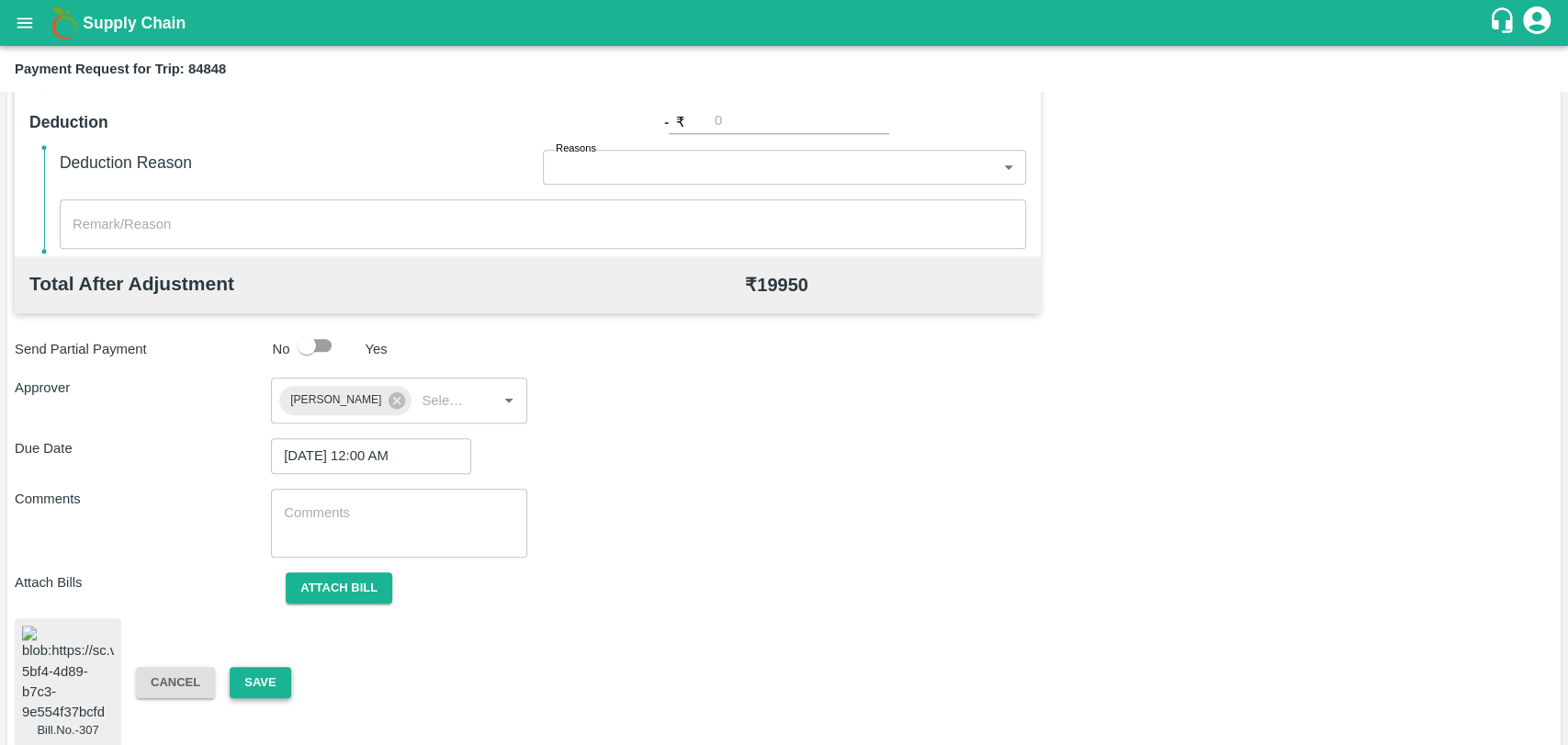
click at [272, 667] on button "Save" at bounding box center [260, 683] width 60 height 32
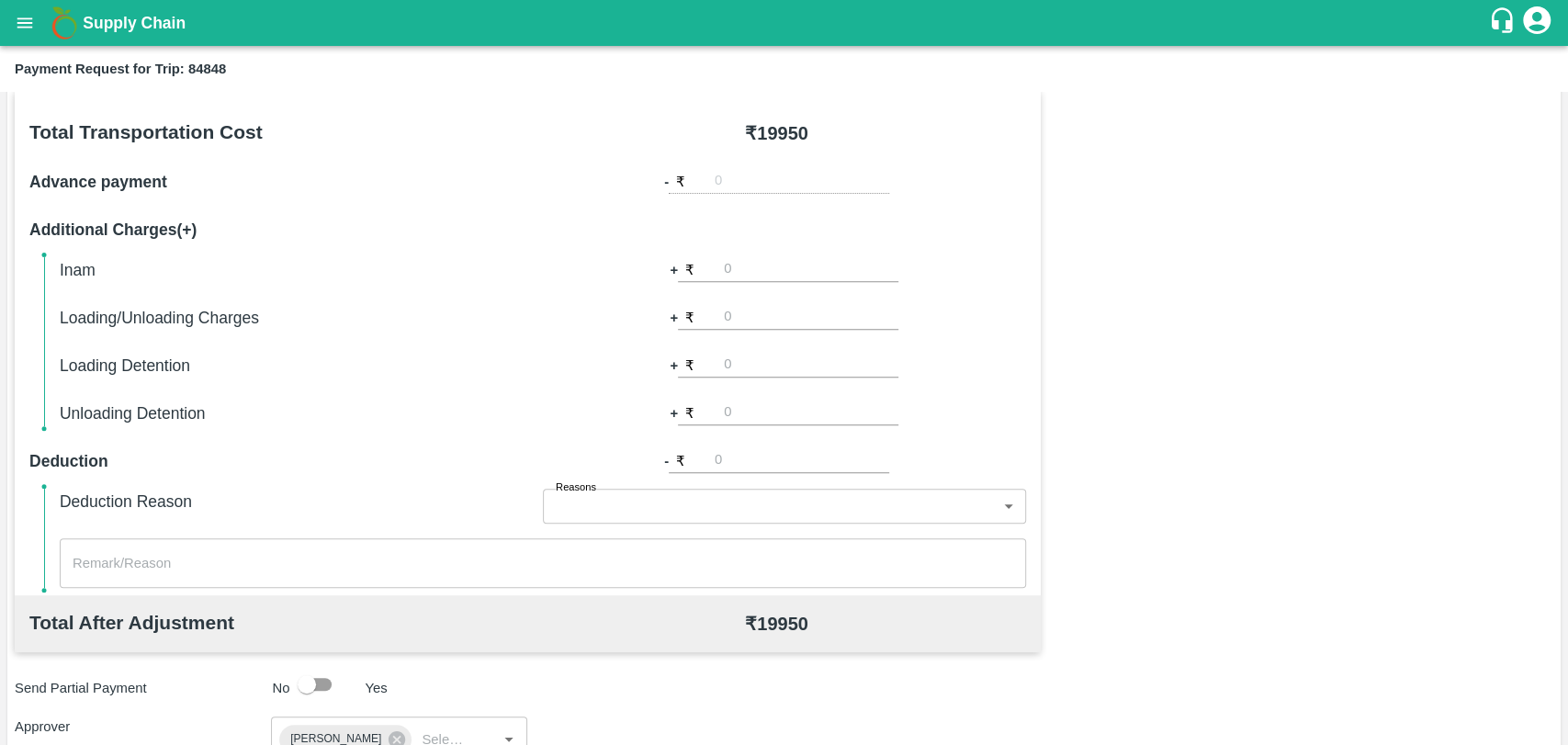
scroll to position [245, 0]
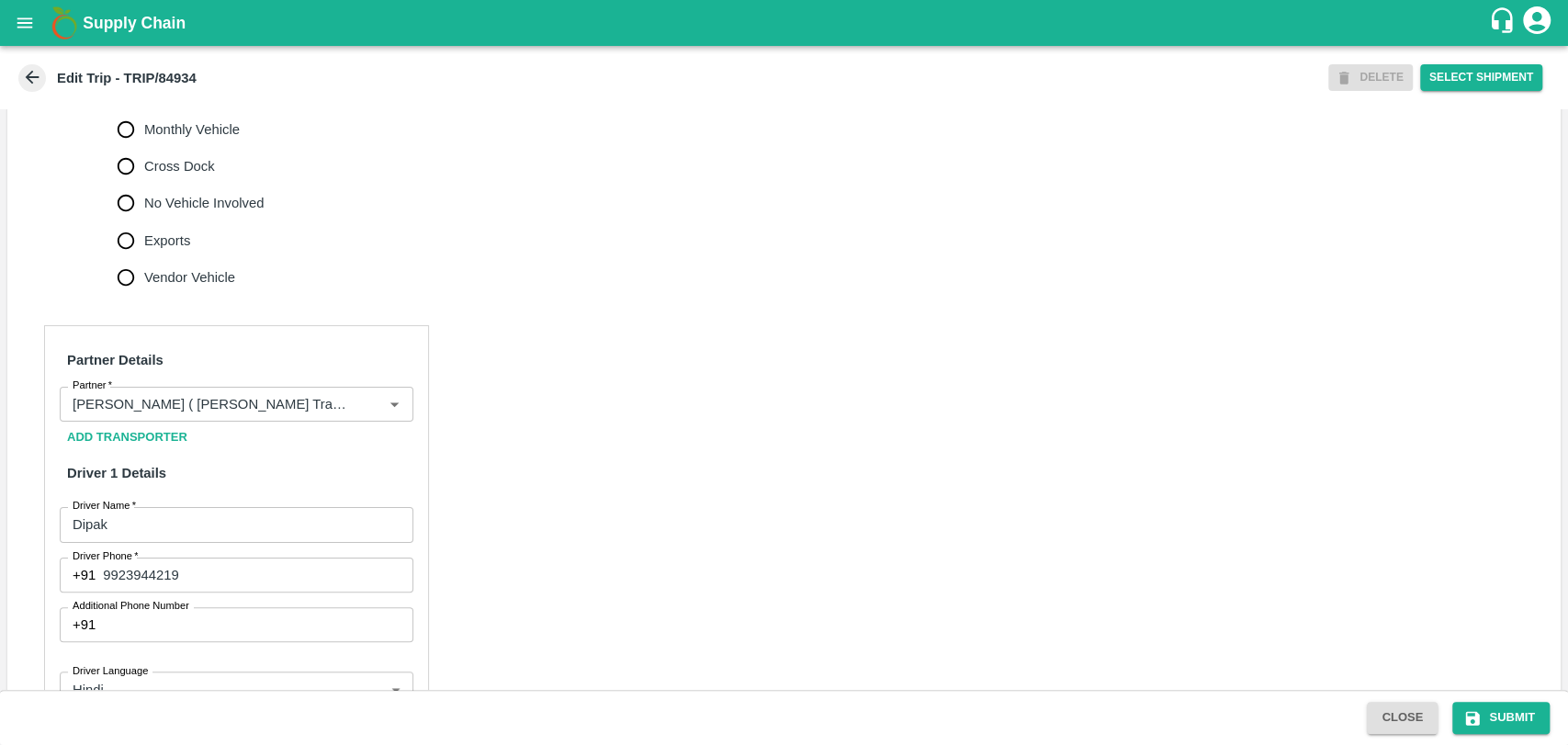
scroll to position [815, 0]
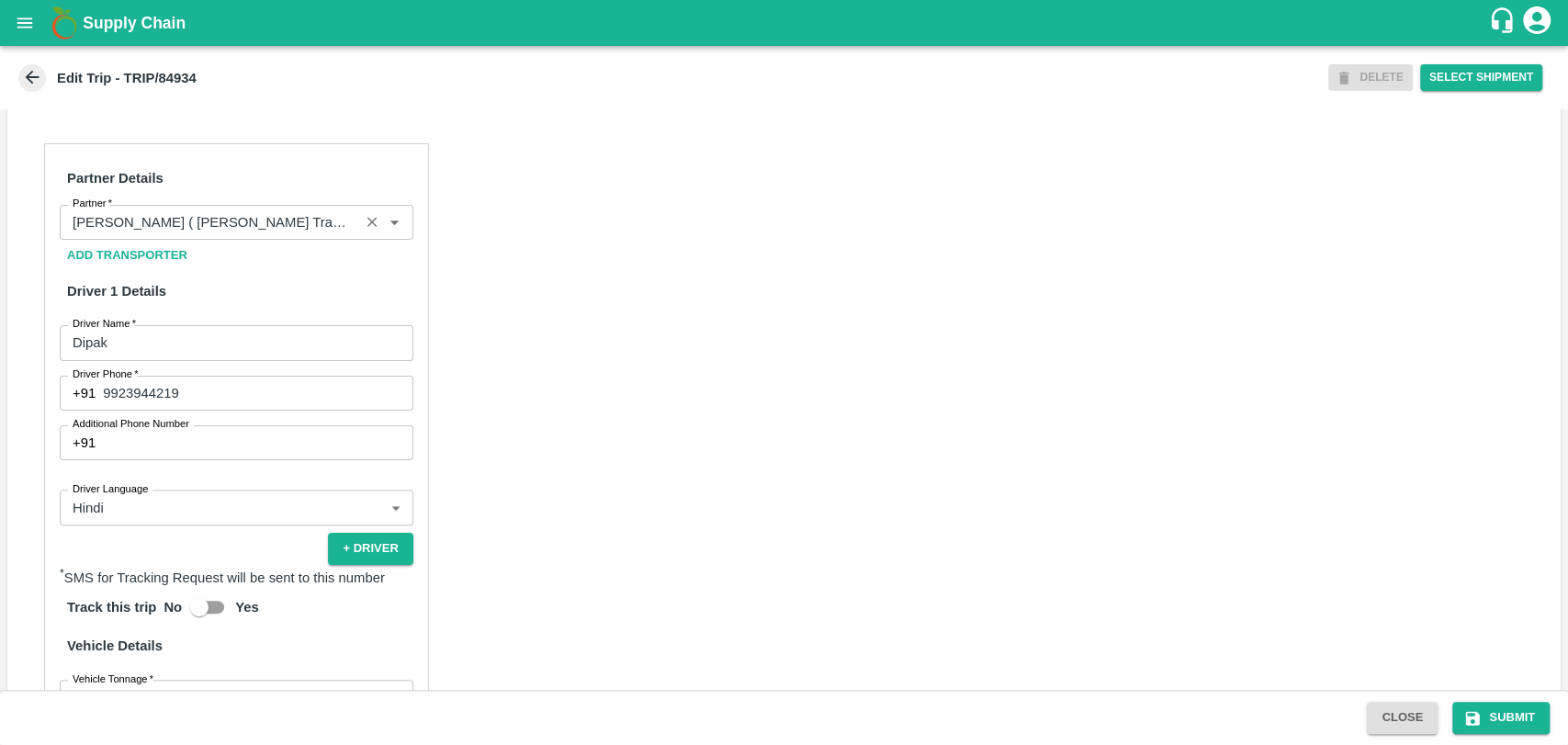
click at [221, 234] on input "Partner   *" at bounding box center [209, 222] width 288 height 24
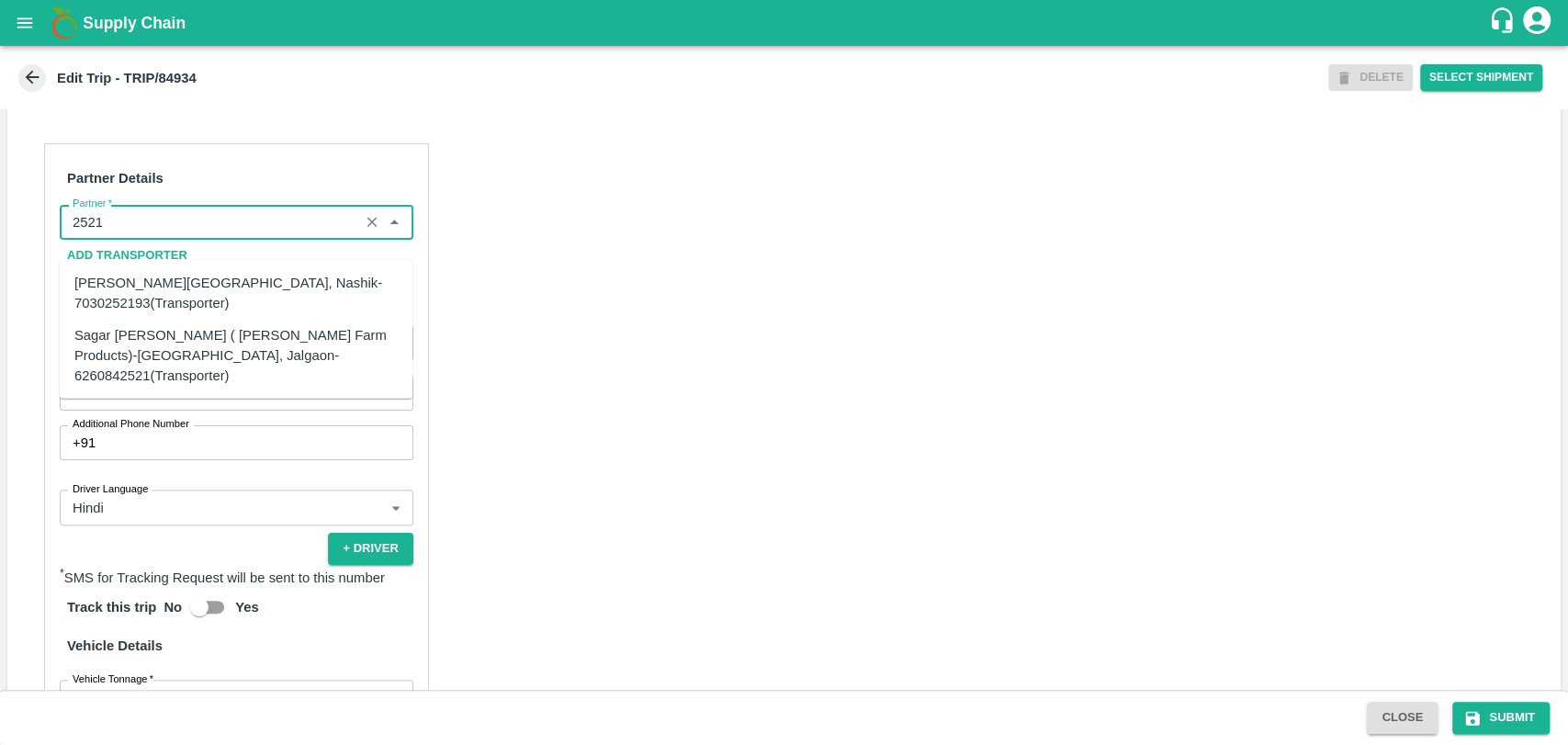
click at [143, 340] on div "Sagar [PERSON_NAME] ( [PERSON_NAME] Farm Products)-[GEOGRAPHIC_DATA], Jalgaon-6…" at bounding box center [236, 354] width 323 height 61
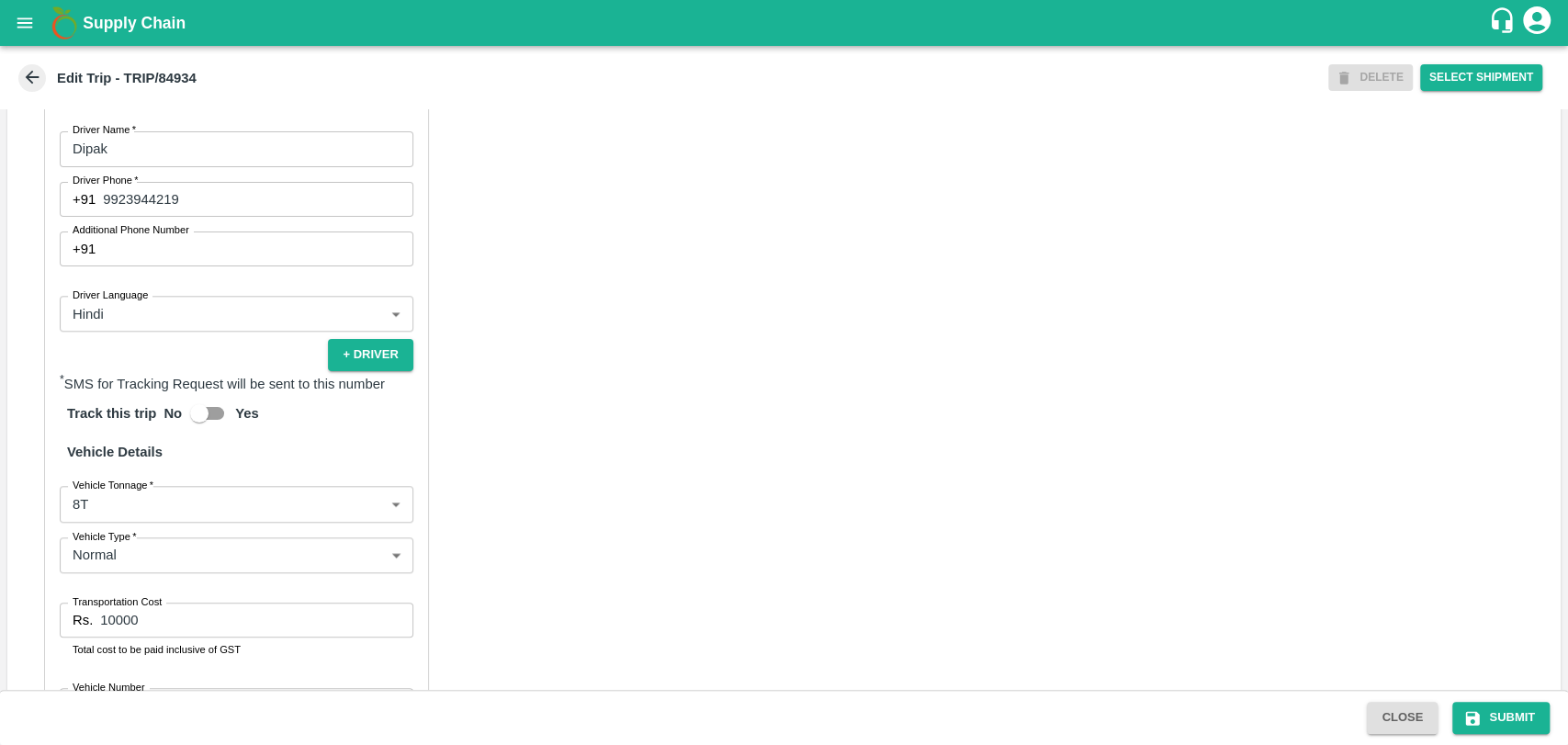
scroll to position [1173, 0]
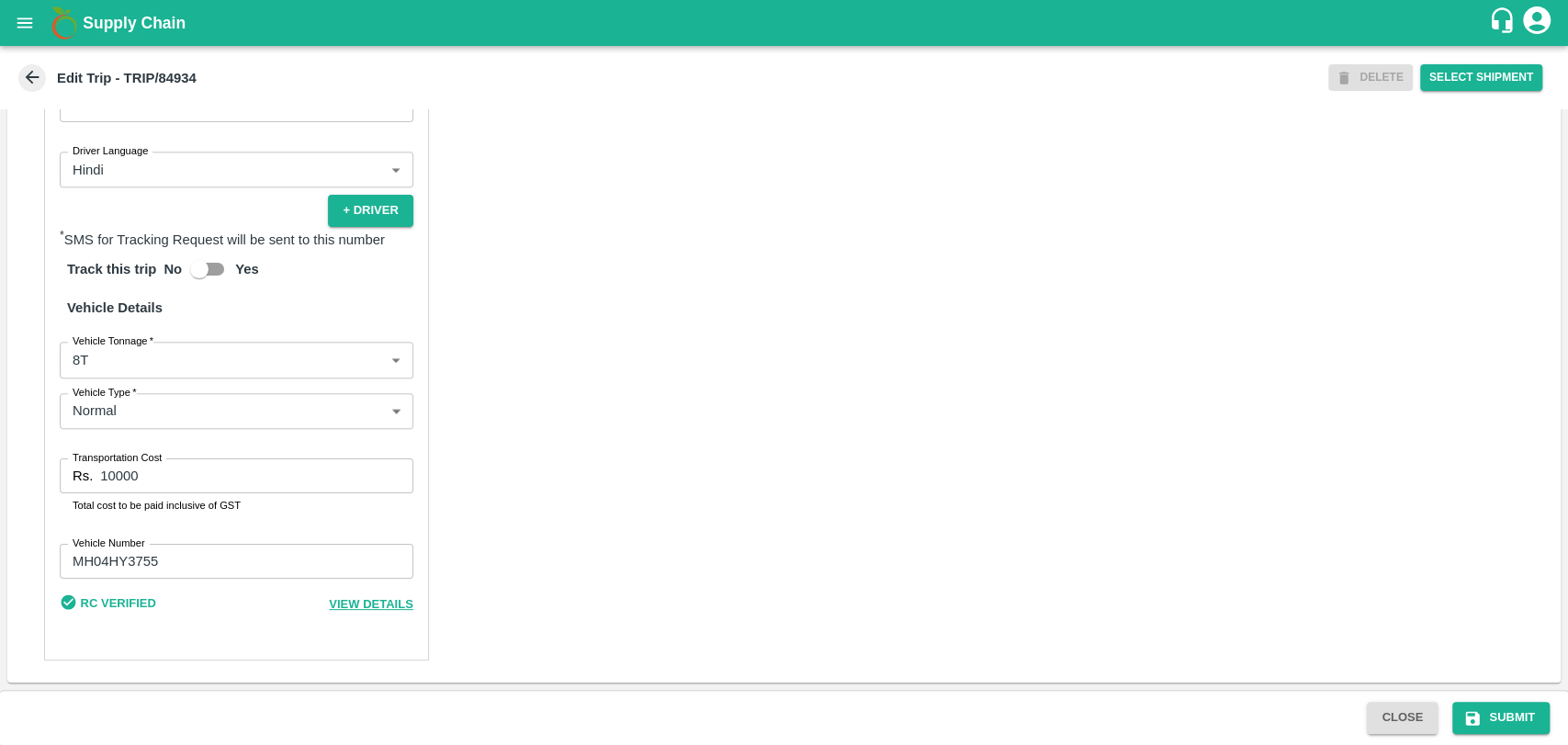
type input "Sagar Pramod Patil ( Shreyansh Farm Products)-Jalgaon, Jalgaon-6260842521(Trans…"
click at [150, 362] on body "Supply Chain Edit Trip - TRIP/84934 DELETE Select Shipment Trip Details Trip Ty…" at bounding box center [784, 372] width 1568 height 745
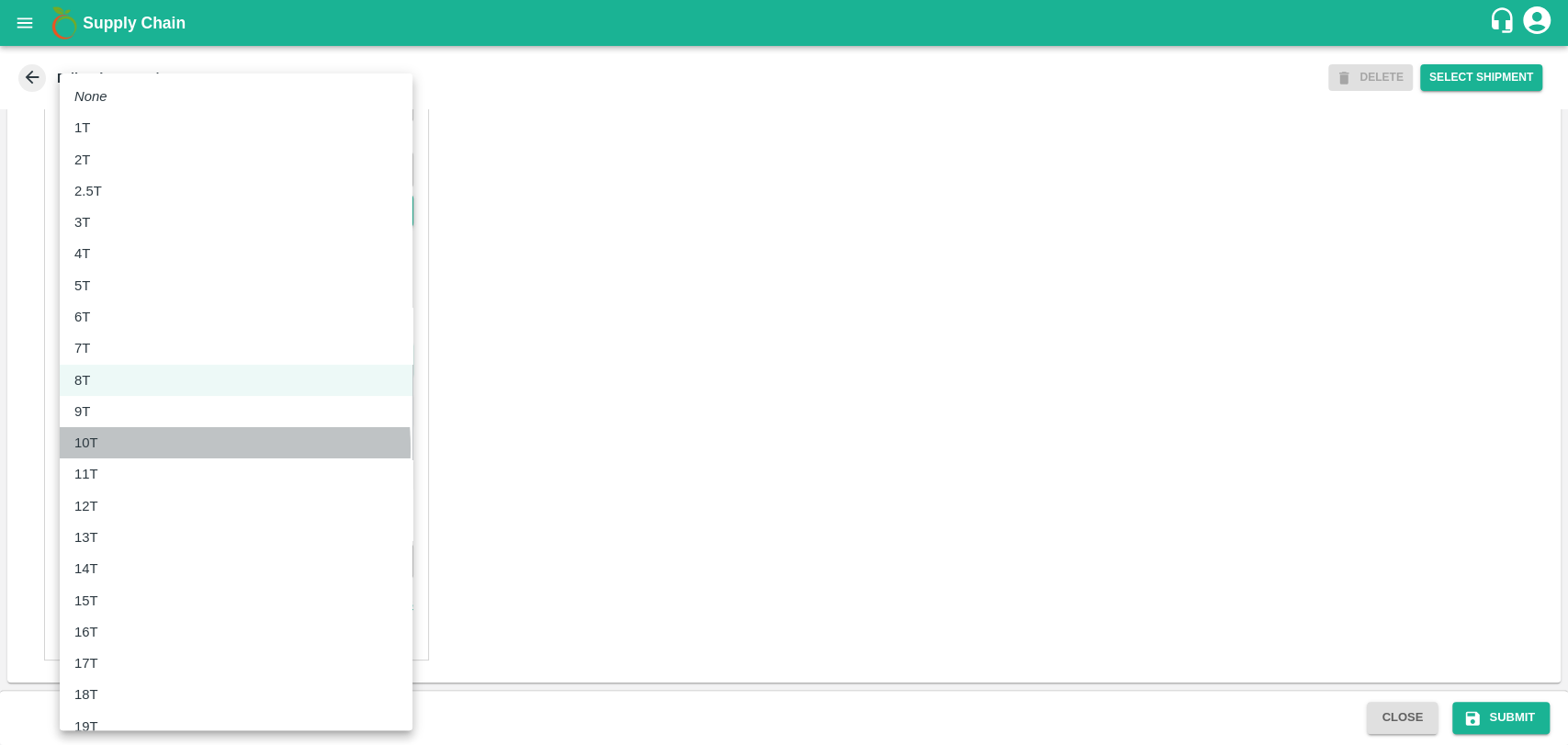
click at [131, 448] on div "10T" at bounding box center [236, 442] width 323 height 20
type input "10000"
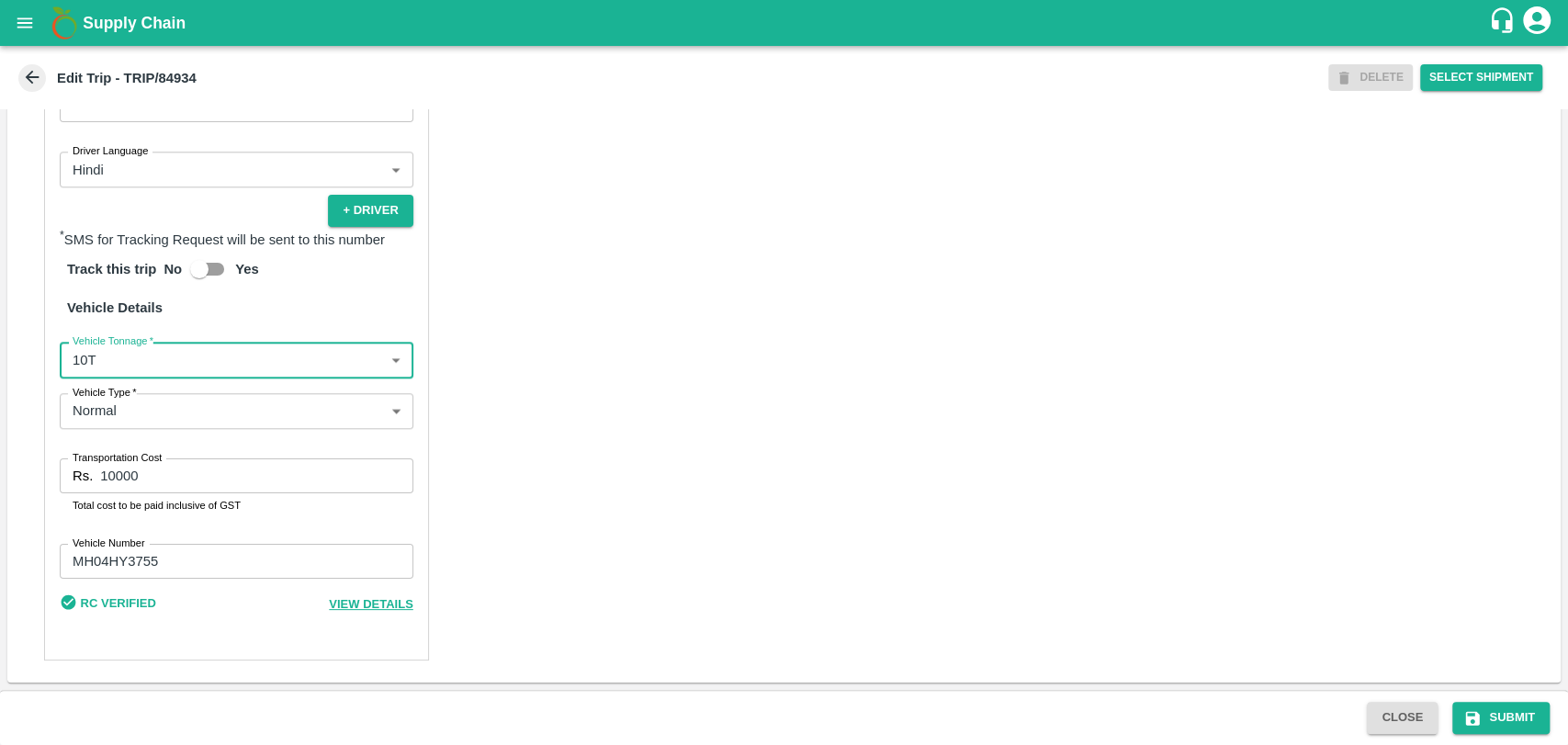
drag, startPoint x: 137, startPoint y: 462, endPoint x: 152, endPoint y: 472, distance: 18.0
click at [139, 467] on div "Transportation Cost Rs. 10000 Transportation Cost Total cost to be paid inclusi…" at bounding box center [236, 487] width 354 height 56
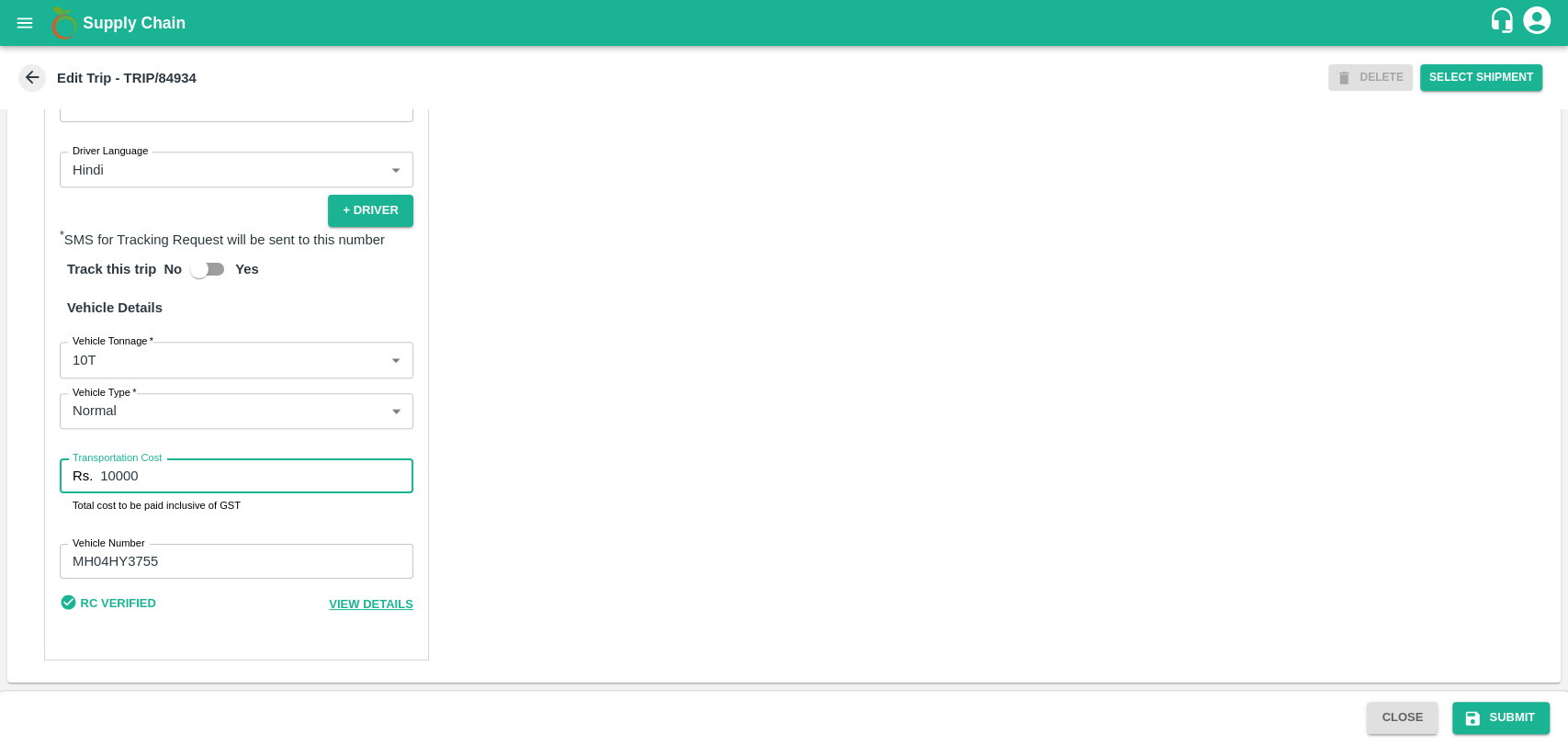
drag, startPoint x: 165, startPoint y: 477, endPoint x: 0, endPoint y: 450, distance: 167.2
click at [0, 451] on div "Trip Details Trip Type Fruit Movement 1 Trip Type Trip Pickup Order SHIP/NASH/3…" at bounding box center [784, 399] width 1568 height 580
type input "18000"
click at [1521, 717] on button "Submit" at bounding box center [1501, 717] width 97 height 32
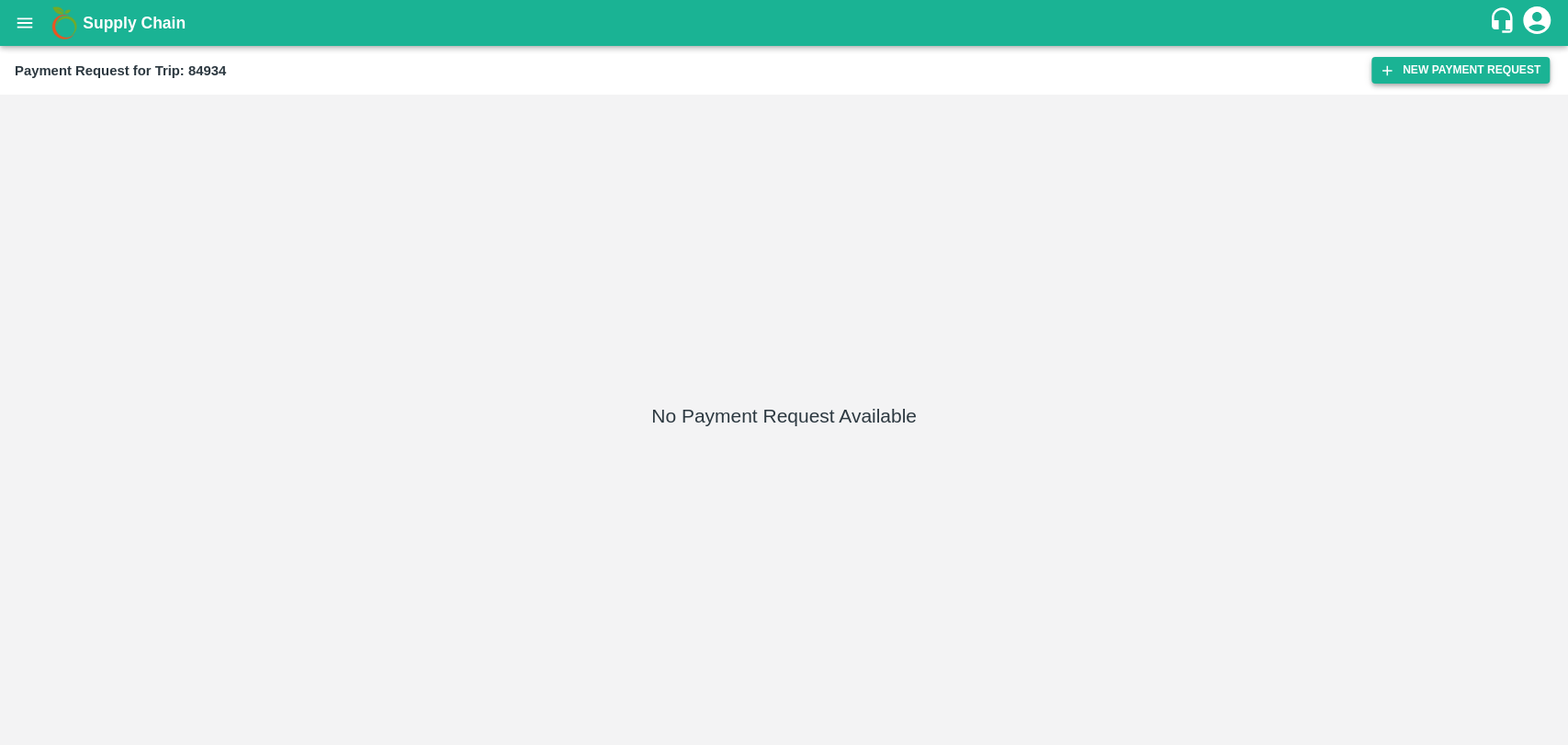
click at [1373, 81] on button "New Payment Request" at bounding box center [1460, 69] width 178 height 26
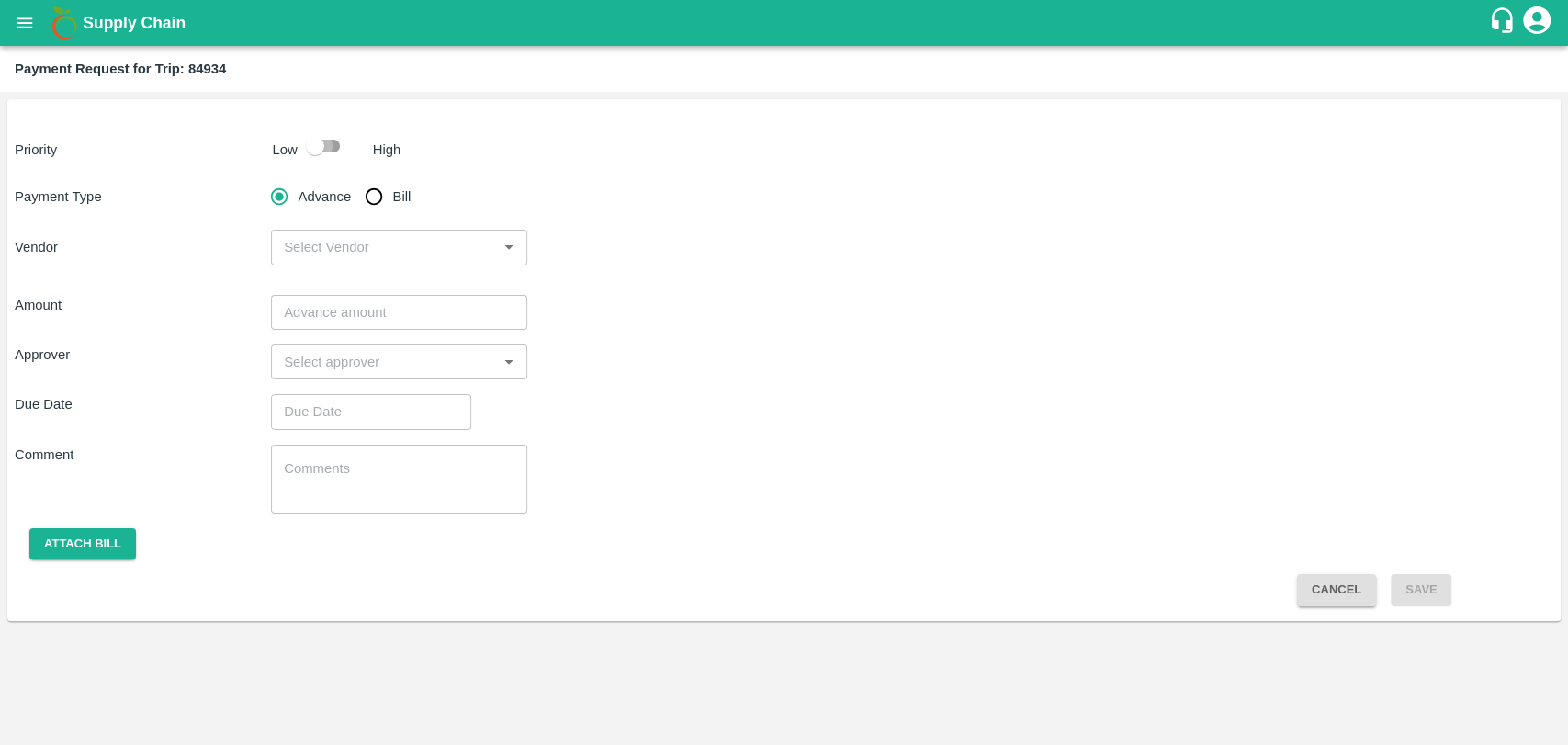
click at [334, 151] on input "checkbox" at bounding box center [316, 146] width 105 height 35
checkbox input "true"
click at [382, 202] on input "Bill" at bounding box center [374, 197] width 37 height 37
radio input "true"
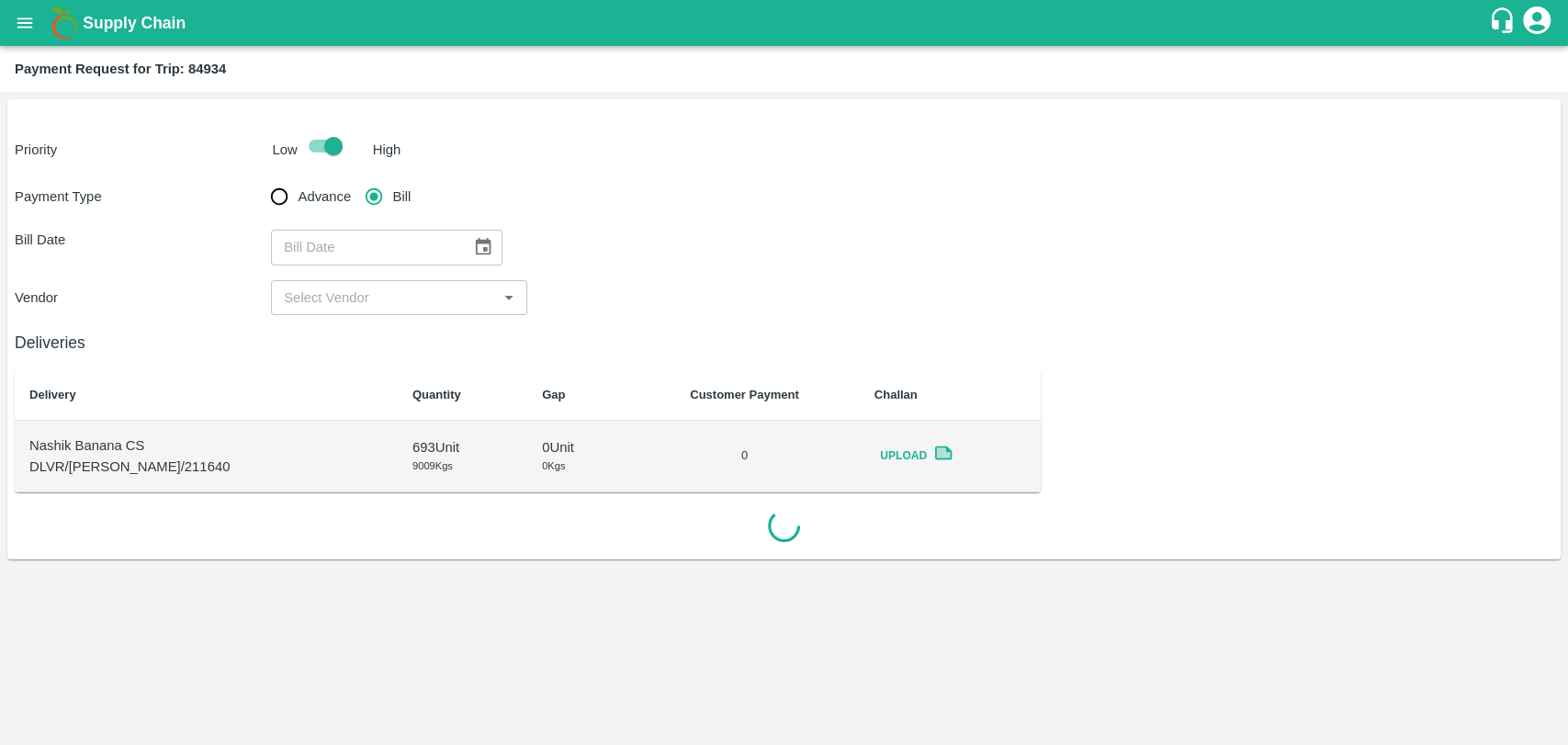
click at [466, 244] on button "Choose date" at bounding box center [483, 247] width 35 height 35
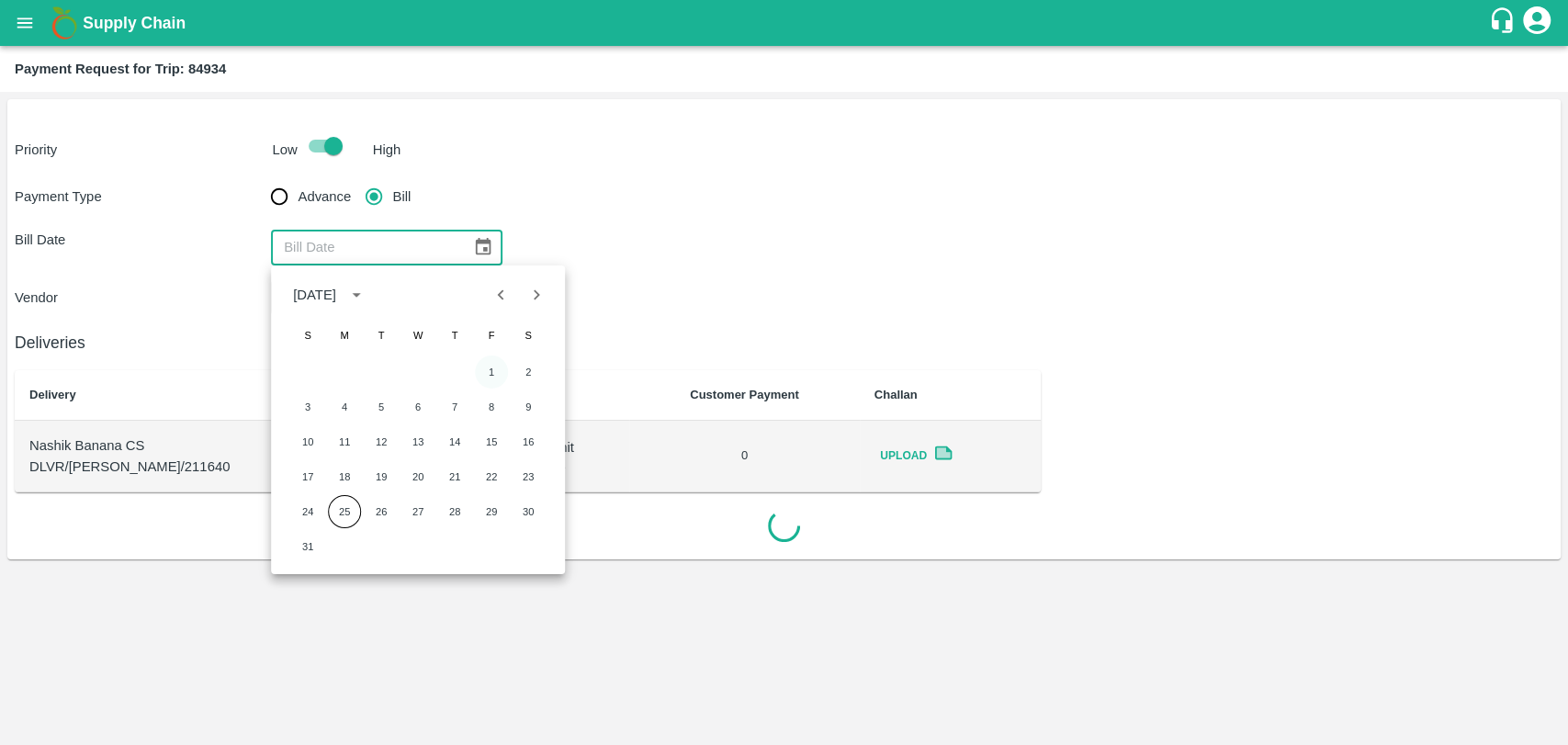
click at [492, 367] on button "1" at bounding box center [492, 372] width 33 height 33
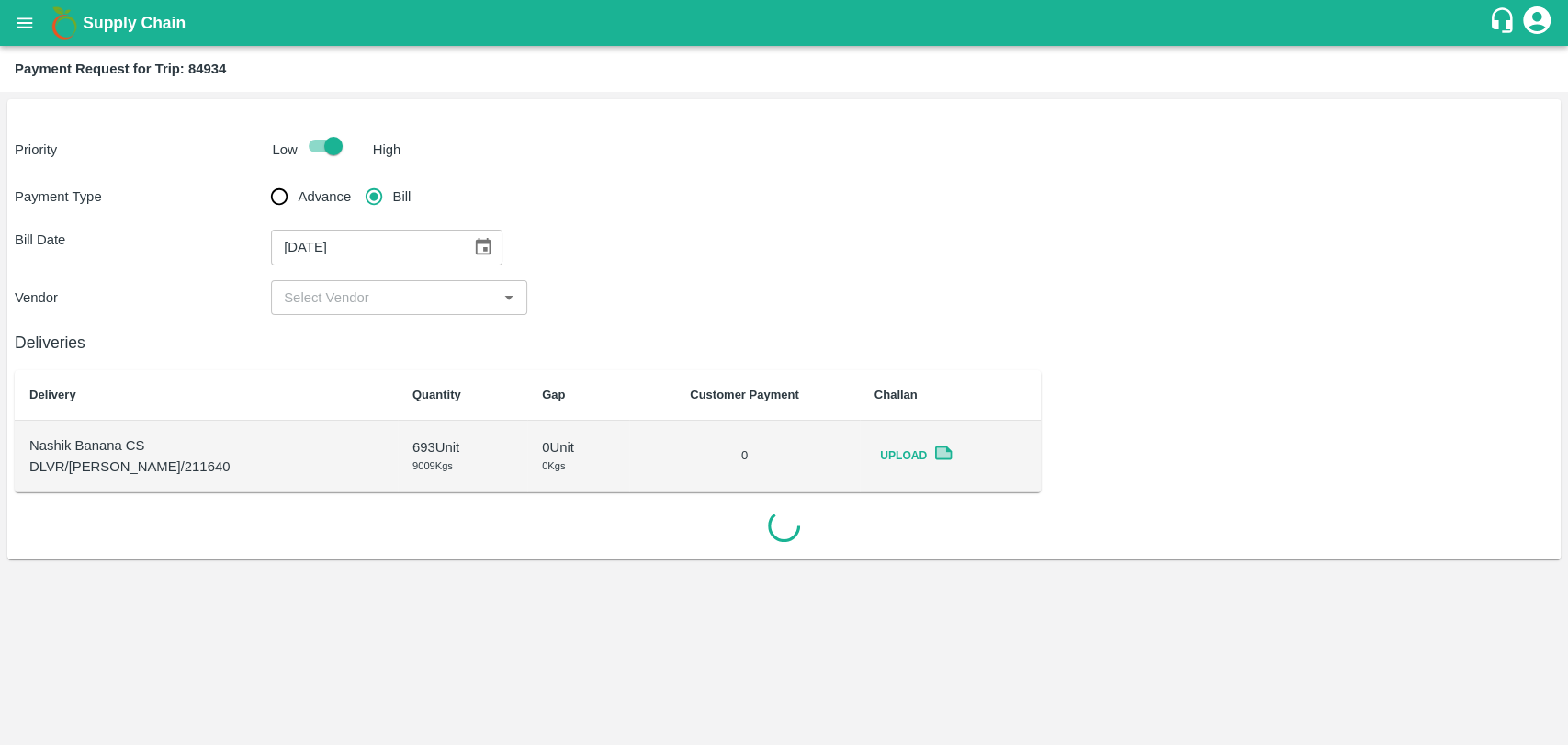
type input "[DATE]"
click at [377, 304] on input "input" at bounding box center [384, 297] width 215 height 24
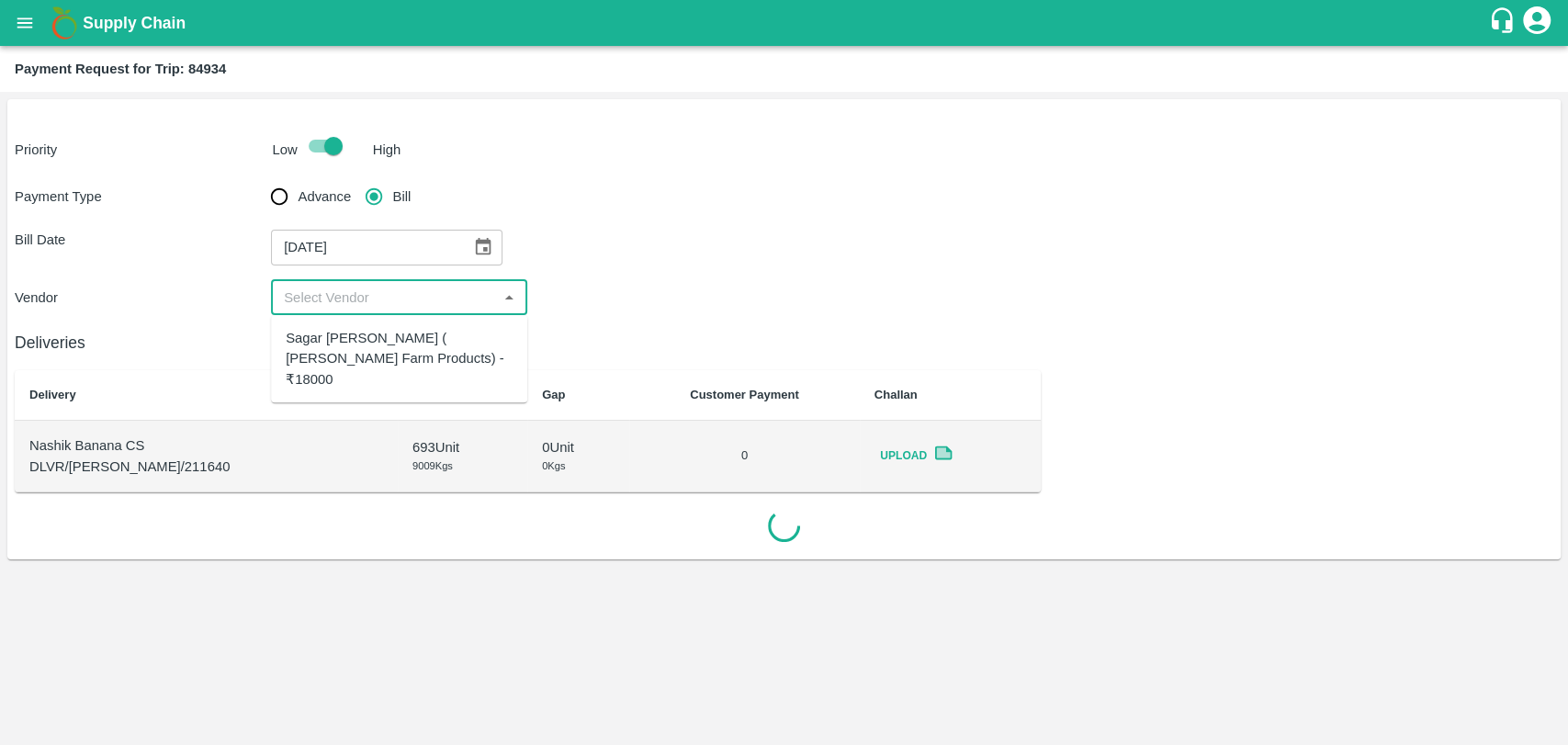
click at [355, 350] on div "Sagar [PERSON_NAME] ( [PERSON_NAME] Farm Products) - ₹18000" at bounding box center [398, 358] width 227 height 61
type input "Sagar [PERSON_NAME] ( [PERSON_NAME] Farm Products) - ₹18000"
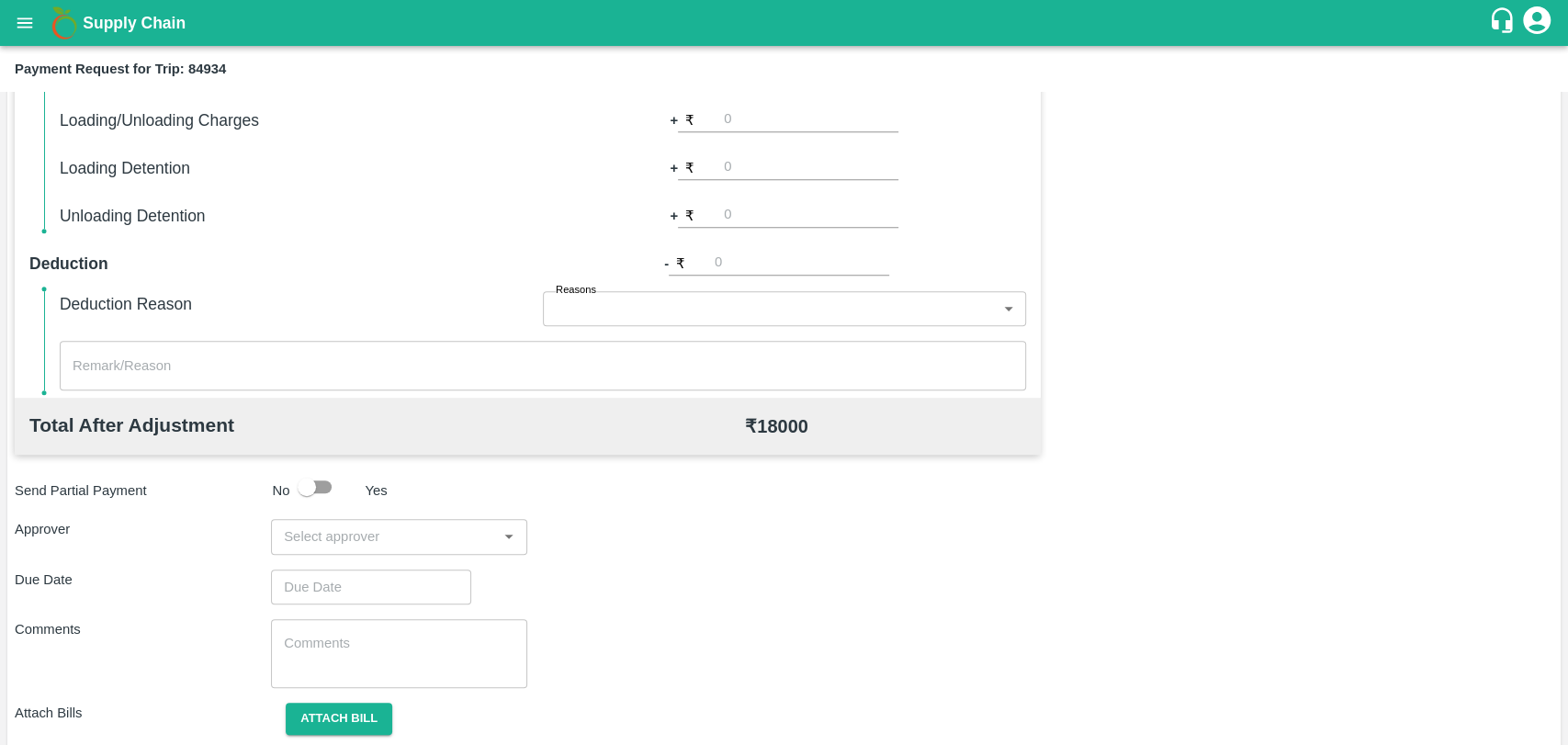
scroll to position [672, 0]
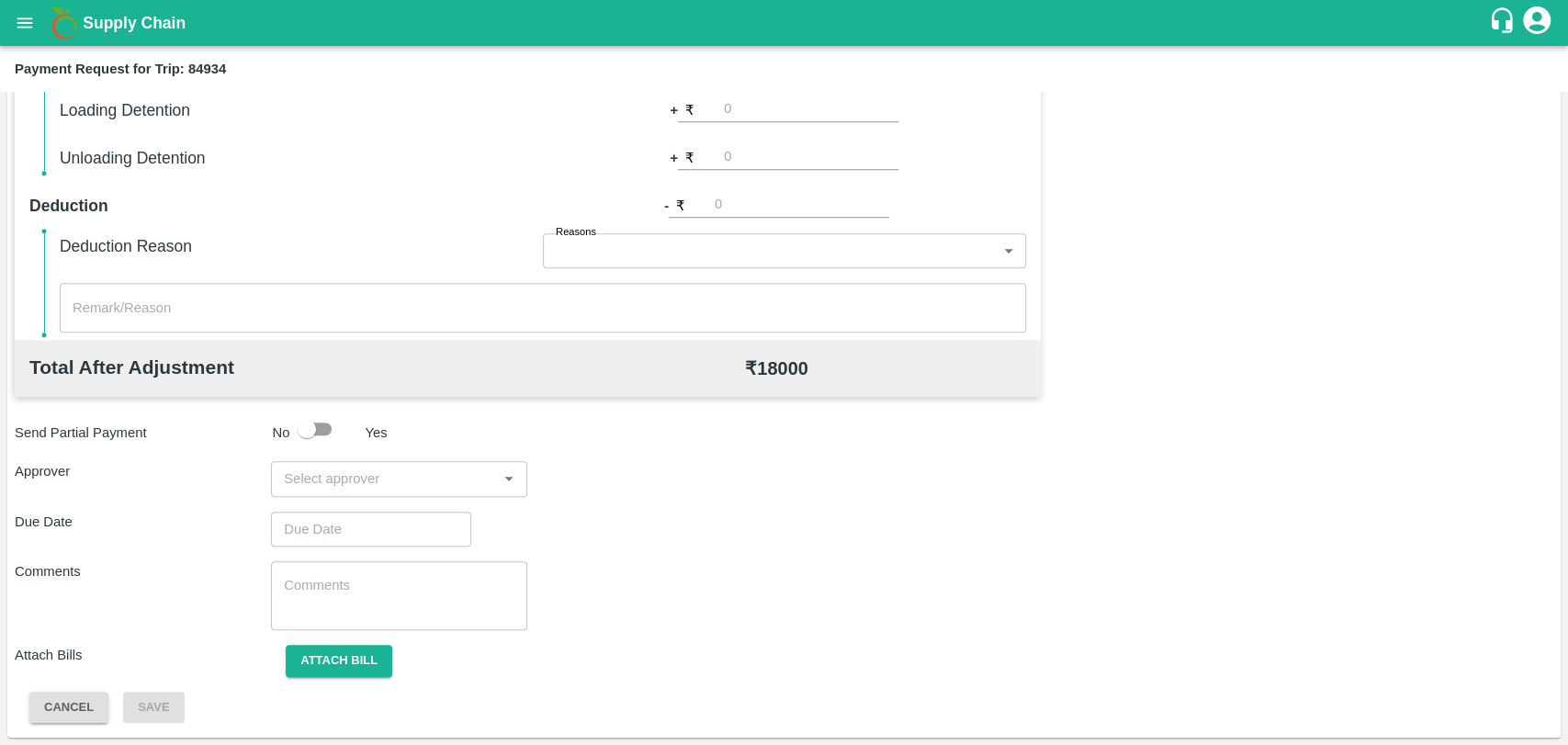
click at [427, 478] on input "input" at bounding box center [384, 478] width 215 height 24
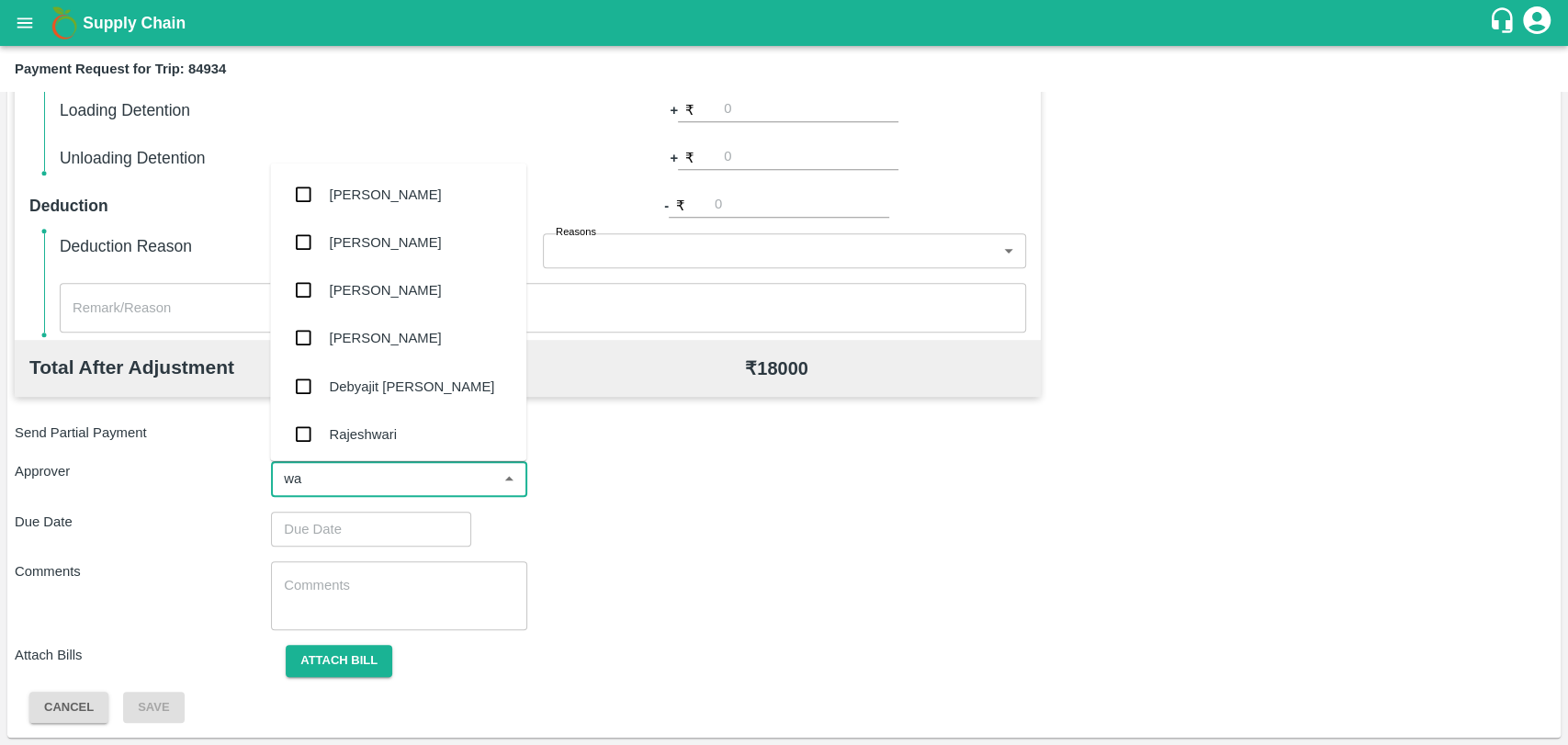
type input "wag"
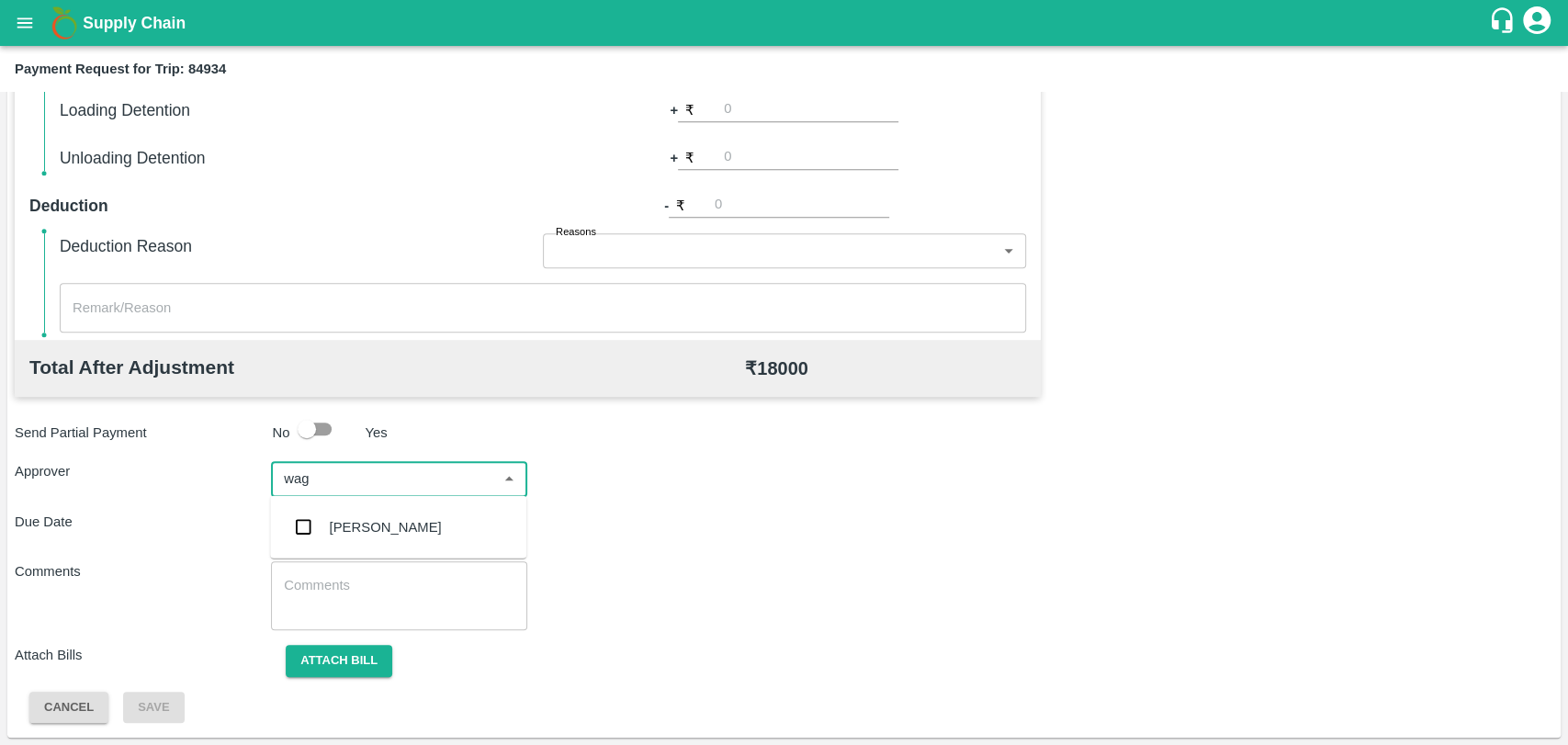
click at [352, 522] on div "[PERSON_NAME]" at bounding box center [386, 527] width 112 height 20
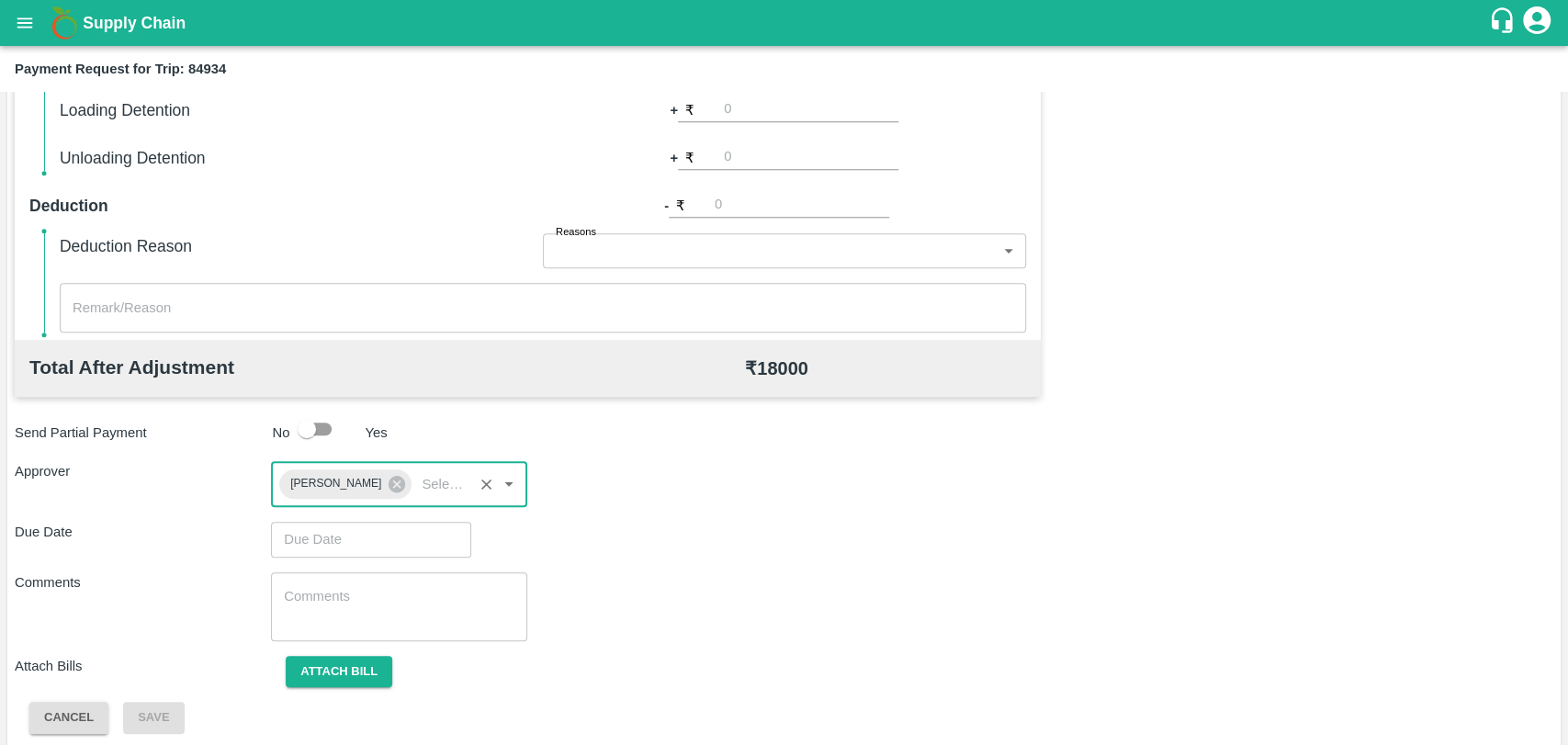
type input "DD/MM/YYYY hh:mm aa"
click at [324, 534] on input "DD/MM/YYYY hh:mm aa" at bounding box center [364, 540] width 187 height 35
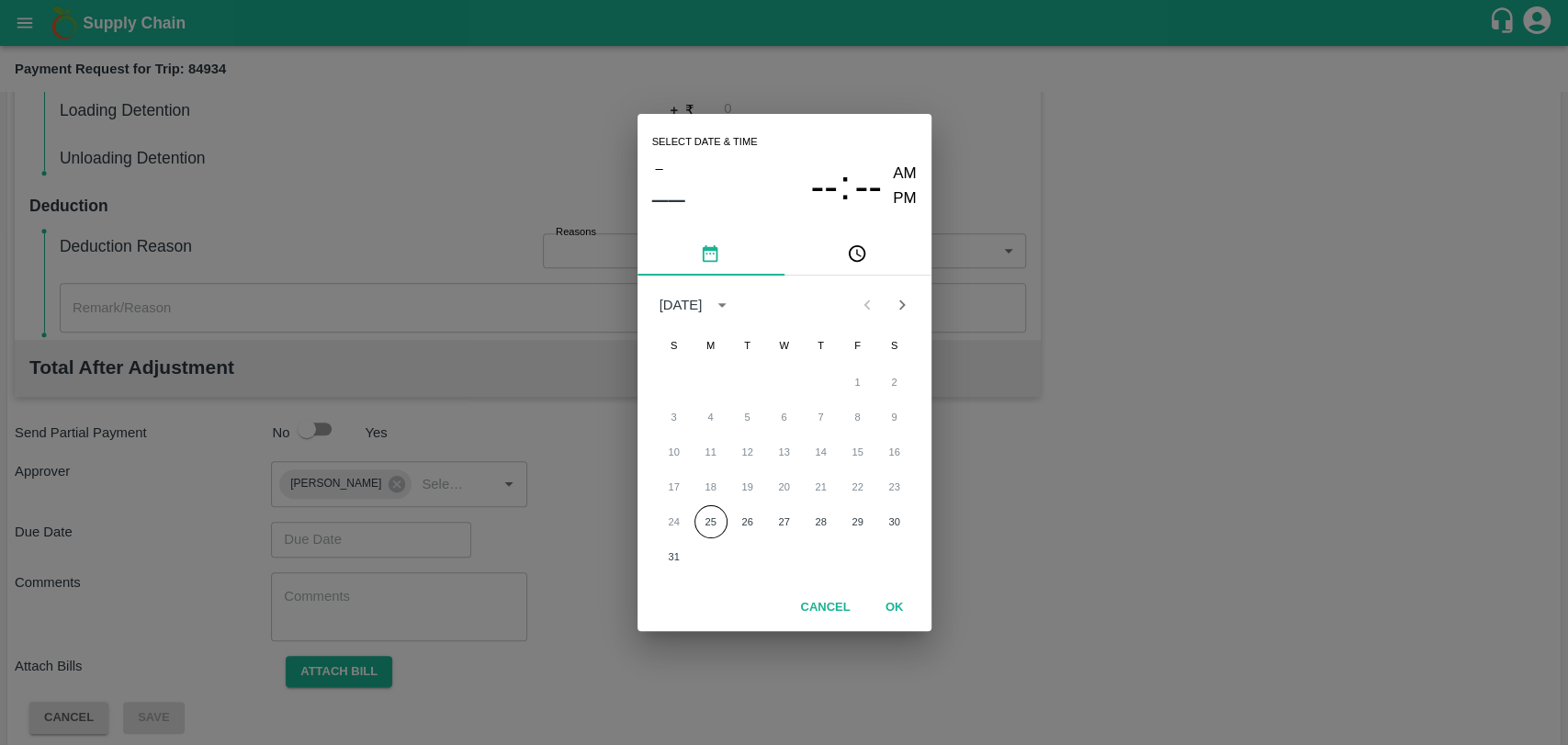
click at [690, 508] on div "24 25 26 27 28 29 30" at bounding box center [784, 522] width 294 height 33
click at [699, 512] on button "25" at bounding box center [711, 522] width 33 height 33
type input "[DATE] 12:00 AM"
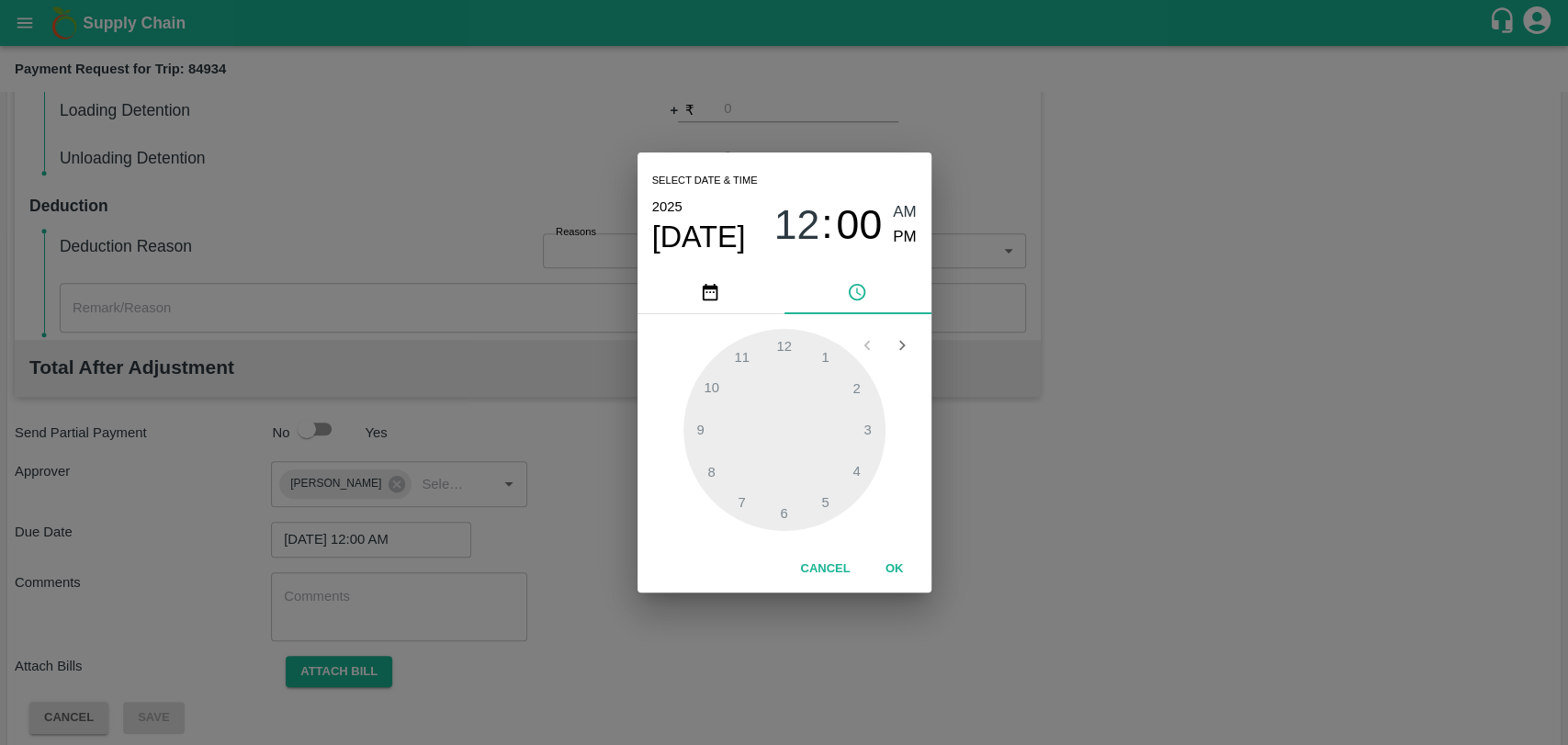
click at [893, 571] on button "OK" at bounding box center [894, 569] width 58 height 32
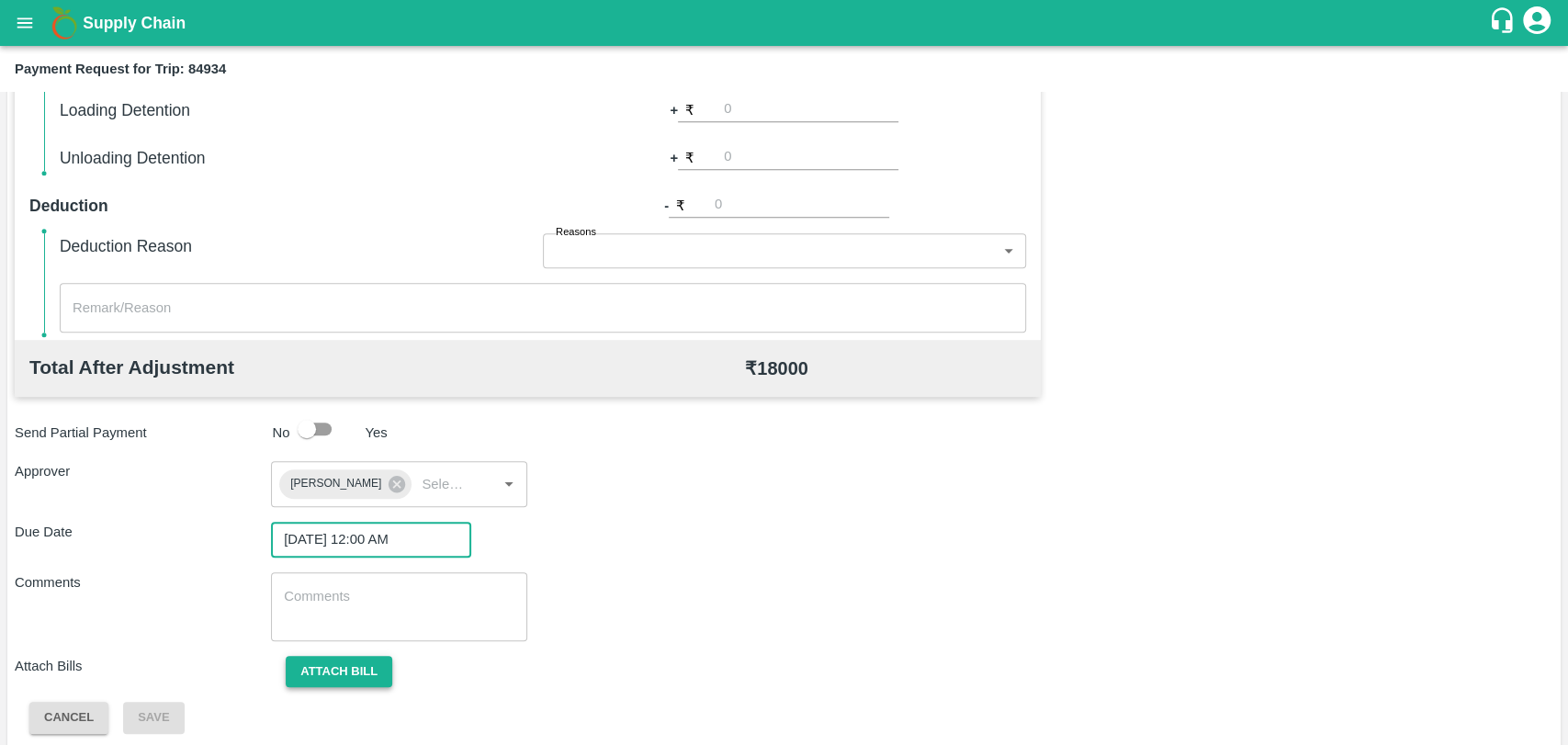
click at [306, 666] on button "Attach bill" at bounding box center [338, 671] width 106 height 32
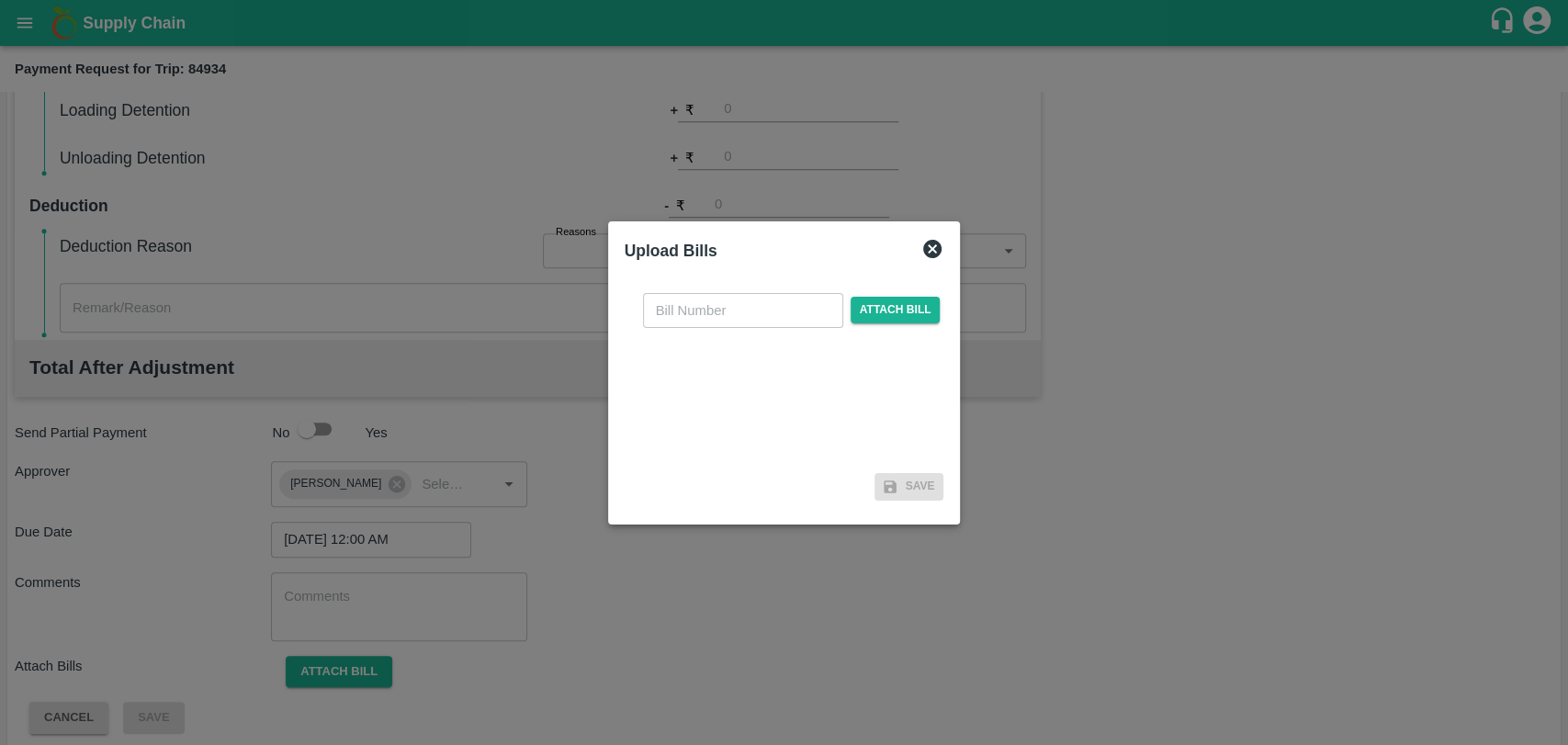
click at [794, 306] on input "text" at bounding box center [743, 311] width 201 height 35
type input "311"
click at [880, 305] on span "Attach bill" at bounding box center [895, 310] width 90 height 26
click at [0, 0] on input "Attach bill" at bounding box center [0, 0] width 0 height 0
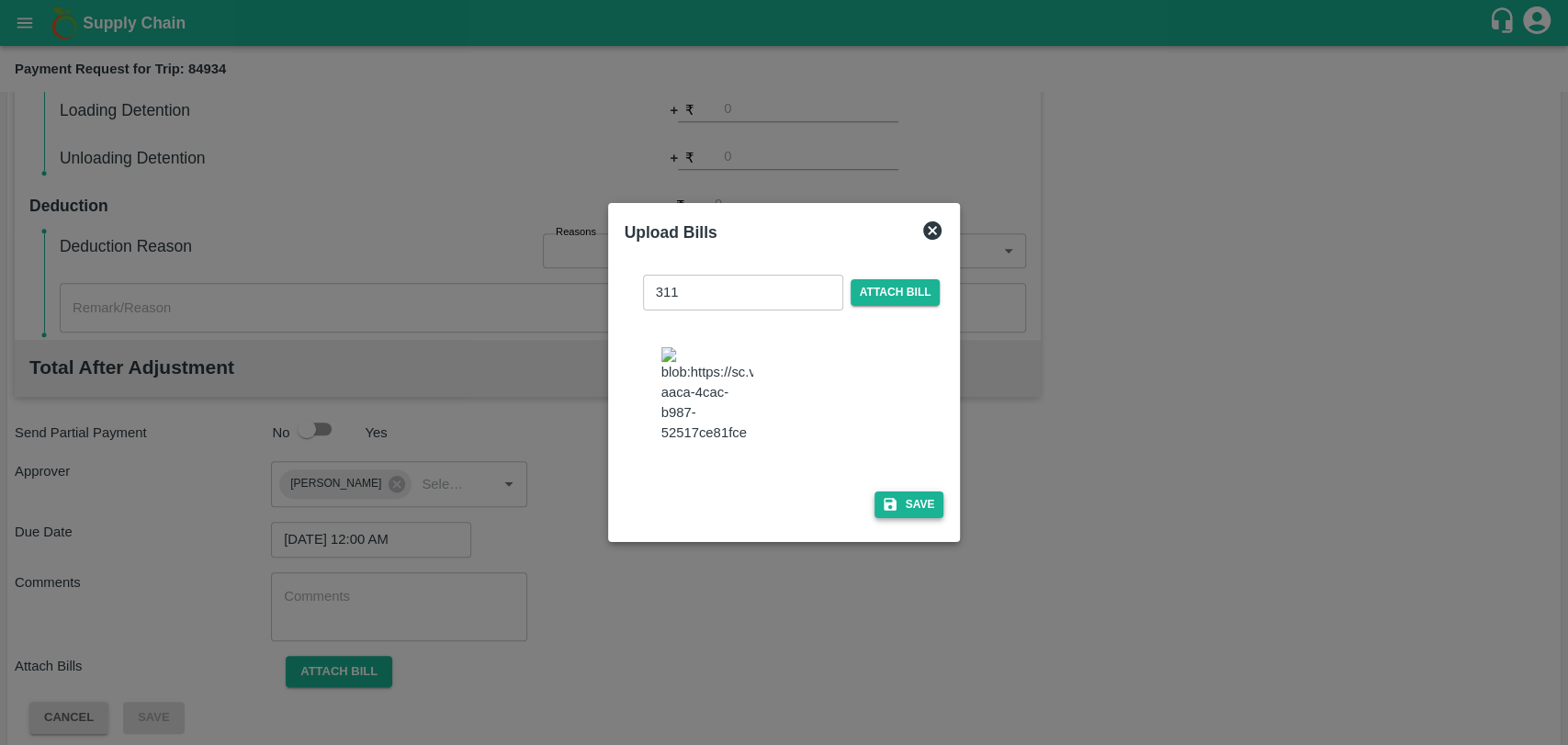
click at [898, 492] on button "Save" at bounding box center [910, 504] width 70 height 26
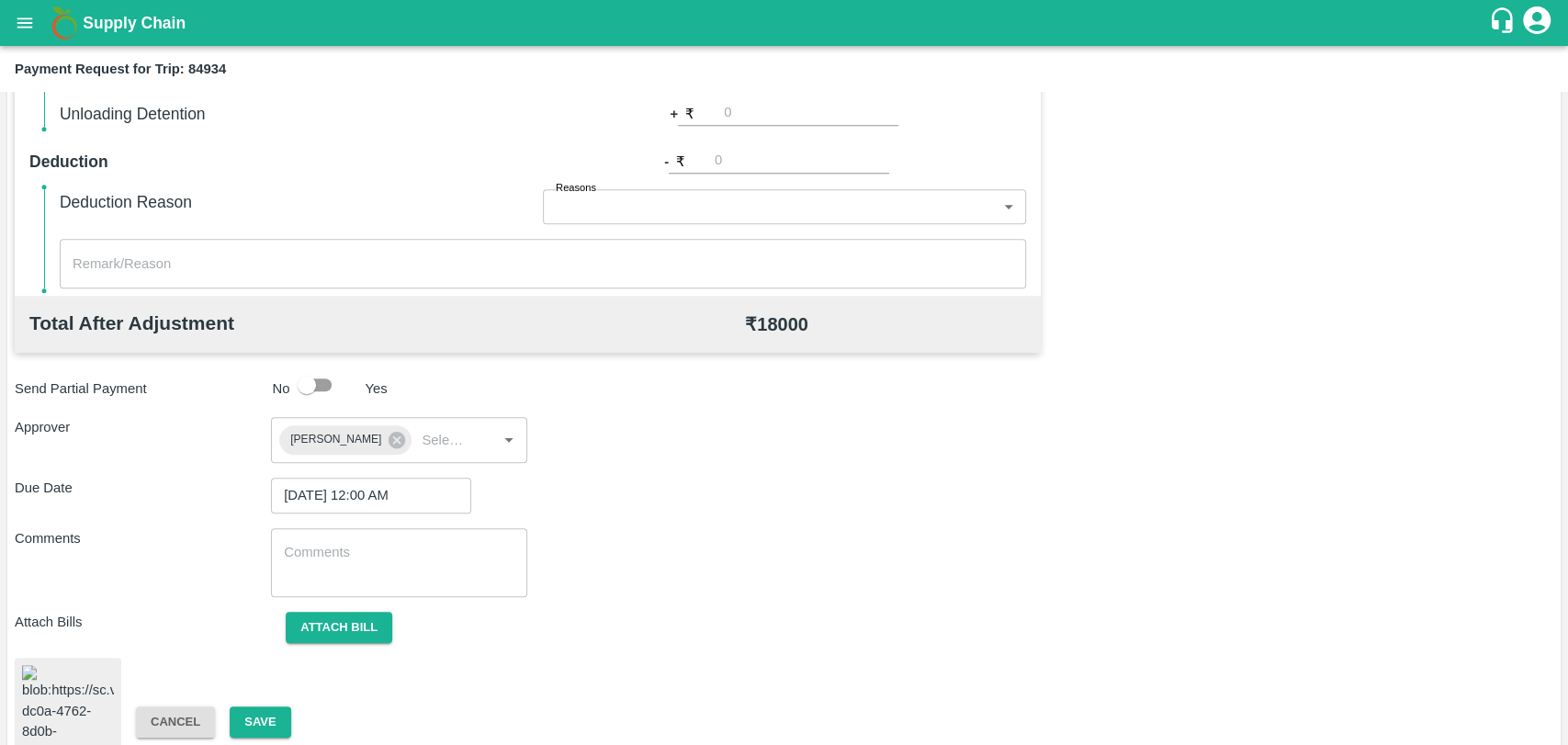
scroll to position [756, 0]
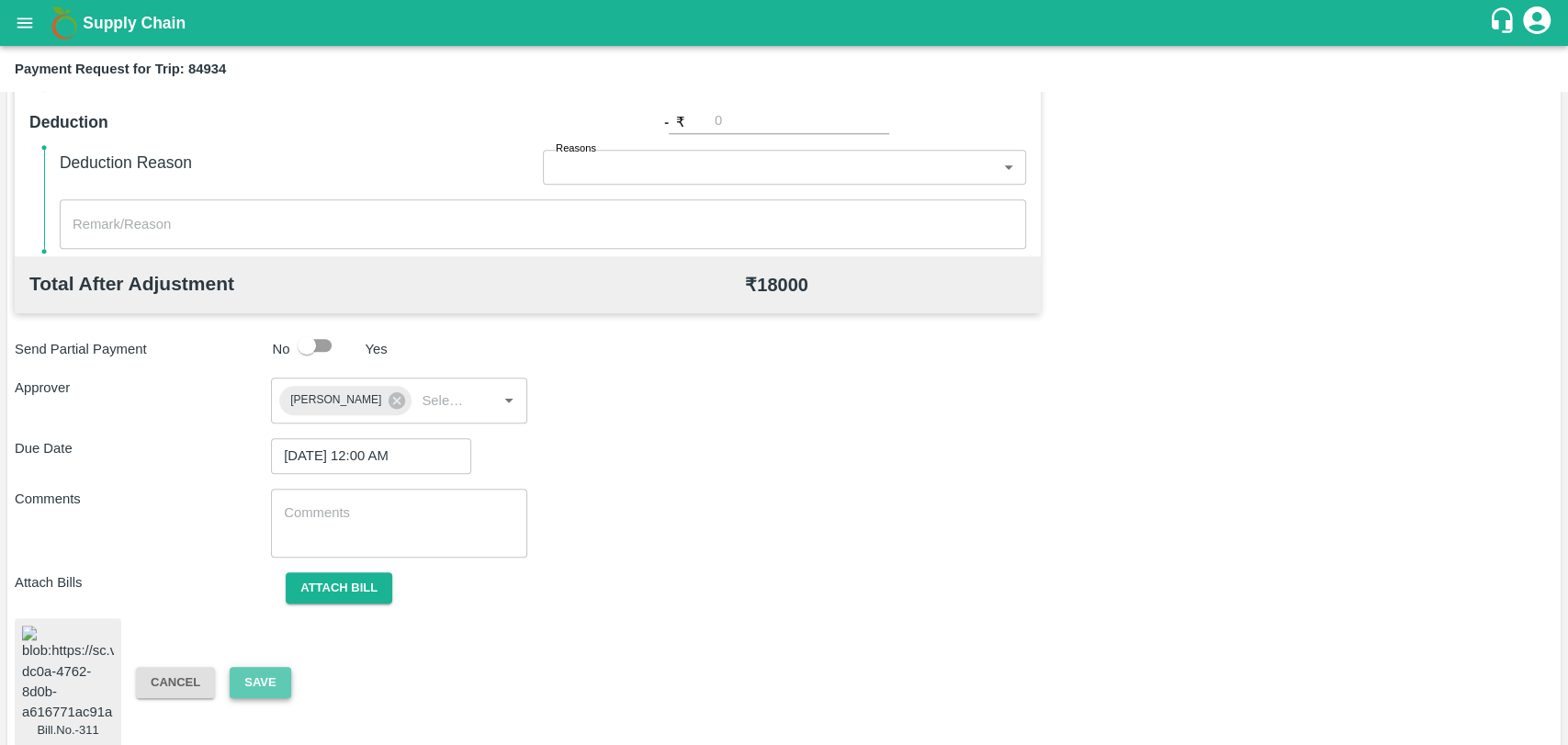
click at [273, 667] on button "Save" at bounding box center [260, 683] width 60 height 32
